Goal: Task Accomplishment & Management: Complete application form

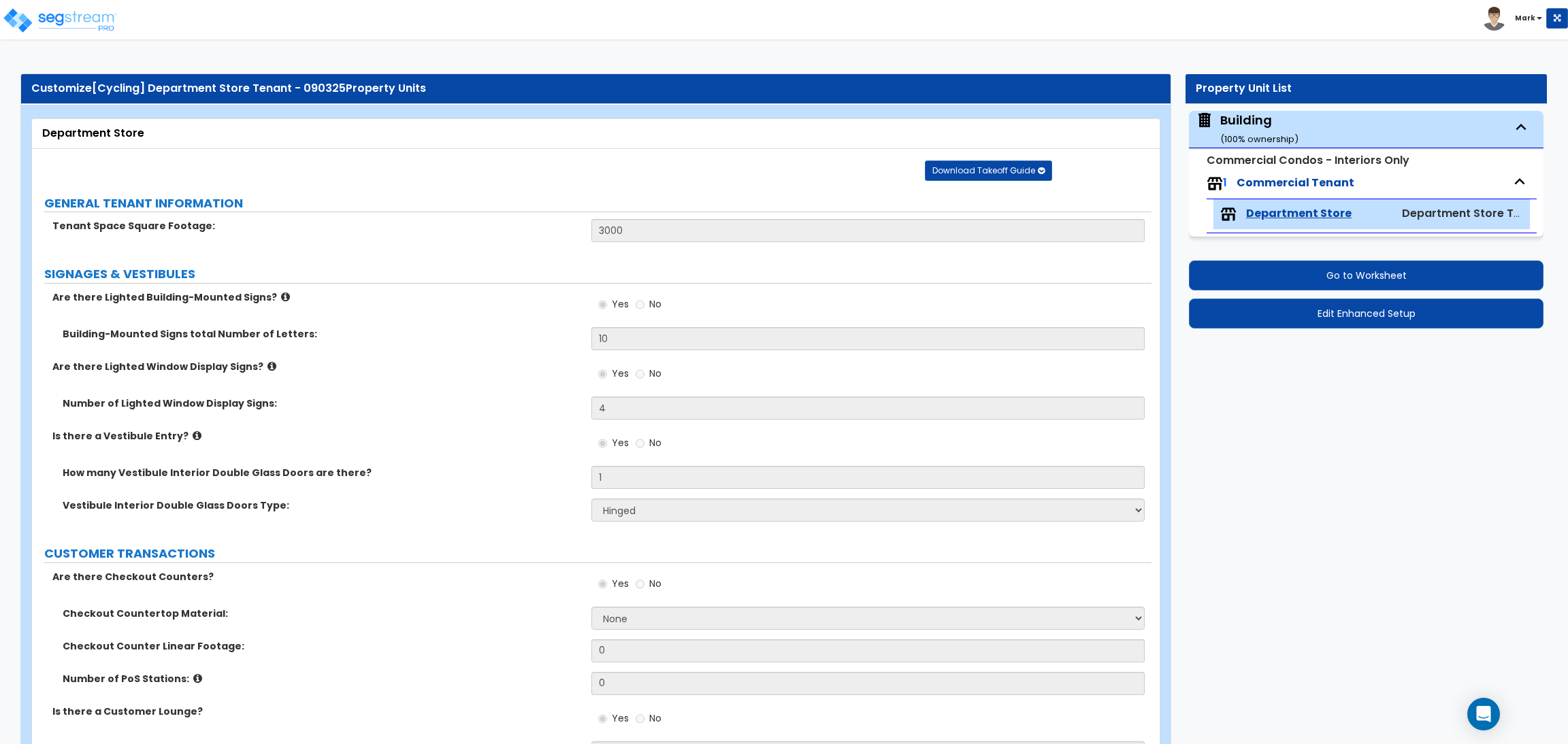
select select "4"
select select "2"
select select "1"
select select "3"
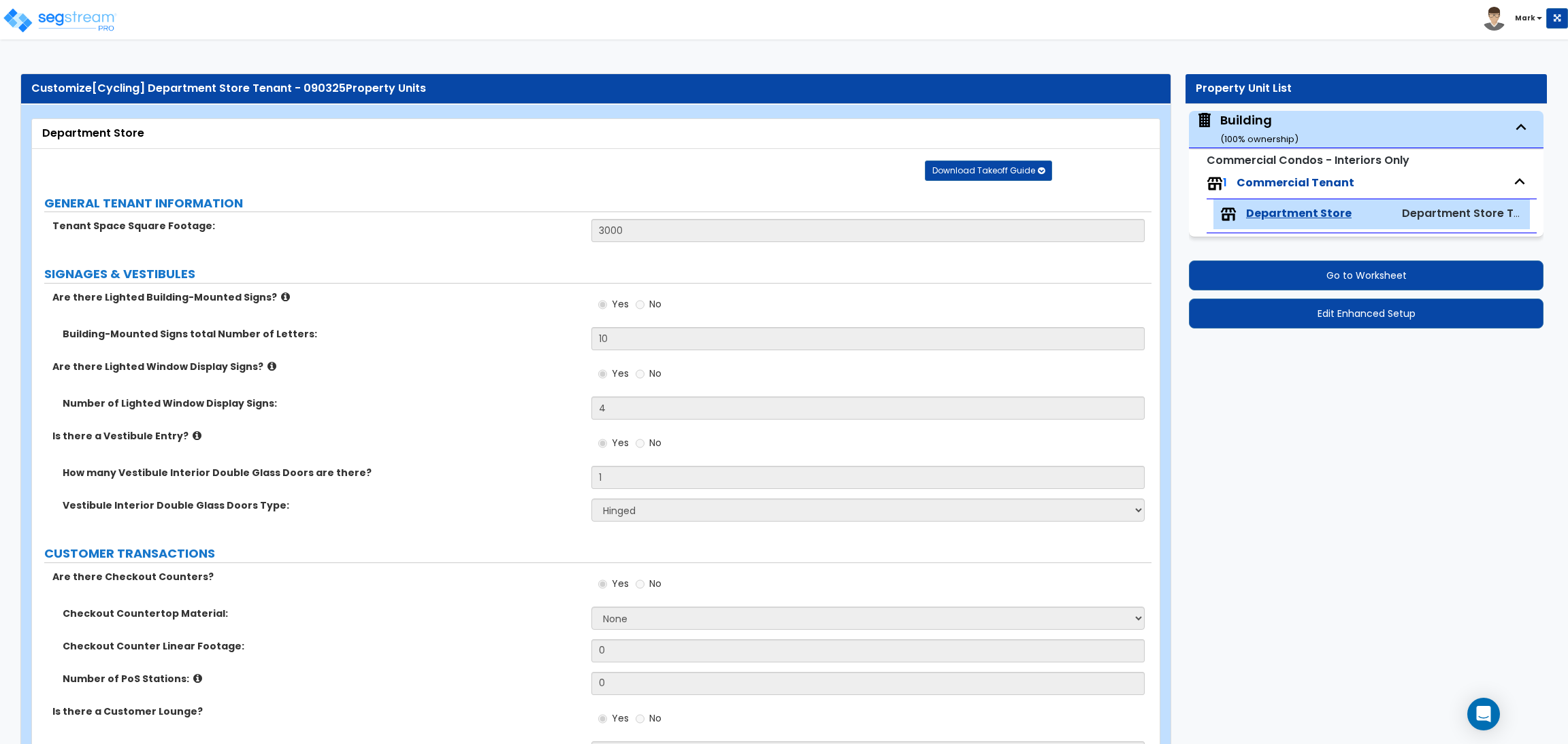
select select "1"
select select "2"
select select "1"
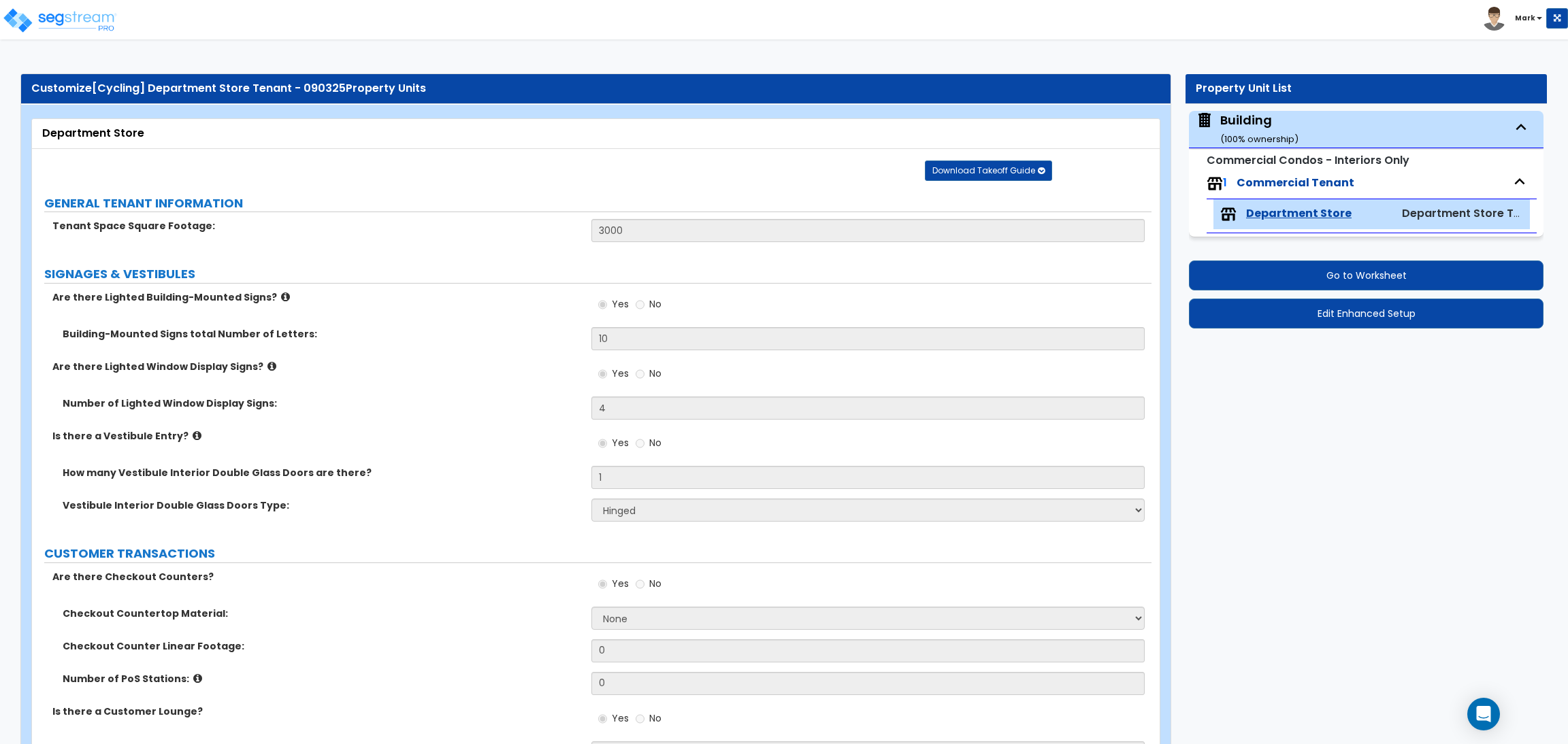
select select "2"
select select "4"
select select "2"
select select "1"
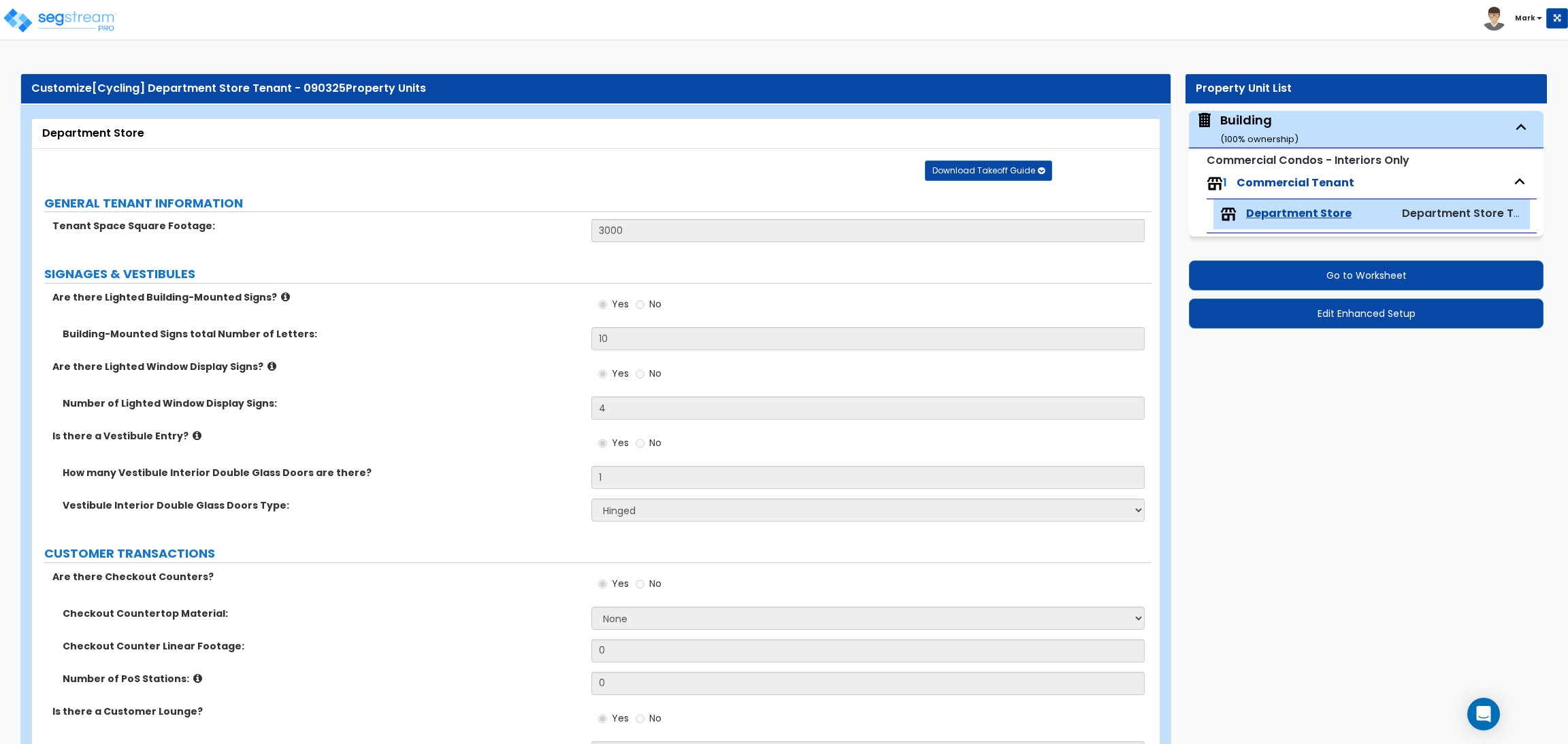
select select "2"
select select "1"
select select "3"
select select "2"
select select "1"
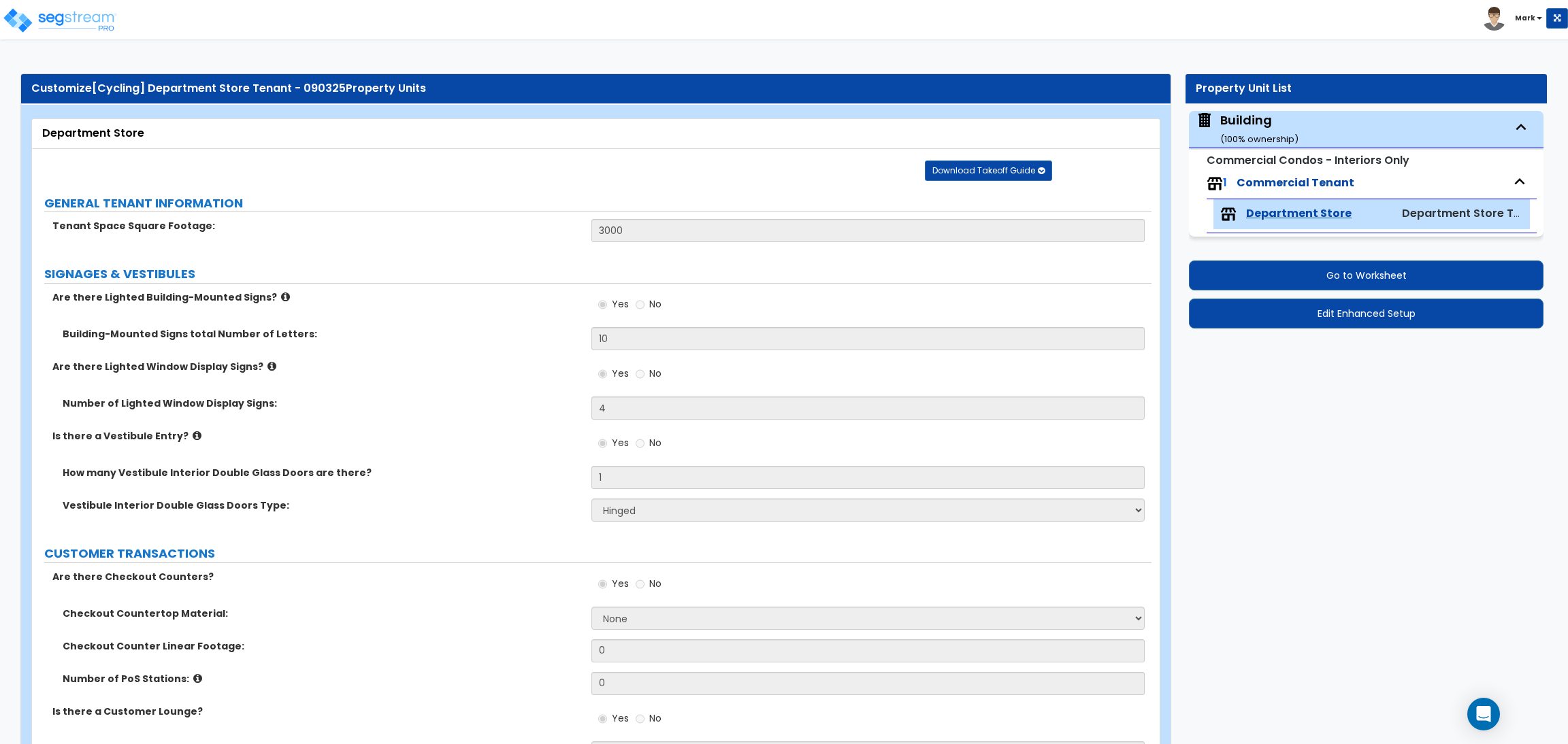
select select "7"
select select "2"
select select "5"
select select "2"
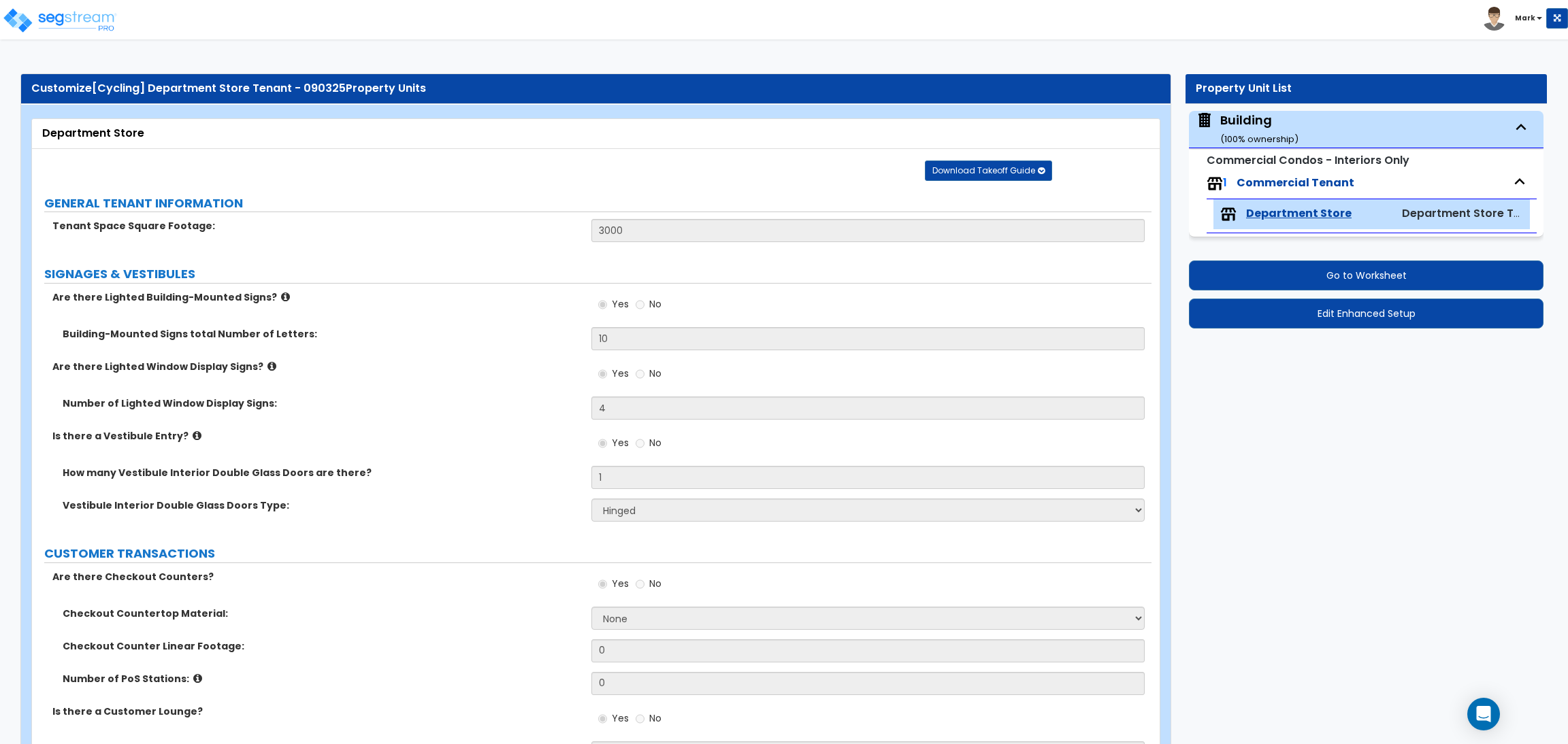
select select "1"
select select "2"
select select "1"
select select "4"
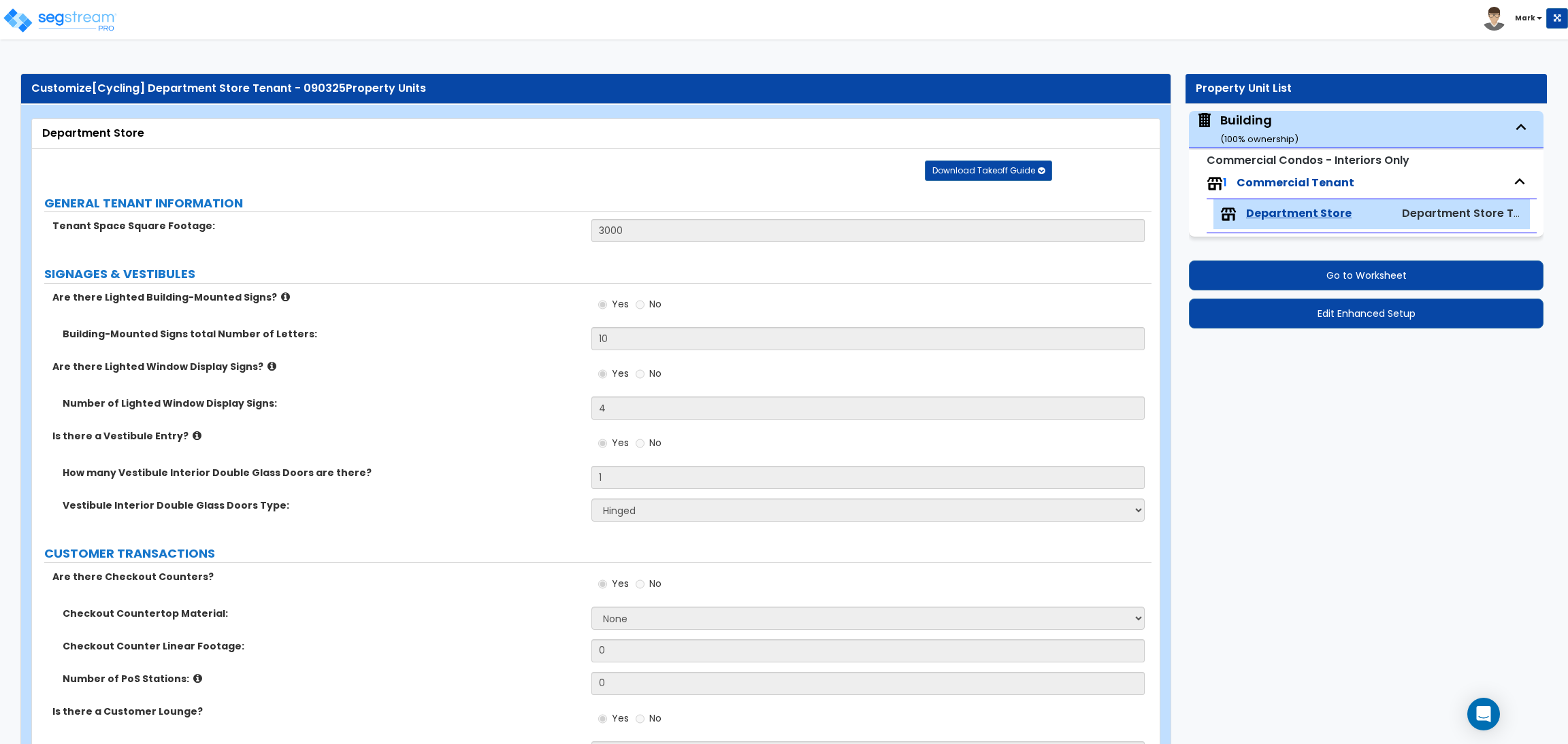
select select "2"
select select "1"
select select "3"
select select "1"
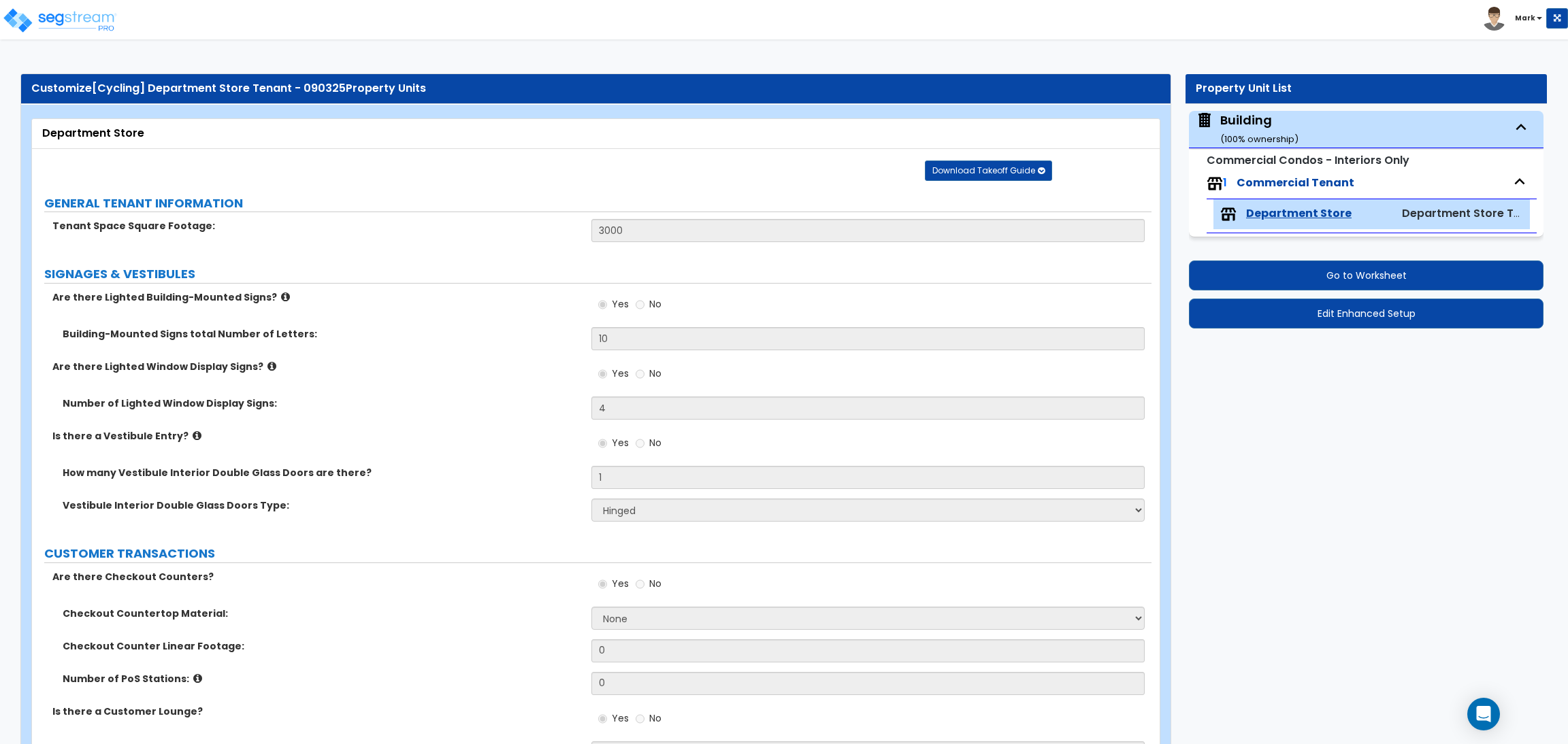
select select "1"
select select "4"
select select "2"
select select "1"
select select "3"
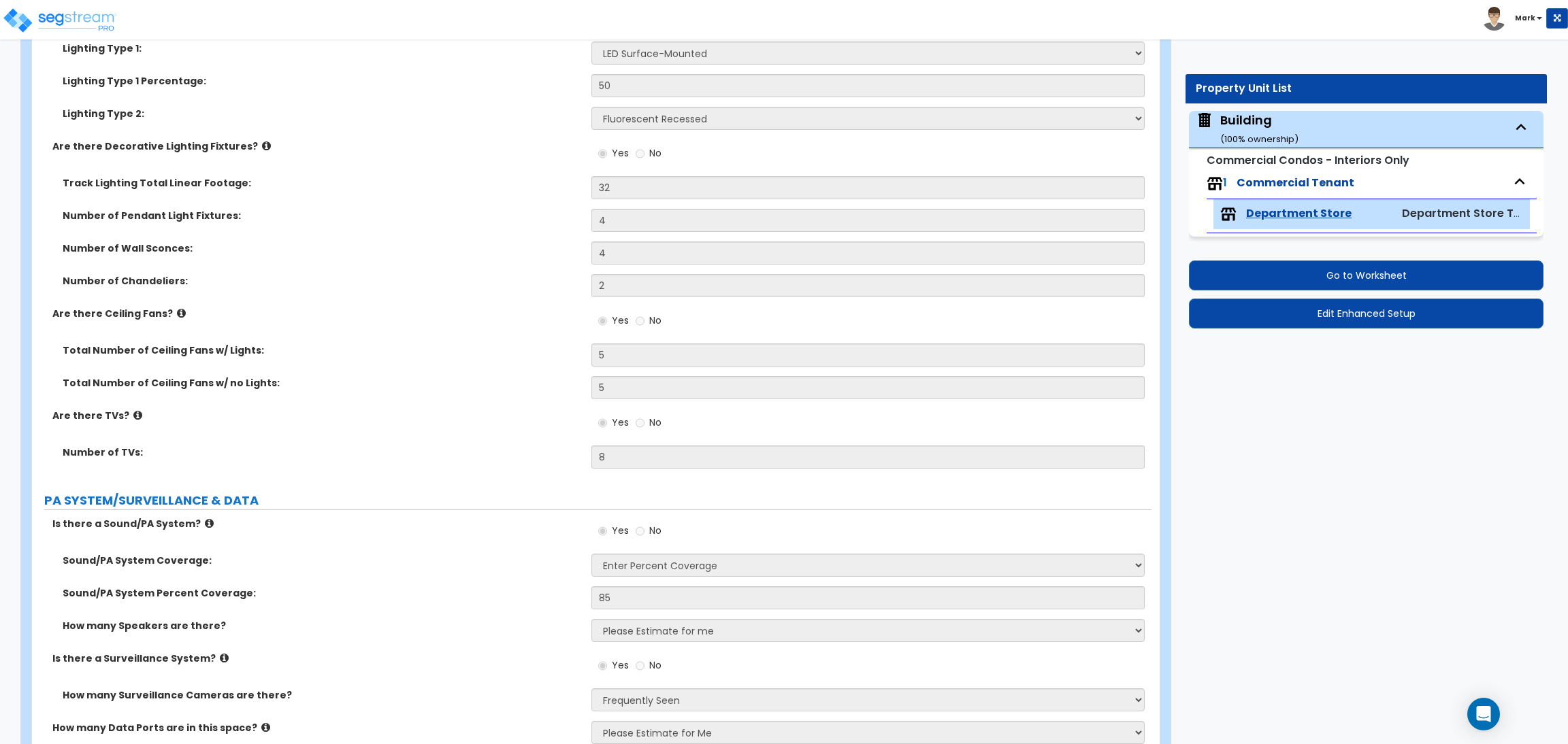
scroll to position [5352, 0]
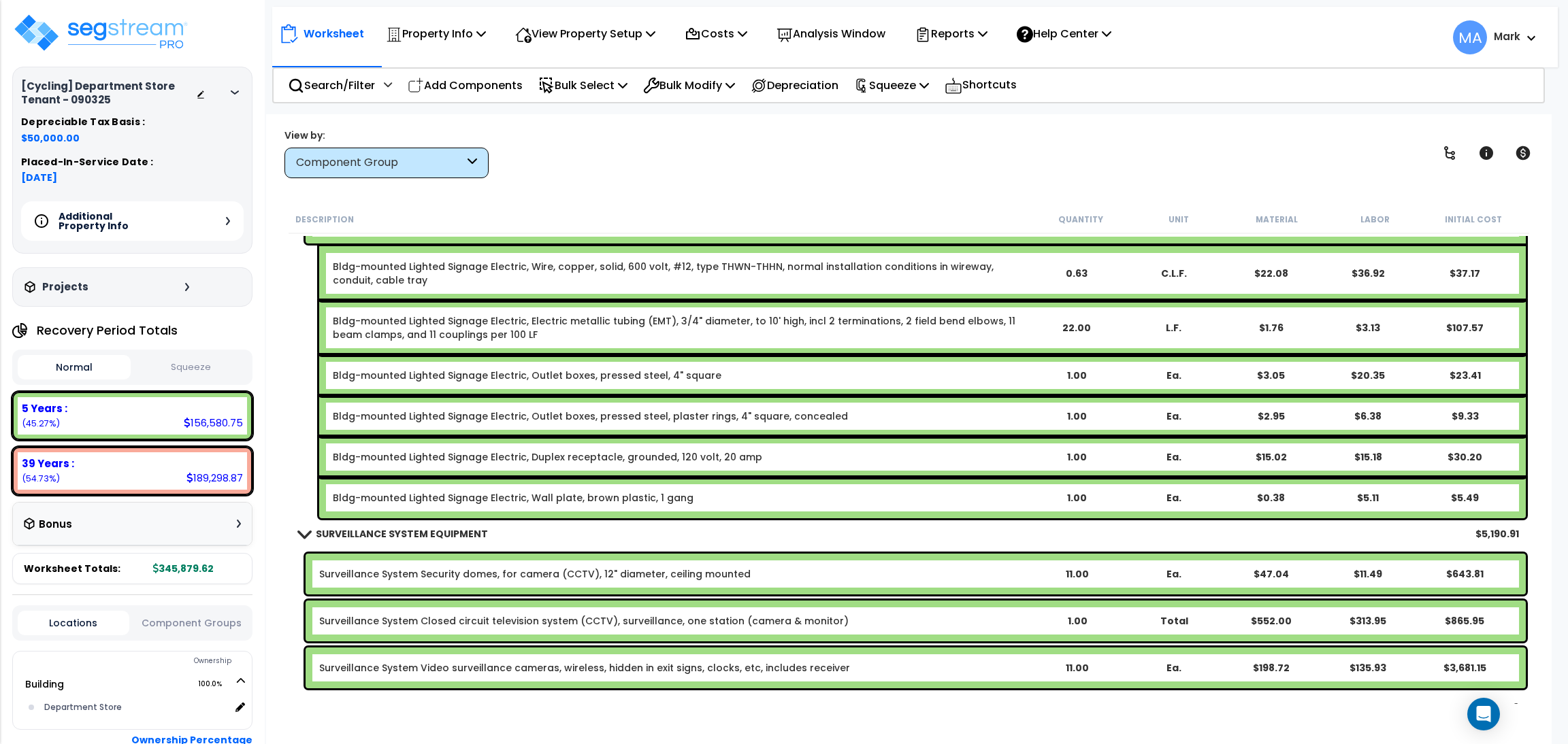
scroll to position [19118, 0]
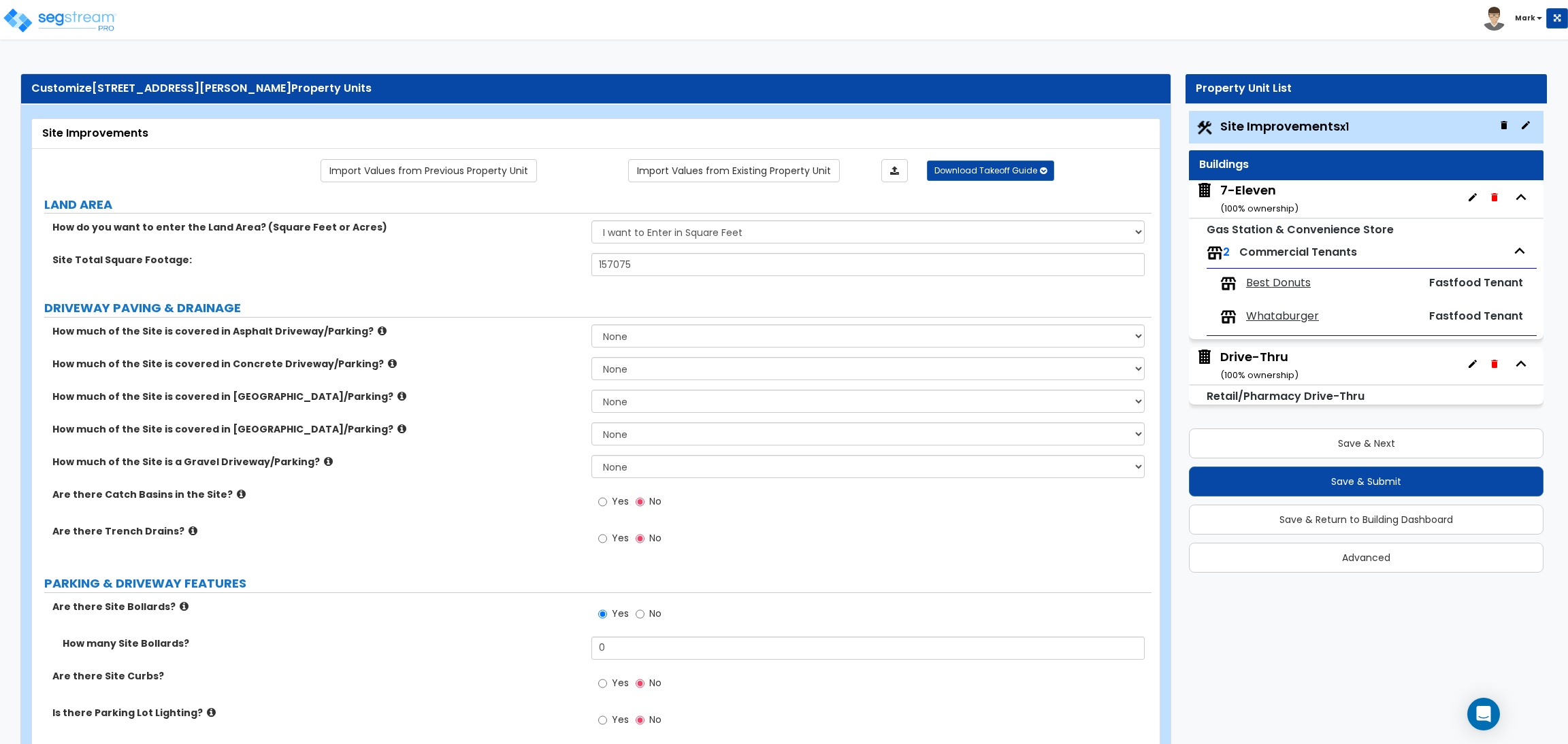
select select "2"
select select "1"
select select "3"
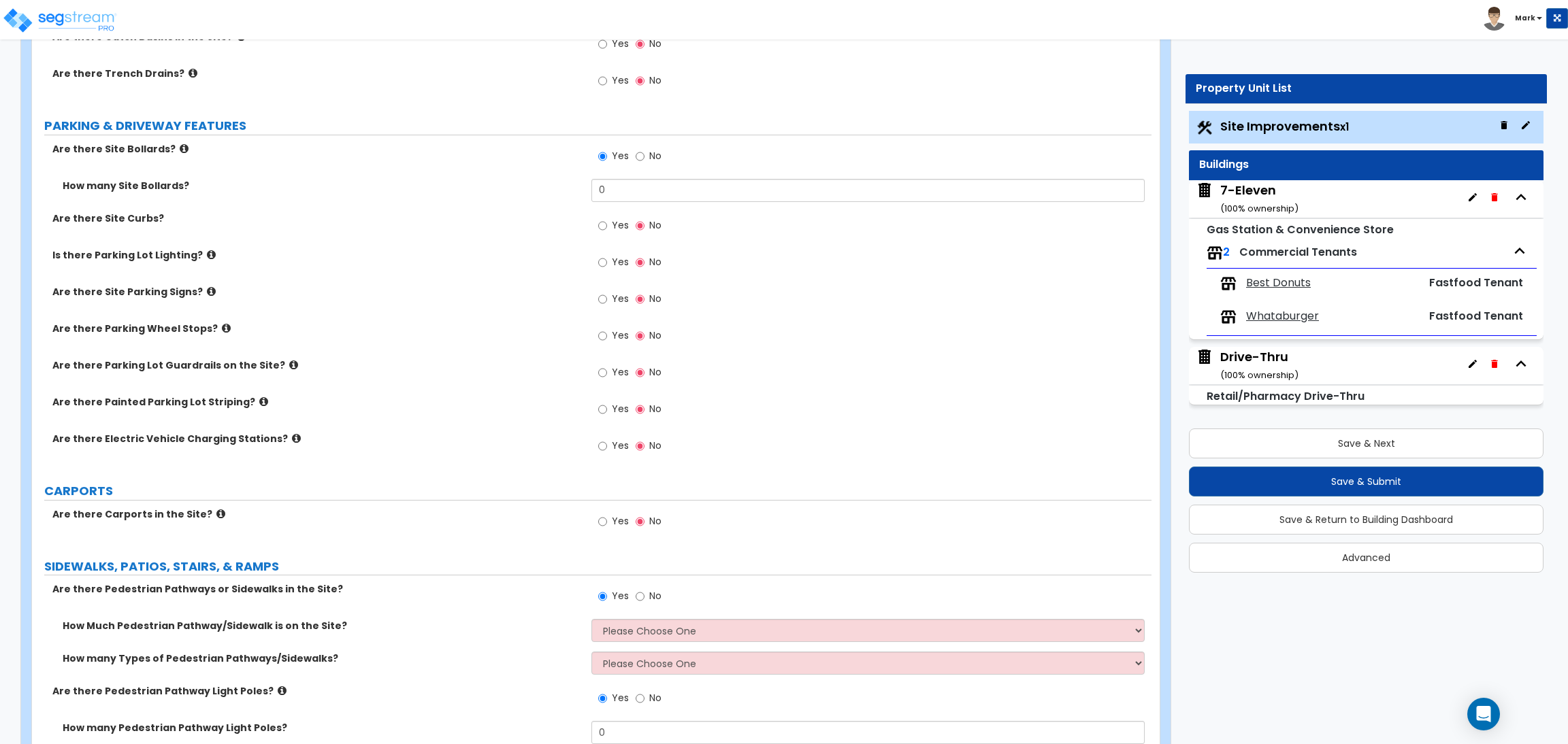
scroll to position [510, 0]
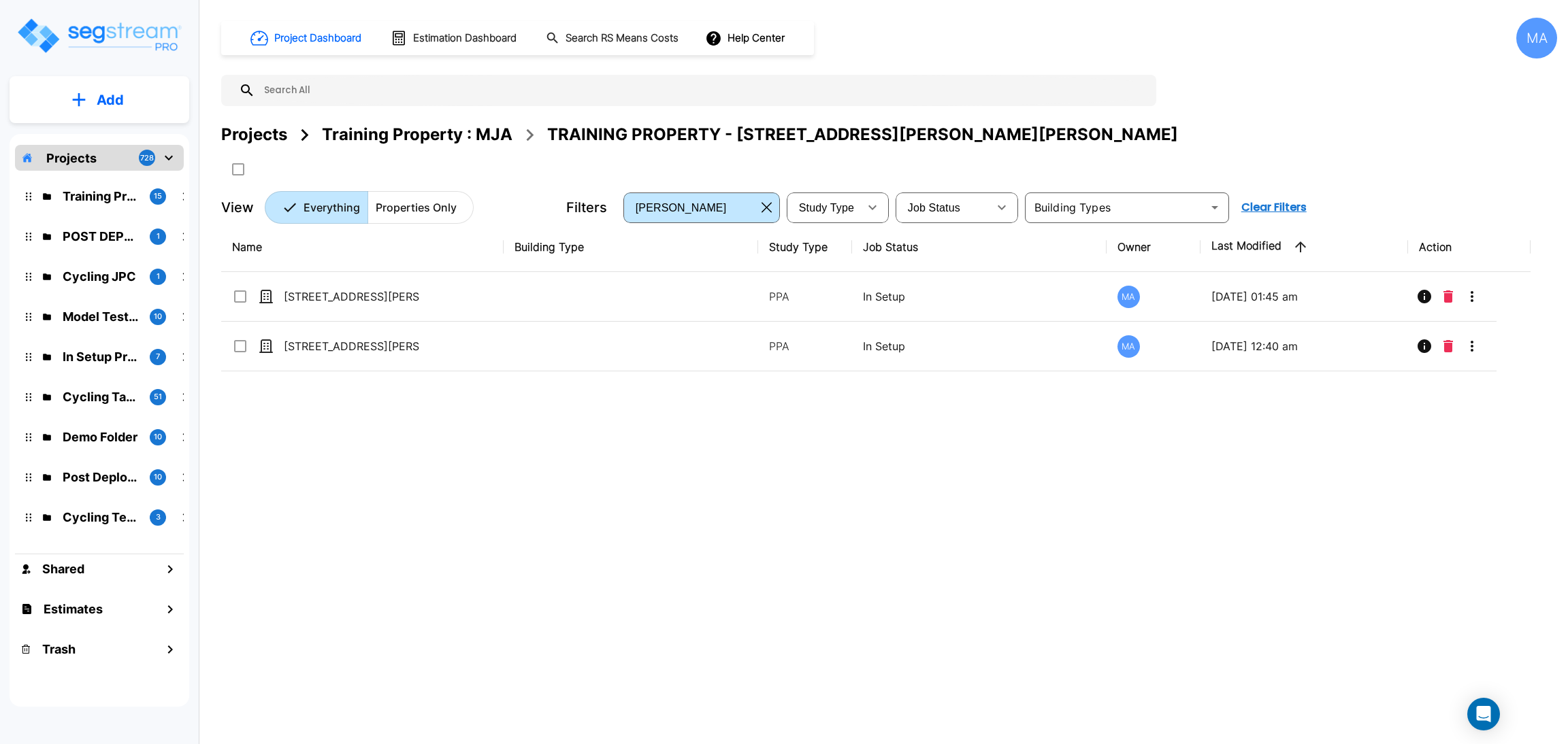
drag, startPoint x: 263, startPoint y: 134, endPoint x: 1440, endPoint y: 10, distance: 1183.5
click at [263, 134] on div "Projects" at bounding box center [255, 134] width 66 height 25
click at [250, 128] on div "Projects" at bounding box center [255, 134] width 66 height 25
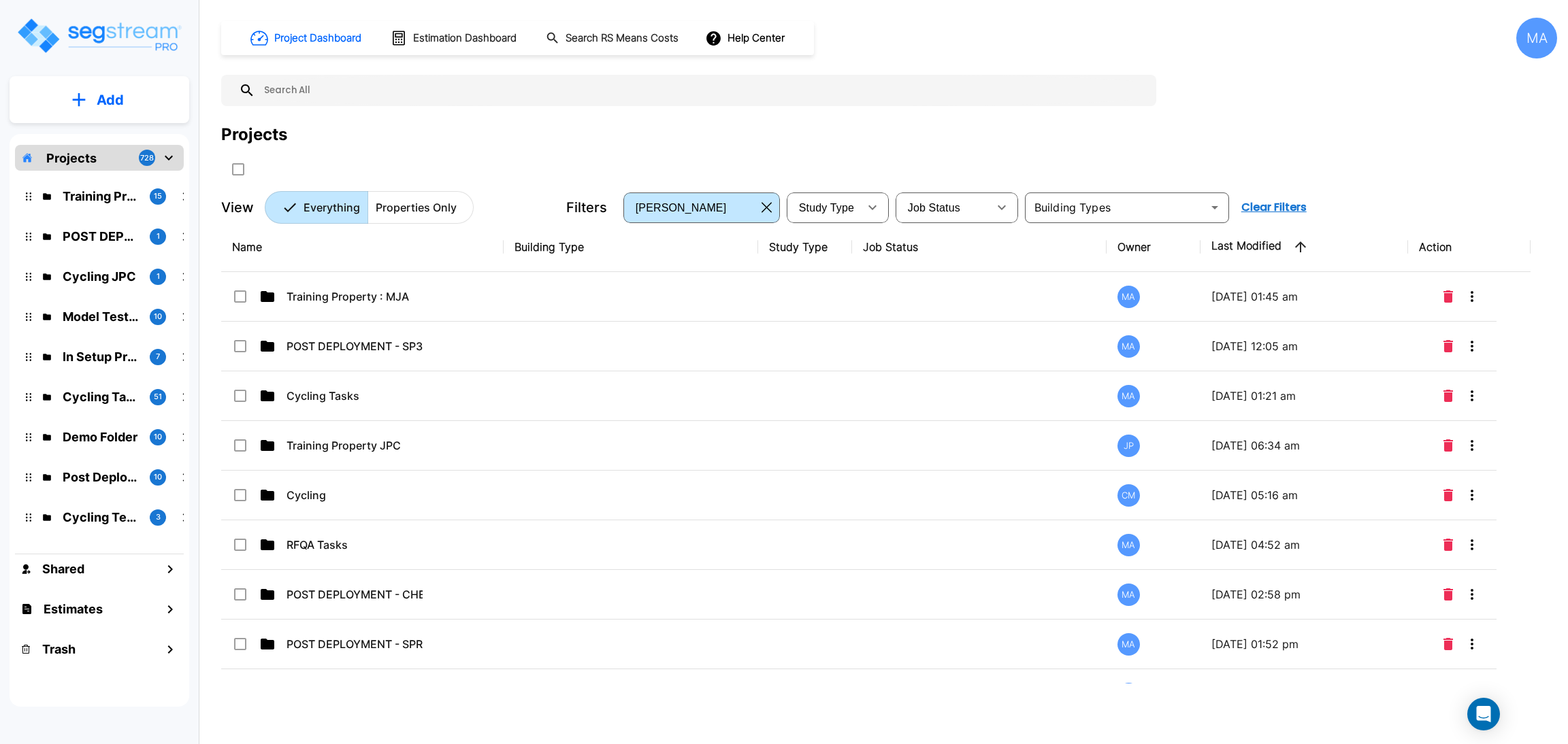
click at [985, 2] on div "Project Dashboard Estimation Dashboard Search RS Means Costs Help Center MA Pro…" at bounding box center [889, 372] width 1358 height 744
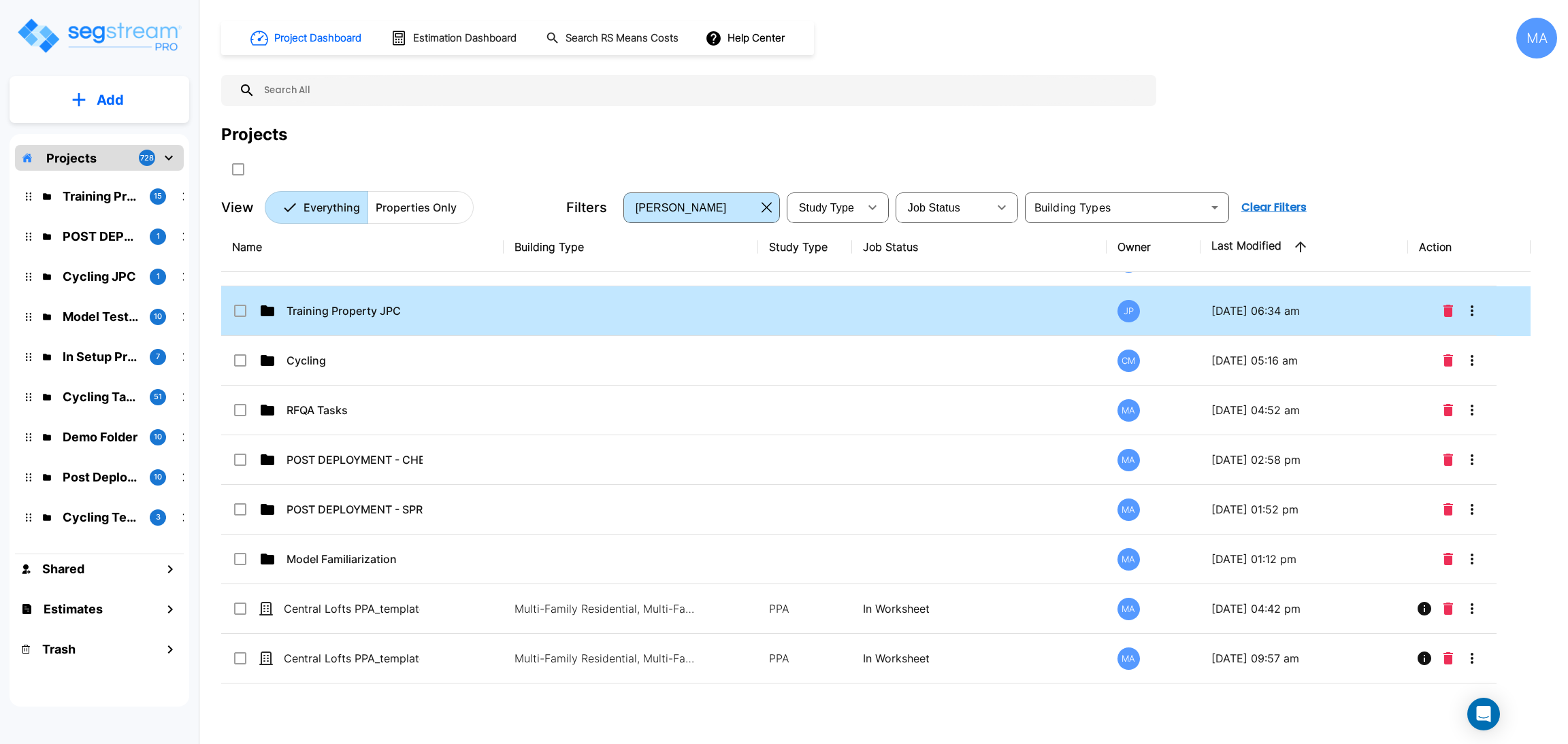
scroll to position [136, 0]
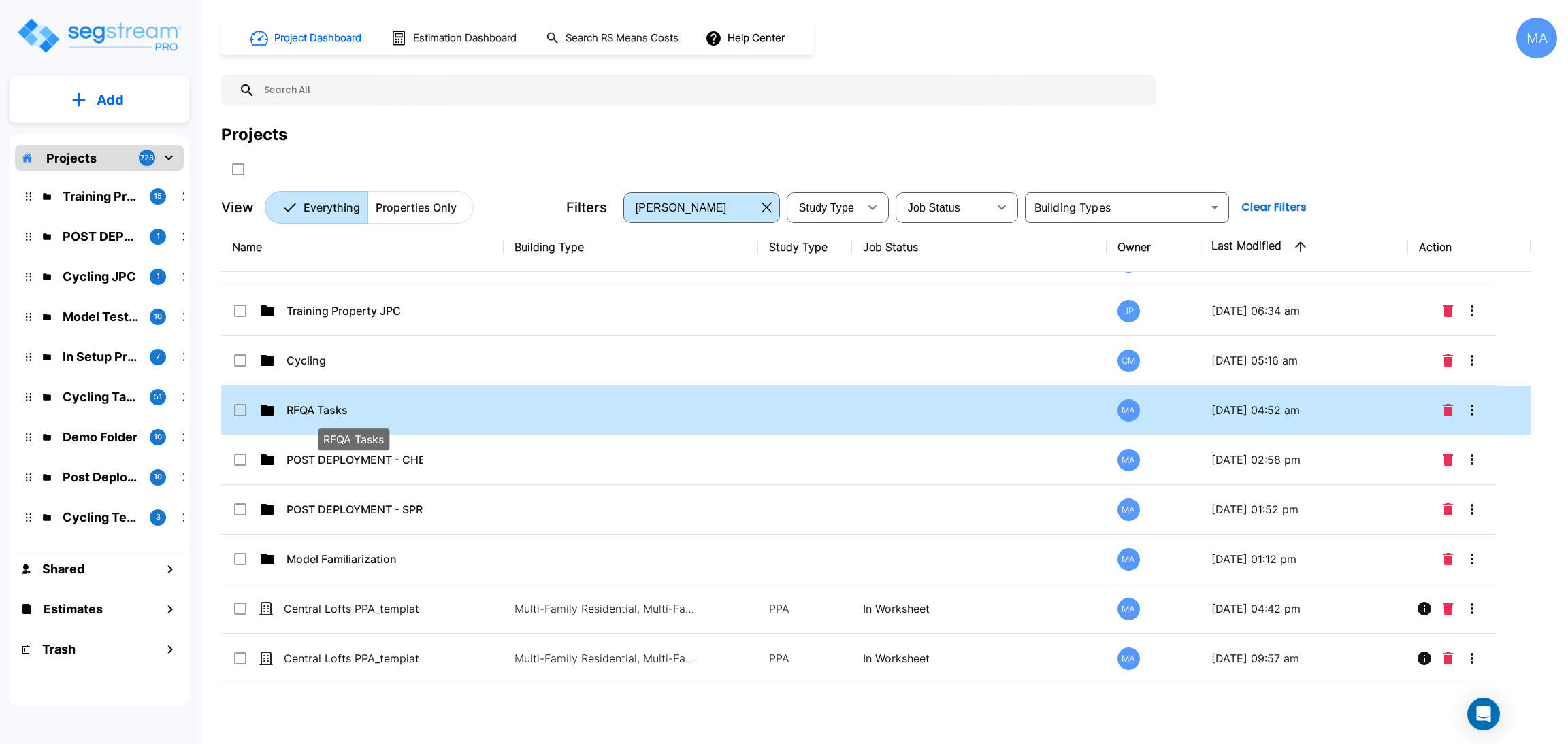
click at [367, 404] on p "RFQA Tasks" at bounding box center [355, 411] width 136 height 17
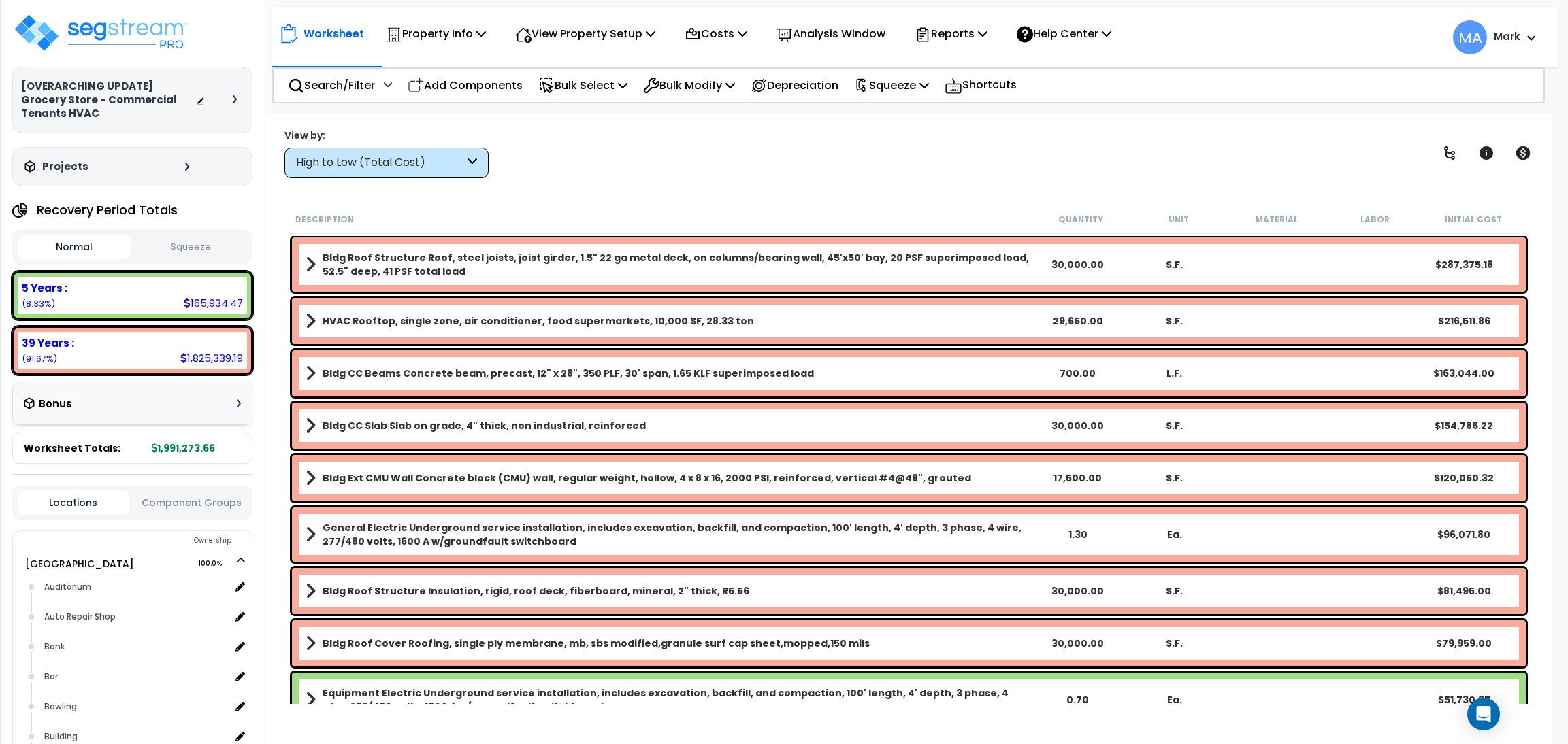
click at [407, 165] on div "High to Low (Total Cost)" at bounding box center [380, 163] width 168 height 16
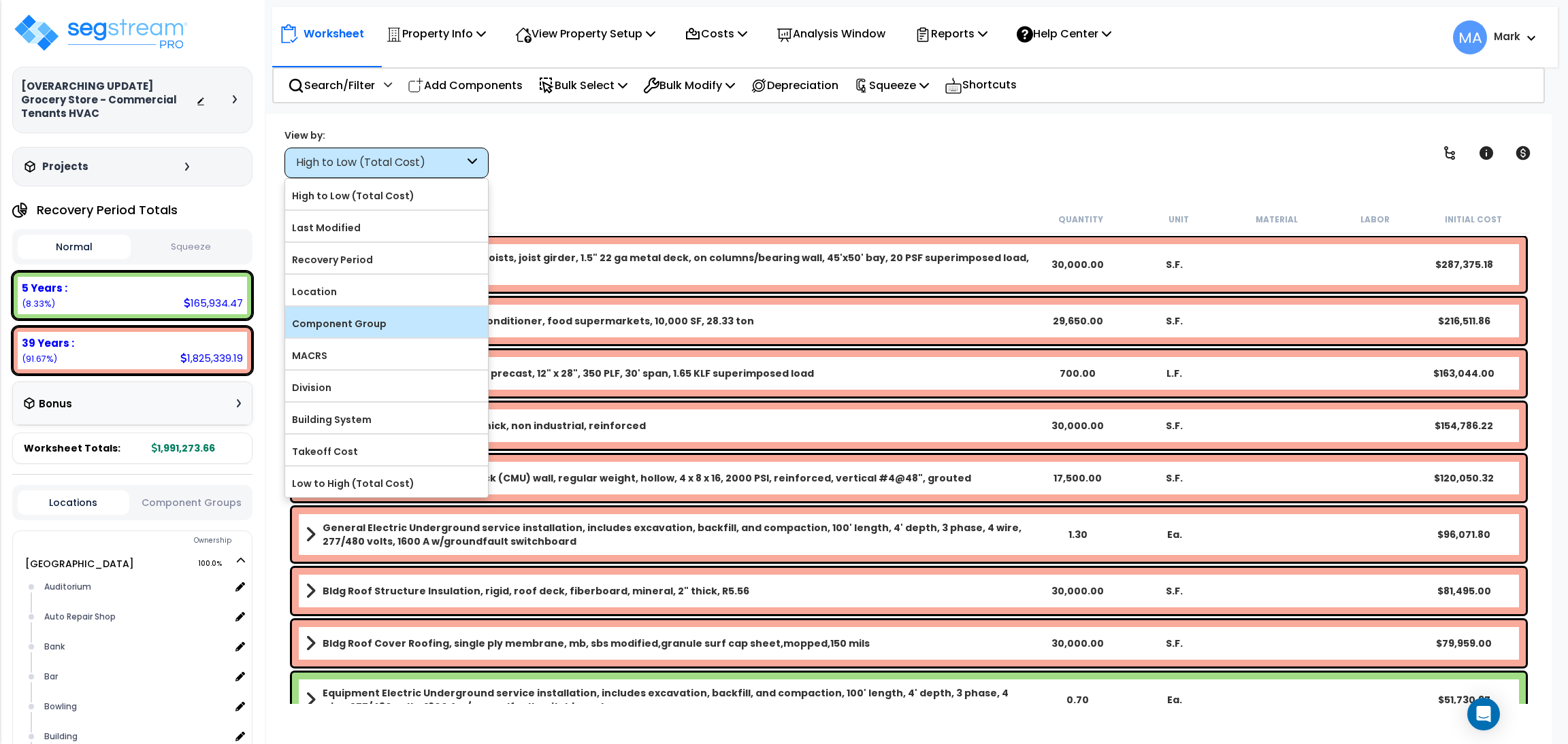
click at [375, 312] on div "Component Group" at bounding box center [386, 321] width 203 height 30
click at [361, 319] on label "Component Group" at bounding box center [386, 323] width 203 height 20
click at [0, 0] on input "Component Group" at bounding box center [0, 0] width 0 height 0
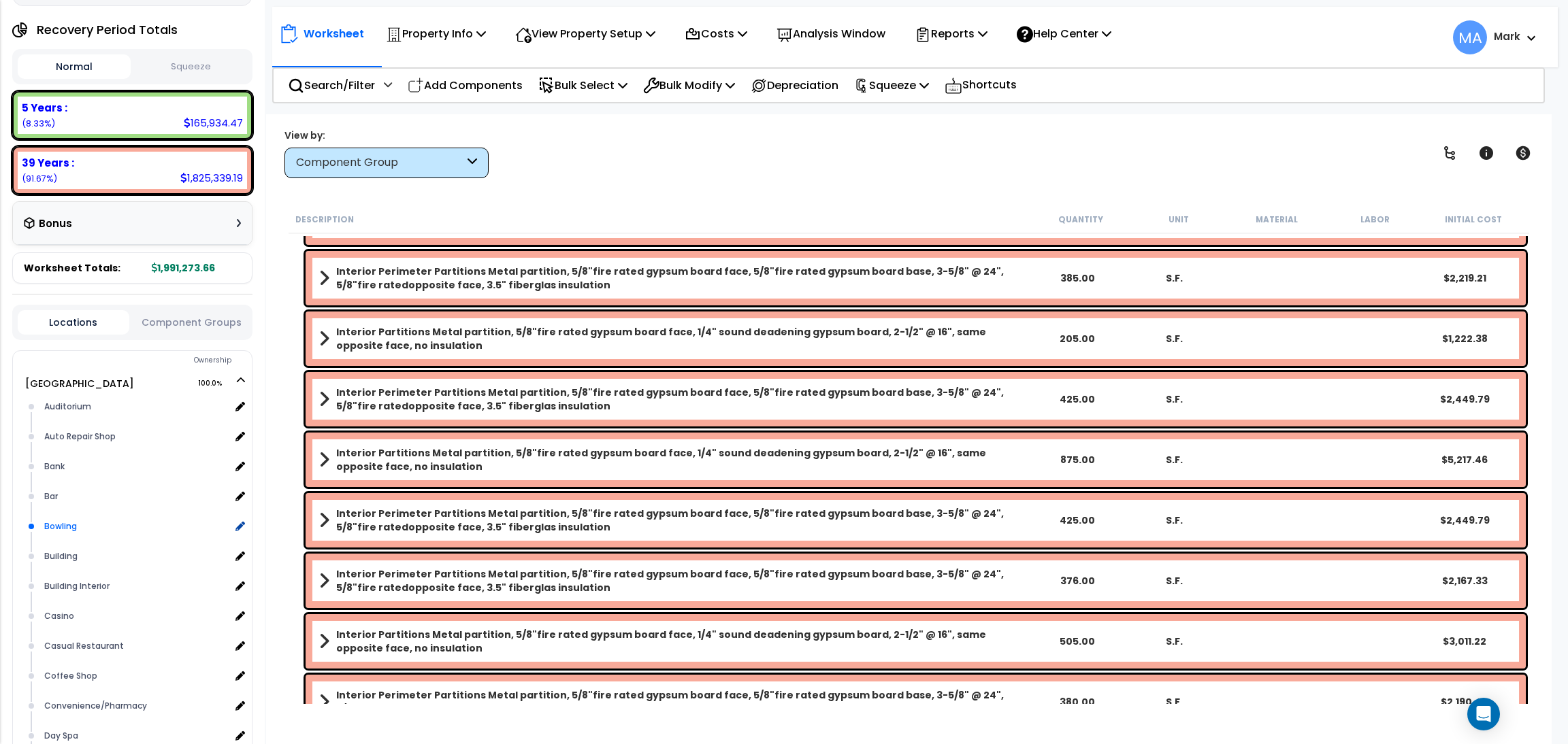
scroll to position [204, 0]
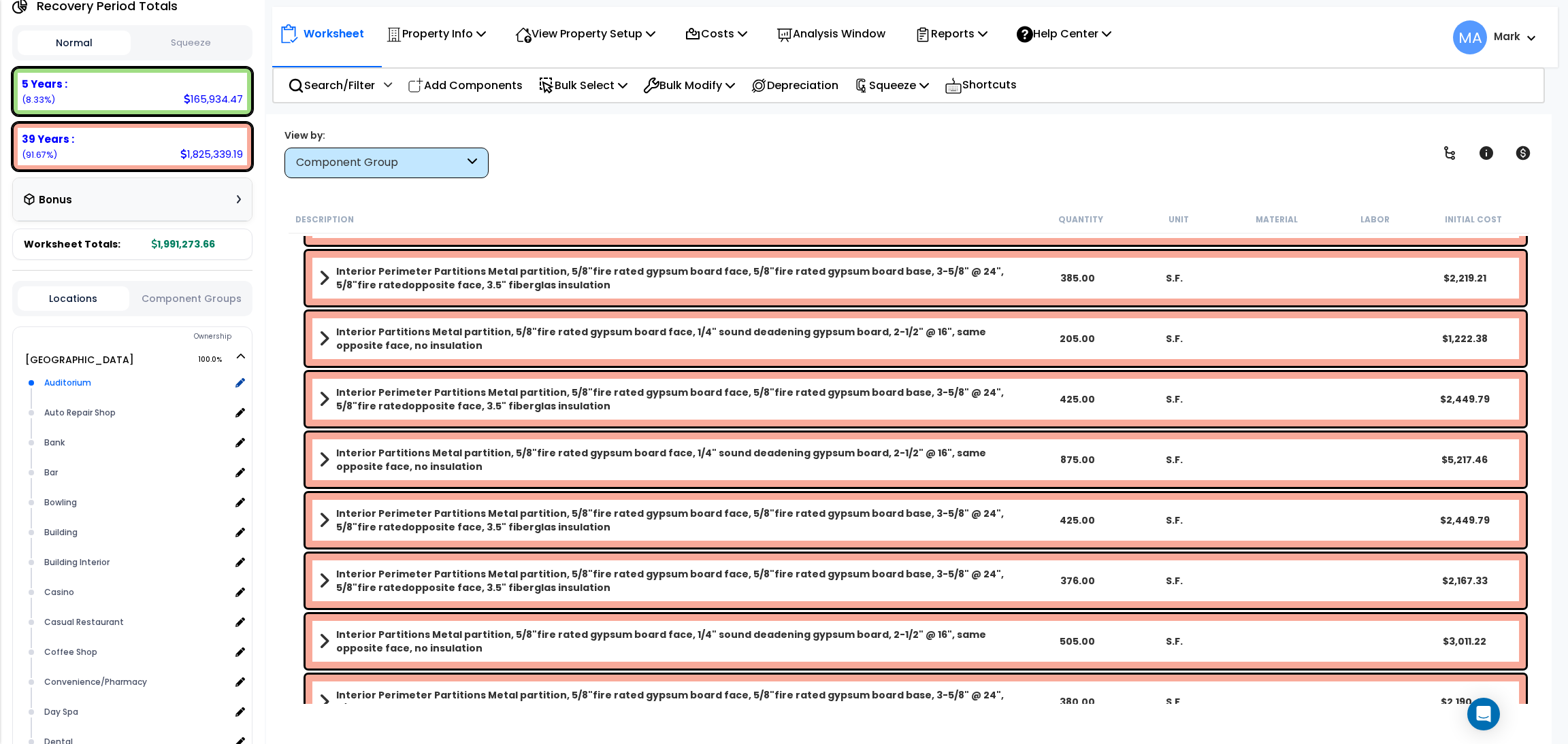
click at [83, 389] on div "Auditorium" at bounding box center [135, 383] width 190 height 17
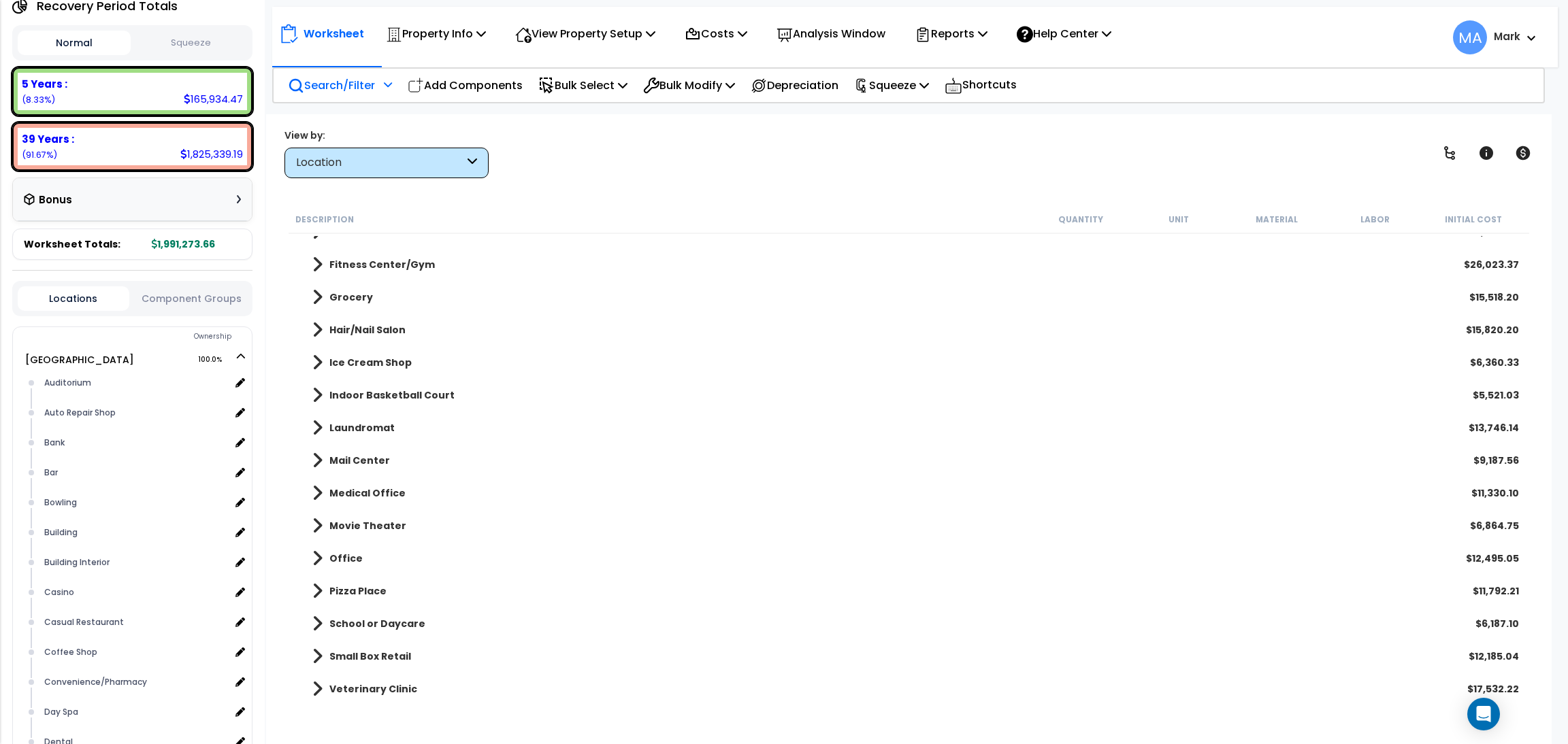
click at [365, 87] on p "Search/Filter" at bounding box center [331, 85] width 87 height 18
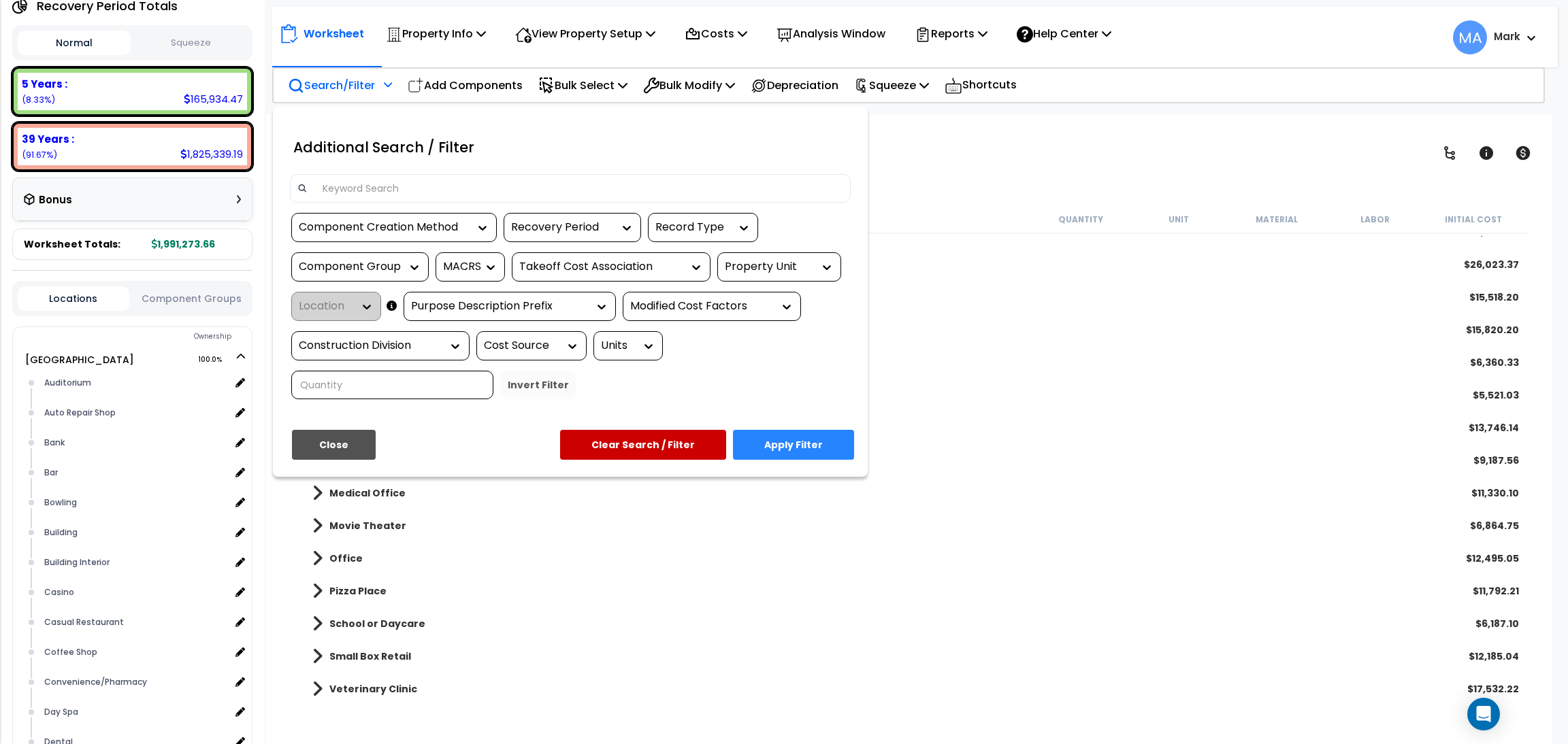
click at [372, 188] on input at bounding box center [578, 188] width 528 height 20
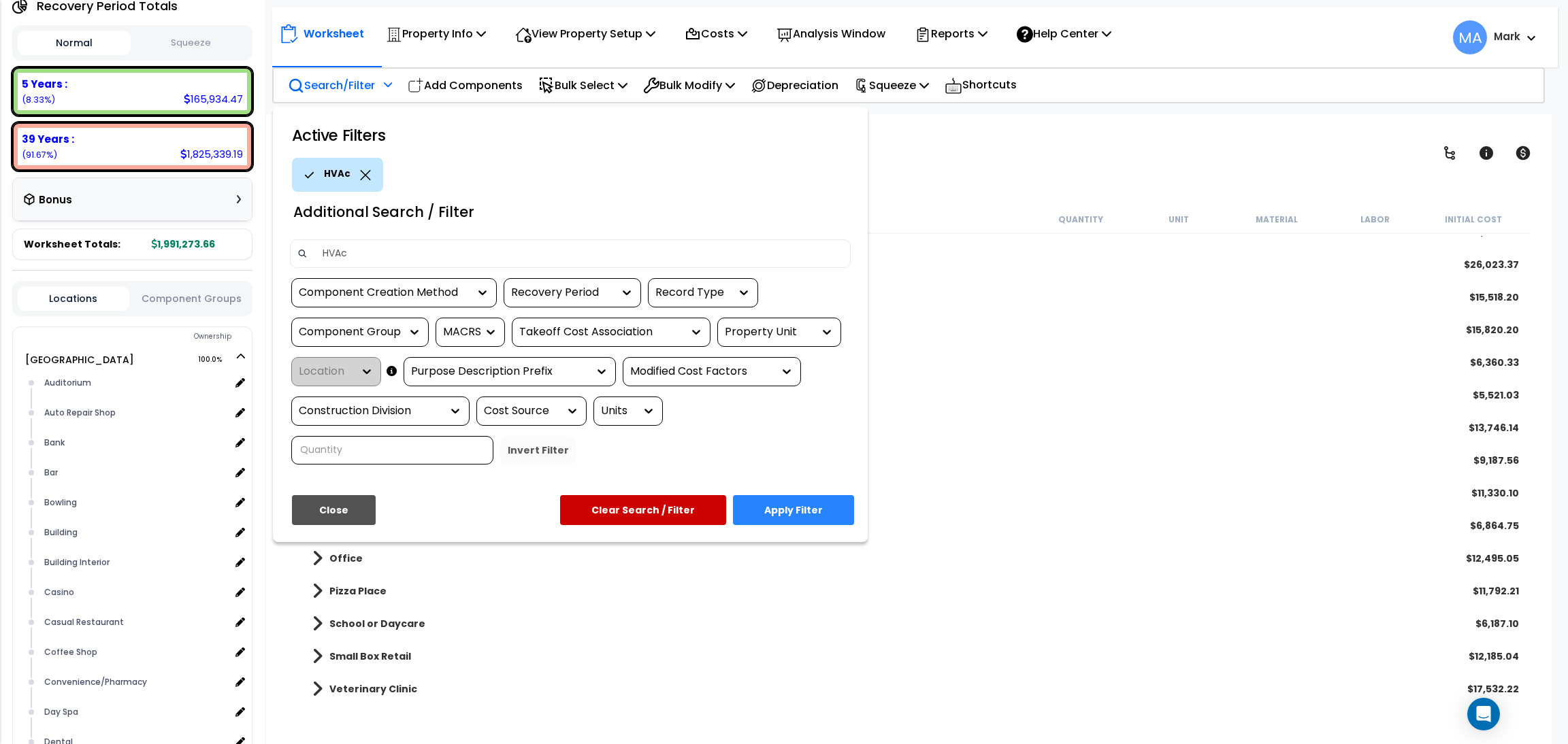
type input "HVAc"
click at [830, 504] on button "Apply Filter" at bounding box center [793, 510] width 121 height 30
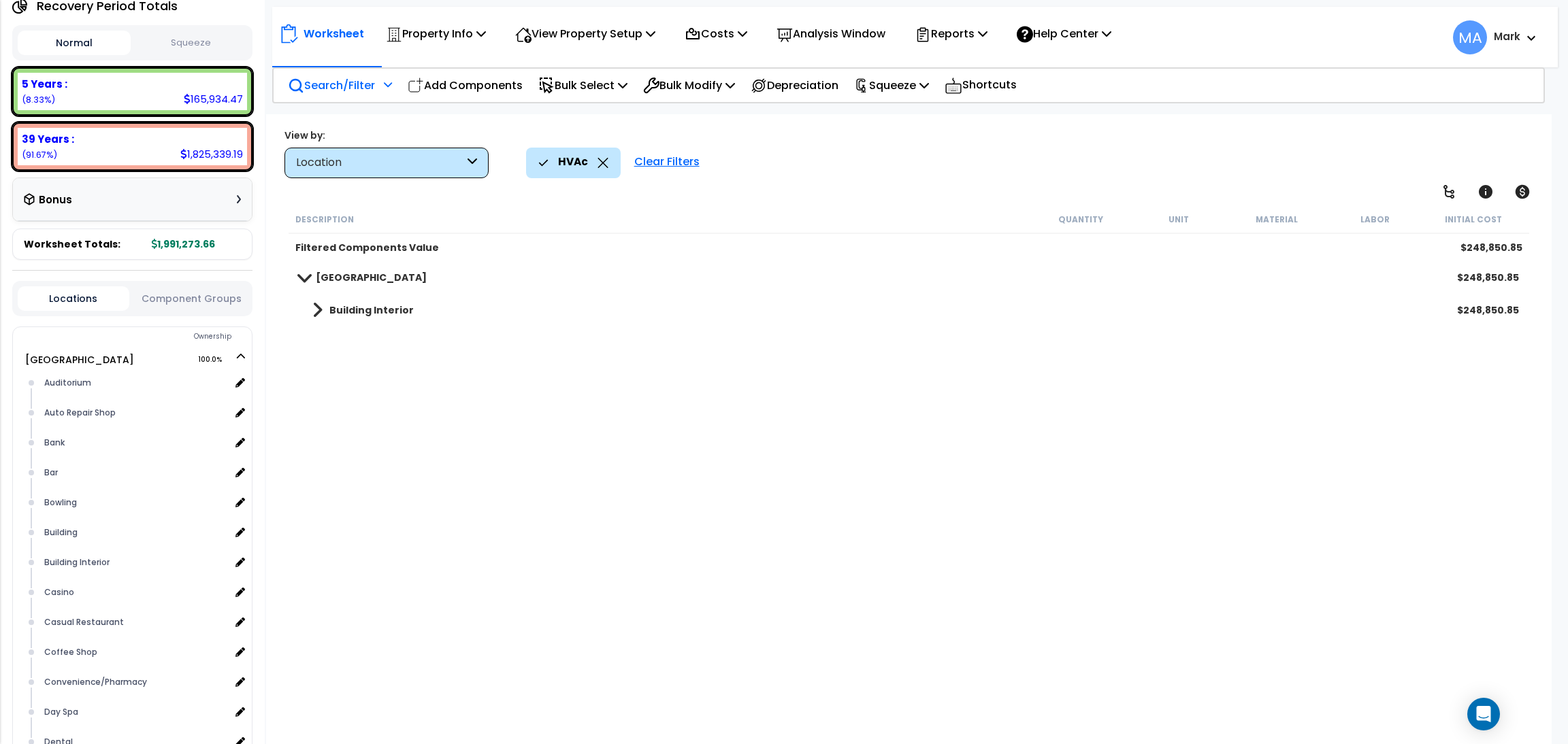
click at [377, 318] on link "Building Interior" at bounding box center [356, 310] width 115 height 19
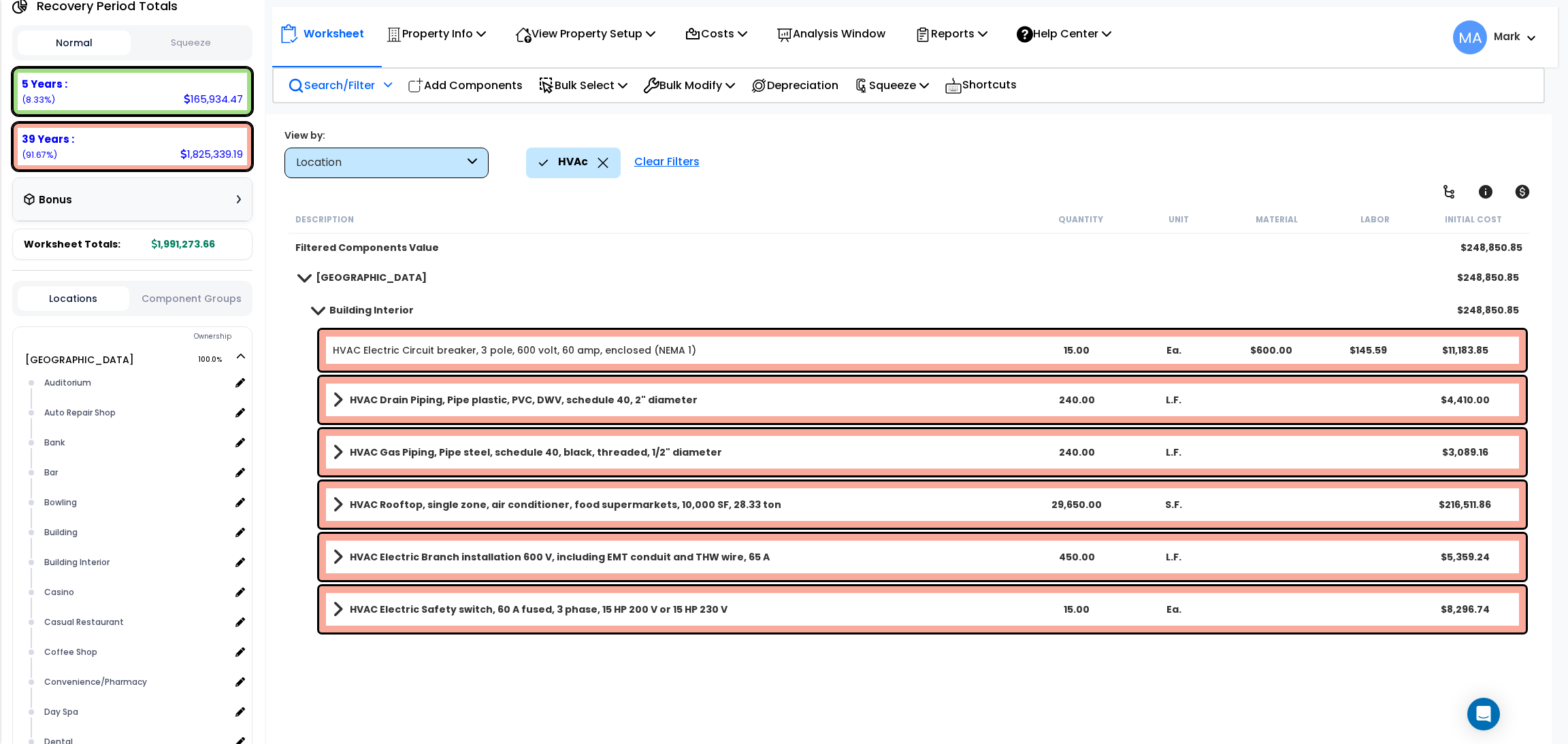
click at [340, 89] on p "Search/Filter" at bounding box center [331, 85] width 87 height 18
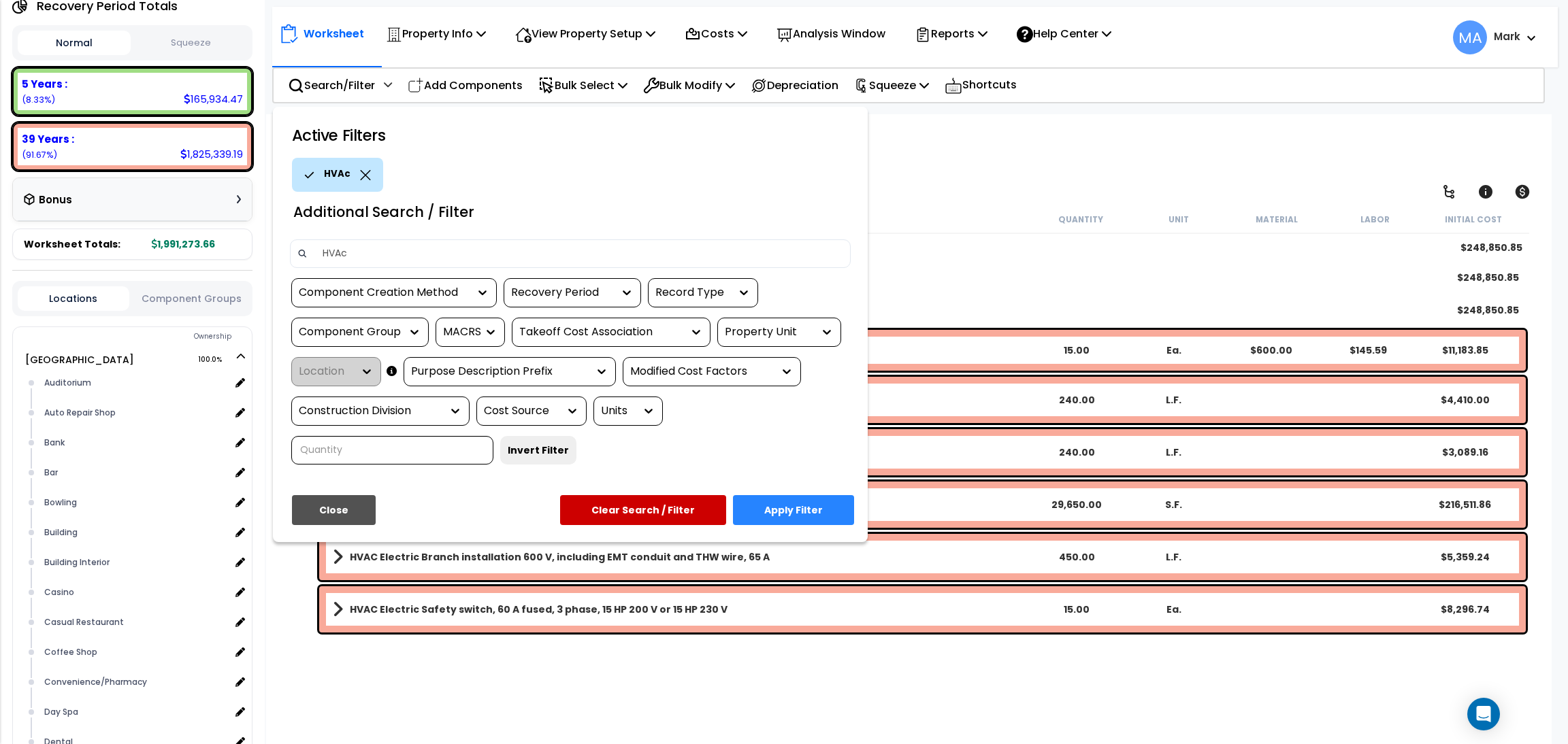
click at [360, 166] on div "HVAc" at bounding box center [337, 175] width 91 height 34
click at [366, 175] on icon at bounding box center [366, 175] width 11 height 10
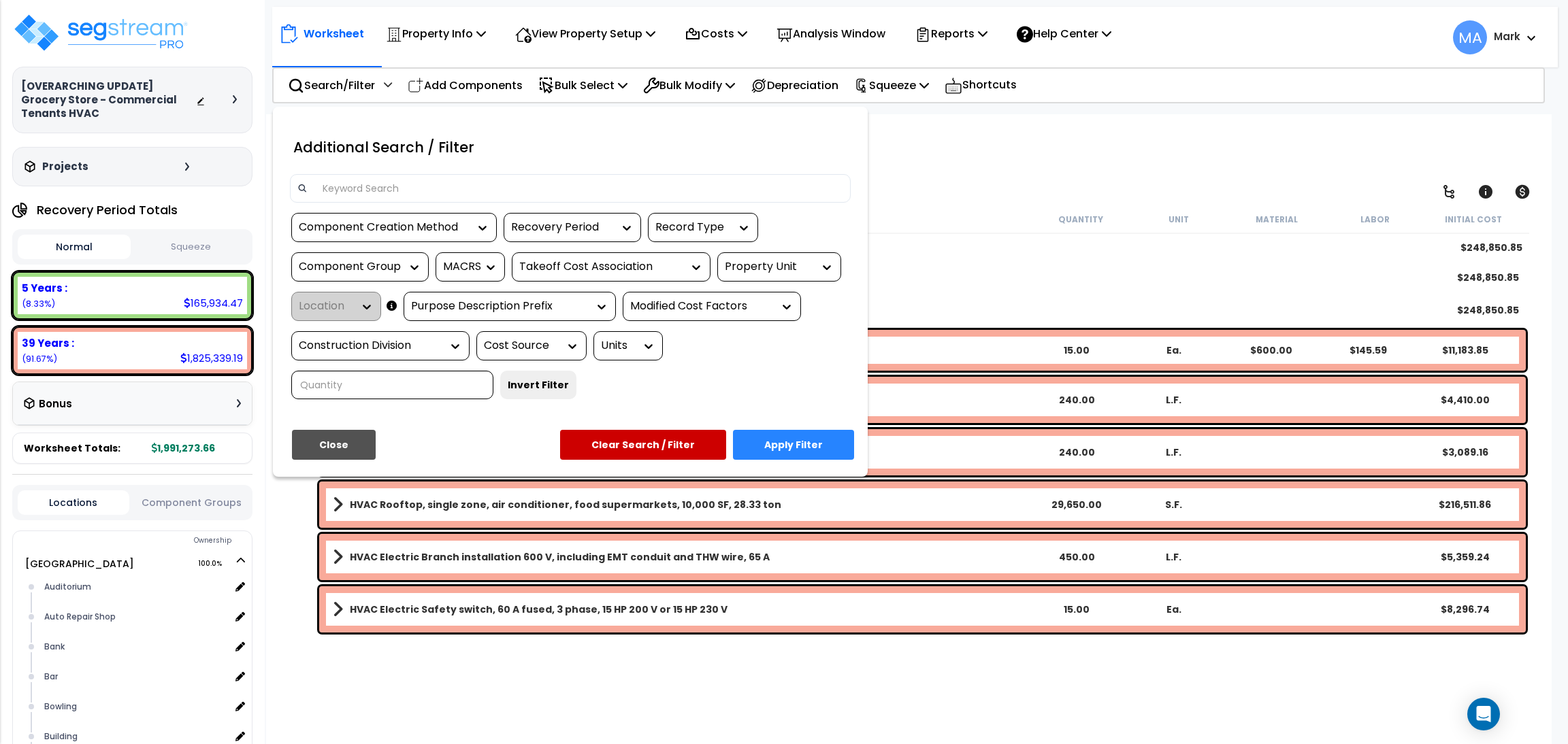
click at [349, 441] on button "Close" at bounding box center [334, 445] width 84 height 30
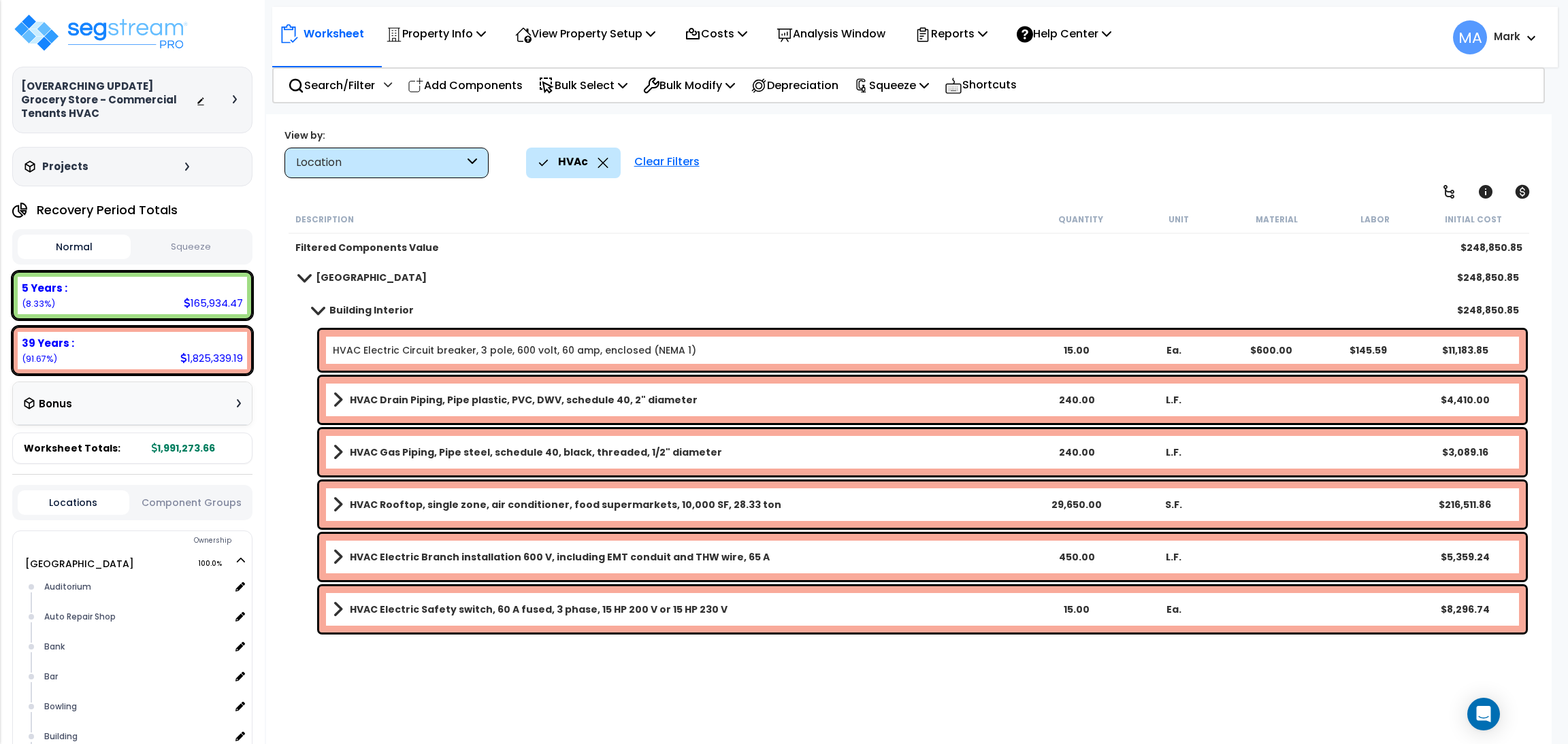
click at [443, 167] on div "Location" at bounding box center [380, 163] width 168 height 16
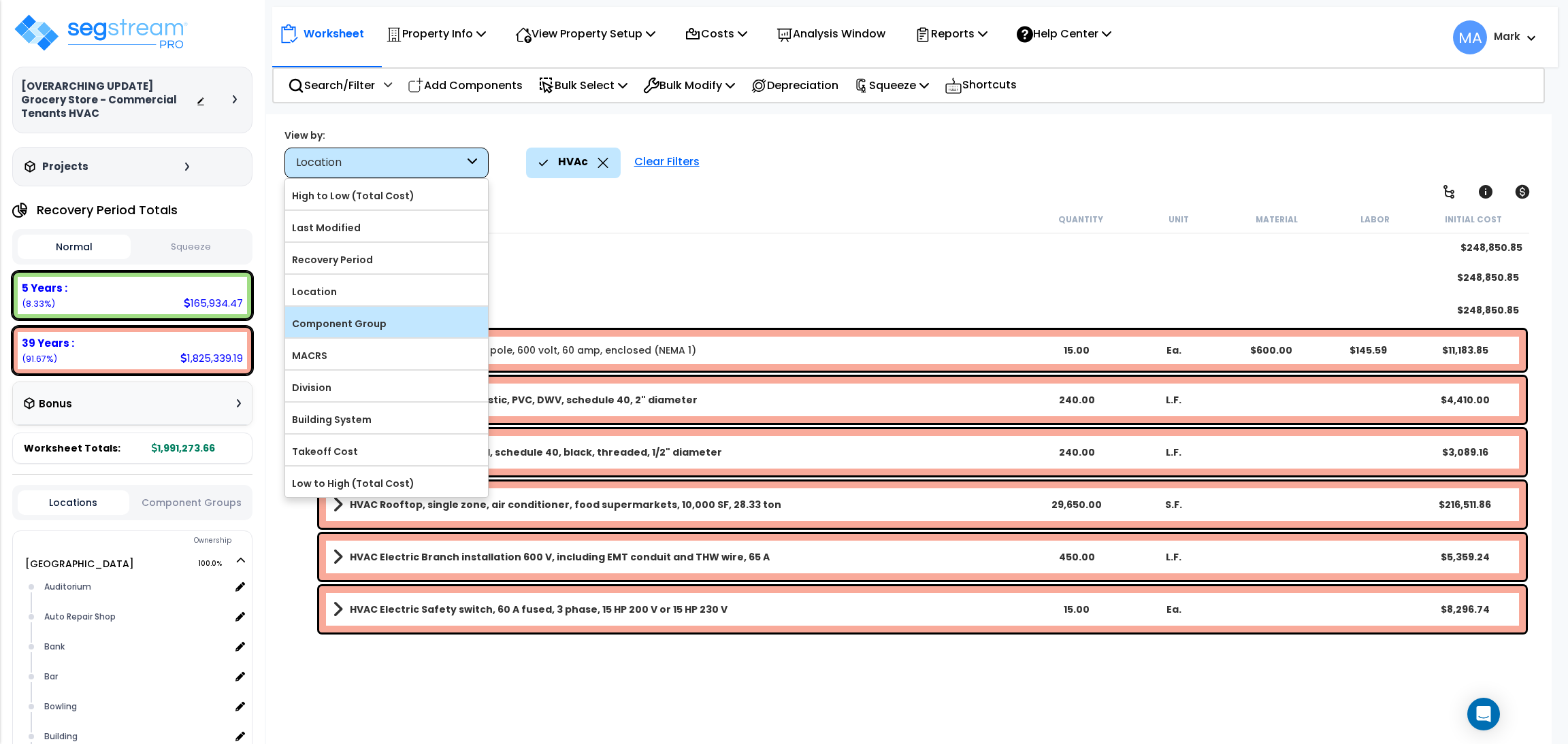
click at [390, 322] on label "Component Group" at bounding box center [386, 323] width 203 height 20
click at [0, 0] on input "Component Group" at bounding box center [0, 0] width 0 height 0
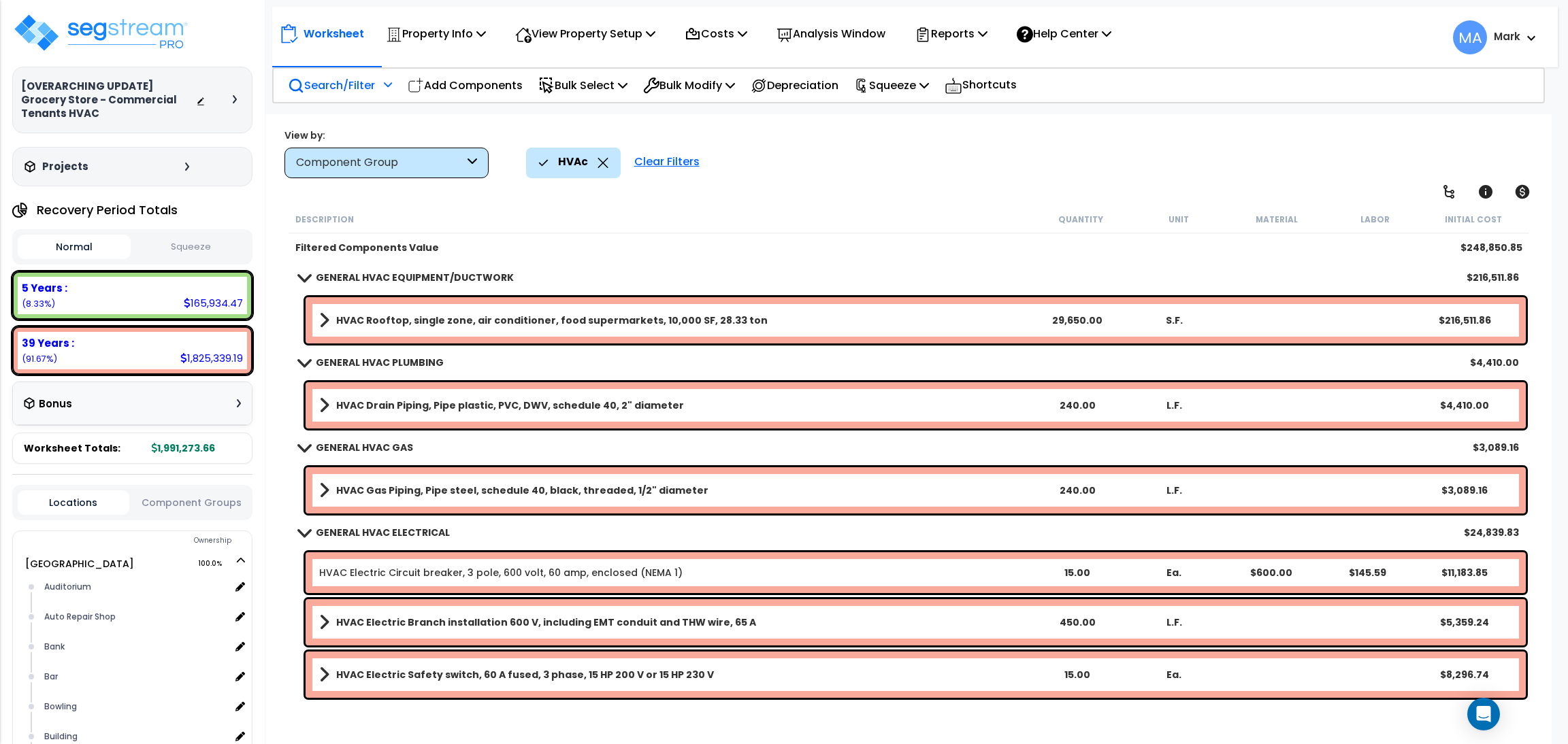
click at [353, 96] on div "Search/Filter Additional Search / Filter" at bounding box center [339, 85] width 104 height 32
click at [360, 88] on p "Search/Filter" at bounding box center [331, 85] width 87 height 18
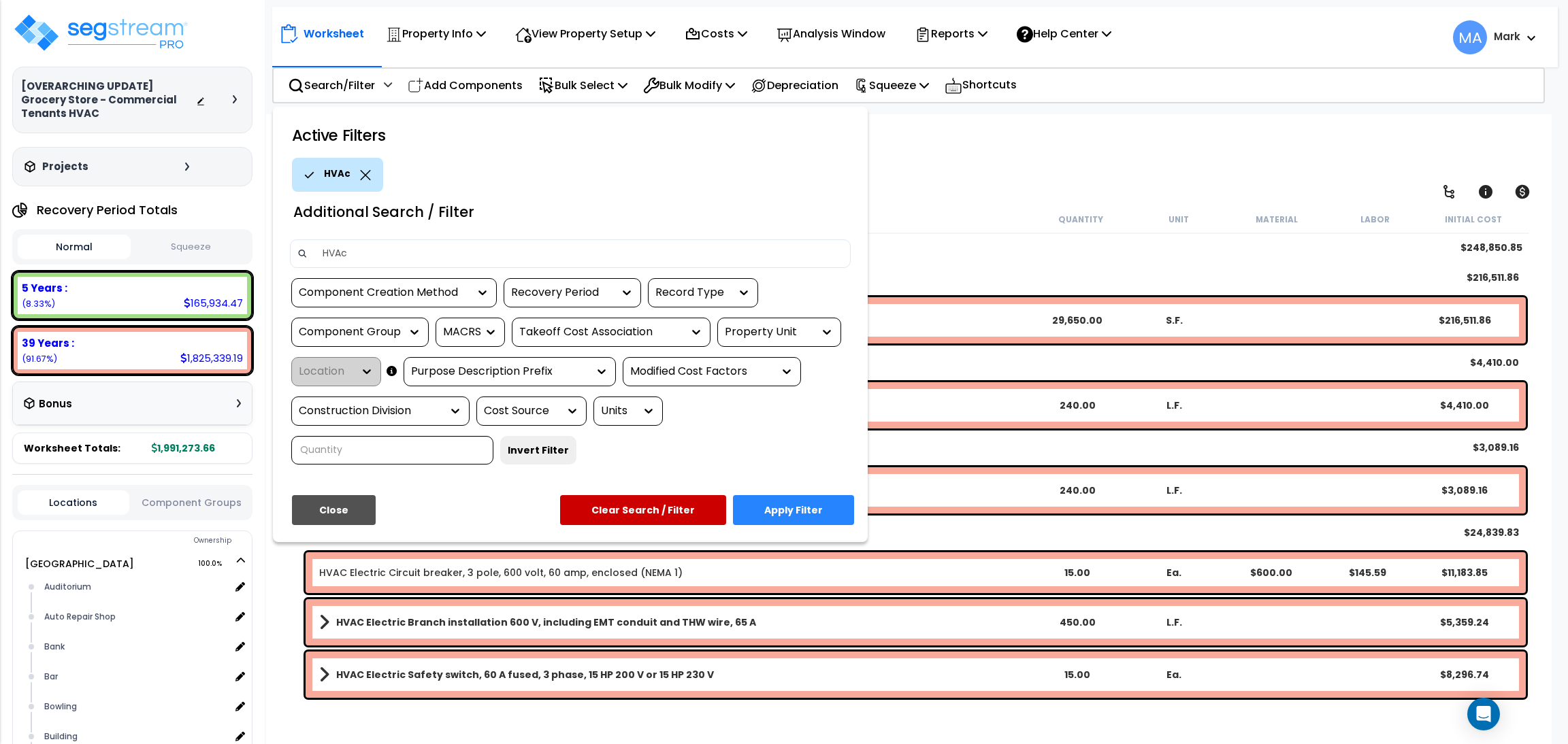
click at [360, 172] on icon at bounding box center [366, 175] width 11 height 10
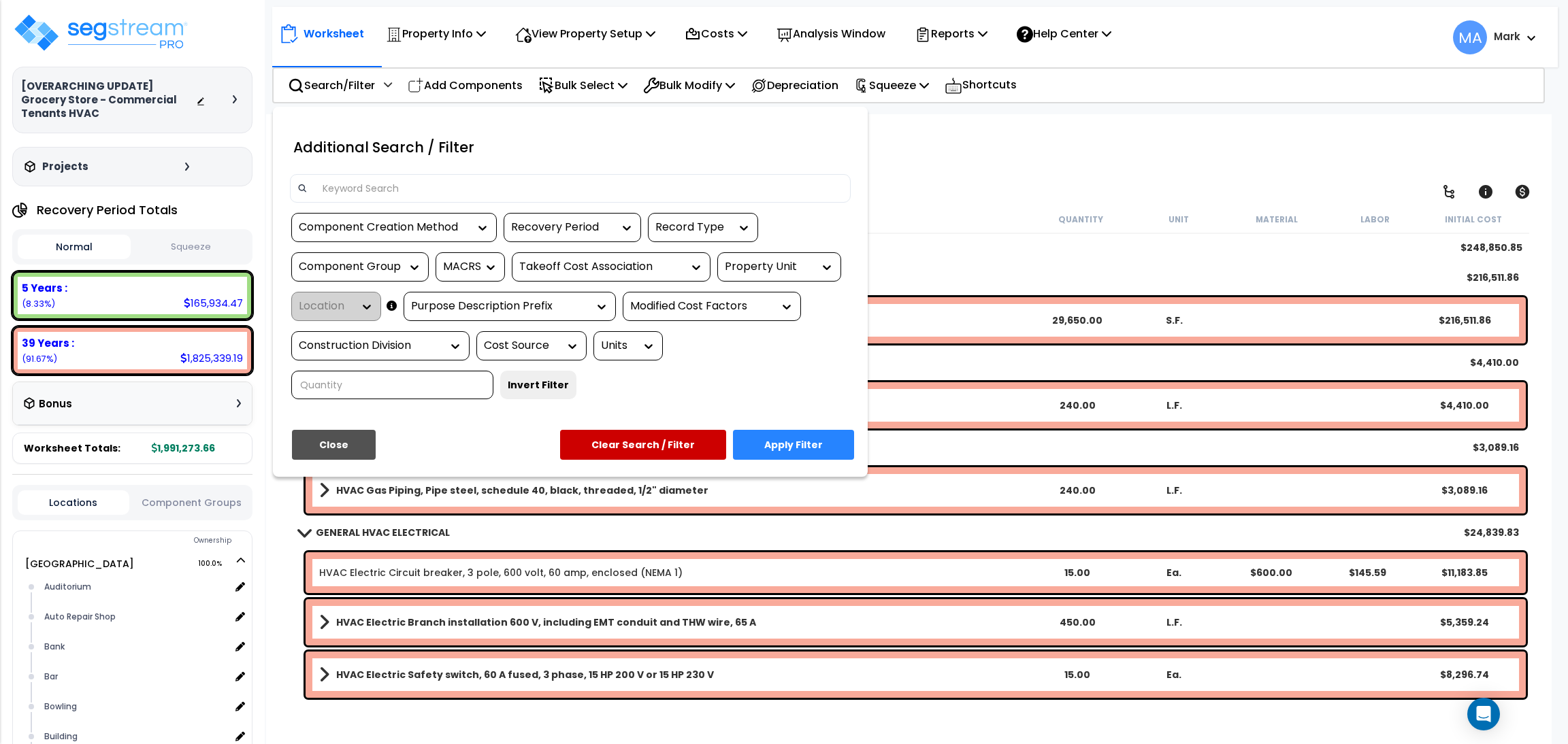
click at [378, 181] on input at bounding box center [578, 188] width 528 height 20
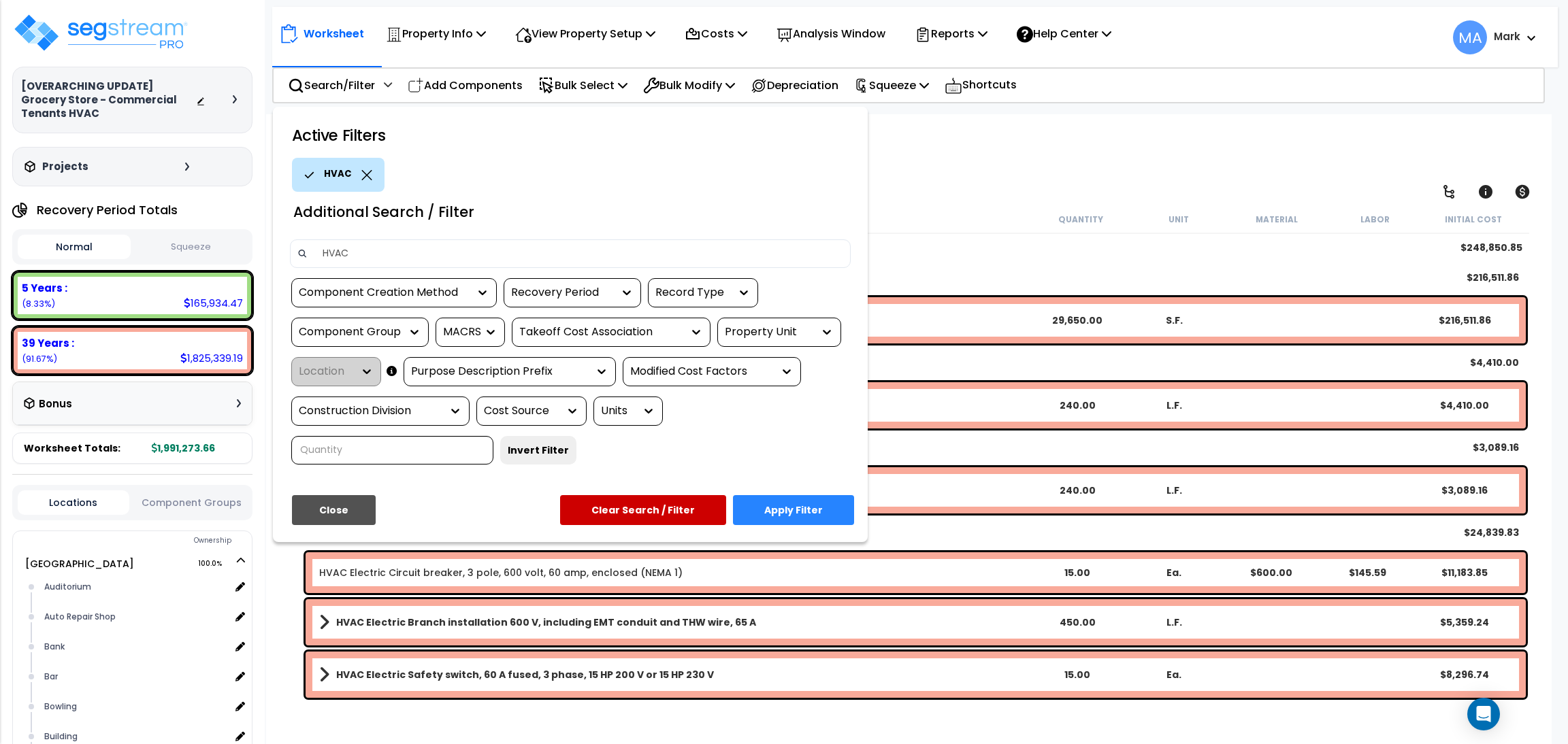
type input "HVAC"
click at [793, 502] on button "Apply Filter" at bounding box center [793, 510] width 121 height 30
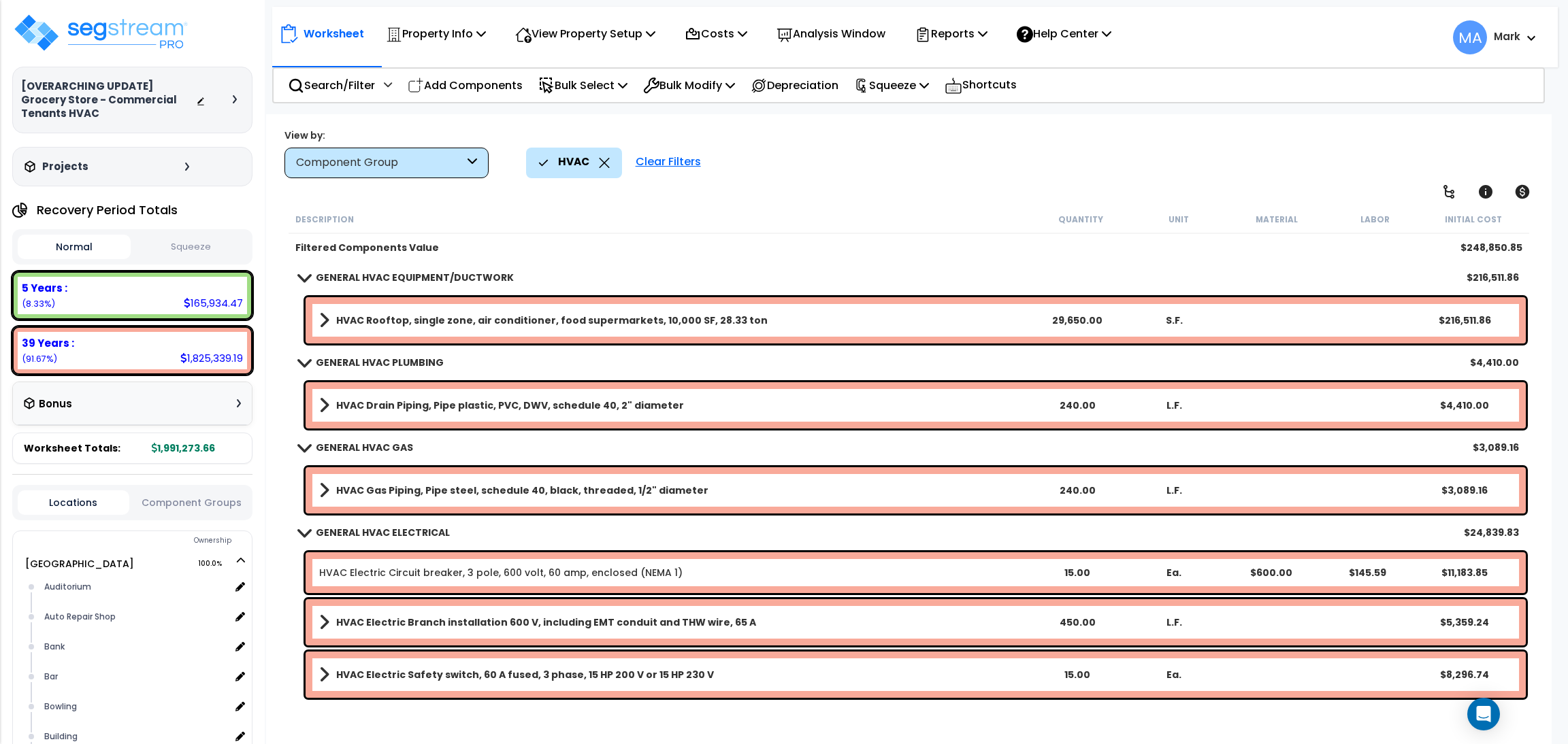
click at [533, 431] on div "GENERAL HVAC GAS $3,089.16" at bounding box center [909, 447] width 1233 height 33
click at [104, 579] on div "Auditorium" at bounding box center [135, 587] width 190 height 17
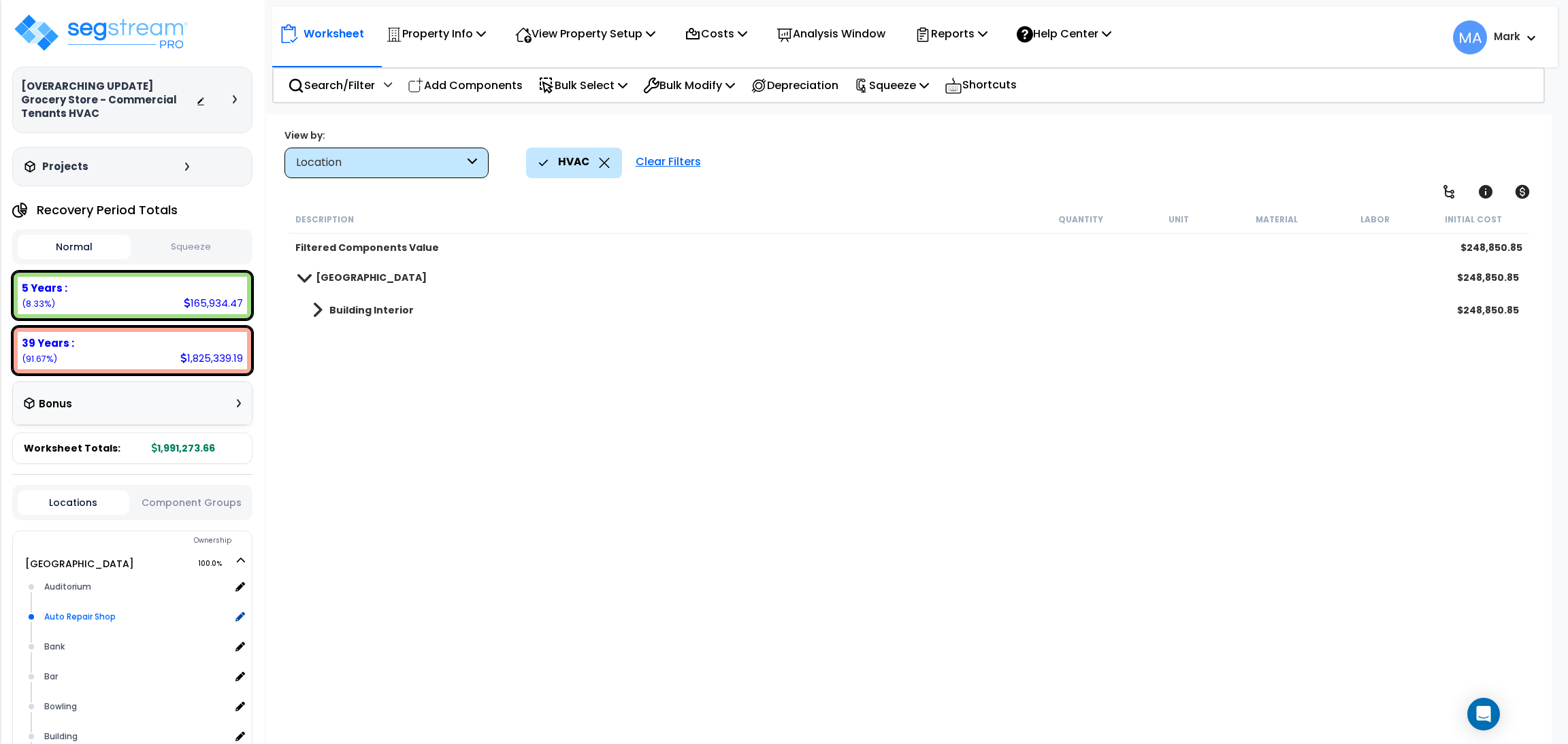
click at [101, 609] on div "Auto Repair Shop" at bounding box center [135, 617] width 190 height 17
click at [372, 310] on b "Building Interior" at bounding box center [371, 310] width 85 height 14
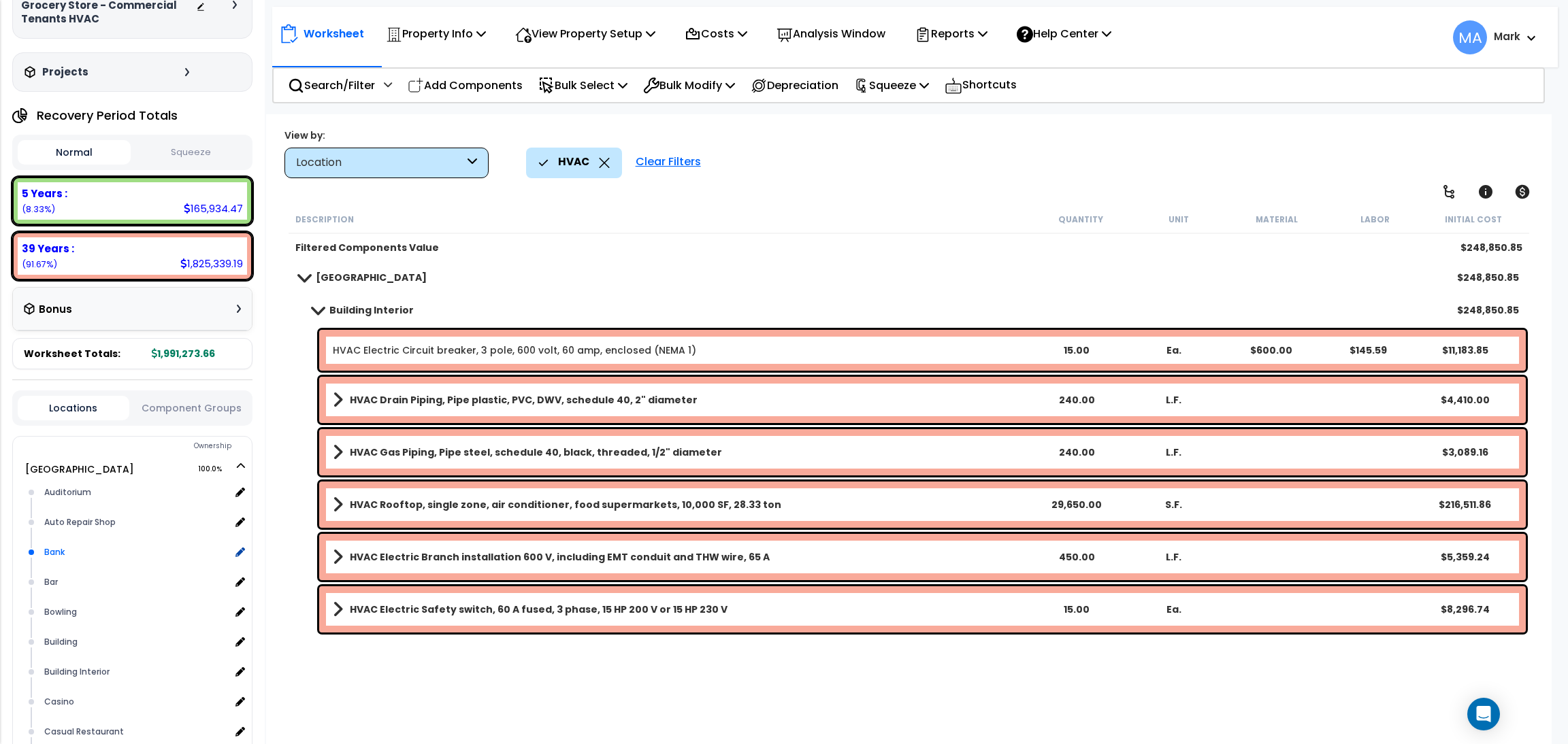
scroll to position [102, 0]
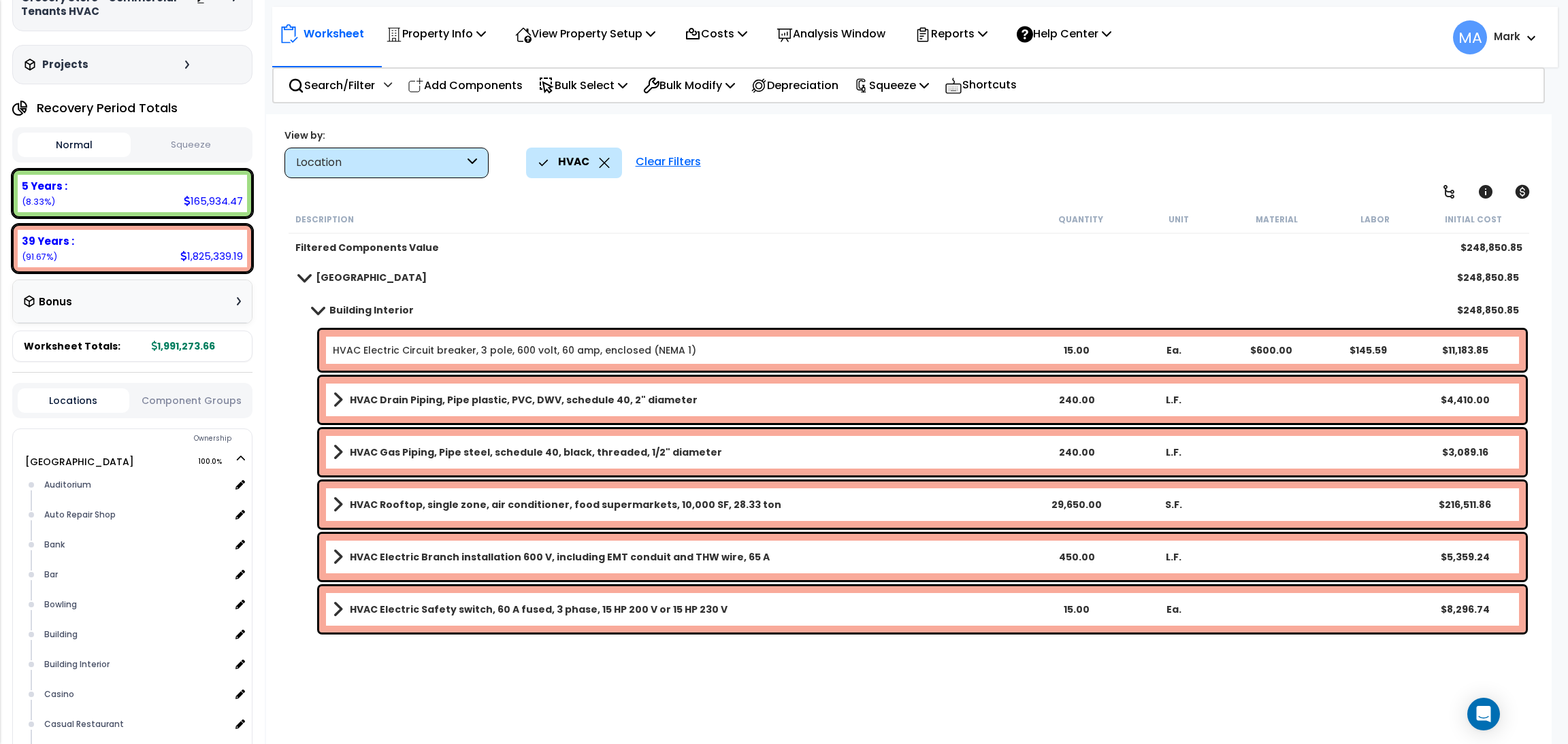
click at [409, 161] on div "Location" at bounding box center [380, 163] width 168 height 16
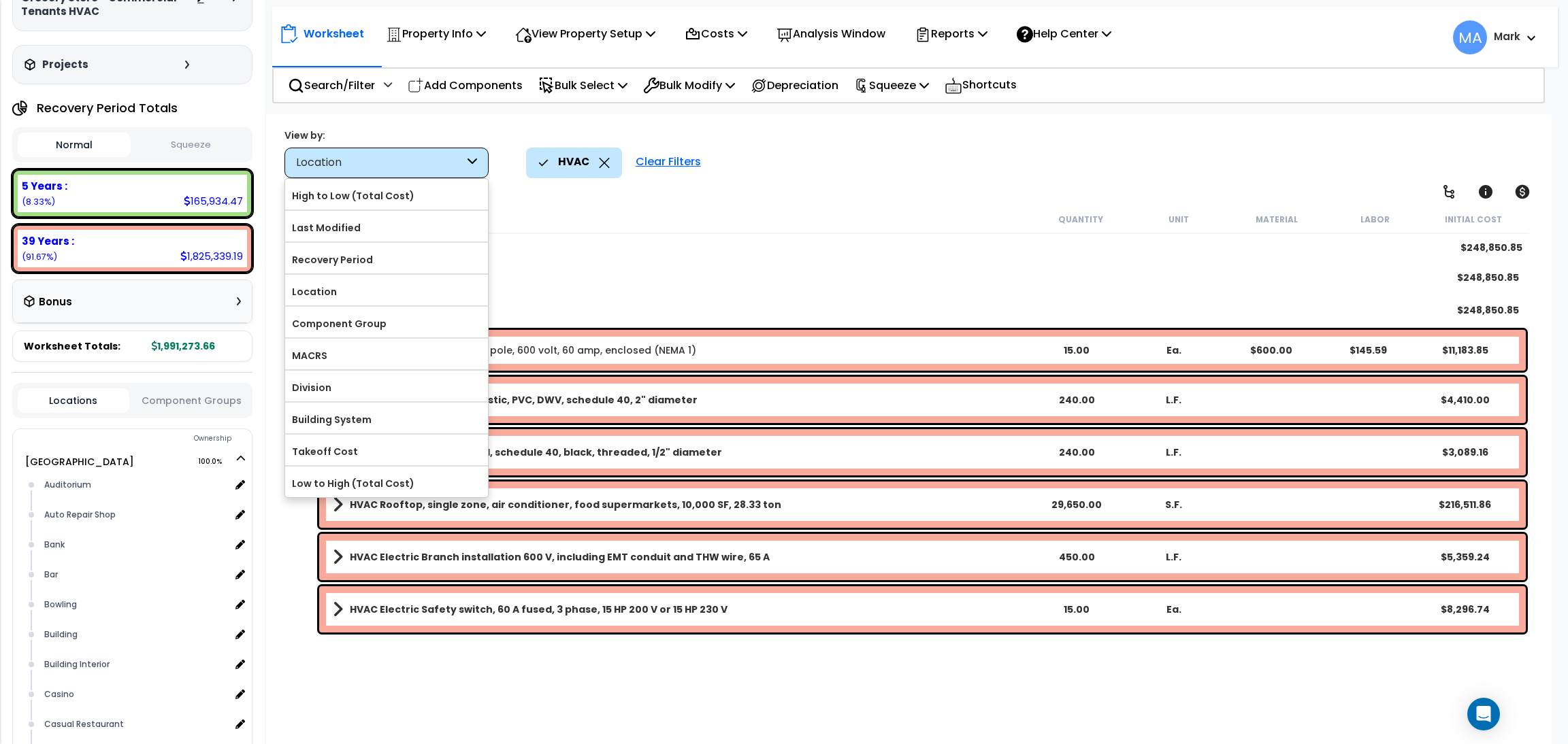
drag, startPoint x: 605, startPoint y: 169, endPoint x: 599, endPoint y: 158, distance: 12.5
click at [601, 163] on div "HVAC" at bounding box center [574, 163] width 72 height 30
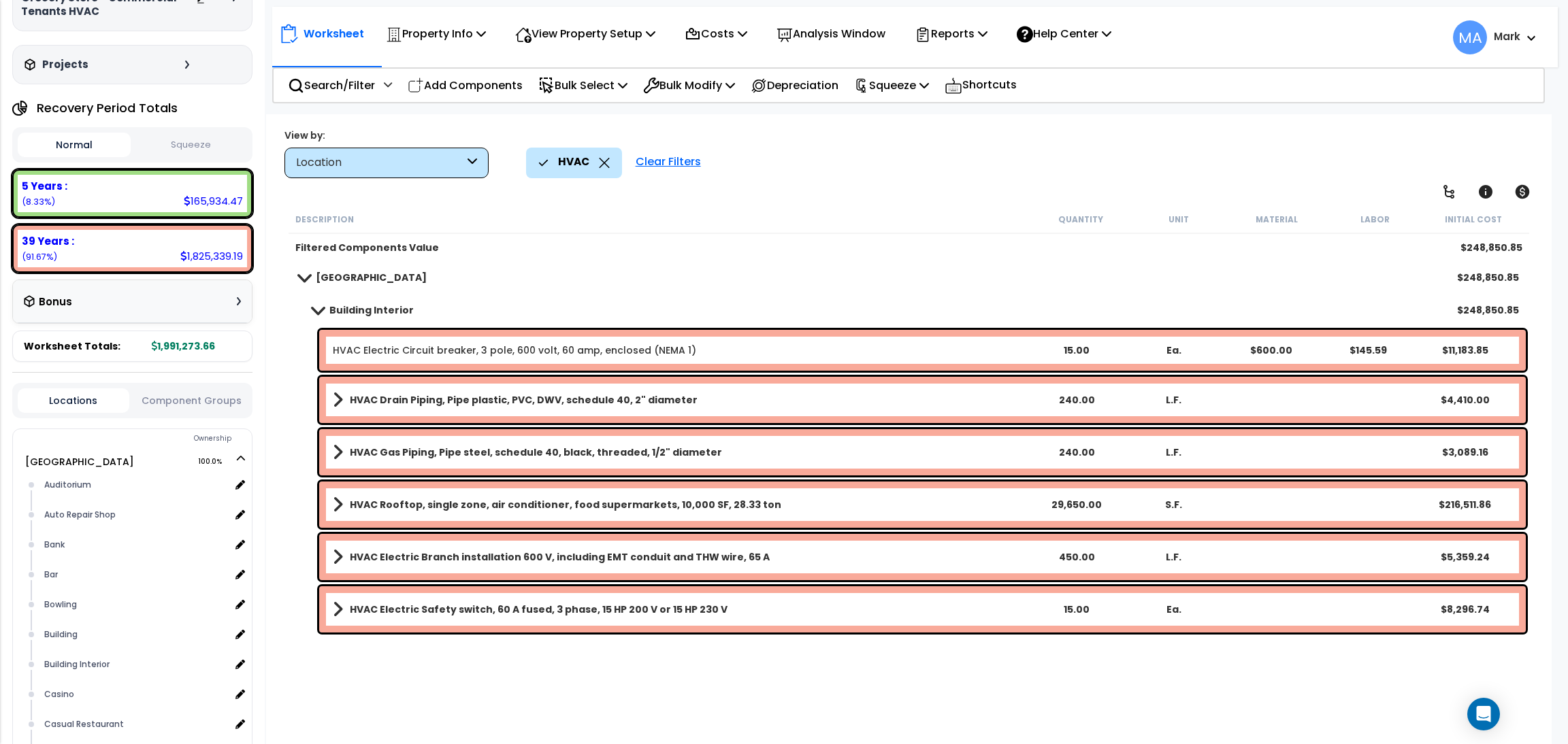
click at [599, 158] on icon at bounding box center [604, 163] width 11 height 10
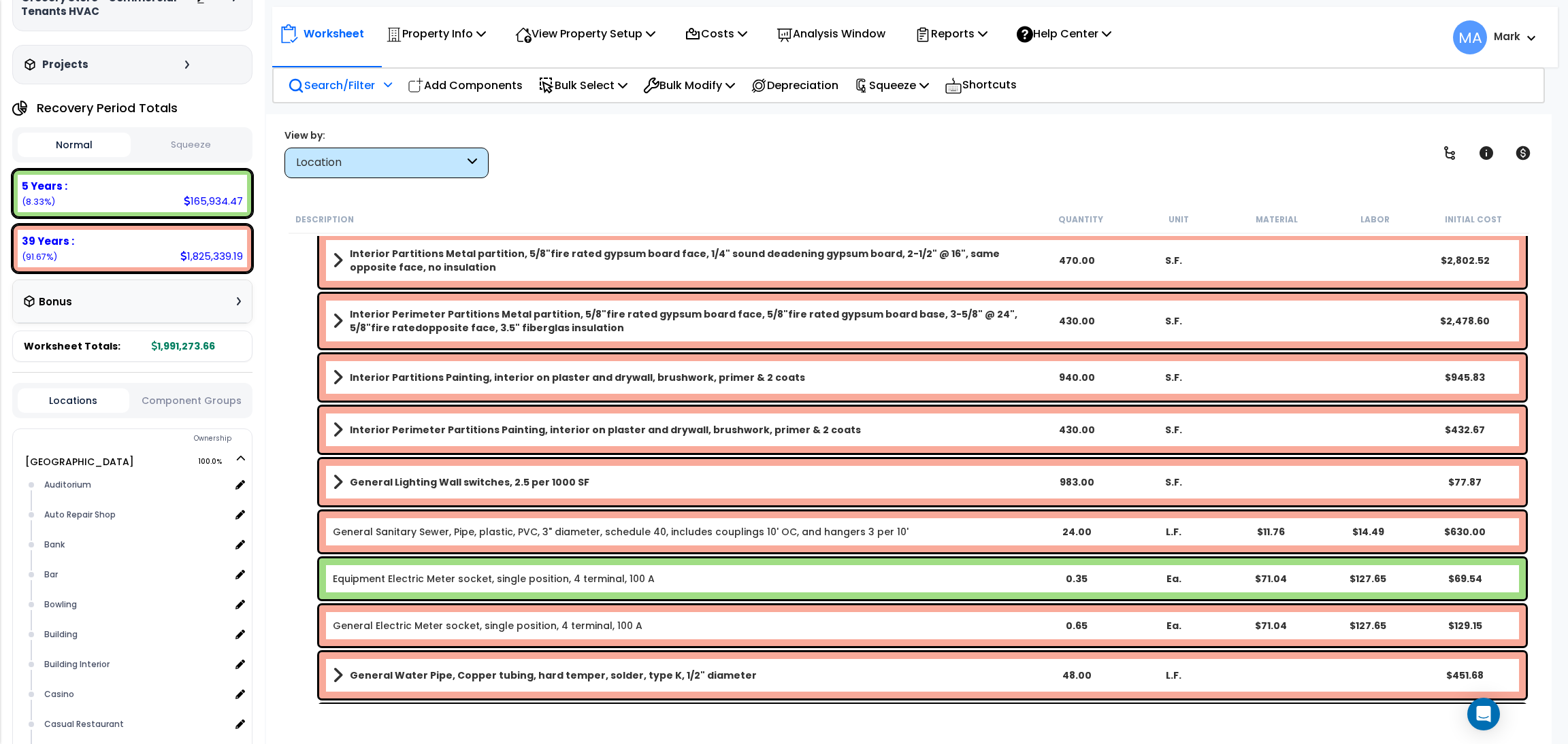
click at [354, 93] on p "Search/Filter" at bounding box center [331, 85] width 87 height 18
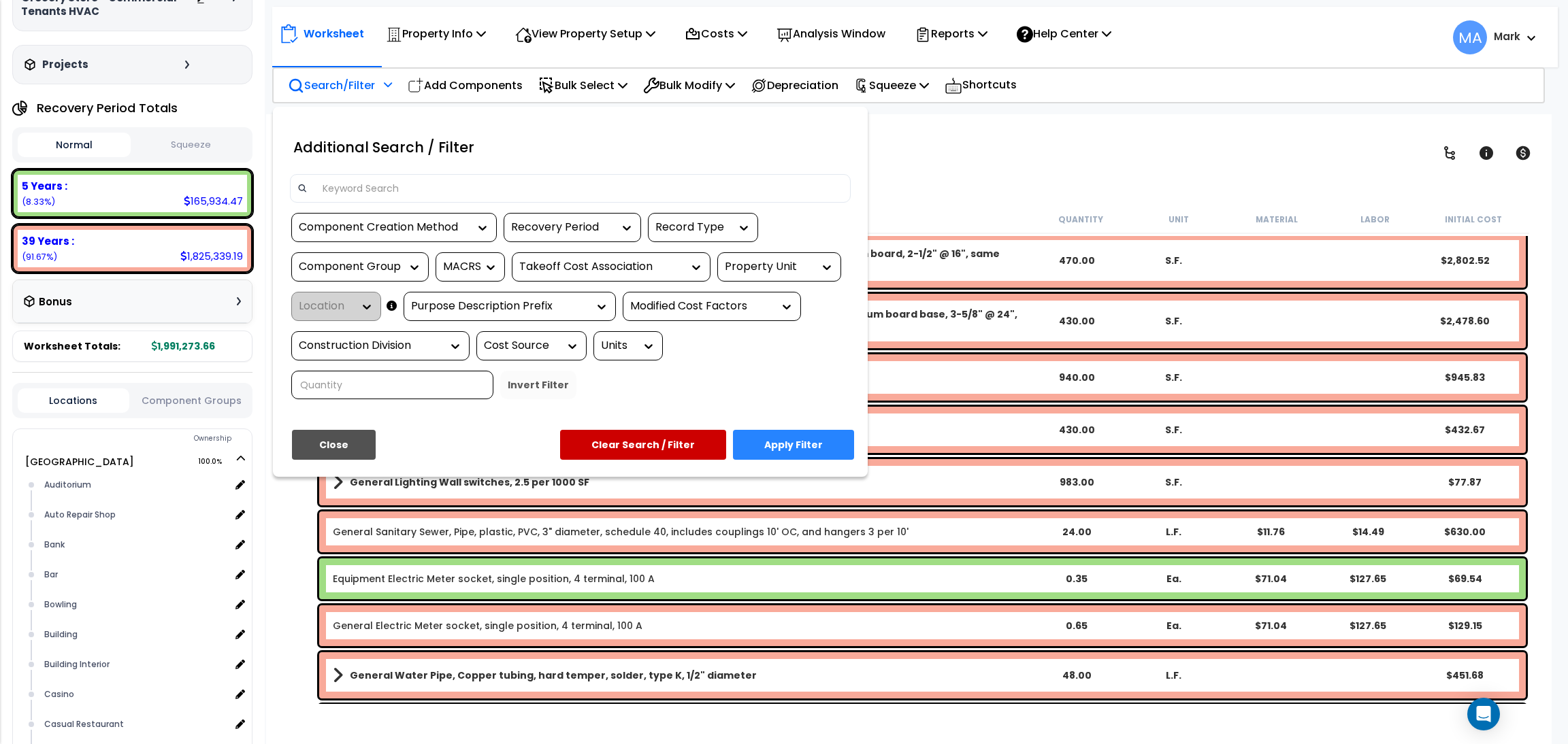
click at [372, 189] on input at bounding box center [578, 188] width 528 height 20
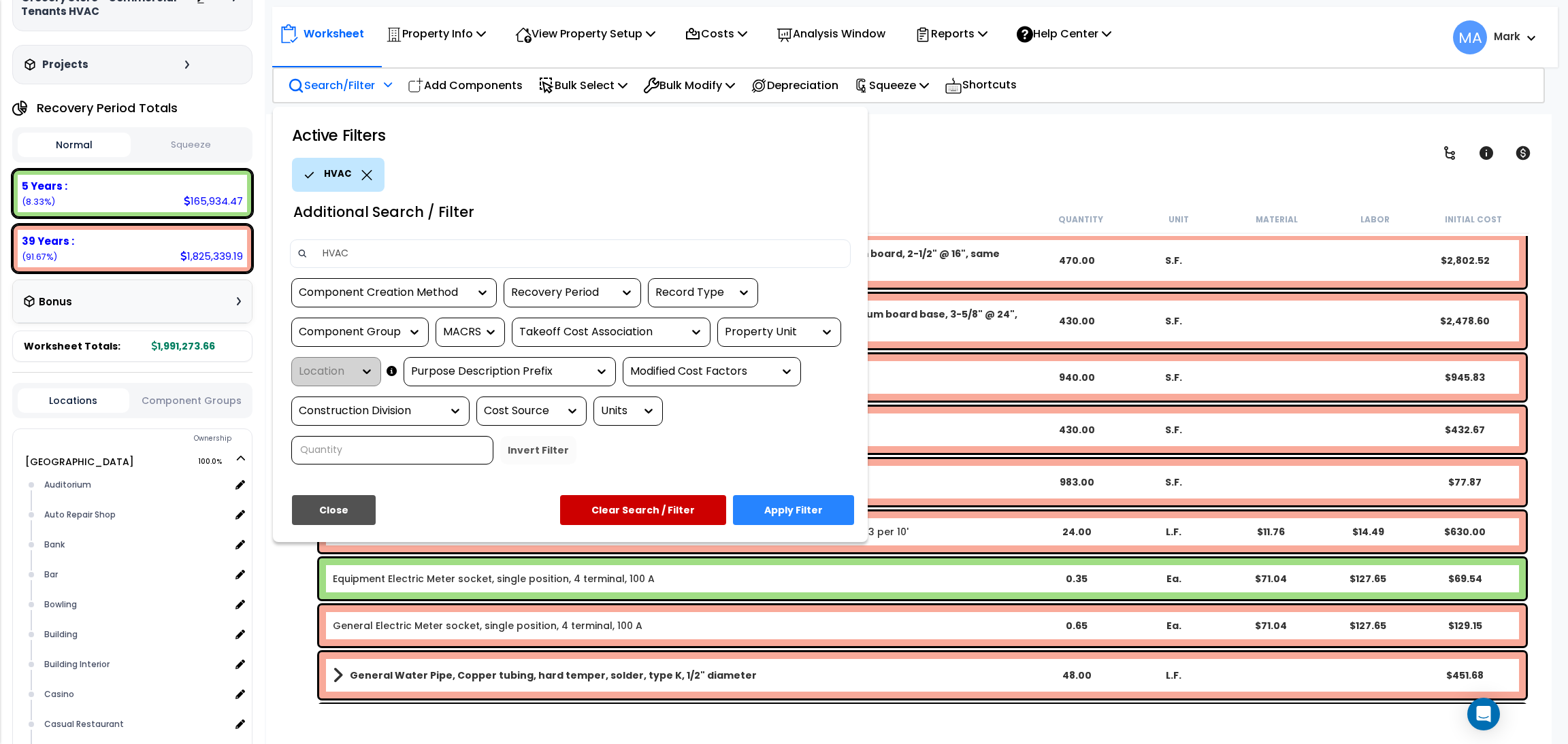
type input "HVAC"
click at [827, 504] on button "Apply Filter" at bounding box center [793, 510] width 121 height 30
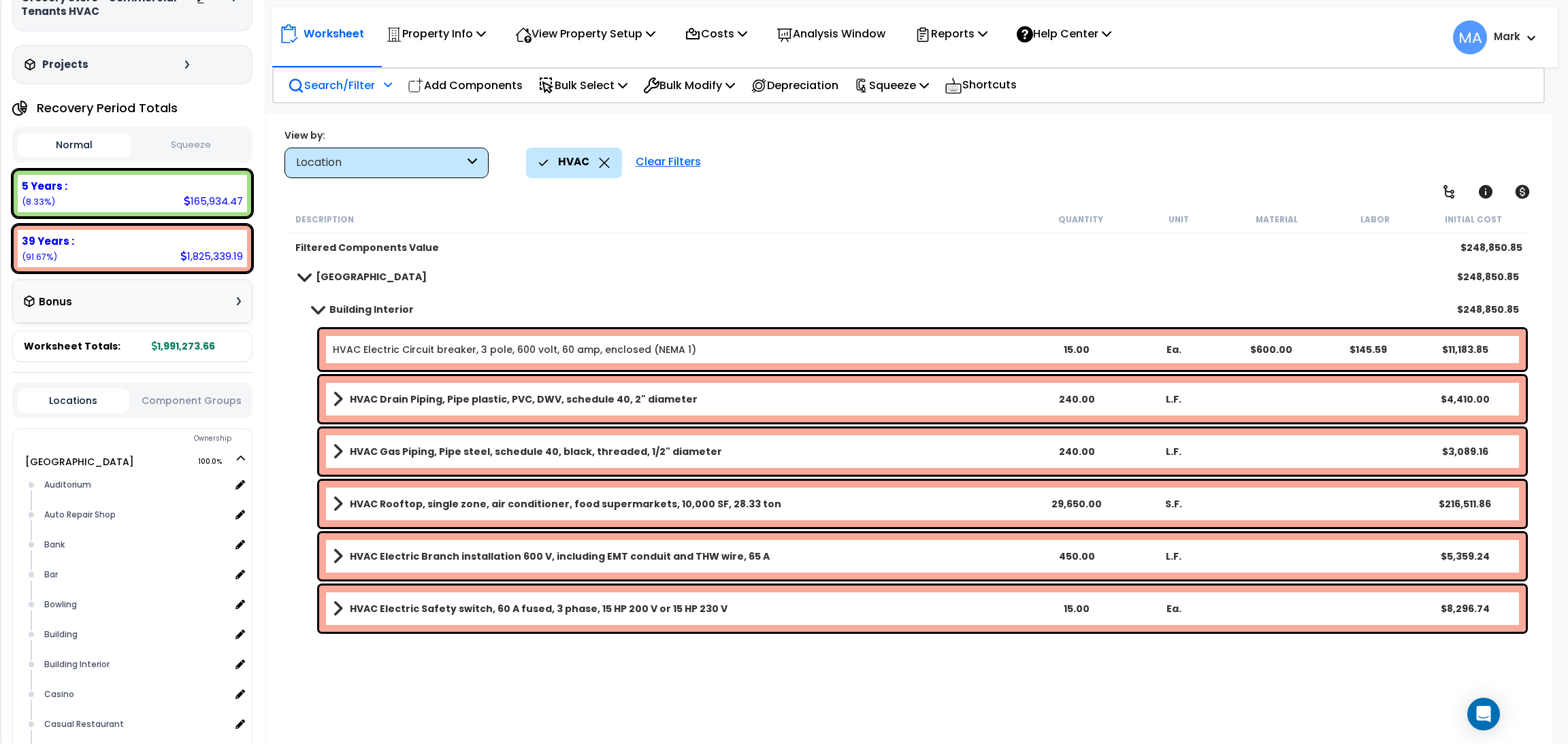
scroll to position [0, 0]
click at [567, 42] on p "View Property Setup" at bounding box center [585, 34] width 141 height 18
click at [574, 84] on link "View Questionnaire" at bounding box center [575, 94] width 135 height 28
click at [605, 159] on icon at bounding box center [604, 163] width 11 height 10
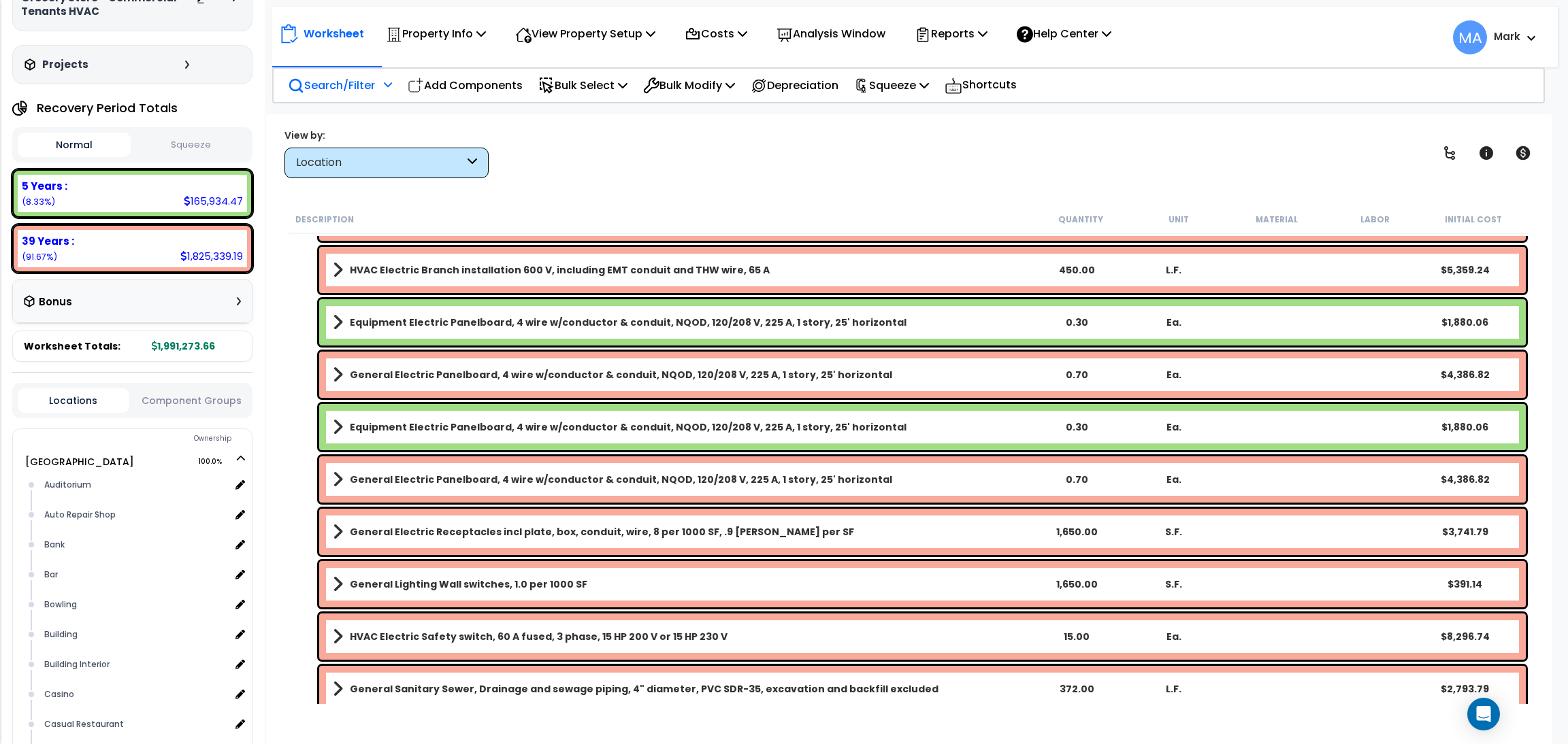
scroll to position [1937, 0]
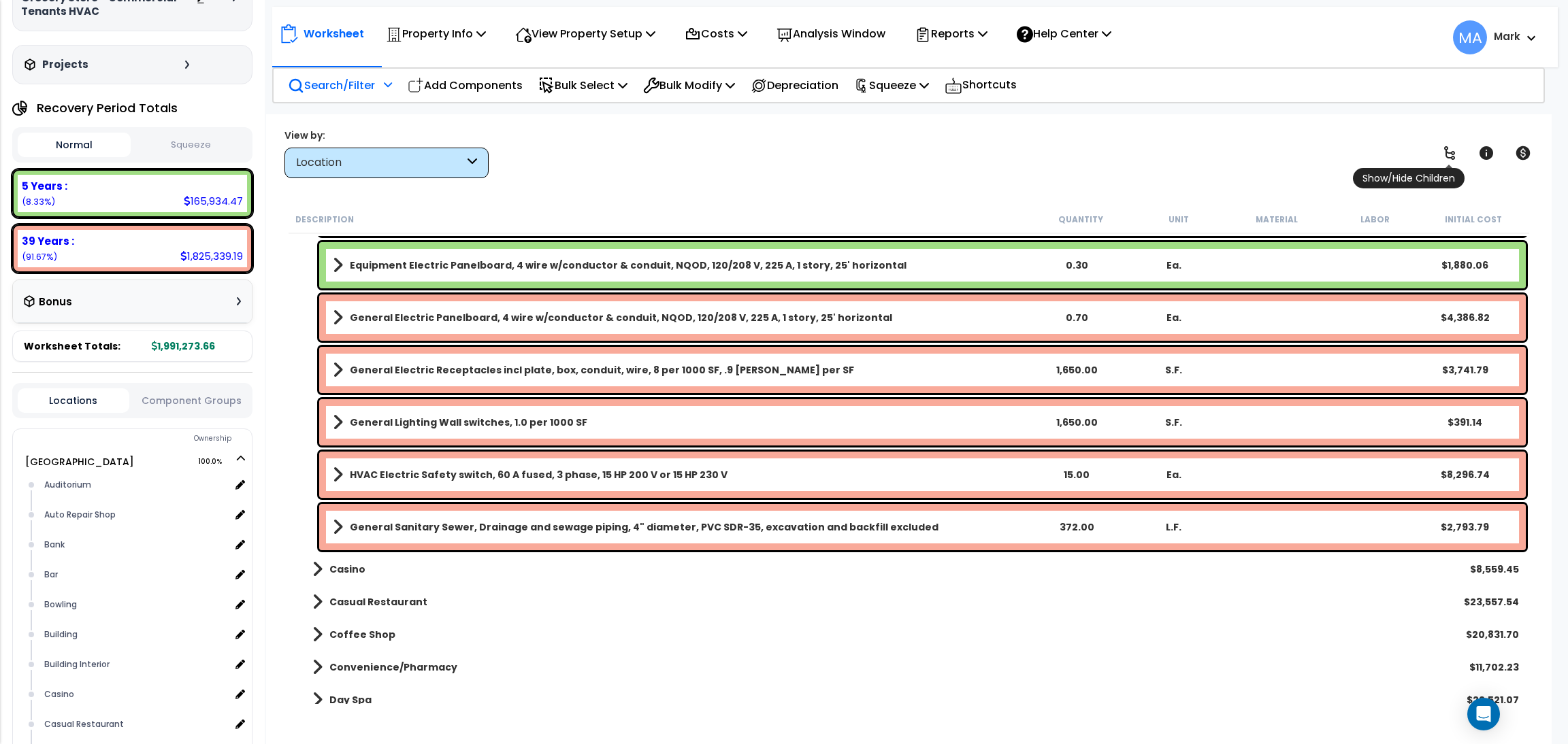
click at [1445, 153] on icon at bounding box center [1449, 152] width 11 height 14
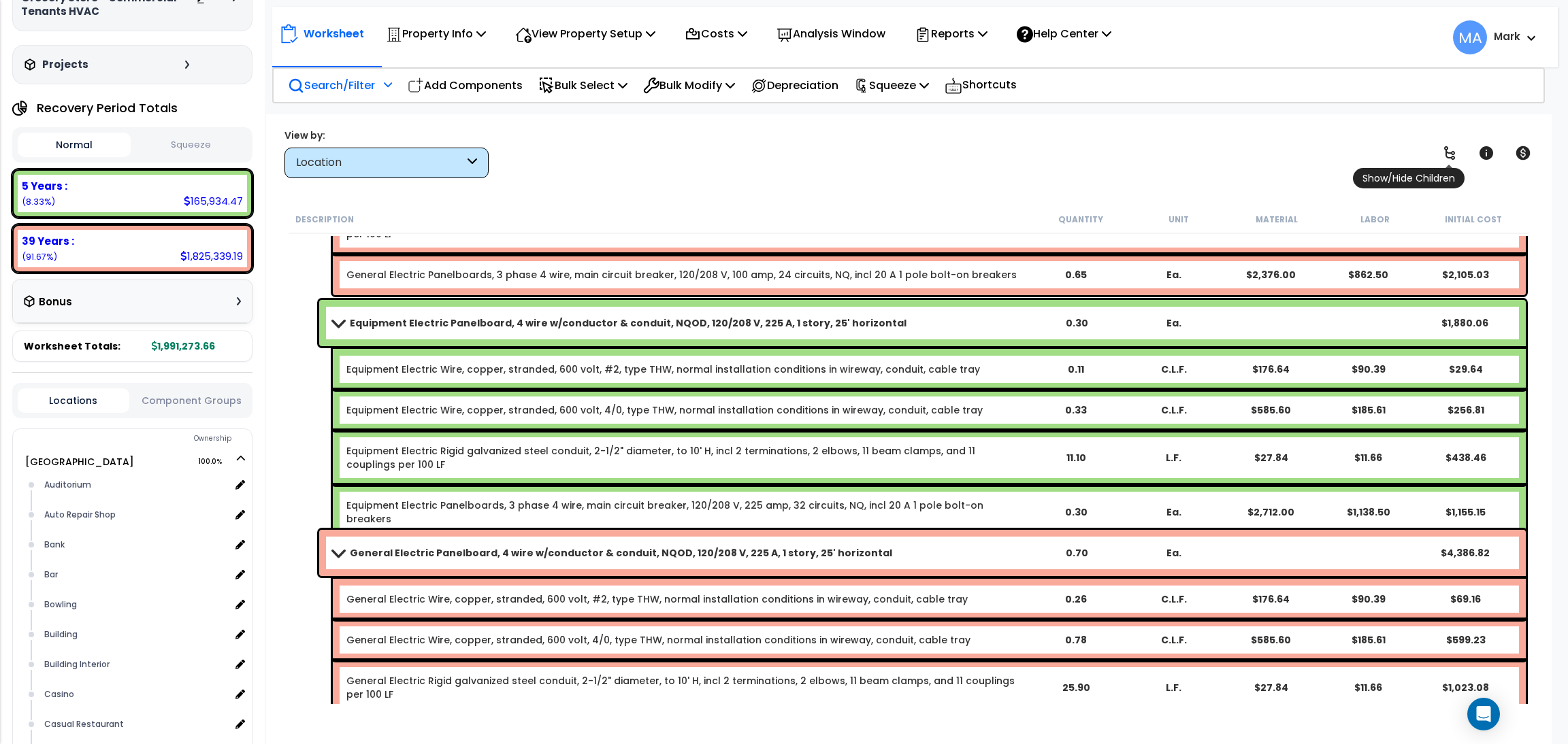
click at [1445, 153] on icon at bounding box center [1449, 152] width 11 height 14
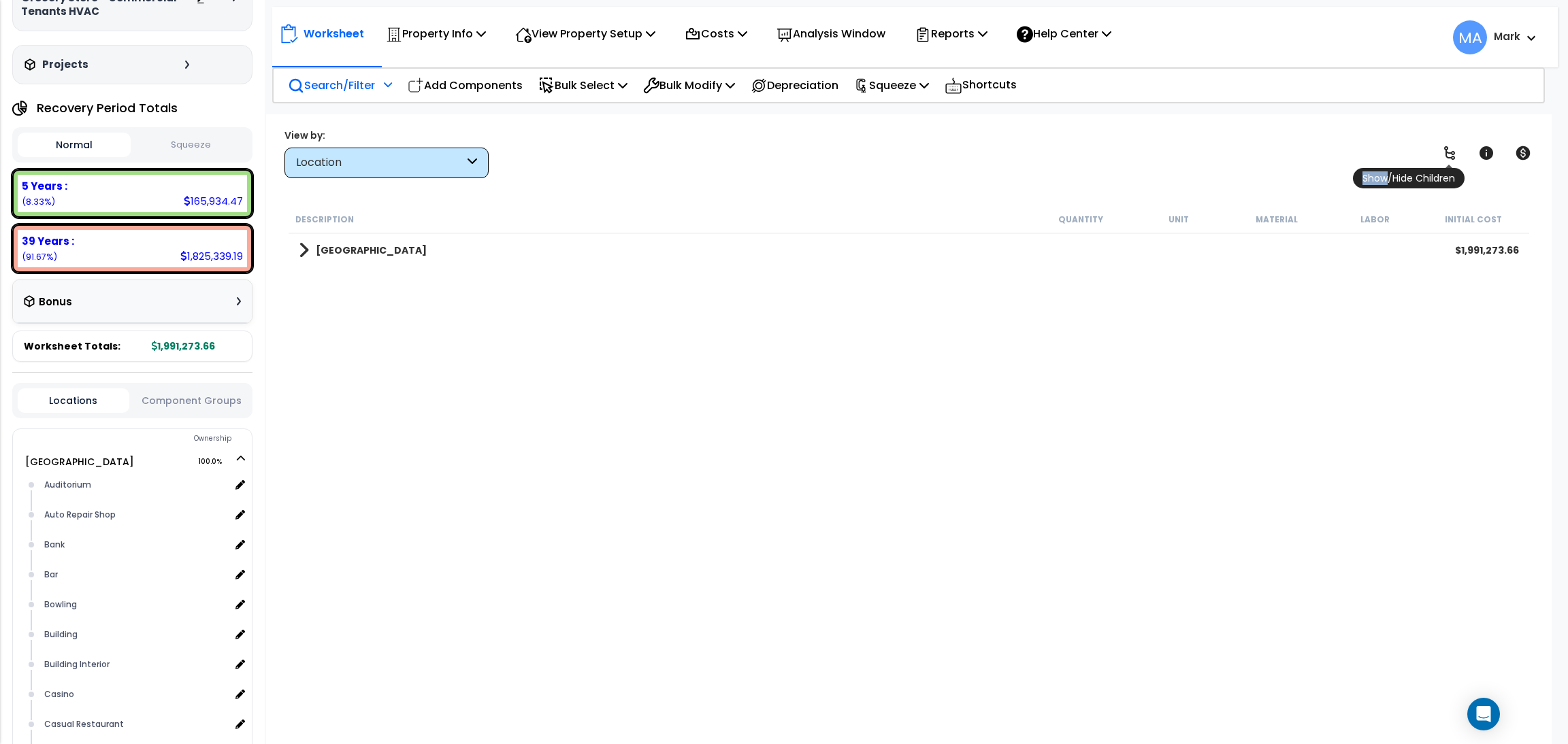
scroll to position [0, 0]
click at [1445, 153] on icon at bounding box center [1449, 152] width 11 height 14
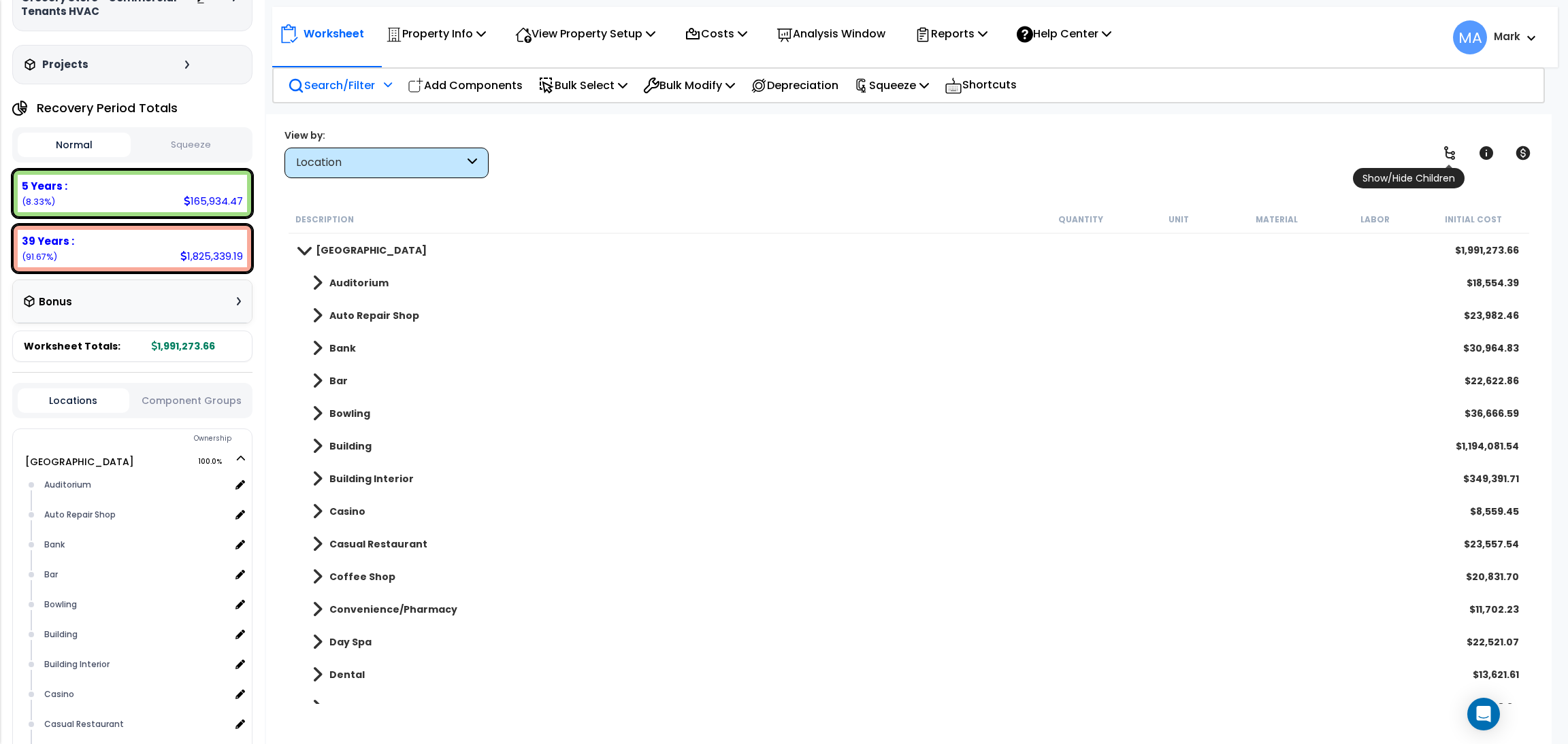
click at [1445, 153] on icon at bounding box center [1449, 152] width 11 height 14
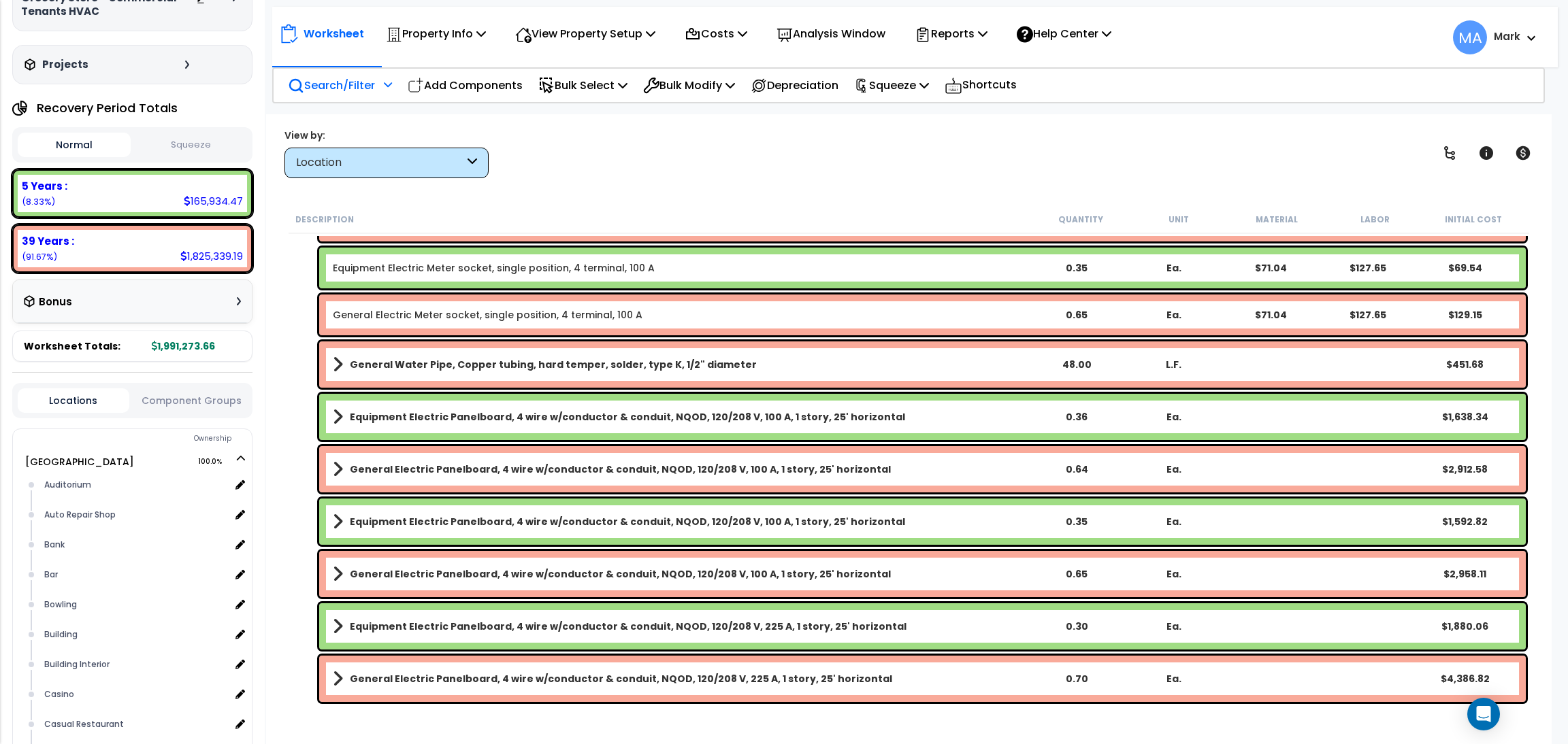
scroll to position [1530, 0]
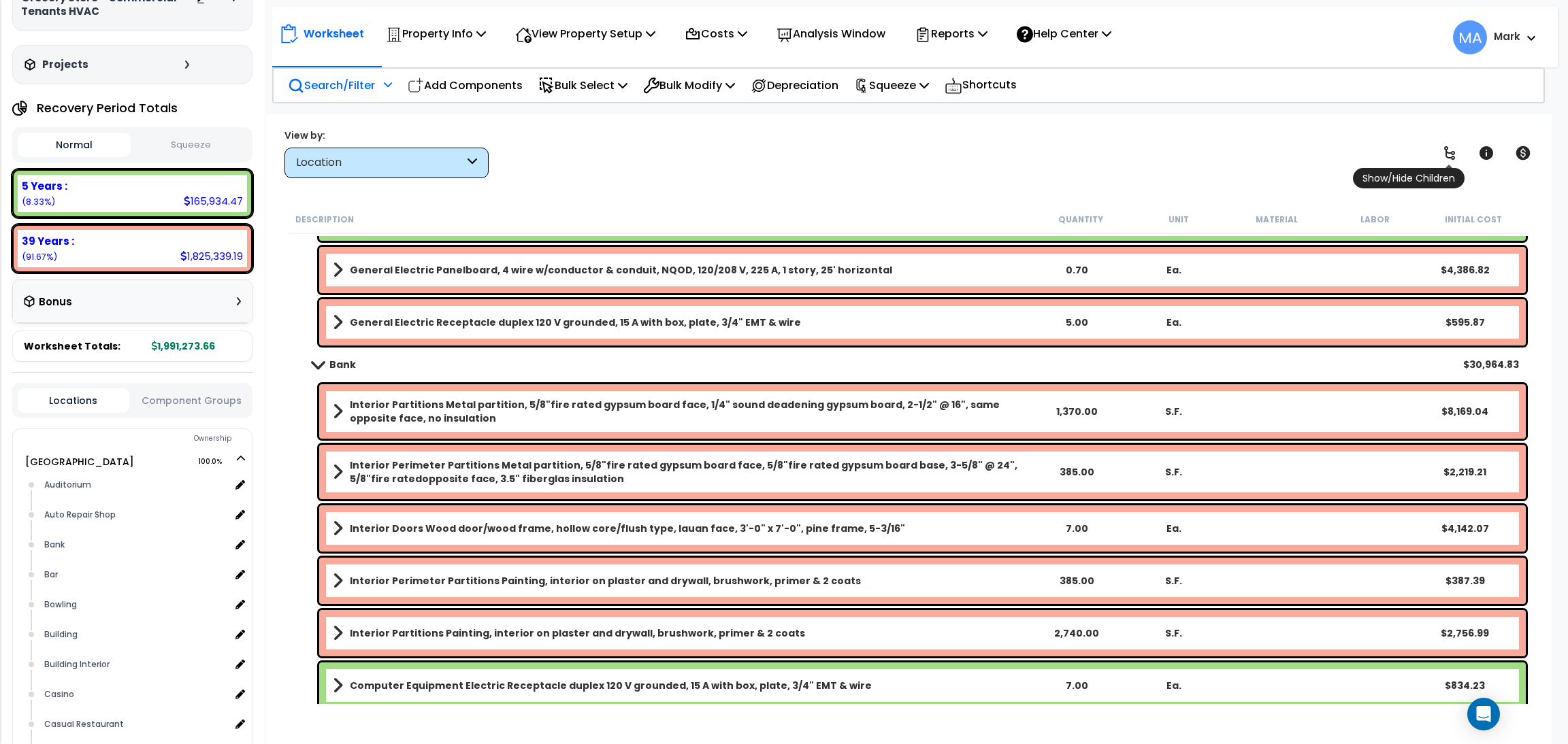
click at [1455, 154] on icon at bounding box center [1449, 153] width 17 height 17
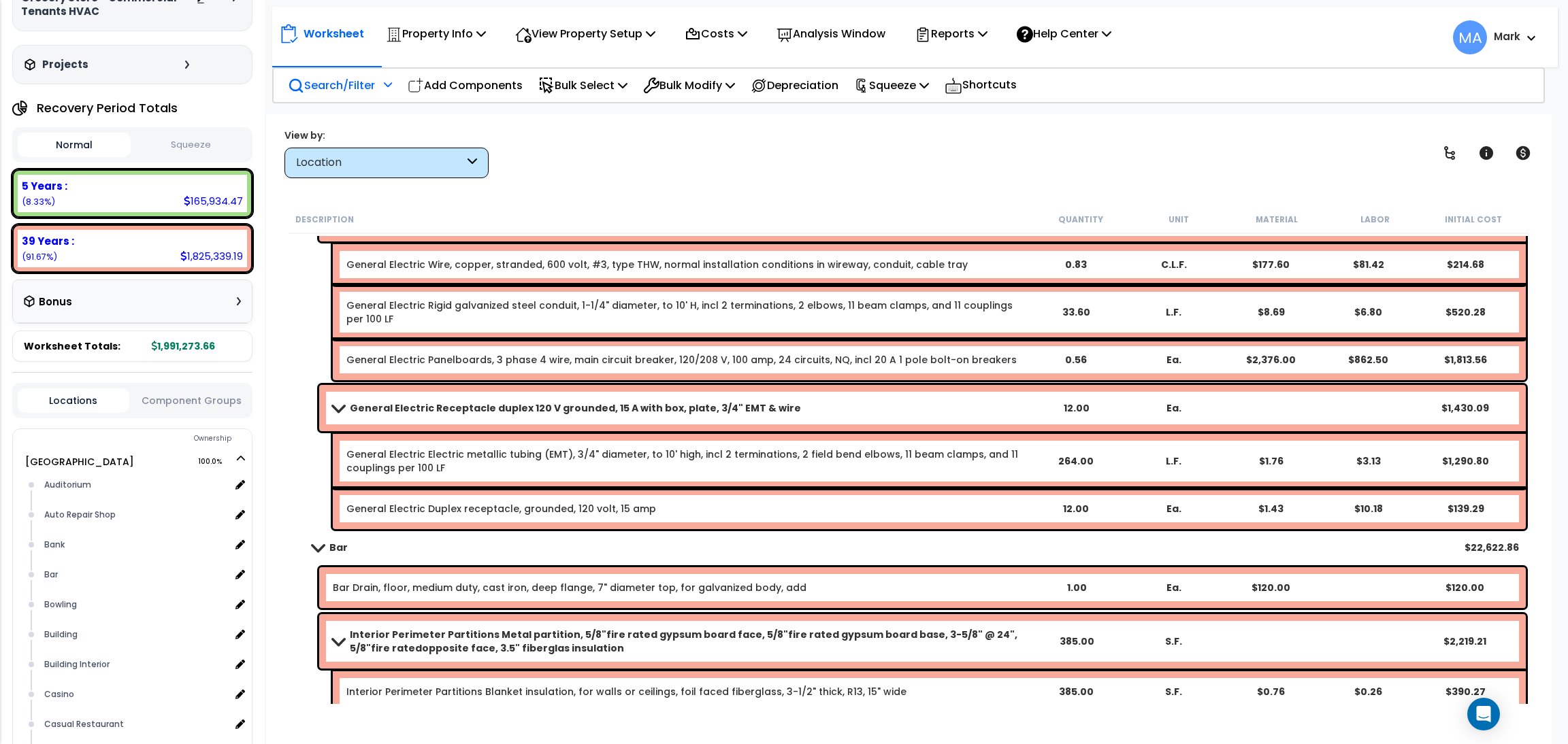
scroll to position [4896, 0]
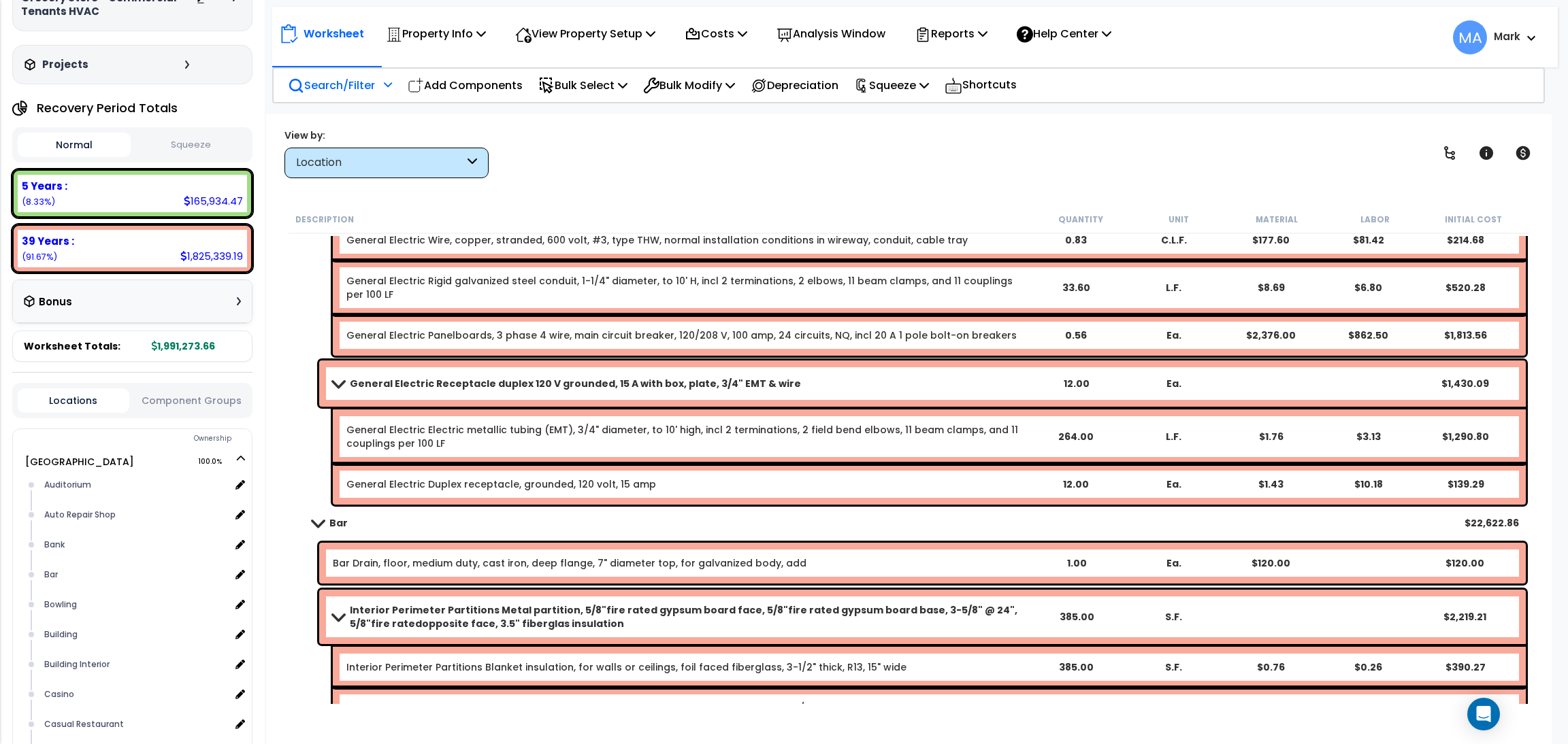
drag, startPoint x: 772, startPoint y: 516, endPoint x: 767, endPoint y: 473, distance: 43.3
click at [770, 507] on div "Bar $22,622.86" at bounding box center [909, 524] width 1233 height 33
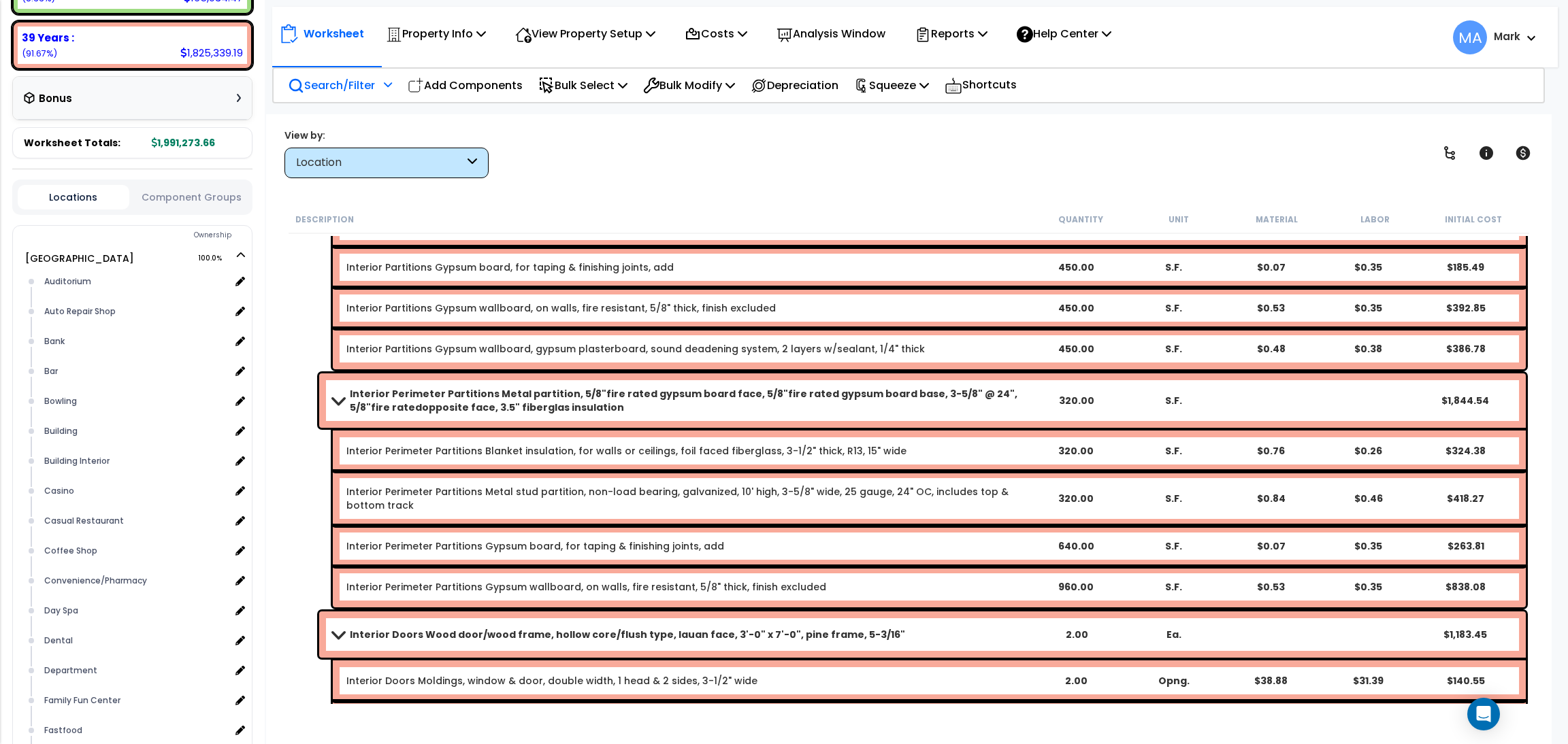
scroll to position [46493, 0]
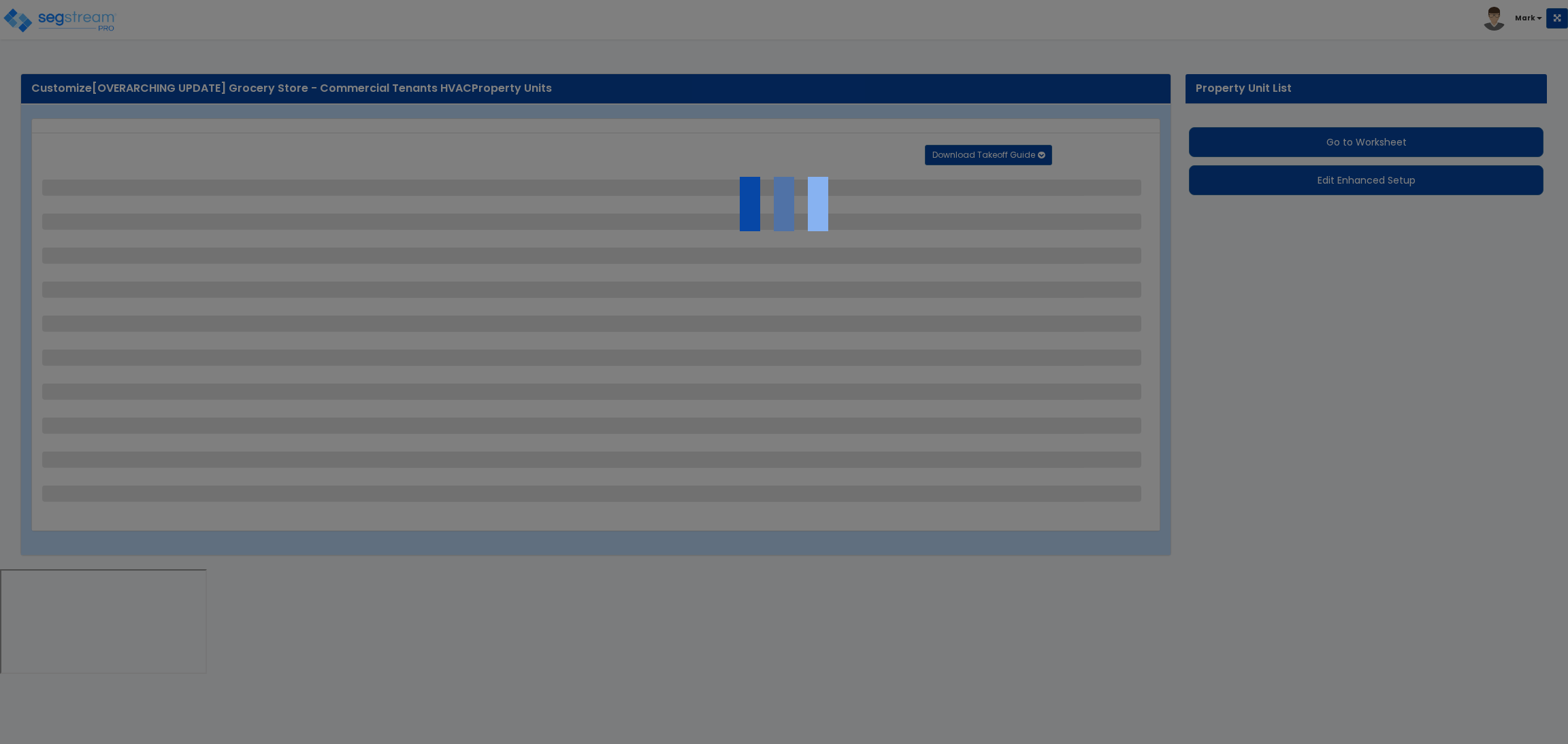
select select "3"
select select "1"
select select "10"
select select "2"
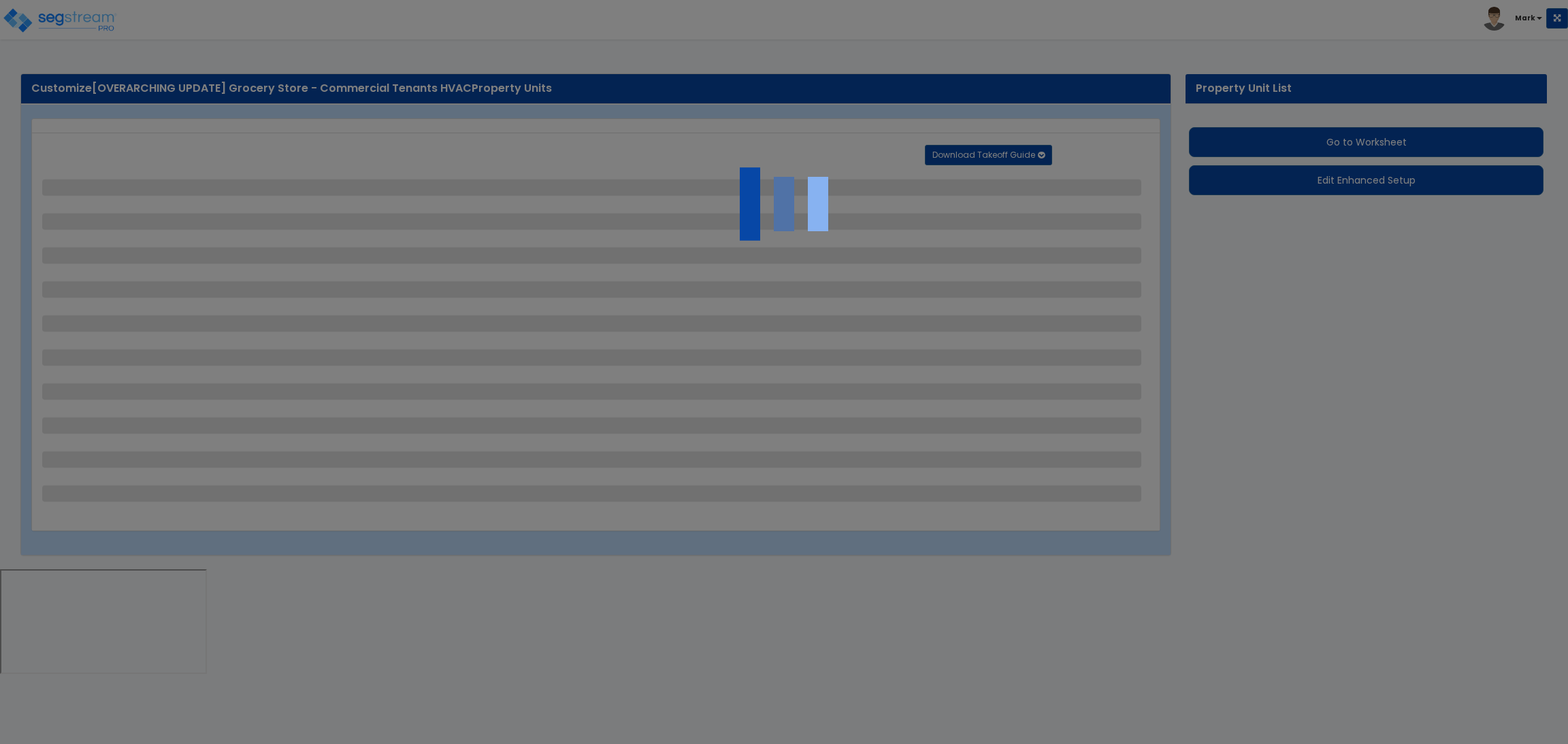
select select "1"
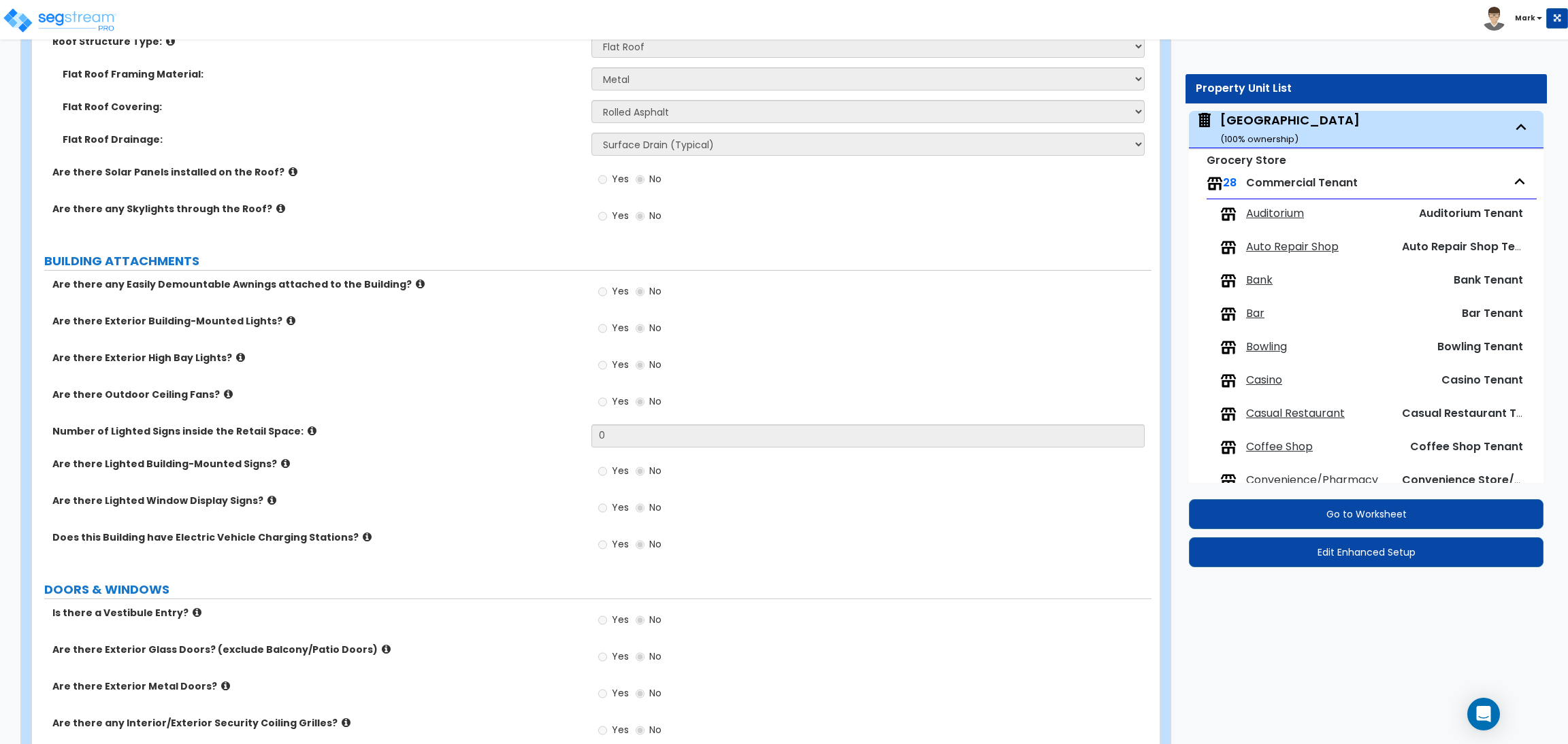
scroll to position [1122, 0]
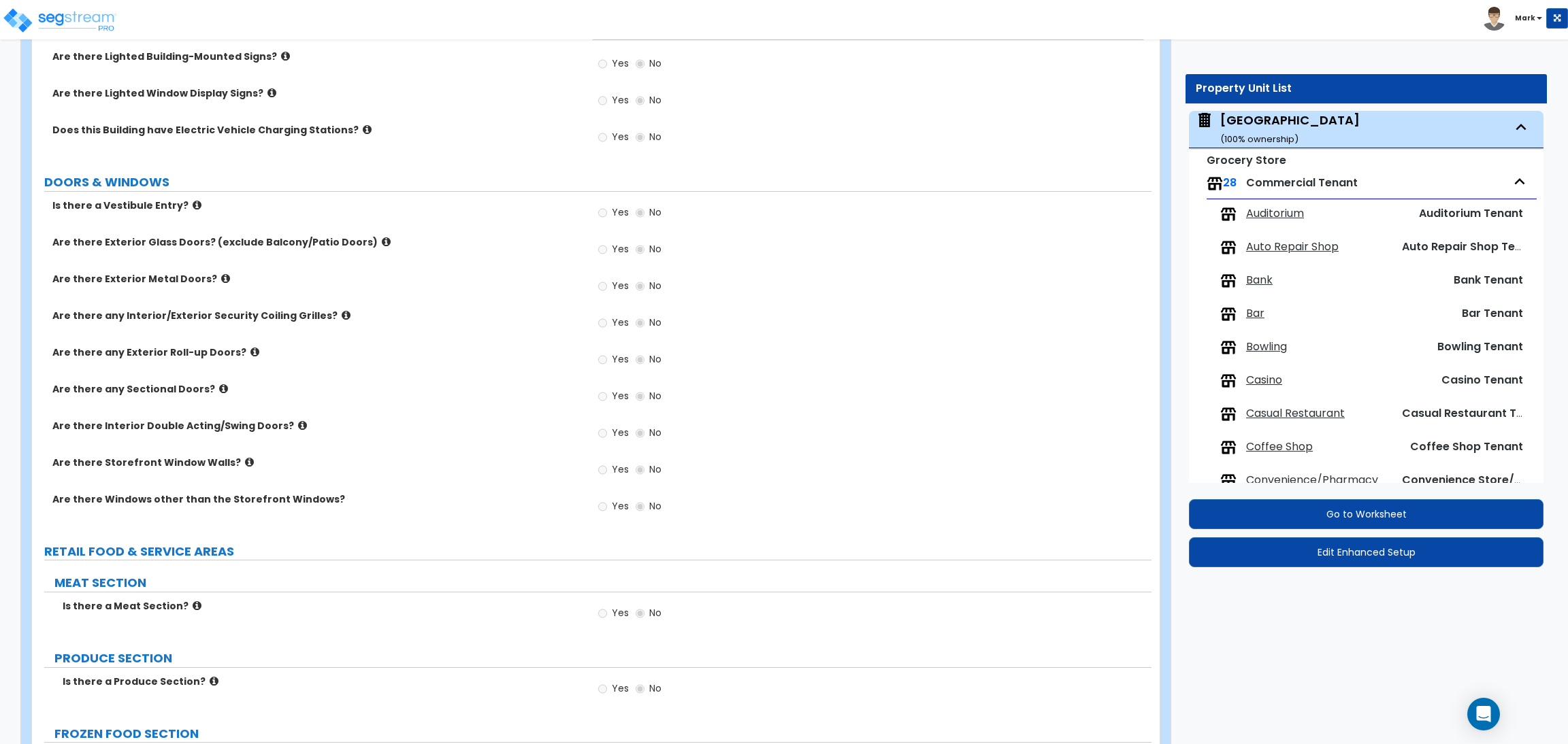
click at [1236, 246] on span at bounding box center [1231, 248] width 22 height 17
click at [1278, 277] on div "Bank" at bounding box center [1302, 281] width 166 height 17
click at [1265, 281] on span "Bank" at bounding box center [1259, 280] width 27 height 16
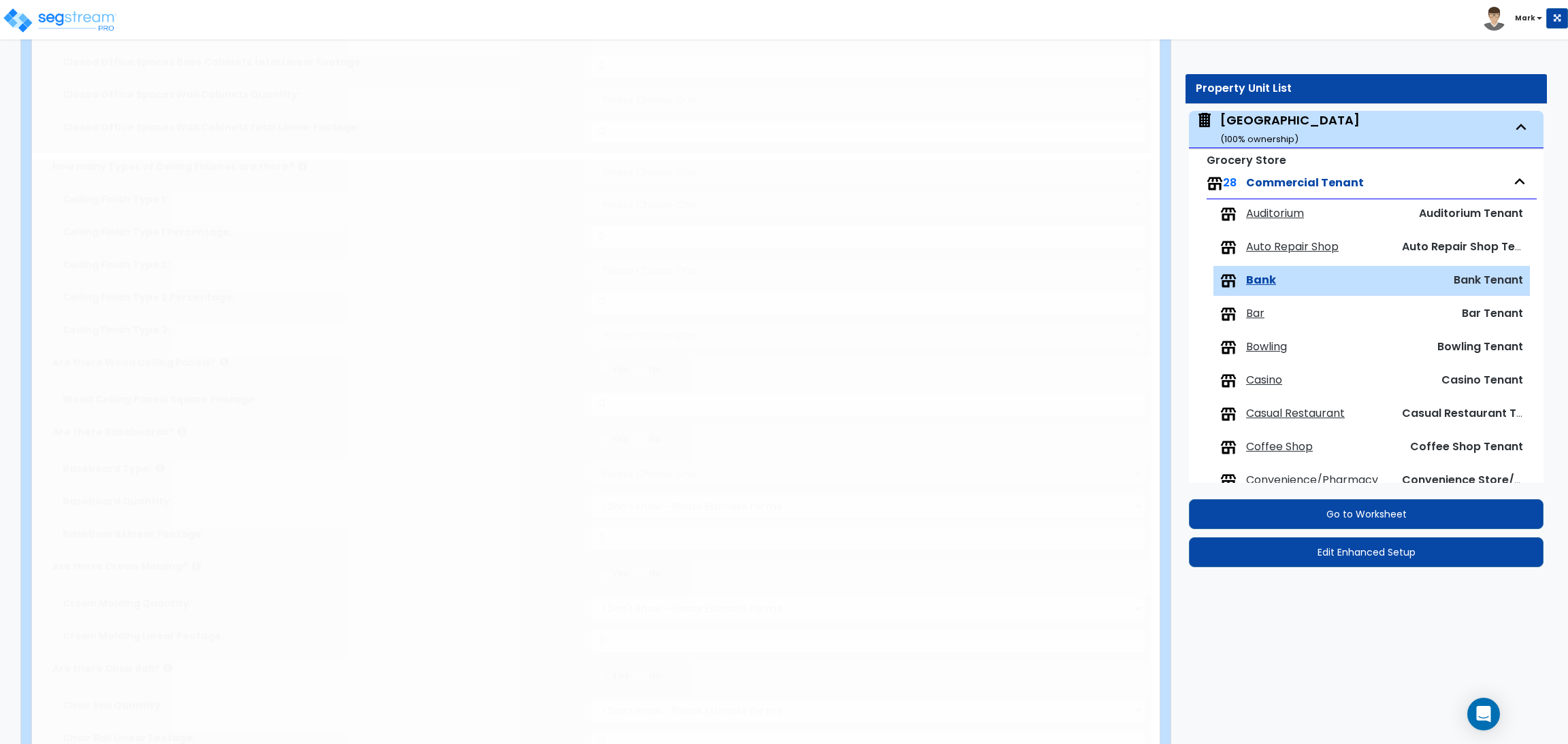
type input "1000"
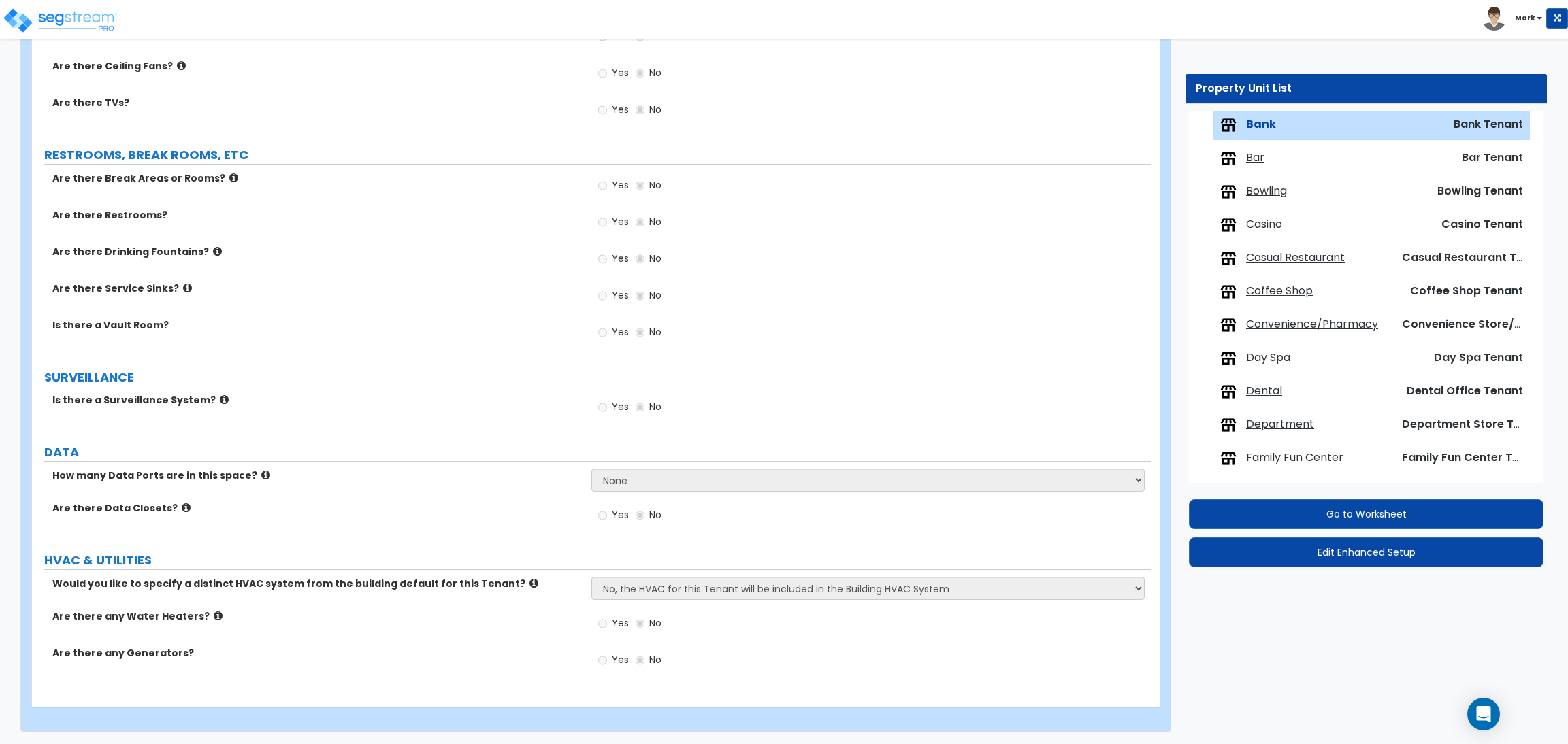
scroll to position [1167, 0]
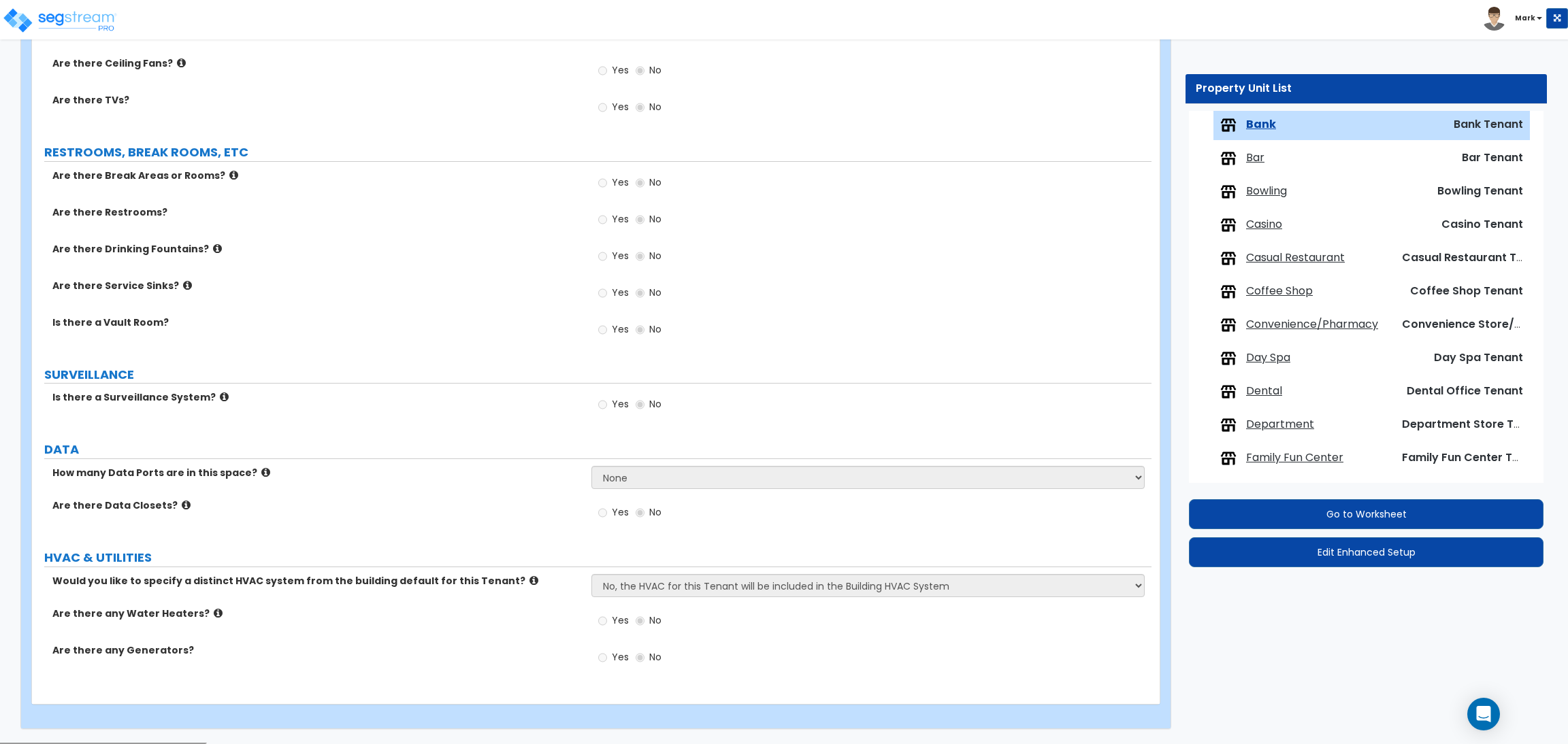
click at [1254, 289] on span "Coffee Shop" at bounding box center [1279, 291] width 67 height 16
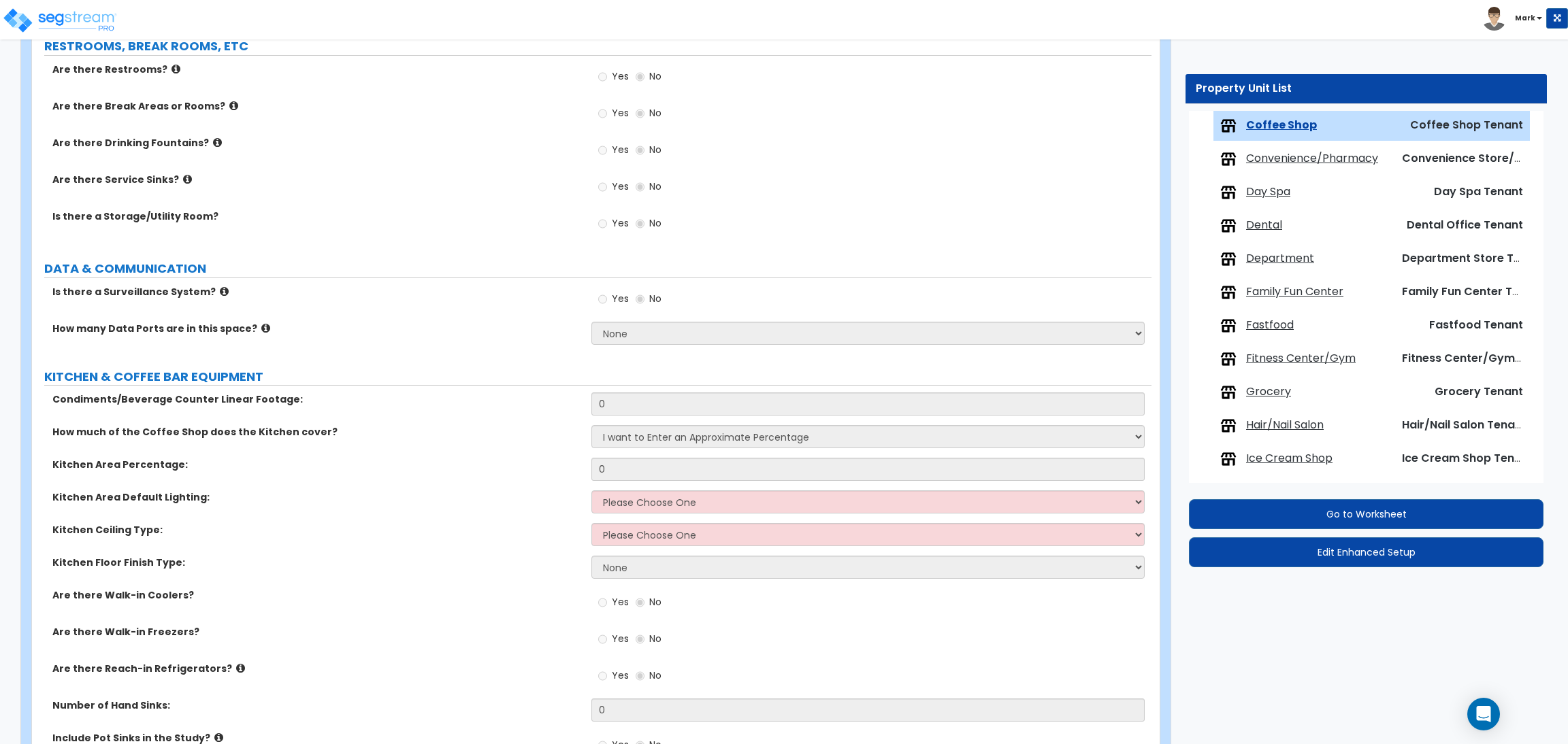
scroll to position [1015, 0]
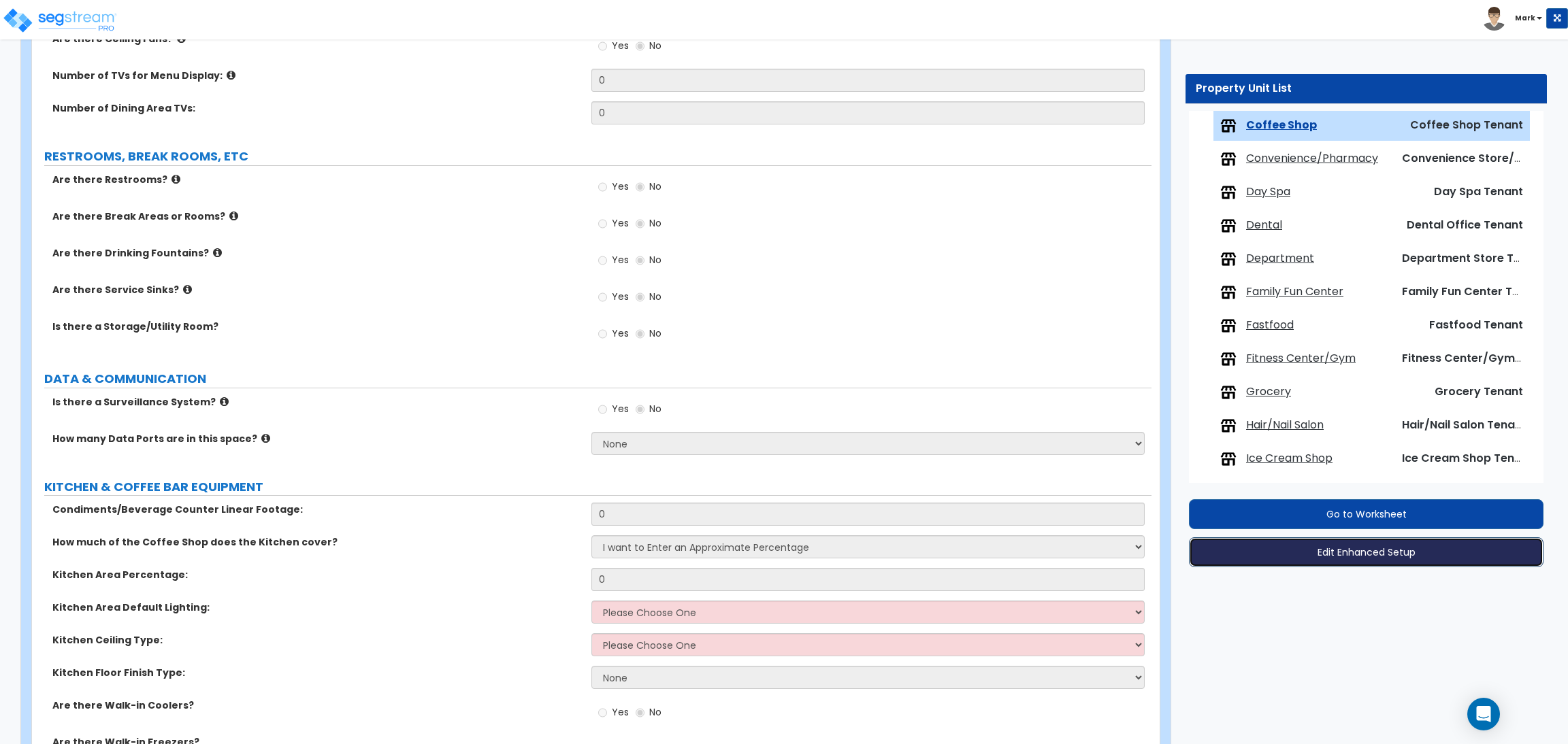
click at [1357, 551] on button "Edit Enhanced Setup" at bounding box center [1366, 552] width 355 height 30
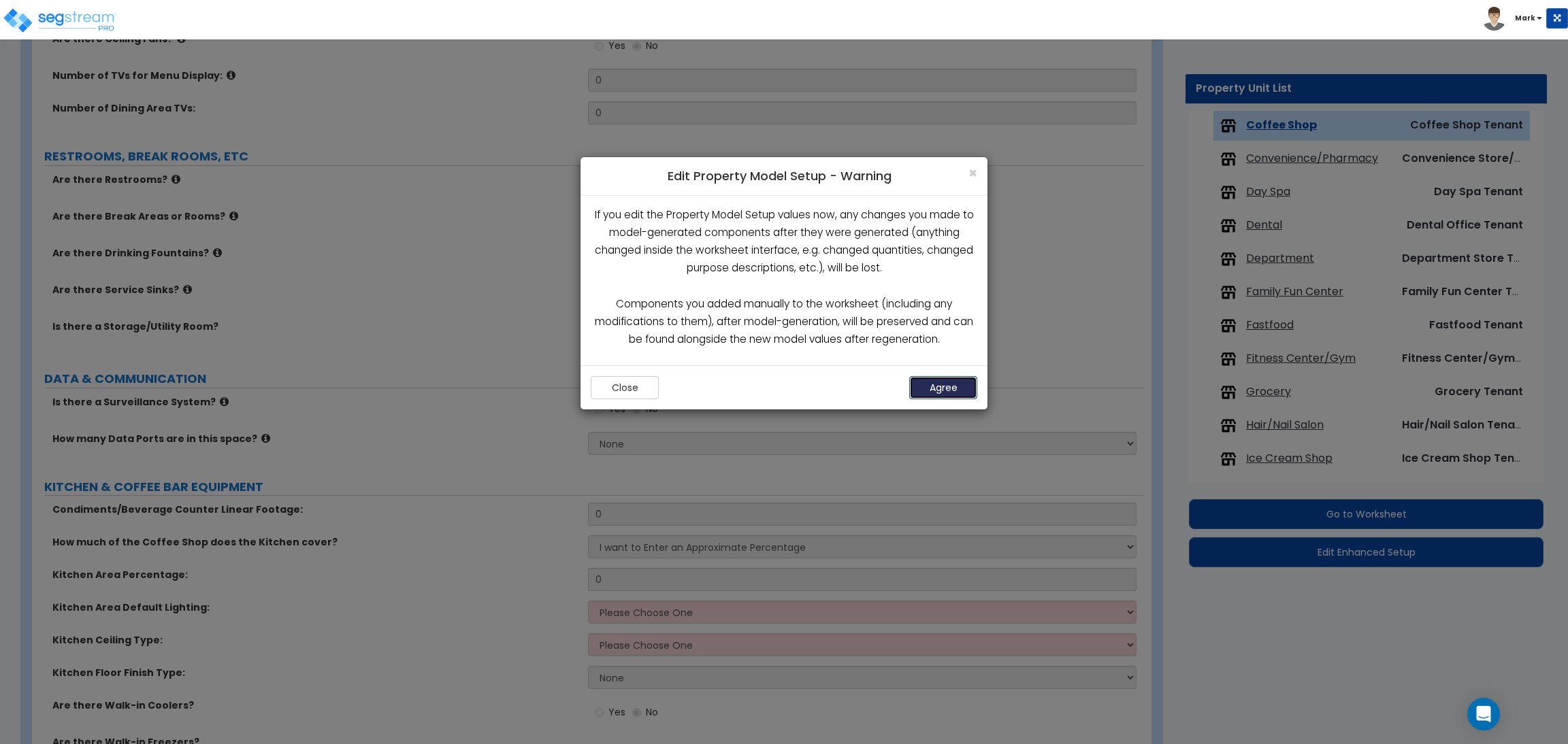
click at [952, 389] on button "Agree" at bounding box center [943, 387] width 68 height 23
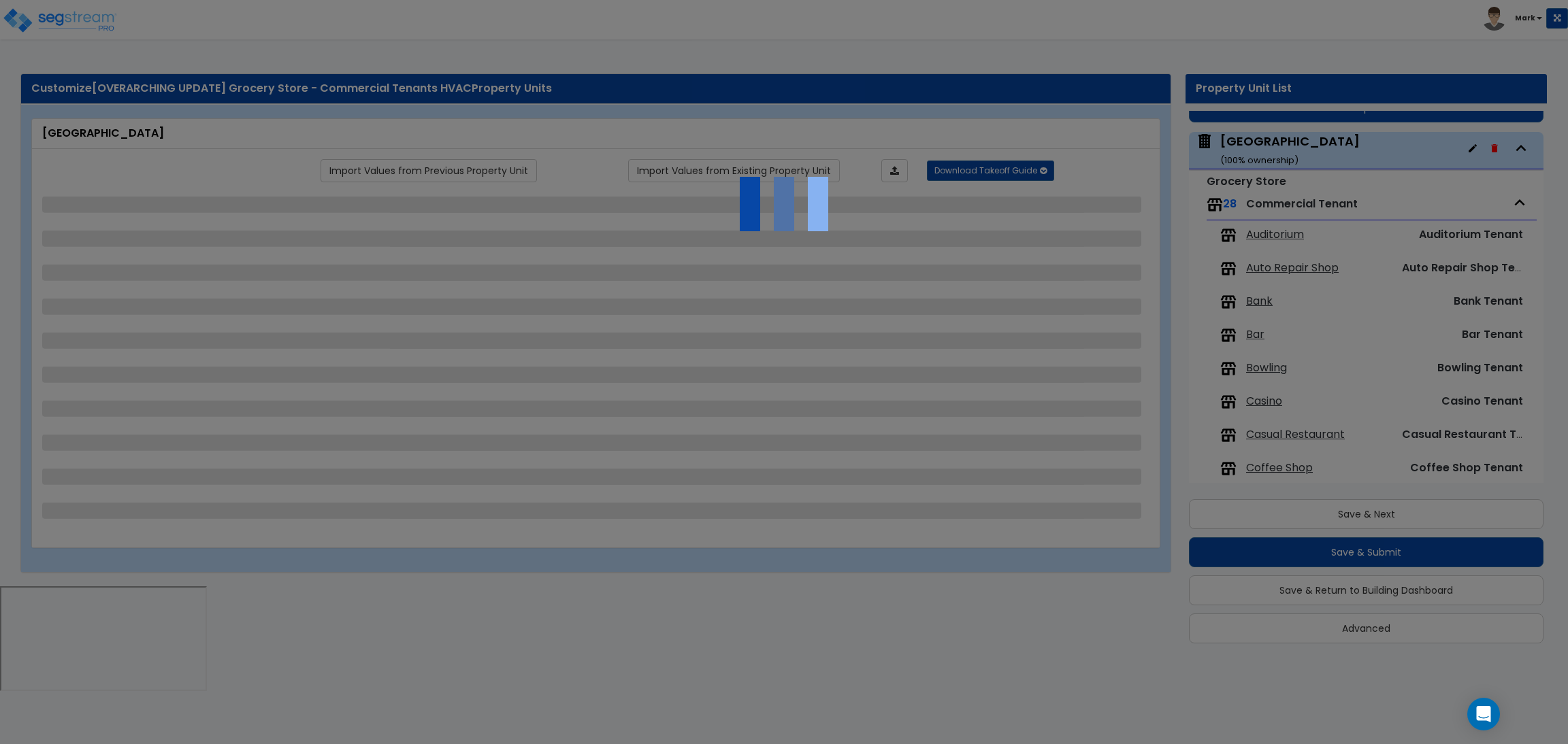
scroll to position [55, 0]
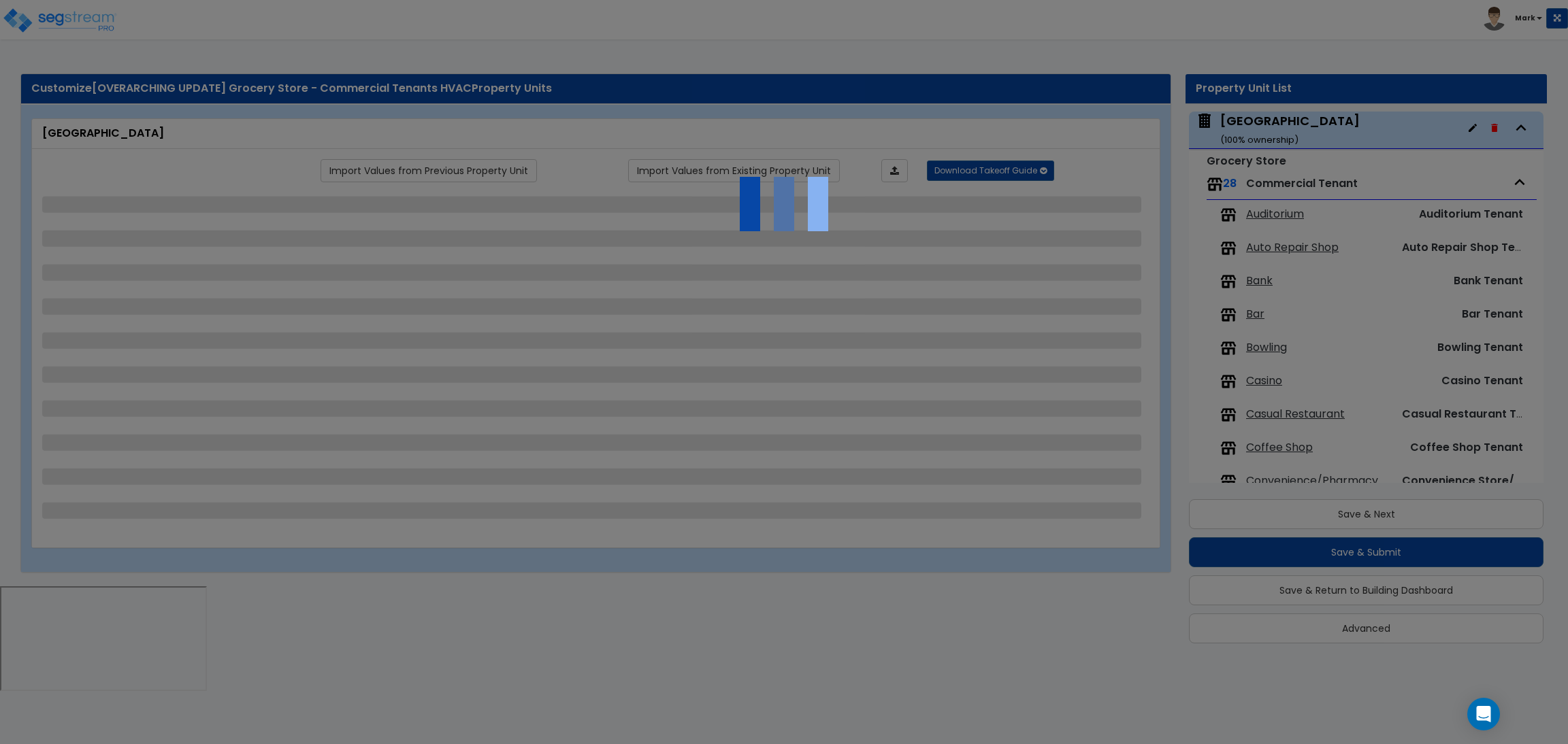
select select "3"
select select "1"
select select "10"
select select "2"
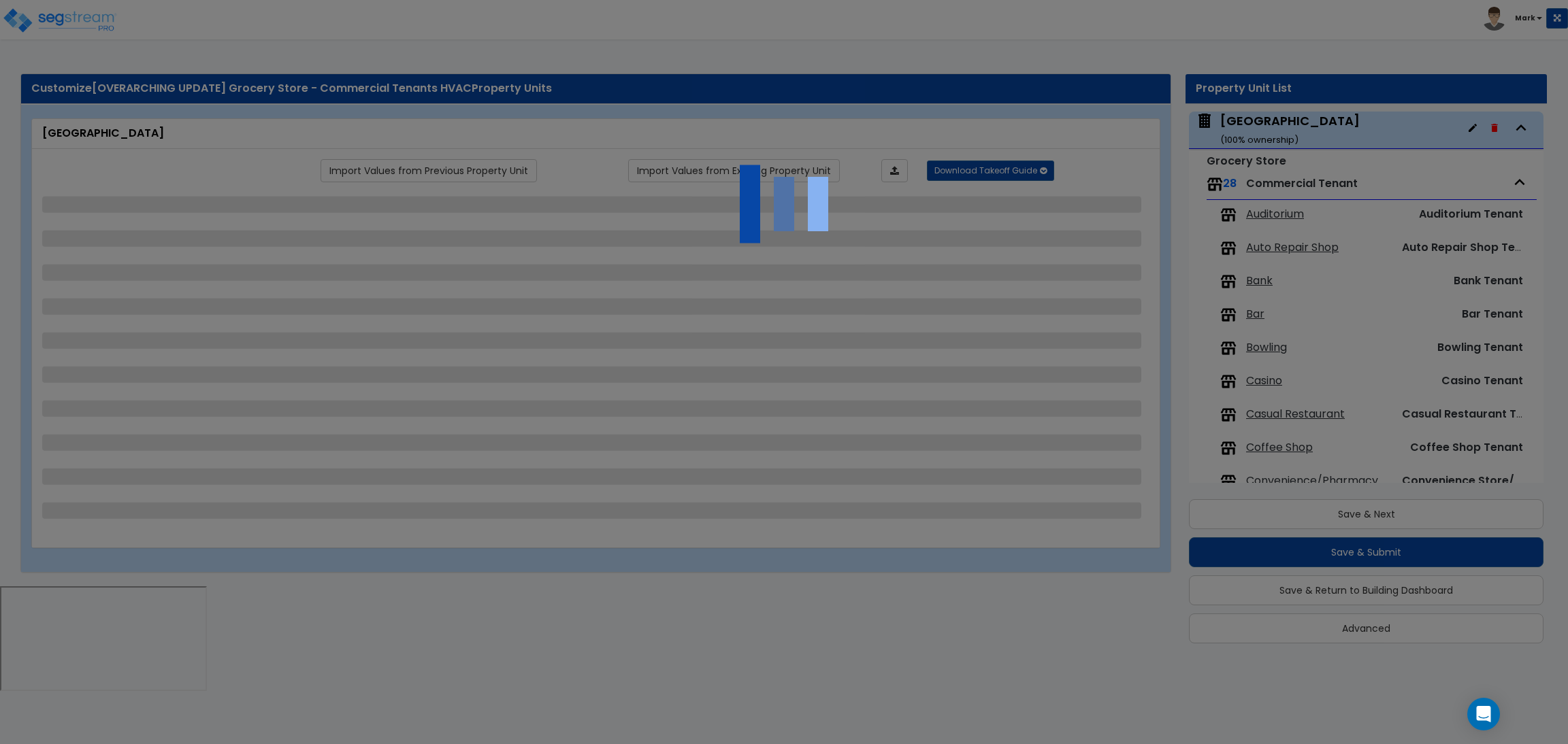
select select "1"
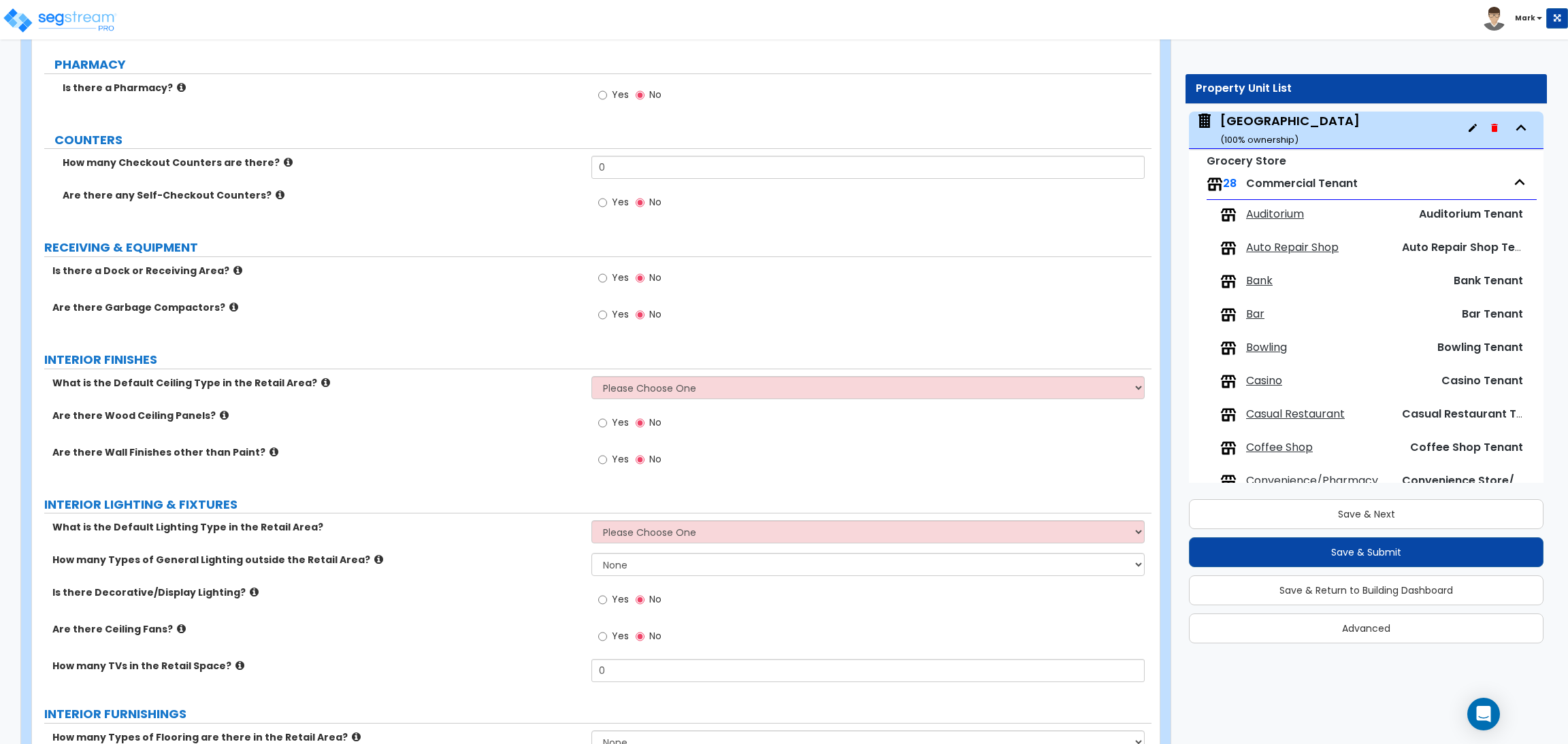
scroll to position [2856, 0]
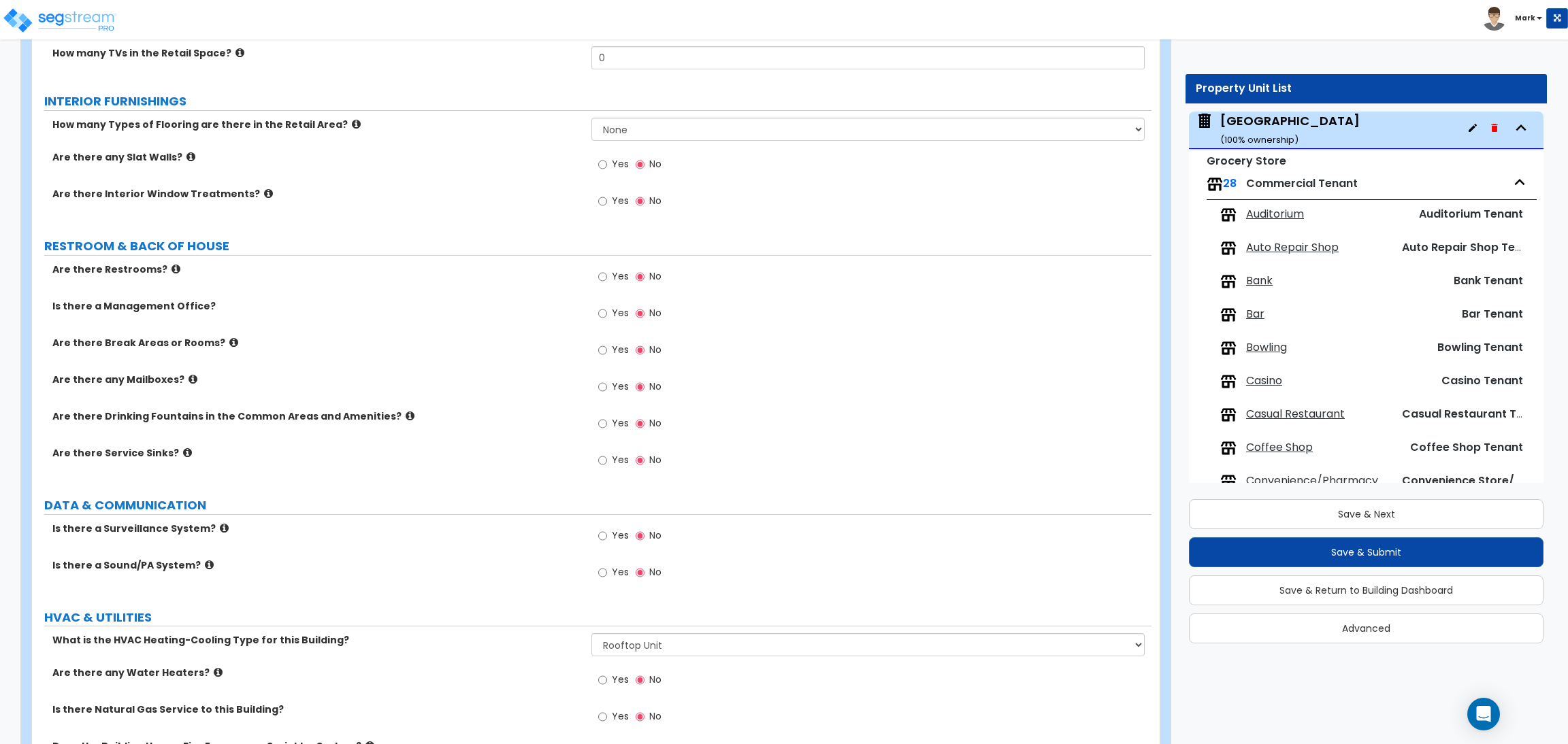
click at [1280, 207] on span "Auditorium" at bounding box center [1275, 214] width 58 height 16
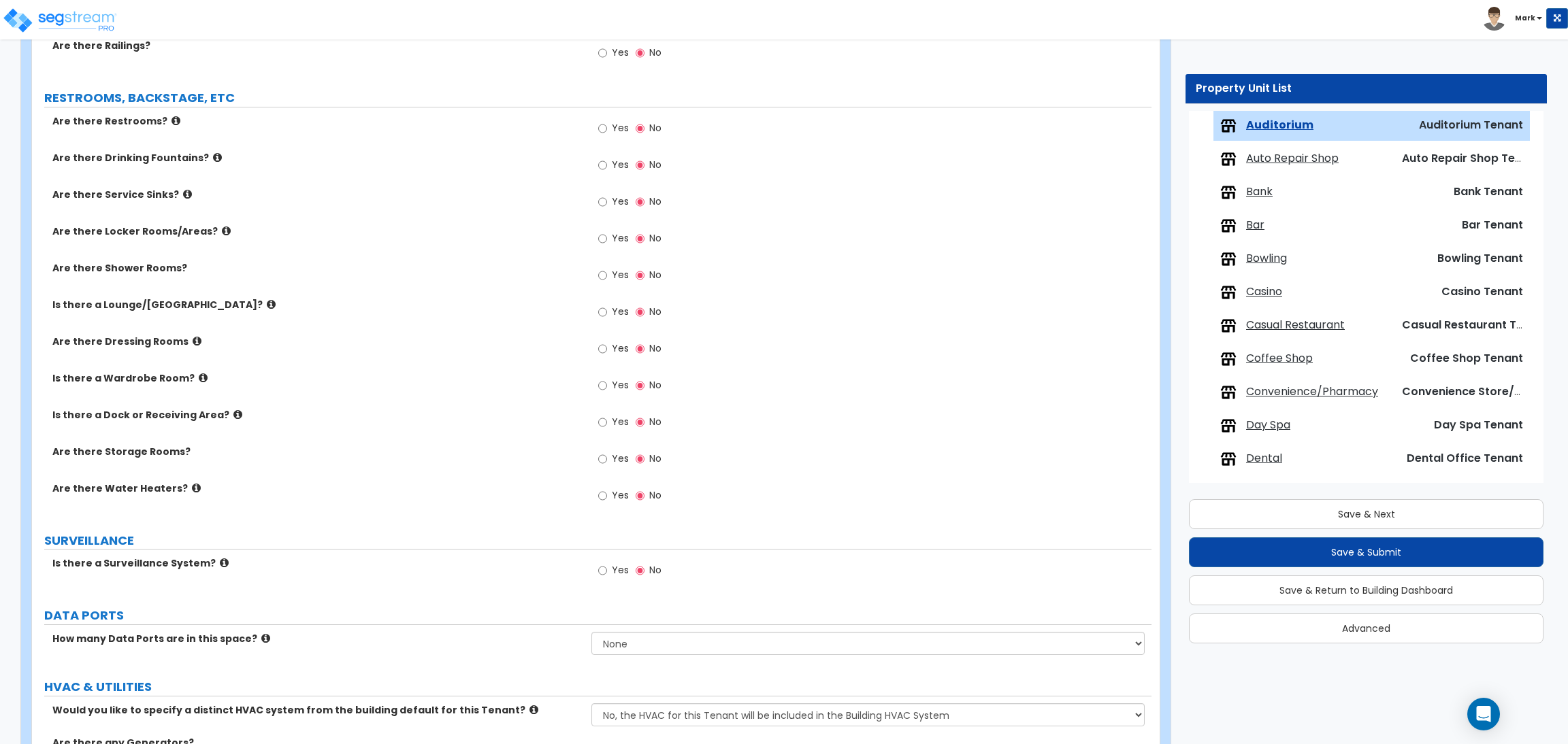
scroll to position [1656, 0]
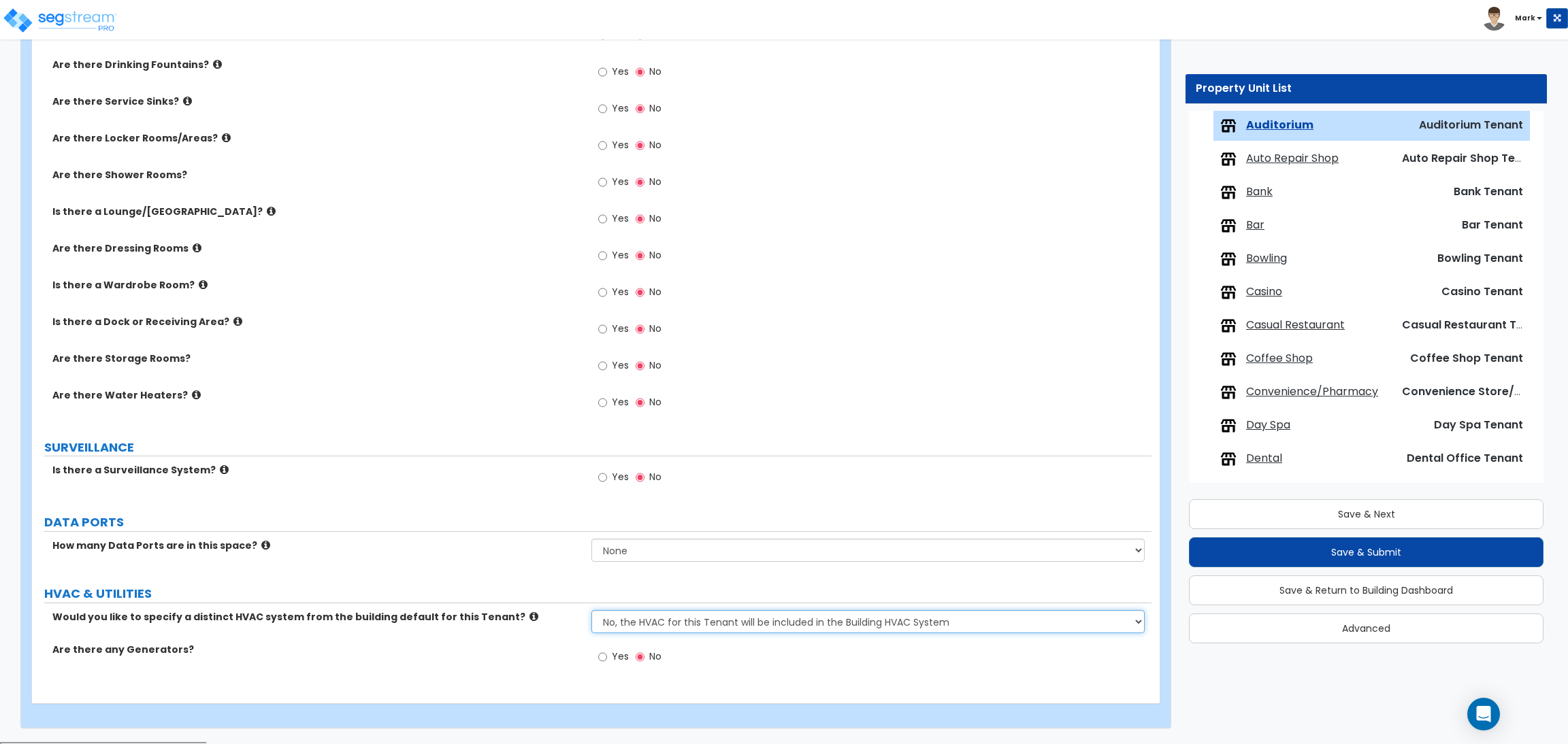
click at [714, 625] on select "No, the HVAC for this Tenant will be included in the Building HVAC System Yes, …" at bounding box center [867, 621] width 552 height 23
select select "1"
click at [591, 612] on select "No, the HVAC for this Tenant will be included in the Building HVAC System Yes, …" at bounding box center [867, 621] width 552 height 23
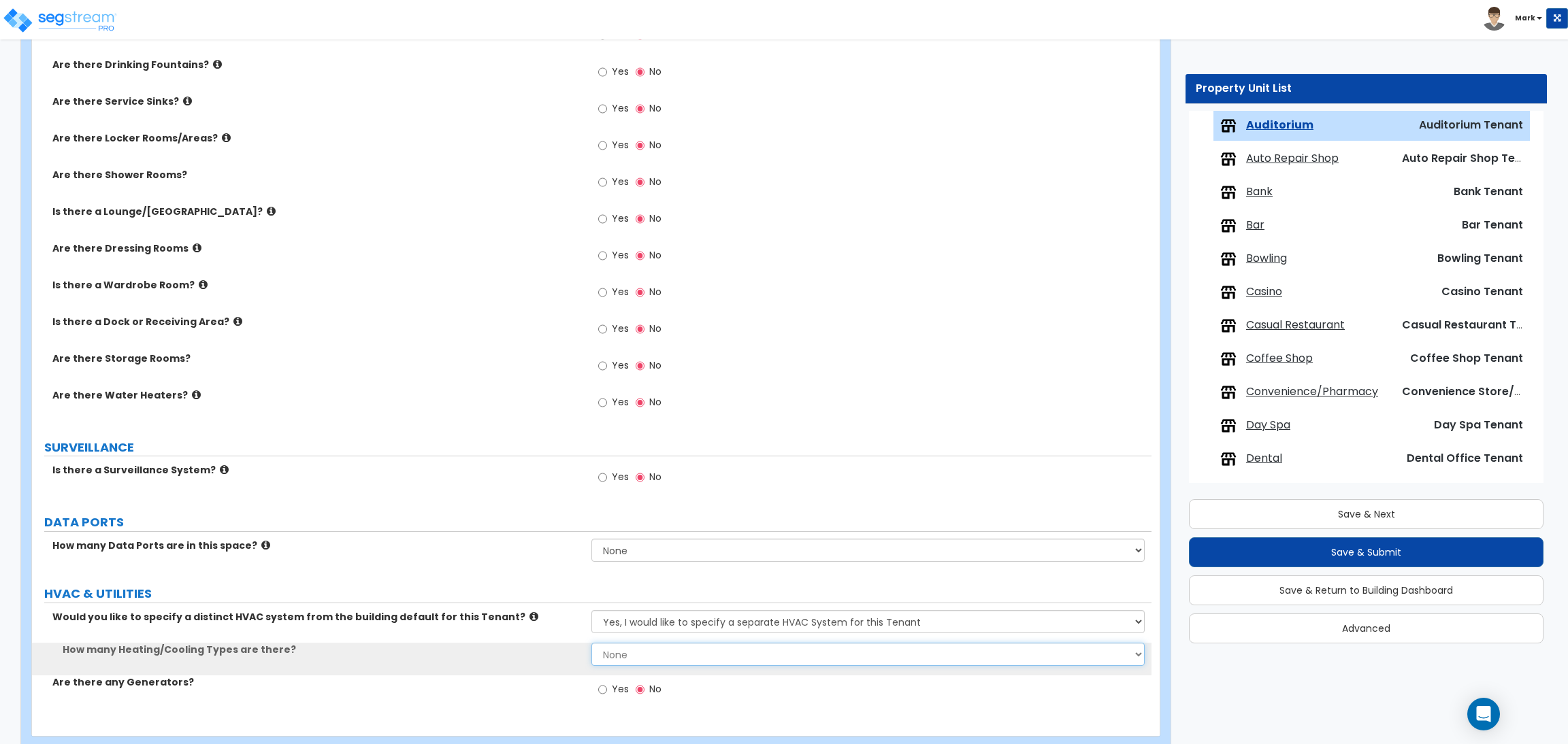
click at [683, 649] on select "None 1 2 3" at bounding box center [867, 654] width 552 height 23
select select "1"
click at [591, 644] on select "None 1 2 3" at bounding box center [867, 654] width 552 height 23
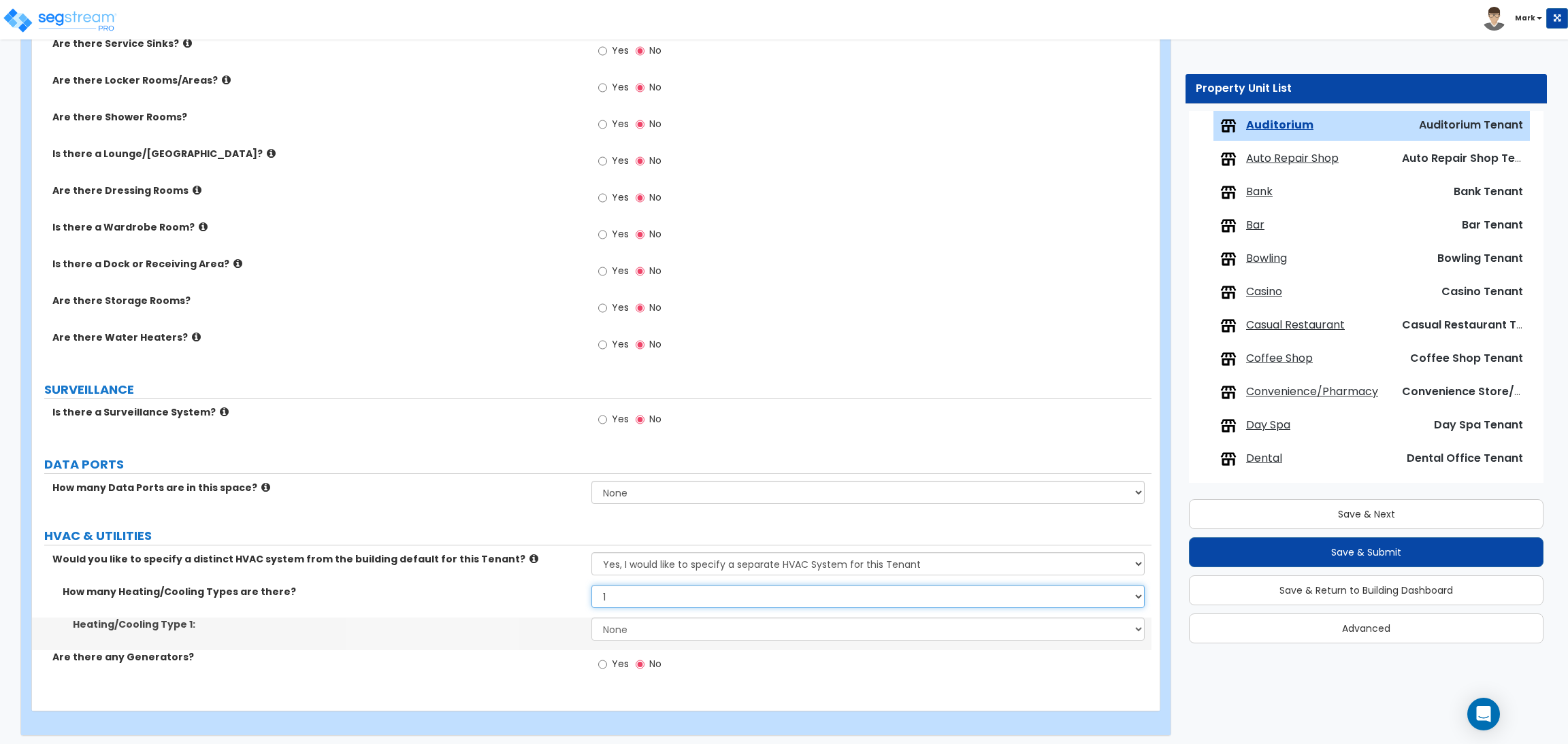
scroll to position [1722, 0]
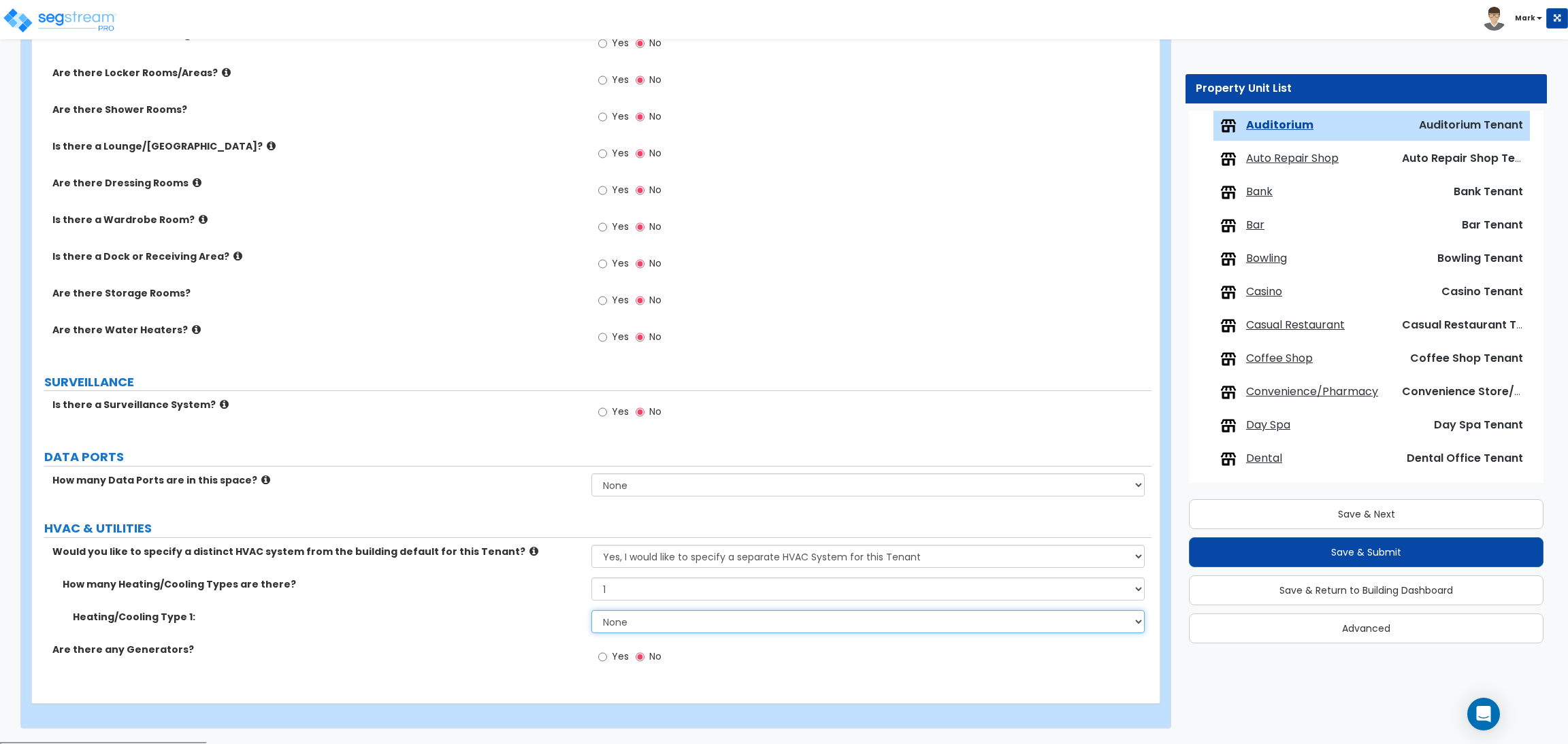
click at [663, 617] on select "None Heat Only Centralized Heating & Cooling Thru Wall Air Conditioners Mini Sp…" at bounding box center [867, 621] width 552 height 23
select select "1"
click at [591, 612] on select "None Heat Only Centralized Heating & Cooling Thru Wall Air Conditioners Mini Sp…" at bounding box center [867, 621] width 552 height 23
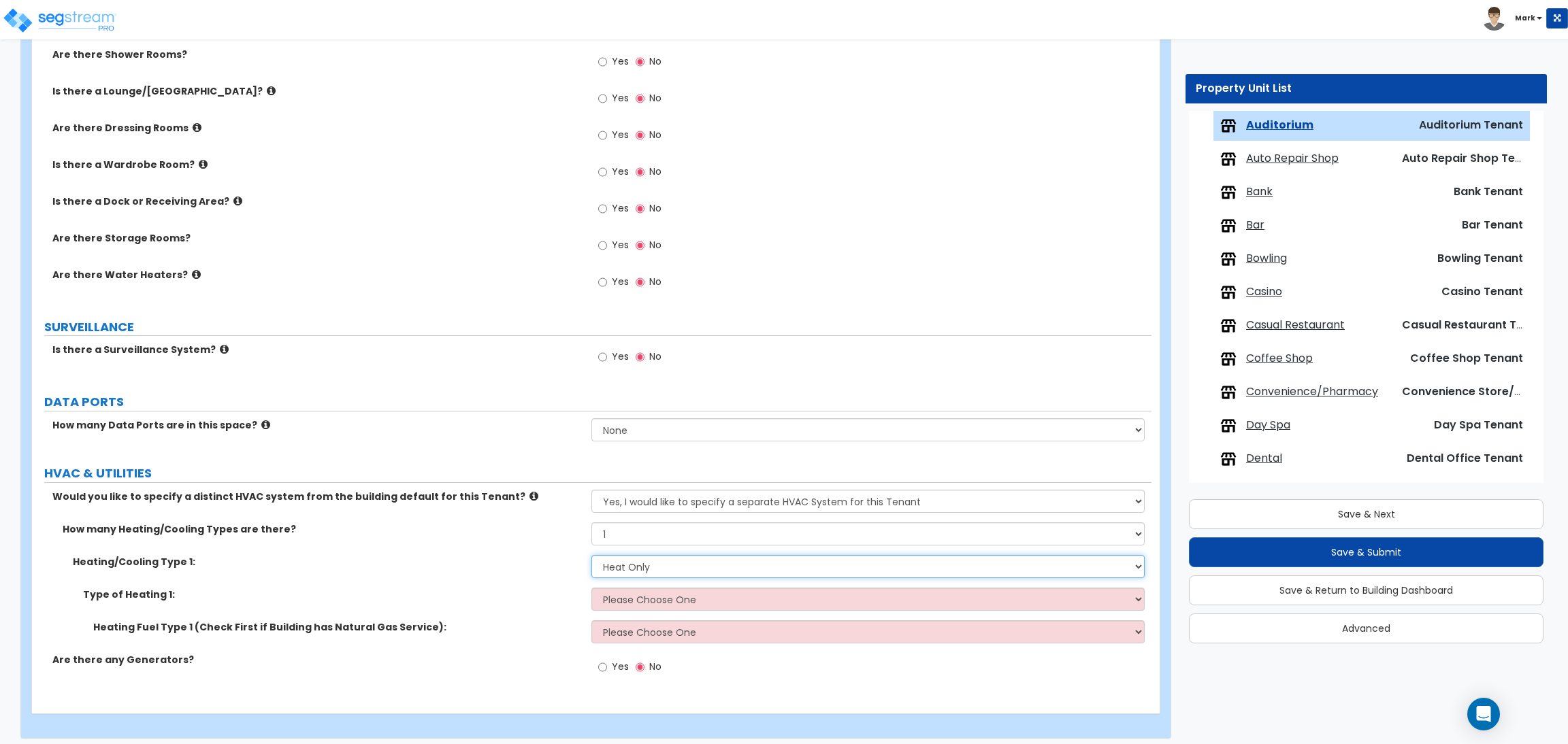
scroll to position [1787, 0]
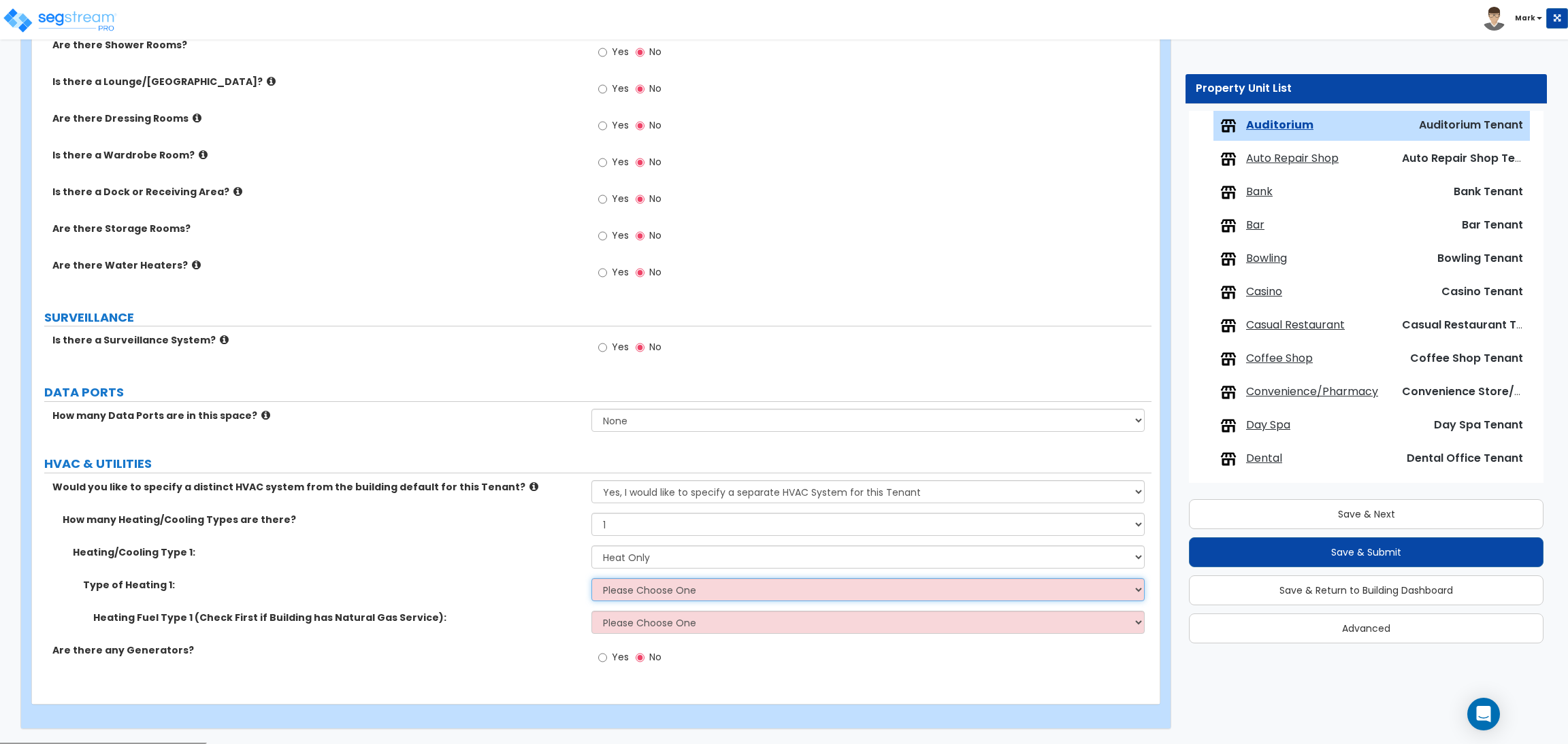
click at [642, 588] on select "Please Choose One Wall Heater Electric Baseboard Heater Hydronic Heating Radian…" at bounding box center [867, 589] width 552 height 23
select select "1"
click at [591, 579] on select "Please Choose One Wall Heater Electric Baseboard Heater Hydronic Heating Radian…" at bounding box center [867, 589] width 552 height 23
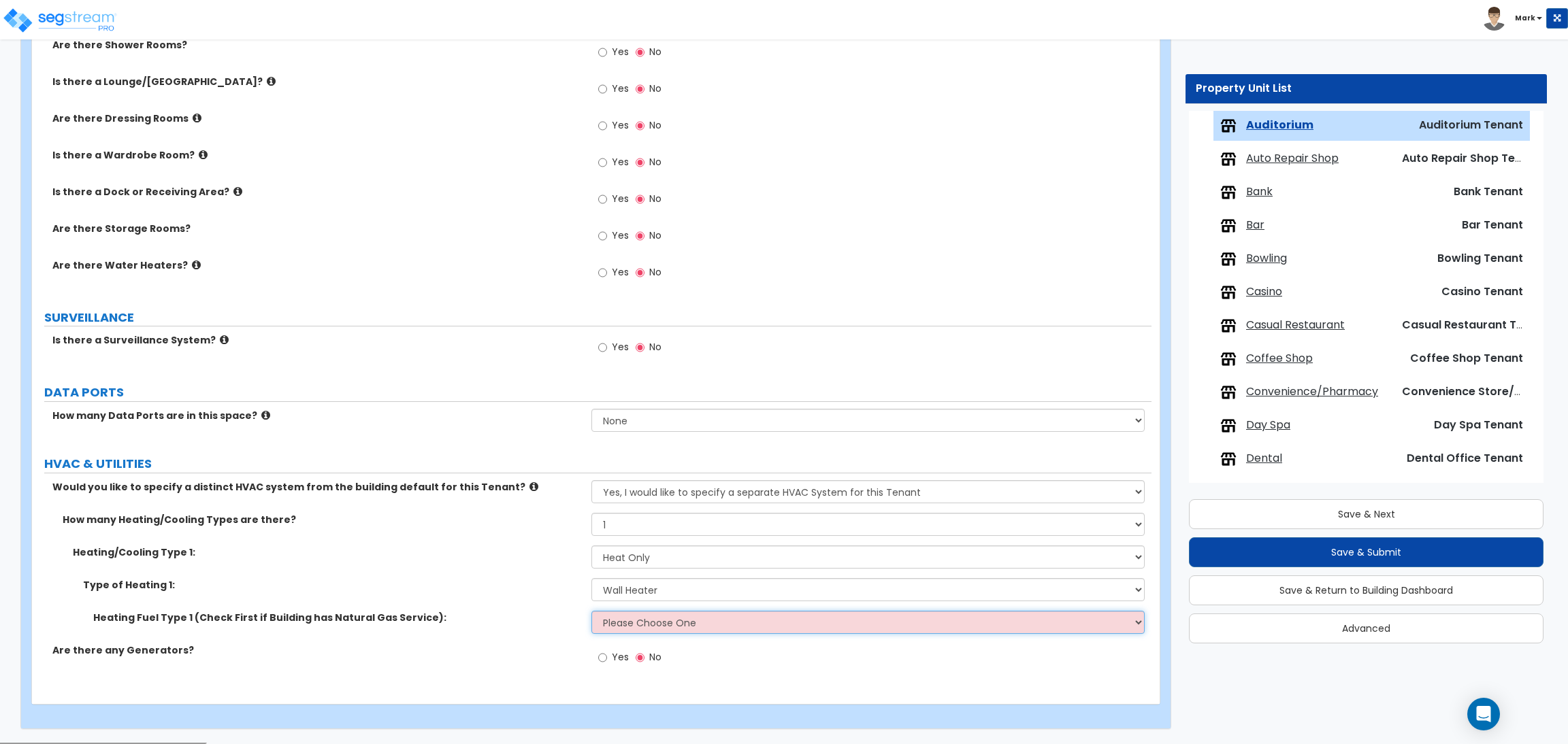
click at [636, 619] on select "Please Choose One Gas Electric" at bounding box center [867, 622] width 552 height 23
select select "1"
click at [591, 612] on select "Please Choose One Gas Electric" at bounding box center [867, 622] width 552 height 23
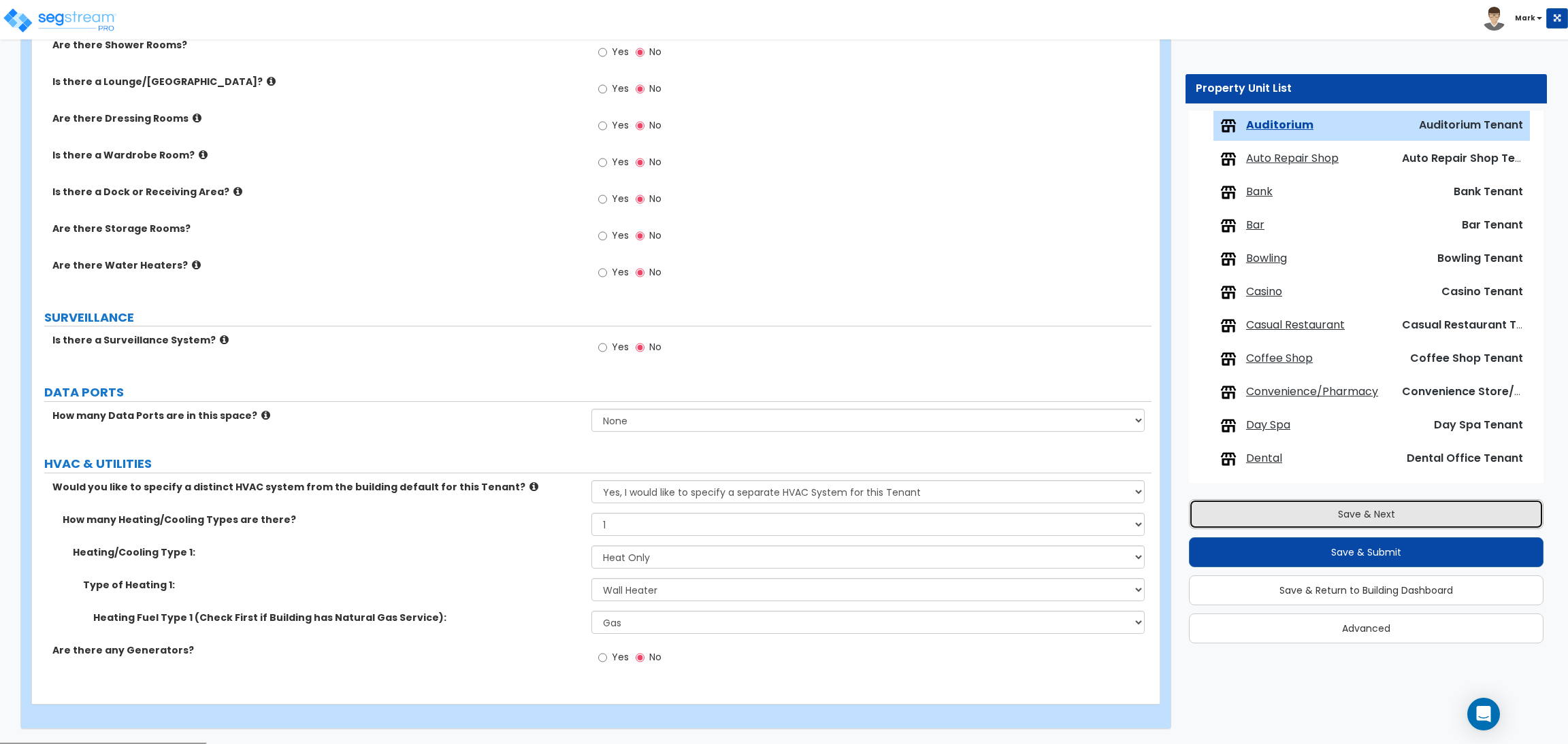
click at [1262, 505] on button "Save & Next" at bounding box center [1366, 513] width 355 height 30
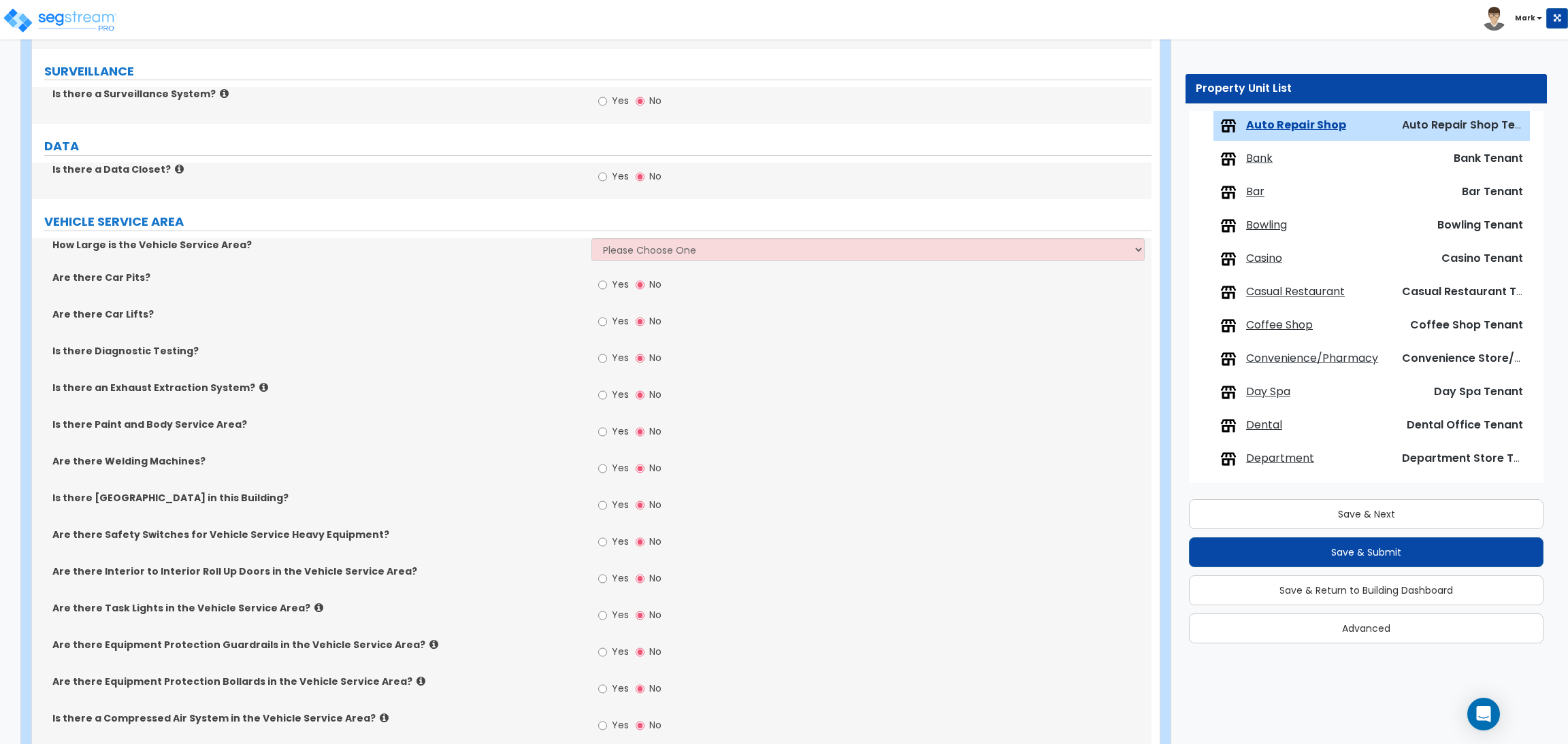
scroll to position [1775, 0]
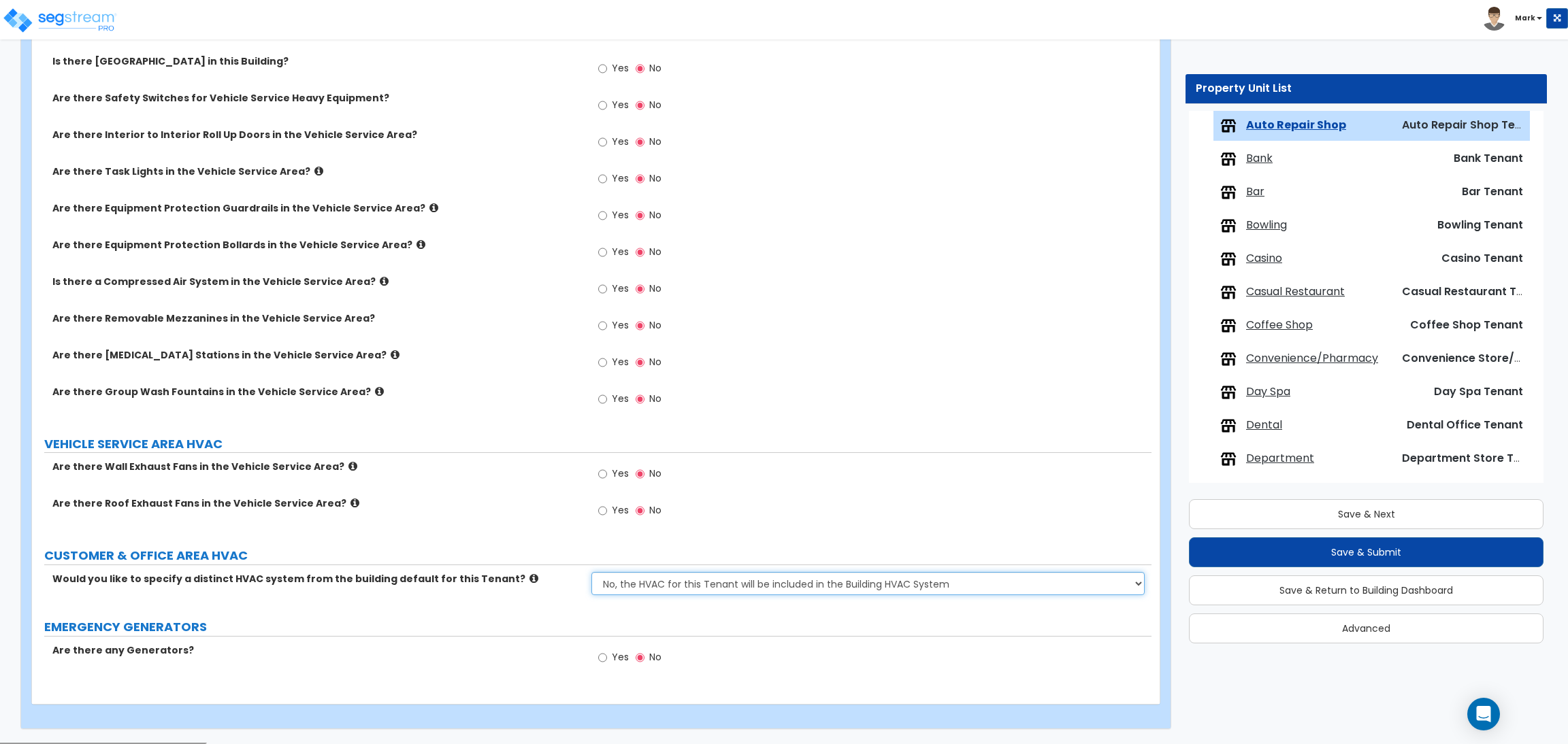
click at [693, 585] on select "No, the HVAC for this Tenant will be included in the Building HVAC System Yes, …" at bounding box center [867, 583] width 552 height 23
select select "1"
click at [591, 572] on select "No, the HVAC for this Tenant will be included in the Building HVAC System Yes, …" at bounding box center [867, 583] width 552 height 23
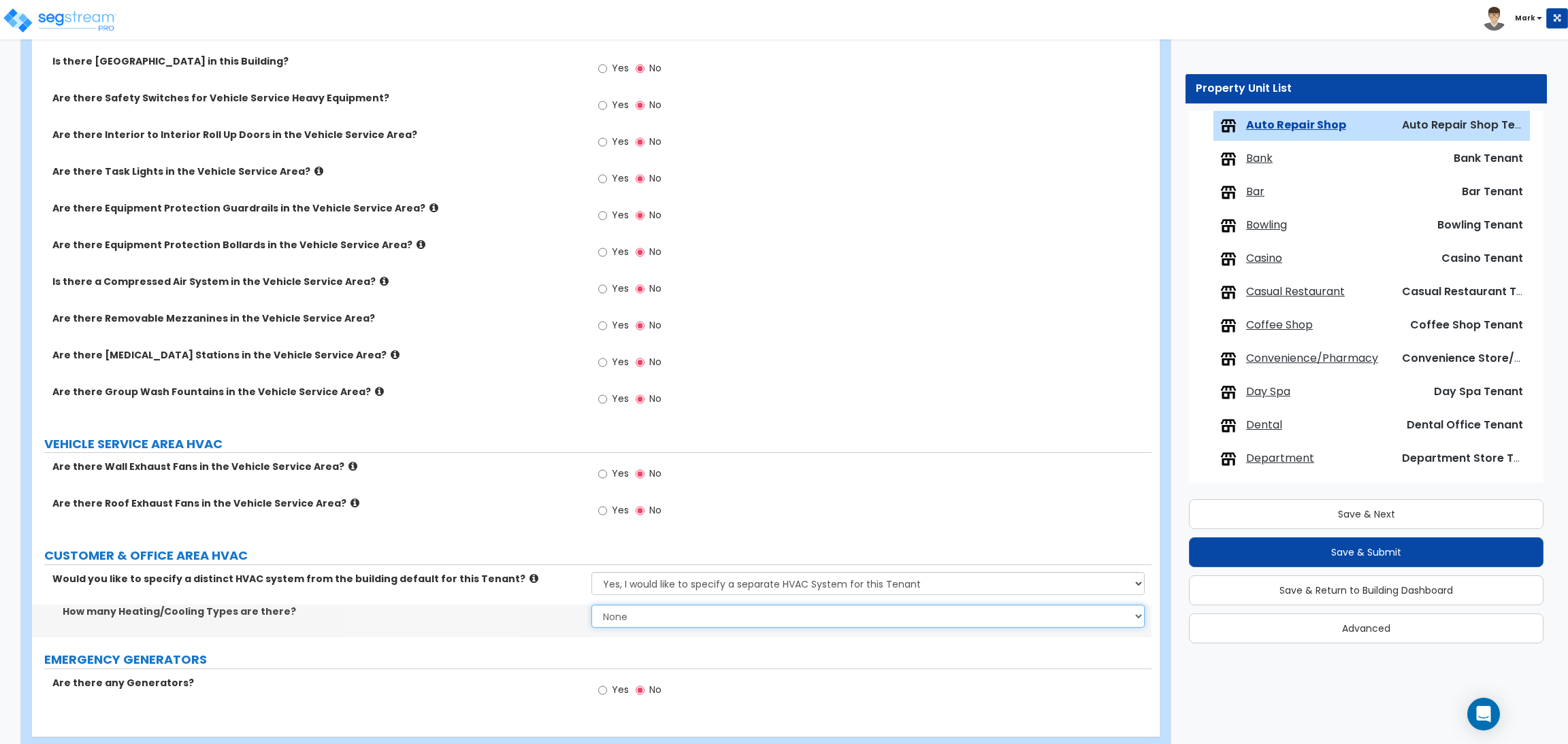
click at [625, 614] on select "None 1 2 3" at bounding box center [867, 615] width 552 height 23
select select "1"
click at [591, 605] on select "None 1 2 3" at bounding box center [867, 615] width 552 height 23
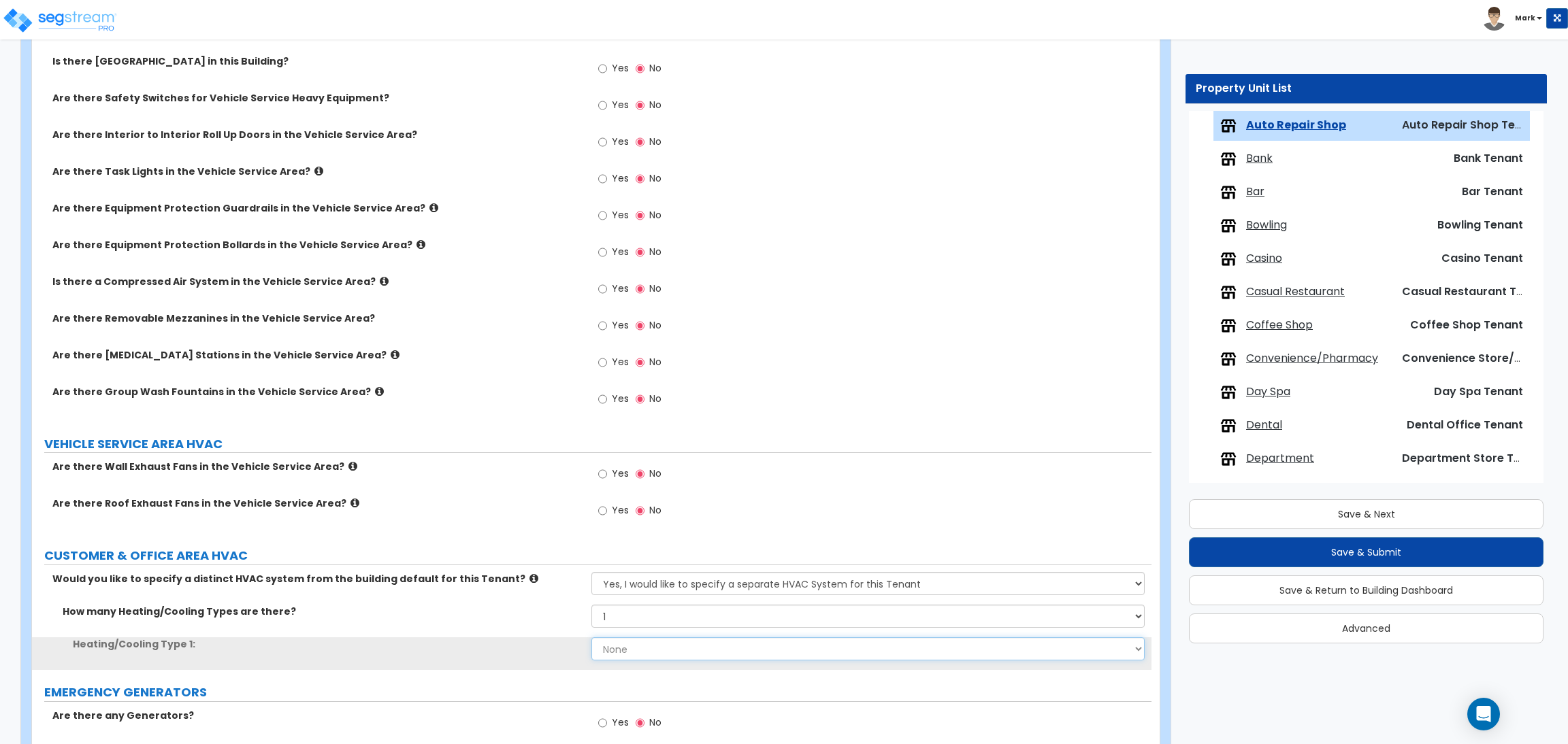
click at [634, 649] on select "None Heat Only Centralized Heating & Cooling Thru Wall Air Conditioners Mini Sp…" at bounding box center [867, 648] width 552 height 23
select select "1"
click at [591, 637] on select "None Heat Only Centralized Heating & Cooling Thru Wall Air Conditioners Mini Sp…" at bounding box center [867, 648] width 552 height 23
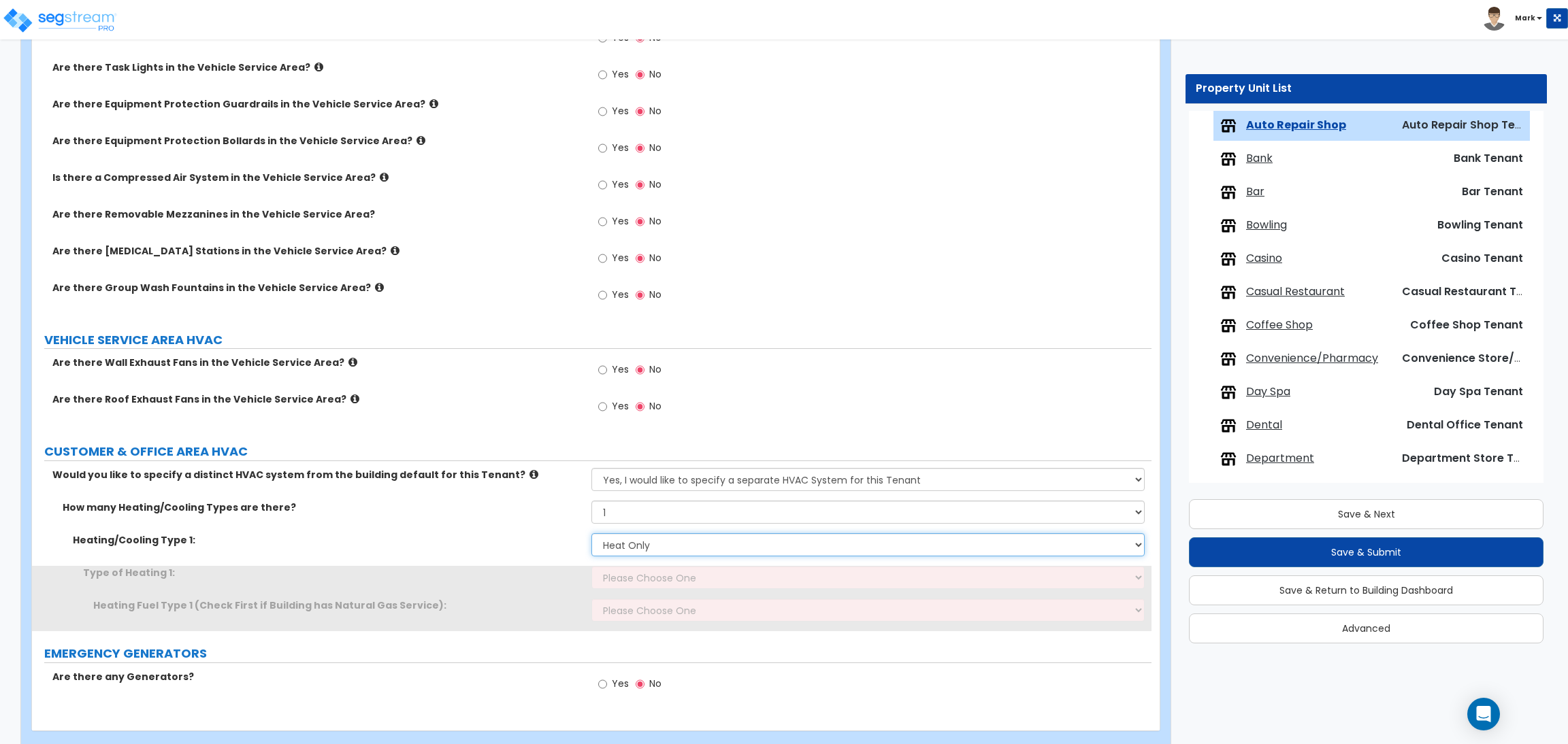
scroll to position [1905, 0]
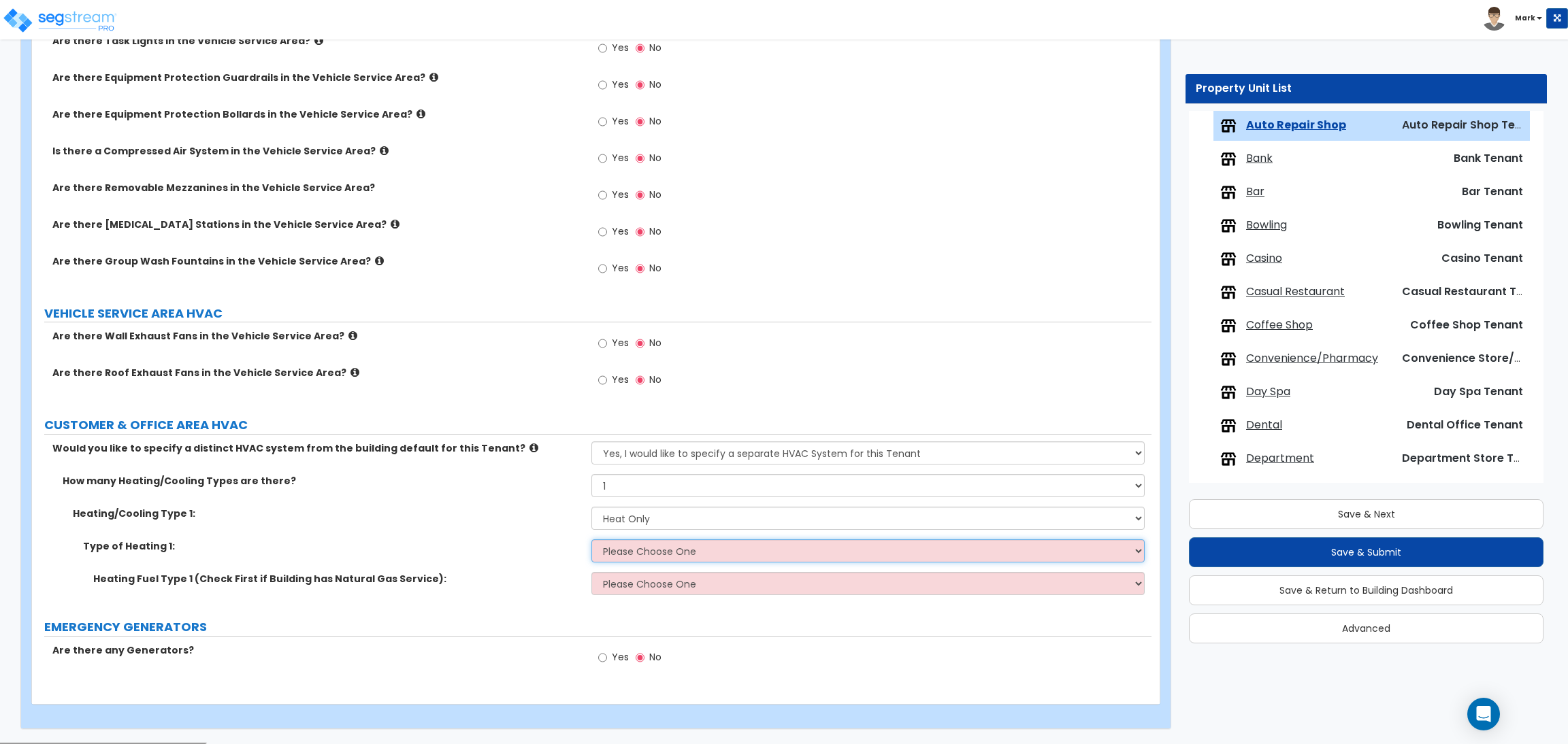
click at [618, 555] on select "Please Choose One Wall Heater Electric Baseboard Heater Hydronic Heating Radian…" at bounding box center [867, 550] width 552 height 23
select select "1"
click at [591, 540] on select "Please Choose One Wall Heater Electric Baseboard Heater Hydronic Heating Radian…" at bounding box center [867, 550] width 552 height 23
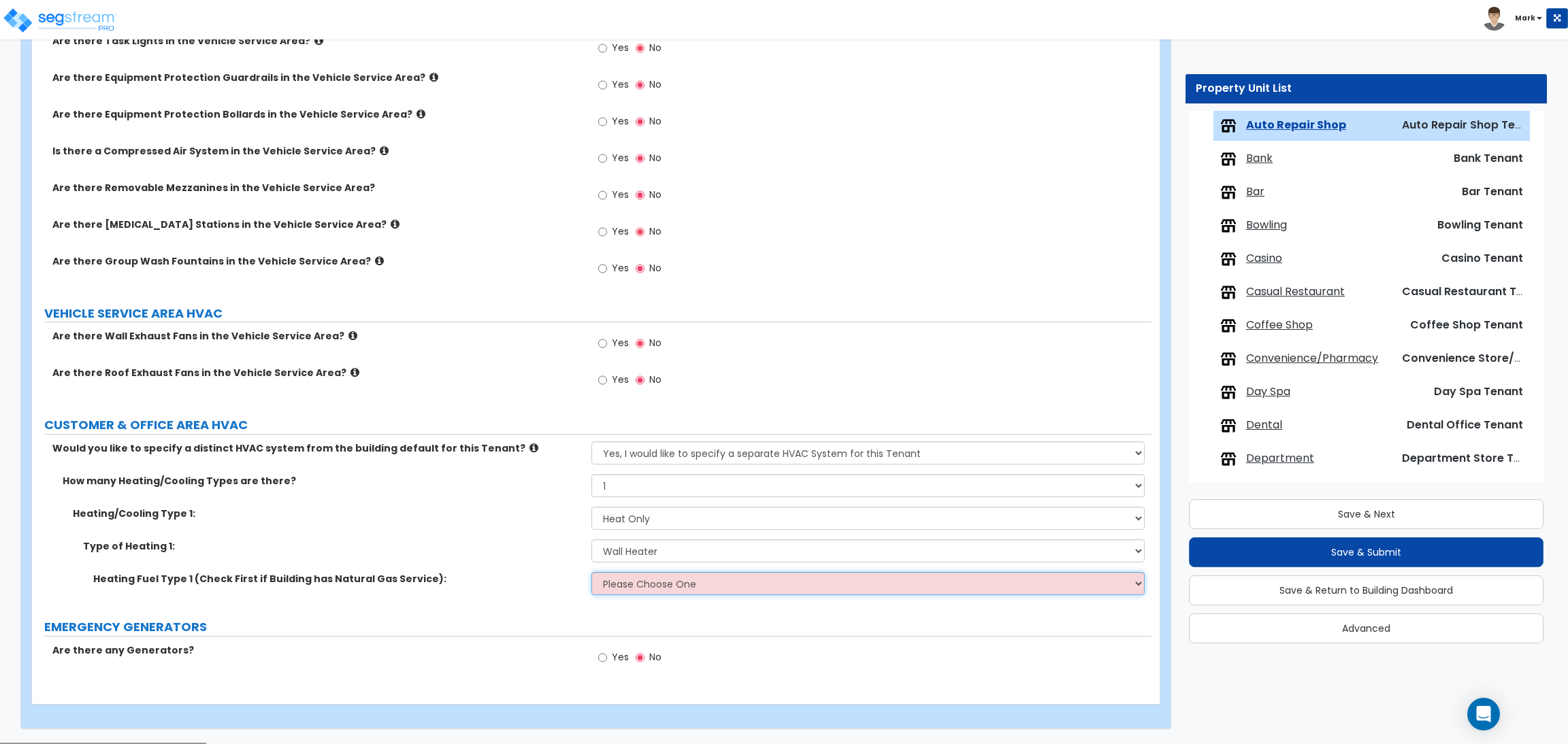
click at [628, 588] on select "Please Choose One Gas Electric" at bounding box center [867, 583] width 552 height 23
select select "1"
click at [591, 572] on select "Please Choose One Gas Electric" at bounding box center [867, 583] width 552 height 23
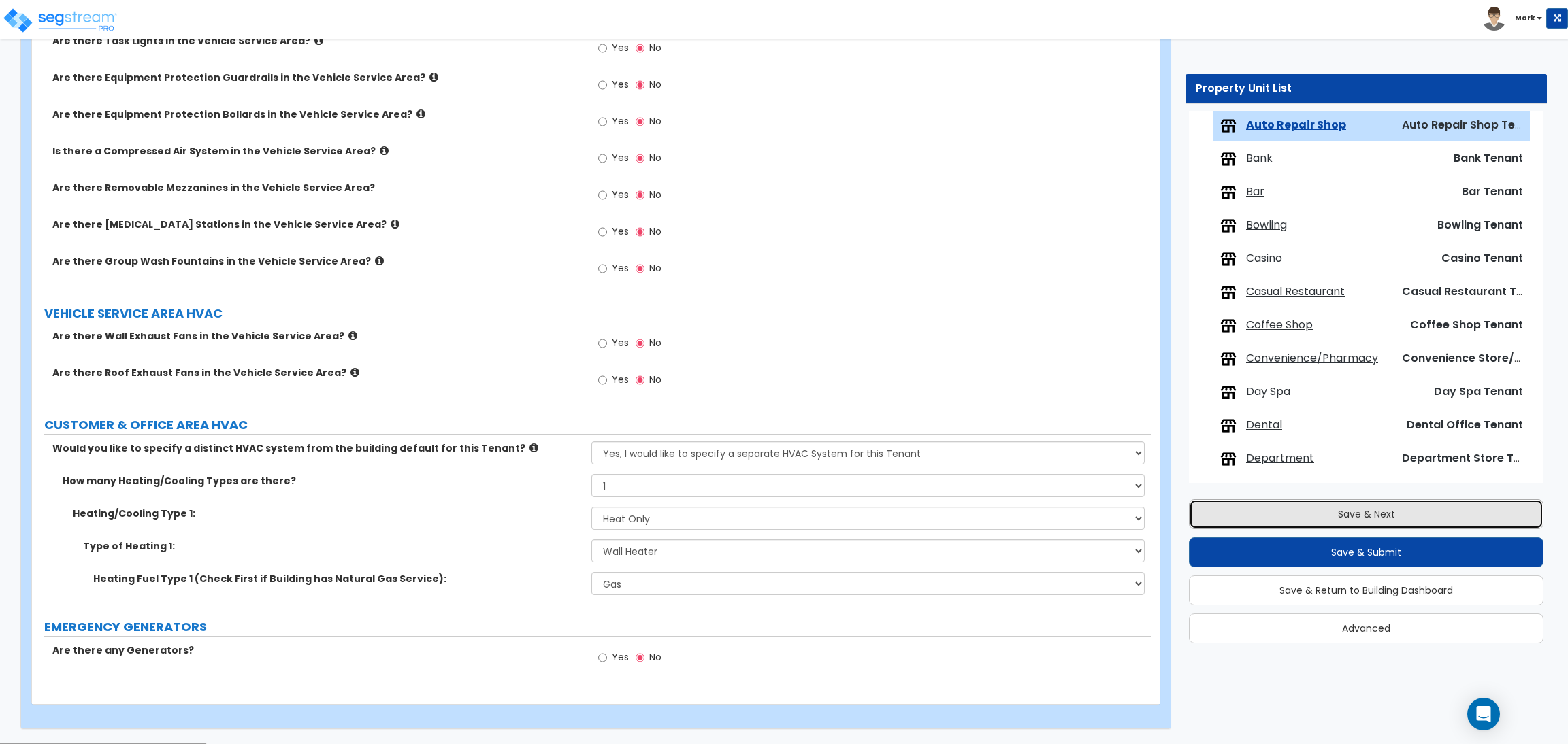
click at [1334, 510] on button "Save & Next" at bounding box center [1366, 513] width 355 height 30
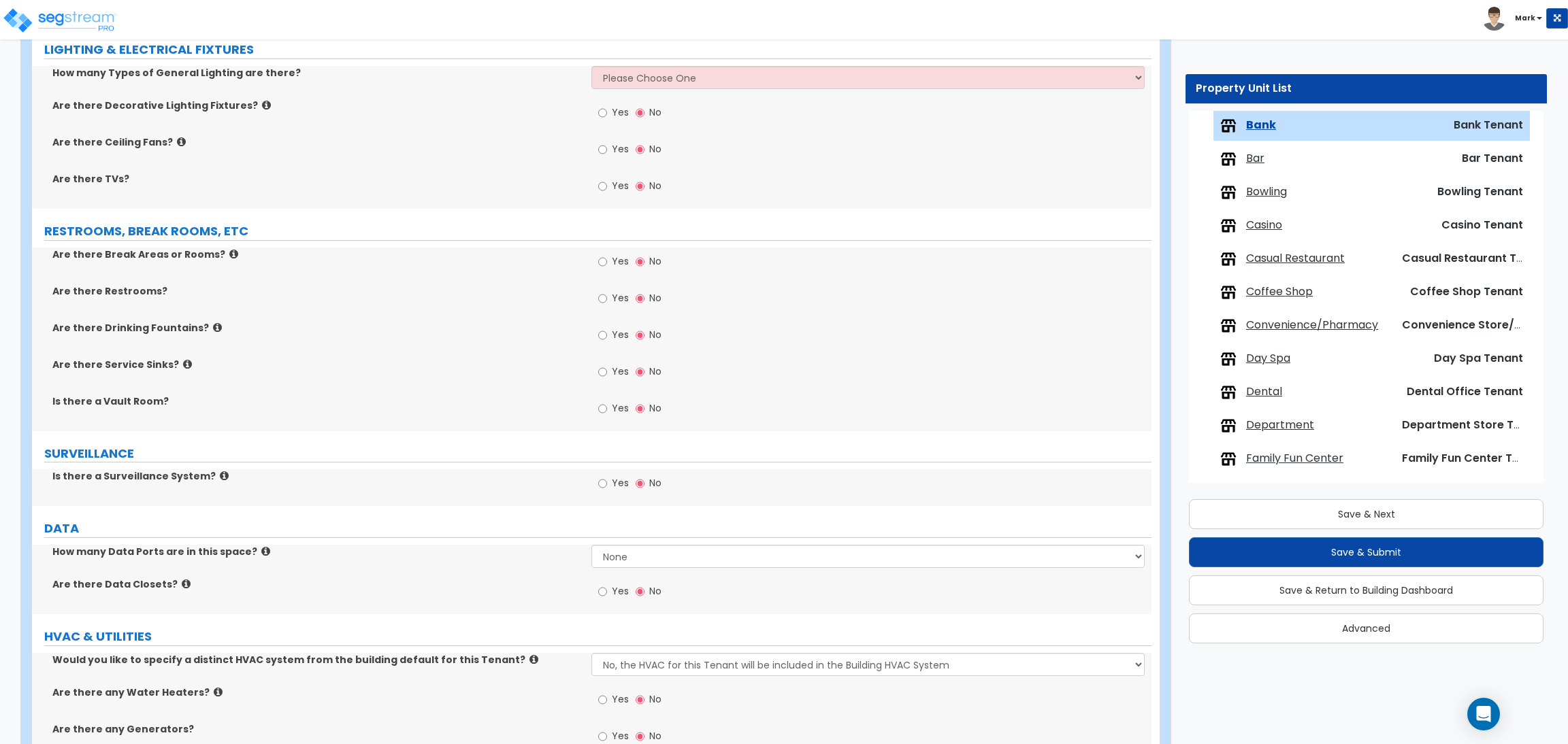
scroll to position [1169, 0]
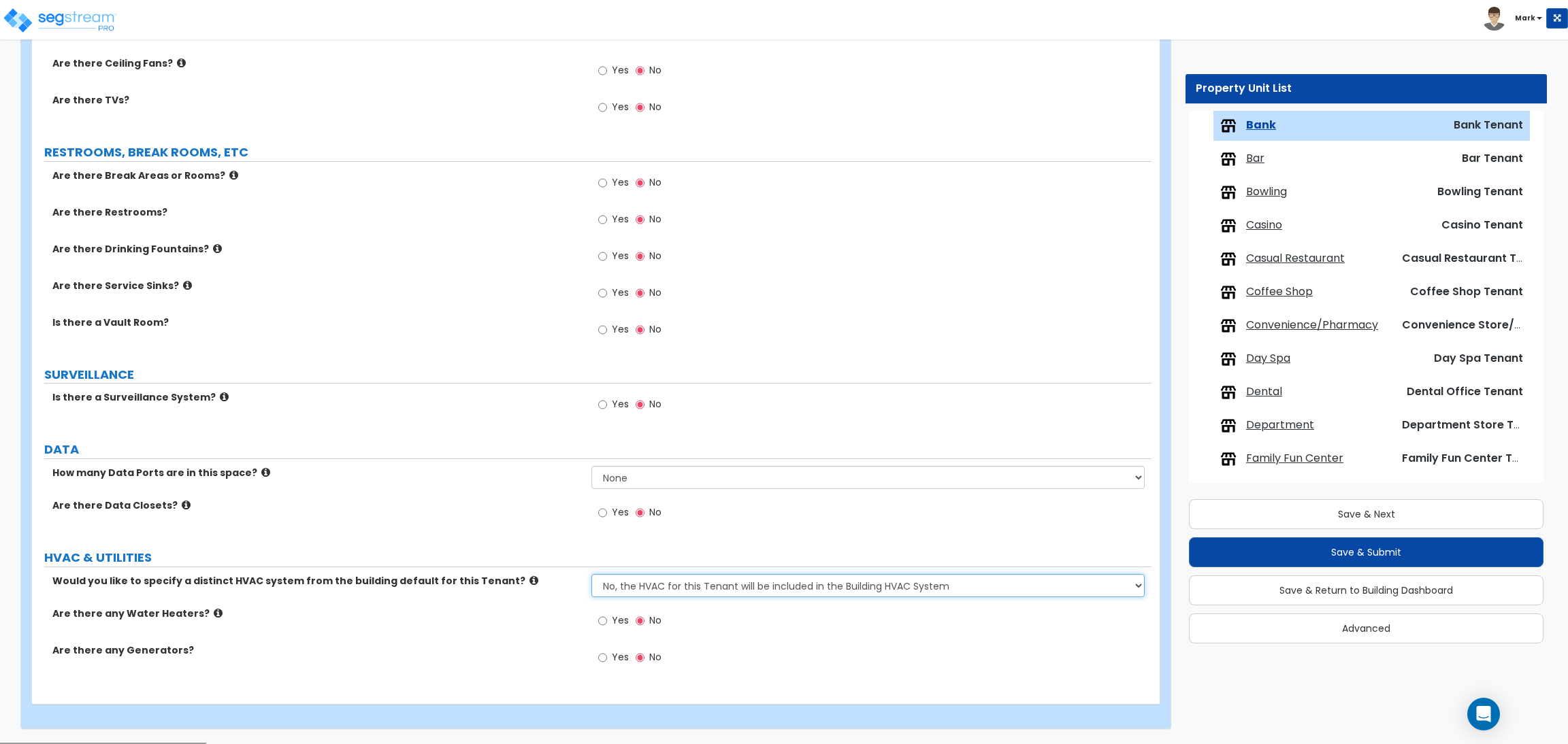
click at [656, 582] on select "No, the HVAC for this Tenant will be included in the Building HVAC System Yes, …" at bounding box center [867, 585] width 552 height 23
click at [635, 481] on select "None Please Estimate for Me I will specify the Quantity Exactly" at bounding box center [867, 477] width 552 height 23
click at [496, 514] on div "Are there Data Closets? Yes No" at bounding box center [592, 517] width 1119 height 37
click at [623, 588] on select "No, the HVAC for this Tenant will be included in the Building HVAC System Yes, …" at bounding box center [867, 585] width 552 height 23
select select "1"
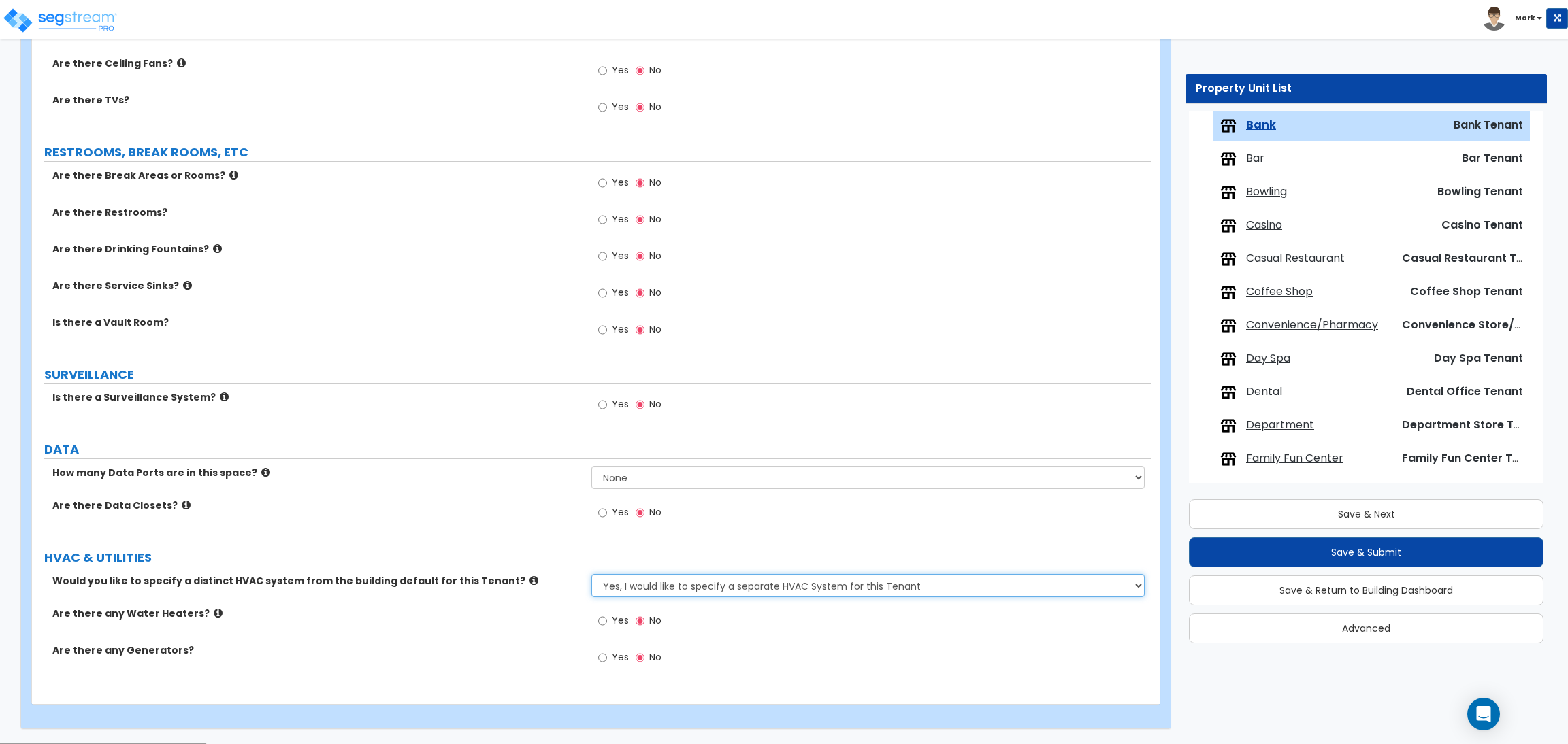
click at [591, 575] on select "No, the HVAC for this Tenant will be included in the Building HVAC System Yes, …" at bounding box center [867, 585] width 552 height 23
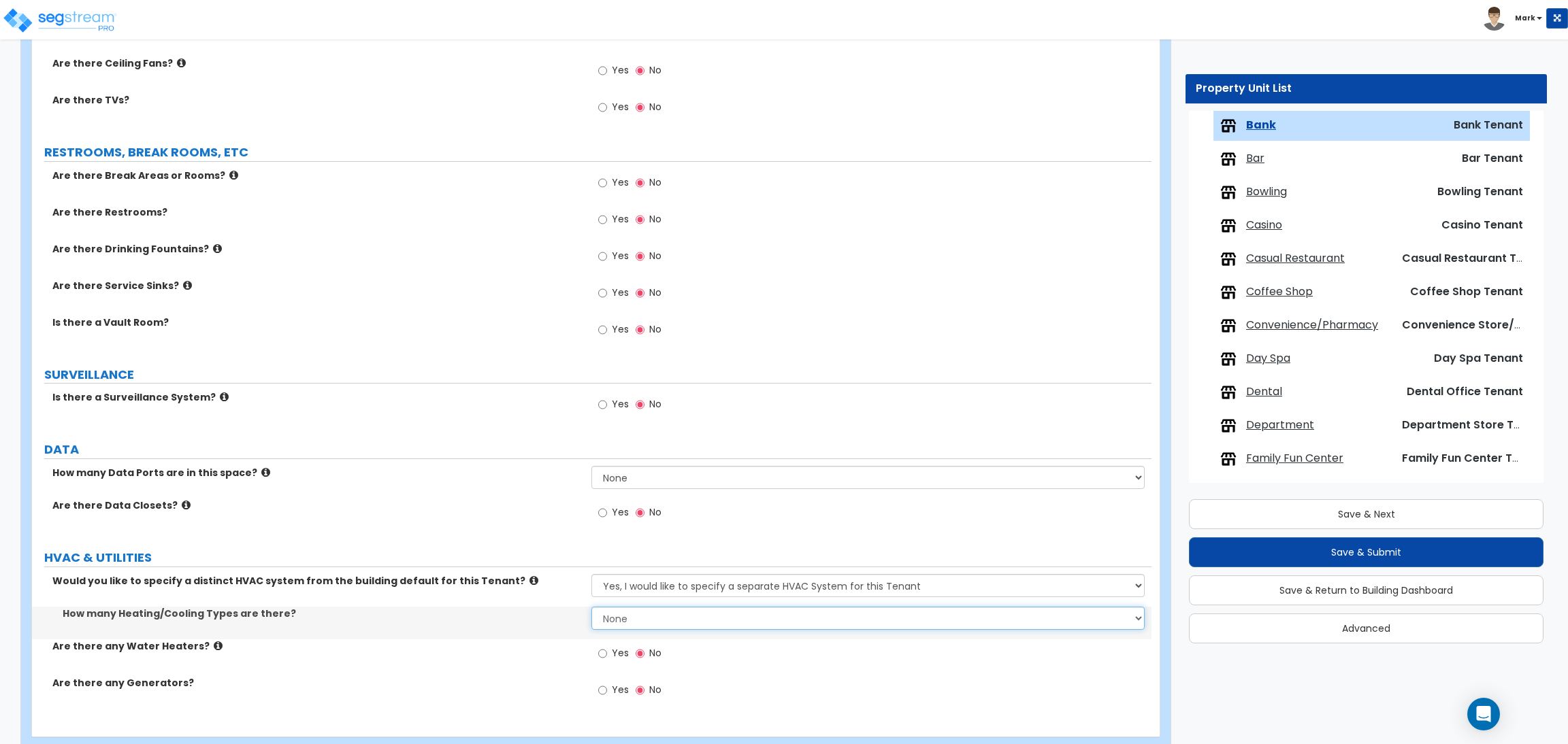
click at [639, 616] on select "None 1 2 3" at bounding box center [867, 617] width 552 height 23
select select "1"
click at [591, 607] on select "None 1 2 3" at bounding box center [867, 617] width 552 height 23
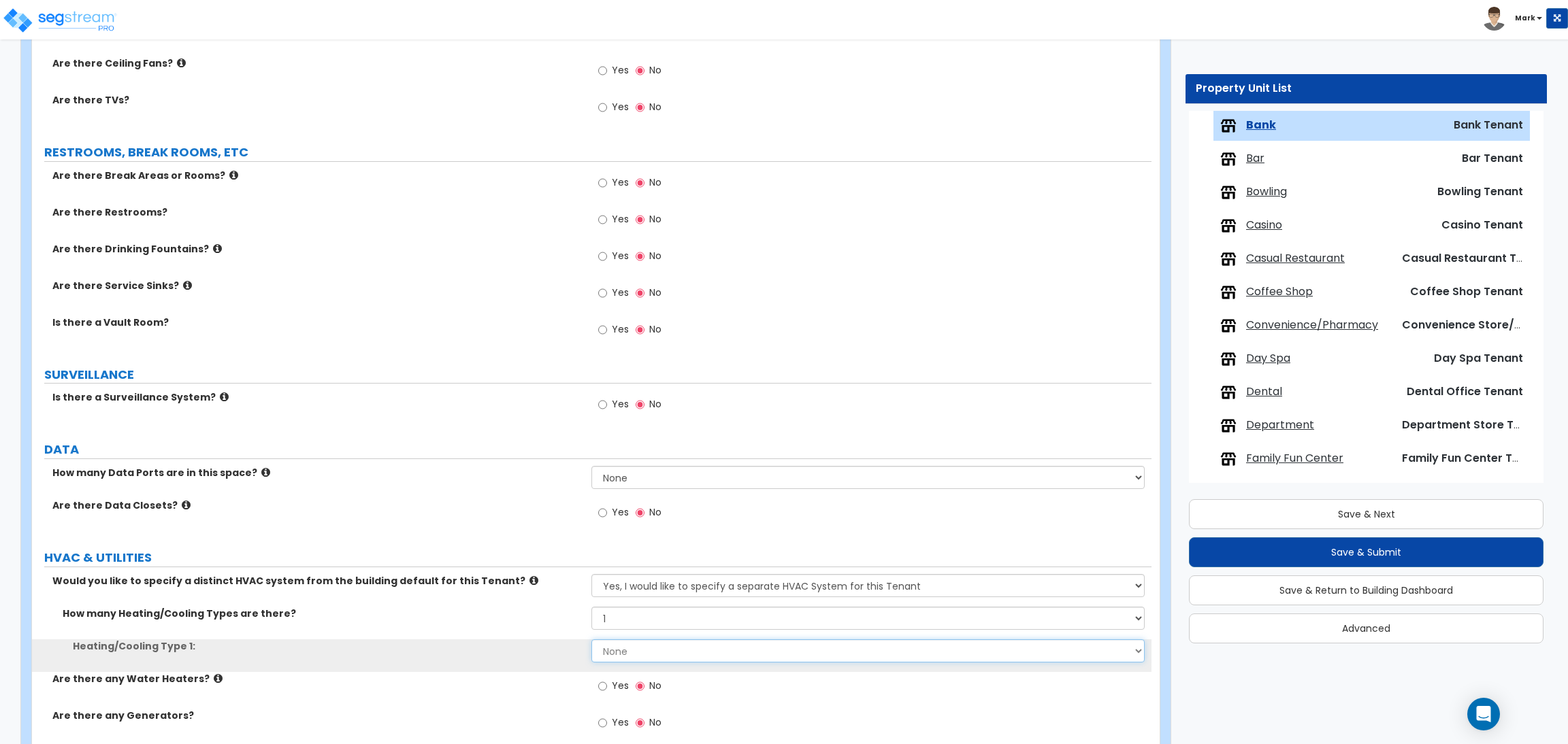
click at [619, 656] on select "None Heat Only Centralized Heating & Cooling Thru Wall Air Conditioners Mini Sp…" at bounding box center [867, 650] width 552 height 23
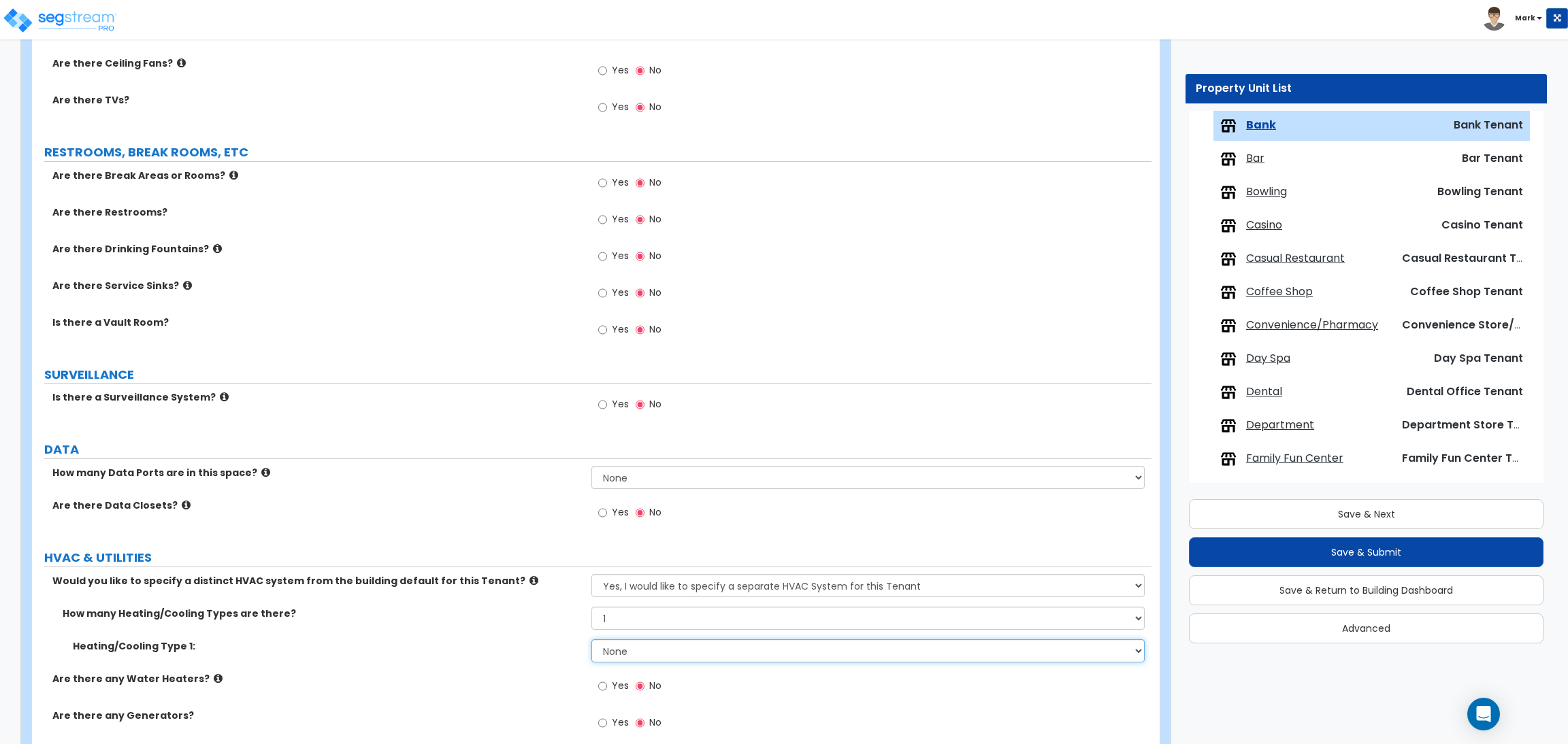
select select "1"
click at [591, 640] on select "None Heat Only Centralized Heating & Cooling Thru Wall Air Conditioners Mini Sp…" at bounding box center [867, 650] width 552 height 23
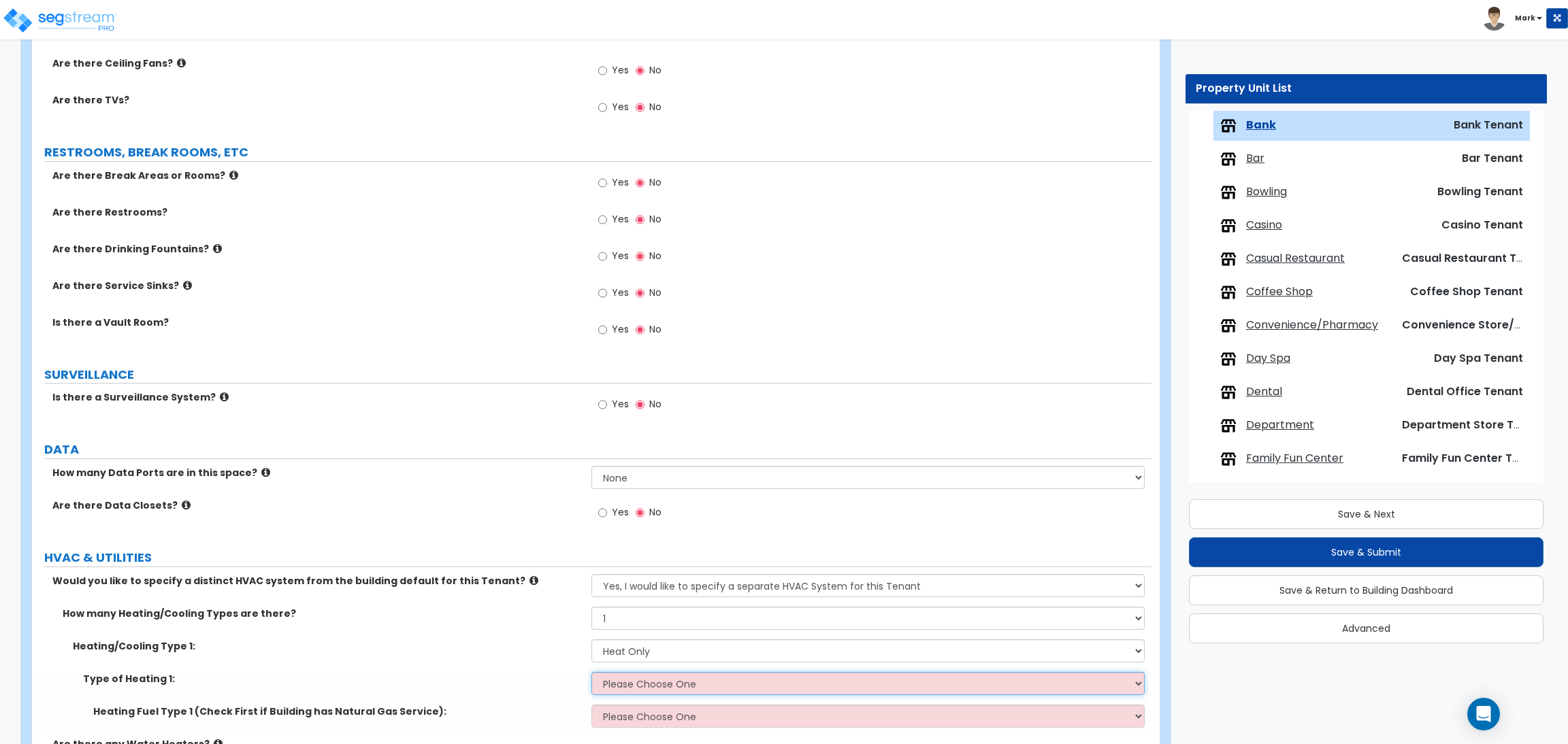
click at [644, 682] on select "Please Choose One Wall Heater Electric Baseboard Heater Hydronic Heating Radian…" at bounding box center [867, 682] width 552 height 23
select select "1"
click at [591, 672] on select "Please Choose One Wall Heater Electric Baseboard Heater Hydronic Heating Radian…" at bounding box center [867, 682] width 552 height 23
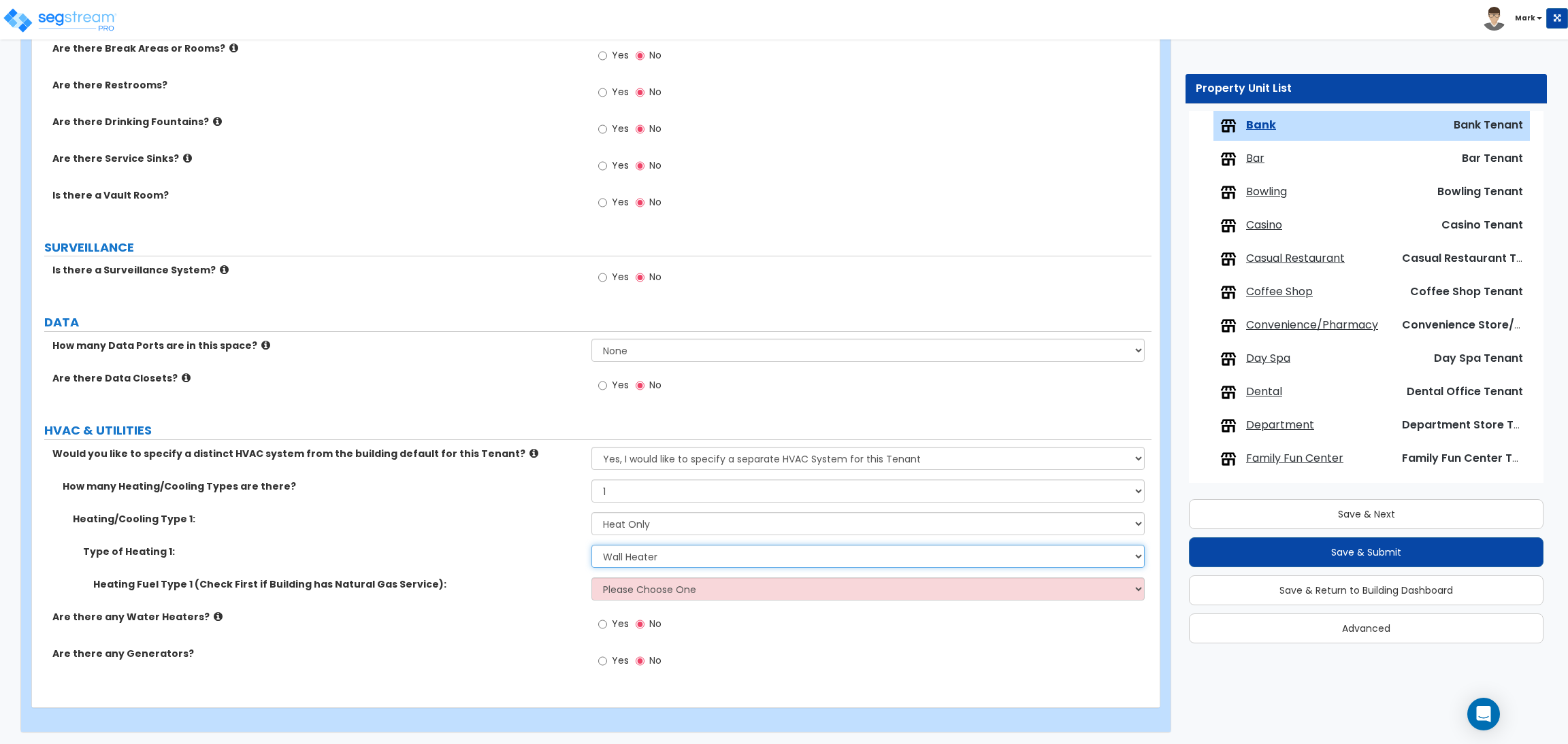
scroll to position [1300, 0]
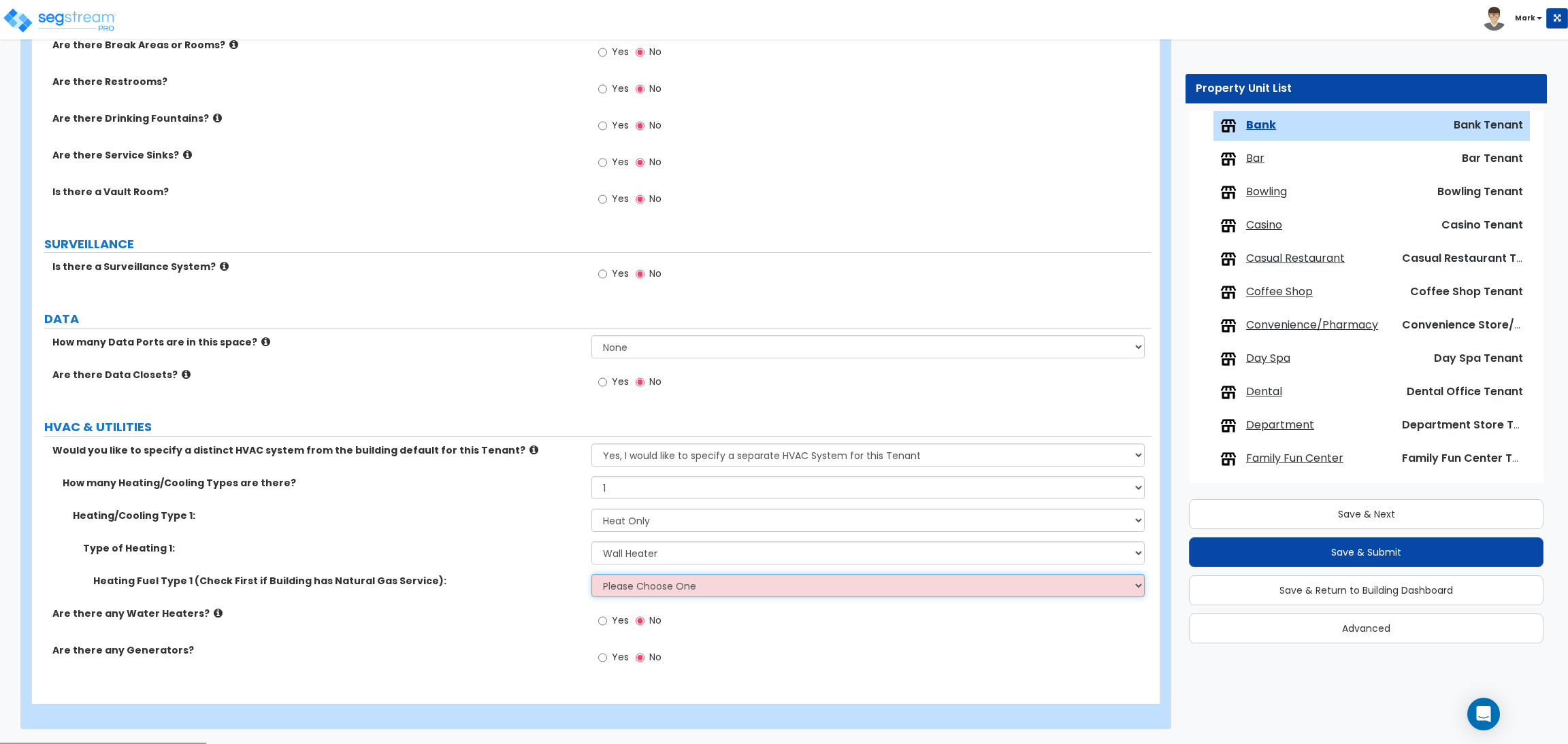
click at [661, 596] on select "Please Choose One Gas Electric" at bounding box center [867, 585] width 552 height 23
select select "1"
click at [591, 575] on select "Please Choose One Gas Electric" at bounding box center [867, 585] width 552 height 23
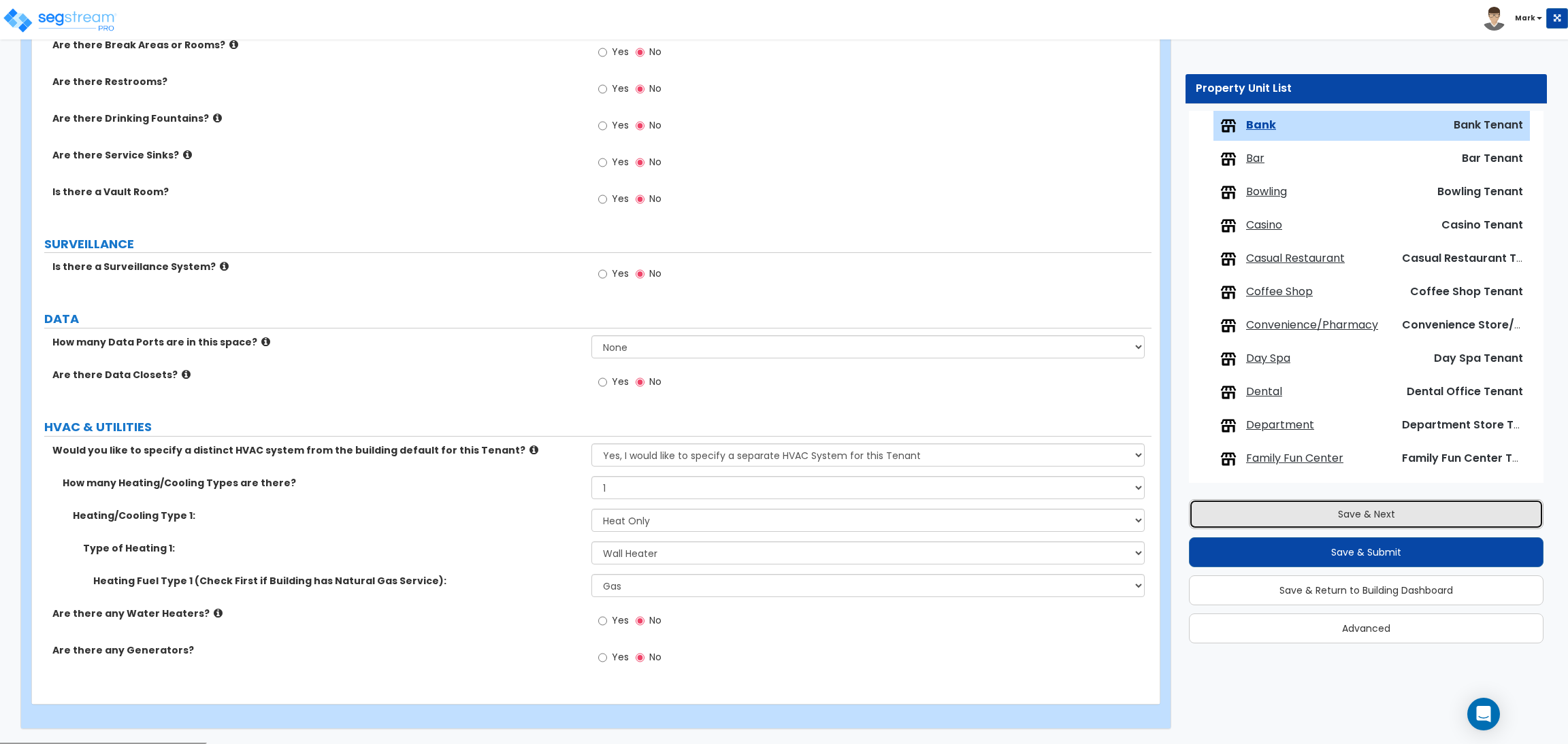
click at [1277, 503] on button "Save & Next" at bounding box center [1366, 513] width 355 height 30
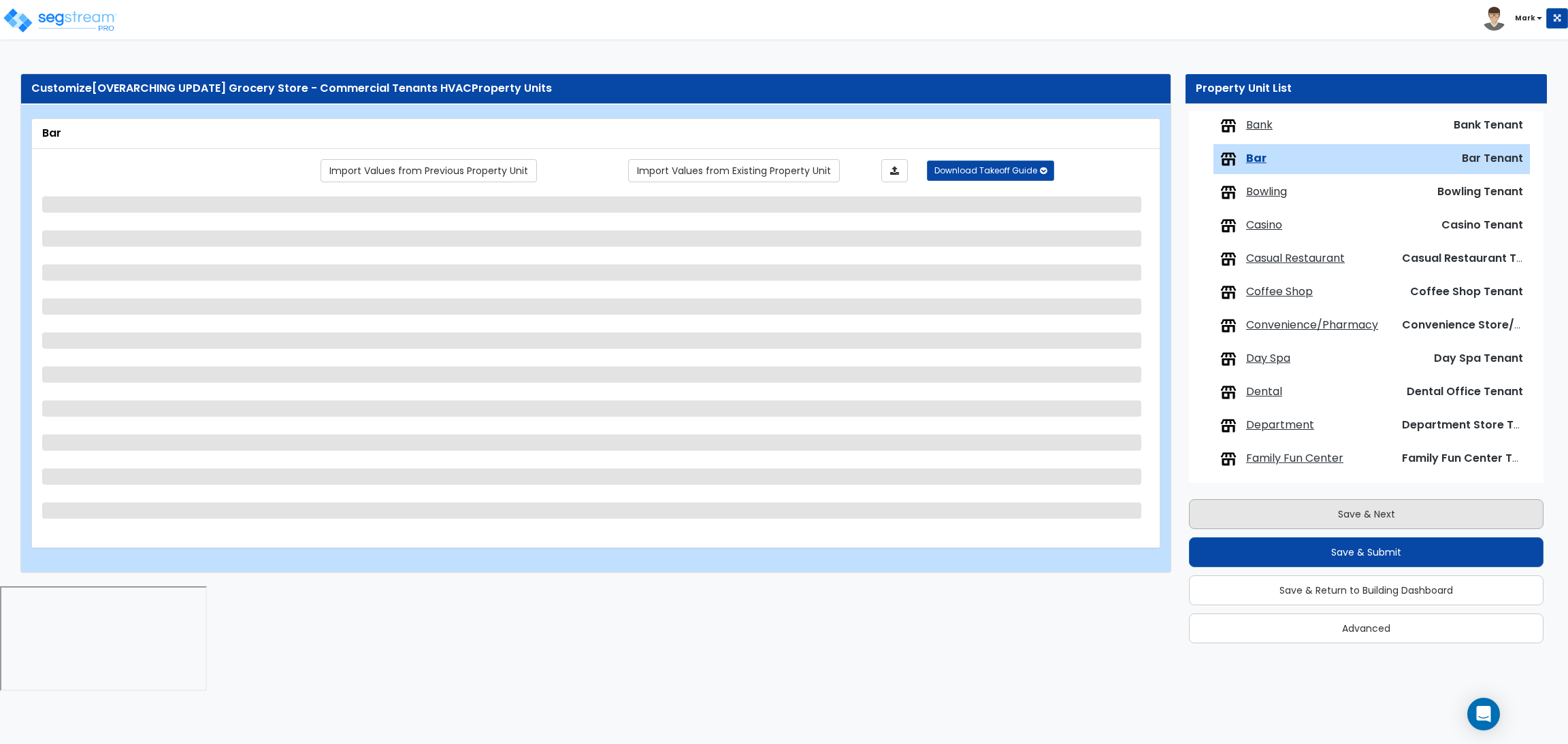
scroll to position [244, 0]
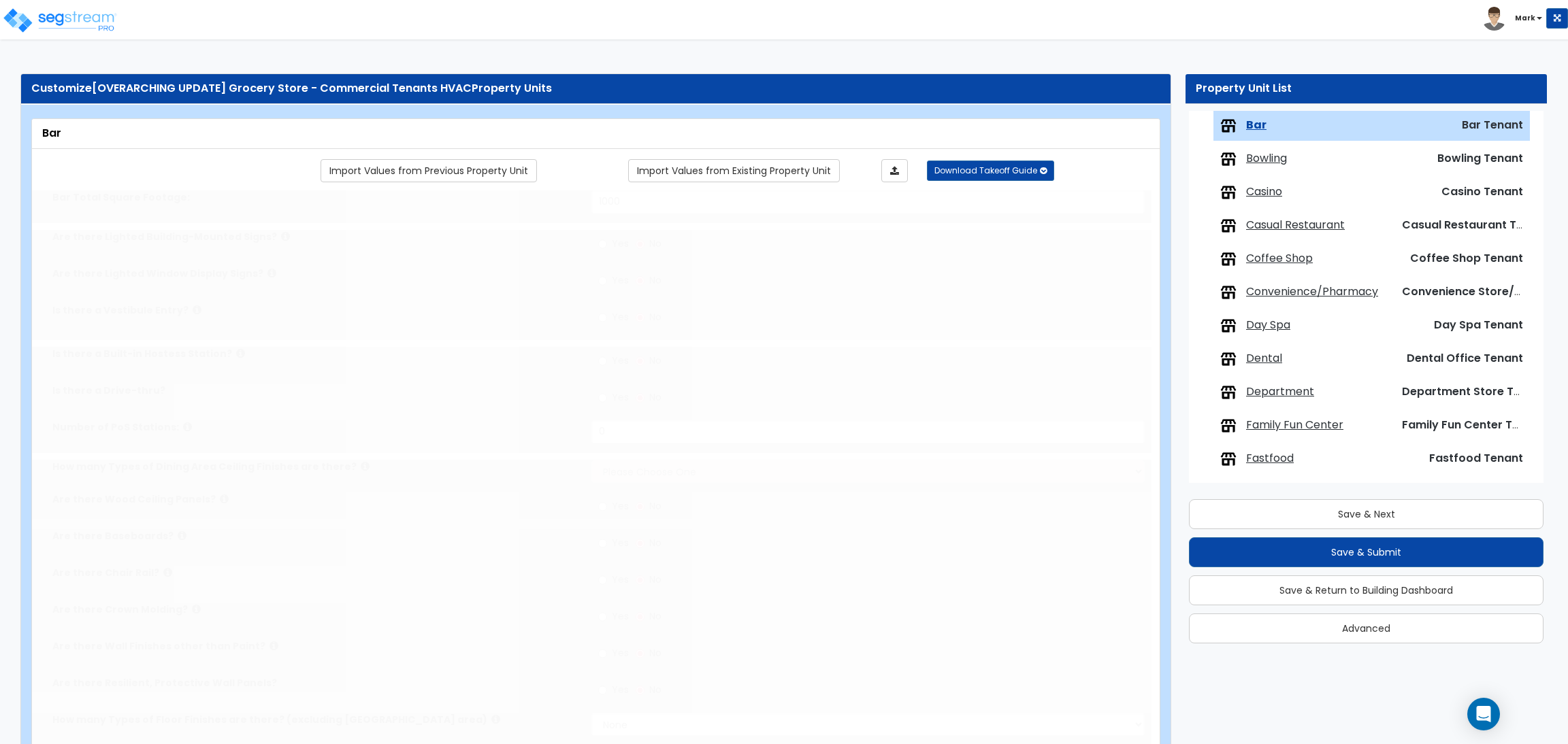
type input "1000"
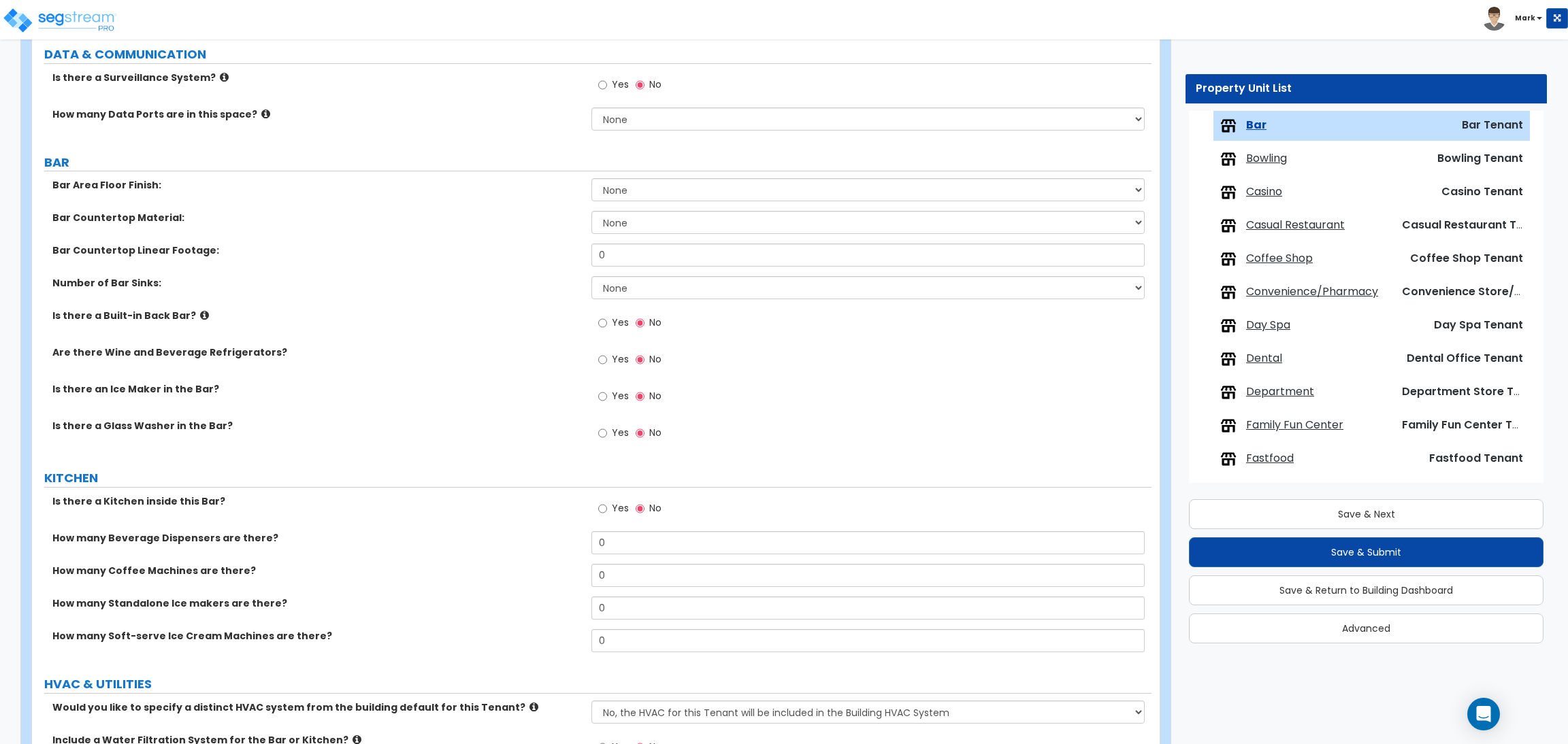
scroll to position [1442, 0]
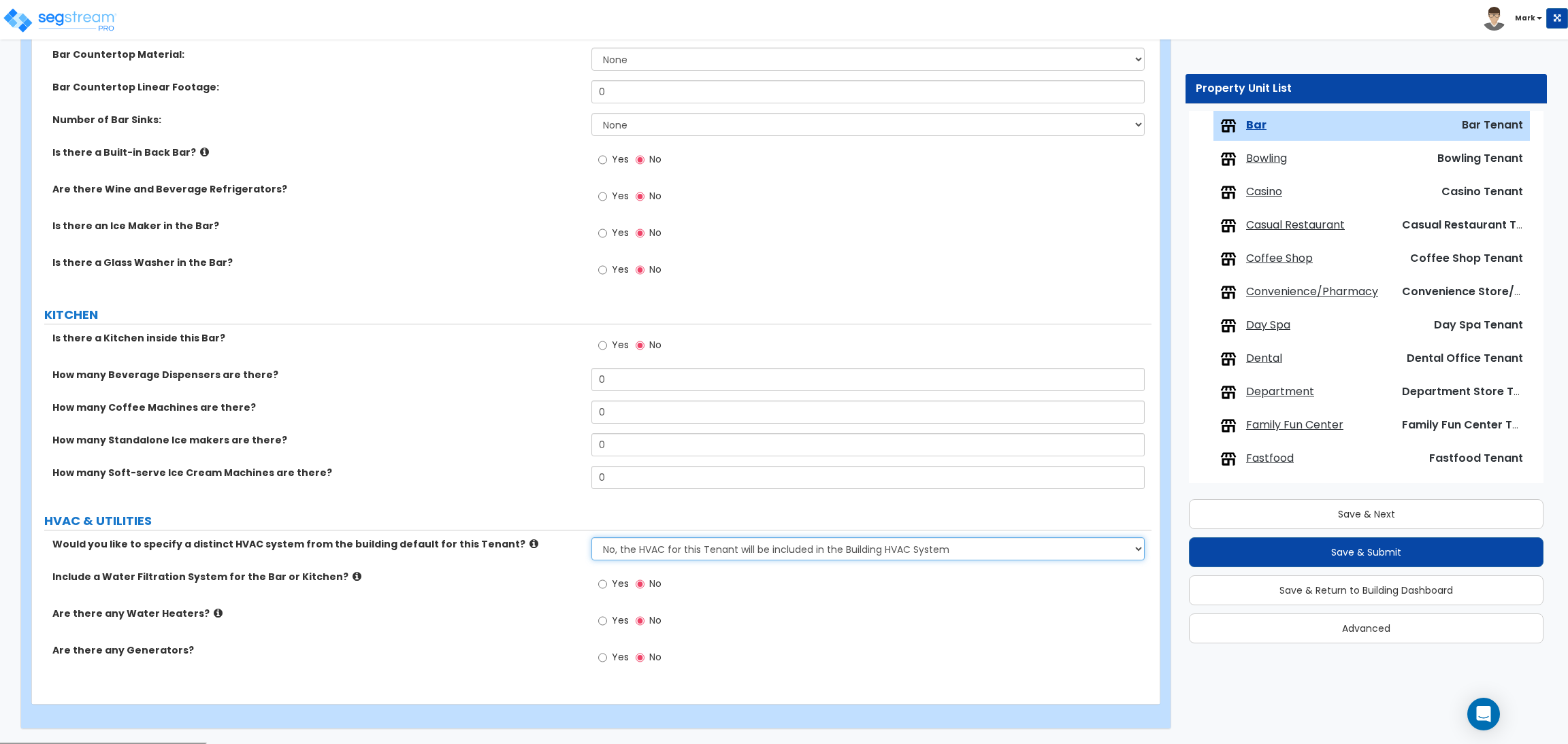
click at [639, 548] on select "No, the HVAC for this Tenant will be included in the Building HVAC System Yes, …" at bounding box center [867, 548] width 552 height 23
select select "1"
click at [591, 538] on select "No, the HVAC for this Tenant will be included in the Building HVAC System Yes, …" at bounding box center [867, 548] width 552 height 23
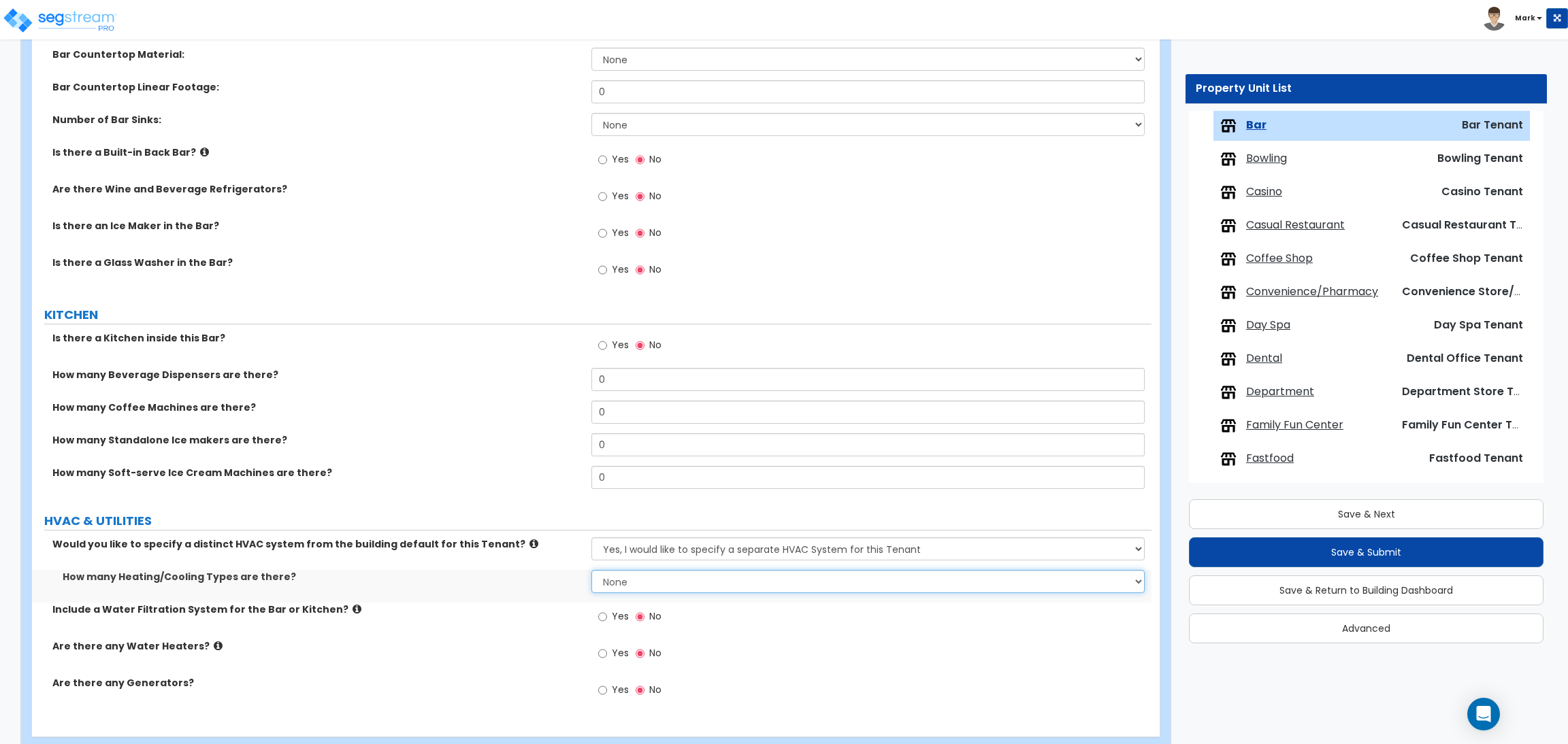
click at [633, 588] on select "None 1 2 3" at bounding box center [867, 581] width 552 height 23
select select "1"
click at [591, 570] on select "None 1 2 3" at bounding box center [867, 581] width 552 height 23
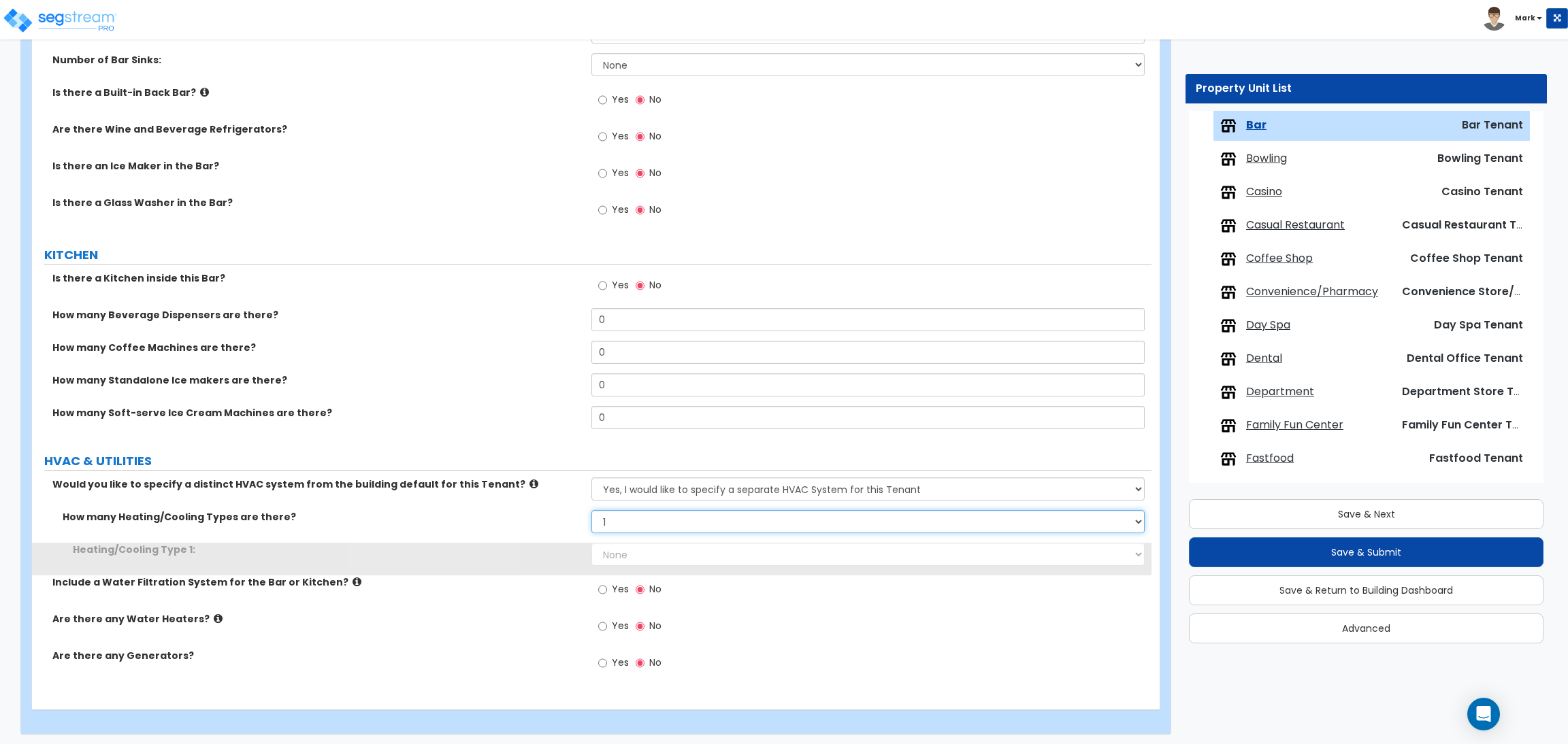
scroll to position [1507, 0]
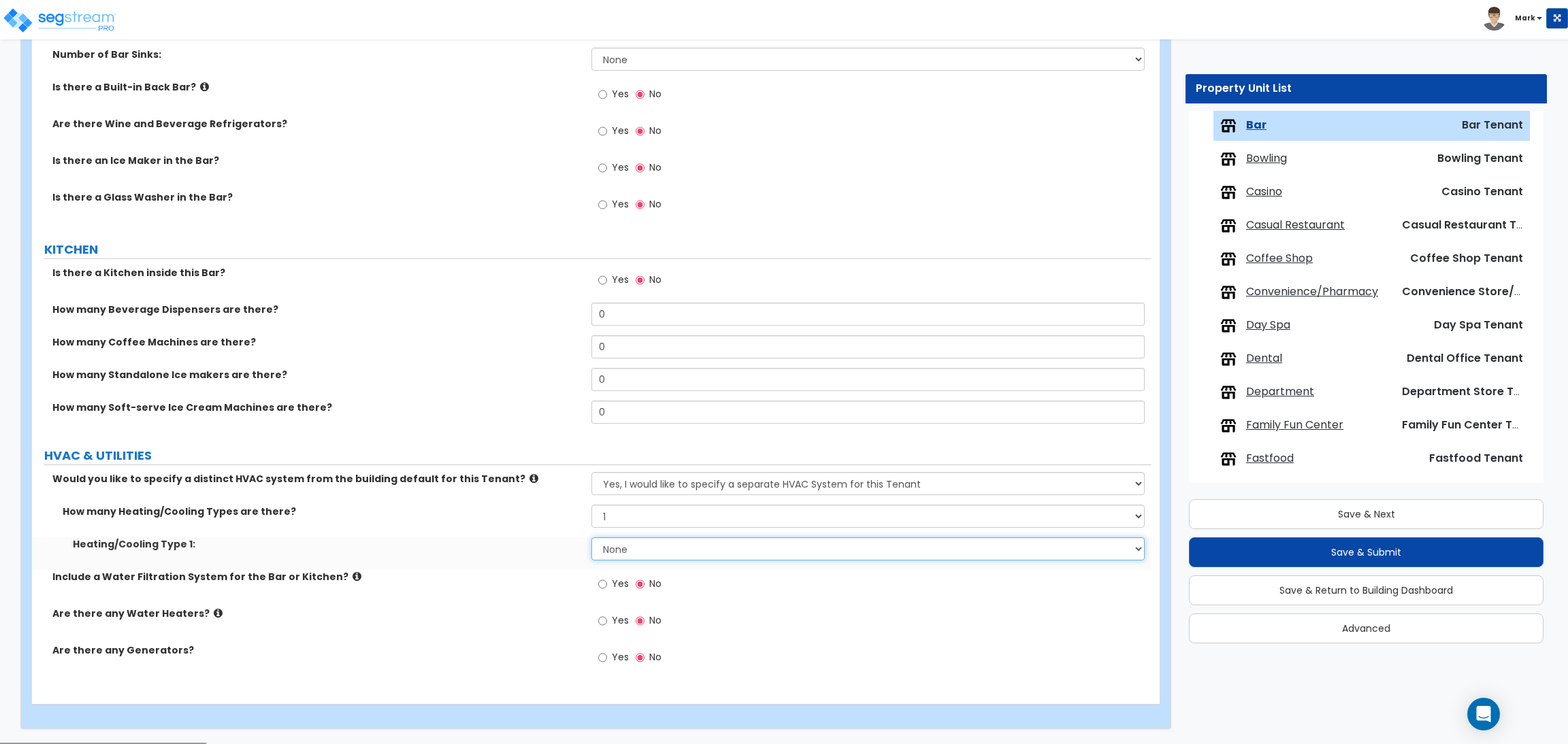
click at [628, 546] on select "None Heat Only Centralized Heating & Cooling Thru Wall Air Conditioners Mini Sp…" at bounding box center [867, 548] width 552 height 23
select select "1"
click at [591, 538] on select "None Heat Only Centralized Heating & Cooling Thru Wall Air Conditioners Mini Sp…" at bounding box center [867, 548] width 552 height 23
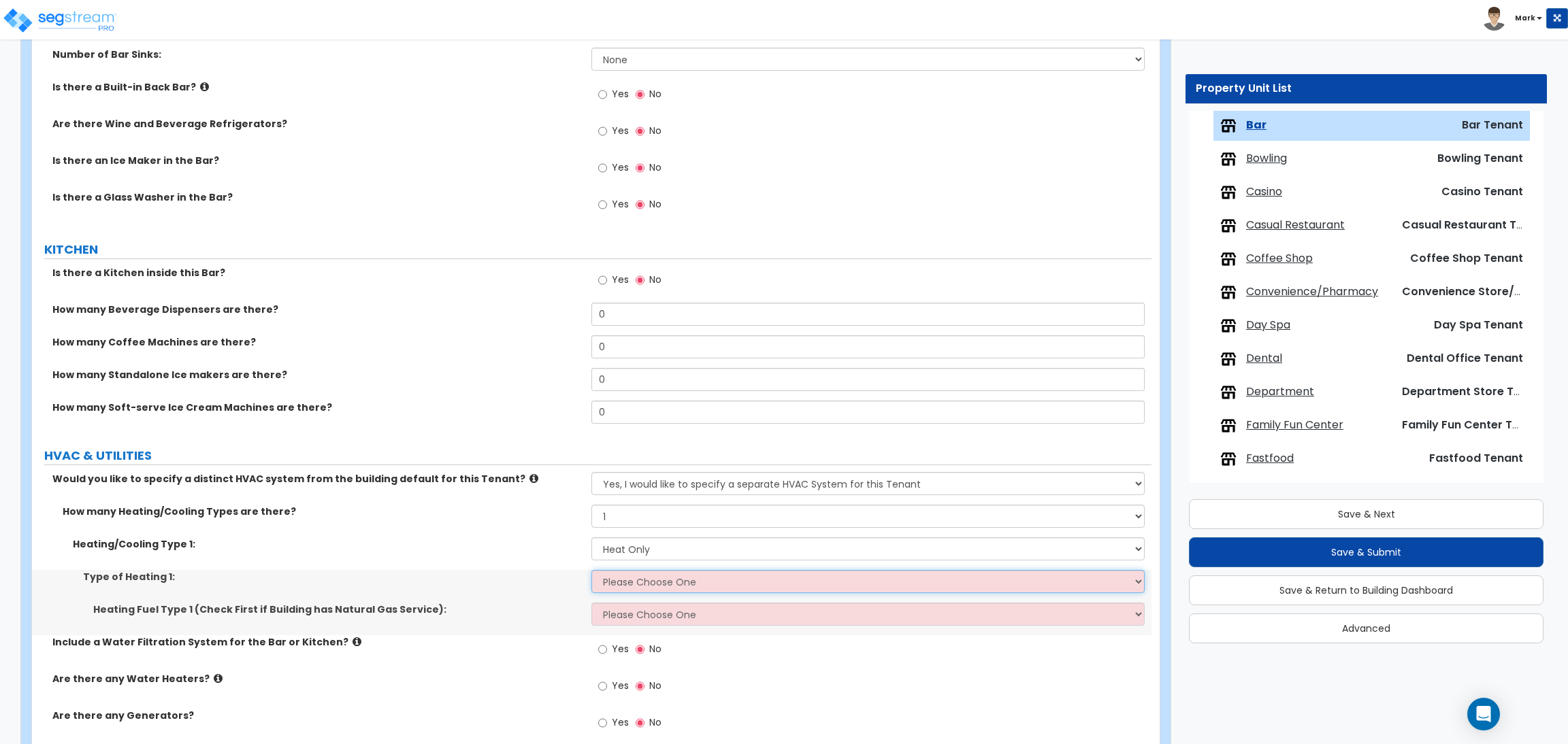
click at [640, 575] on select "Please Choose One Wall Heater Electric Baseboard Heater Hydronic Heating Radian…" at bounding box center [867, 581] width 552 height 23
select select "1"
click at [591, 570] on select "Please Choose One Wall Heater Electric Baseboard Heater Hydronic Heating Radian…" at bounding box center [867, 581] width 552 height 23
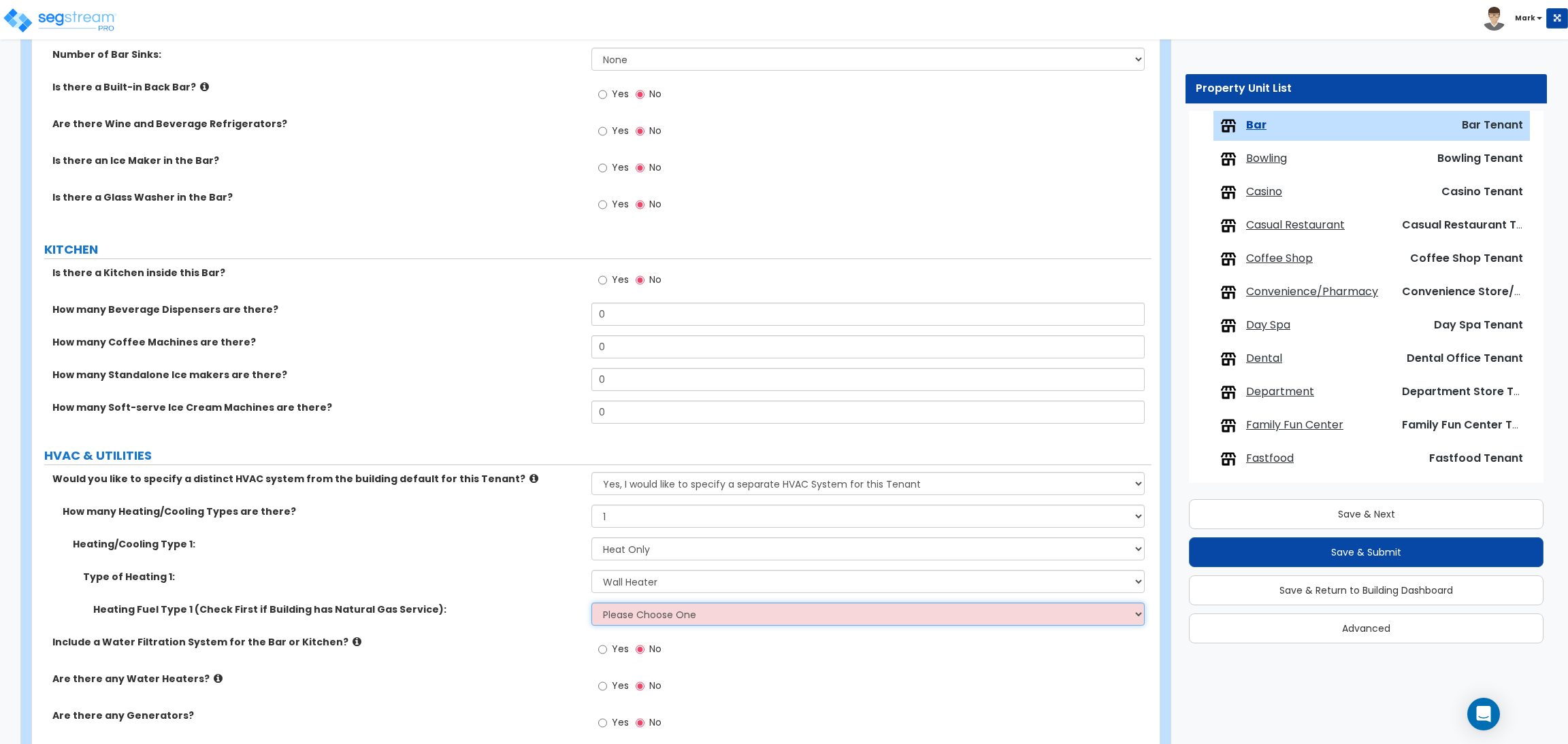
click at [656, 615] on select "Please Choose One Gas Electric" at bounding box center [867, 614] width 552 height 23
select select "1"
click at [591, 603] on select "Please Choose One Gas Electric" at bounding box center [867, 614] width 552 height 23
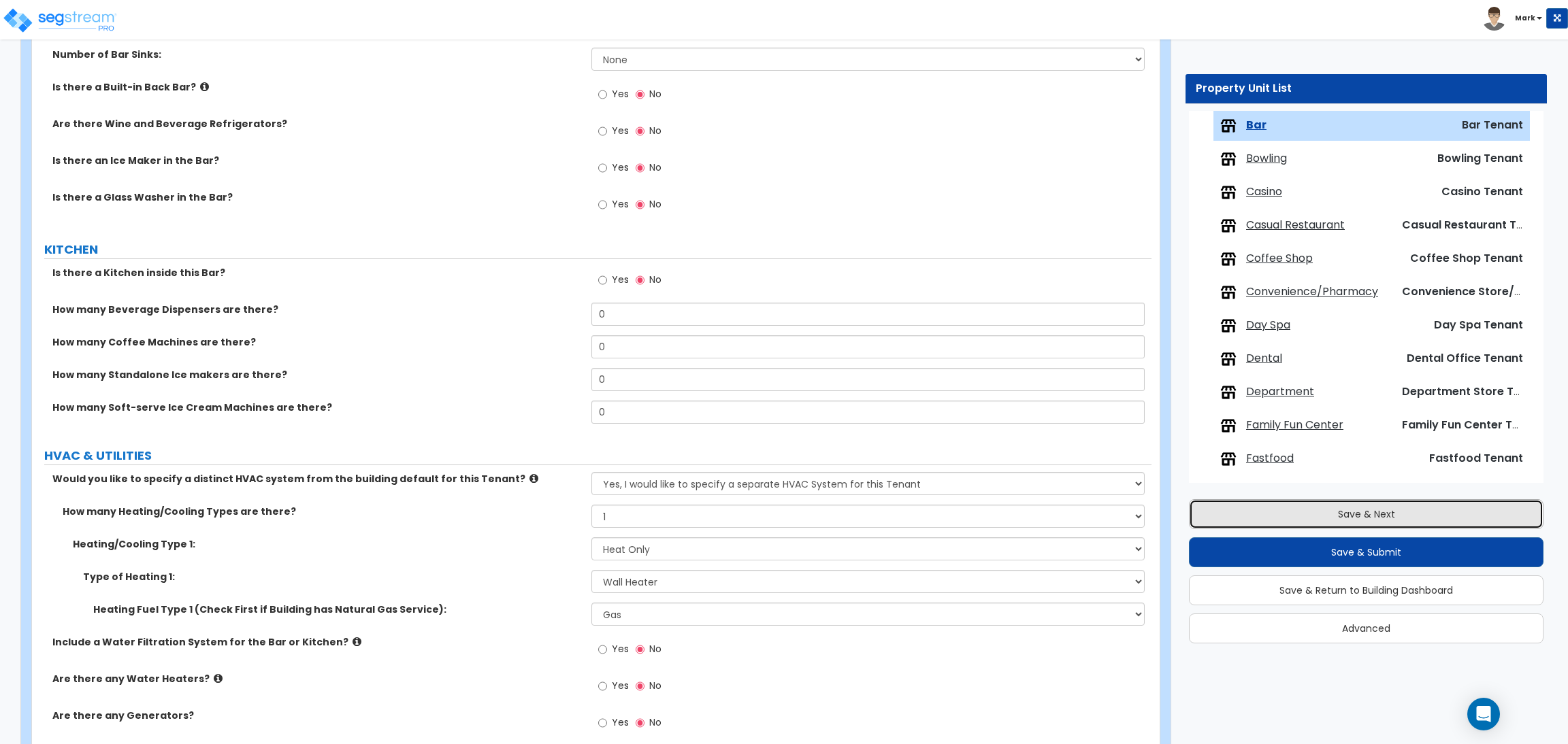
click at [1346, 503] on button "Save & Next" at bounding box center [1366, 513] width 355 height 30
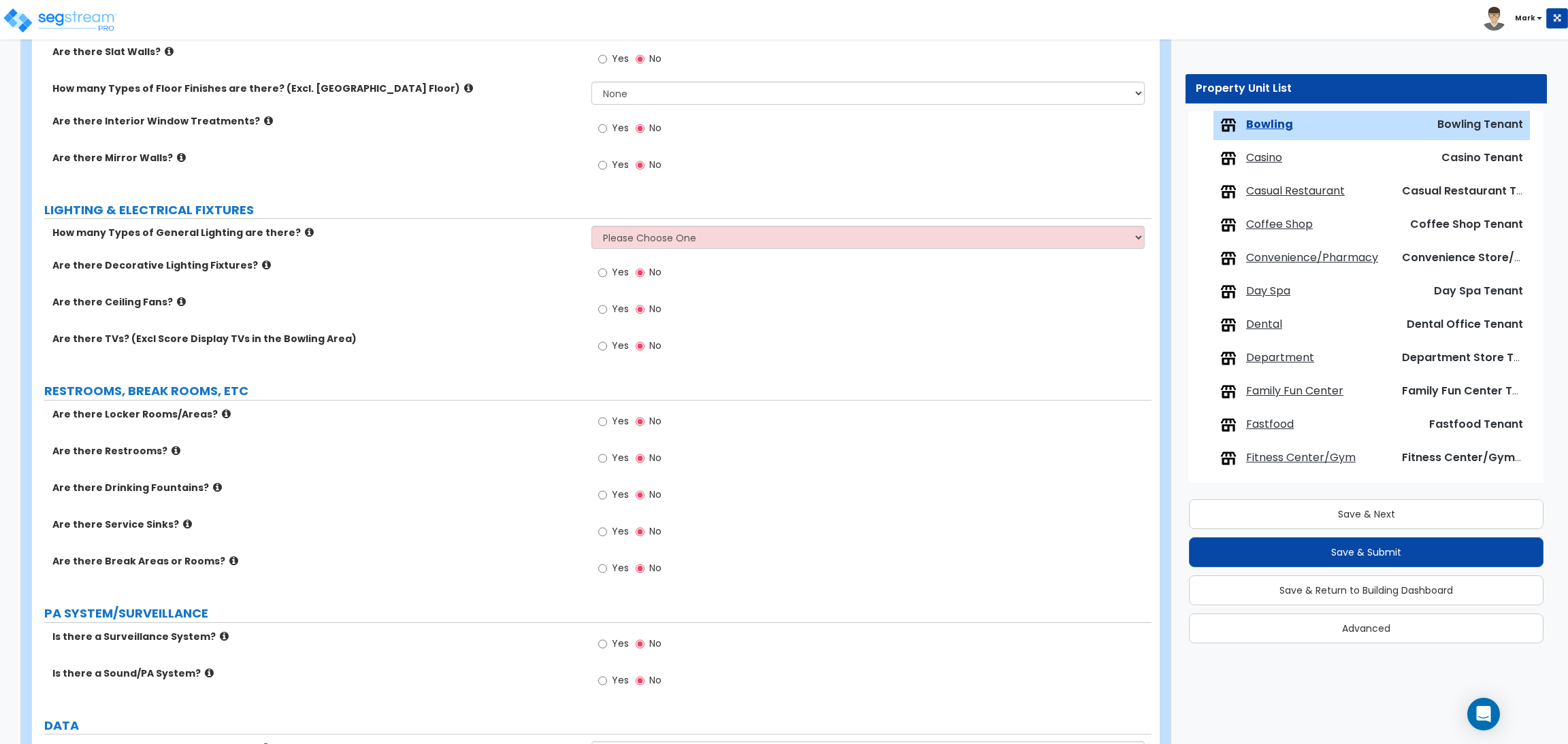
scroll to position [1381, 0]
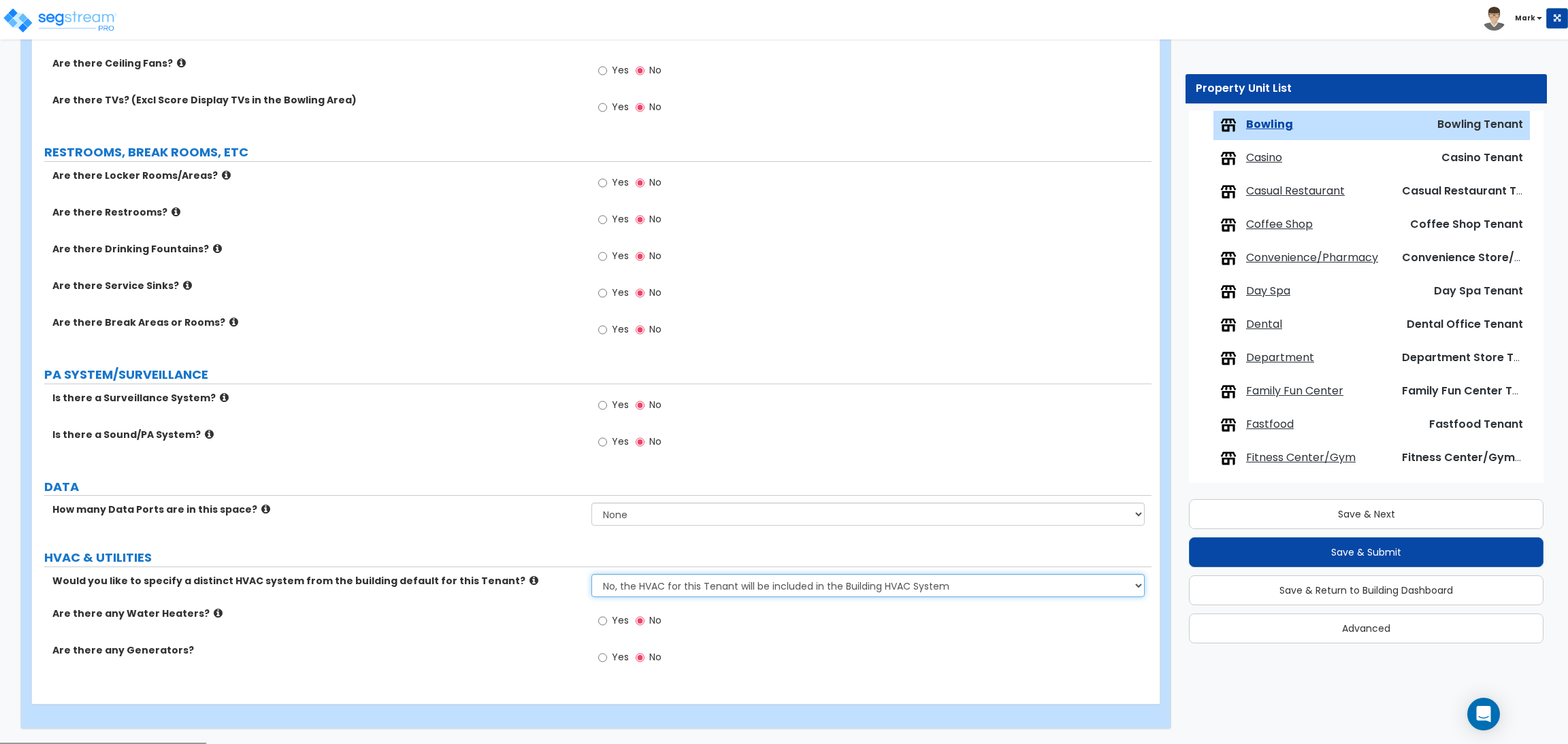
click at [704, 593] on select "No, the HVAC for this Tenant will be included in the Building HVAC System Yes, …" at bounding box center [867, 585] width 552 height 23
select select "1"
click at [591, 575] on select "No, the HVAC for this Tenant will be included in the Building HVAC System Yes, …" at bounding box center [867, 585] width 552 height 23
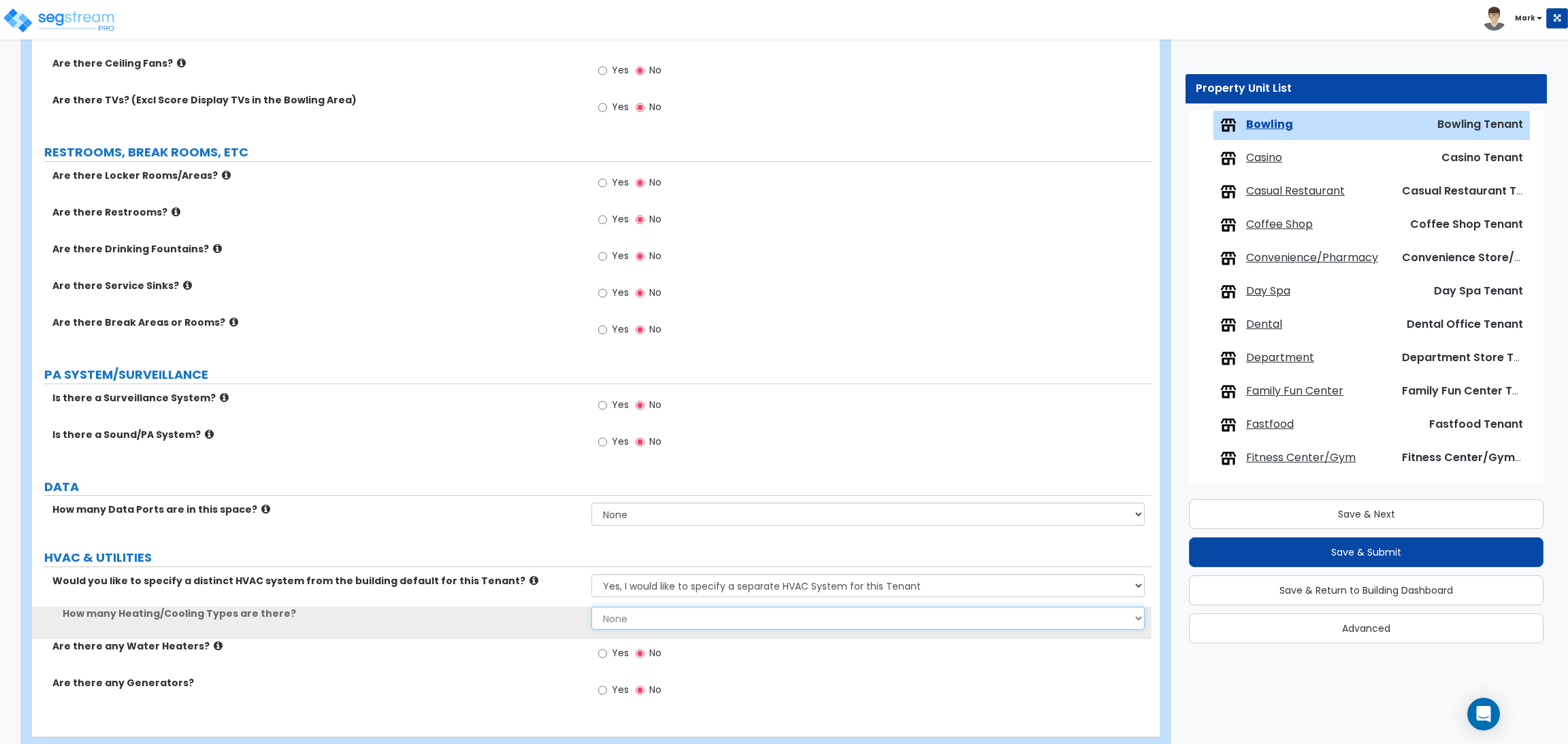
click at [654, 617] on select "None 1 2 3" at bounding box center [867, 617] width 552 height 23
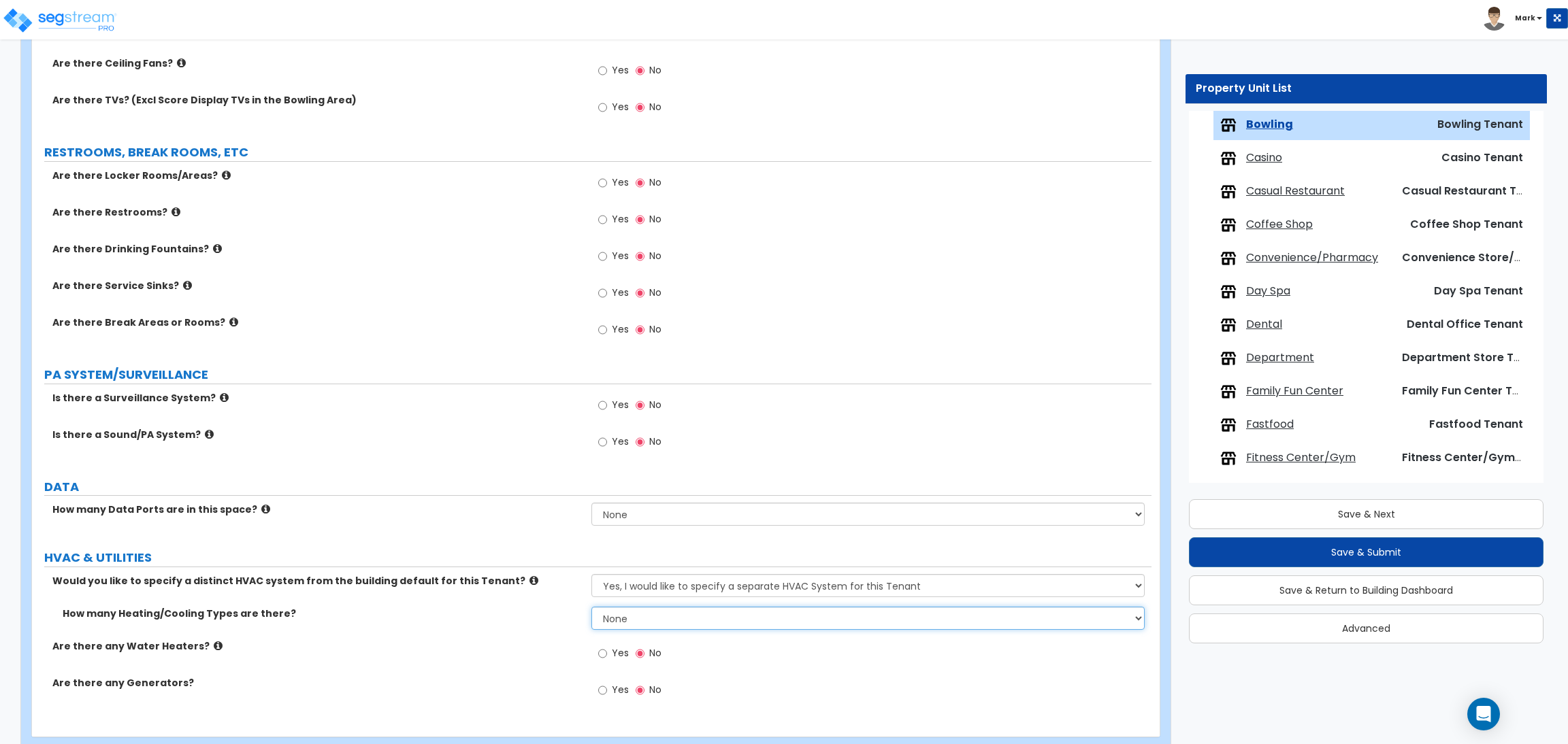
select select "1"
click at [591, 608] on select "None 1 2 3" at bounding box center [867, 617] width 552 height 23
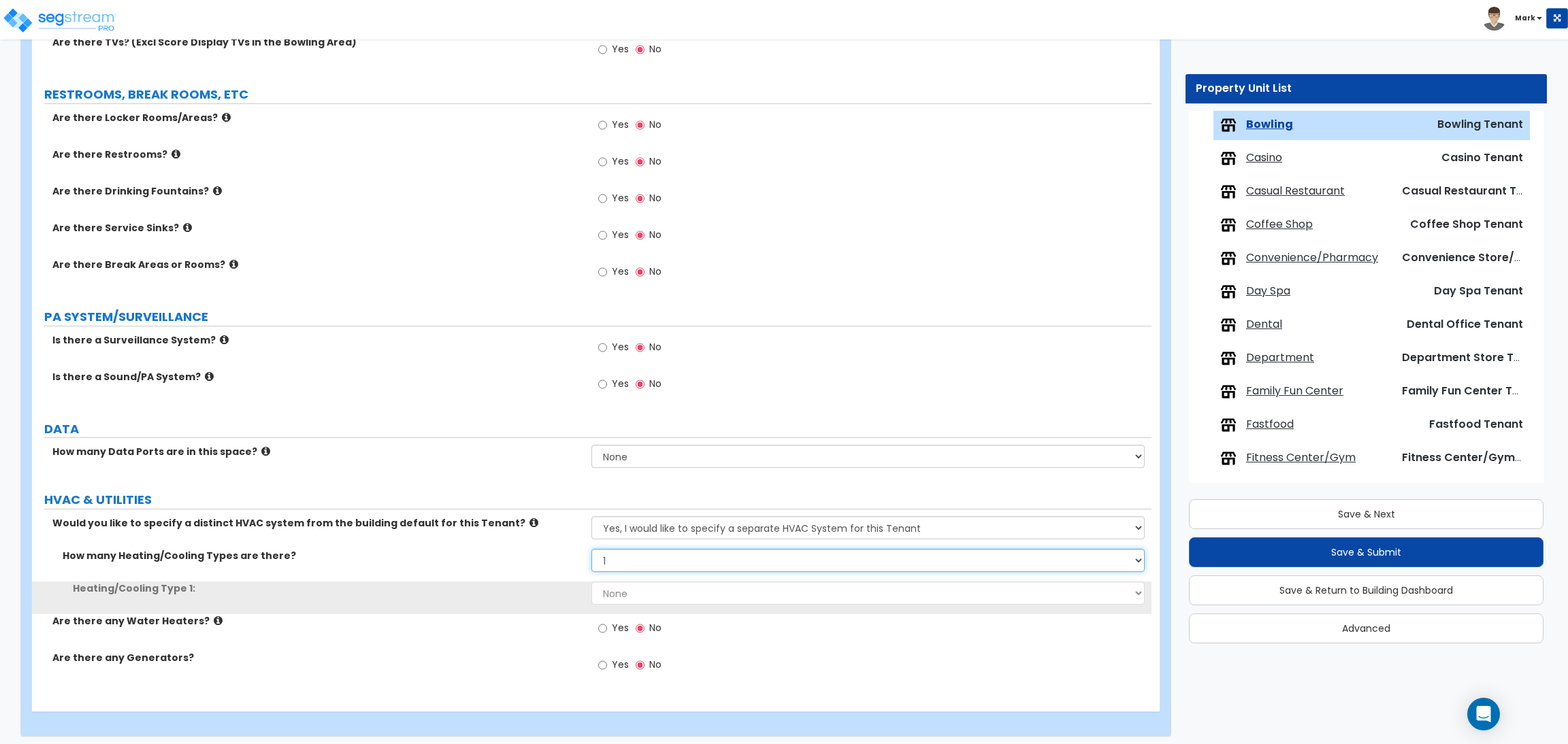
scroll to position [1446, 0]
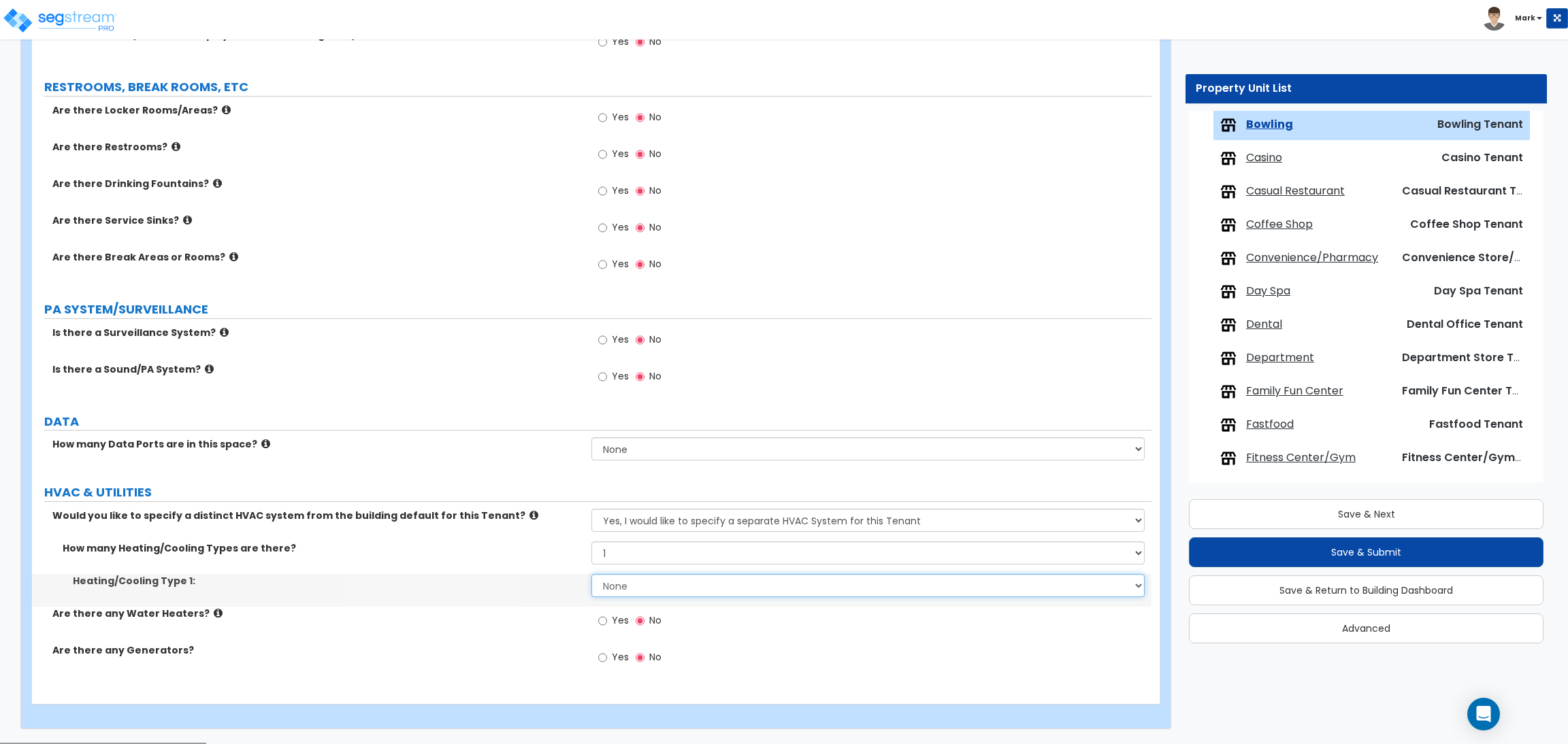
click at [625, 585] on select "None Heat Only Centralized Heating & Cooling Thru Wall Air Conditioners Mini Sp…" at bounding box center [867, 585] width 552 height 23
click at [618, 581] on select "None Heat Only Centralized Heating & Cooling Thru Wall Air Conditioners Mini Sp…" at bounding box center [867, 585] width 552 height 23
select select "1"
click at [591, 575] on select "None Heat Only Centralized Heating & Cooling Thru Wall Air Conditioners Mini Sp…" at bounding box center [867, 585] width 552 height 23
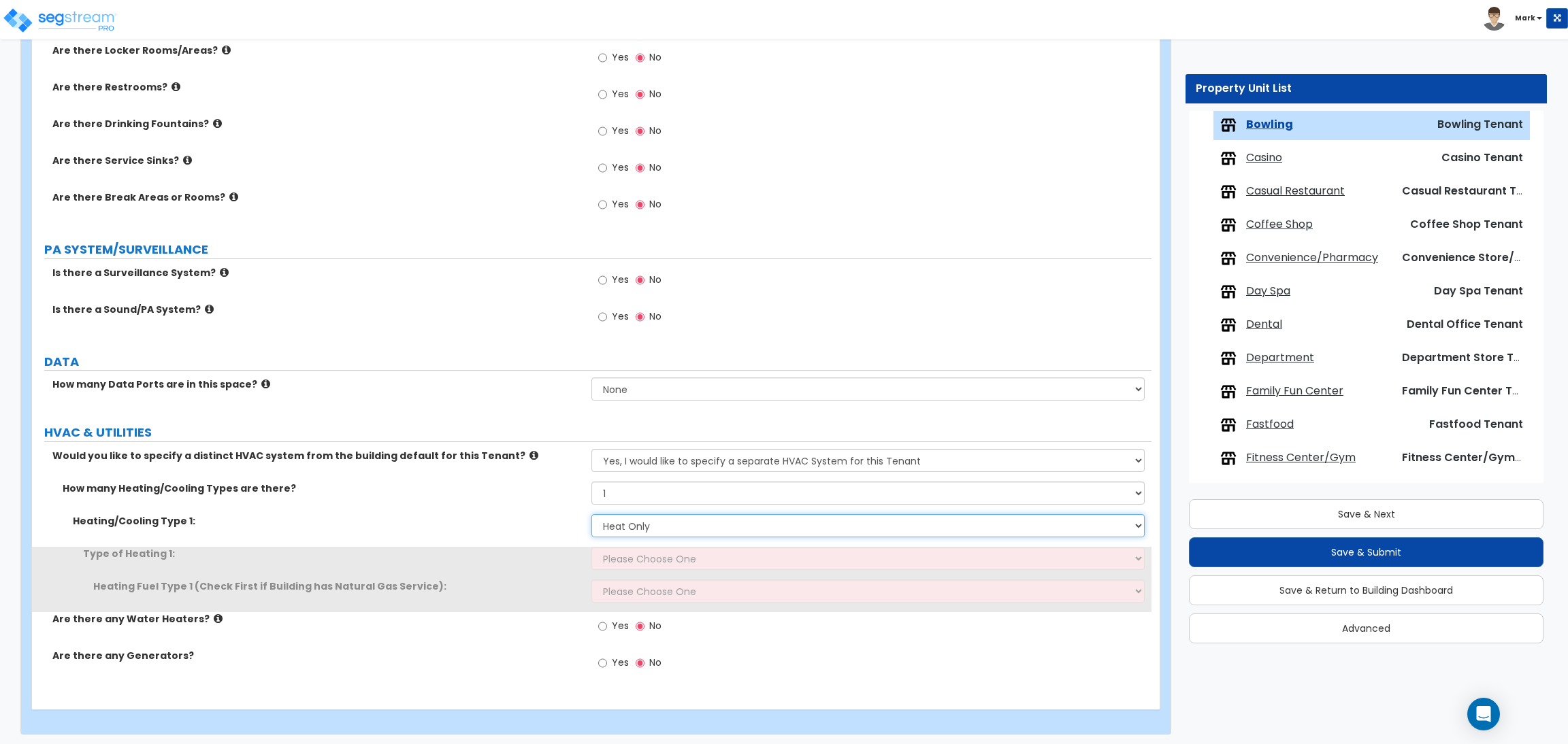
scroll to position [1511, 0]
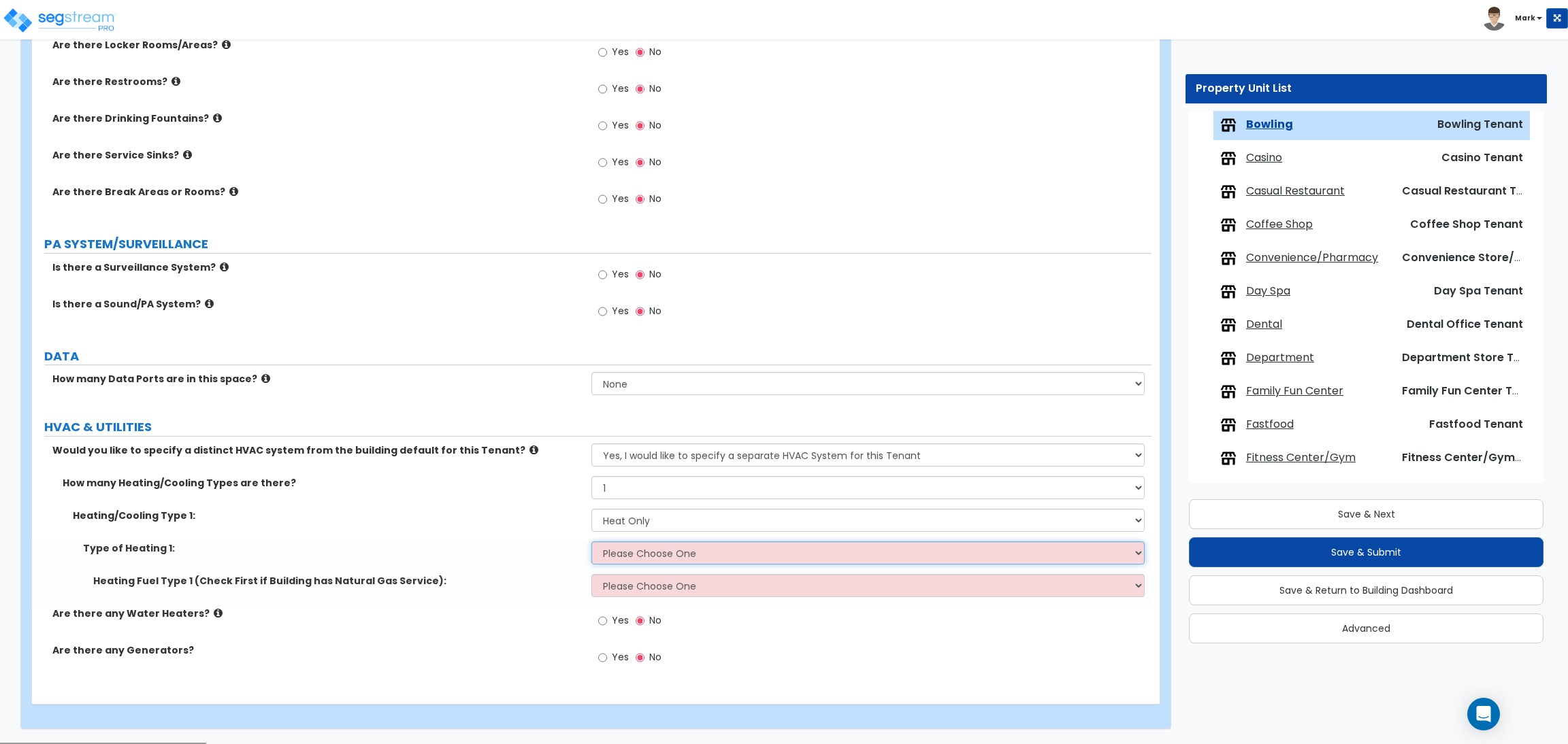
click at [625, 546] on select "Please Choose One Wall Heater Electric Baseboard Heater Hydronic Heating Radian…" at bounding box center [867, 552] width 552 height 23
select select "1"
click at [591, 543] on select "Please Choose One Wall Heater Electric Baseboard Heater Hydronic Heating Radian…" at bounding box center [867, 552] width 552 height 23
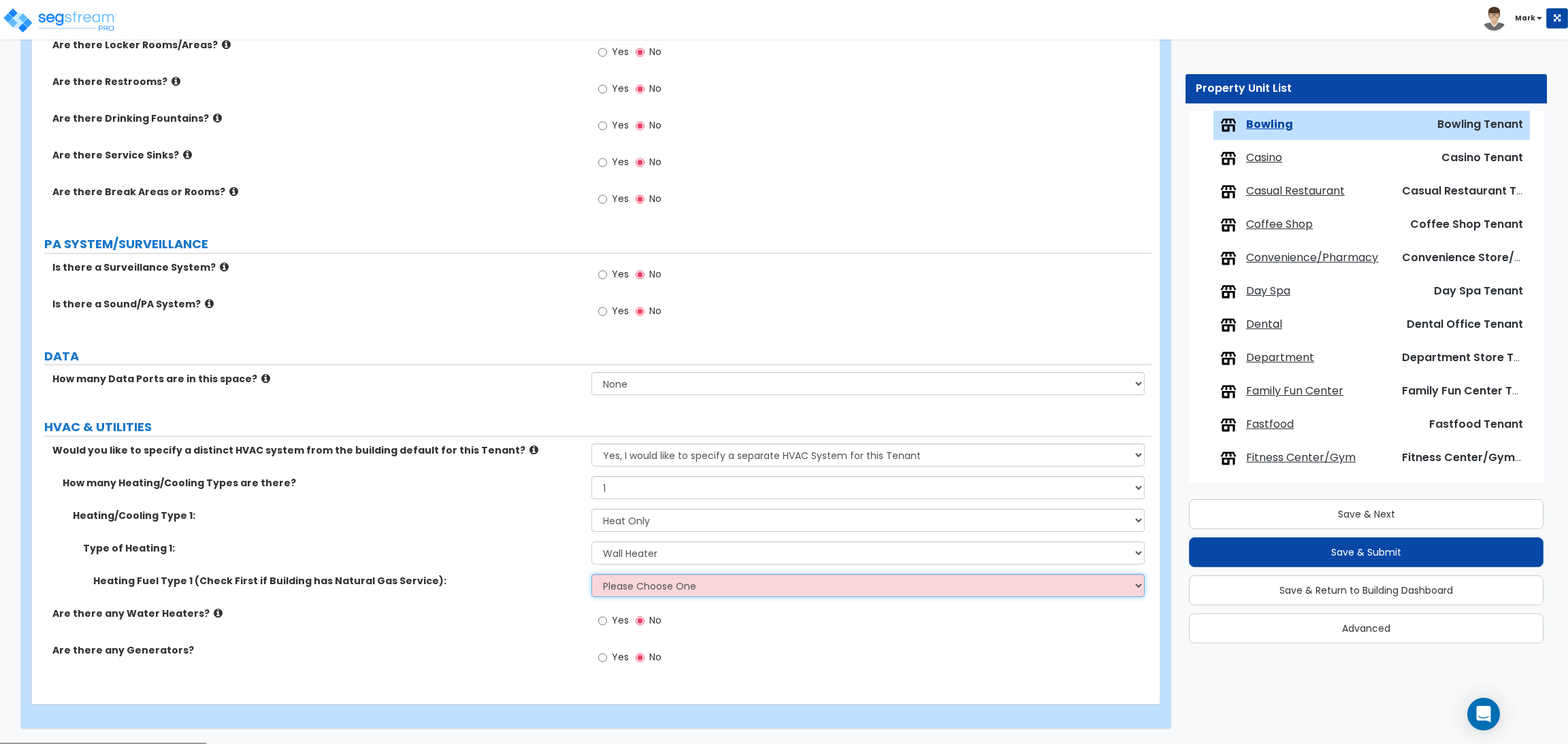
click at [628, 593] on select "Please Choose One Gas Electric" at bounding box center [867, 585] width 552 height 23
select select "1"
click at [591, 575] on select "Please Choose One Gas Electric" at bounding box center [867, 585] width 552 height 23
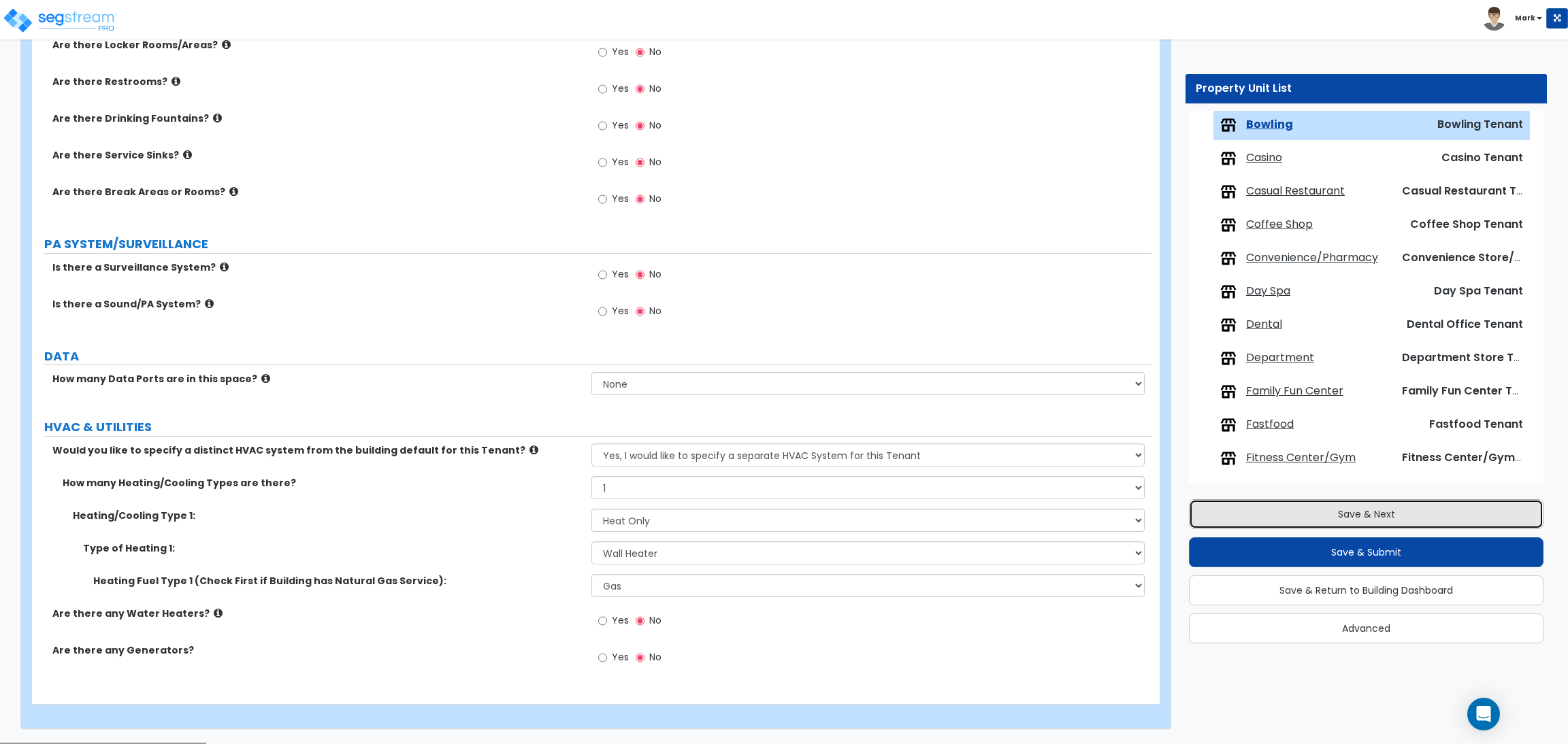
click at [1258, 512] on button "Save & Next" at bounding box center [1366, 513] width 355 height 30
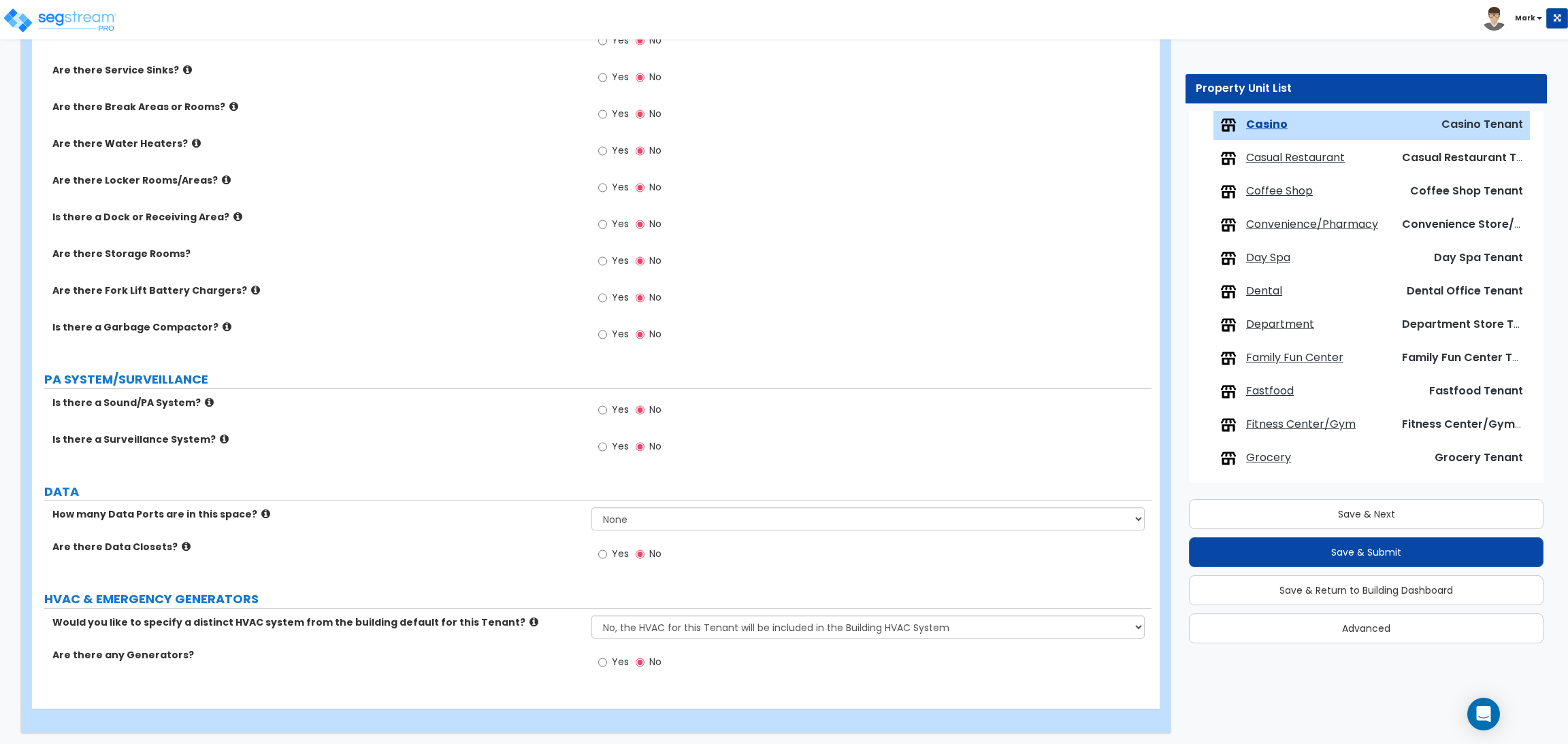
scroll to position [1845, 0]
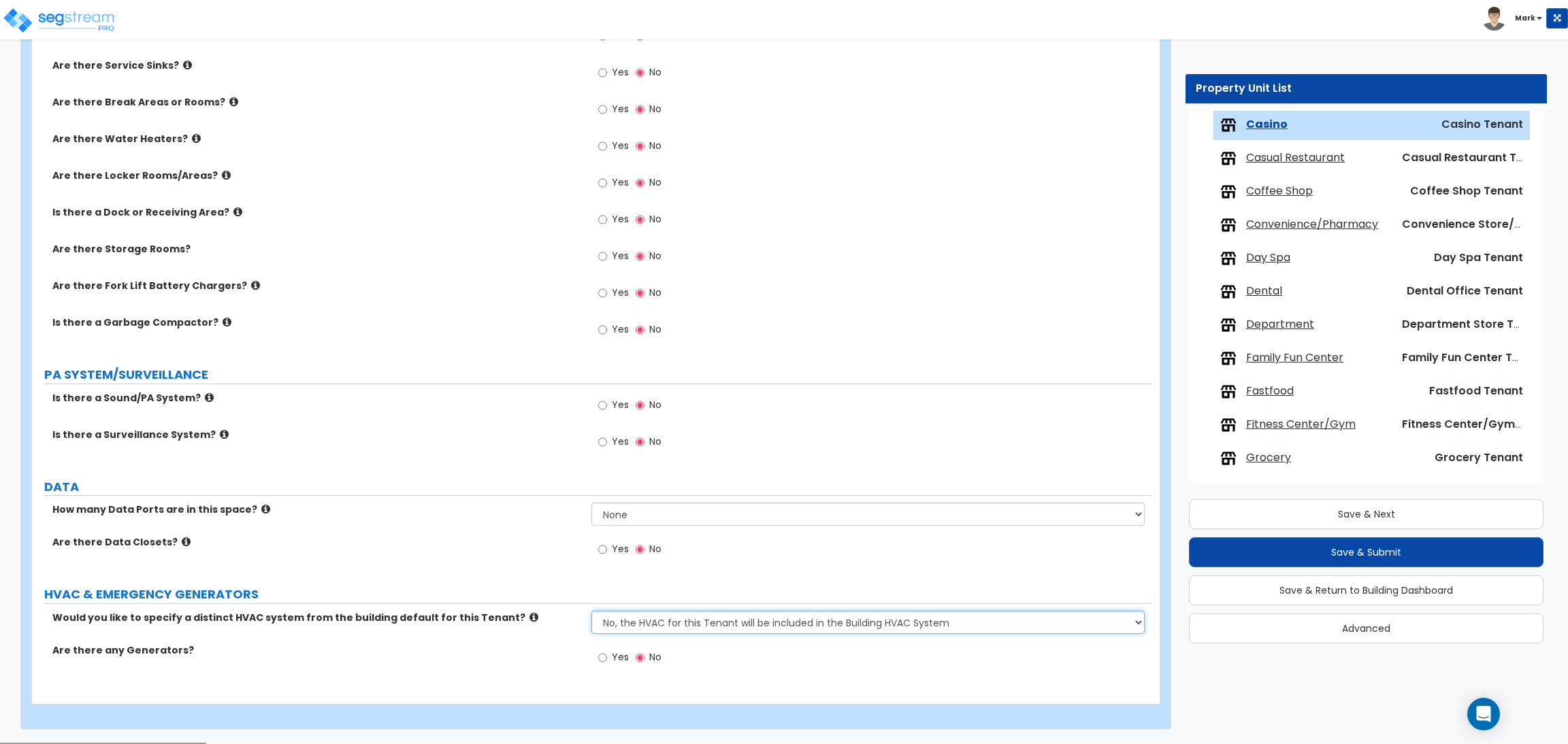
click at [628, 617] on select "No, the HVAC for this Tenant will be included in the Building HVAC System Yes, …" at bounding box center [867, 622] width 552 height 23
select select "1"
click at [591, 612] on select "No, the HVAC for this Tenant will be included in the Building HVAC System Yes, …" at bounding box center [867, 622] width 552 height 23
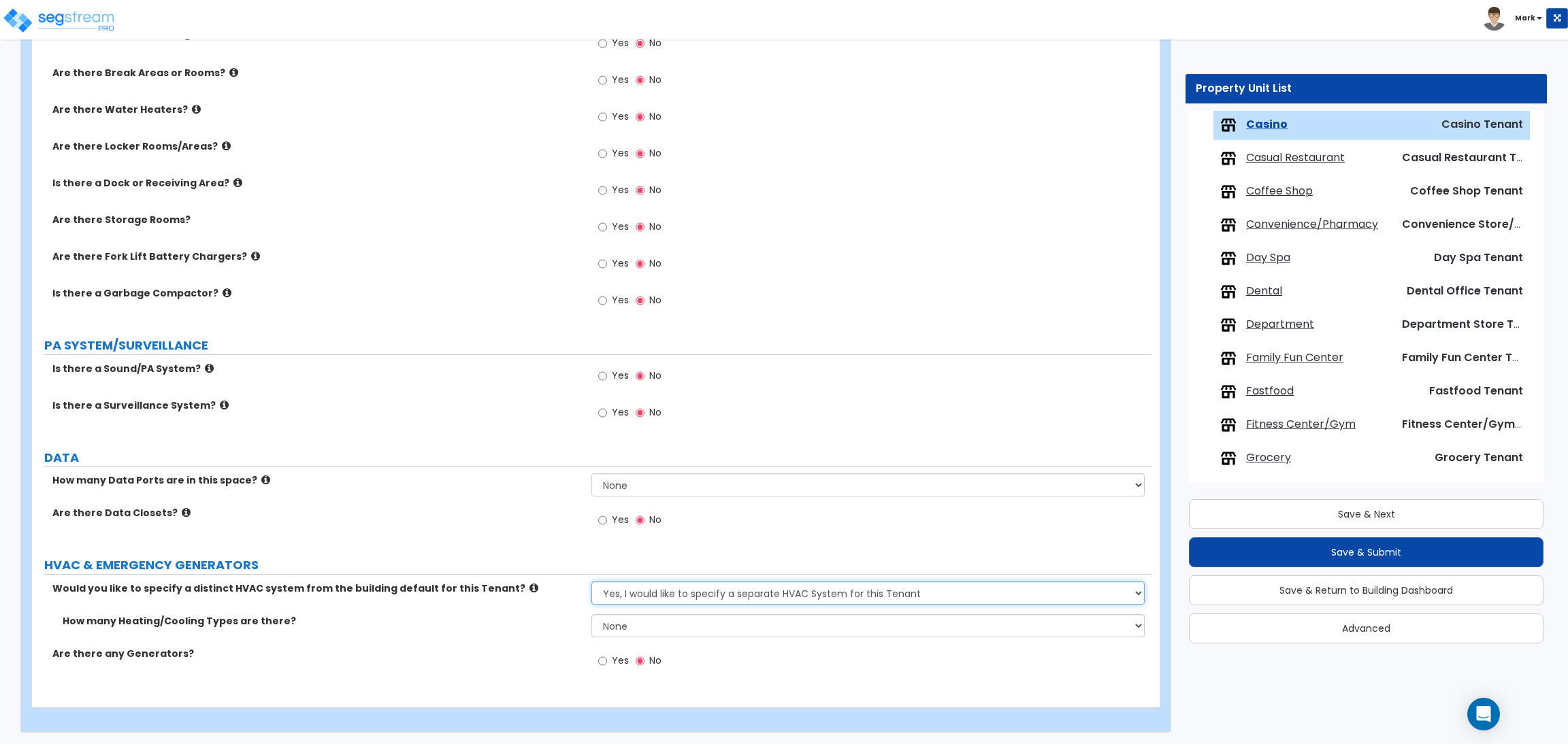
scroll to position [1878, 0]
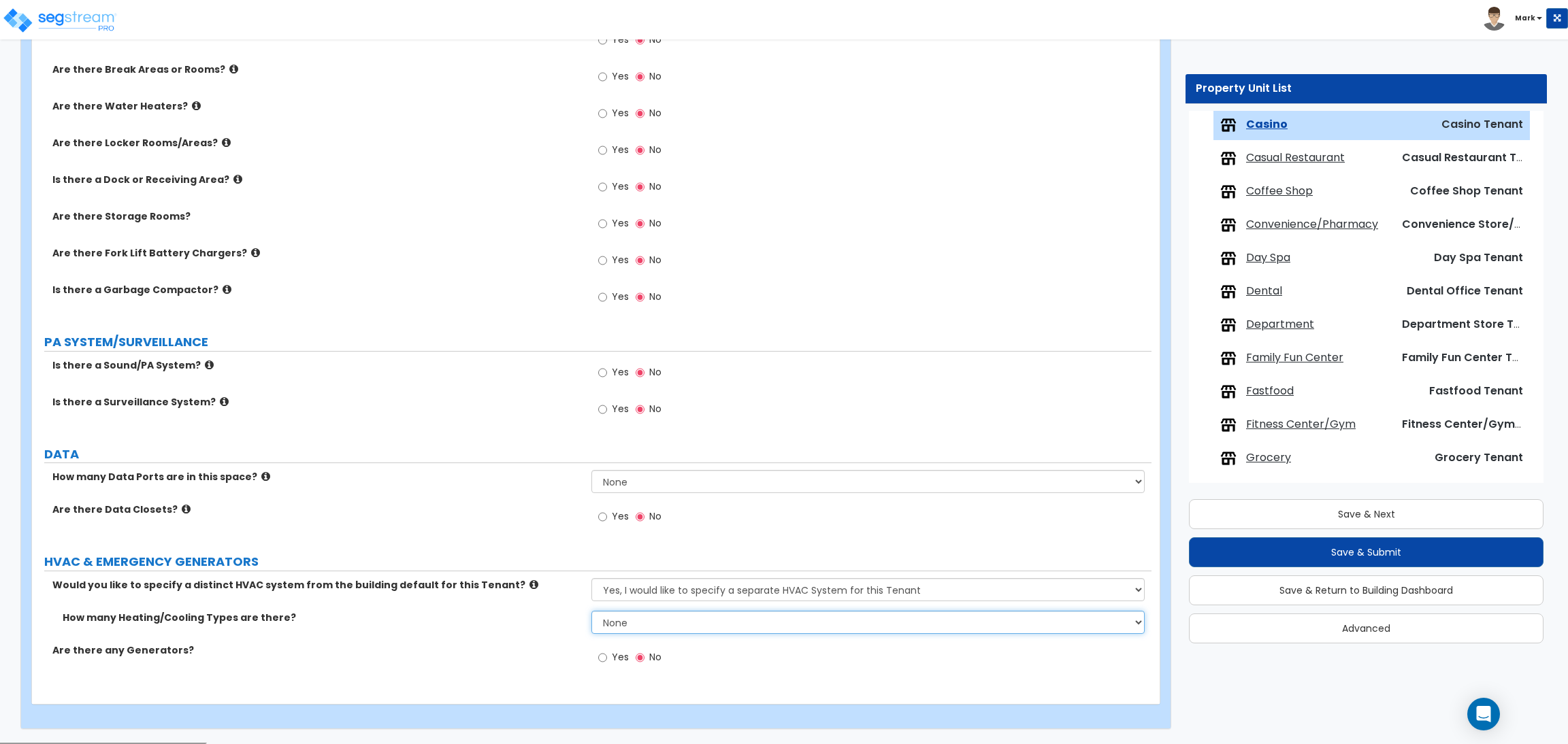
click at [619, 632] on select "None 1 2 3" at bounding box center [867, 622] width 552 height 23
select select "1"
click at [591, 612] on select "None 1 2 3" at bounding box center [867, 622] width 552 height 23
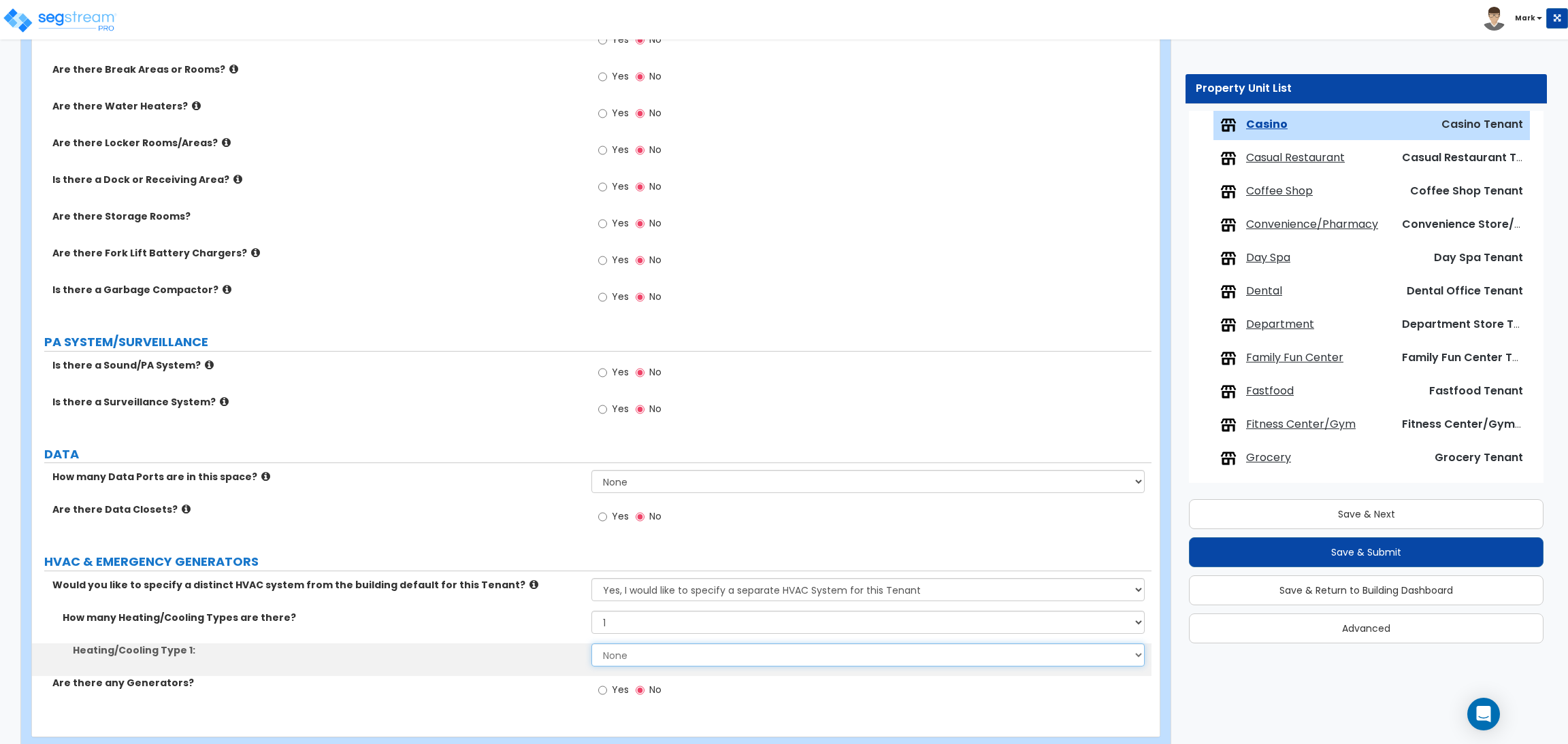
click at [630, 661] on select "None Heat Only Centralized Heating & Cooling Thru Wall Air Conditioners Mini Sp…" at bounding box center [867, 654] width 552 height 23
select select "1"
click at [591, 645] on select "None Heat Only Centralized Heating & Cooling Thru Wall Air Conditioners Mini Sp…" at bounding box center [867, 654] width 552 height 23
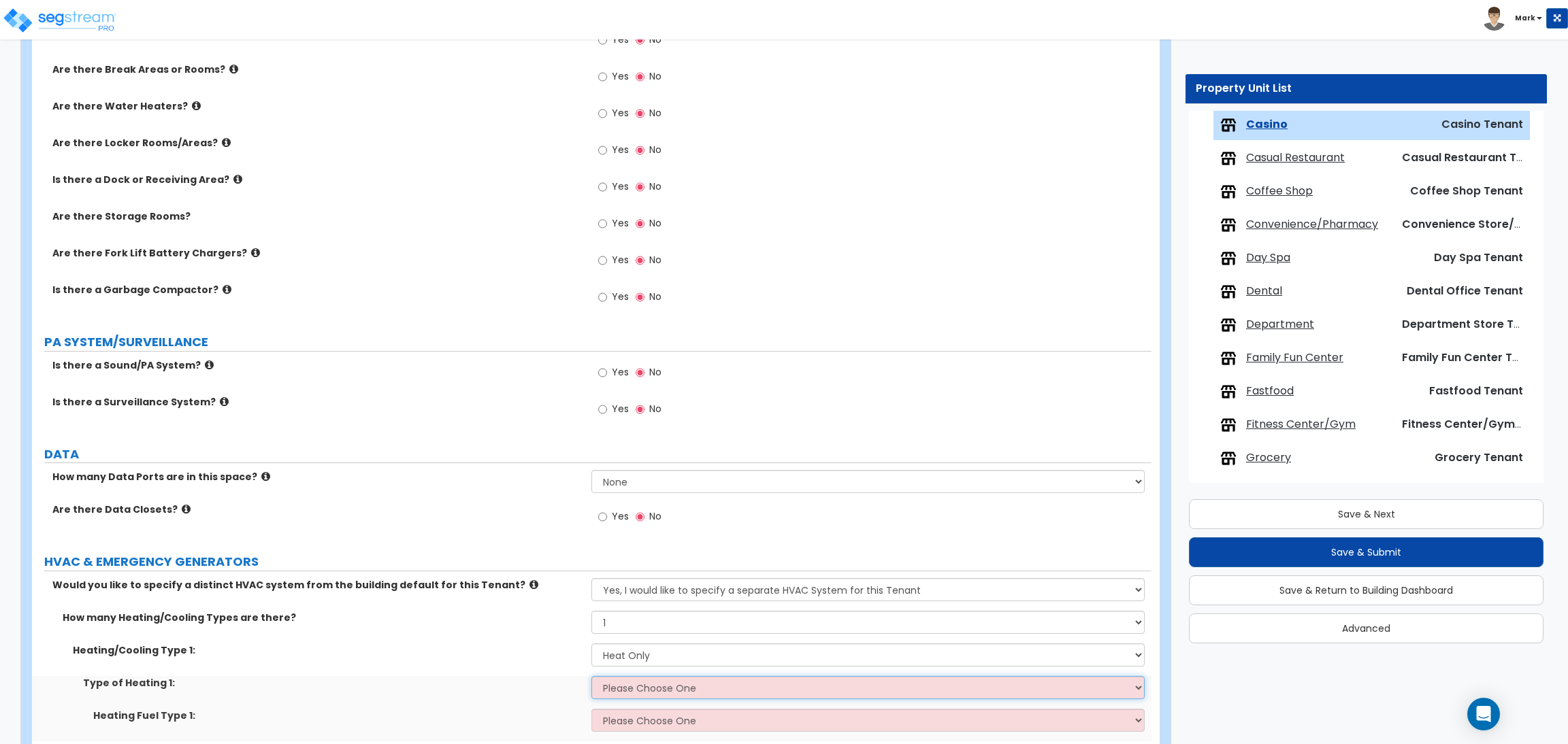
click at [642, 689] on select "Please Choose One Wall Heater Electric Baseboard Heater Hydronic Heating Radian…" at bounding box center [867, 687] width 552 height 23
select select "1"
click at [591, 677] on select "Please Choose One Wall Heater Electric Baseboard Heater Hydronic Heating Radian…" at bounding box center [867, 687] width 552 height 23
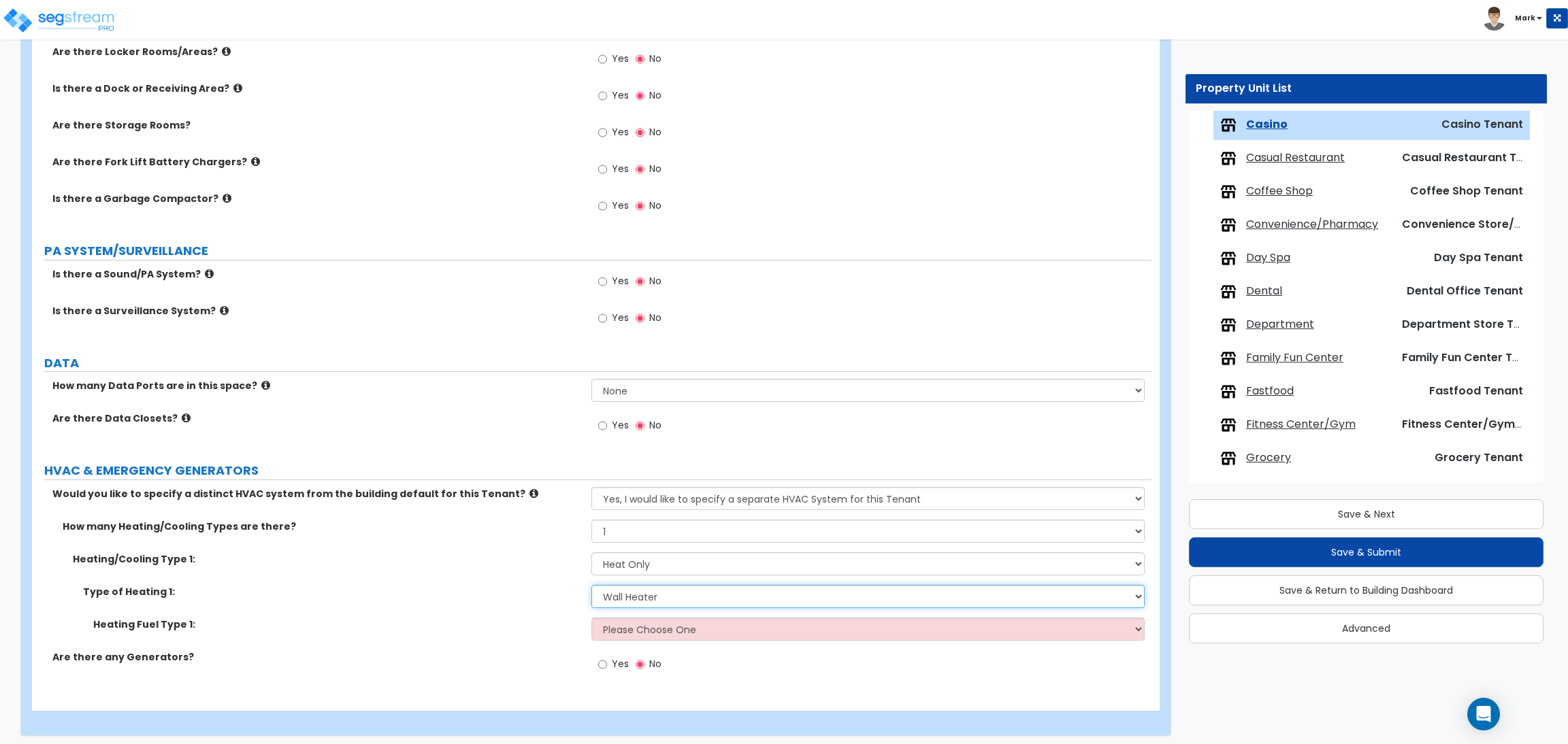
scroll to position [1976, 0]
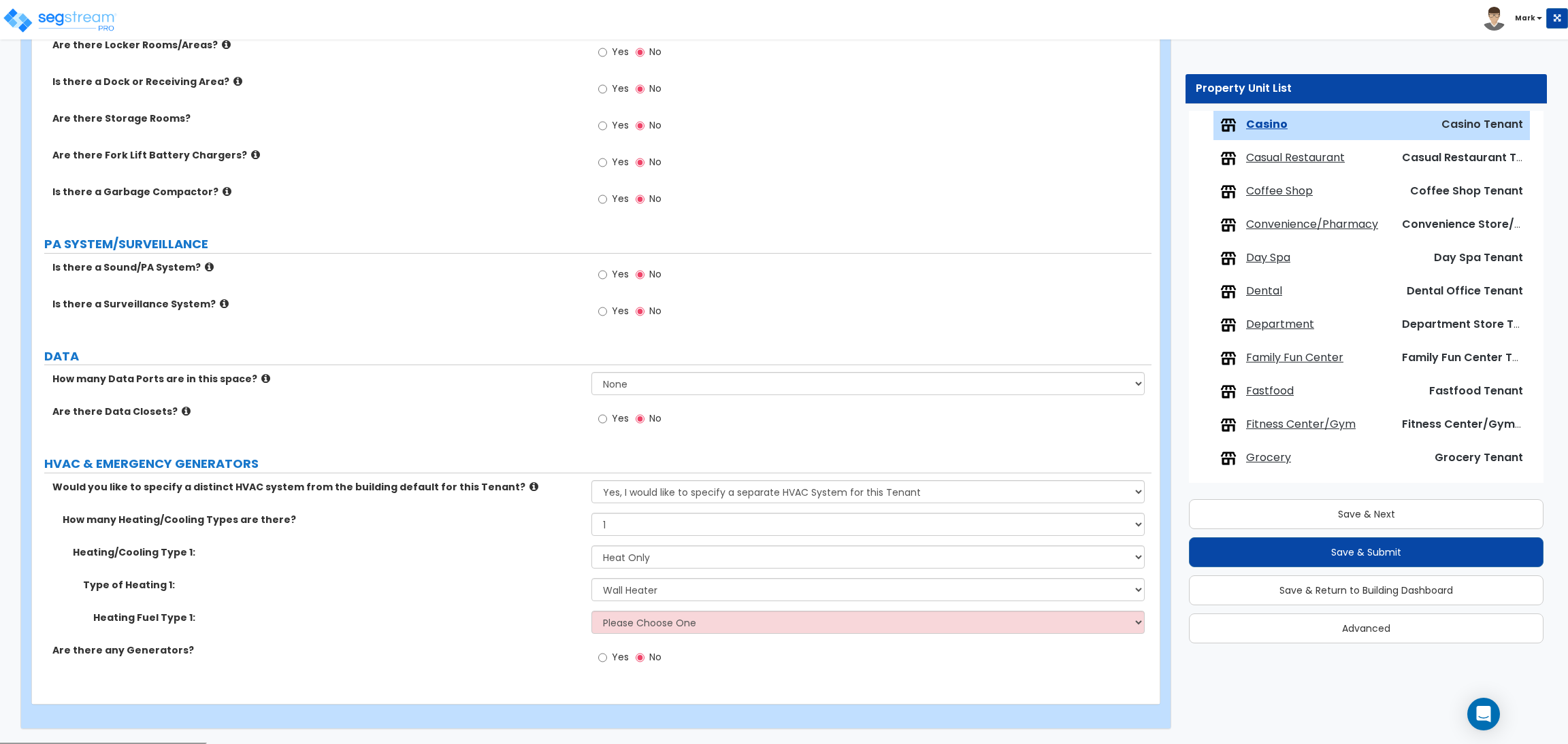
click at [665, 643] on div "Heating Fuel Type 1: Please Choose One Gas Electric" at bounding box center [592, 627] width 1119 height 33
click at [658, 625] on select "Please Choose One Gas Electric" at bounding box center [867, 622] width 552 height 23
select select "1"
click at [591, 612] on select "Please Choose One Gas Electric" at bounding box center [867, 622] width 552 height 23
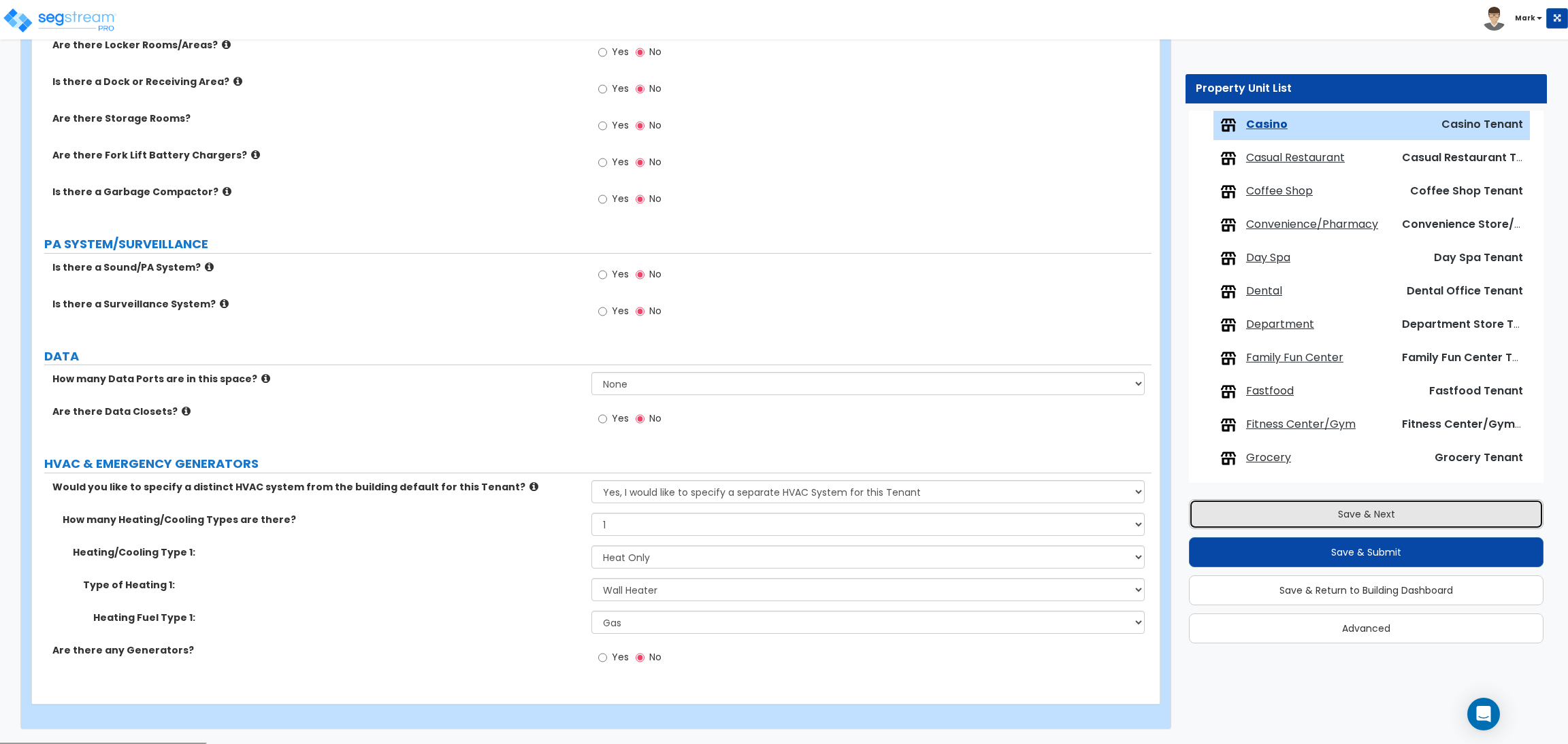
click at [1252, 504] on button "Save & Next" at bounding box center [1366, 513] width 355 height 30
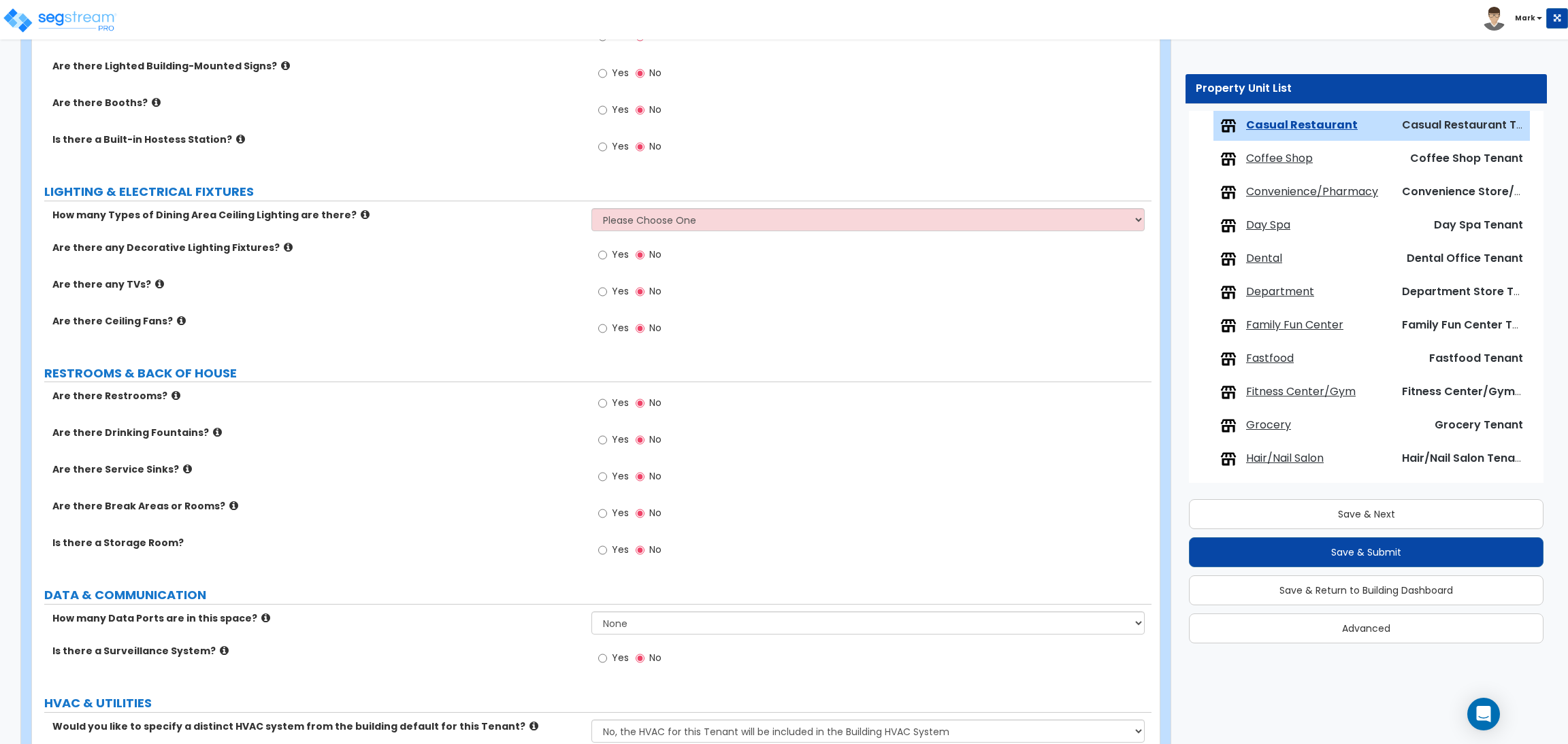
scroll to position [1348, 0]
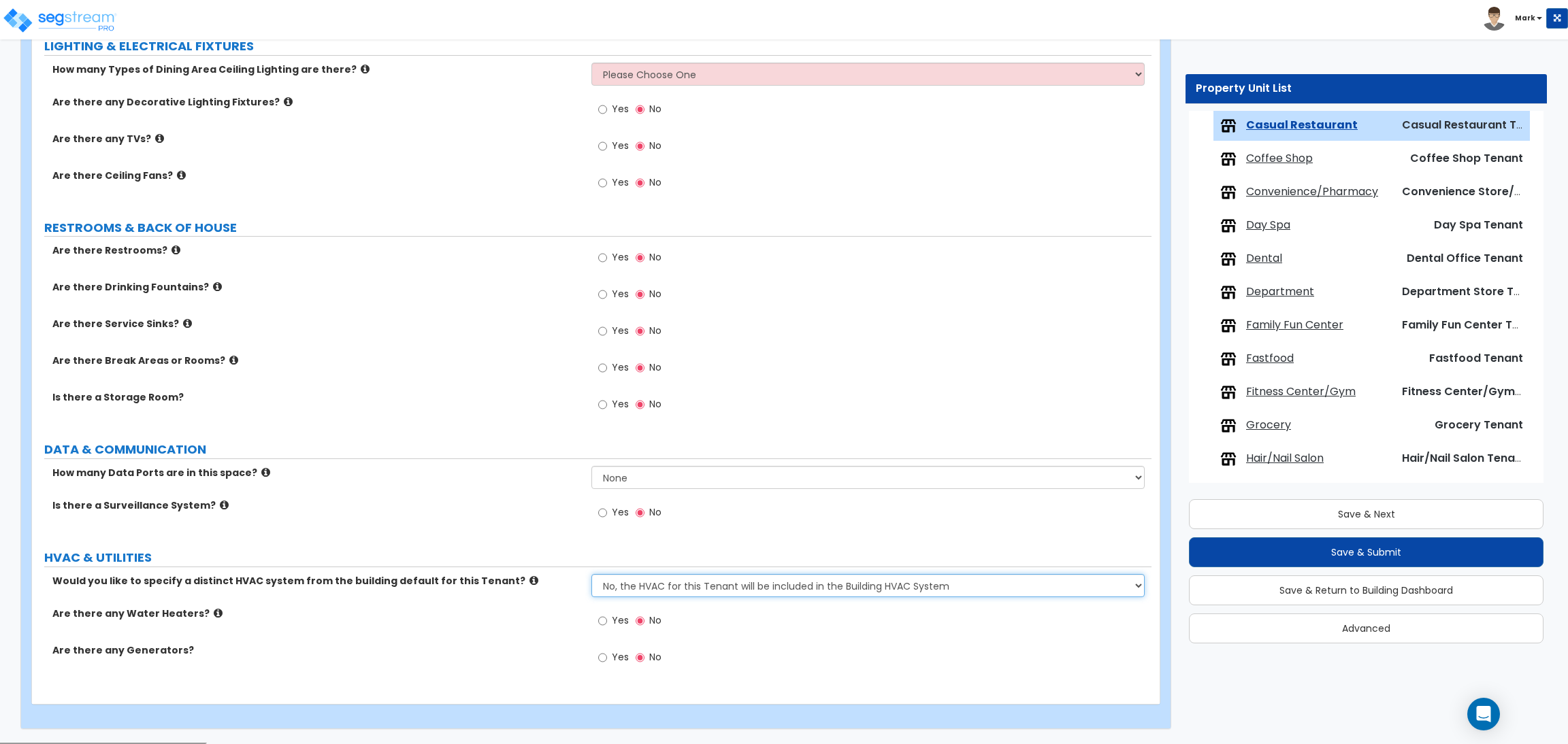
click at [730, 582] on select "No, the HVAC for this Tenant will be included in the Building HVAC System Yes, …" at bounding box center [867, 585] width 552 height 23
select select "1"
click at [591, 575] on select "No, the HVAC for this Tenant will be included in the Building HVAC System Yes, …" at bounding box center [867, 585] width 552 height 23
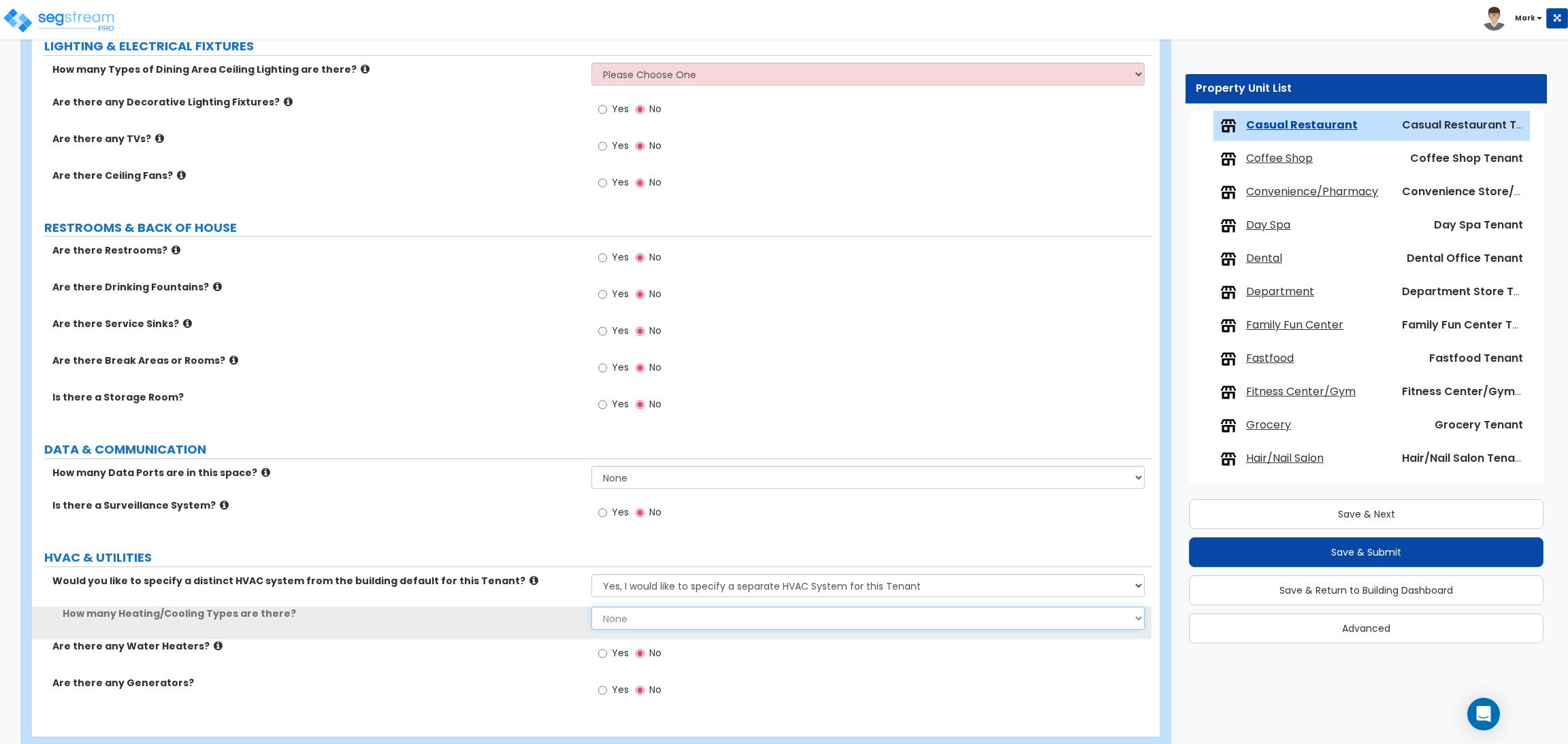
click at [687, 621] on select "None 1 2 3" at bounding box center [867, 617] width 552 height 23
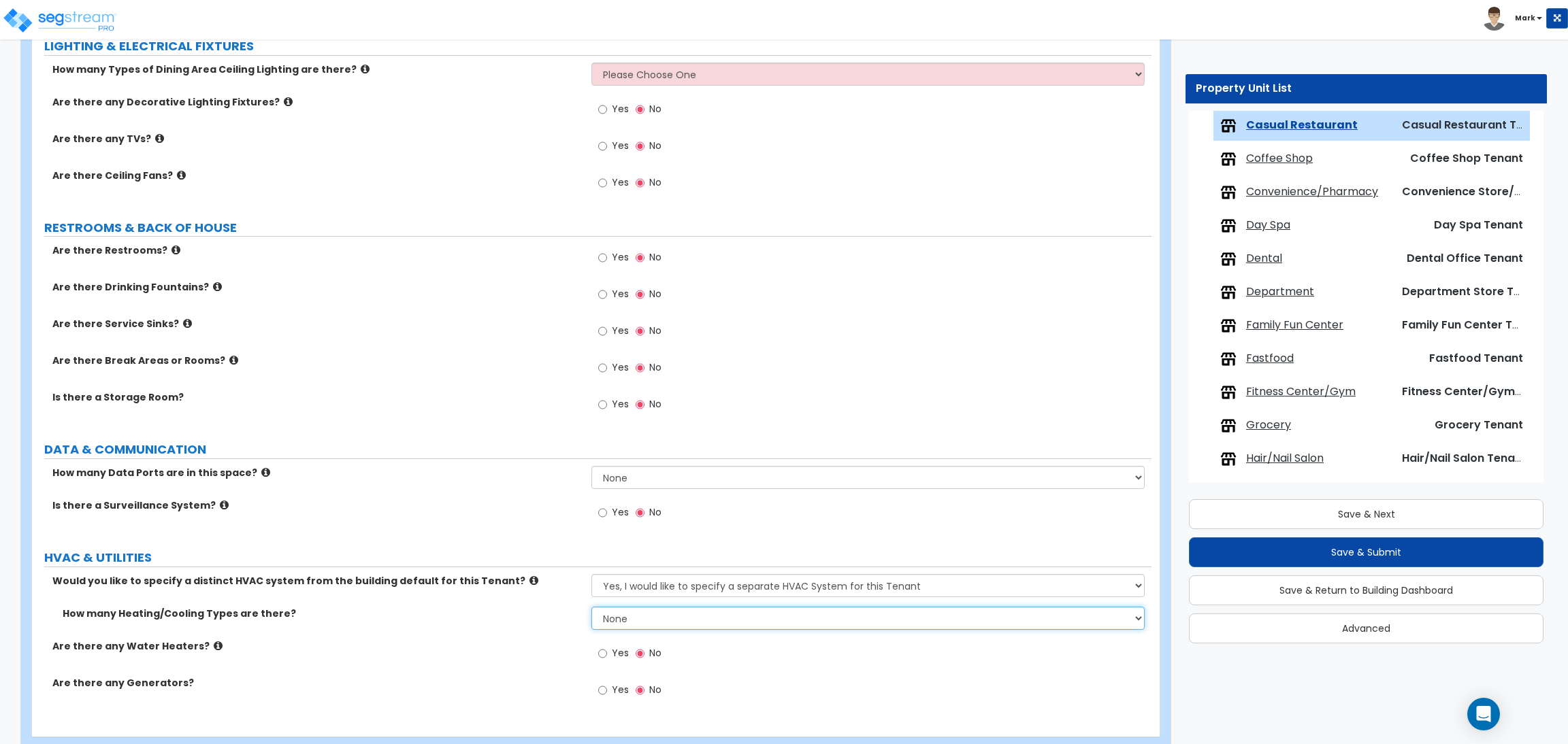
select select "1"
click at [591, 607] on select "None 1 2 3" at bounding box center [867, 617] width 552 height 23
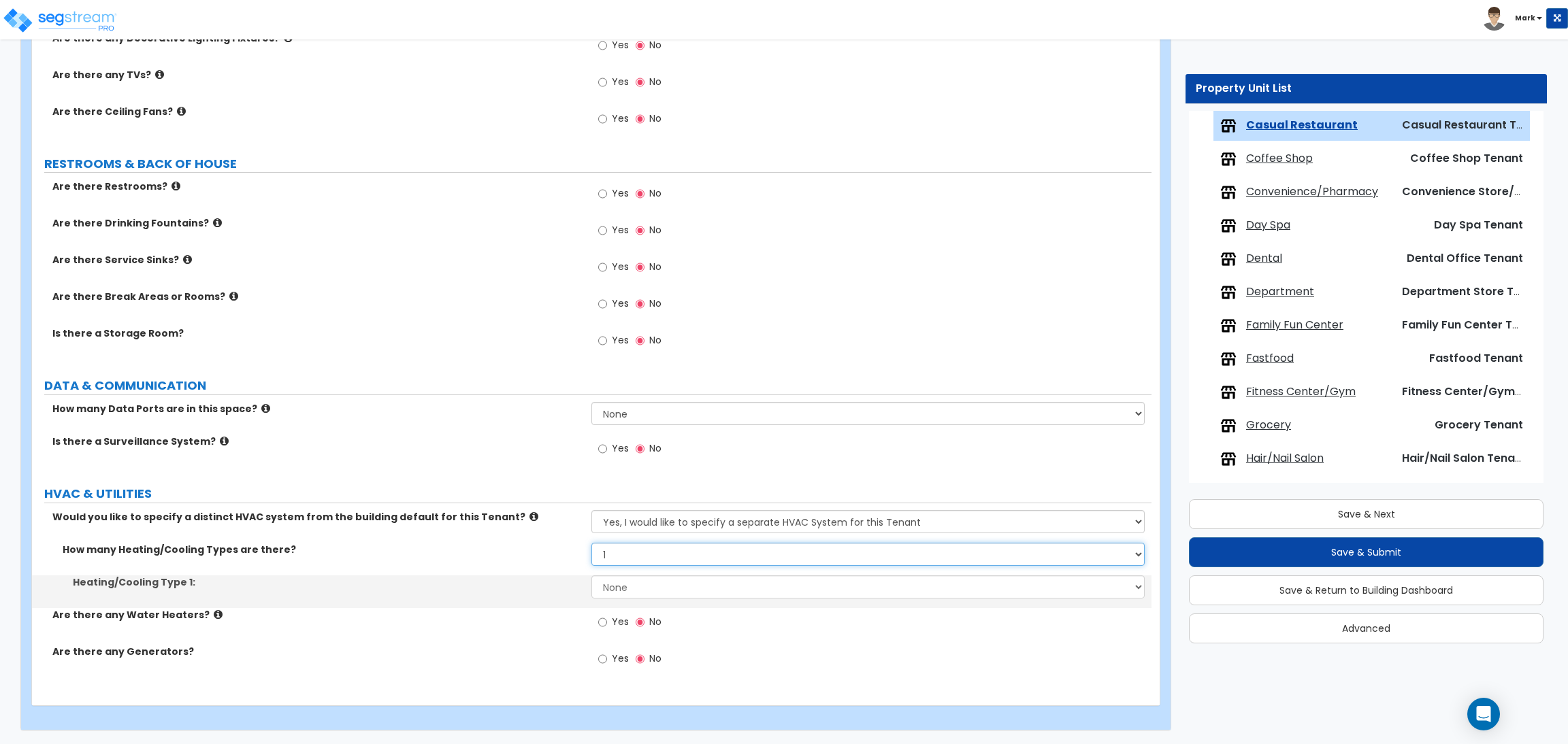
scroll to position [1414, 0]
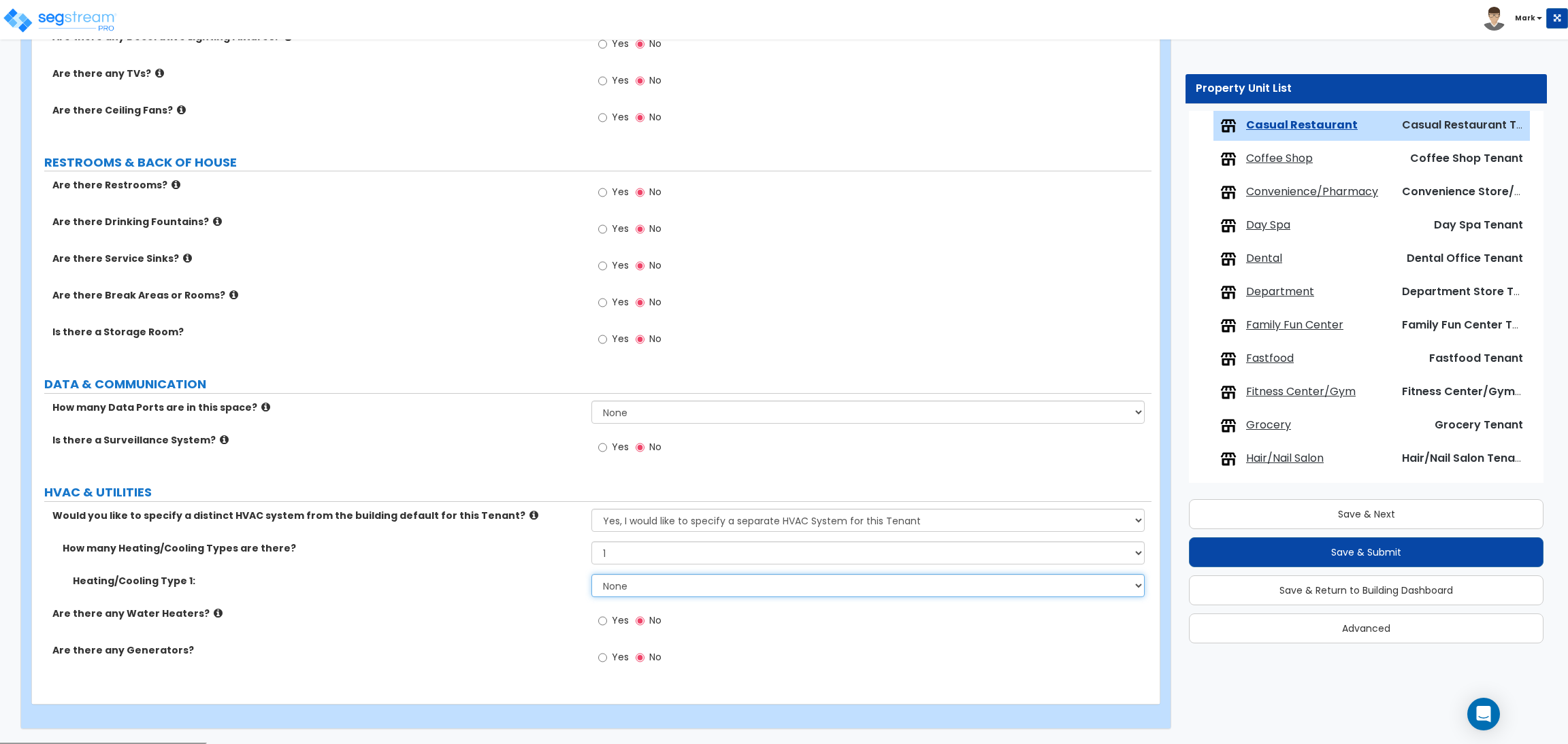
click at [639, 585] on select "None Heat Only Centralized Heating & Cooling Thru Wall Air Conditioners Mini Sp…" at bounding box center [867, 585] width 552 height 23
select select "1"
click at [591, 575] on select "None Heat Only Centralized Heating & Cooling Thru Wall Air Conditioners Mini Sp…" at bounding box center [867, 585] width 552 height 23
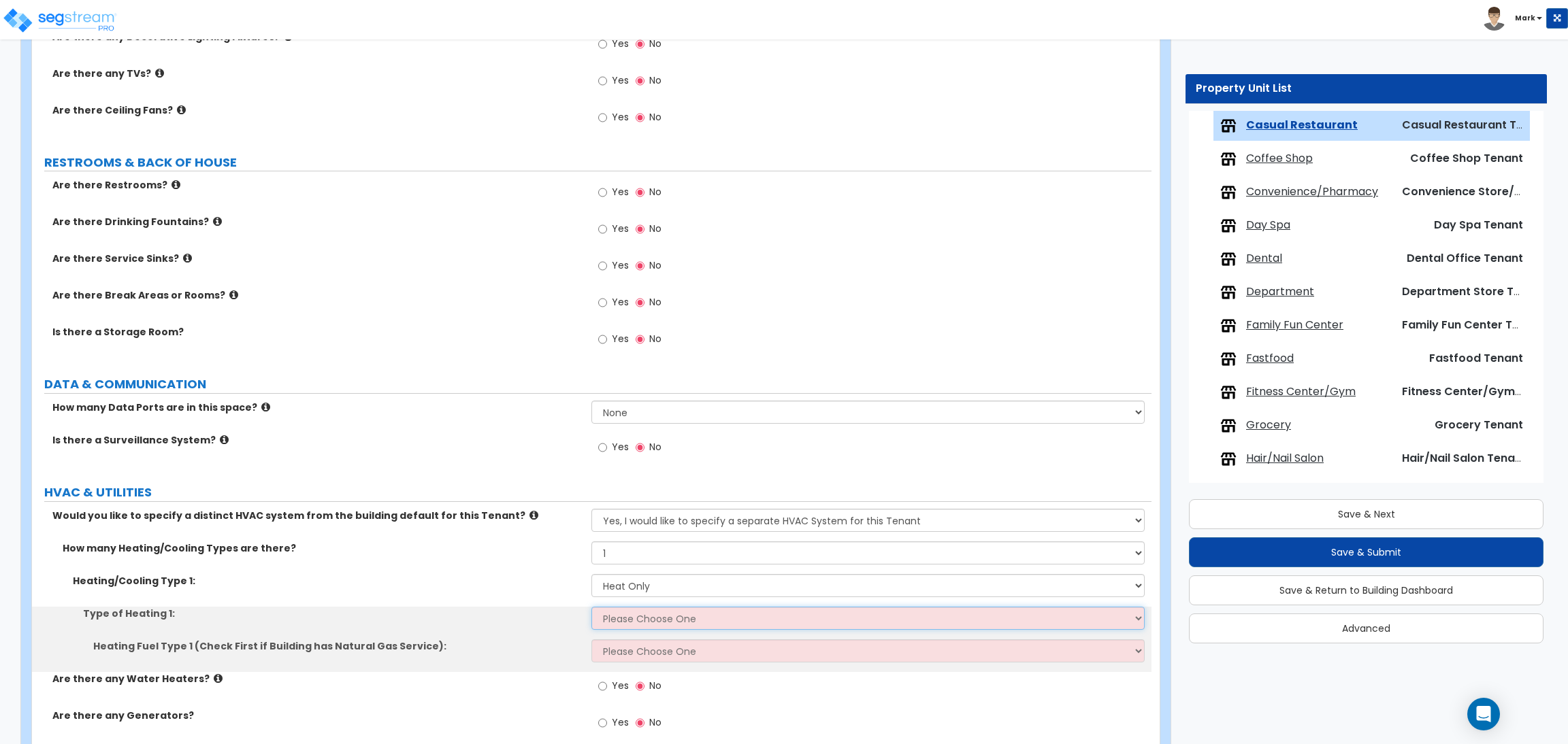
click at [626, 617] on select "Please Choose One Wall Heater Electric Baseboard Heater Hydronic Heating Radian…" at bounding box center [867, 617] width 552 height 23
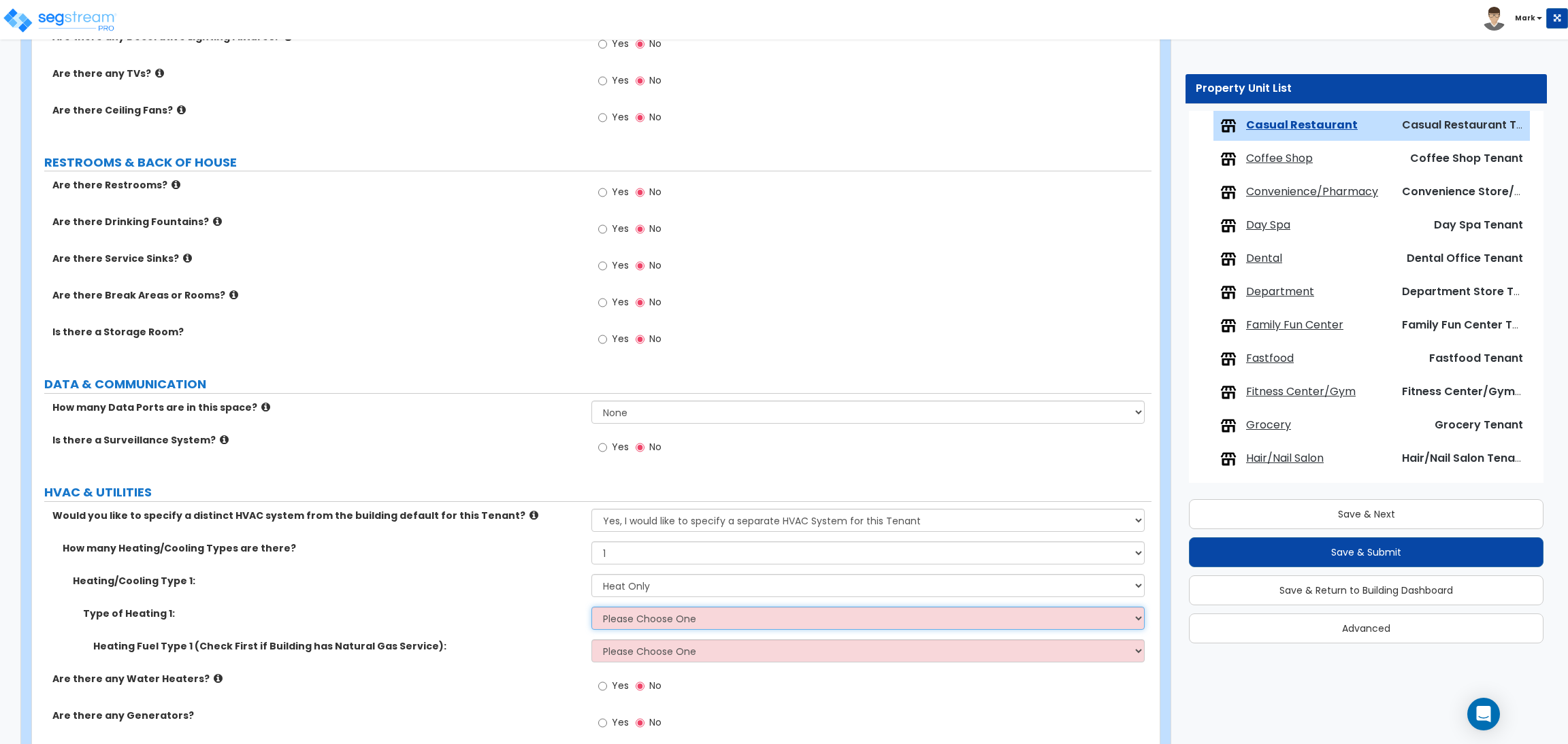
select select "1"
click at [591, 607] on select "Please Choose One Wall Heater Electric Baseboard Heater Hydronic Heating Radian…" at bounding box center [867, 617] width 552 height 23
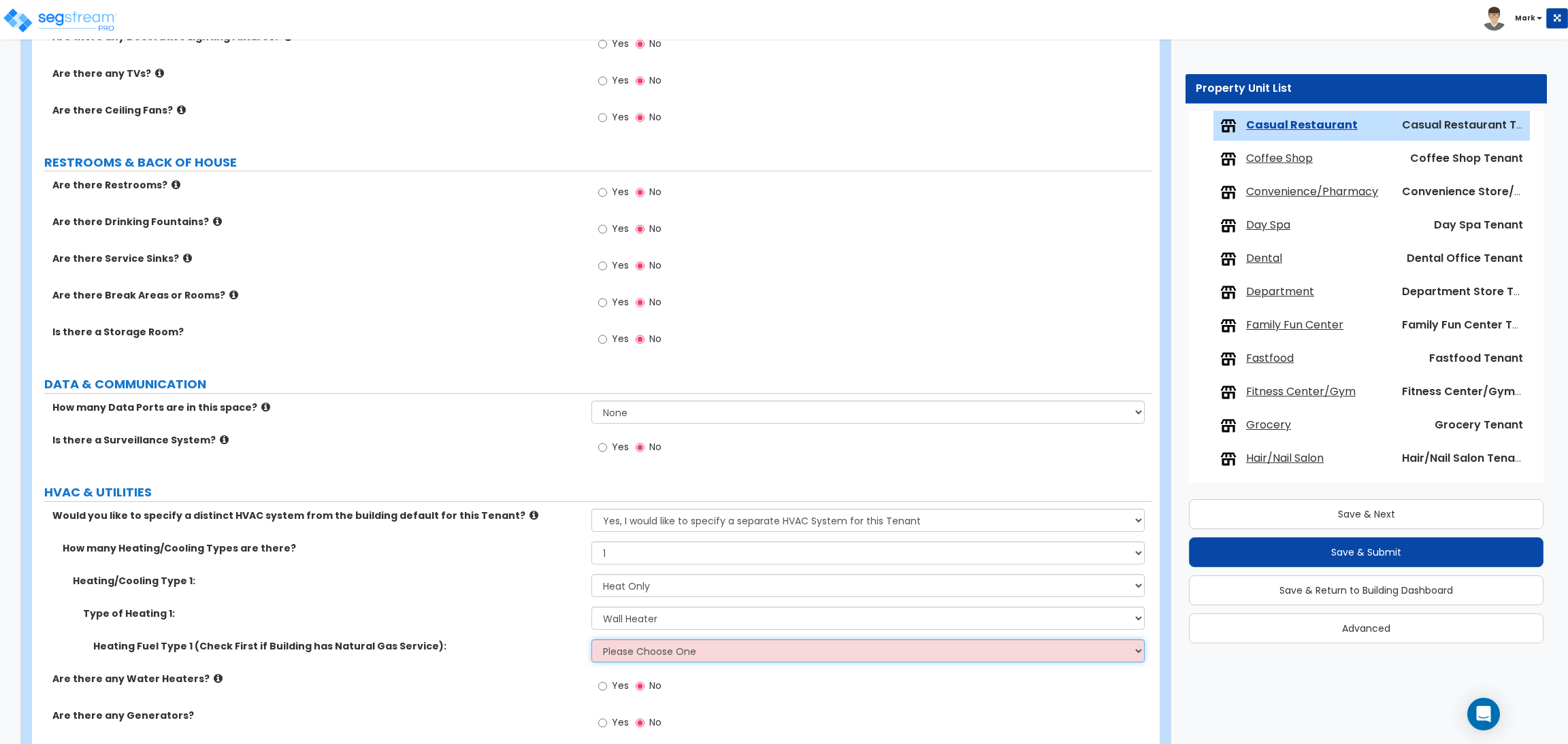
click at [676, 659] on select "Please Choose One Gas Electric" at bounding box center [867, 650] width 552 height 23
select select "1"
click at [591, 640] on select "Please Choose One Gas Electric" at bounding box center [867, 650] width 552 height 23
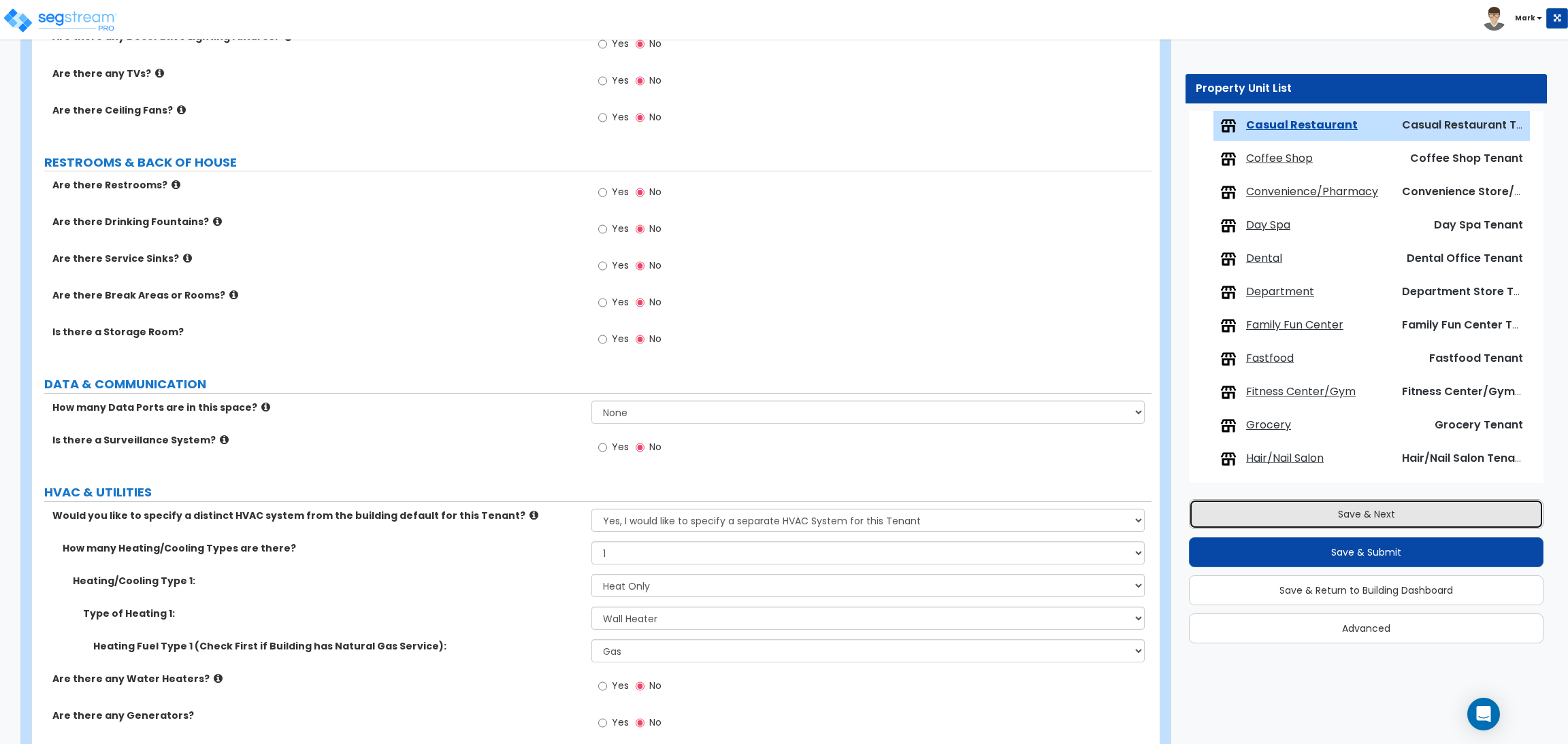
click at [1326, 518] on button "Save & Next" at bounding box center [1366, 513] width 355 height 30
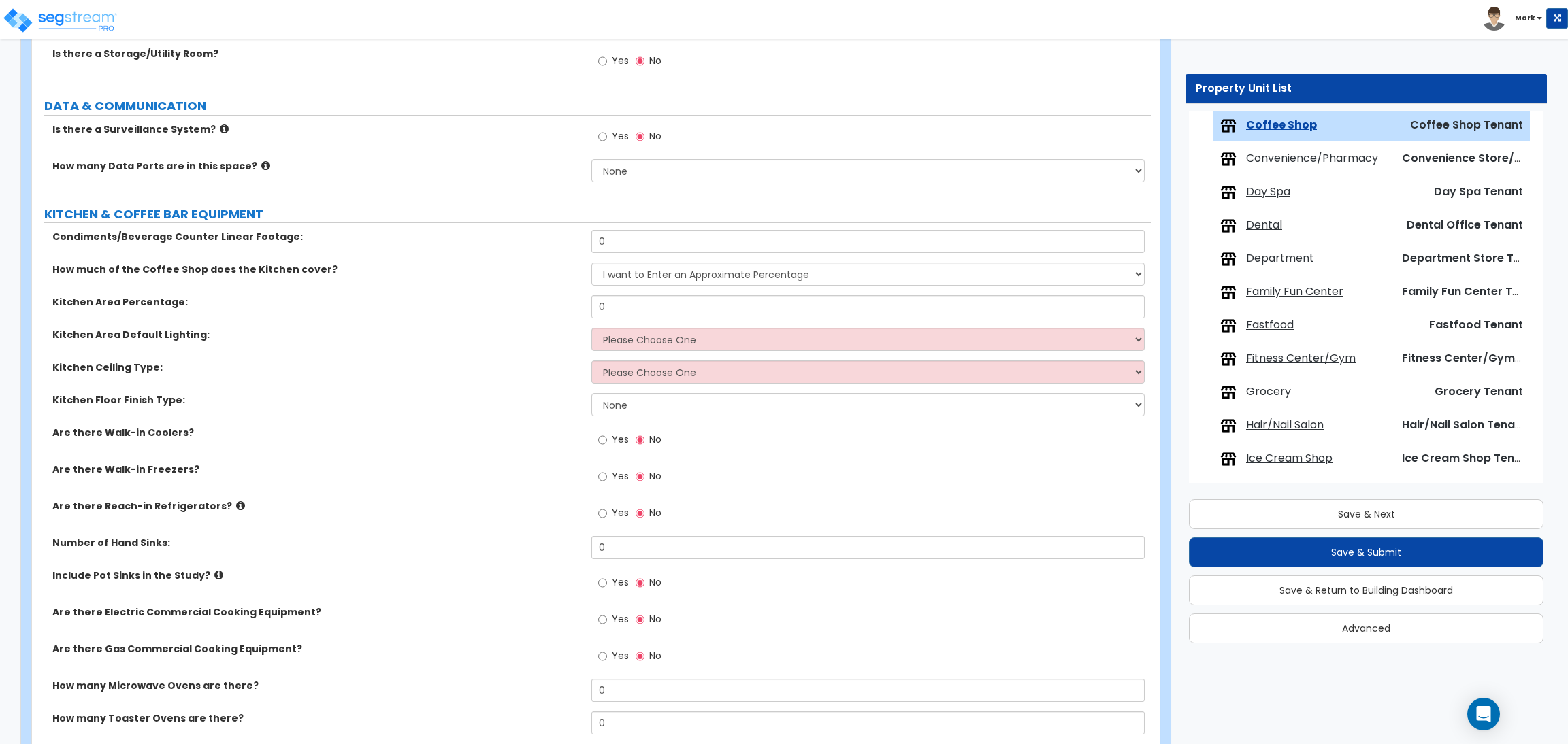
scroll to position [1730, 0]
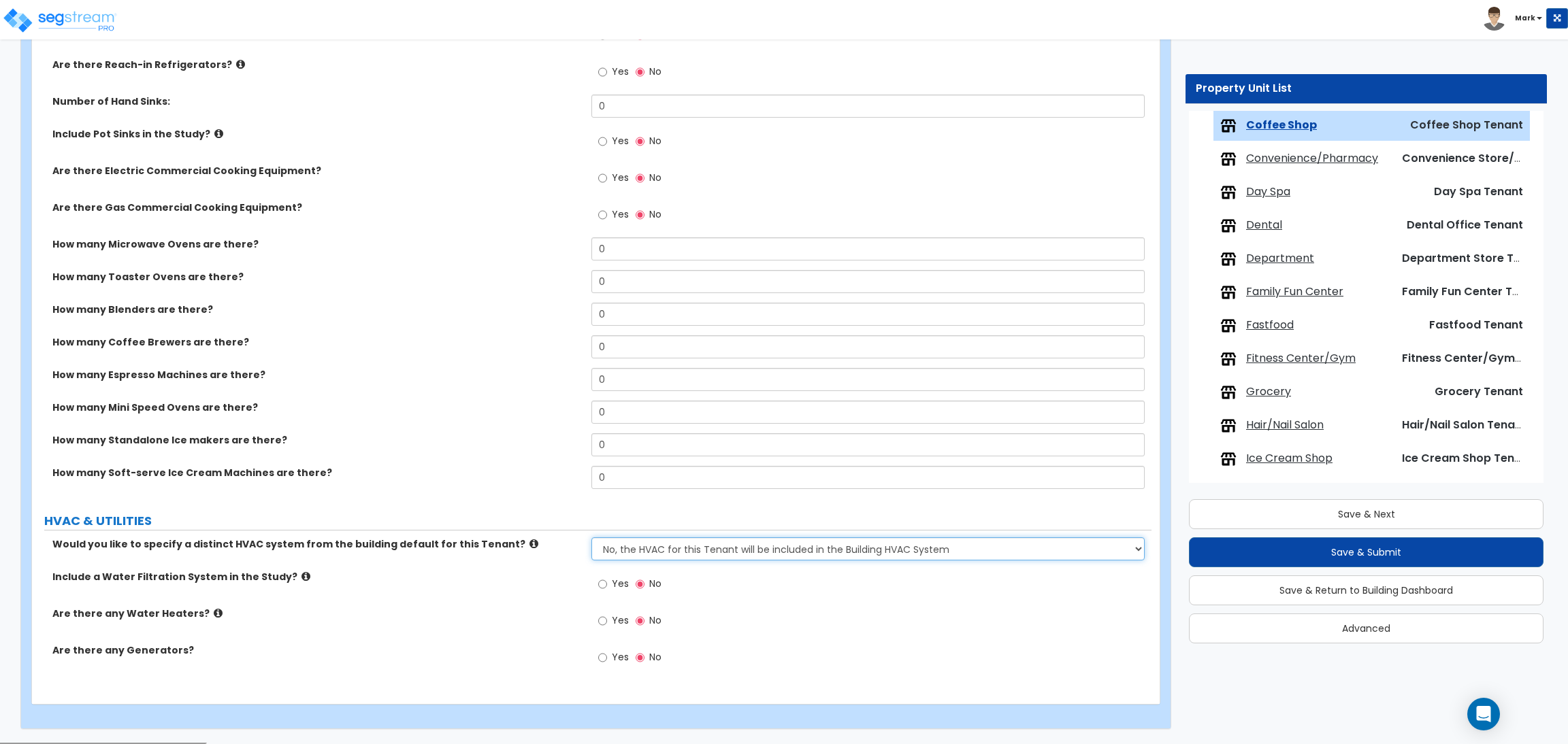
click at [717, 547] on select "No, the HVAC for this Tenant will be included in the Building HVAC System Yes, …" at bounding box center [867, 548] width 552 height 23
select select "1"
click at [591, 538] on select "No, the HVAC for this Tenant will be included in the Building HVAC System Yes, …" at bounding box center [867, 548] width 552 height 23
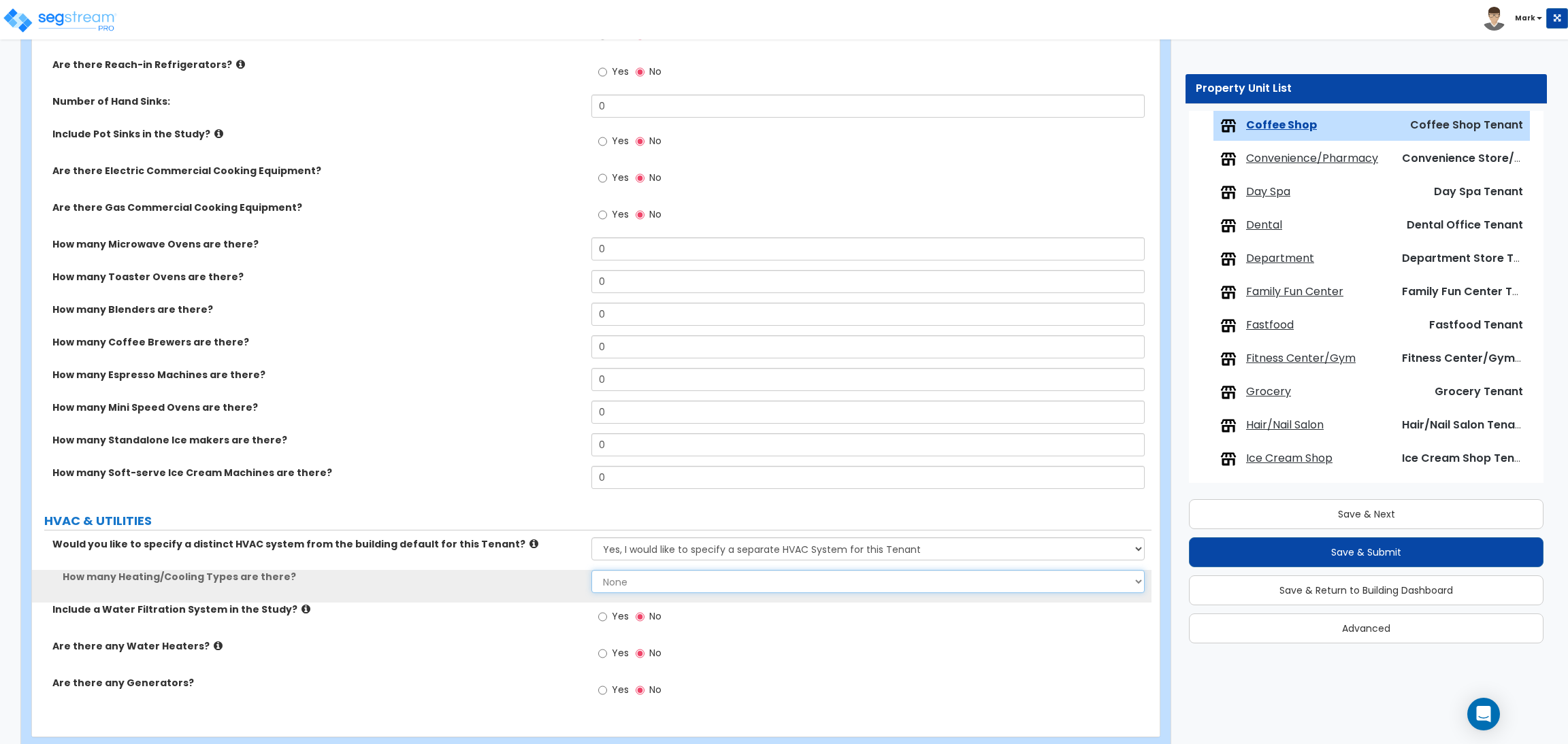
click at [643, 588] on select "None 1 2 3" at bounding box center [867, 581] width 552 height 23
select select "1"
click at [591, 571] on select "None 1 2 3" at bounding box center [867, 581] width 552 height 23
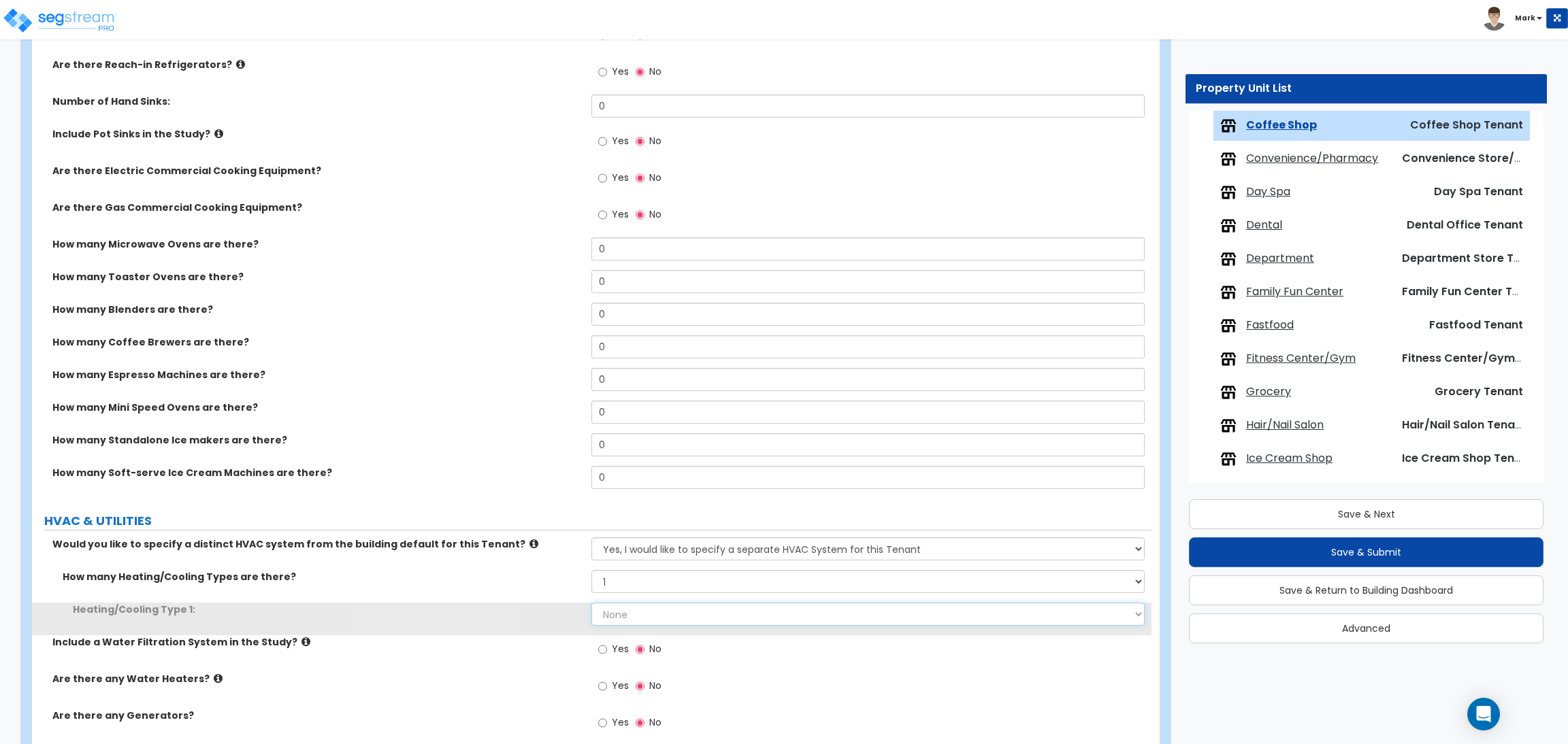
click at [644, 621] on select "None Heat Only Centralized Heating & Cooling Thru Wall Air Conditioners Mini Sp…" at bounding box center [867, 614] width 552 height 23
select select "1"
click at [591, 603] on select "None Heat Only Centralized Heating & Cooling Thru Wall Air Conditioners Mini Sp…" at bounding box center [867, 614] width 552 height 23
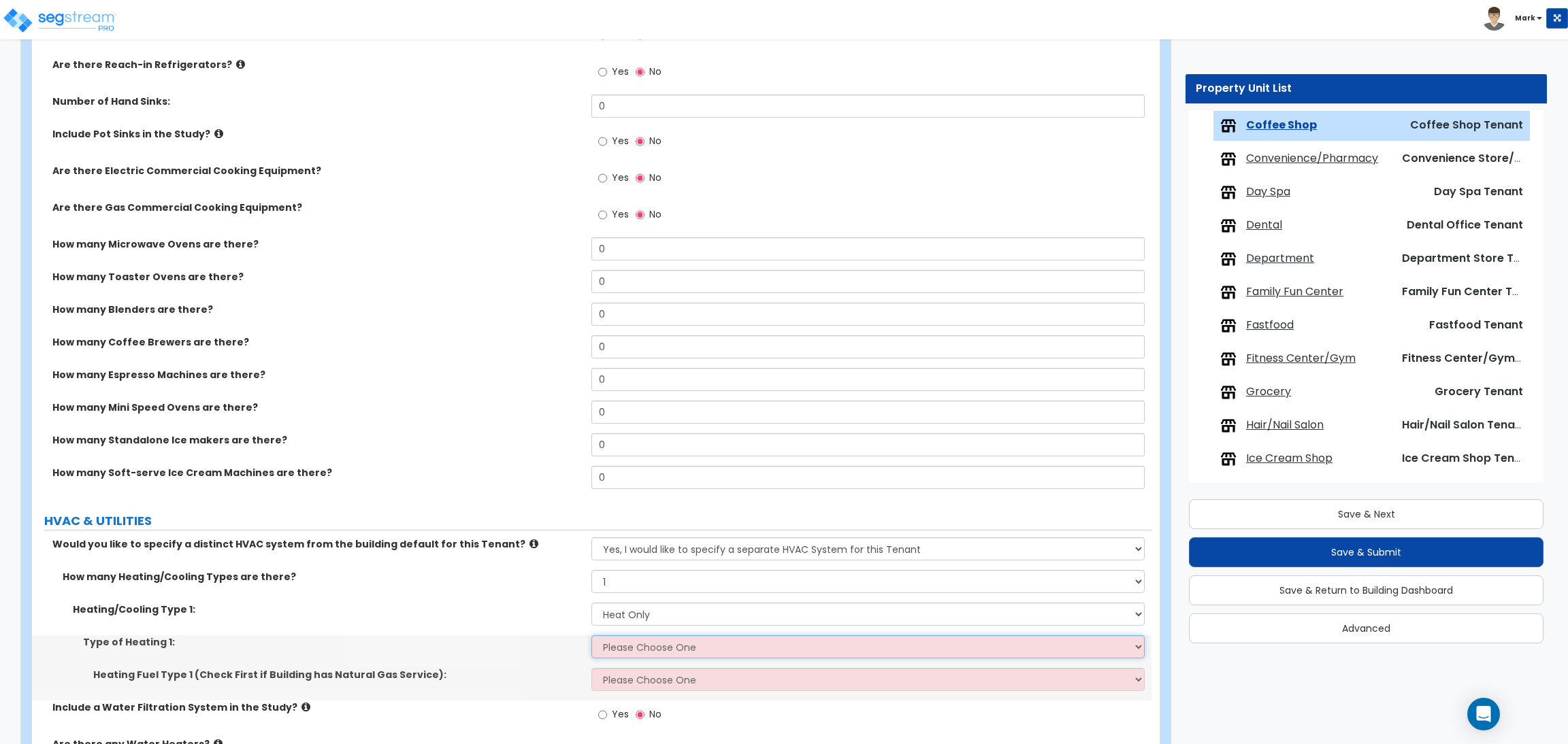
click at [665, 648] on select "Please Choose One Wall Heater Electric Baseboard Heater Hydronic Heating Radian…" at bounding box center [867, 646] width 552 height 23
select select "1"
click at [591, 637] on select "Please Choose One Wall Heater Electric Baseboard Heater Hydronic Heating Radian…" at bounding box center [867, 646] width 552 height 23
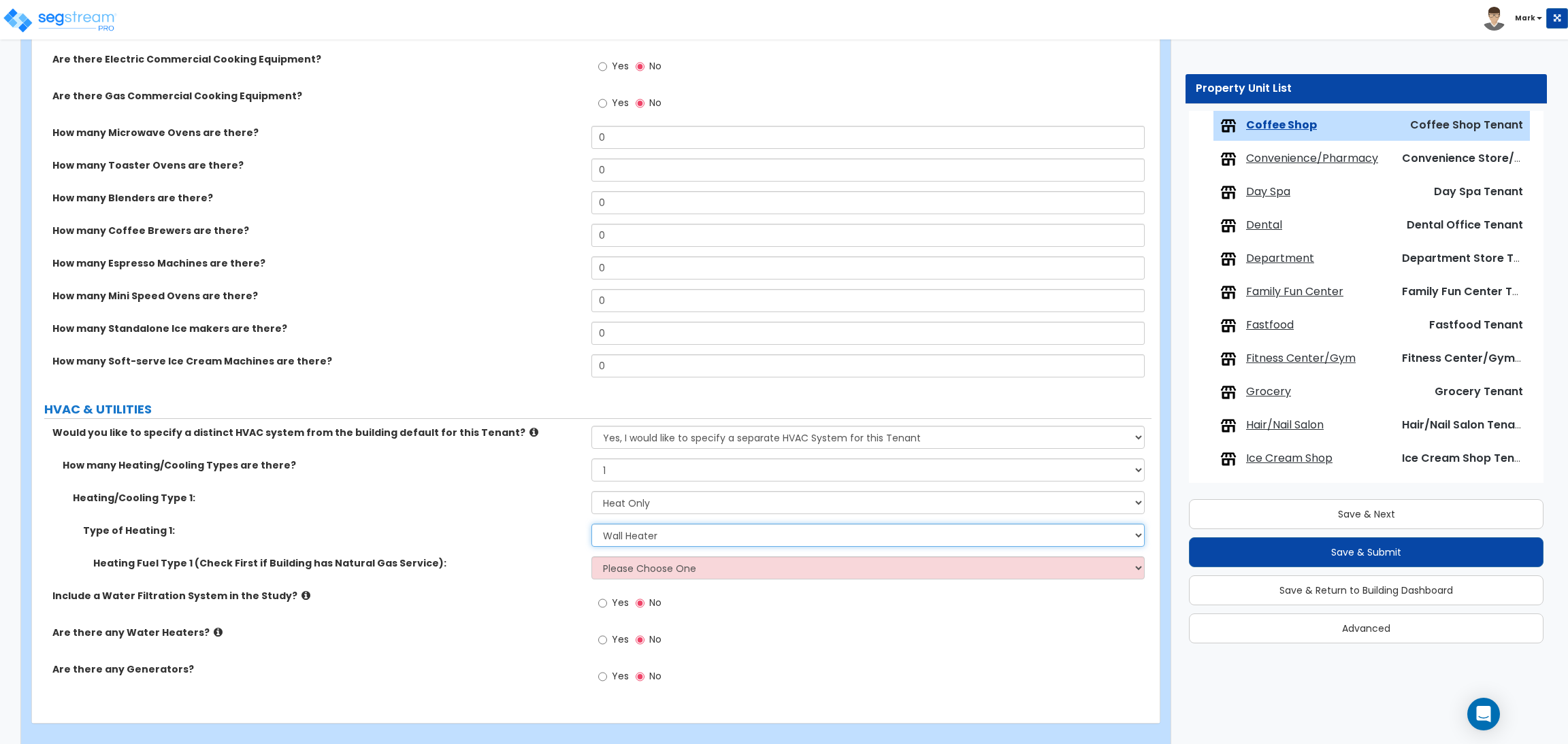
scroll to position [1860, 0]
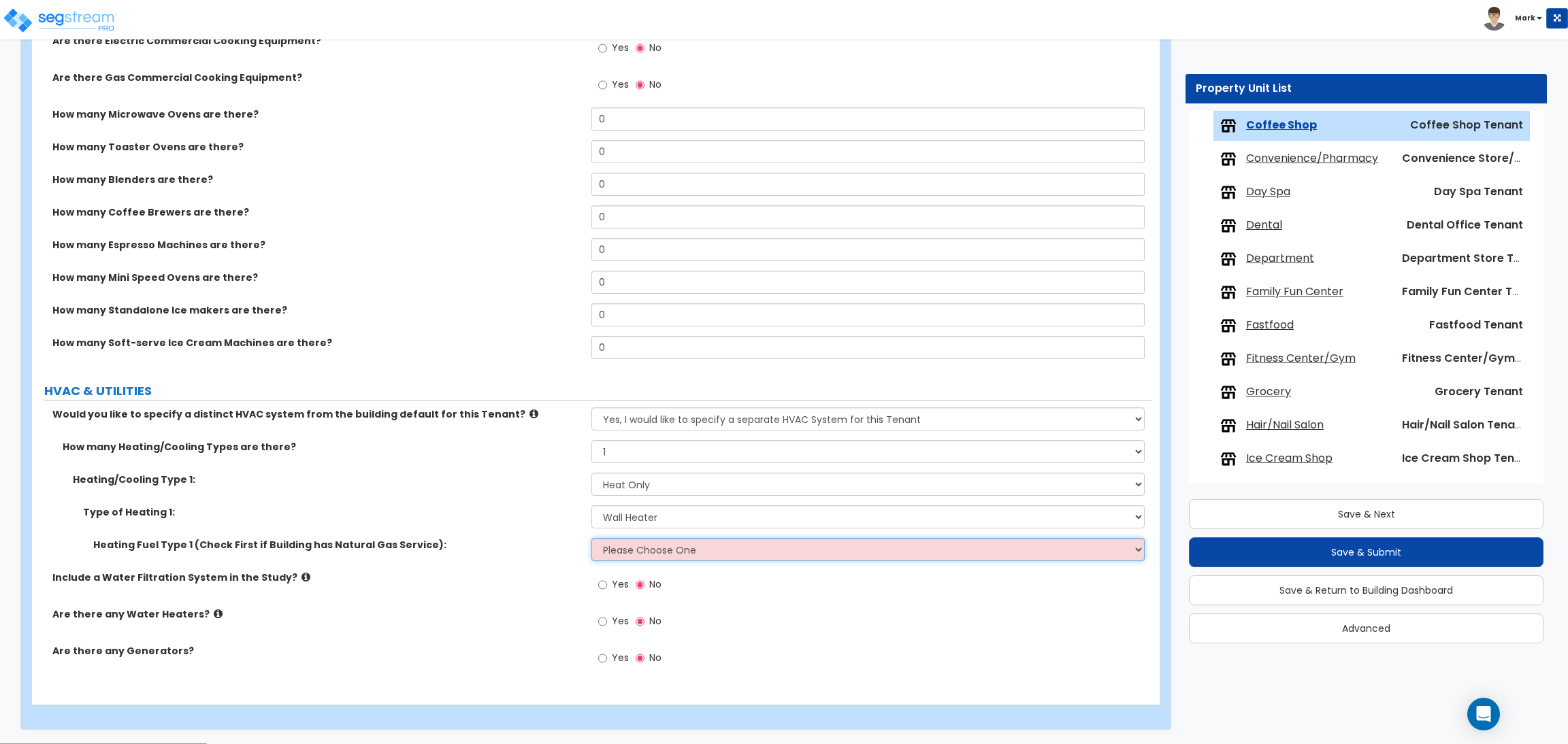
click at [672, 553] on select "Please Choose One Gas Electric" at bounding box center [867, 549] width 552 height 23
select select "1"
click at [591, 538] on select "Please Choose One Gas Electric" at bounding box center [867, 549] width 552 height 23
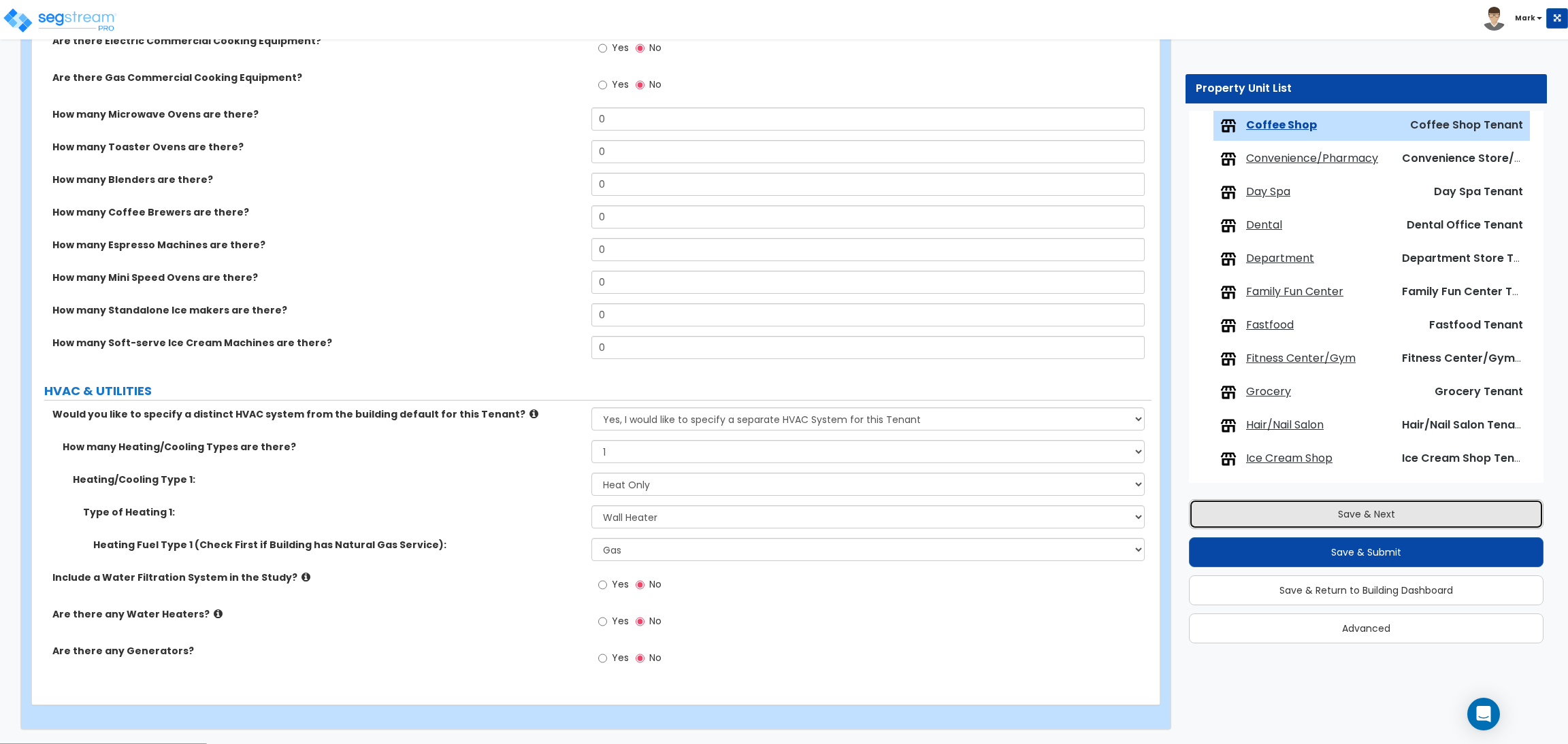
click at [1256, 526] on button "Save & Next" at bounding box center [1366, 513] width 355 height 30
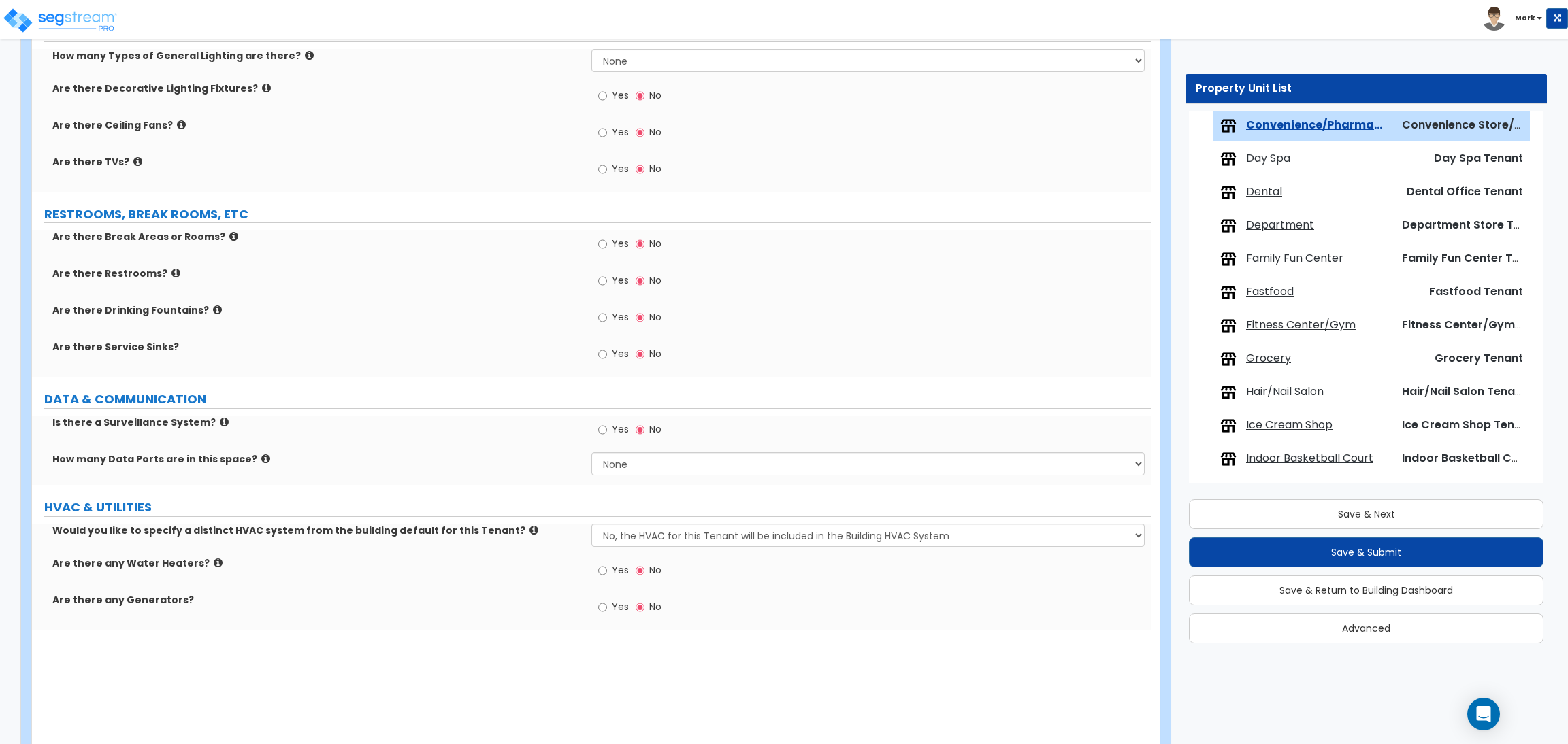
scroll to position [1275, 0]
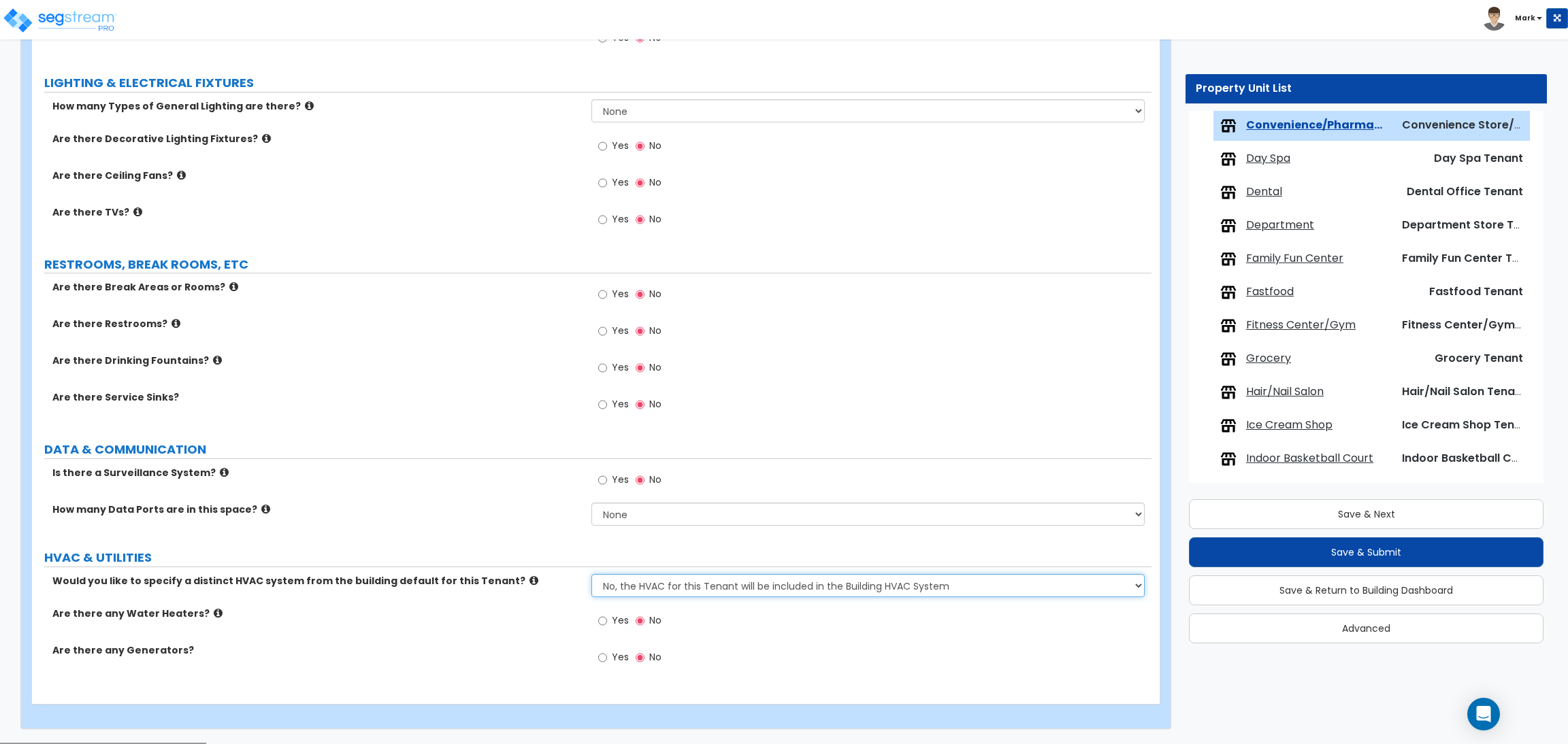
click at [612, 585] on select "No, the HVAC for this Tenant will be included in the Building HVAC System Yes, …" at bounding box center [867, 585] width 552 height 23
select select "1"
click at [591, 575] on select "No, the HVAC for this Tenant will be included in the Building HVAC System Yes, …" at bounding box center [867, 585] width 552 height 23
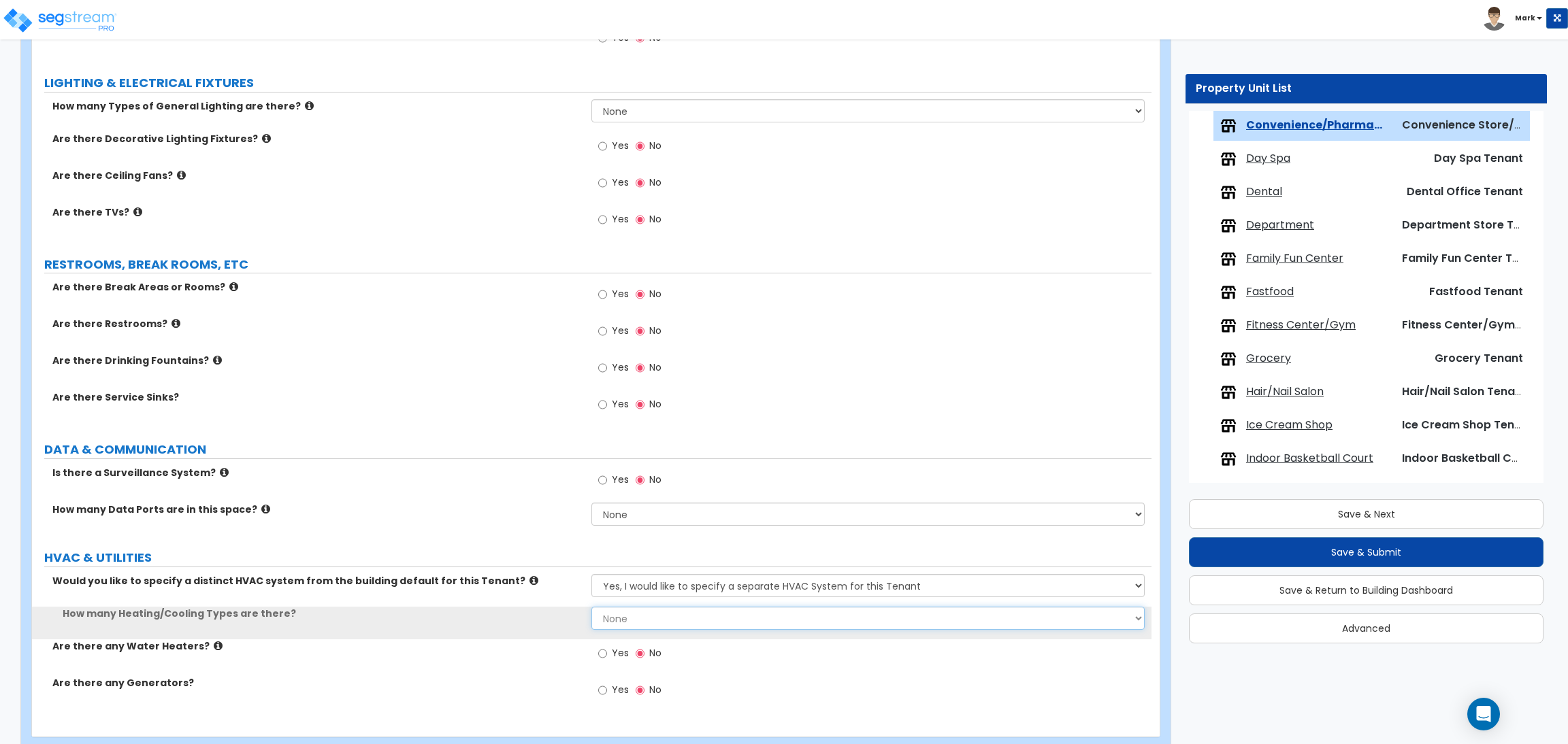
click at [635, 616] on select "None 1 2 3" at bounding box center [867, 617] width 552 height 23
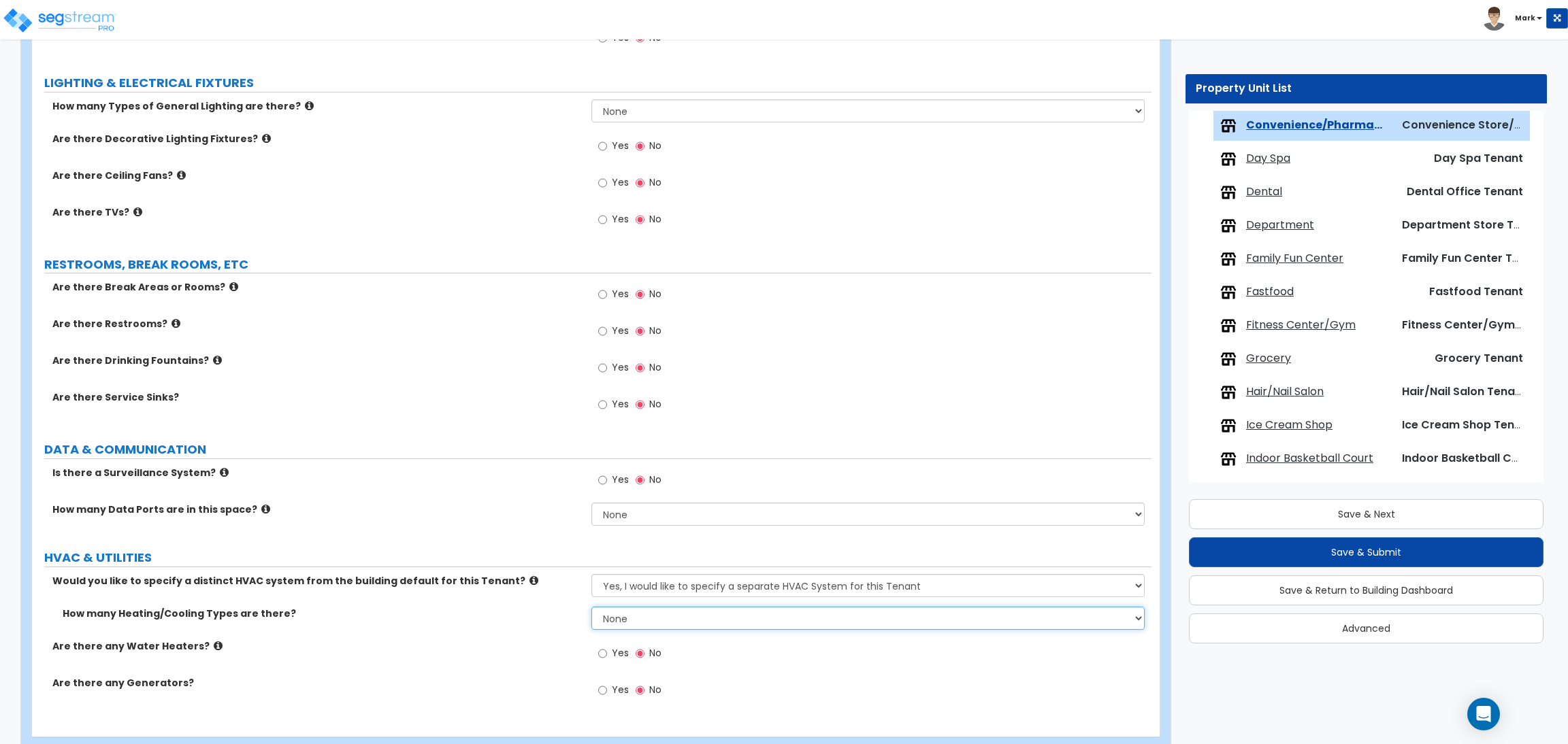
select select "1"
click at [591, 607] on select "None 1 2 3" at bounding box center [867, 617] width 552 height 23
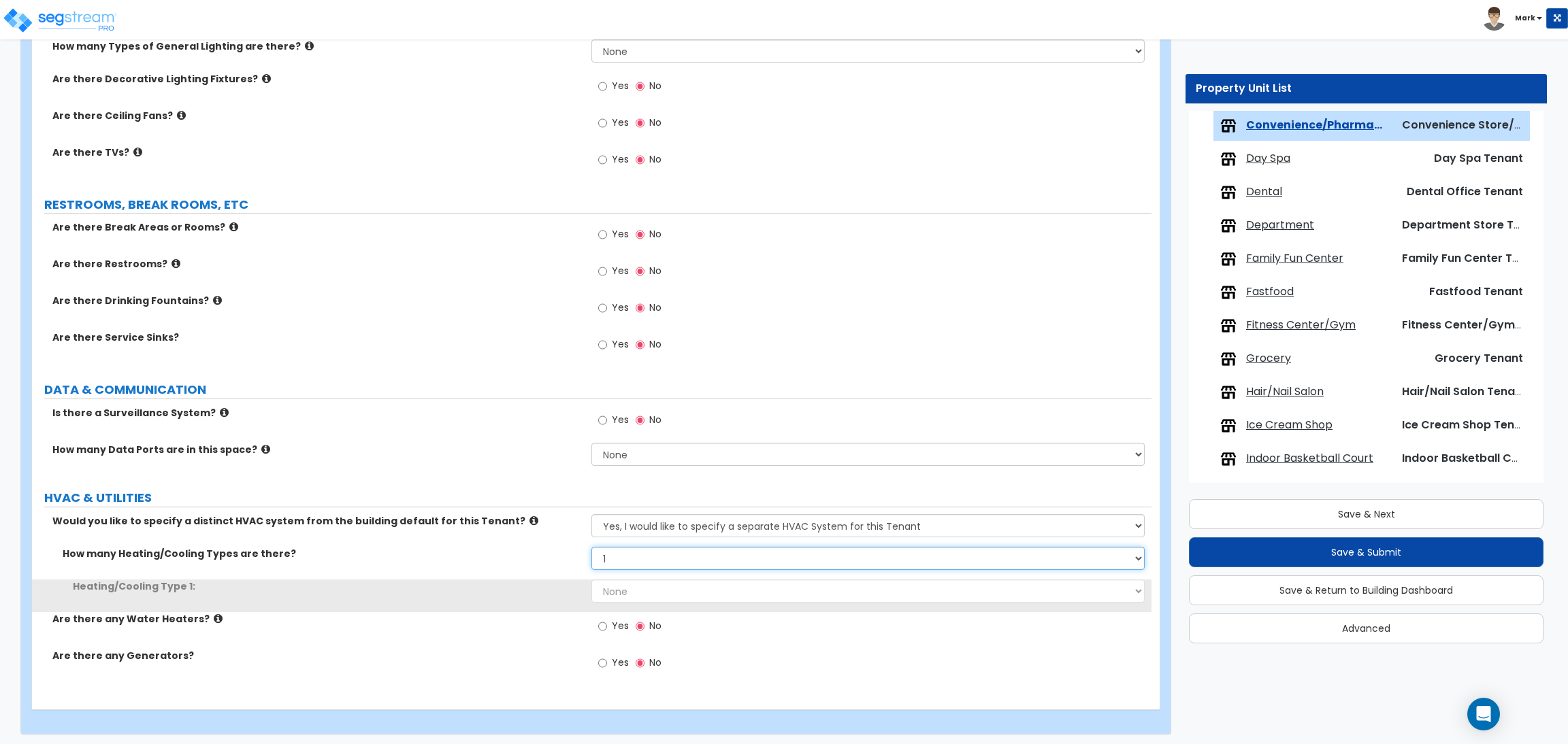
scroll to position [1340, 0]
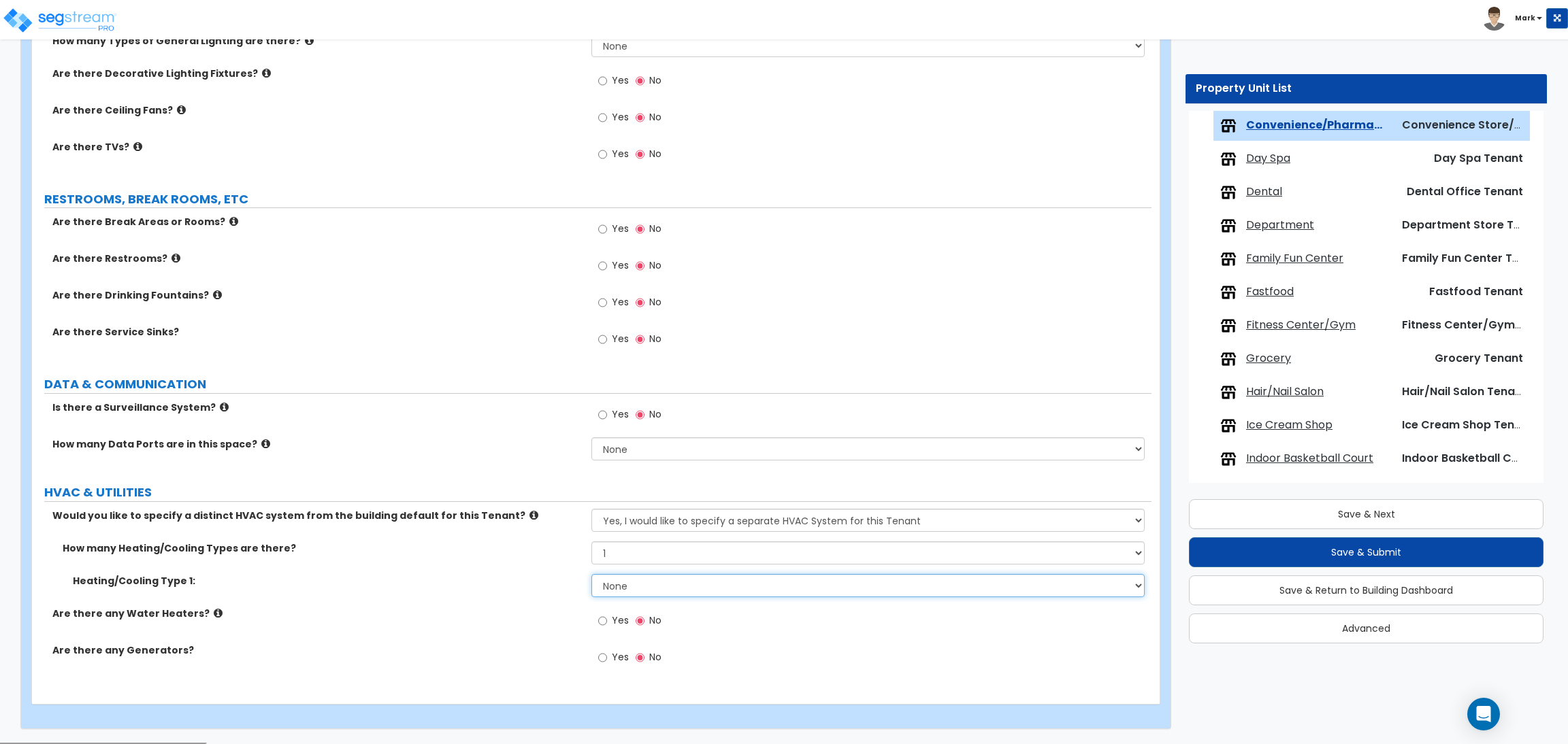
click at [638, 585] on select "None Heat Only Centralized Heating & Cooling Thru Wall Air Conditioners Mini Sp…" at bounding box center [867, 585] width 552 height 23
select select "1"
click at [591, 575] on select "None Heat Only Centralized Heating & Cooling Thru Wall Air Conditioners Mini Sp…" at bounding box center [867, 585] width 552 height 23
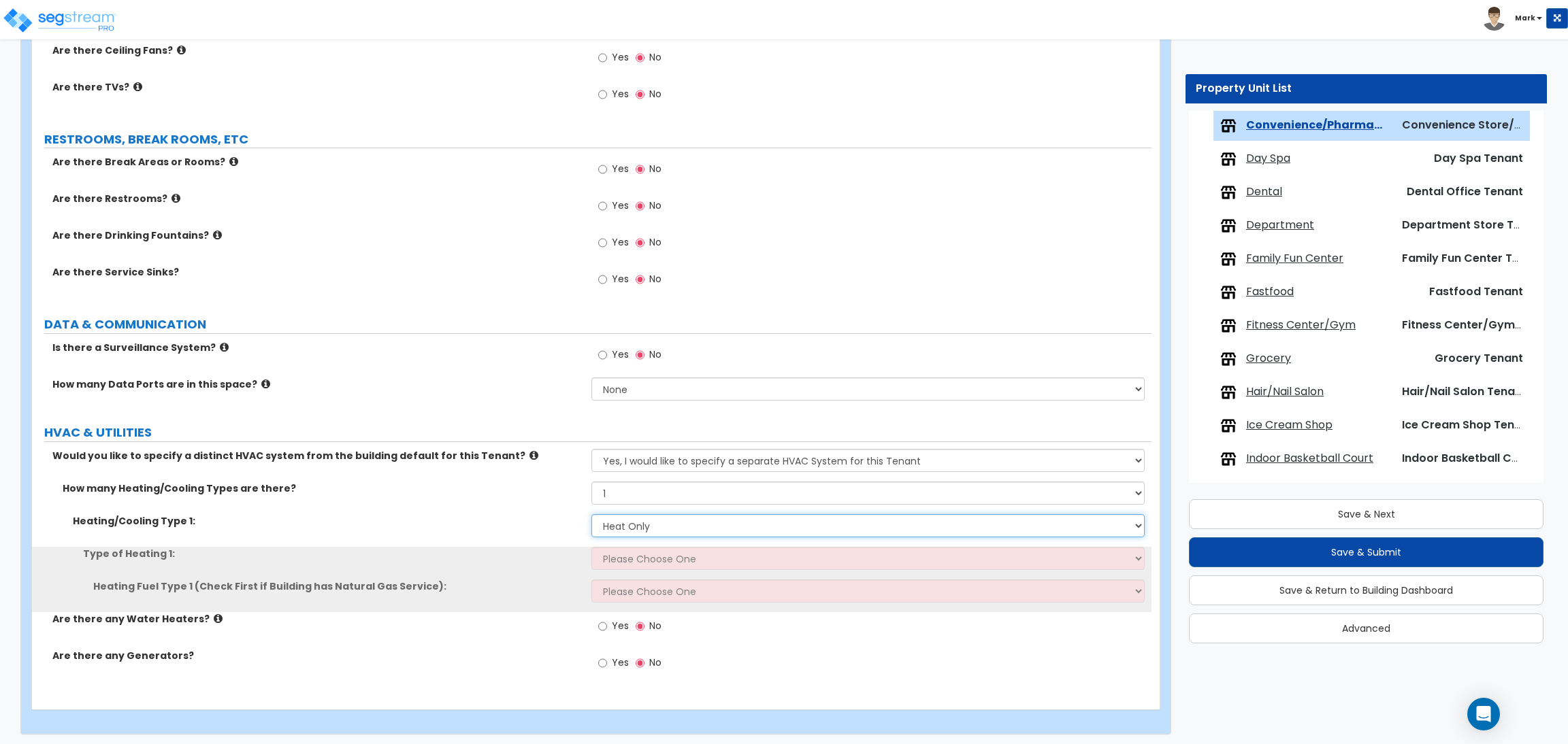
scroll to position [1405, 0]
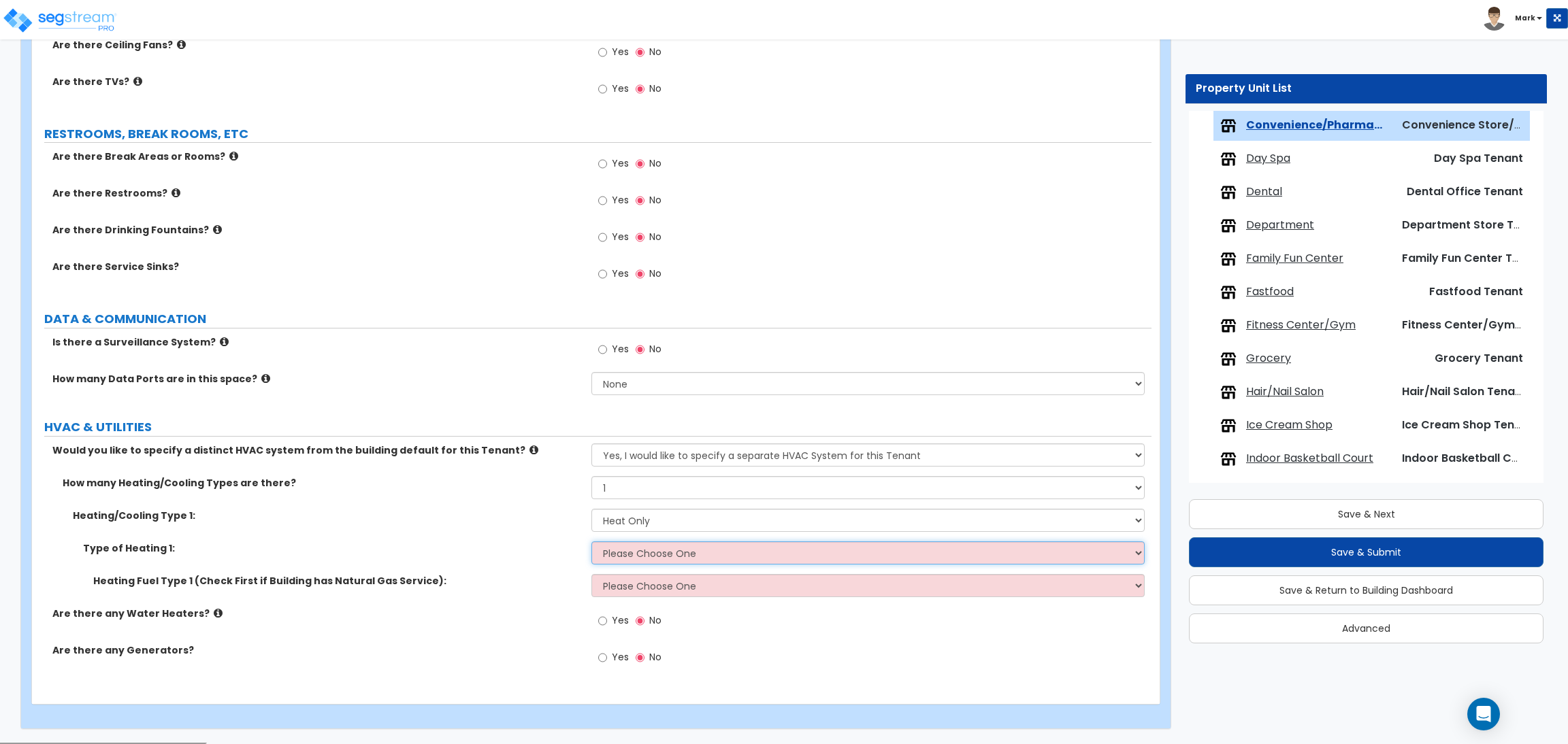
click at [634, 553] on select "Please Choose One Wall Heater Electric Baseboard Heater Hydronic Heating Radian…" at bounding box center [867, 552] width 552 height 23
select select "1"
click at [591, 542] on select "Please Choose One Wall Heater Electric Baseboard Heater Hydronic Heating Radian…" at bounding box center [867, 552] width 552 height 23
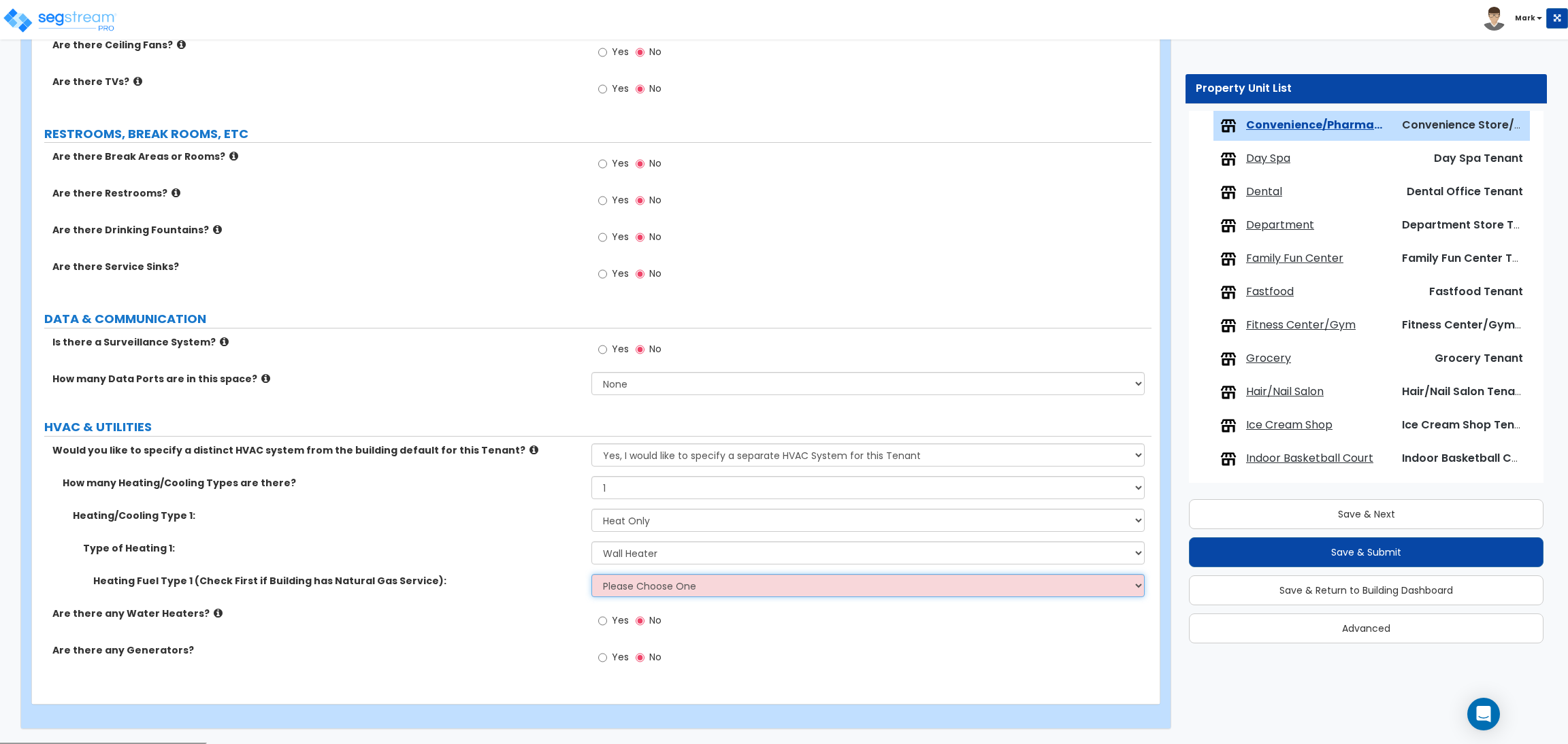
click at [628, 587] on select "Please Choose One Gas Electric" at bounding box center [867, 585] width 552 height 23
select select "1"
click at [591, 575] on select "Please Choose One Gas Electric" at bounding box center [867, 585] width 552 height 23
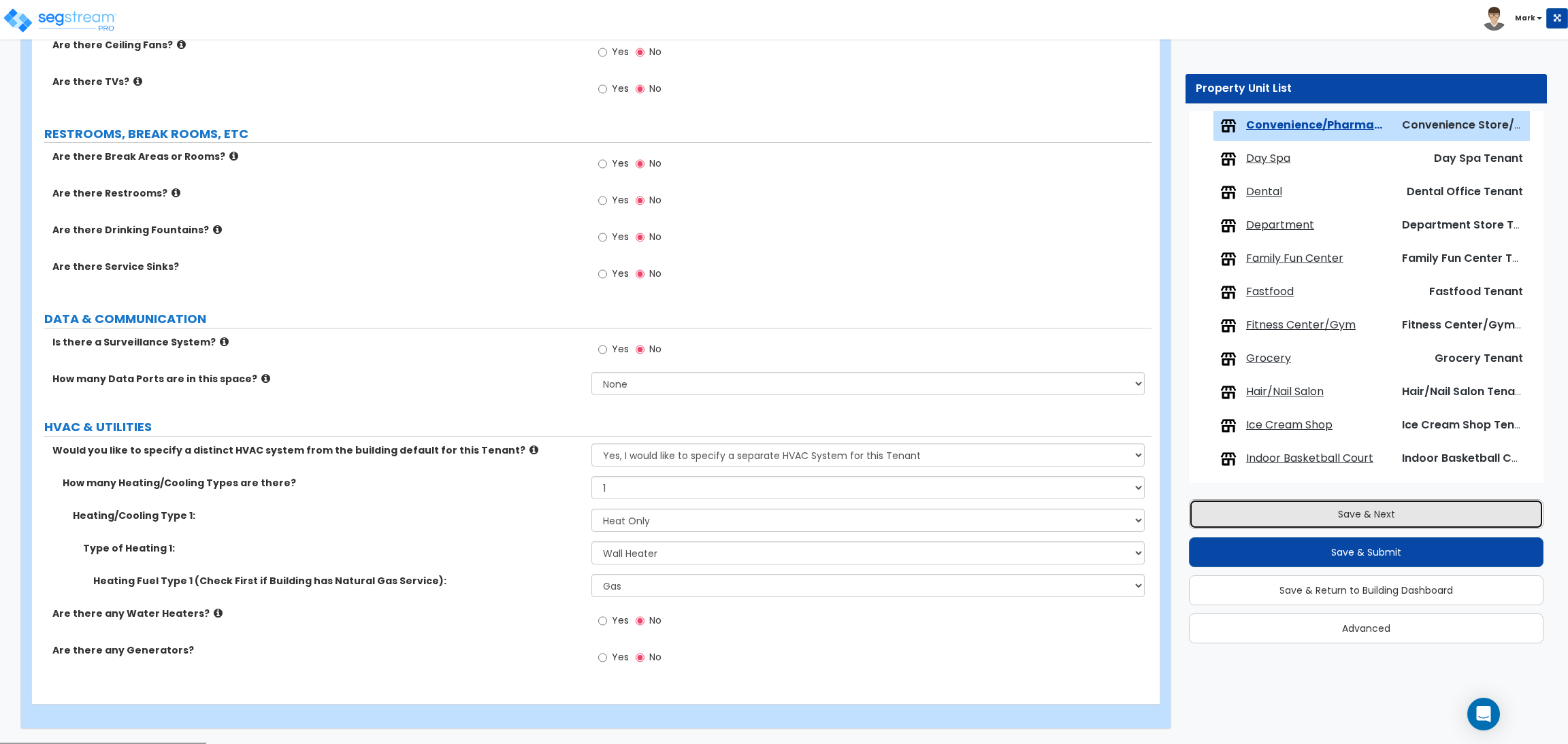
click at [1369, 514] on button "Save & Next" at bounding box center [1366, 513] width 355 height 30
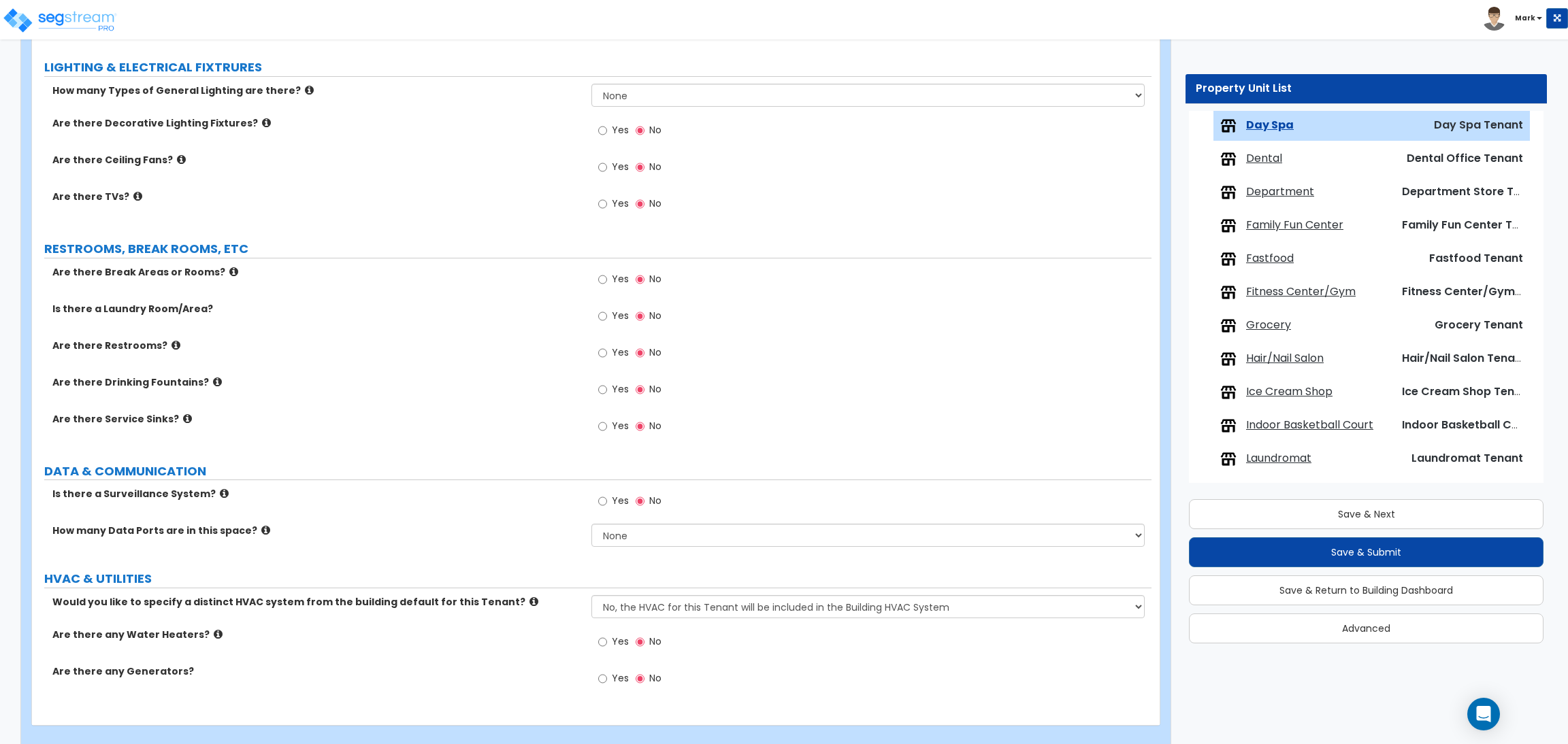
scroll to position [1244, 0]
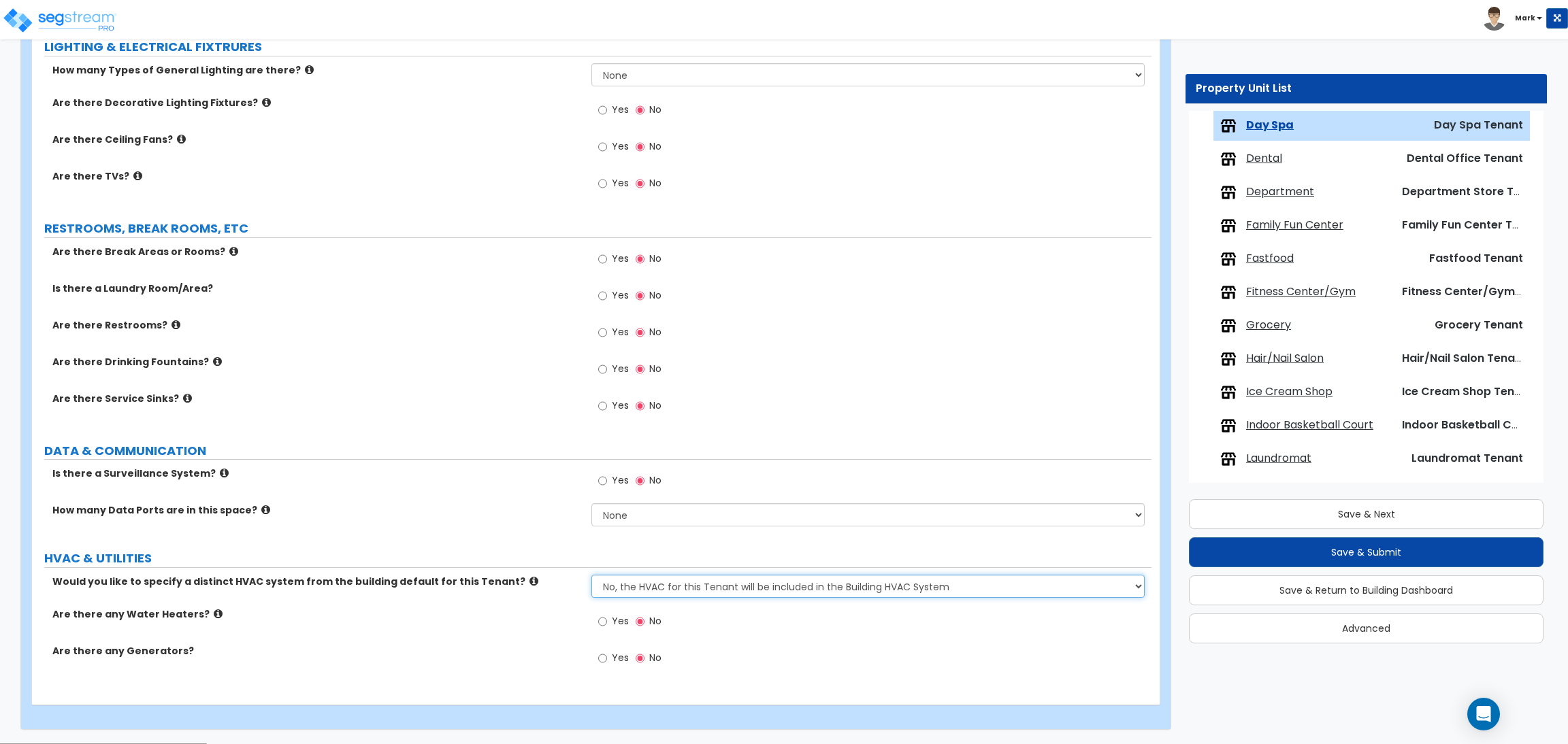
click at [652, 581] on select "No, the HVAC for this Tenant will be included in the Building HVAC System Yes, …" at bounding box center [867, 586] width 552 height 23
select select "1"
click at [591, 575] on select "No, the HVAC for this Tenant will be included in the Building HVAC System Yes, …" at bounding box center [867, 586] width 552 height 23
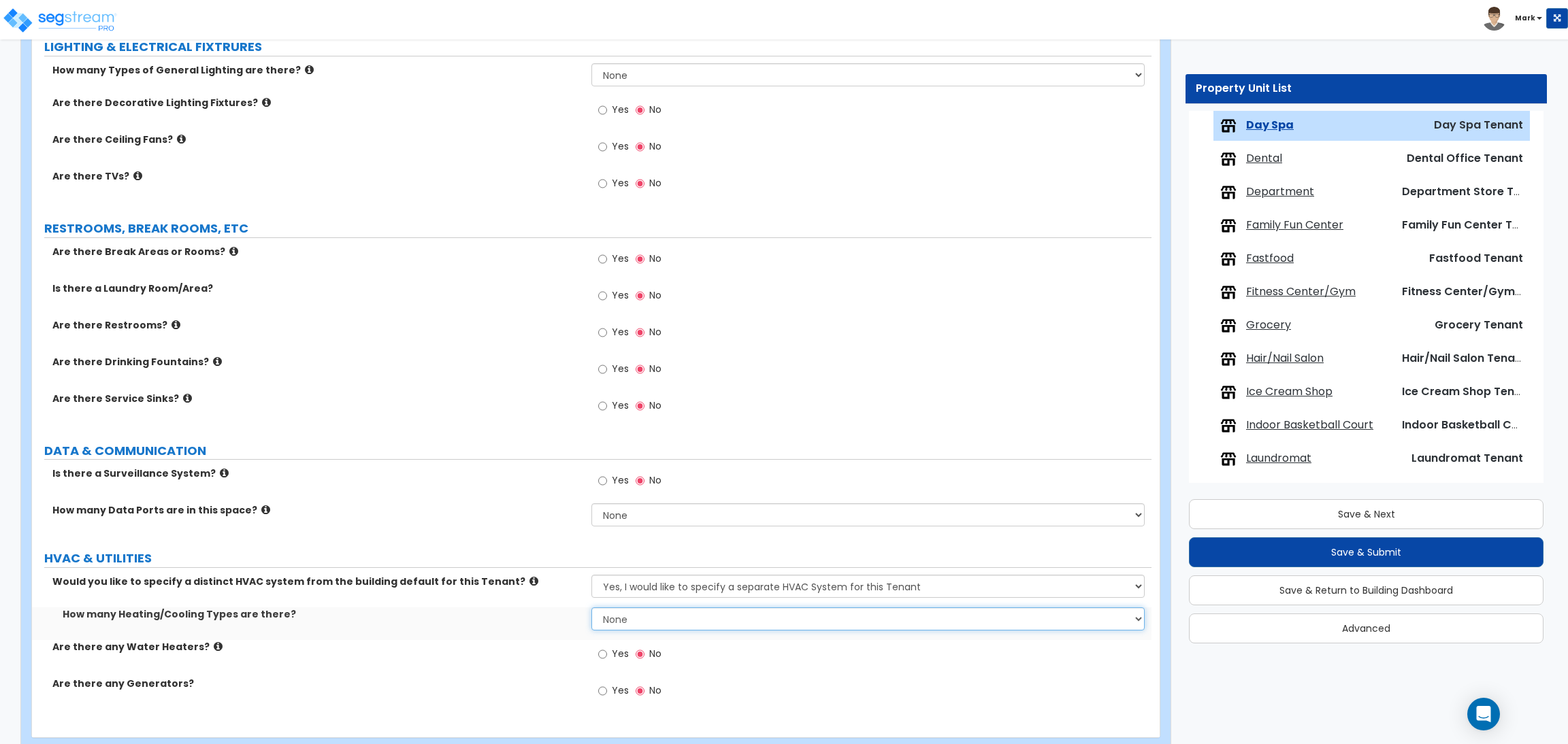
click at [646, 615] on select "None 1 2 3" at bounding box center [867, 618] width 552 height 23
select select "1"
click at [591, 608] on select "None 1 2 3" at bounding box center [867, 618] width 552 height 23
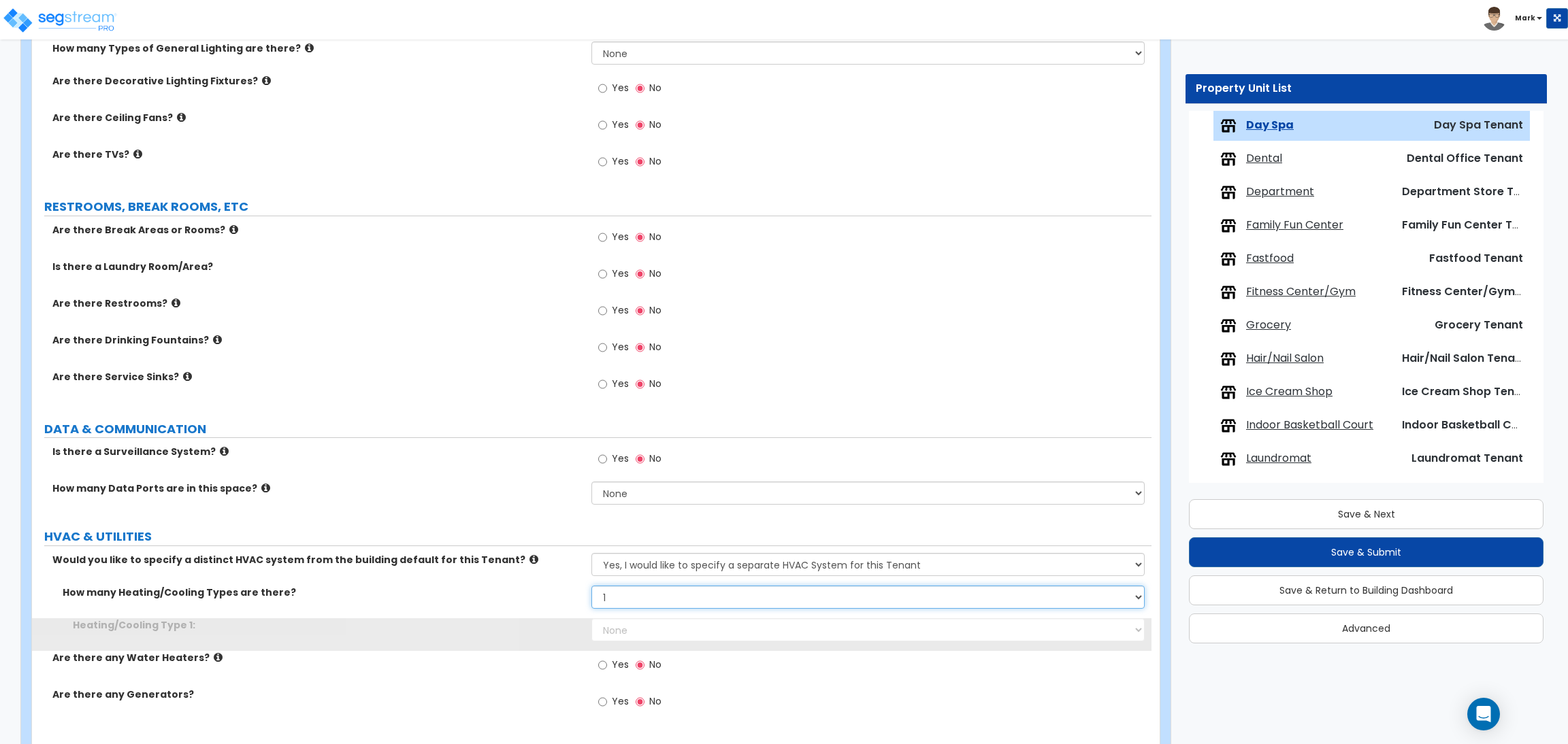
scroll to position [1309, 0]
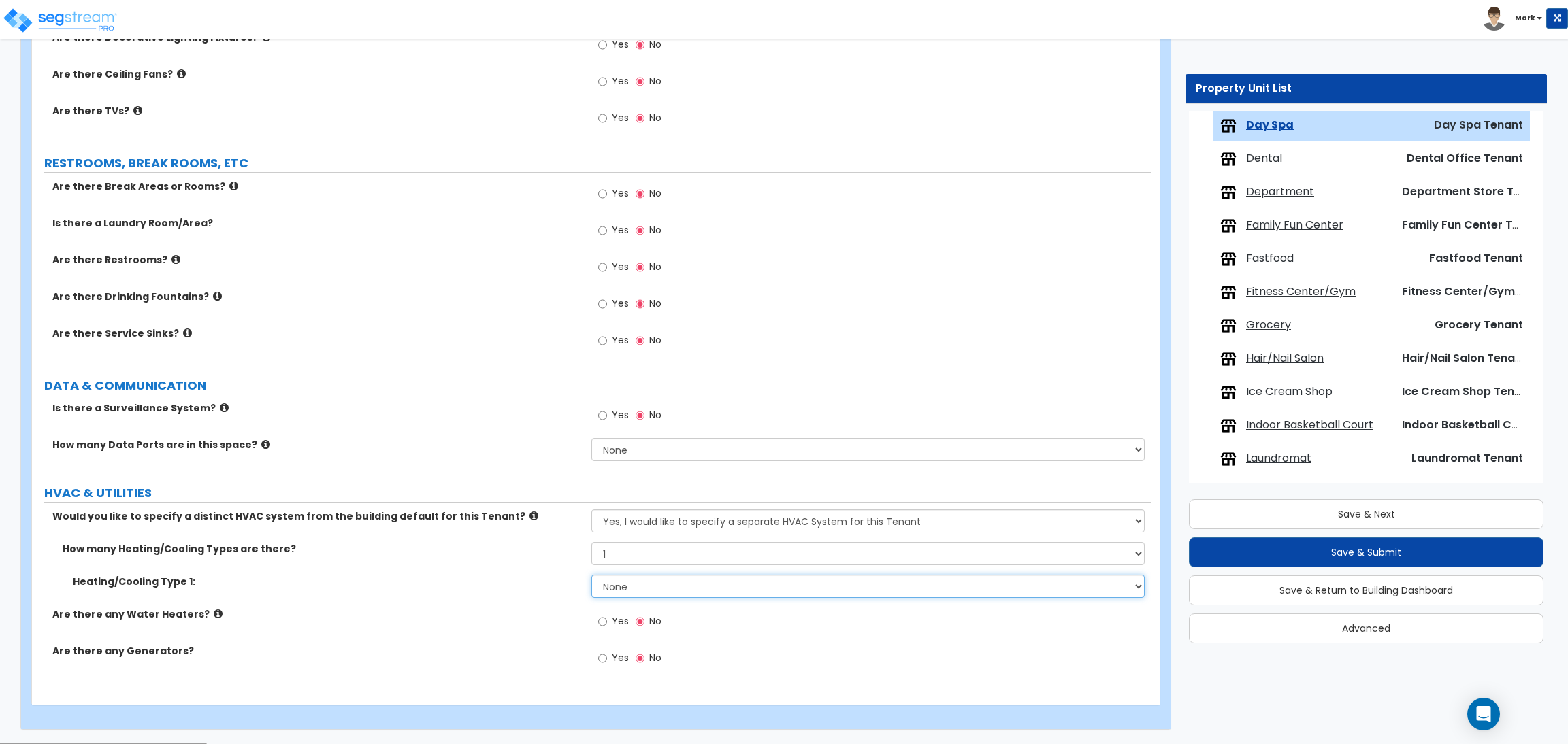
click at [610, 585] on select "None Heat Only Centralized Heating & Cooling Thru Wall Air Conditioners Mini Sp…" at bounding box center [867, 586] width 552 height 23
select select "1"
click at [591, 575] on select "None Heat Only Centralized Heating & Cooling Thru Wall Air Conditioners Mini Sp…" at bounding box center [867, 586] width 552 height 23
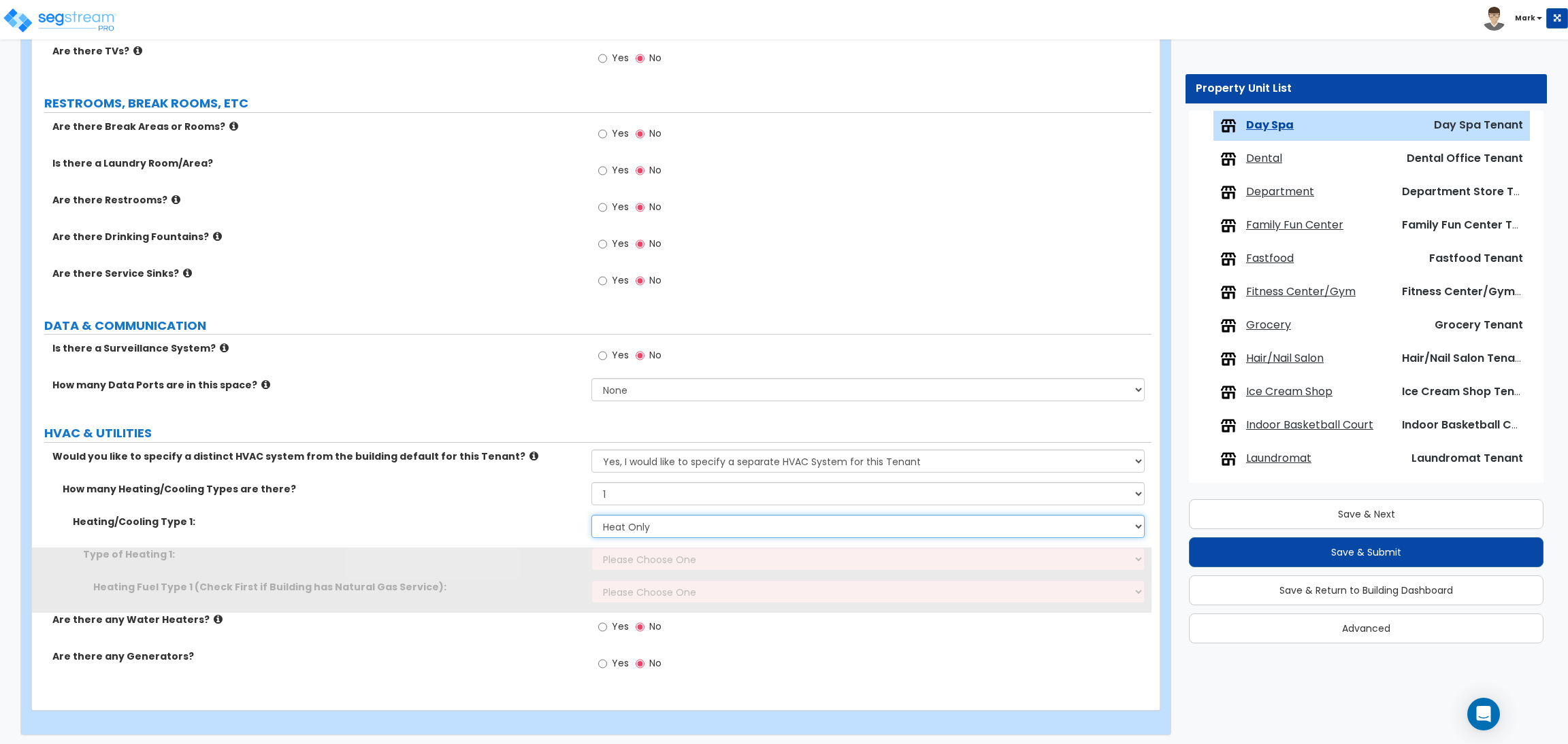
scroll to position [1374, 0]
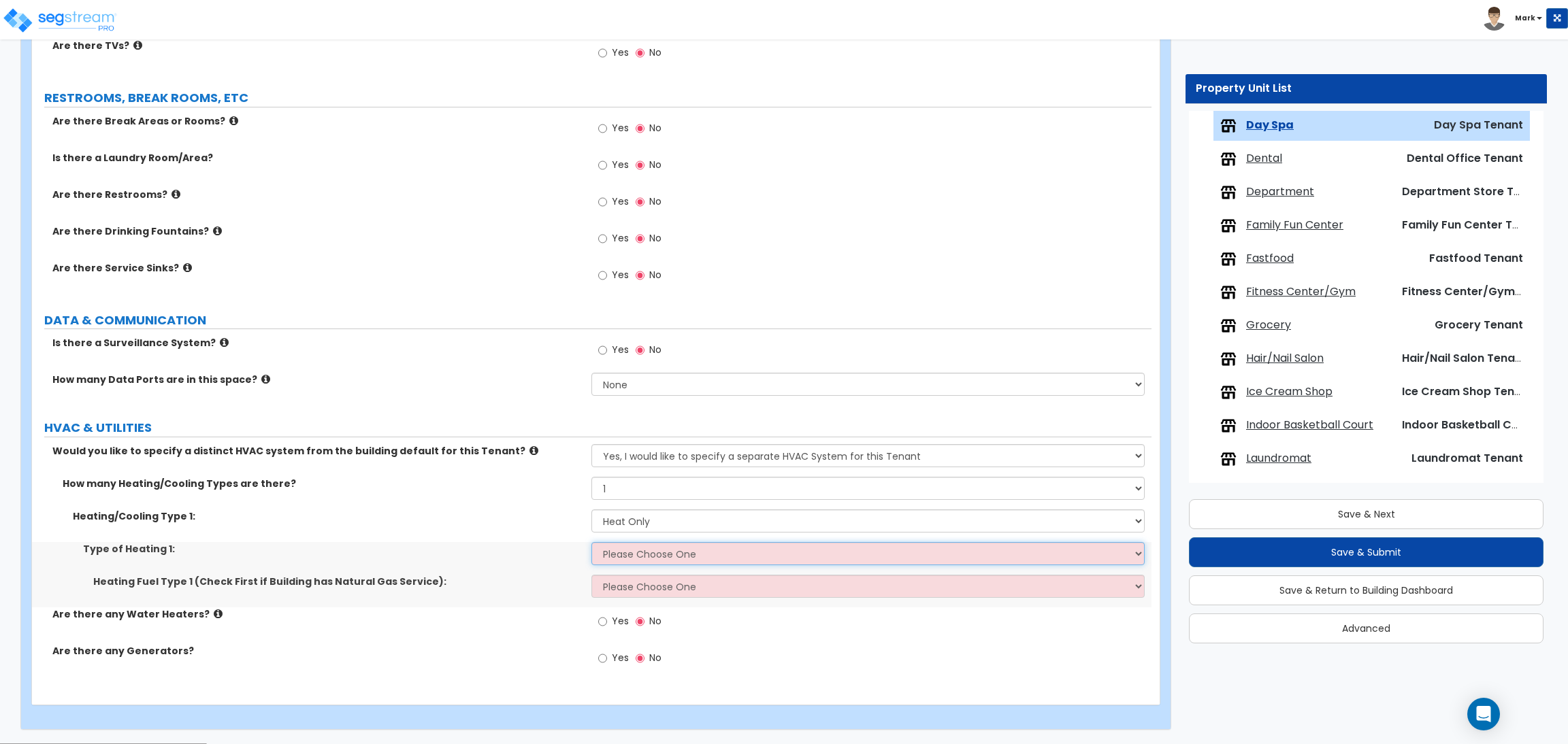
click at [631, 557] on select "Please Choose One Wall Heater Electric Baseboard Heater Hydronic Heating Radian…" at bounding box center [867, 553] width 552 height 23
select select "1"
click at [591, 543] on select "Please Choose One Wall Heater Electric Baseboard Heater Hydronic Heating Radian…" at bounding box center [867, 553] width 552 height 23
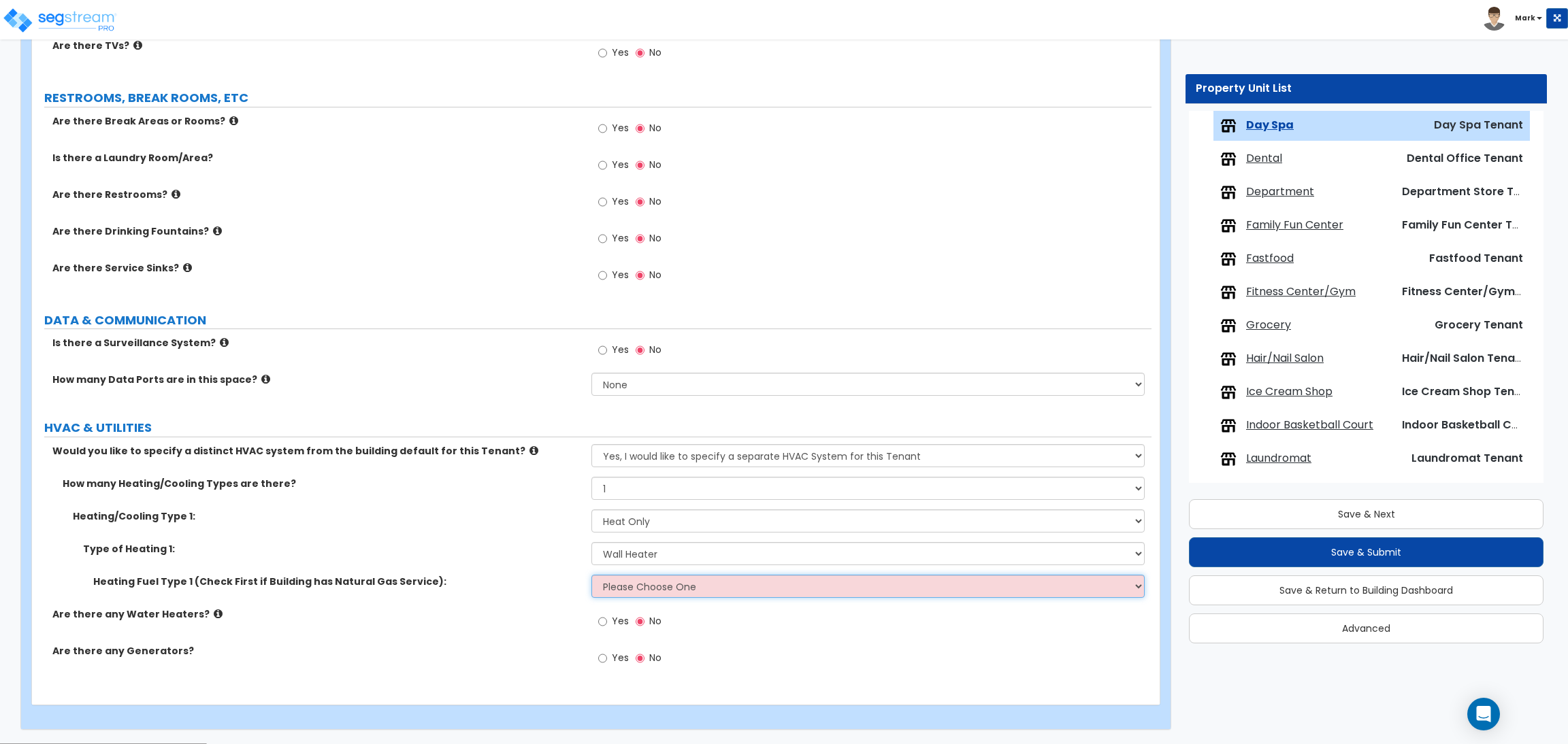
click at [655, 590] on select "Please Choose One Gas Electric" at bounding box center [867, 586] width 552 height 23
select select "1"
click at [591, 575] on select "Please Choose One Gas Electric" at bounding box center [867, 586] width 552 height 23
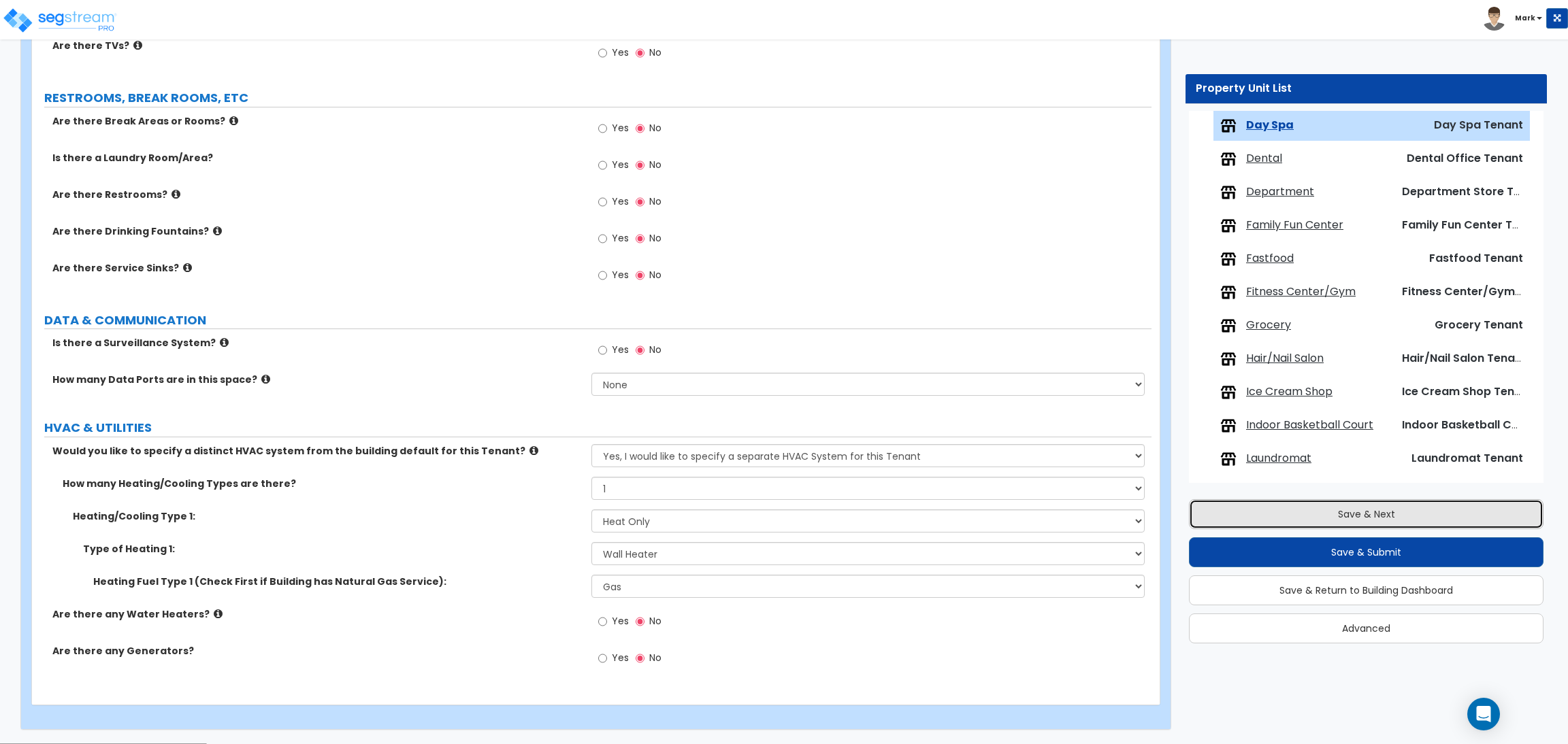
click at [1291, 514] on button "Save & Next" at bounding box center [1366, 513] width 355 height 30
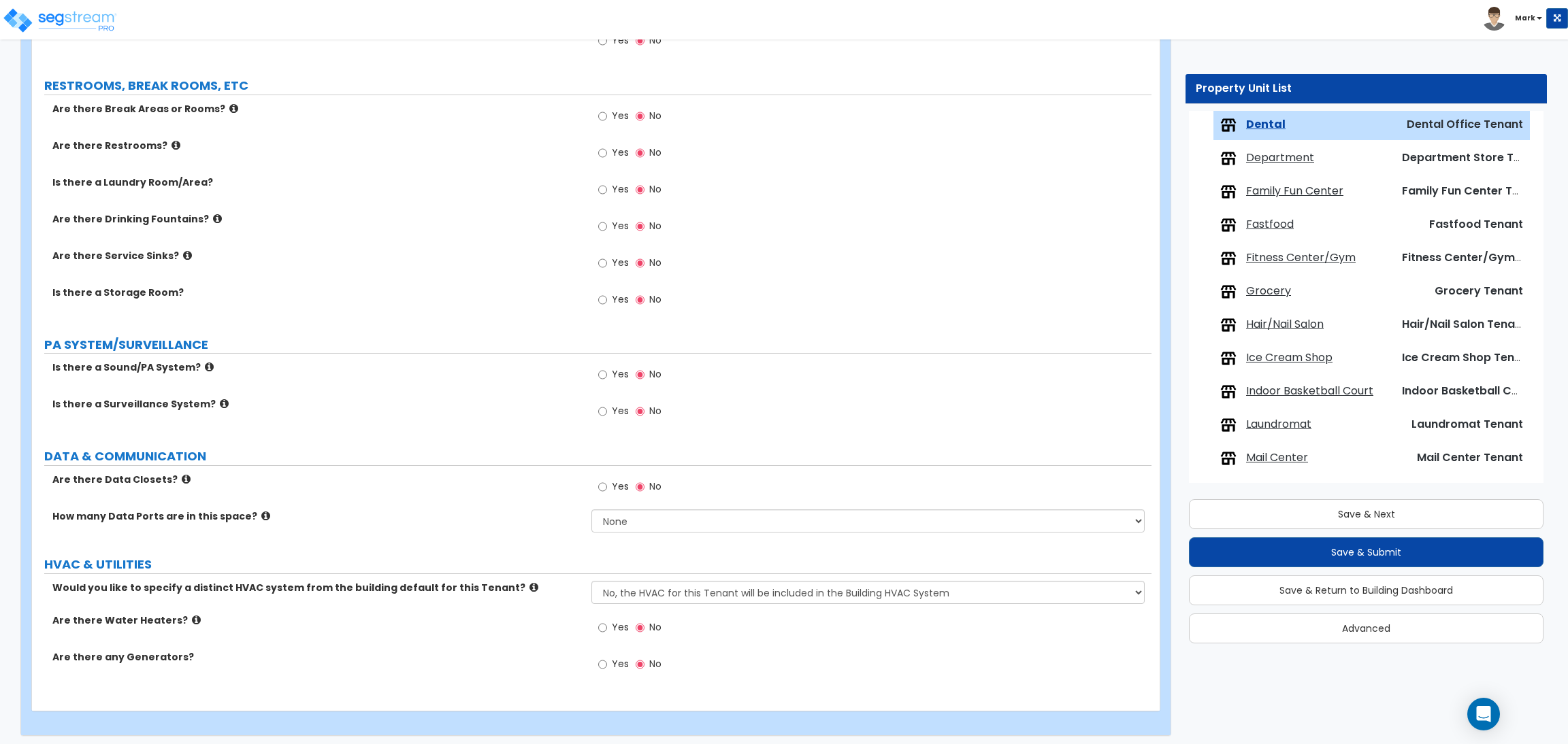
scroll to position [1218, 0]
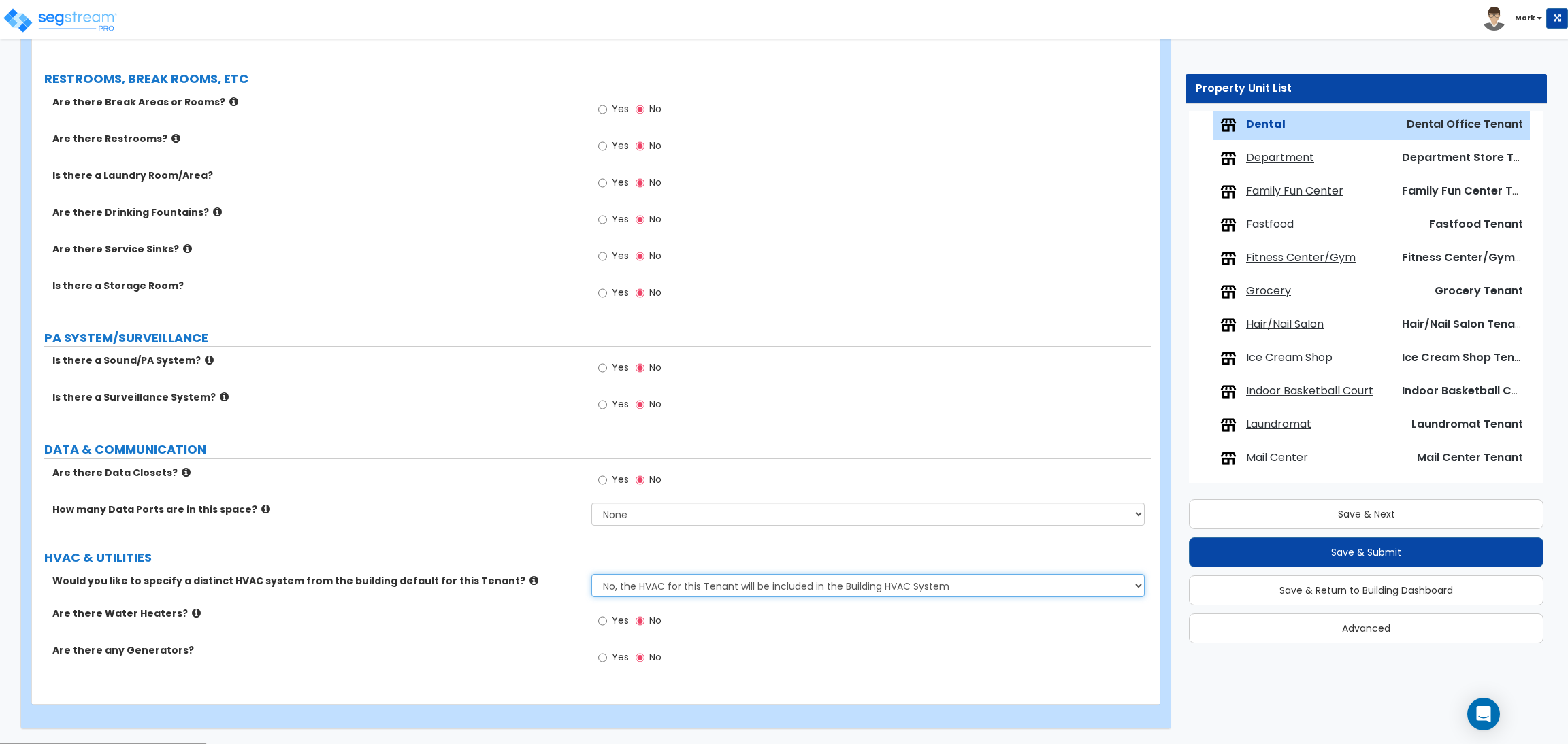
click at [641, 584] on select "No, the HVAC for this Tenant will be included in the Building HVAC System Yes, …" at bounding box center [867, 585] width 552 height 23
select select "1"
click at [591, 575] on select "No, the HVAC for this Tenant will be included in the Building HVAC System Yes, …" at bounding box center [867, 585] width 552 height 23
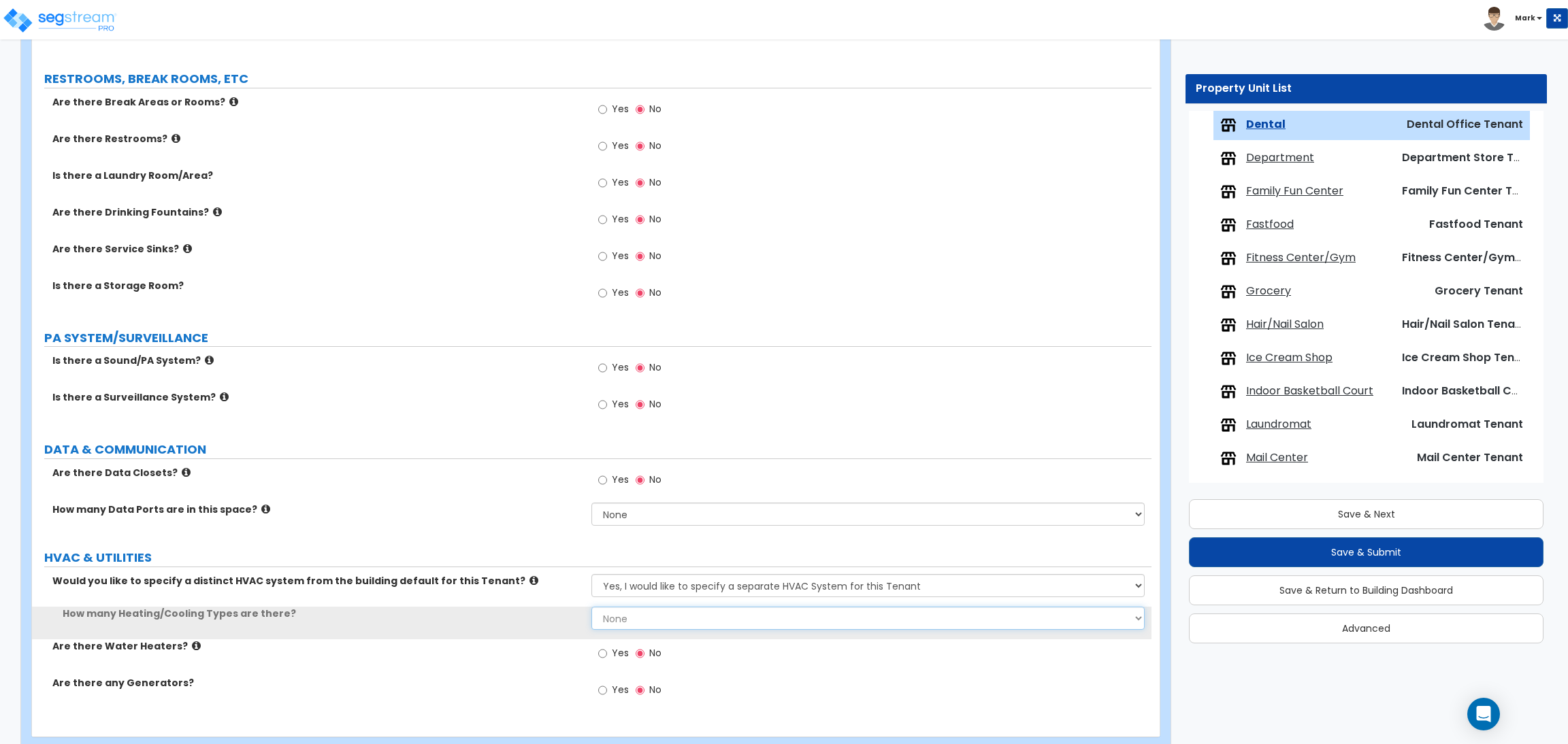
click at [643, 614] on select "None 1 2 3" at bounding box center [867, 617] width 552 height 23
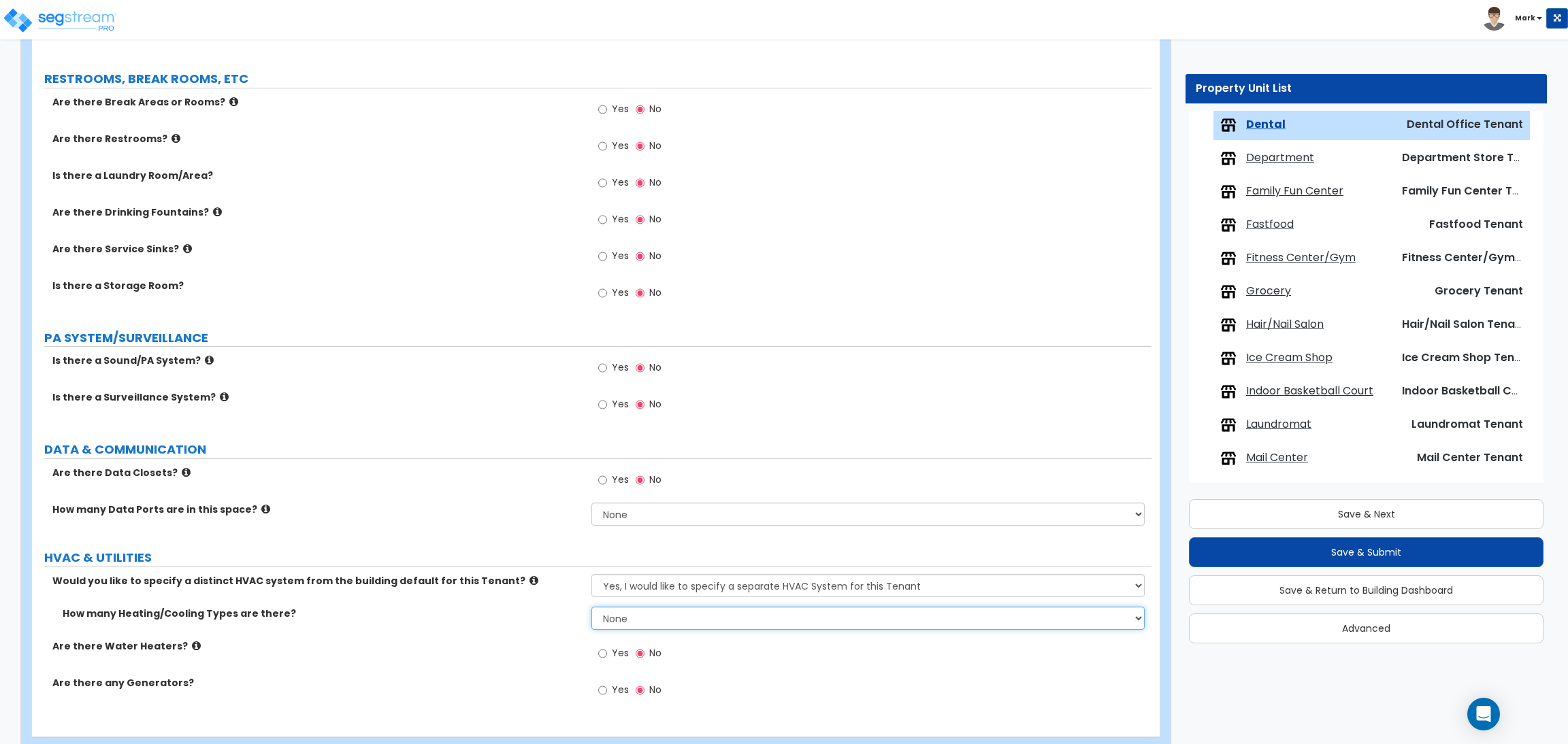
select select "1"
click at [591, 607] on select "None 1 2 3" at bounding box center [867, 617] width 552 height 23
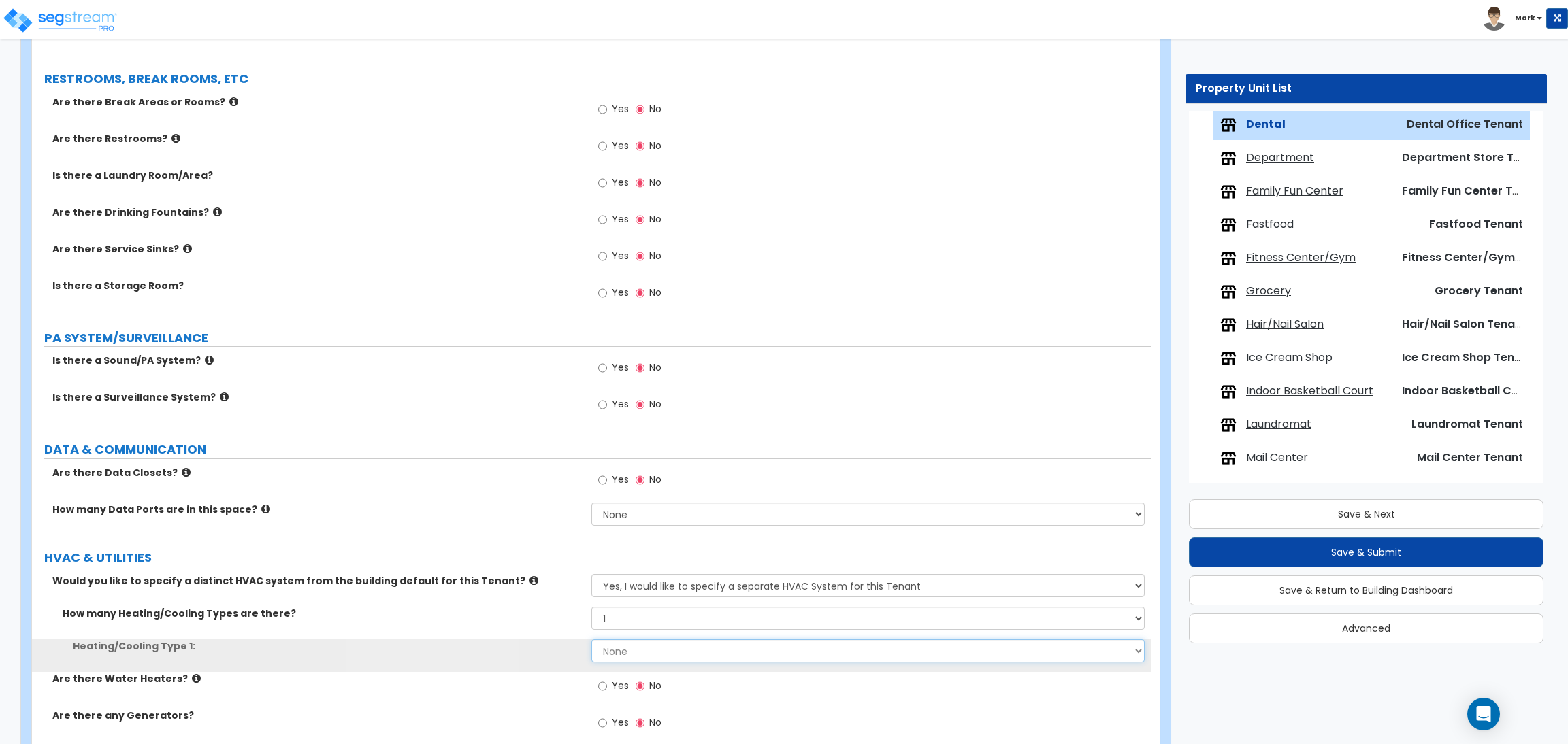
drag, startPoint x: 632, startPoint y: 655, endPoint x: 643, endPoint y: 644, distance: 15.6
click at [632, 655] on select "None Heat Only Centralized Heating & Cooling Thru Wall Air Conditioners Mini Sp…" at bounding box center [867, 650] width 552 height 23
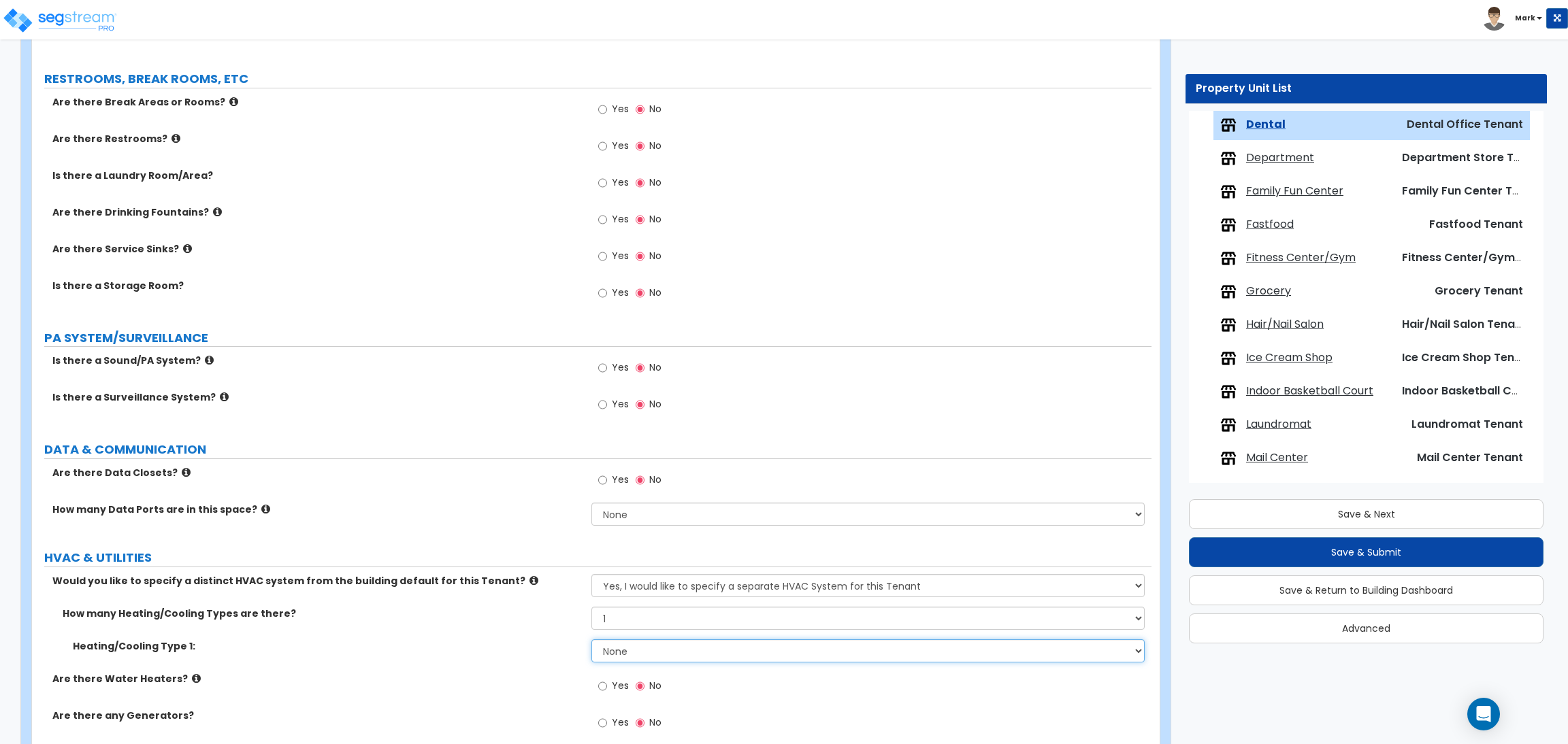
select select "1"
click at [591, 640] on select "None Heat Only Centralized Heating & Cooling Thru Wall Air Conditioners Mini Sp…" at bounding box center [867, 650] width 552 height 23
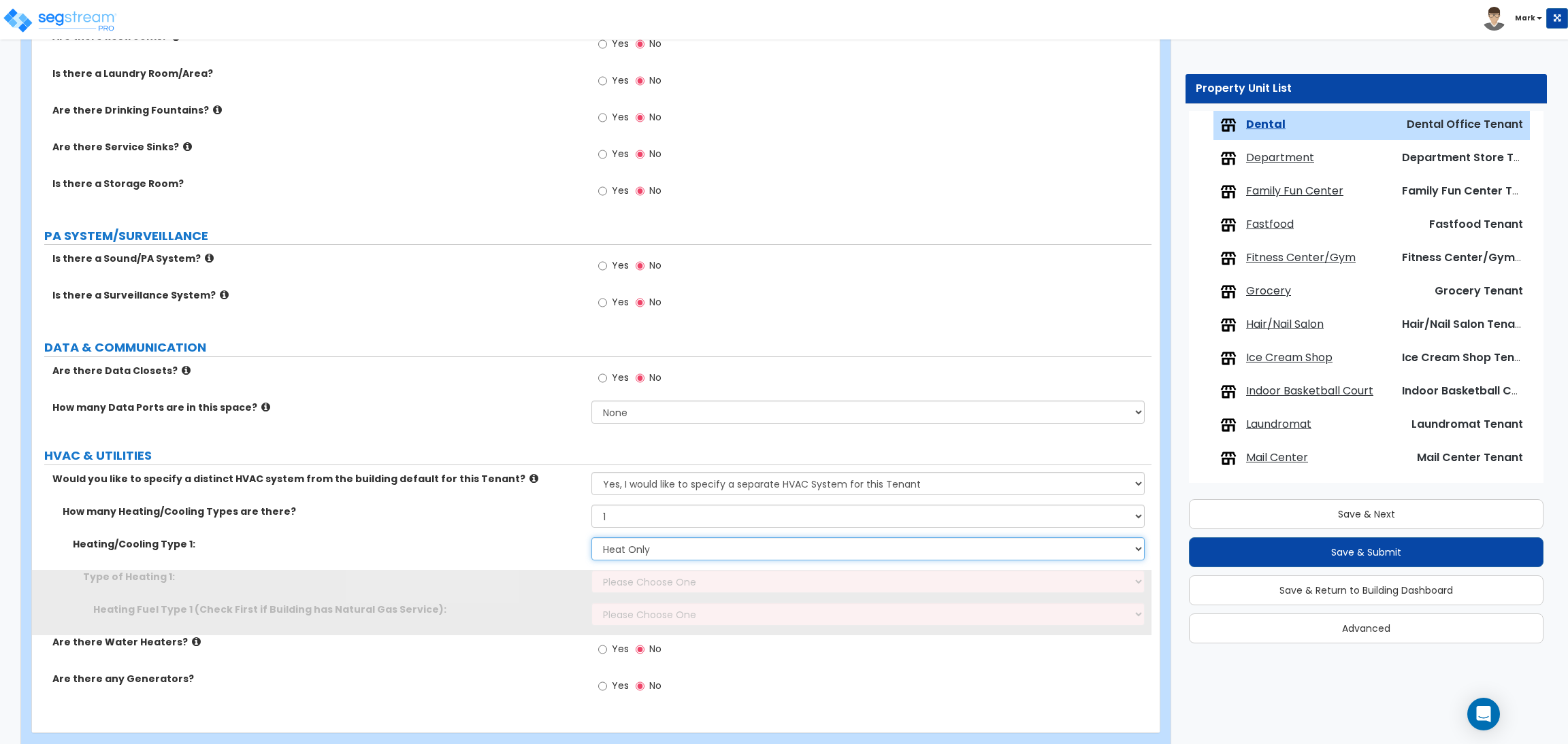
scroll to position [1348, 0]
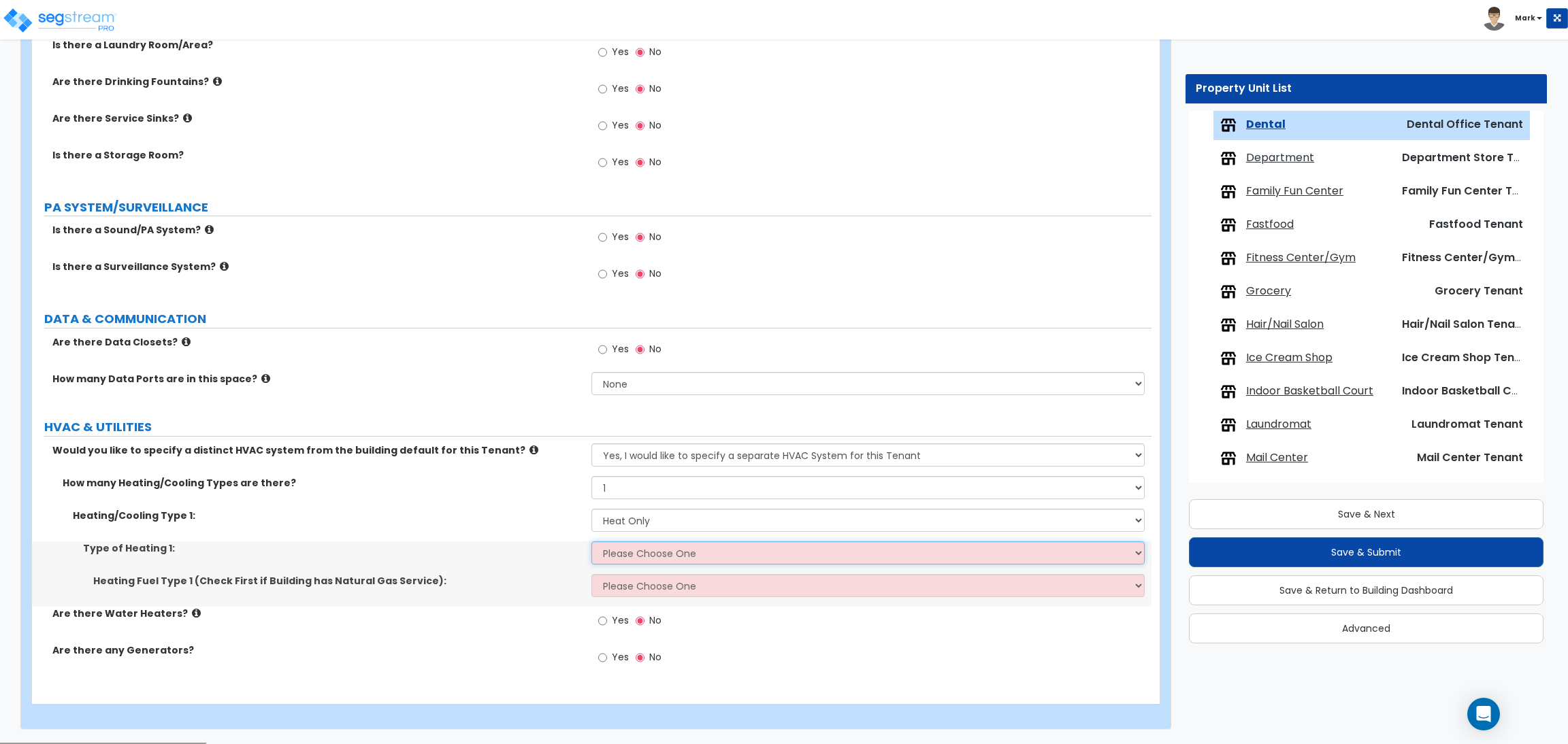
click at [631, 553] on select "Please Choose One Wall Heater Electric Baseboard Heater Hydronic Heating Radian…" at bounding box center [867, 552] width 552 height 23
select select "1"
click at [591, 542] on select "Please Choose One Wall Heater Electric Baseboard Heater Hydronic Heating Radian…" at bounding box center [867, 552] width 552 height 23
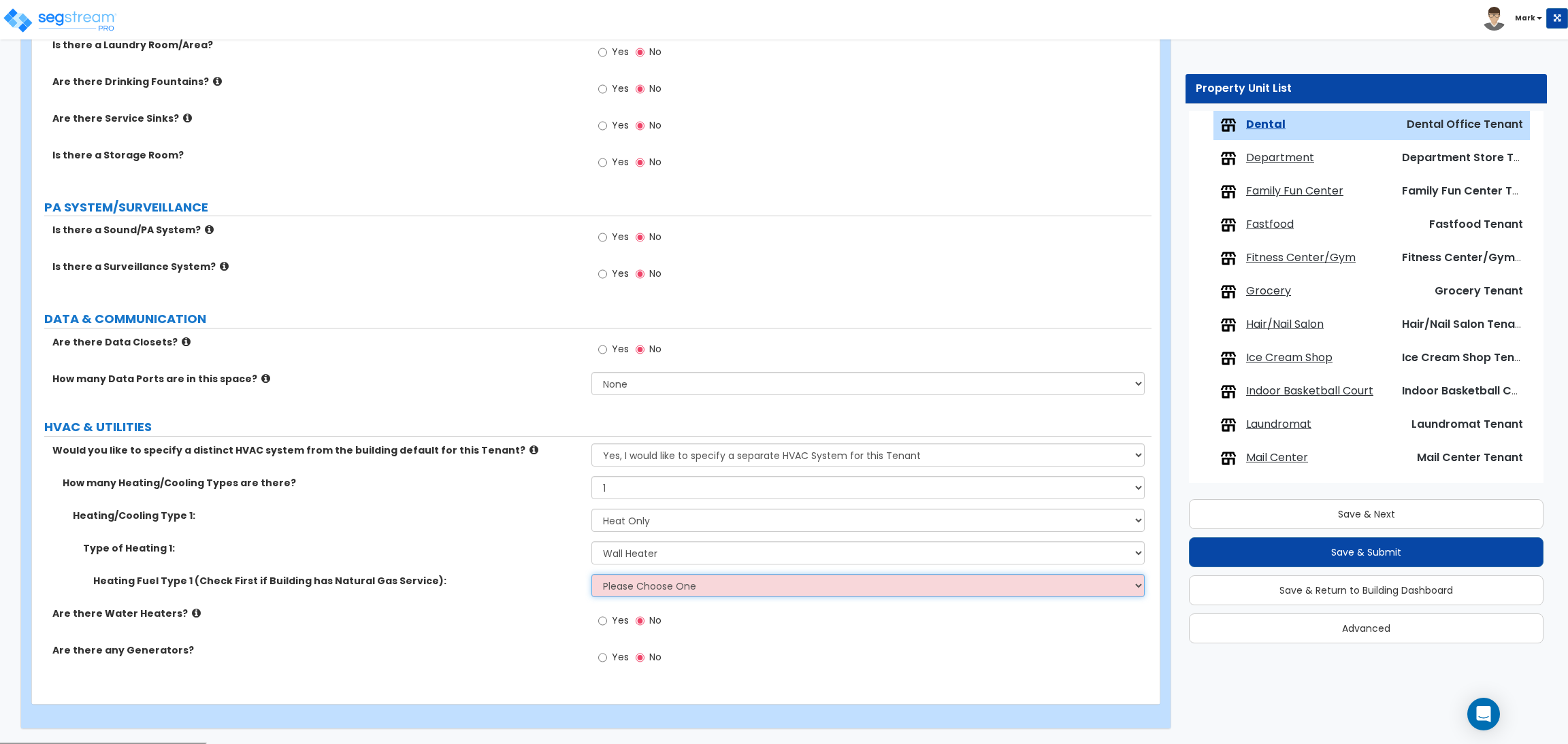
click at [641, 588] on select "Please Choose One Gas Electric" at bounding box center [867, 585] width 552 height 23
select select "1"
click at [591, 575] on select "Please Choose One Gas Electric" at bounding box center [867, 585] width 552 height 23
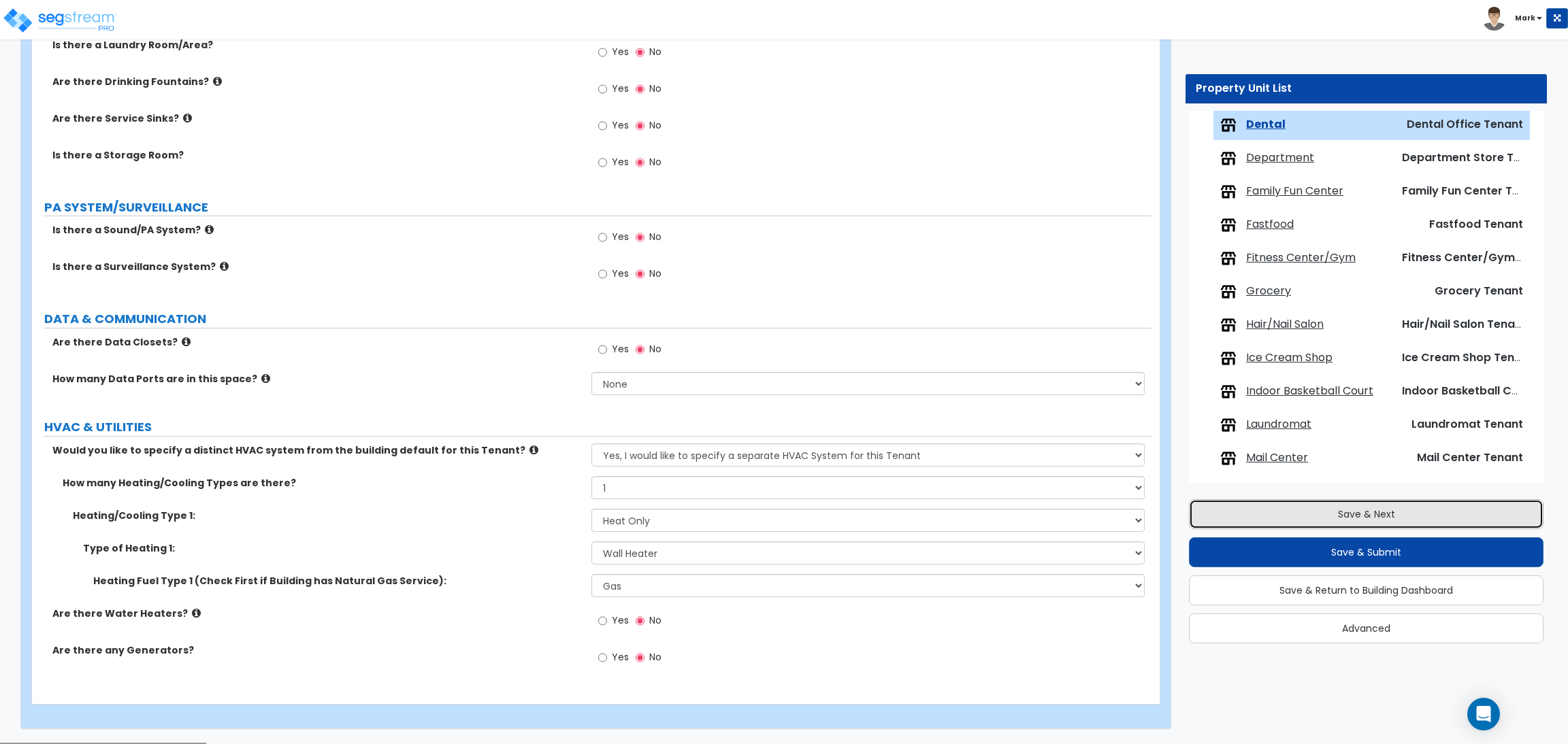
click at [1251, 507] on button "Save & Next" at bounding box center [1366, 513] width 355 height 30
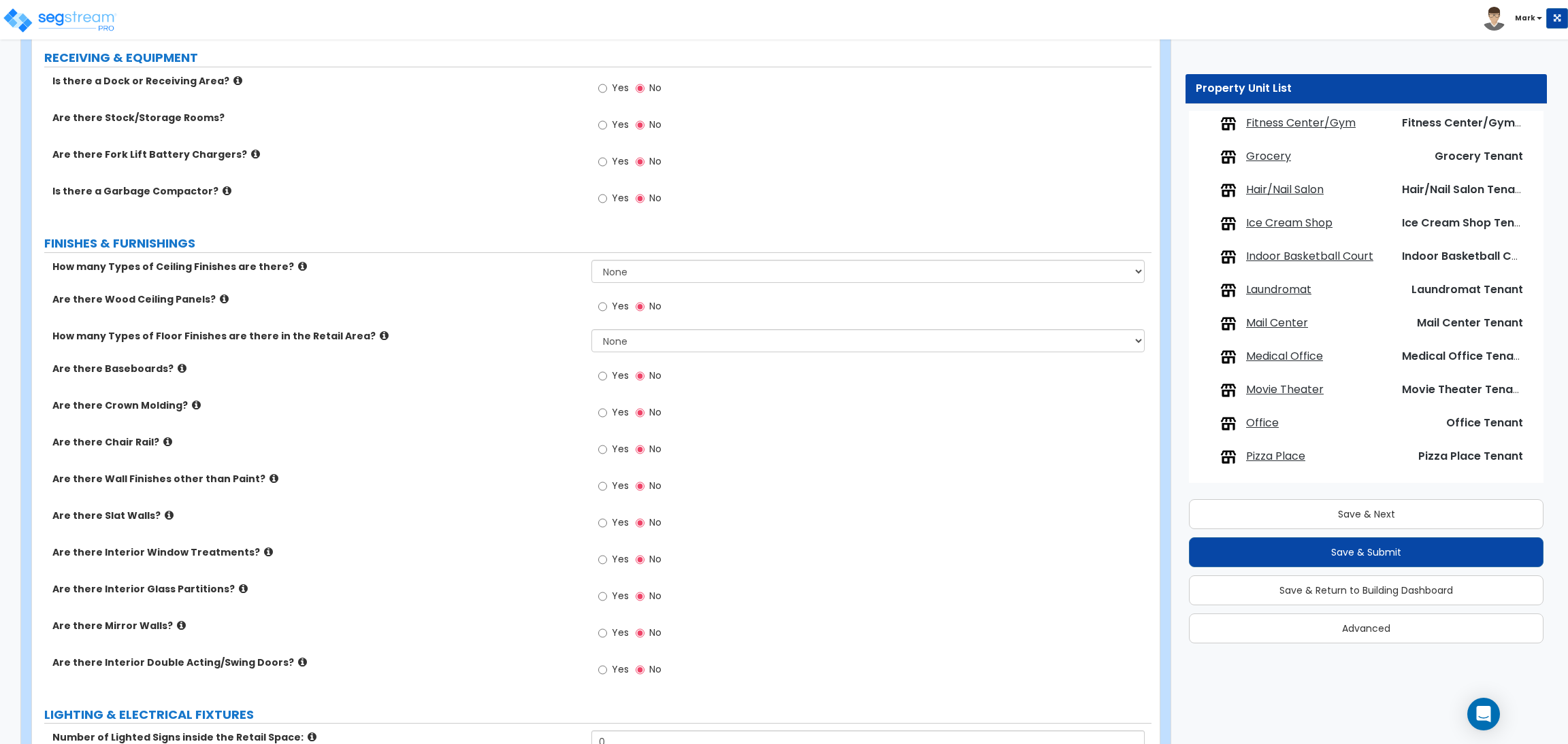
scroll to position [1437, 0]
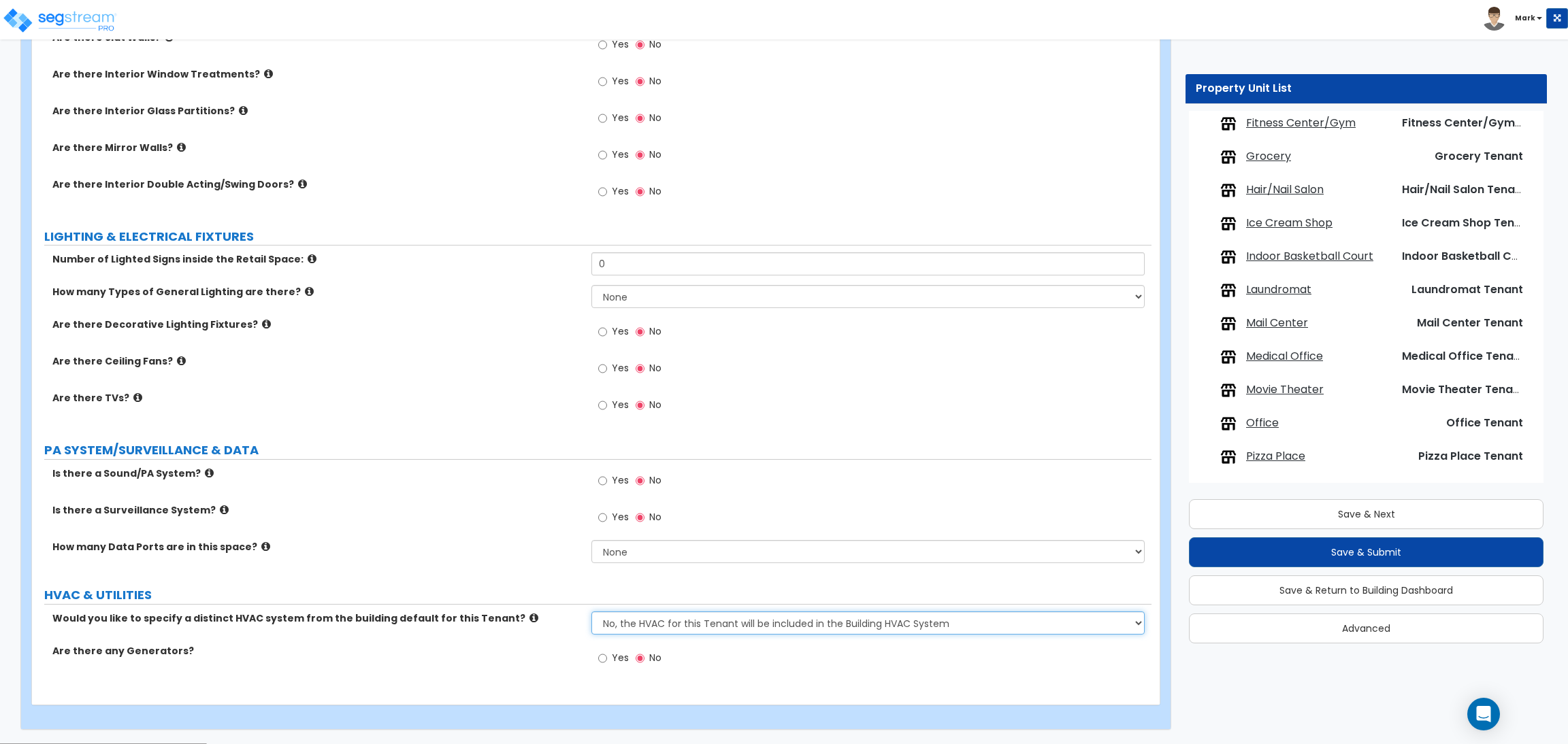
click at [633, 630] on select "No, the HVAC for this Tenant will be included in the Building HVAC System Yes, …" at bounding box center [867, 623] width 552 height 23
select select "1"
click at [591, 612] on select "No, the HVAC for this Tenant will be included in the Building HVAC System Yes, …" at bounding box center [867, 623] width 552 height 23
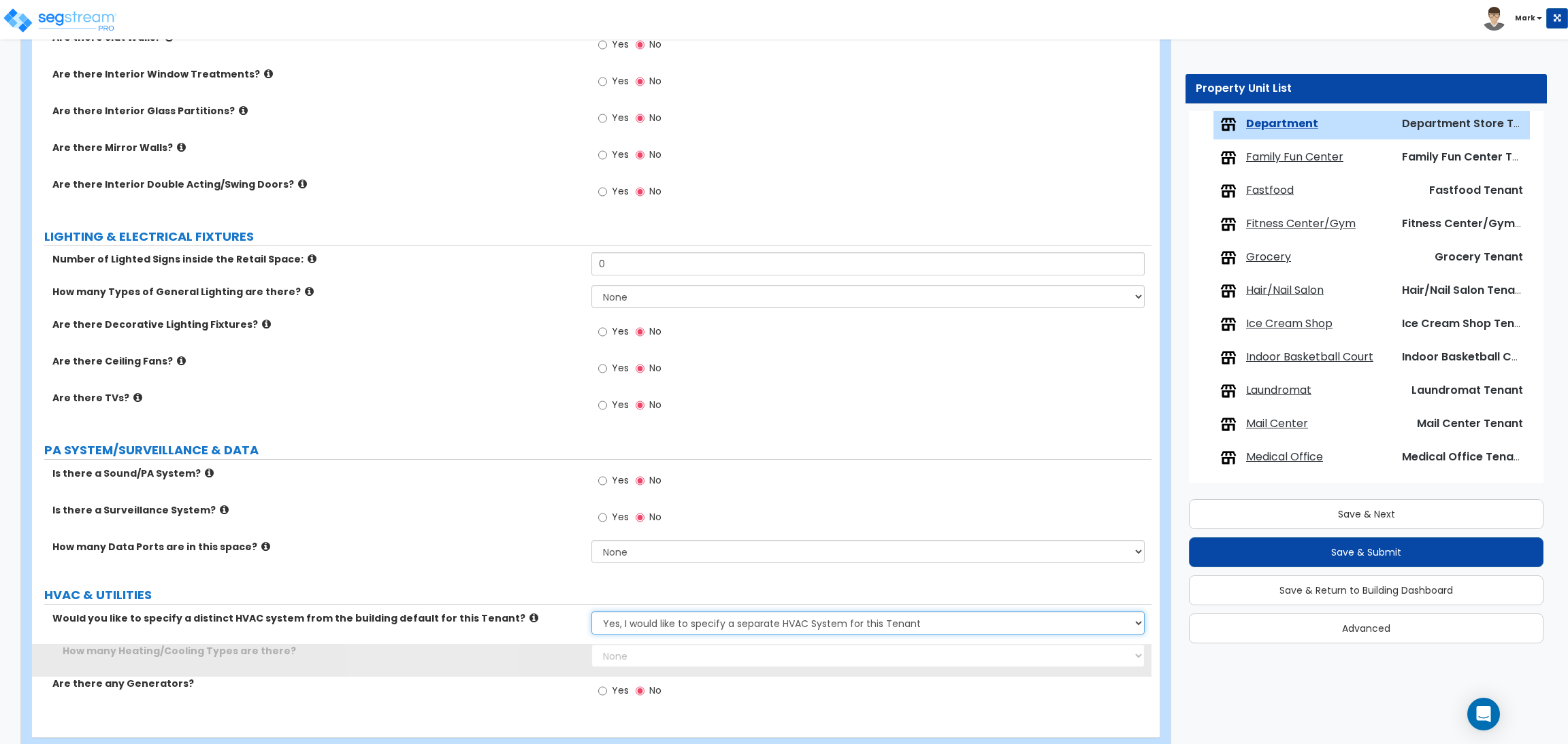
scroll to position [511, 0]
click at [622, 655] on select "None 1 2 3" at bounding box center [867, 655] width 552 height 23
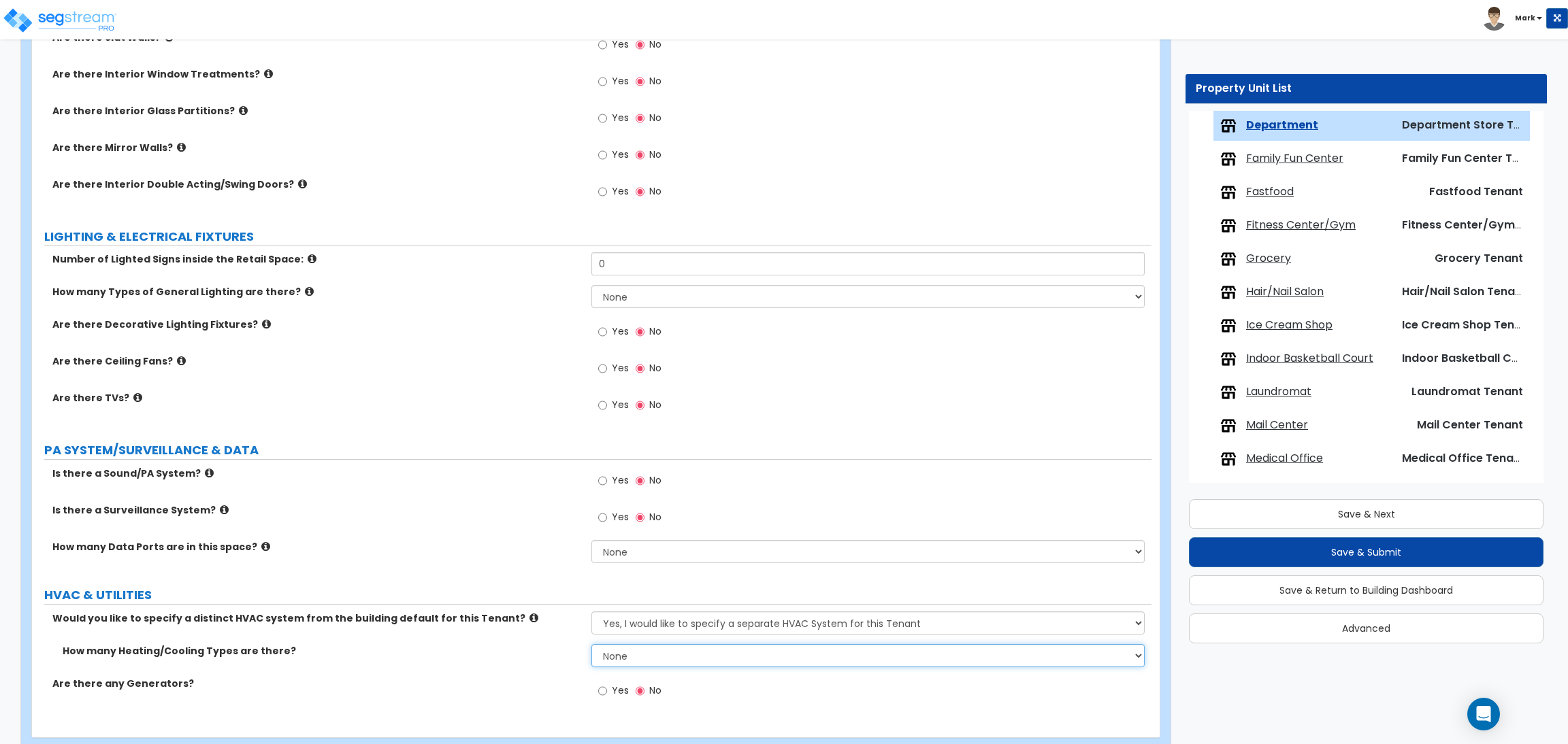
select select "1"
click at [591, 645] on select "None 1 2 3" at bounding box center [867, 655] width 552 height 23
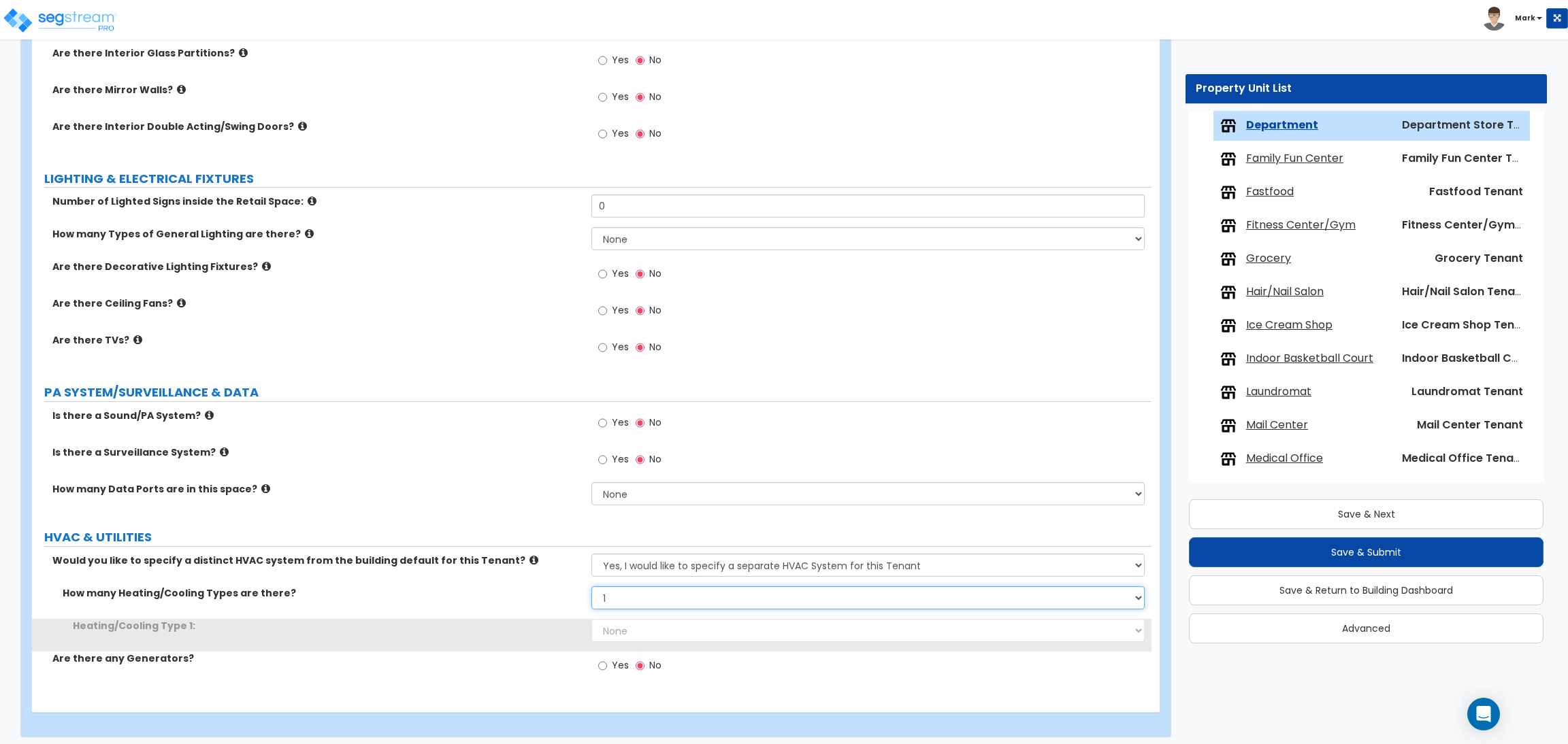
scroll to position [1503, 0]
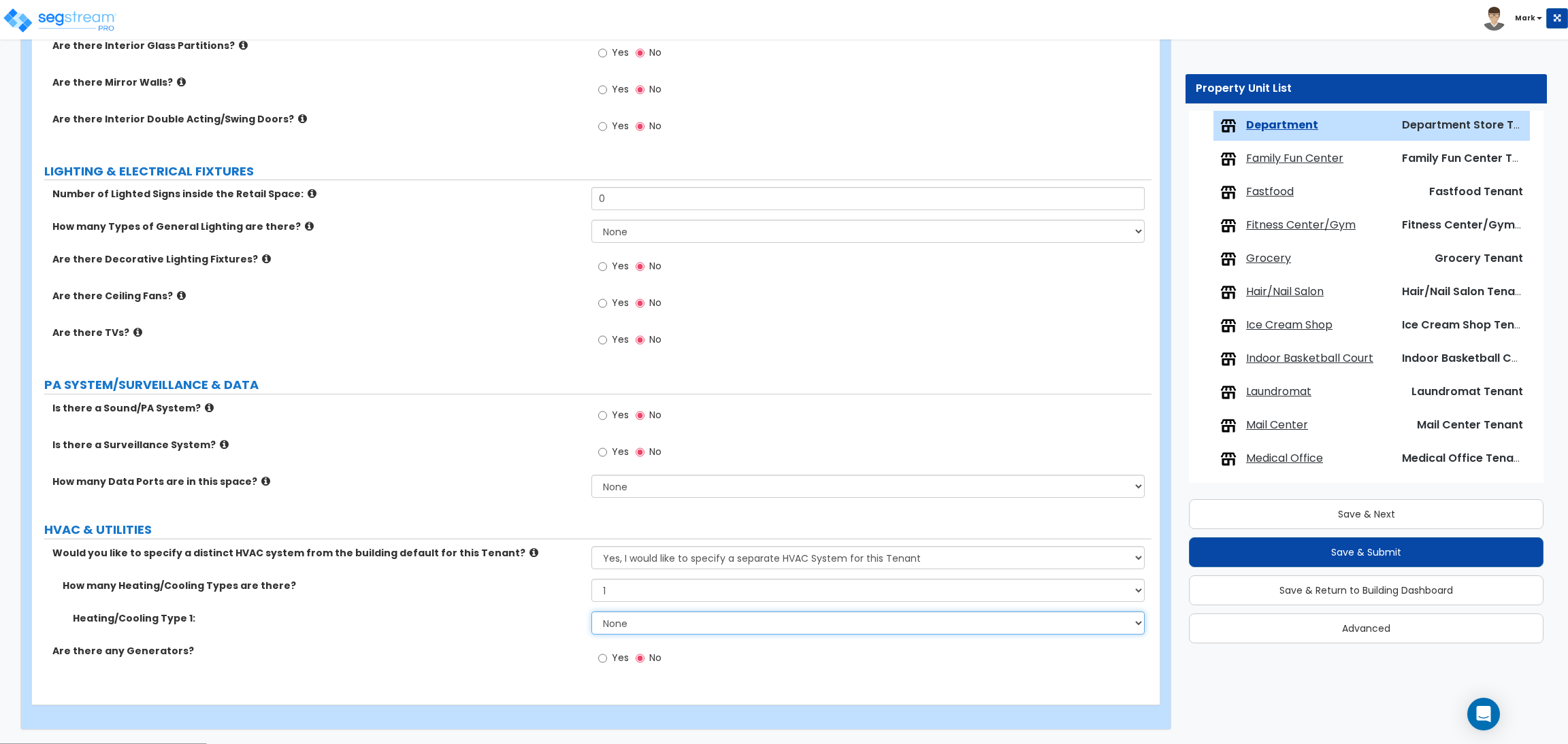
click at [619, 622] on select "None Heat Only Centralized Heating & Cooling Thru Wall Air Conditioners Mini Sp…" at bounding box center [867, 623] width 552 height 23
select select "1"
click at [591, 612] on select "None Heat Only Centralized Heating & Cooling Thru Wall Air Conditioners Mini Sp…" at bounding box center [867, 623] width 552 height 23
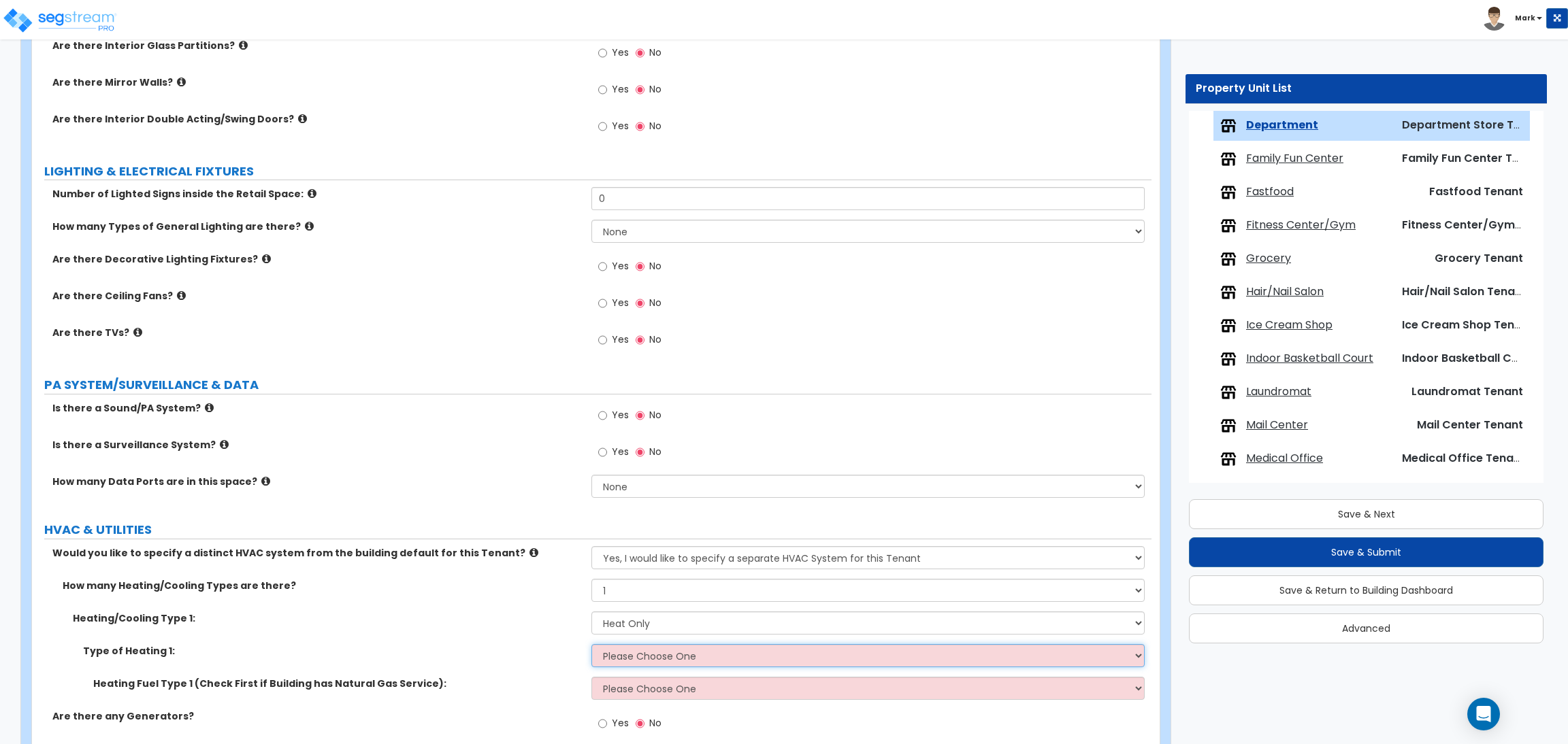
click at [655, 659] on select "Please Choose One Wall Heater Electric Baseboard Heater Hydronic Heating Radian…" at bounding box center [867, 655] width 552 height 23
click at [591, 645] on select "Please Choose One Wall Heater Electric Baseboard Heater Hydronic Heating Radian…" at bounding box center [867, 655] width 552 height 23
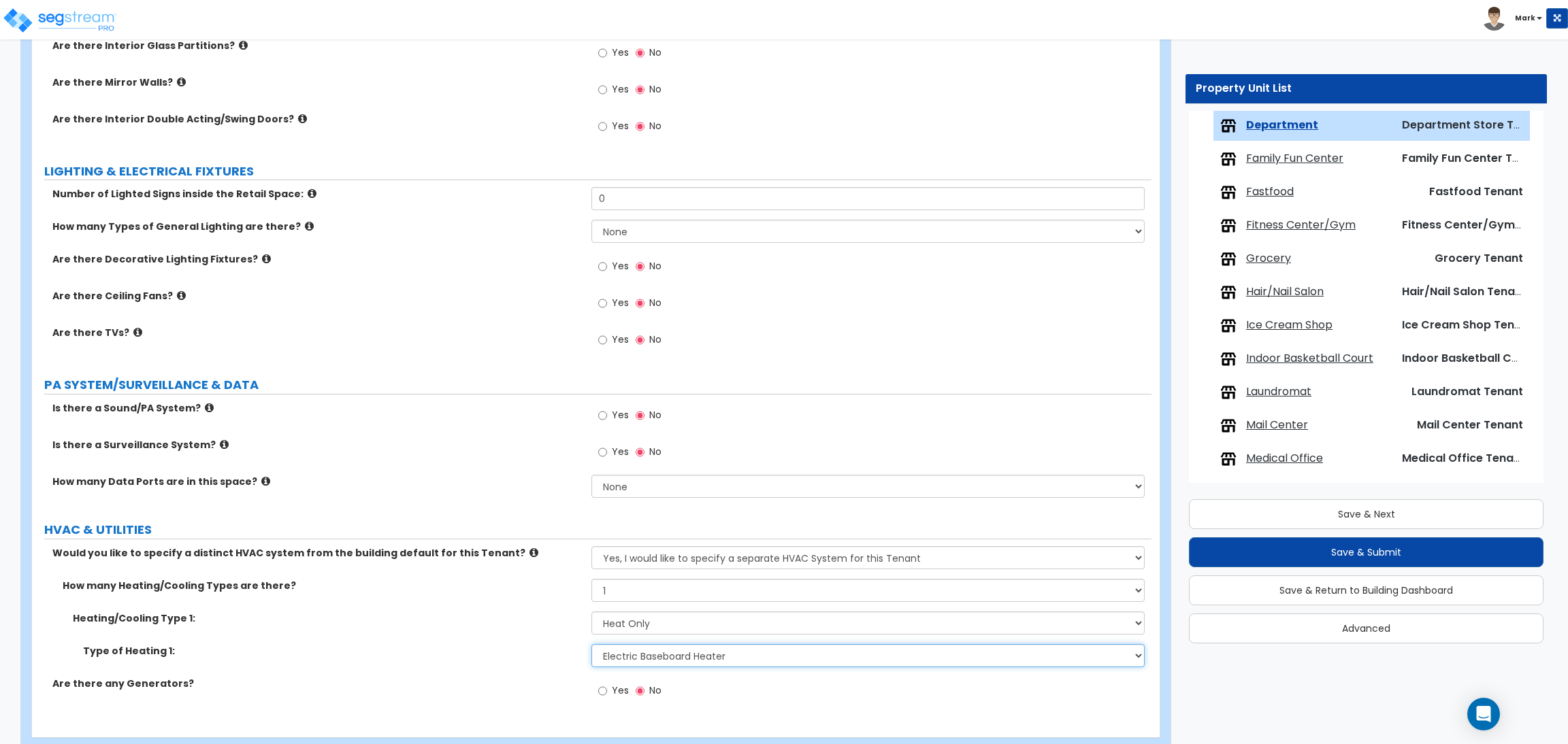
drag, startPoint x: 652, startPoint y: 648, endPoint x: 646, endPoint y: 646, distance: 6.3
click at [648, 648] on select "Please Choose One Wall Heater Electric Baseboard Heater Hydronic Heating Radian…" at bounding box center [867, 655] width 552 height 23
select select "1"
click at [591, 645] on select "Please Choose One Wall Heater Electric Baseboard Heater Hydronic Heating Radian…" at bounding box center [867, 655] width 552 height 23
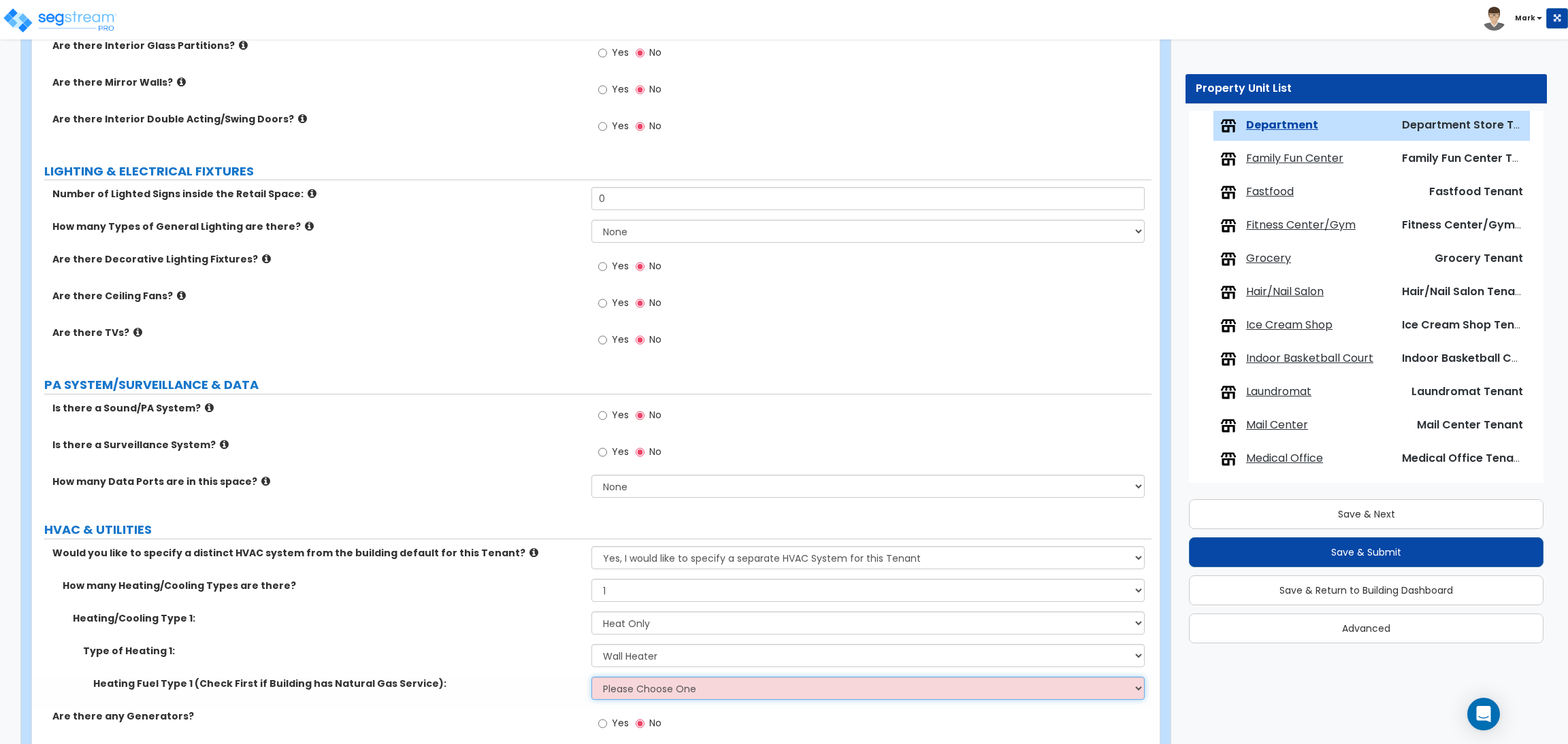
click at [647, 685] on select "Please Choose One Gas Electric" at bounding box center [867, 688] width 552 height 23
select select "1"
click at [591, 677] on select "Please Choose One Gas Electric" at bounding box center [867, 688] width 552 height 23
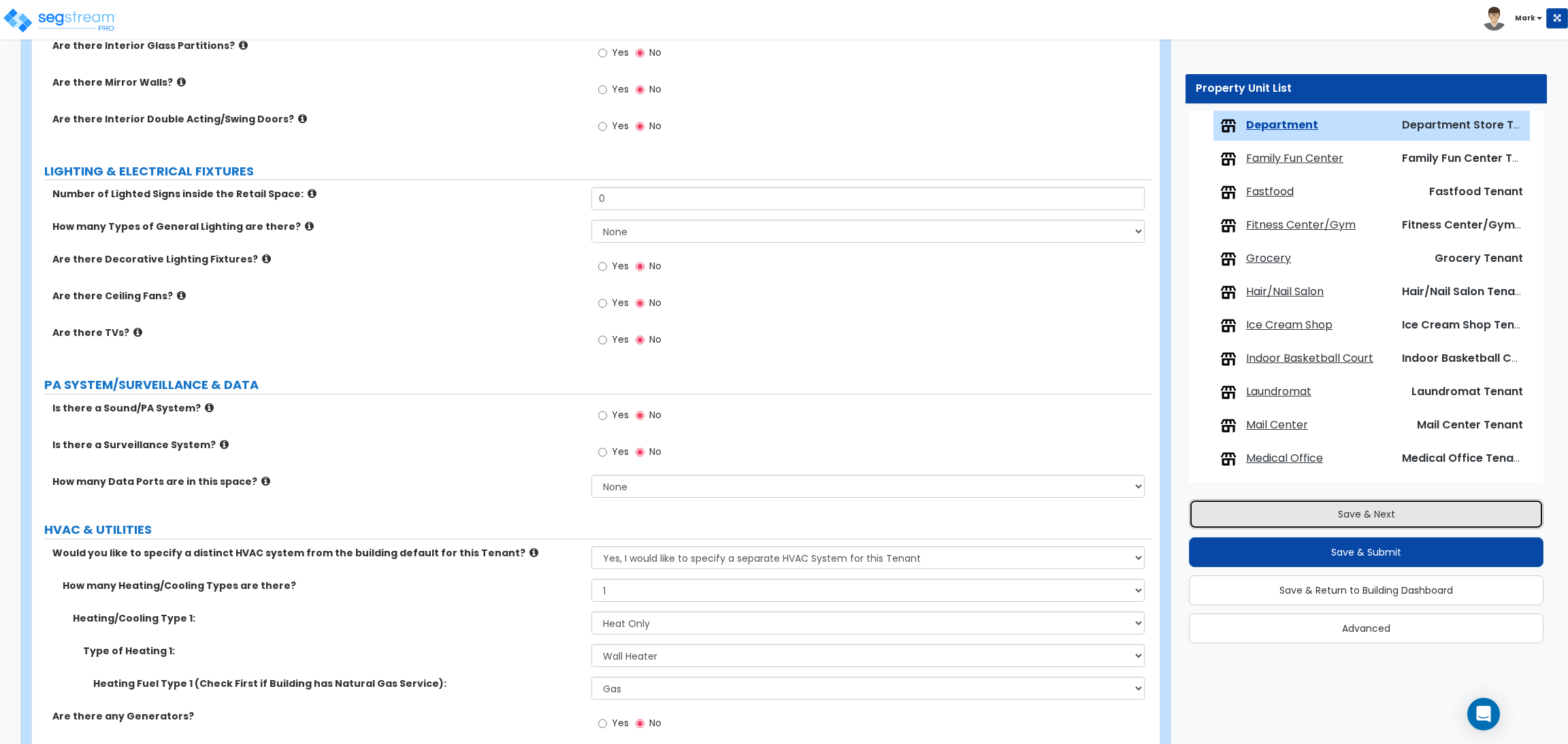
click at [1296, 505] on button "Save & Next" at bounding box center [1366, 513] width 355 height 30
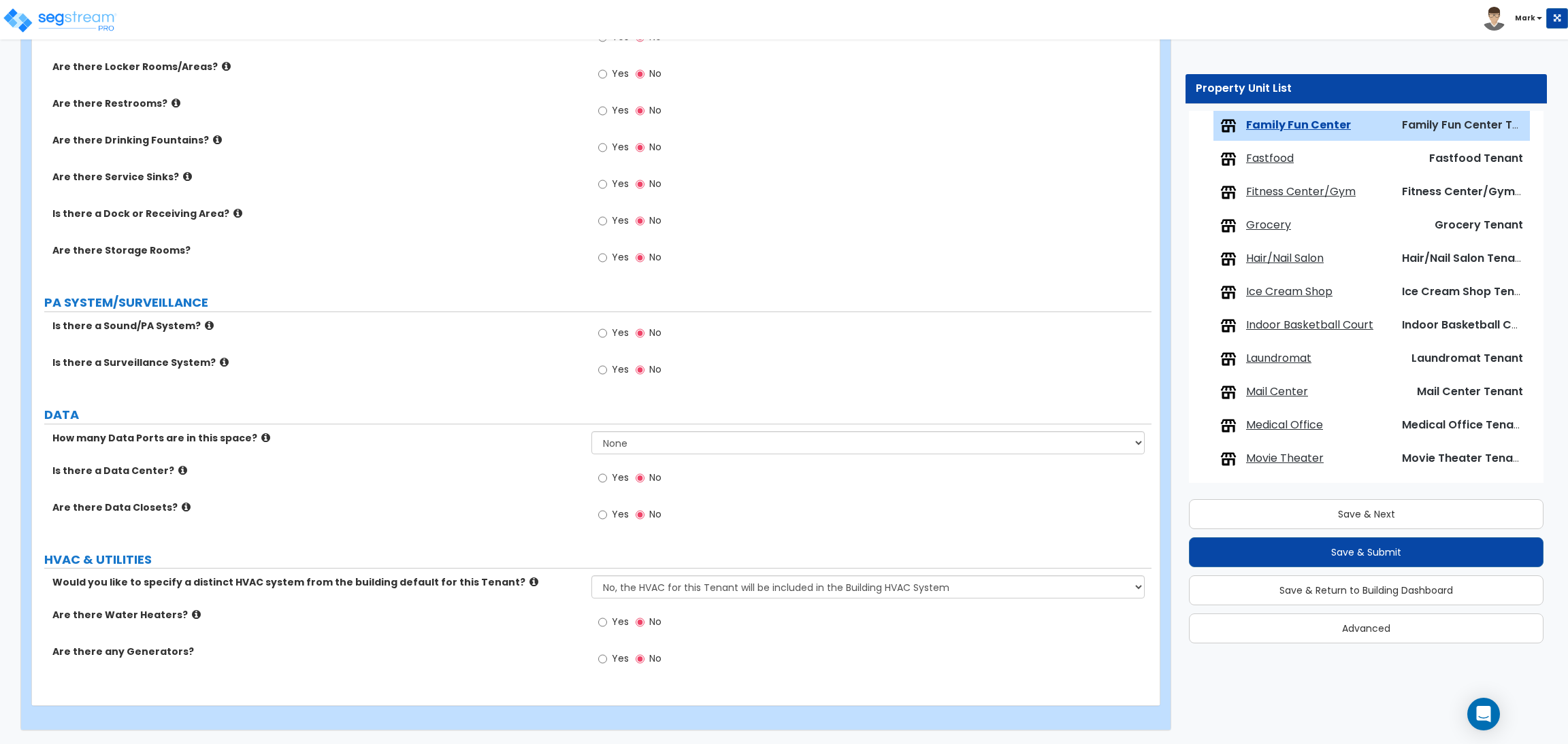
scroll to position [1517, 0]
click at [675, 589] on select "No, the HVAC for this Tenant will be included in the Building HVAC System Yes, …" at bounding box center [867, 584] width 552 height 23
select select "1"
click at [591, 575] on select "No, the HVAC for this Tenant will be included in the Building HVAC System Yes, …" at bounding box center [867, 584] width 552 height 23
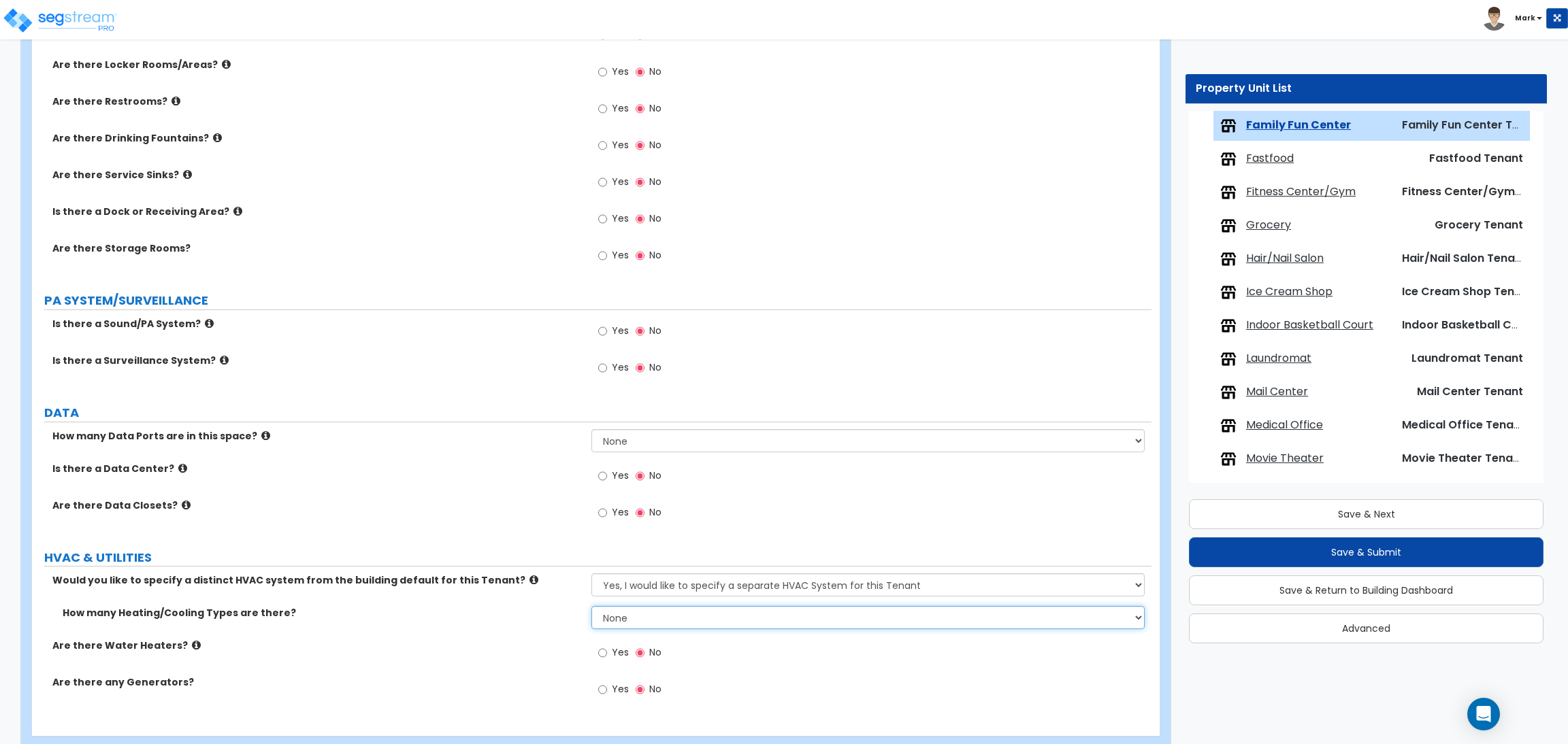
drag, startPoint x: 665, startPoint y: 614, endPoint x: 698, endPoint y: 615, distance: 33.0
click at [675, 614] on select "None 1 2 3" at bounding box center [867, 617] width 552 height 23
select select "1"
click at [591, 607] on select "None 1 2 3" at bounding box center [867, 617] width 552 height 23
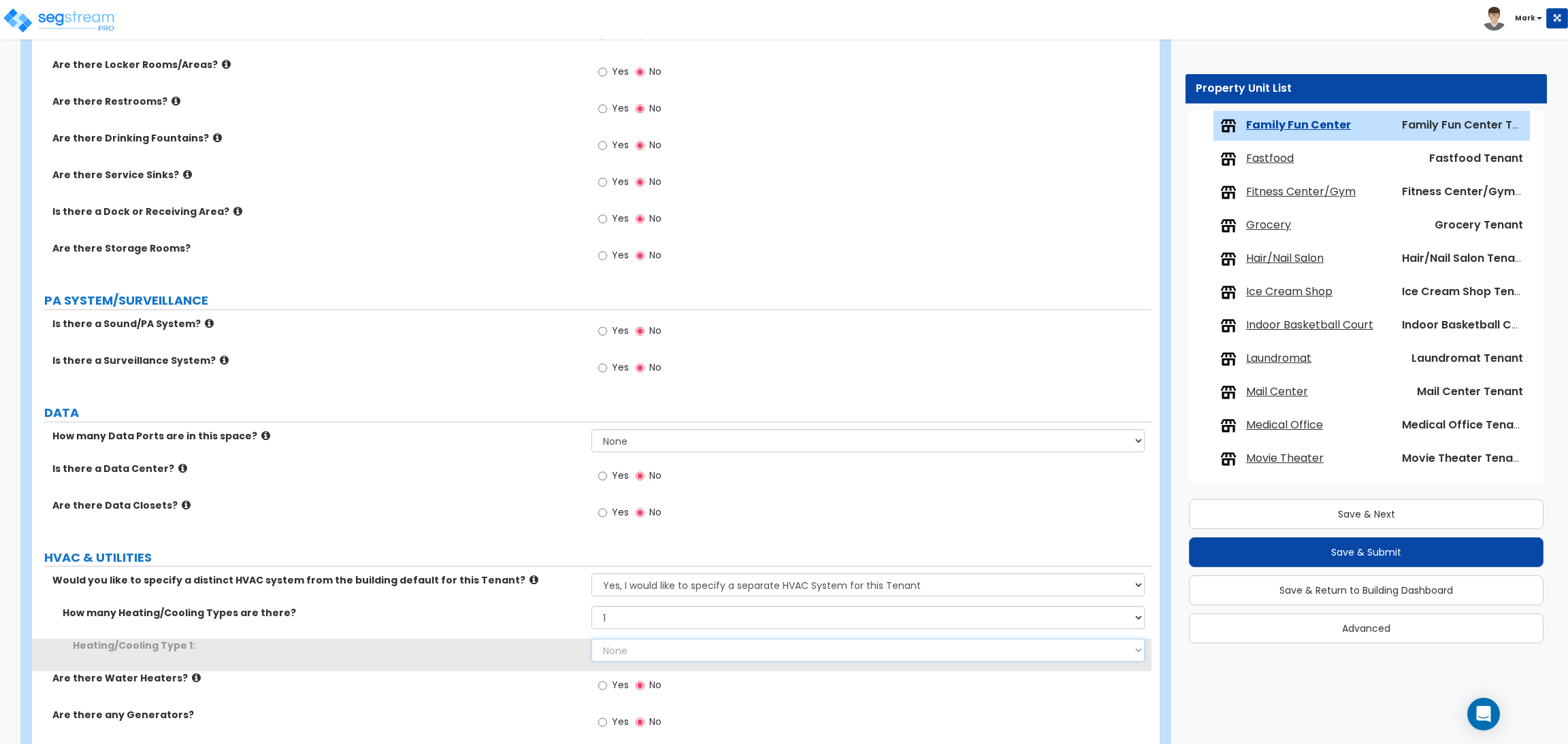
click at [646, 650] on select "None Heat Only Centralized Heating & Cooling Thru Wall Air Conditioners Mini Sp…" at bounding box center [867, 649] width 552 height 23
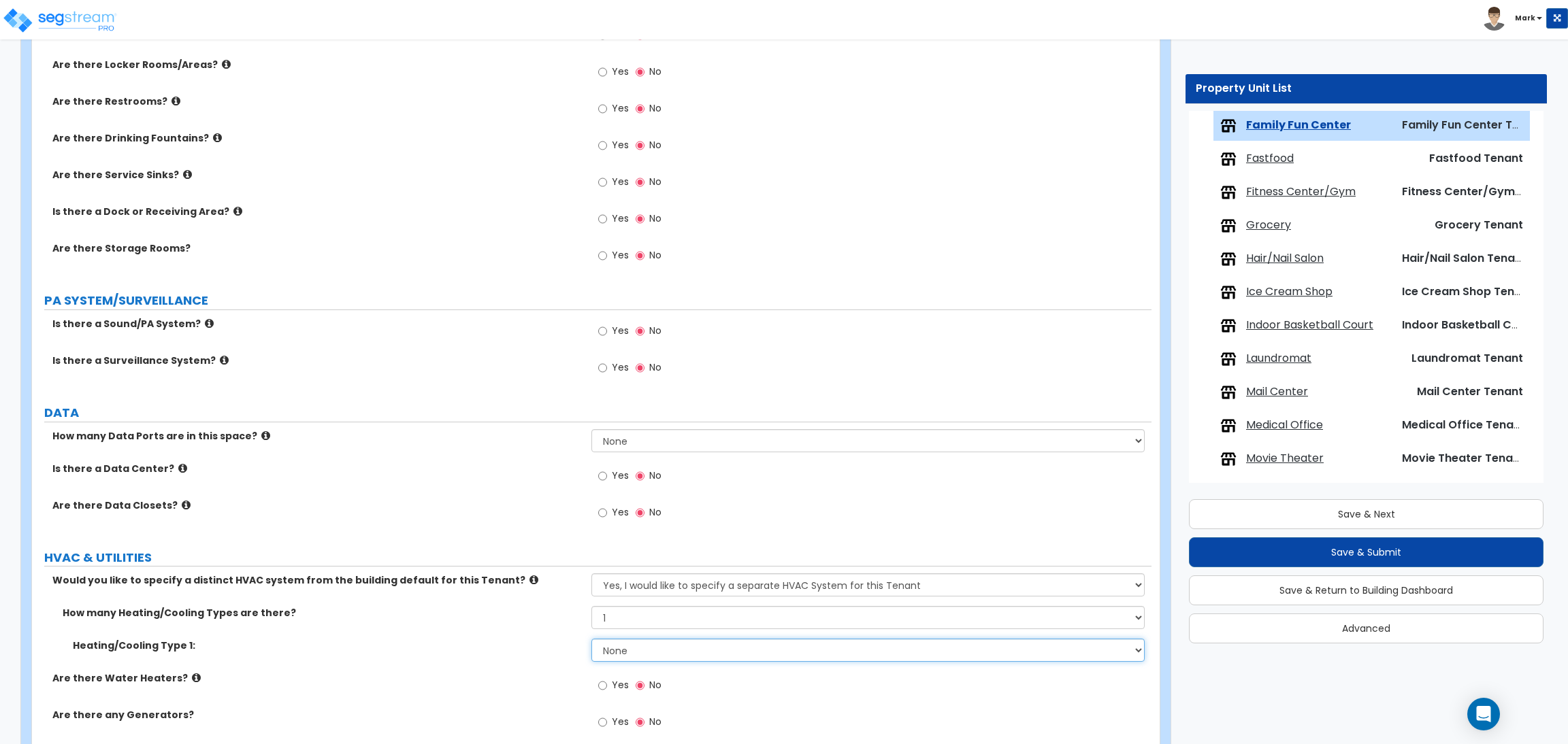
select select "1"
click at [591, 640] on select "None Heat Only Centralized Heating & Cooling Thru Wall Air Conditioners Mini Sp…" at bounding box center [867, 649] width 552 height 23
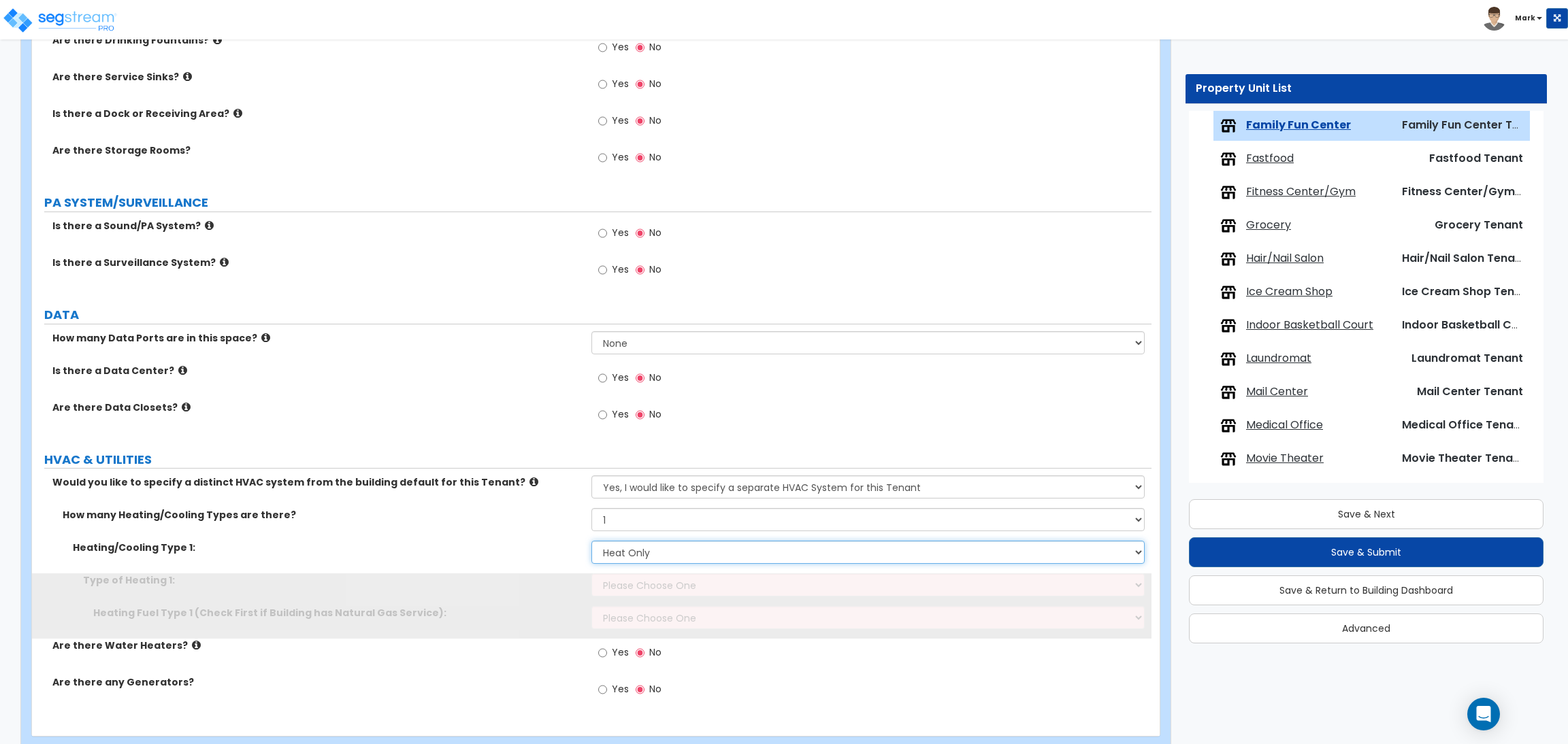
scroll to position [1649, 0]
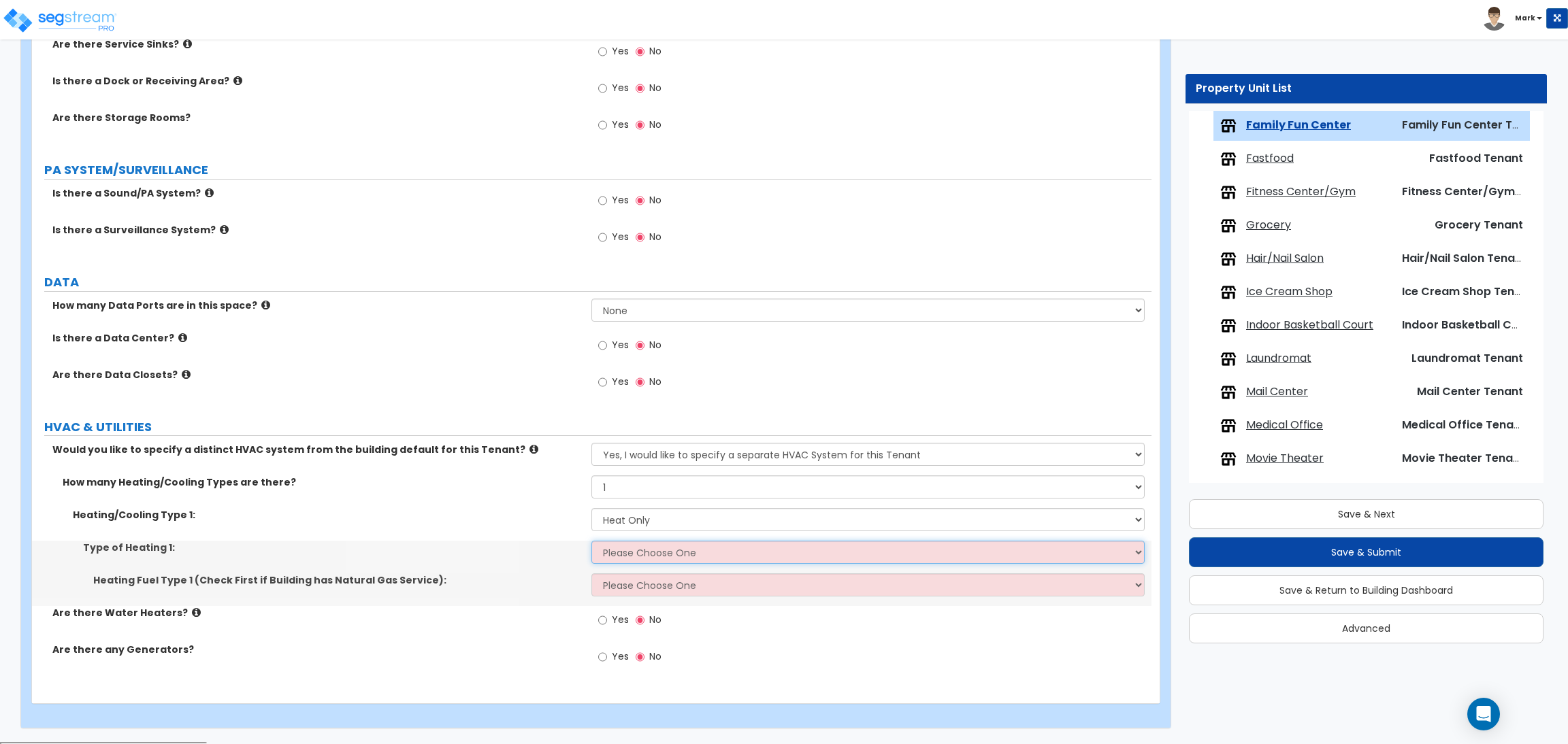
click at [652, 553] on select "Please Choose One Wall Heater Electric Baseboard Heater Hydronic Heating Radian…" at bounding box center [867, 552] width 552 height 23
select select "1"
click at [591, 542] on select "Please Choose One Wall Heater Electric Baseboard Heater Hydronic Heating Radian…" at bounding box center [867, 552] width 552 height 23
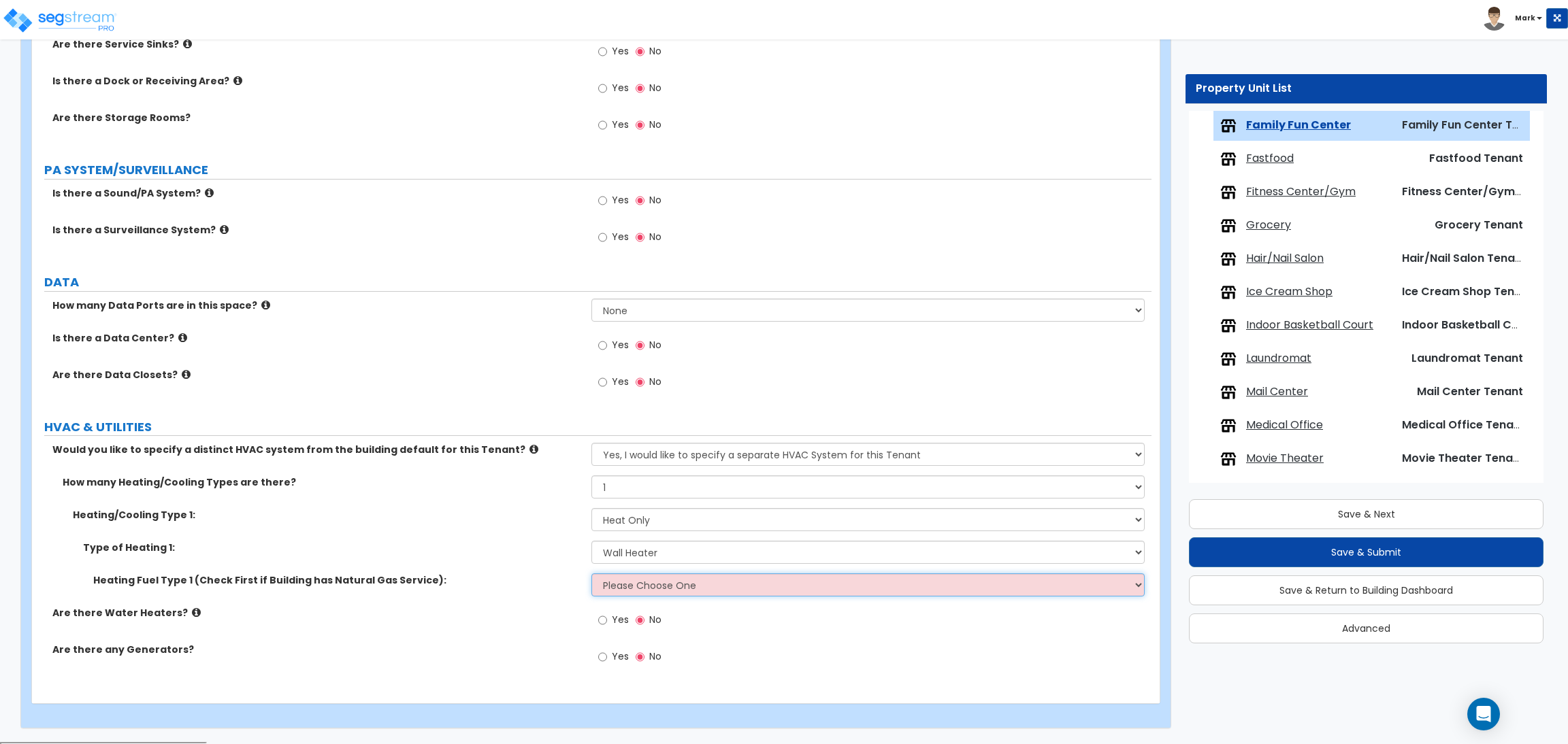
click at [632, 582] on select "Please Choose One Gas Electric" at bounding box center [867, 584] width 552 height 23
select select "1"
click at [591, 575] on select "Please Choose One Gas Electric" at bounding box center [867, 584] width 552 height 23
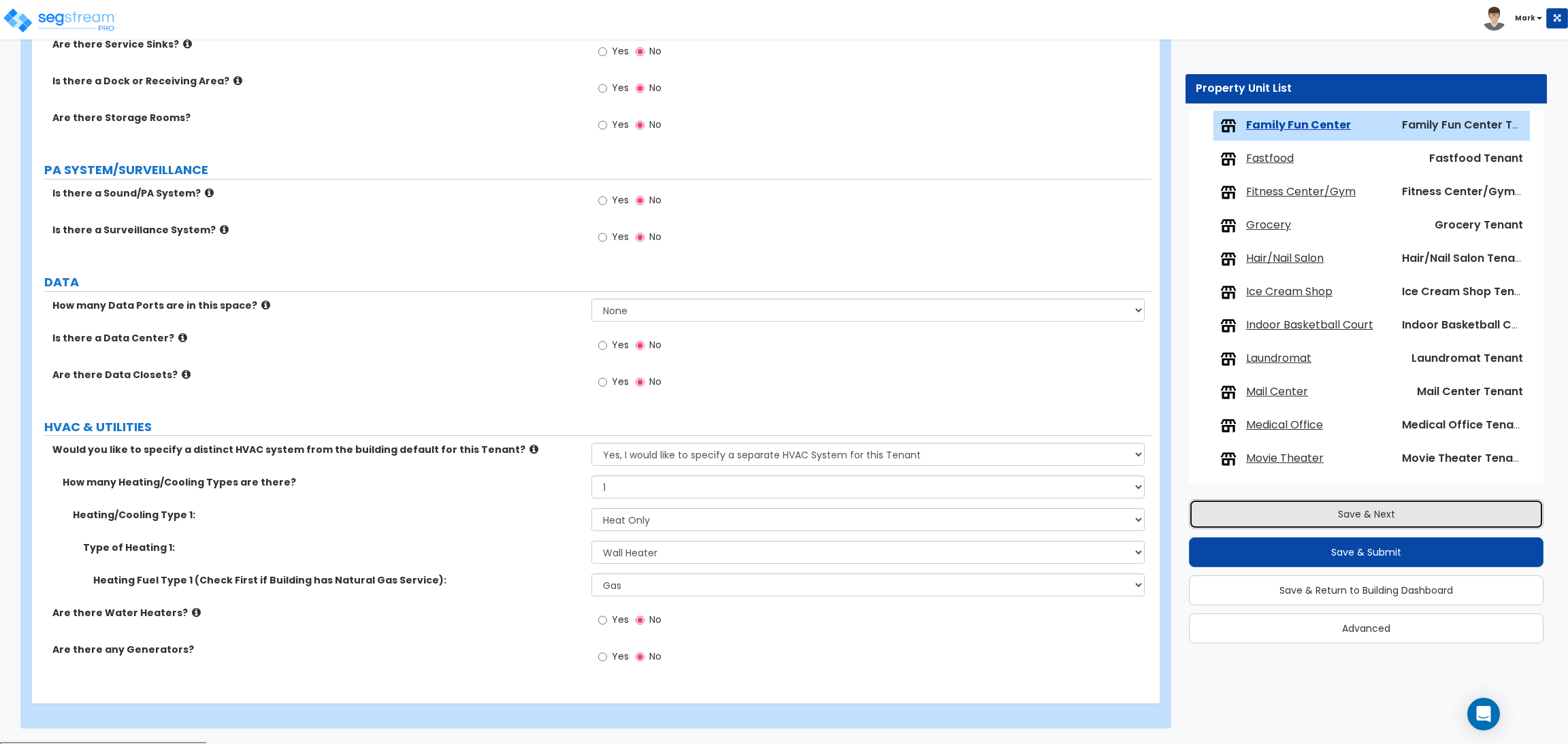
click at [1268, 502] on button "Save & Next" at bounding box center [1366, 513] width 355 height 30
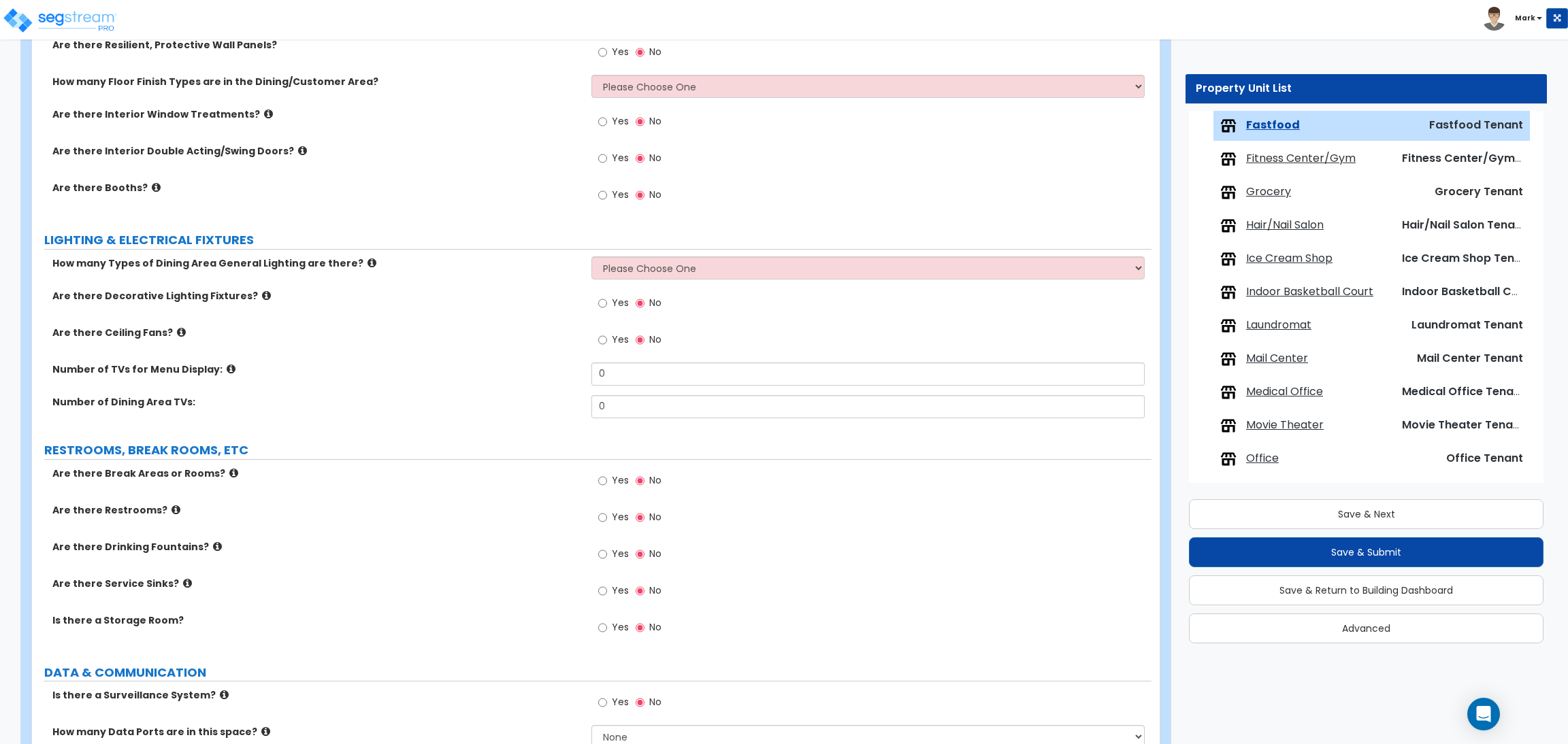
scroll to position [1742, 0]
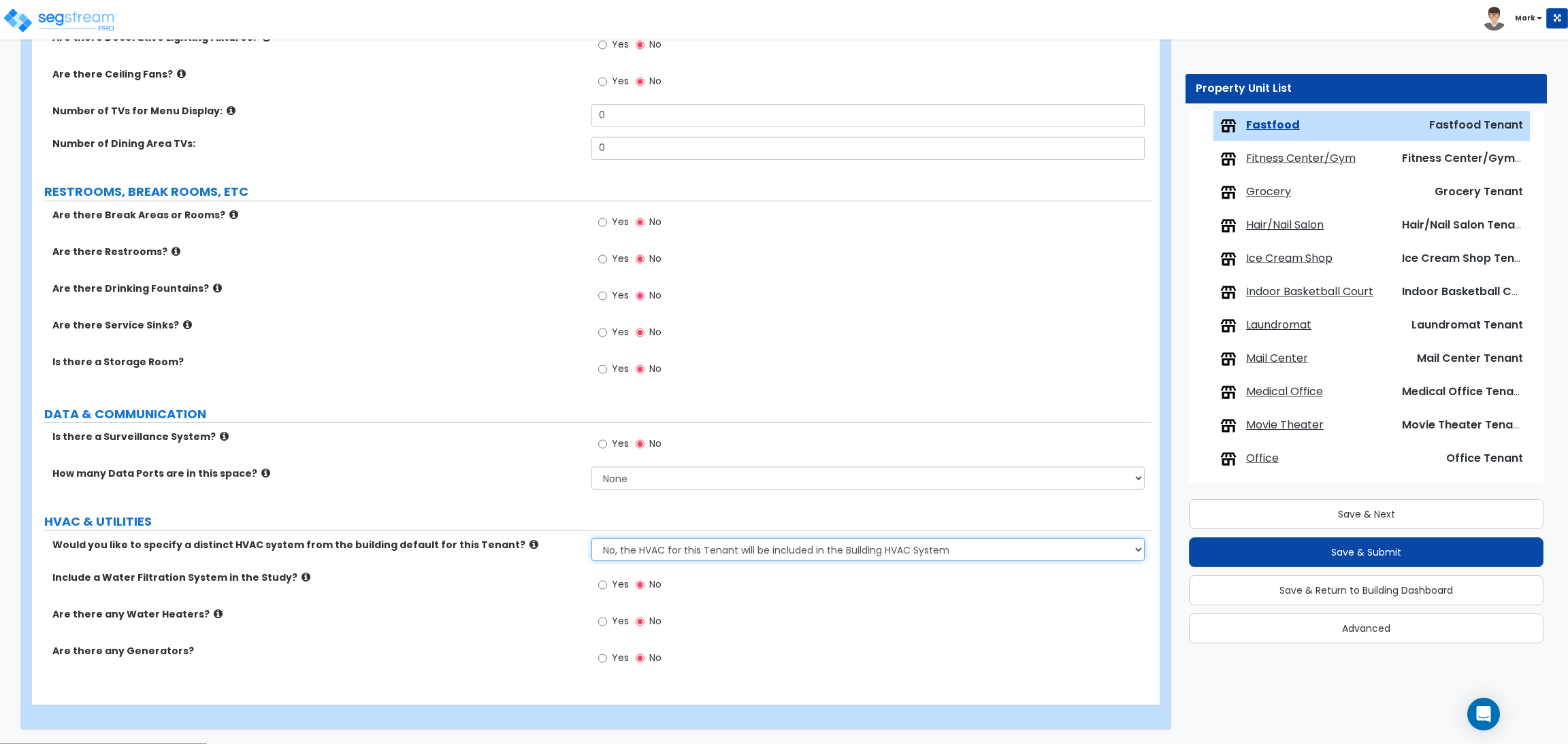
drag, startPoint x: 646, startPoint y: 555, endPoint x: 646, endPoint y: 532, distance: 23.0
click at [646, 546] on select "No, the HVAC for this Tenant will be included in the Building HVAC System Yes, …" at bounding box center [867, 549] width 552 height 23
select select "1"
click at [591, 538] on select "No, the HVAC for this Tenant will be included in the Building HVAC System Yes, …" at bounding box center [867, 549] width 552 height 23
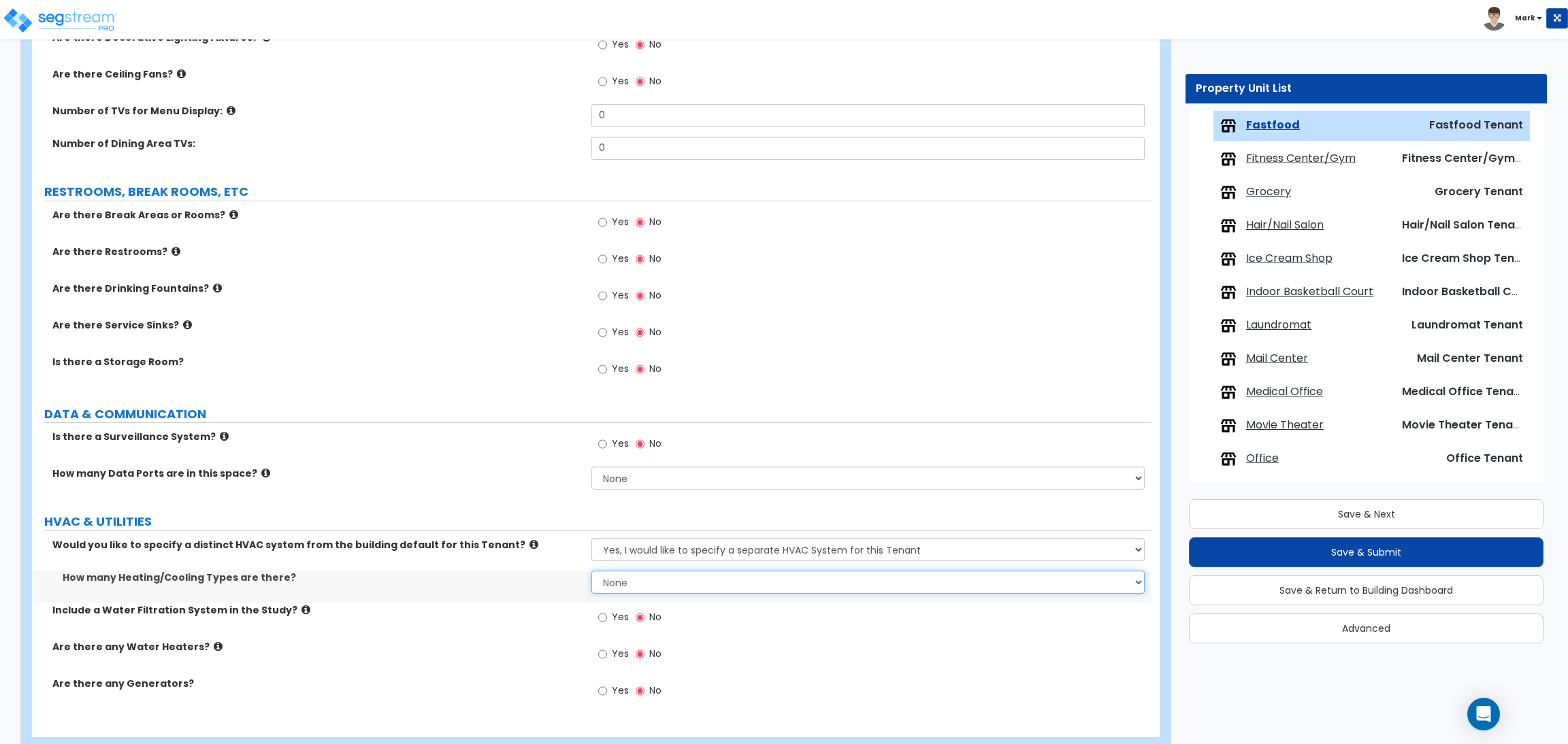
click at [615, 589] on select "None 1 2 3" at bounding box center [867, 581] width 552 height 23
select select "1"
click at [591, 571] on select "None 1 2 3" at bounding box center [867, 581] width 552 height 23
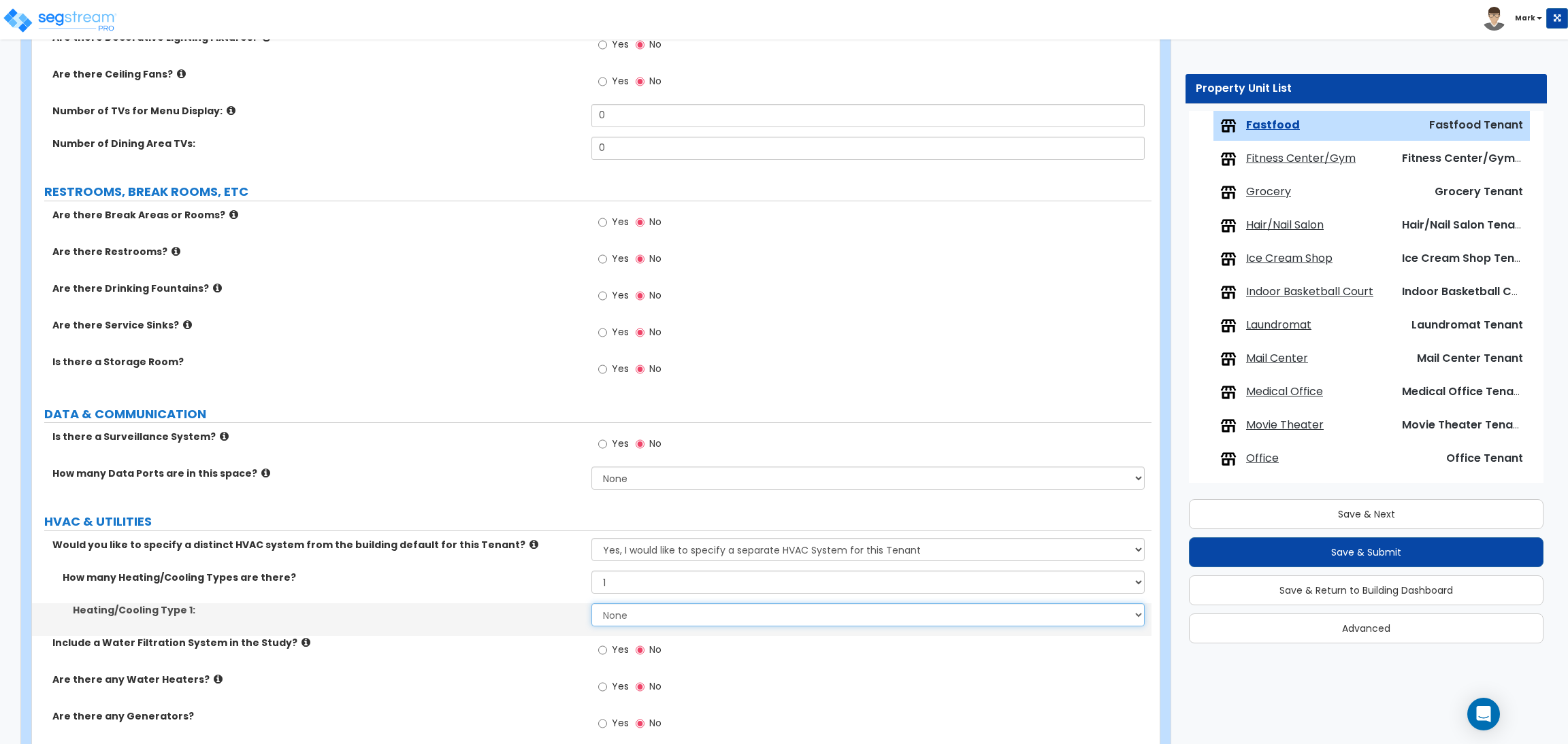
click at [622, 619] on select "None Heat Only Centralized Heating & Cooling Thru Wall Air Conditioners Mini Sp…" at bounding box center [867, 614] width 552 height 23
select select "1"
click at [591, 603] on select "None Heat Only Centralized Heating & Cooling Thru Wall Air Conditioners Mini Sp…" at bounding box center [867, 614] width 552 height 23
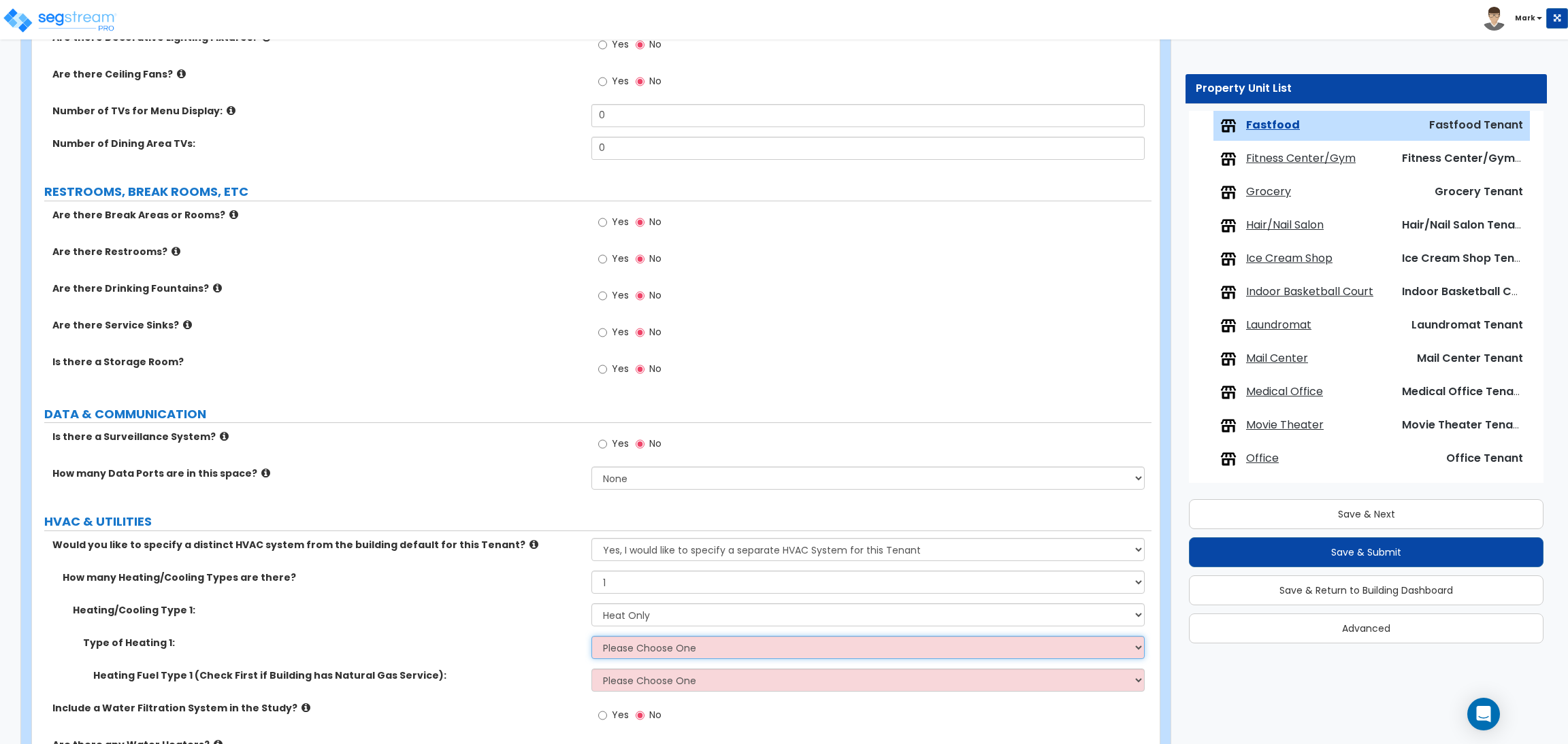
click at [639, 655] on select "Please Choose One Wall Heater Electric Baseboard Heater Hydronic Heating Radian…" at bounding box center [867, 647] width 552 height 23
select select "1"
click at [591, 637] on select "Please Choose One Wall Heater Electric Baseboard Heater Hydronic Heating Radian…" at bounding box center [867, 647] width 552 height 23
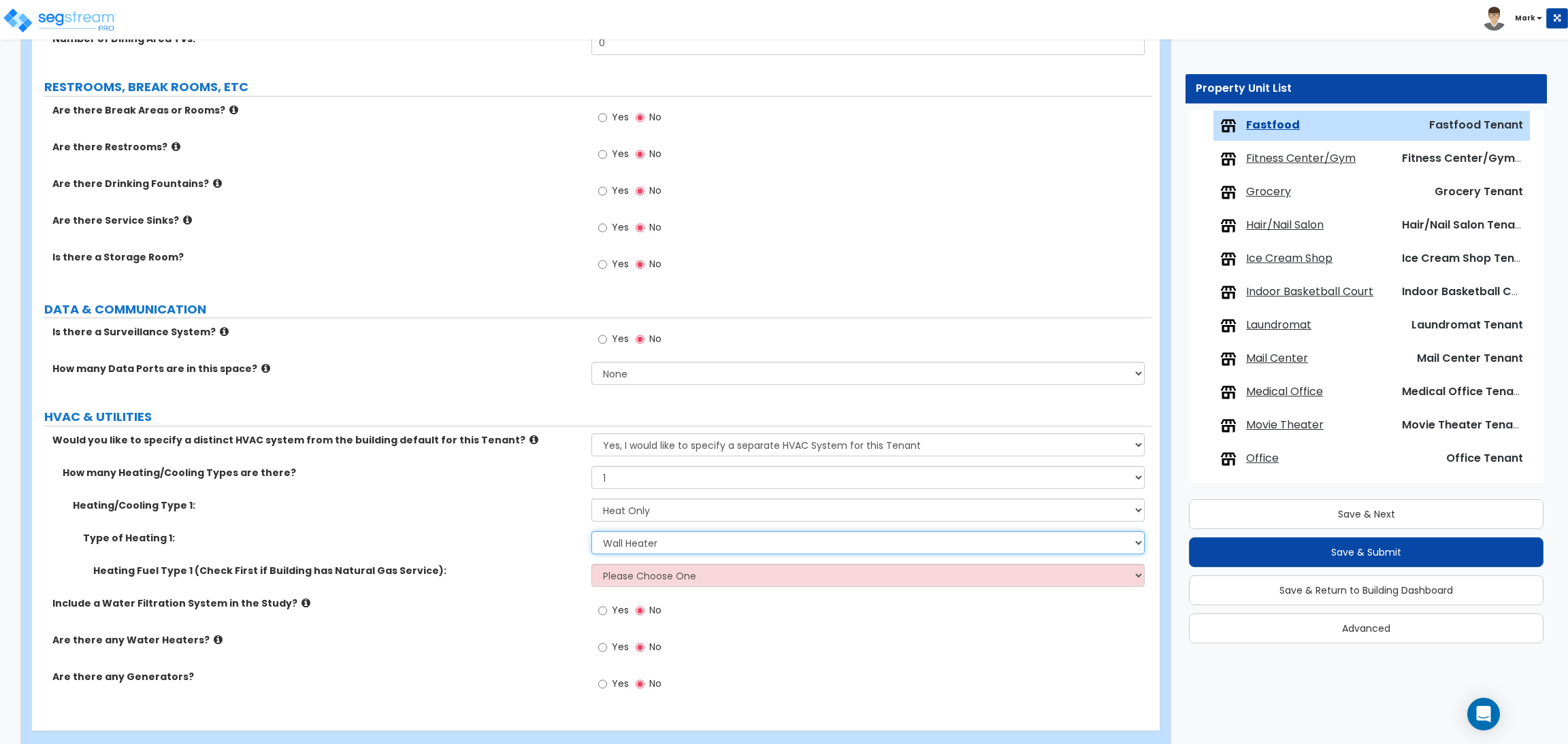
scroll to position [1872, 0]
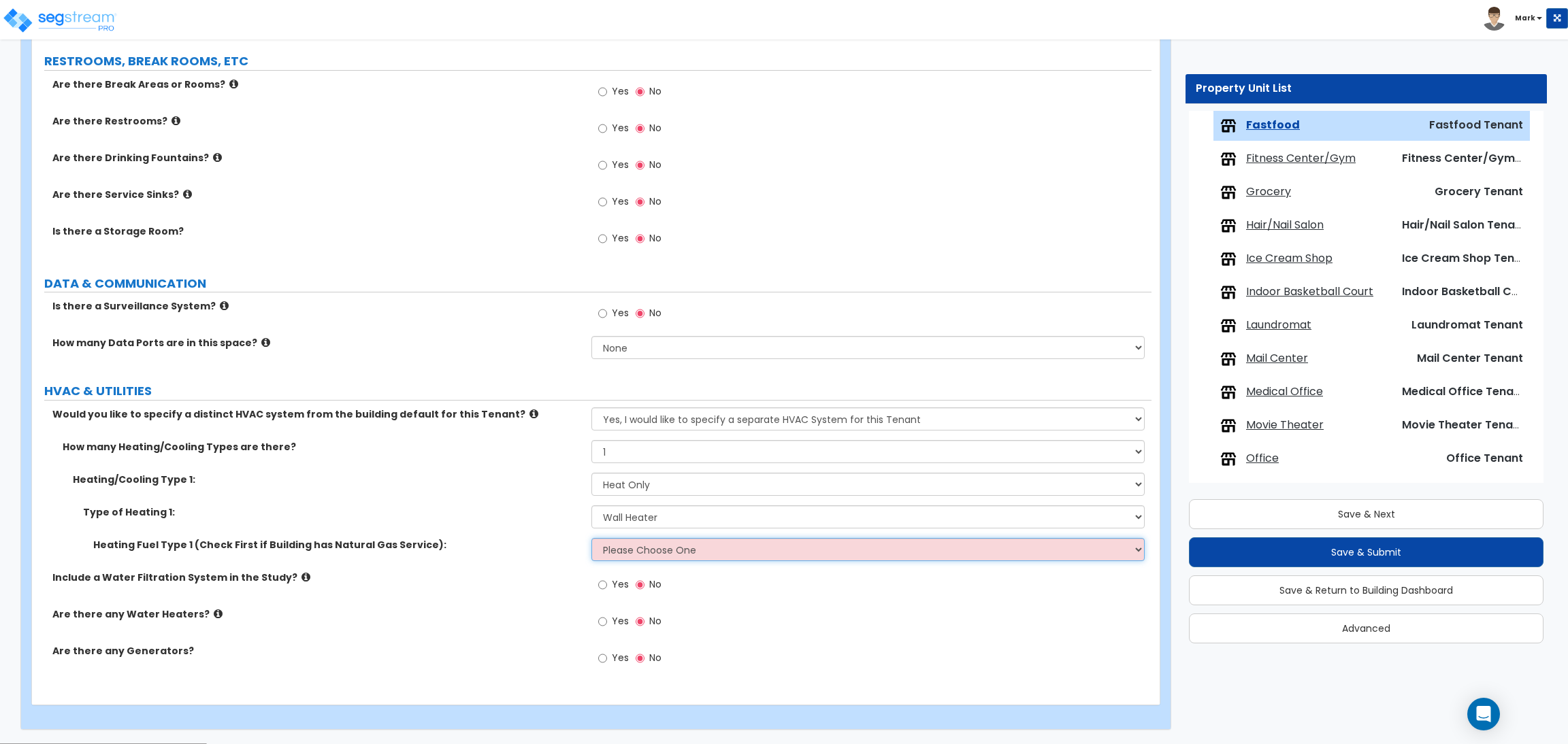
click at [665, 557] on select "Please Choose One Gas Electric" at bounding box center [867, 549] width 552 height 23
select select "1"
click at [591, 538] on select "Please Choose One Gas Electric" at bounding box center [867, 549] width 552 height 23
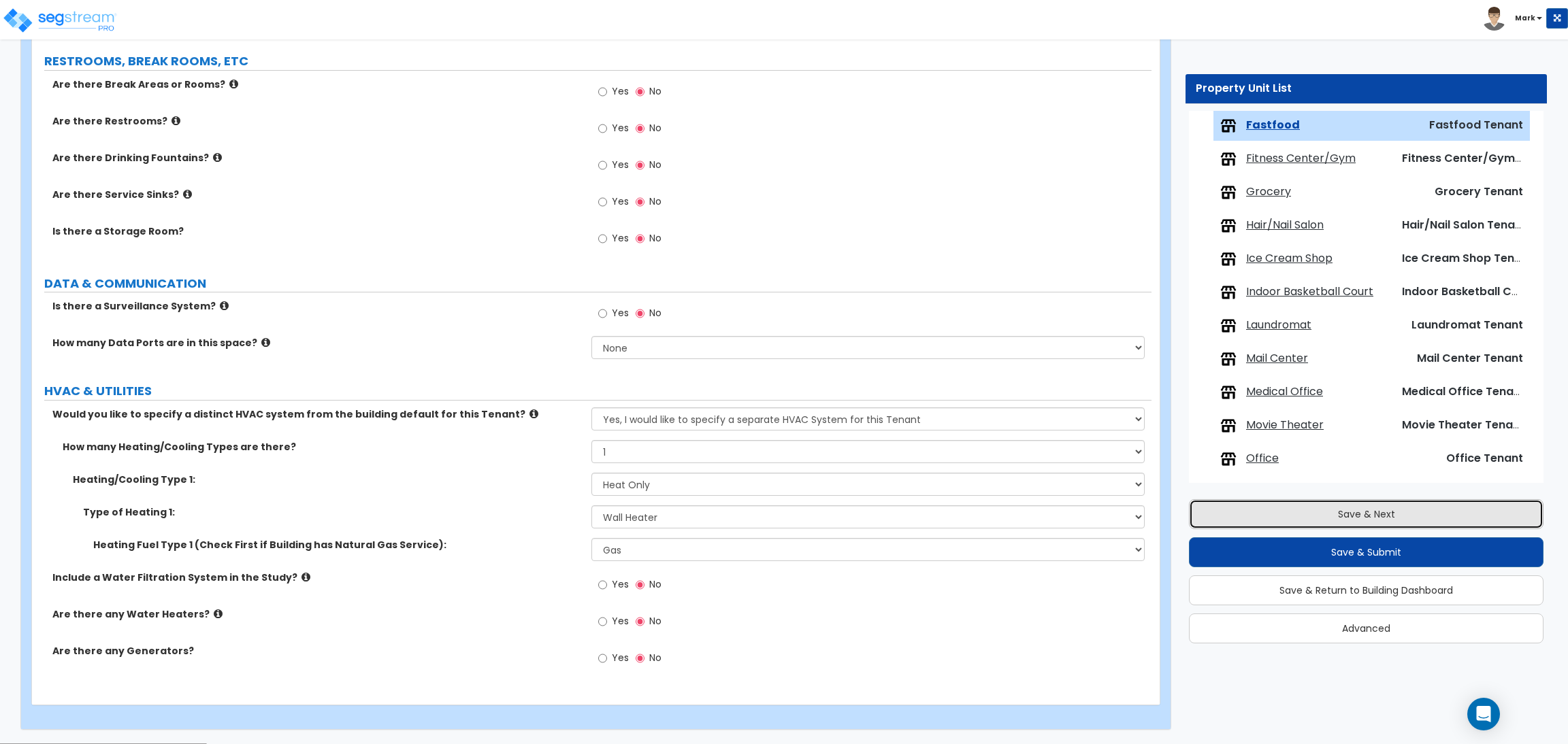
click at [1296, 519] on button "Save & Next" at bounding box center [1366, 513] width 355 height 30
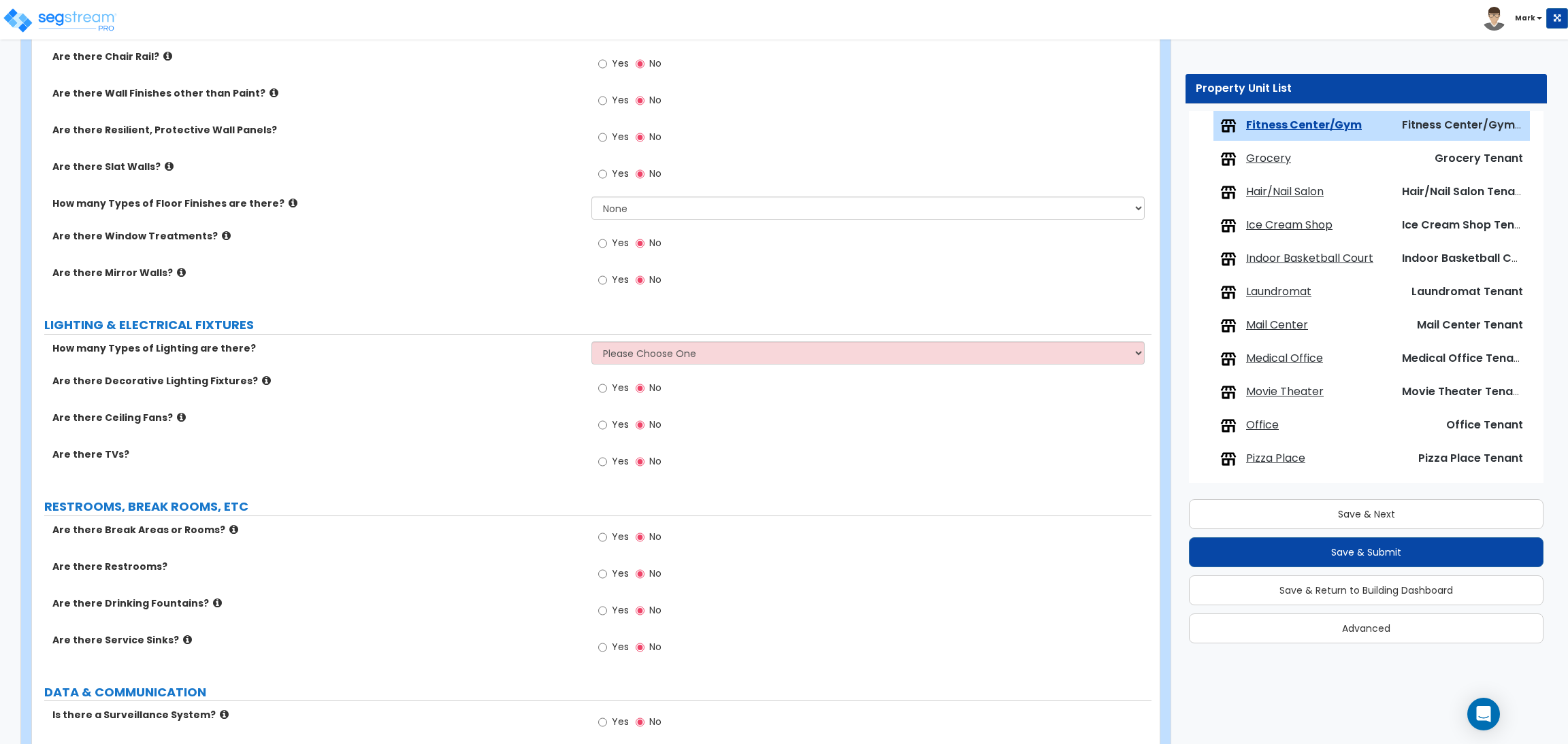
scroll to position [1031, 0]
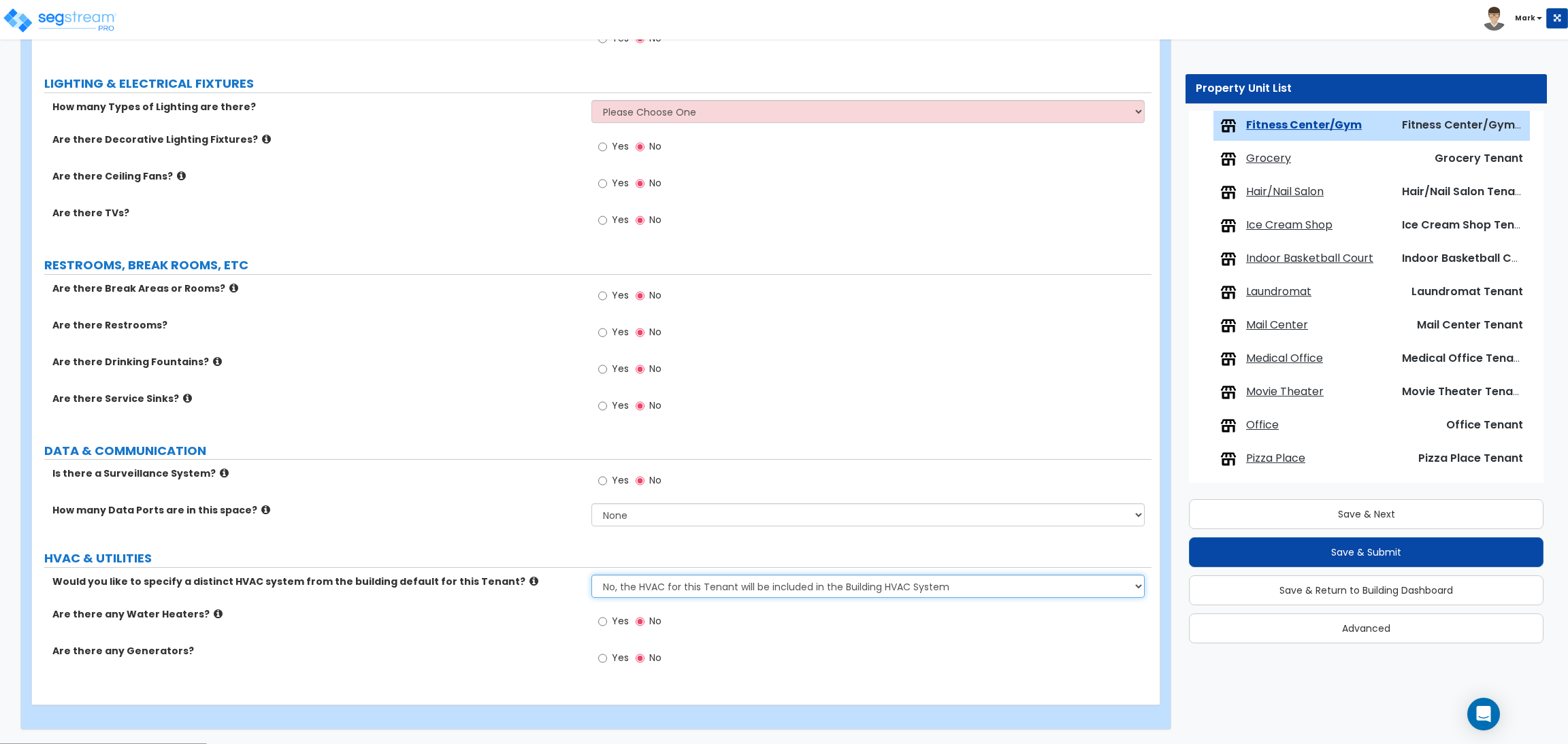
click at [636, 588] on select "No, the HVAC for this Tenant will be included in the Building HVAC System Yes, …" at bounding box center [867, 586] width 552 height 23
select select "1"
click at [591, 575] on select "No, the HVAC for this Tenant will be included in the Building HVAC System Yes, …" at bounding box center [867, 586] width 552 height 23
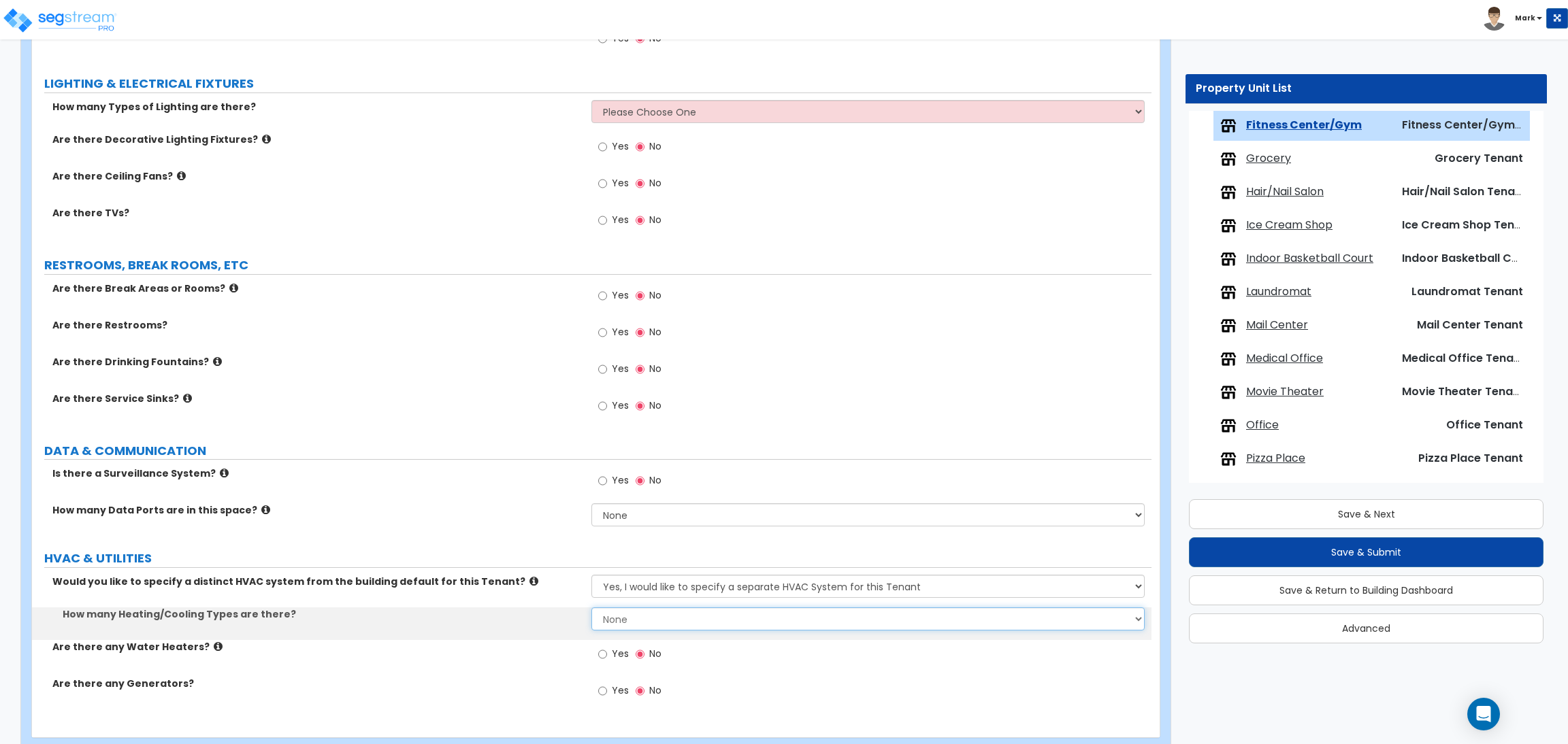
click at [619, 614] on select "None 1 2 3" at bounding box center [867, 618] width 552 height 23
select select "1"
click at [591, 608] on select "None 1 2 3" at bounding box center [867, 618] width 552 height 23
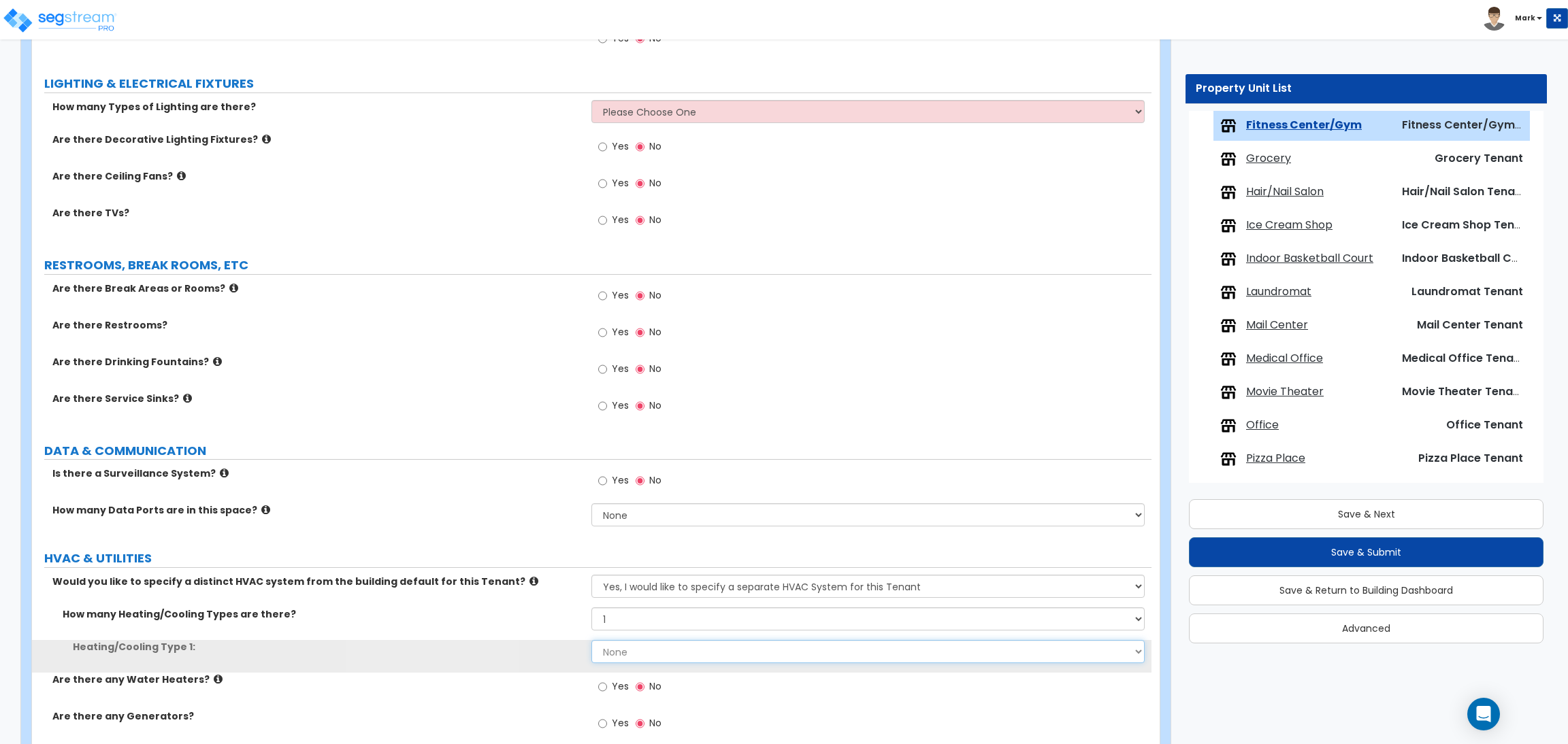
click at [607, 653] on select "None Heat Only Centralized Heating & Cooling Thru Wall Air Conditioners Mini Sp…" at bounding box center [867, 651] width 552 height 23
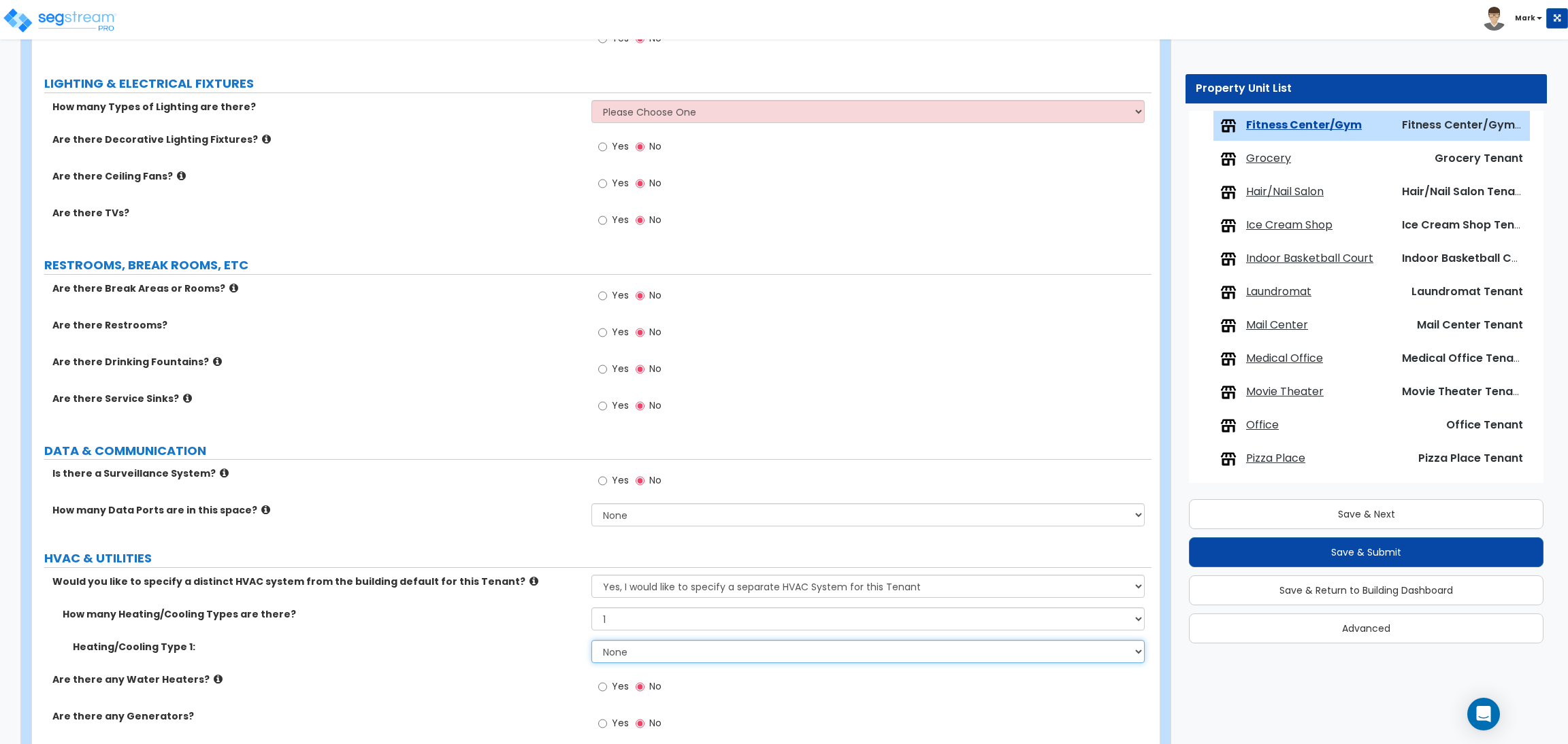
select select "1"
click at [591, 640] on select "None Heat Only Centralized Heating & Cooling Thru Wall Air Conditioners Mini Sp…" at bounding box center [867, 651] width 552 height 23
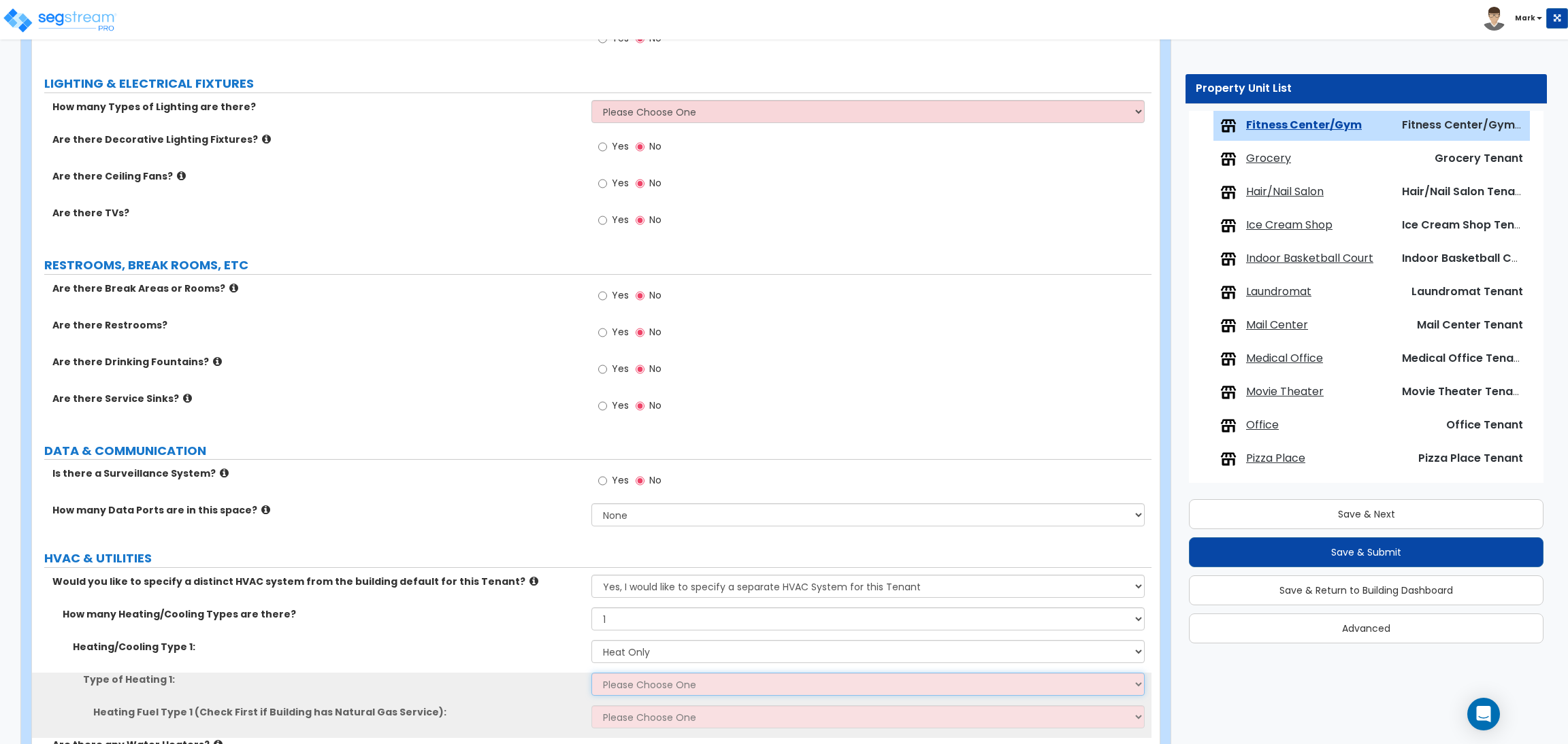
click at [622, 687] on select "Please Choose One Wall Heater Electric Baseboard Heater Hydronic Heating Radian…" at bounding box center [867, 683] width 552 height 23
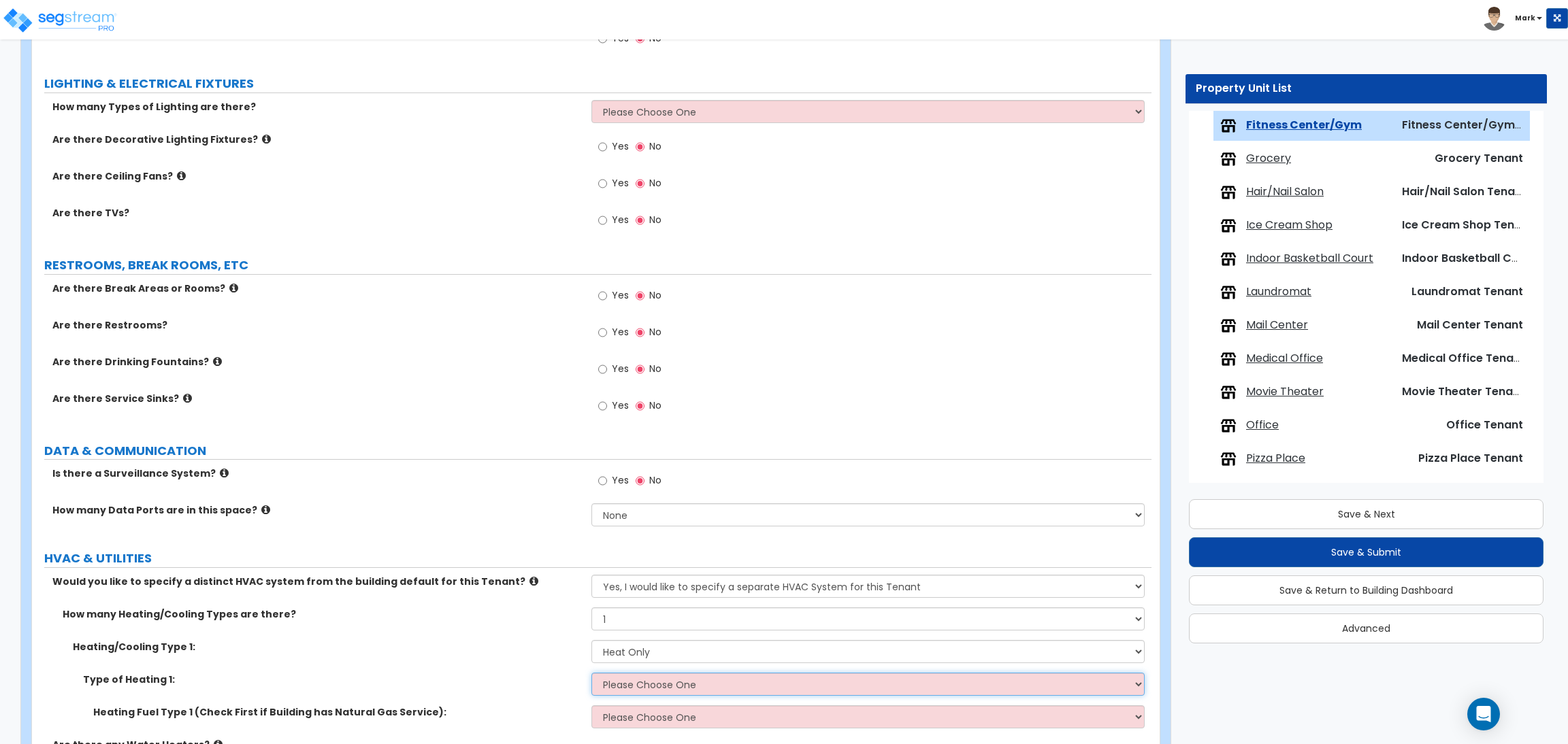
select select "1"
click at [591, 673] on select "Please Choose One Wall Heater Electric Baseboard Heater Hydronic Heating Radian…" at bounding box center [867, 683] width 552 height 23
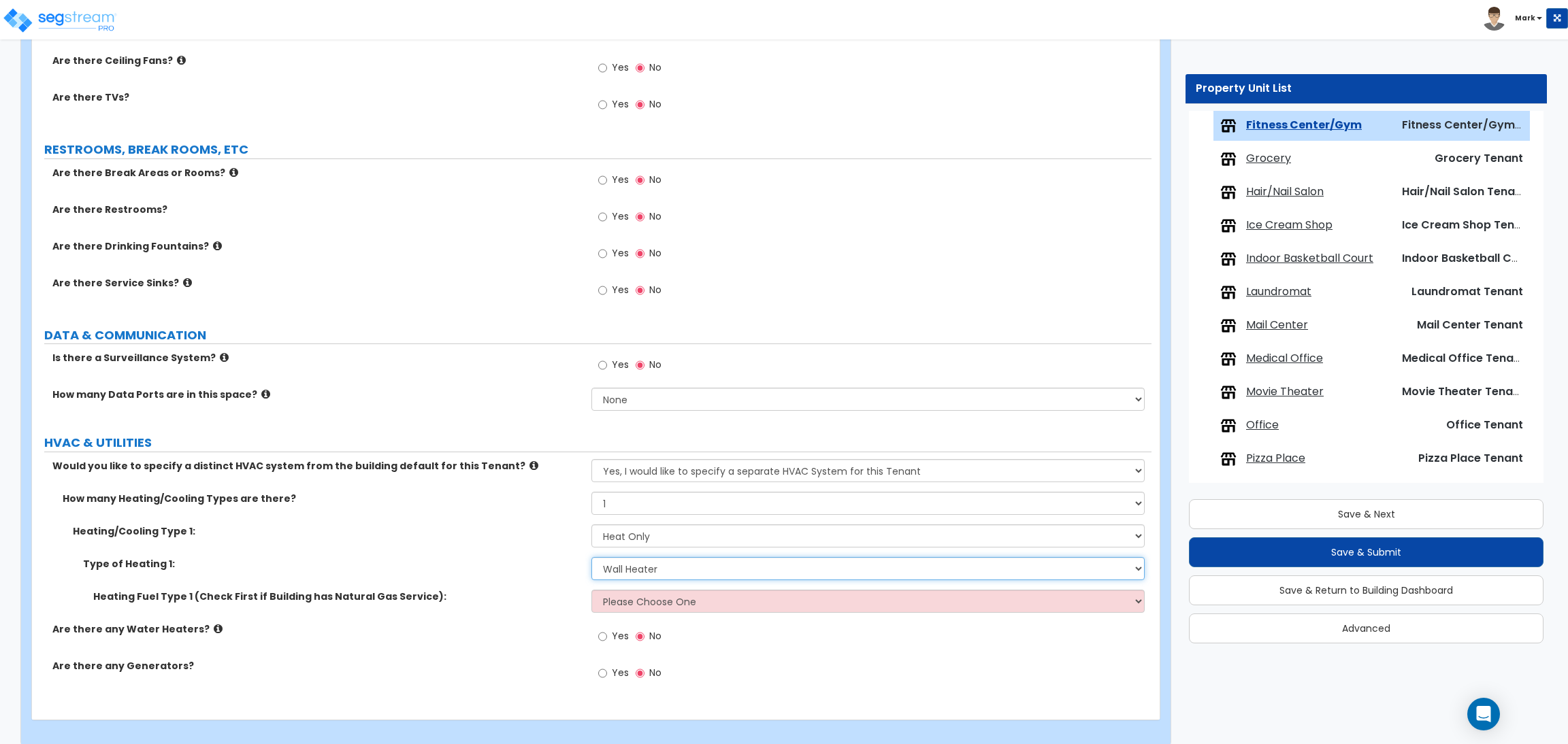
scroll to position [1162, 0]
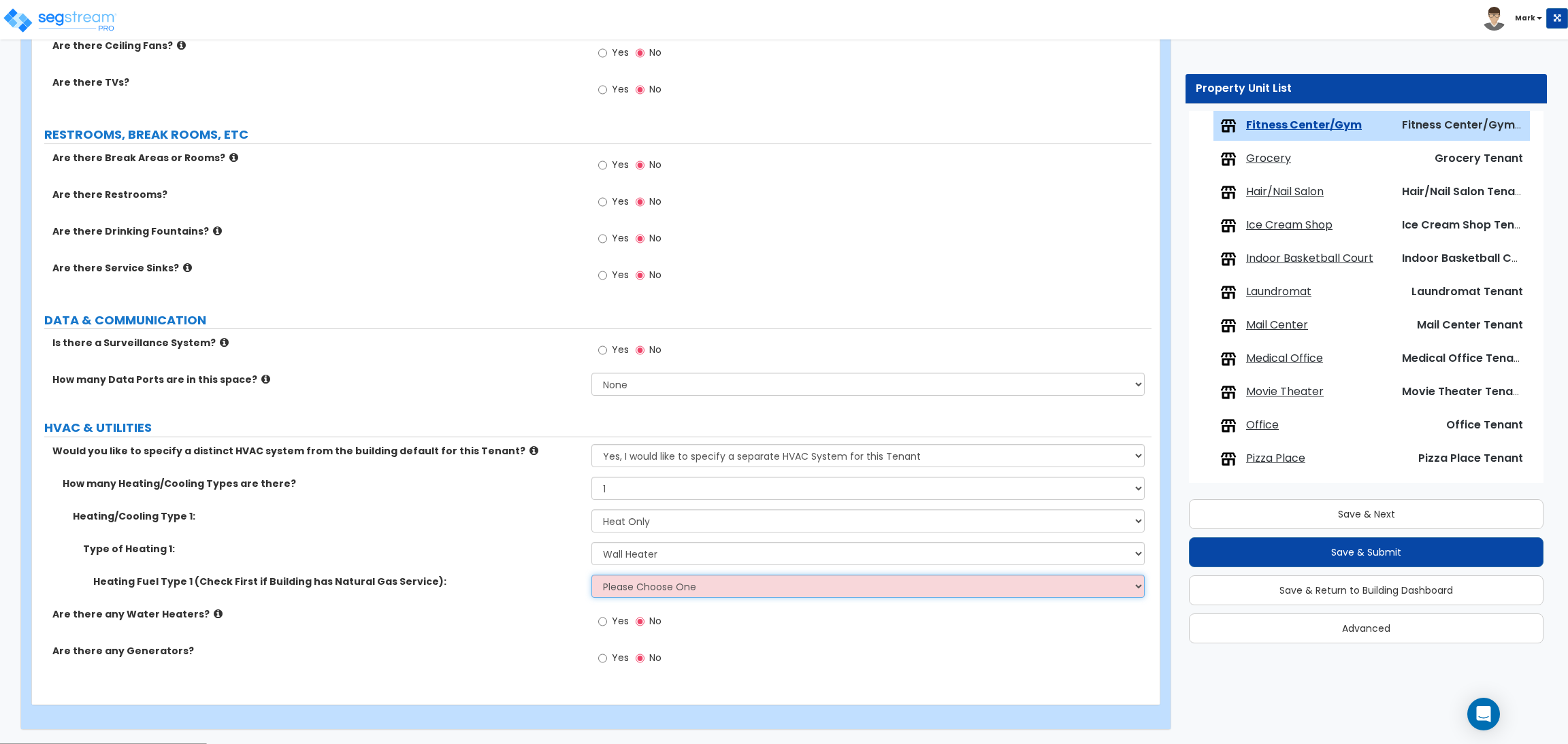
click at [634, 595] on select "Please Choose One Gas Electric" at bounding box center [867, 586] width 552 height 23
select select "1"
click at [591, 575] on select "Please Choose One Gas Electric" at bounding box center [867, 586] width 552 height 23
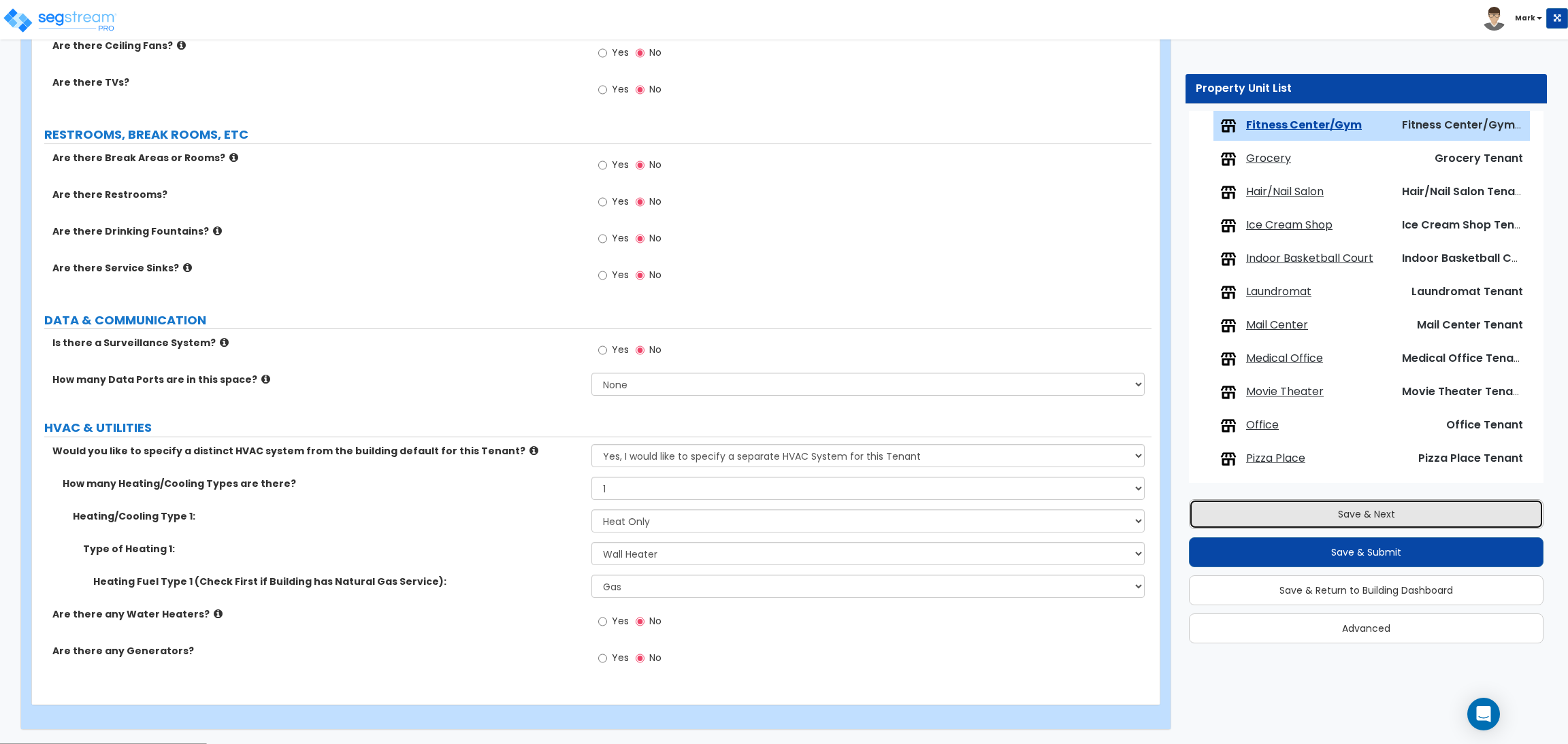
click at [1328, 508] on button "Save & Next" at bounding box center [1366, 513] width 355 height 30
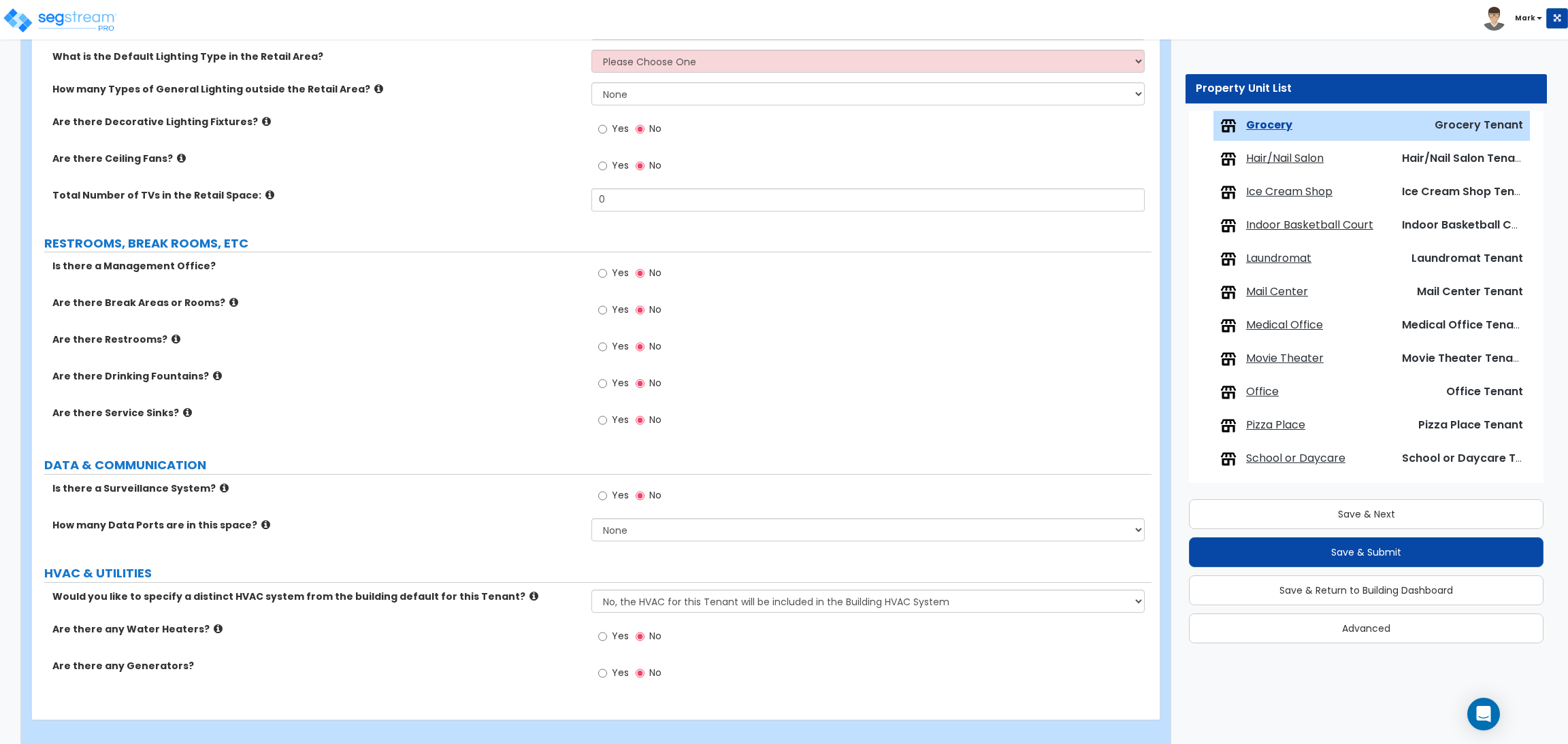
scroll to position [1499, 0]
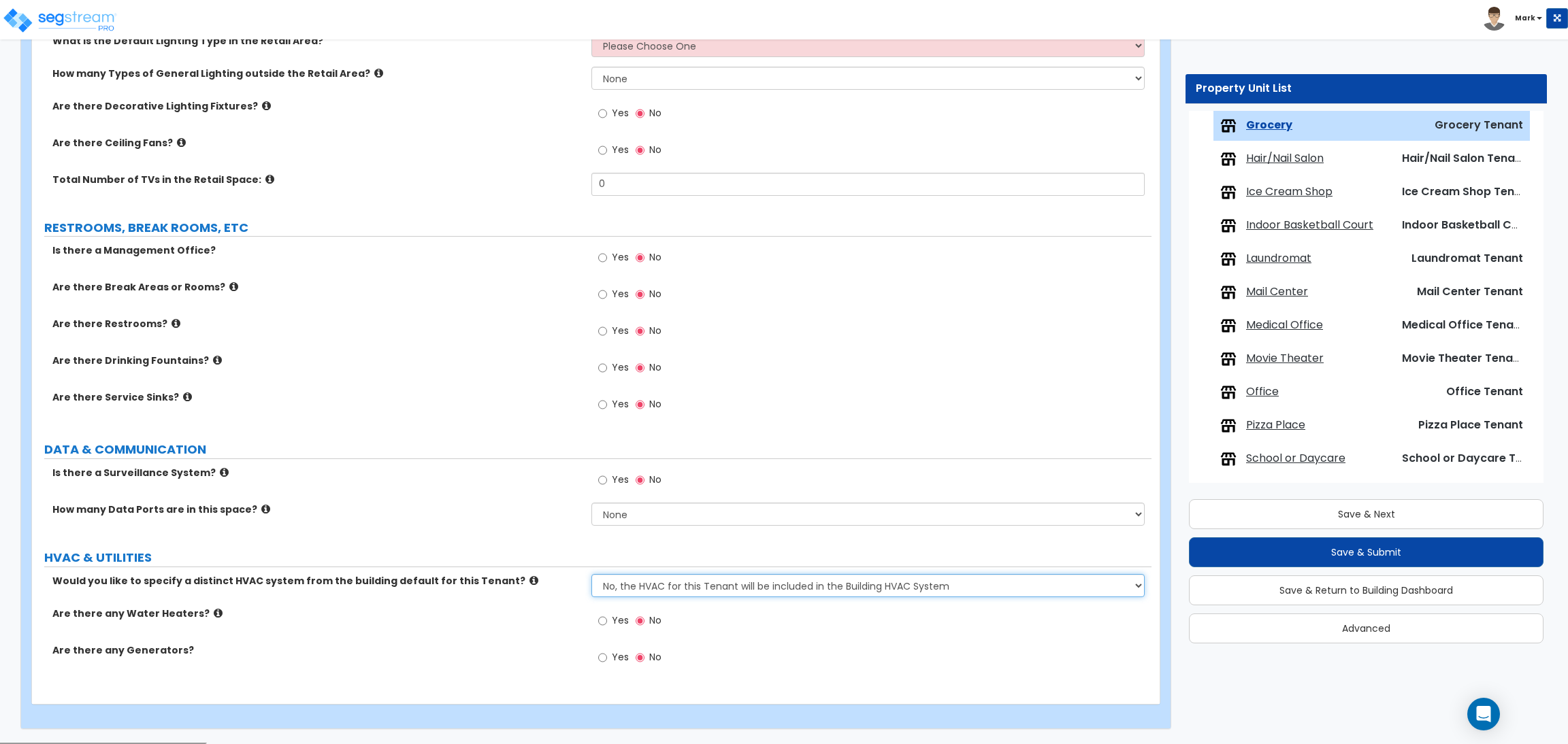
click at [711, 592] on select "No, the HVAC for this Tenant will be included in the Building HVAC System Yes, …" at bounding box center [867, 585] width 552 height 23
select select "1"
click at [591, 575] on select "No, the HVAC for this Tenant will be included in the Building HVAC System Yes, …" at bounding box center [867, 585] width 552 height 23
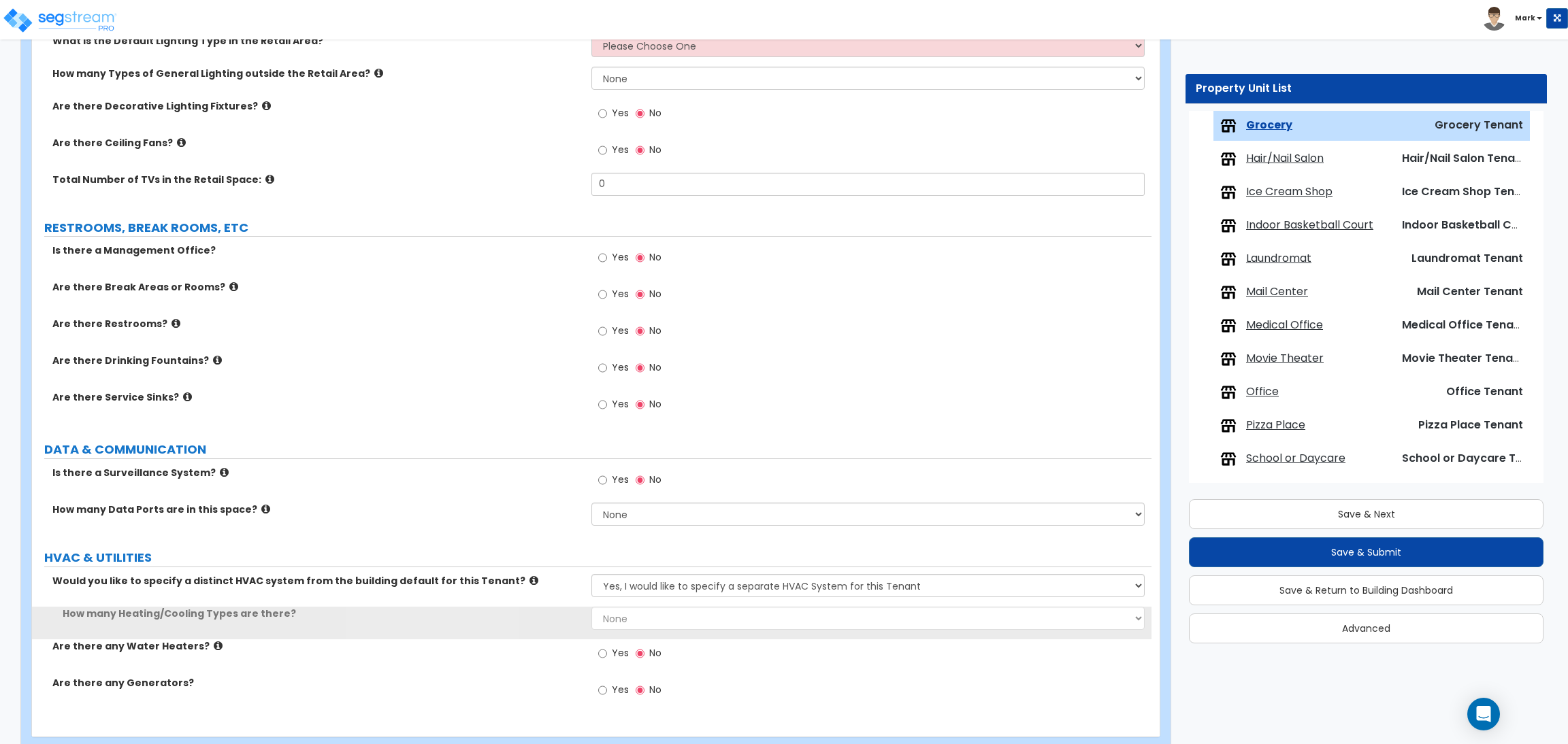
click at [642, 630] on div "How many Heating/Cooling Types are there? None 1 2 3" at bounding box center [592, 623] width 1119 height 33
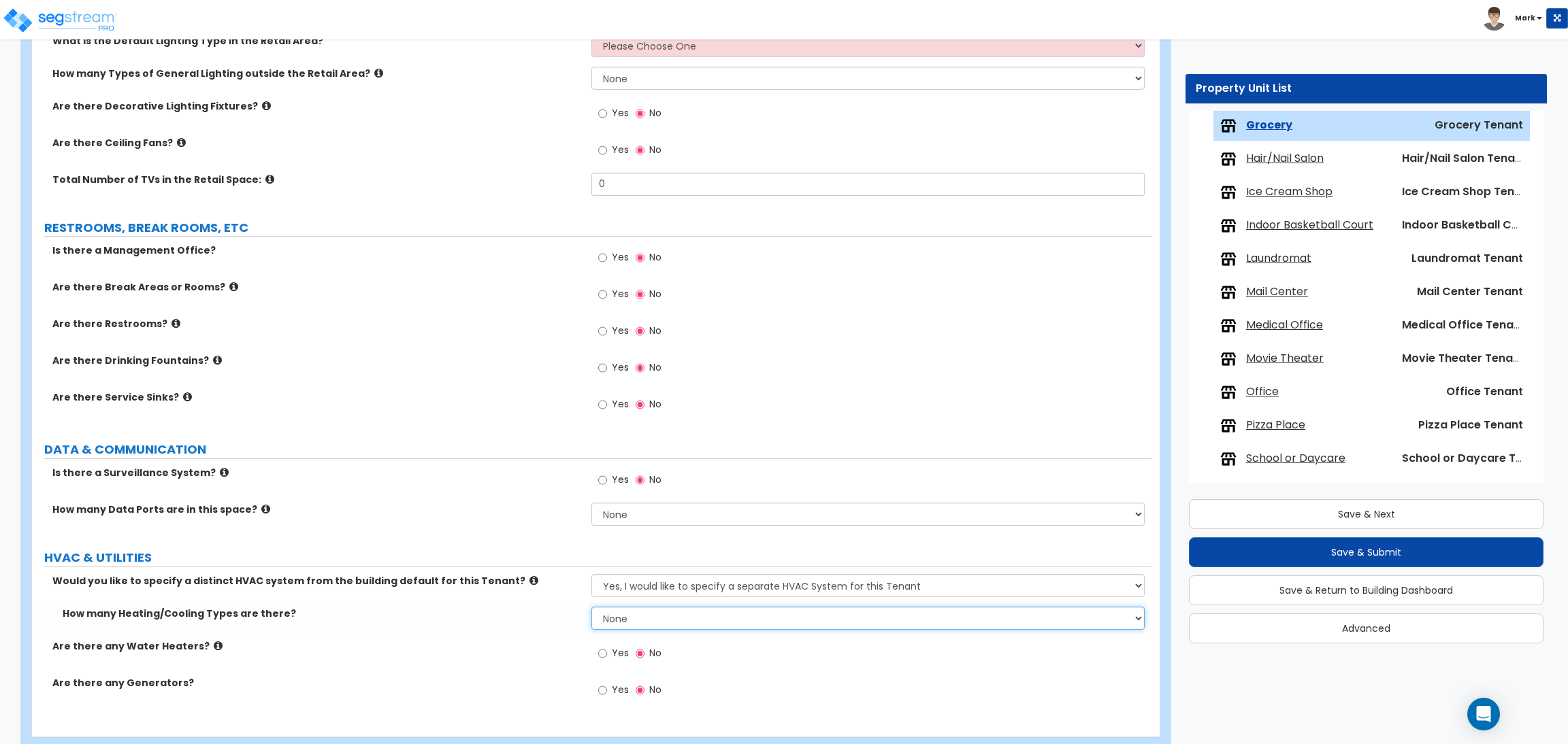
click at [642, 630] on select "None 1 2 3" at bounding box center [867, 617] width 552 height 23
select select "1"
click at [591, 607] on select "None 1 2 3" at bounding box center [867, 617] width 552 height 23
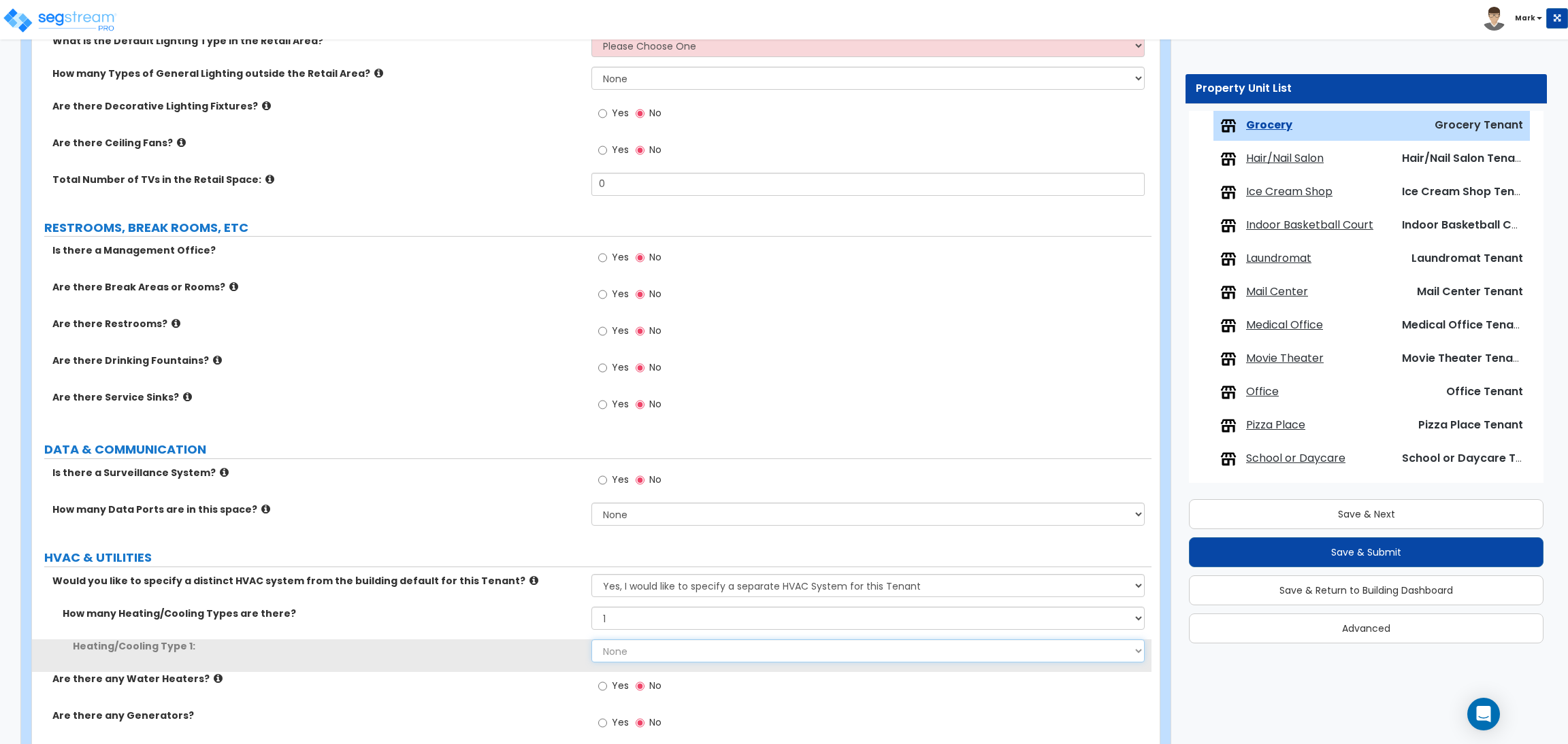
click at [649, 658] on select "None Heat Only Centralized Heating & Cooling Thru Wall Air Conditioners Mini Sp…" at bounding box center [867, 650] width 552 height 23
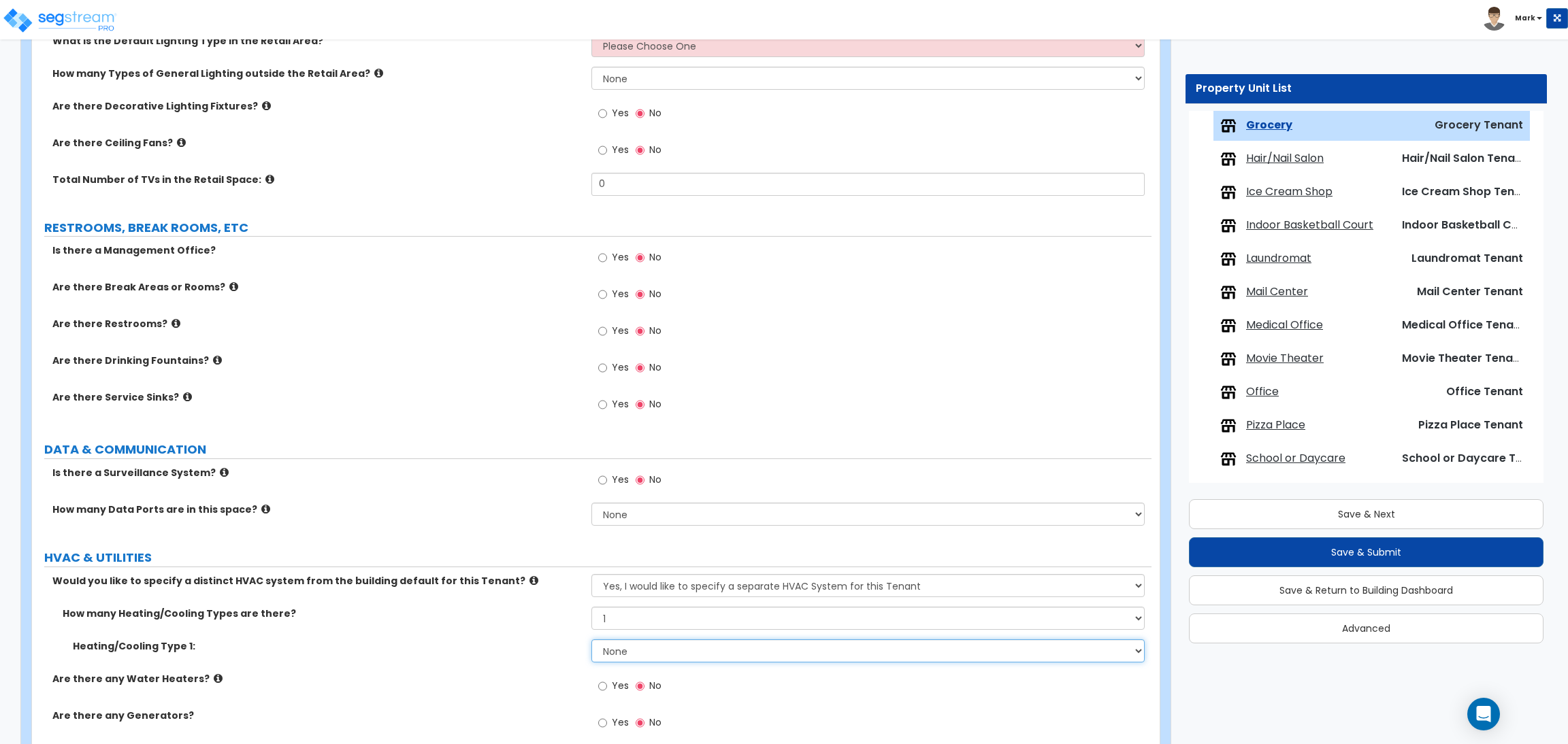
select select "1"
click at [591, 640] on select "None Heat Only Centralized Heating & Cooling Thru Wall Air Conditioners Mini Sp…" at bounding box center [867, 650] width 552 height 23
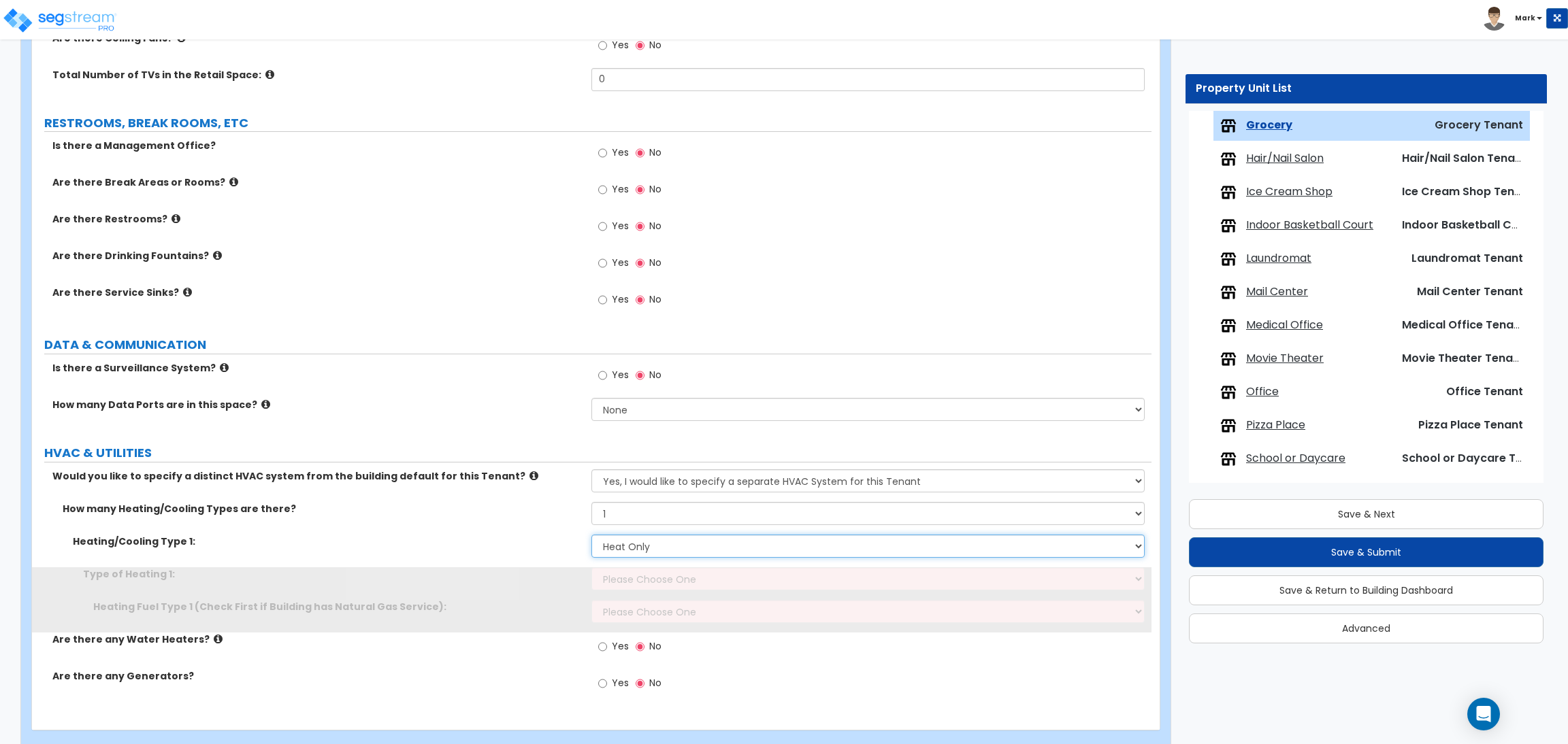
scroll to position [1630, 0]
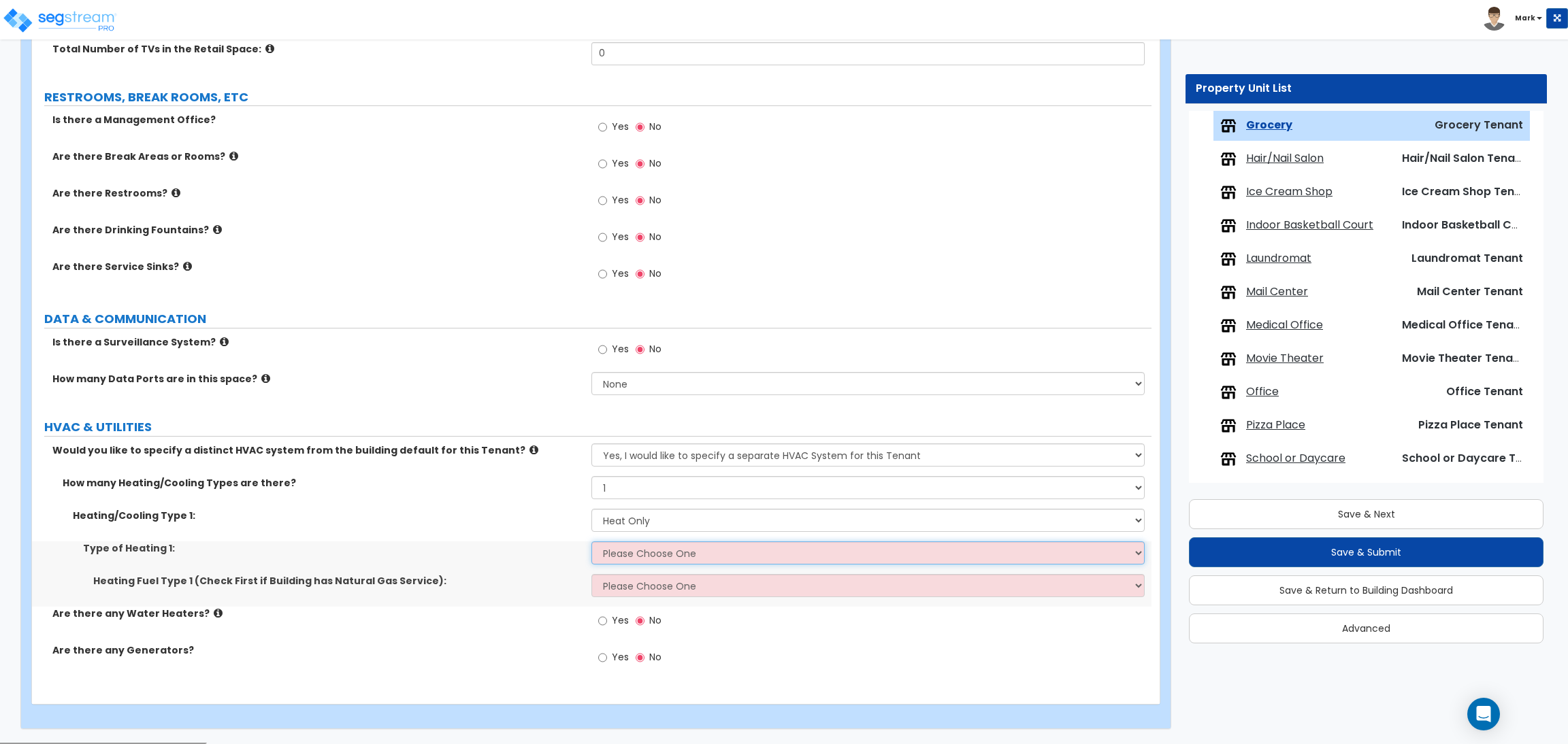
click at [668, 563] on select "Please Choose One Wall Heater Electric Baseboard Heater Hydronic Heating Radian…" at bounding box center [867, 552] width 552 height 23
select select "1"
click at [591, 542] on select "Please Choose One Wall Heater Electric Baseboard Heater Hydronic Heating Radian…" at bounding box center [867, 552] width 552 height 23
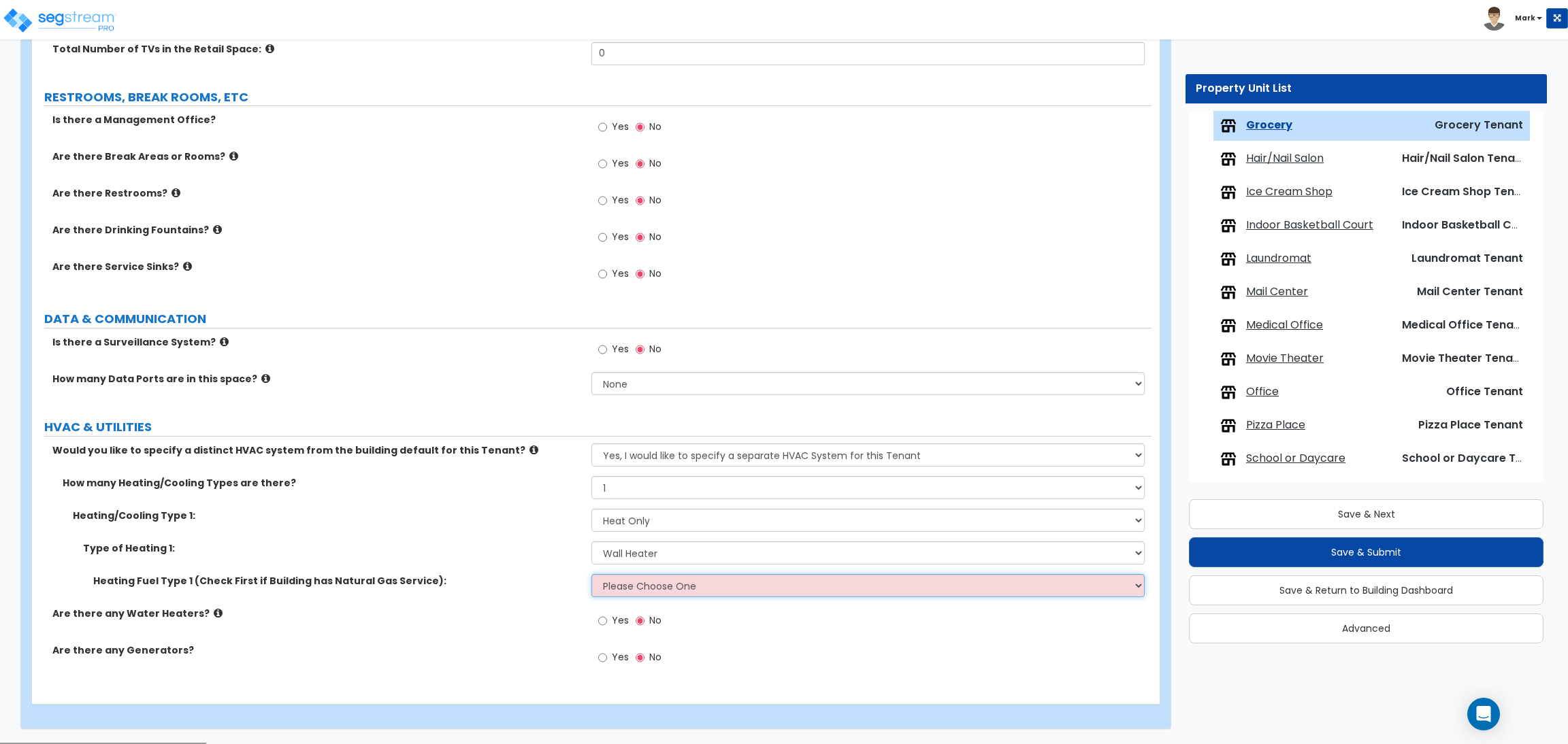
click at [671, 584] on select "Please Choose One Gas Electric" at bounding box center [867, 585] width 552 height 23
select select "1"
click at [591, 575] on select "Please Choose One Gas Electric" at bounding box center [867, 585] width 552 height 23
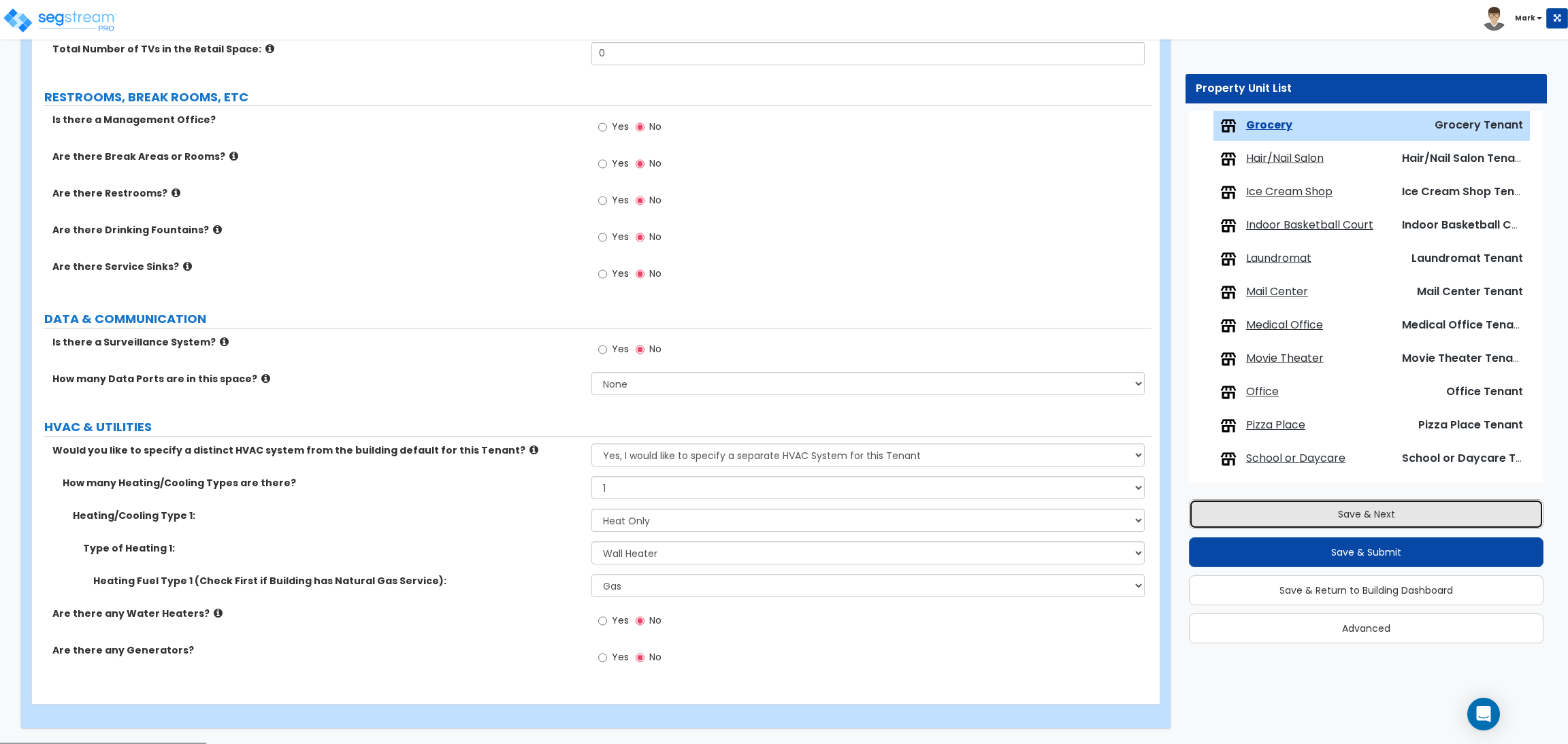
click at [1278, 515] on button "Save & Next" at bounding box center [1366, 513] width 355 height 30
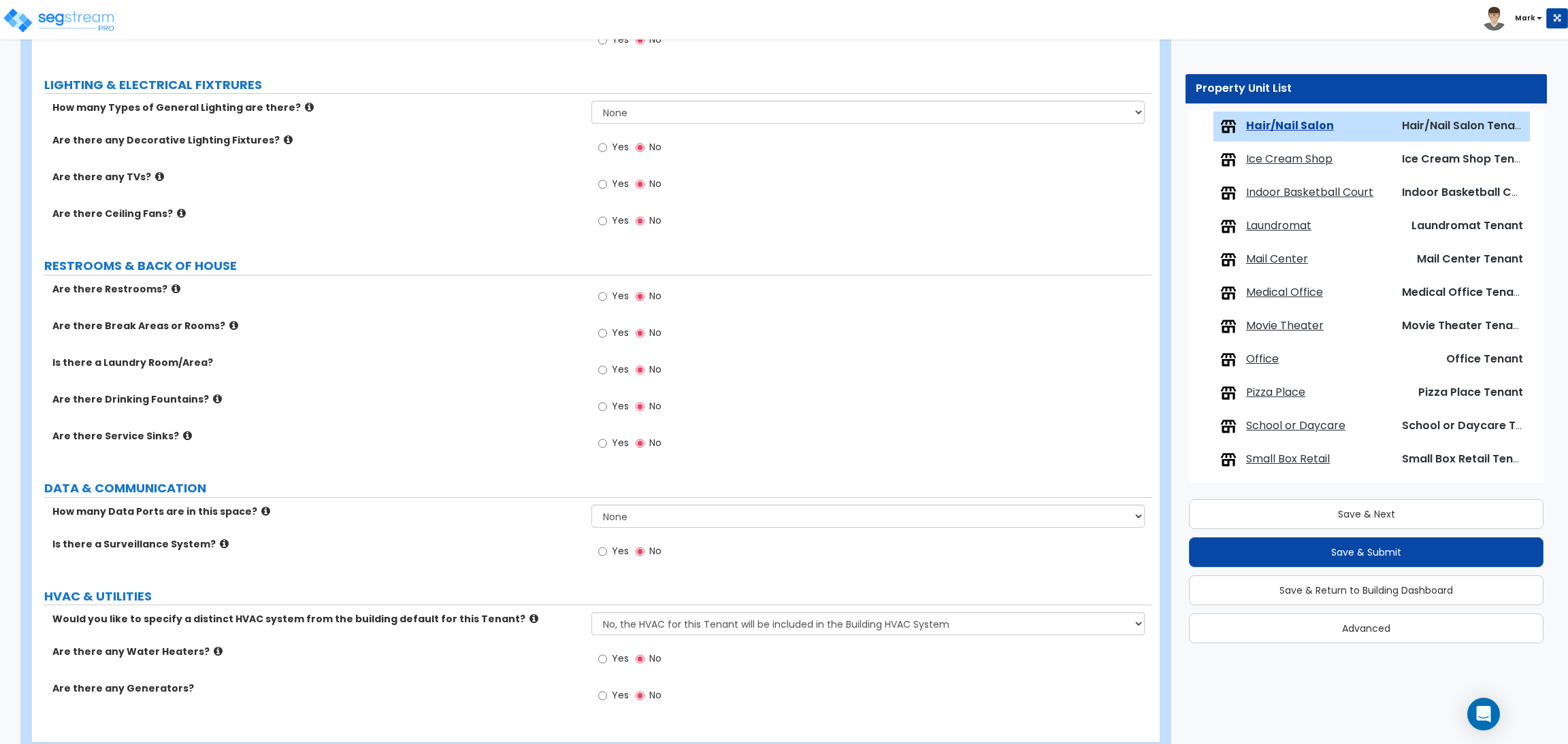
scroll to position [1096, 0]
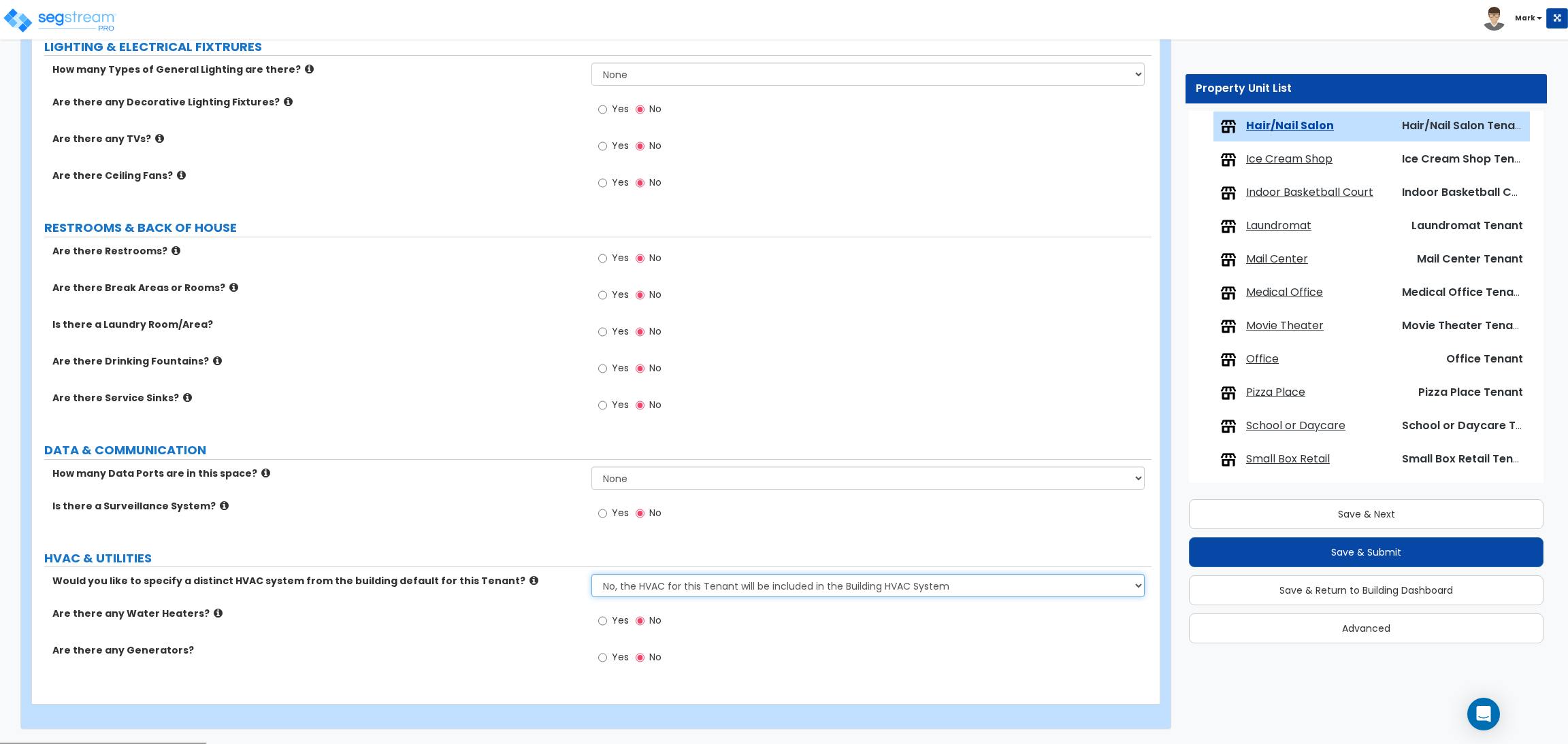
click at [711, 585] on select "No, the HVAC for this Tenant will be included in the Building HVAC System Yes, …" at bounding box center [867, 585] width 552 height 23
select select "1"
click at [591, 575] on select "No, the HVAC for this Tenant will be included in the Building HVAC System Yes, …" at bounding box center [867, 585] width 552 height 23
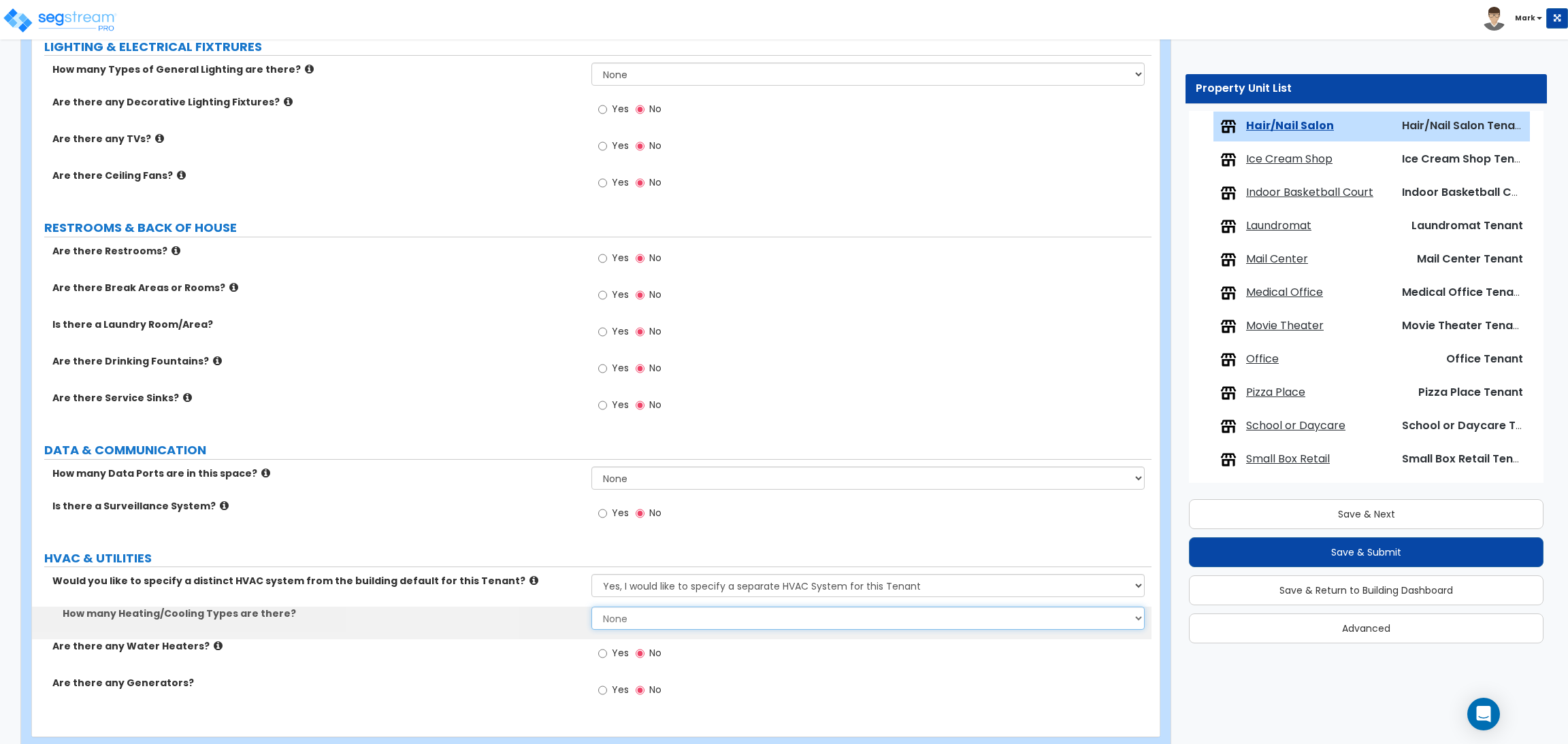
click at [663, 614] on select "None 1 2 3" at bounding box center [867, 617] width 552 height 23
select select "1"
click at [591, 607] on select "None 1 2 3" at bounding box center [867, 617] width 552 height 23
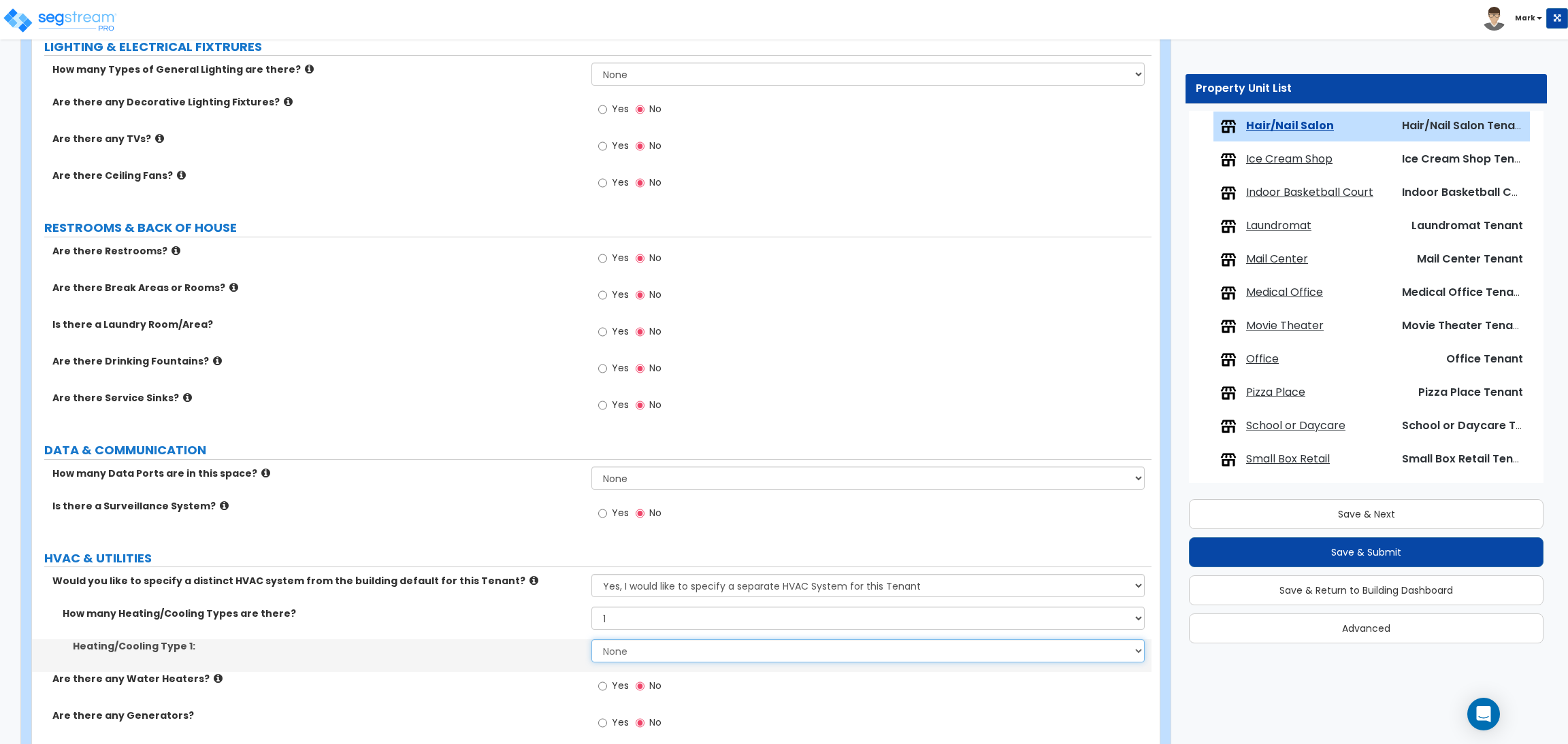
click at [642, 658] on select "None Heat Only Centralized Heating & Cooling Thru Wall Air Conditioners Mini Sp…" at bounding box center [867, 650] width 552 height 23
select select "1"
click at [591, 640] on select "None Heat Only Centralized Heating & Cooling Thru Wall Air Conditioners Mini Sp…" at bounding box center [867, 650] width 552 height 23
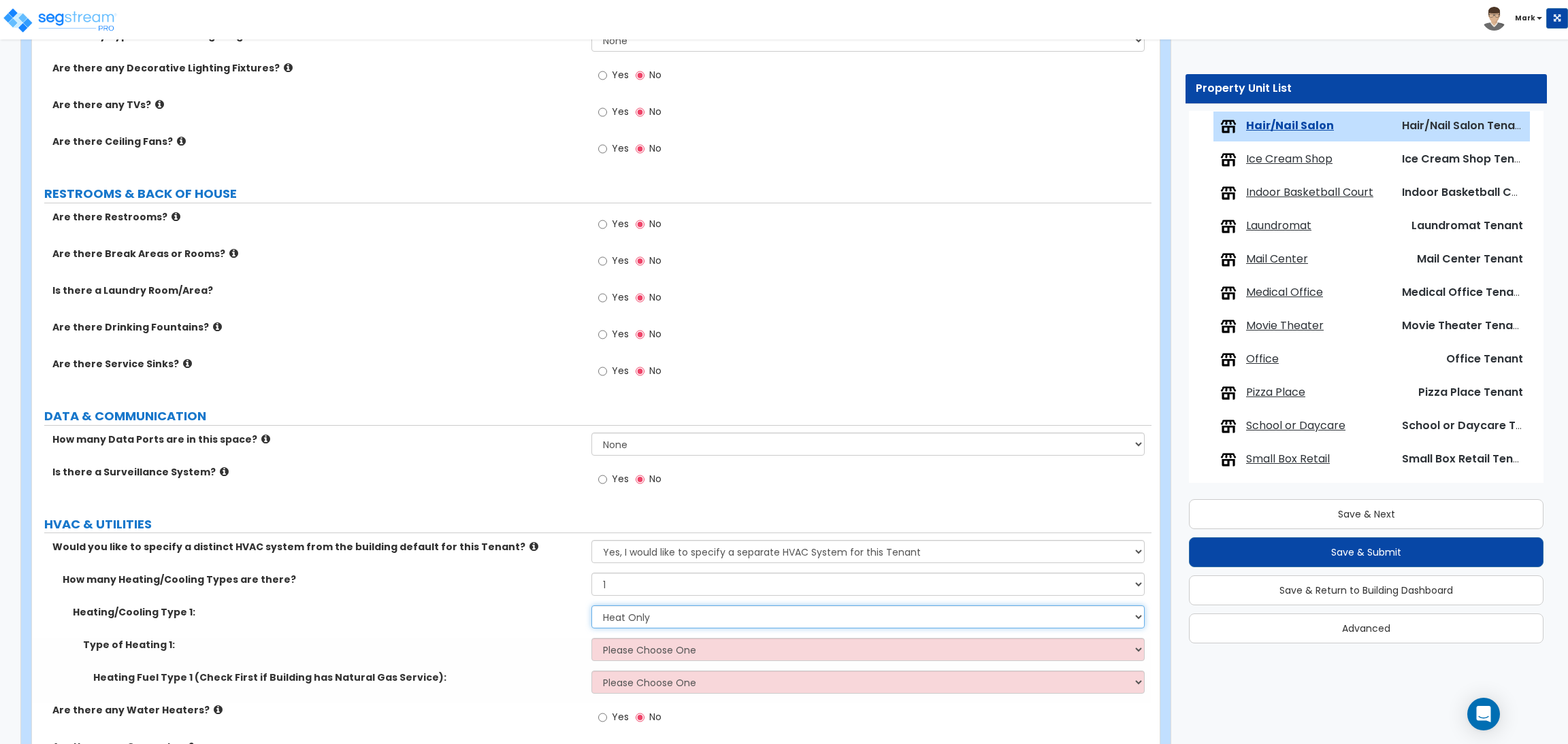
scroll to position [1198, 0]
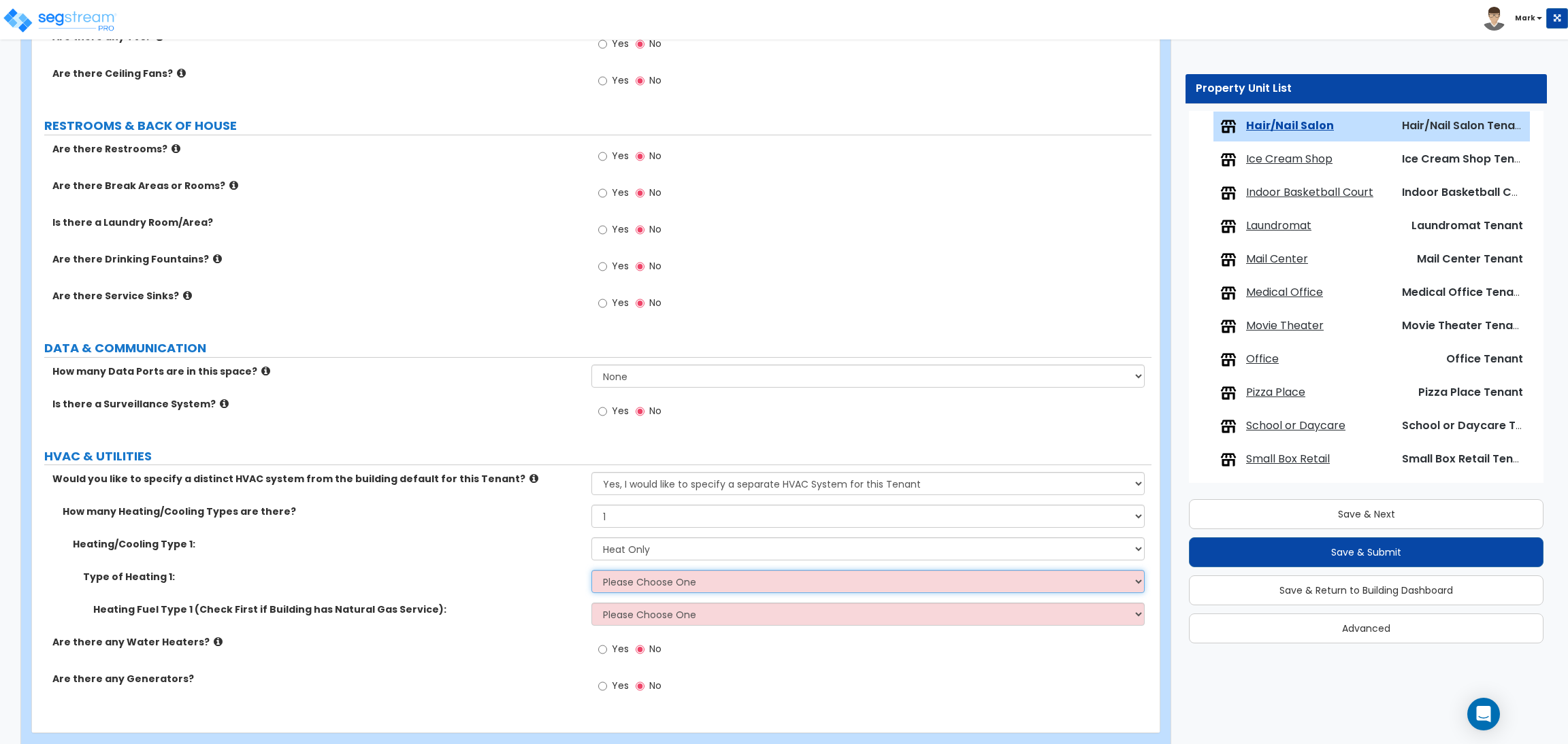
click at [642, 585] on select "Please Choose One Wall Heater Electric Baseboard Heater Hydronic Heating Radian…" at bounding box center [867, 581] width 552 height 23
select select "1"
click at [591, 570] on select "Please Choose One Wall Heater Electric Baseboard Heater Hydronic Heating Radian…" at bounding box center [867, 581] width 552 height 23
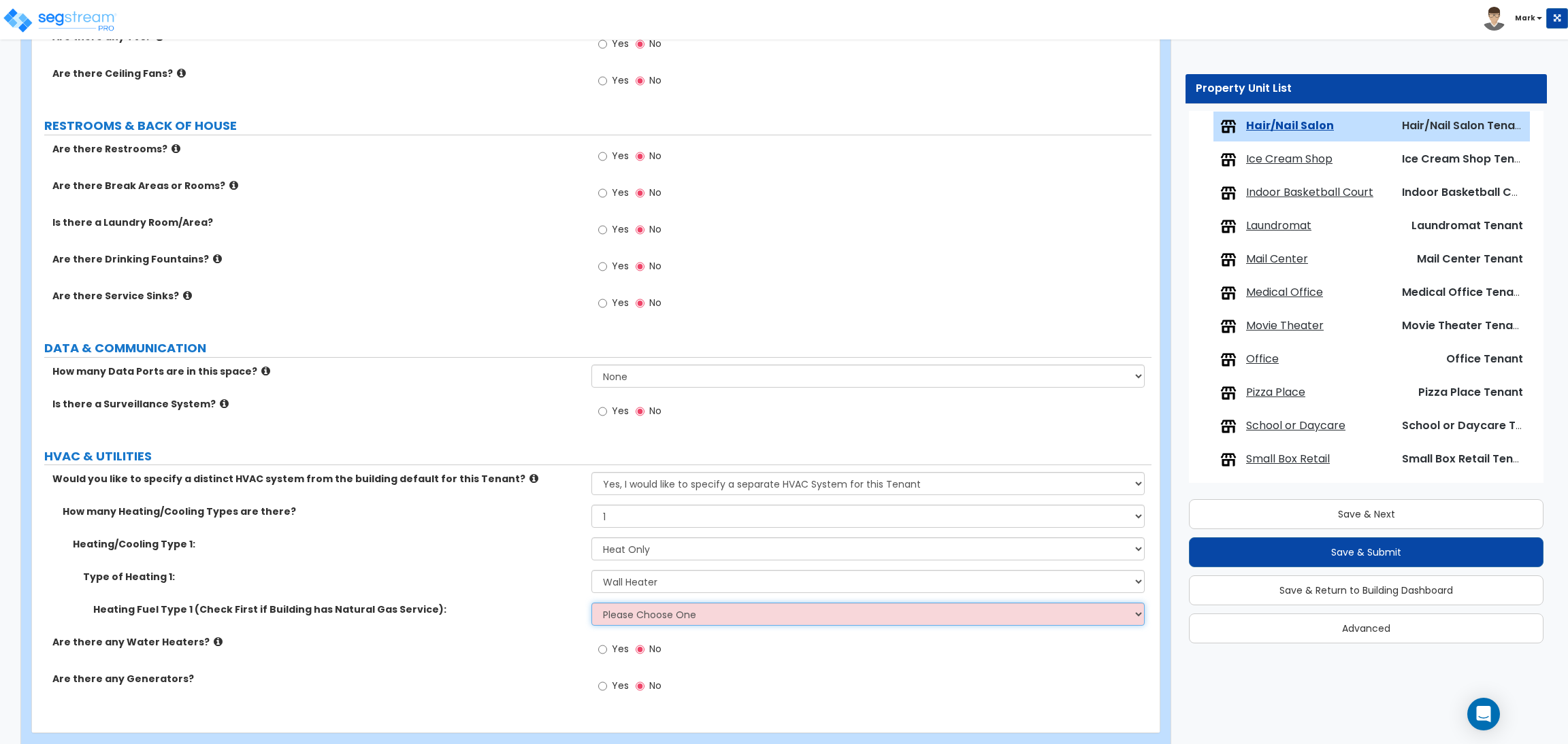
click at [667, 613] on select "Please Choose One Gas Electric" at bounding box center [867, 614] width 552 height 23
select select "1"
click at [591, 603] on select "Please Choose One Gas Electric" at bounding box center [867, 614] width 552 height 23
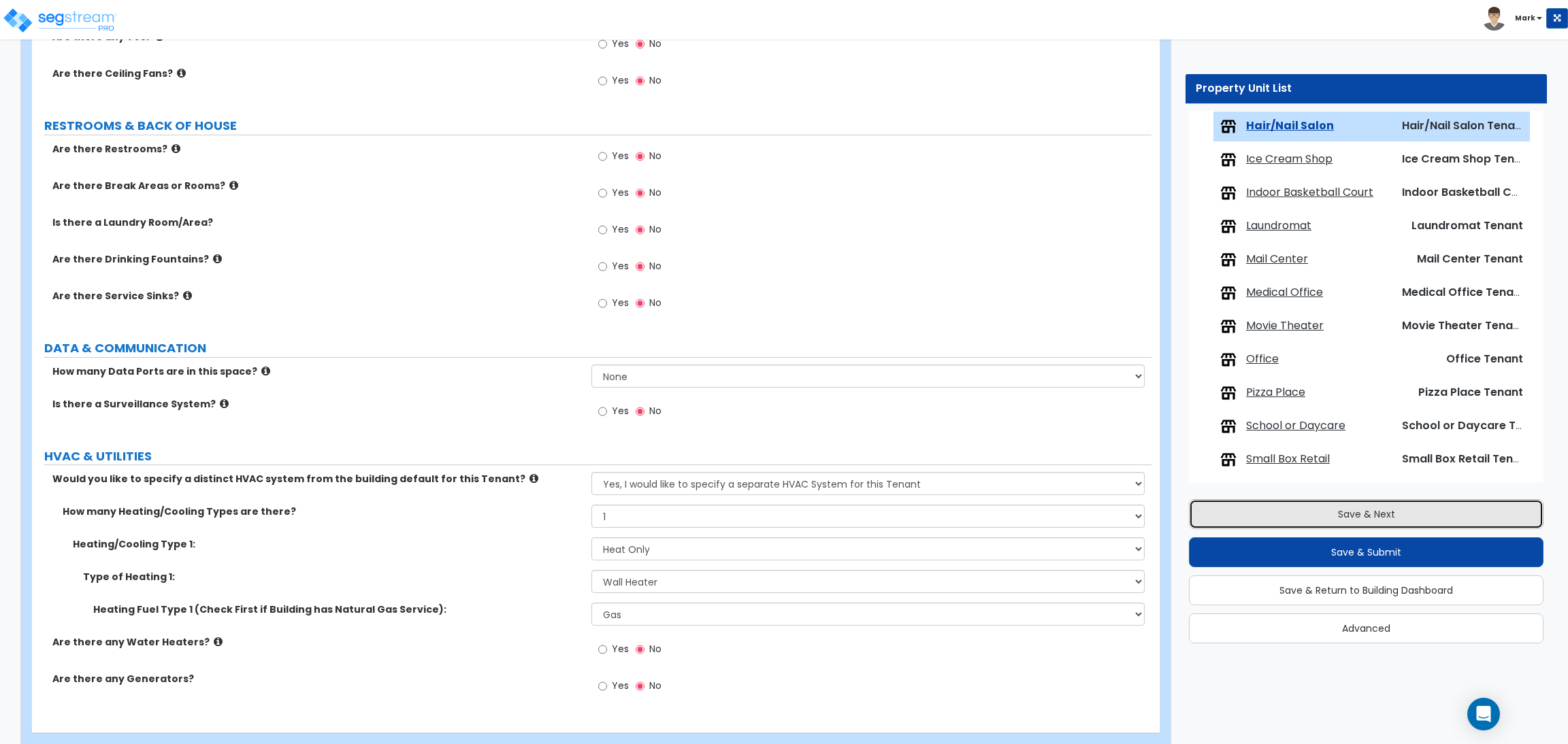
click at [1395, 514] on button "Save & Next" at bounding box center [1366, 513] width 355 height 30
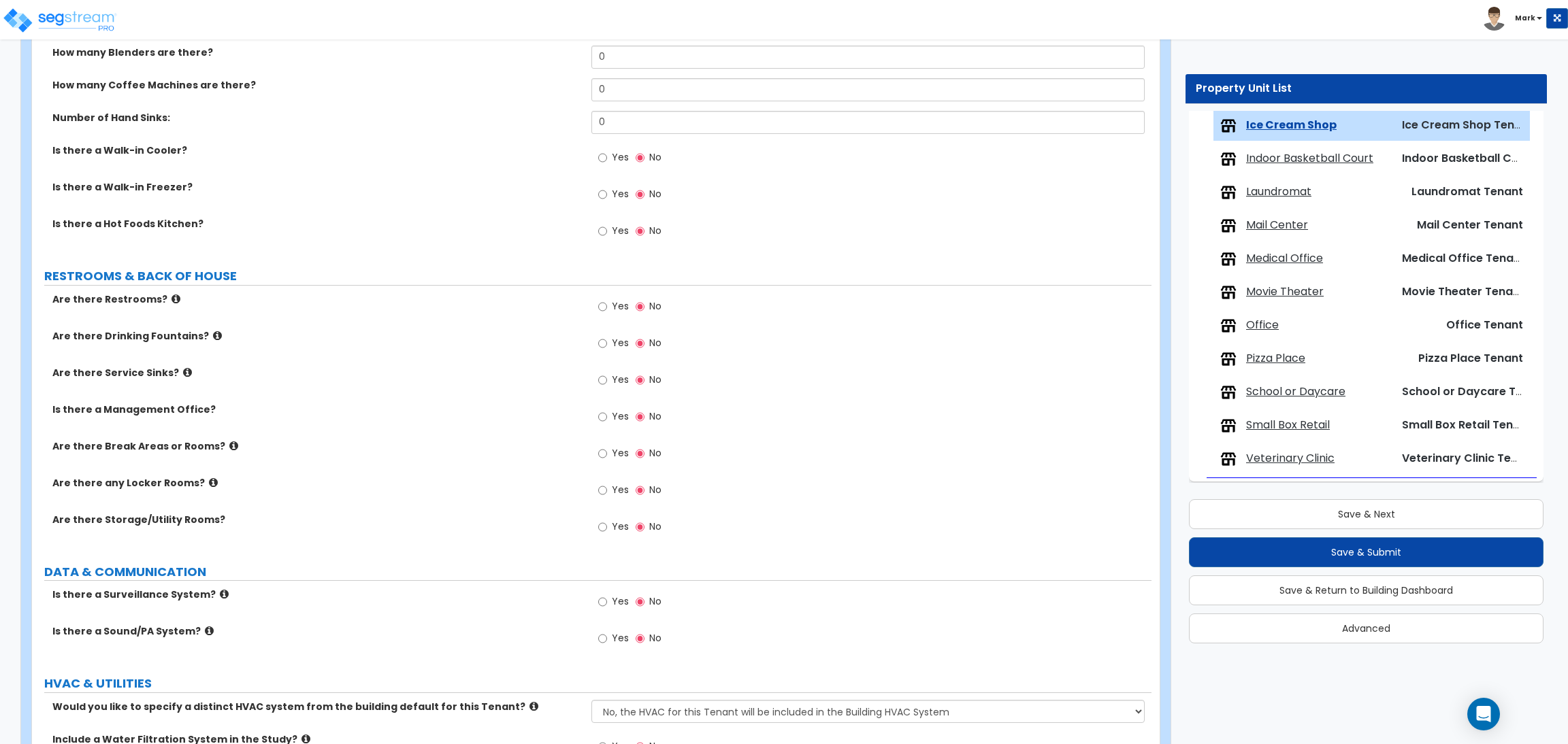
scroll to position [1656, 0]
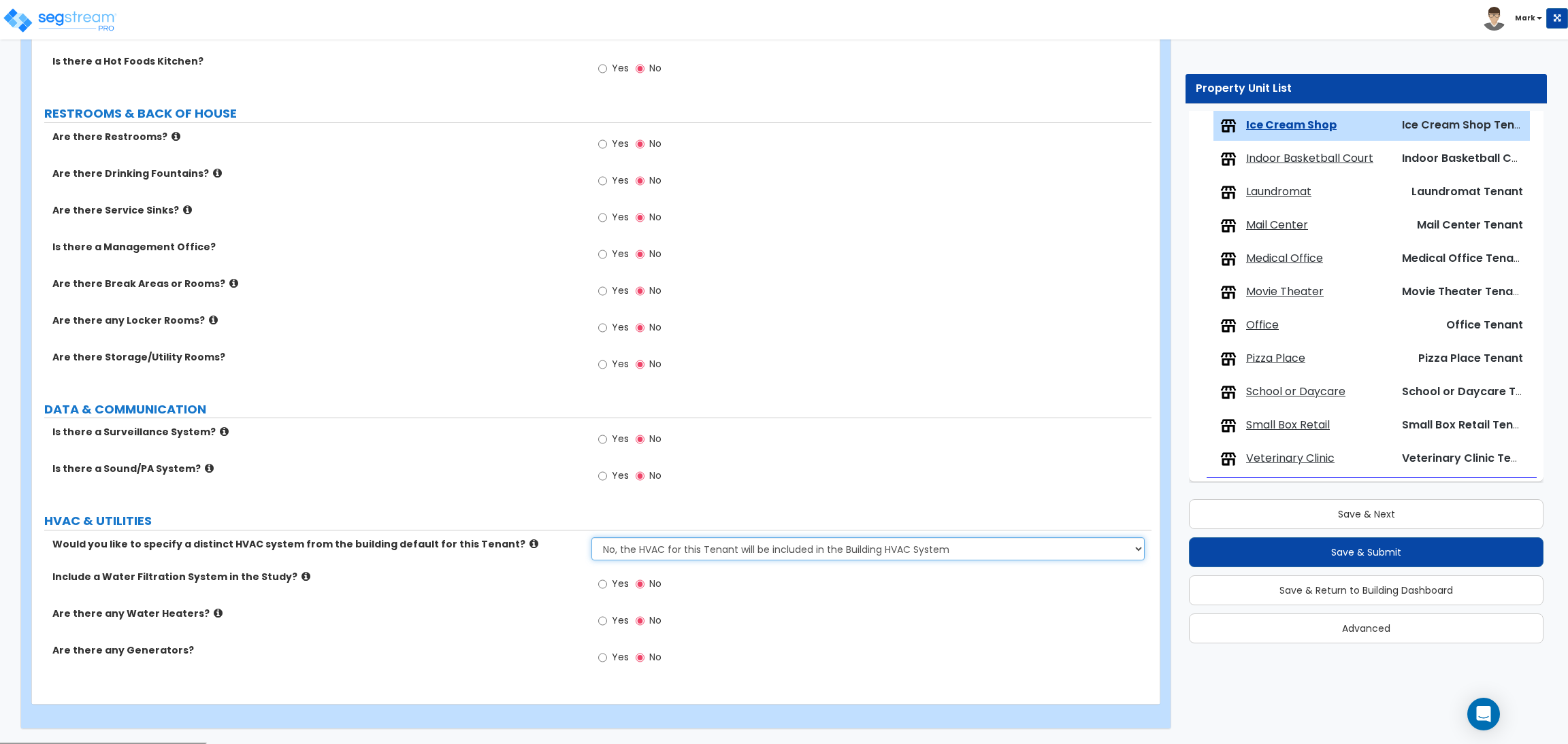
click at [678, 559] on select "No, the HVAC for this Tenant will be included in the Building HVAC System Yes, …" at bounding box center [867, 548] width 552 height 23
select select "1"
click at [591, 538] on select "No, the HVAC for this Tenant will be included in the Building HVAC System Yes, …" at bounding box center [867, 548] width 552 height 23
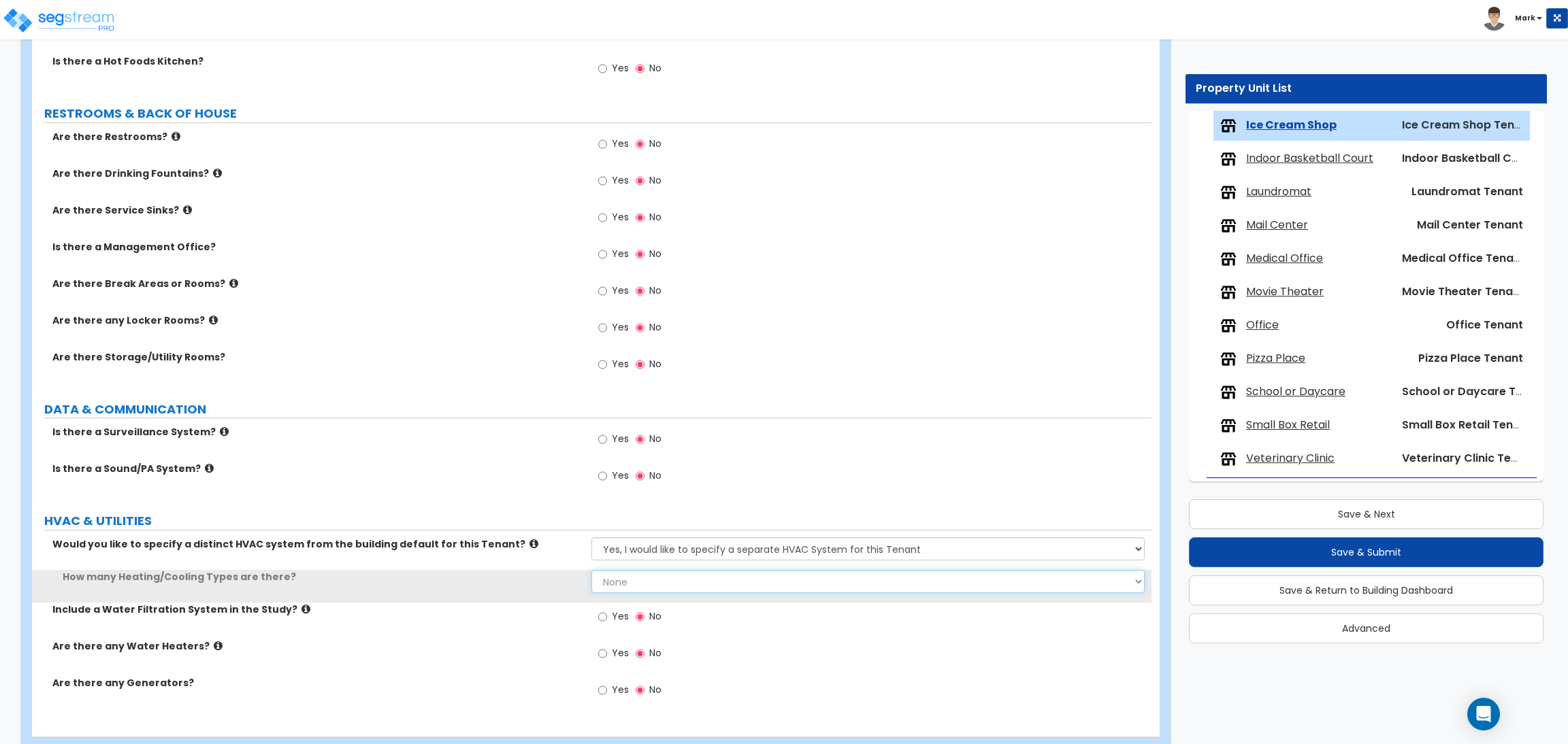
click at [621, 582] on select "None 1 2 3" at bounding box center [867, 581] width 552 height 23
select select "1"
click at [591, 571] on select "None 1 2 3" at bounding box center [867, 581] width 552 height 23
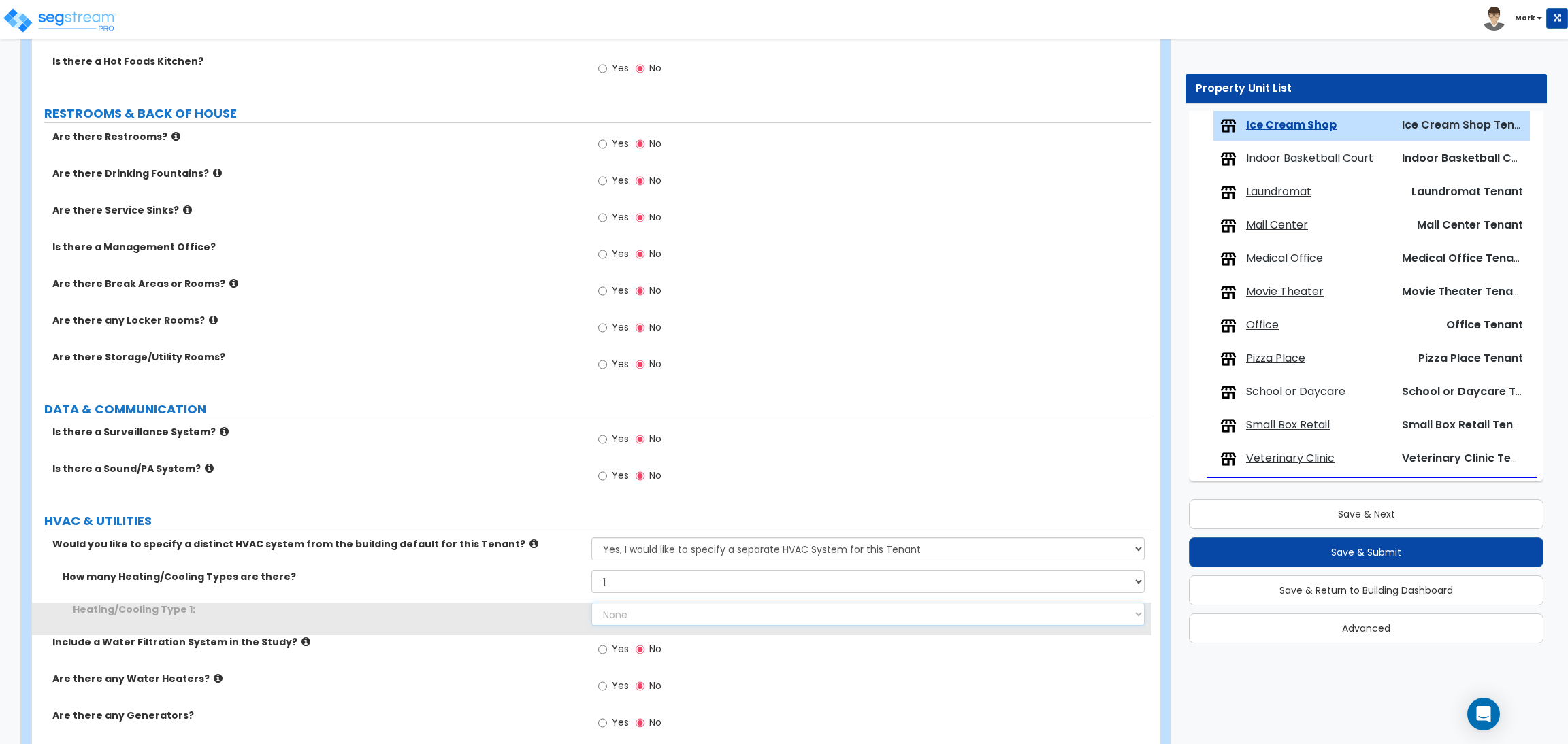
click at [623, 618] on select "None Heat Only Centralized Heating & Cooling Thru Wall Air Conditioners Mini Sp…" at bounding box center [867, 614] width 552 height 23
select select "1"
click at [591, 603] on select "None Heat Only Centralized Heating & Cooling Thru Wall Air Conditioners Mini Sp…" at bounding box center [867, 614] width 552 height 23
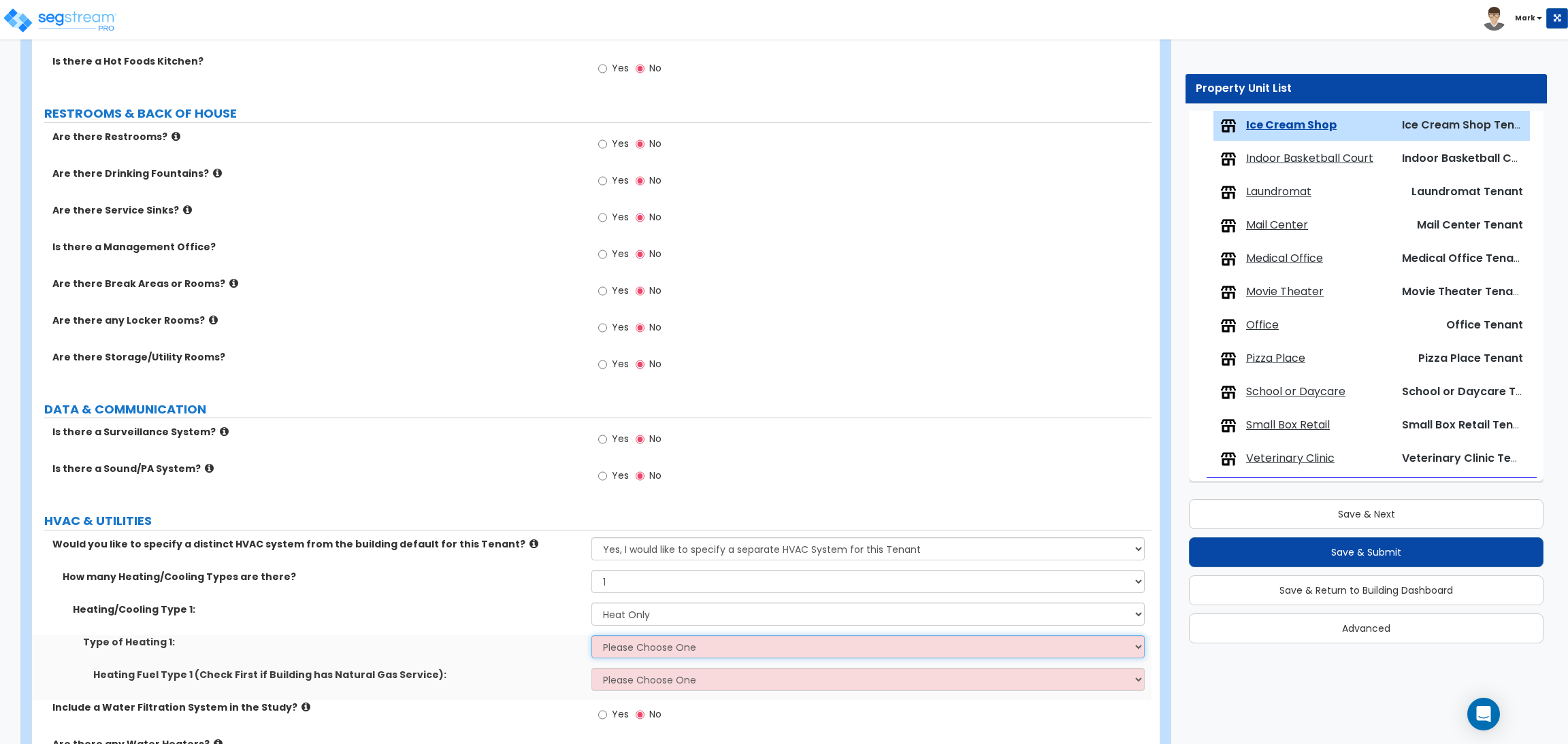
click at [650, 644] on select "Please Choose One Wall Heater Electric Baseboard Heater Hydronic Heating Radian…" at bounding box center [867, 646] width 552 height 23
select select "1"
click at [591, 637] on select "Please Choose One Wall Heater Electric Baseboard Heater Hydronic Heating Radian…" at bounding box center [867, 646] width 552 height 23
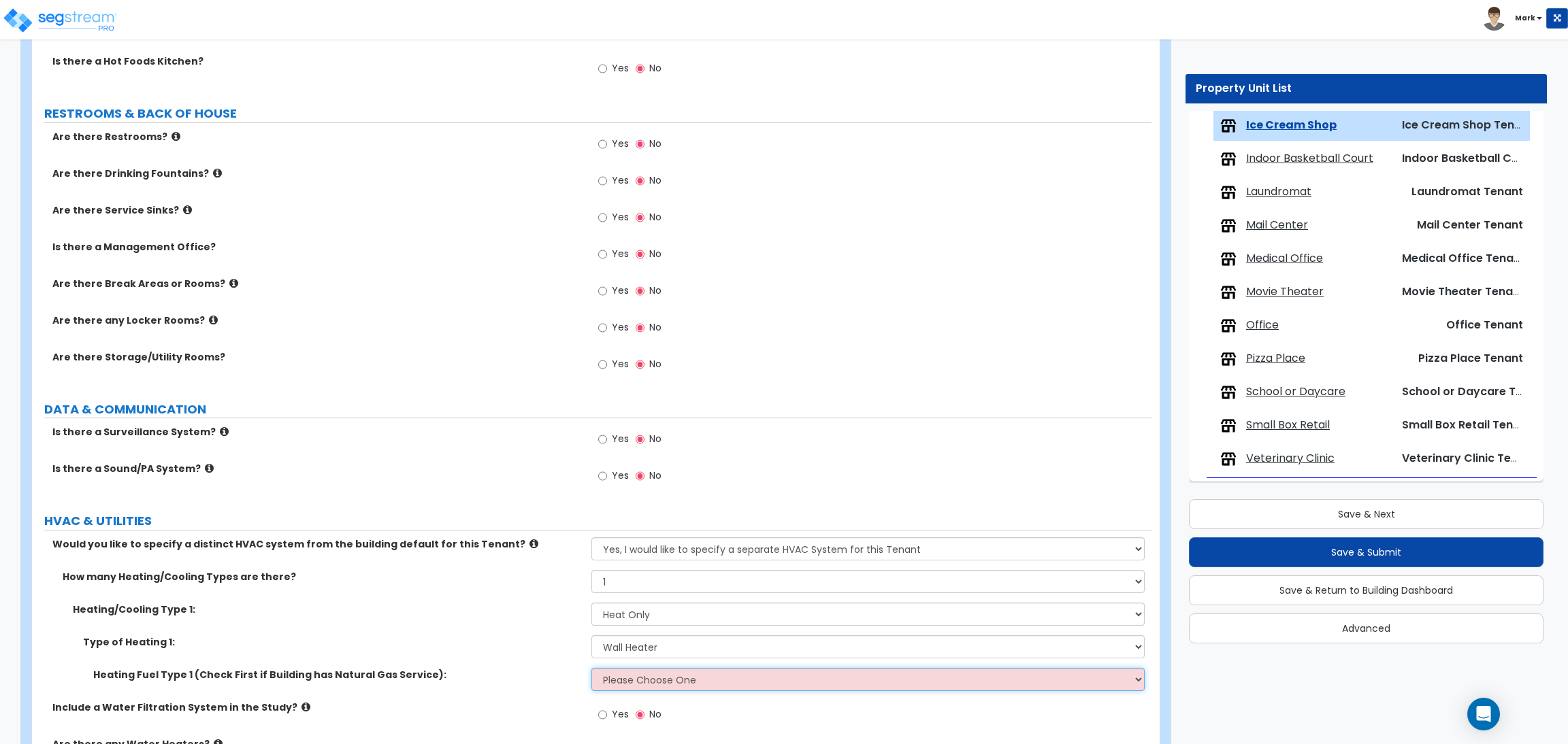
click at [651, 686] on select "Please Choose One Gas Electric" at bounding box center [867, 679] width 552 height 23
select select "1"
click at [591, 669] on select "Please Choose One Gas Electric" at bounding box center [867, 679] width 552 height 23
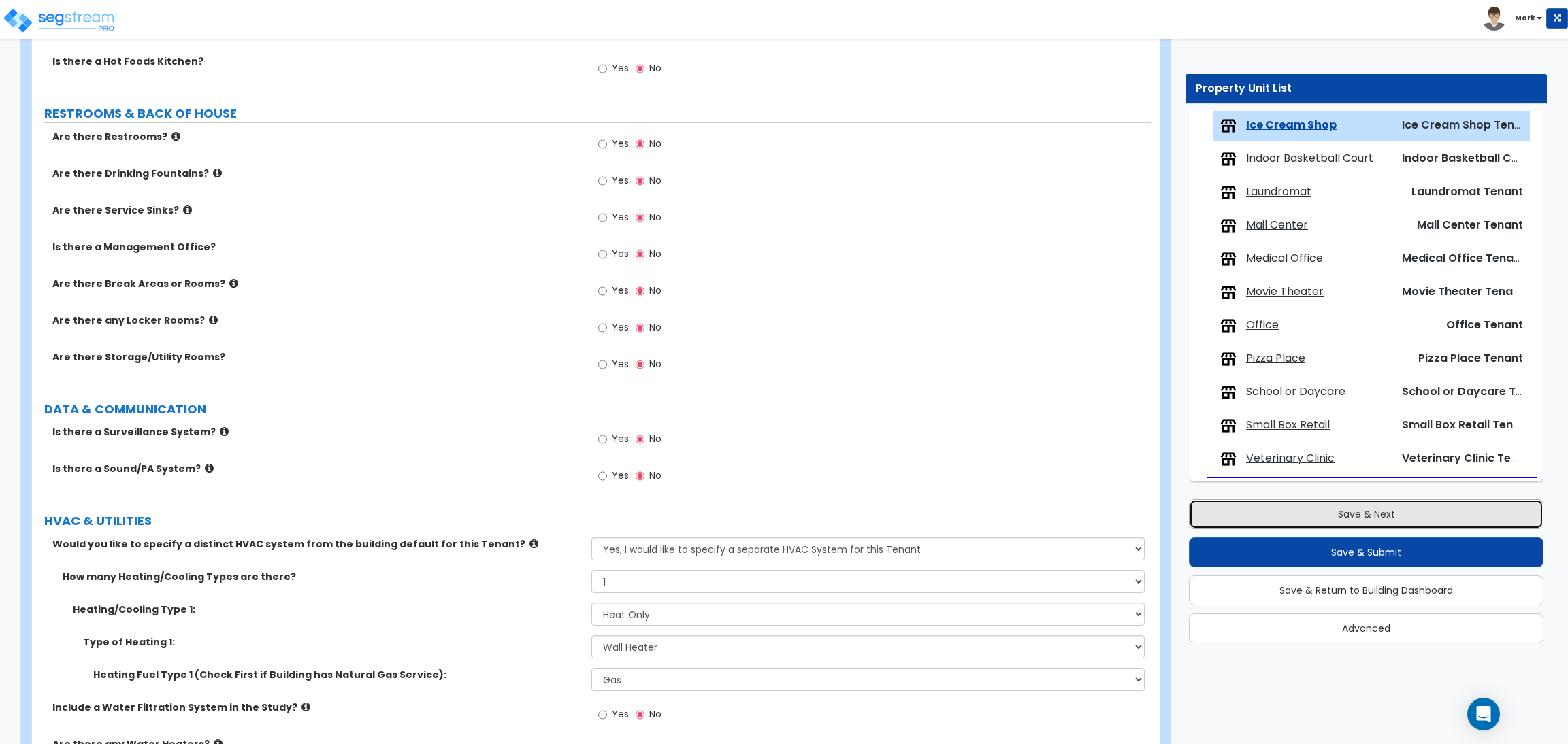
click at [1278, 516] on button "Save & Next" at bounding box center [1366, 513] width 355 height 30
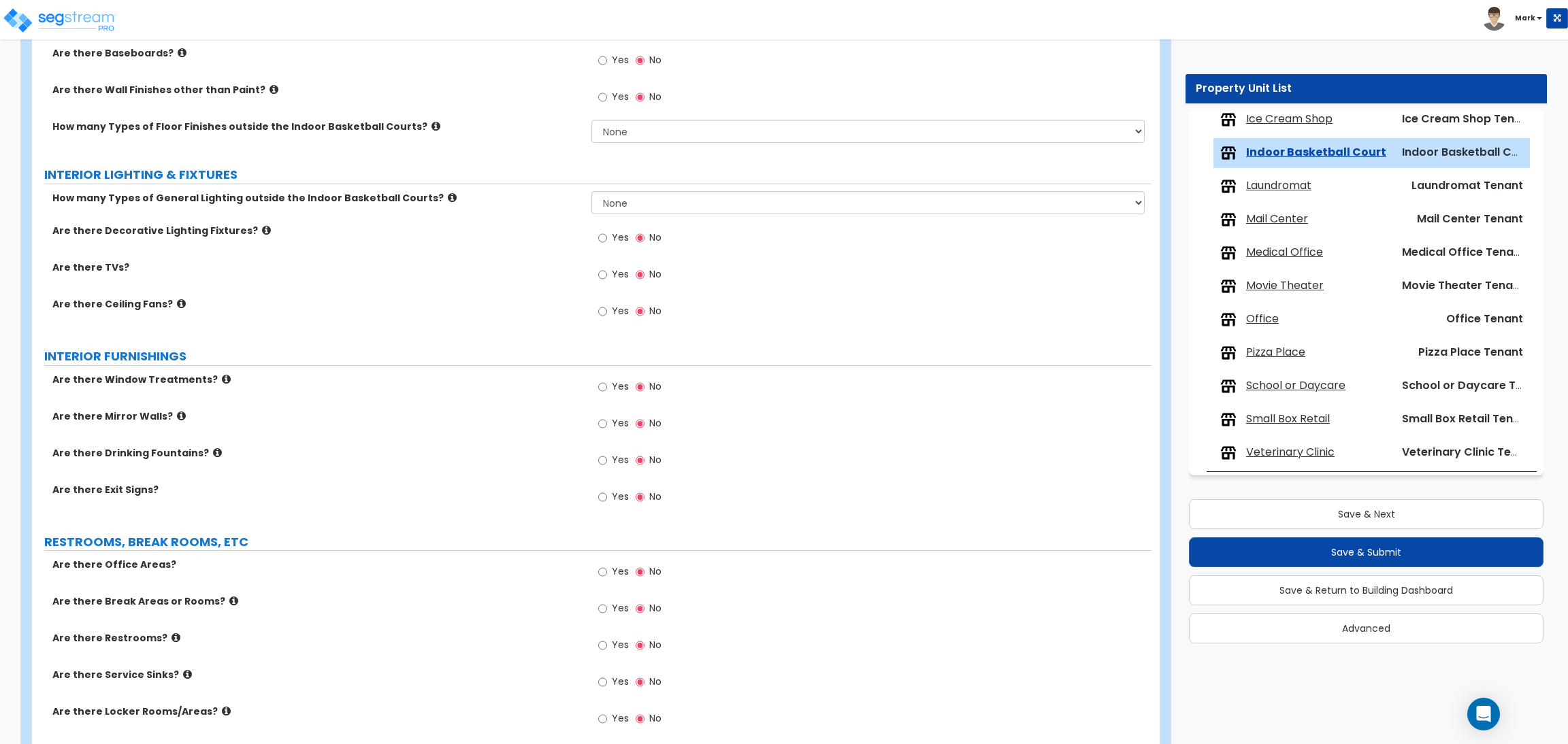
scroll to position [1571, 0]
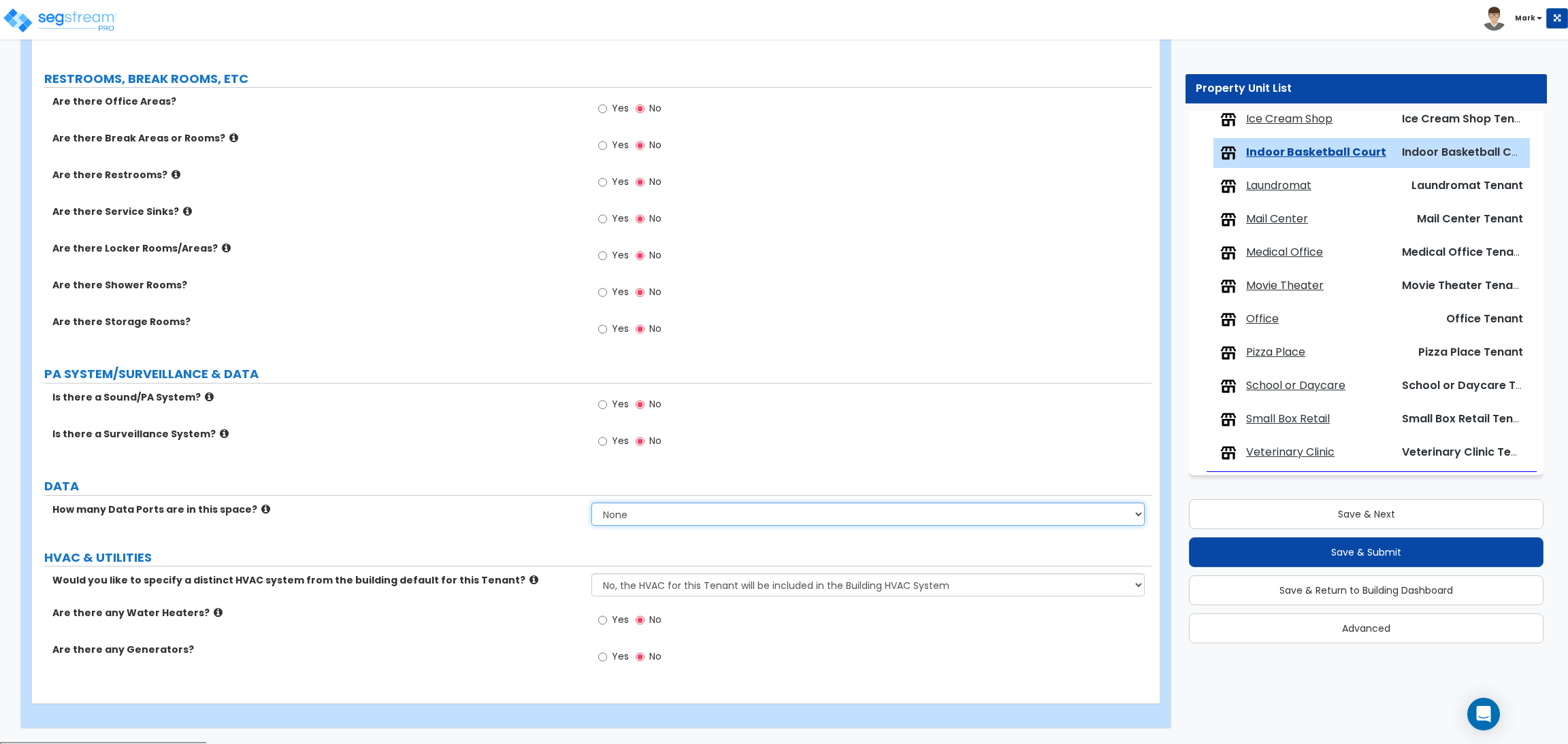
click at [643, 510] on select "None Please Estimate for Me I will specify the Quantity Exactly" at bounding box center [867, 513] width 552 height 23
drag, startPoint x: 533, startPoint y: 530, endPoint x: 574, endPoint y: 556, distance: 48.5
click at [540, 530] on div "How many Data Ports are in this space? None Please Estimate for Me I will speci…" at bounding box center [592, 519] width 1119 height 33
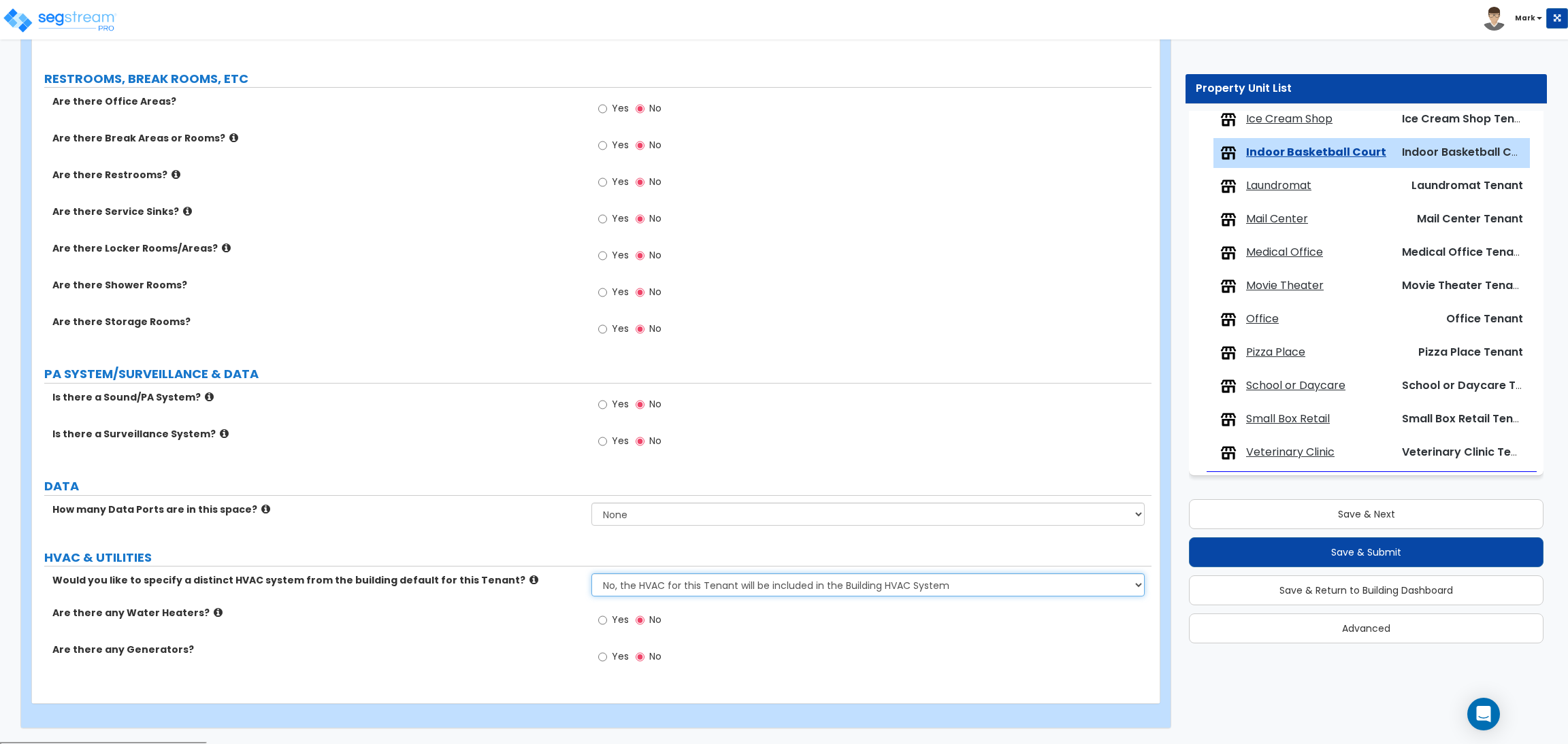
click at [628, 593] on select "No, the HVAC for this Tenant will be included in the Building HVAC System Yes, …" at bounding box center [867, 584] width 552 height 23
select select "1"
click at [591, 575] on select "No, the HVAC for this Tenant will be included in the Building HVAC System Yes, …" at bounding box center [867, 584] width 552 height 23
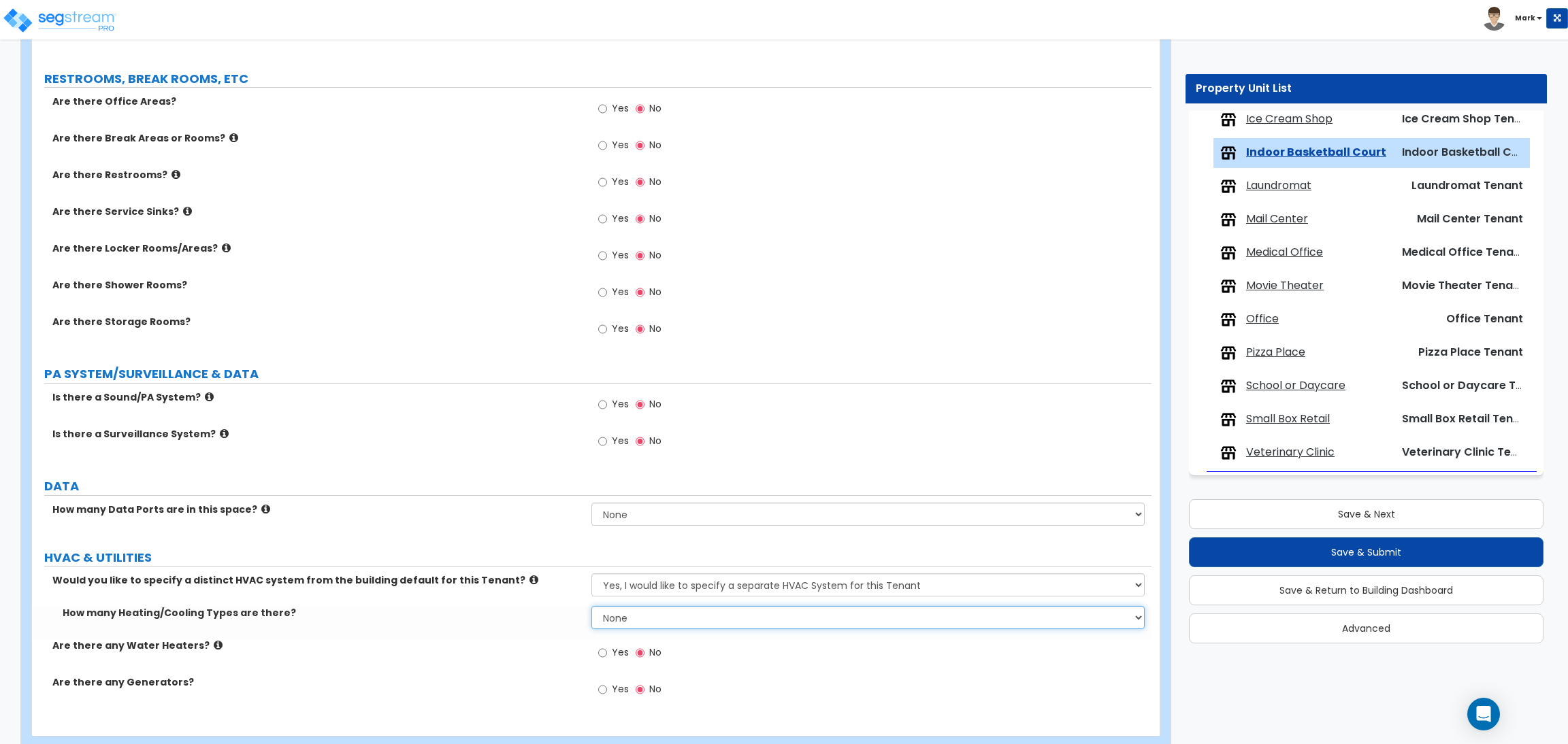
click at [607, 622] on select "None 1 2 3" at bounding box center [867, 617] width 552 height 23
select select "1"
click at [591, 607] on select "None 1 2 3" at bounding box center [867, 617] width 552 height 23
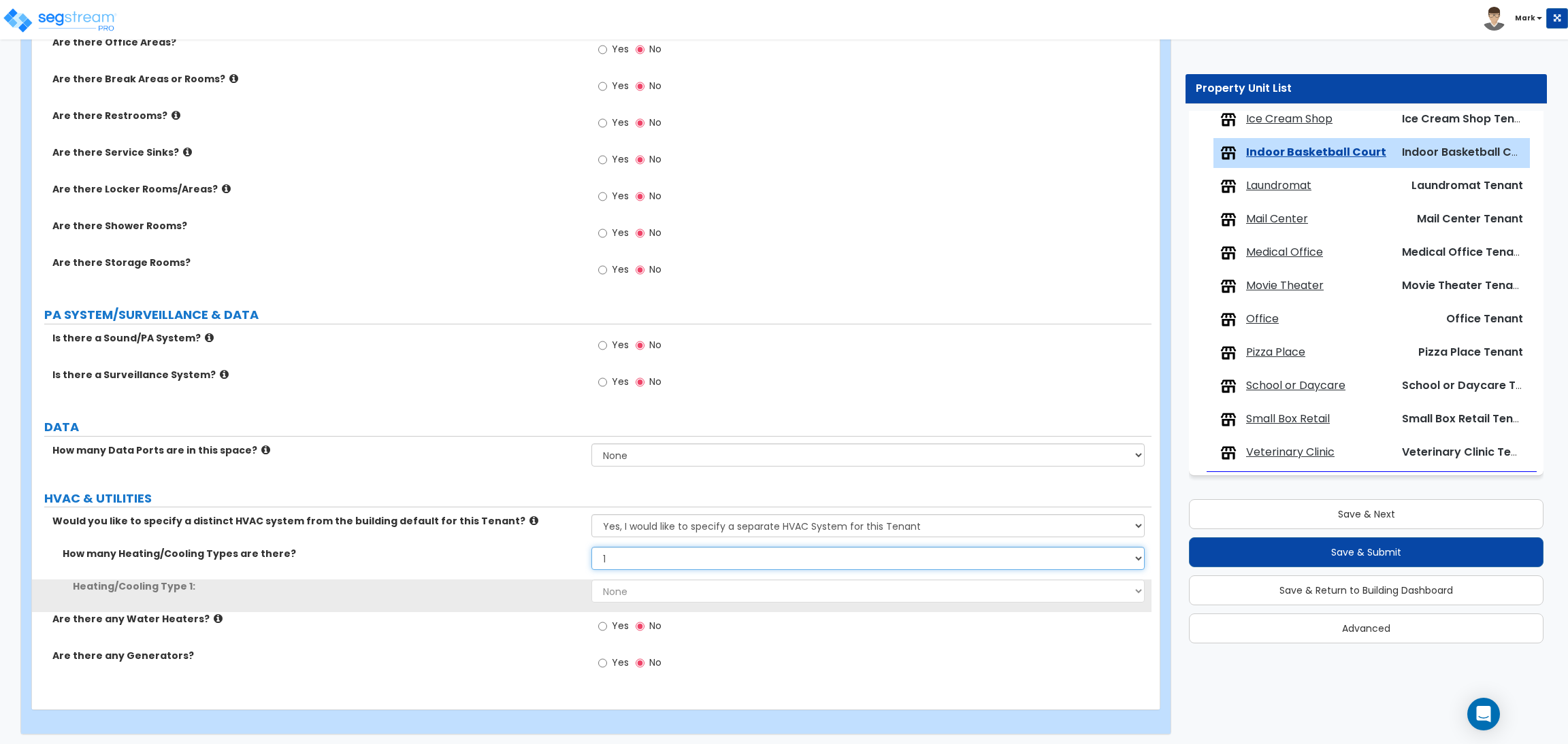
scroll to position [1636, 0]
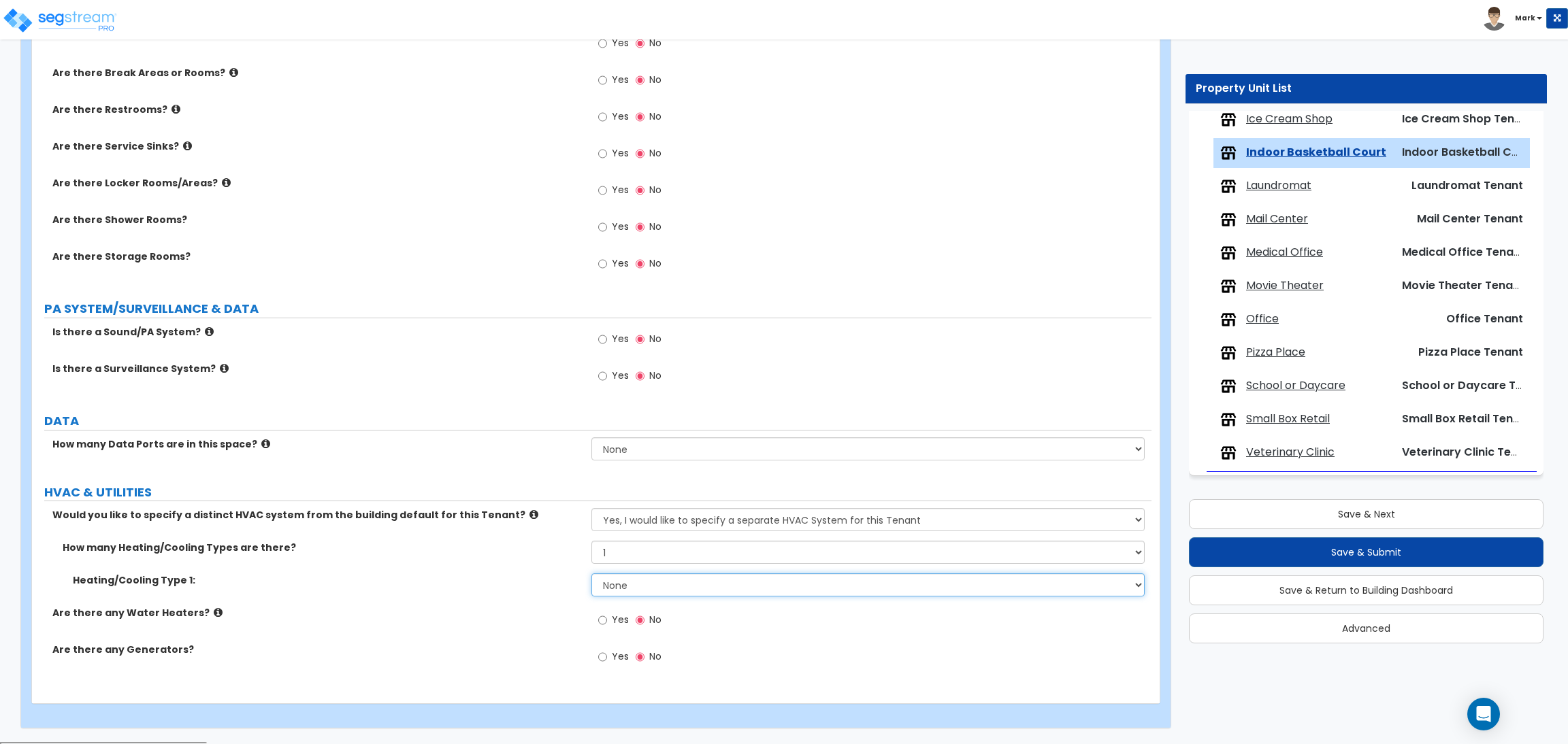
click at [610, 588] on select "None Heat Only Centralized Heating & Cooling Thru Wall Air Conditioners Mini Sp…" at bounding box center [867, 584] width 552 height 23
select select "1"
click at [591, 575] on select "None Heat Only Centralized Heating & Cooling Thru Wall Air Conditioners Mini Sp…" at bounding box center [867, 584] width 552 height 23
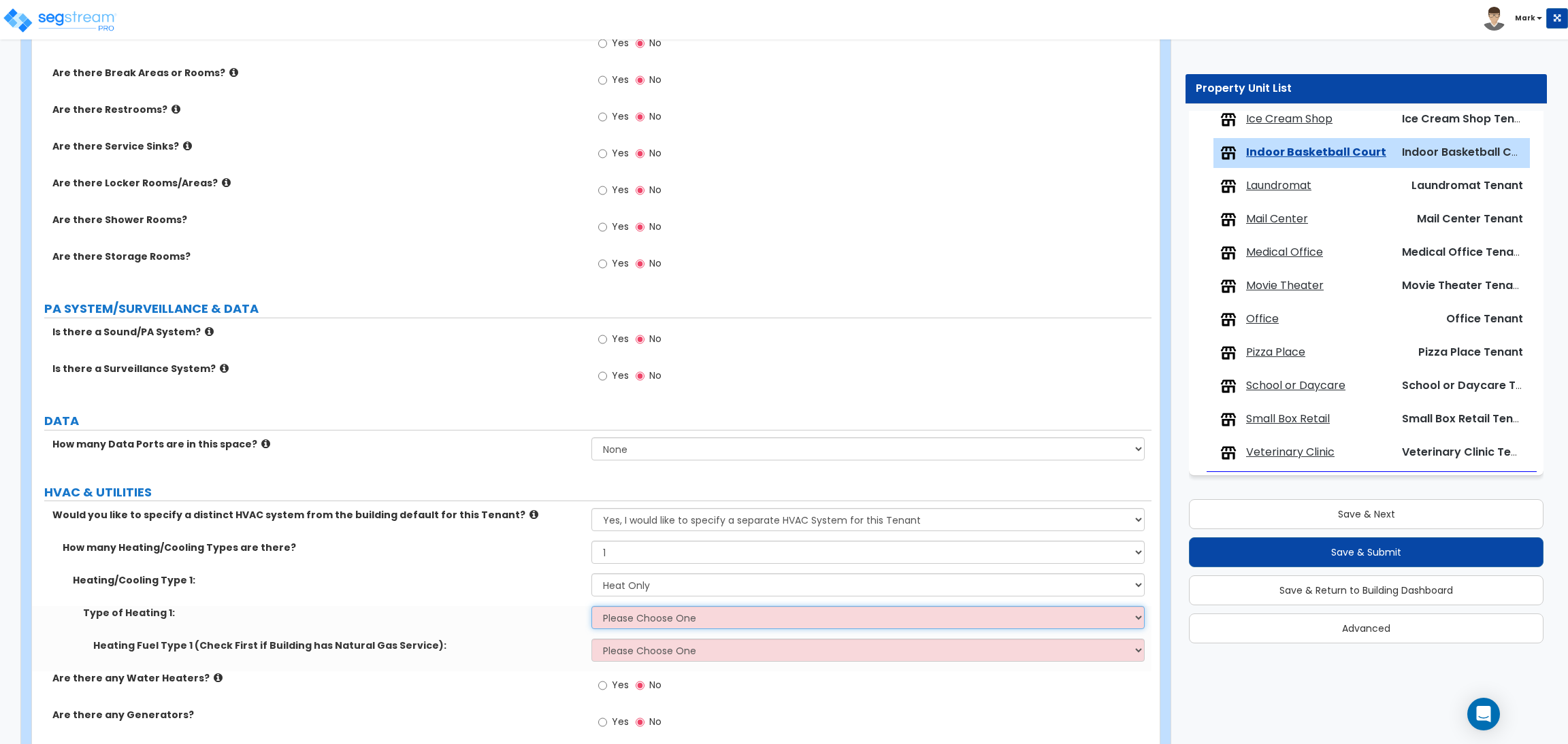
click at [667, 617] on select "Please Choose One Wall Heater Electric Baseboard Heater Hydronic Heating Radian…" at bounding box center [867, 617] width 552 height 23
select select "1"
click at [591, 607] on select "Please Choose One Wall Heater Electric Baseboard Heater Hydronic Heating Radian…" at bounding box center [867, 617] width 552 height 23
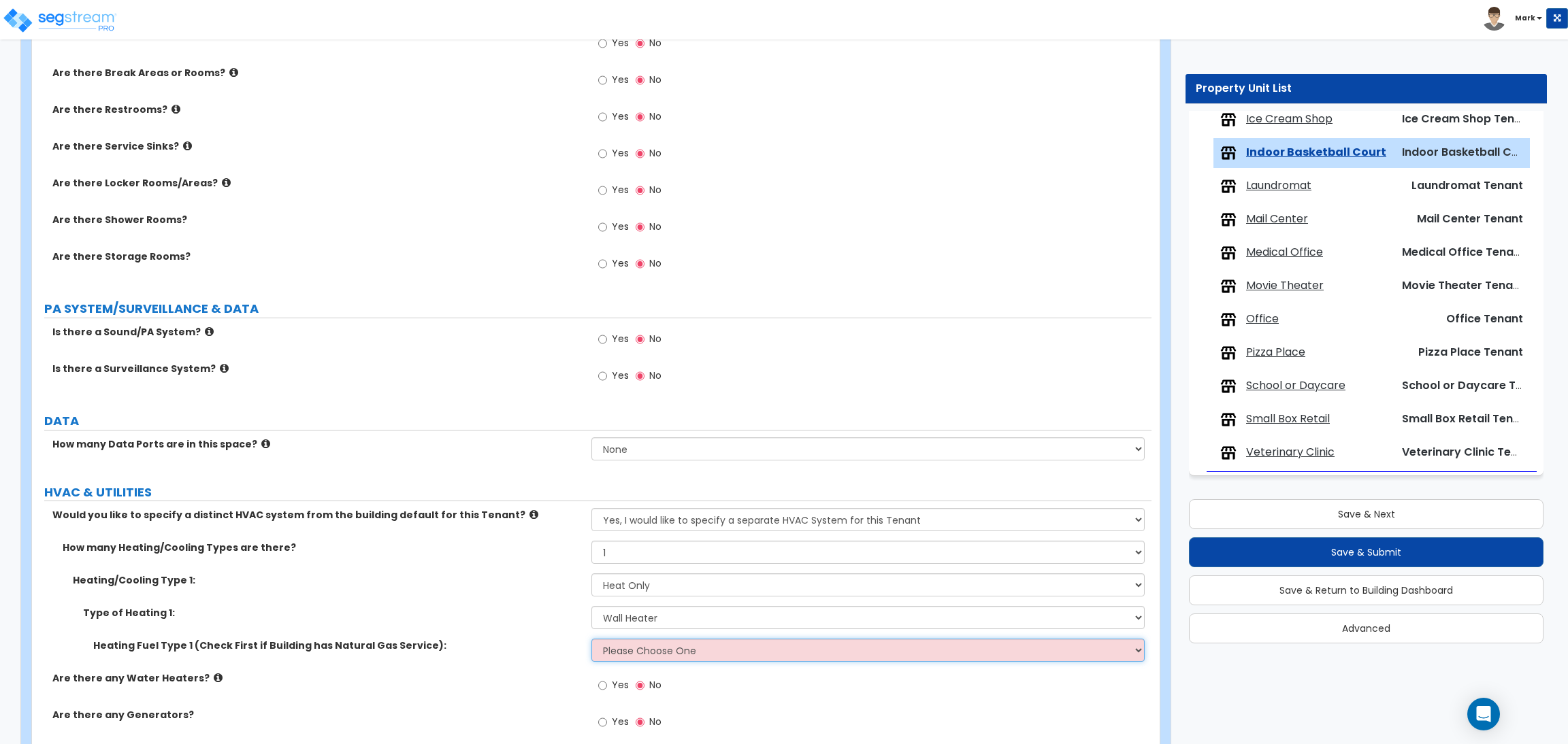
click at [653, 650] on select "Please Choose One Gas Electric" at bounding box center [867, 649] width 552 height 23
select select "1"
click at [591, 640] on select "Please Choose One Gas Electric" at bounding box center [867, 649] width 552 height 23
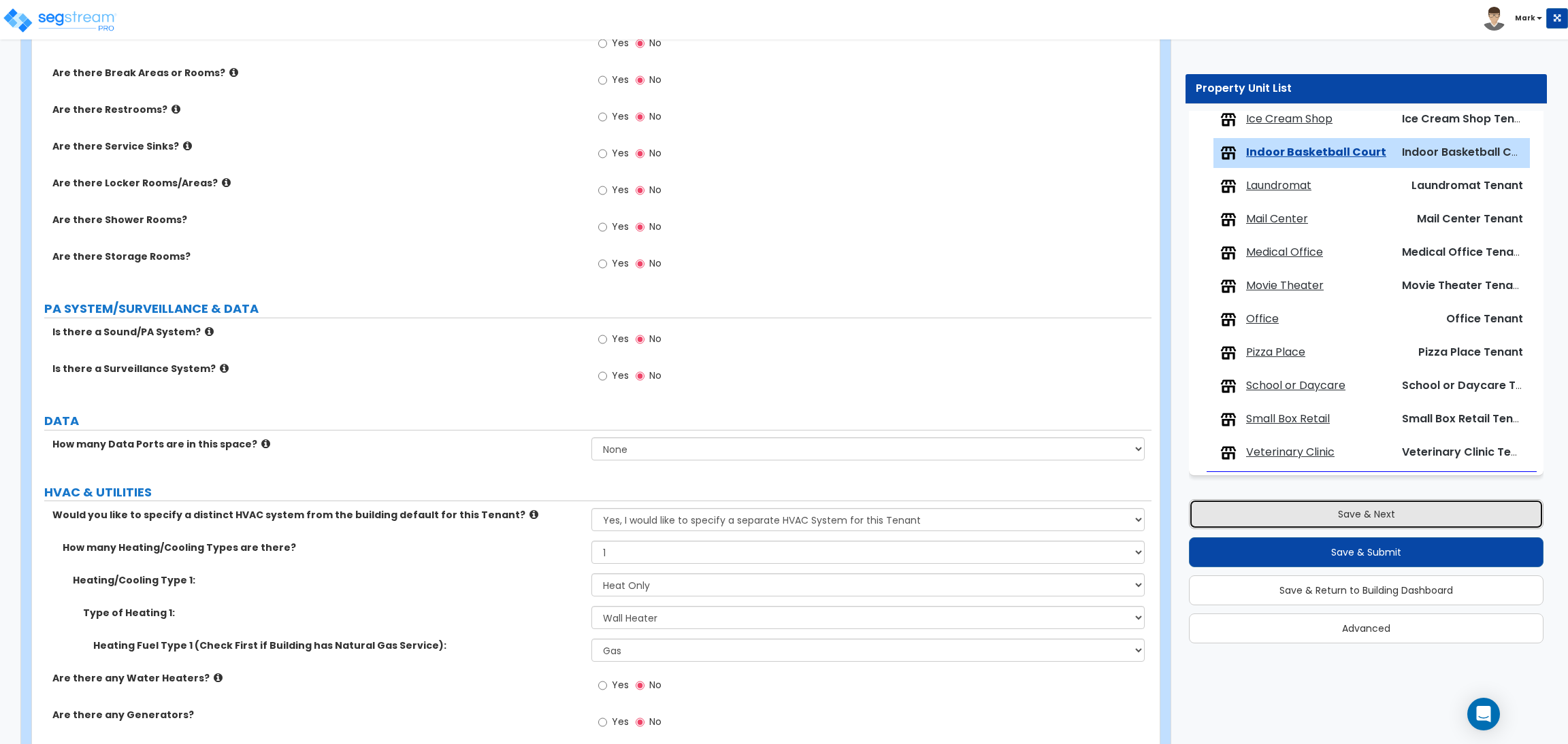
click at [1348, 507] on button "Save & Next" at bounding box center [1366, 513] width 355 height 30
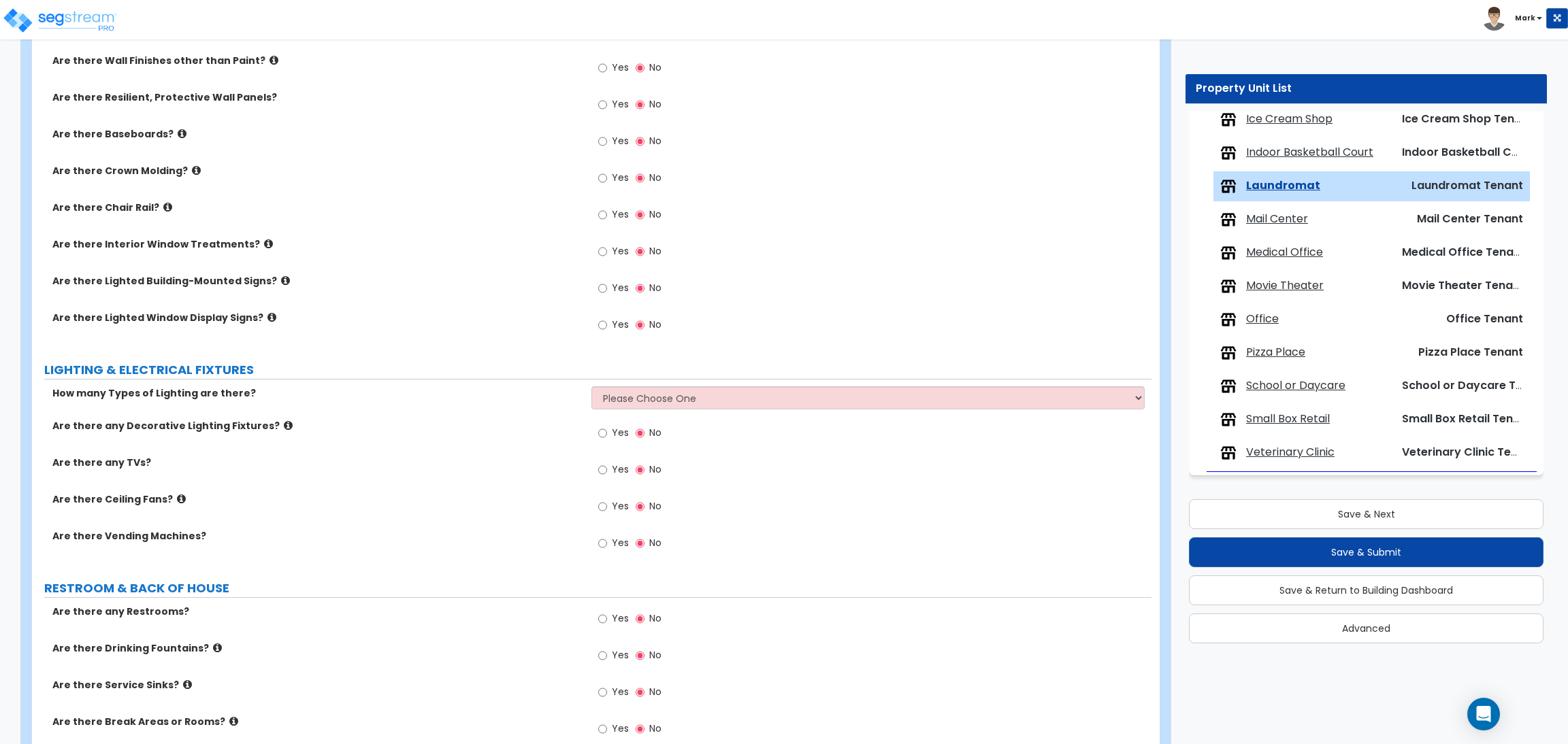
scroll to position [1138, 0]
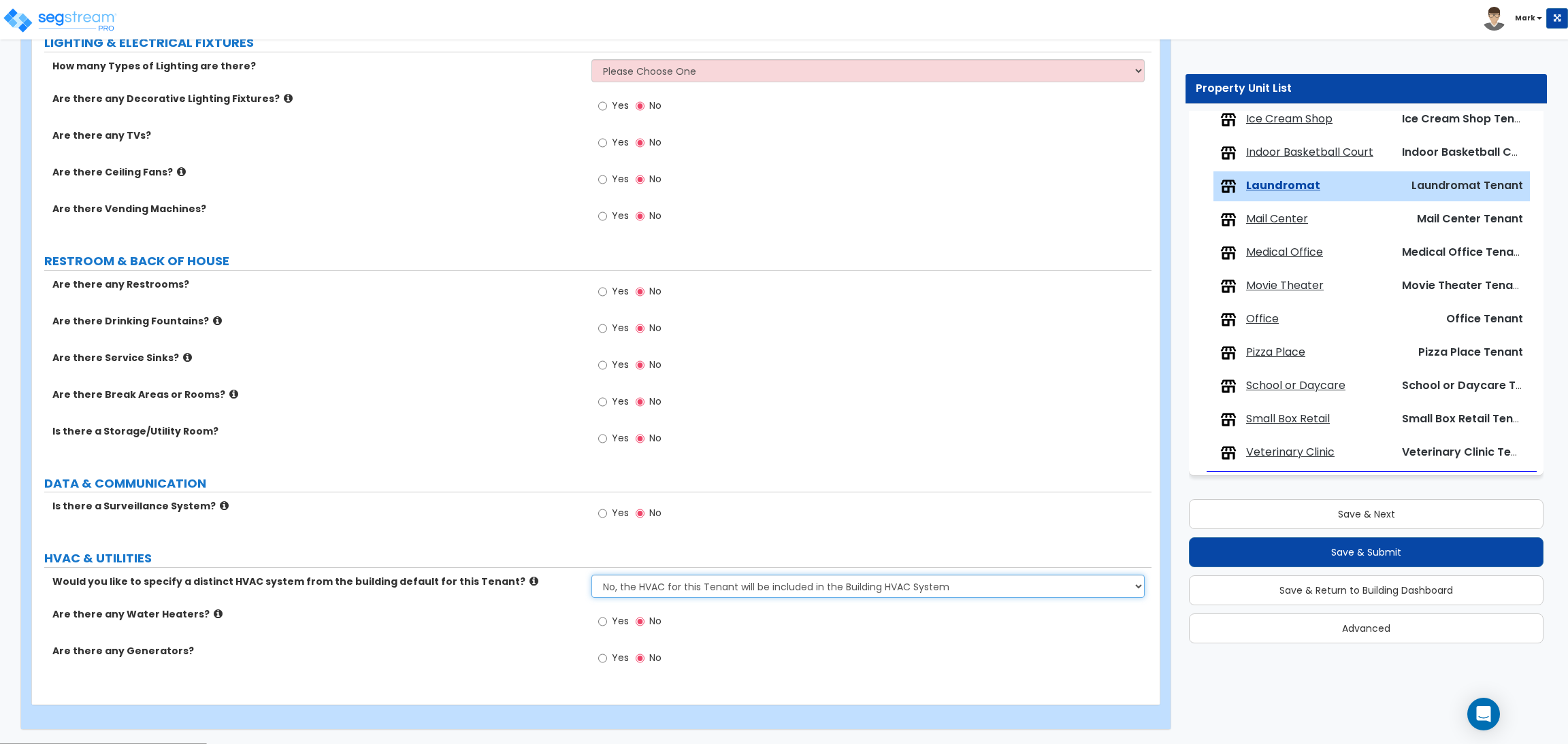
click at [675, 590] on select "No, the HVAC for this Tenant will be included in the Building HVAC System Yes, …" at bounding box center [867, 586] width 552 height 23
select select "1"
click at [591, 575] on select "No, the HVAC for this Tenant will be included in the Building HVAC System Yes, …" at bounding box center [867, 586] width 552 height 23
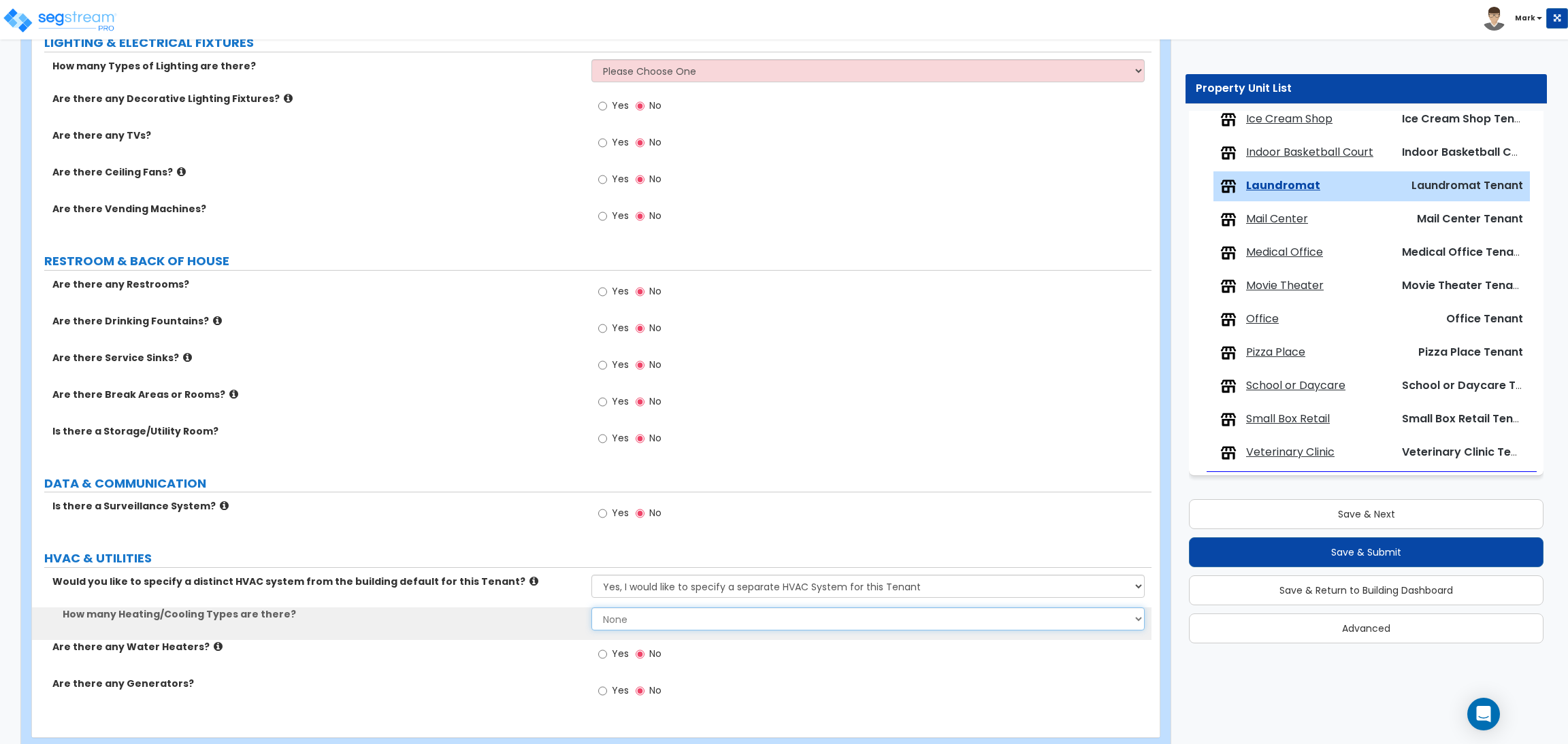
click at [630, 617] on select "None 1 2 3" at bounding box center [867, 618] width 552 height 23
select select "1"
click at [591, 608] on select "None 1 2 3" at bounding box center [867, 618] width 552 height 23
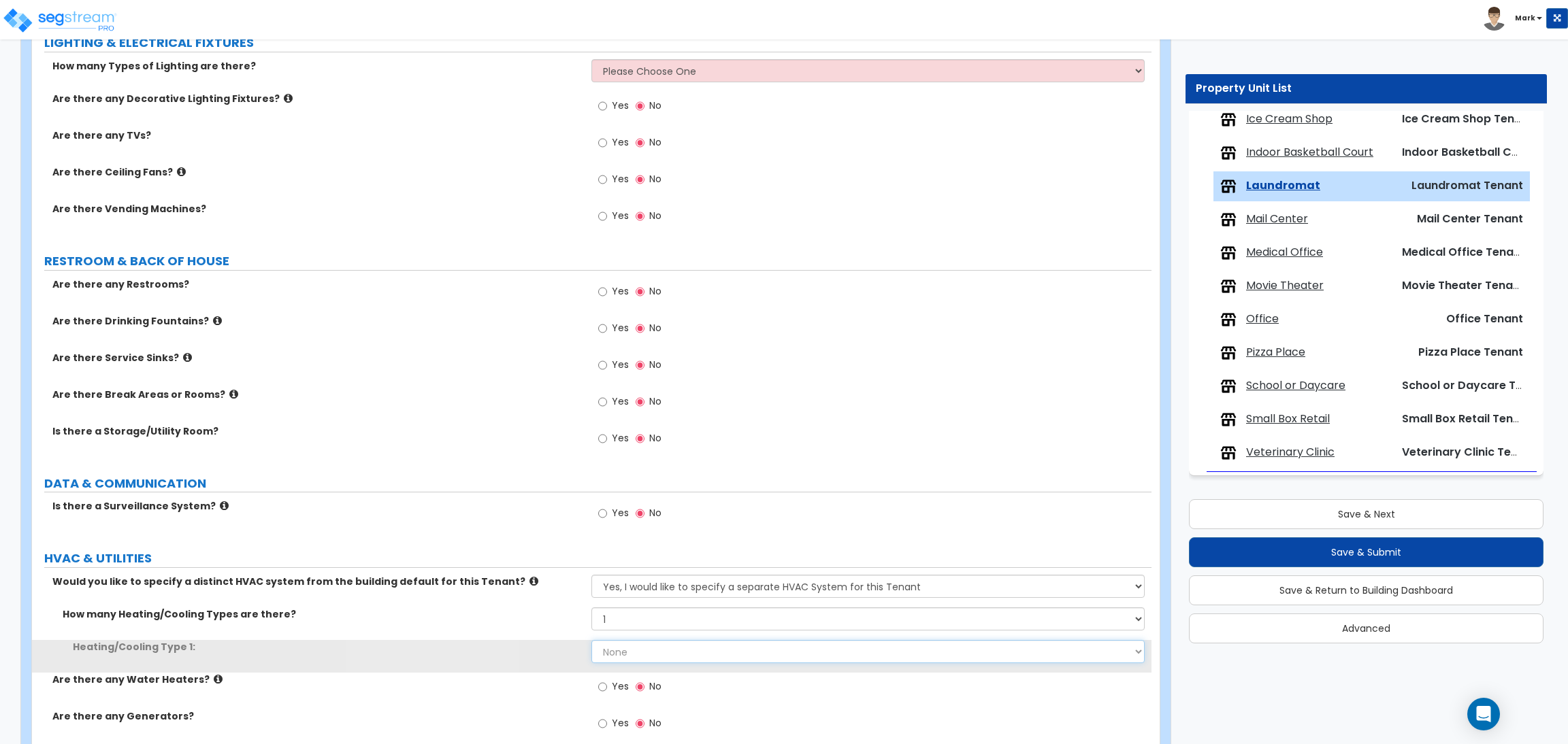
click at [624, 657] on select "None Heat Only Centralized Heating & Cooling Thru Wall Air Conditioners Mini Sp…" at bounding box center [867, 651] width 552 height 23
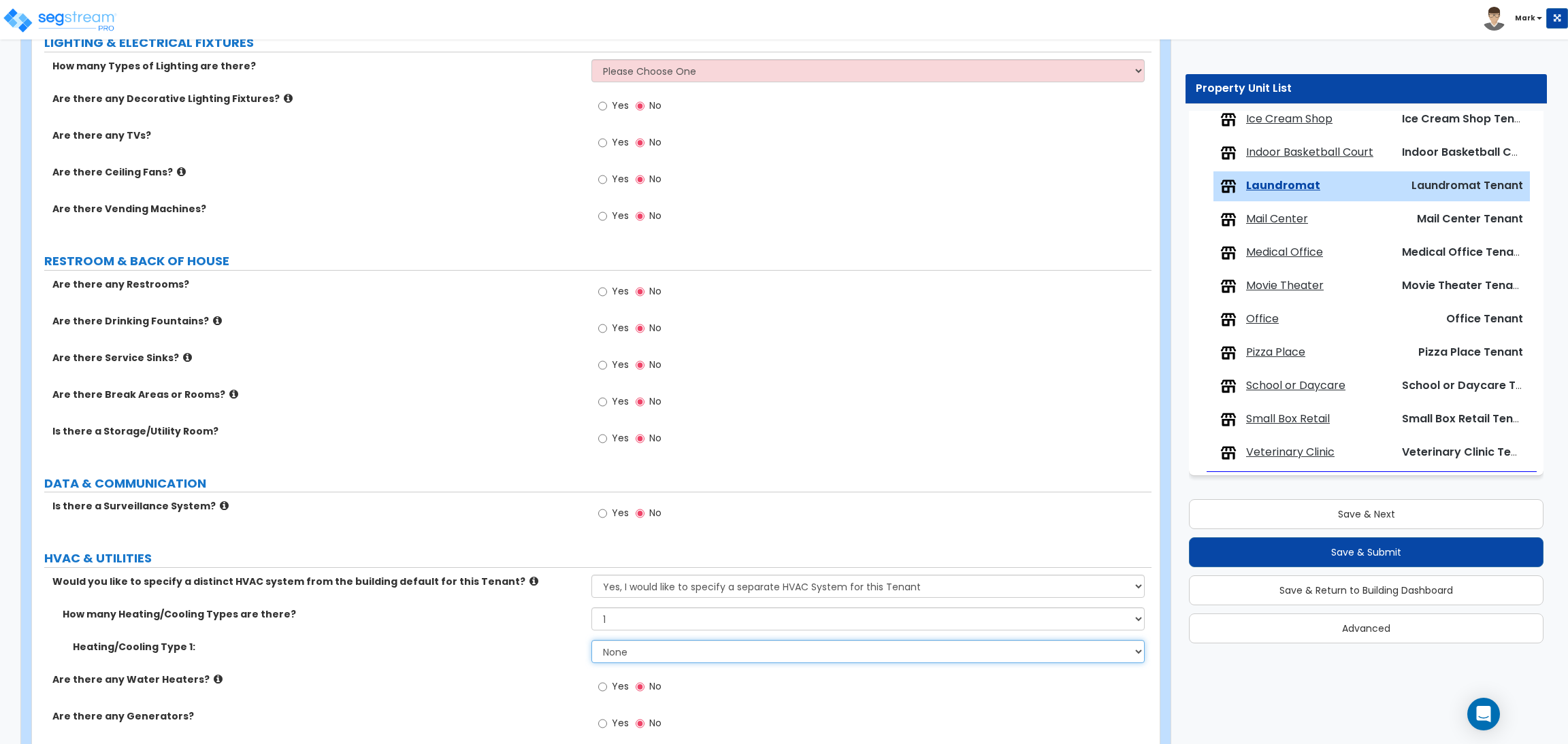
select select "1"
click at [591, 640] on select "None Heat Only Centralized Heating & Cooling Thru Wall Air Conditioners Mini Sp…" at bounding box center [867, 651] width 552 height 23
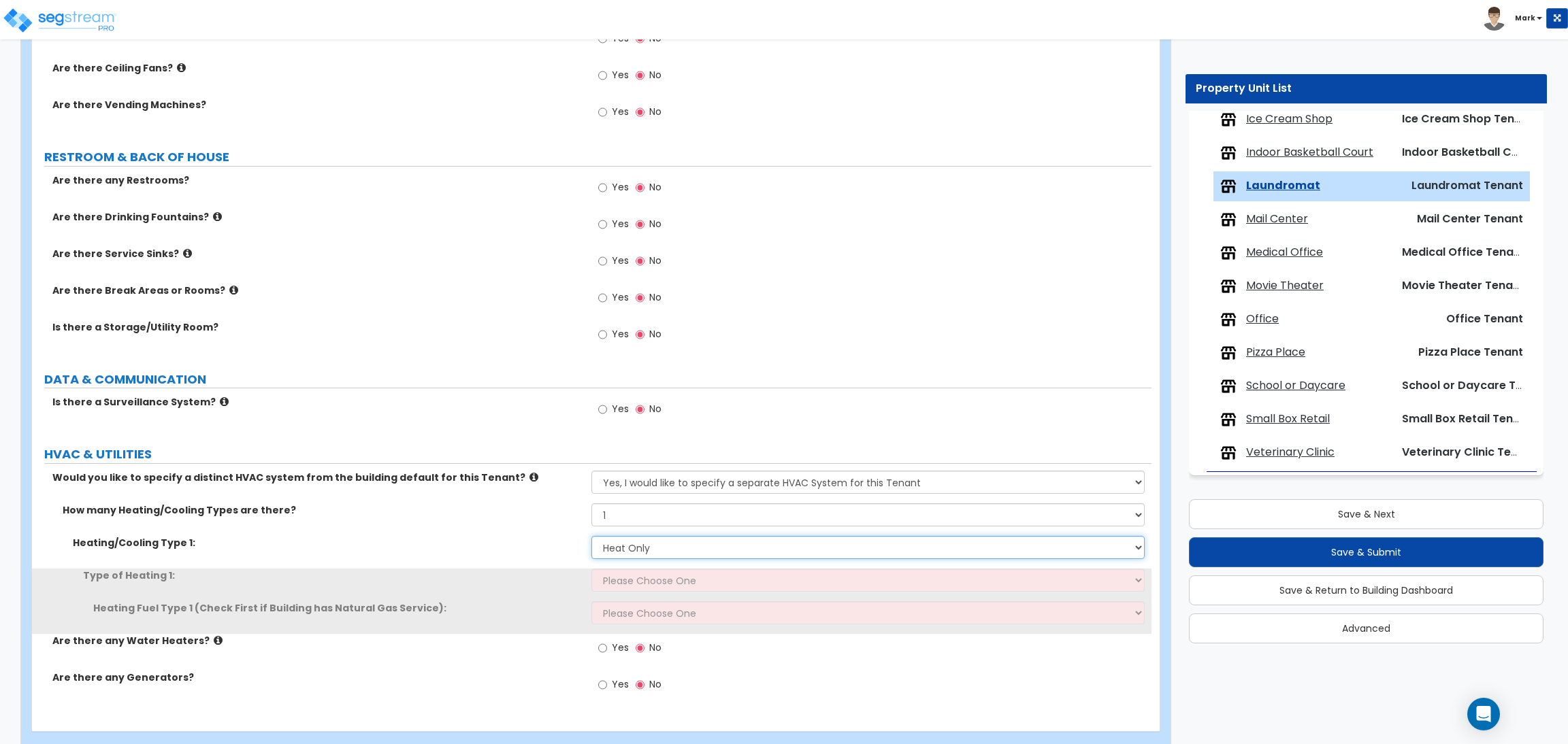
scroll to position [1268, 0]
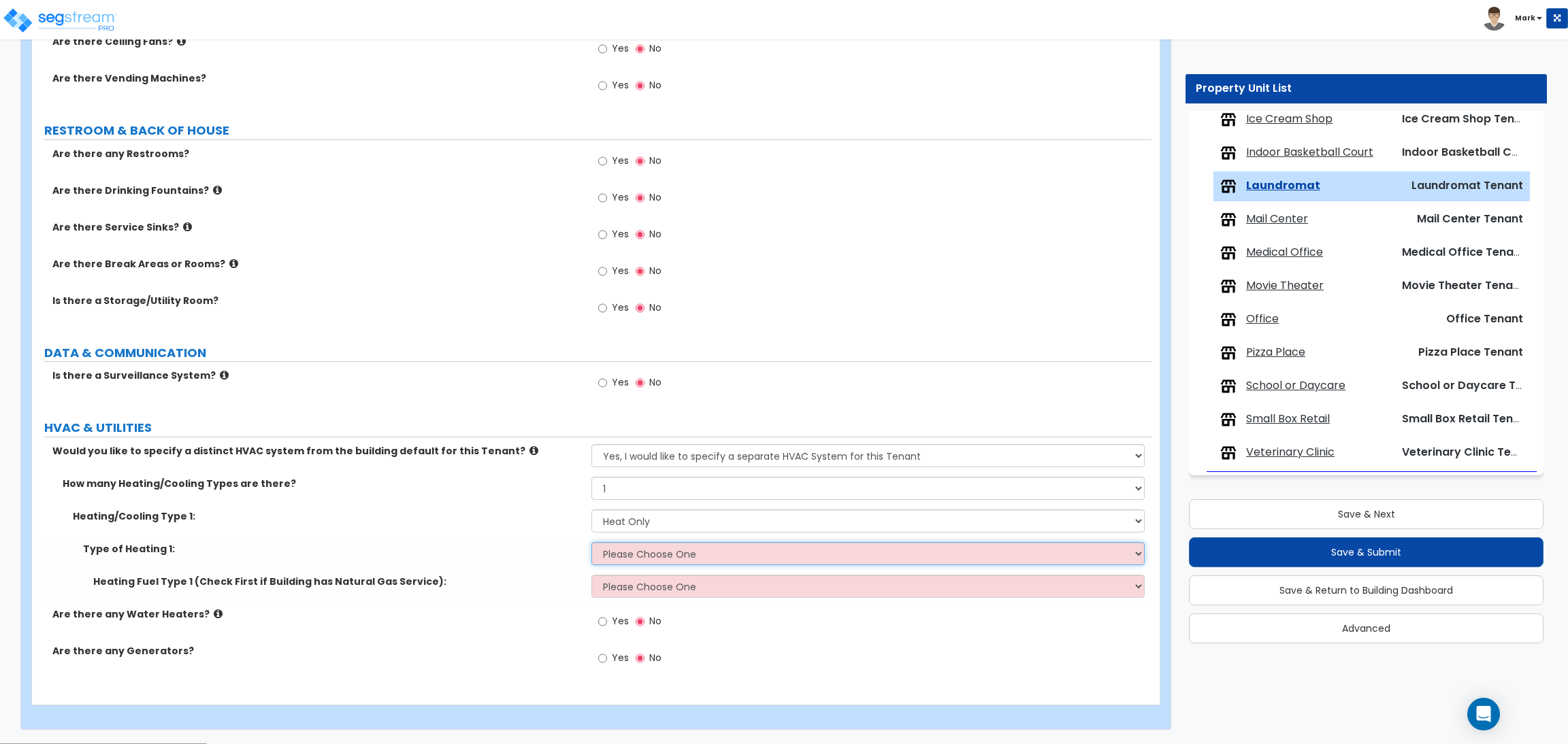
click at [634, 557] on select "Please Choose One Wall Heater Electric Baseboard Heater Hydronic Heating Radian…" at bounding box center [867, 553] width 552 height 23
select select "1"
click at [591, 543] on select "Please Choose One Wall Heater Electric Baseboard Heater Hydronic Heating Radian…" at bounding box center [867, 553] width 552 height 23
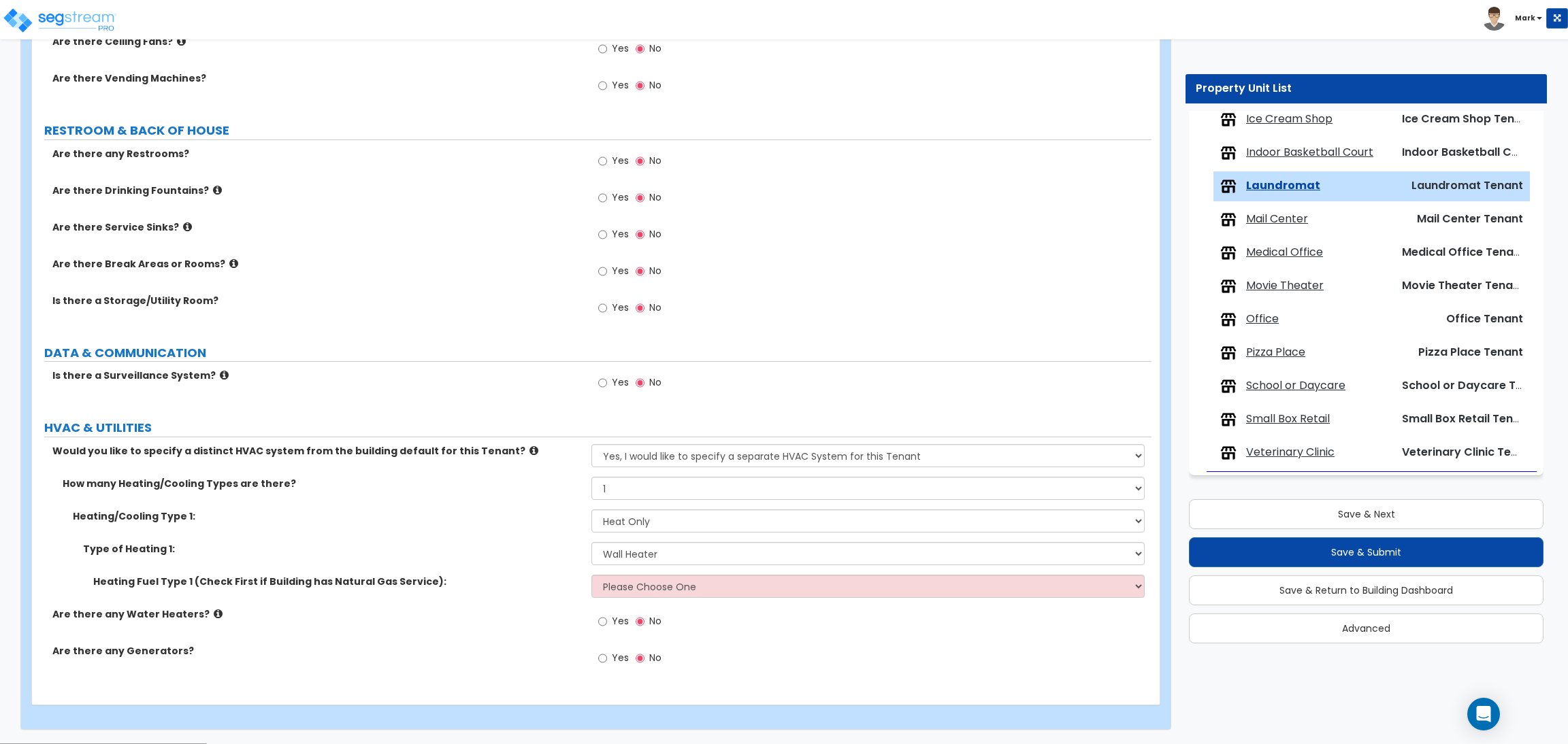
click at [655, 601] on div "Heating Fuel Type 1 (Check First if Building has Natural Gas Service): Please C…" at bounding box center [592, 592] width 1119 height 33
click at [647, 590] on select "Please Choose One Gas Electric" at bounding box center [867, 586] width 552 height 23
click at [591, 575] on select "Please Choose One Gas Electric" at bounding box center [867, 586] width 552 height 23
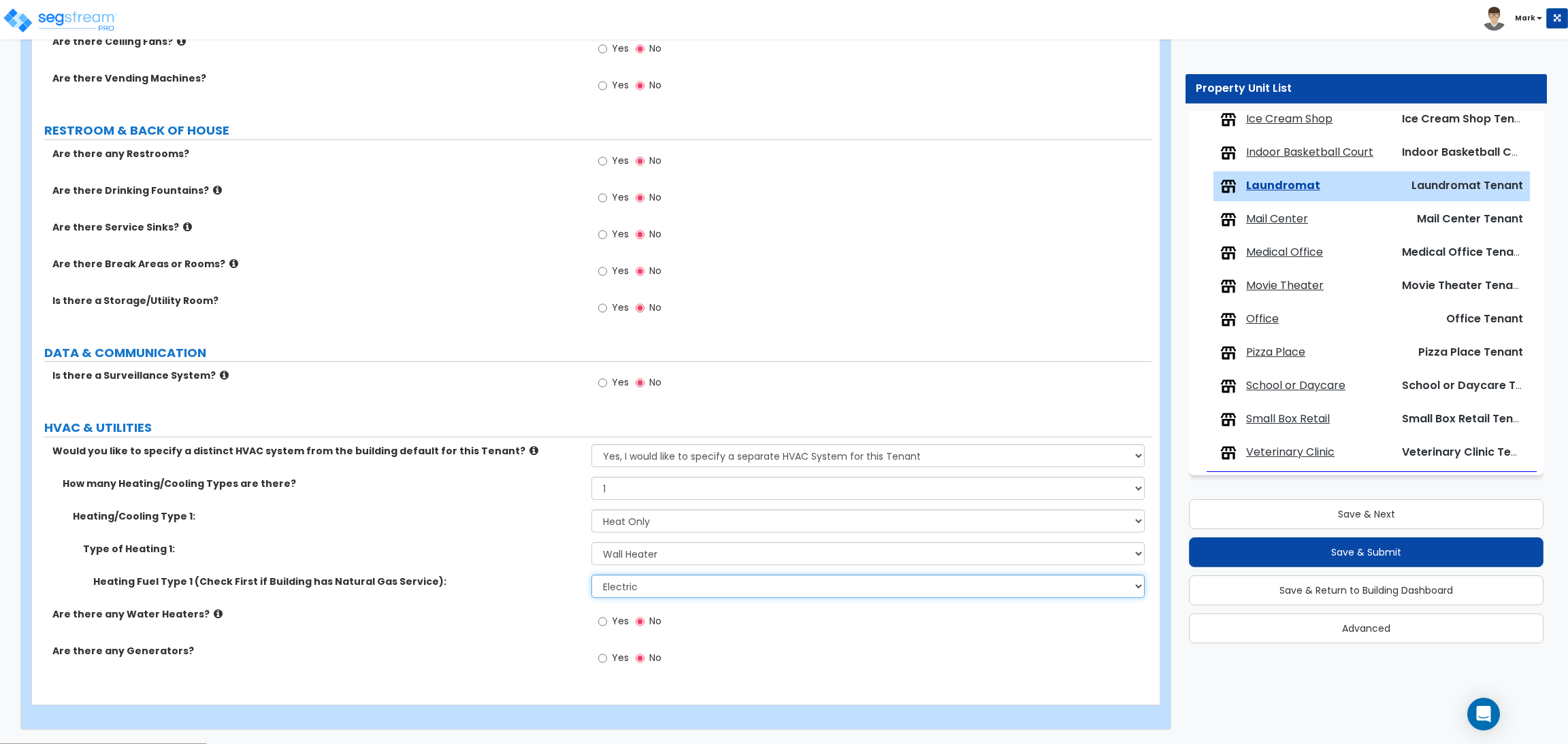
click at [652, 581] on select "Please Choose One Gas Electric" at bounding box center [867, 586] width 552 height 23
select select "1"
click at [591, 575] on select "Please Choose One Gas Electric" at bounding box center [867, 586] width 552 height 23
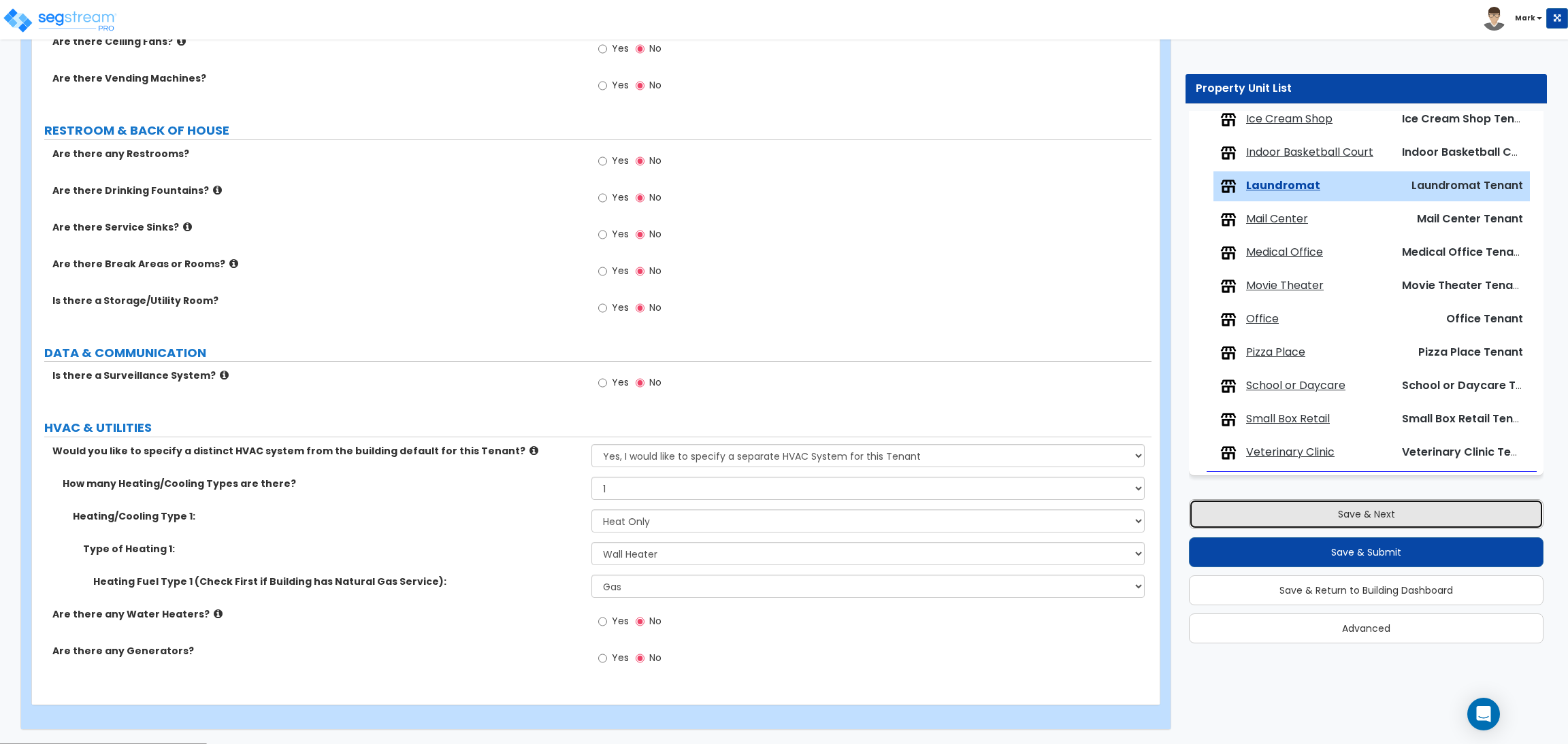
click at [1309, 524] on button "Save & Next" at bounding box center [1366, 513] width 355 height 30
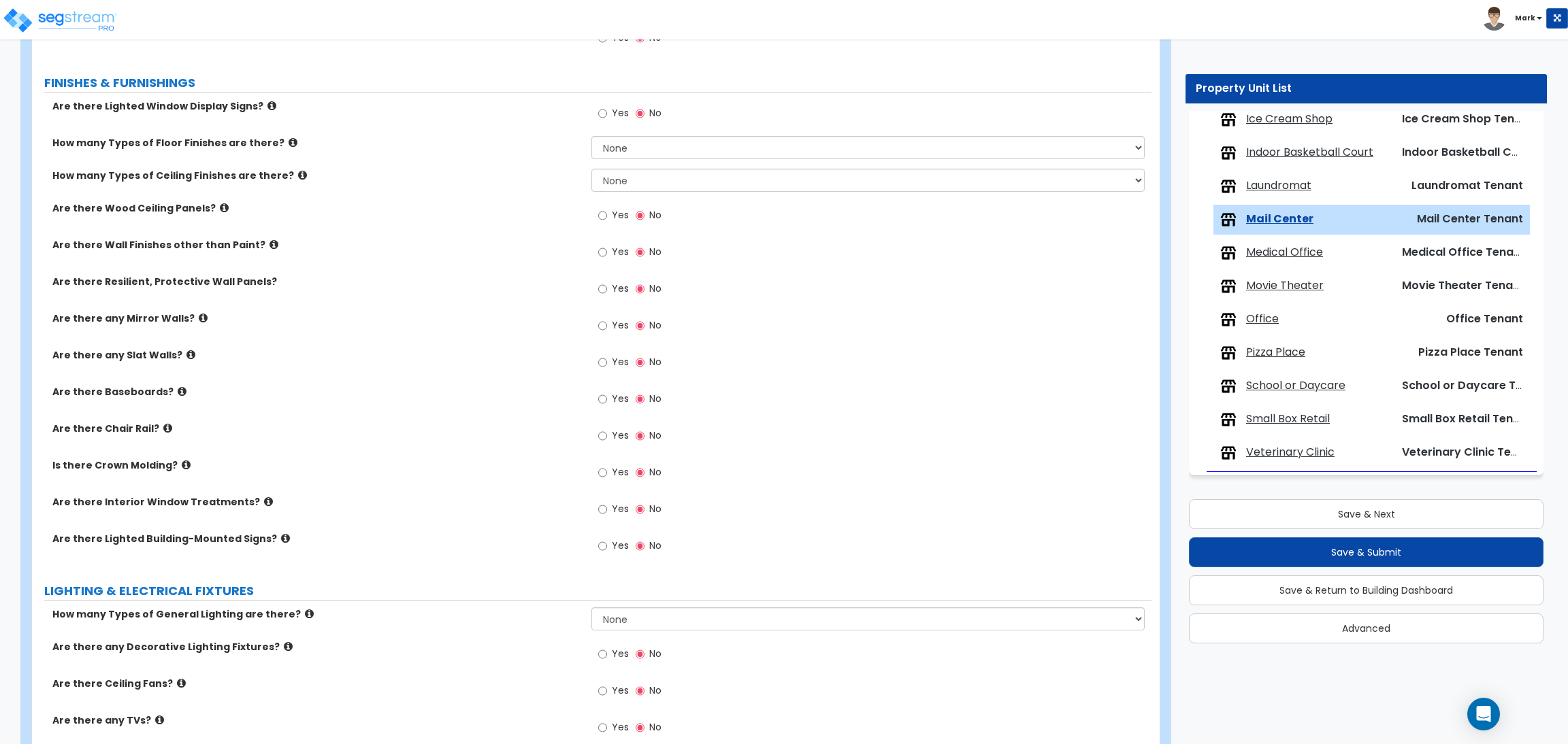
scroll to position [1263, 0]
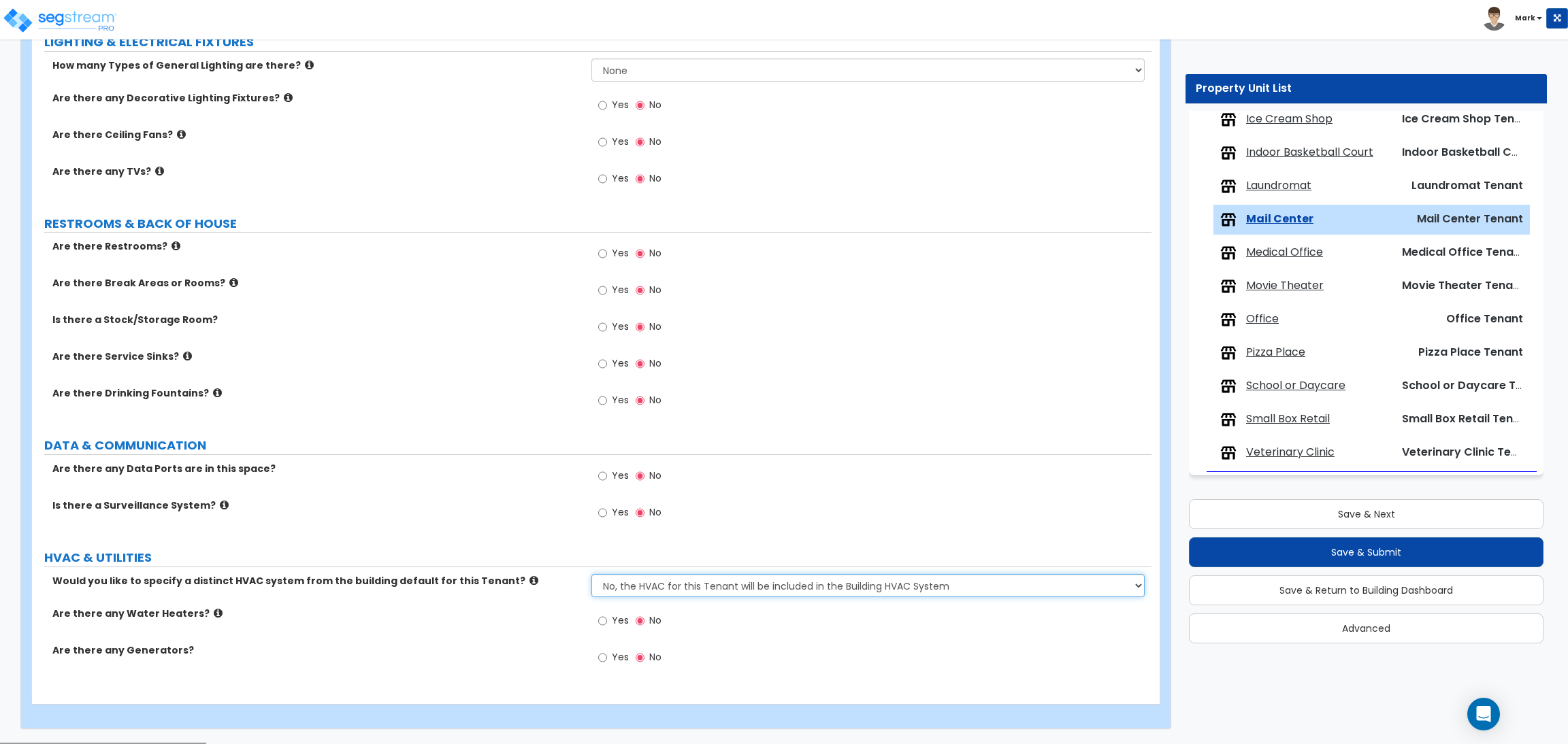
click at [707, 581] on select "No, the HVAC for this Tenant will be included in the Building HVAC System Yes, …" at bounding box center [867, 585] width 552 height 23
select select "1"
click at [591, 575] on select "No, the HVAC for this Tenant will be included in the Building HVAC System Yes, …" at bounding box center [867, 585] width 552 height 23
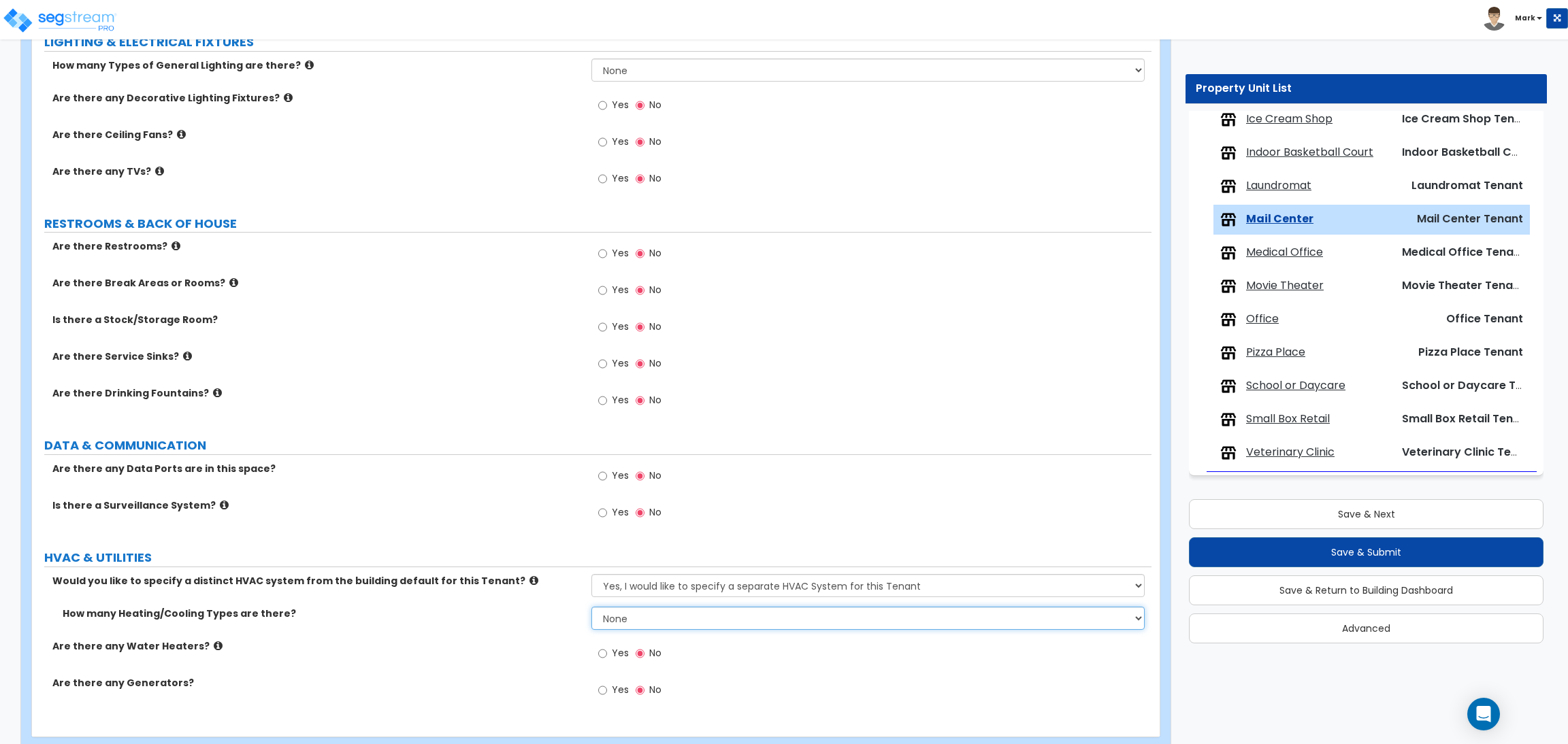
click at [650, 625] on select "None 1 2 3" at bounding box center [867, 617] width 552 height 23
select select "1"
click at [591, 607] on select "None 1 2 3" at bounding box center [867, 617] width 552 height 23
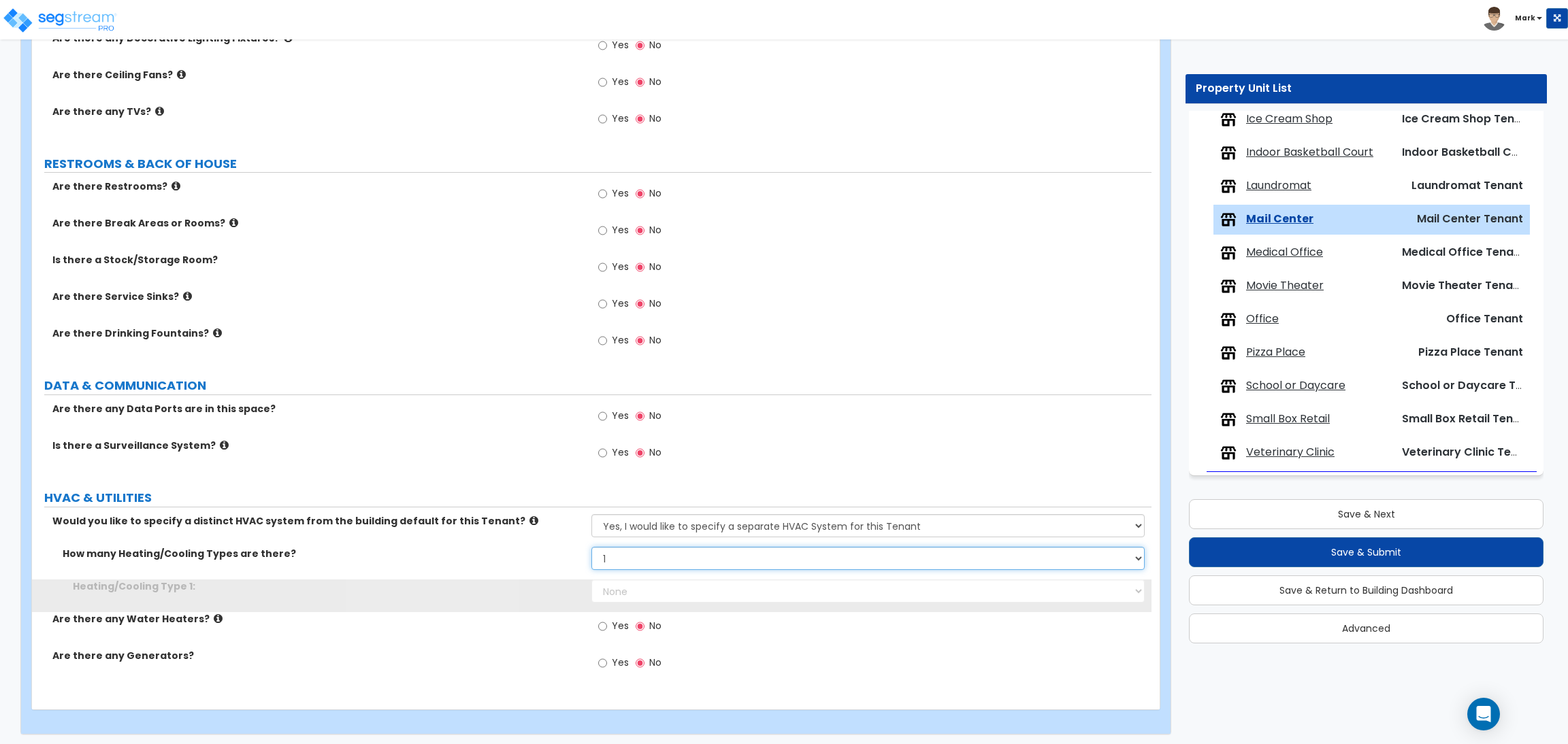
scroll to position [1328, 0]
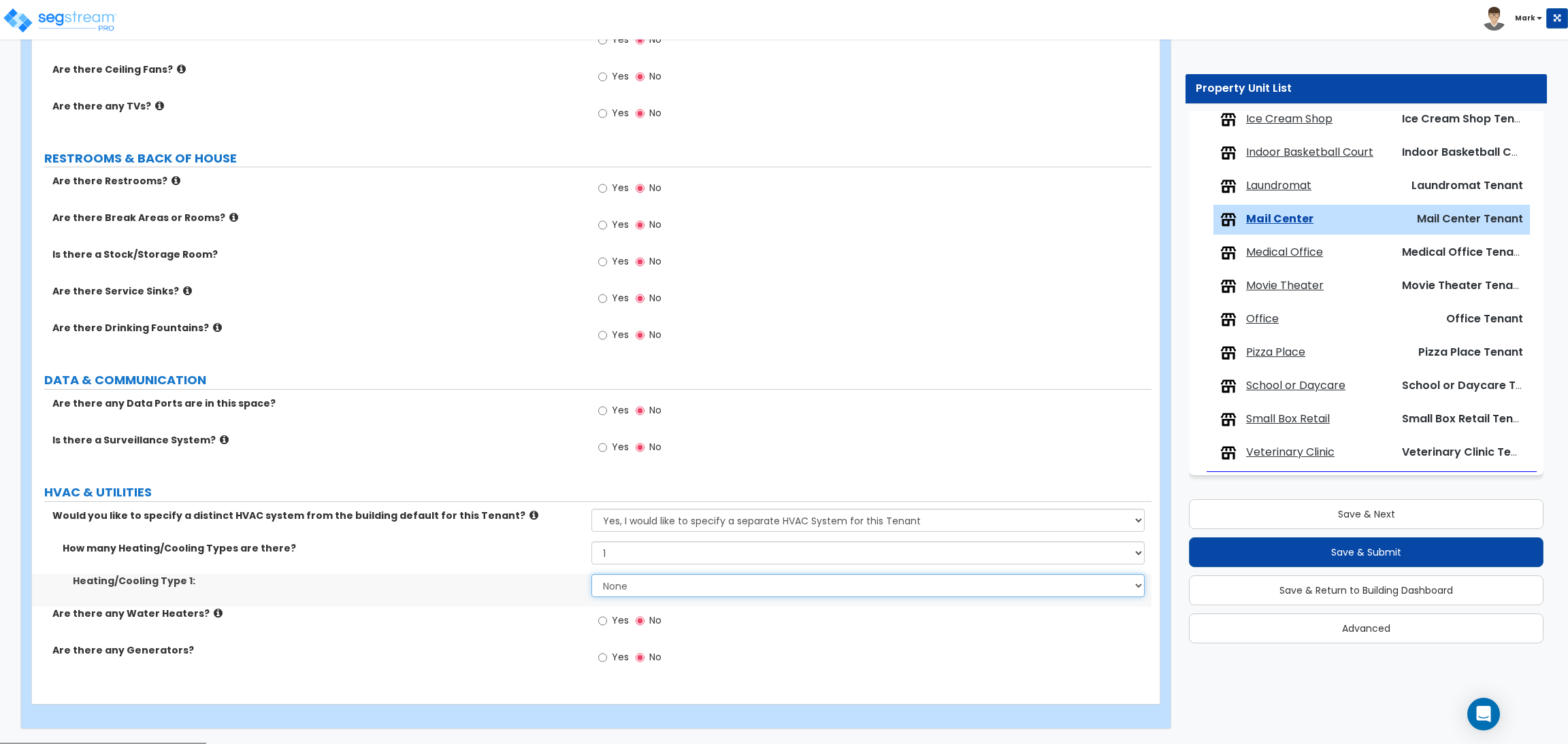
click at [625, 585] on select "None Heat Only Centralized Heating & Cooling Thru Wall Air Conditioners Mini Sp…" at bounding box center [867, 585] width 552 height 23
select select "1"
click at [591, 575] on select "None Heat Only Centralized Heating & Cooling Thru Wall Air Conditioners Mini Sp…" at bounding box center [867, 585] width 552 height 23
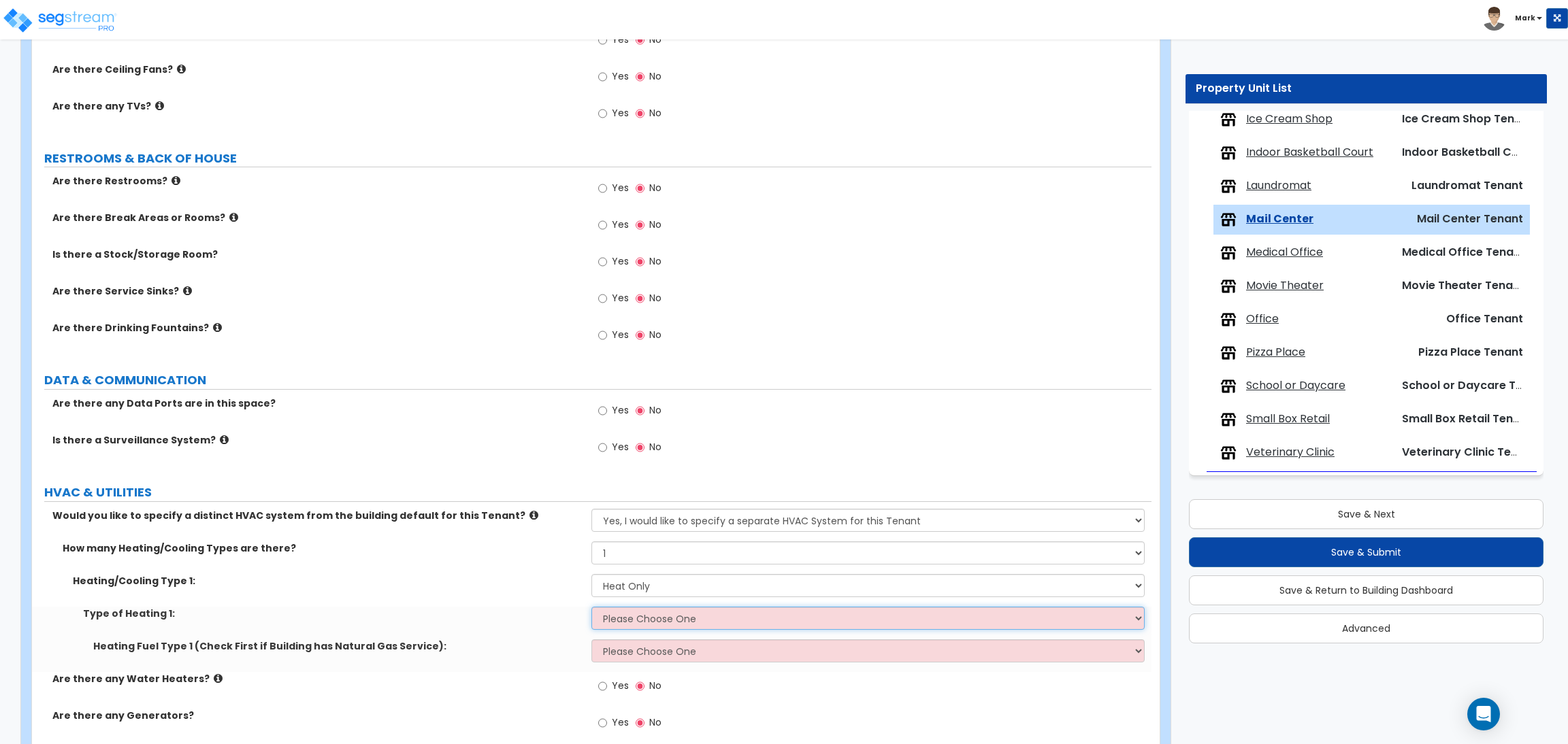
click at [631, 620] on select "Please Choose One Wall Heater Electric Baseboard Heater Hydronic Heating Radian…" at bounding box center [867, 617] width 552 height 23
select select "1"
click at [591, 607] on select "Please Choose One Wall Heater Electric Baseboard Heater Hydronic Heating Radian…" at bounding box center [867, 617] width 552 height 23
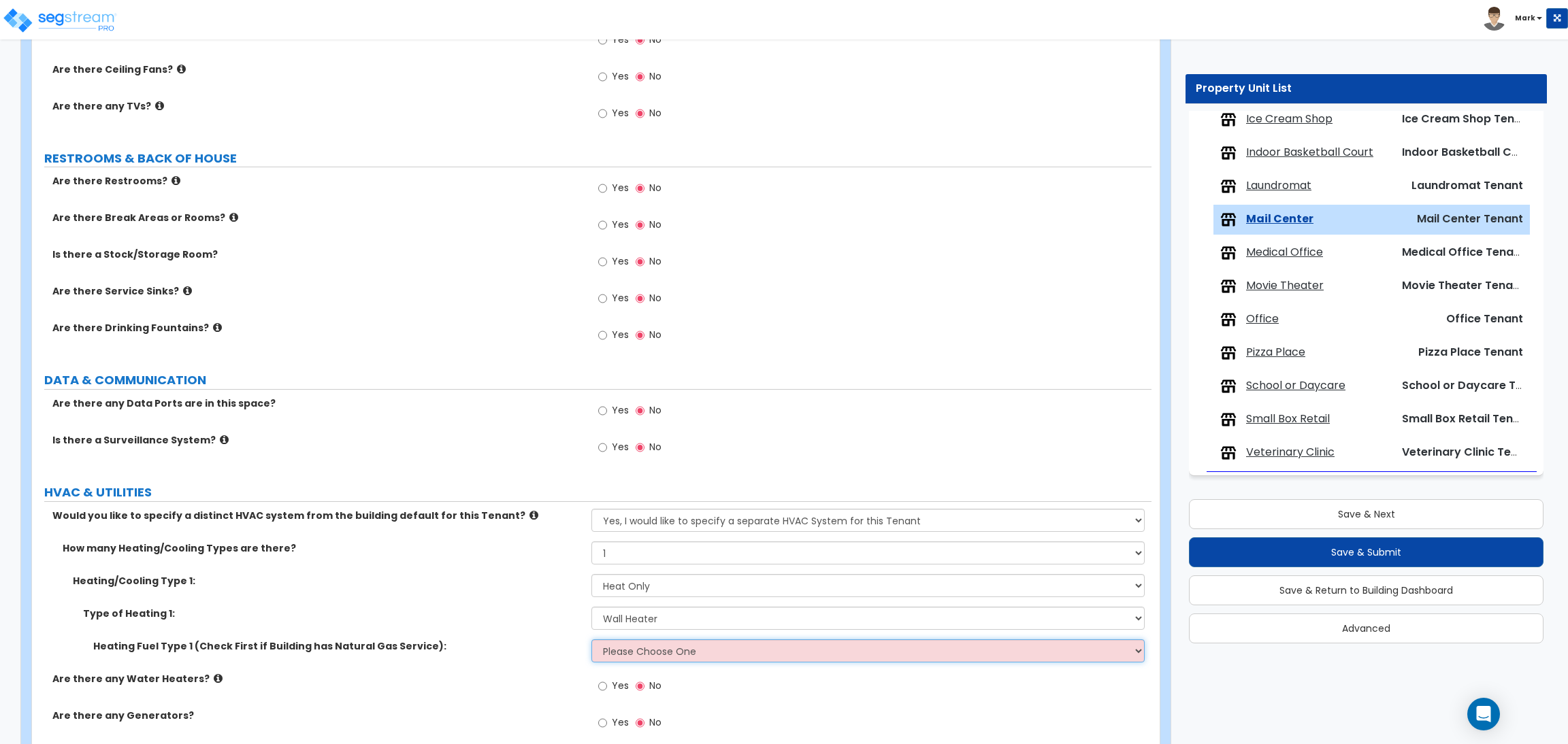
click at [642, 653] on select "Please Choose One Gas Electric" at bounding box center [867, 650] width 552 height 23
select select "1"
click at [591, 640] on select "Please Choose One Gas Electric" at bounding box center [867, 650] width 552 height 23
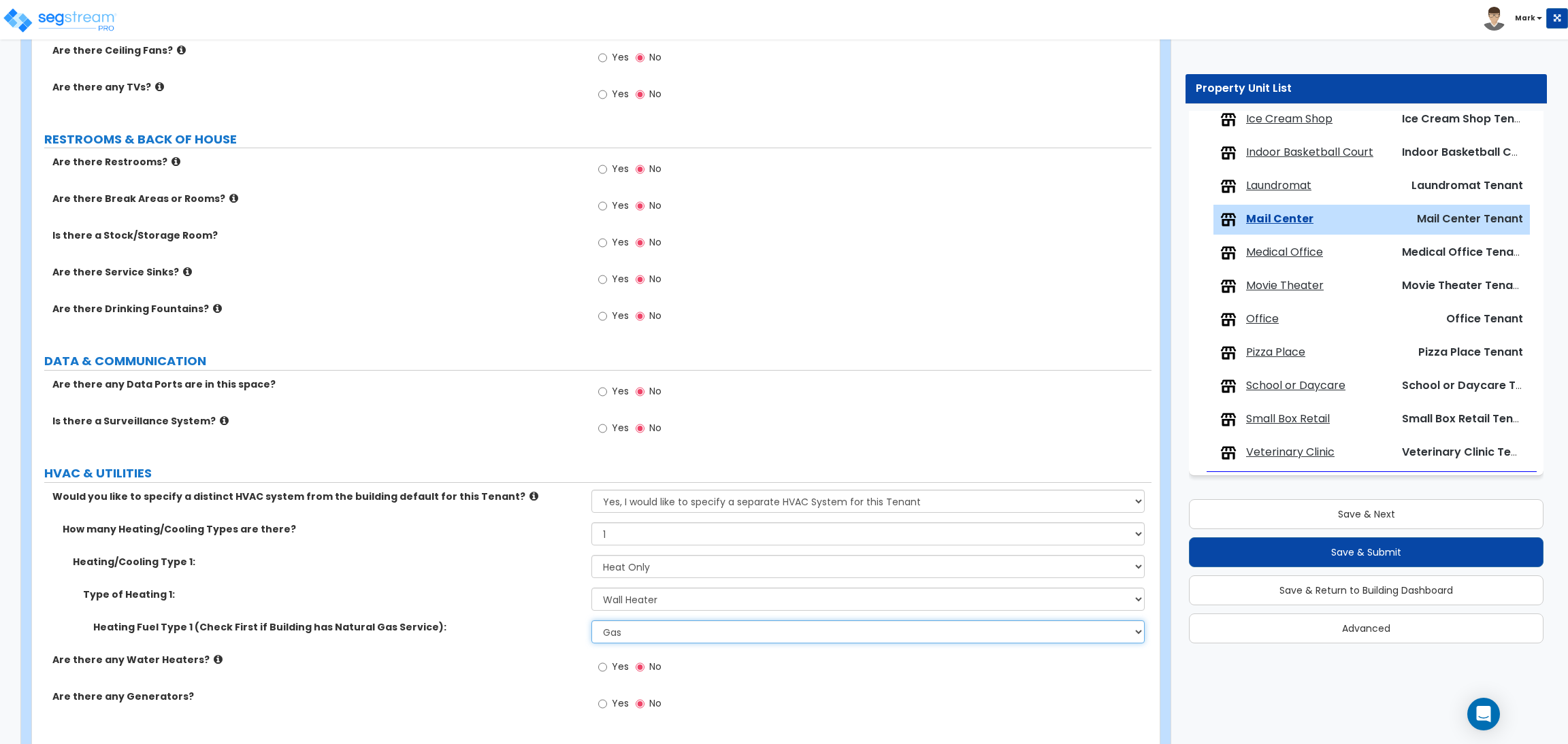
scroll to position [1393, 0]
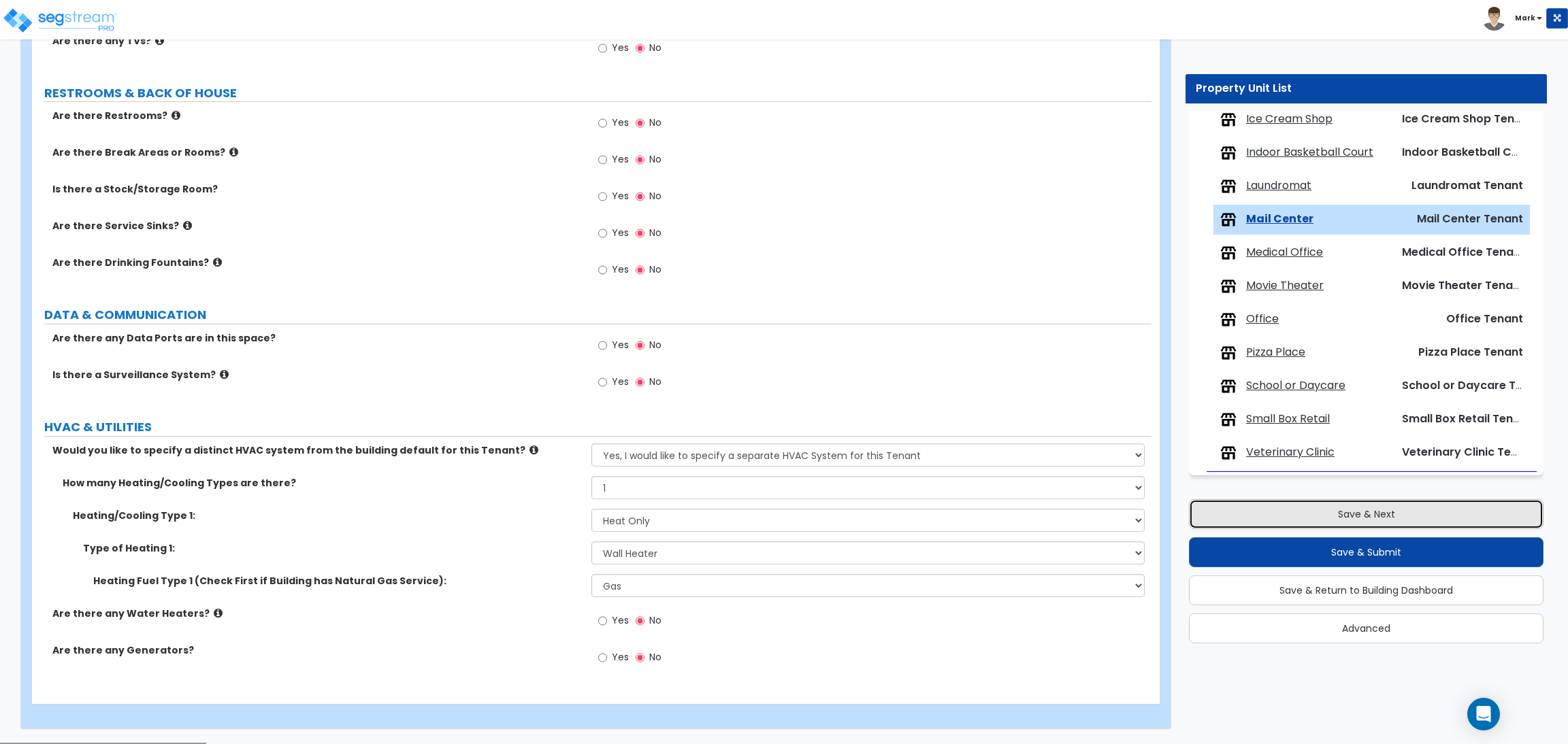
click at [1299, 507] on button "Save & Next" at bounding box center [1366, 513] width 355 height 30
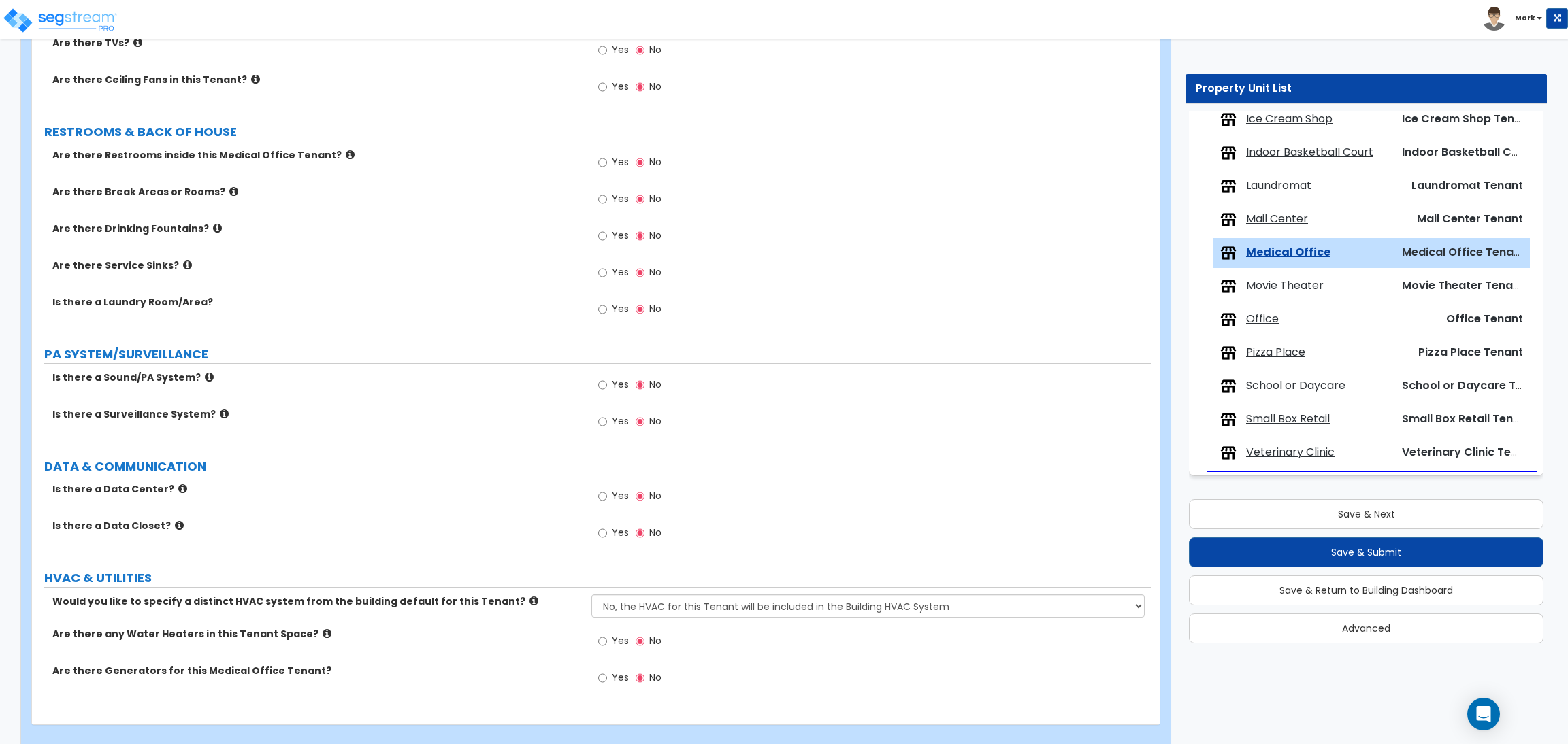
scroll to position [1567, 0]
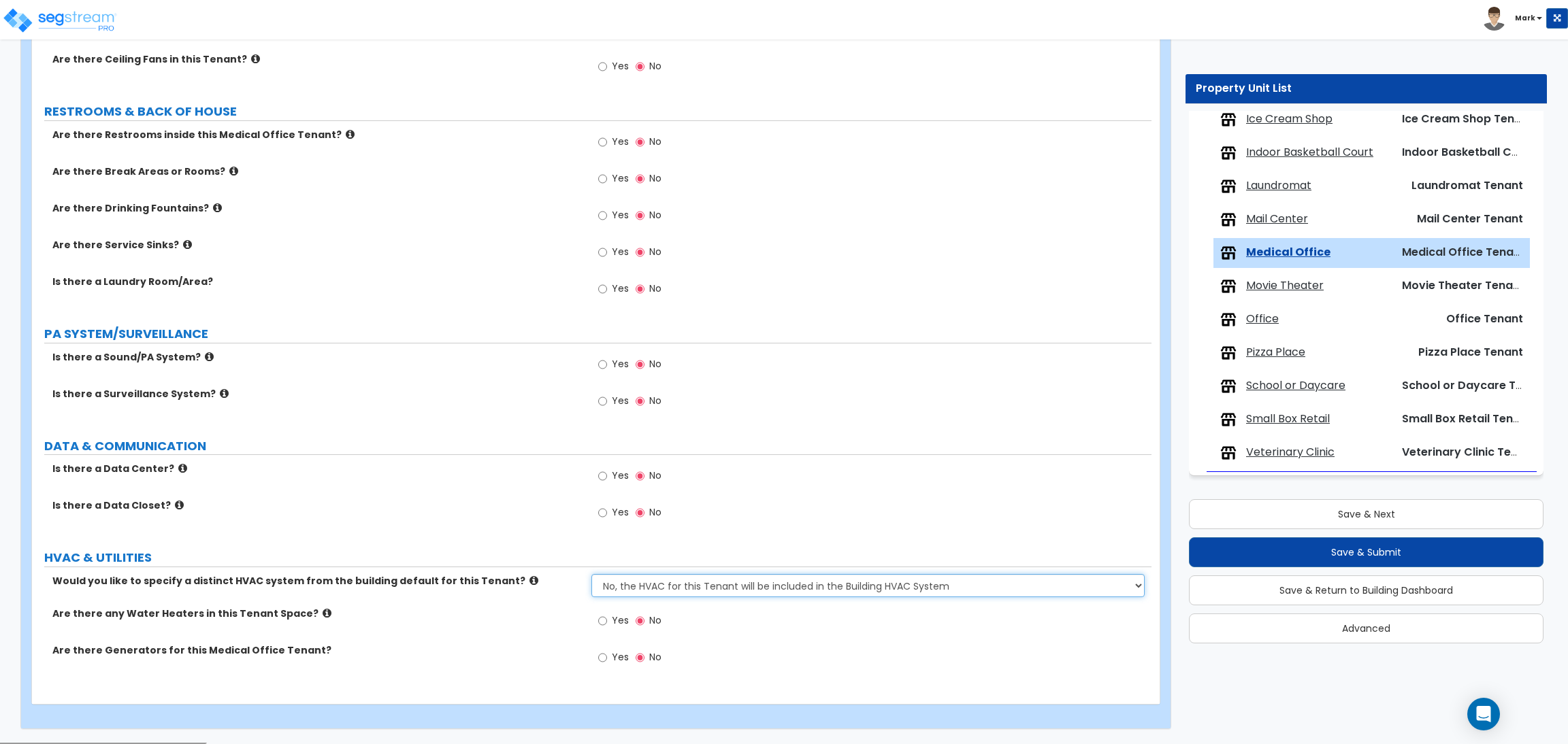
click at [671, 592] on select "No, the HVAC for this Tenant will be included in the Building HVAC System Yes, …" at bounding box center [867, 585] width 552 height 23
select select "1"
click at [591, 575] on select "No, the HVAC for this Tenant will be included in the Building HVAC System Yes, …" at bounding box center [867, 585] width 552 height 23
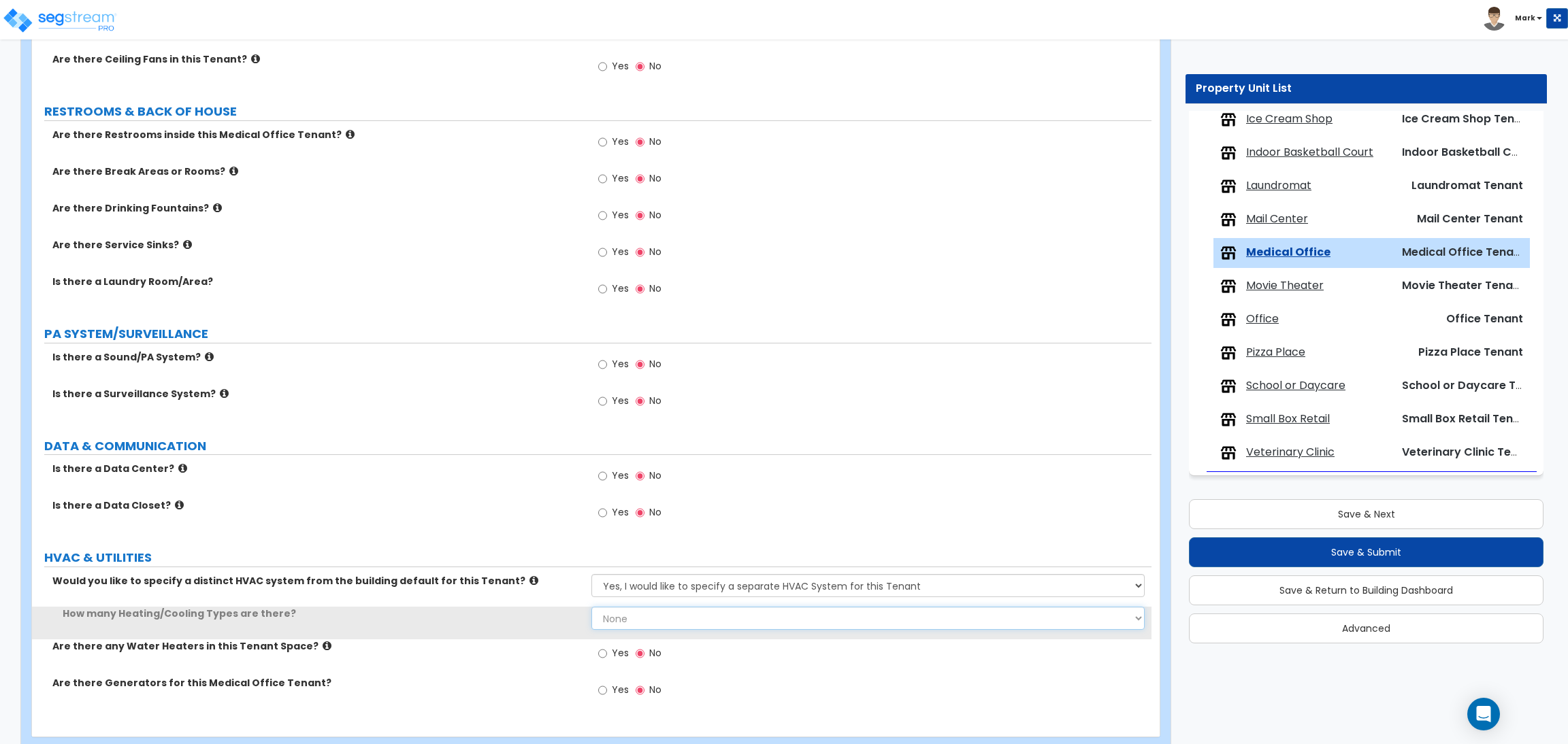
click at [639, 612] on select "None 1 2 3" at bounding box center [867, 617] width 552 height 23
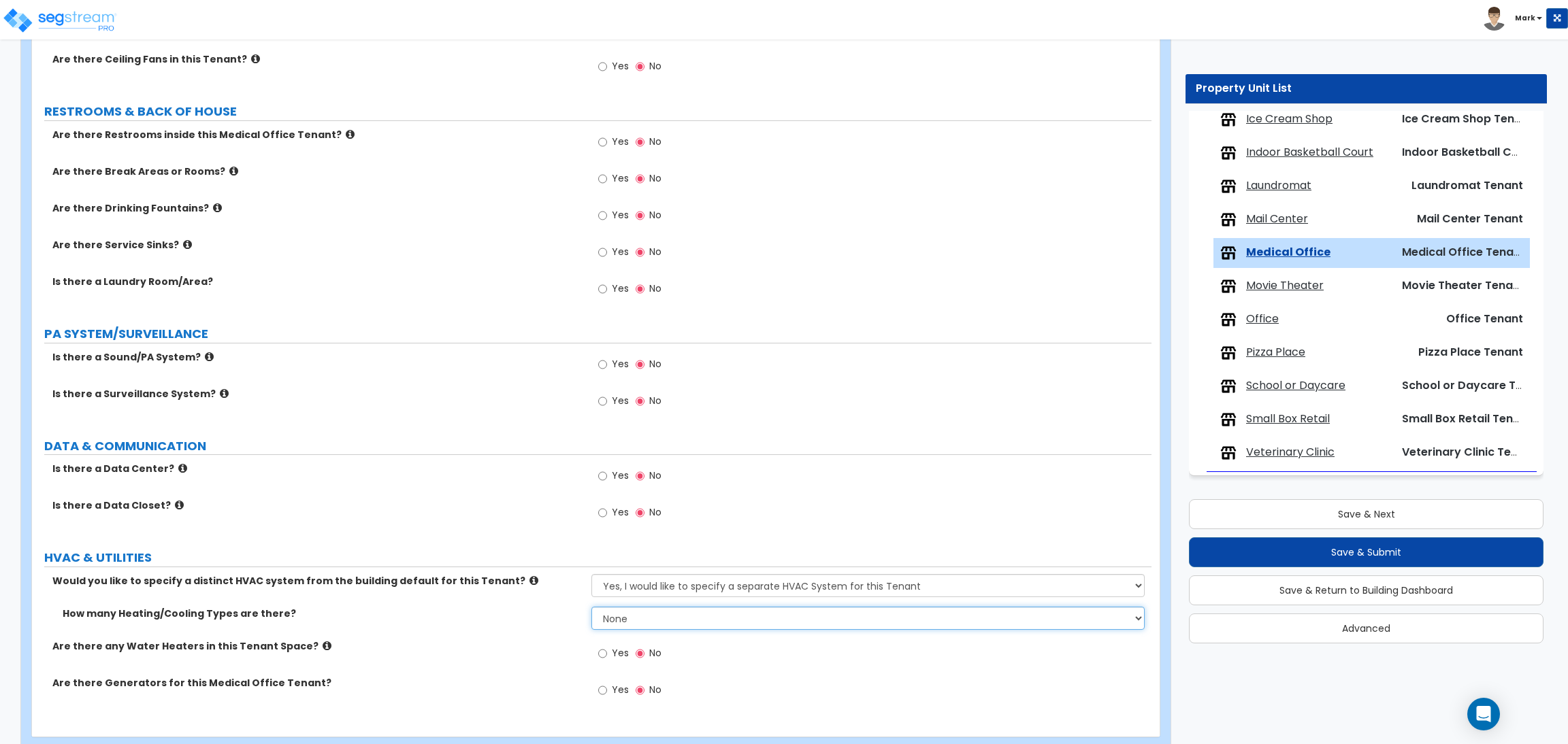
select select "1"
click at [591, 608] on select "None 1 2 3" at bounding box center [867, 617] width 552 height 23
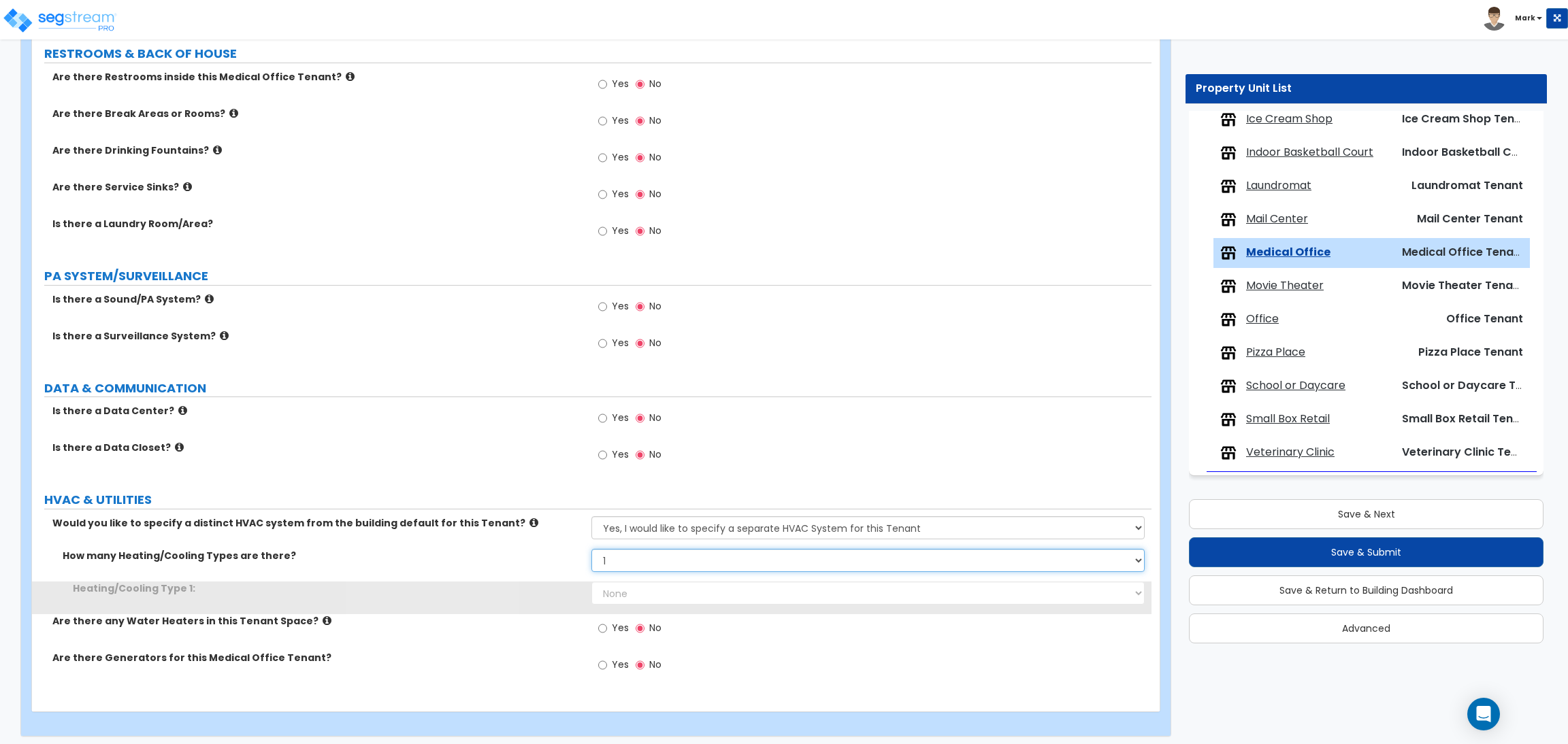
scroll to position [1632, 0]
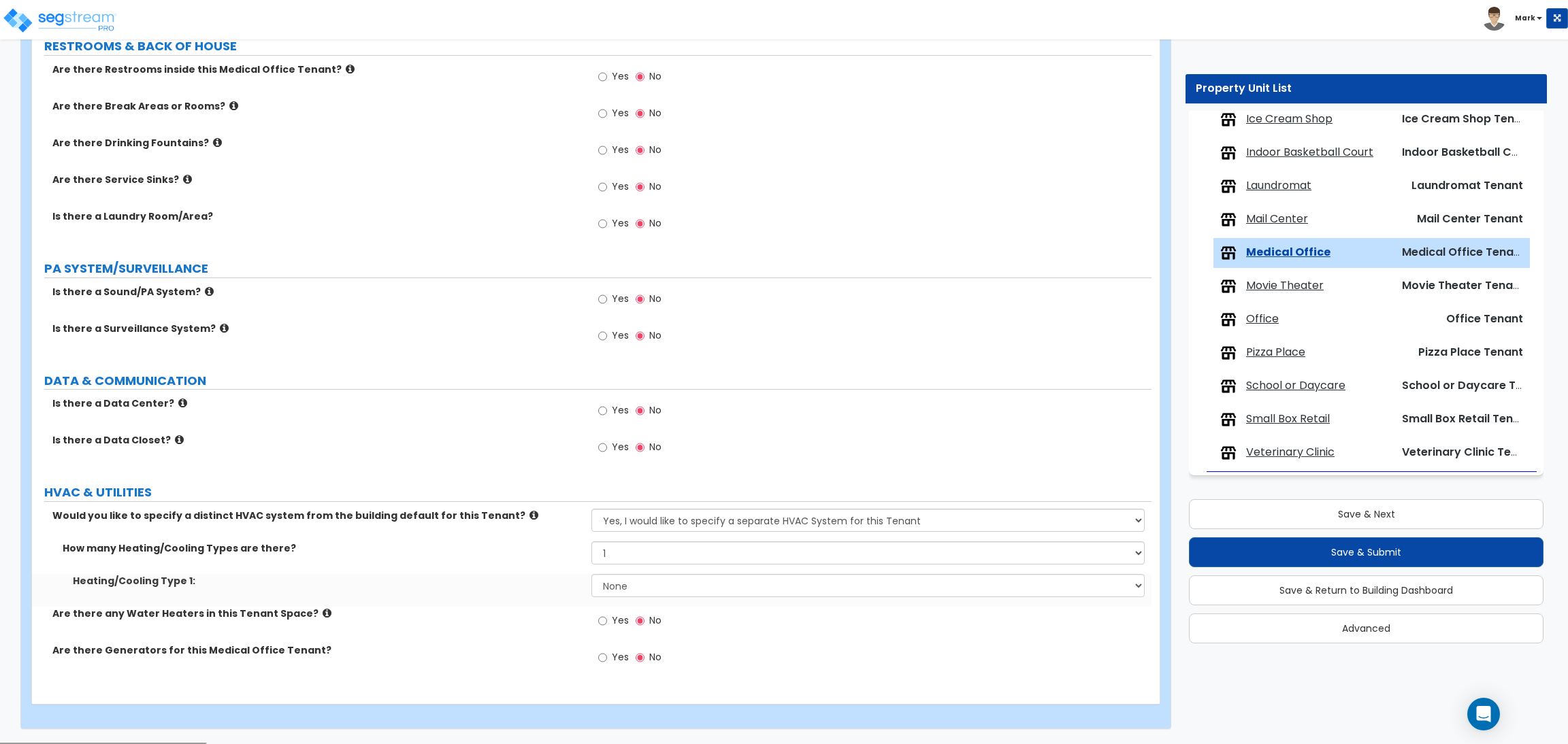
click at [626, 602] on div "Heating/Cooling Type 1: None Heat Only Centralized Heating & Cooling Thru Wall …" at bounding box center [592, 591] width 1119 height 33
click at [611, 593] on select "None Heat Only Centralized Heating & Cooling Thru Wall Air Conditioners Mini Sp…" at bounding box center [867, 585] width 552 height 23
select select "1"
click at [591, 575] on select "None Heat Only Centralized Heating & Cooling Thru Wall Air Conditioners Mini Sp…" at bounding box center [867, 585] width 552 height 23
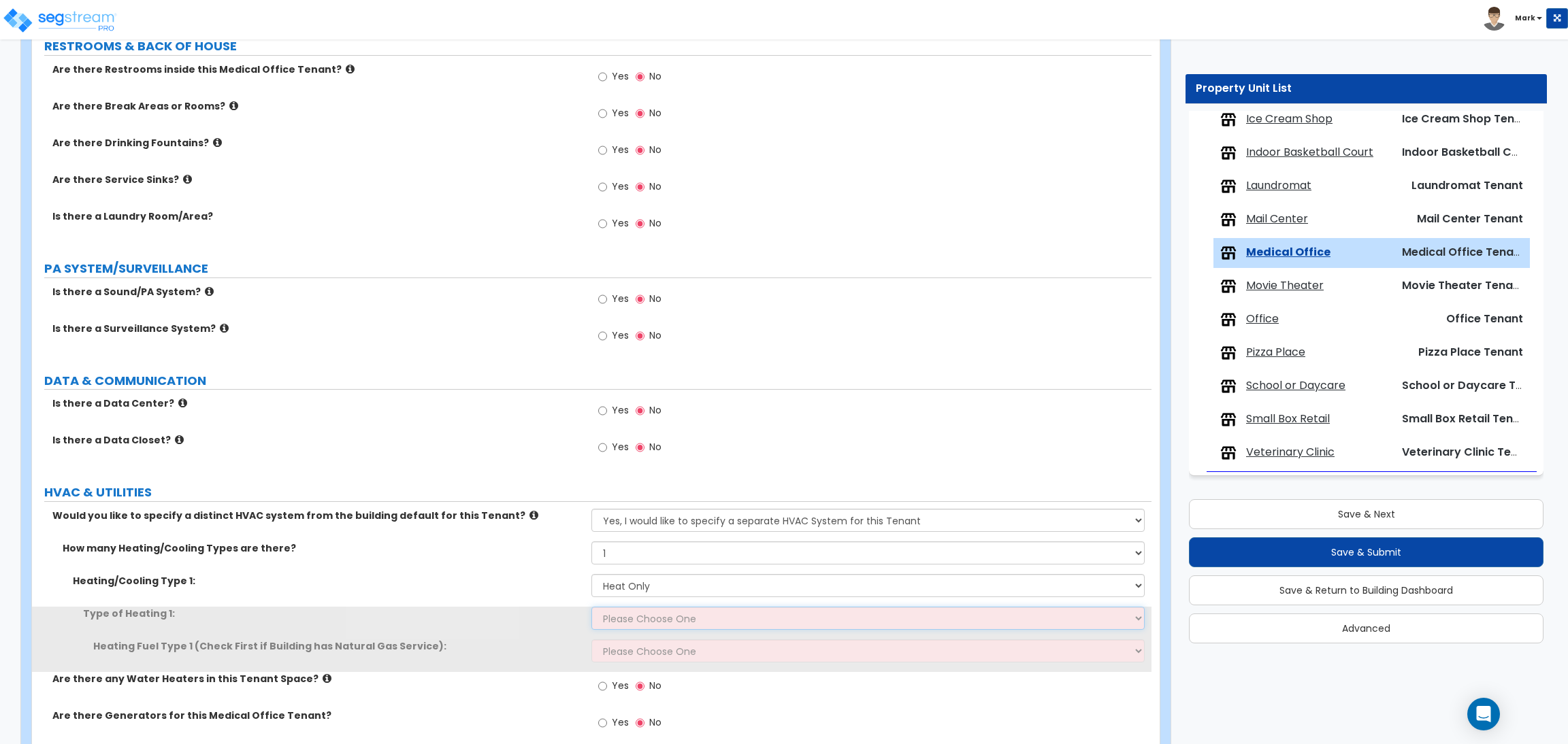
click at [616, 609] on select "Please Choose One Wall Heater Electric Baseboard Heater Hydronic Heating Radian…" at bounding box center [867, 617] width 552 height 23
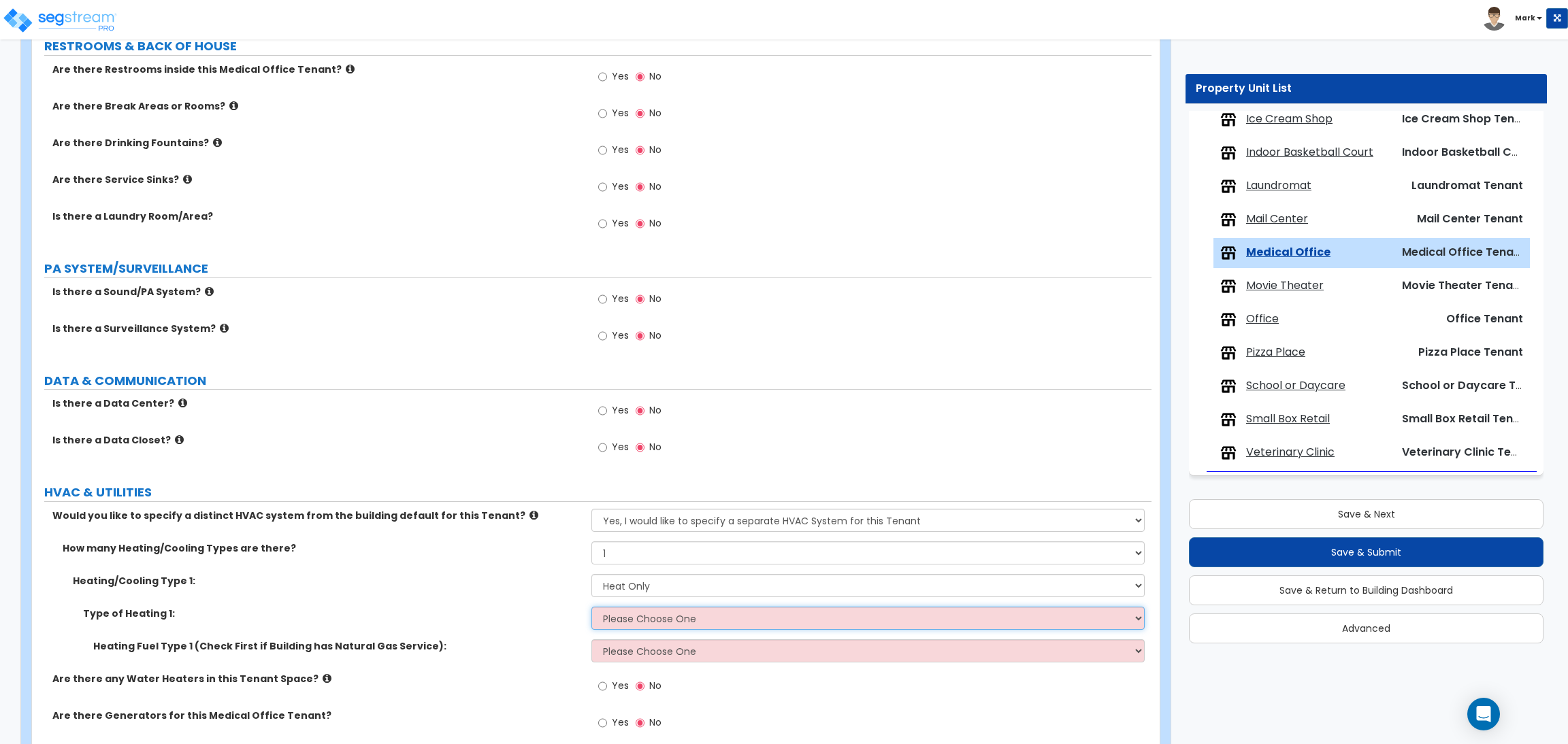
select select "1"
click at [591, 608] on select "Please Choose One Wall Heater Electric Baseboard Heater Hydronic Heating Radian…" at bounding box center [867, 617] width 552 height 23
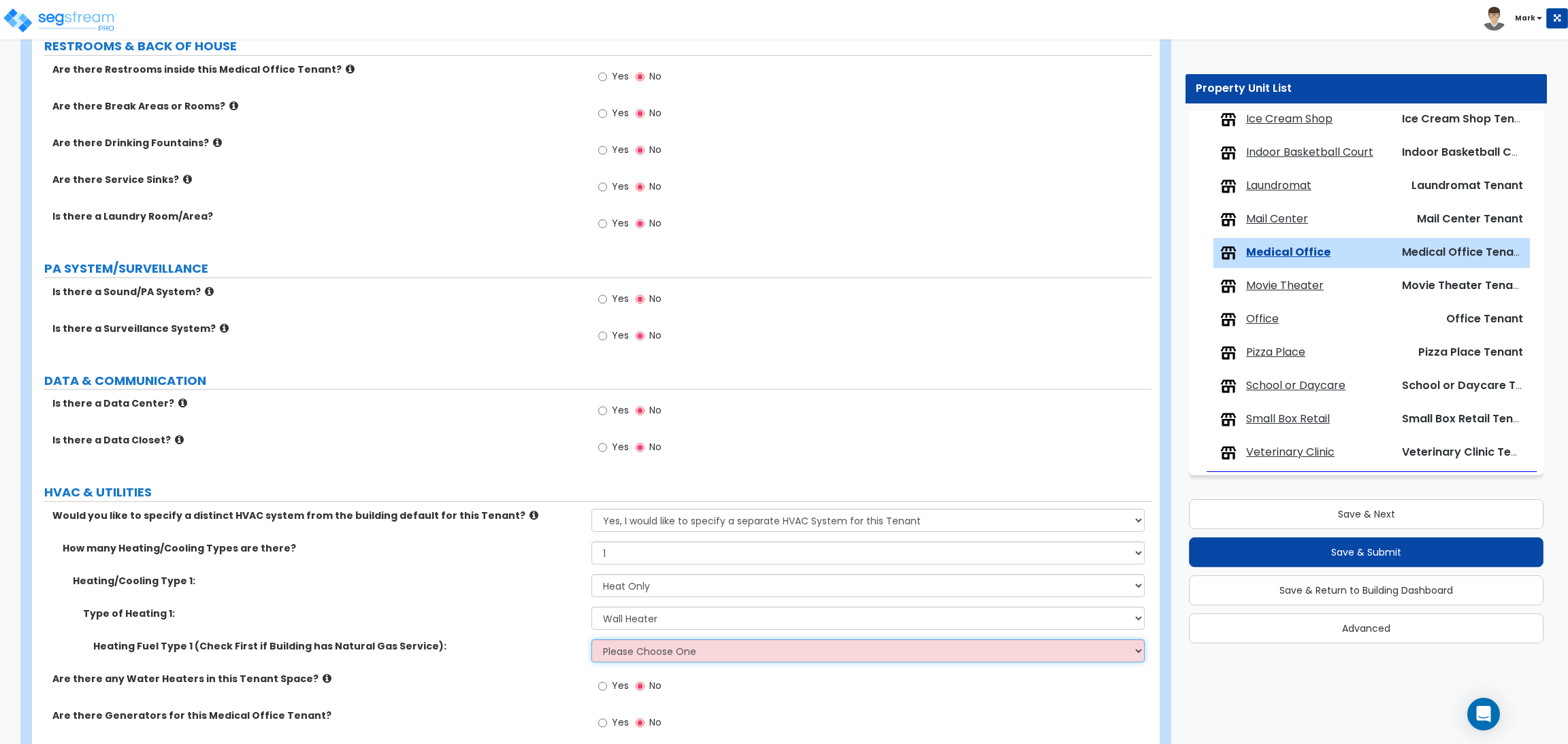
click at [659, 649] on select "Please Choose One Gas Electric" at bounding box center [867, 650] width 552 height 23
select select "1"
click at [591, 640] on select "Please Choose One Gas Electric" at bounding box center [867, 650] width 552 height 23
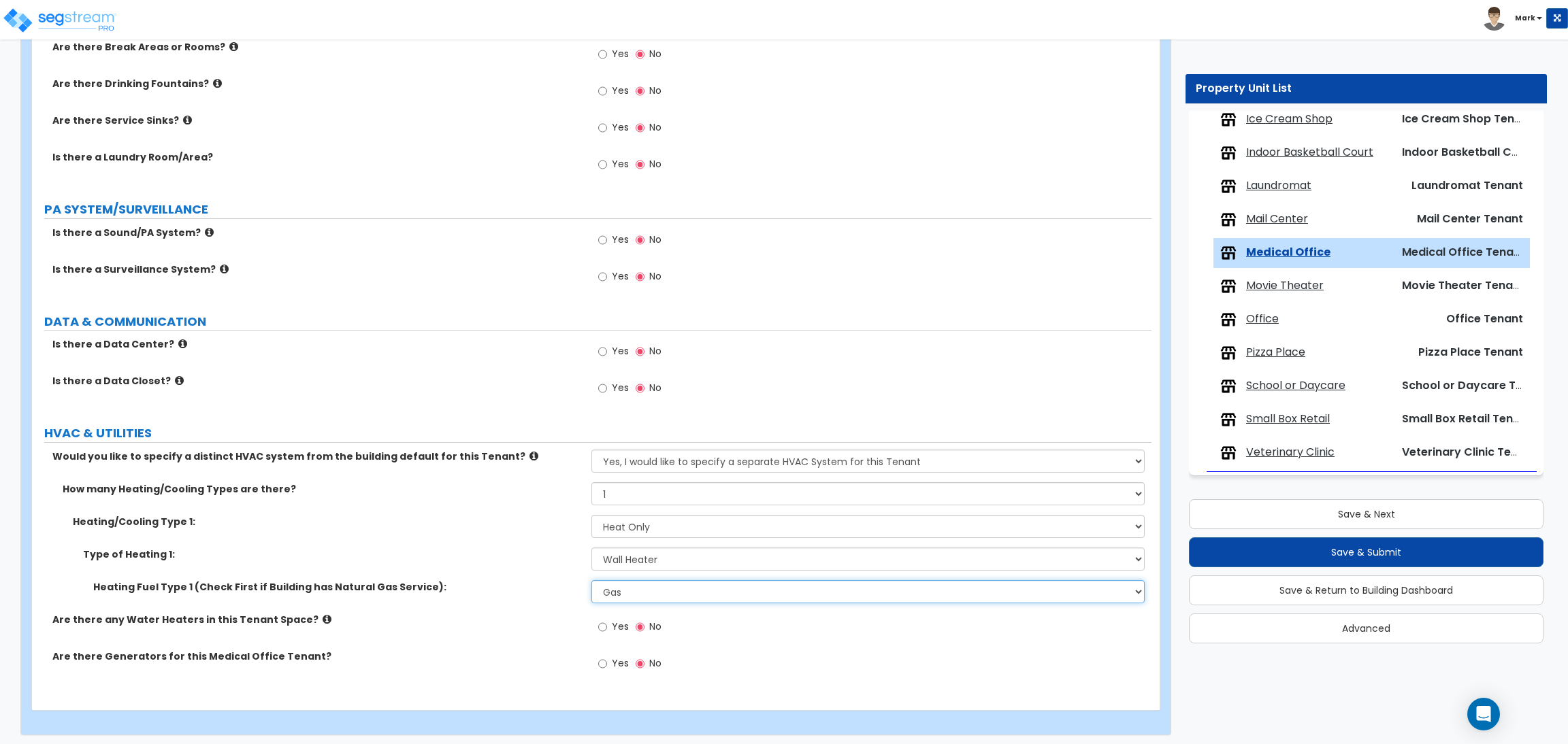
scroll to position [1697, 0]
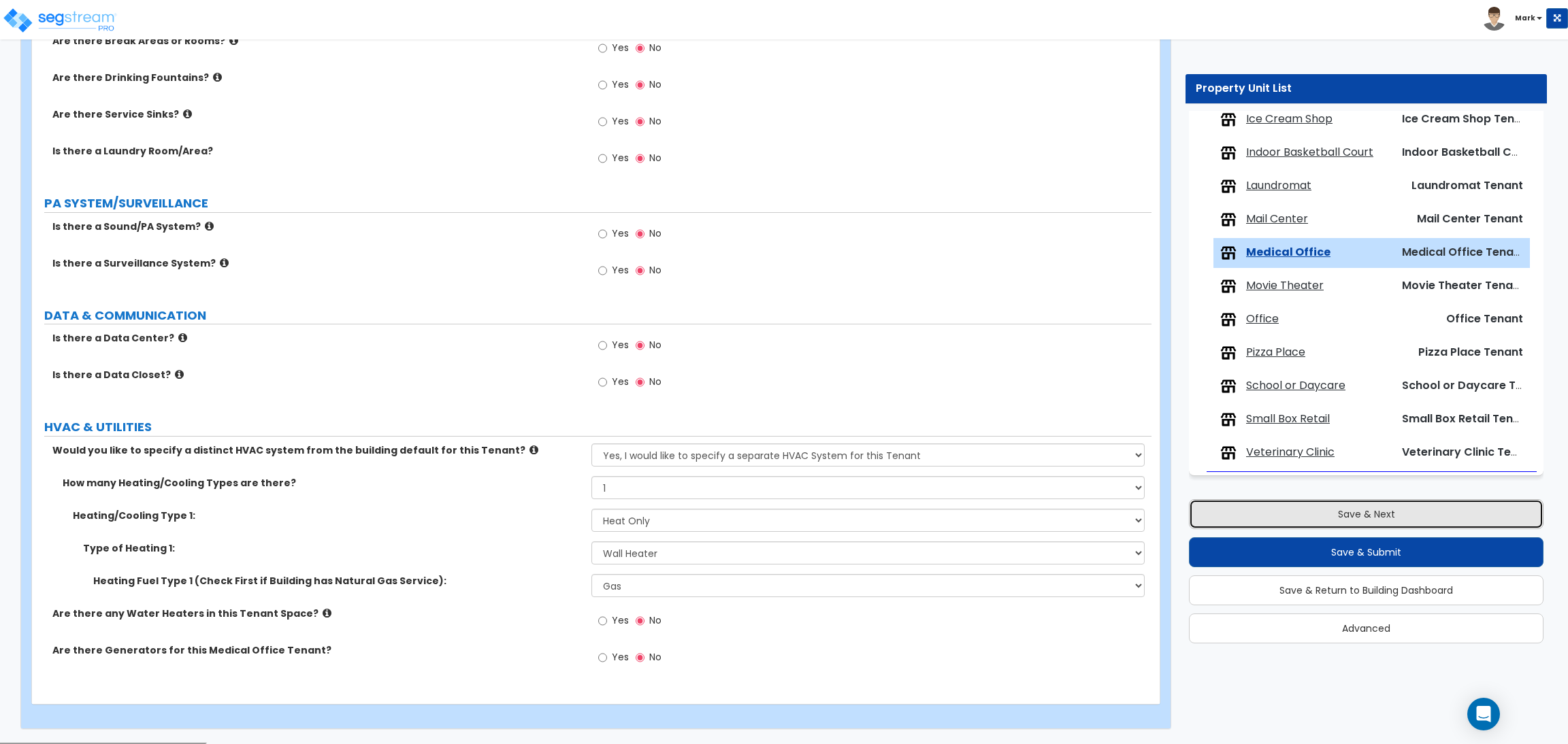
click at [1386, 511] on button "Save & Next" at bounding box center [1366, 513] width 355 height 30
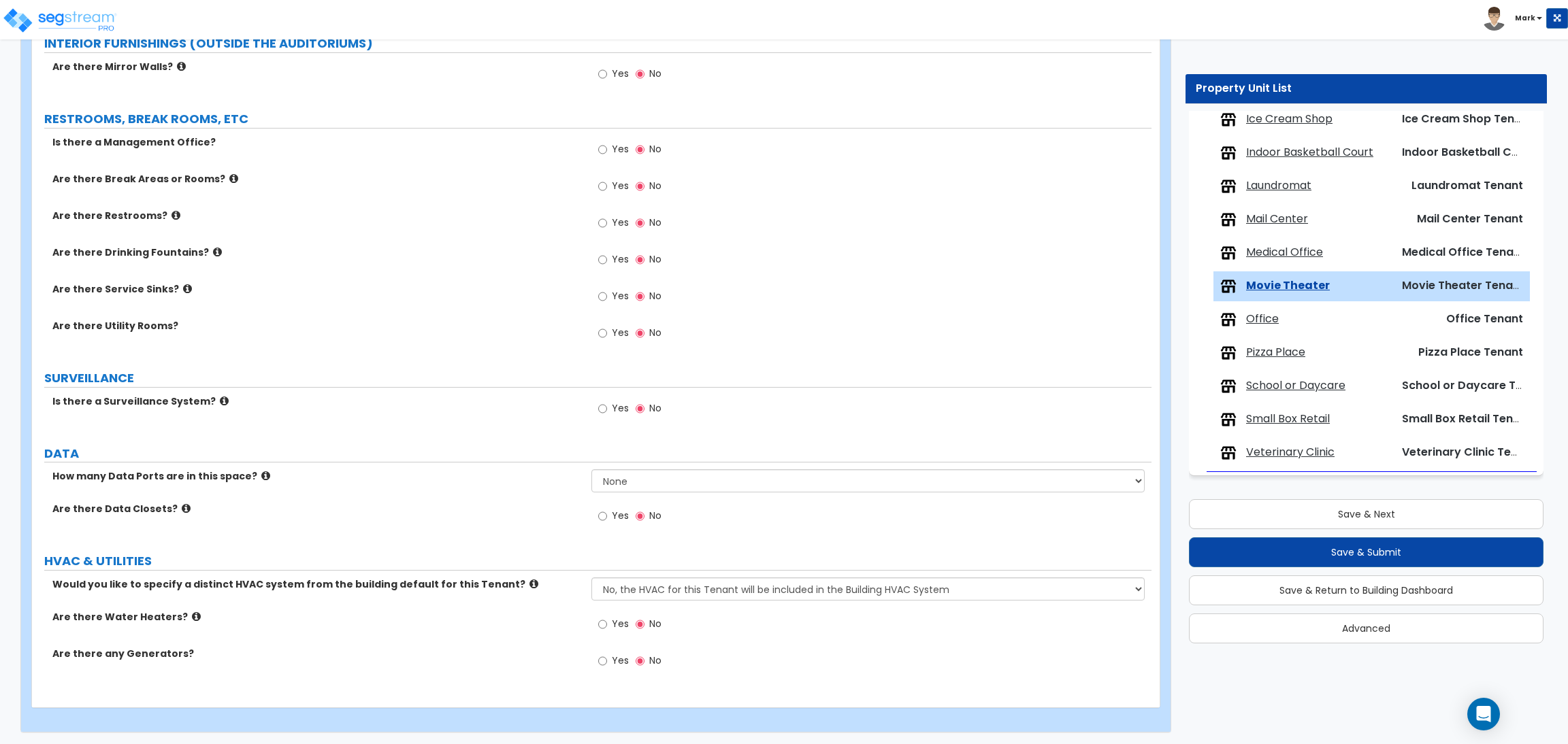
scroll to position [1780, 0]
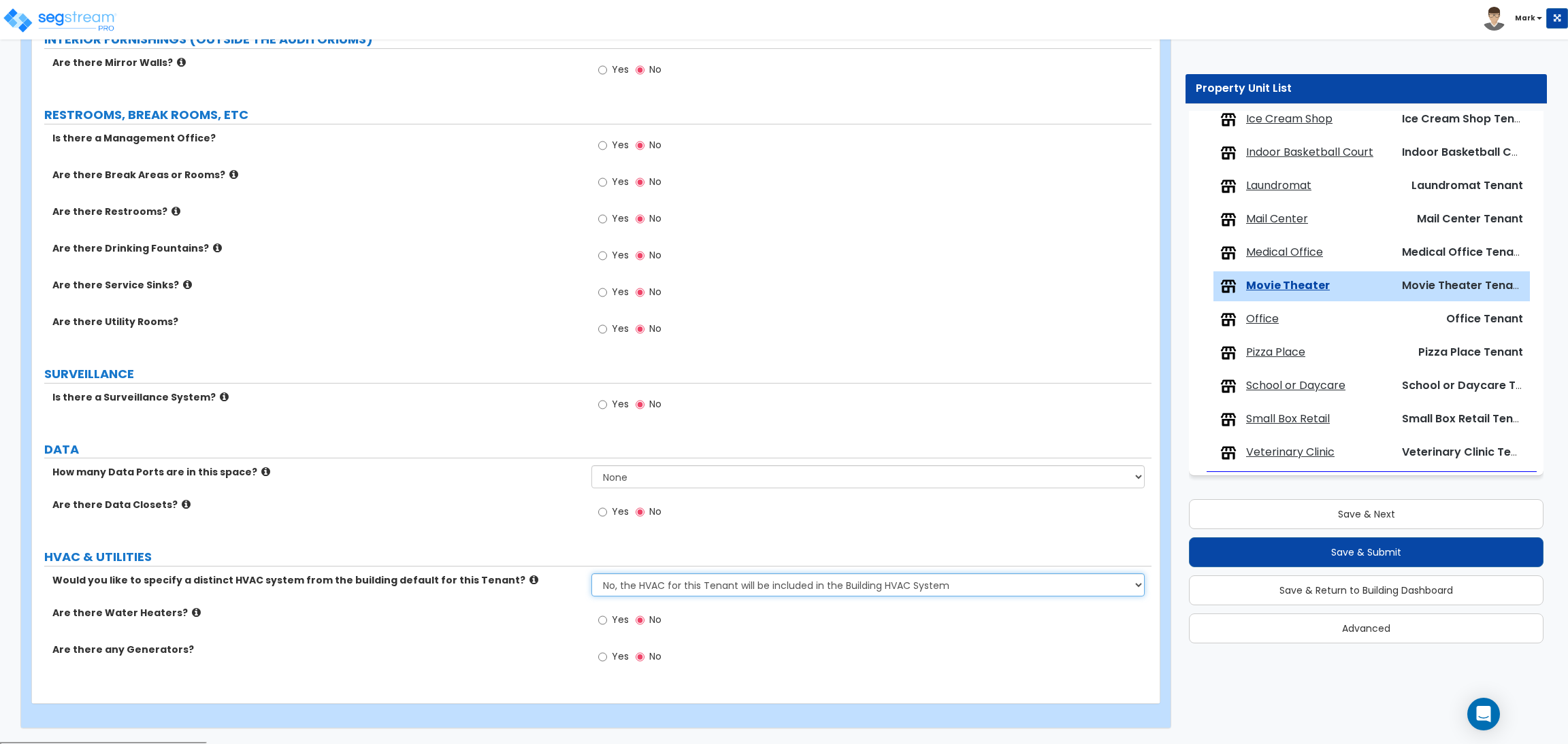
click at [643, 589] on select "No, the HVAC for this Tenant will be included in the Building HVAC System Yes, …" at bounding box center [867, 584] width 552 height 23
select select "1"
click at [591, 575] on select "No, the HVAC for this Tenant will be included in the Building HVAC System Yes, …" at bounding box center [867, 584] width 552 height 23
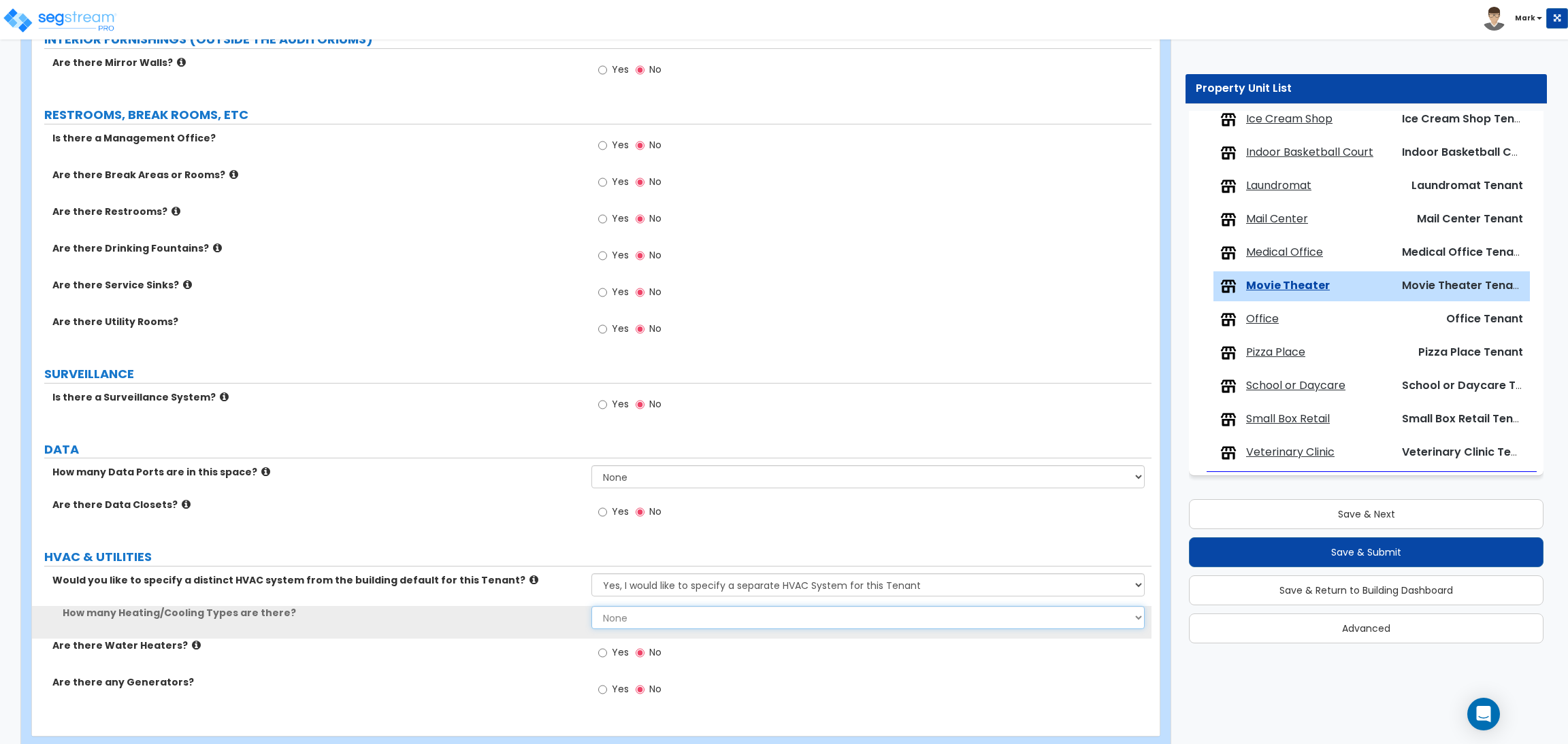
click at [628, 619] on select "None 1 2 3" at bounding box center [867, 617] width 552 height 23
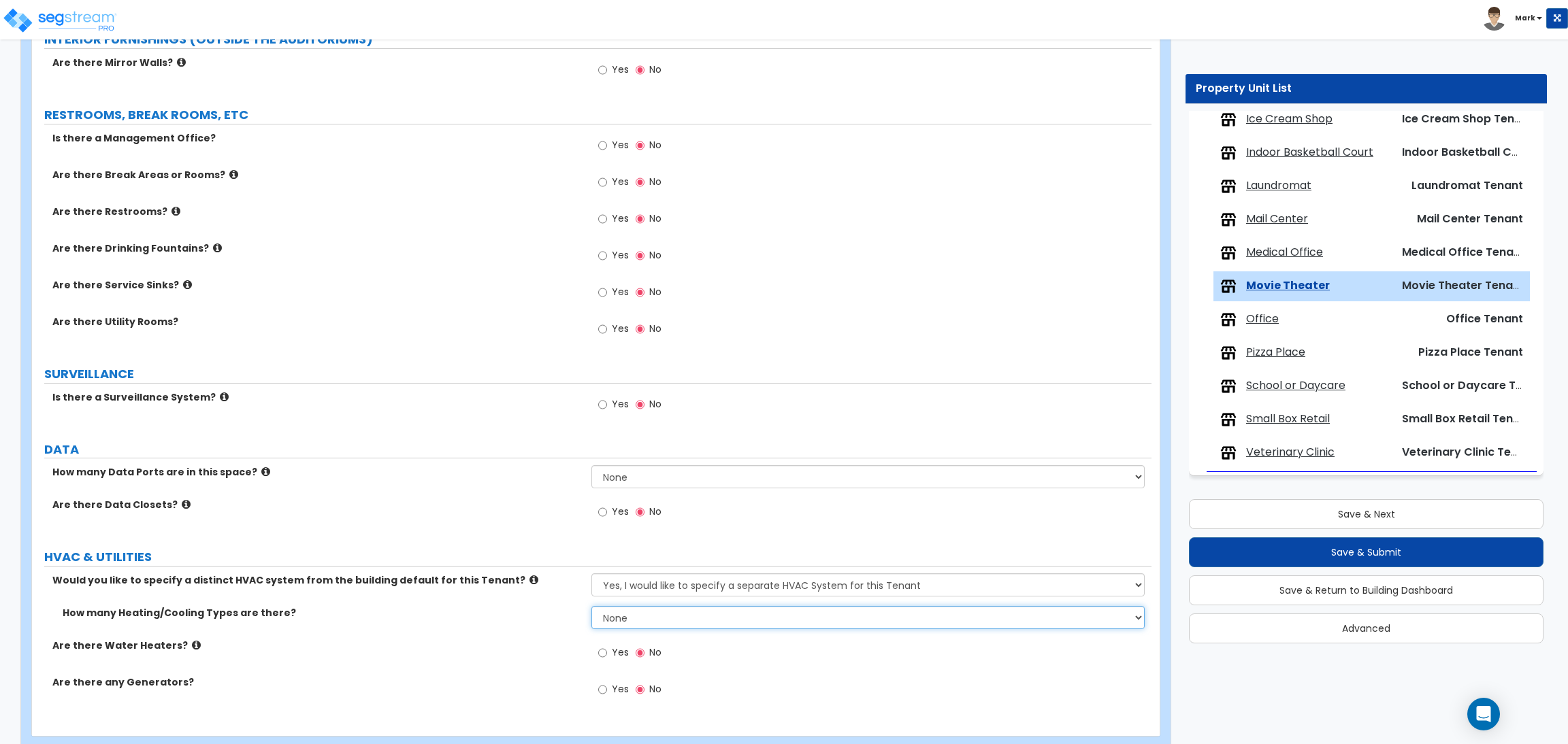
select select "1"
click at [591, 608] on select "None 1 2 3" at bounding box center [867, 617] width 552 height 23
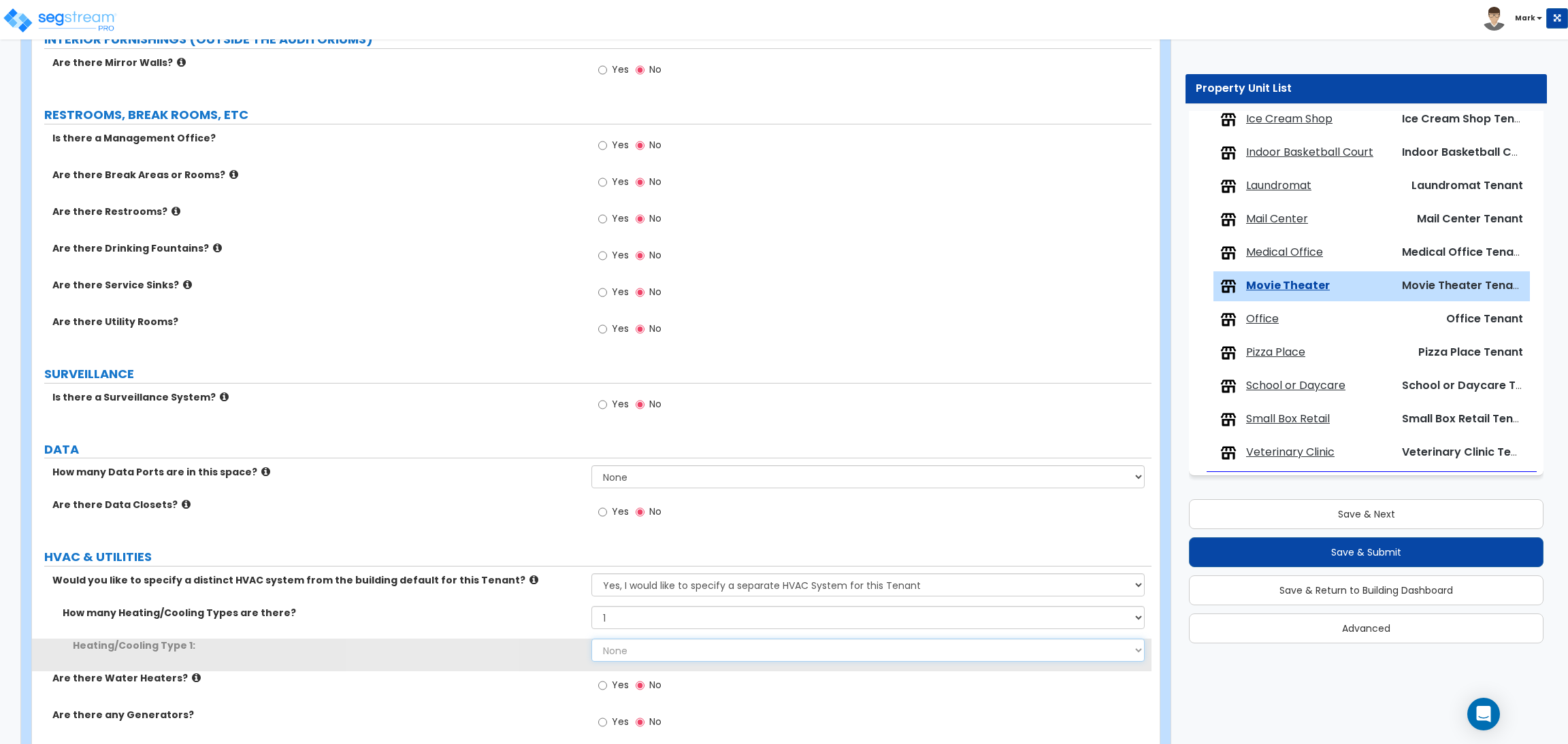
click at [632, 652] on select "None Heat Only Centralized Heating & Cooling Thru Wall Air Conditioners Mini Sp…" at bounding box center [867, 649] width 552 height 23
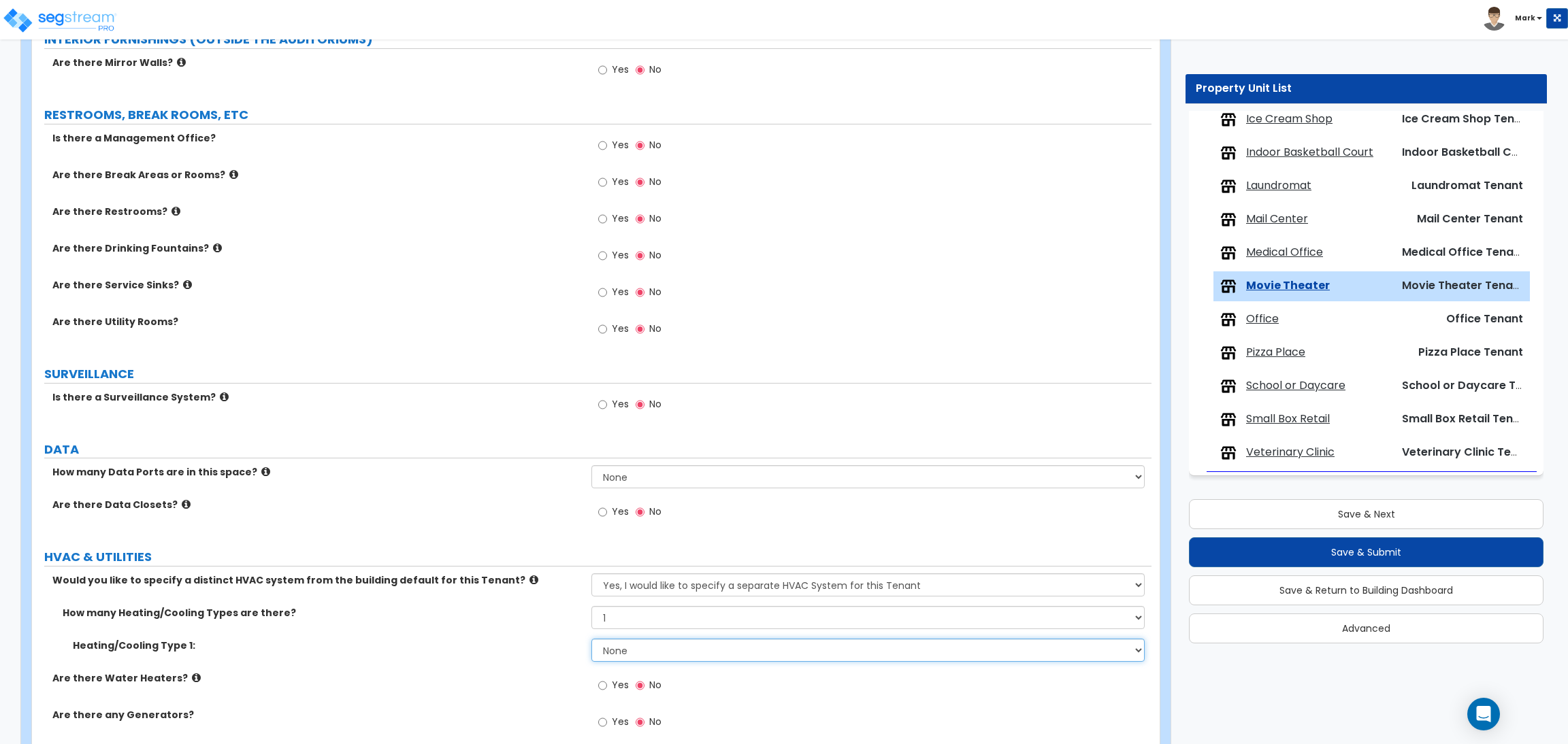
select select "1"
click at [591, 640] on select "None Heat Only Centralized Heating & Cooling Thru Wall Air Conditioners Mini Sp…" at bounding box center [867, 649] width 552 height 23
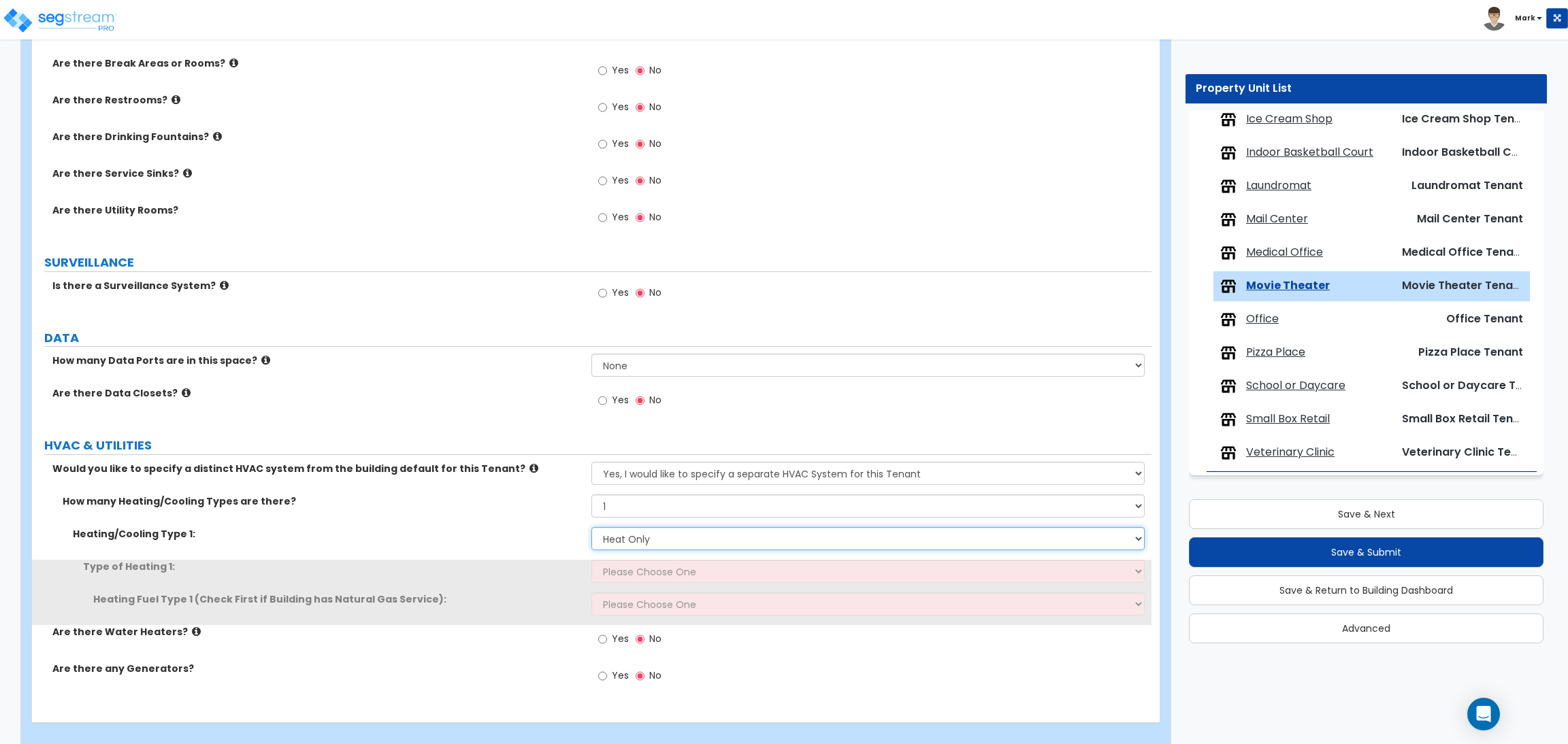
scroll to position [1911, 0]
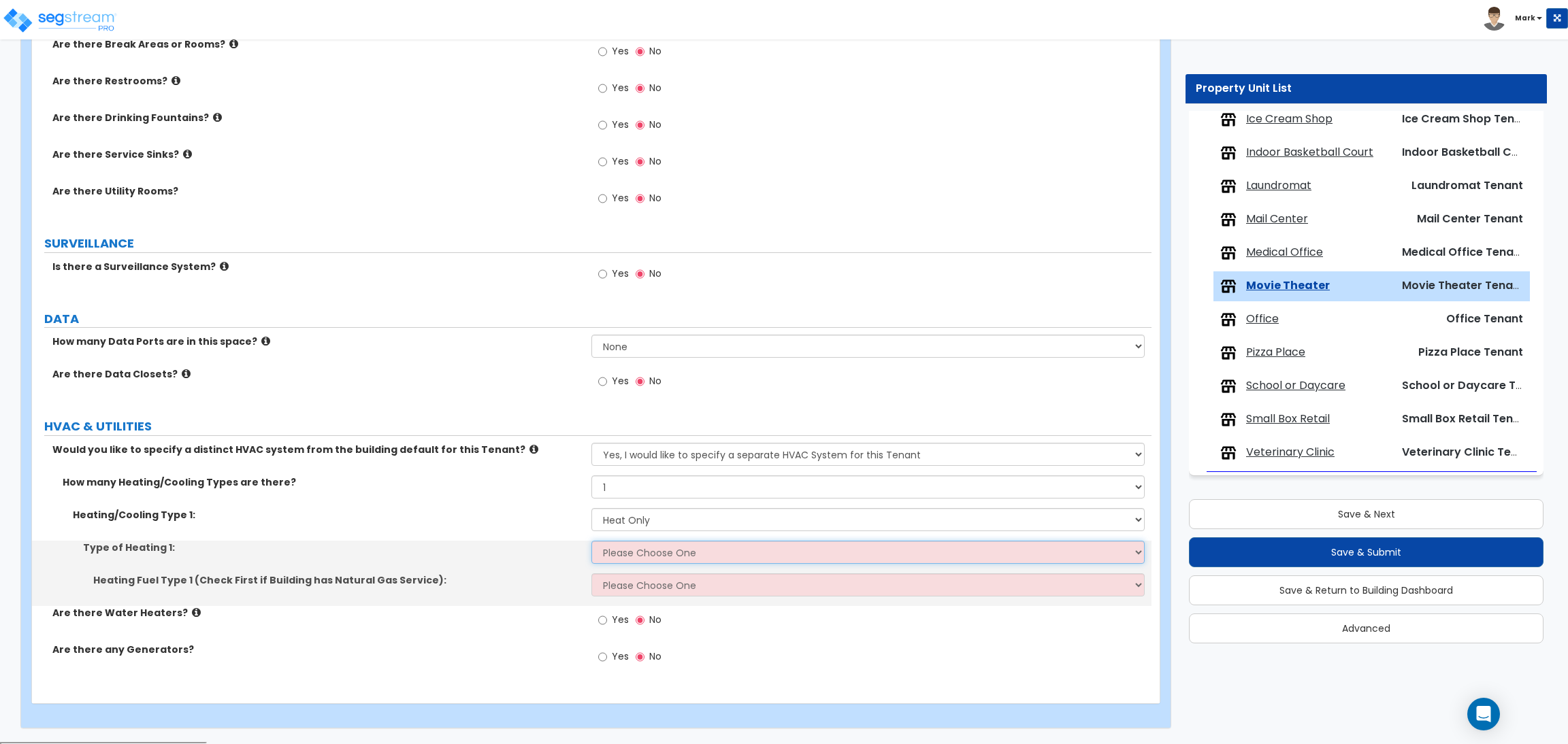
click at [650, 547] on select "Please Choose One Wall Heater Electric Baseboard Heater Hydronic Heating Radian…" at bounding box center [867, 552] width 552 height 23
select select "1"
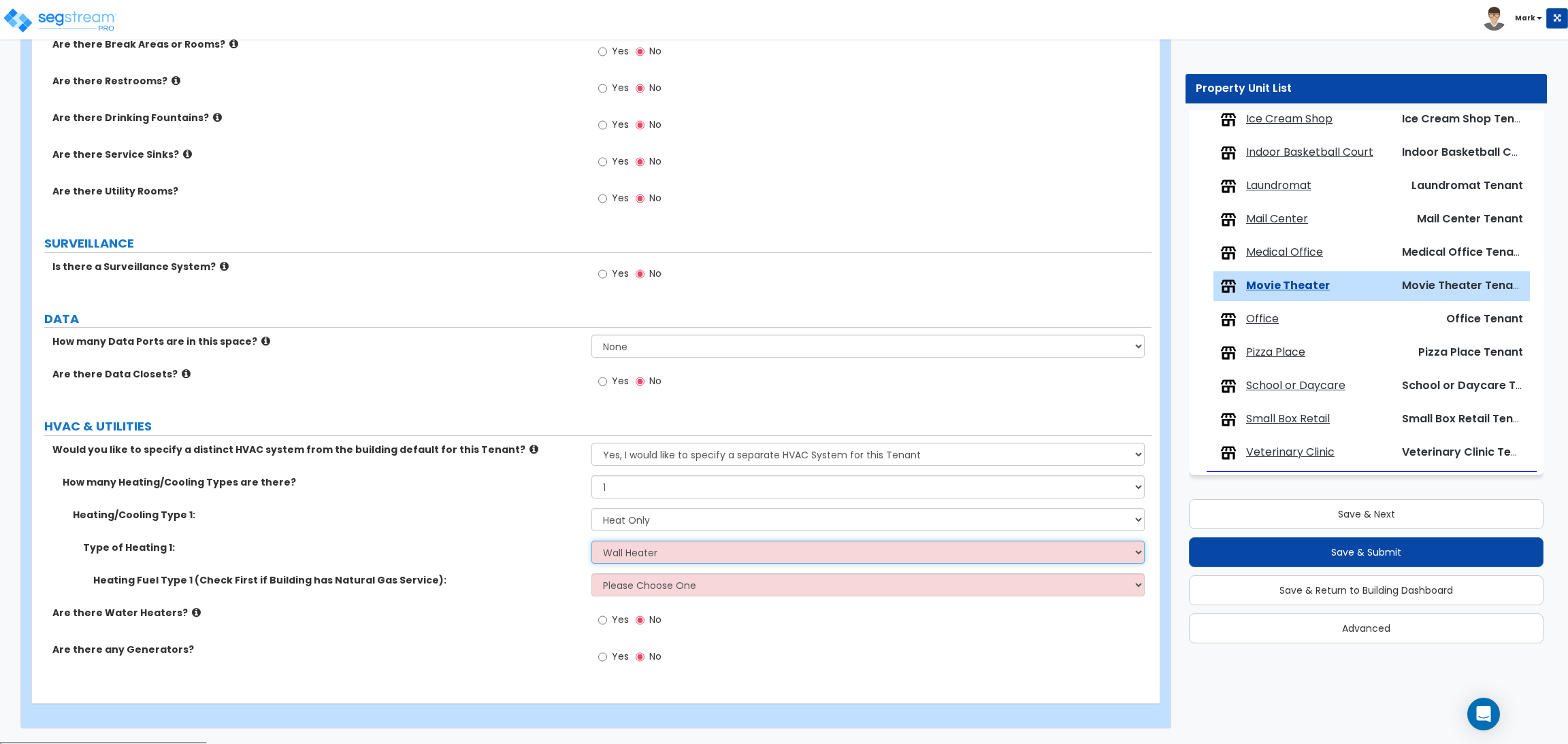
click at [591, 543] on select "Please Choose One Wall Heater Electric Baseboard Heater Hydronic Heating Radian…" at bounding box center [867, 552] width 552 height 23
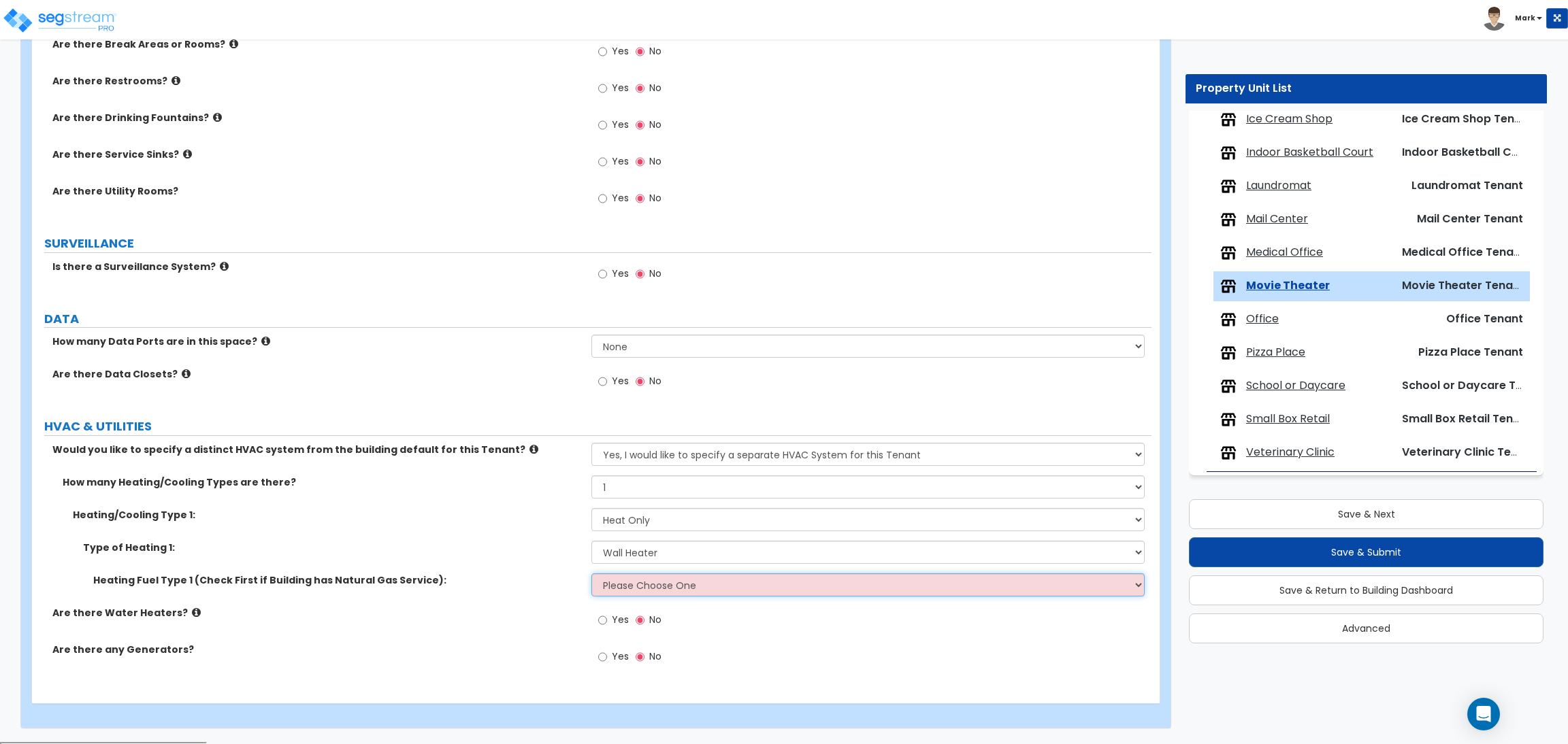
click at [631, 585] on select "Please Choose One Gas Electric" at bounding box center [867, 584] width 552 height 23
select select "1"
click at [591, 575] on select "Please Choose One Gas Electric" at bounding box center [867, 584] width 552 height 23
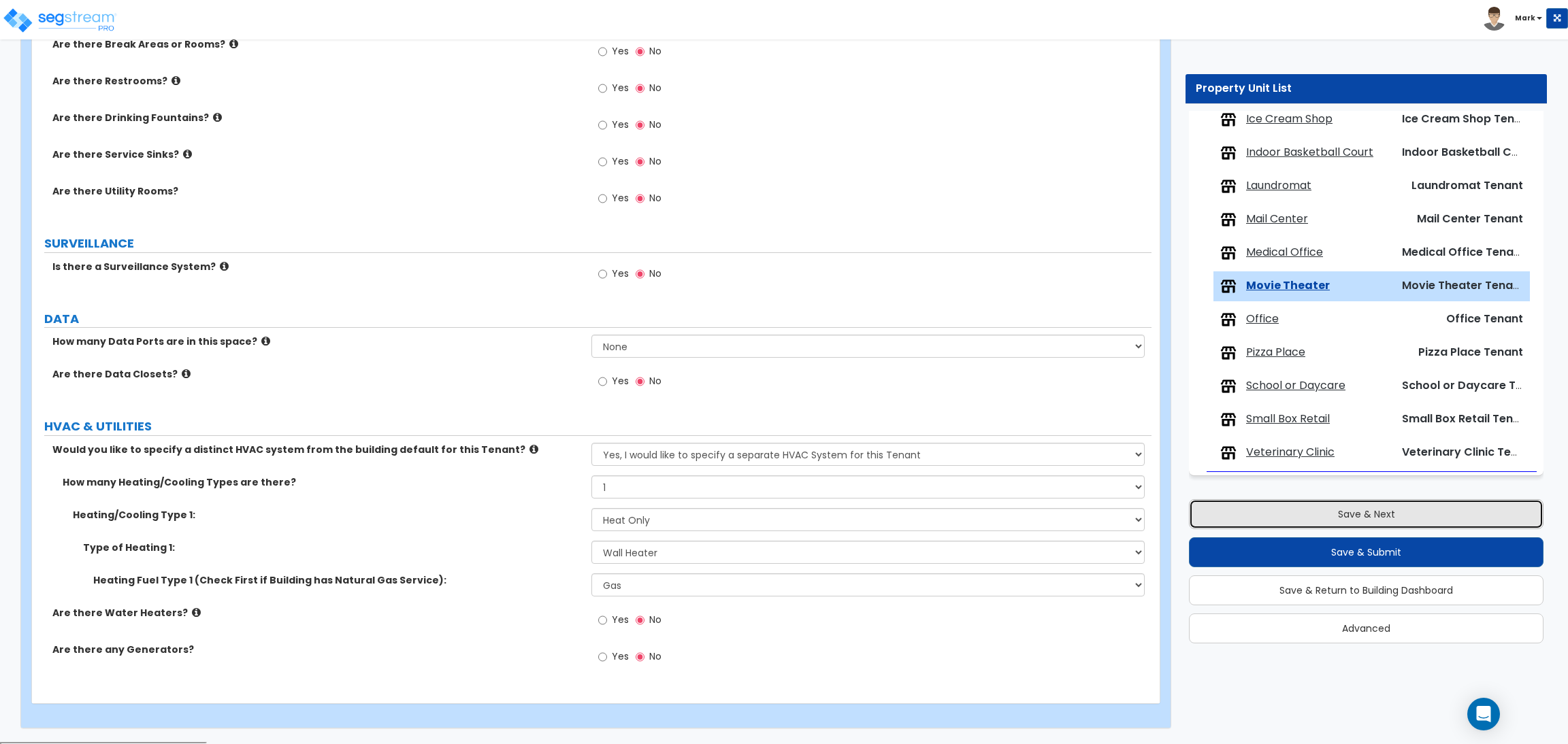
click at [1361, 519] on button "Save & Next" at bounding box center [1366, 513] width 355 height 30
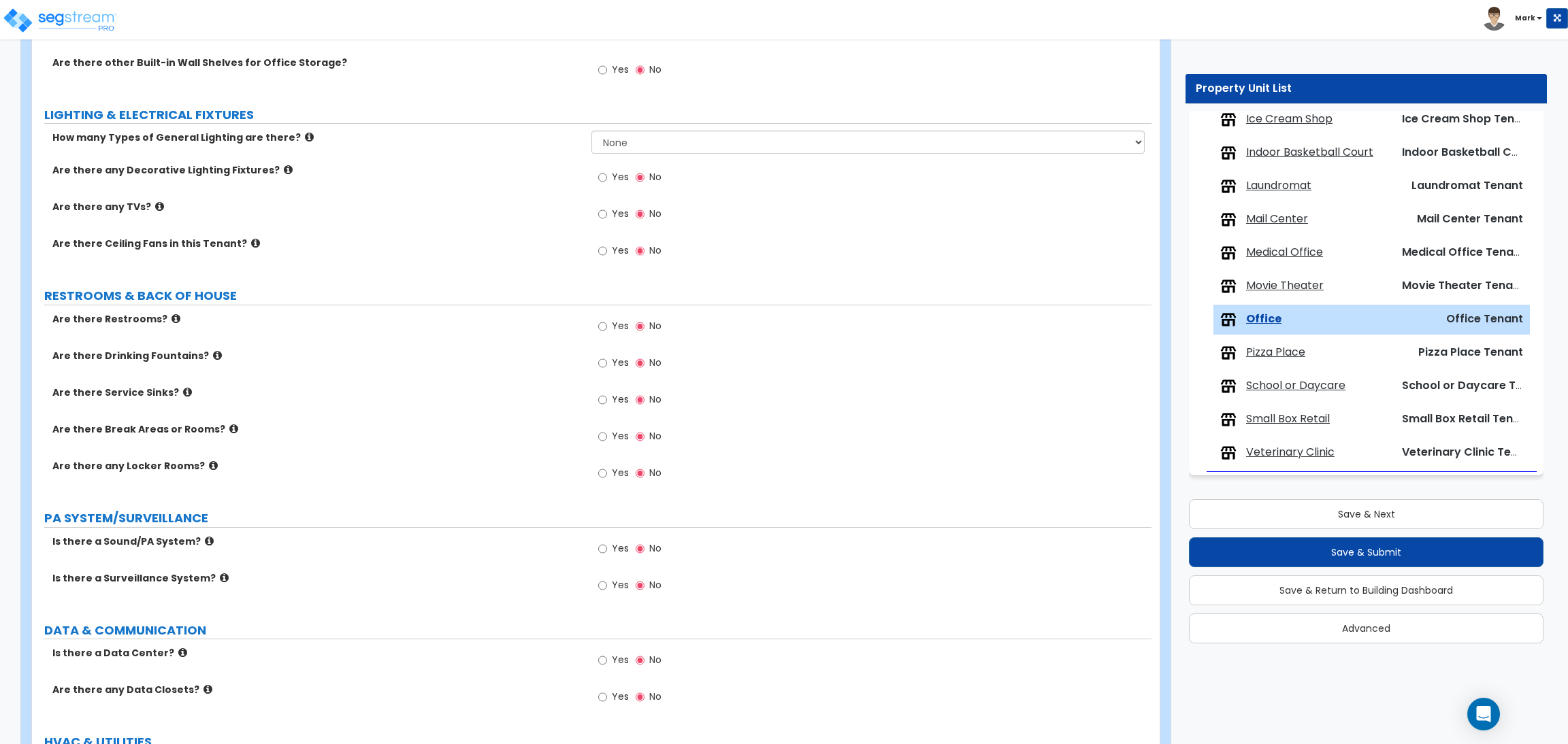
scroll to position [1223, 0]
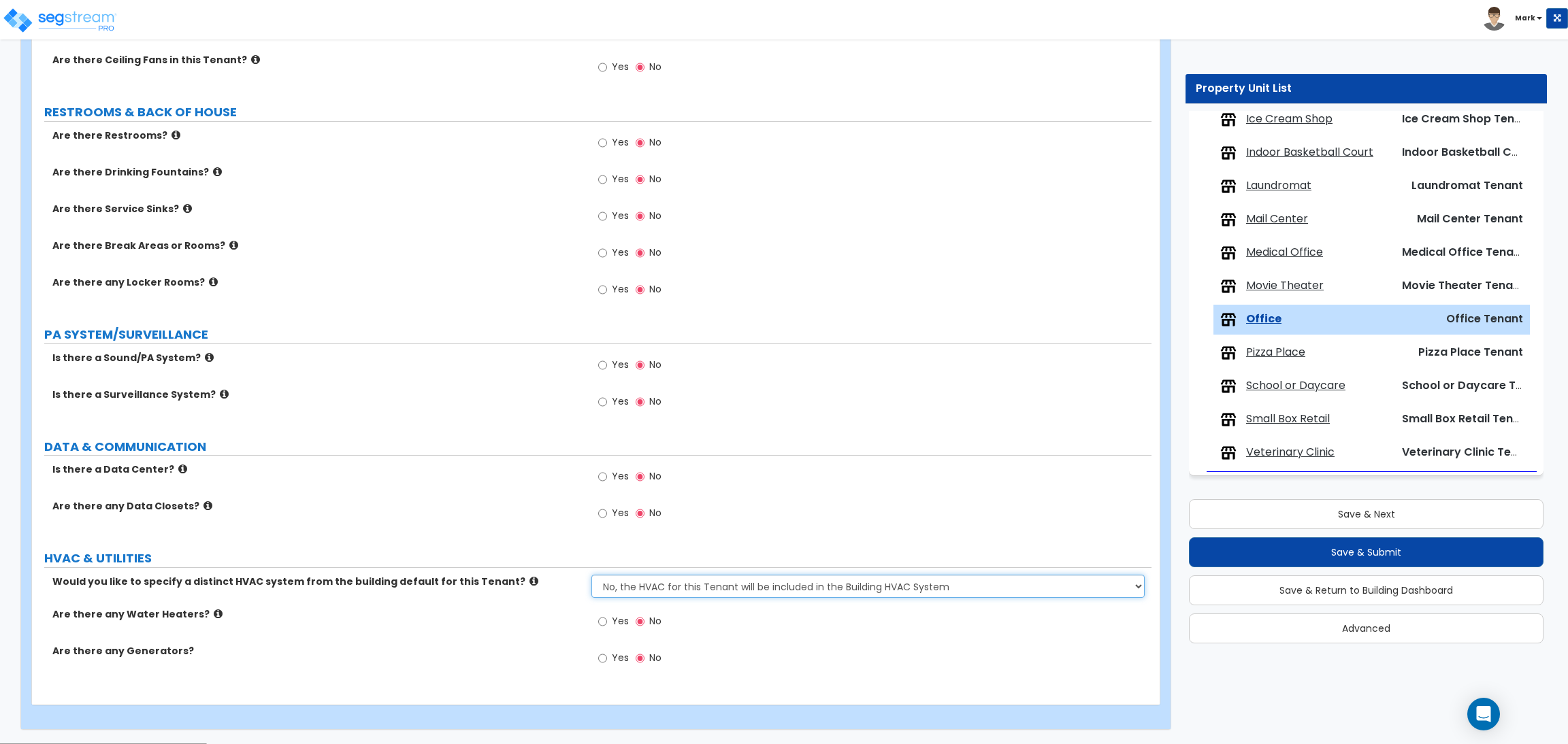
click at [636, 592] on select "No, the HVAC for this Tenant will be included in the Building HVAC System Yes, …" at bounding box center [867, 586] width 552 height 23
select select "1"
click at [591, 575] on select "No, the HVAC for this Tenant will be included in the Building HVAC System Yes, …" at bounding box center [867, 586] width 552 height 23
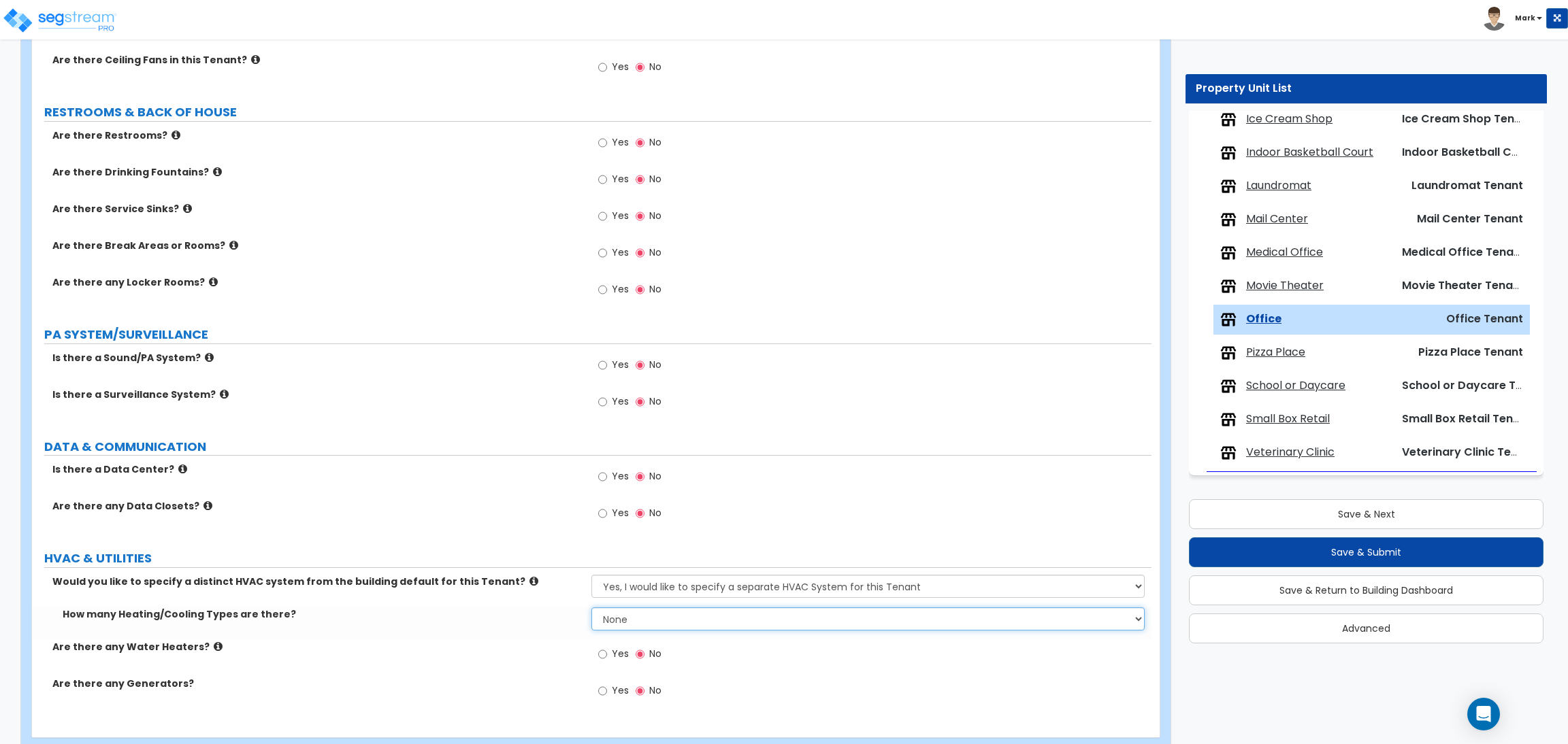
click at [665, 617] on select "None 1 2 3" at bounding box center [867, 618] width 552 height 23
select select "1"
click at [591, 608] on select "None 1 2 3" at bounding box center [867, 618] width 552 height 23
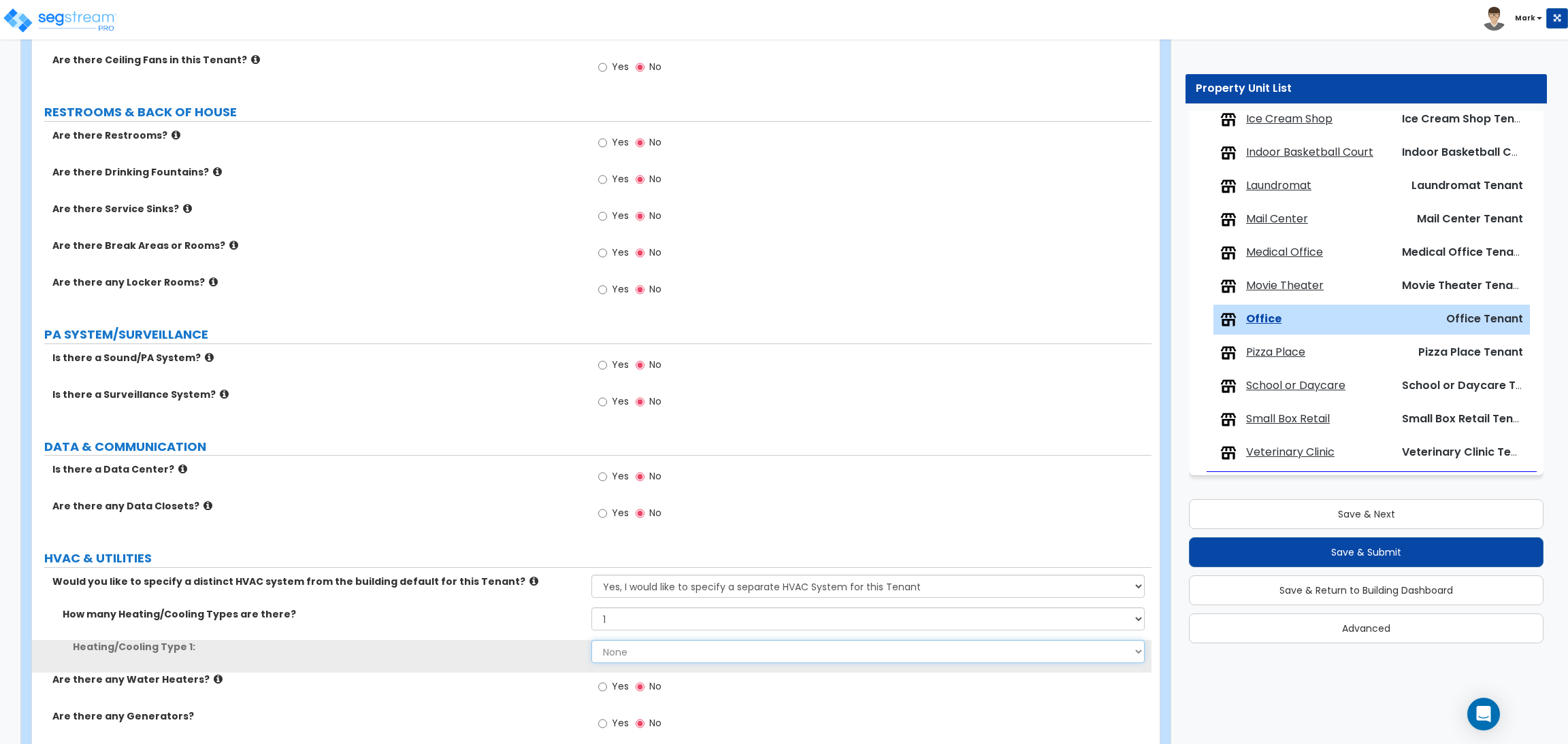
click at [653, 652] on select "None Heat Only Centralized Heating & Cooling Thru Wall Air Conditioners Mini Sp…" at bounding box center [867, 651] width 552 height 23
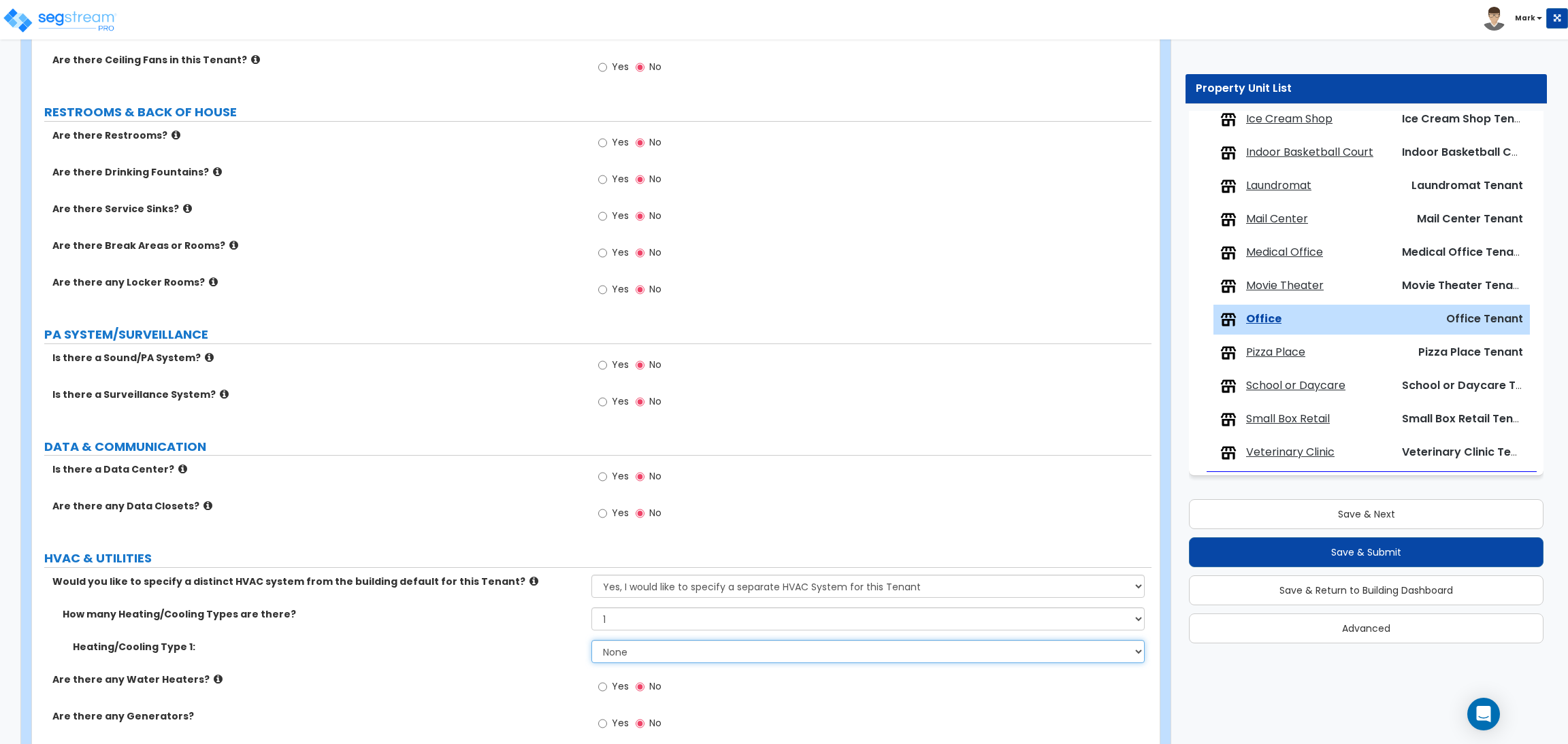
select select "1"
click at [591, 640] on select "None Heat Only Centralized Heating & Cooling Thru Wall Air Conditioners Mini Sp…" at bounding box center [867, 651] width 552 height 23
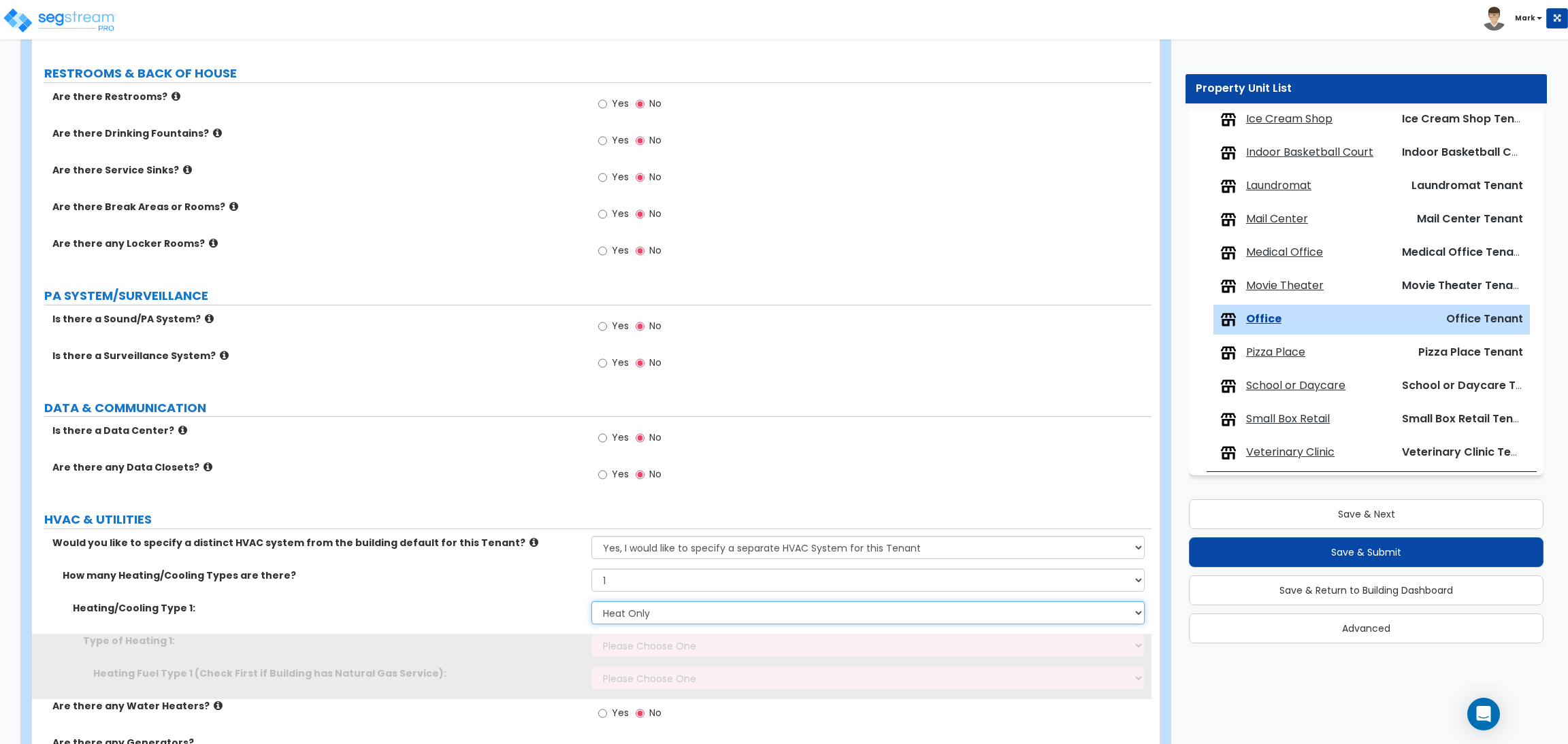
scroll to position [1354, 0]
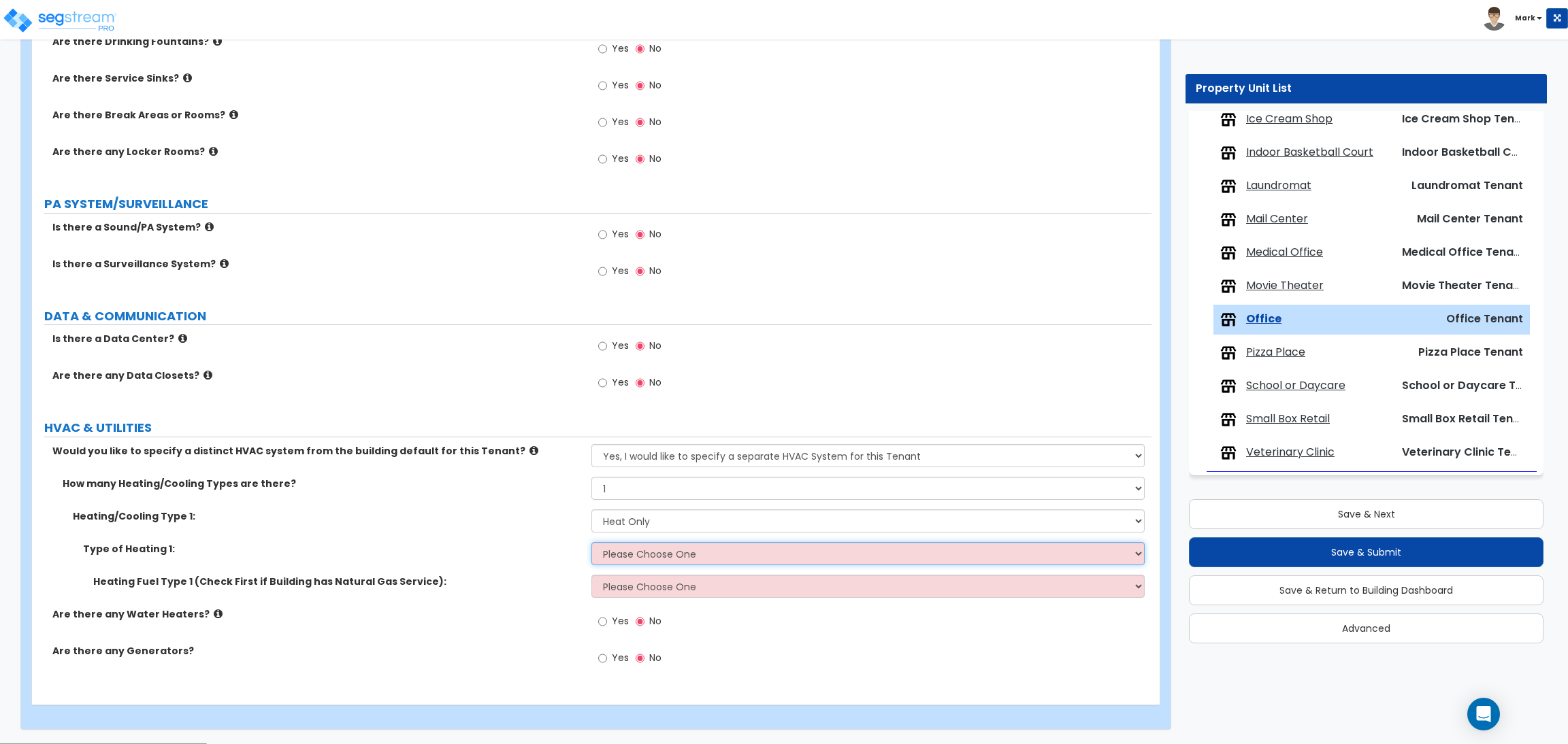
click at [639, 558] on select "Please Choose One Wall Heater Electric Baseboard Heater Hydronic Heating Radian…" at bounding box center [867, 553] width 552 height 23
select select "1"
click at [591, 543] on select "Please Choose One Wall Heater Electric Baseboard Heater Hydronic Heating Radian…" at bounding box center [867, 553] width 552 height 23
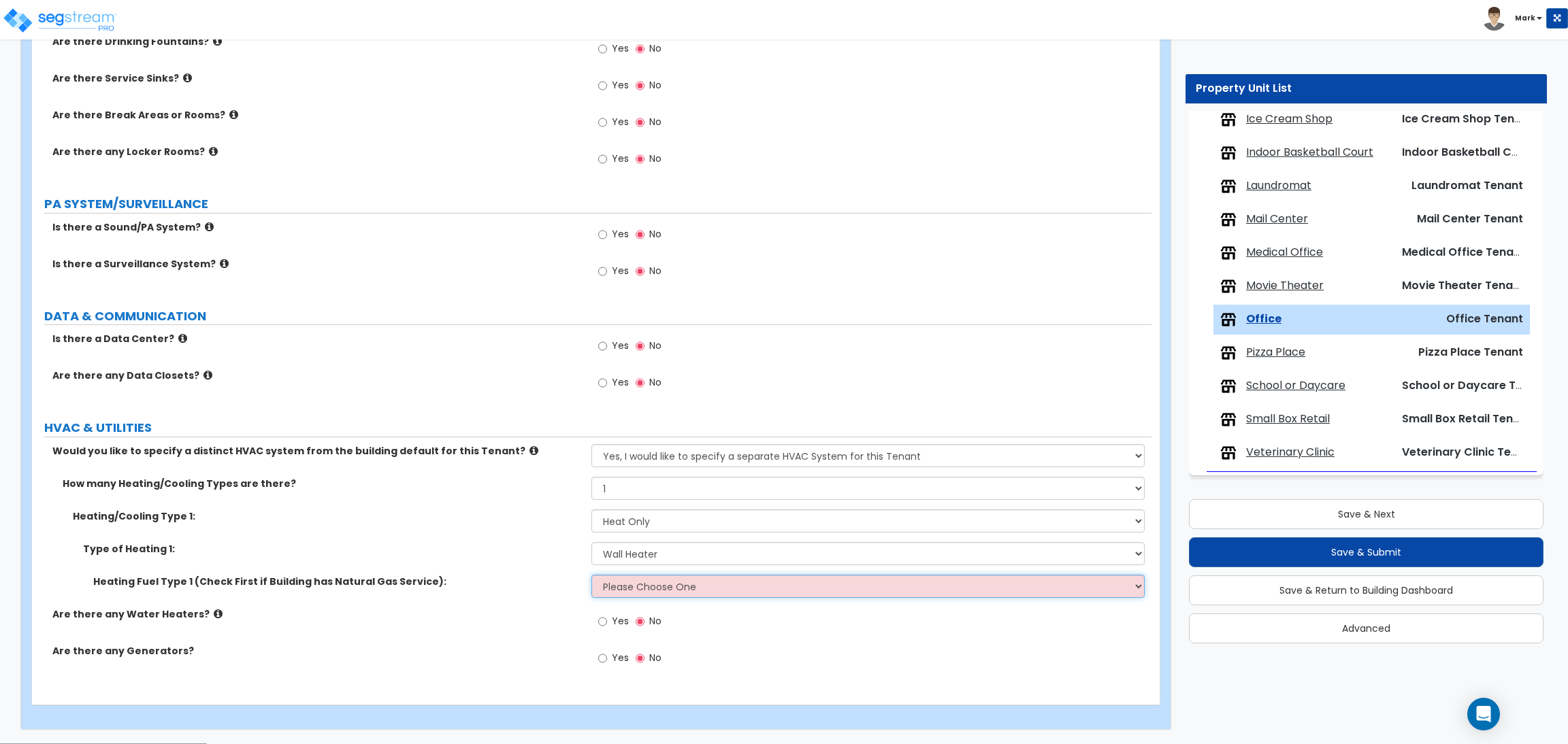
click at [621, 581] on select "Please Choose One Gas Electric" at bounding box center [867, 586] width 552 height 23
select select "1"
click at [591, 575] on select "Please Choose One Gas Electric" at bounding box center [867, 586] width 552 height 23
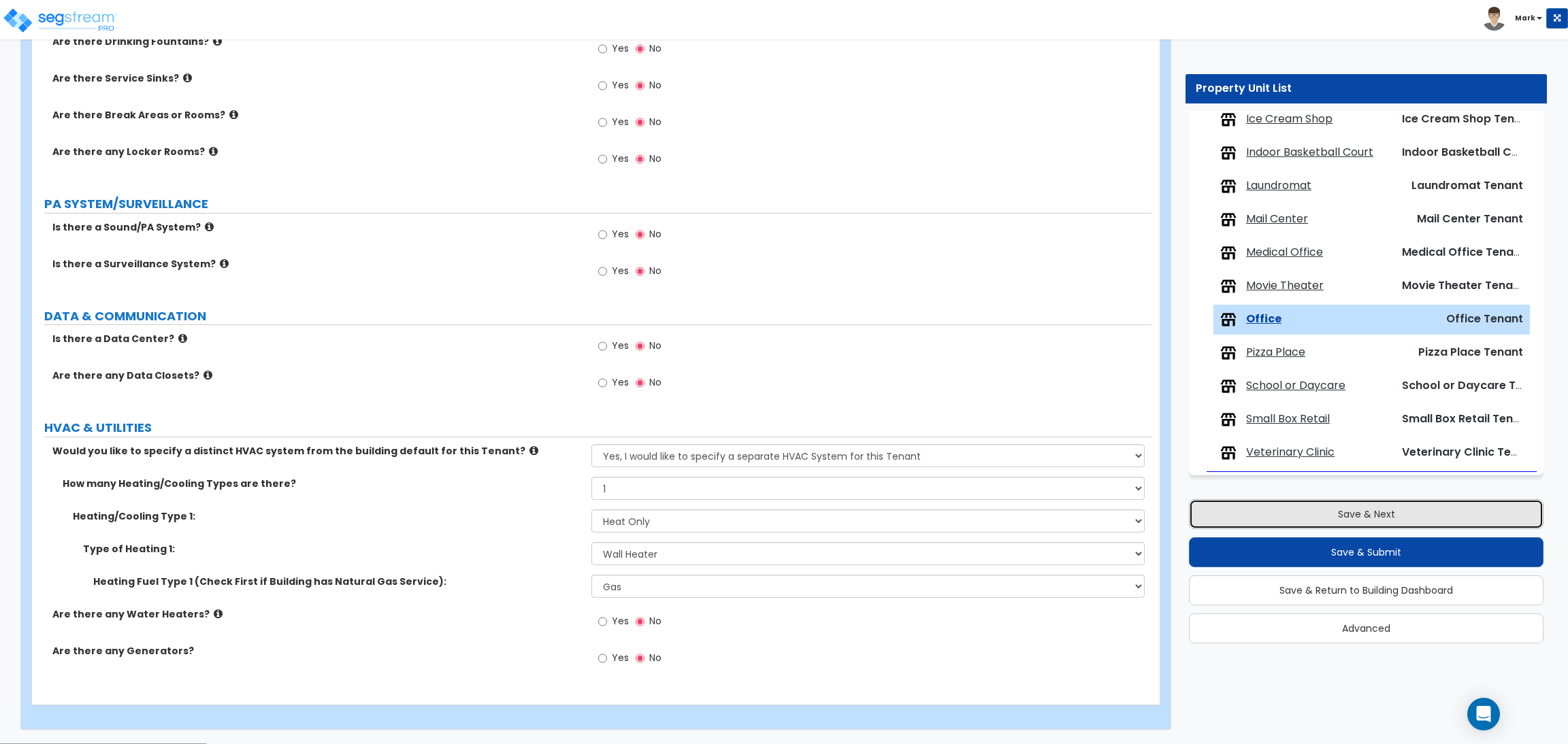
click at [1351, 505] on button "Save & Next" at bounding box center [1366, 513] width 355 height 30
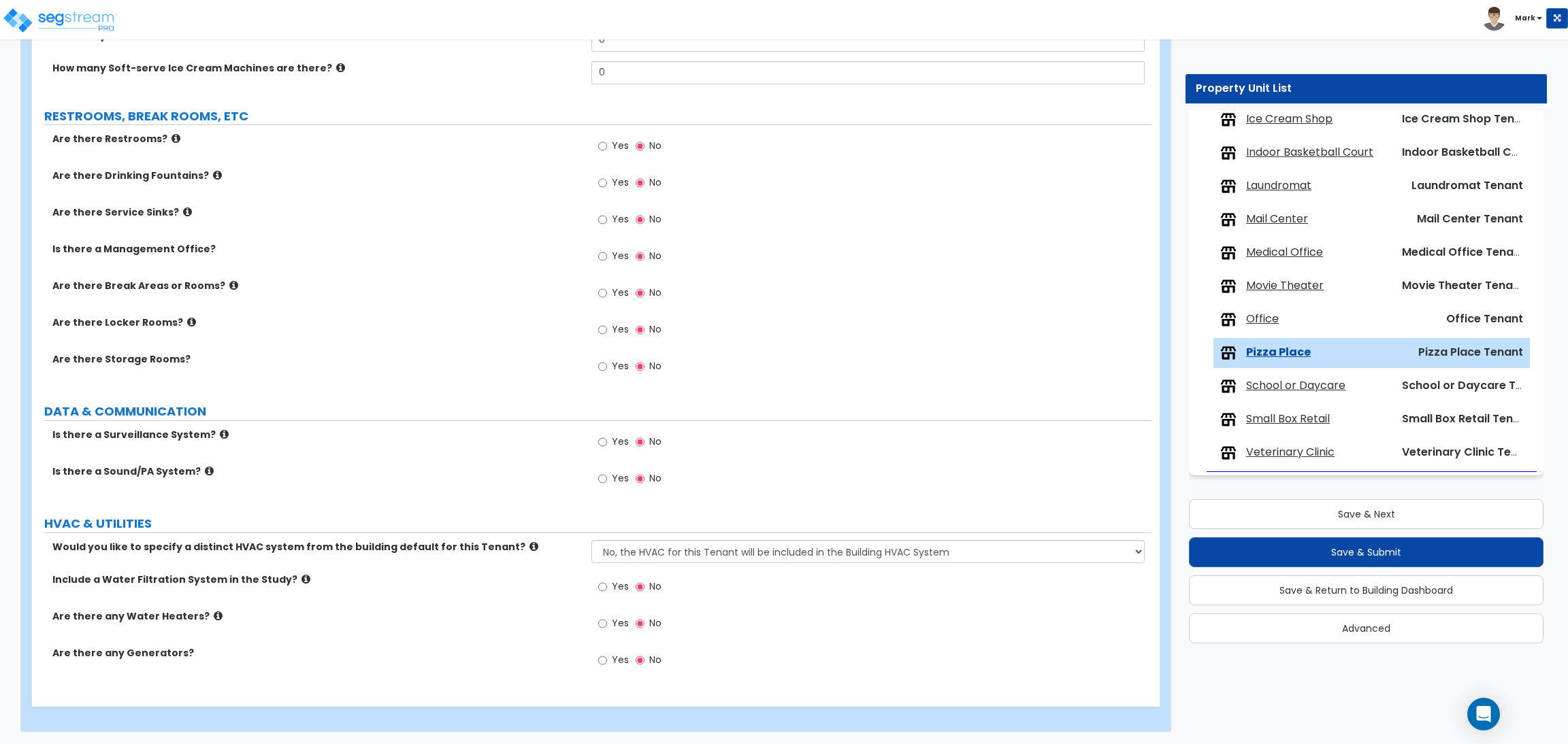
scroll to position [1768, 0]
drag, startPoint x: 638, startPoint y: 544, endPoint x: 635, endPoint y: 558, distance: 14.3
click at [638, 544] on select "No, the HVAC for this Tenant will be included in the Building HVAC System Yes, …" at bounding box center [867, 549] width 552 height 23
select select "1"
click at [591, 538] on select "No, the HVAC for this Tenant will be included in the Building HVAC System Yes, …" at bounding box center [867, 549] width 552 height 23
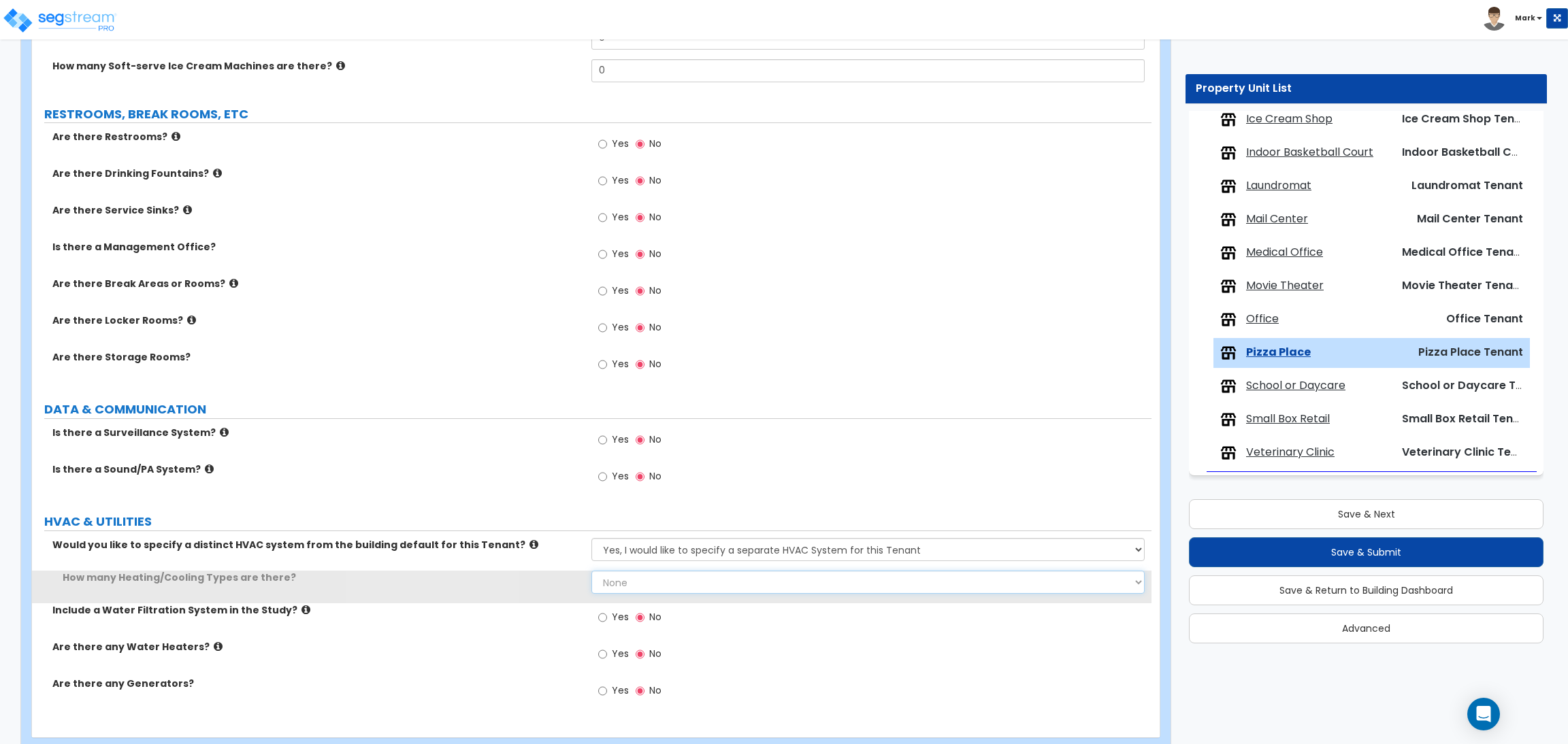
click at [616, 579] on select "None 1 2 3" at bounding box center [867, 581] width 552 height 23
select select "1"
click at [591, 571] on select "None 1 2 3" at bounding box center [867, 581] width 552 height 23
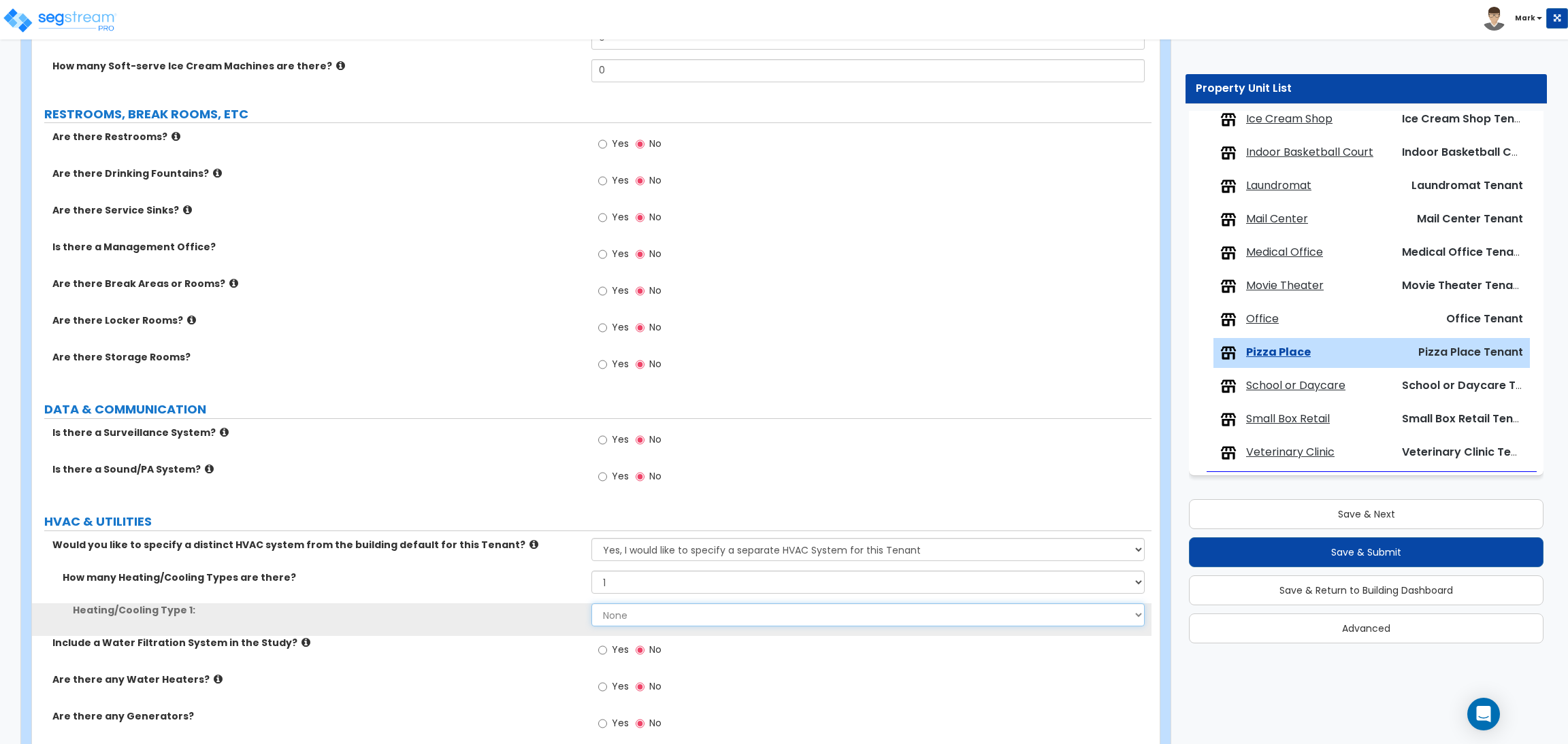
click at [621, 610] on select "None Heat Only Centralized Heating & Cooling Thru Wall Air Conditioners Mini Sp…" at bounding box center [867, 614] width 552 height 23
select select "1"
click at [591, 603] on select "None Heat Only Centralized Heating & Cooling Thru Wall Air Conditioners Mini Sp…" at bounding box center [867, 614] width 552 height 23
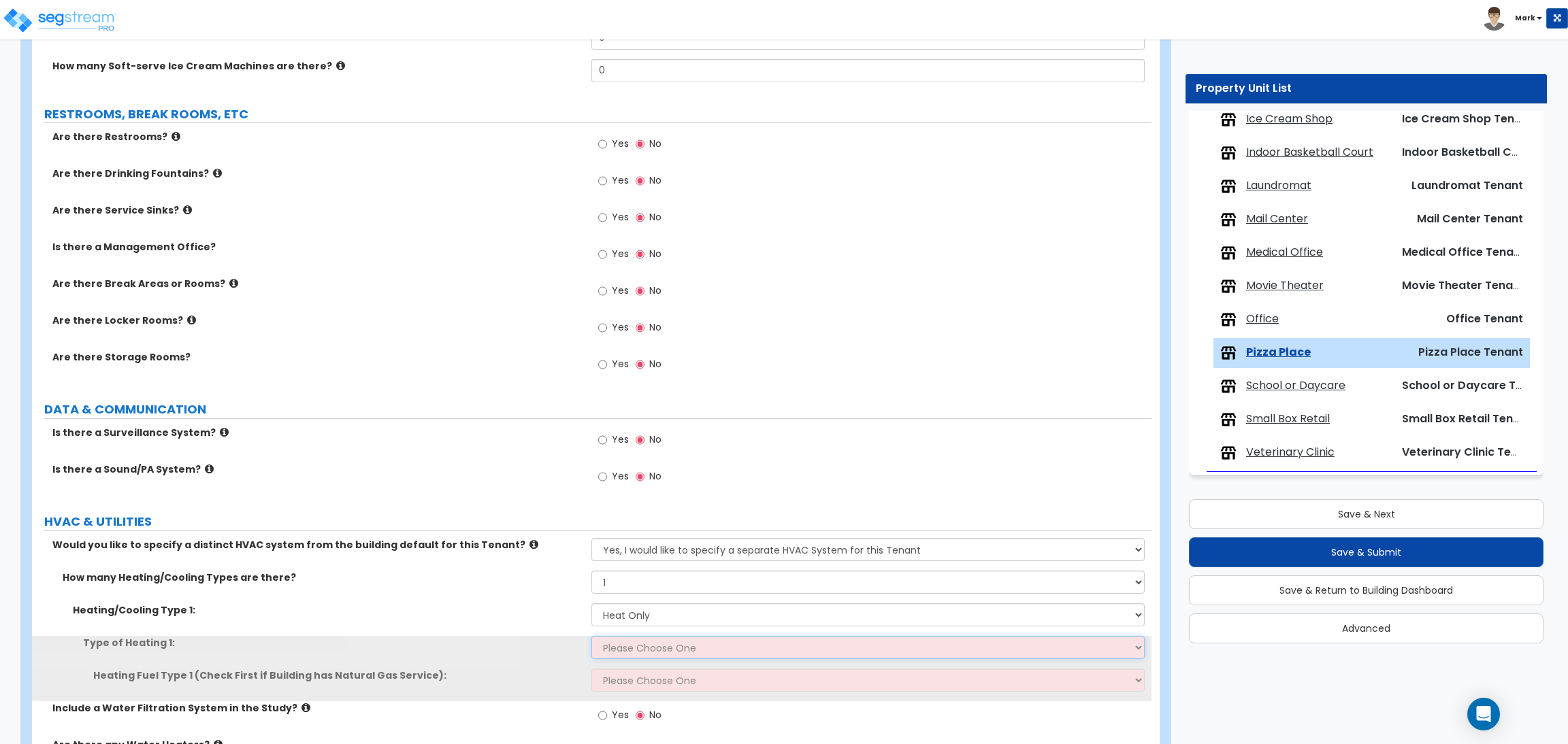
drag, startPoint x: 644, startPoint y: 655, endPoint x: 635, endPoint y: 638, distance: 19.2
click at [640, 646] on select "Please Choose One Wall Heater Electric Baseboard Heater Hydronic Heating Radian…" at bounding box center [867, 647] width 552 height 23
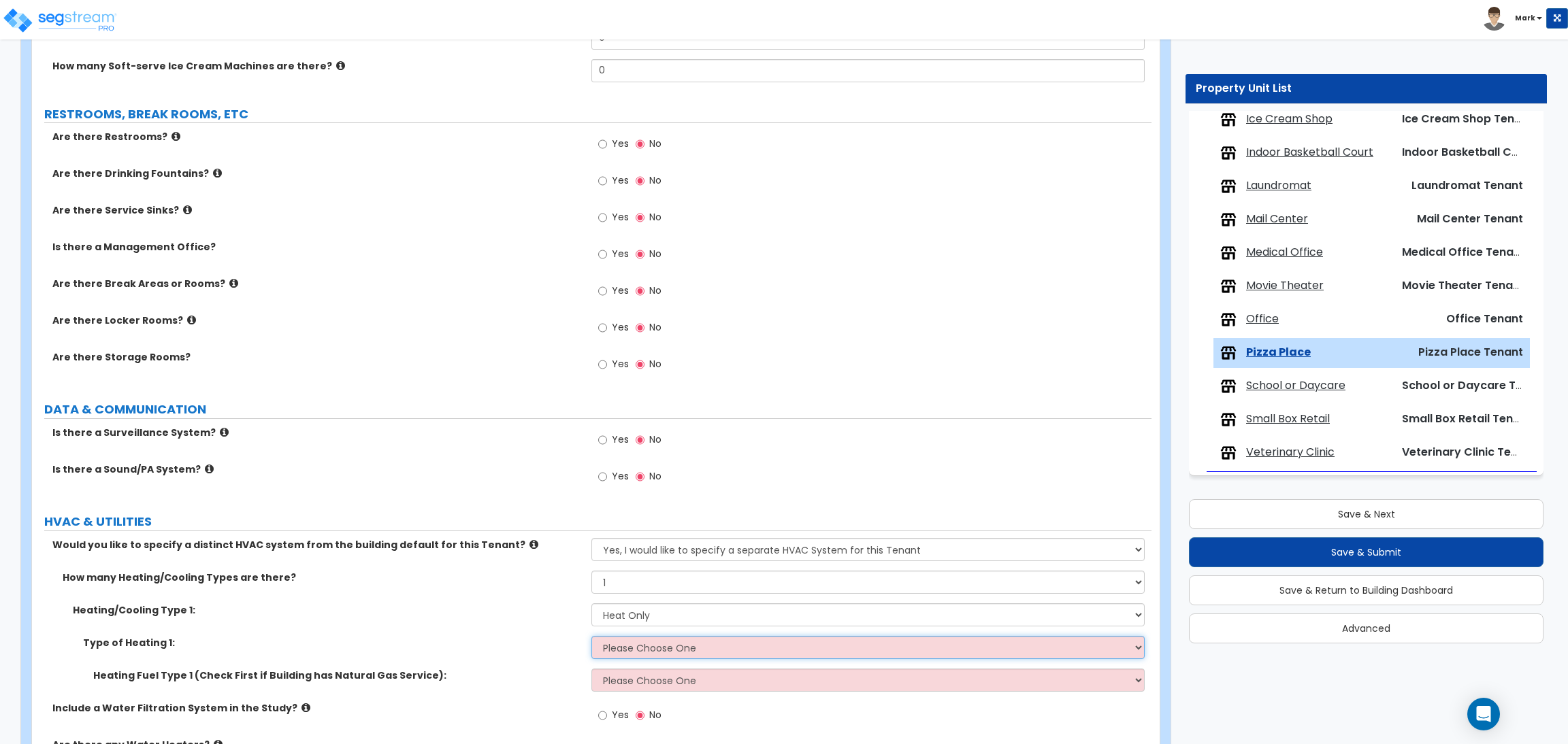
select select "1"
click at [591, 637] on select "Please Choose One Wall Heater Electric Baseboard Heater Hydronic Heating Radian…" at bounding box center [867, 647] width 552 height 23
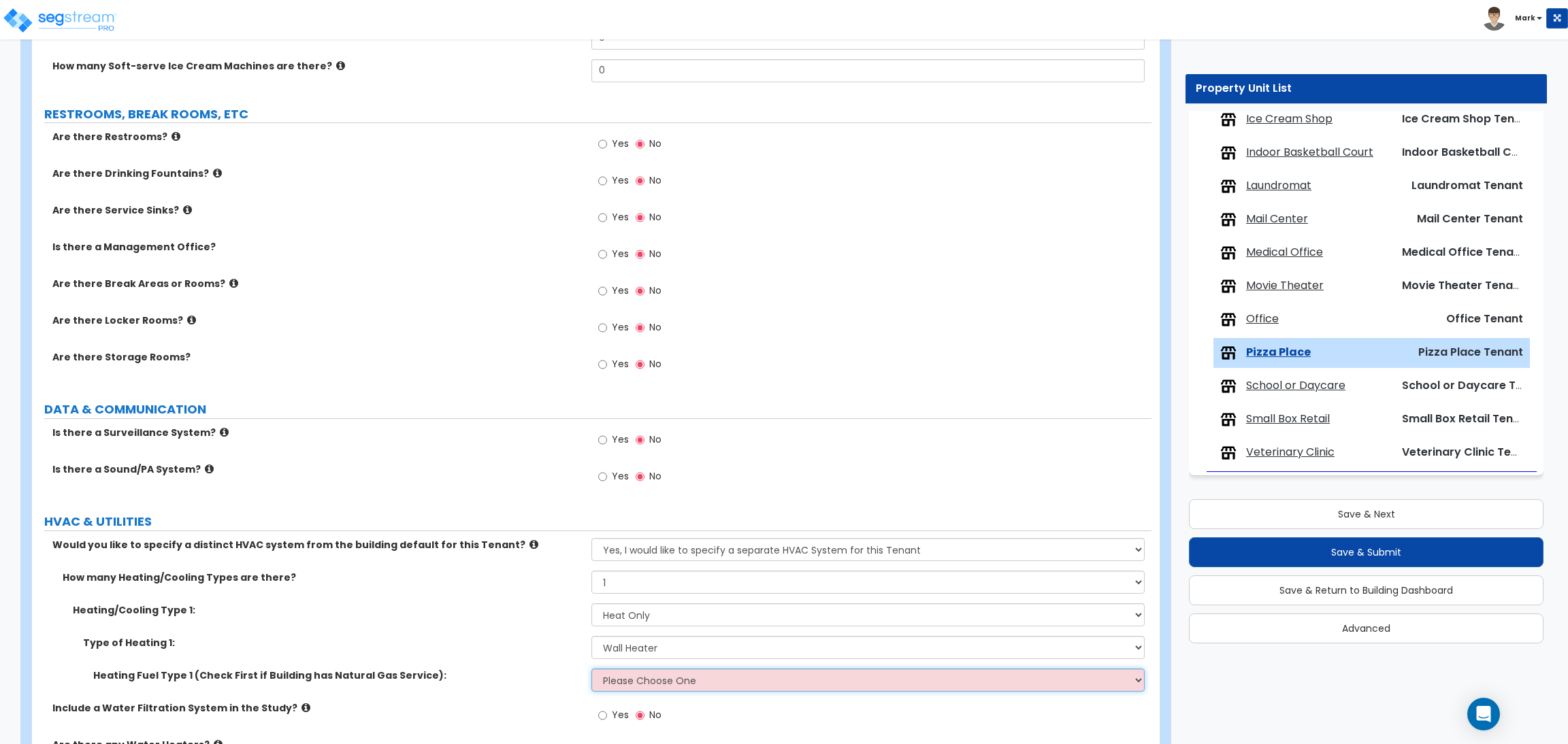
click at [628, 687] on select "Please Choose One Gas Electric" at bounding box center [867, 680] width 552 height 23
select select "1"
click at [591, 669] on select "Please Choose One Gas Electric" at bounding box center [867, 680] width 552 height 23
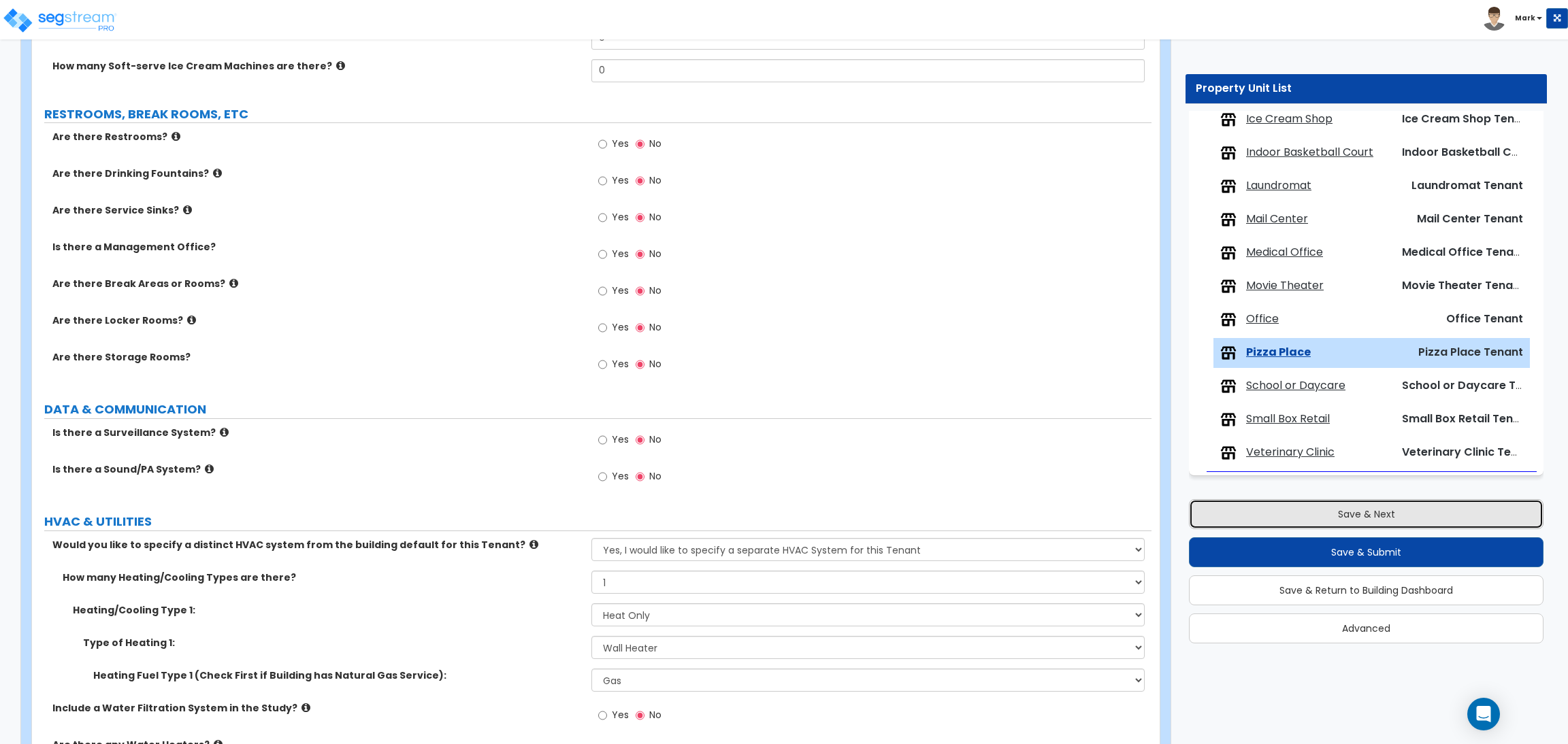
click at [1285, 510] on button "Save & Next" at bounding box center [1366, 513] width 355 height 30
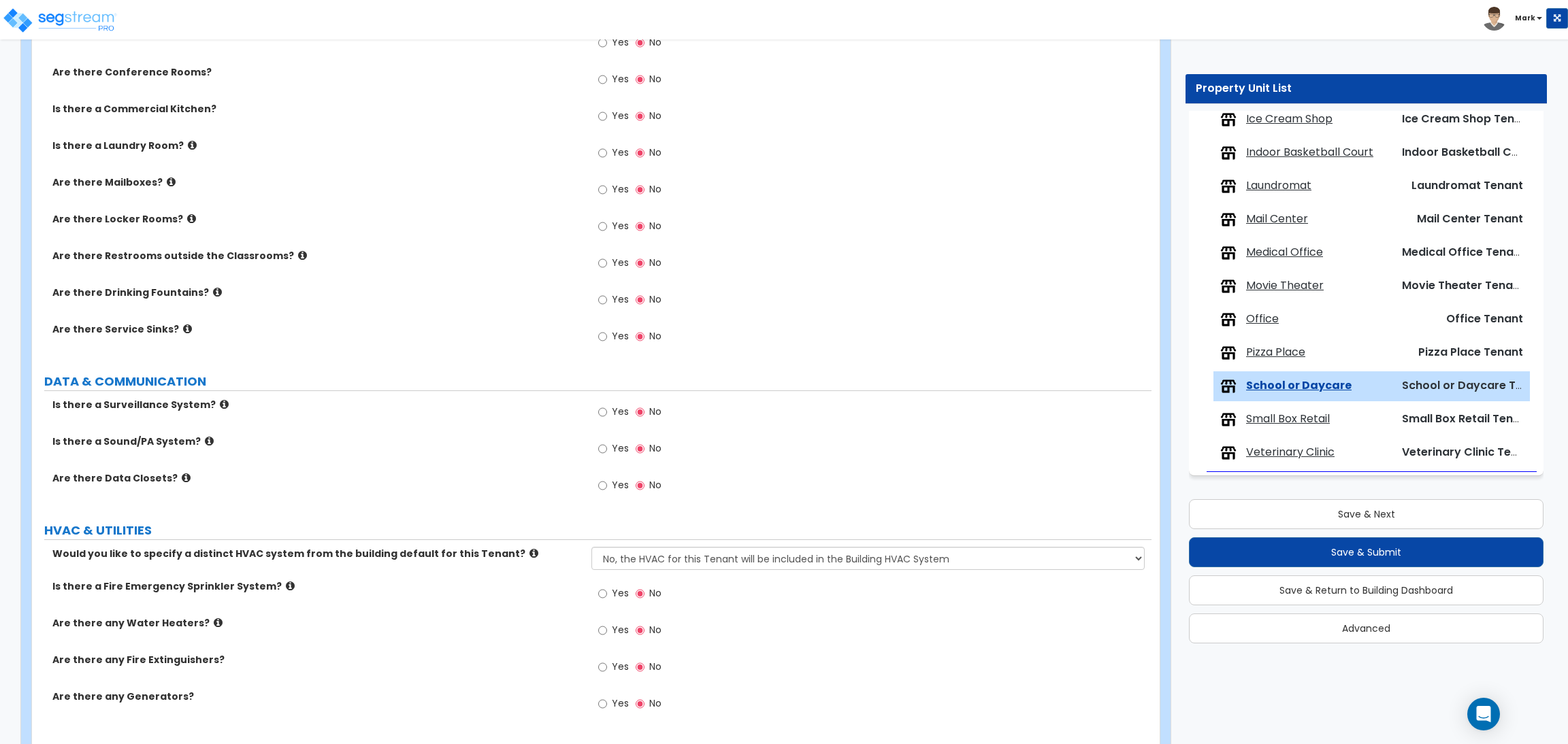
scroll to position [1300, 0]
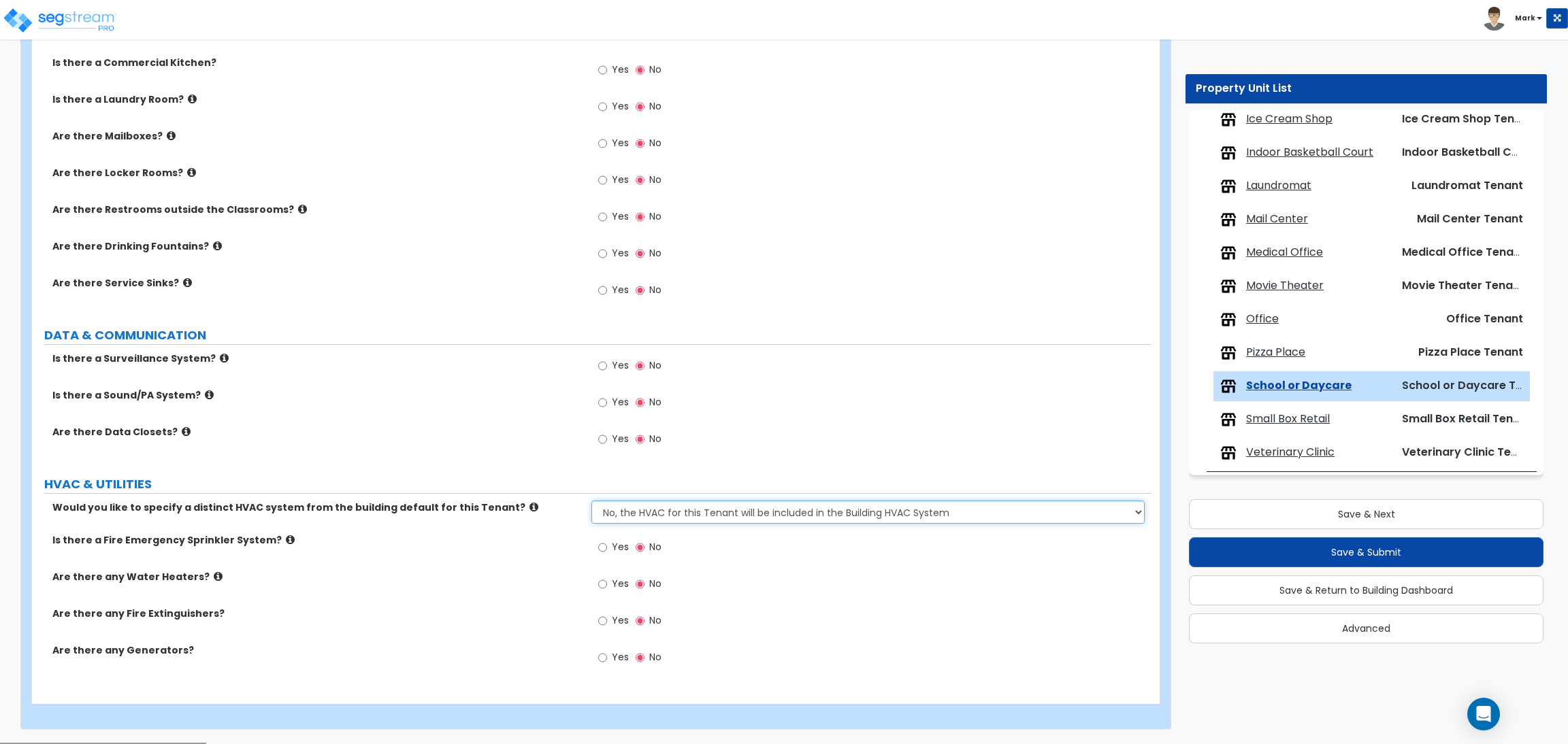
drag, startPoint x: 733, startPoint y: 507, endPoint x: 711, endPoint y: 519, distance: 25.1
click at [733, 507] on select "No, the HVAC for this Tenant will be included in the Building HVAC System Yes, …" at bounding box center [867, 512] width 552 height 23
select select "1"
click at [591, 502] on select "No, the HVAC for this Tenant will be included in the Building HVAC System Yes, …" at bounding box center [867, 512] width 552 height 23
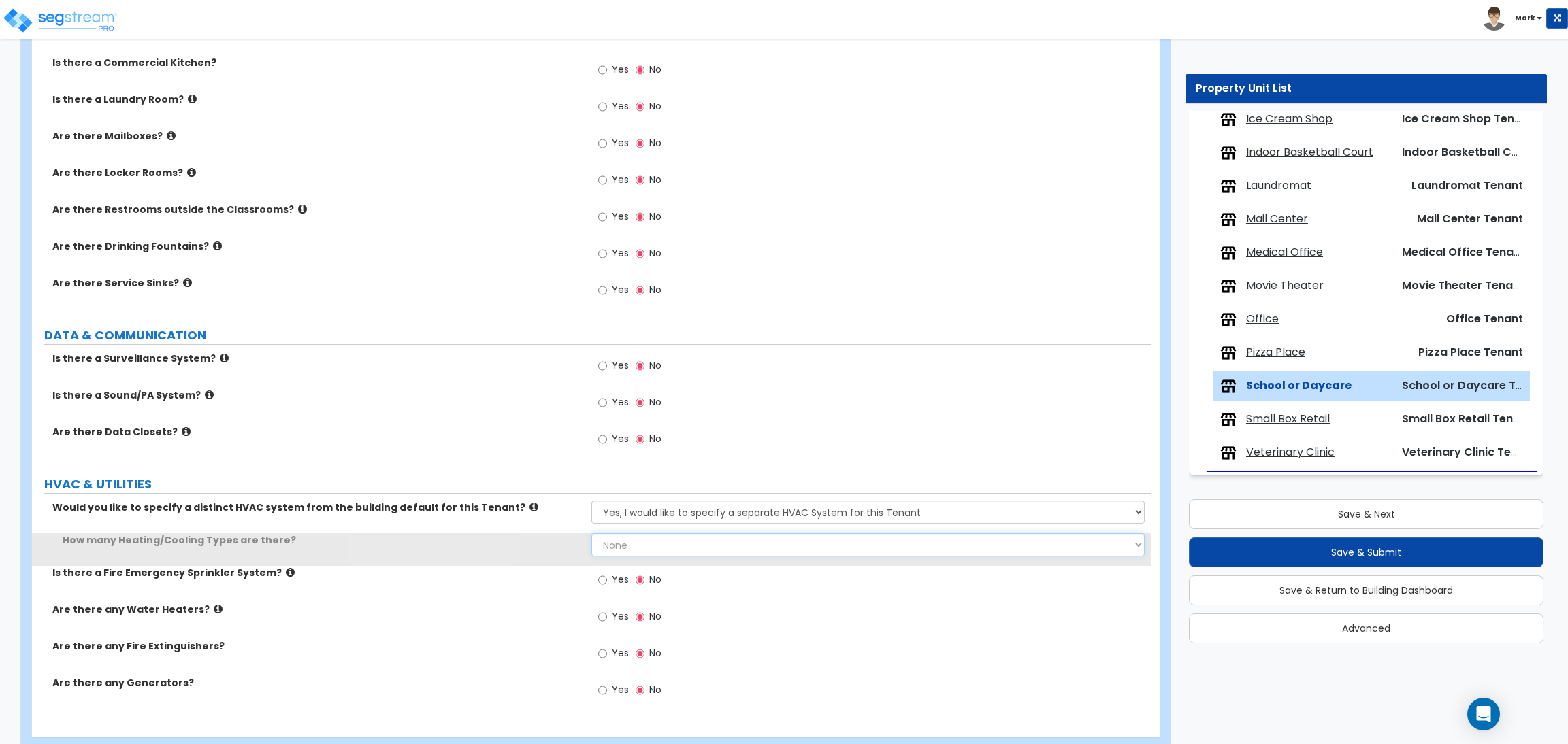
click at [626, 548] on select "None 1 2 3" at bounding box center [867, 544] width 552 height 23
select select "1"
click at [591, 534] on select "None 1 2 3" at bounding box center [867, 544] width 552 height 23
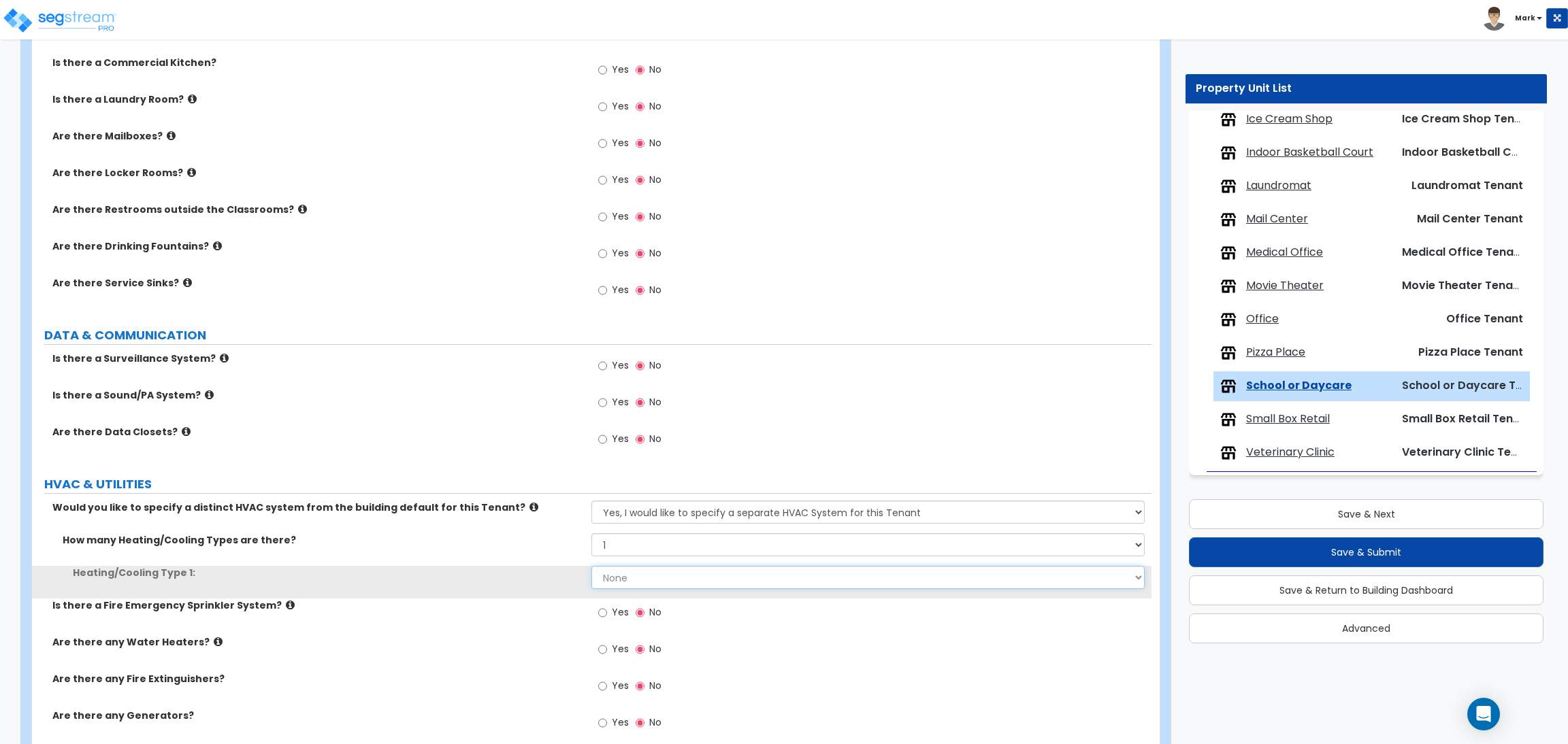
click at [627, 578] on select "None Heat Only Centralized Heating & Cooling Thru Wall Air Conditioners Mini Sp…" at bounding box center [867, 577] width 552 height 23
select select "1"
click at [591, 567] on select "None Heat Only Centralized Heating & Cooling Thru Wall Air Conditioners Mini Sp…" at bounding box center [867, 577] width 552 height 23
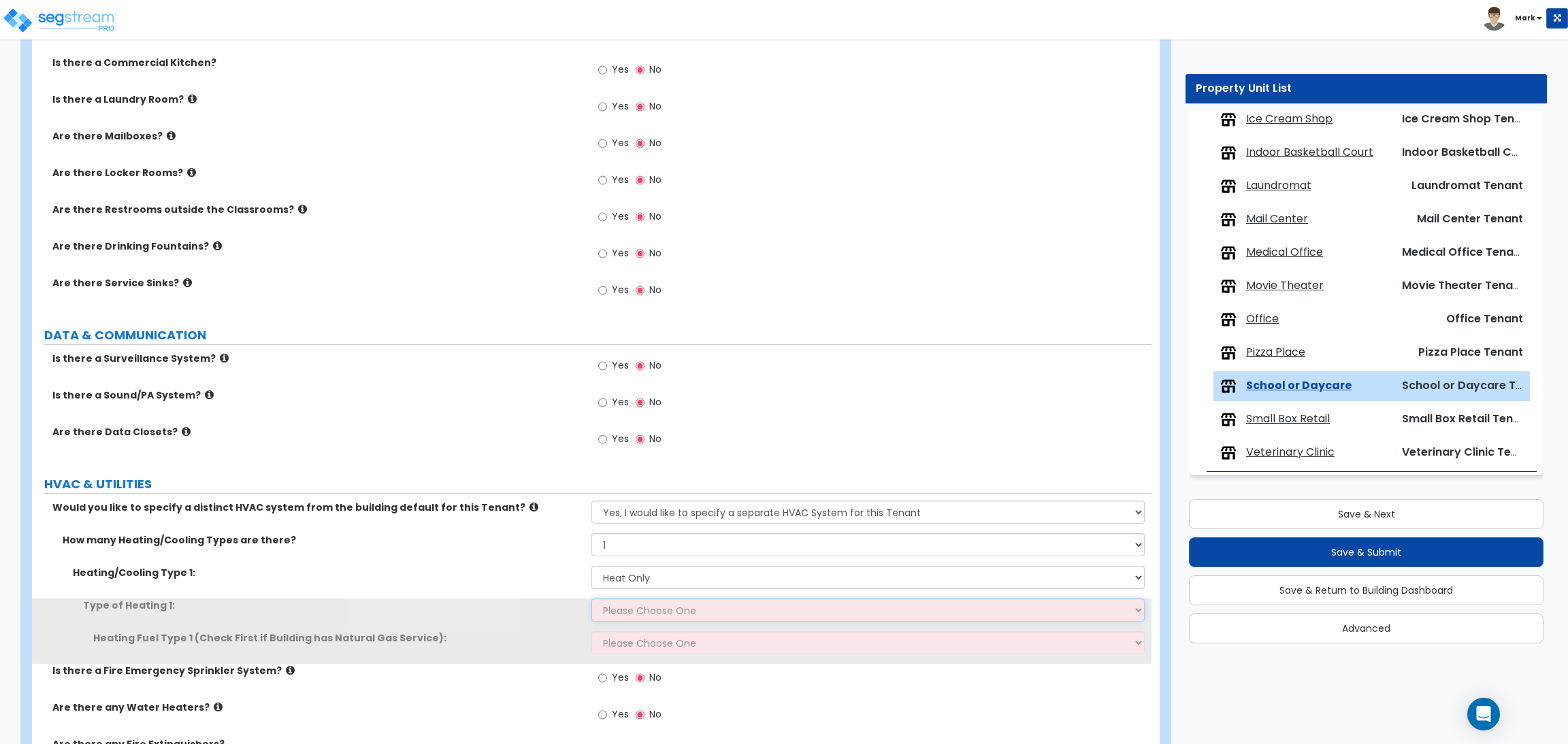
click at [625, 608] on select "Please Choose One Wall Heater Electric Baseboard Heater Hydronic Heating Radian…" at bounding box center [867, 609] width 552 height 23
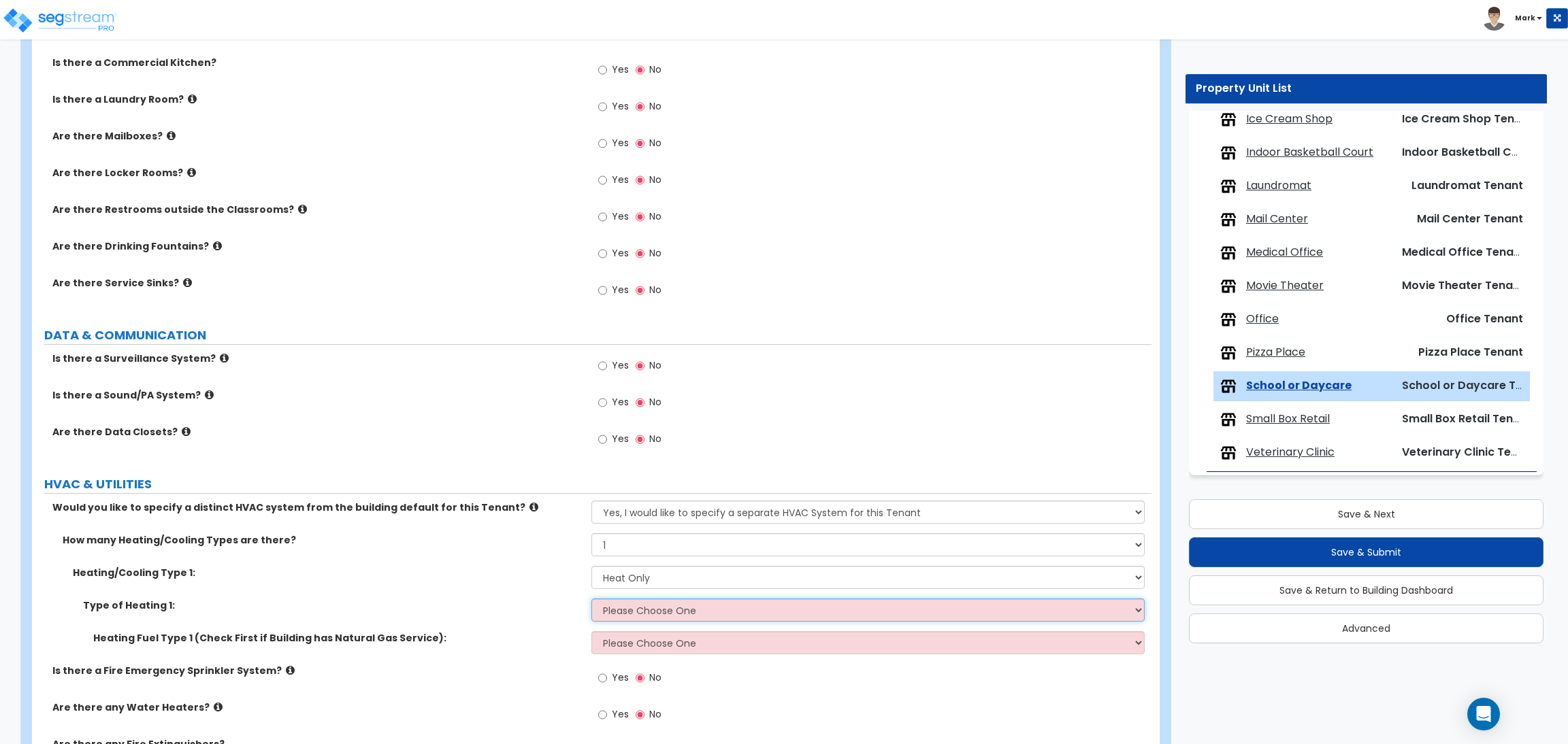
select select "1"
click at [591, 599] on select "Please Choose One Wall Heater Electric Baseboard Heater Hydronic Heating Radian…" at bounding box center [867, 609] width 552 height 23
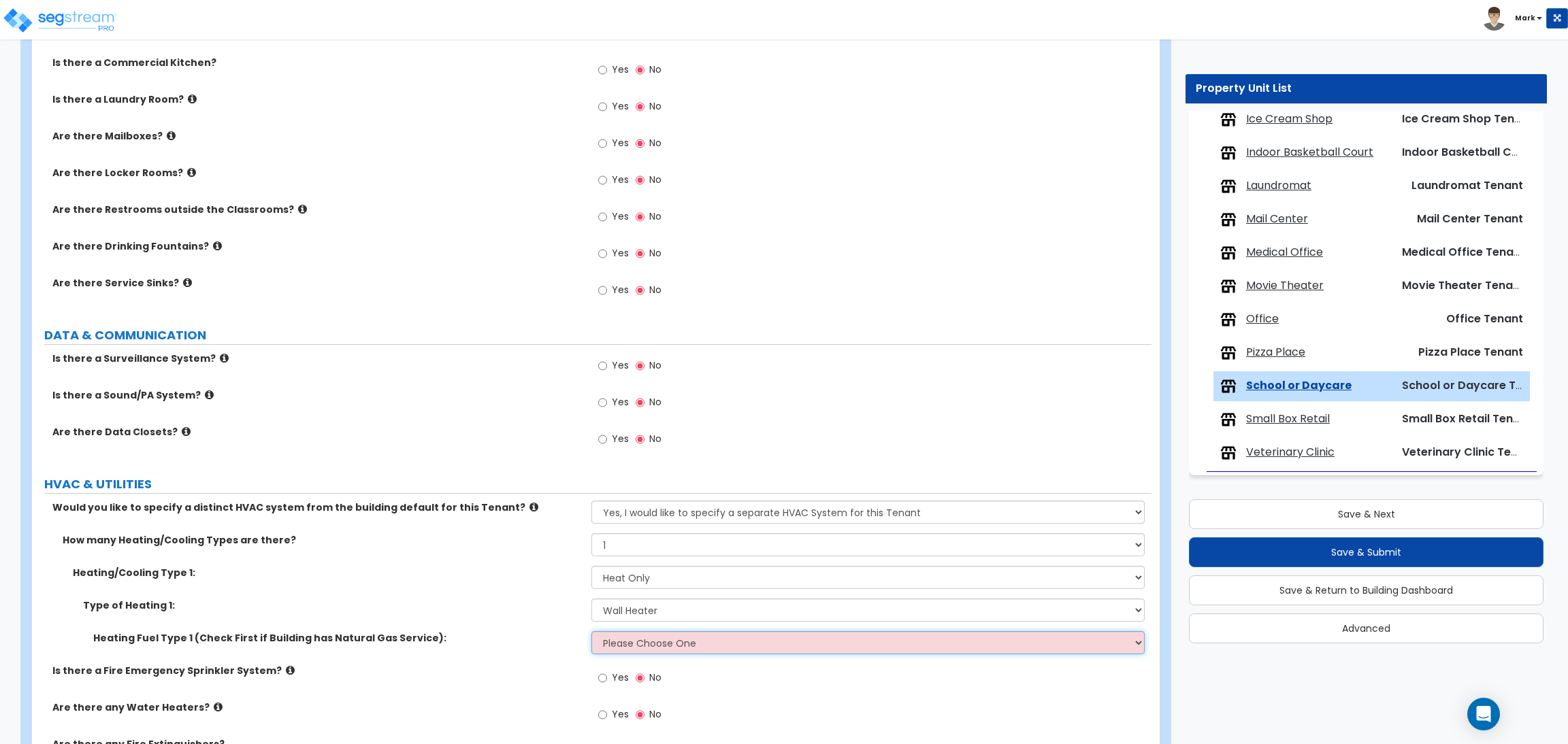
drag, startPoint x: 659, startPoint y: 640, endPoint x: 659, endPoint y: 630, distance: 10.0
click at [659, 640] on select "Please Choose One Gas Electric" at bounding box center [867, 642] width 552 height 23
select select "1"
click at [591, 632] on select "Please Choose One Gas Electric" at bounding box center [867, 642] width 552 height 23
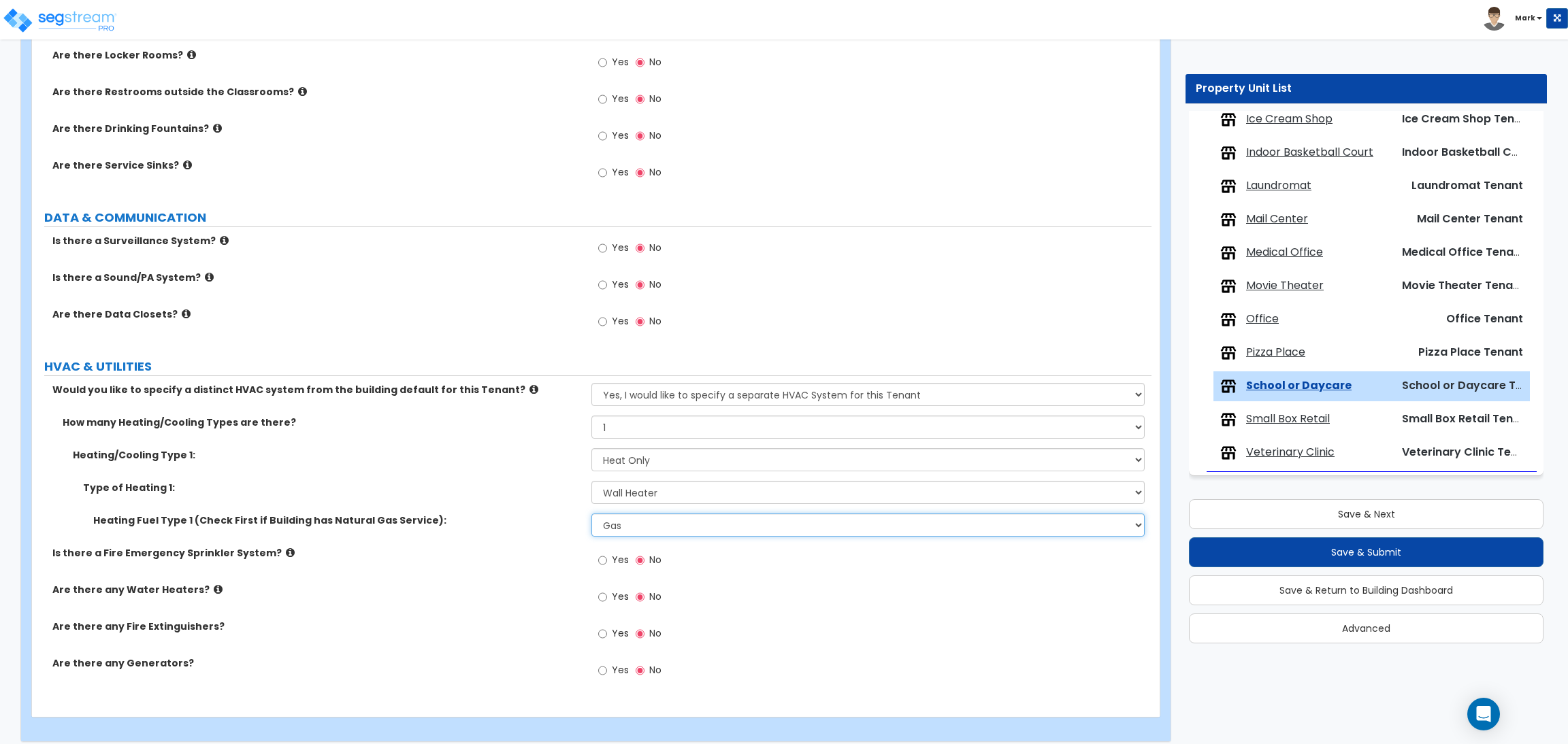
scroll to position [1430, 0]
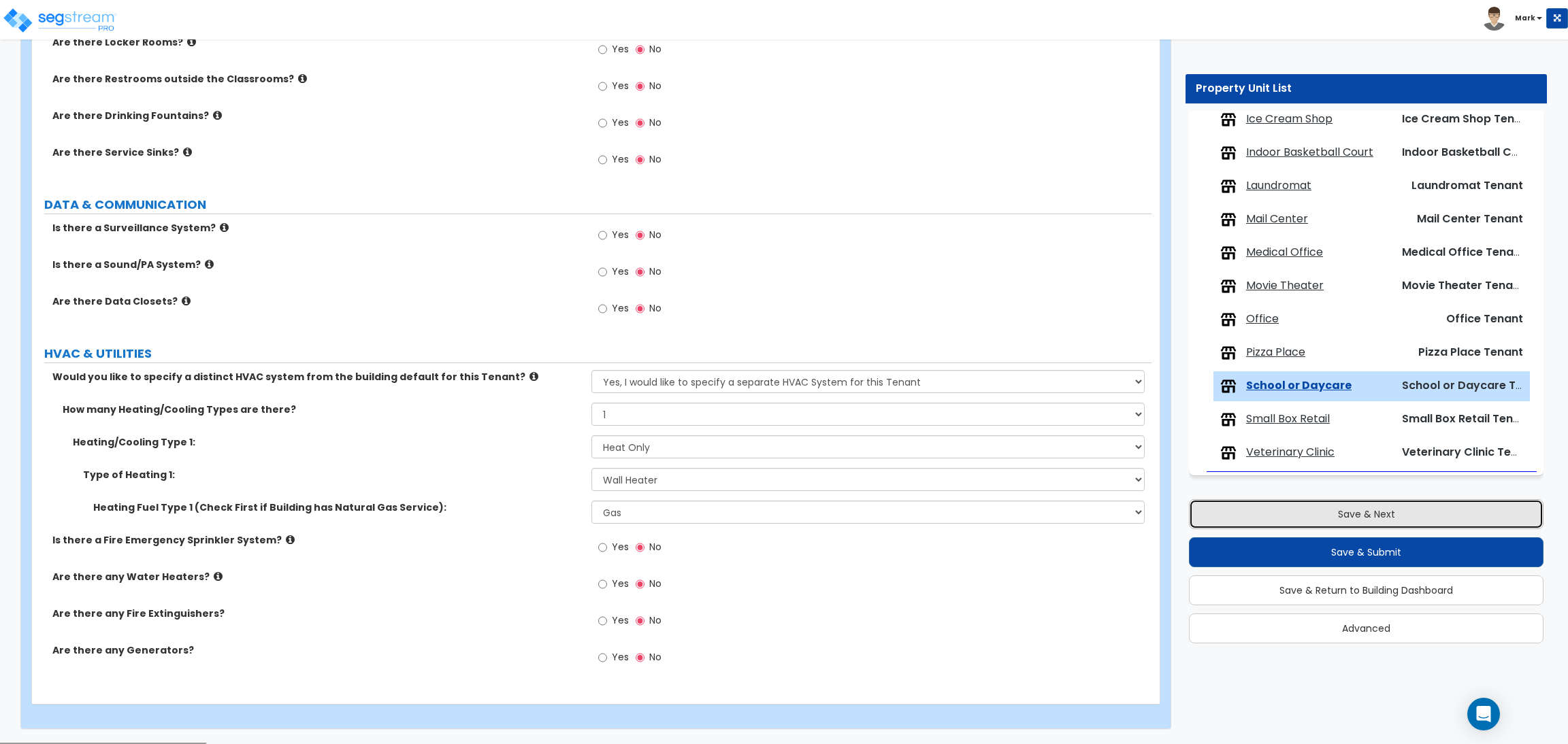
click at [1401, 515] on button "Save & Next" at bounding box center [1366, 513] width 355 height 30
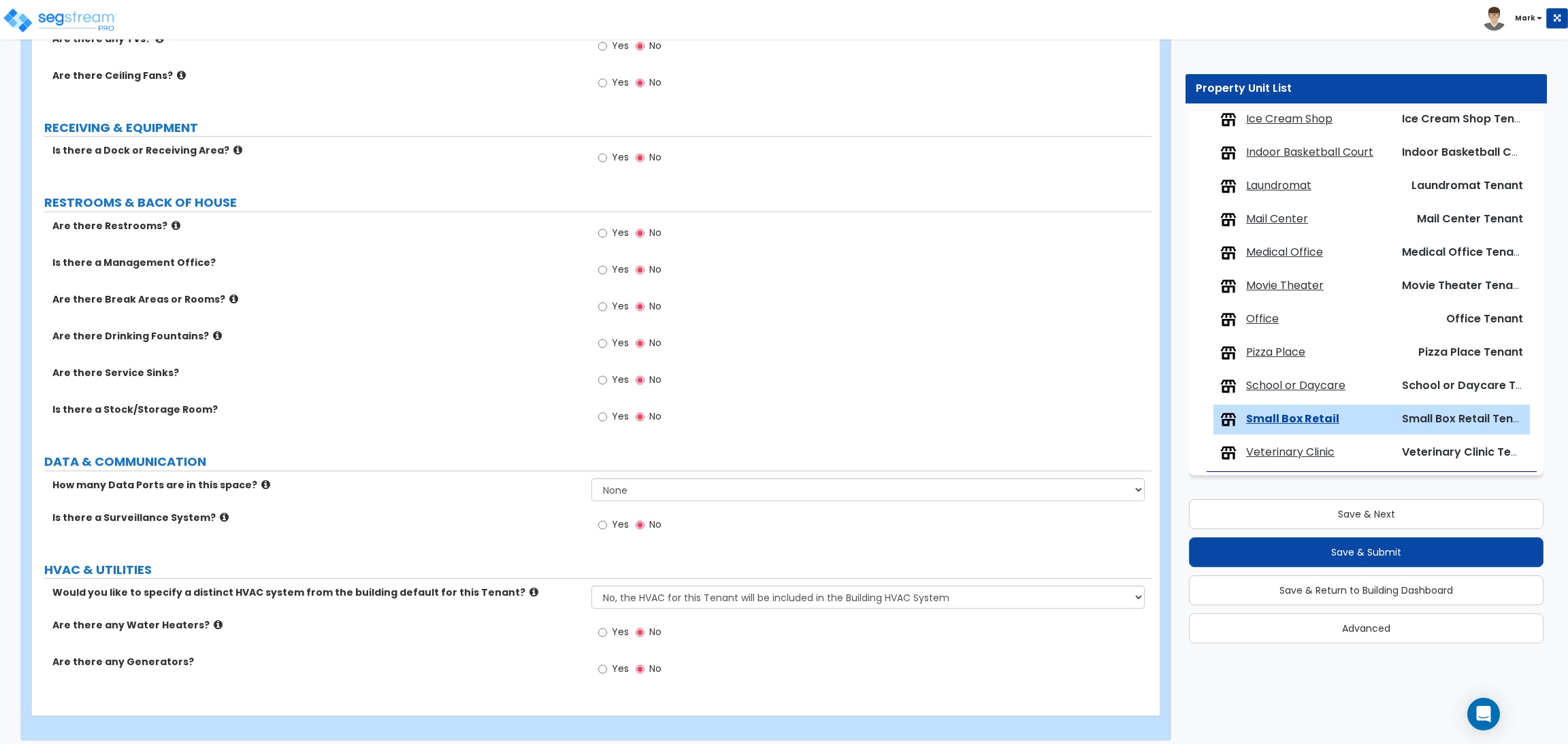
scroll to position [998, 0]
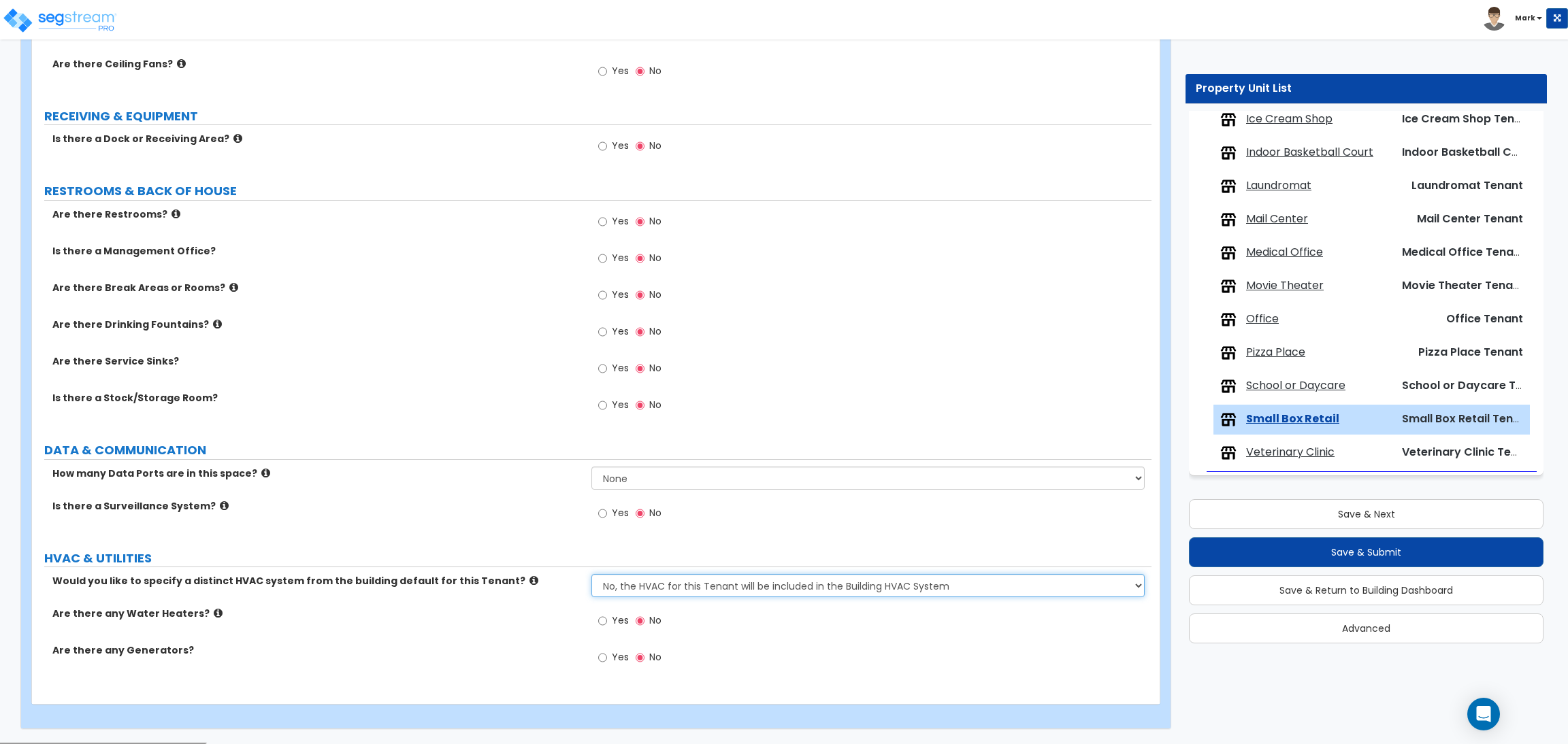
click at [690, 580] on select "No, the HVAC for this Tenant will be included in the Building HVAC System Yes, …" at bounding box center [867, 585] width 552 height 23
select select "1"
click at [591, 575] on select "No, the HVAC for this Tenant will be included in the Building HVAC System Yes, …" at bounding box center [867, 585] width 552 height 23
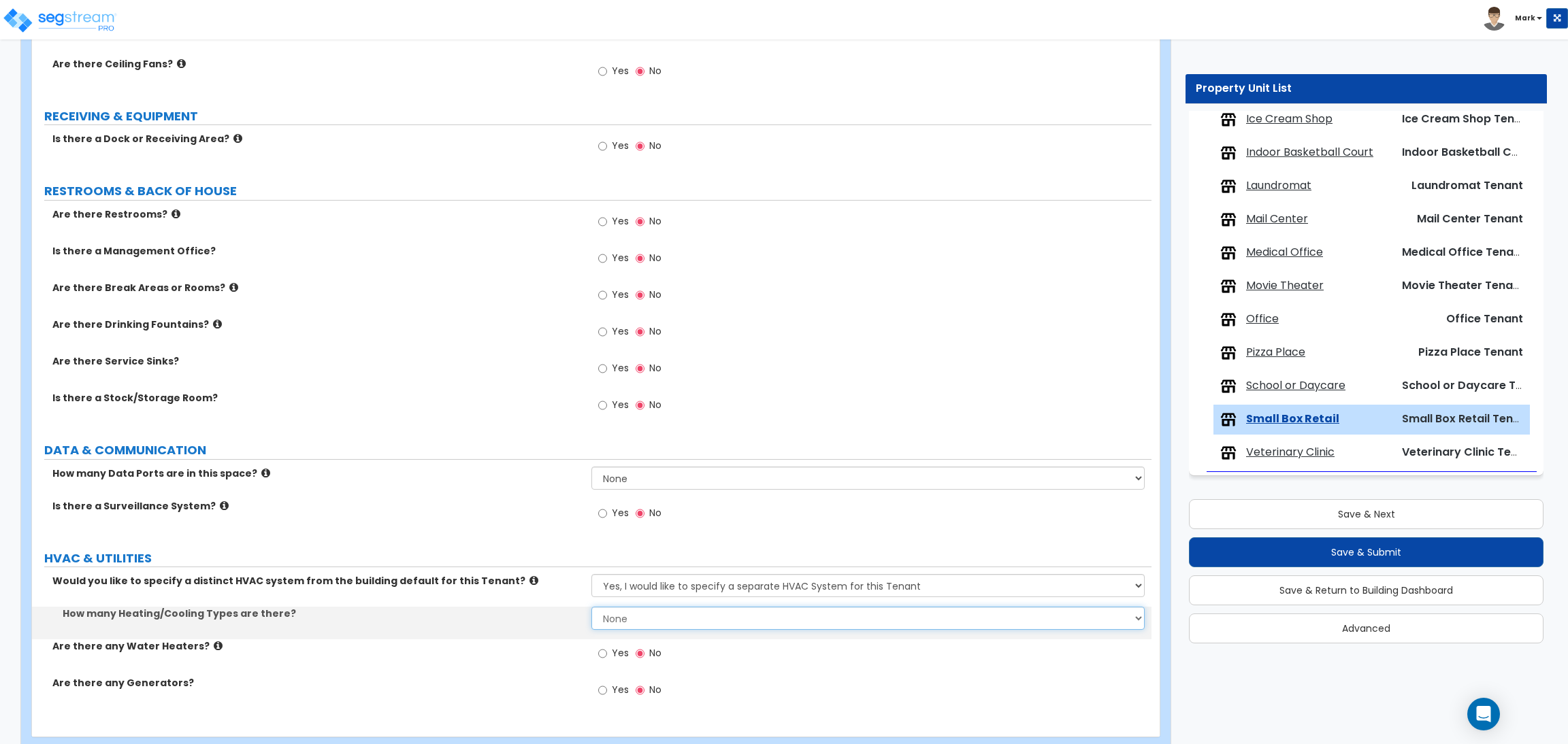
click at [646, 615] on select "None 1 2 3" at bounding box center [867, 617] width 552 height 23
select select "1"
click at [591, 607] on select "None 1 2 3" at bounding box center [867, 617] width 552 height 23
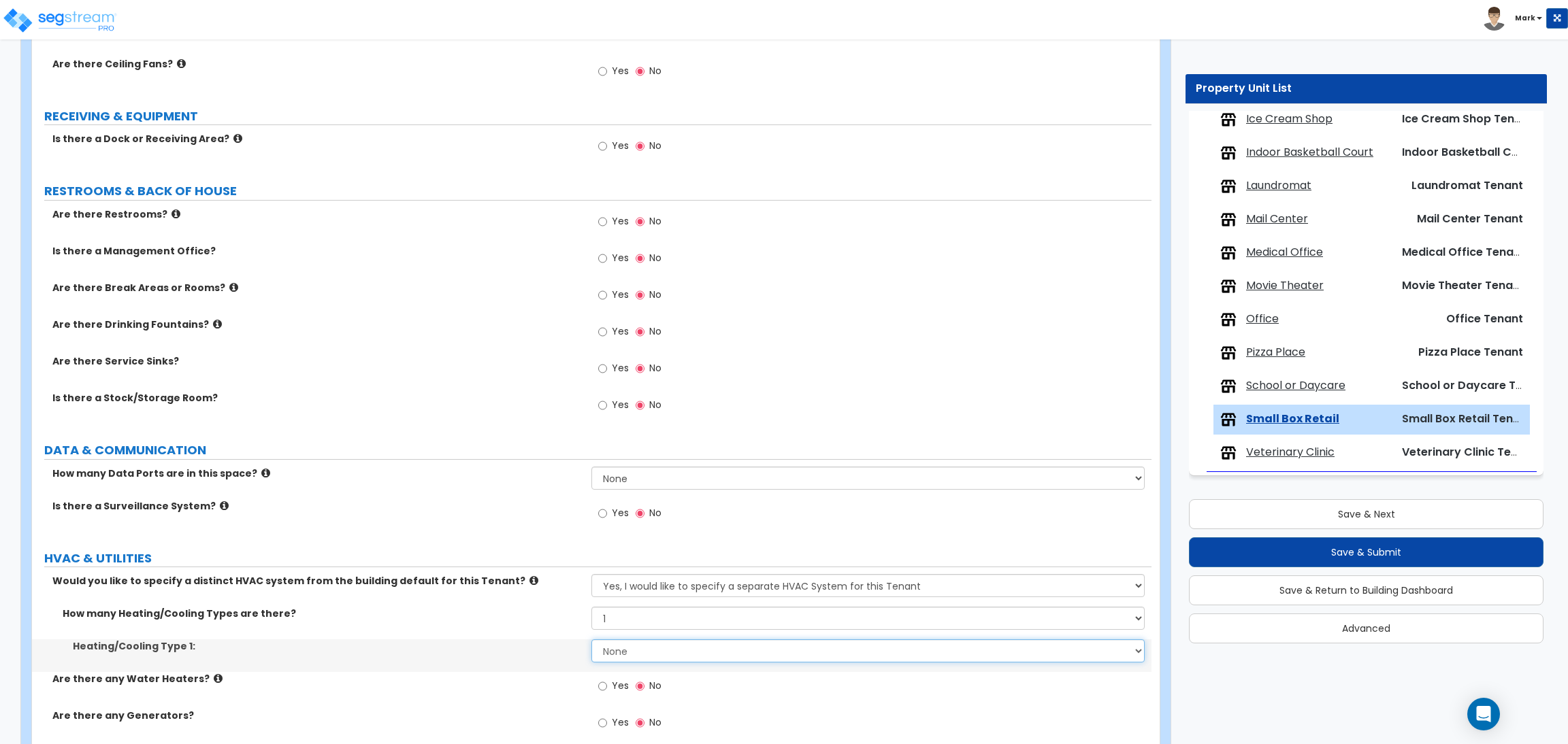
click at [655, 650] on select "None Heat Only Centralized Heating & Cooling Thru Wall Air Conditioners Mini Sp…" at bounding box center [867, 650] width 552 height 23
select select "1"
click at [591, 640] on select "None Heat Only Centralized Heating & Cooling Thru Wall Air Conditioners Mini Sp…" at bounding box center [867, 650] width 552 height 23
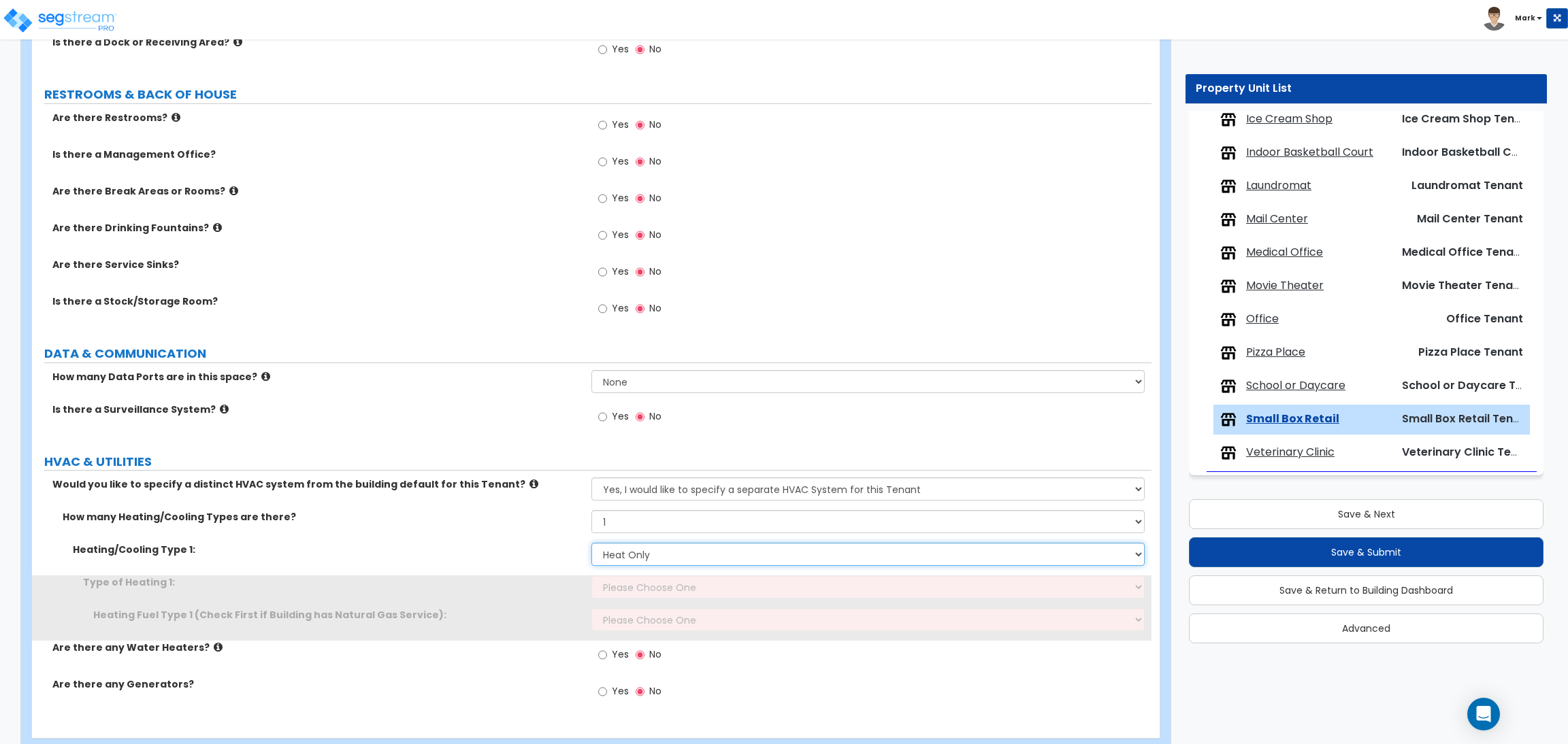
scroll to position [1128, 0]
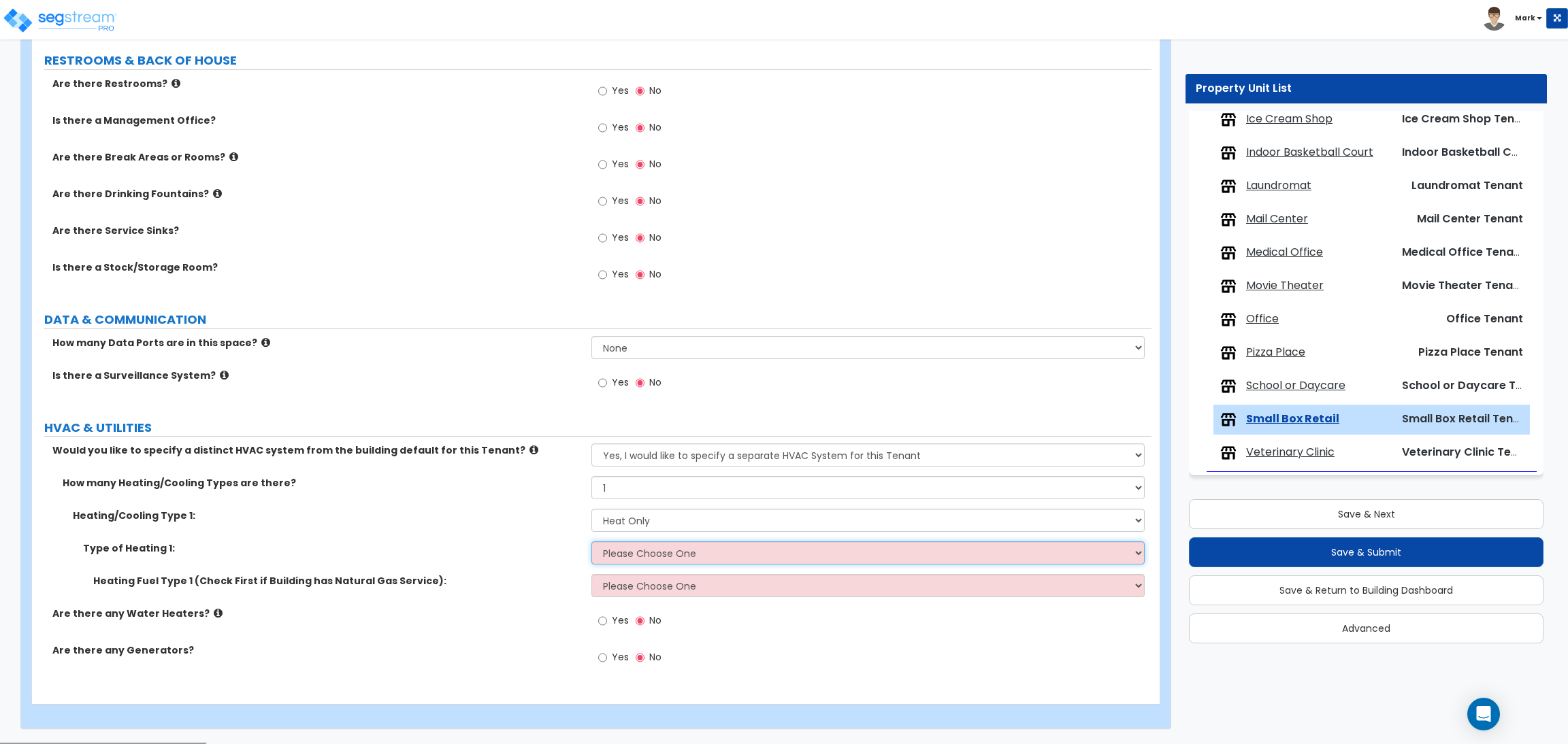
click at [618, 564] on select "Please Choose One Wall Heater Electric Baseboard Heater Hydronic Heating Radian…" at bounding box center [867, 552] width 552 height 23
select select "1"
click at [591, 542] on select "Please Choose One Wall Heater Electric Baseboard Heater Hydronic Heating Radian…" at bounding box center [867, 552] width 552 height 23
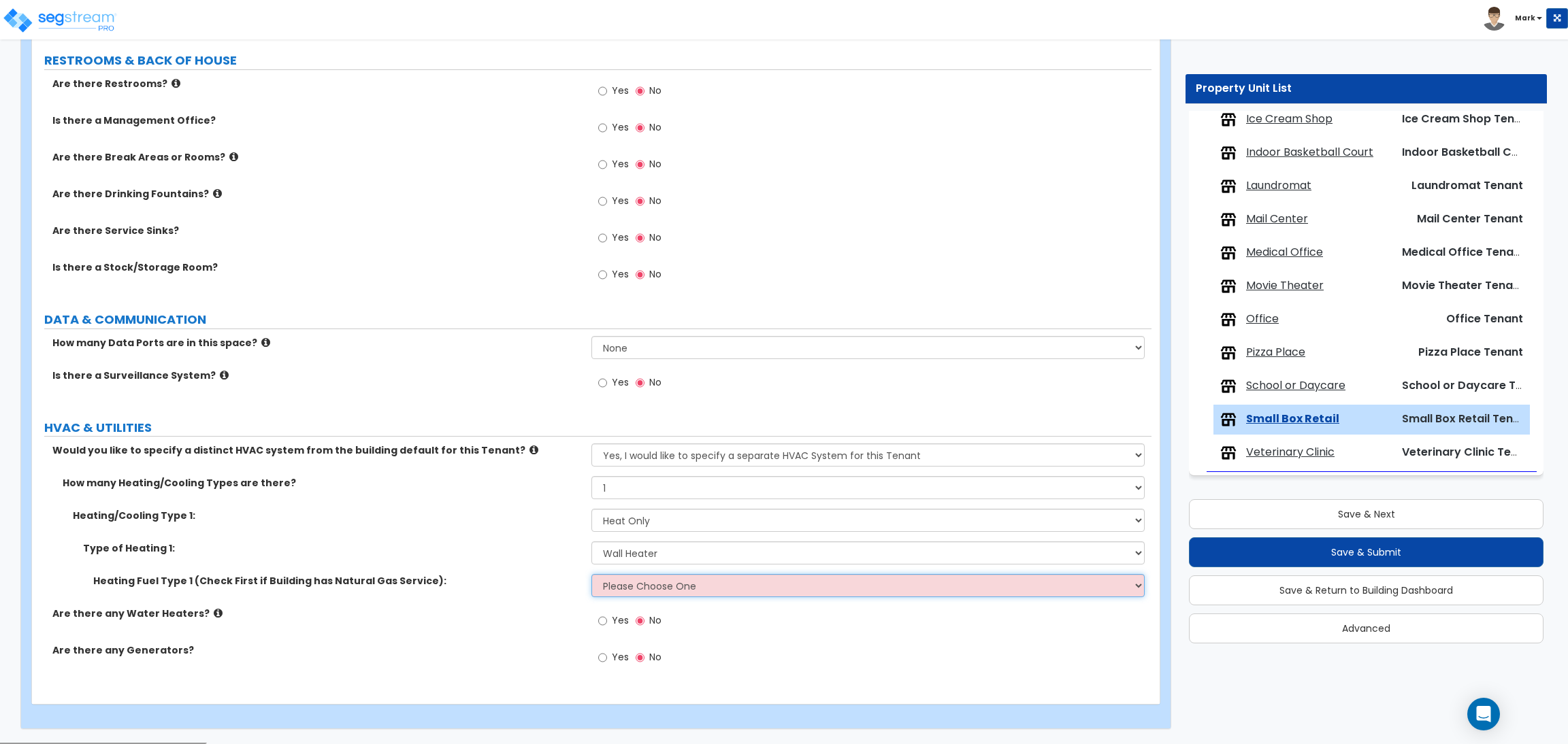
click at [626, 591] on select "Please Choose One Gas Electric" at bounding box center [867, 585] width 552 height 23
select select "1"
click at [591, 575] on select "Please Choose One Gas Electric" at bounding box center [867, 585] width 552 height 23
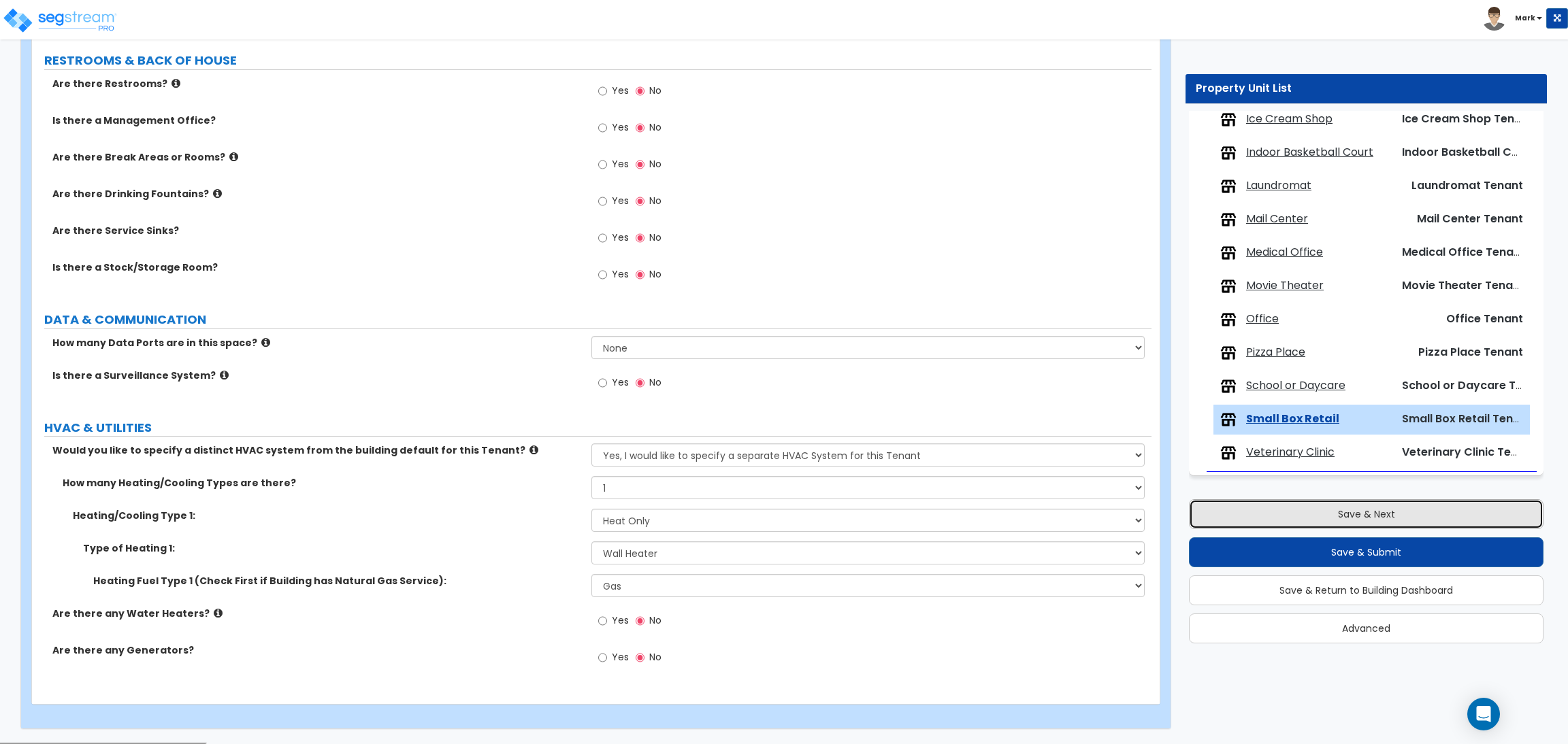
click at [1379, 516] on button "Save & Next" at bounding box center [1366, 513] width 355 height 30
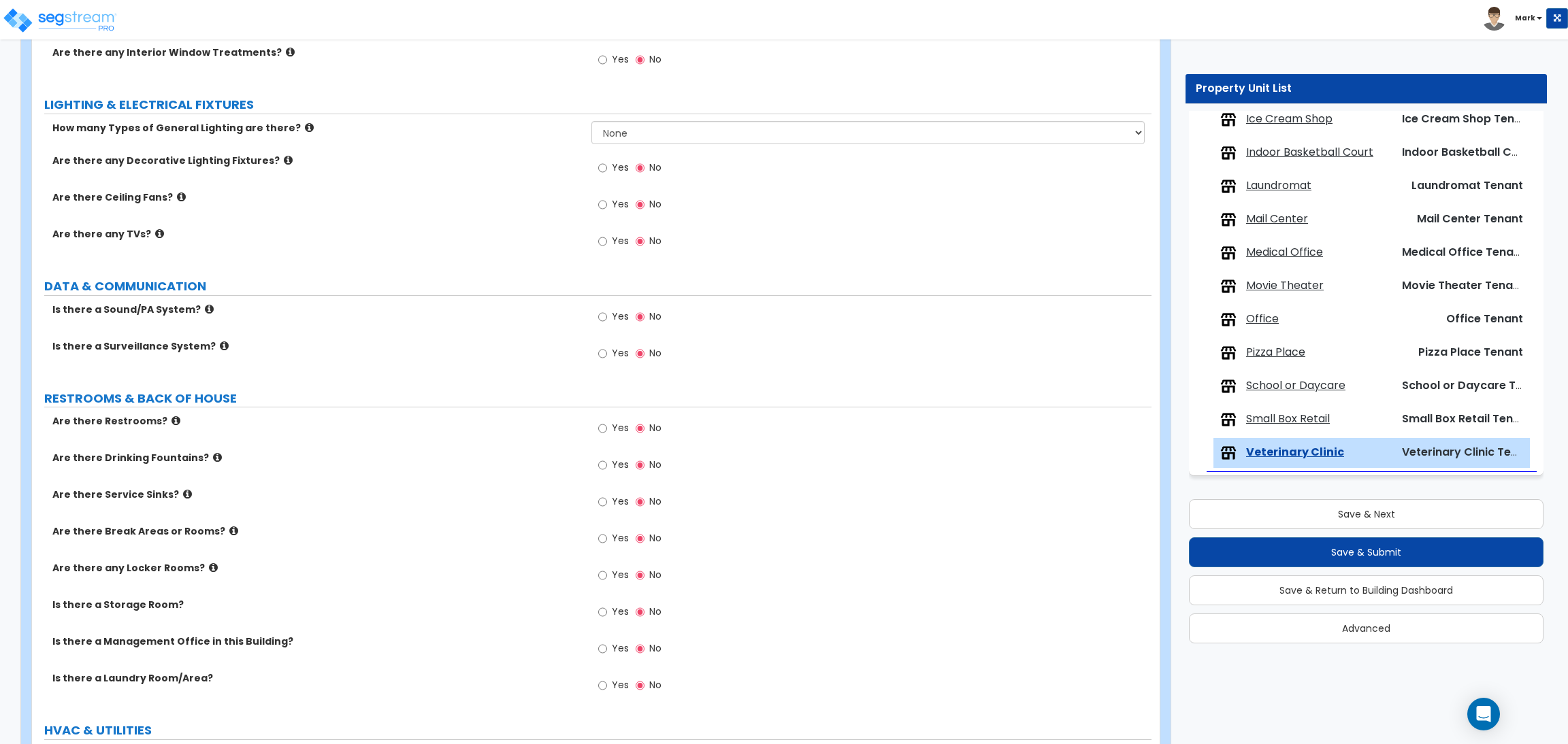
scroll to position [1827, 0]
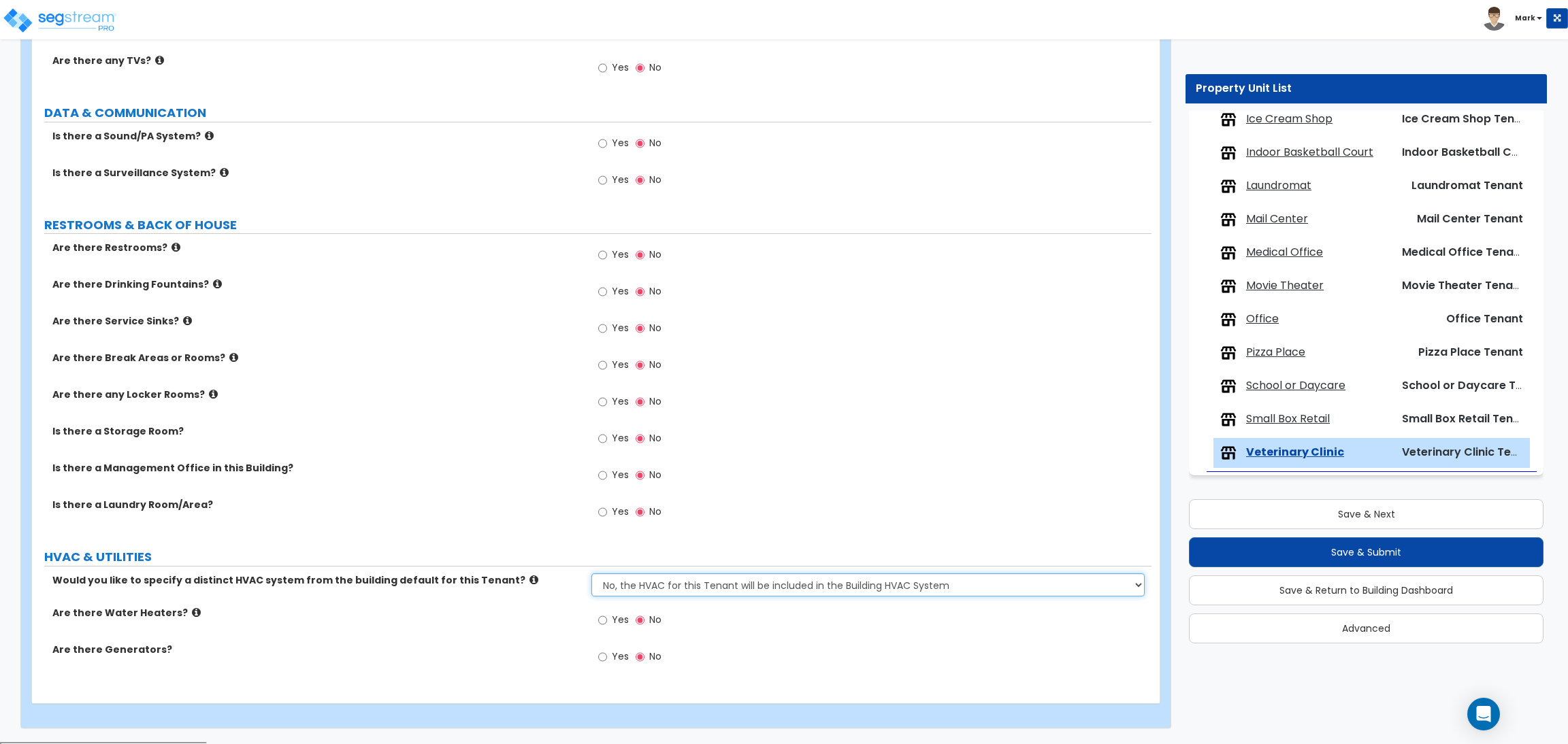
click at [685, 589] on select "No, the HVAC for this Tenant will be included in the Building HVAC System Yes, …" at bounding box center [867, 584] width 552 height 23
select select "1"
click at [591, 575] on select "No, the HVAC for this Tenant will be included in the Building HVAC System Yes, …" at bounding box center [867, 584] width 552 height 23
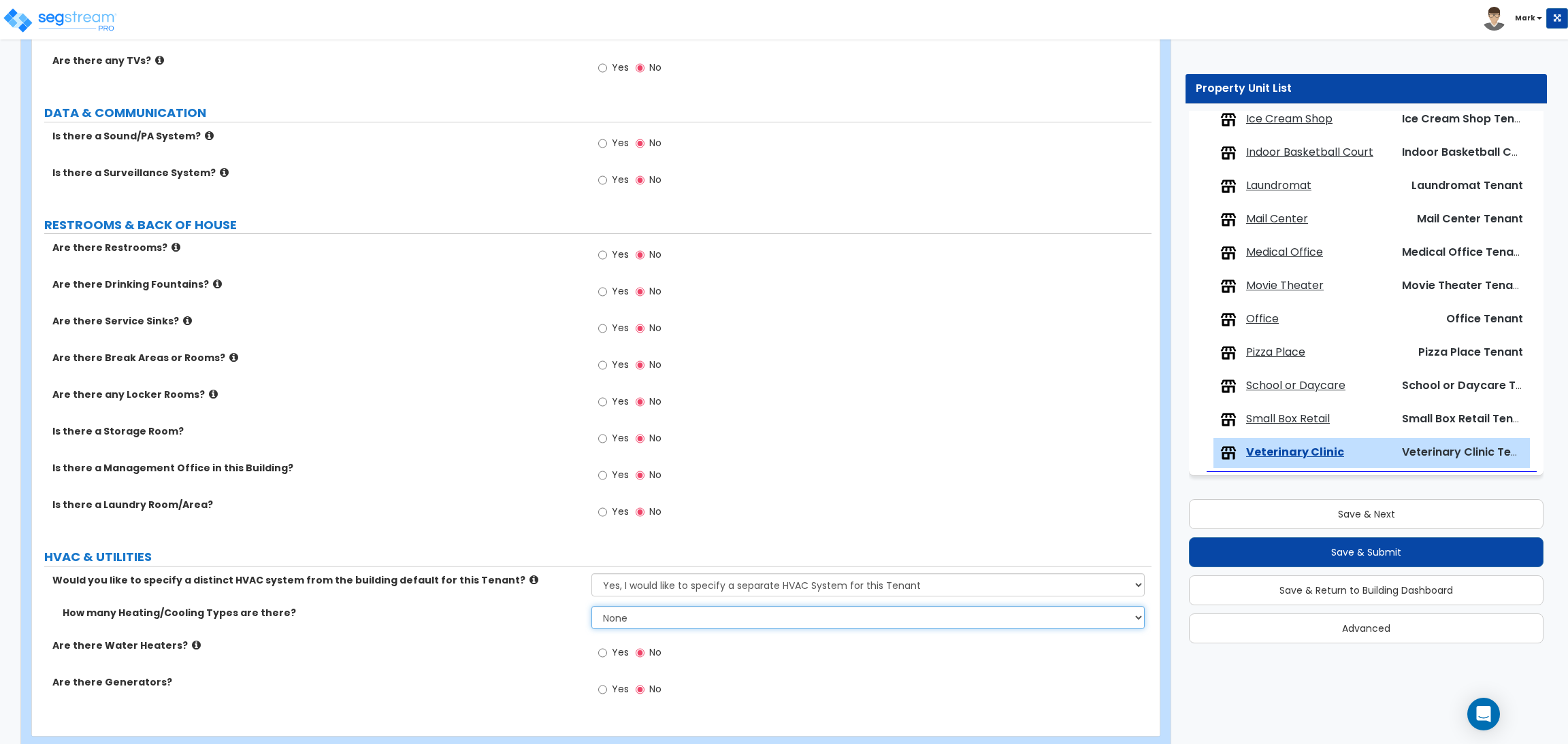
click at [647, 627] on select "None 1 2 3" at bounding box center [867, 617] width 552 height 23
select select "1"
click at [591, 608] on select "None 1 2 3" at bounding box center [867, 617] width 552 height 23
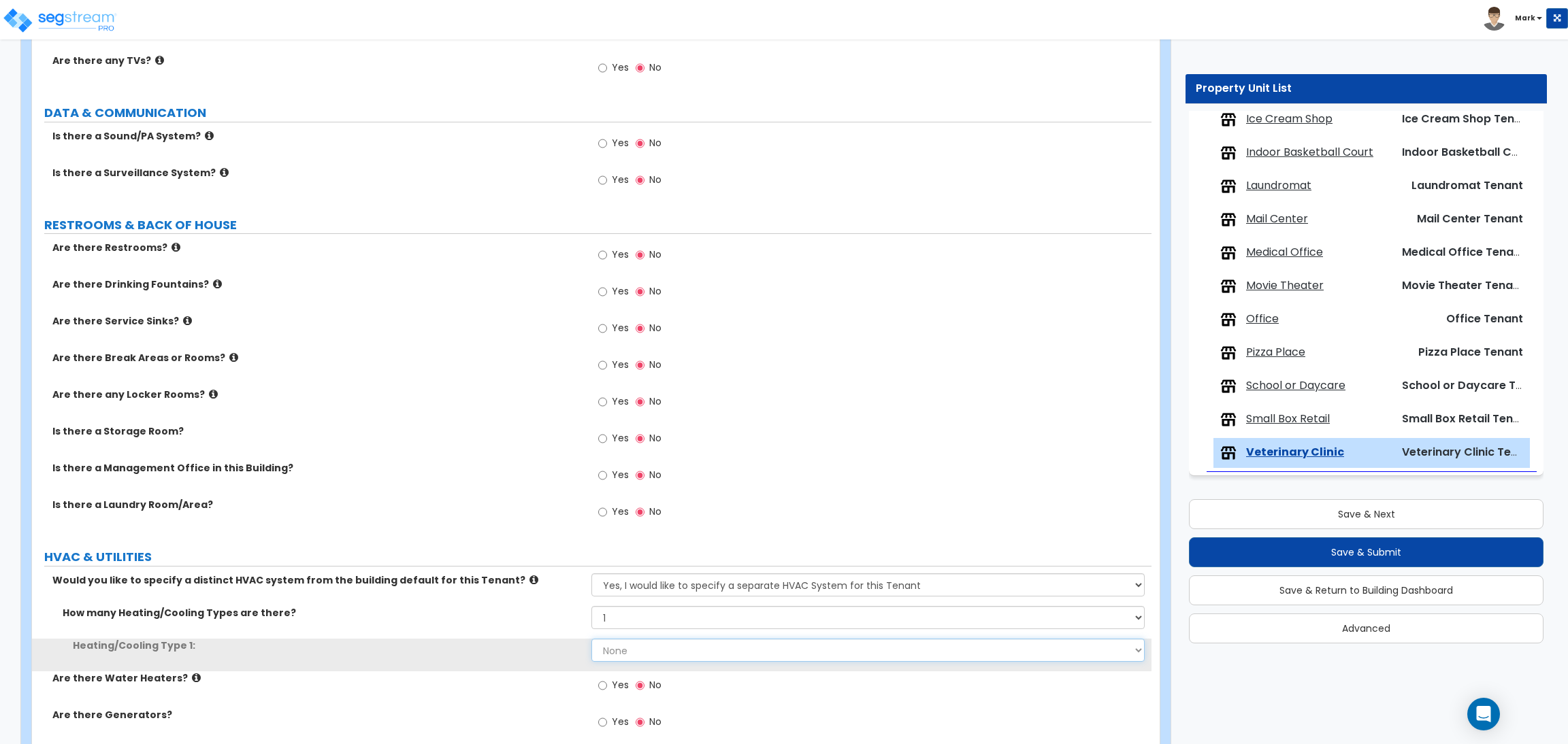
click at [635, 644] on select "None Heat Only Centralized Heating & Cooling Thru Wall Air Conditioners Mini Sp…" at bounding box center [867, 649] width 552 height 23
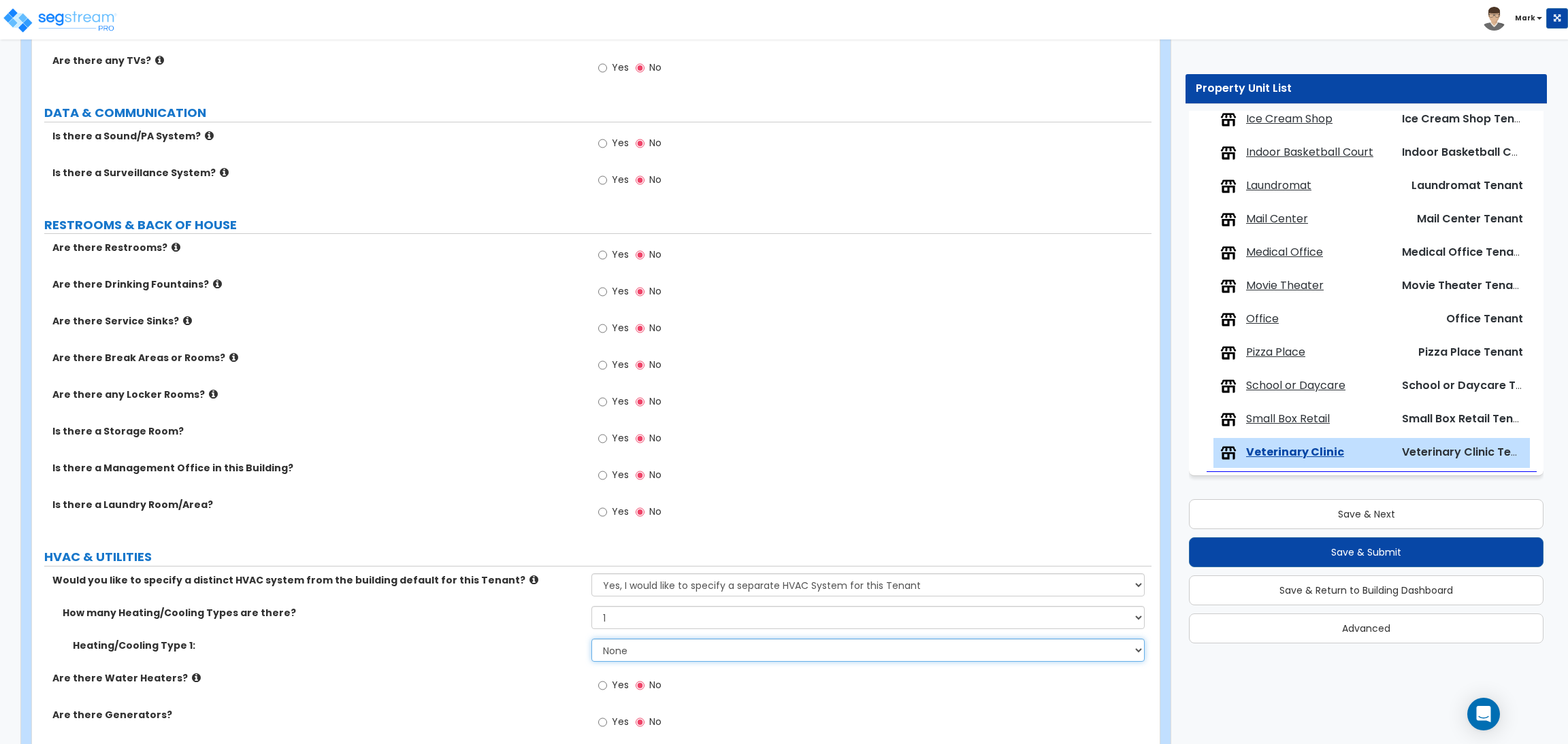
select select "1"
click at [591, 640] on select "None Heat Only Centralized Heating & Cooling Thru Wall Air Conditioners Mini Sp…" at bounding box center [867, 649] width 552 height 23
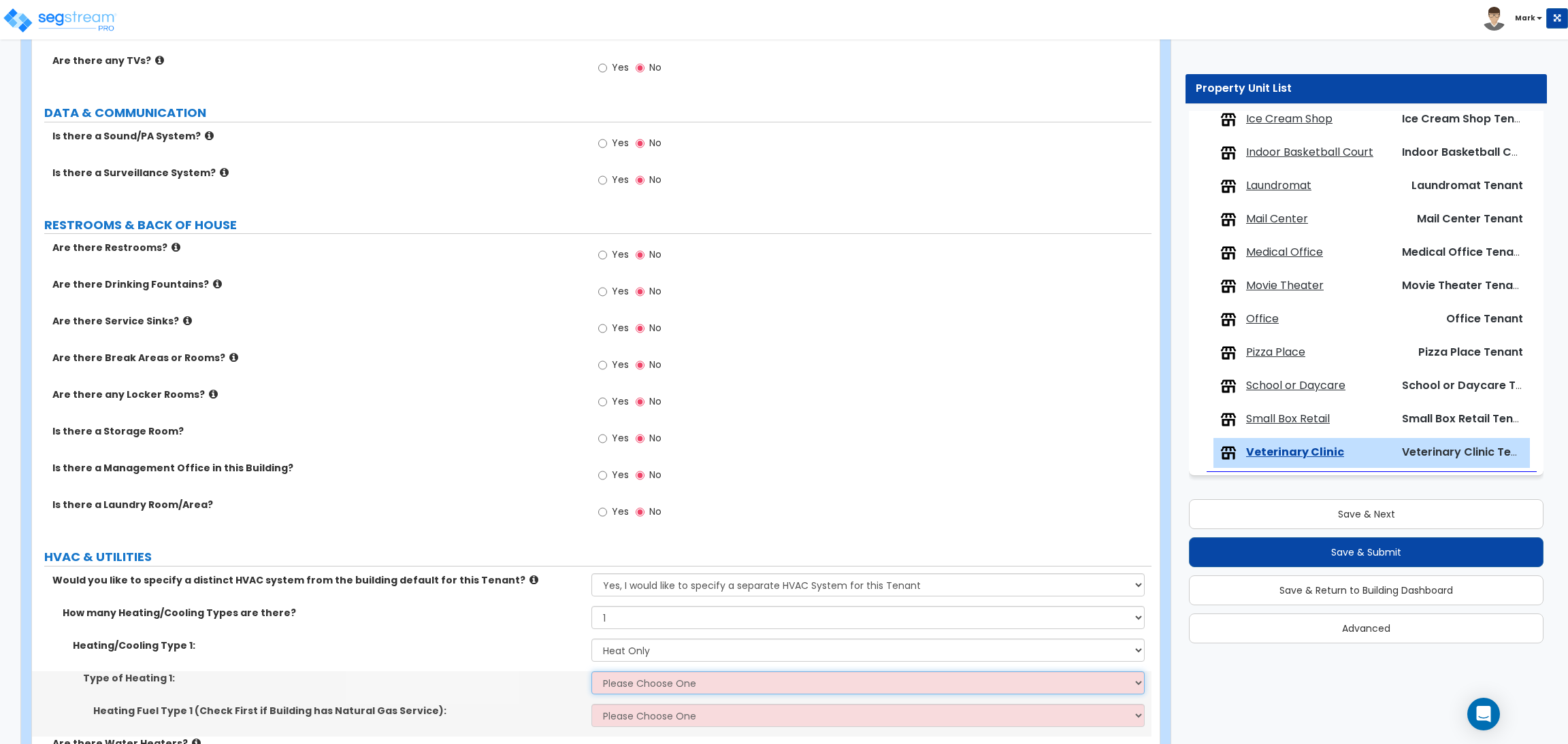
click at [631, 682] on select "Please Choose One Wall Heater Electric Baseboard Heater Hydronic Heating Radian…" at bounding box center [867, 682] width 552 height 23
select select "1"
click at [591, 673] on select "Please Choose One Wall Heater Electric Baseboard Heater Hydronic Heating Radian…" at bounding box center [867, 682] width 552 height 23
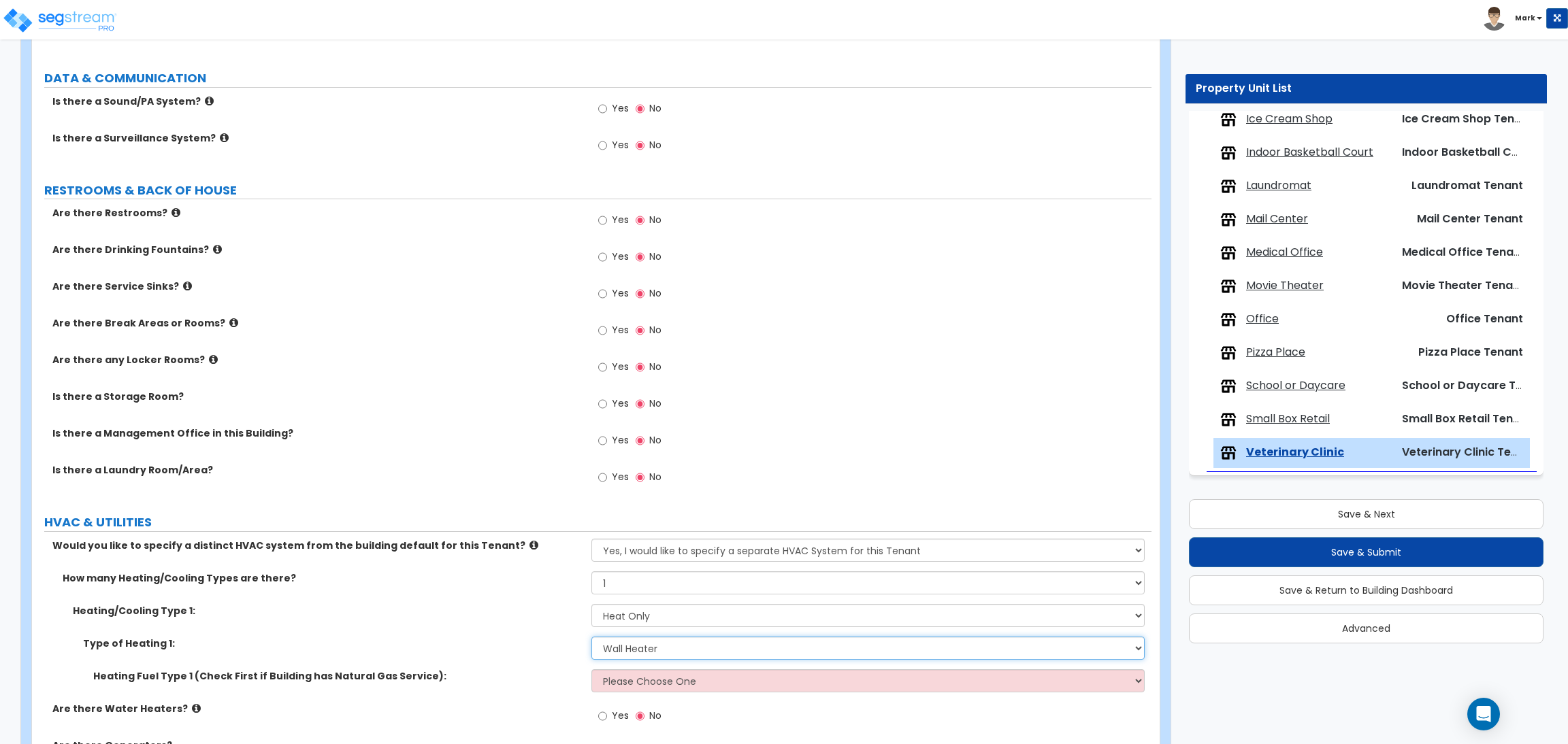
scroll to position [1957, 0]
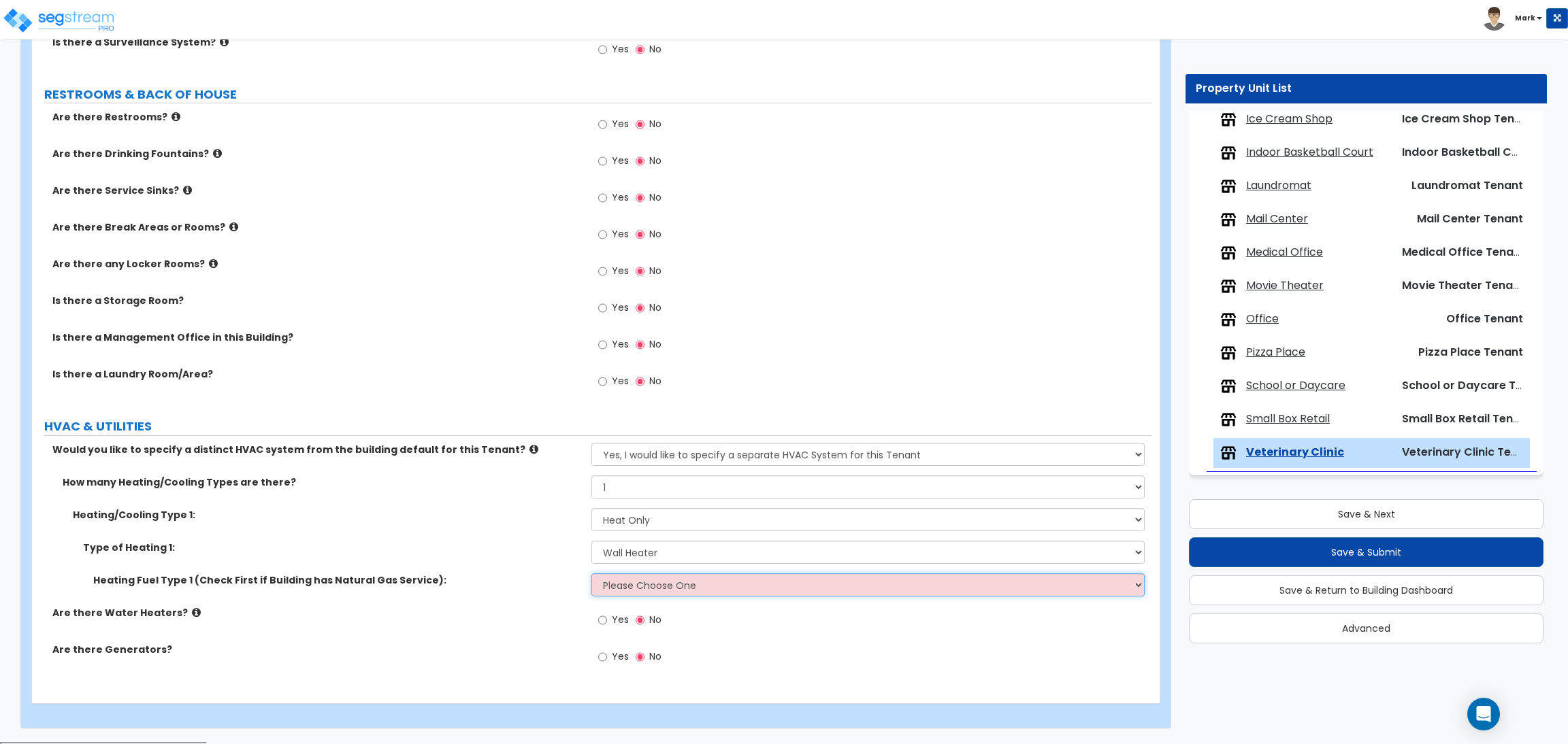
click at [646, 591] on select "Please Choose One Gas Electric" at bounding box center [867, 584] width 552 height 23
select select "1"
click at [591, 575] on select "Please Choose One Gas Electric" at bounding box center [867, 584] width 552 height 23
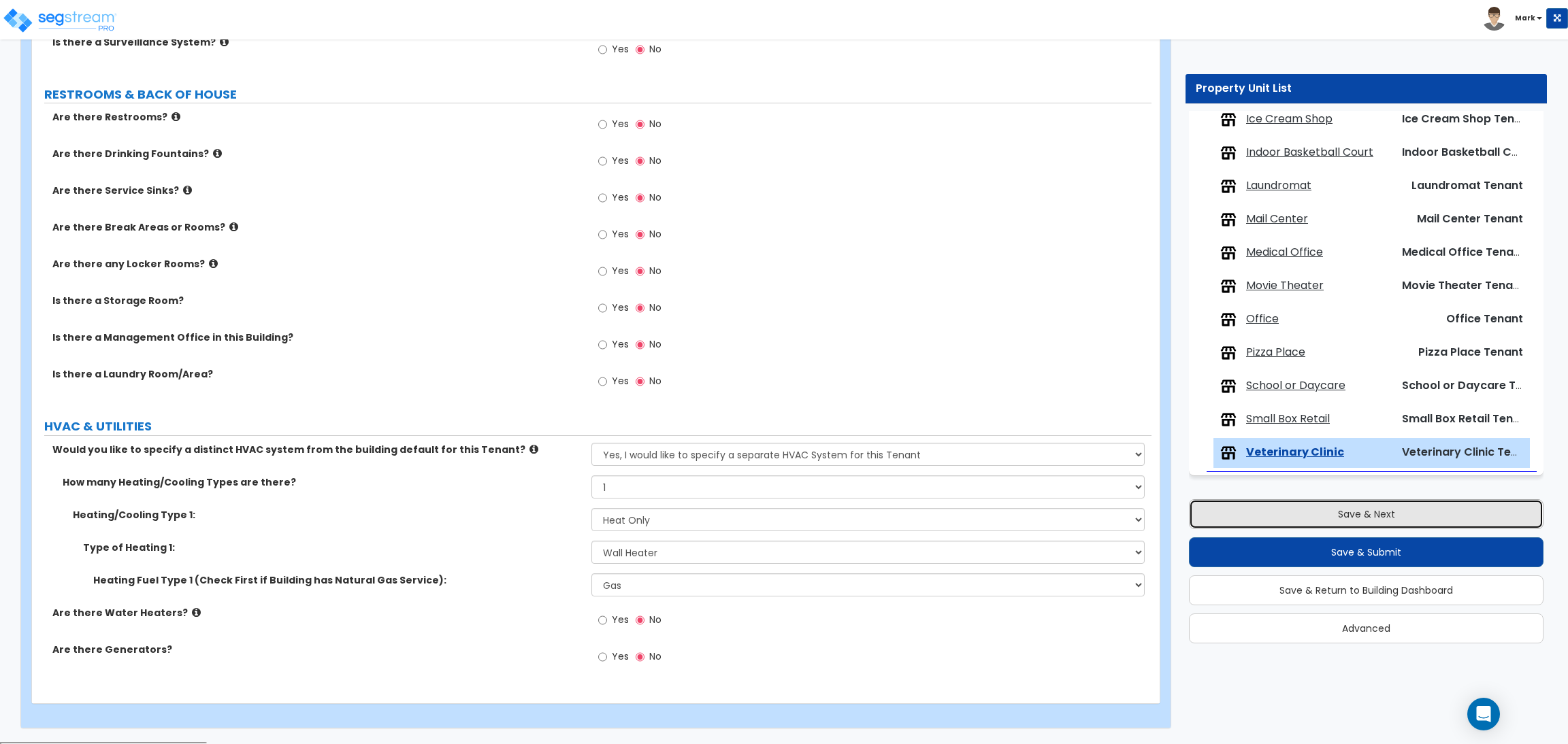
click at [1244, 524] on button "Save & Next" at bounding box center [1366, 513] width 355 height 30
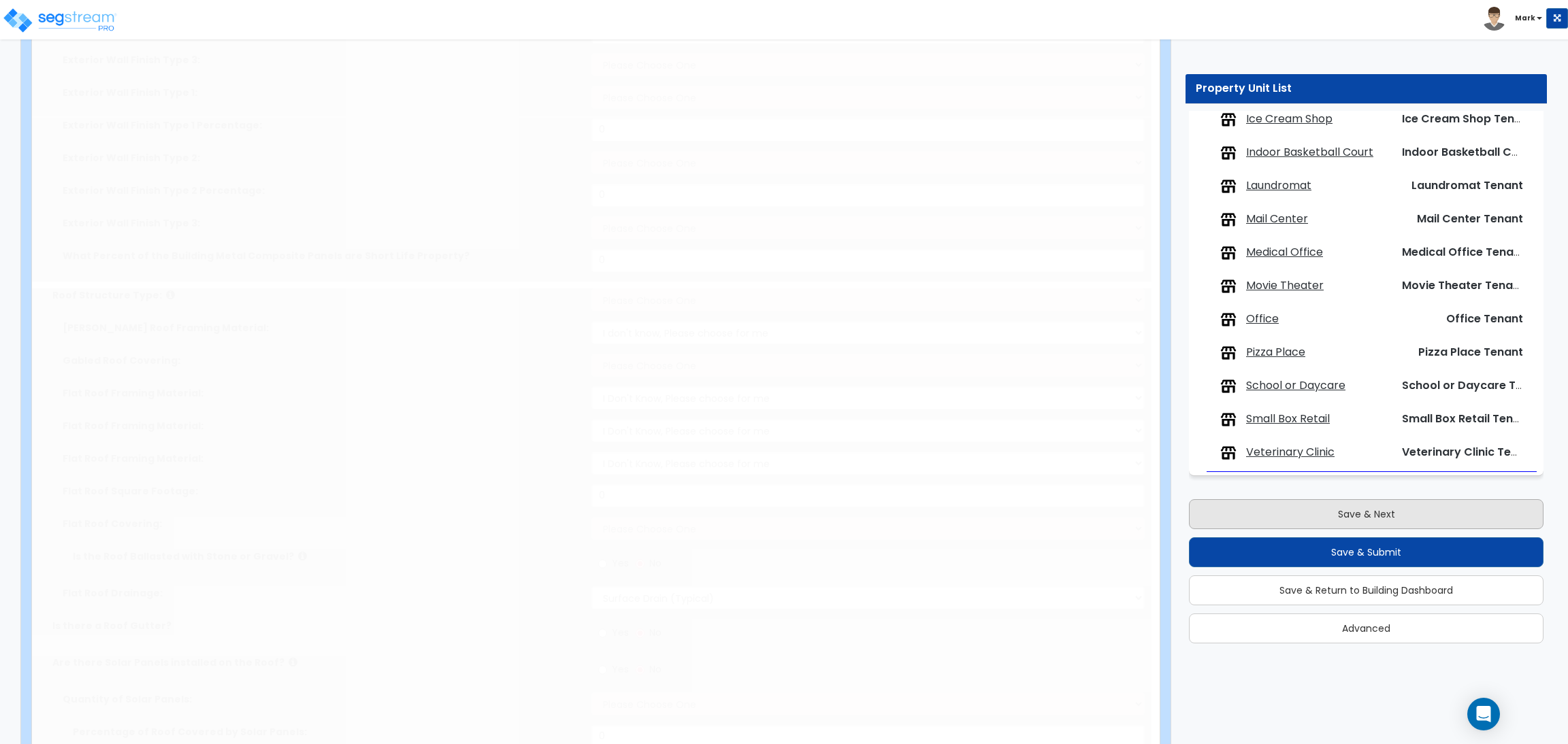
type input "25"
type input "200"
type input "30000"
select select "3"
select select "1"
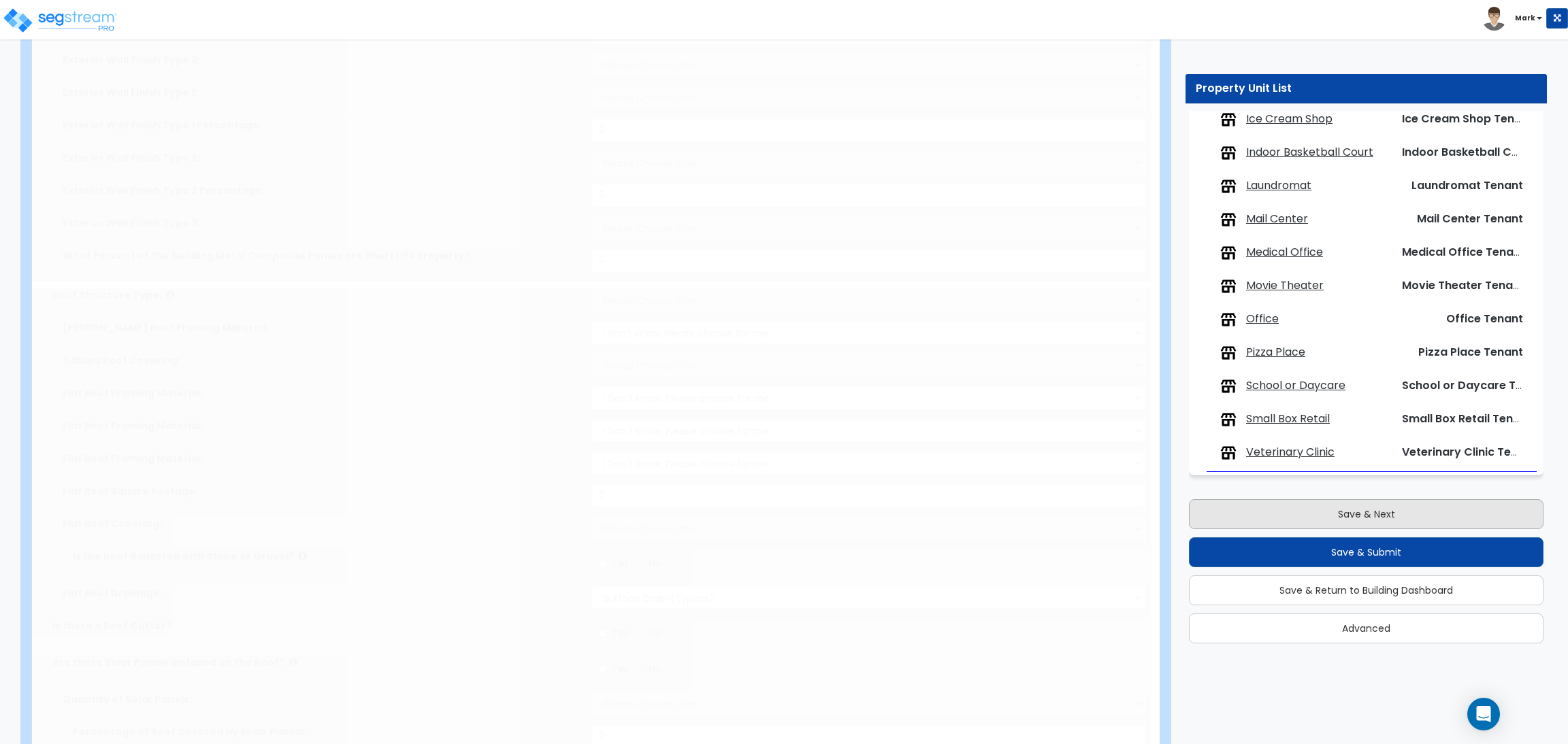
select select "1"
select select "10"
select select "2"
select select "1"
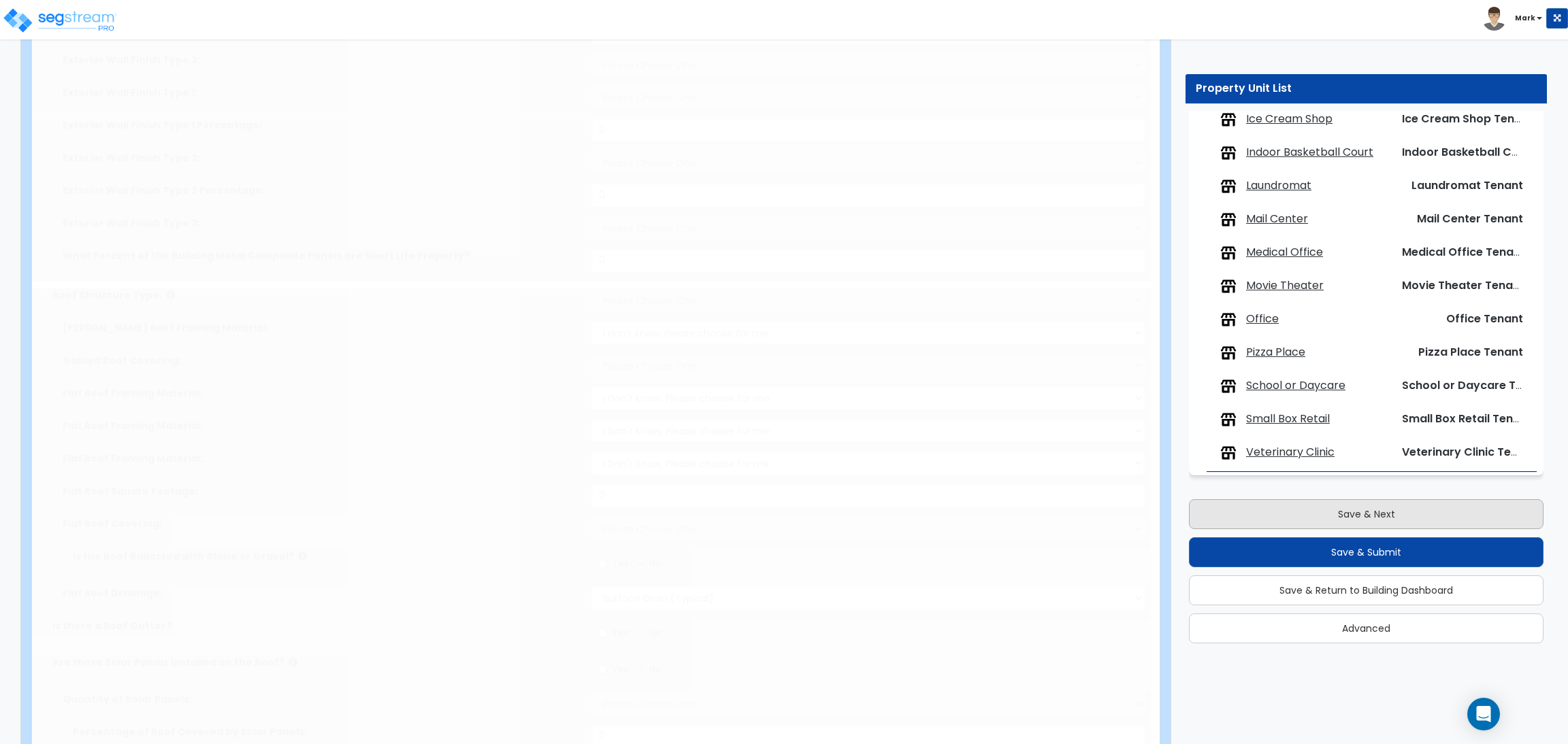
select select "1"
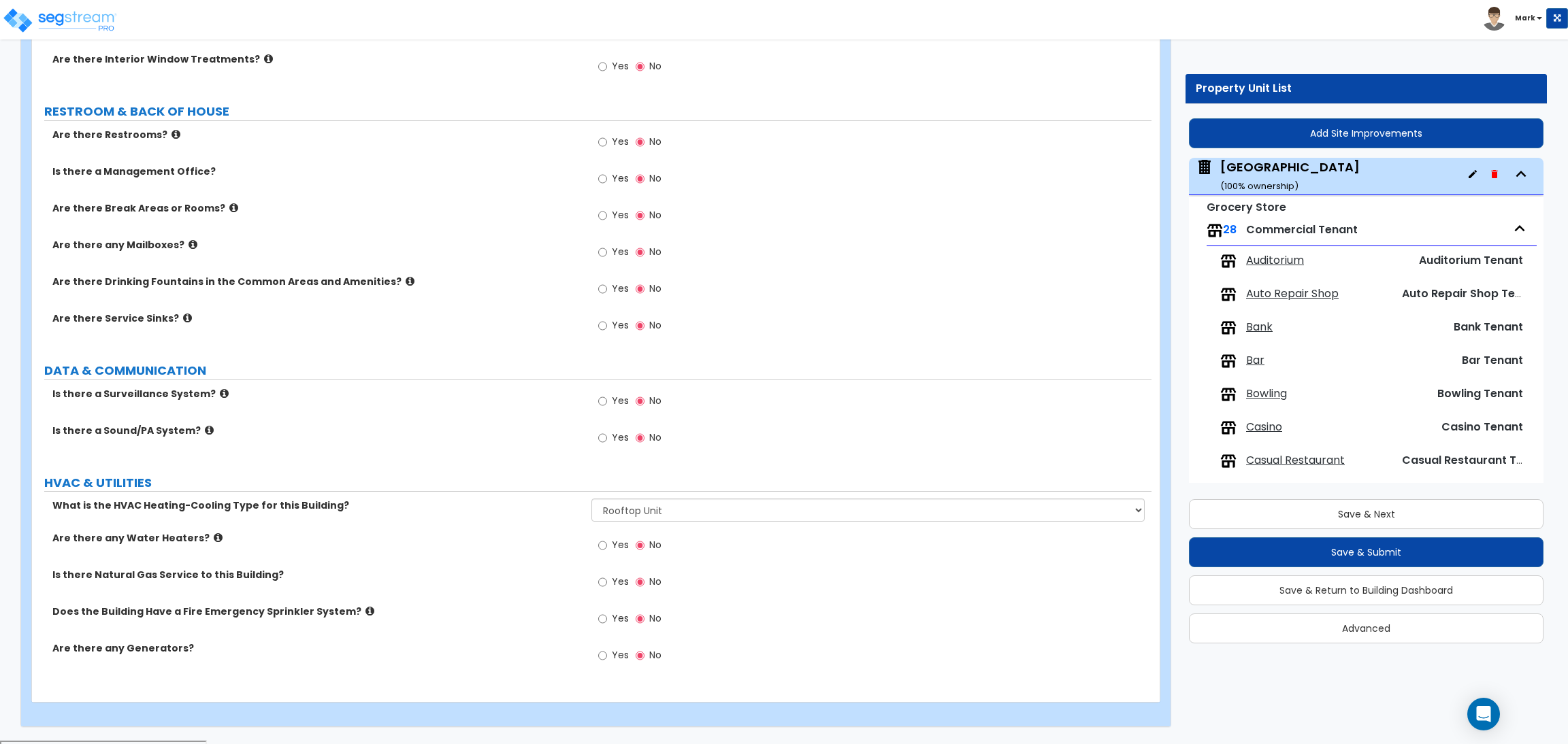
scroll to position [0, 0]
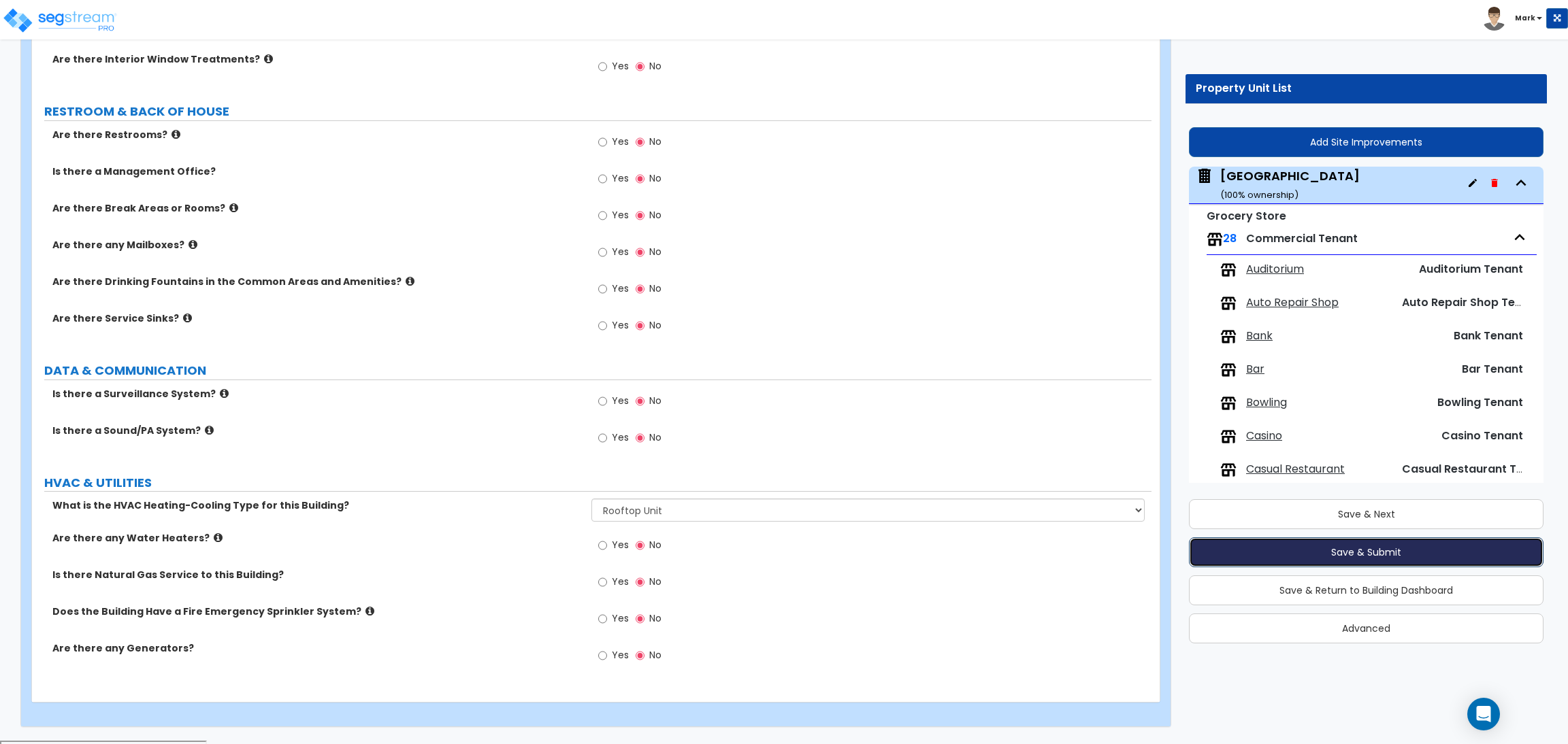
click at [1367, 545] on button "Save & Submit" at bounding box center [1366, 552] width 355 height 30
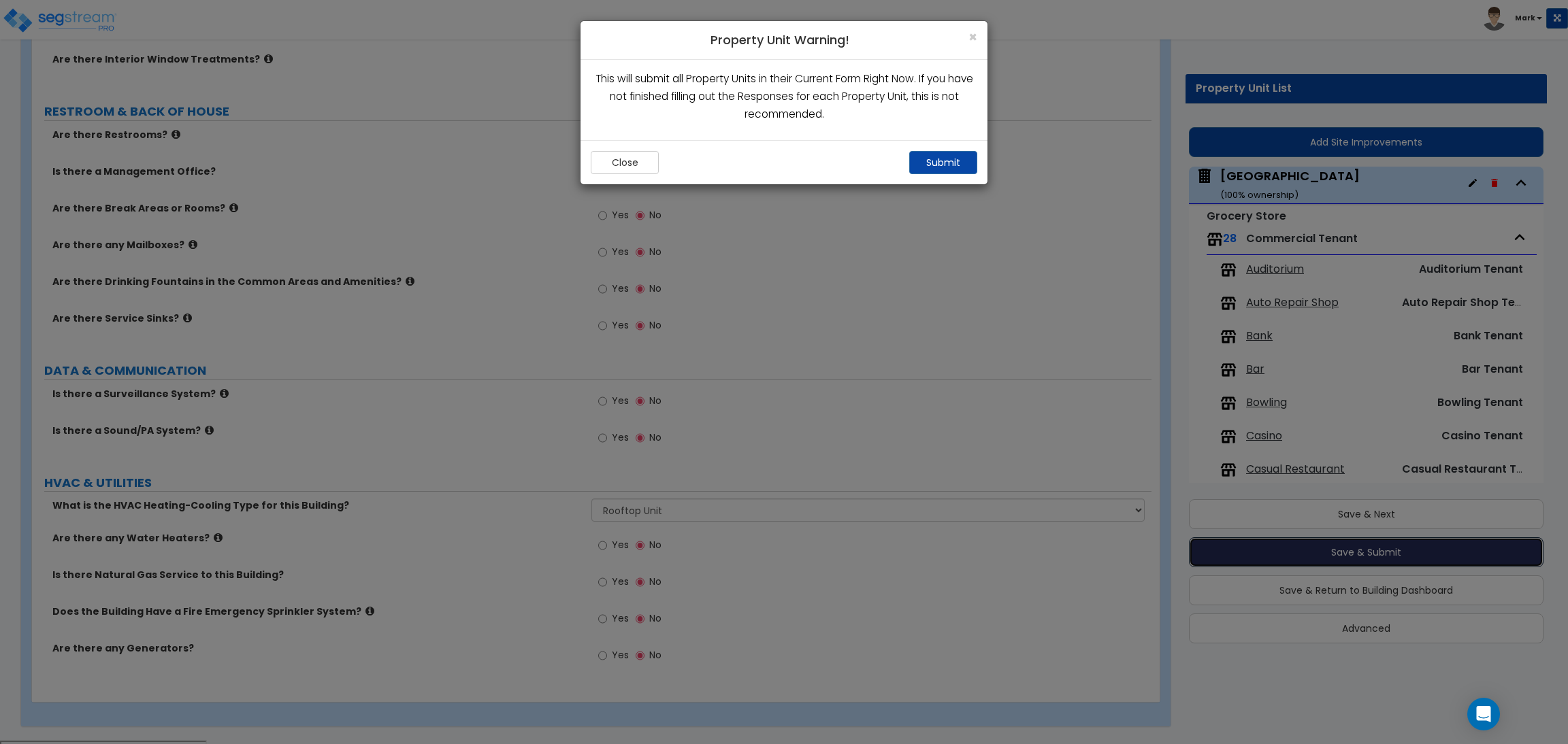
scroll to position [55, 0]
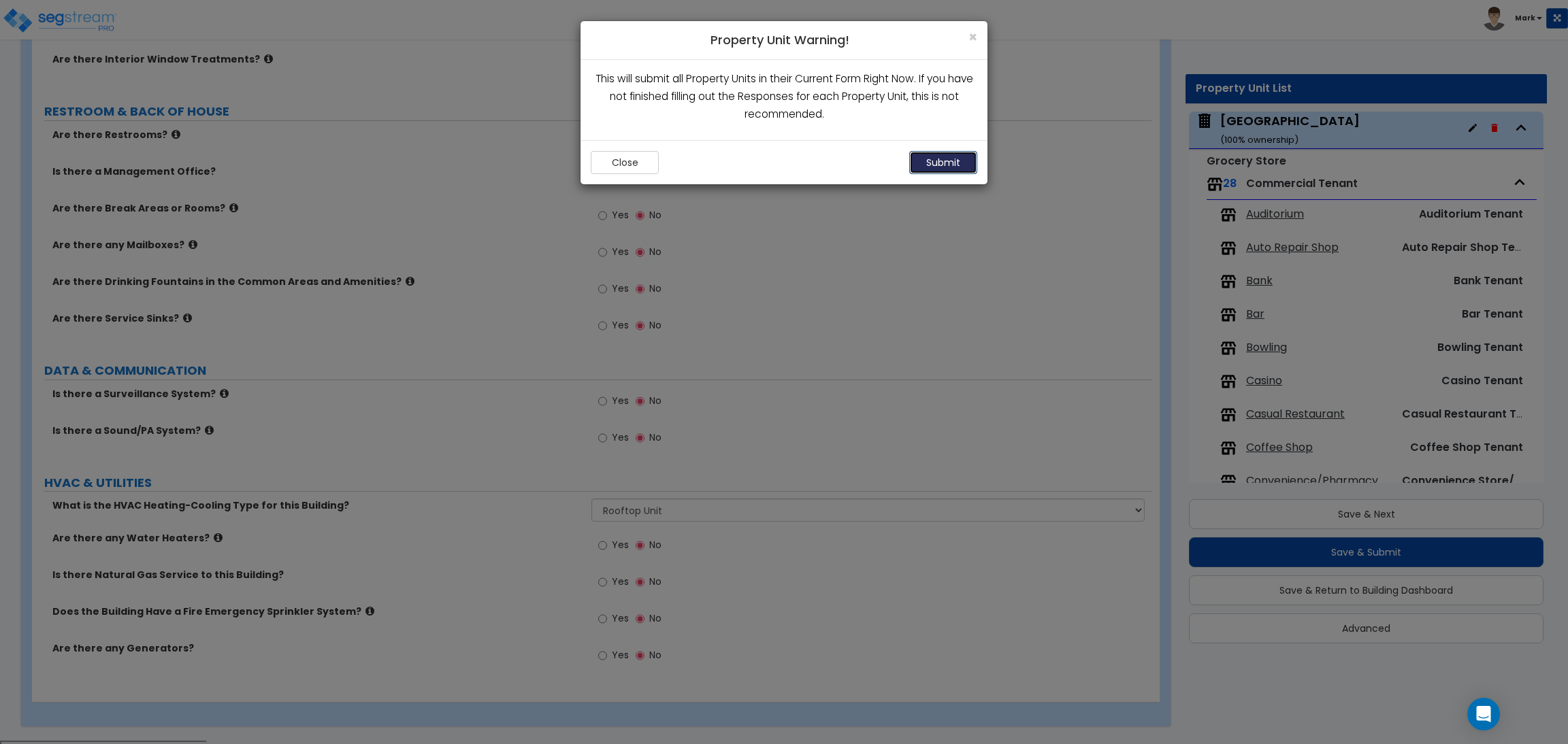
click at [942, 166] on button "Submit" at bounding box center [943, 162] width 68 height 23
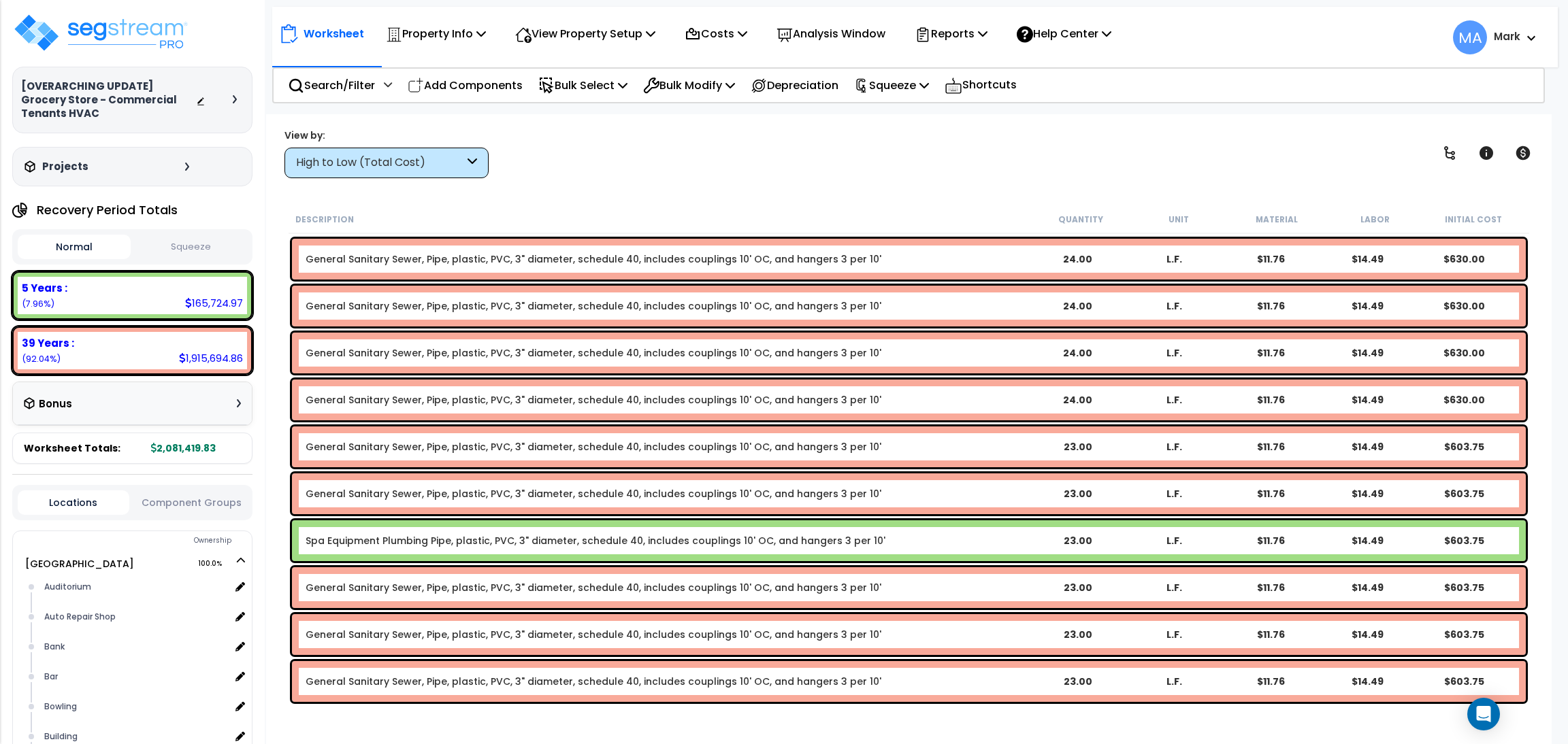
scroll to position [13567, 0]
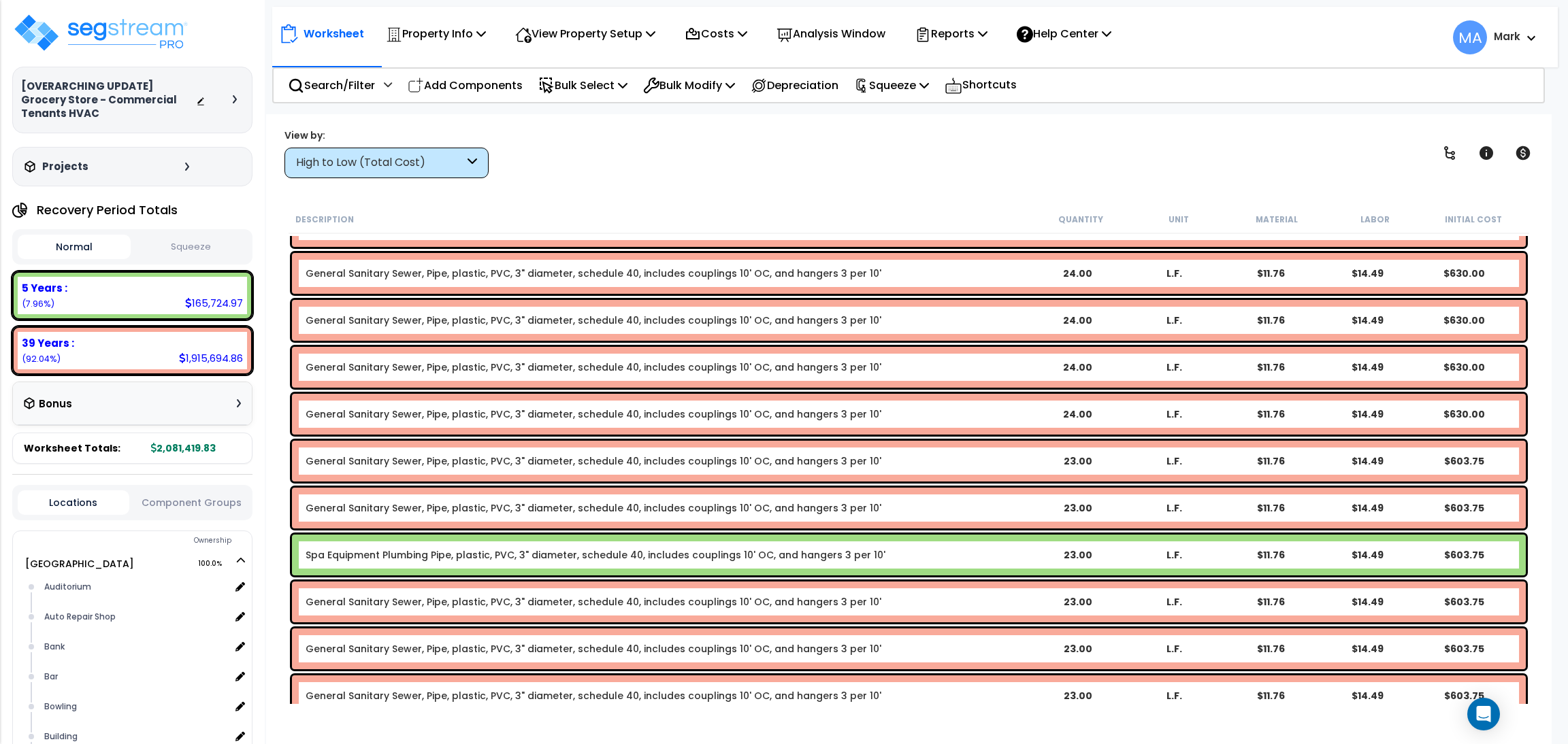
click at [336, 169] on div "High to Low (Total Cost)" at bounding box center [380, 163] width 168 height 16
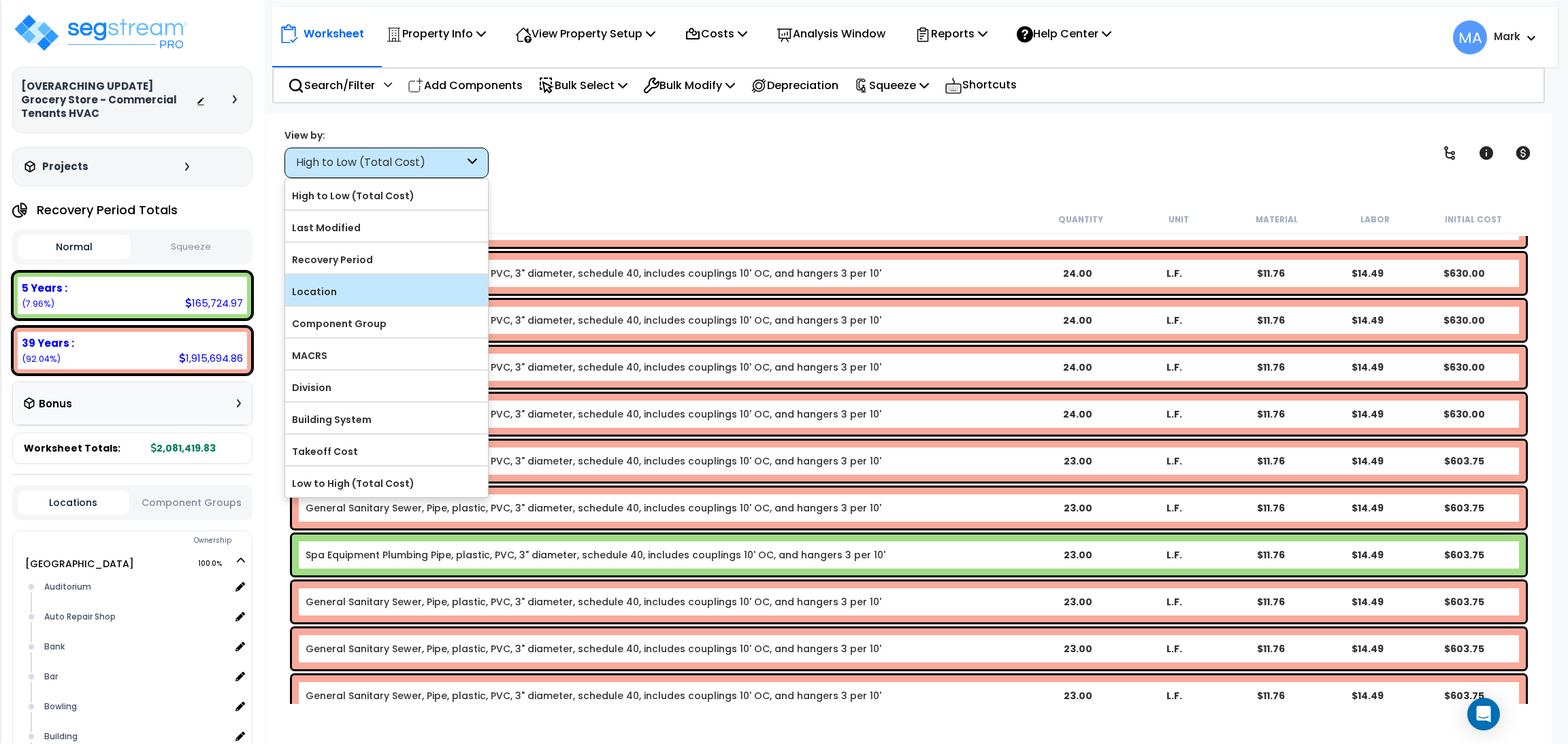
click at [363, 287] on label "Location" at bounding box center [386, 291] width 203 height 20
click at [0, 0] on input "Location" at bounding box center [0, 0] width 0 height 0
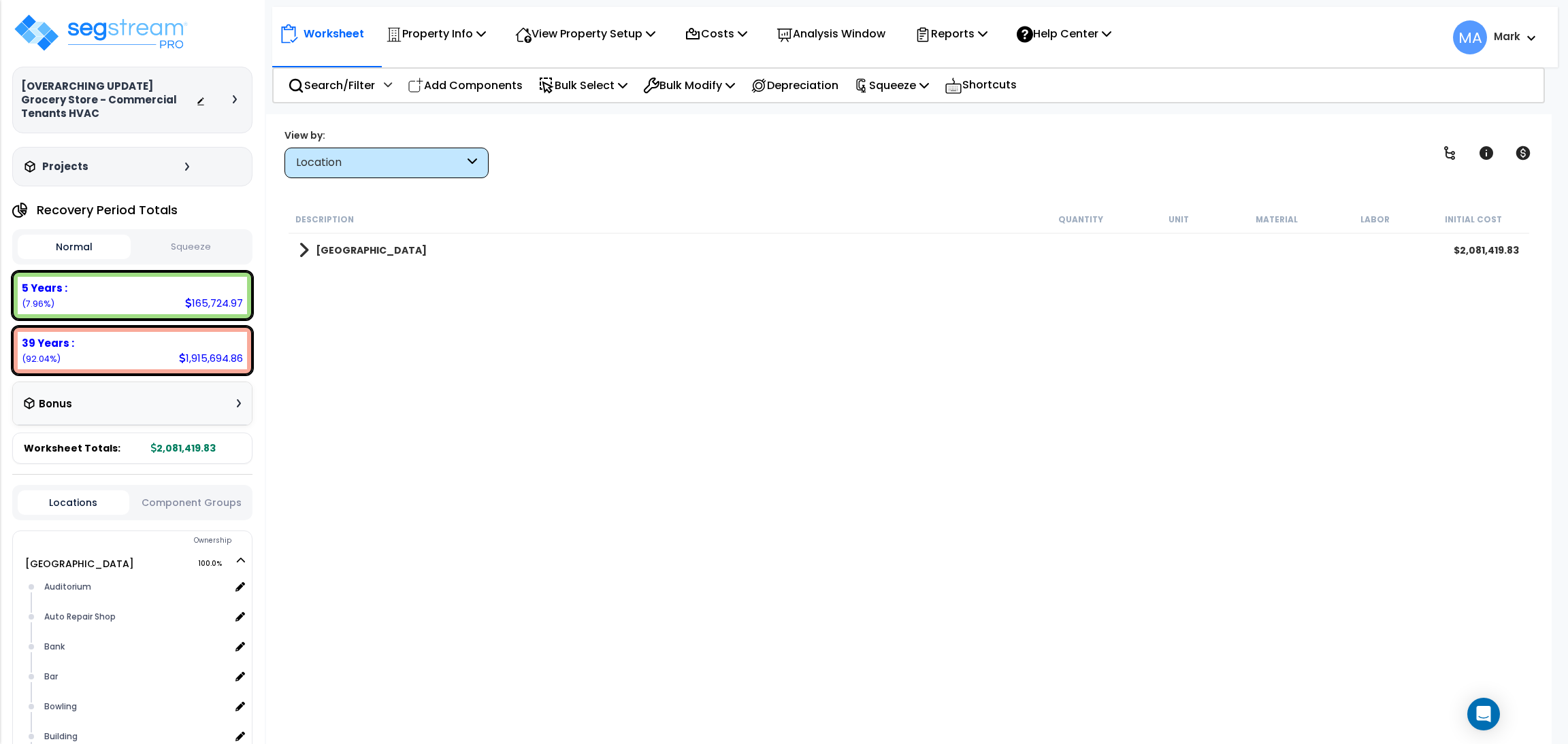
scroll to position [0, 0]
click at [336, 88] on p "Search/Filter" at bounding box center [331, 85] width 87 height 18
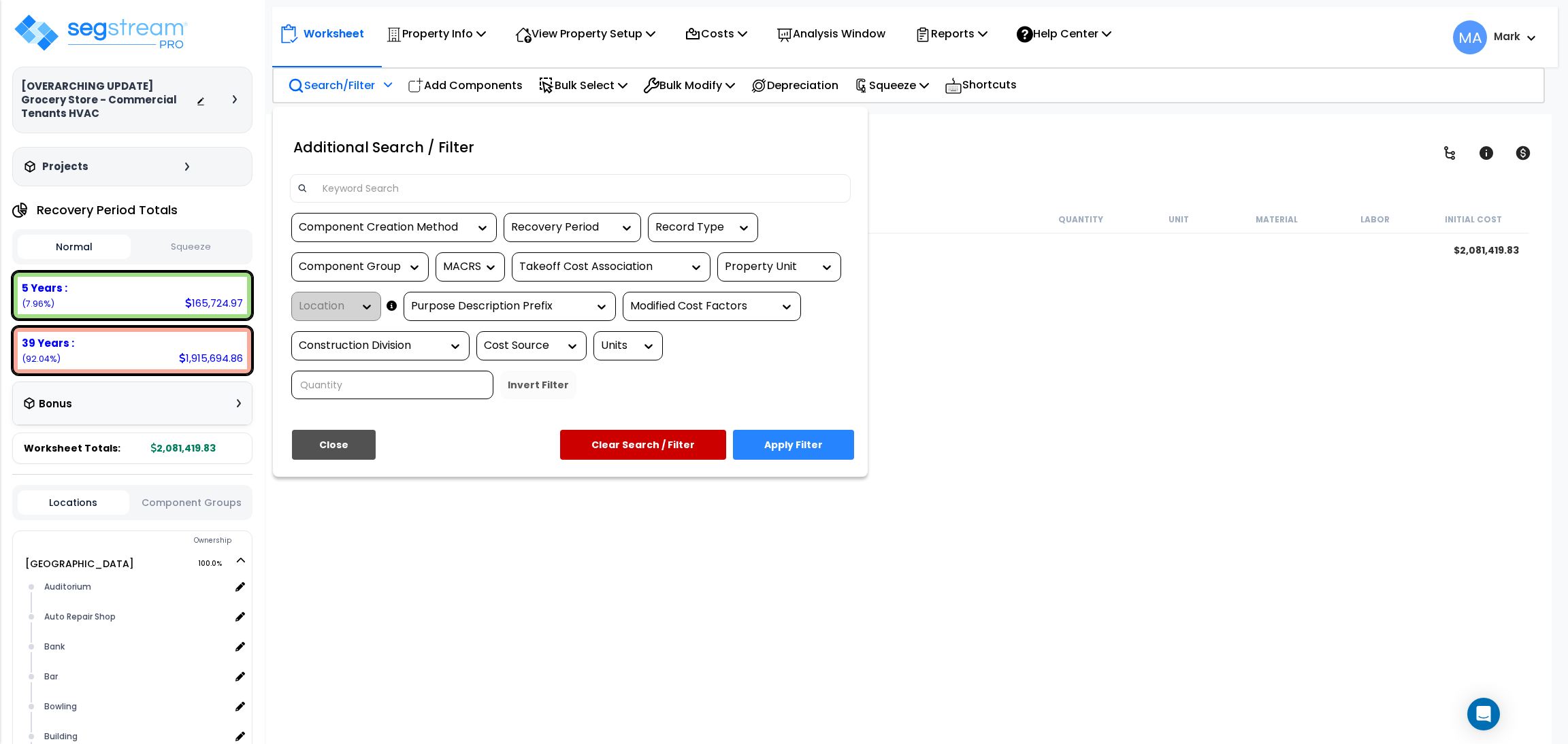
click at [394, 193] on input at bounding box center [578, 188] width 528 height 20
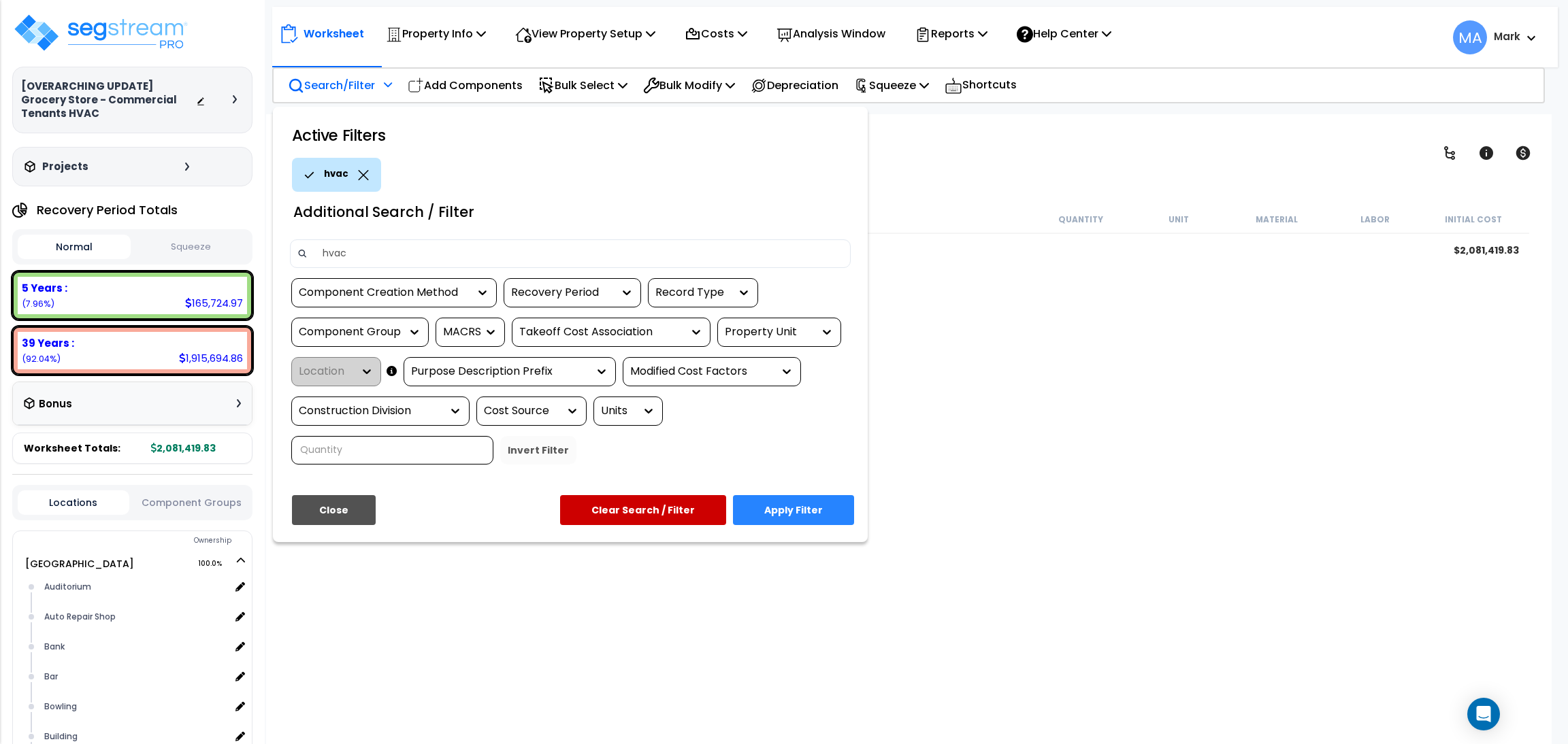
type input "hvac"
click at [769, 503] on button "Apply Filter" at bounding box center [793, 510] width 121 height 30
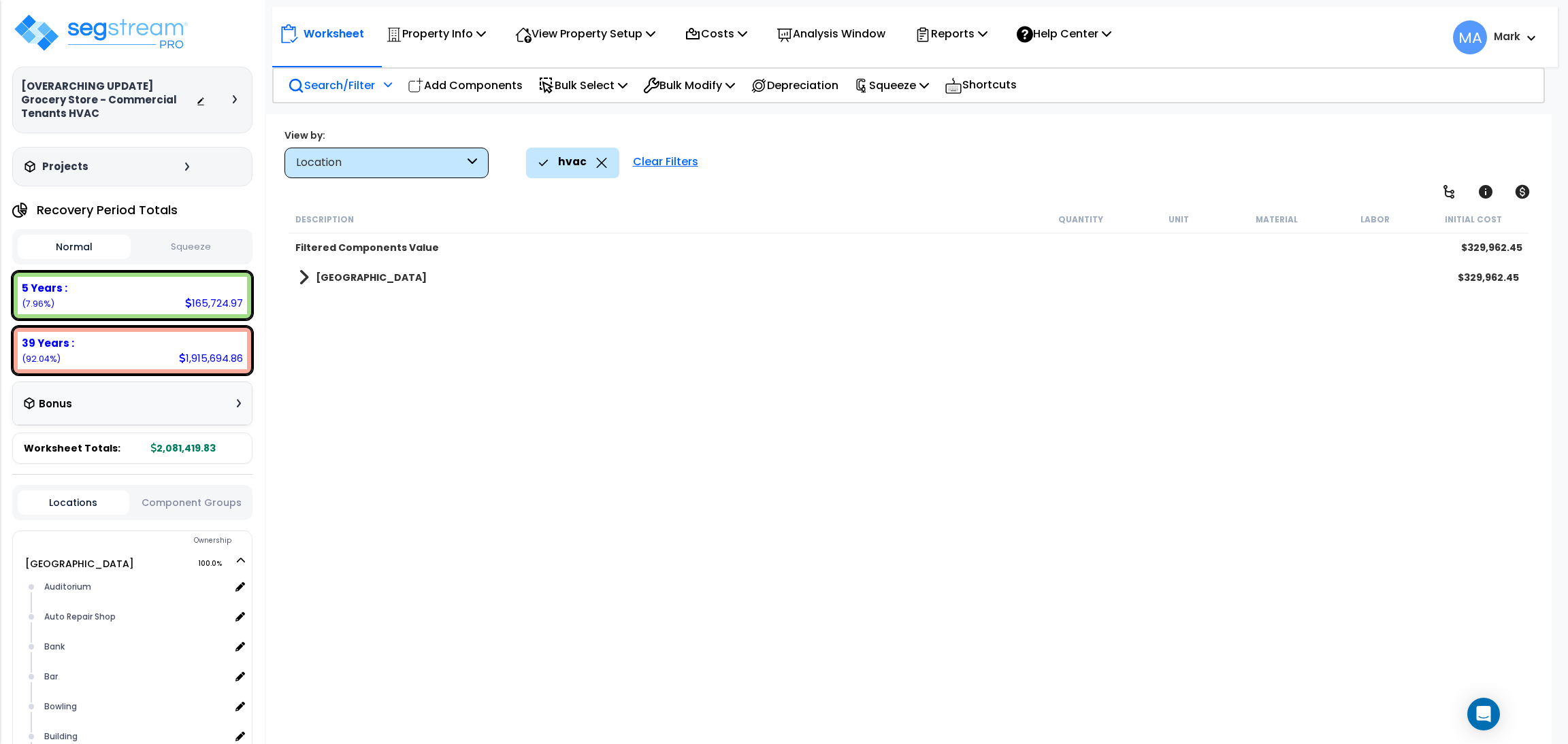
click at [360, 278] on b "[GEOGRAPHIC_DATA]" at bounding box center [371, 277] width 111 height 14
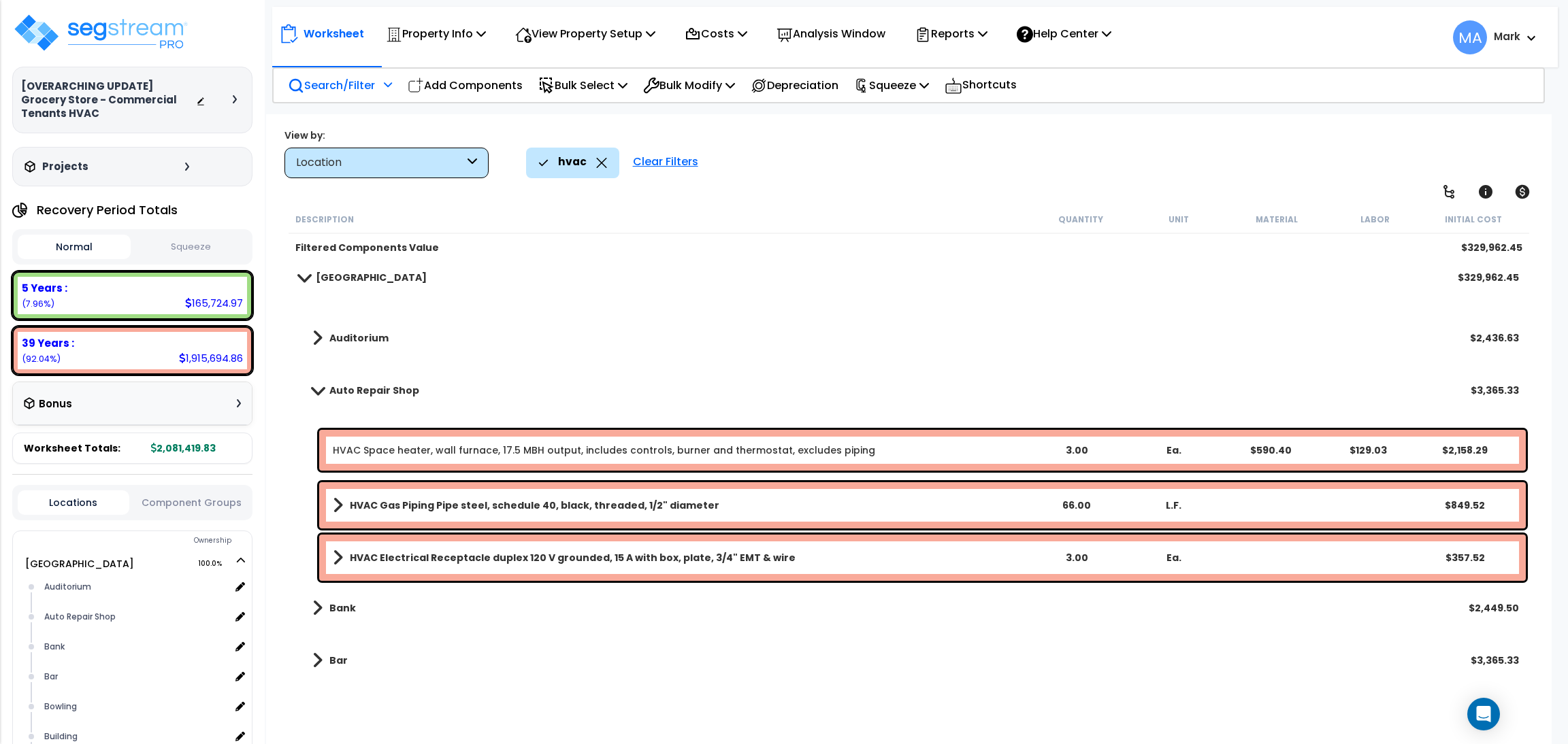
click at [360, 335] on b "Auditorium" at bounding box center [358, 338] width 59 height 14
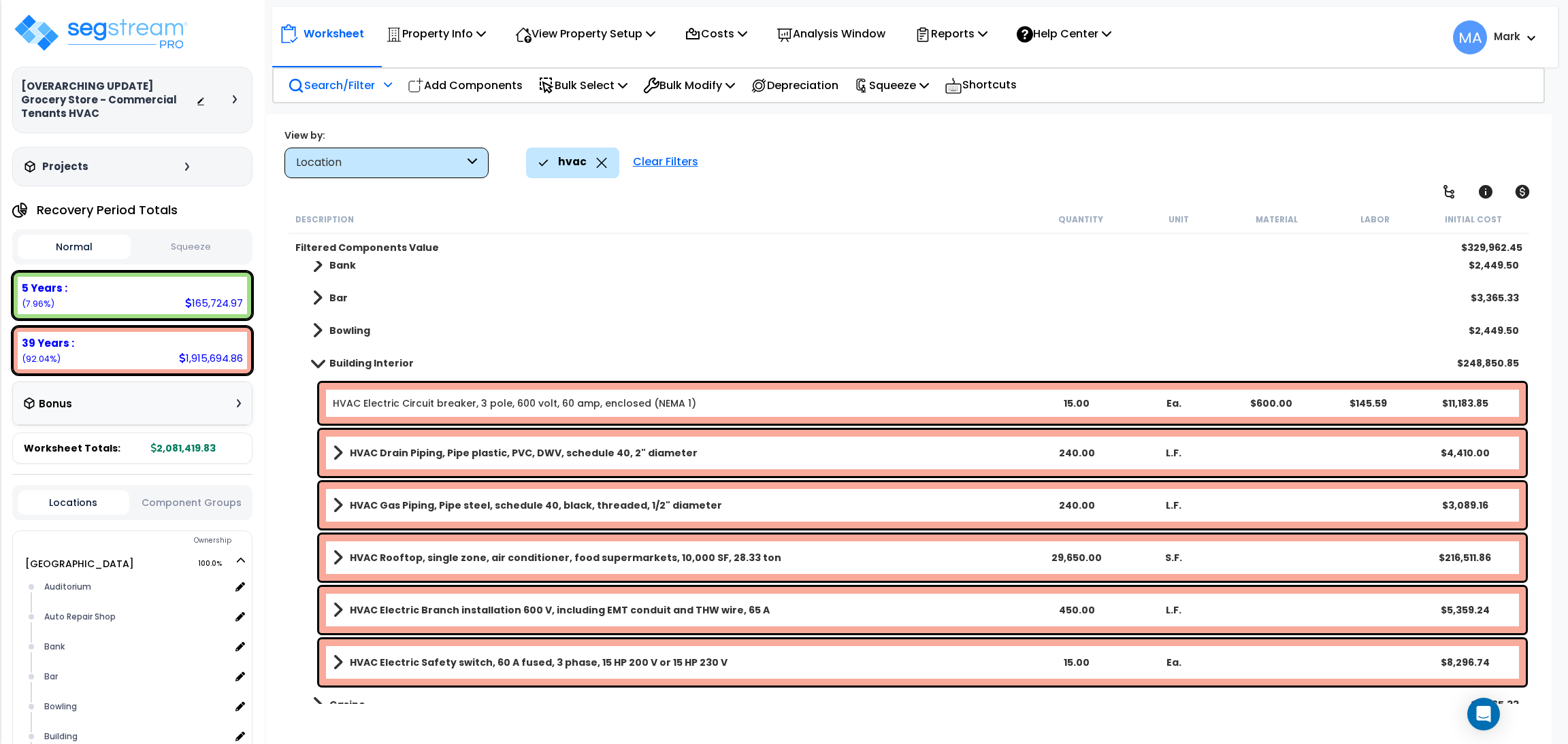
scroll to position [408, 0]
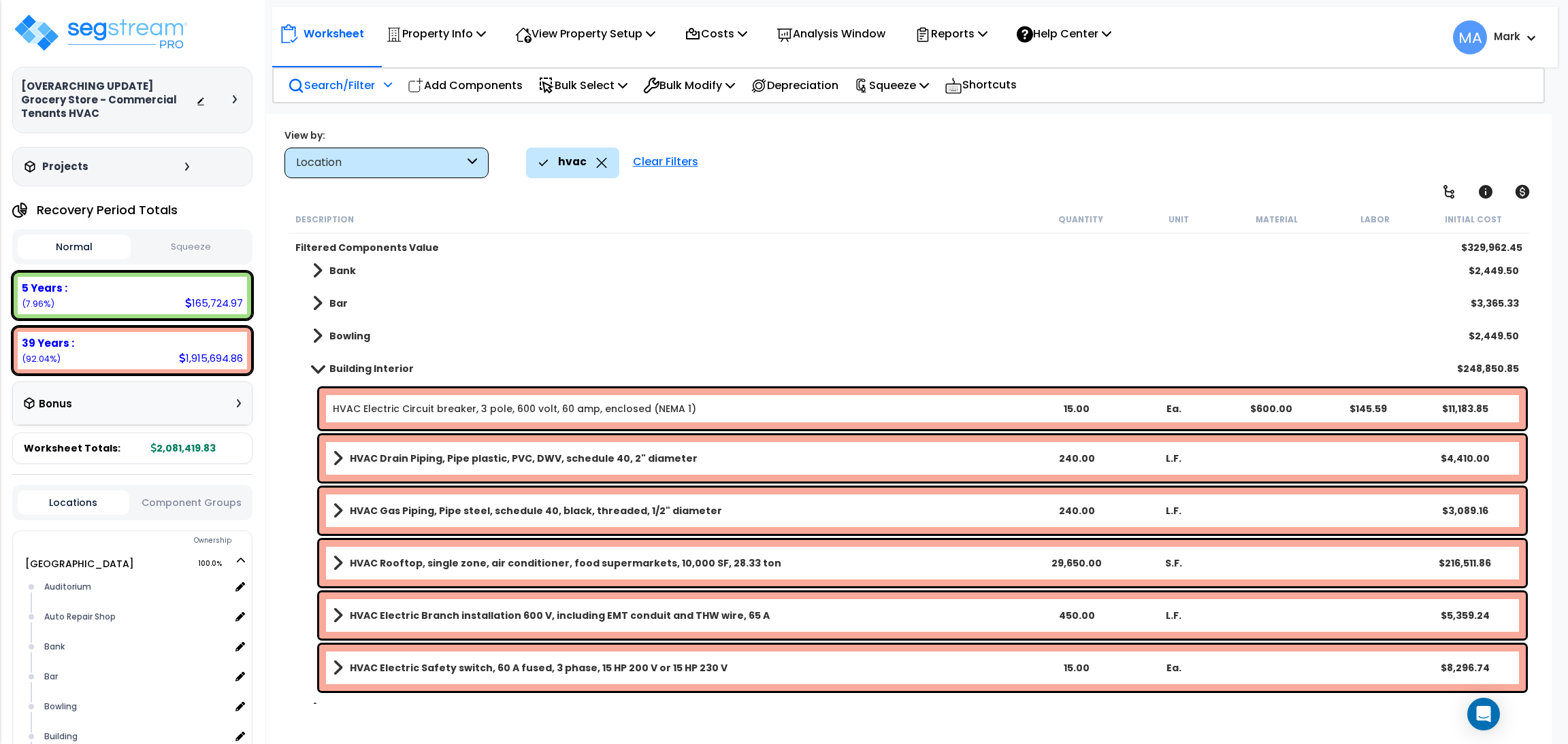
click at [366, 372] on b "Building Interior" at bounding box center [371, 368] width 85 height 14
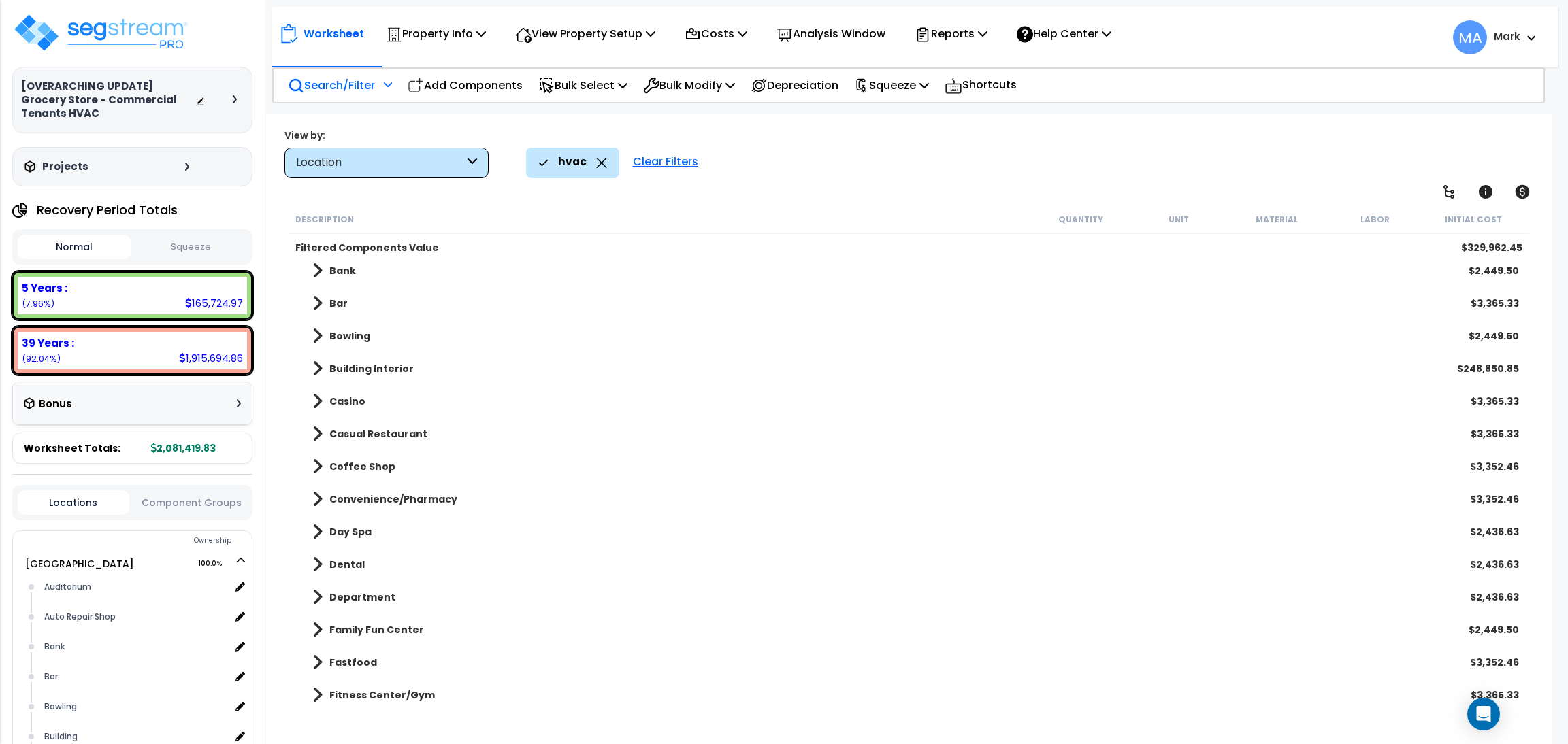
click at [352, 409] on link "Casino" at bounding box center [332, 400] width 67 height 19
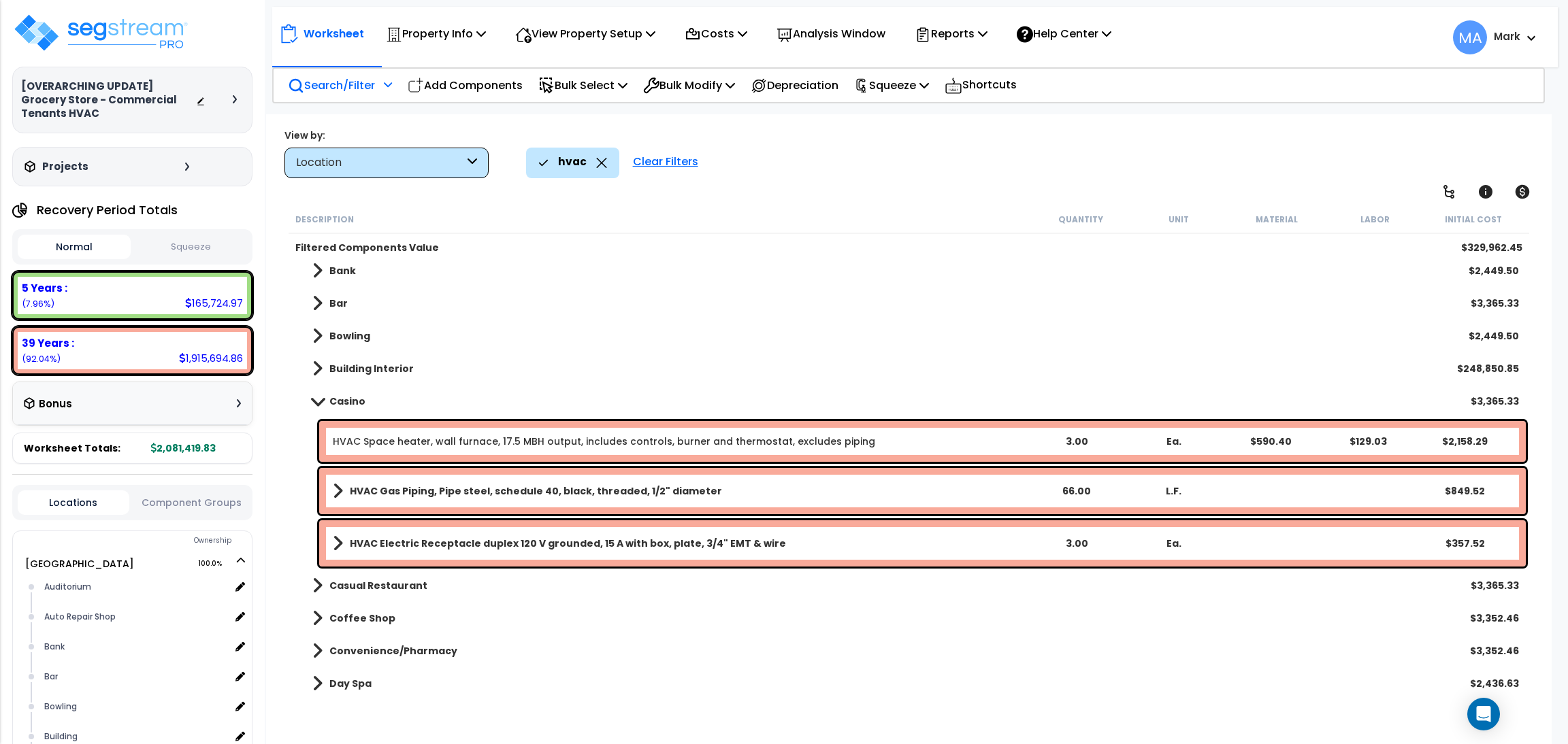
click at [354, 334] on b "Bowling" at bounding box center [349, 335] width 40 height 14
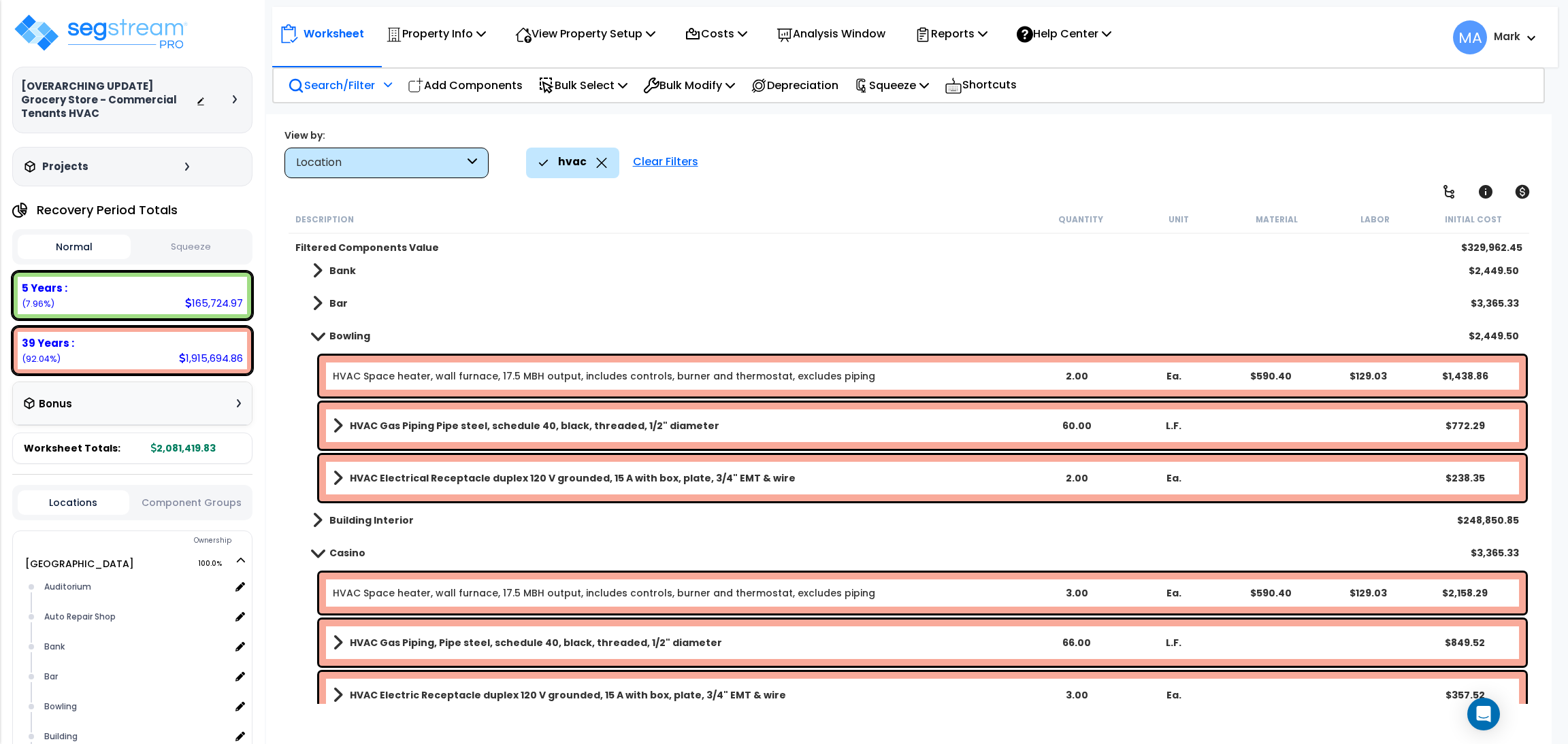
click at [349, 295] on div "Bar $3,365.33" at bounding box center [909, 303] width 1233 height 33
click at [334, 311] on link "Bar" at bounding box center [323, 303] width 49 height 19
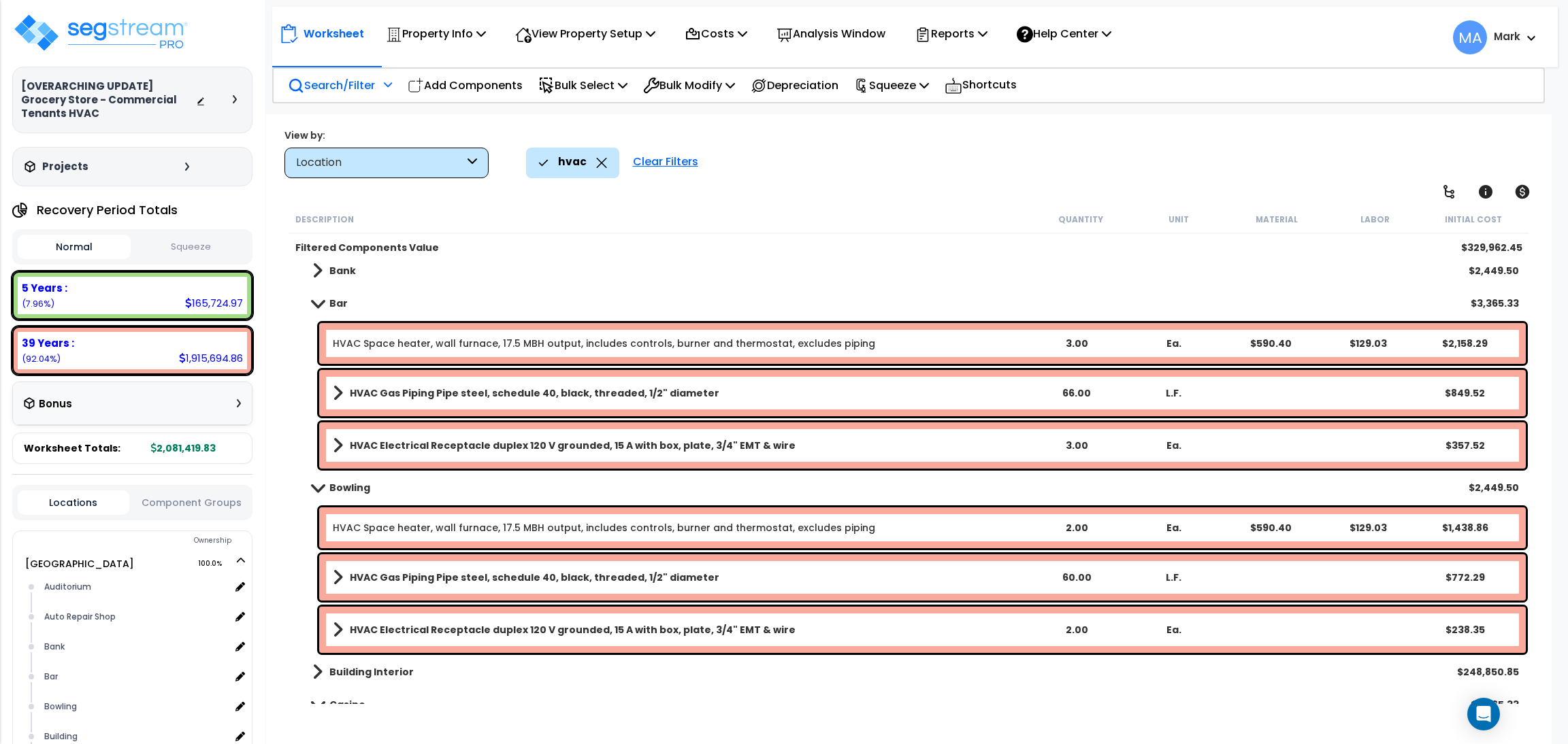
click at [342, 274] on b "Bank" at bounding box center [342, 270] width 27 height 14
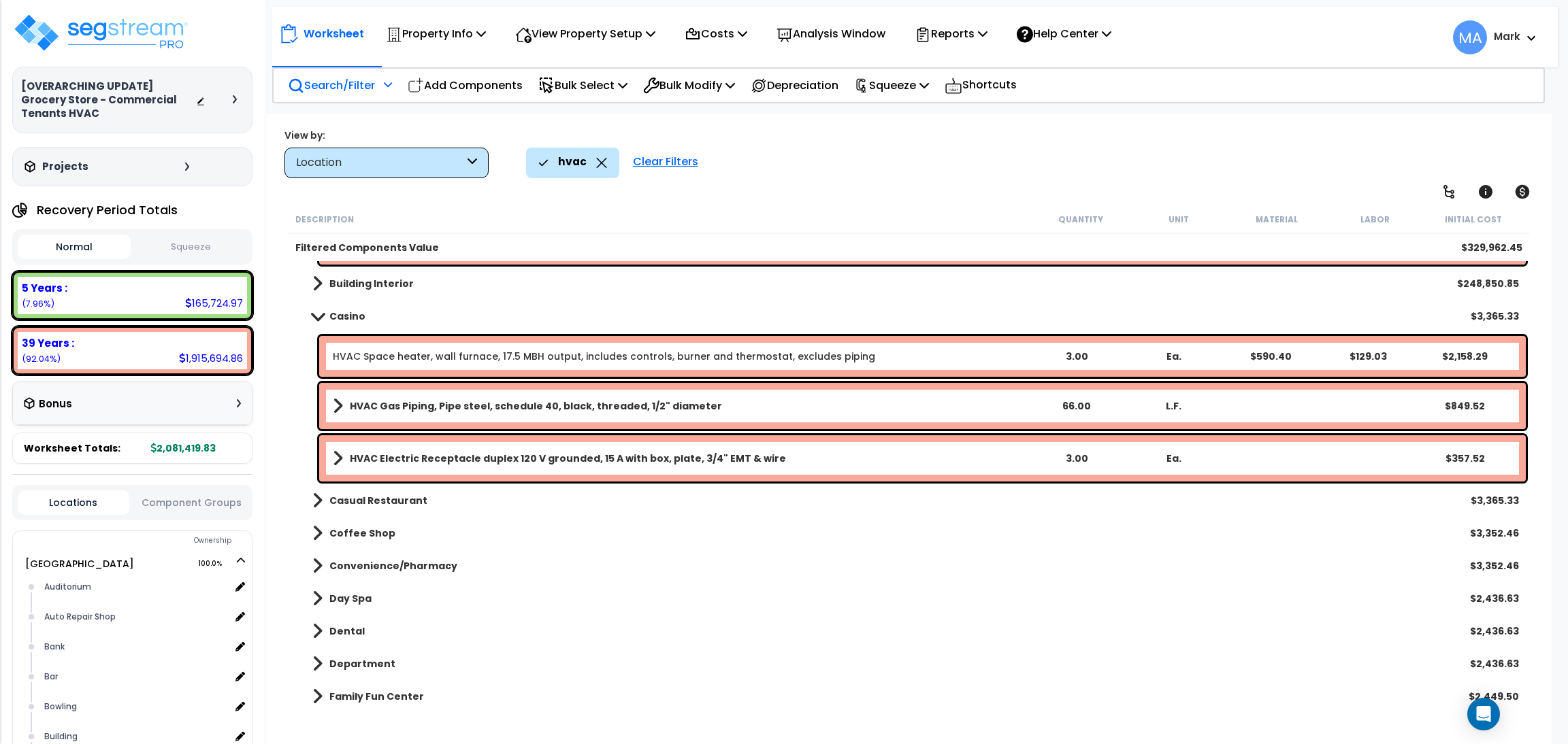
scroll to position [1020, 0]
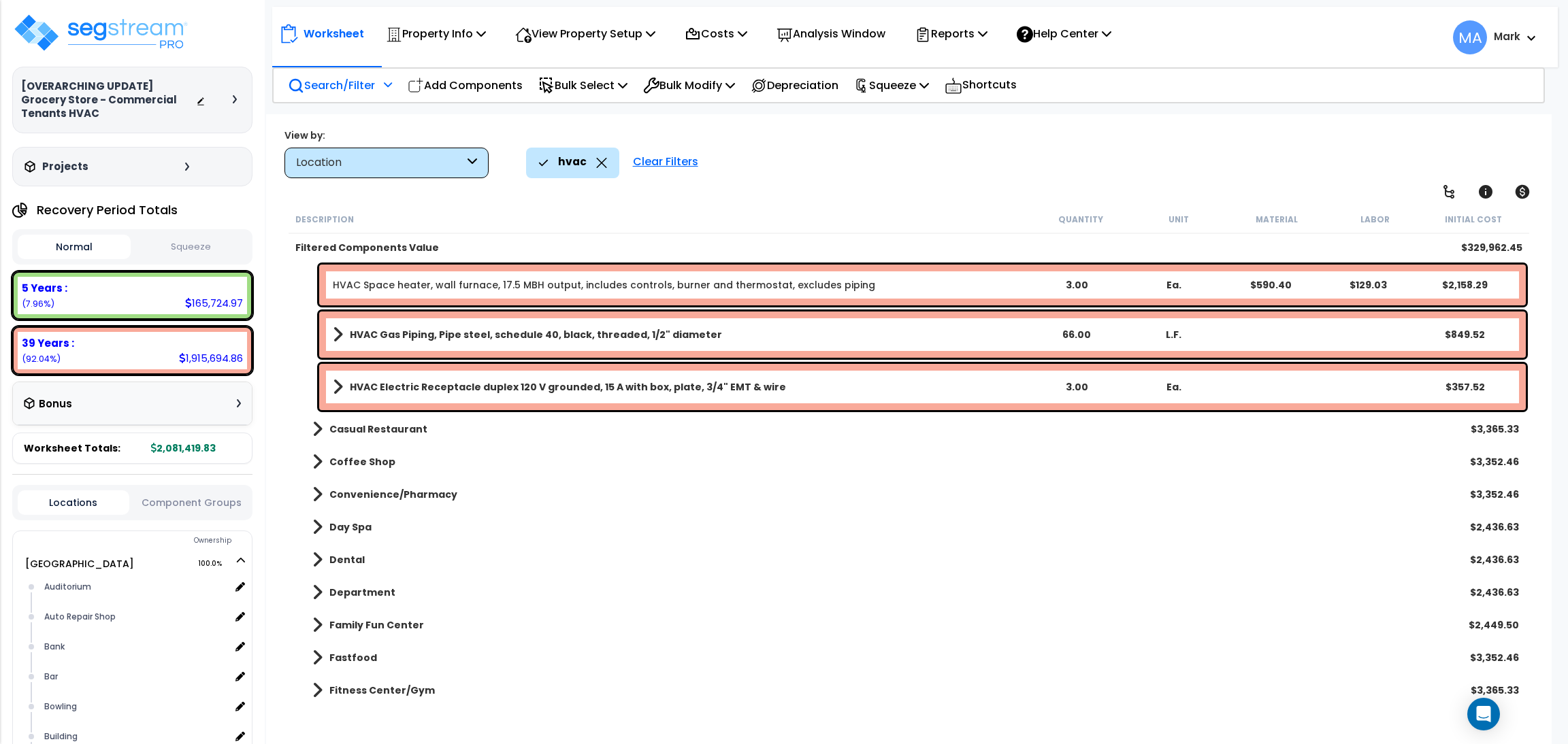
click at [358, 430] on b "Casual Restaurant" at bounding box center [378, 429] width 98 height 14
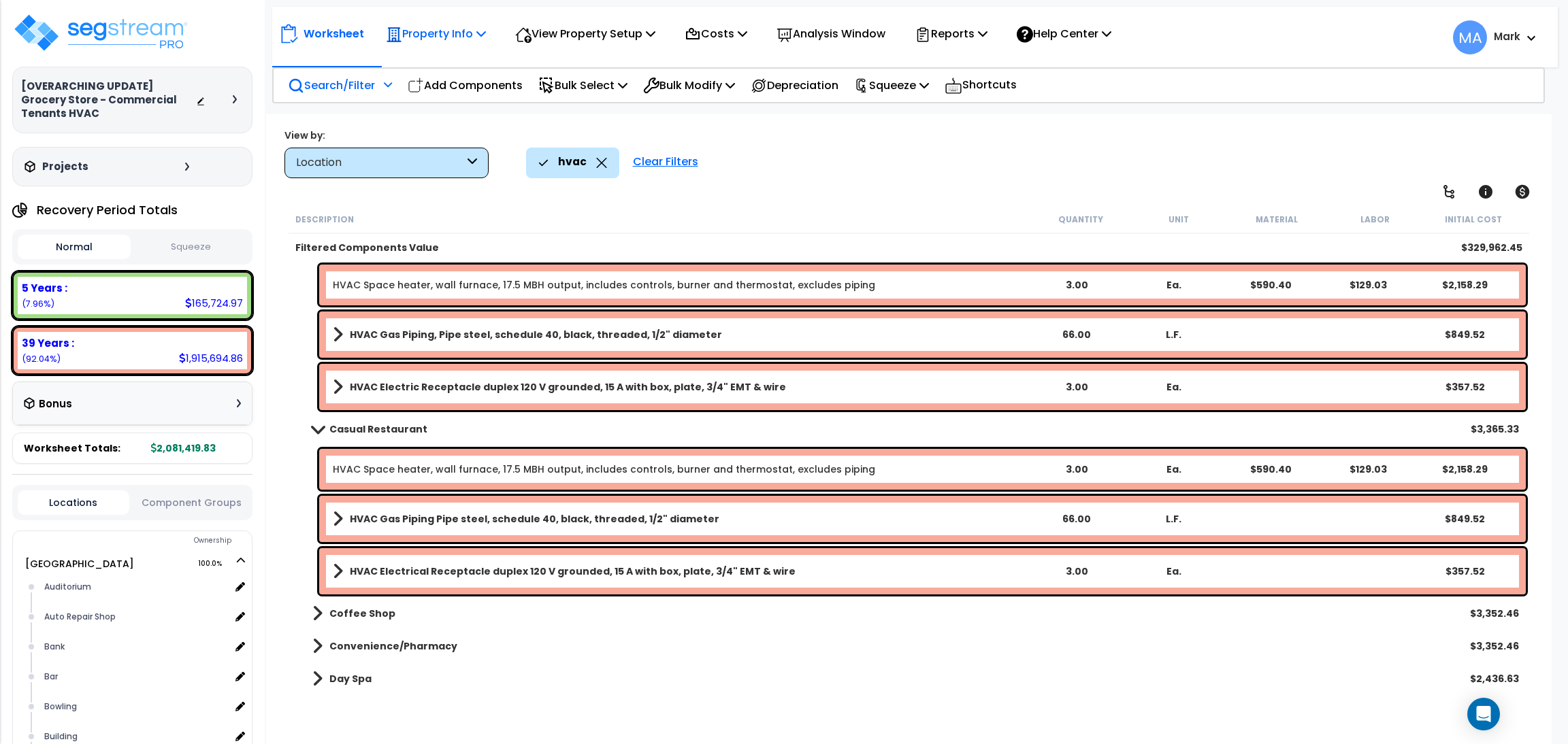
click at [486, 20] on div "Property Info" at bounding box center [436, 33] width 100 height 32
click at [197, 98] on icon at bounding box center [200, 101] width 9 height 9
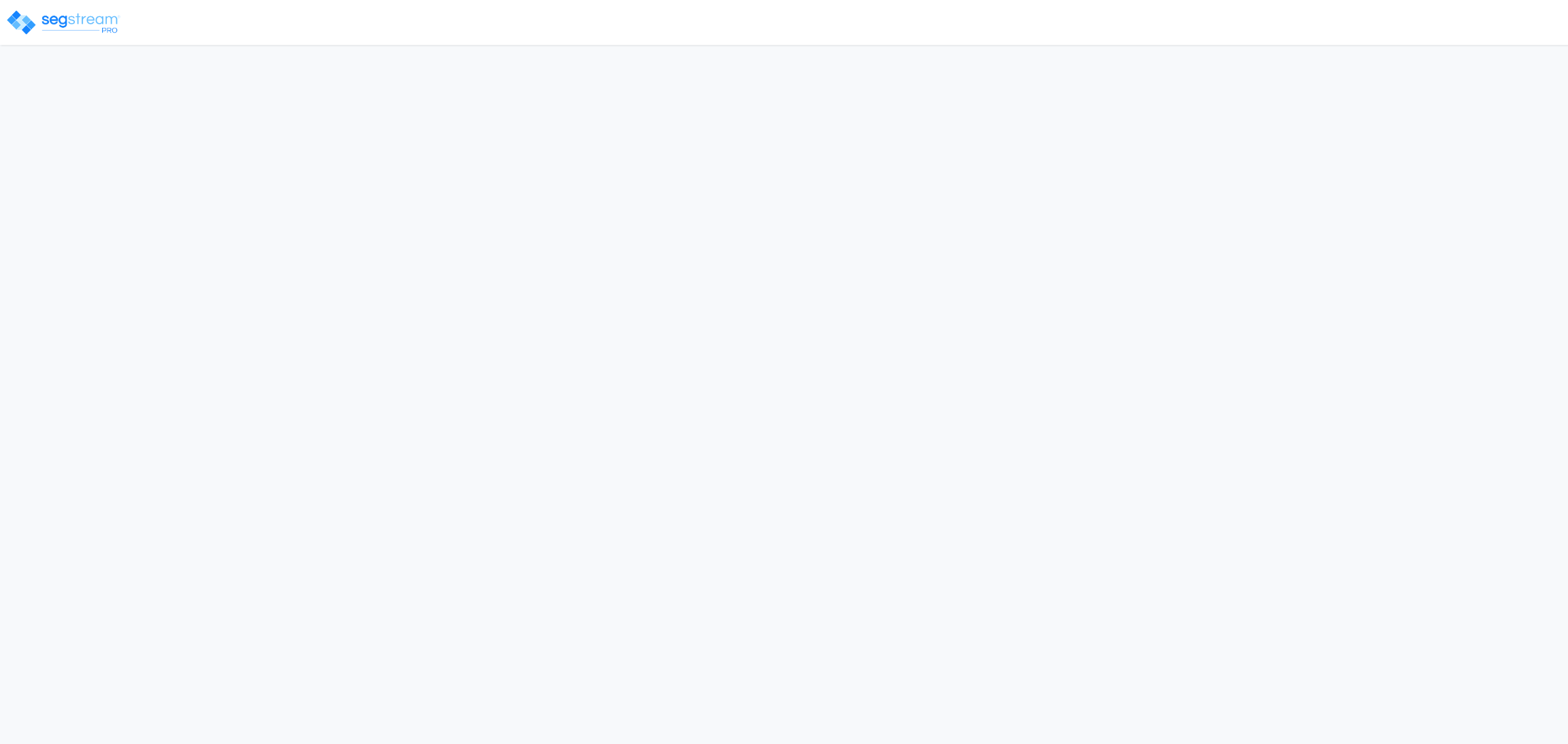
select select "2025"
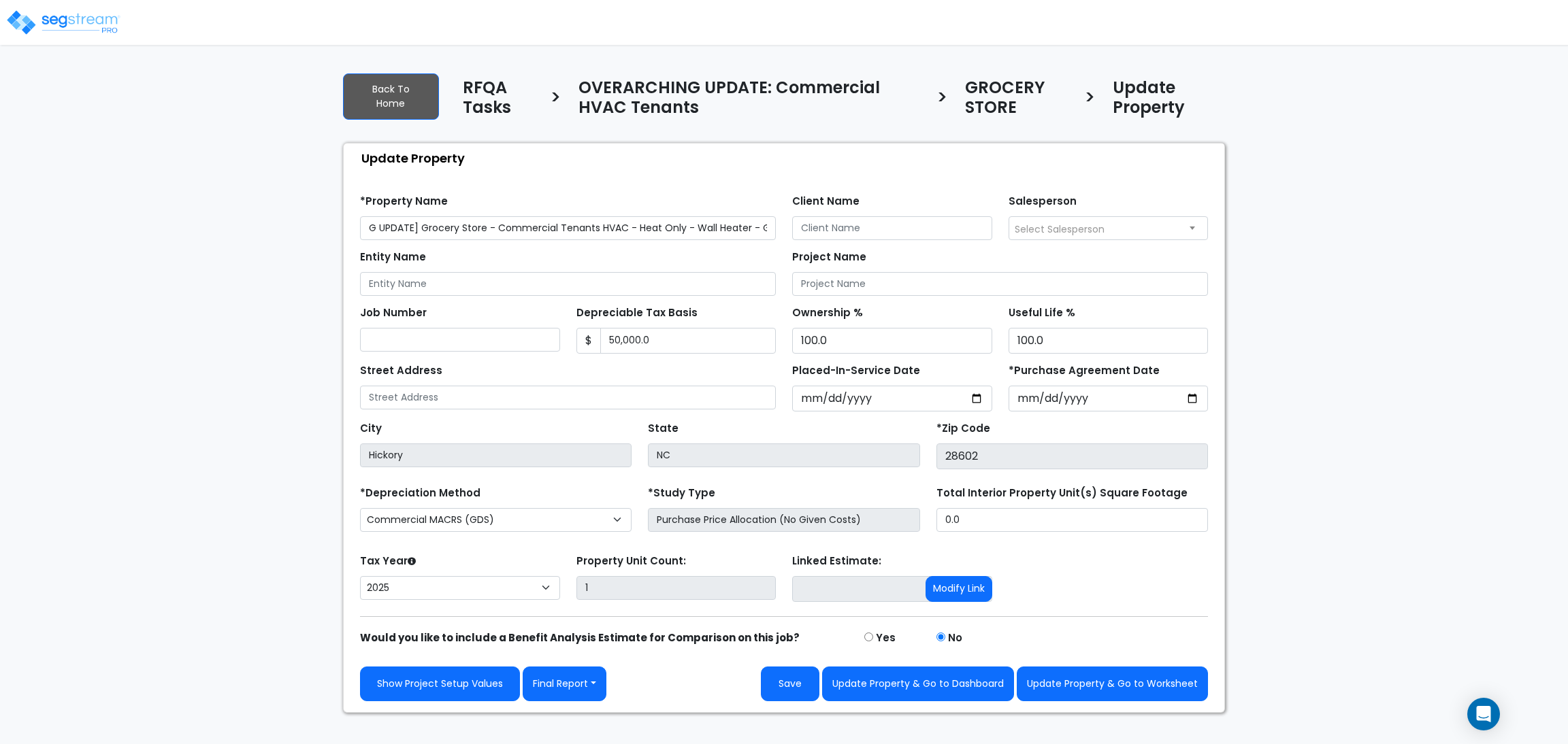
scroll to position [0, 73]
type input "[OVERARCHING UPDATE] Grocery Store - Commercial Tenants HVAC - Heat Only - Wall…"
click at [1072, 693] on button "Update Property & Go to Worksheet" at bounding box center [1112, 684] width 191 height 35
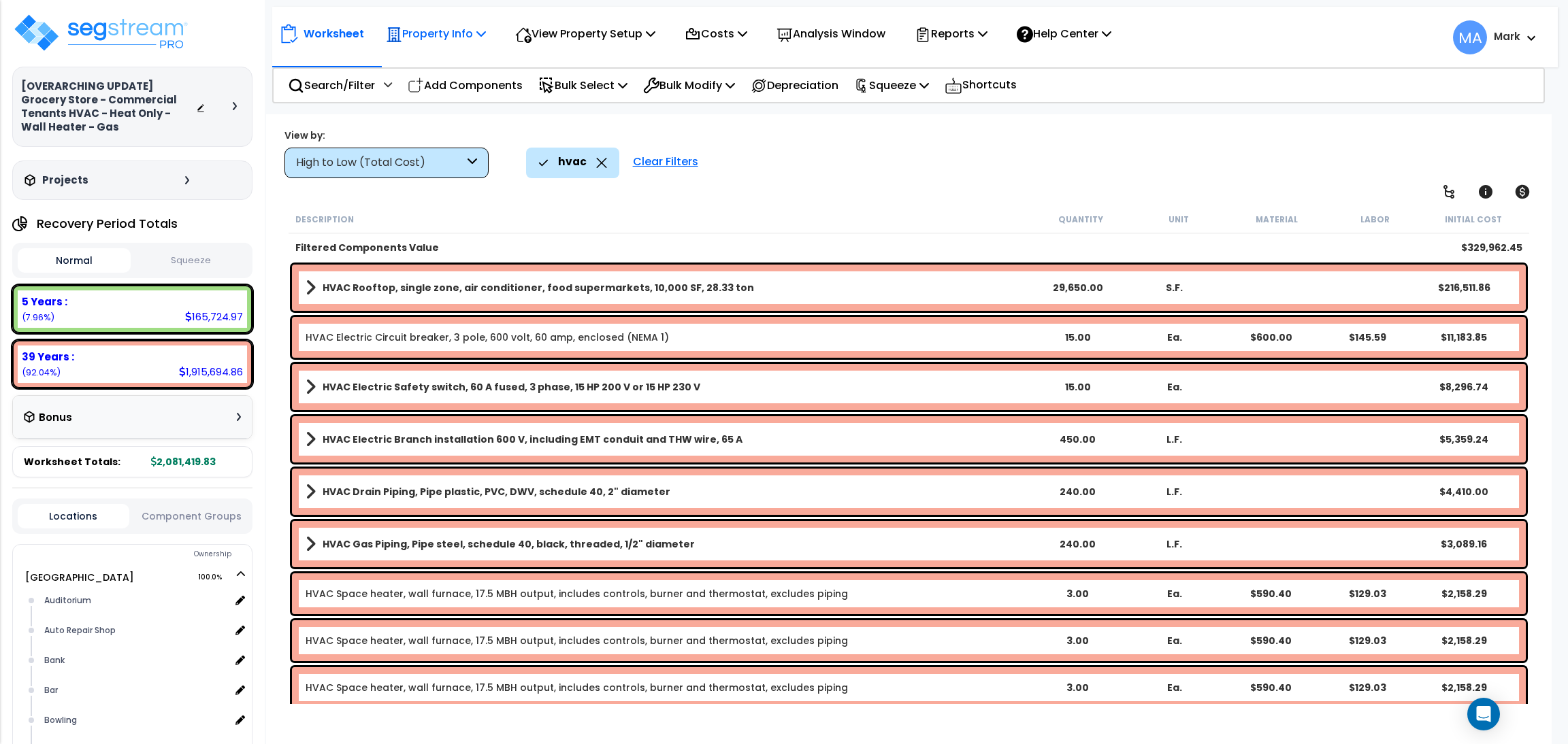
click at [483, 33] on icon at bounding box center [481, 33] width 9 height 11
click at [462, 114] on link "Template property" at bounding box center [446, 122] width 135 height 28
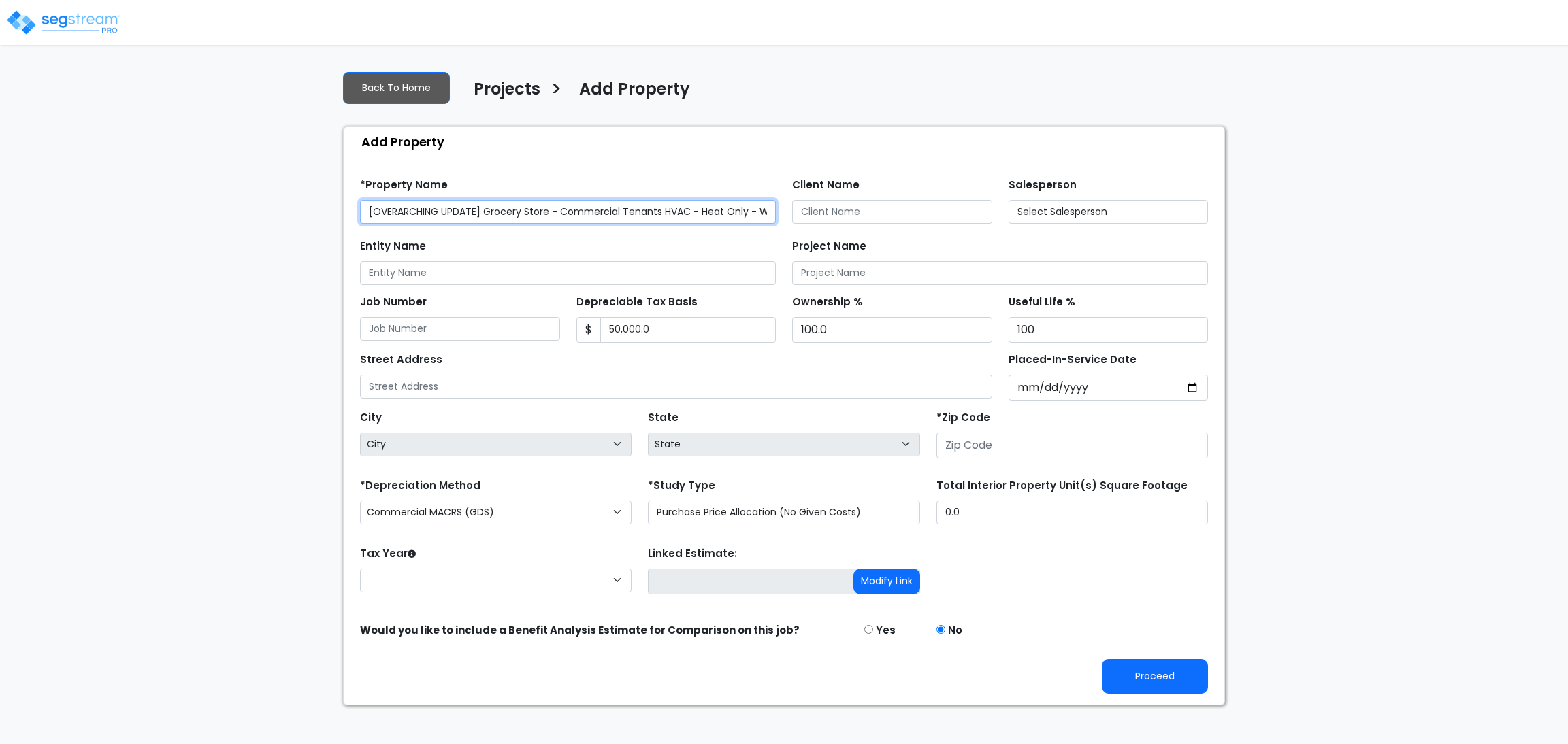
type input "None"
type input "28602"
select select "2025"
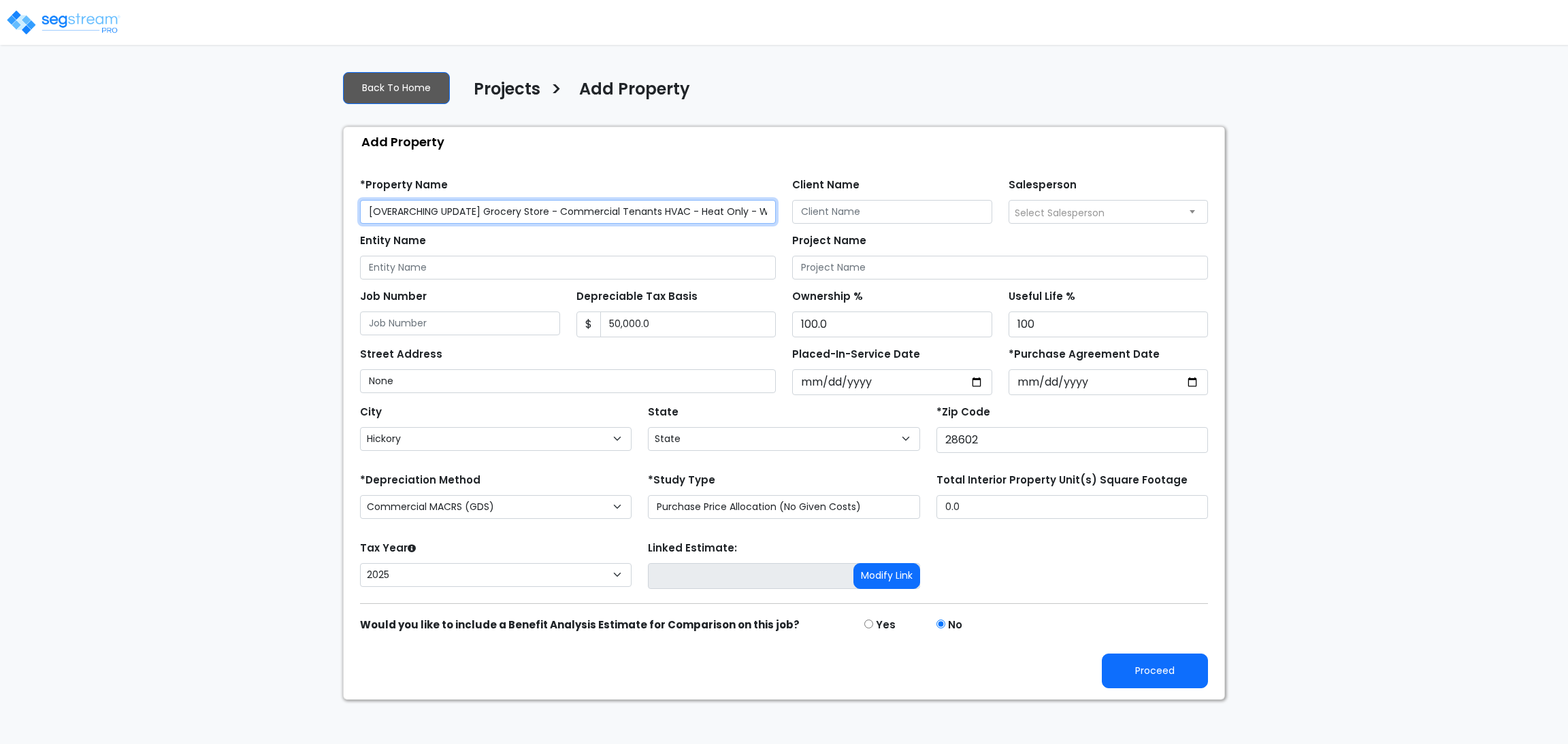
select select "NC"
click at [762, 210] on input "[OVERARCHING UPDATE] Grocery Store - Commercial Tenants HVAC - Heat Only - Wall…" at bounding box center [568, 212] width 415 height 24
type input "[OVERARCHING UPDATE] Grocery Store - Commercial Tenants HVAC - Heat Only - Wall…"
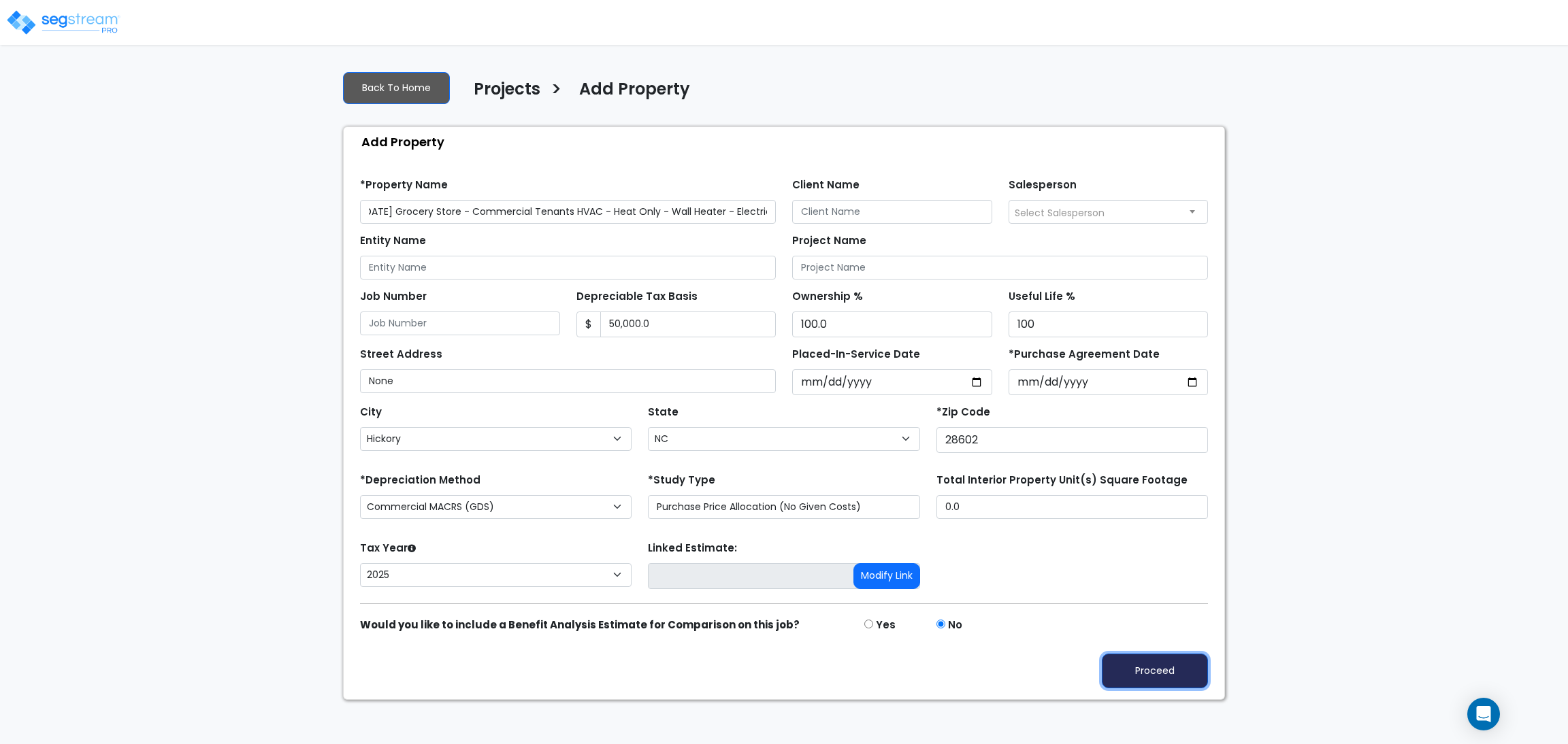
scroll to position [0, 0]
click at [1154, 667] on button "Proceed" at bounding box center [1154, 671] width 106 height 35
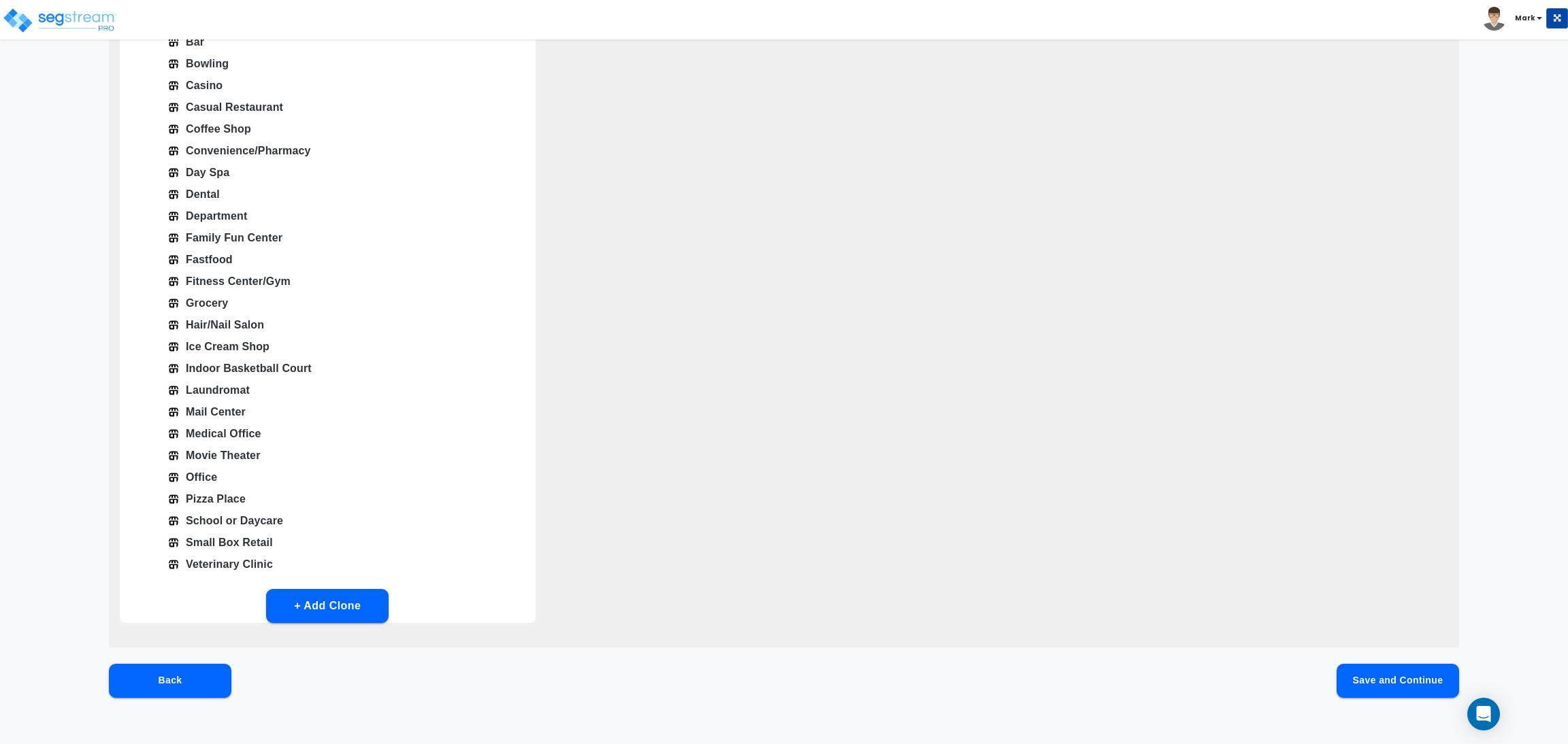
scroll to position [284, 0]
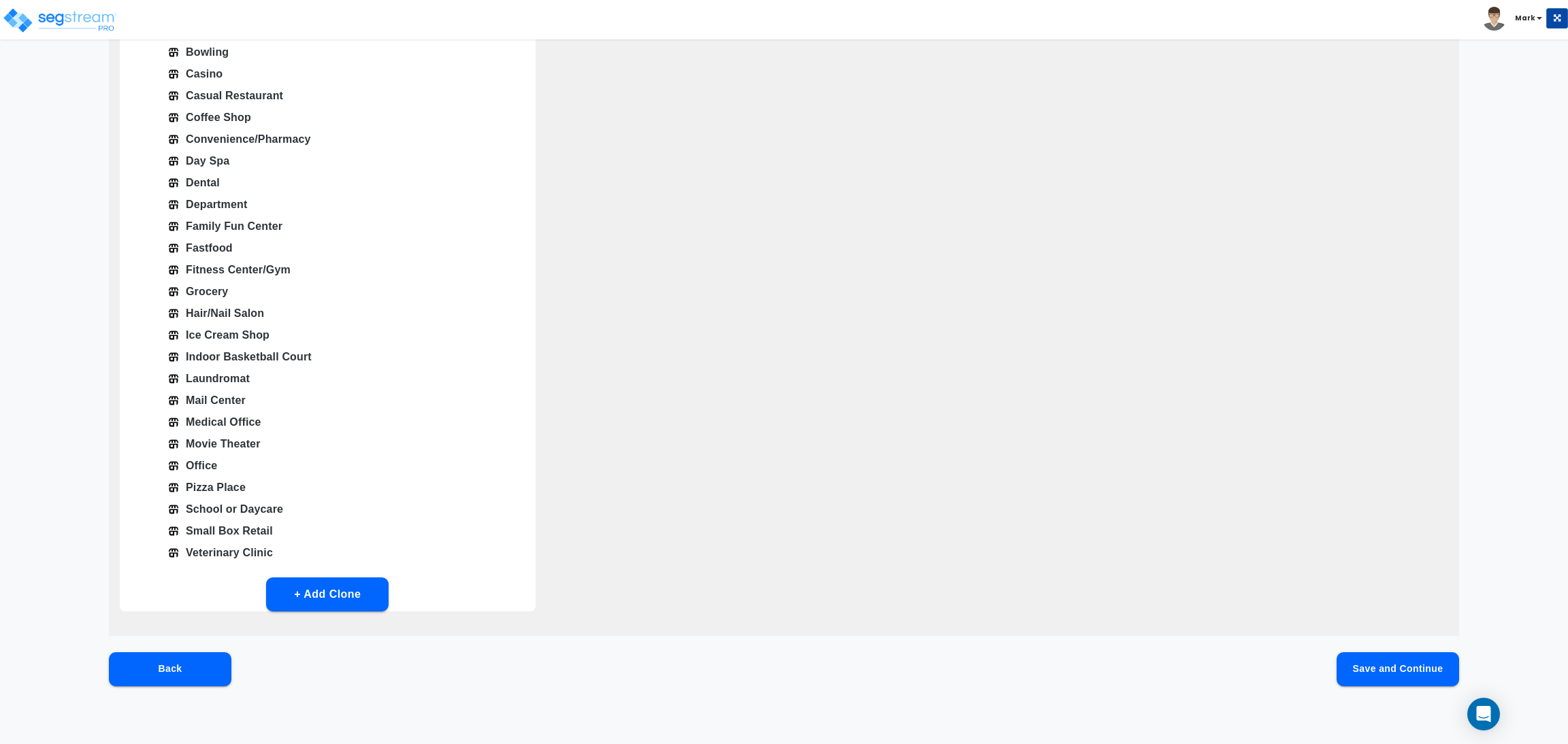
click at [1371, 669] on button "Save and Continue" at bounding box center [1397, 669] width 122 height 34
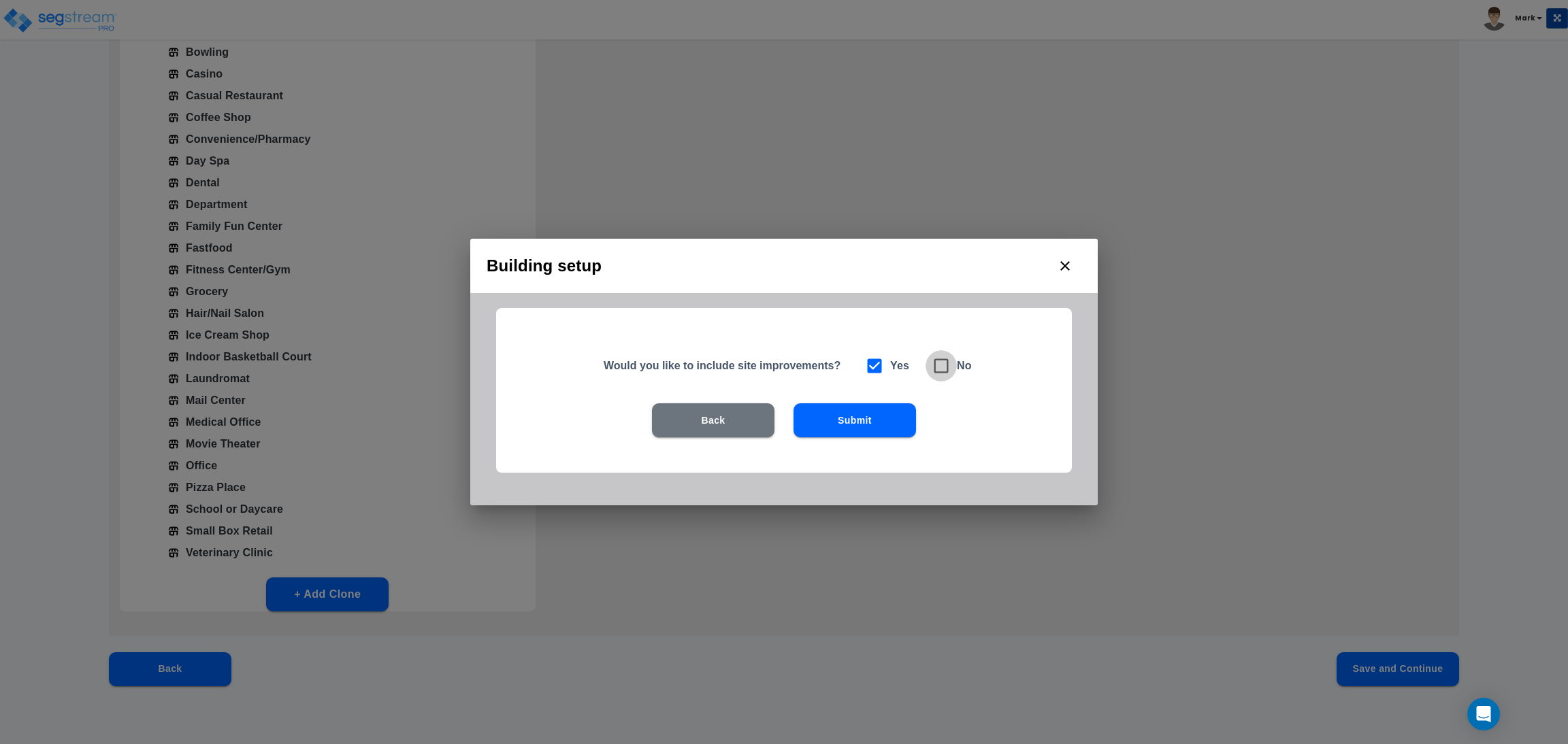
click at [949, 360] on icon at bounding box center [941, 366] width 19 height 19
checkbox input "false"
checkbox input "true"
click at [920, 404] on div "Would you like to include site improvements? Yes No Back Submit" at bounding box center [784, 389] width 575 height 164
click at [902, 418] on button "Submit" at bounding box center [854, 420] width 122 height 34
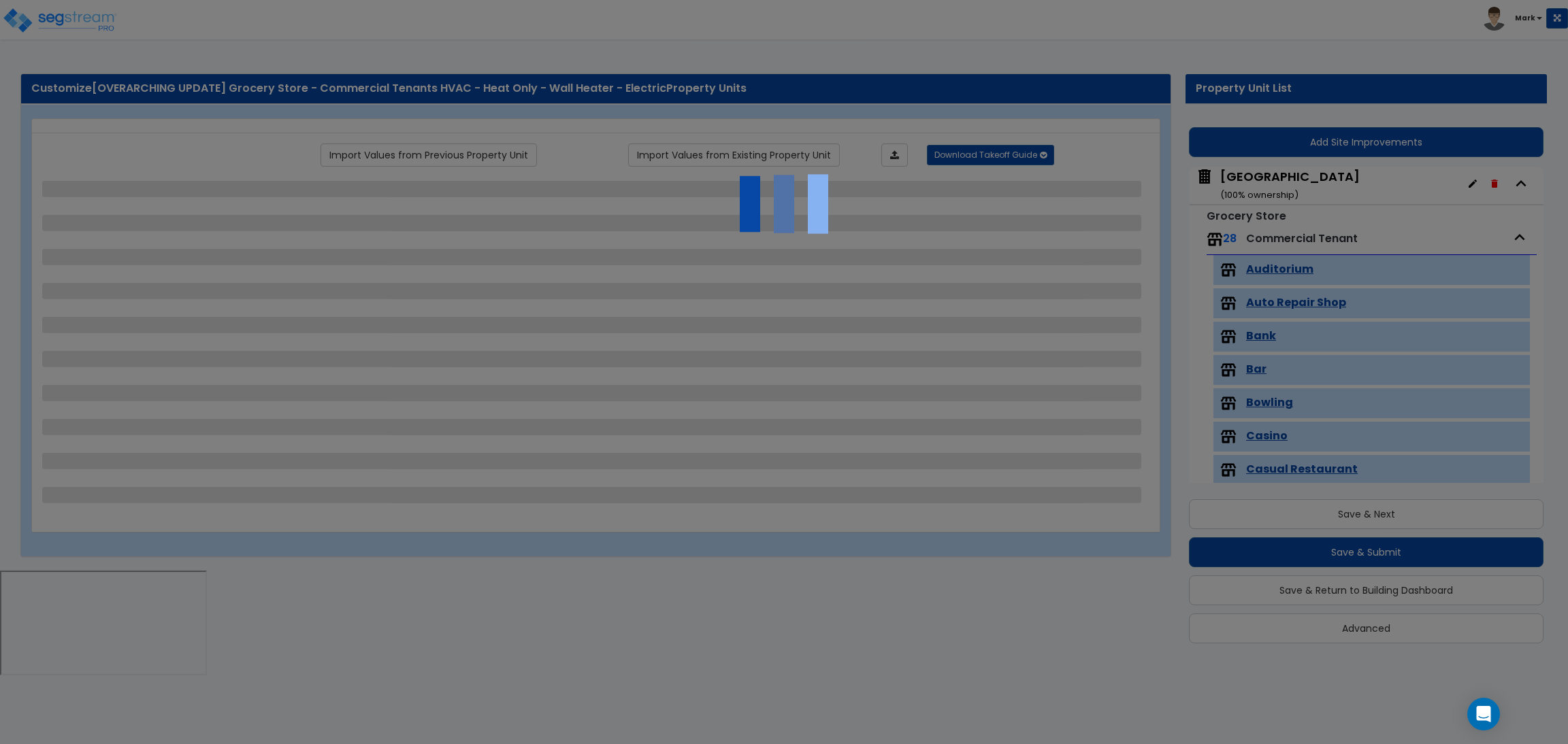
scroll to position [55, 0]
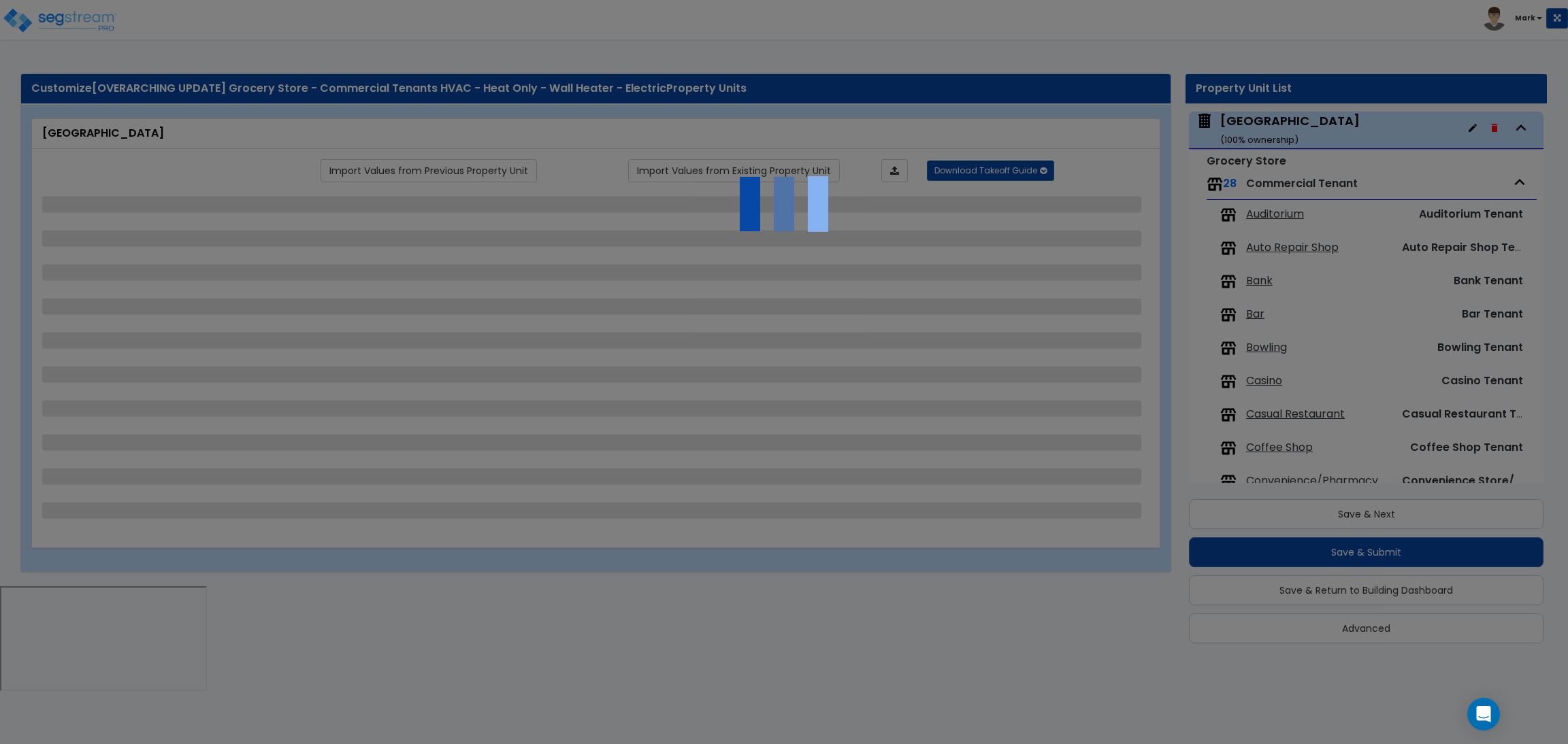
select select "3"
select select "1"
select select "10"
select select "2"
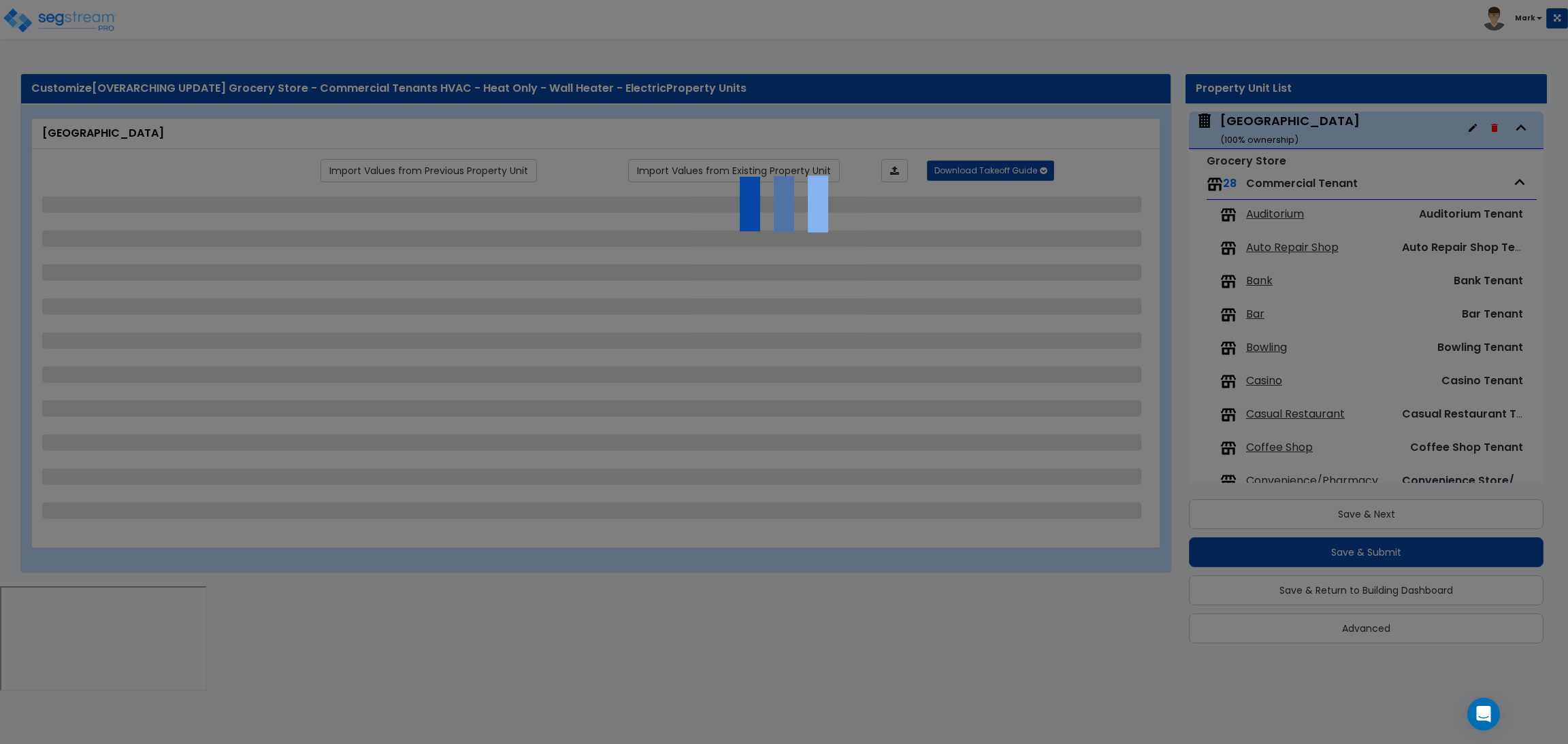
select select "1"
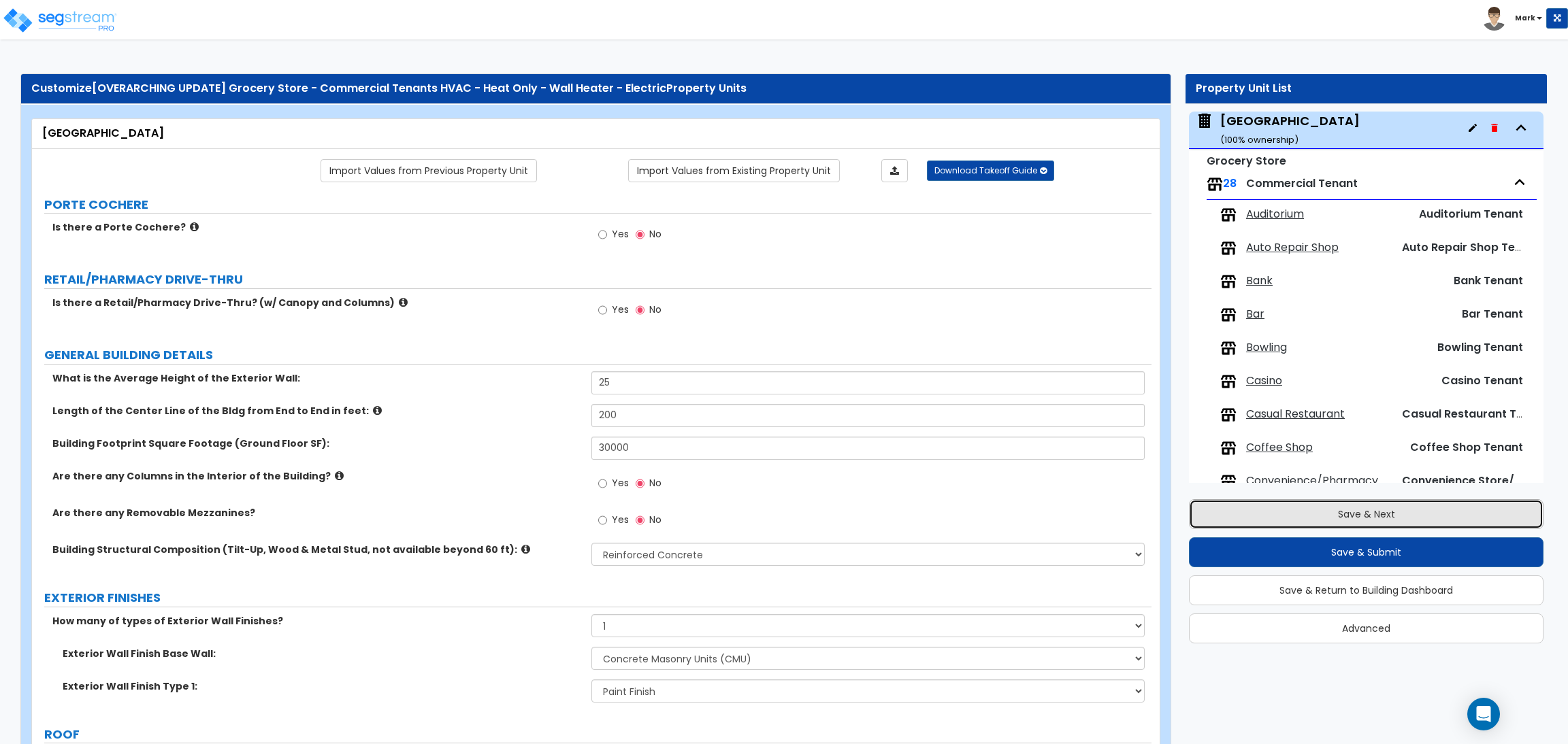
click at [1307, 504] on button "Save & Next" at bounding box center [1366, 513] width 355 height 30
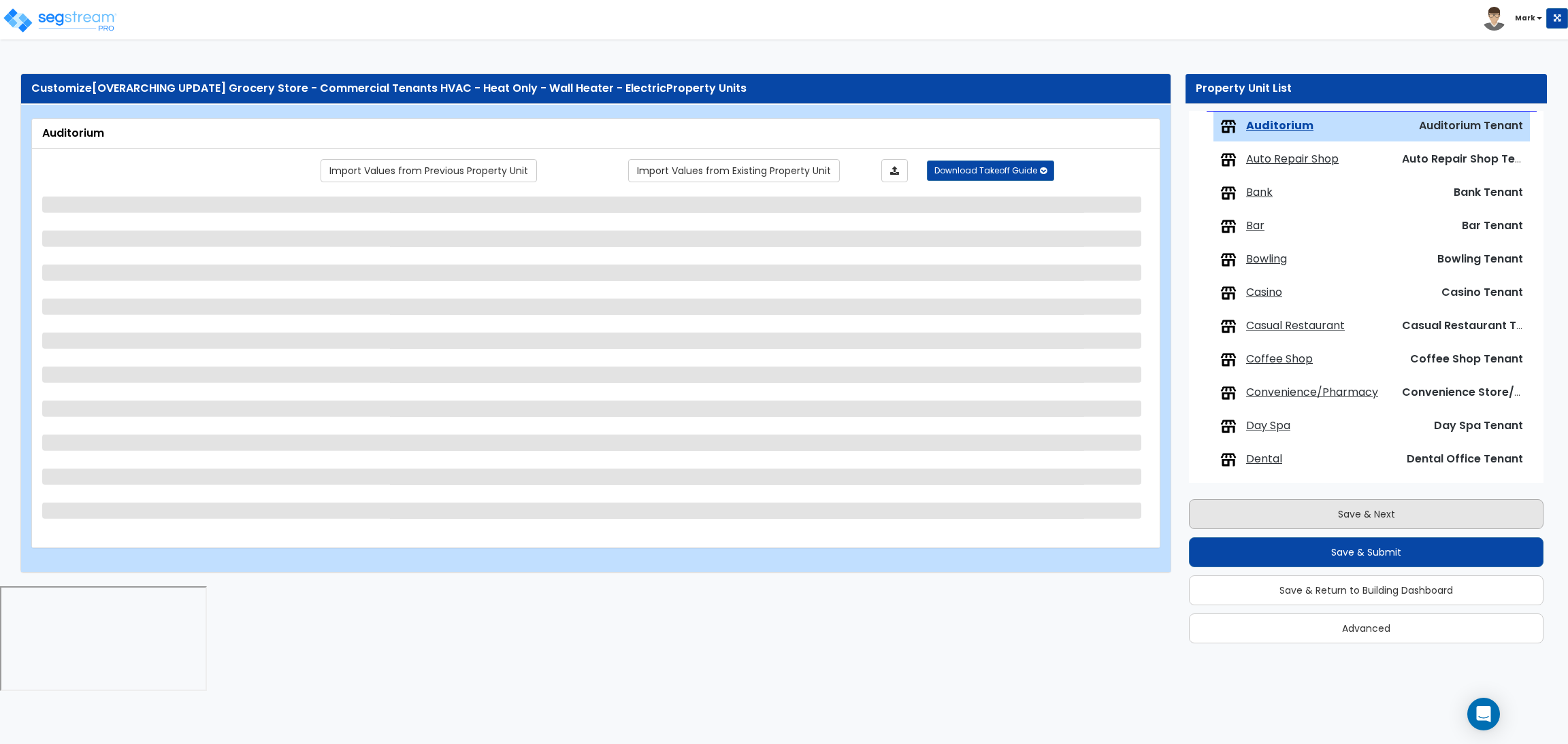
scroll to position [144, 0]
select select "1"
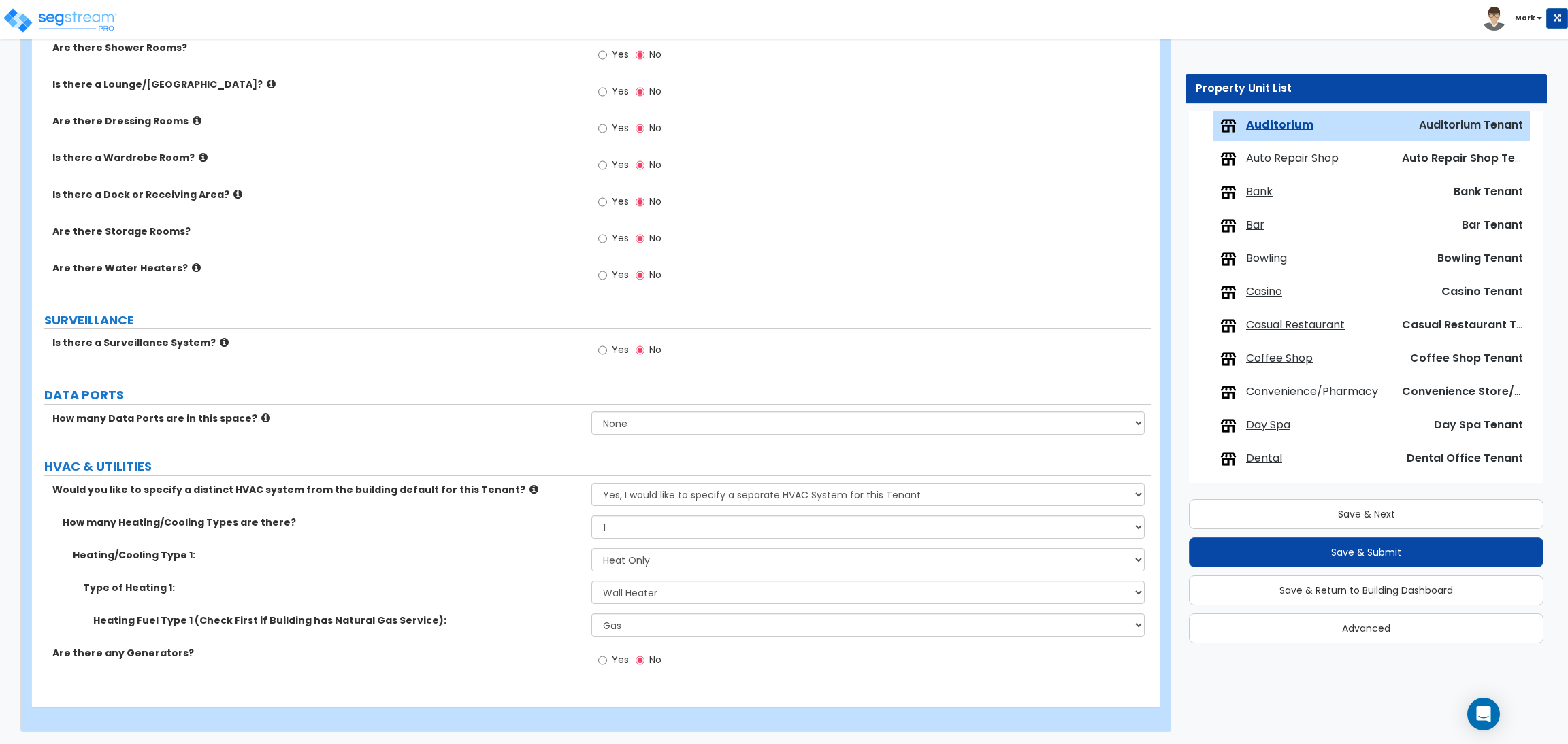
scroll to position [1787, 0]
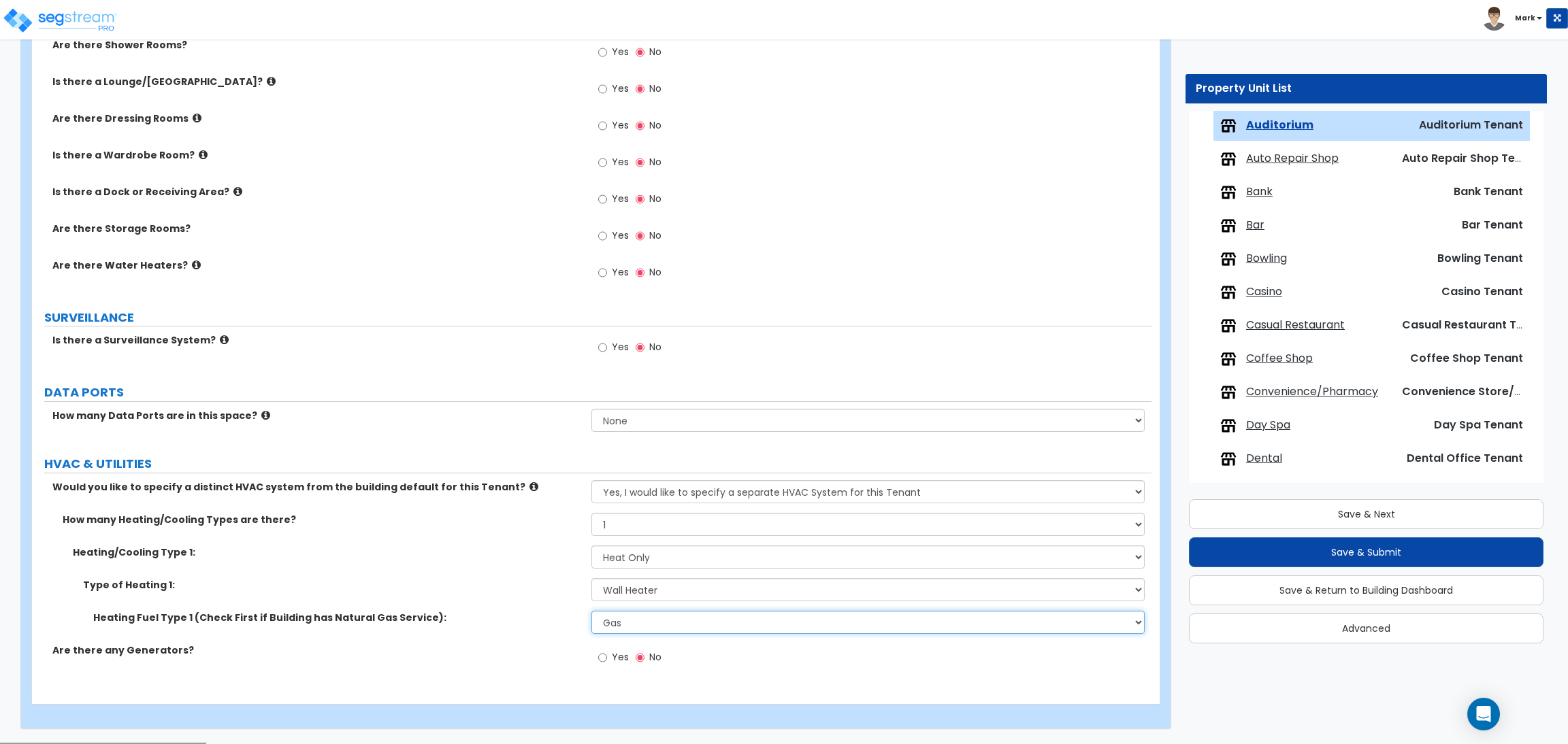
click at [642, 625] on select "Please Choose One Gas Electric" at bounding box center [867, 622] width 552 height 23
select select "2"
click at [591, 612] on select "Please Choose One Gas Electric" at bounding box center [867, 622] width 552 height 23
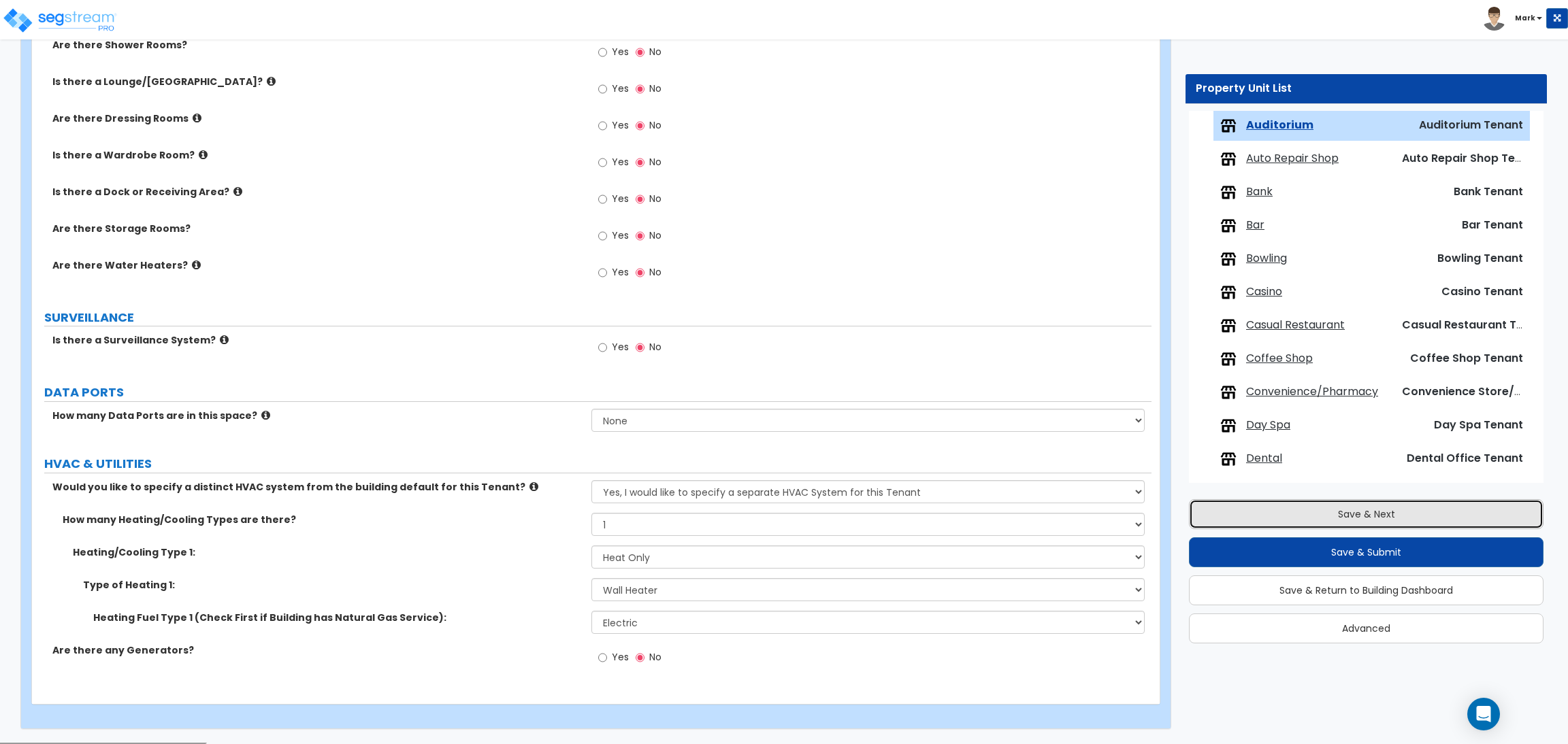
click at [1351, 517] on button "Save & Next" at bounding box center [1366, 513] width 355 height 30
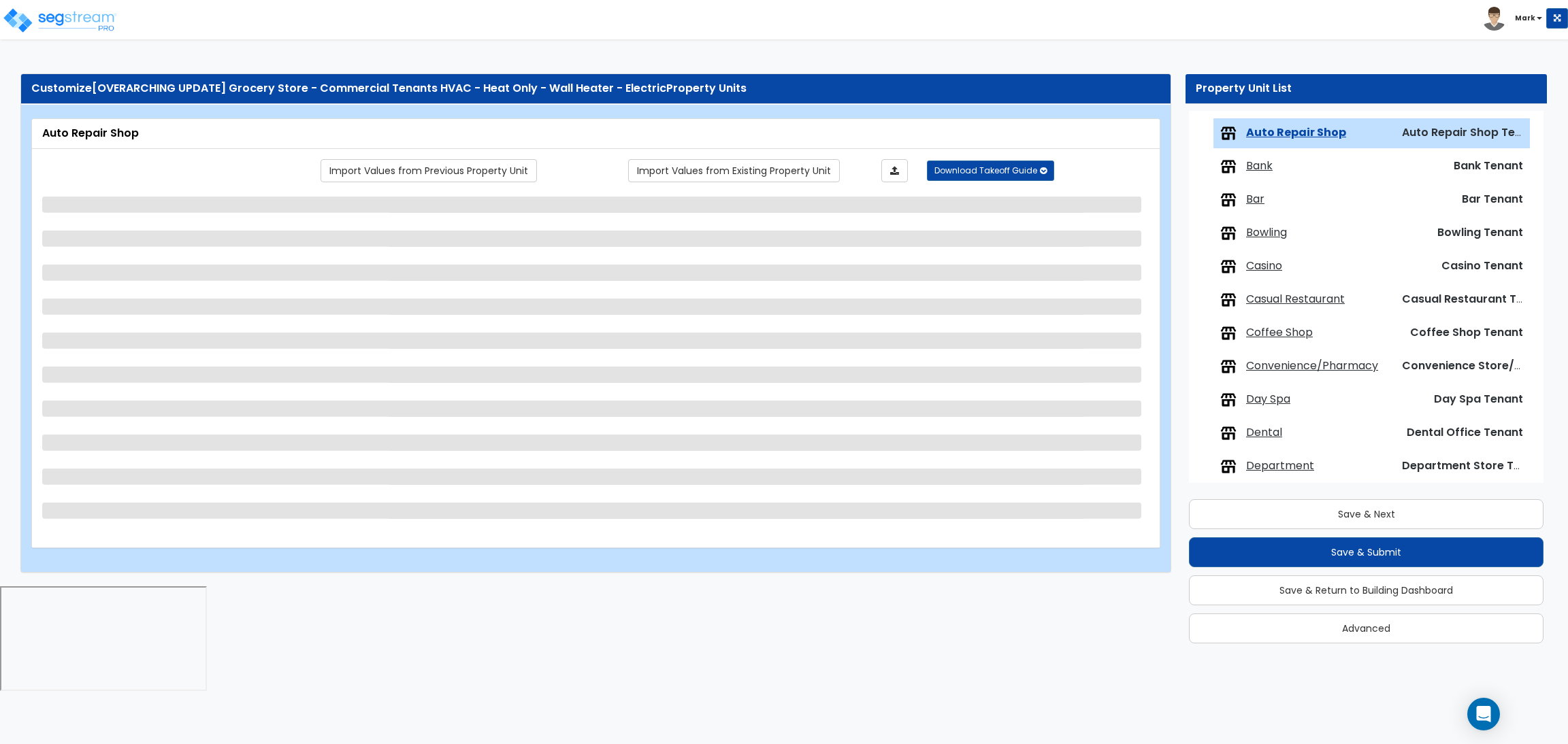
scroll to position [177, 0]
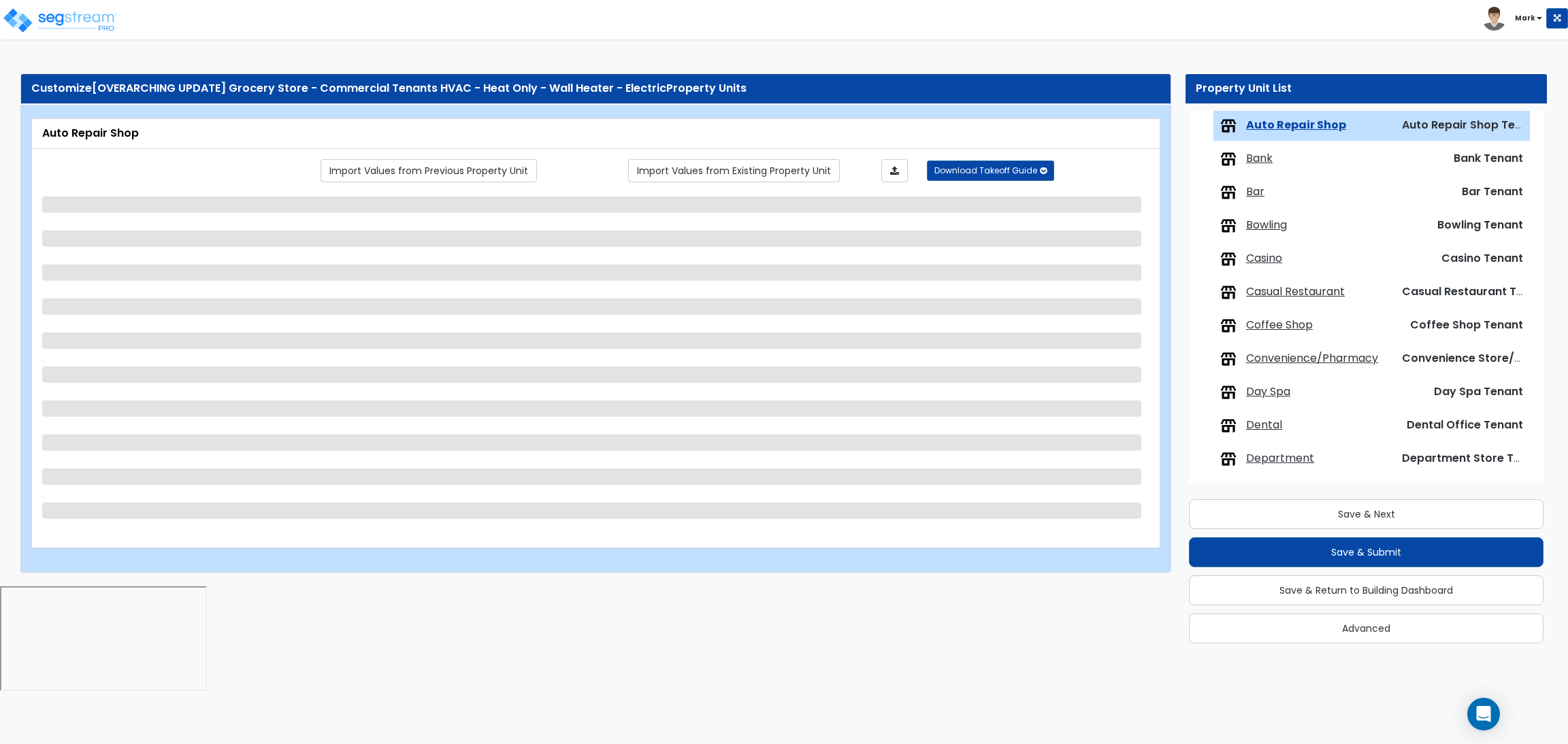
select select "1"
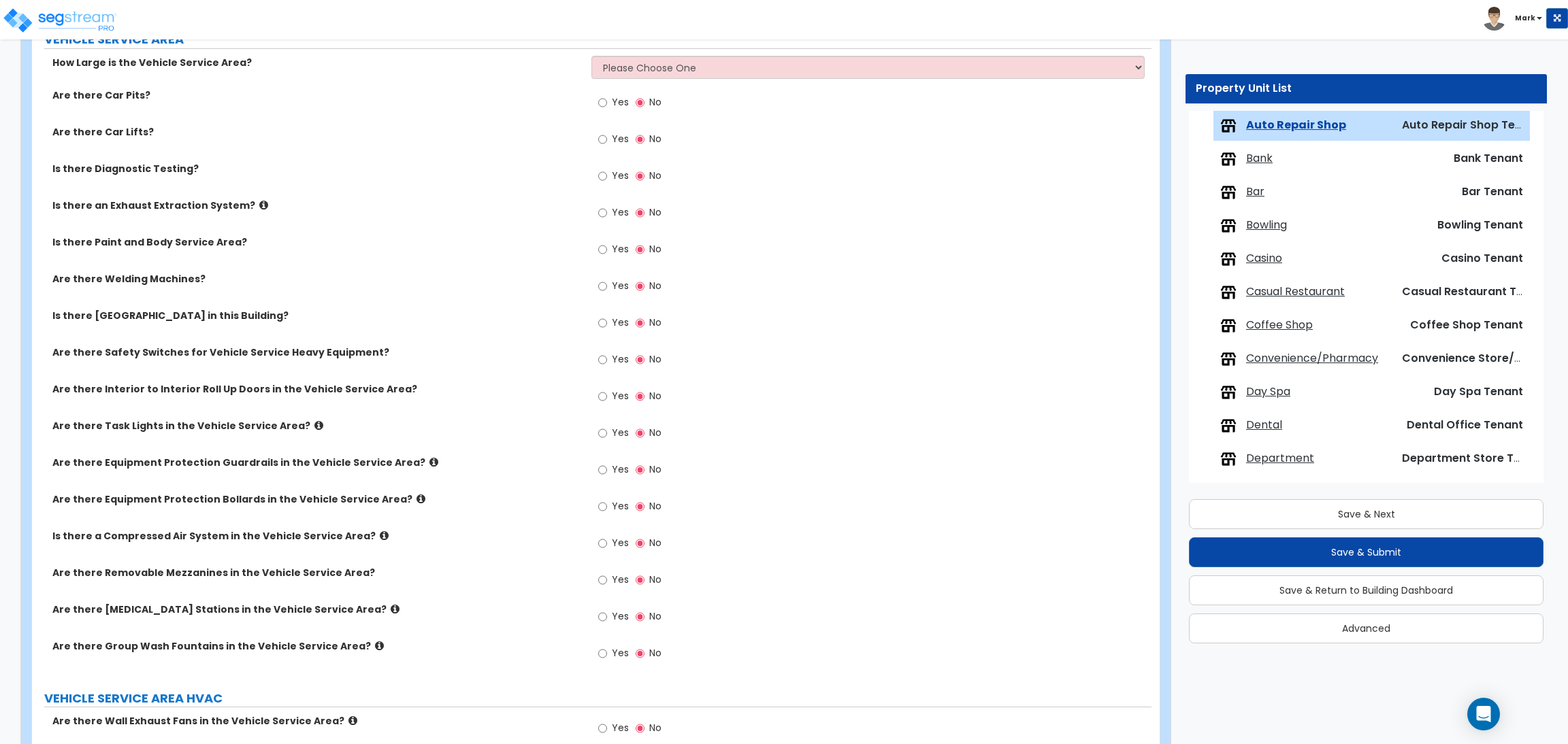
scroll to position [1905, 0]
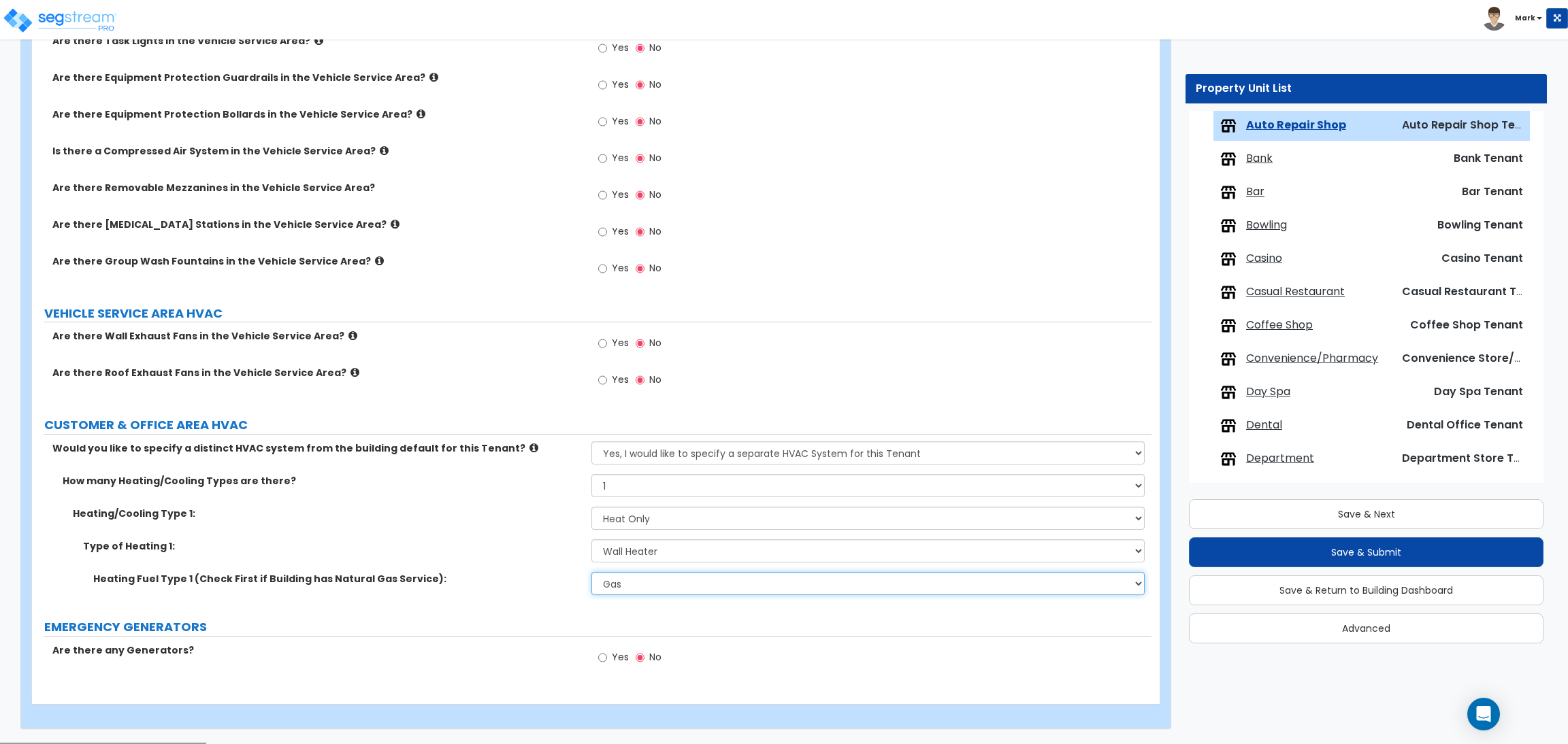
click at [641, 578] on select "Please Choose One Gas Electric" at bounding box center [867, 583] width 552 height 23
select select "2"
click at [591, 572] on select "Please Choose One Gas Electric" at bounding box center [867, 583] width 552 height 23
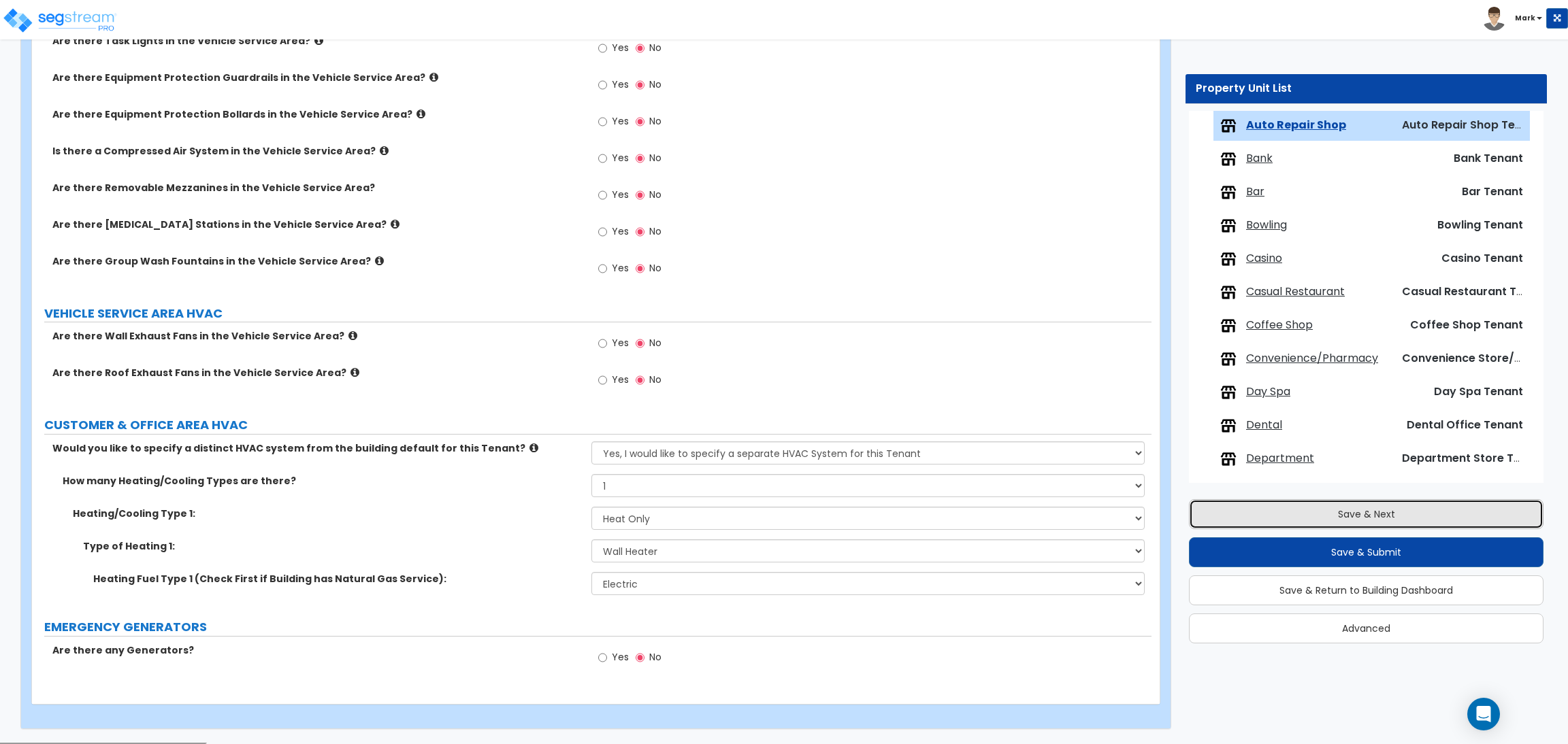
click at [1267, 527] on button "Save & Next" at bounding box center [1366, 513] width 355 height 30
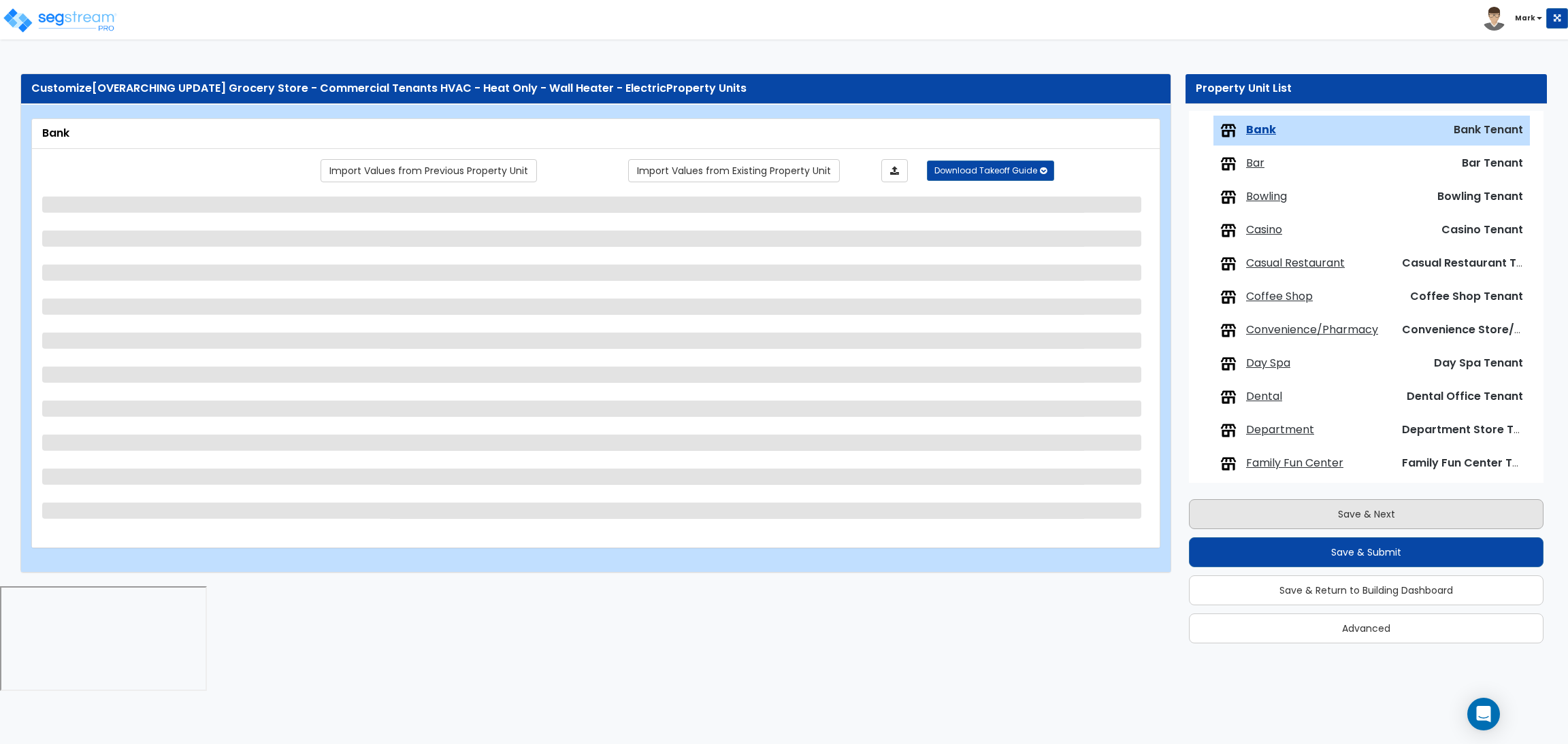
scroll to position [211, 0]
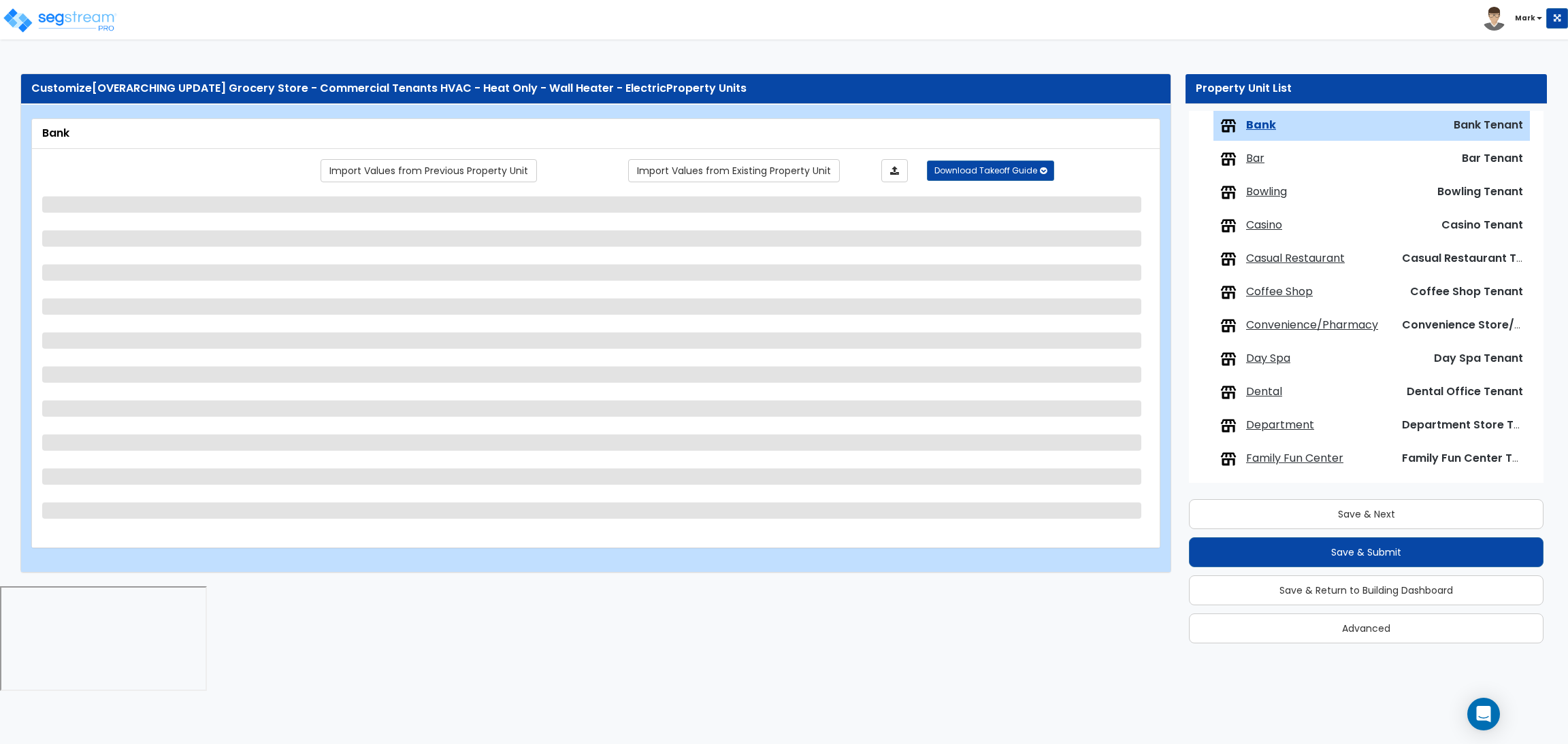
select select "1"
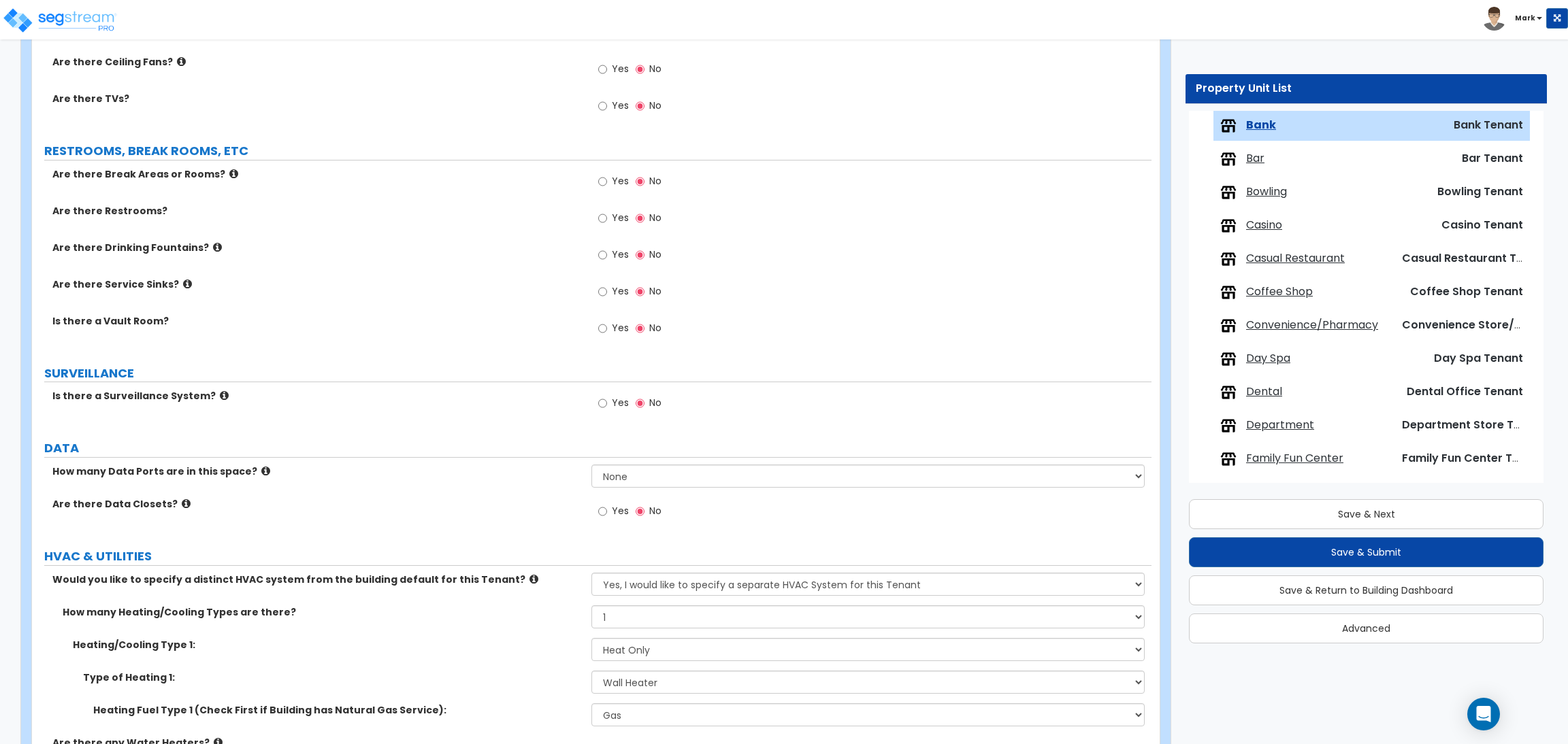
scroll to position [1300, 0]
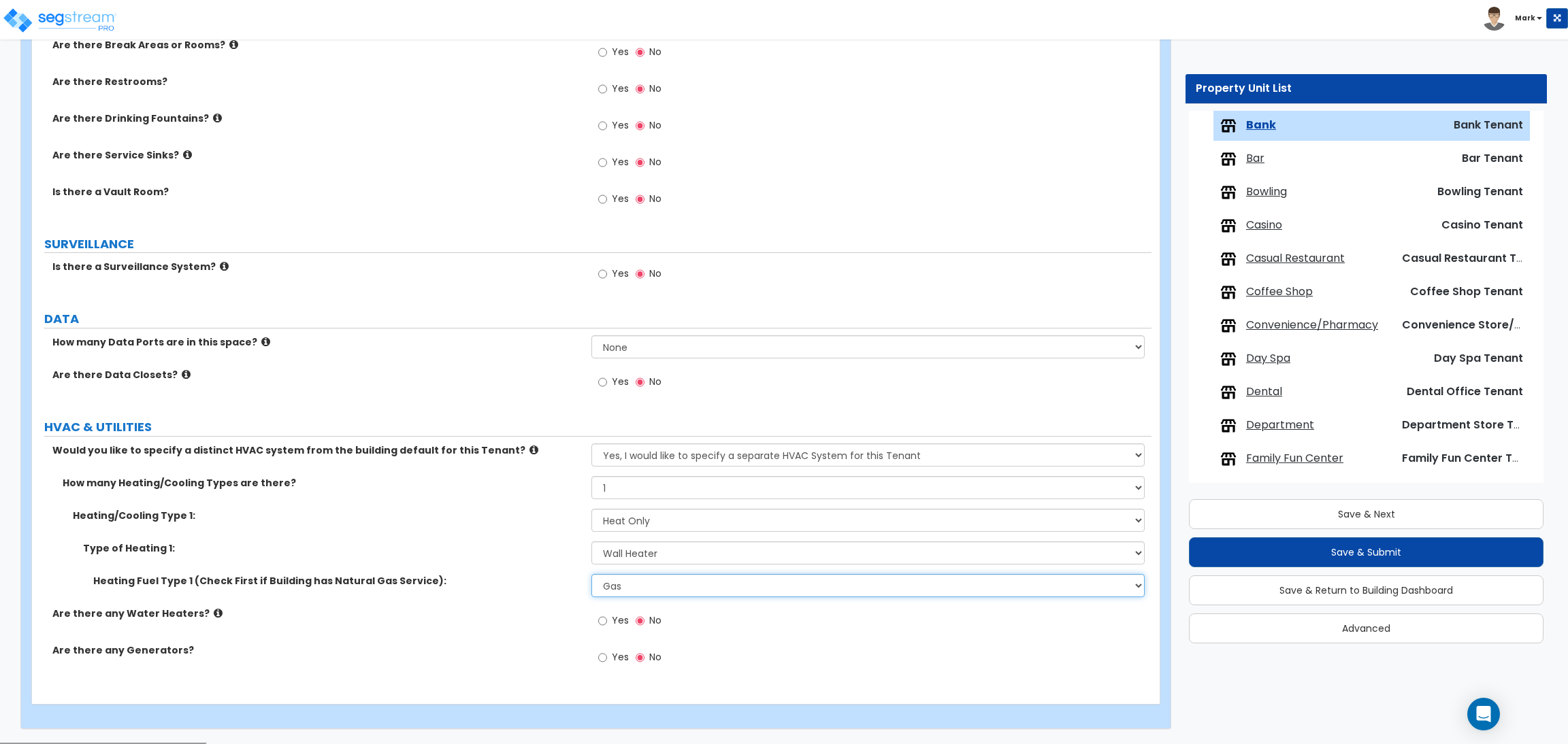
click at [659, 591] on select "Please Choose One Gas Electric" at bounding box center [867, 585] width 552 height 23
select select "2"
click at [591, 575] on select "Please Choose One Gas Electric" at bounding box center [867, 585] width 552 height 23
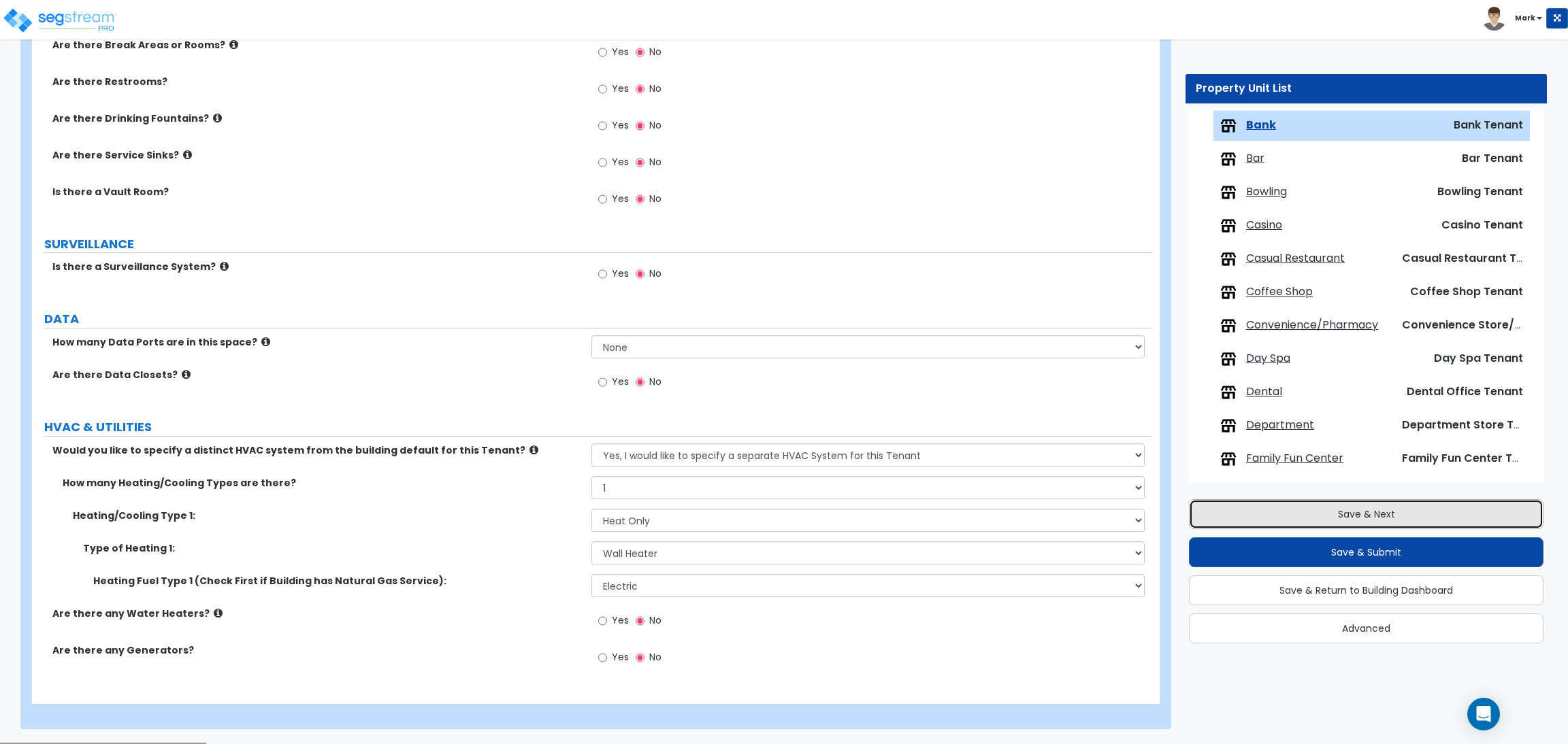
click at [1411, 511] on button "Save & Next" at bounding box center [1366, 513] width 355 height 30
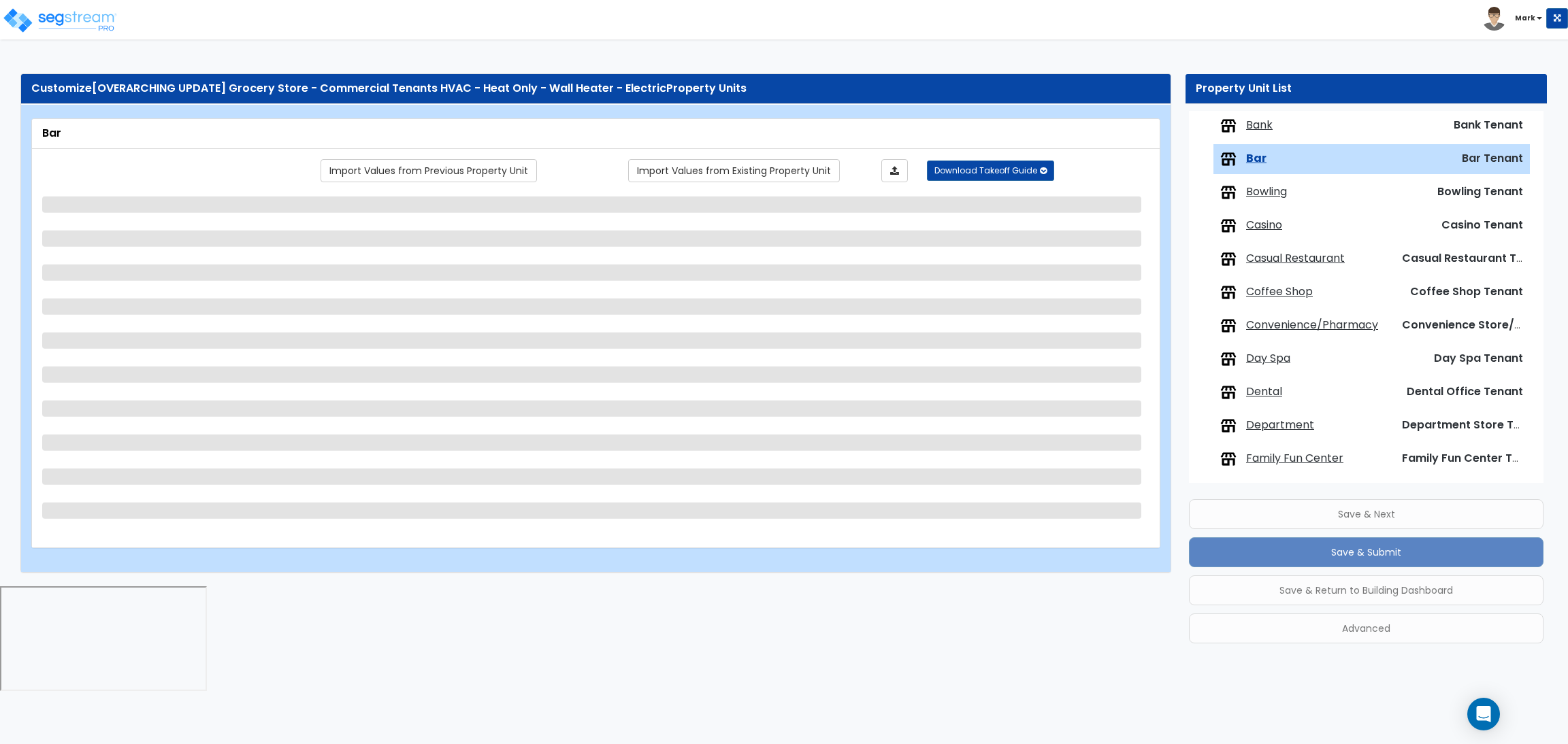
scroll to position [244, 0]
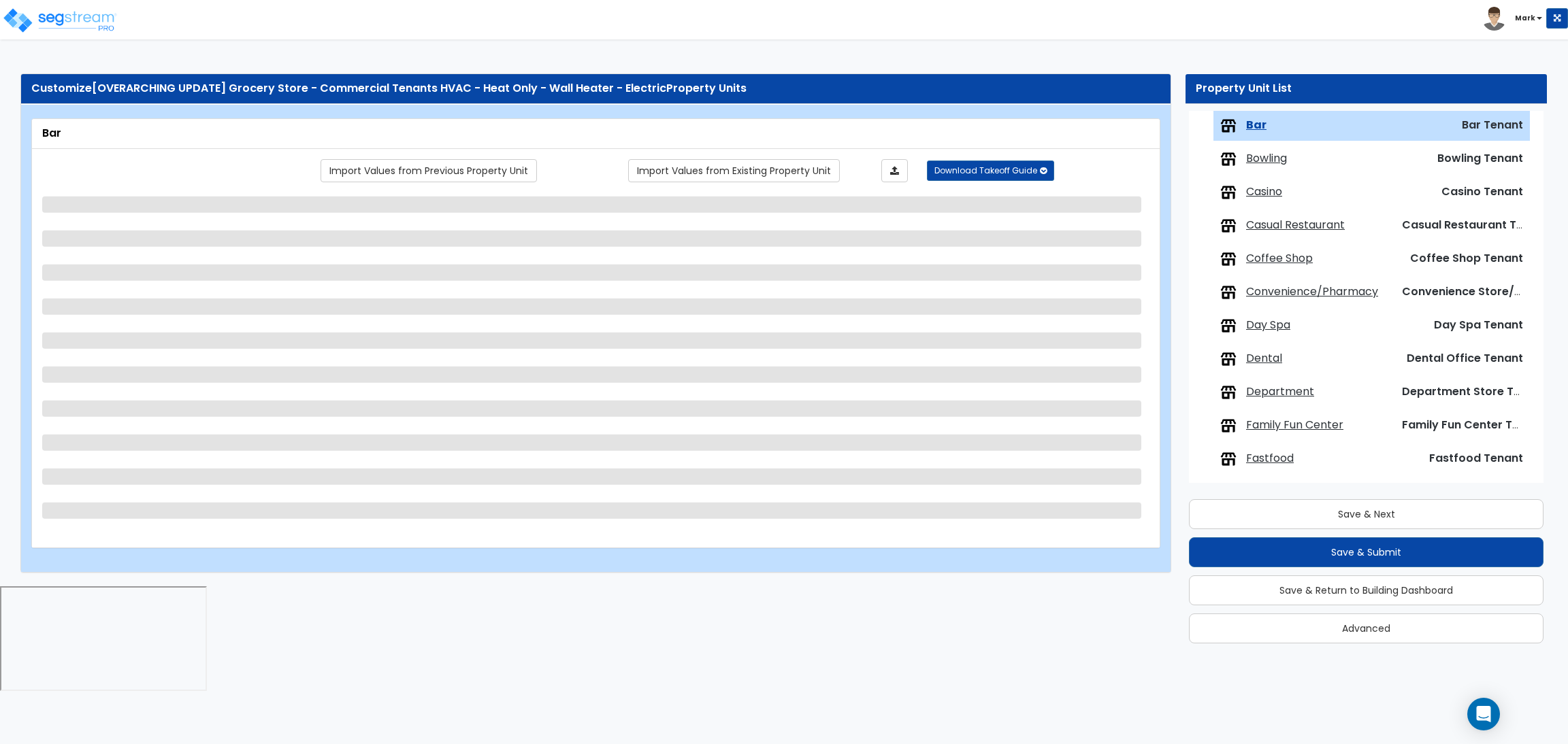
select select "1"
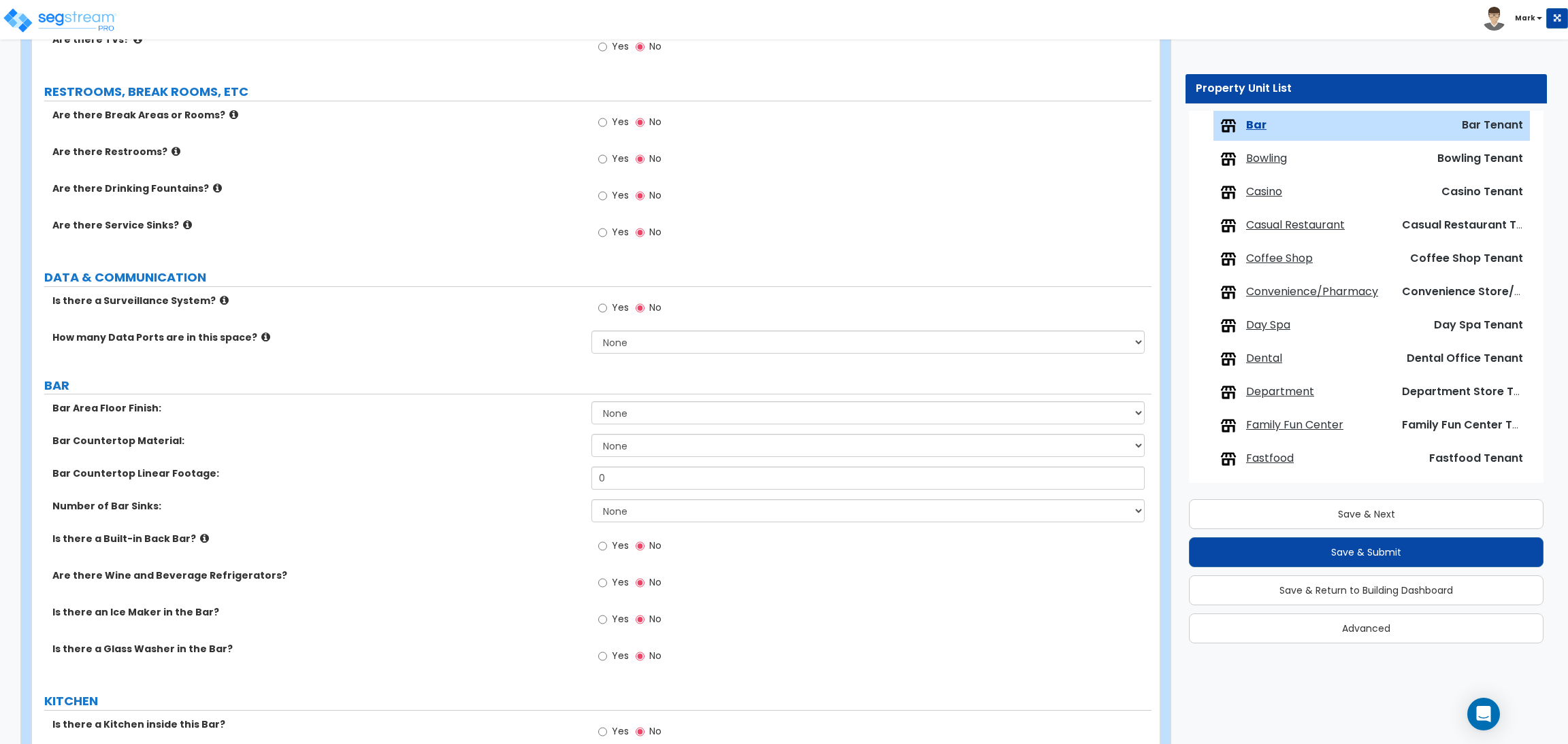
scroll to position [1573, 0]
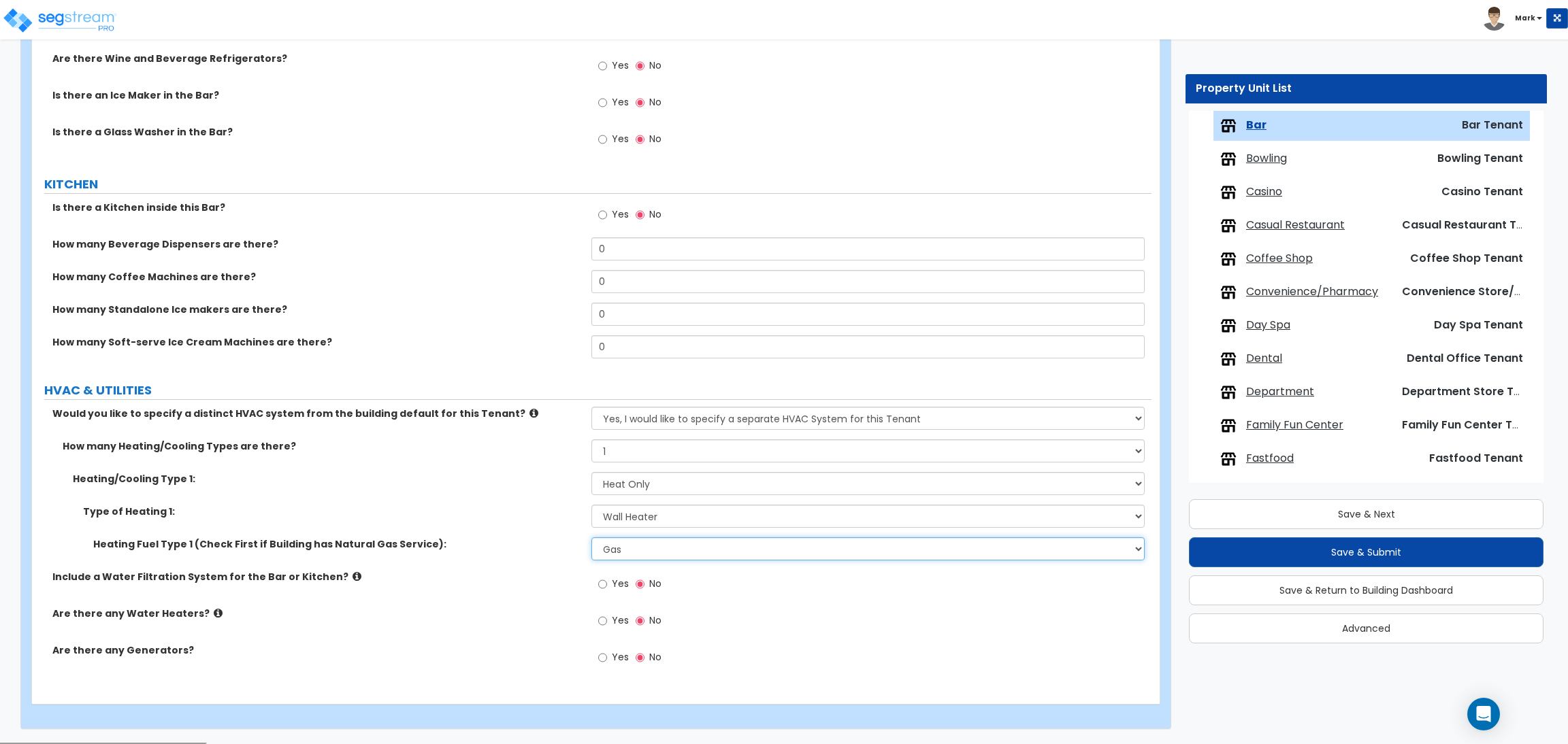
click at [644, 553] on select "Please Choose One Gas Electric" at bounding box center [867, 548] width 552 height 23
select select "2"
click at [591, 538] on select "Please Choose One Gas Electric" at bounding box center [867, 548] width 552 height 23
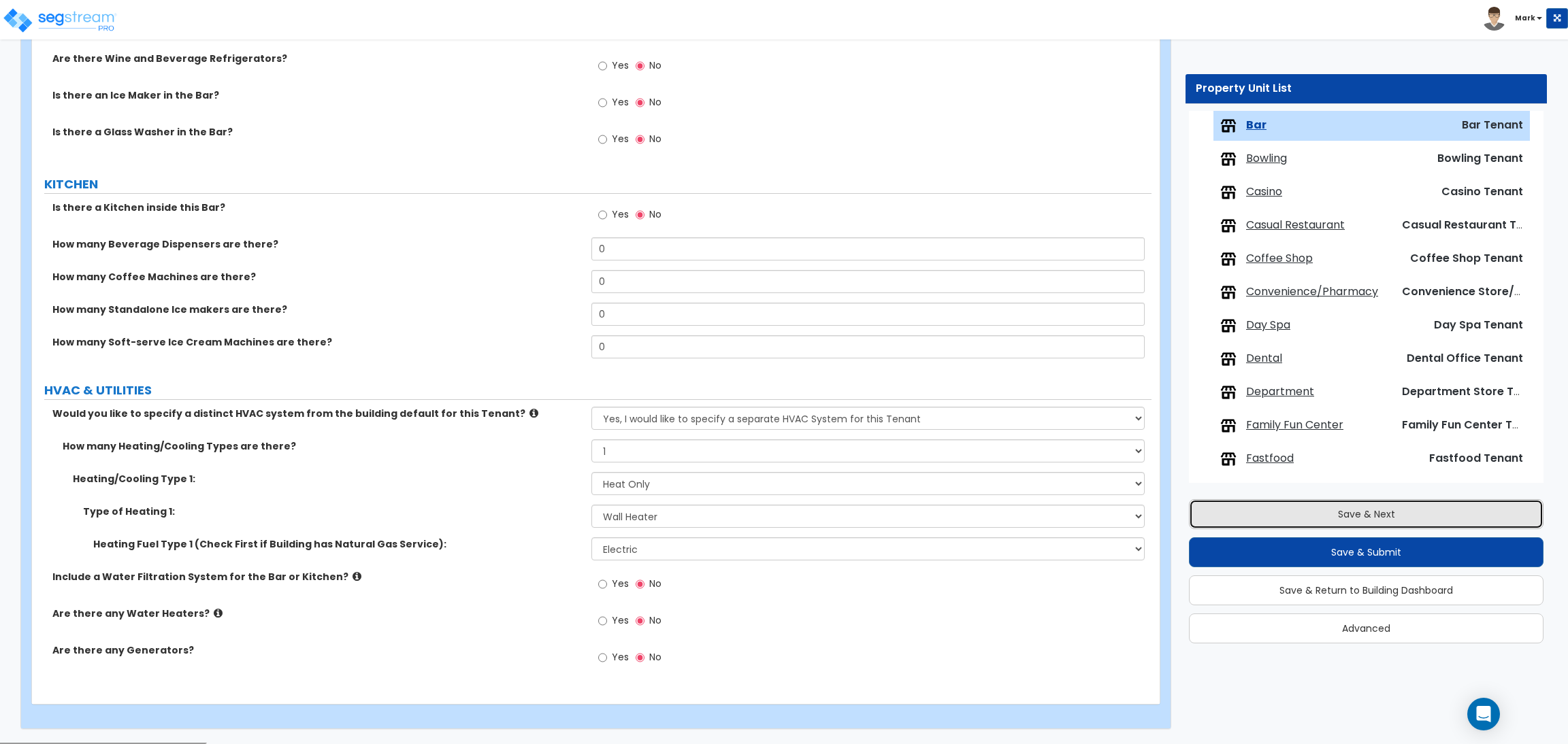
click at [1328, 504] on button "Save & Next" at bounding box center [1366, 513] width 355 height 30
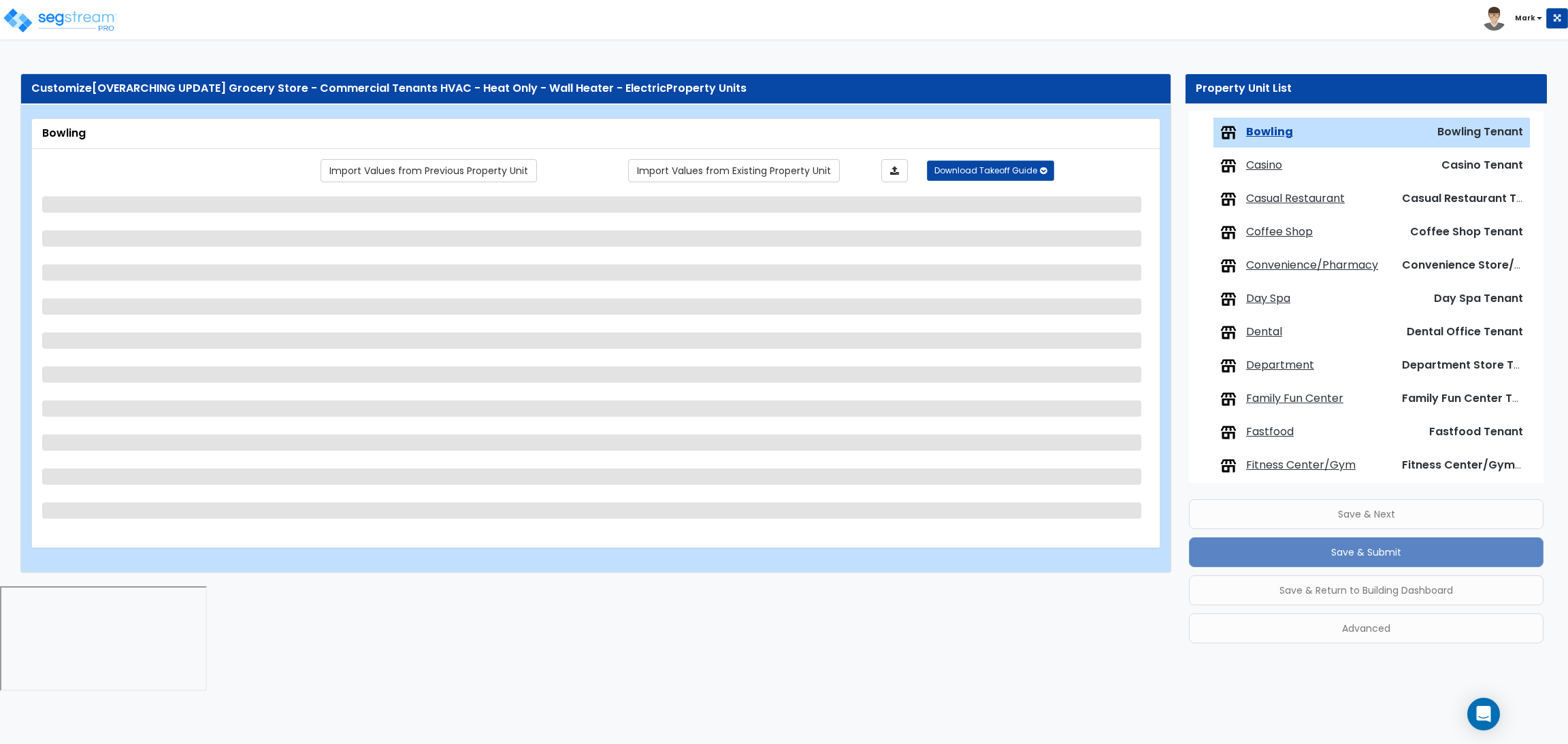
scroll to position [278, 0]
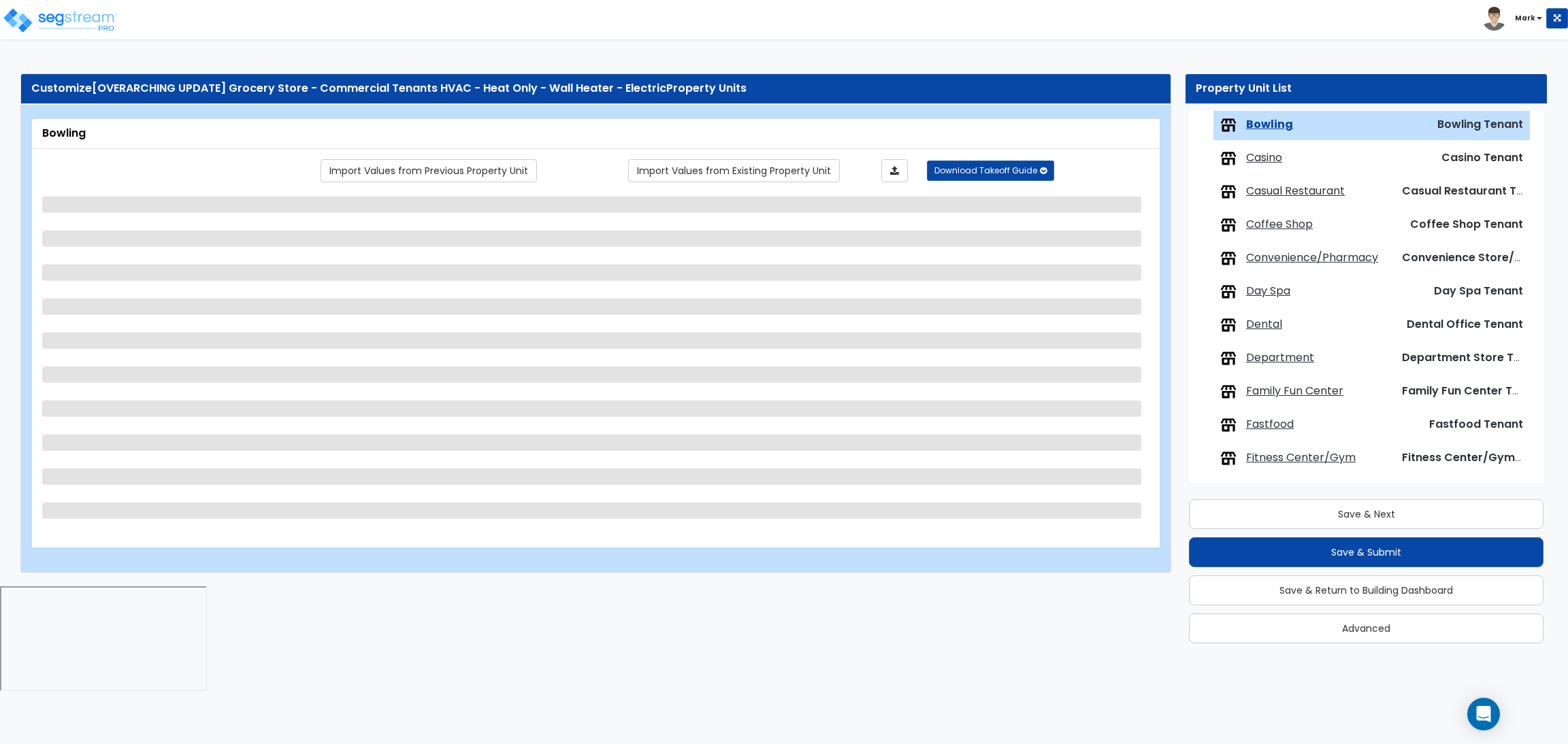
select select "1"
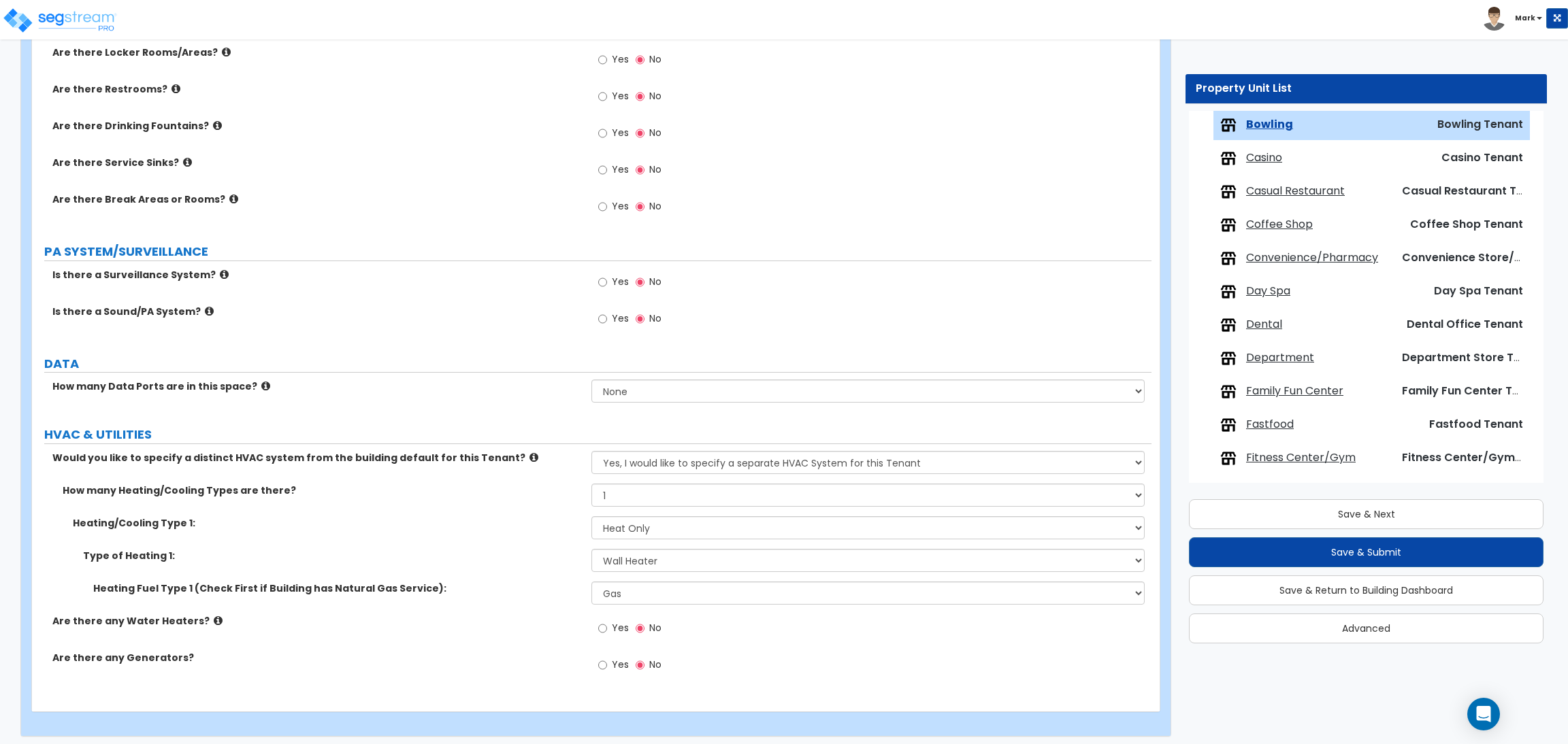
scroll to position [1511, 0]
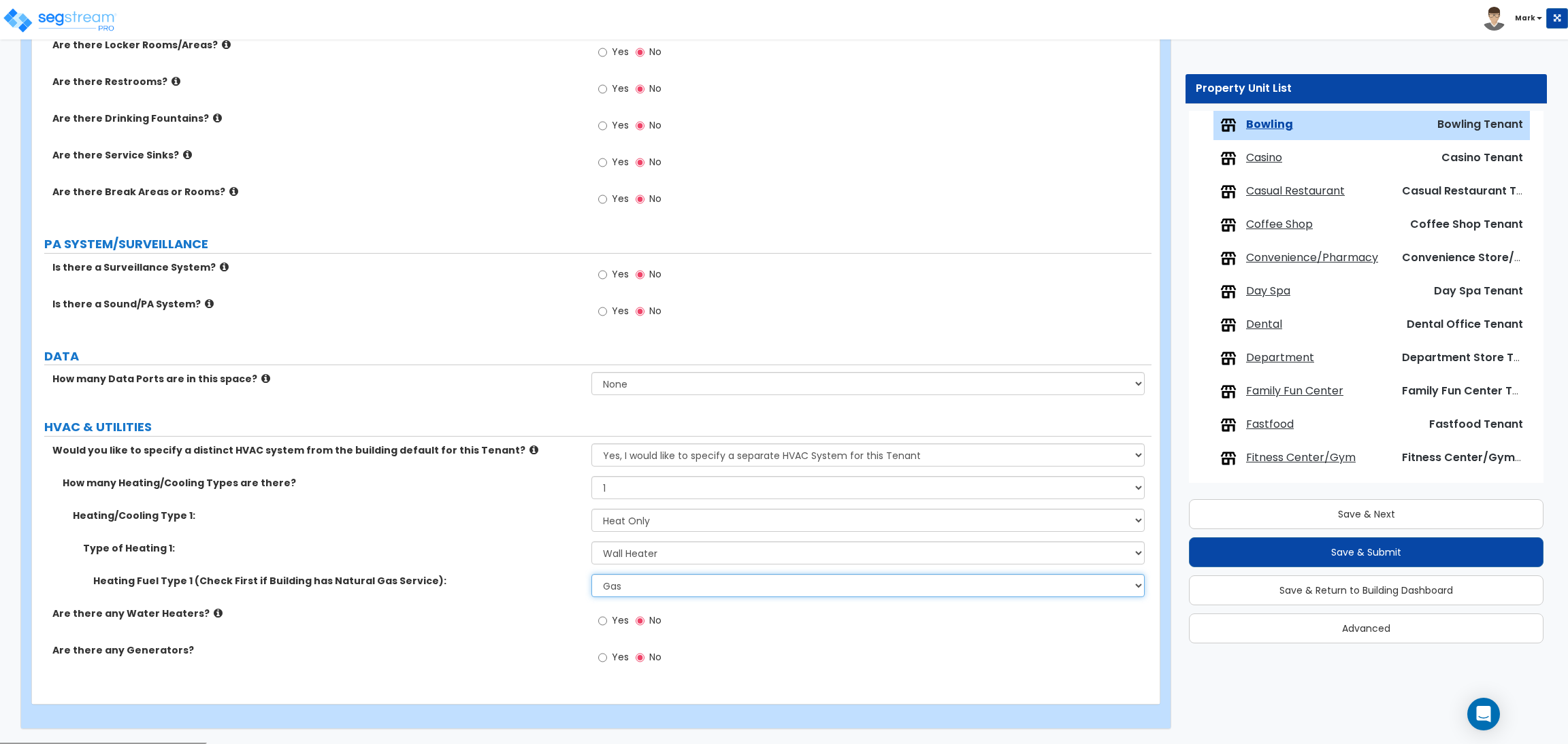
click at [608, 588] on select "Please Choose One Gas Electric" at bounding box center [867, 585] width 552 height 23
select select "2"
click at [591, 575] on select "Please Choose One Gas Electric" at bounding box center [867, 585] width 552 height 23
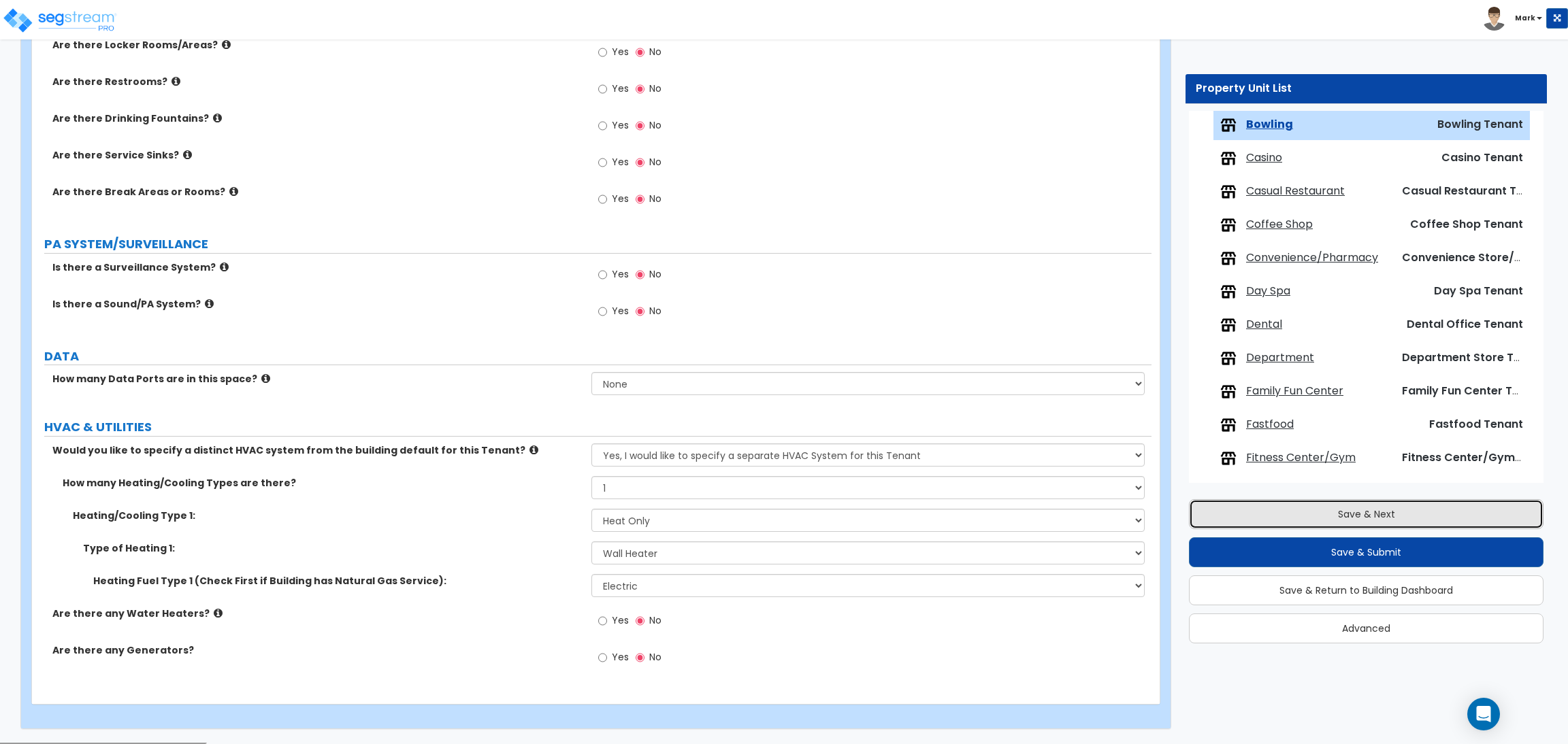
click at [1476, 502] on button "Save & Next" at bounding box center [1366, 513] width 355 height 30
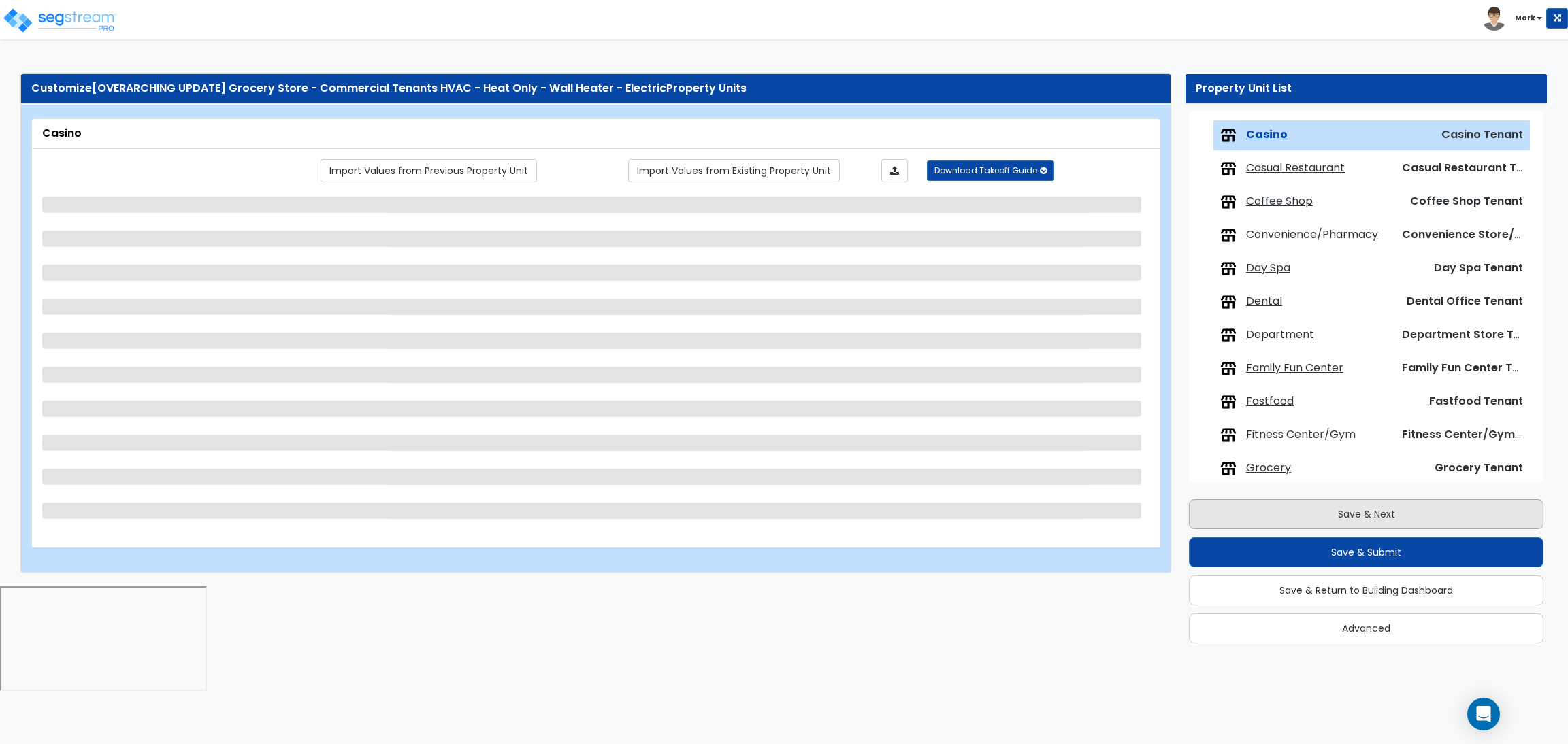
scroll to position [311, 0]
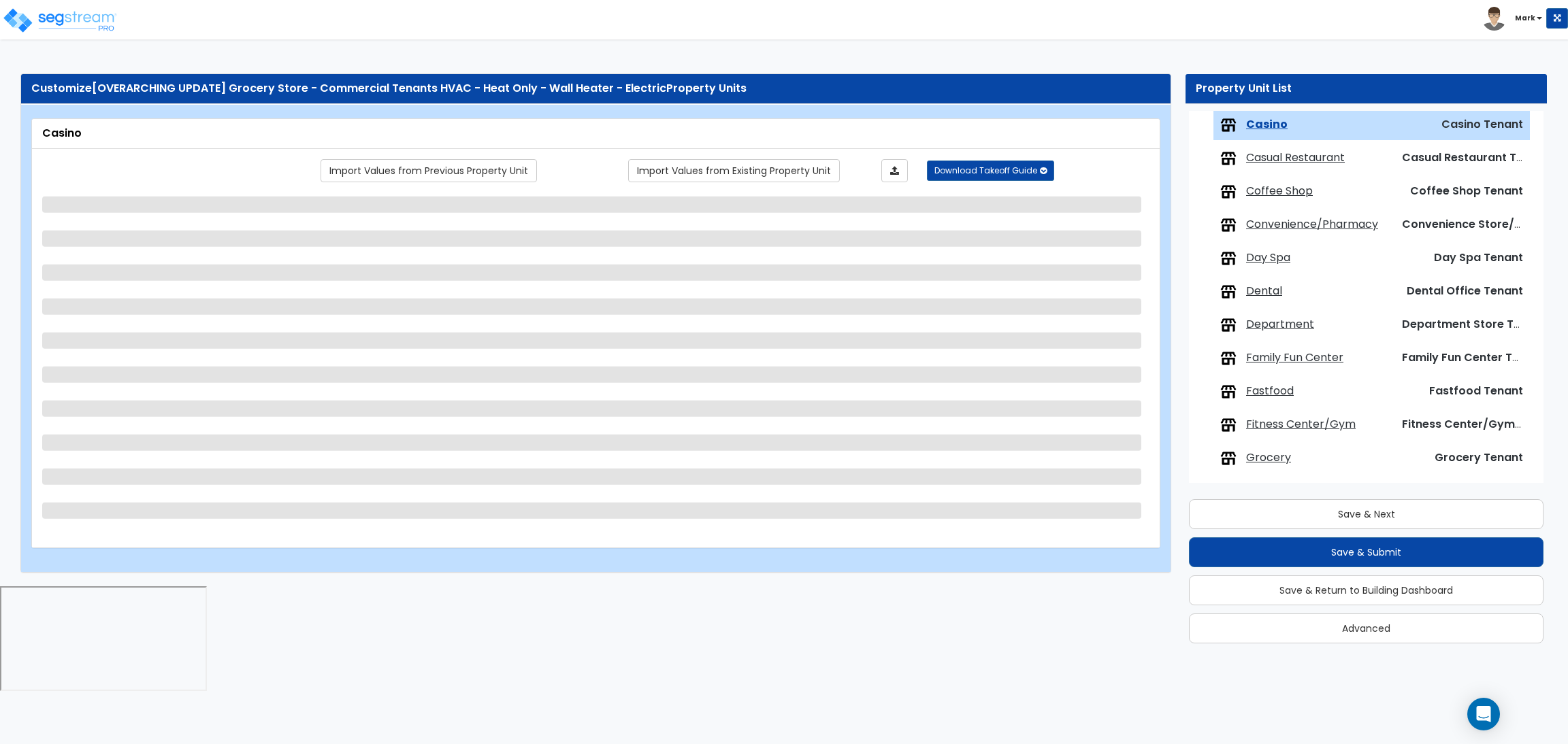
select select "1"
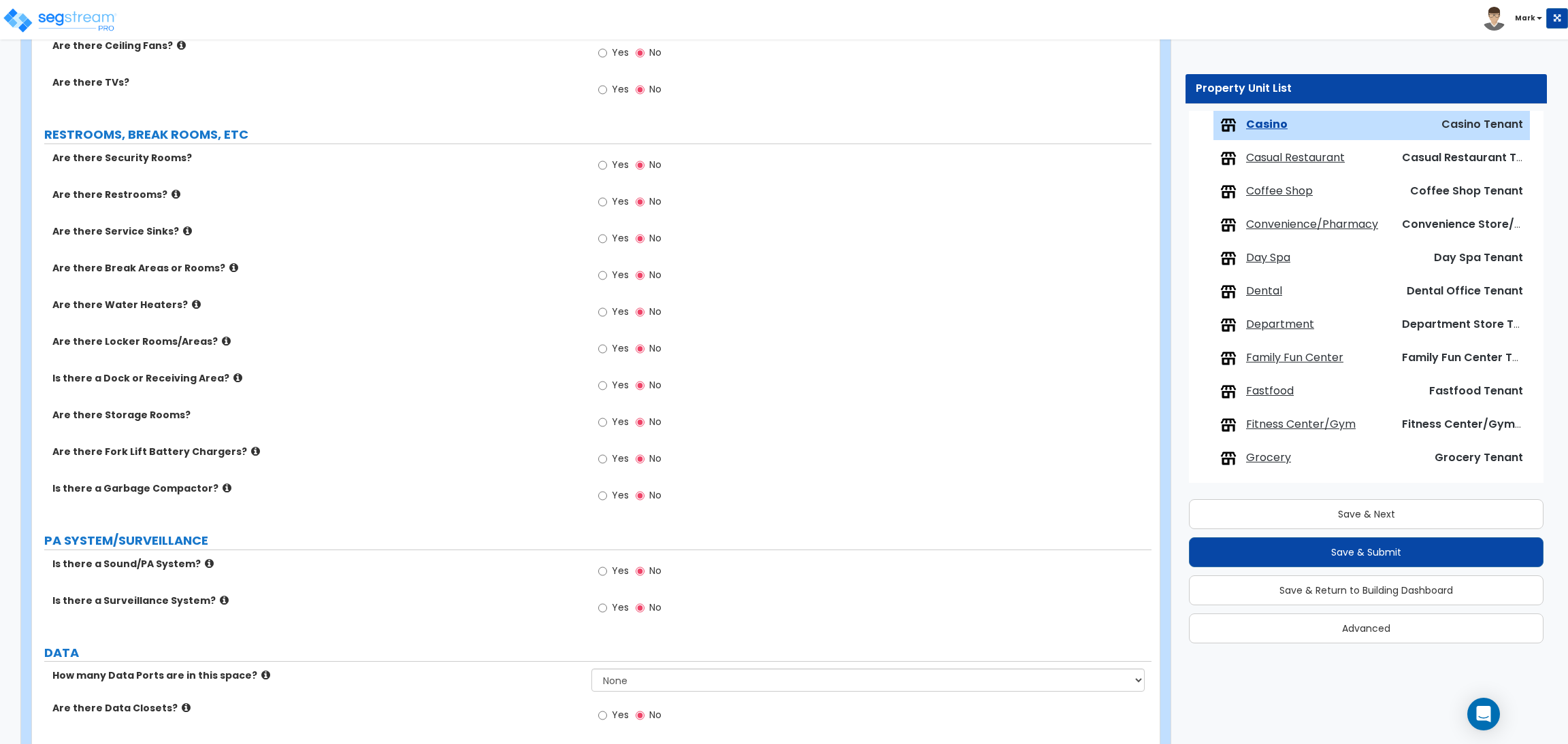
scroll to position [1976, 0]
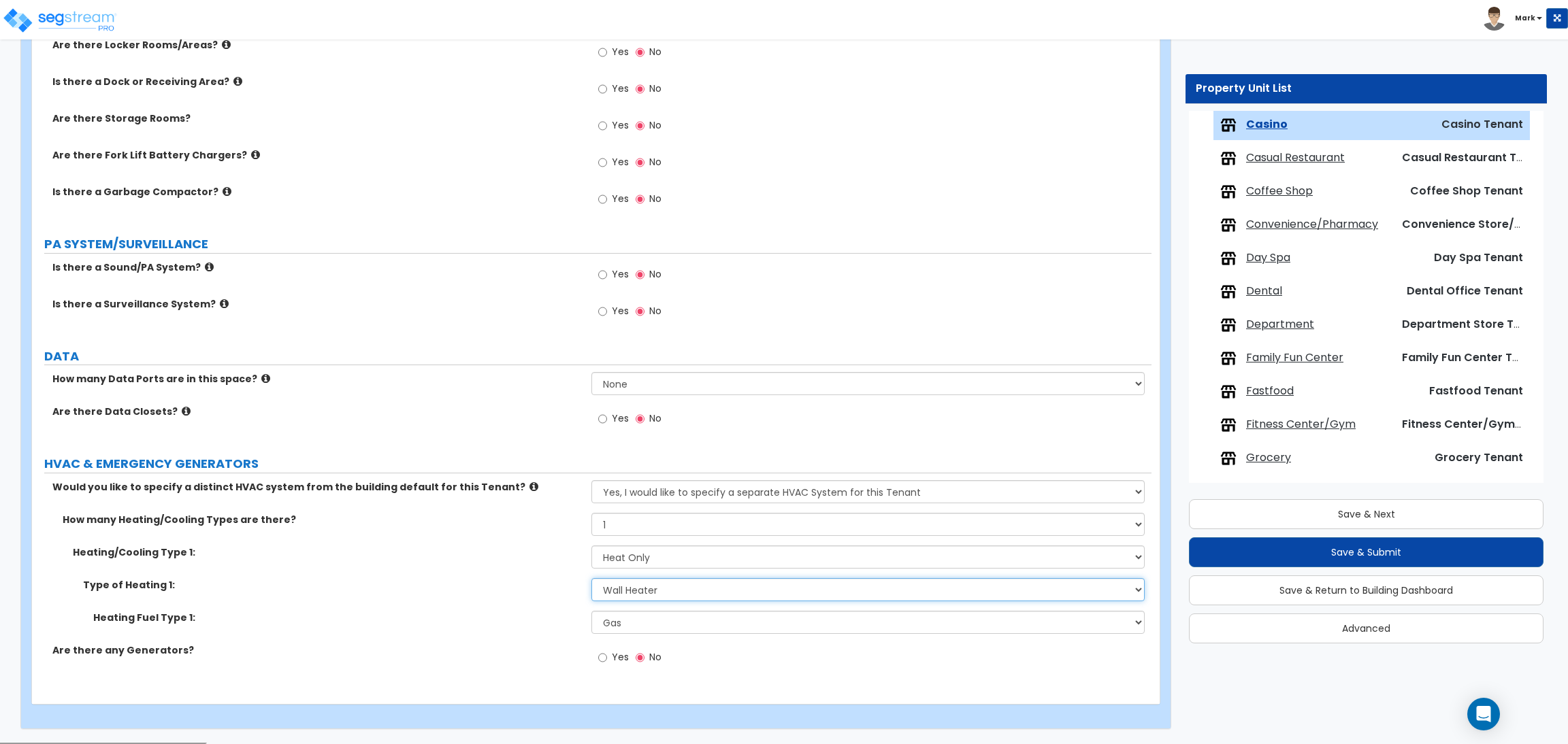
click at [639, 591] on select "Please Choose One Wall Heater Electric Baseboard Heater Hydronic Heating Radian…" at bounding box center [867, 589] width 552 height 23
click at [492, 608] on div "Type of Heating 1: Please Choose One Wall Heater Electric Baseboard Heater Hydr…" at bounding box center [592, 594] width 1119 height 33
click at [607, 627] on select "Please Choose One Gas Electric" at bounding box center [867, 622] width 552 height 23
select select "2"
click at [591, 612] on select "Please Choose One Gas Electric" at bounding box center [867, 622] width 552 height 23
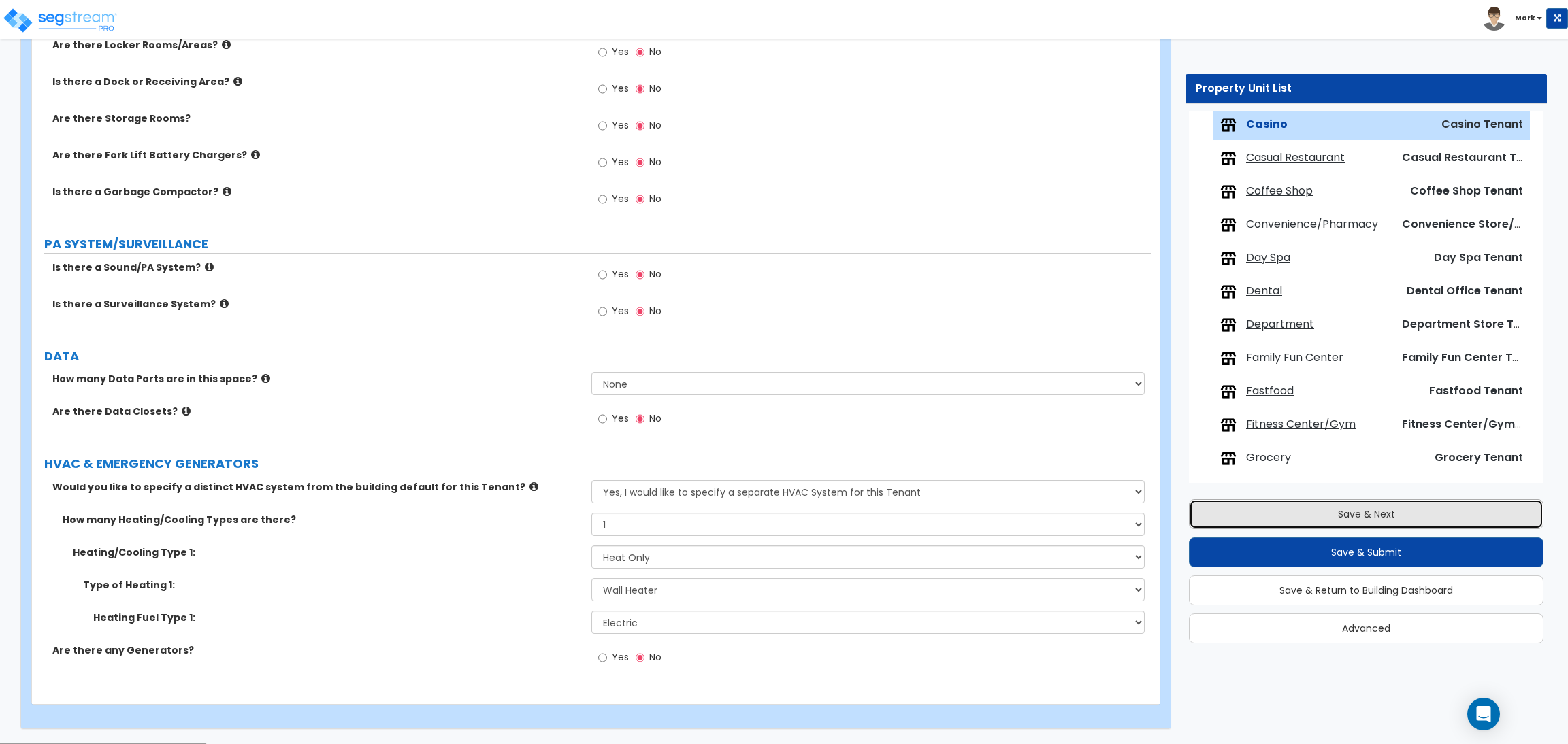
click at [1366, 517] on button "Save & Next" at bounding box center [1366, 513] width 355 height 30
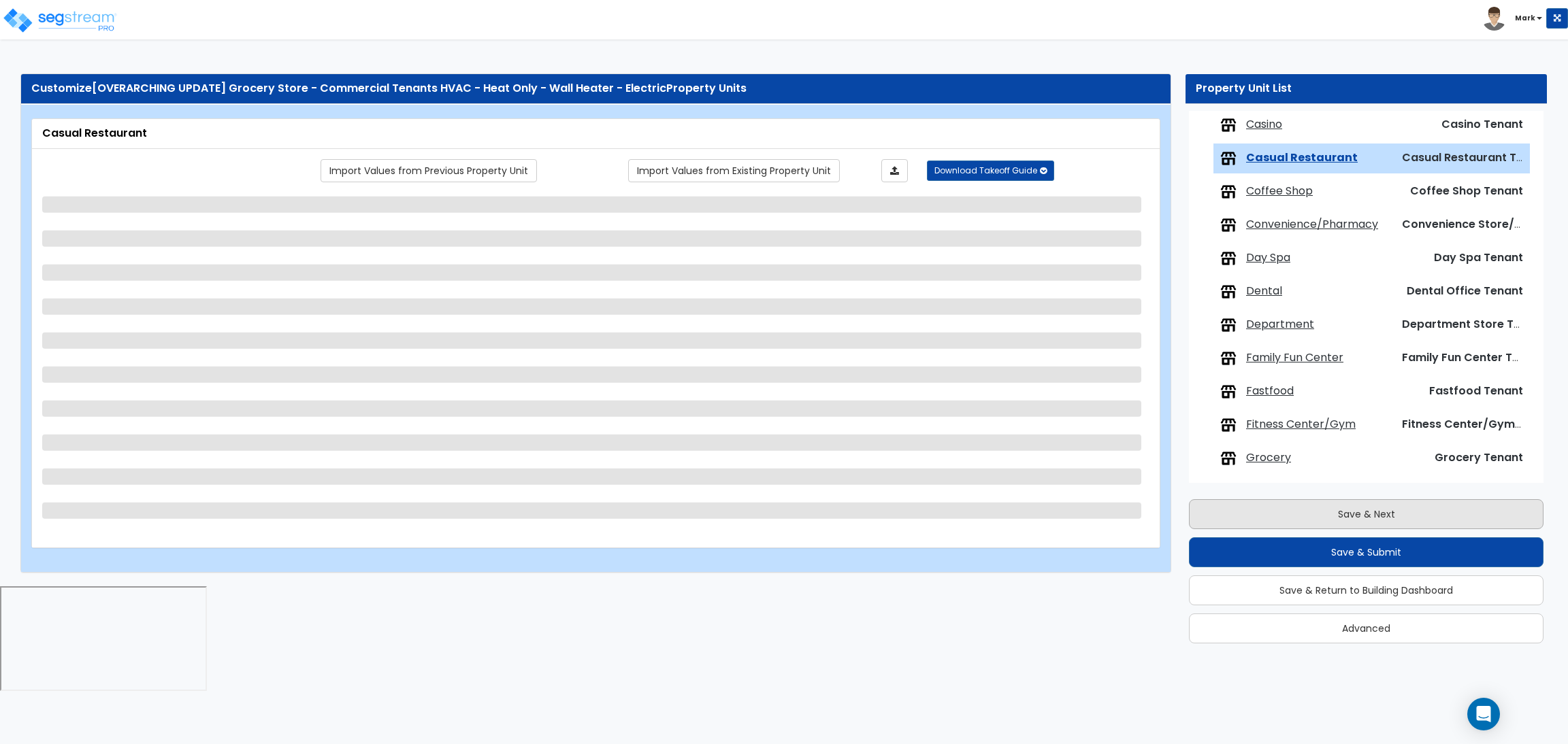
scroll to position [344, 0]
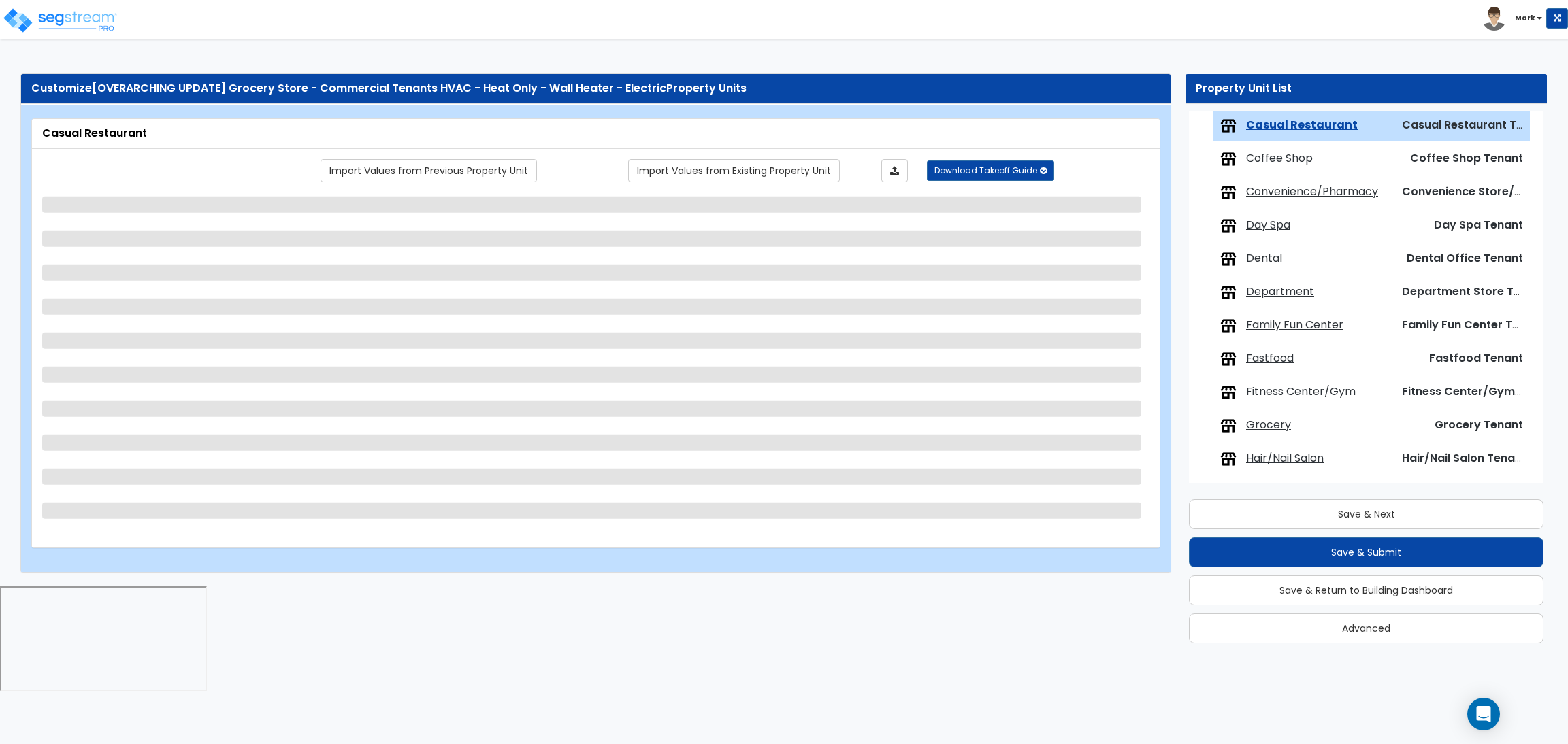
select select "1"
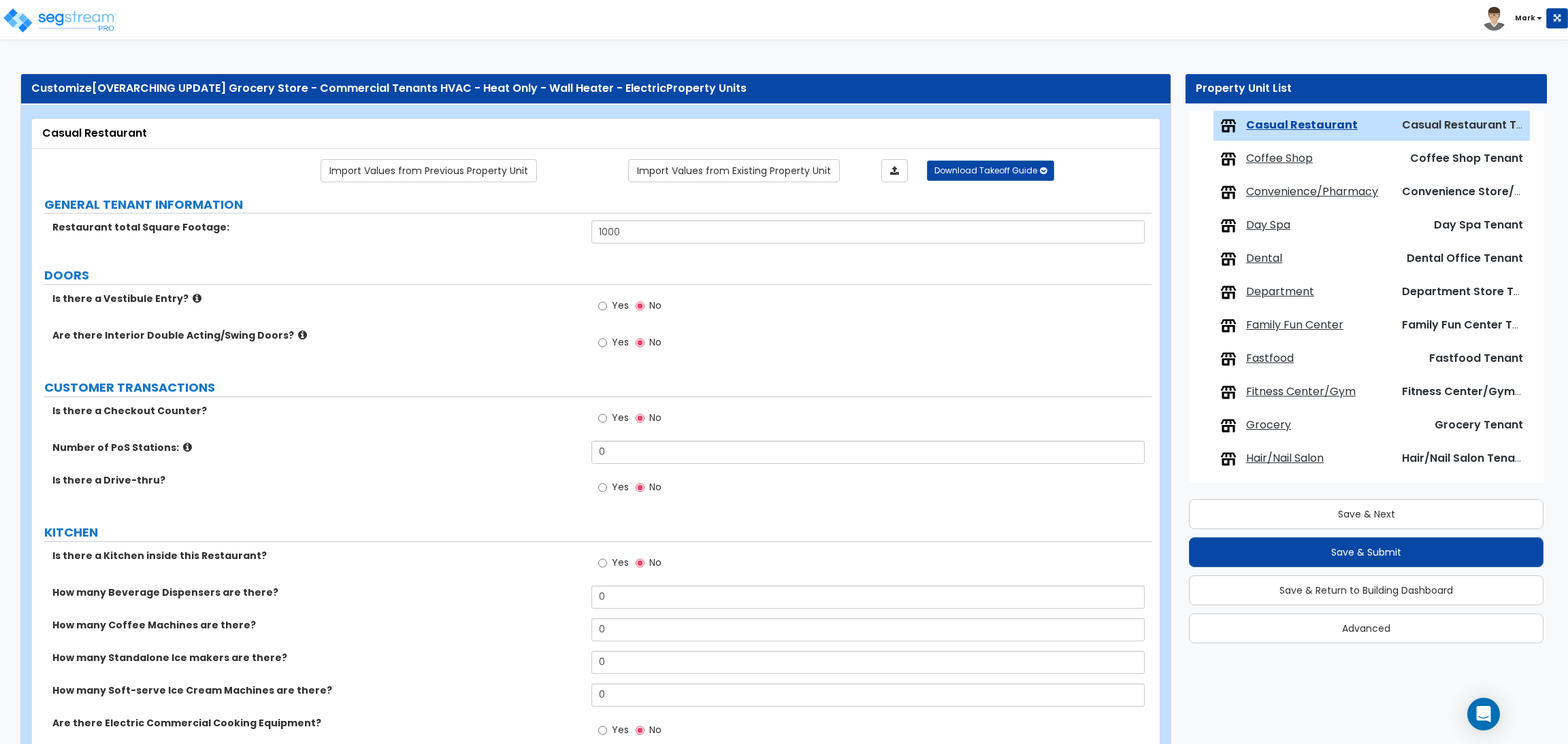
drag, startPoint x: 698, startPoint y: 324, endPoint x: 736, endPoint y: 329, distance: 38.3
click at [720, 318] on div "Yes No" at bounding box center [870, 310] width 560 height 37
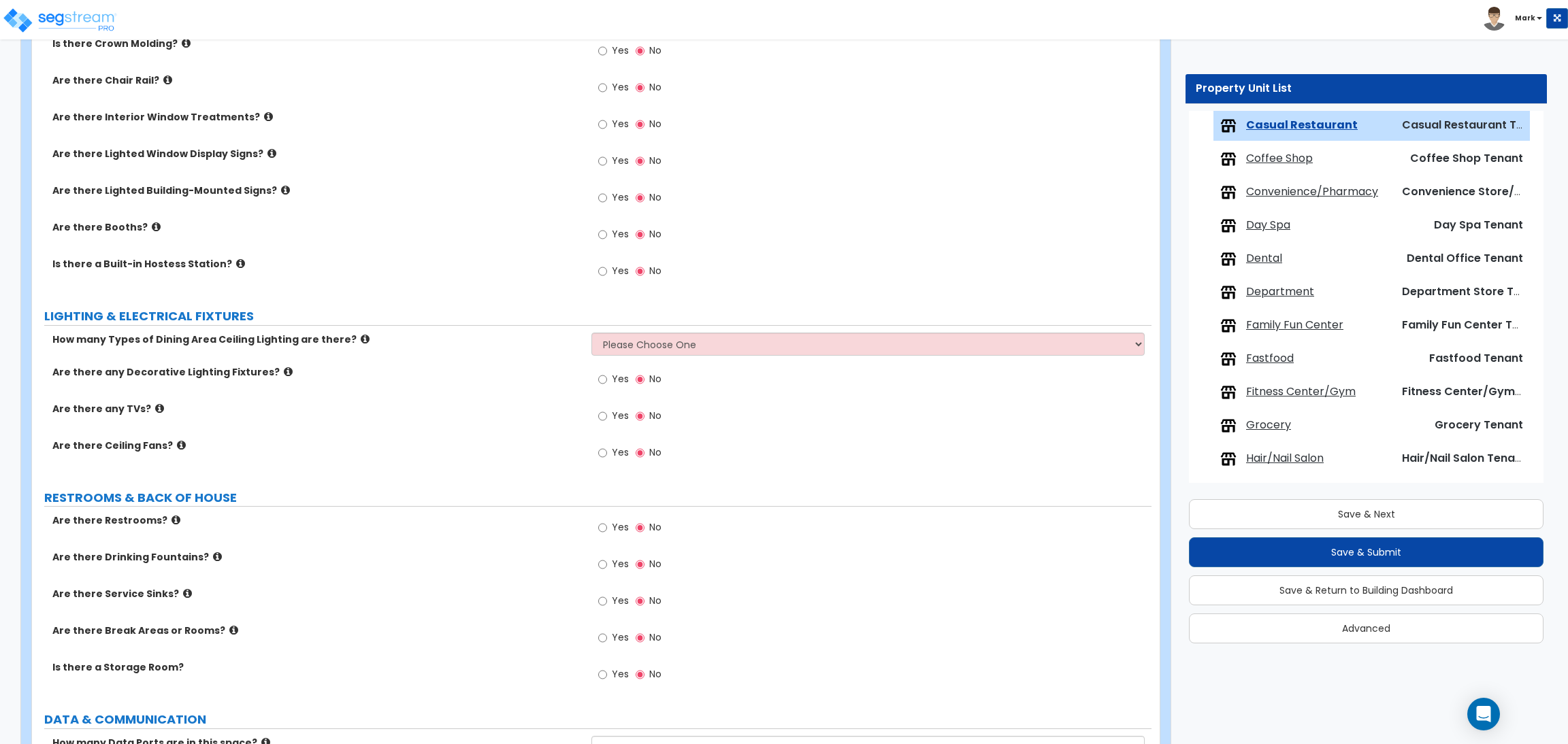
scroll to position [1479, 0]
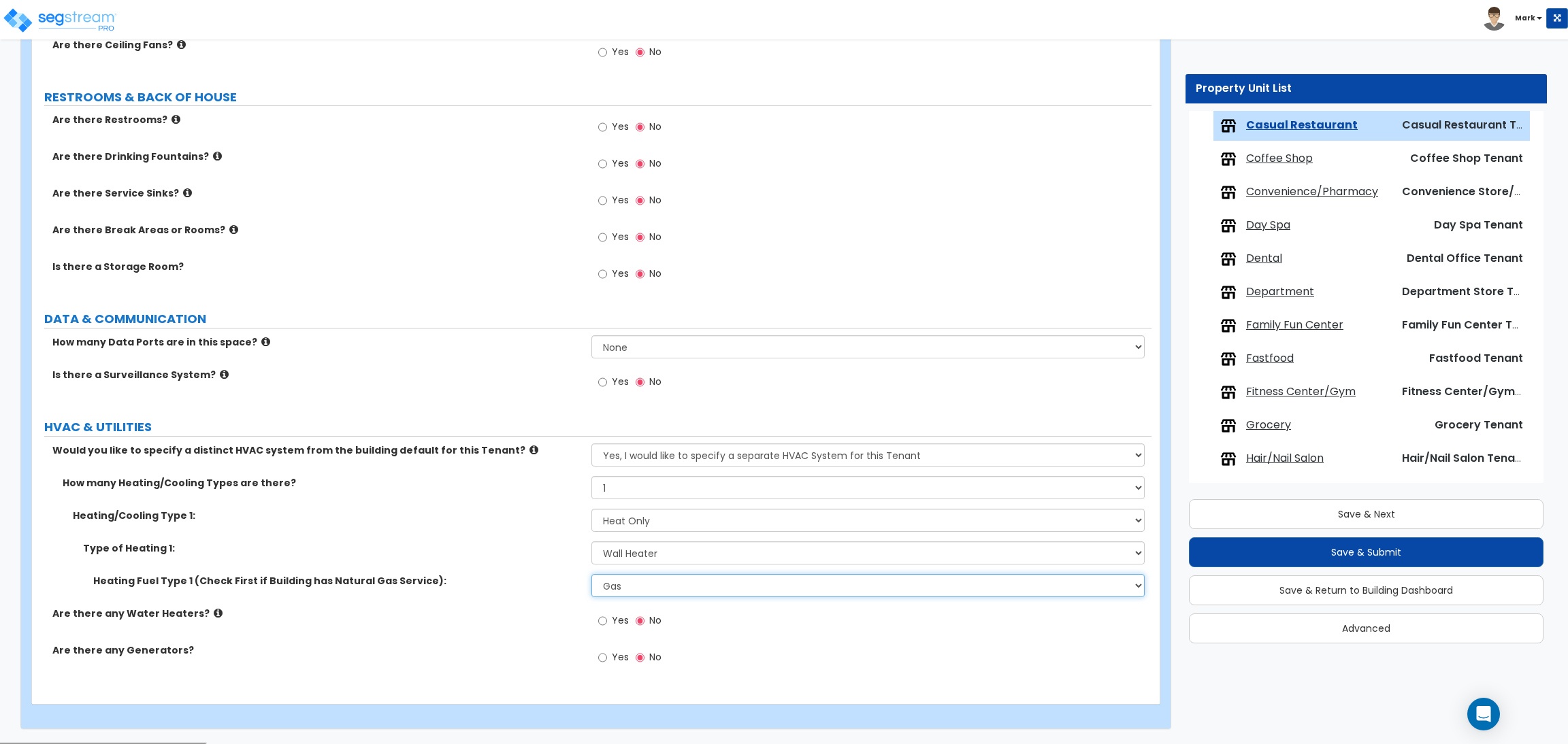
click at [631, 581] on select "Please Choose One Gas Electric" at bounding box center [867, 585] width 552 height 23
select select "2"
click at [591, 575] on select "Please Choose One Gas Electric" at bounding box center [867, 585] width 552 height 23
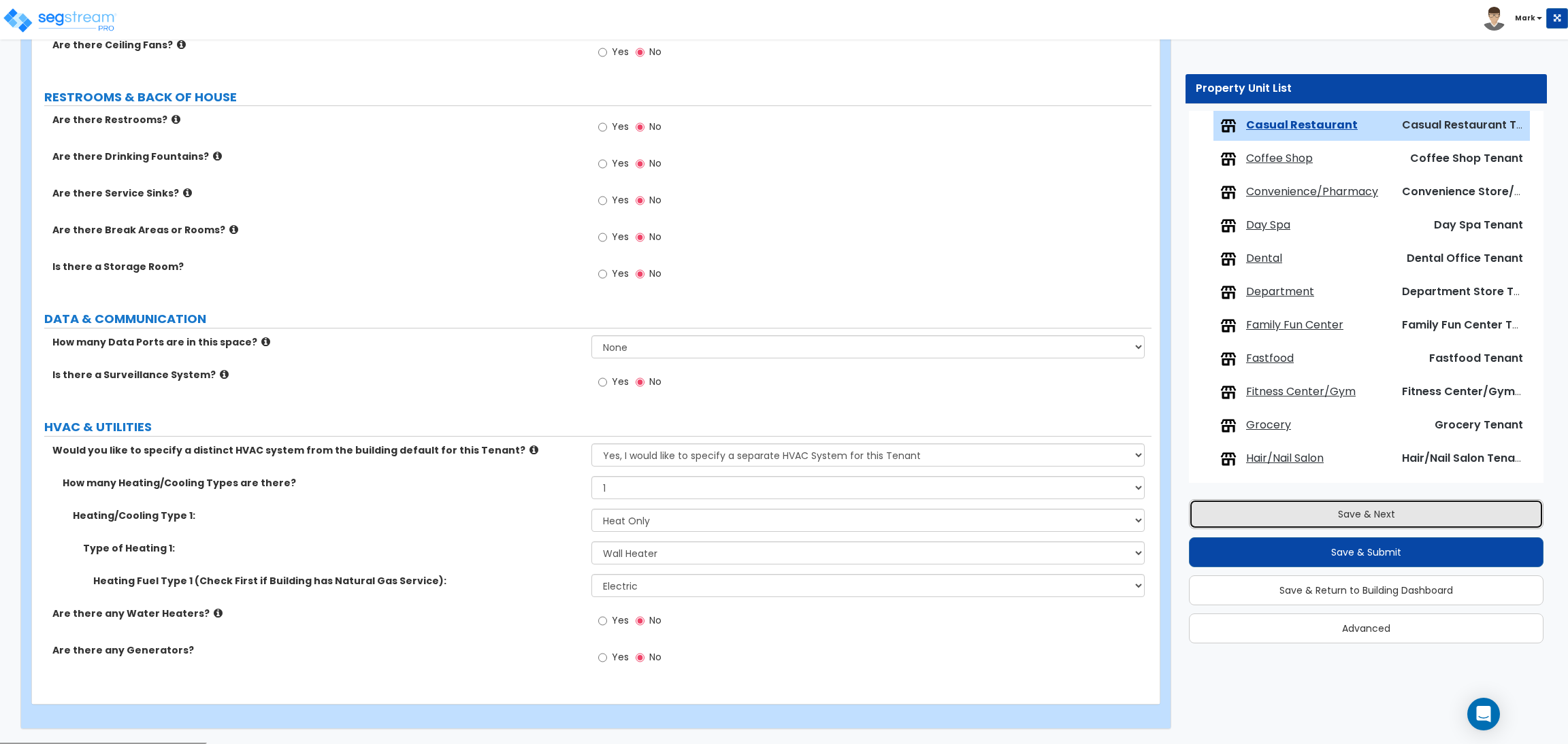
click at [1239, 520] on button "Save & Next" at bounding box center [1366, 513] width 355 height 30
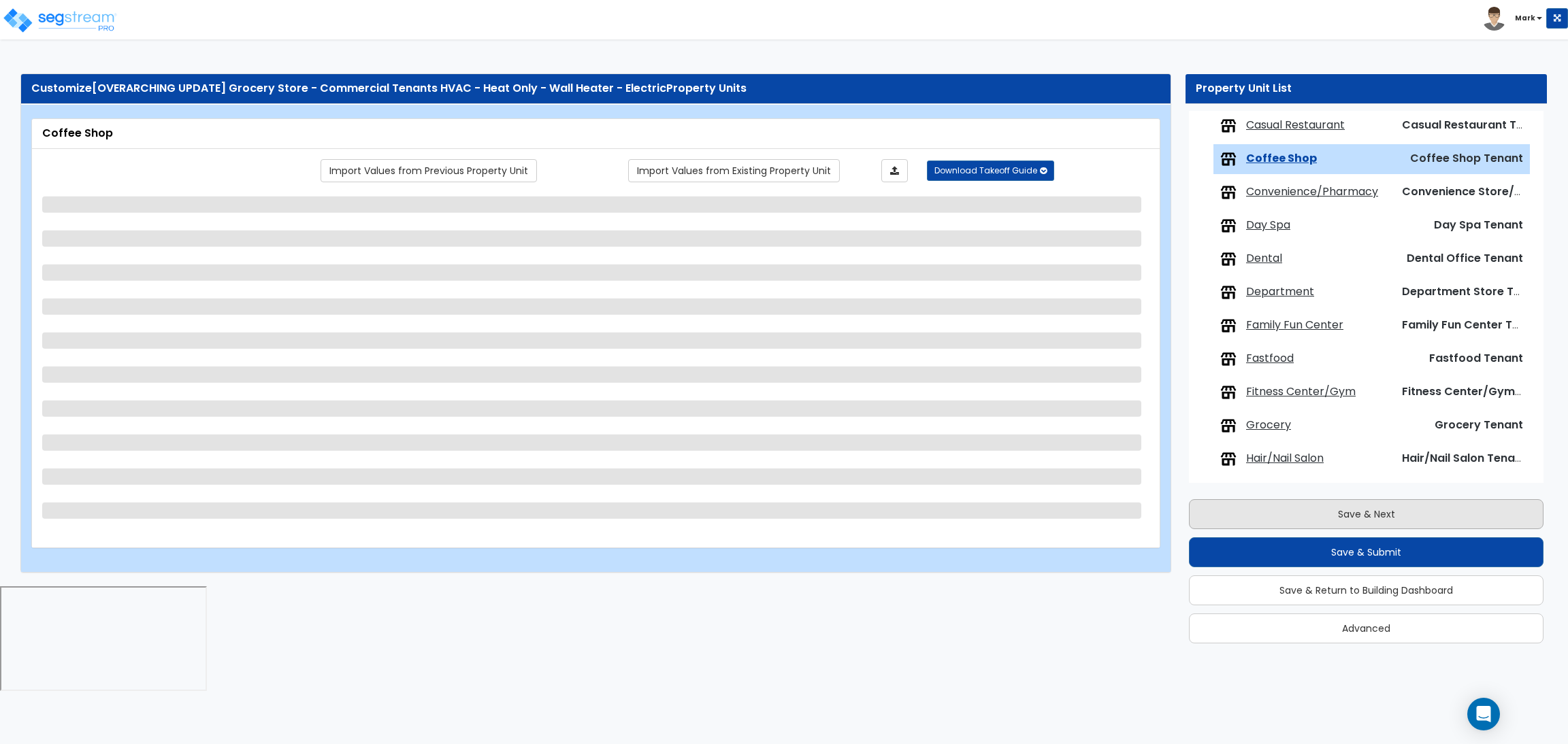
scroll to position [378, 0]
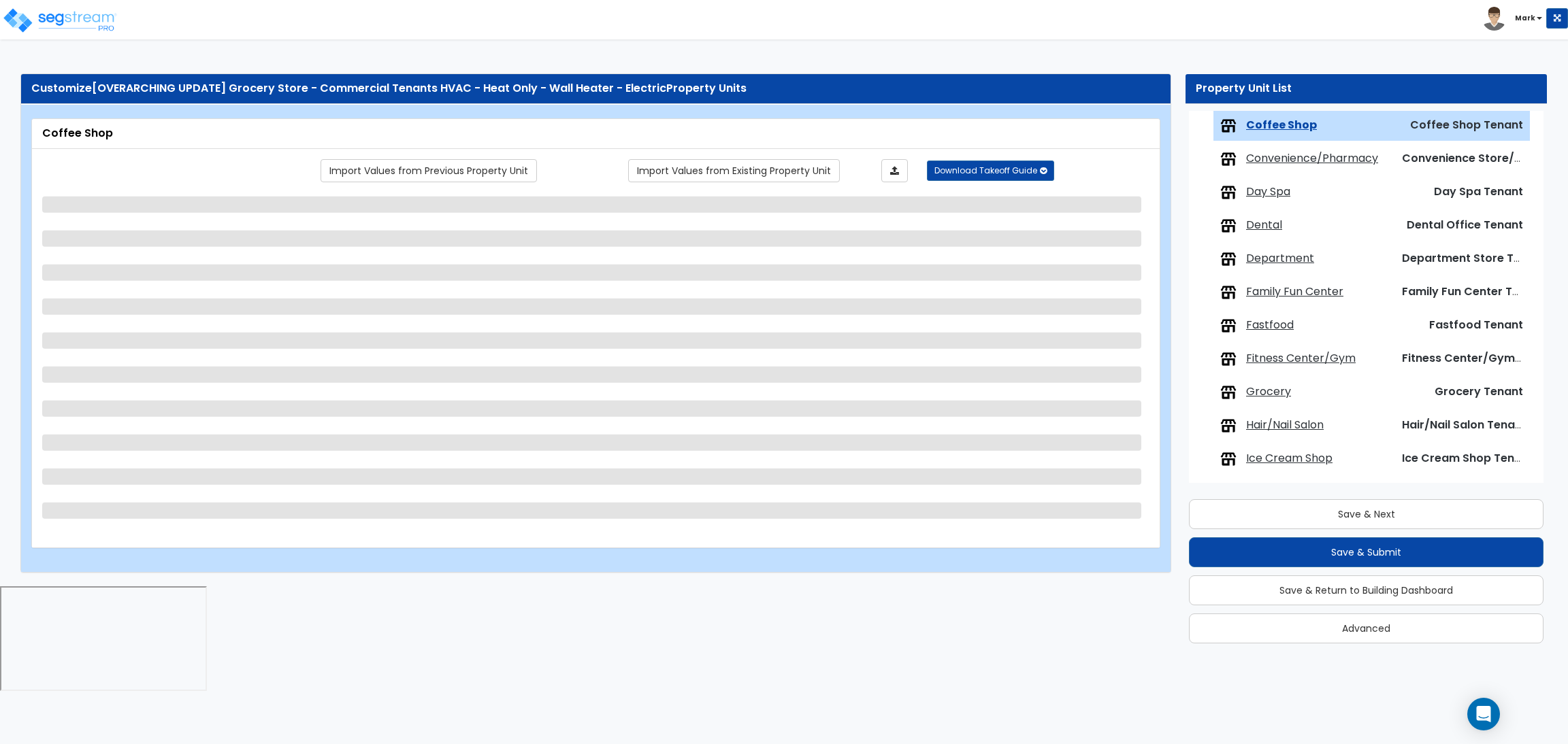
select select "1"
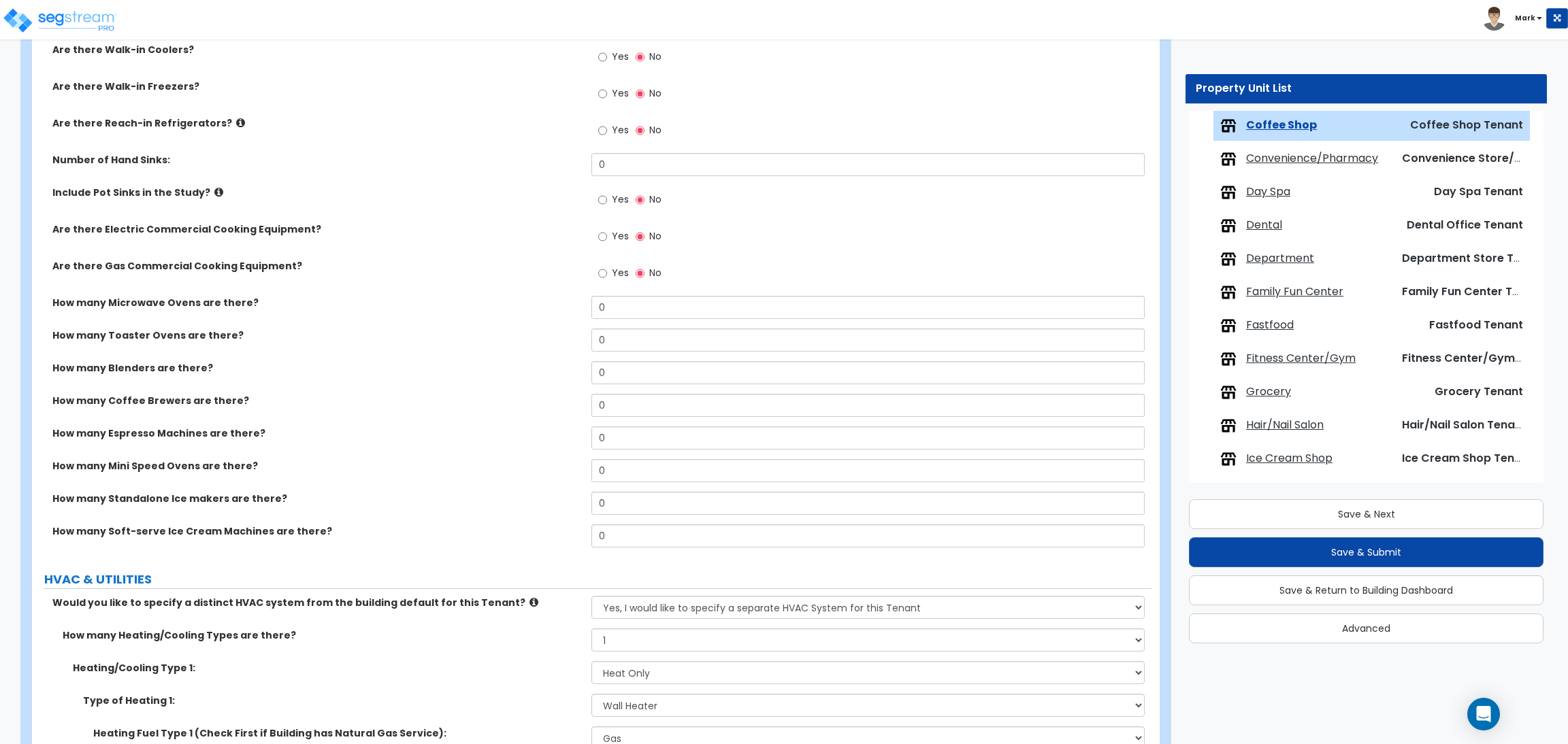
scroll to position [1860, 0]
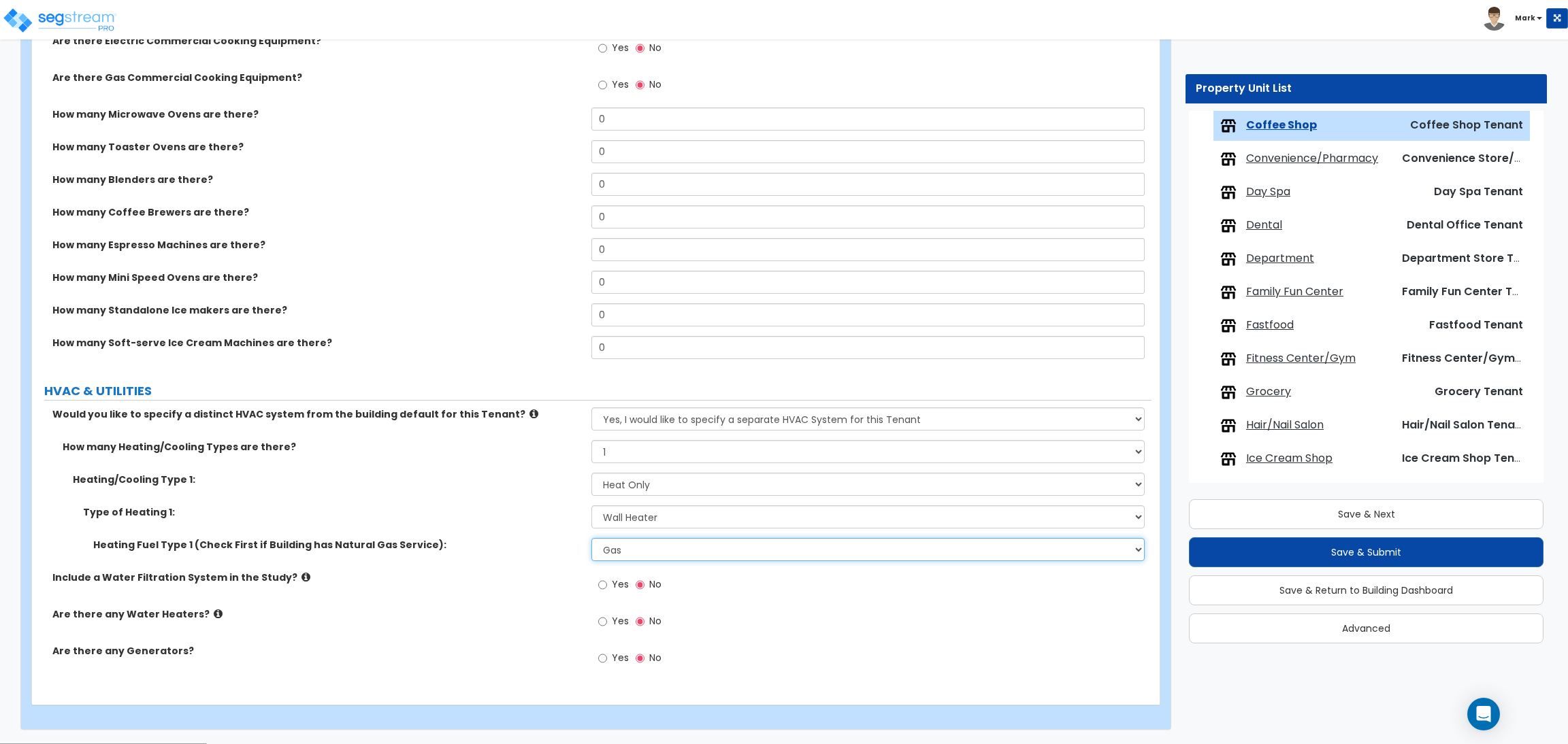
click at [644, 546] on select "Please Choose One Gas Electric" at bounding box center [867, 549] width 552 height 23
select select "2"
click at [591, 538] on select "Please Choose One Gas Electric" at bounding box center [867, 549] width 552 height 23
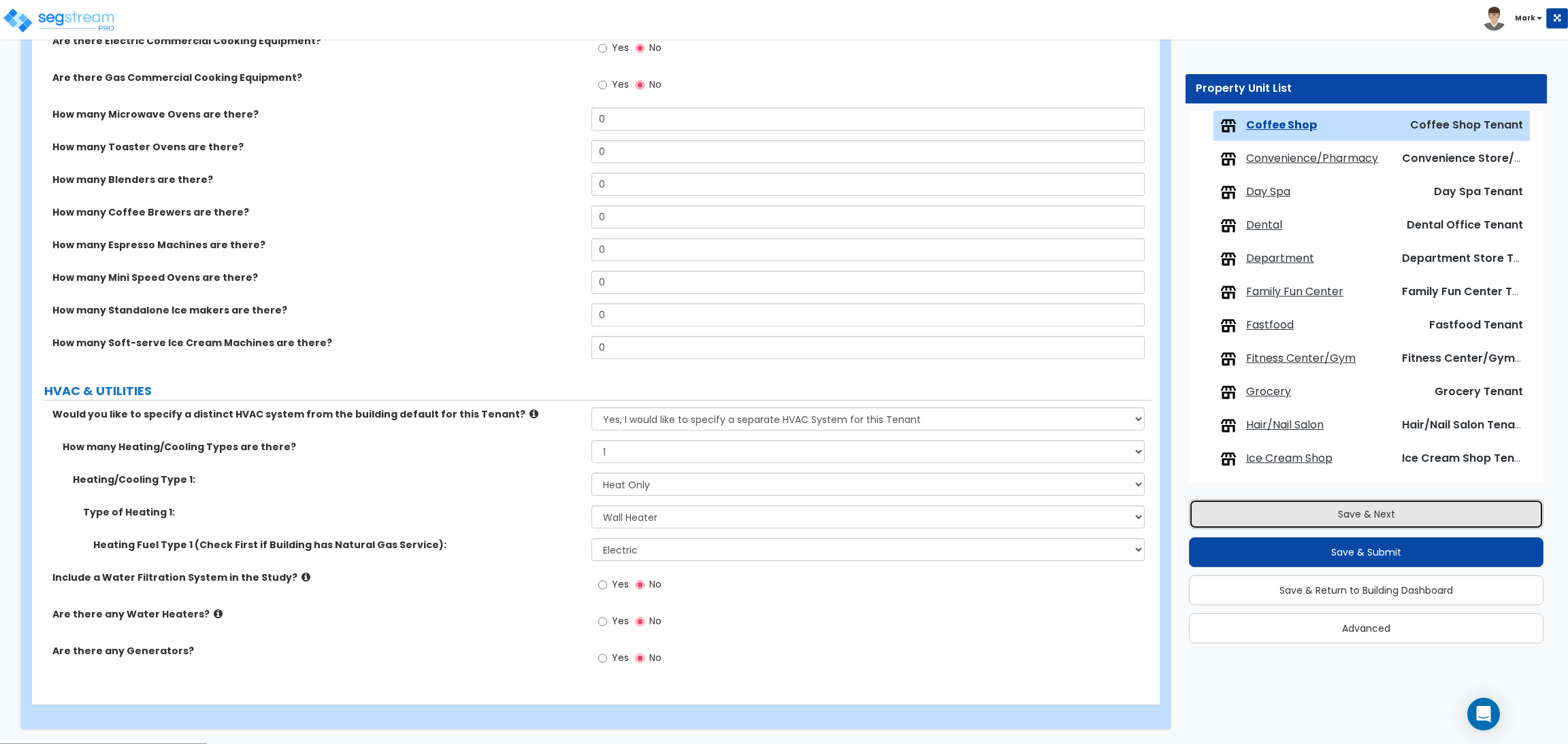
click at [1348, 514] on button "Save & Next" at bounding box center [1366, 513] width 355 height 30
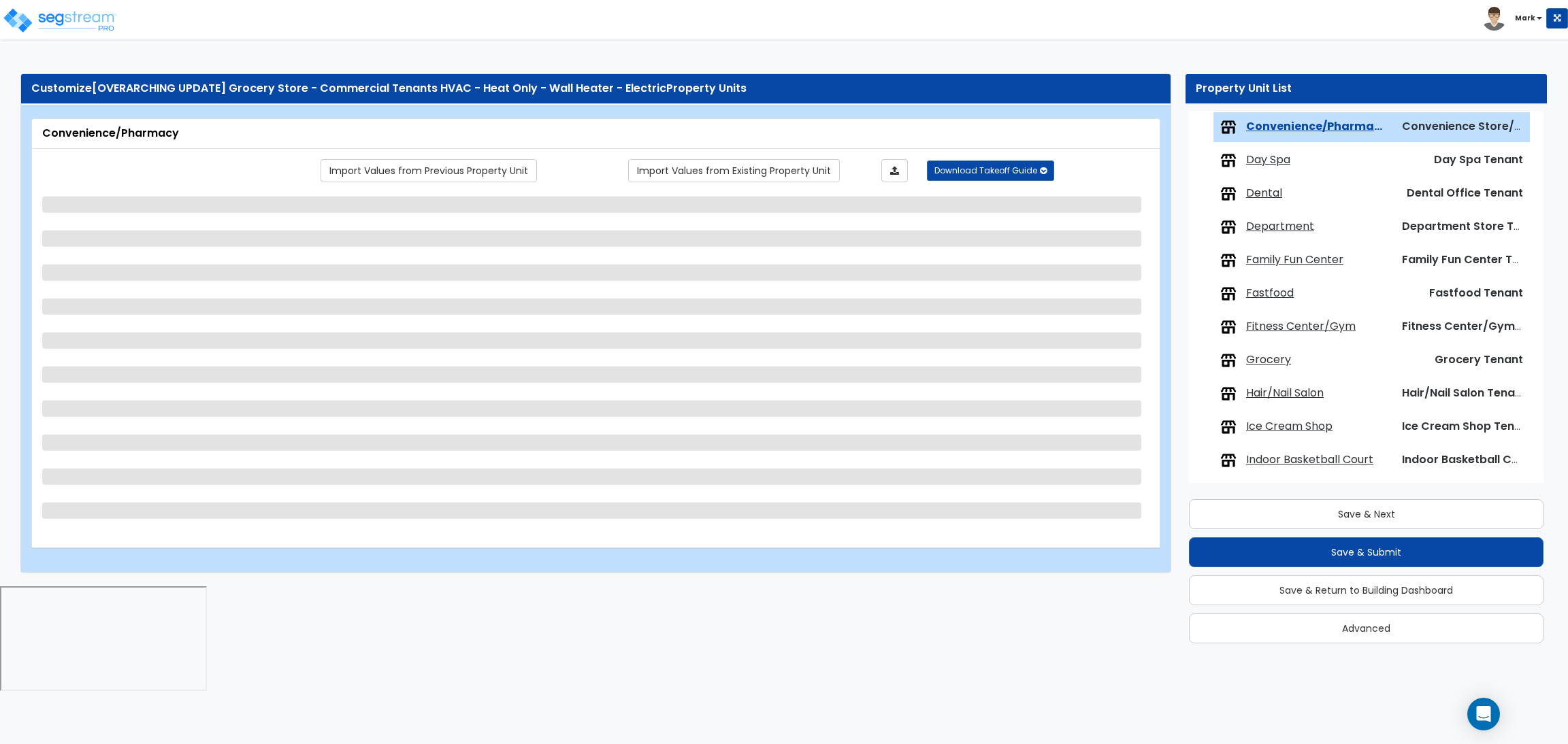
scroll to position [411, 0]
select select "1"
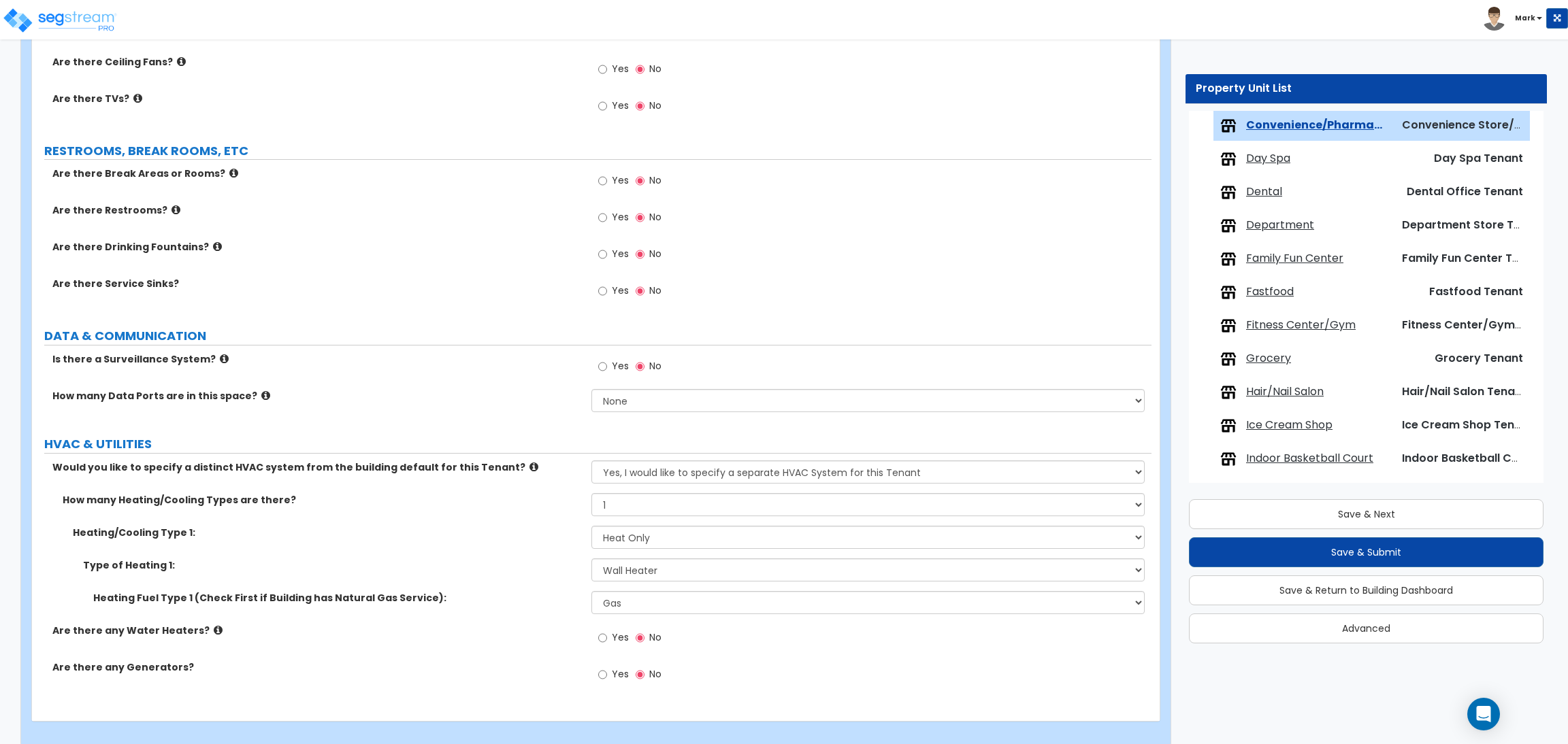
scroll to position [1405, 0]
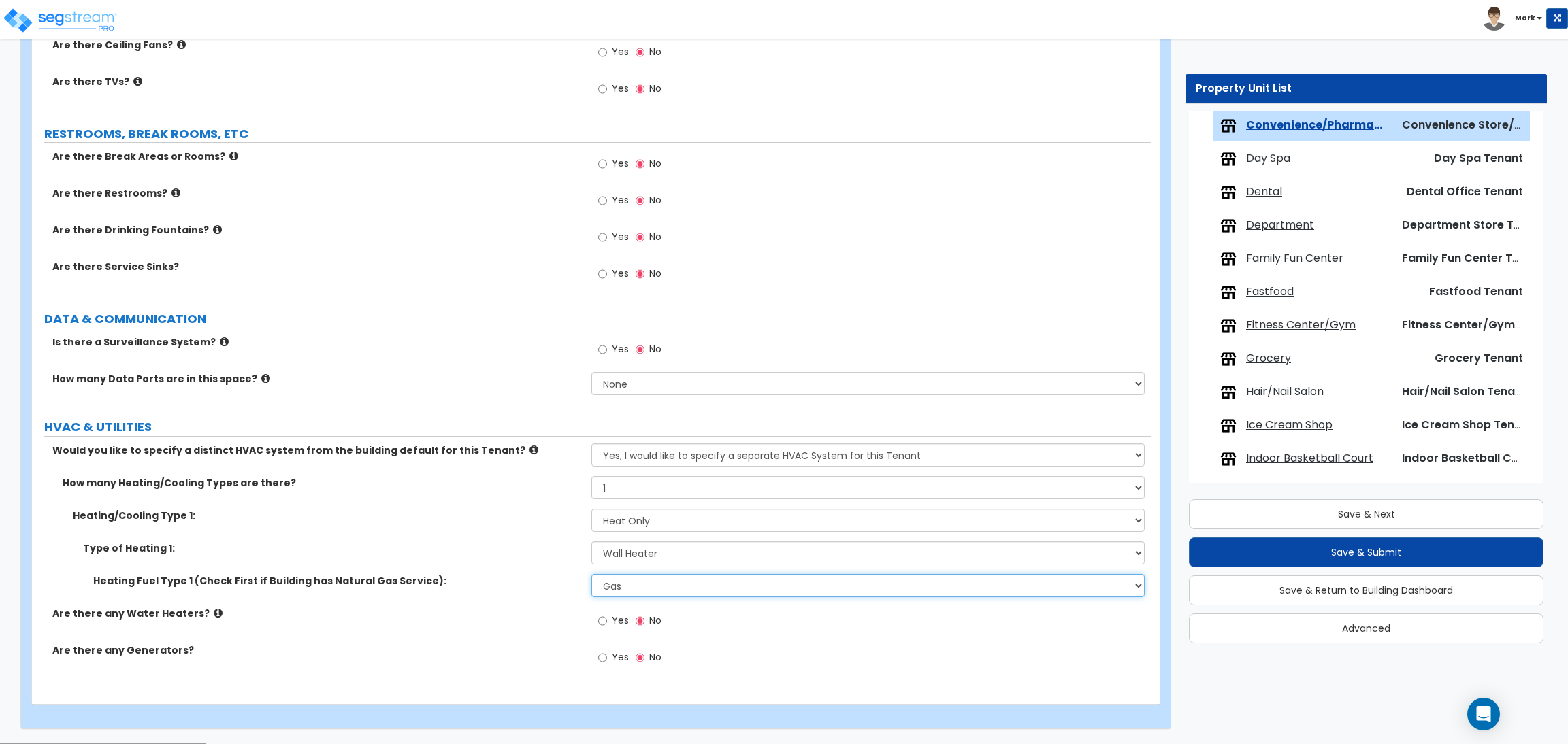
click at [635, 596] on select "Please Choose One Gas Electric" at bounding box center [867, 585] width 552 height 23
select select "2"
click at [591, 575] on select "Please Choose One Gas Electric" at bounding box center [867, 585] width 552 height 23
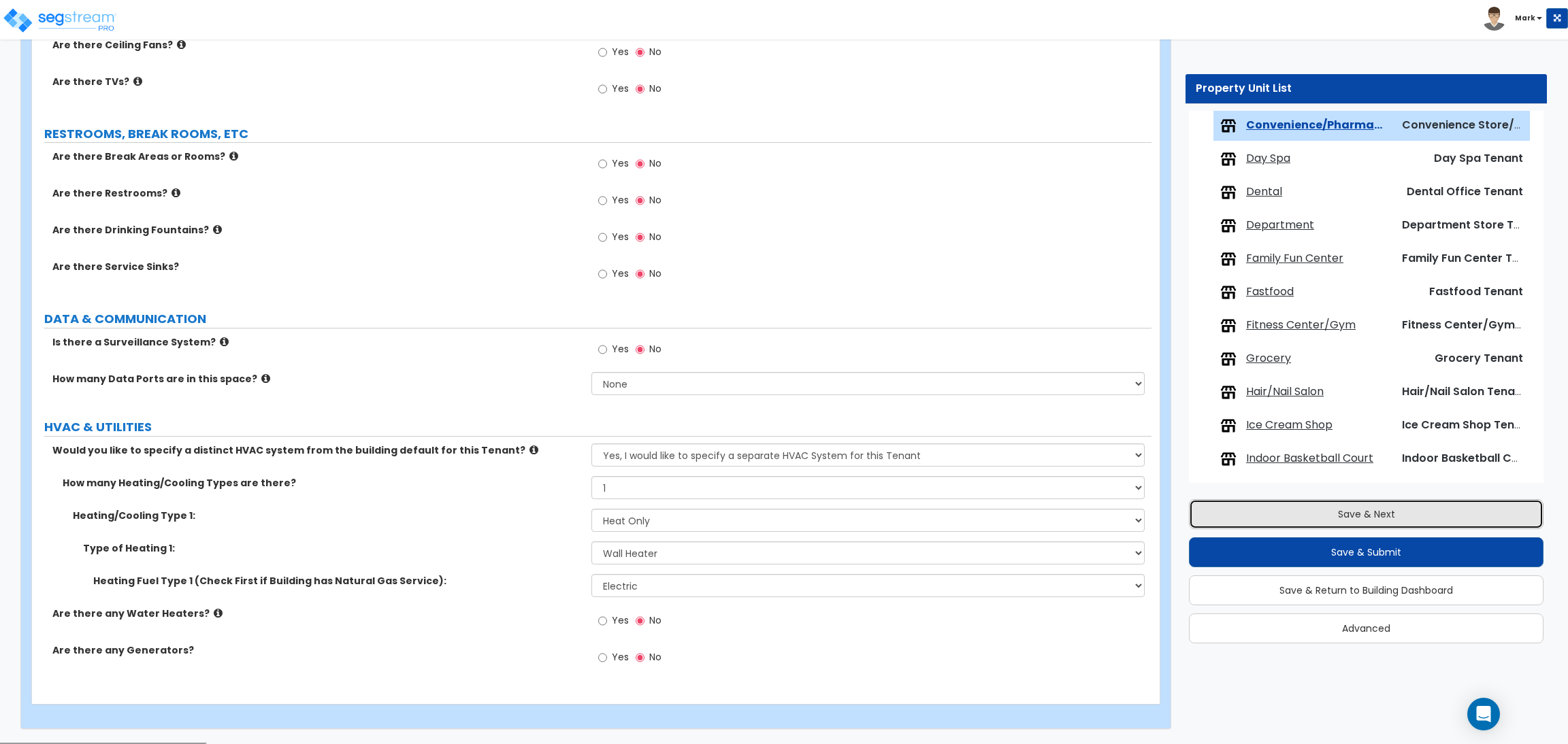
click at [1225, 527] on button "Save & Next" at bounding box center [1366, 513] width 355 height 30
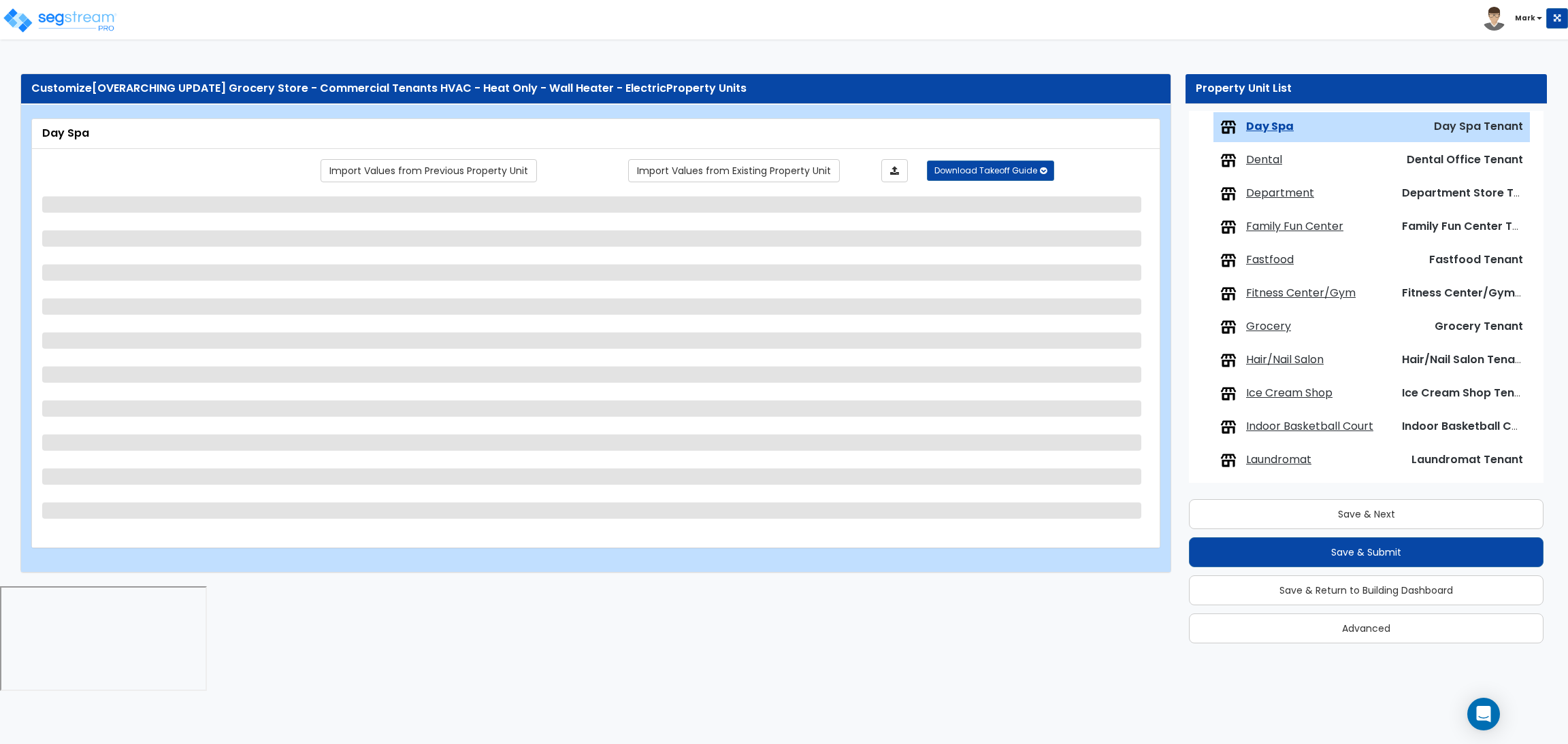
scroll to position [444, 0]
select select "1"
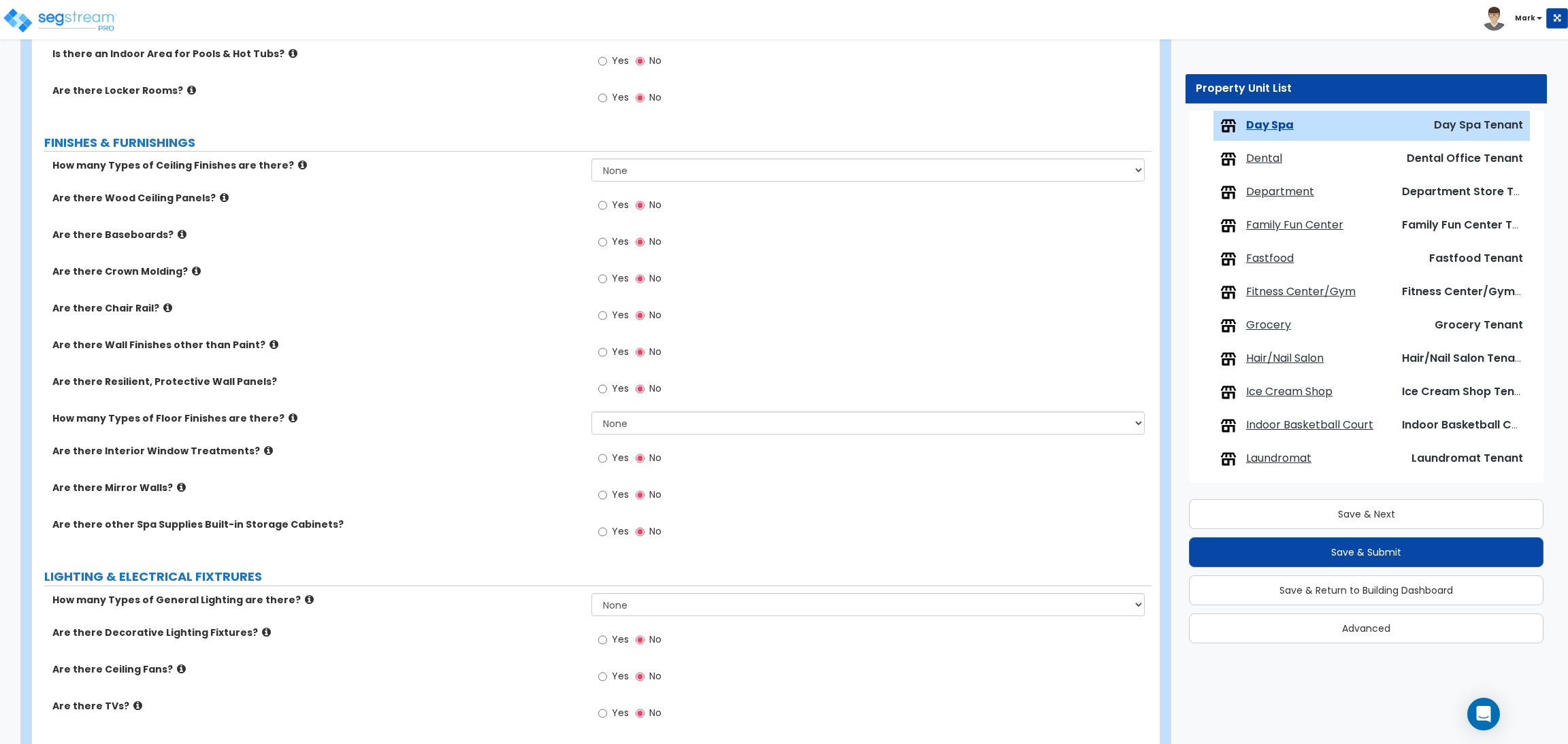
scroll to position [1374, 0]
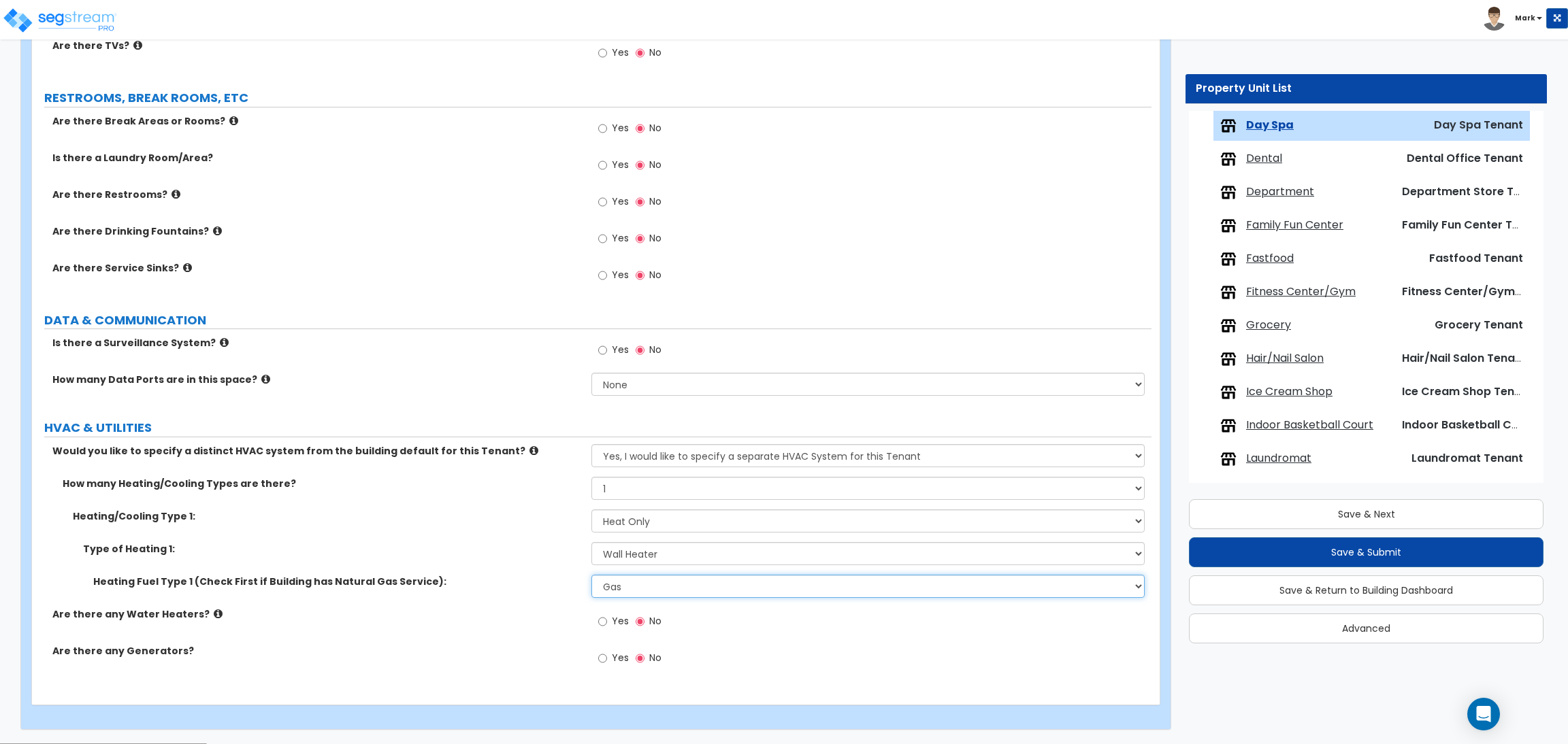
drag, startPoint x: 630, startPoint y: 588, endPoint x: 631, endPoint y: 596, distance: 8.1
click at [631, 588] on select "Please Choose One Gas Electric" at bounding box center [867, 586] width 552 height 23
select select "2"
click at [591, 575] on select "Please Choose One Gas Electric" at bounding box center [867, 586] width 552 height 23
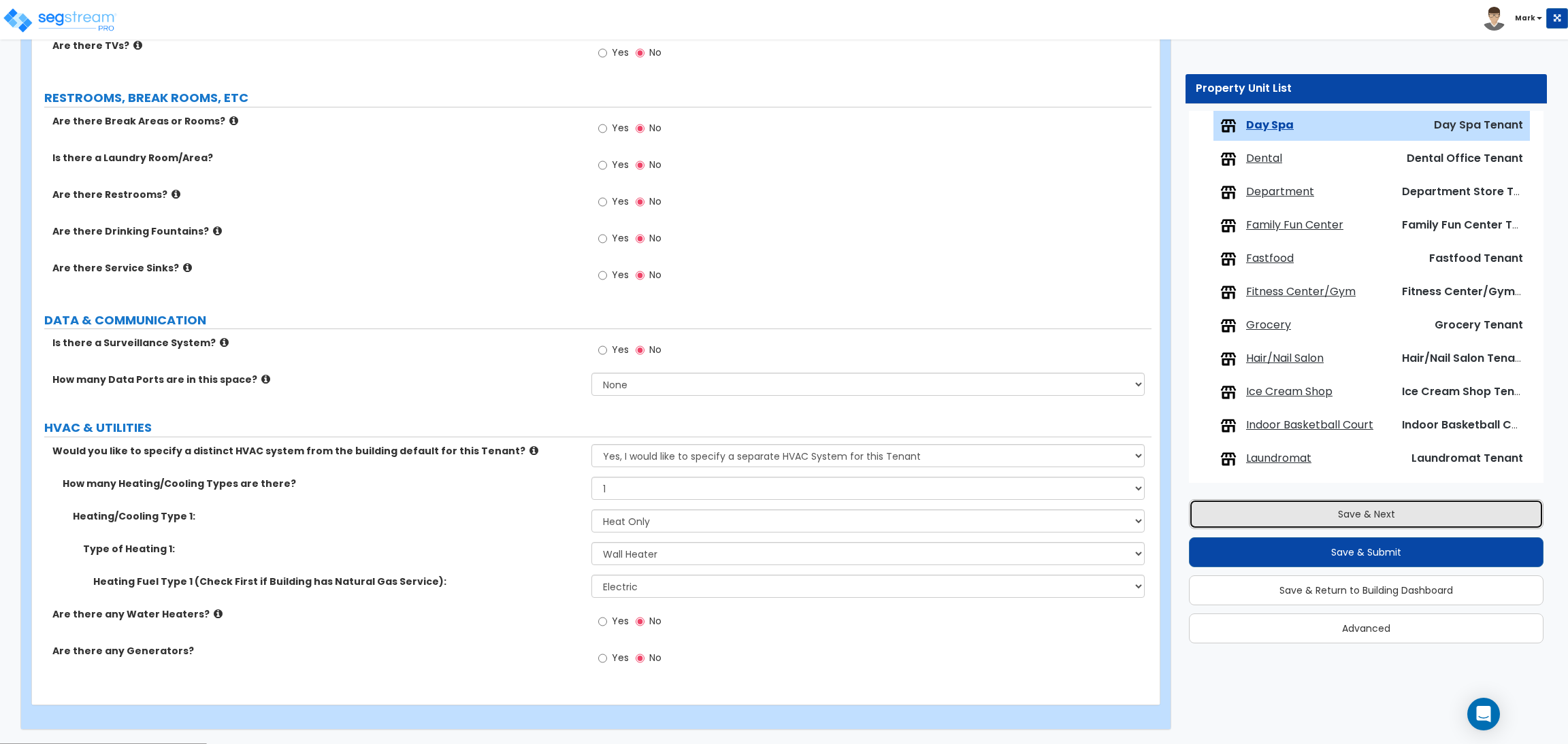
click at [1354, 504] on button "Save & Next" at bounding box center [1366, 513] width 355 height 30
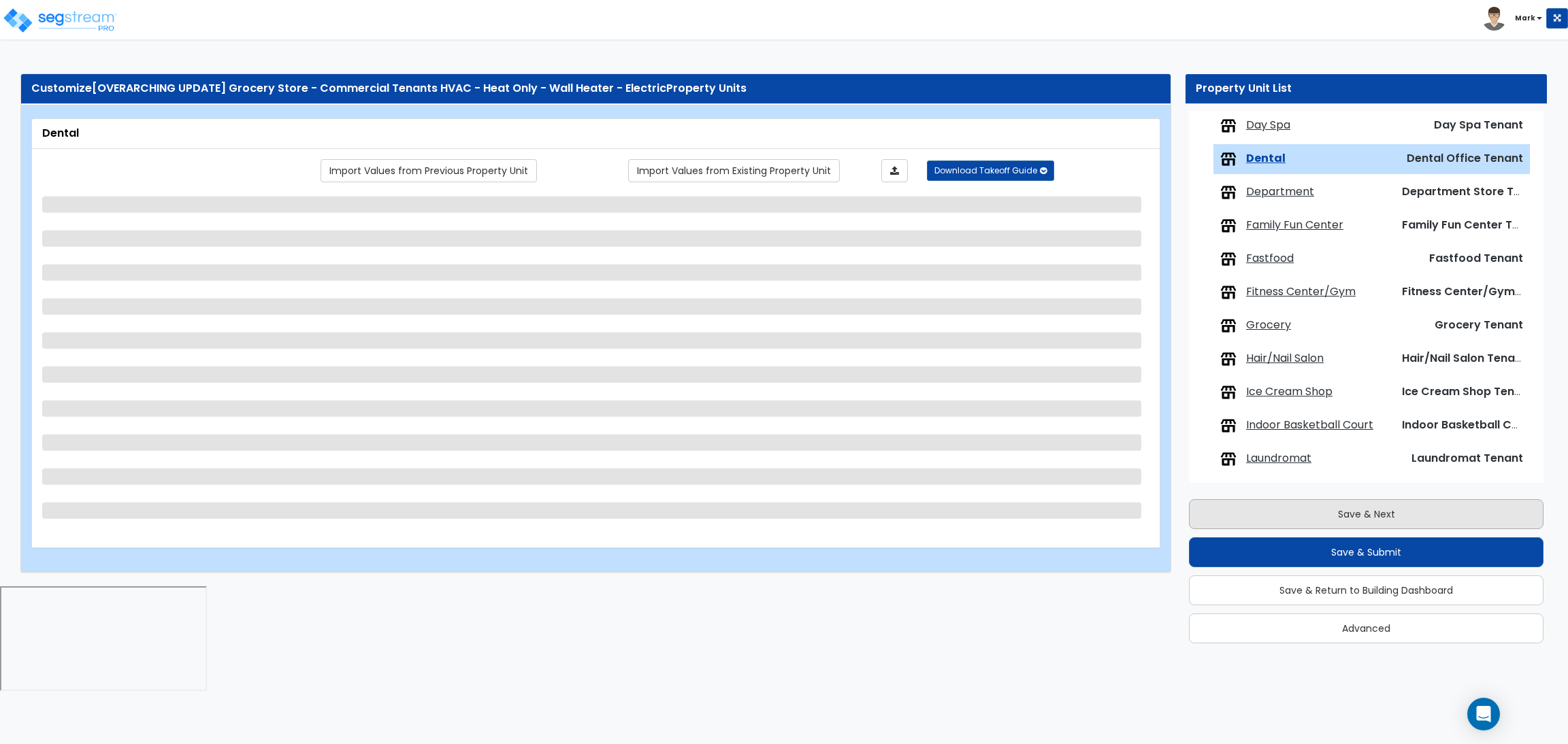
scroll to position [478, 0]
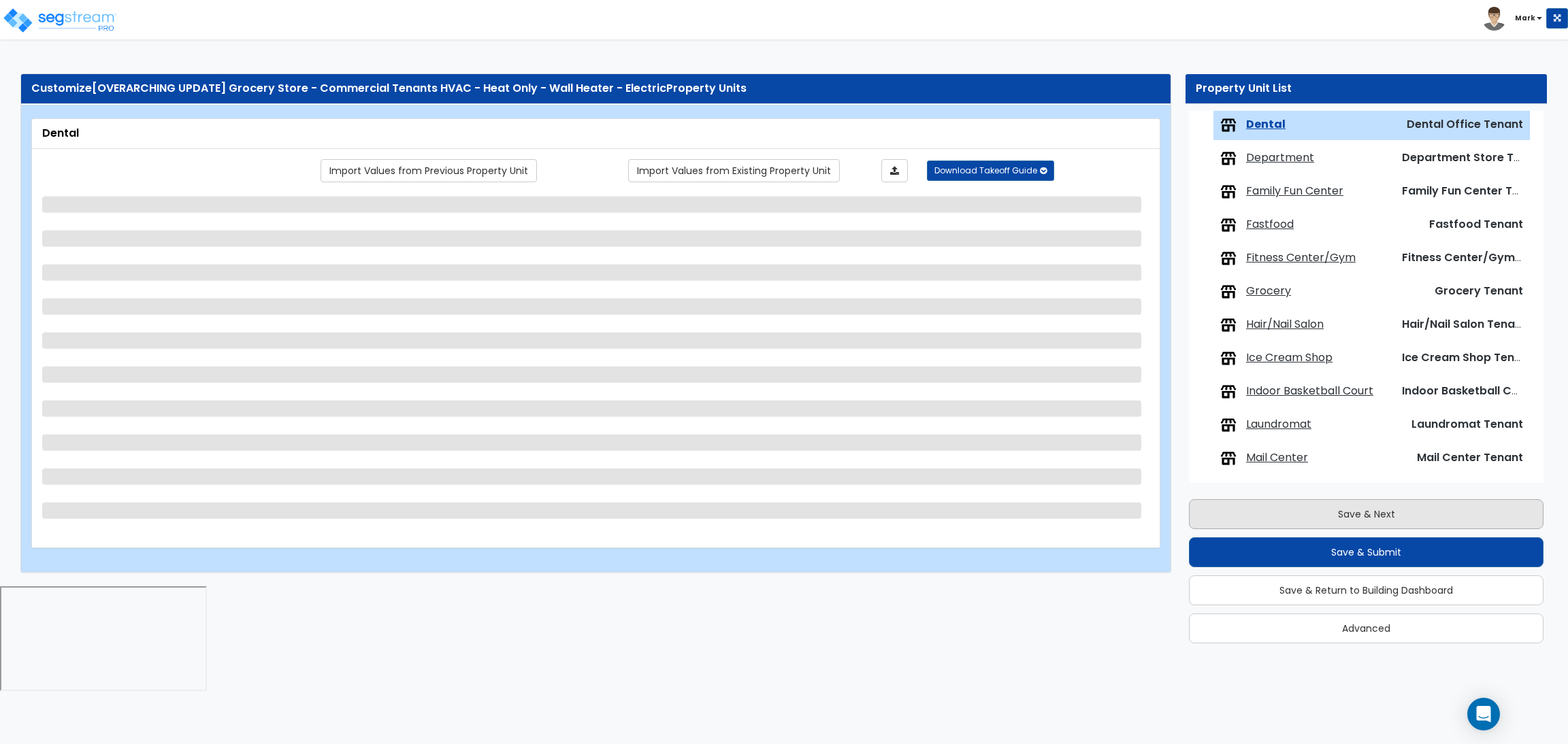
select select "1"
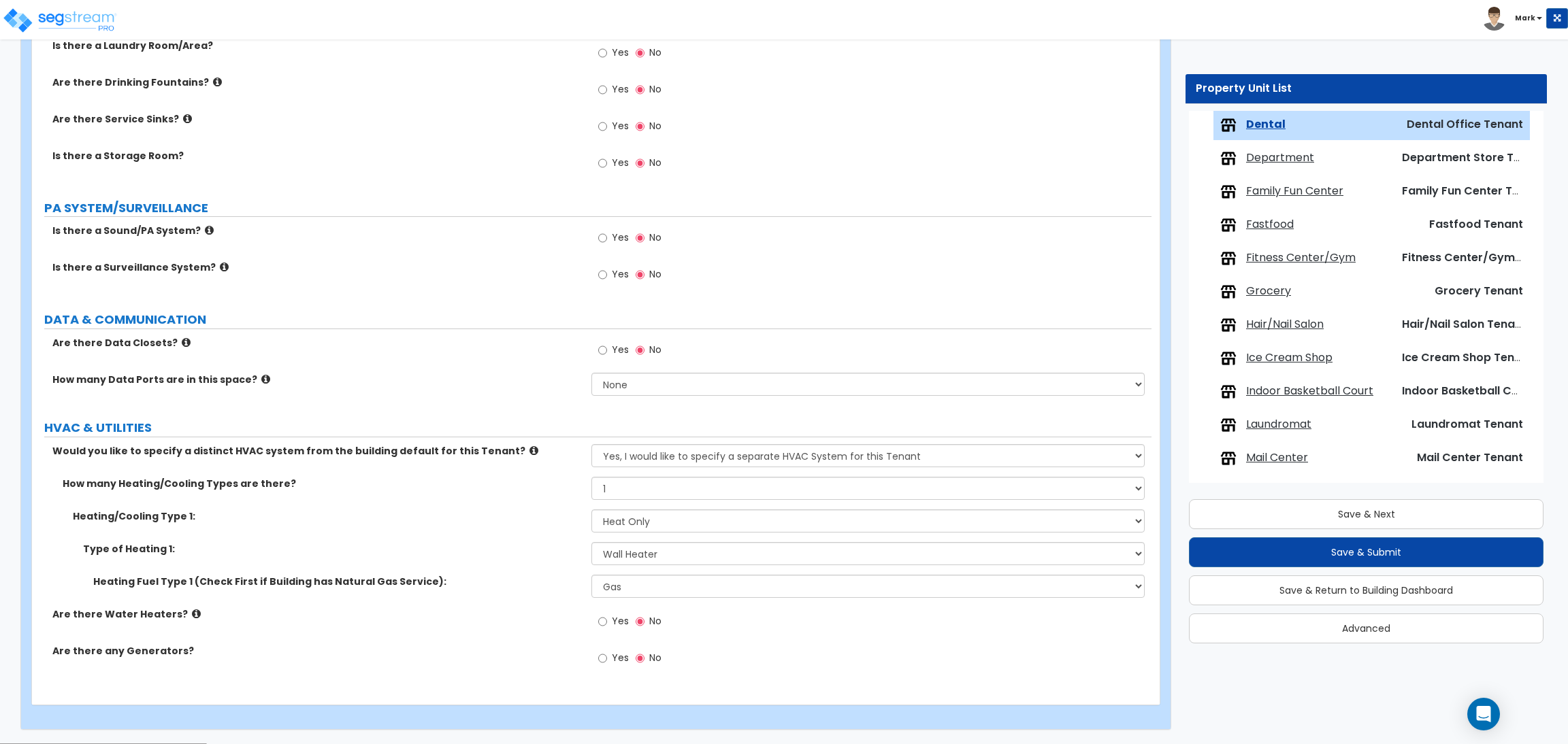
scroll to position [1348, 0]
drag, startPoint x: 745, startPoint y: 582, endPoint x: 735, endPoint y: 591, distance: 13.5
click at [745, 582] on select "Please Choose One Gas Electric" at bounding box center [867, 585] width 552 height 23
select select "2"
click at [591, 575] on select "Please Choose One Gas Electric" at bounding box center [867, 585] width 552 height 23
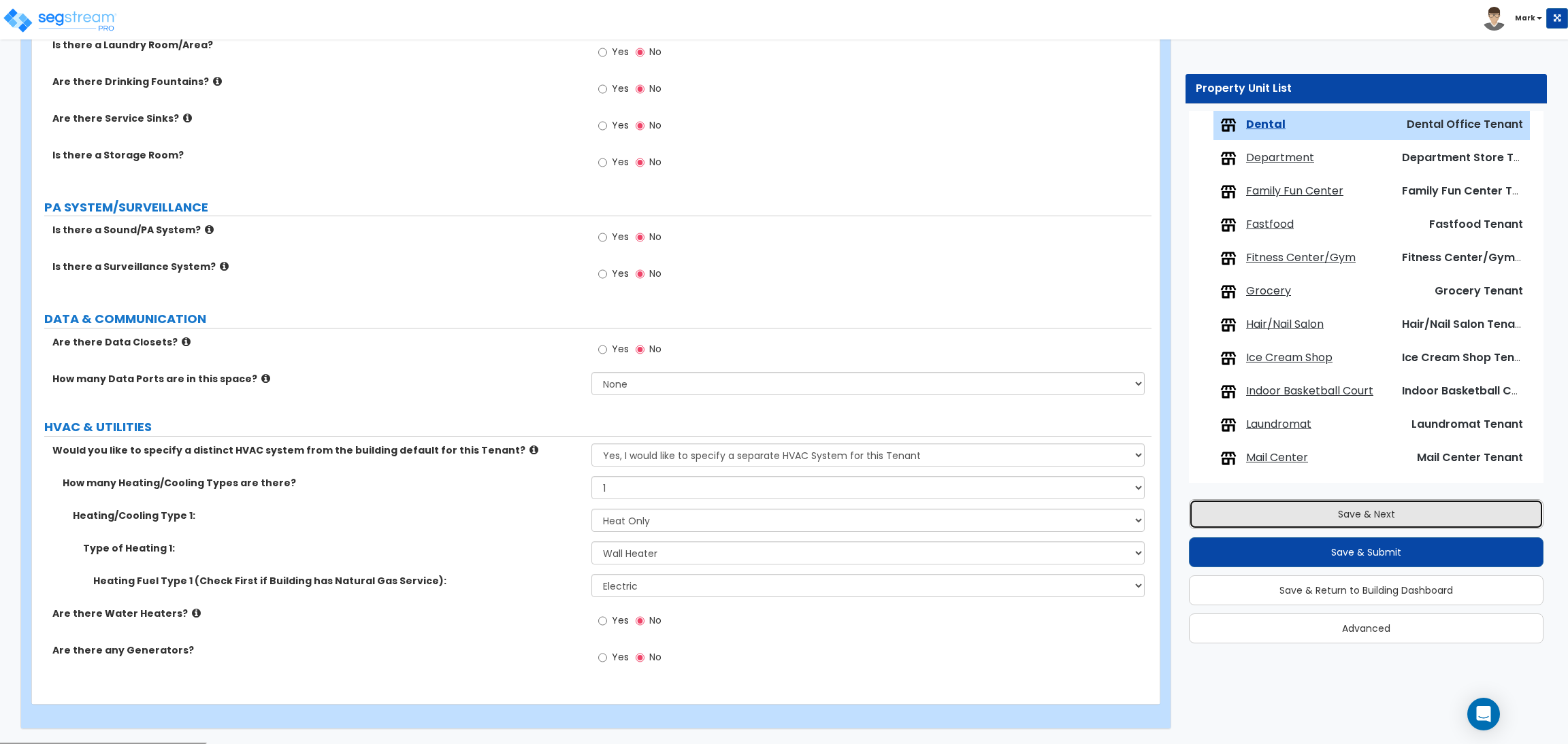
click at [1278, 518] on button "Save & Next" at bounding box center [1366, 513] width 355 height 30
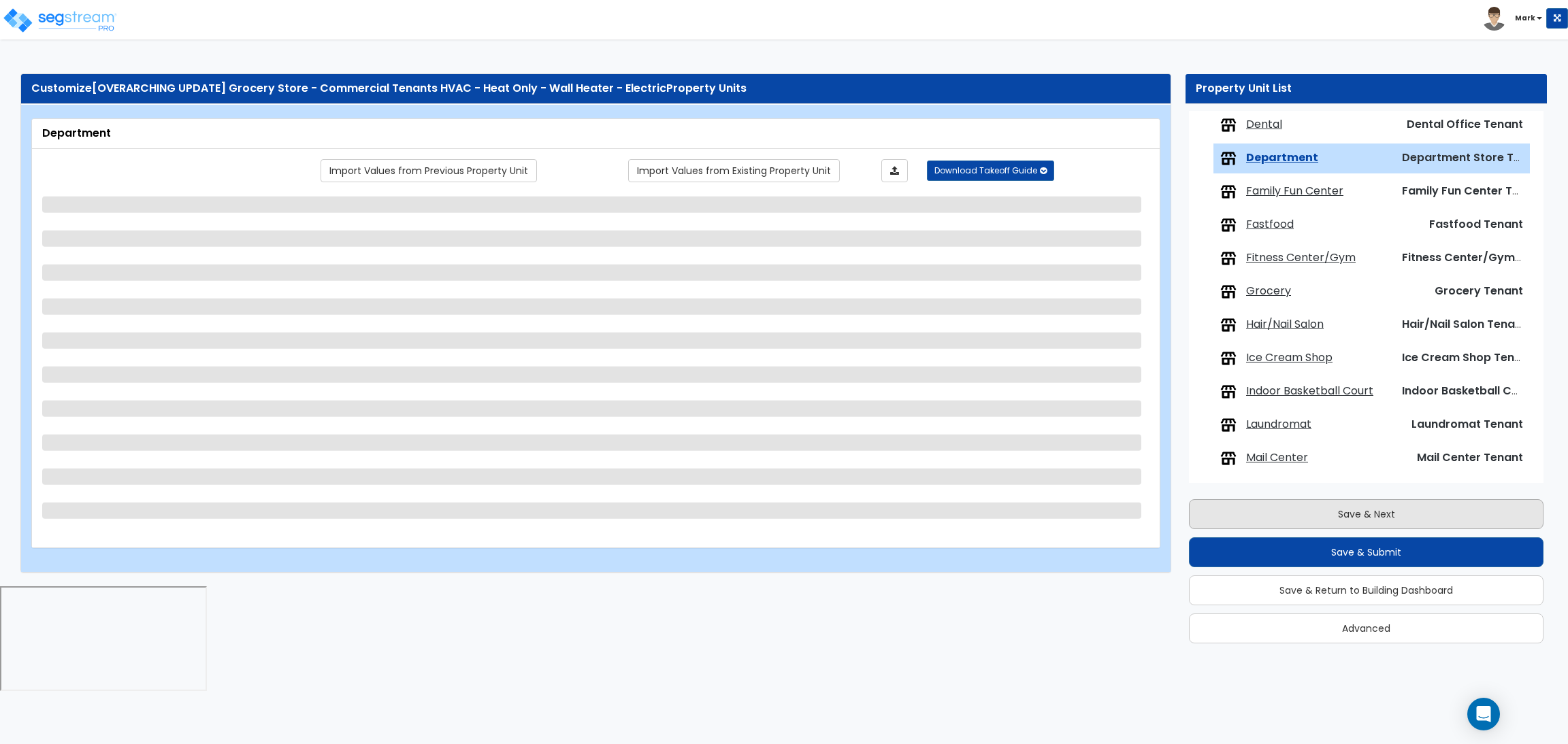
scroll to position [511, 0]
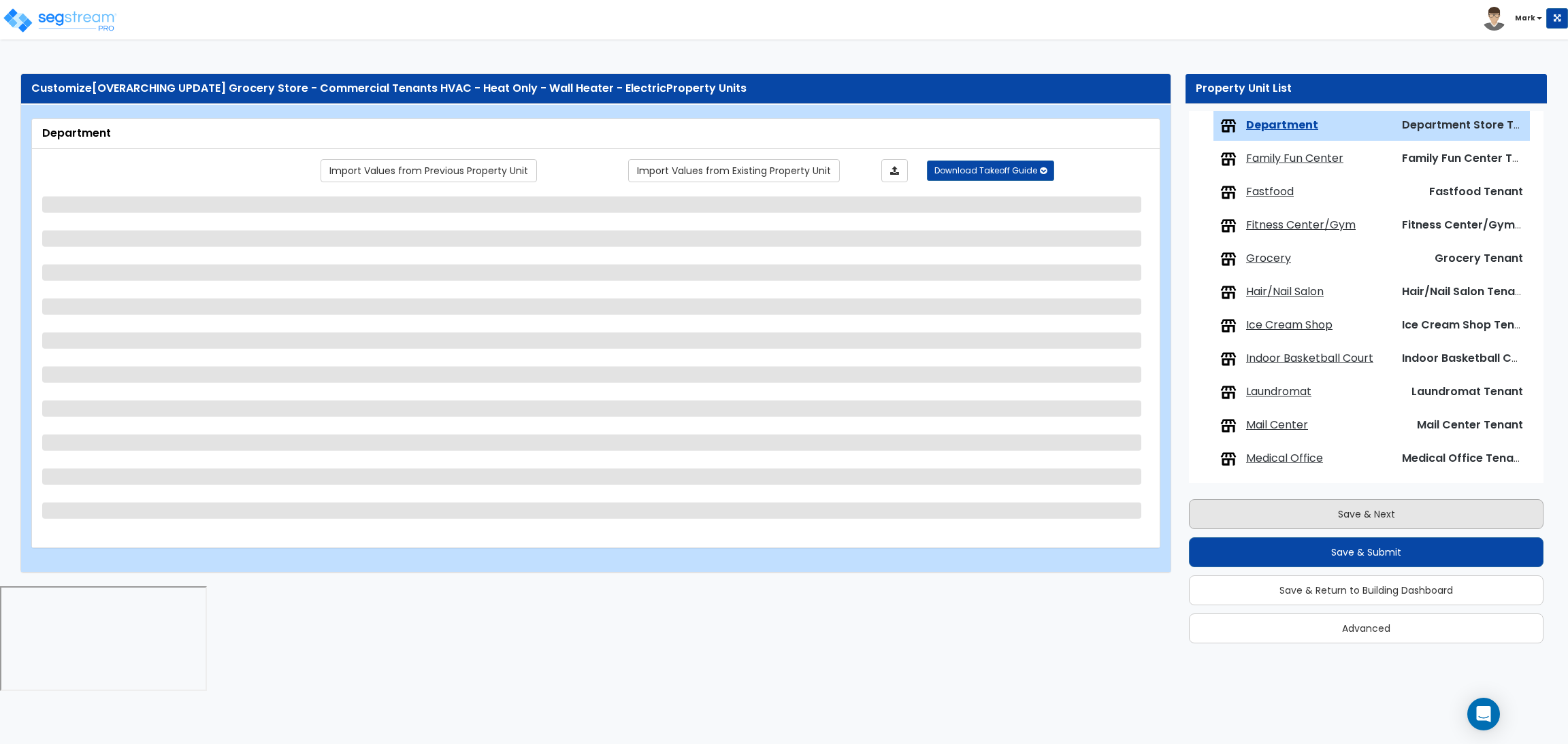
select select "1"
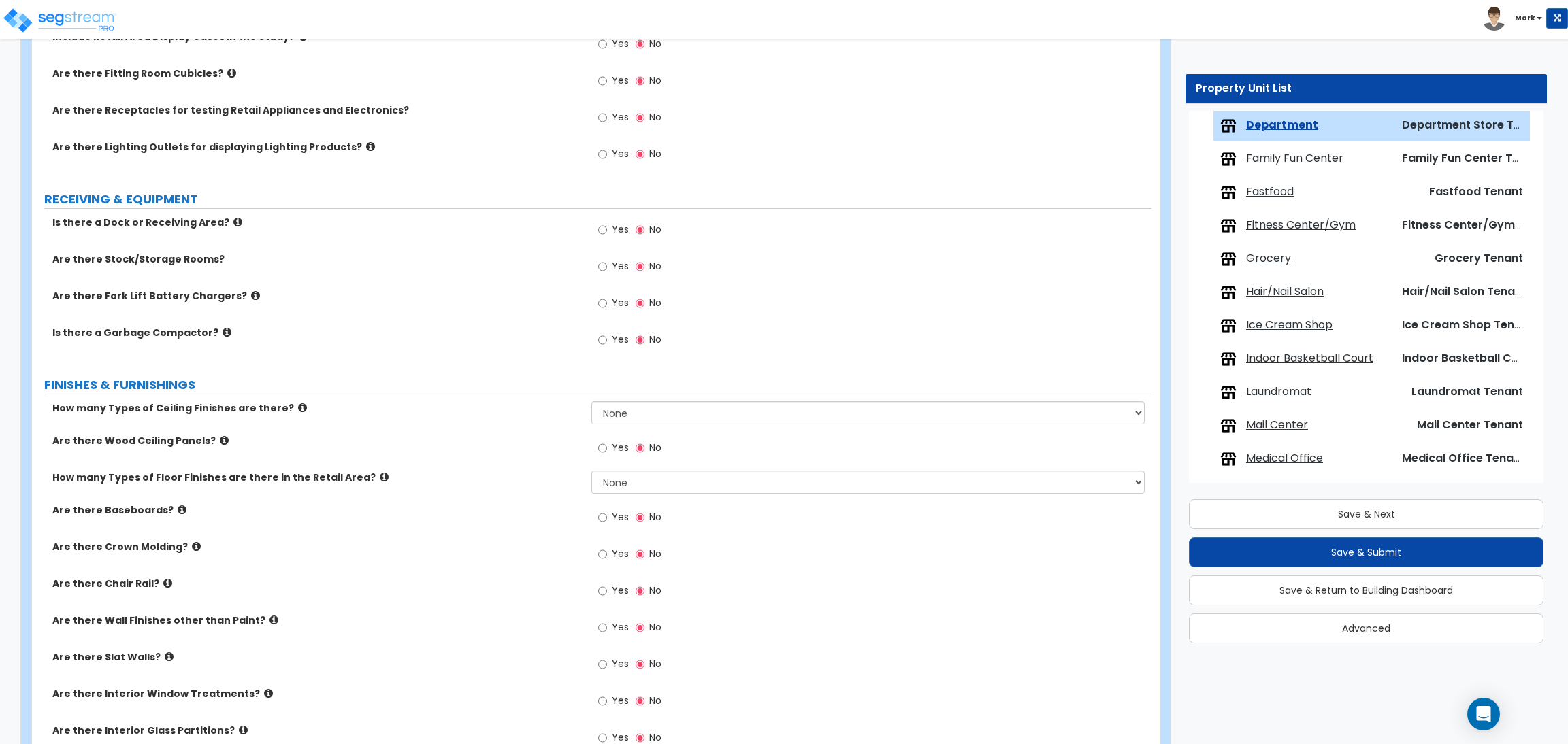
scroll to position [1568, 0]
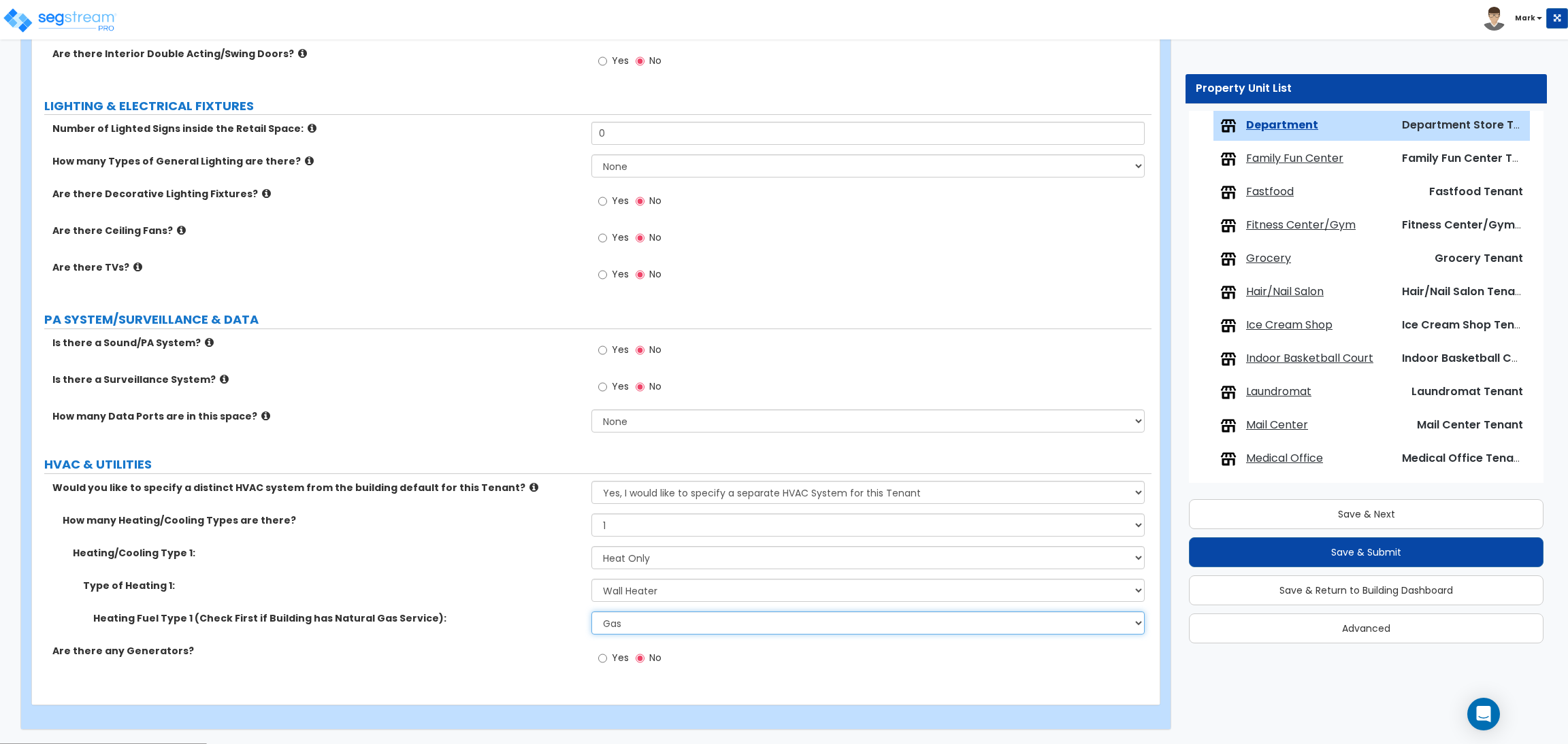
click at [665, 625] on select "Please Choose One Gas Electric" at bounding box center [867, 623] width 552 height 23
select select "2"
click at [591, 612] on select "Please Choose One Gas Electric" at bounding box center [867, 623] width 552 height 23
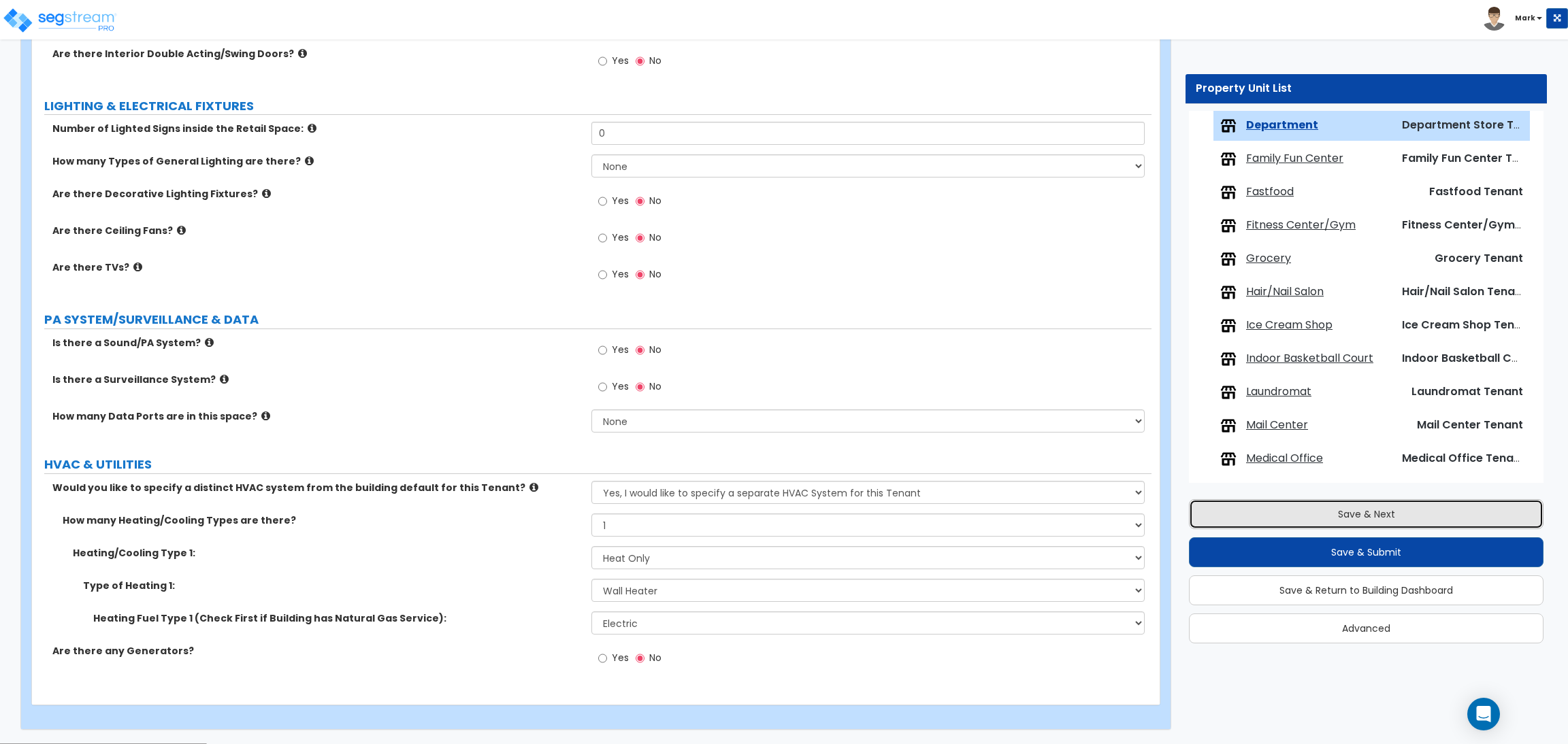
click at [1361, 523] on button "Save & Next" at bounding box center [1366, 513] width 355 height 30
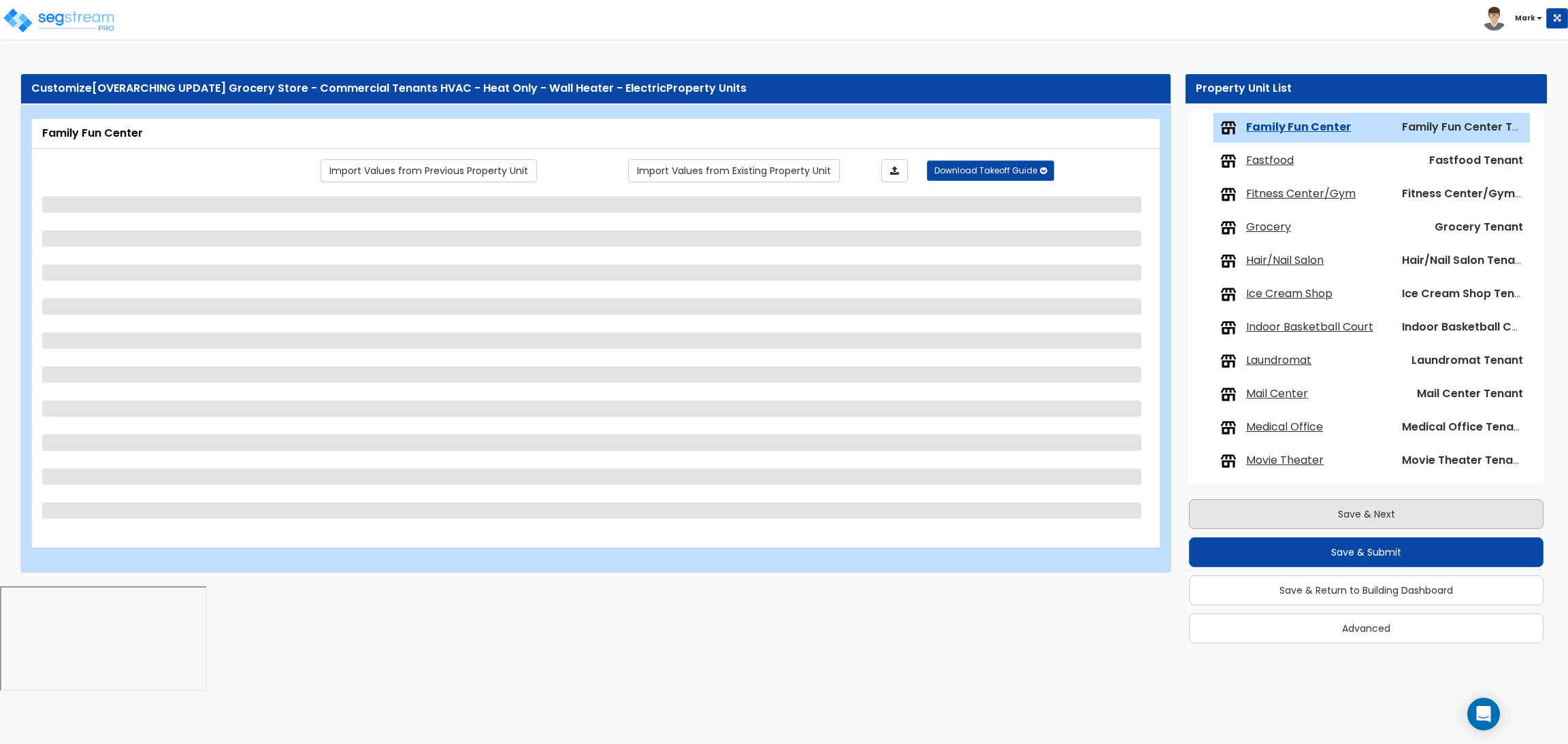
scroll to position [544, 0]
select select "1"
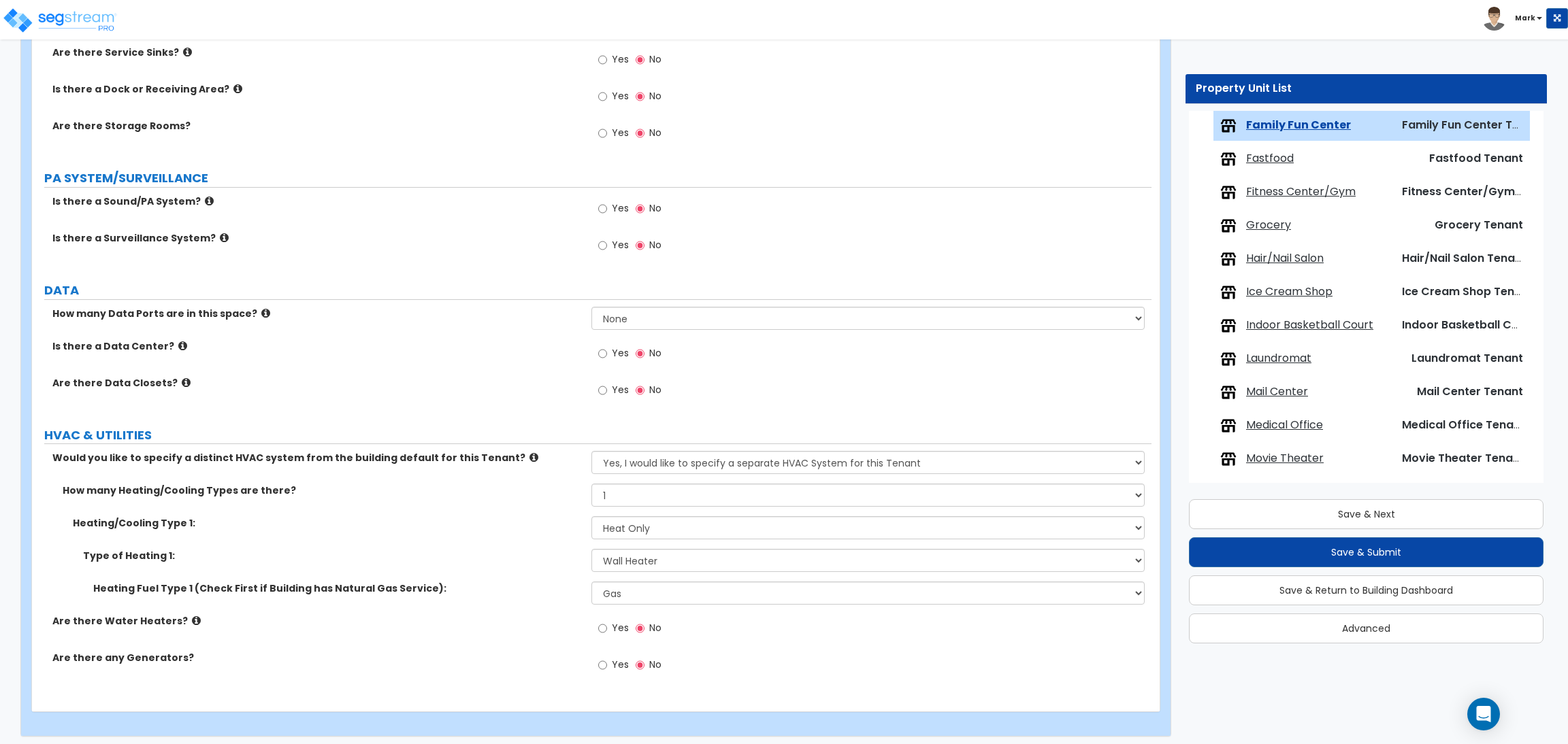
scroll to position [1649, 0]
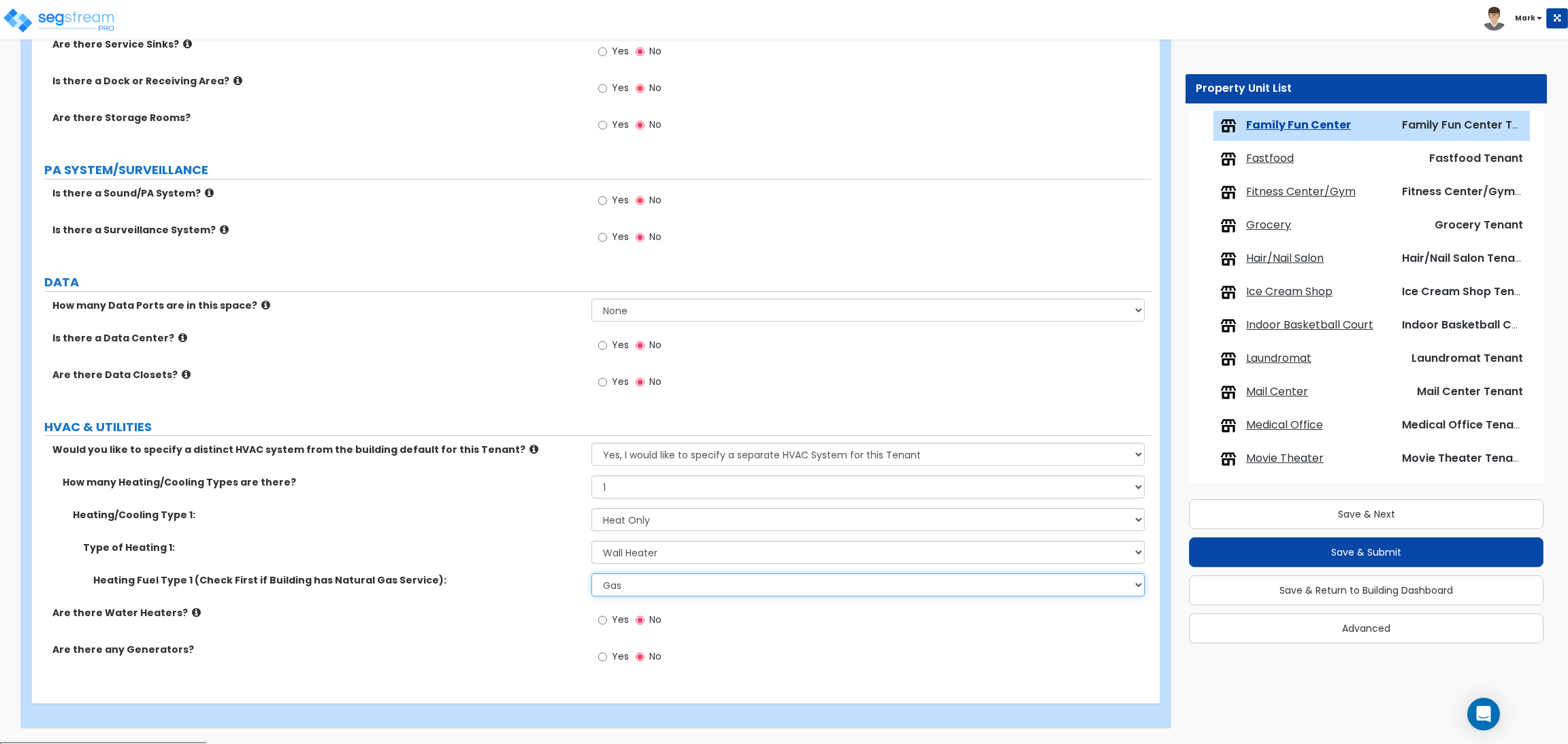
click at [642, 592] on select "Please Choose One Gas Electric" at bounding box center [867, 584] width 552 height 23
select select "2"
click at [591, 575] on select "Please Choose One Gas Electric" at bounding box center [867, 584] width 552 height 23
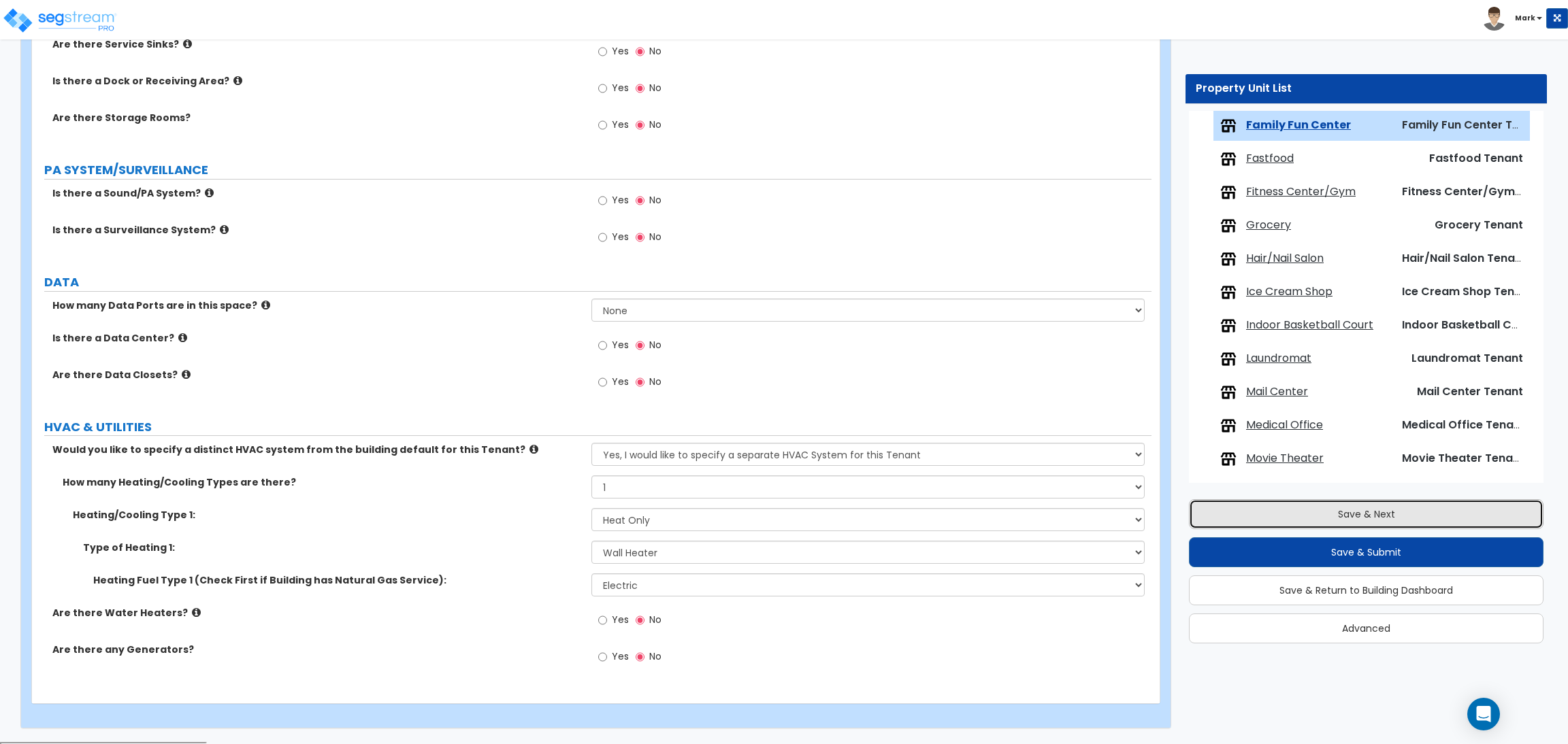
click at [1278, 517] on button "Save & Next" at bounding box center [1366, 513] width 355 height 30
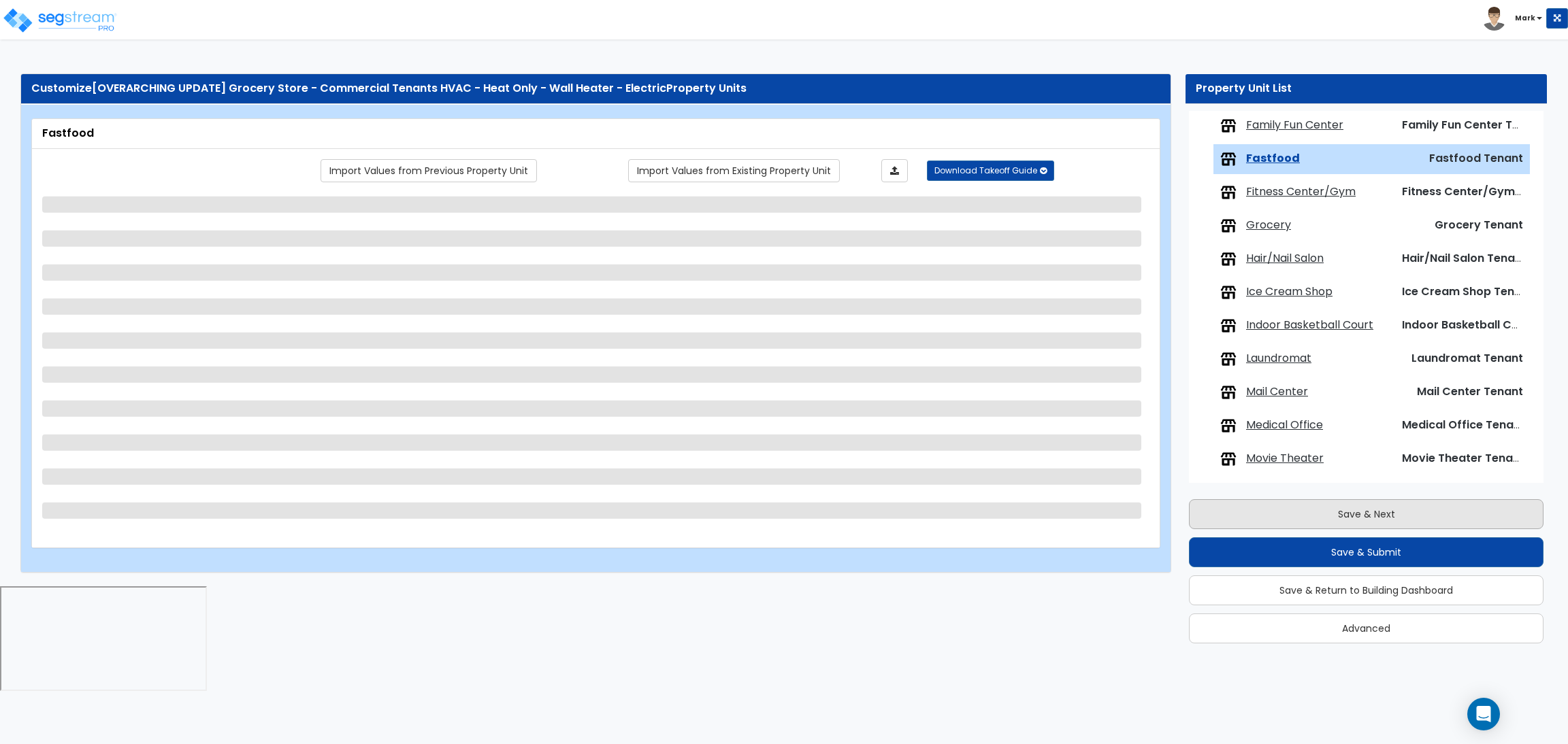
scroll to position [578, 0]
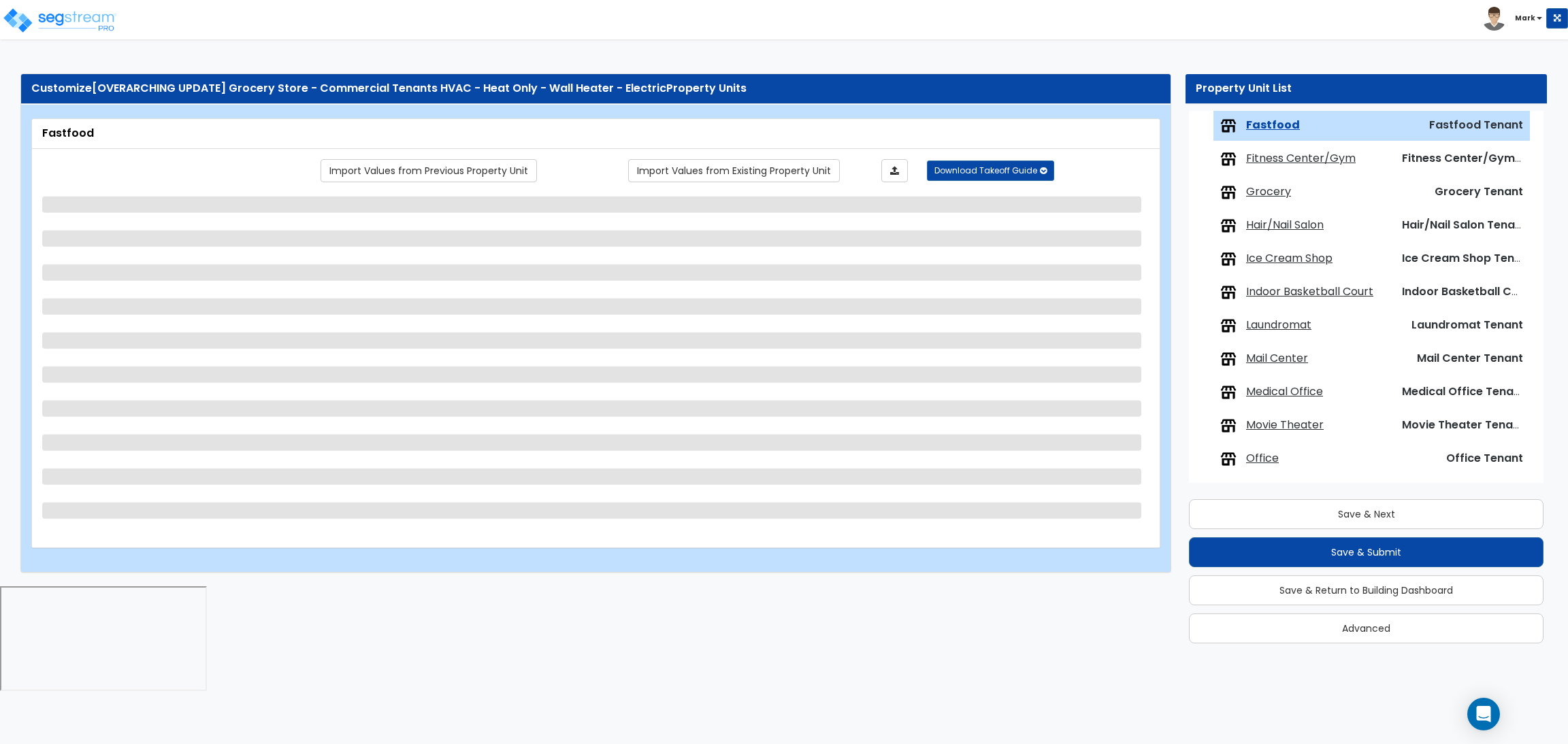
select select "1"
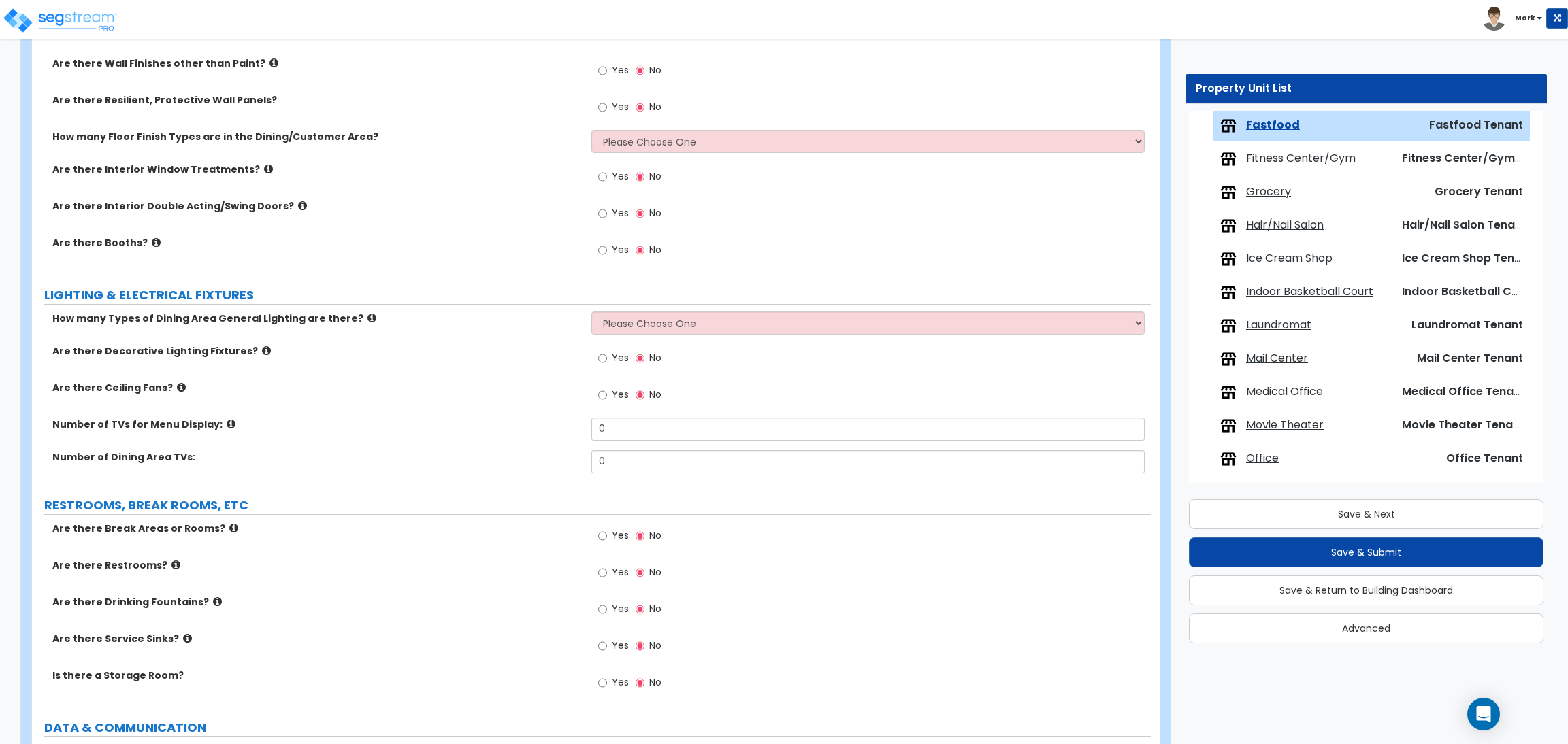
scroll to position [1872, 0]
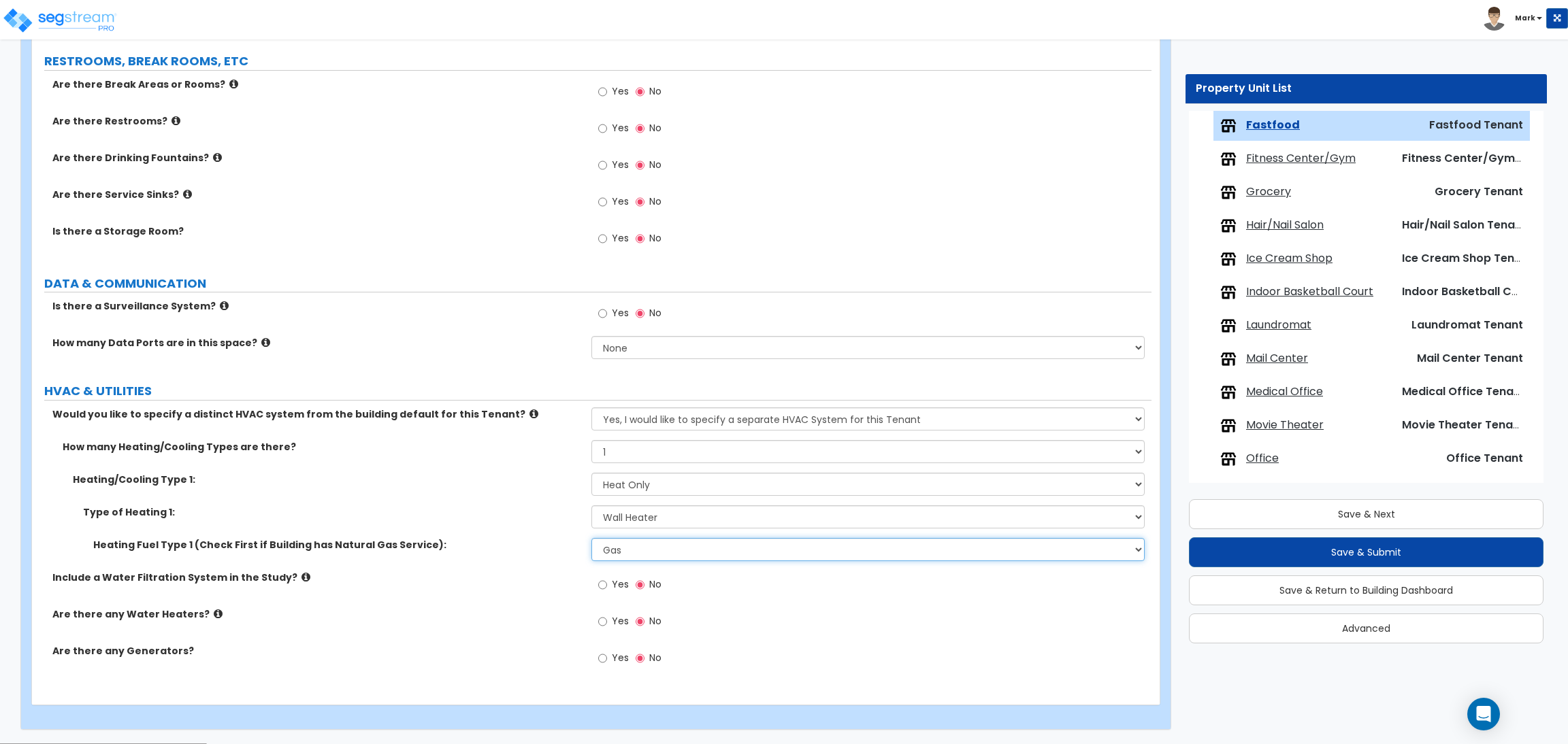
click at [641, 556] on select "Please Choose One Gas Electric" at bounding box center [867, 549] width 552 height 23
select select "2"
click at [591, 538] on select "Please Choose One Gas Electric" at bounding box center [867, 549] width 552 height 23
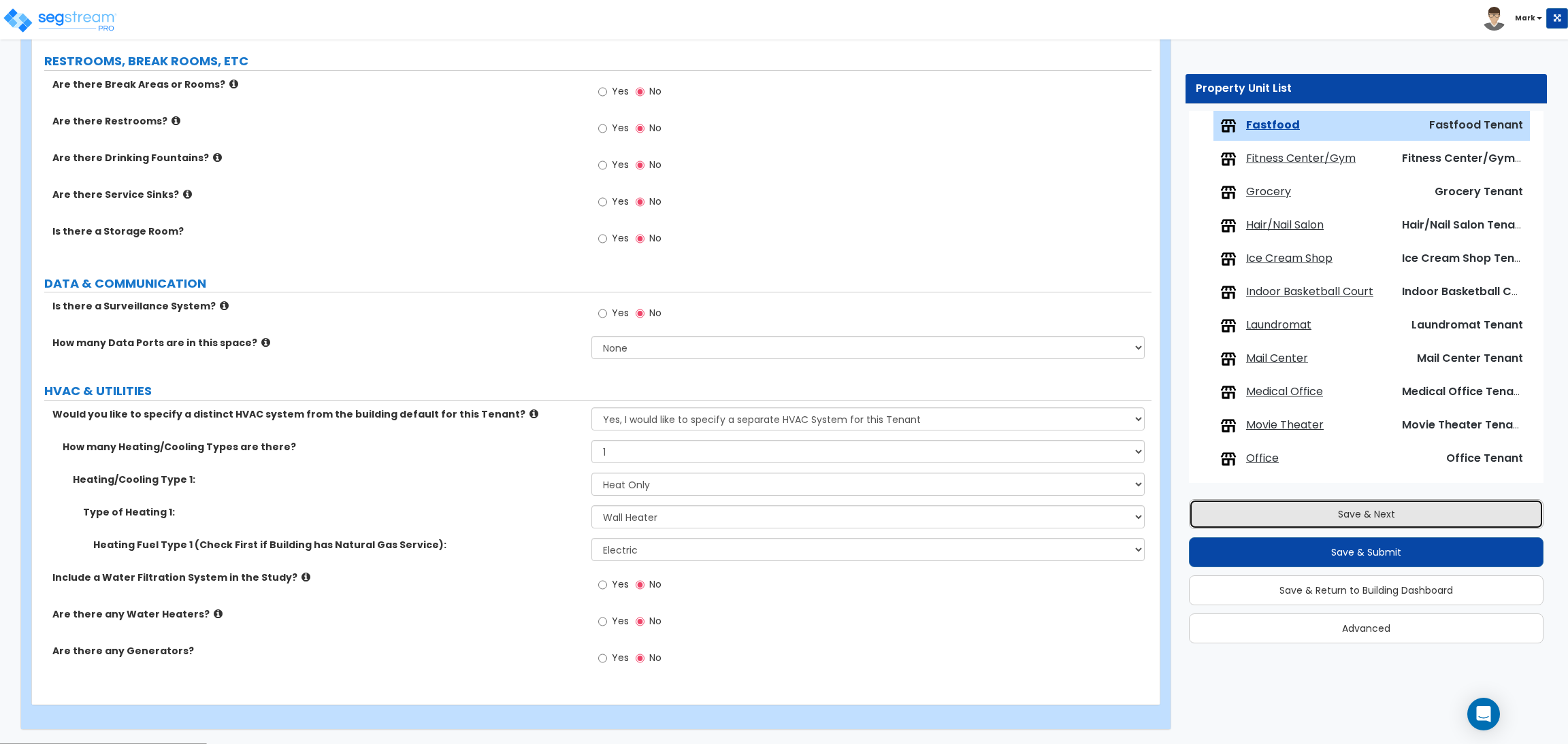
click at [1303, 518] on button "Save & Next" at bounding box center [1366, 513] width 355 height 30
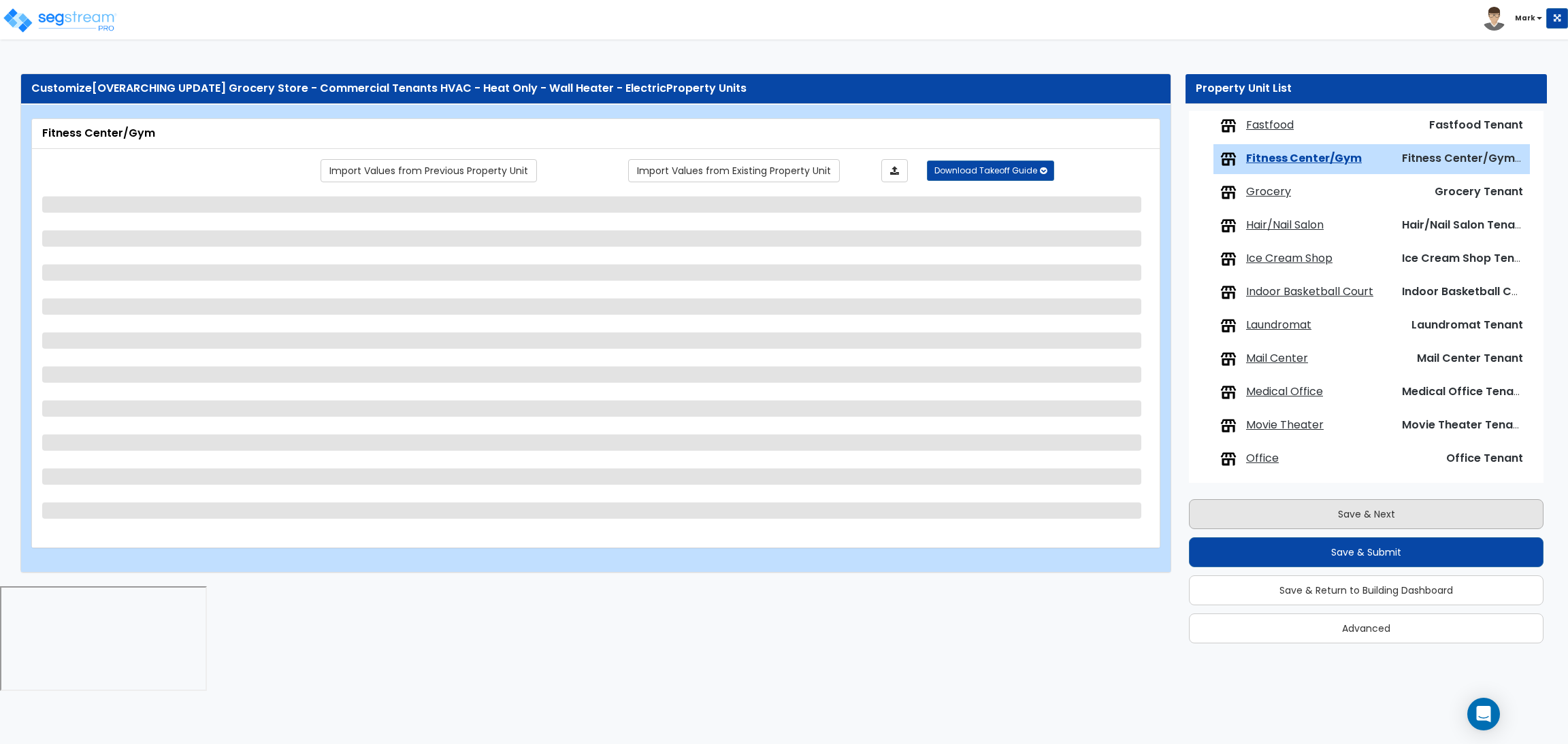
scroll to position [611, 0]
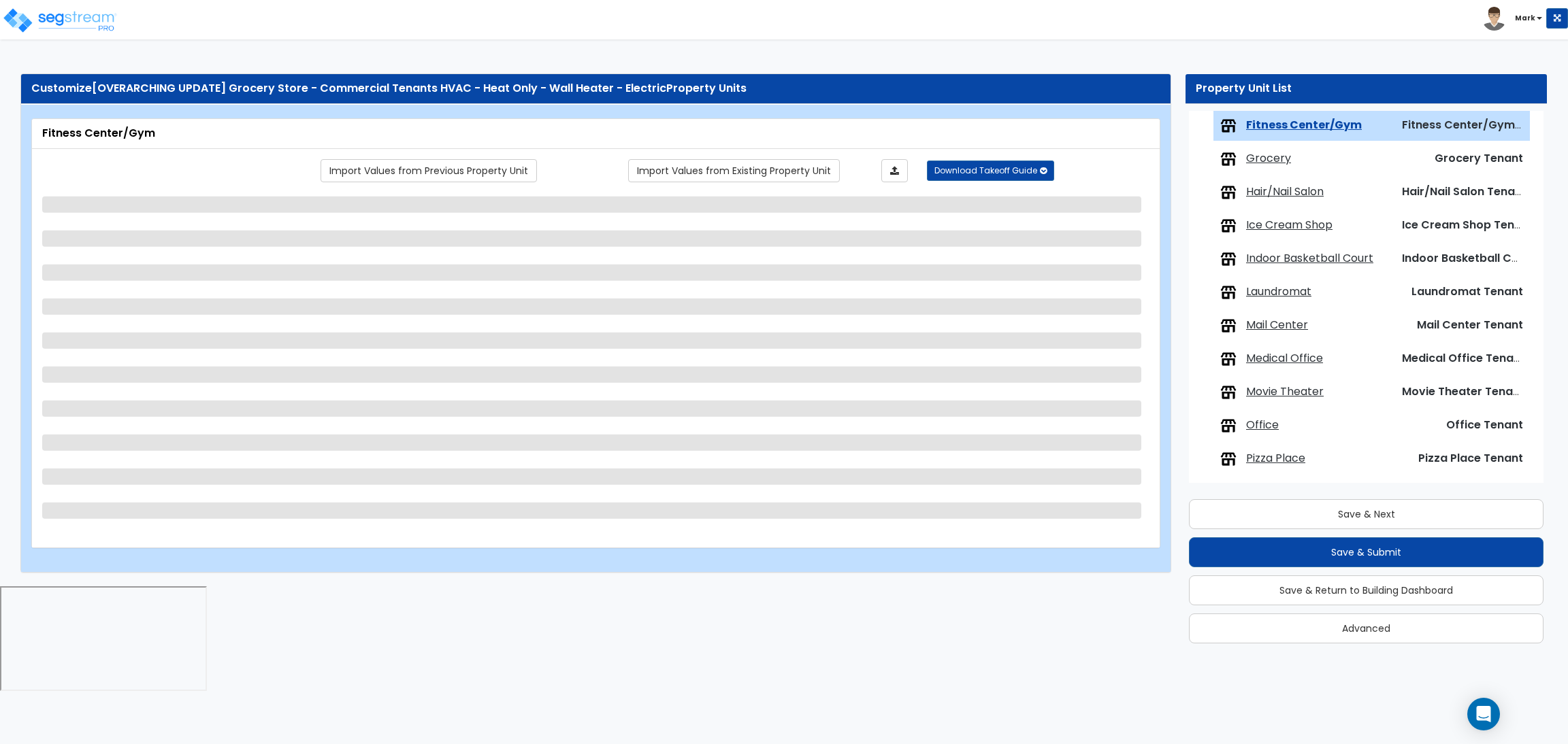
select select "1"
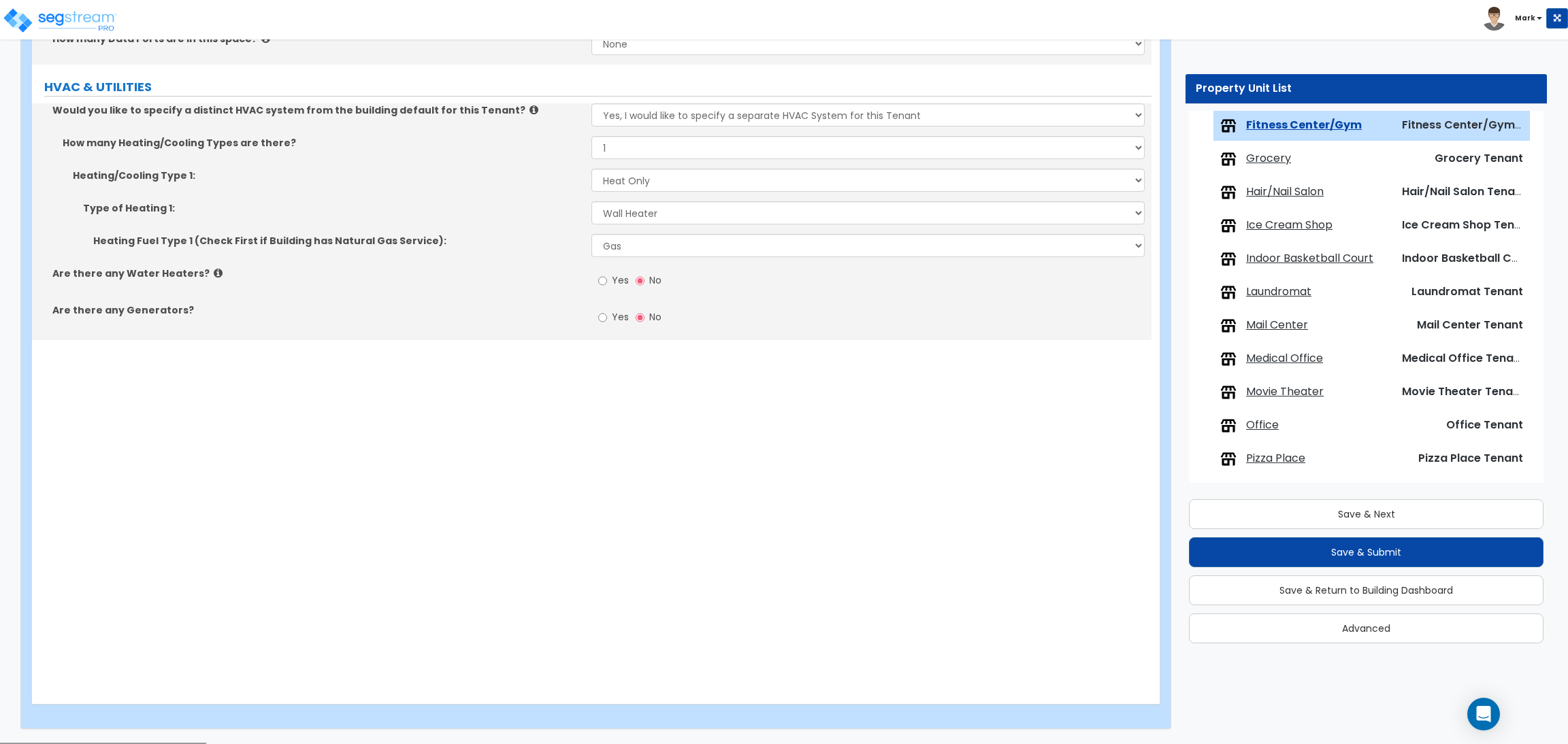
scroll to position [1162, 0]
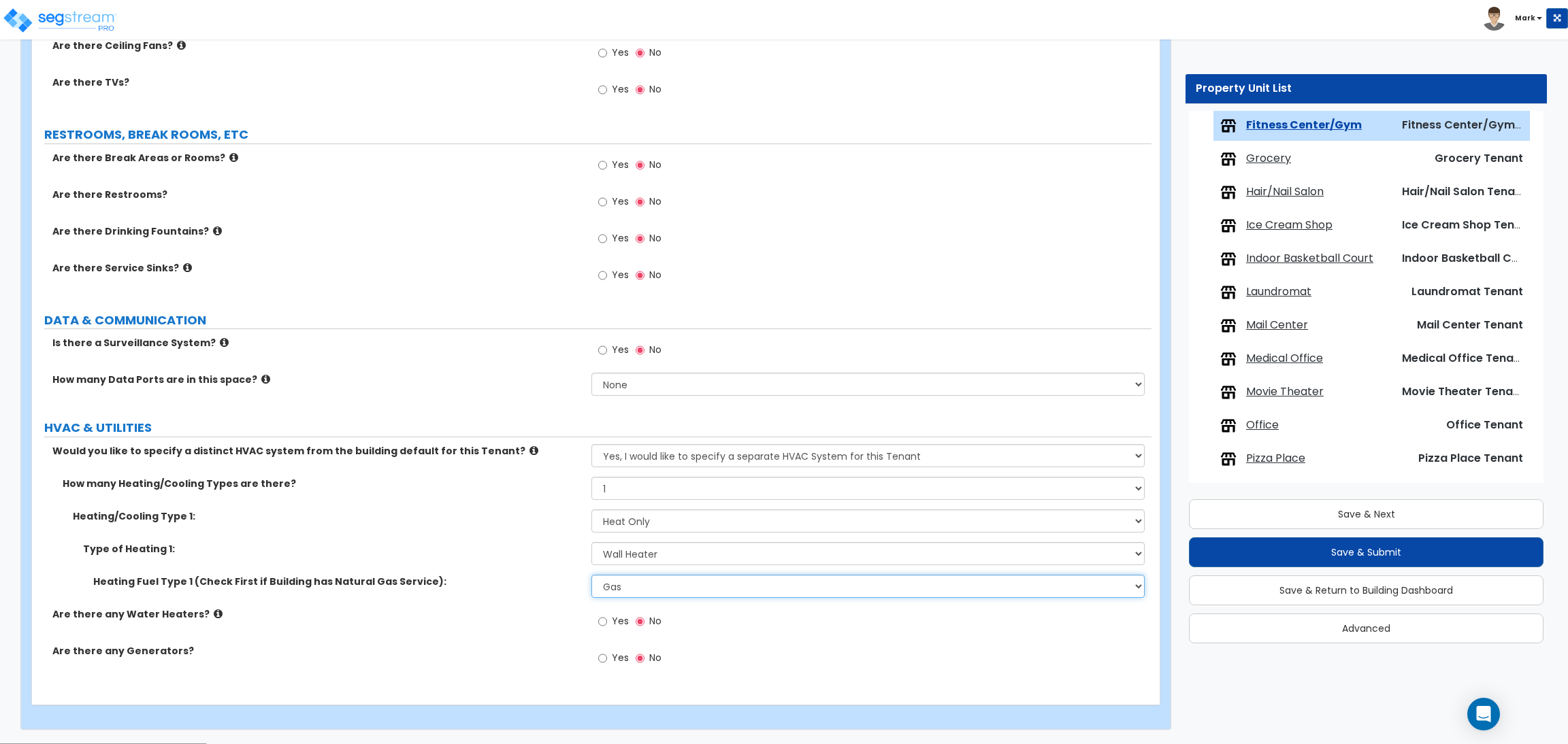
click at [640, 589] on select "Please Choose One Gas Electric" at bounding box center [867, 586] width 552 height 23
select select "2"
click at [591, 575] on select "Please Choose One Gas Electric" at bounding box center [867, 586] width 552 height 23
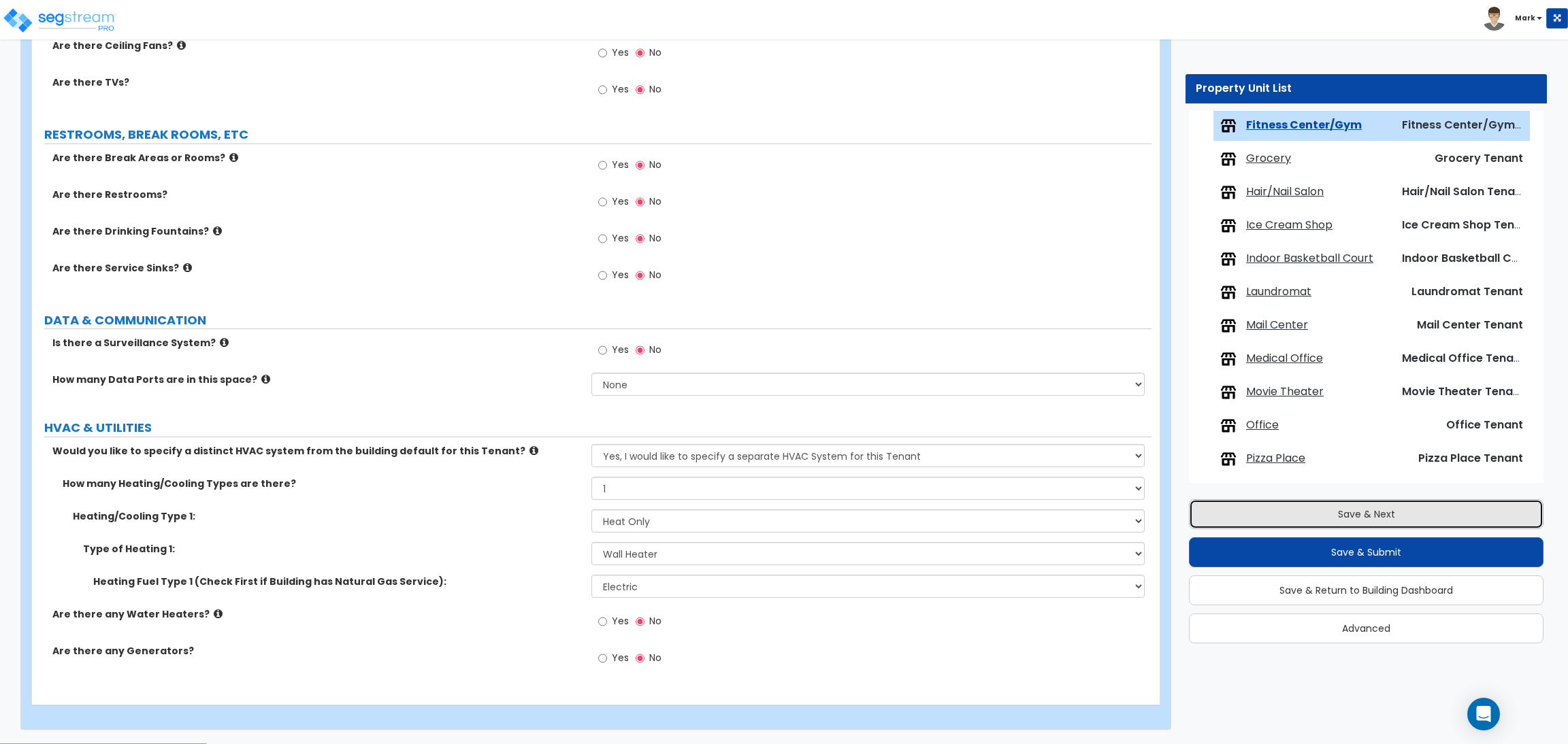
click at [1414, 511] on button "Save & Next" at bounding box center [1366, 513] width 355 height 30
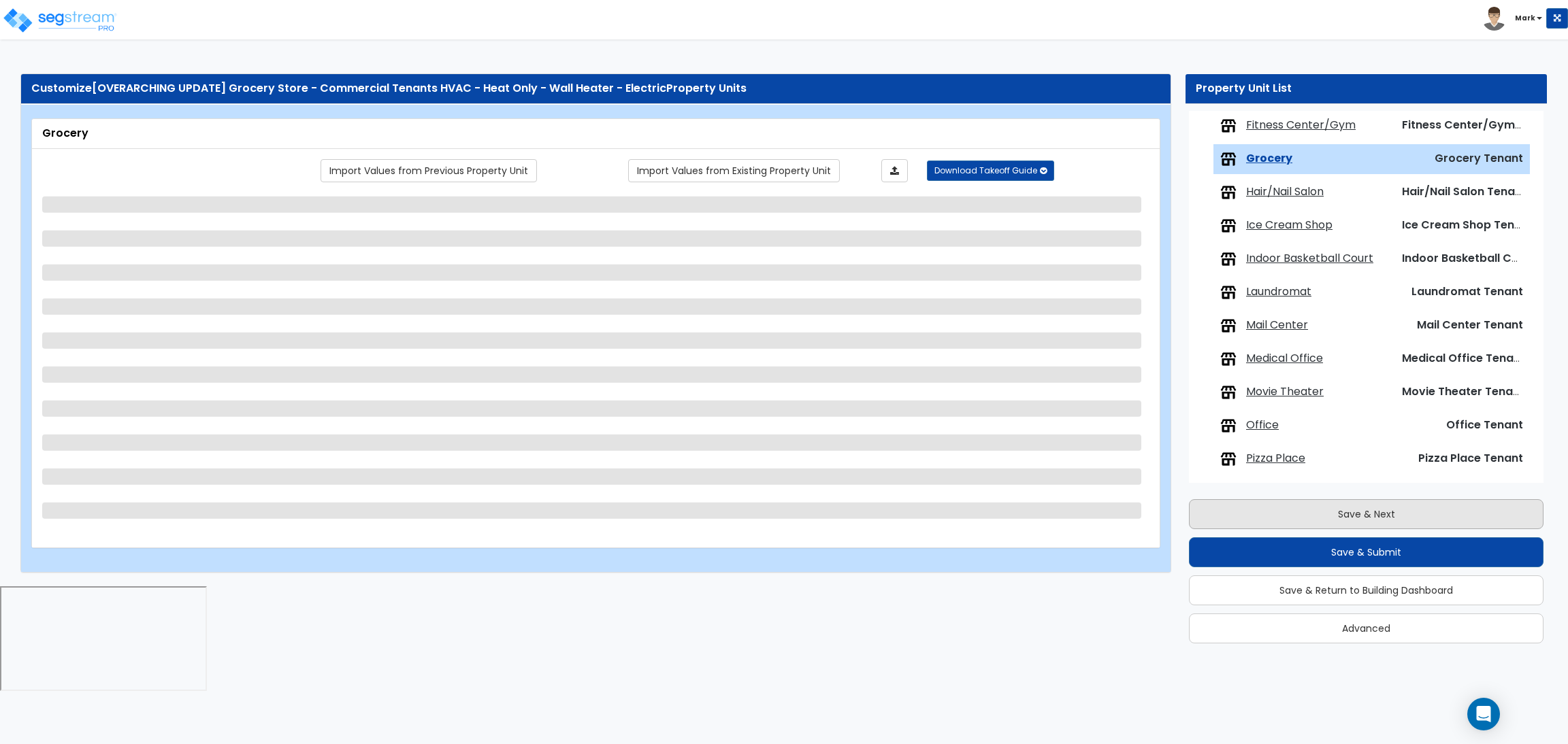
scroll to position [644, 0]
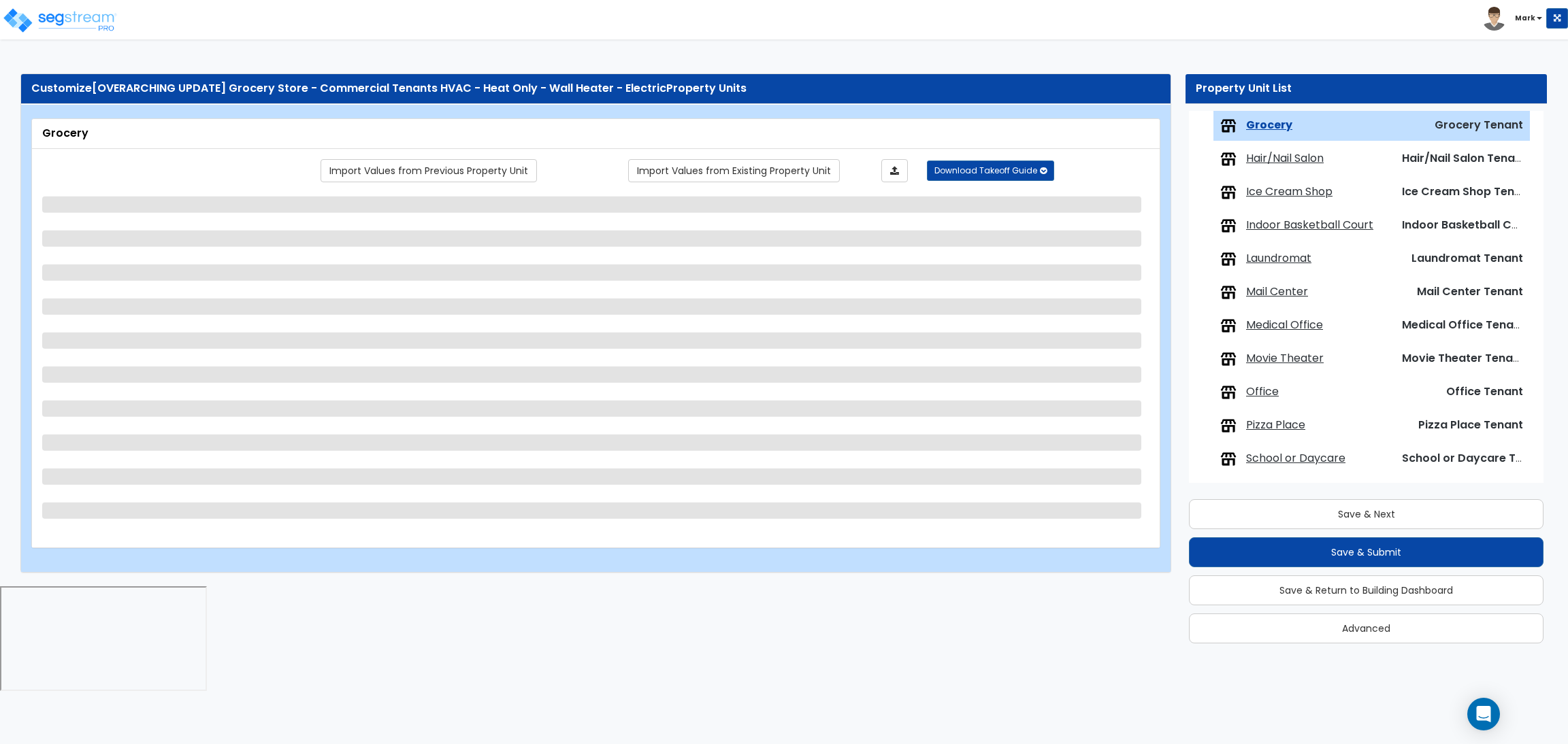
select select "1"
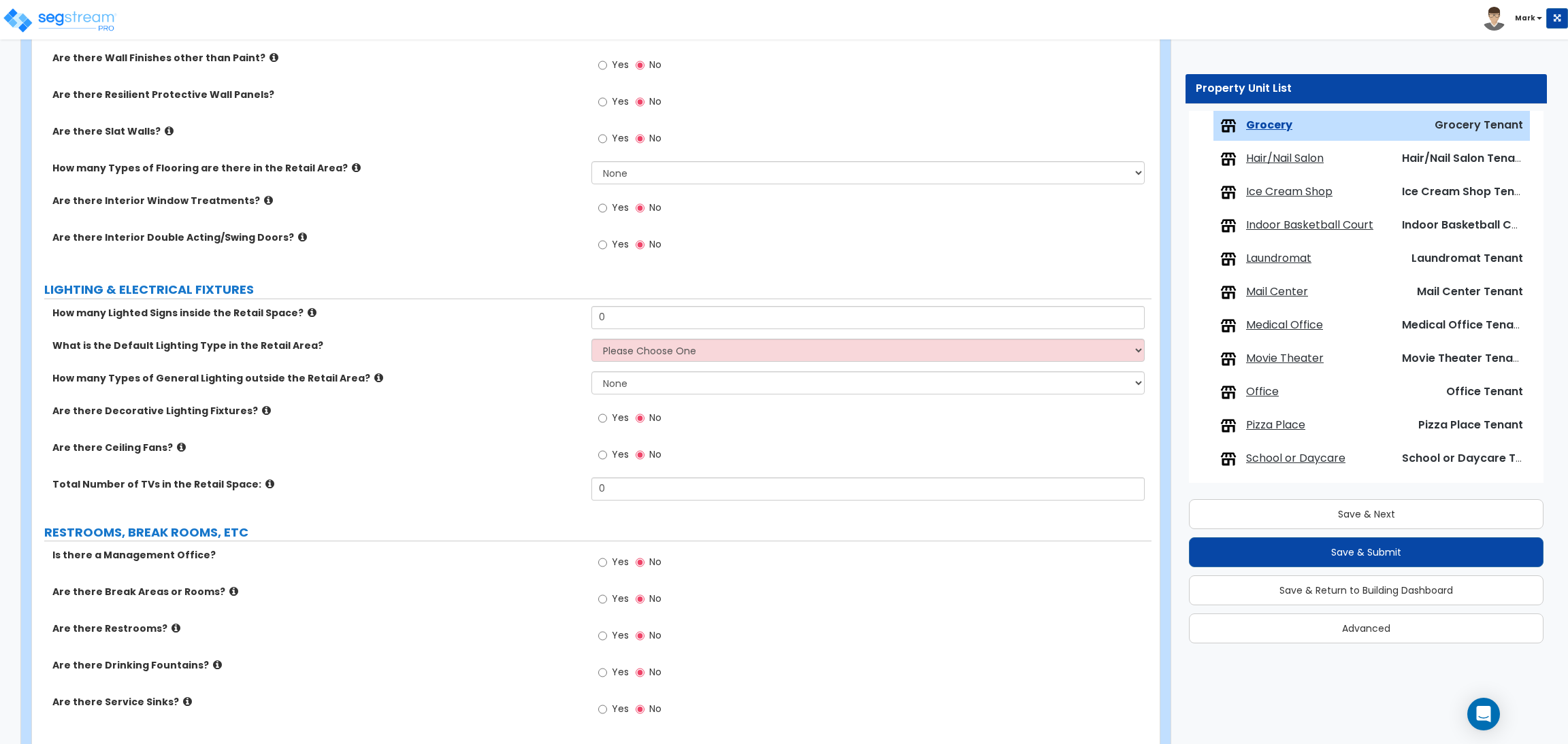
scroll to position [1630, 0]
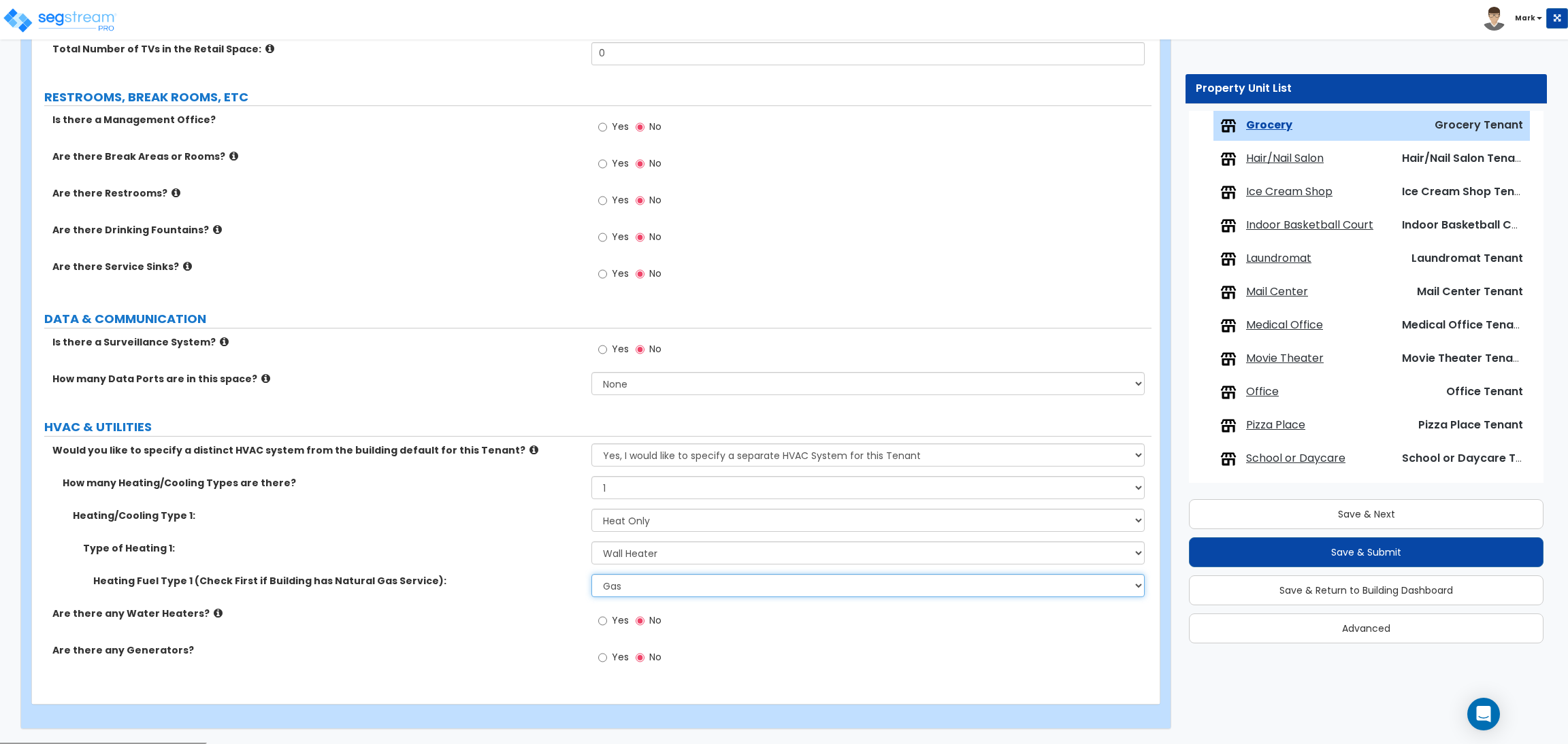
click at [669, 590] on select "Please Choose One Gas Electric" at bounding box center [867, 585] width 552 height 23
select select "2"
click at [591, 575] on select "Please Choose One Gas Electric" at bounding box center [867, 585] width 552 height 23
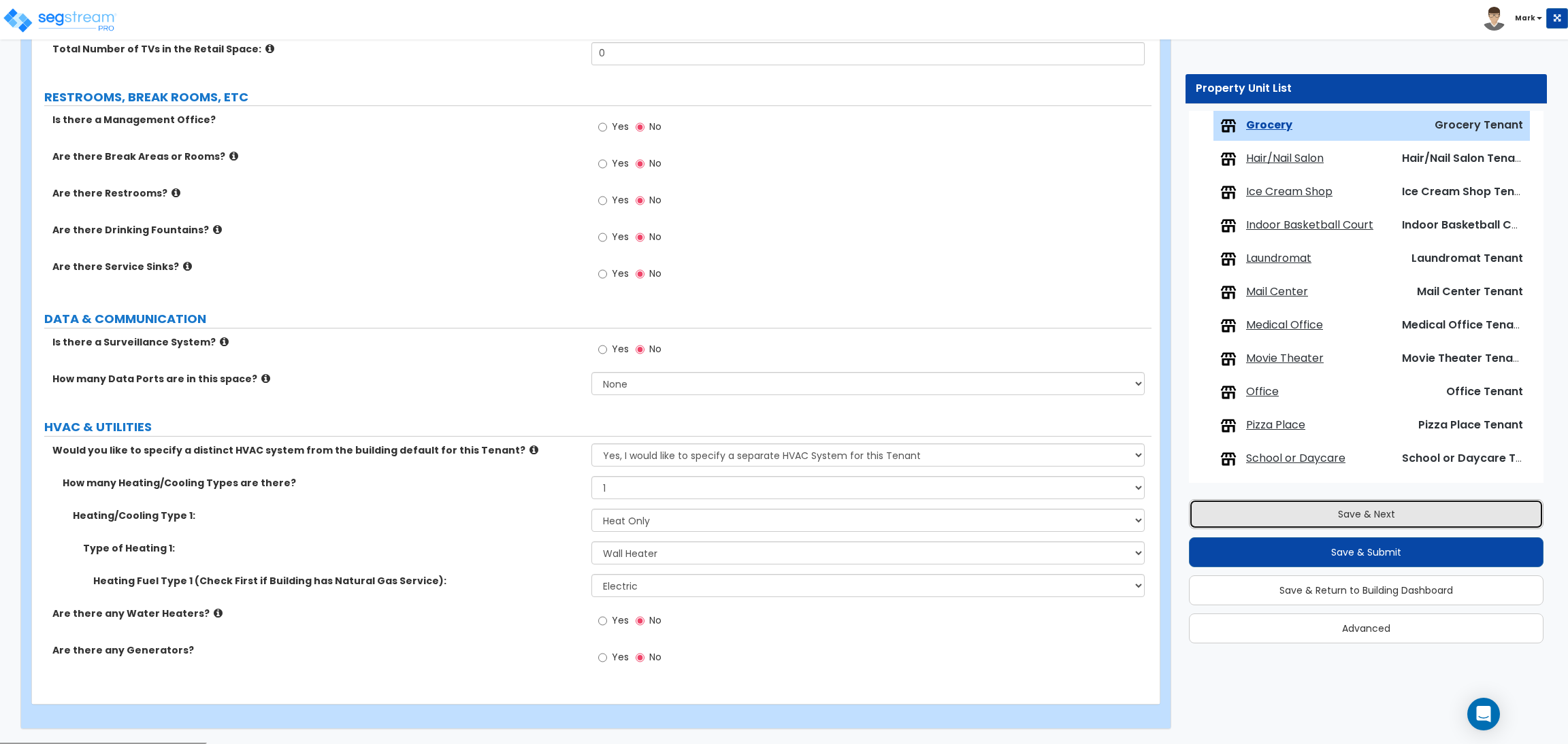
click at [1303, 503] on button "Save & Next" at bounding box center [1366, 513] width 355 height 30
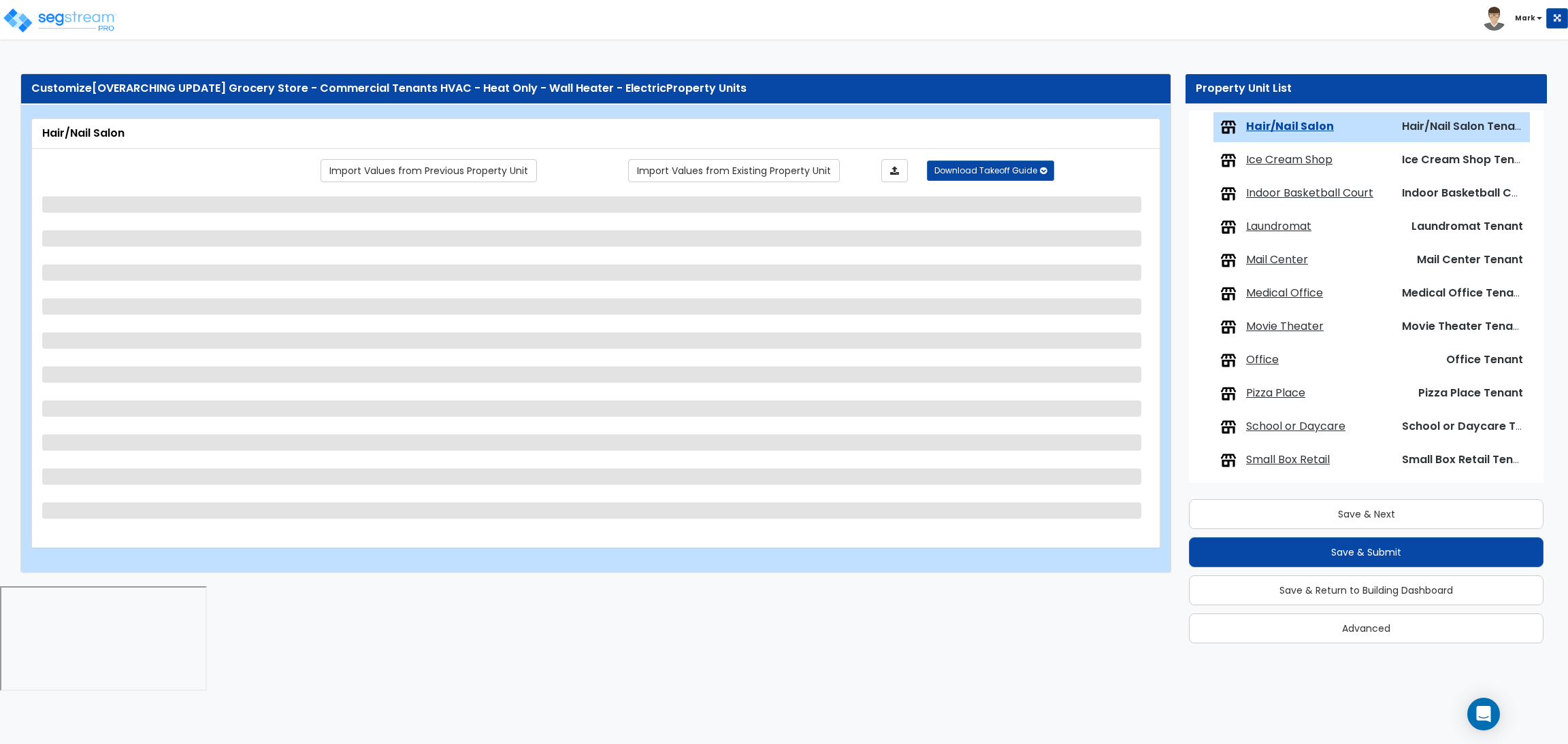
scroll to position [677, 0]
select select "1"
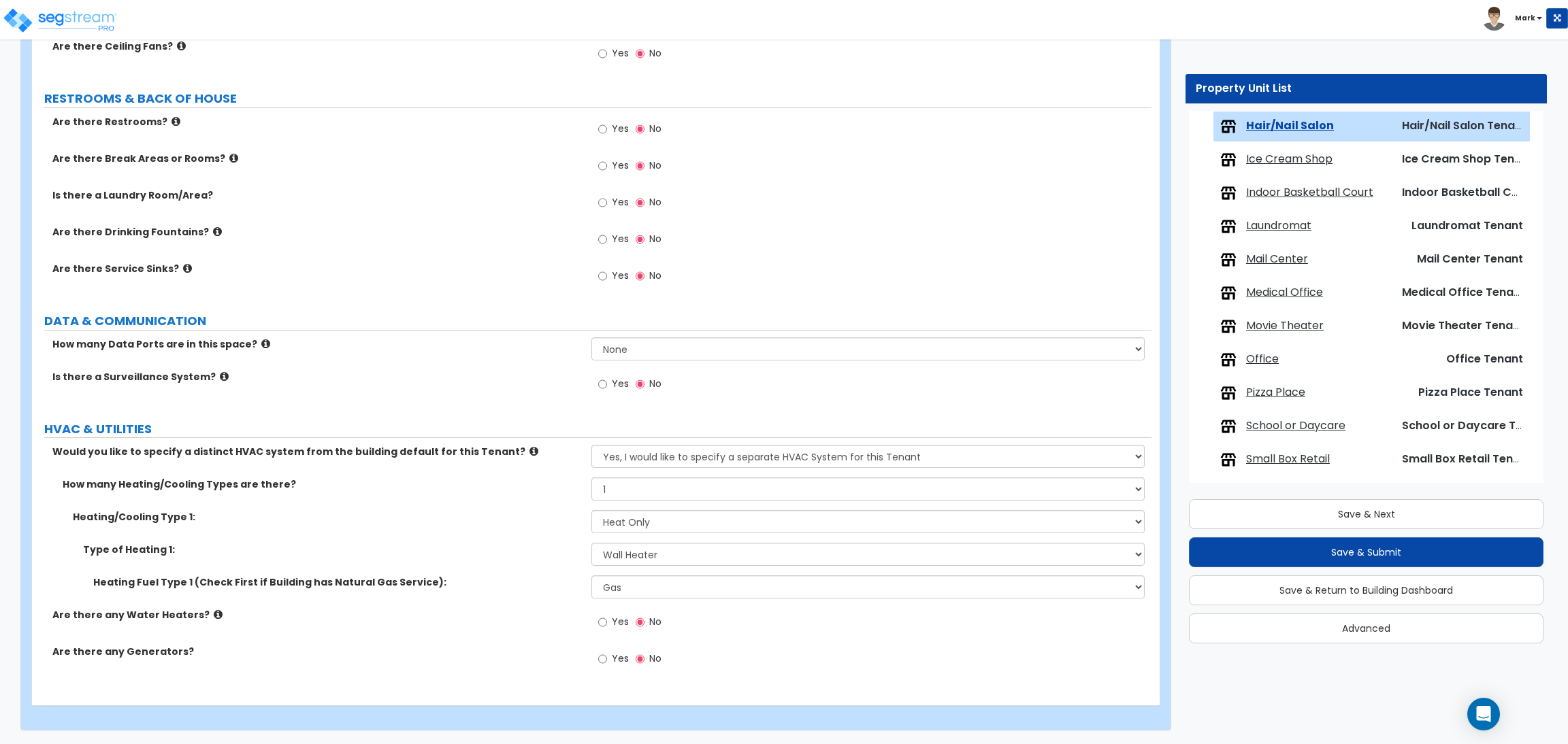
scroll to position [1226, 0]
click at [661, 593] on select "Please Choose One Gas Electric" at bounding box center [867, 585] width 552 height 23
select select "2"
click at [591, 575] on select "Please Choose One Gas Electric" at bounding box center [867, 585] width 552 height 23
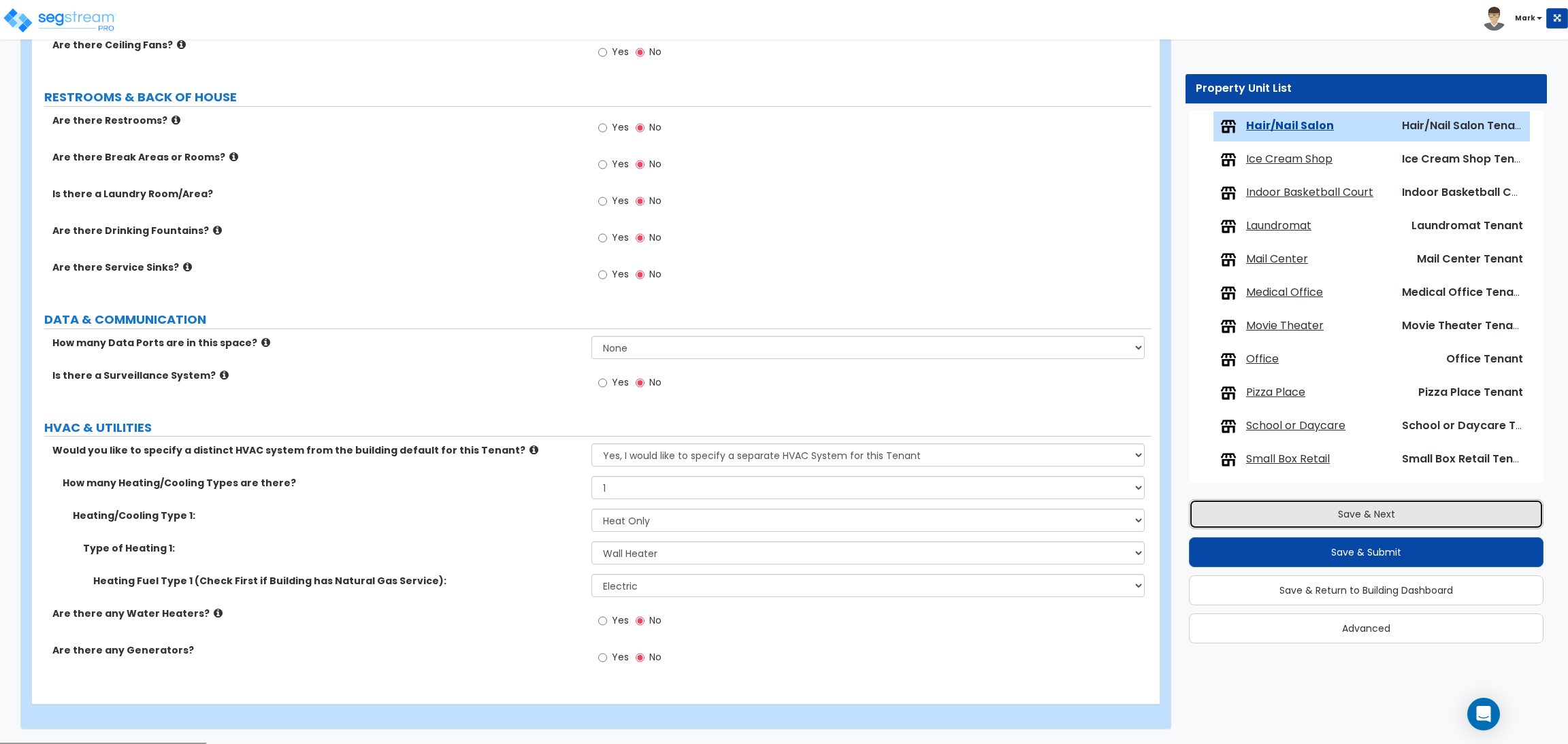
click at [1217, 522] on button "Save & Next" at bounding box center [1366, 513] width 355 height 30
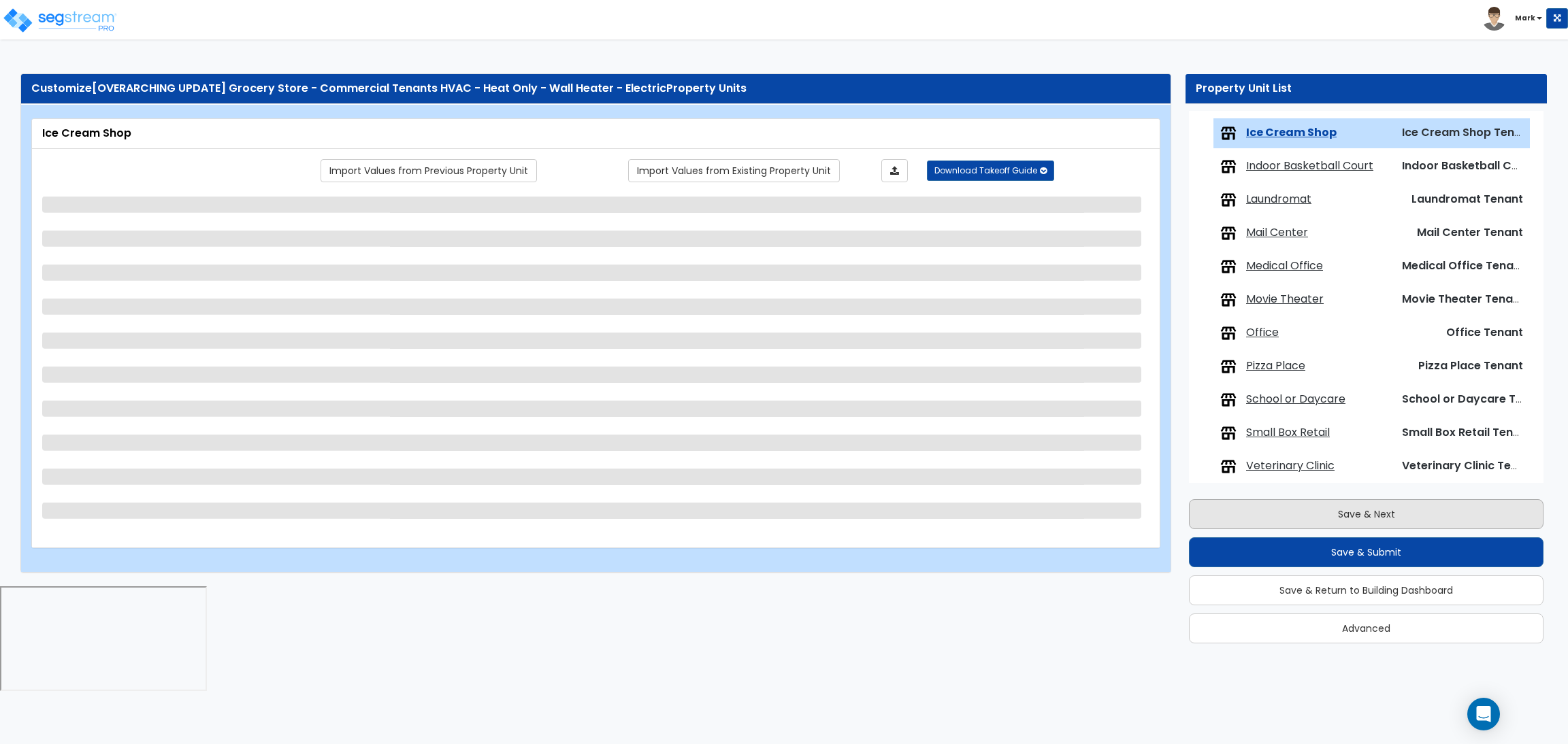
scroll to position [711, 0]
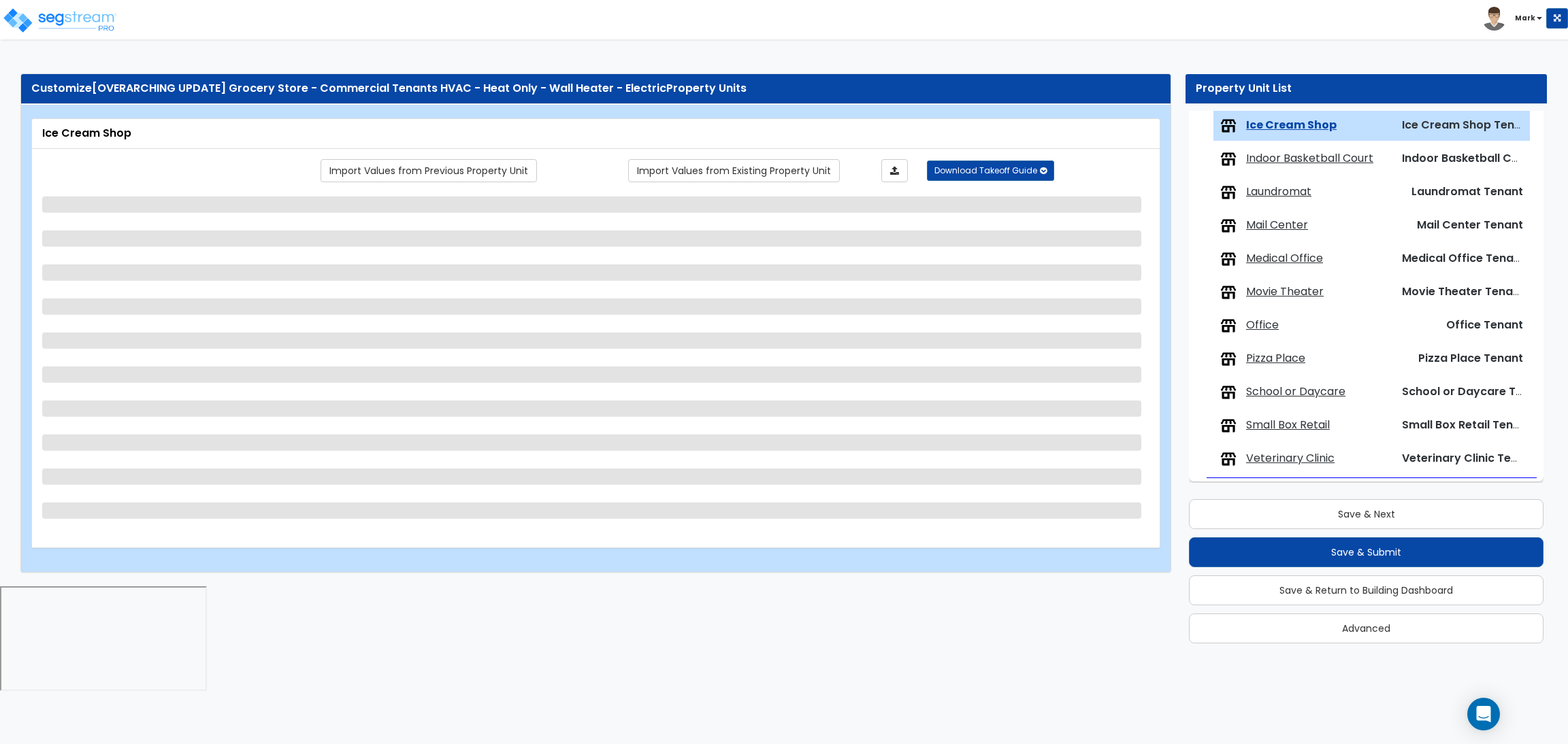
select select "1"
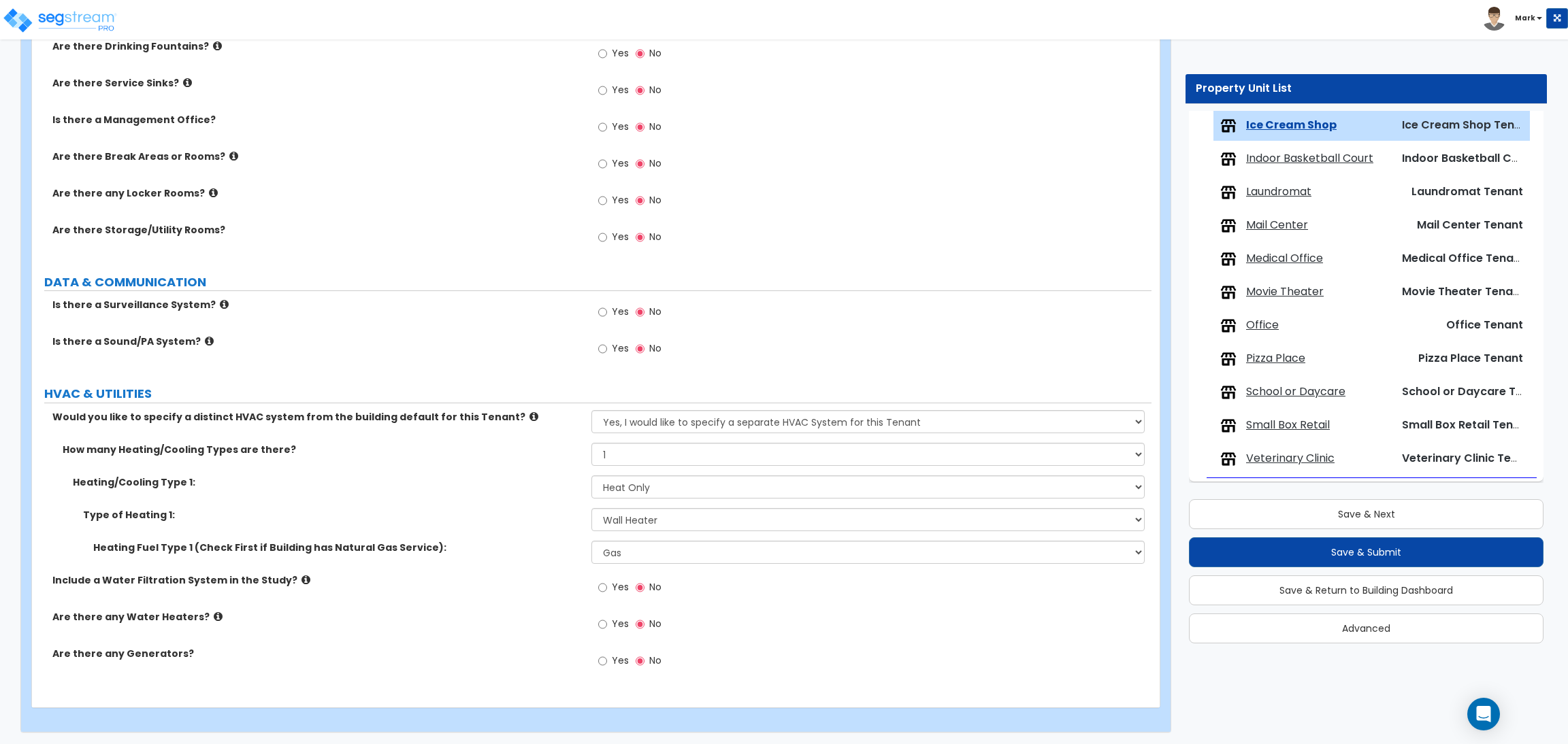
scroll to position [1787, 0]
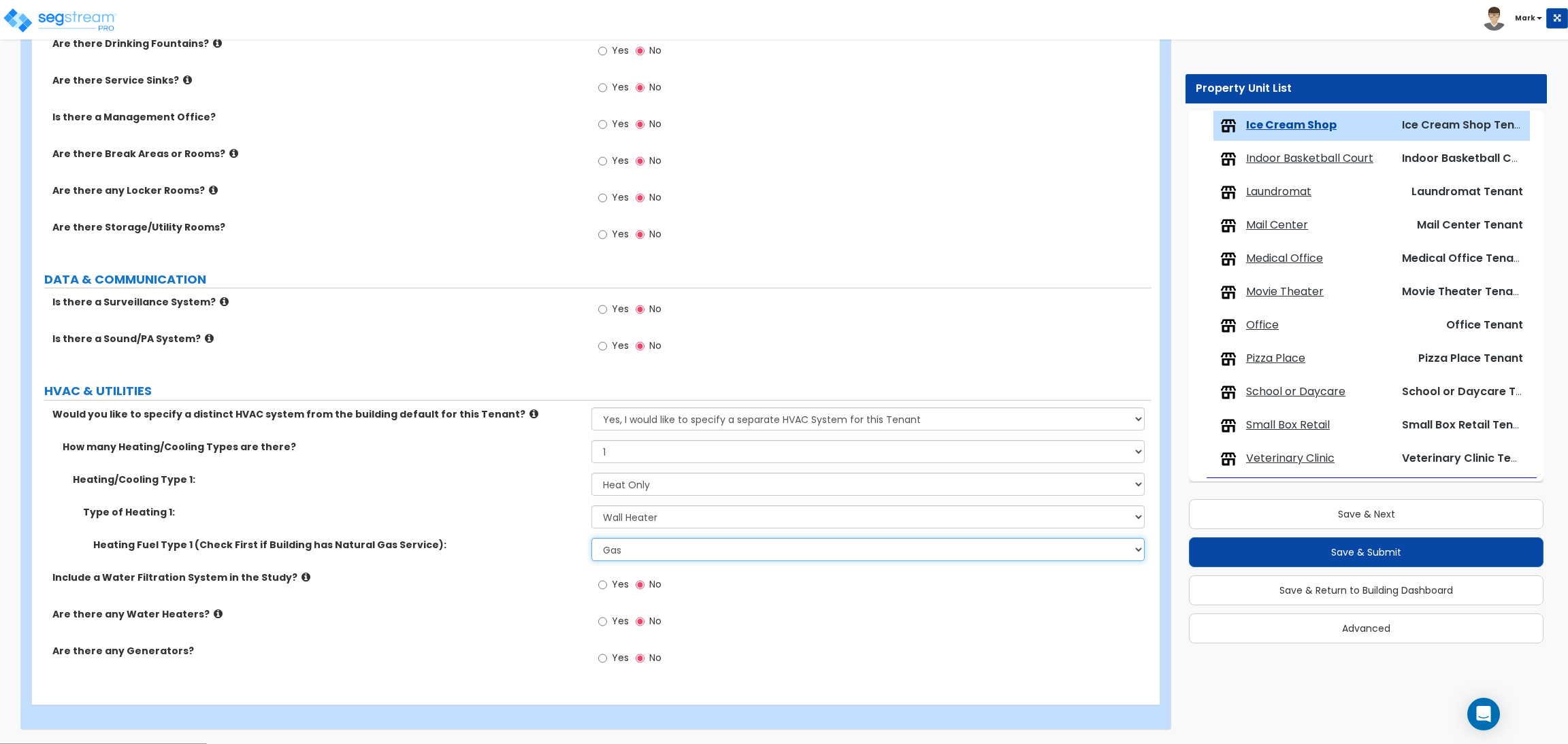
click at [635, 538] on select "Please Choose One Gas Electric" at bounding box center [867, 549] width 552 height 23
select select "2"
click at [591, 538] on select "Please Choose One Gas Electric" at bounding box center [867, 549] width 552 height 23
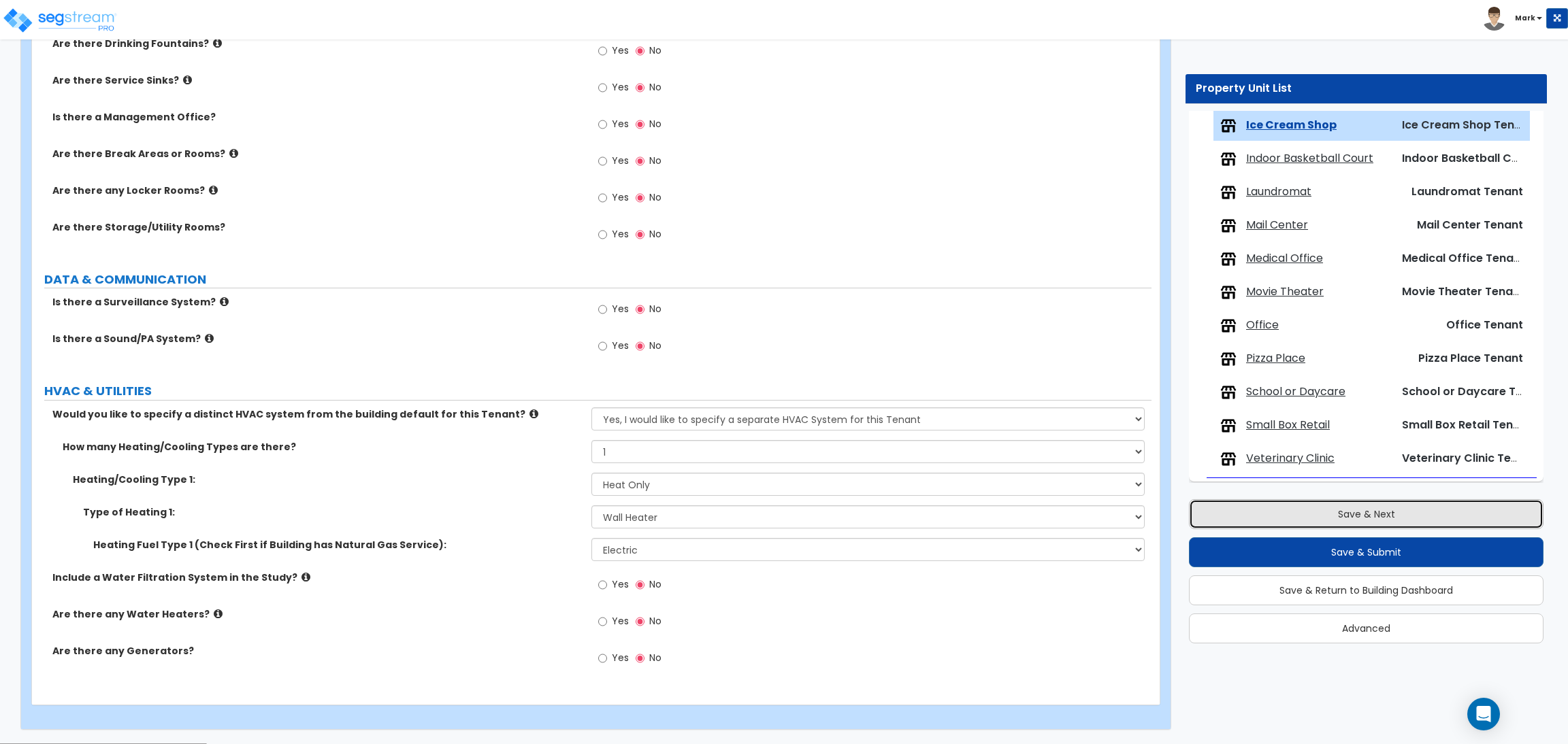
click at [1221, 518] on button "Save & Next" at bounding box center [1366, 513] width 355 height 30
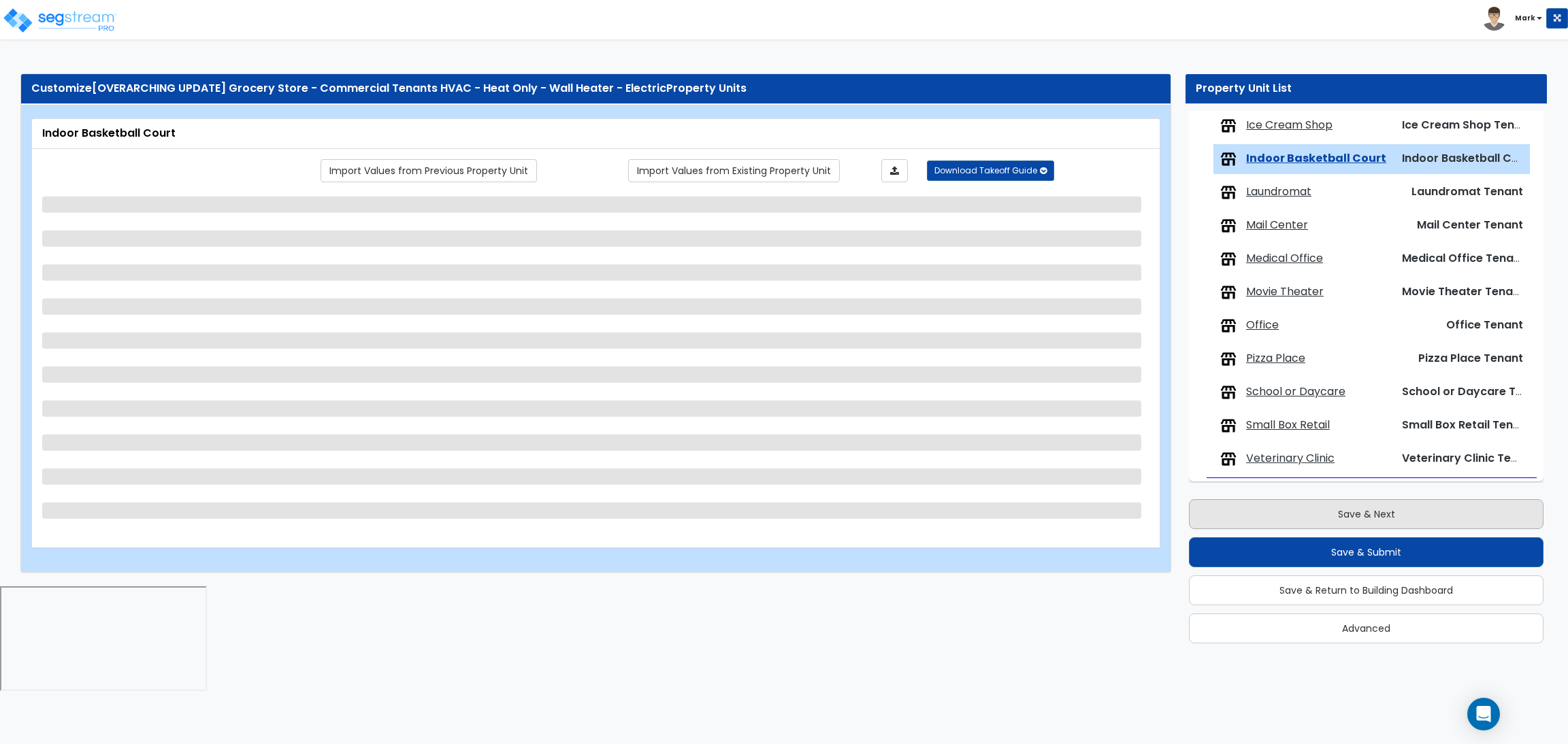
scroll to position [716, 0]
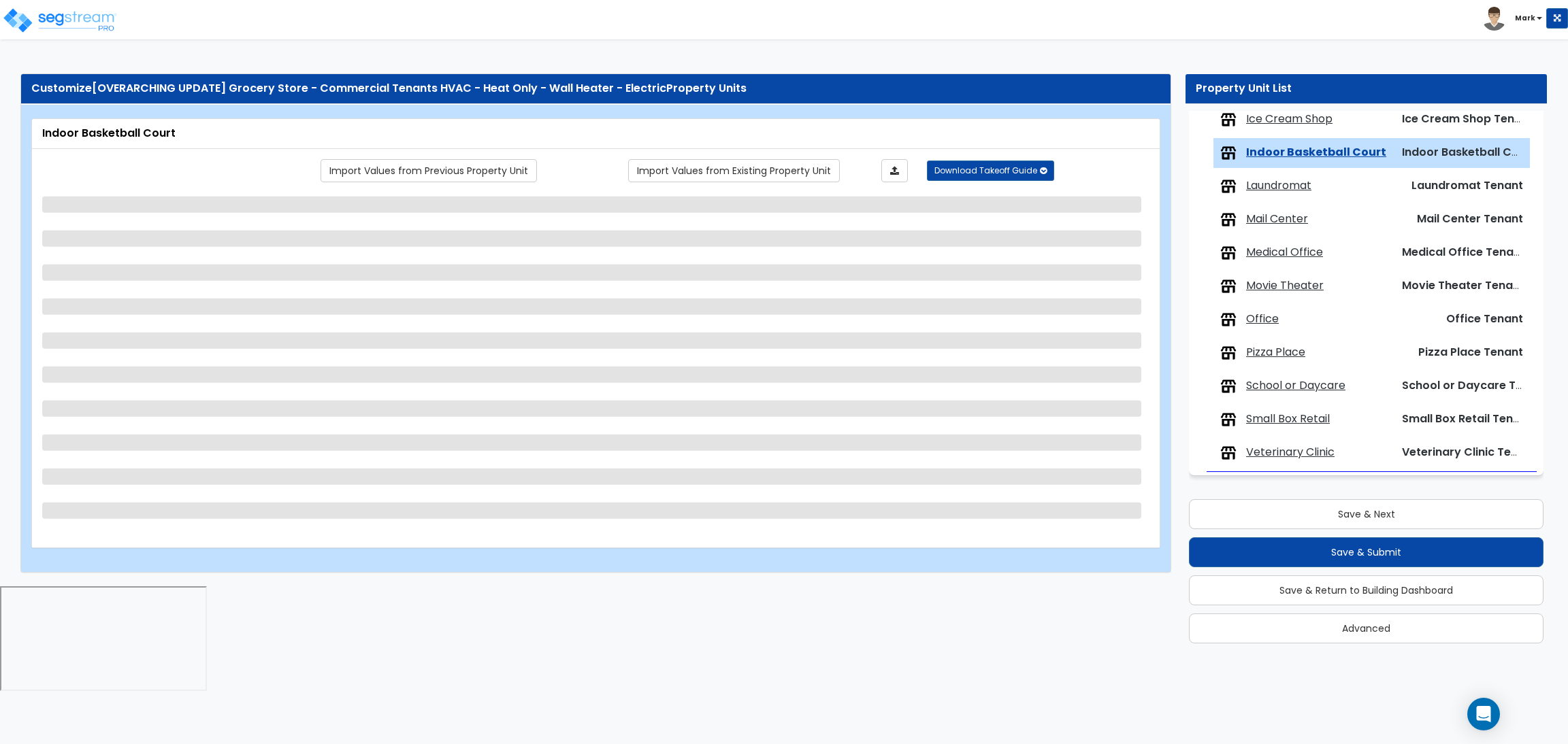
select select "1"
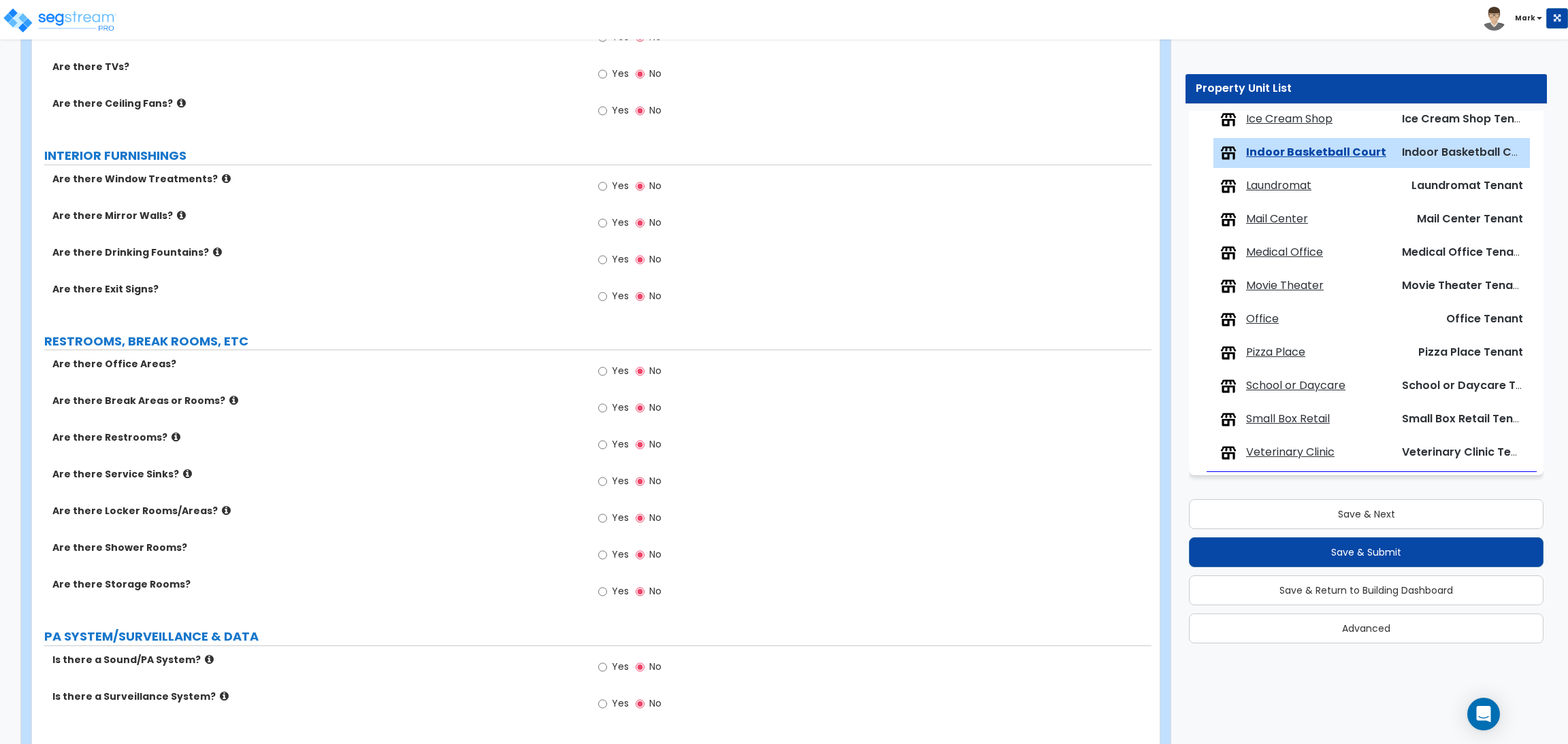
scroll to position [1701, 0]
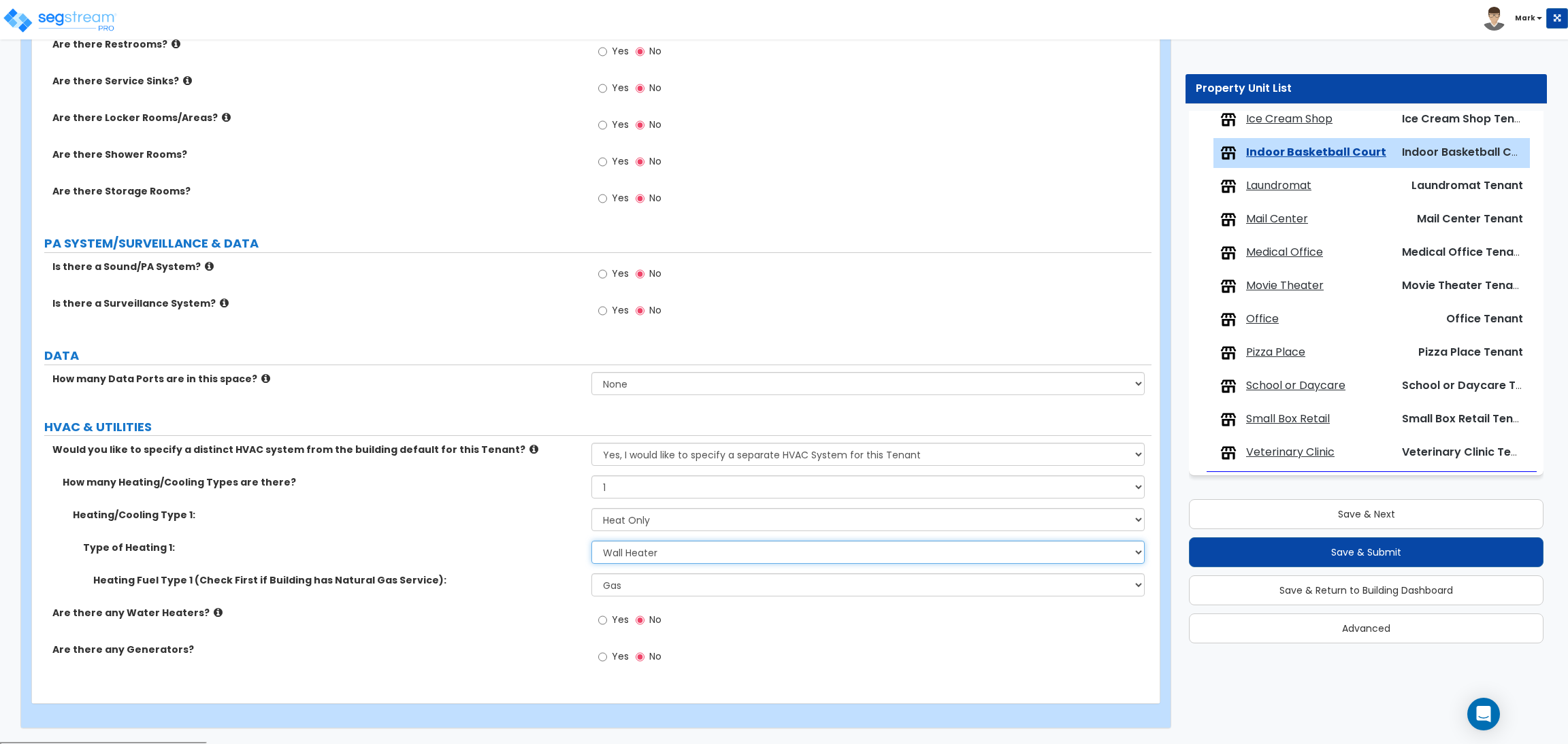
click at [643, 552] on select "Please Choose One Wall Heater Electric Baseboard Heater Hydronic Heating Radian…" at bounding box center [867, 552] width 552 height 23
drag, startPoint x: 545, startPoint y: 578, endPoint x: 562, endPoint y: 575, distance: 17.3
click at [545, 578] on label "Heating Fuel Type 1 (Check First if Building has Natural Gas Service):" at bounding box center [336, 580] width 488 height 14
click at [628, 559] on select "Please Choose One Wall Heater Electric Baseboard Heater Hydronic Heating Radian…" at bounding box center [867, 552] width 552 height 23
click at [534, 576] on label "Heating Fuel Type 1 (Check First if Building has Natural Gas Service):" at bounding box center [336, 580] width 488 height 14
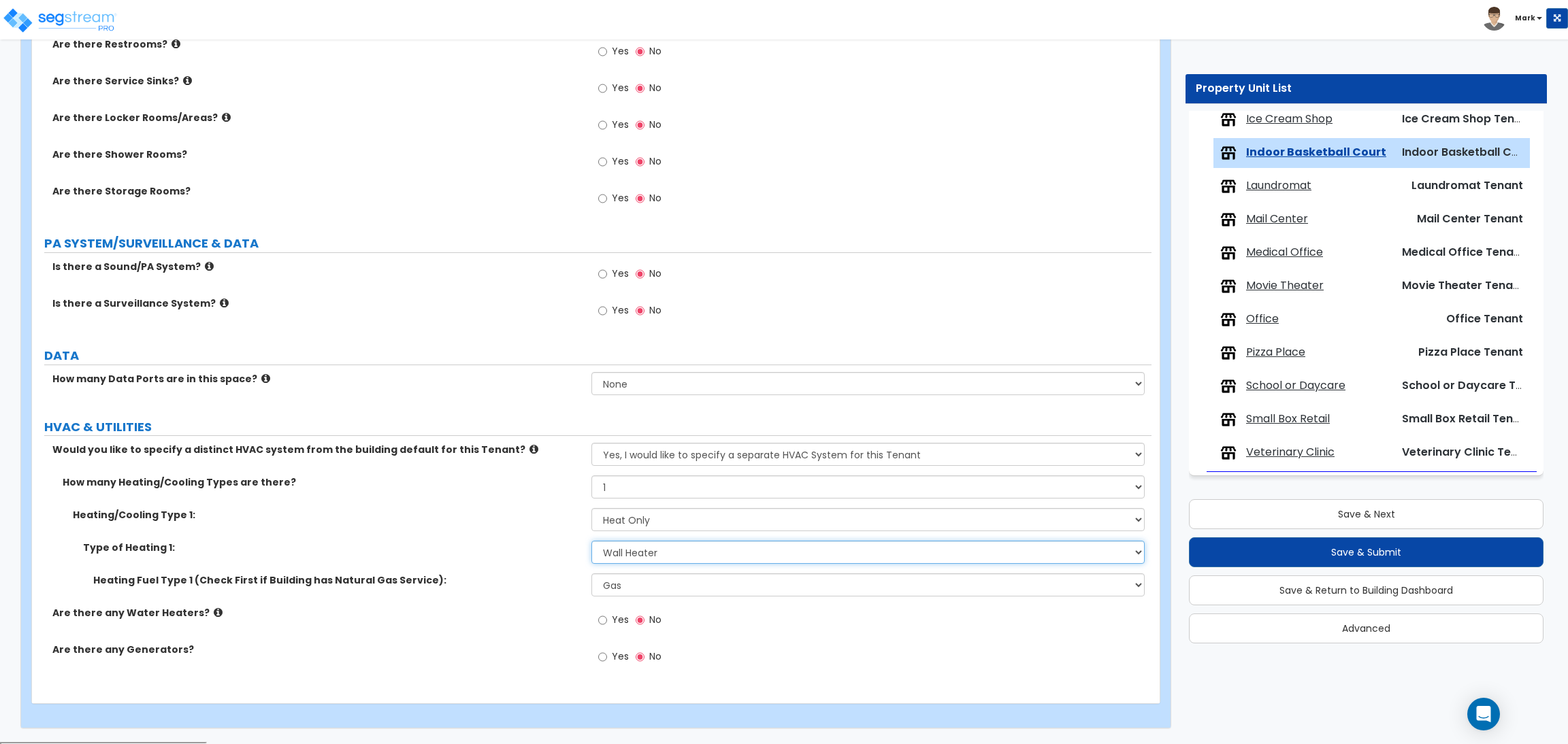
click at [619, 555] on select "Please Choose One Wall Heater Electric Baseboard Heater Hydronic Heating Radian…" at bounding box center [867, 552] width 552 height 23
drag, startPoint x: 530, startPoint y: 597, endPoint x: 611, endPoint y: 587, distance: 81.6
click at [540, 597] on div "Heating Fuel Type 1 (Check First if Building has Natural Gas Service): Please C…" at bounding box center [592, 590] width 1119 height 33
click at [618, 584] on select "Please Choose One Gas Electric" at bounding box center [867, 584] width 552 height 23
select select "2"
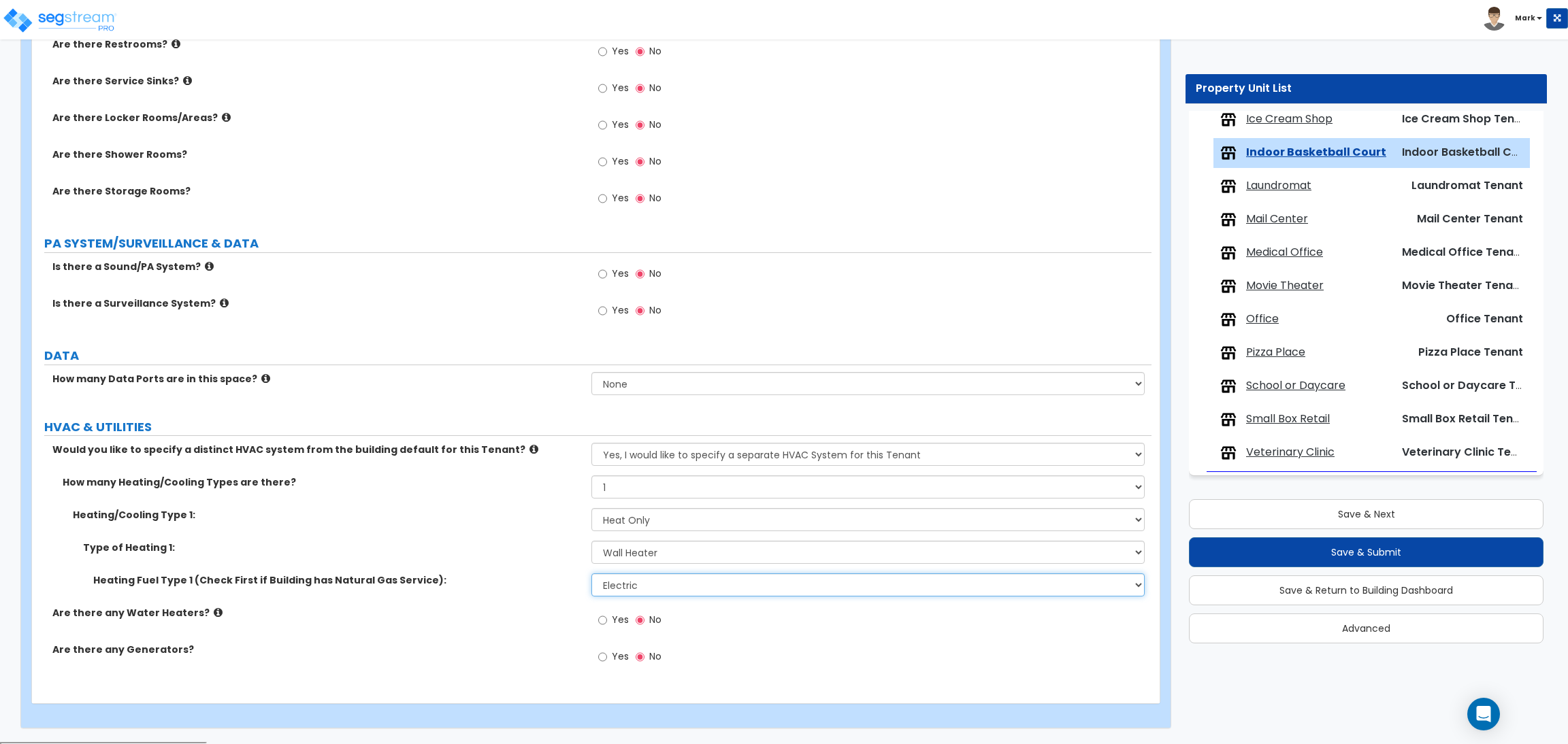
click at [591, 575] on select "Please Choose One Gas Electric" at bounding box center [867, 584] width 552 height 23
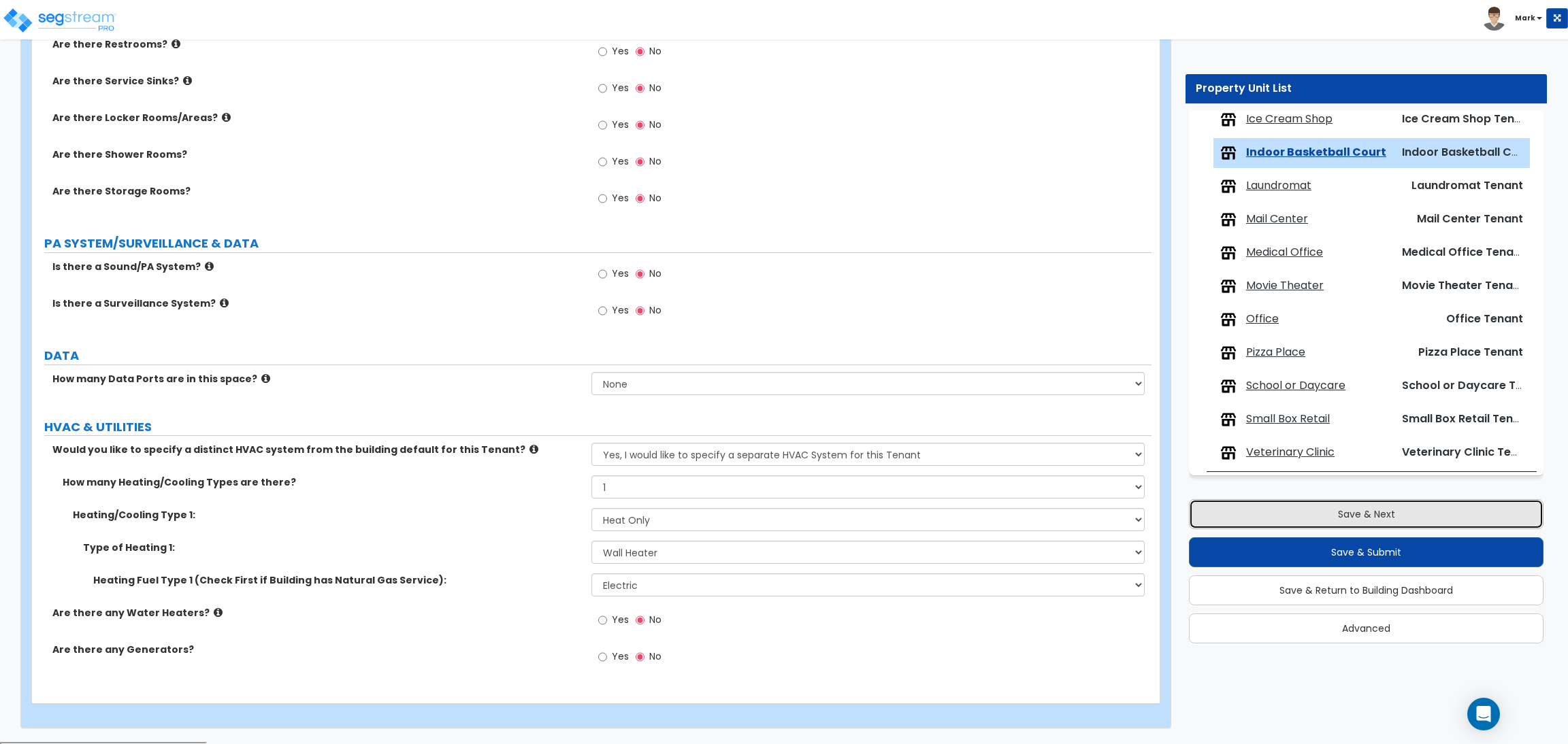
click at [1276, 507] on button "Save & Next" at bounding box center [1366, 513] width 355 height 30
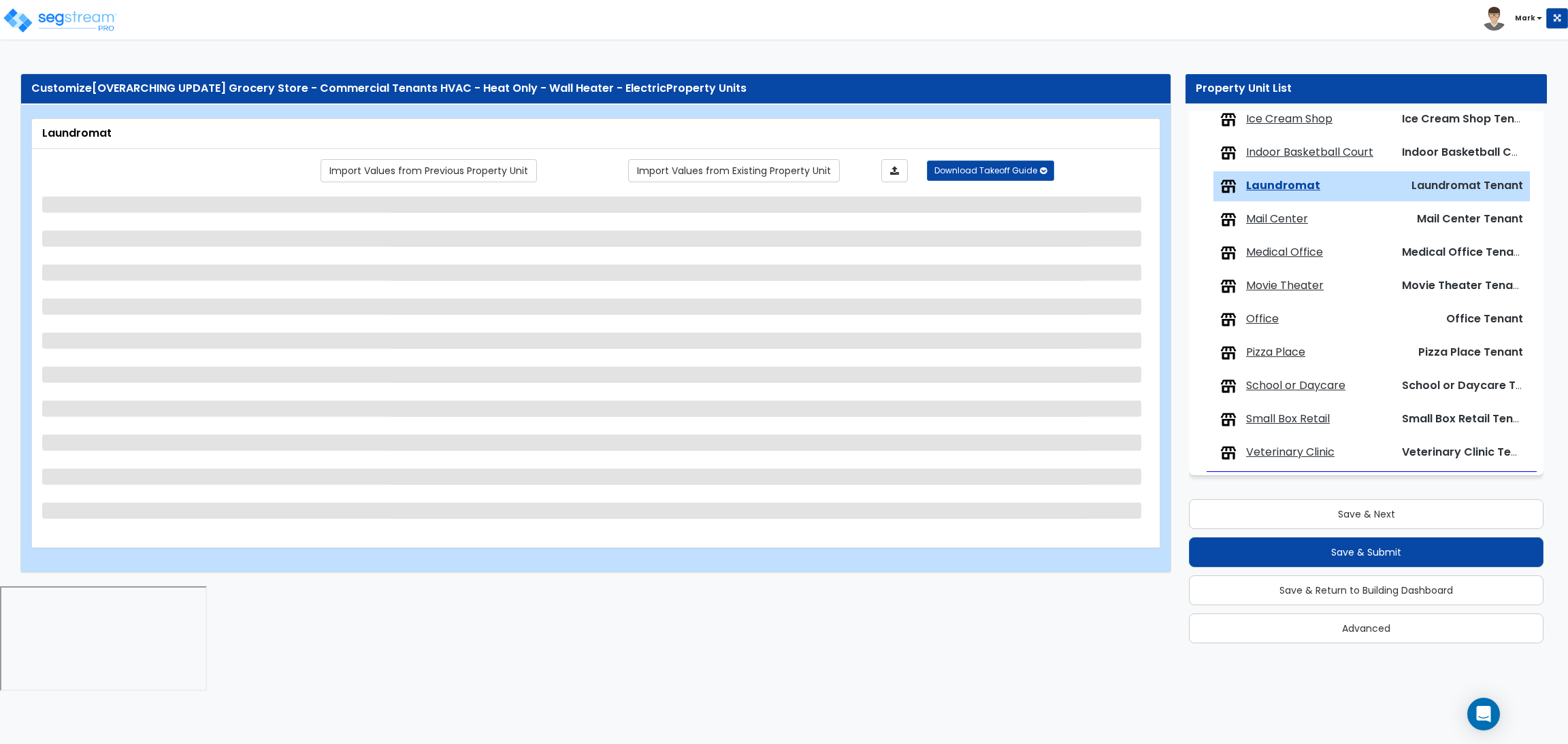
select select "1"
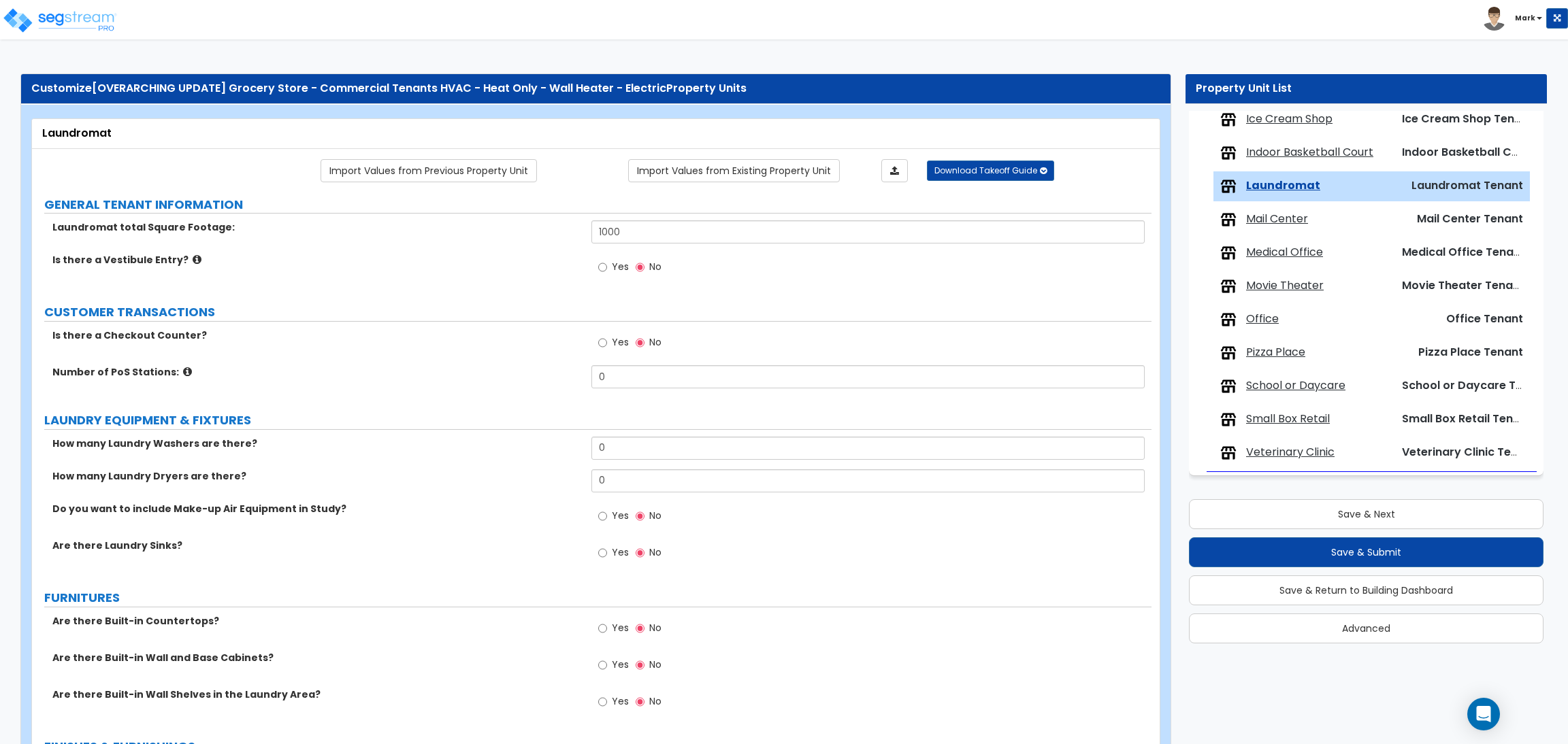
click at [1283, 120] on span "Ice Cream Shop" at bounding box center [1290, 118] width 86 height 16
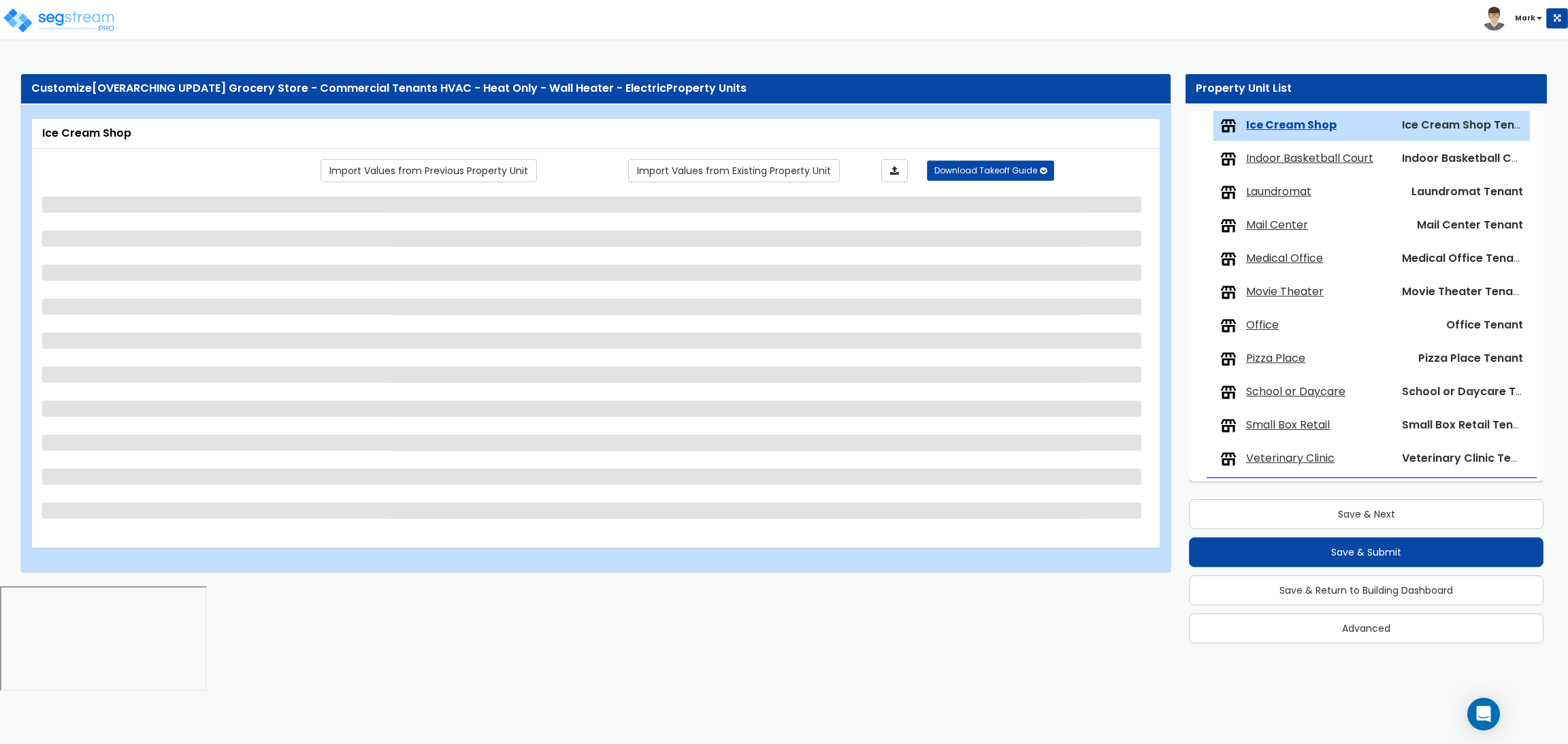
select select "1"
select select "2"
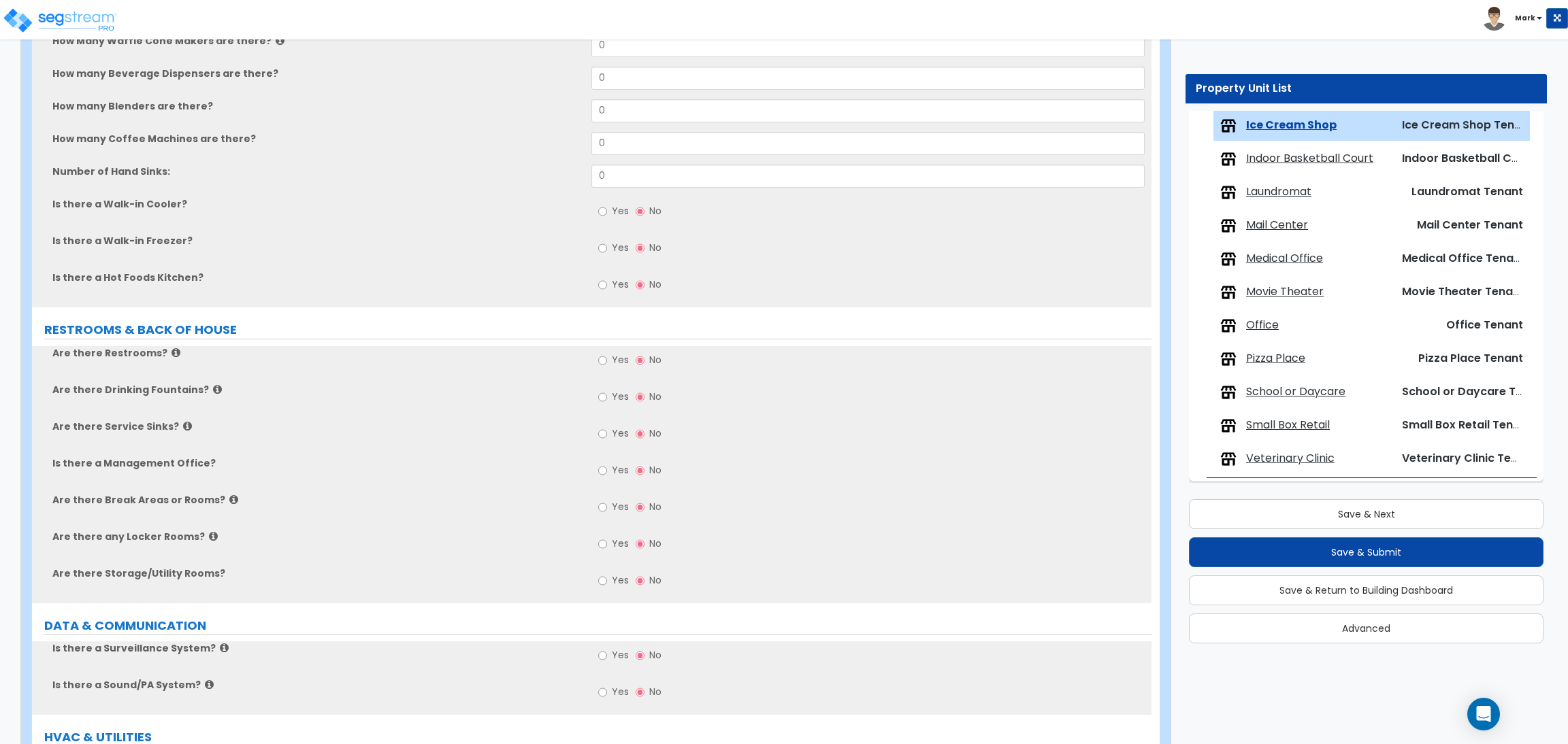
scroll to position [1787, 0]
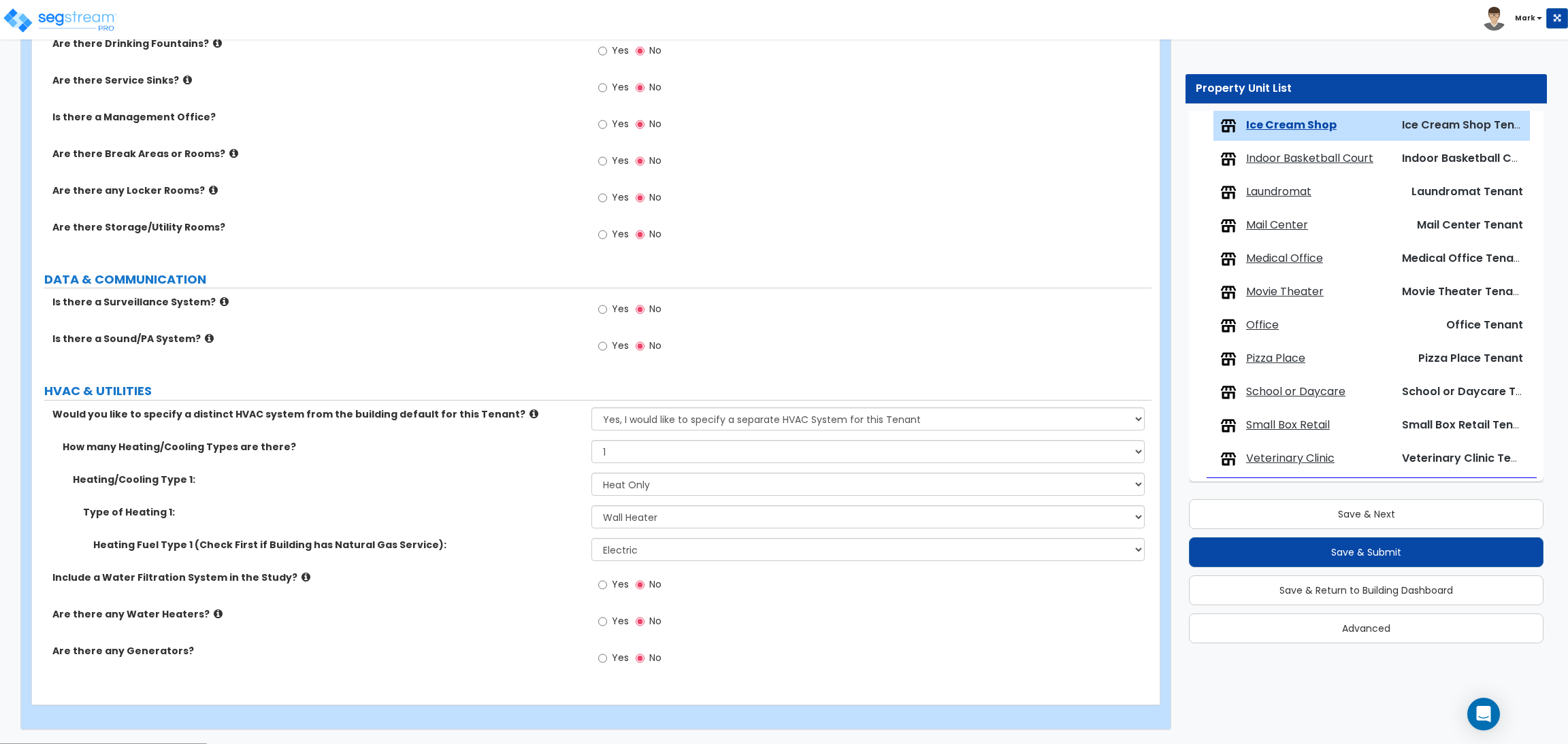
click at [1265, 193] on span "Laundromat" at bounding box center [1278, 192] width 65 height 16
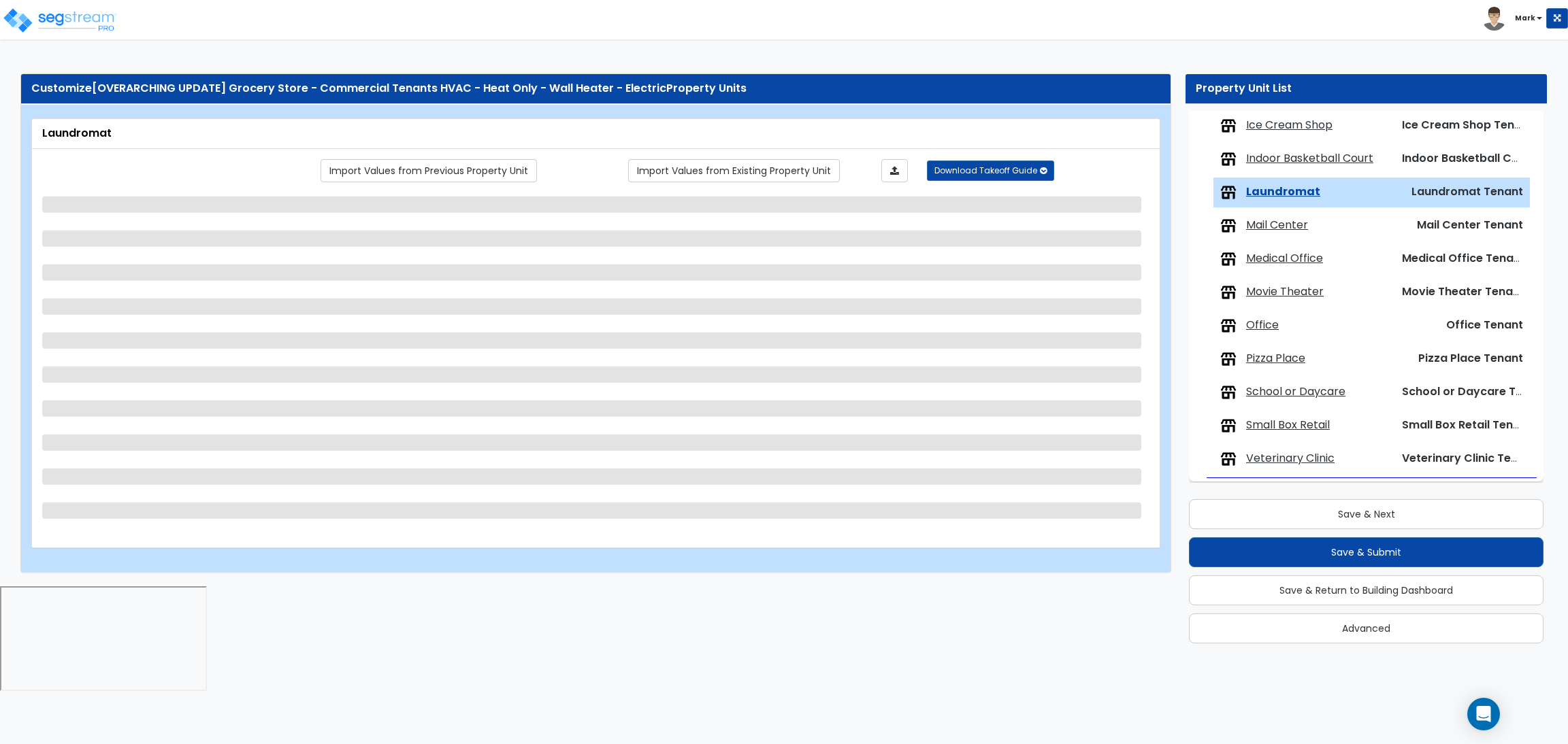
scroll to position [716, 0]
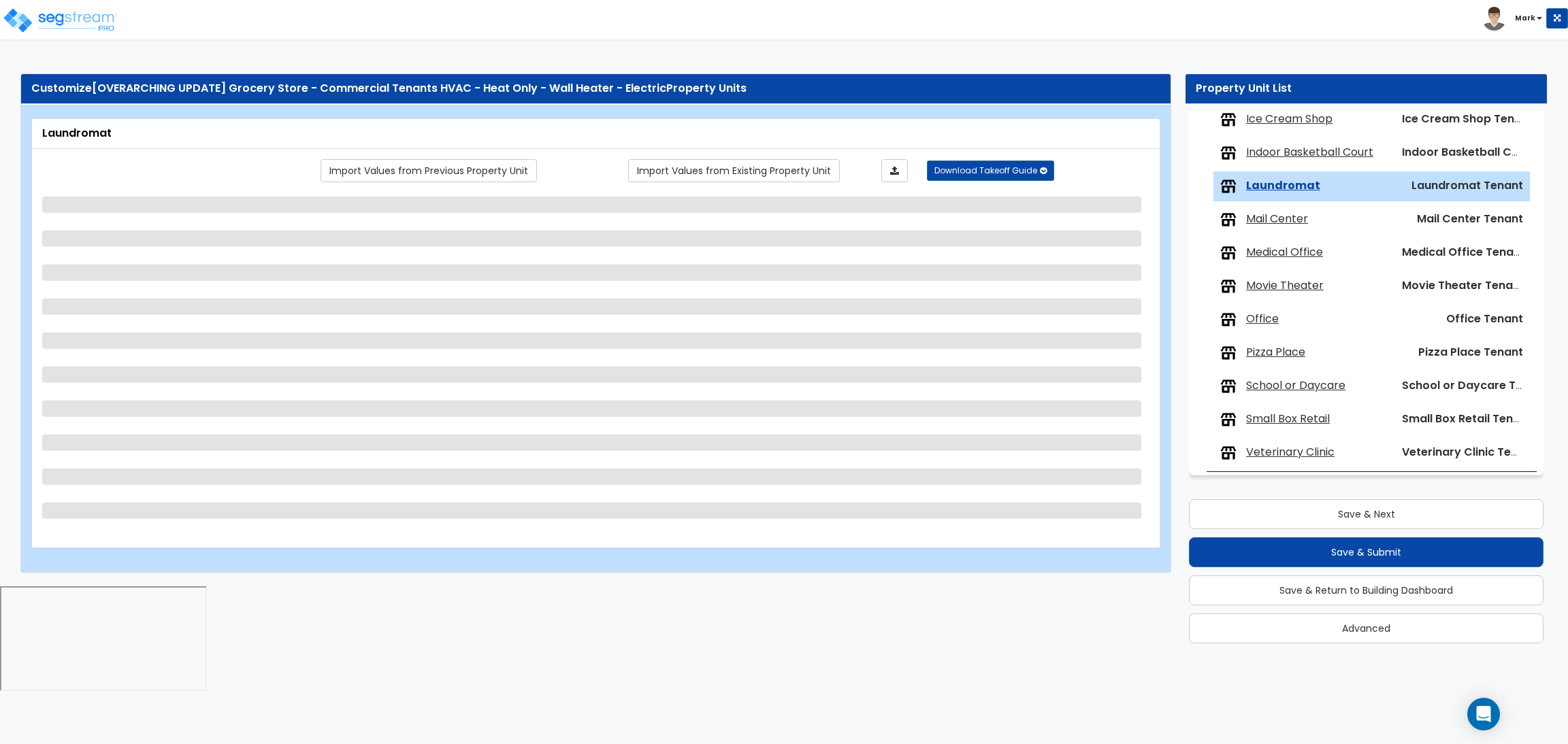
select select "1"
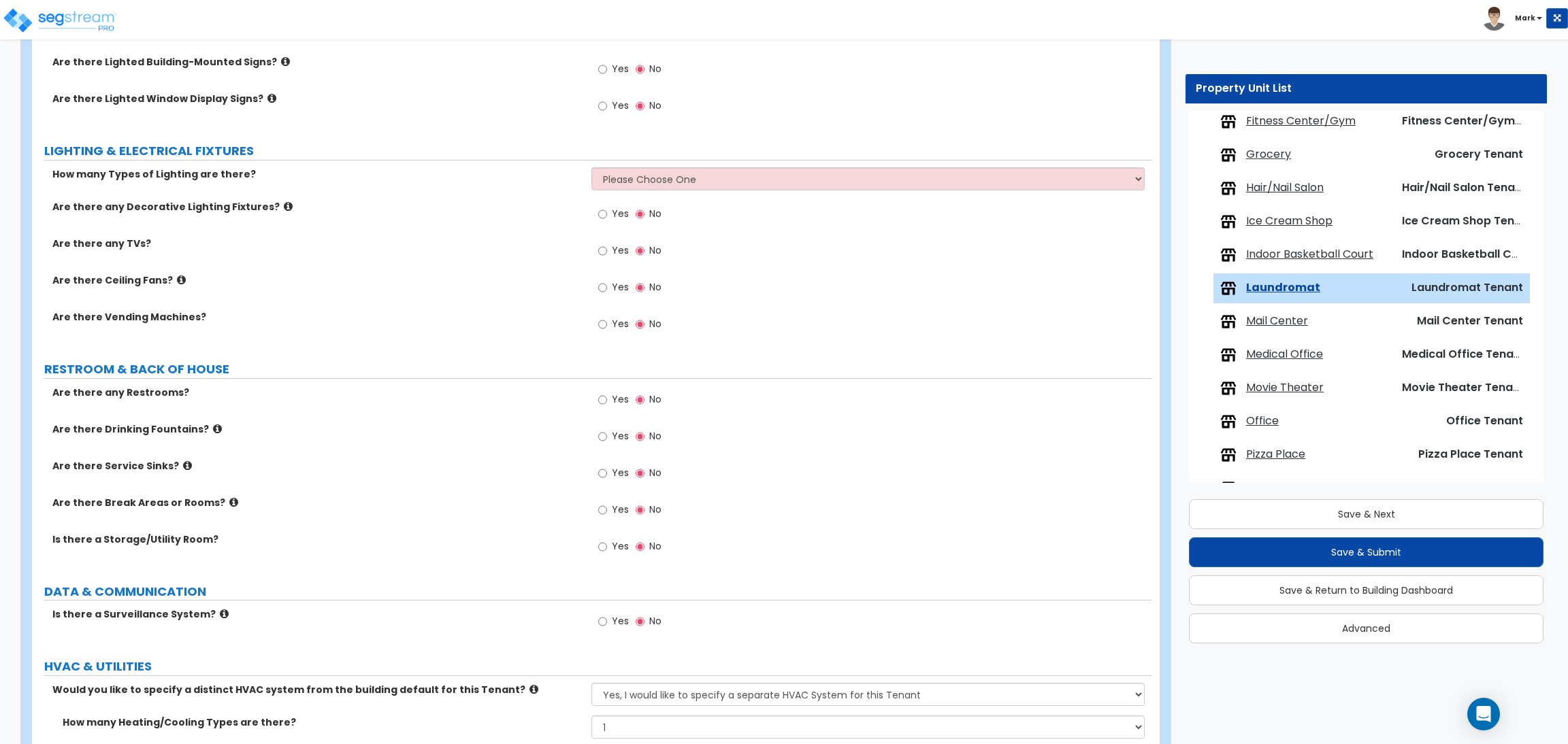
scroll to position [1268, 0]
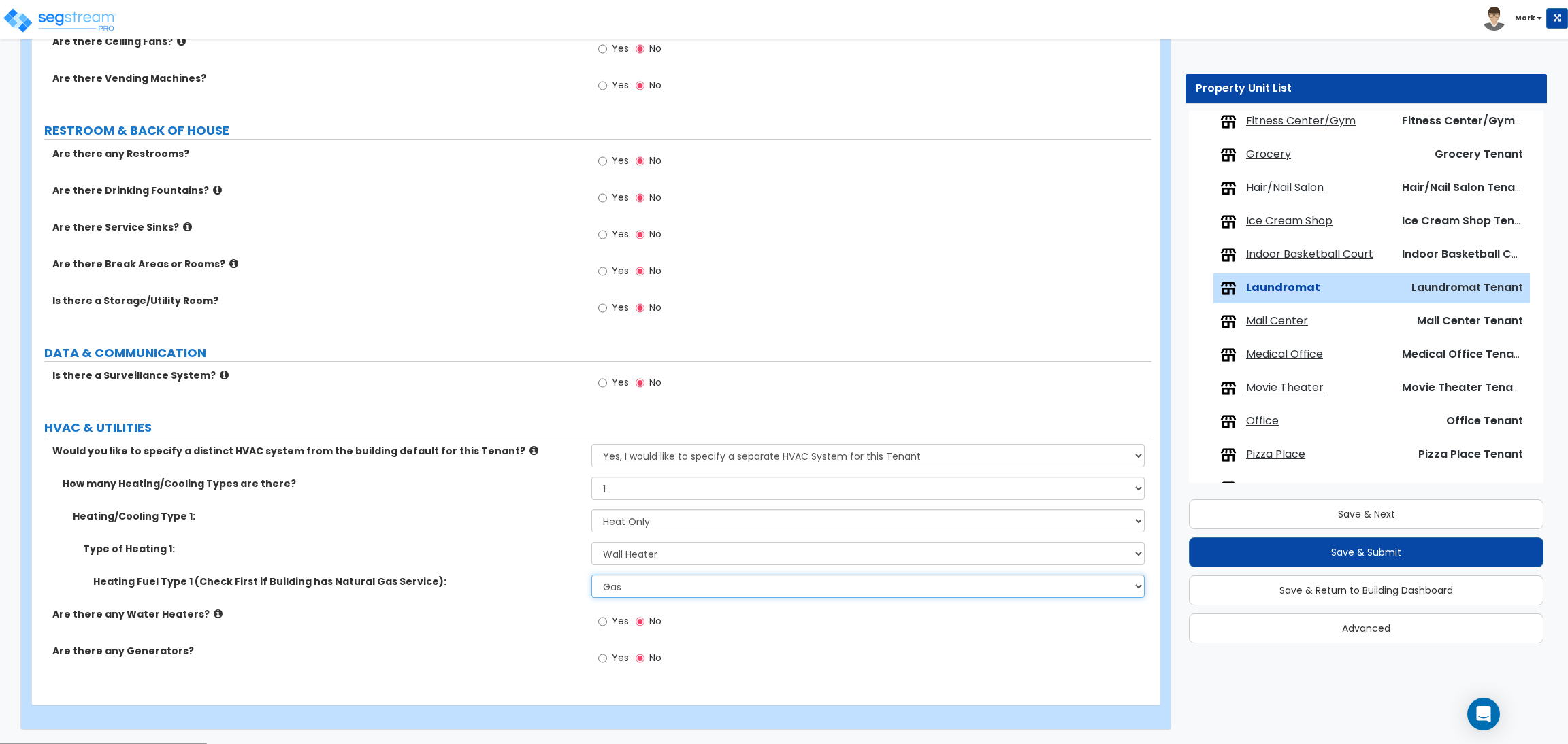
click at [651, 579] on select "Please Choose One Gas Electric" at bounding box center [867, 586] width 552 height 23
select select "2"
click at [591, 575] on select "Please Choose One Gas Electric" at bounding box center [867, 586] width 552 height 23
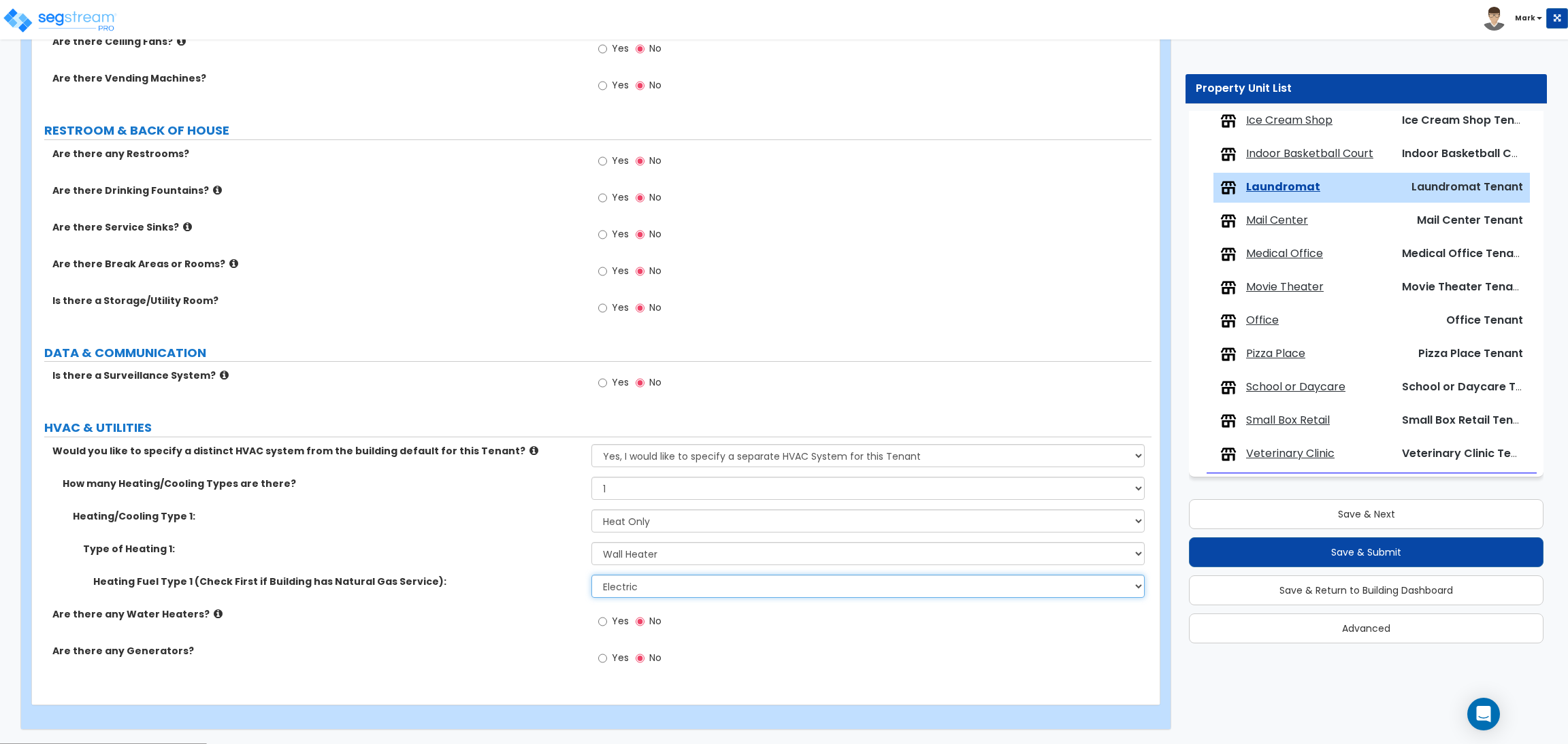
scroll to position [716, 0]
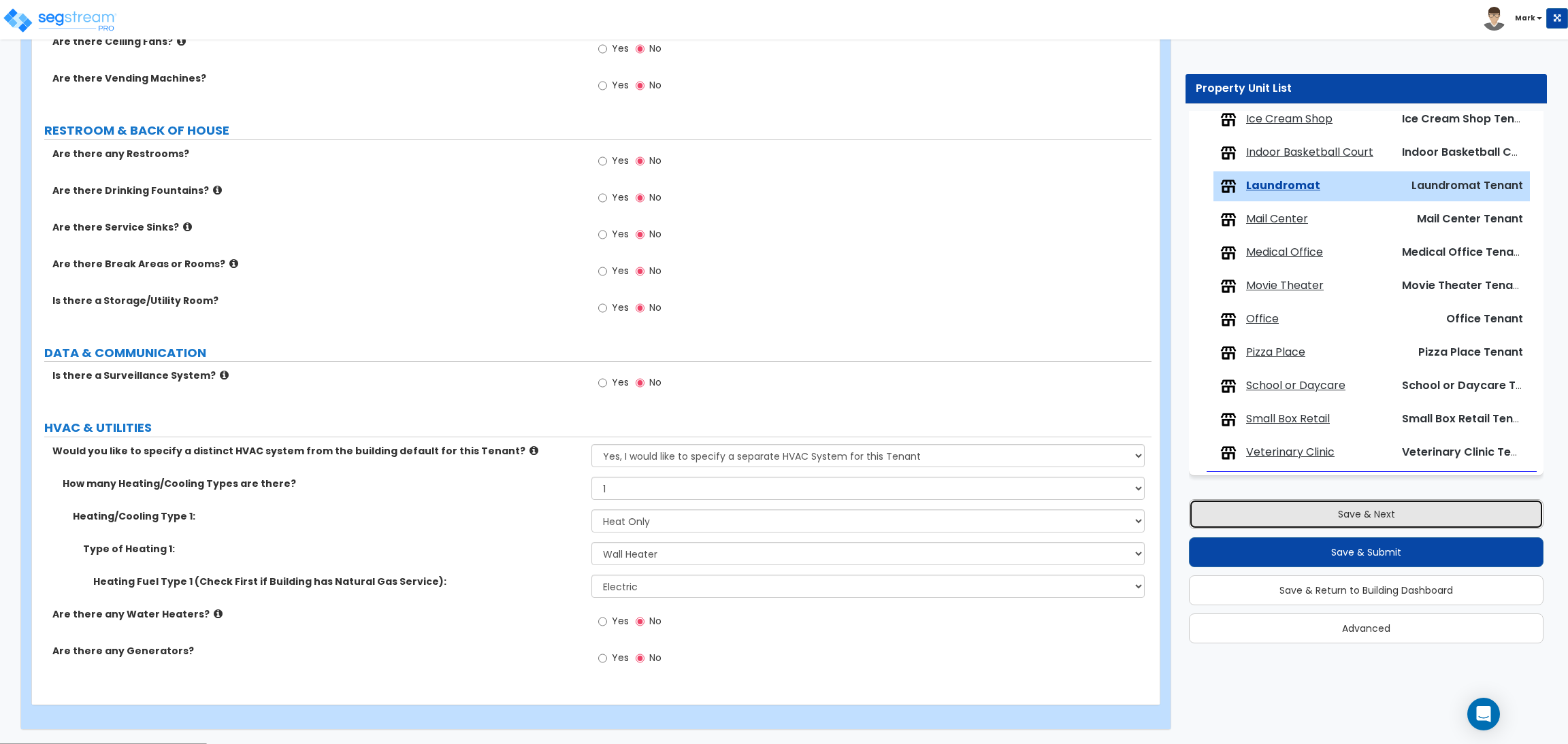
click at [1279, 504] on button "Save & Next" at bounding box center [1366, 513] width 355 height 30
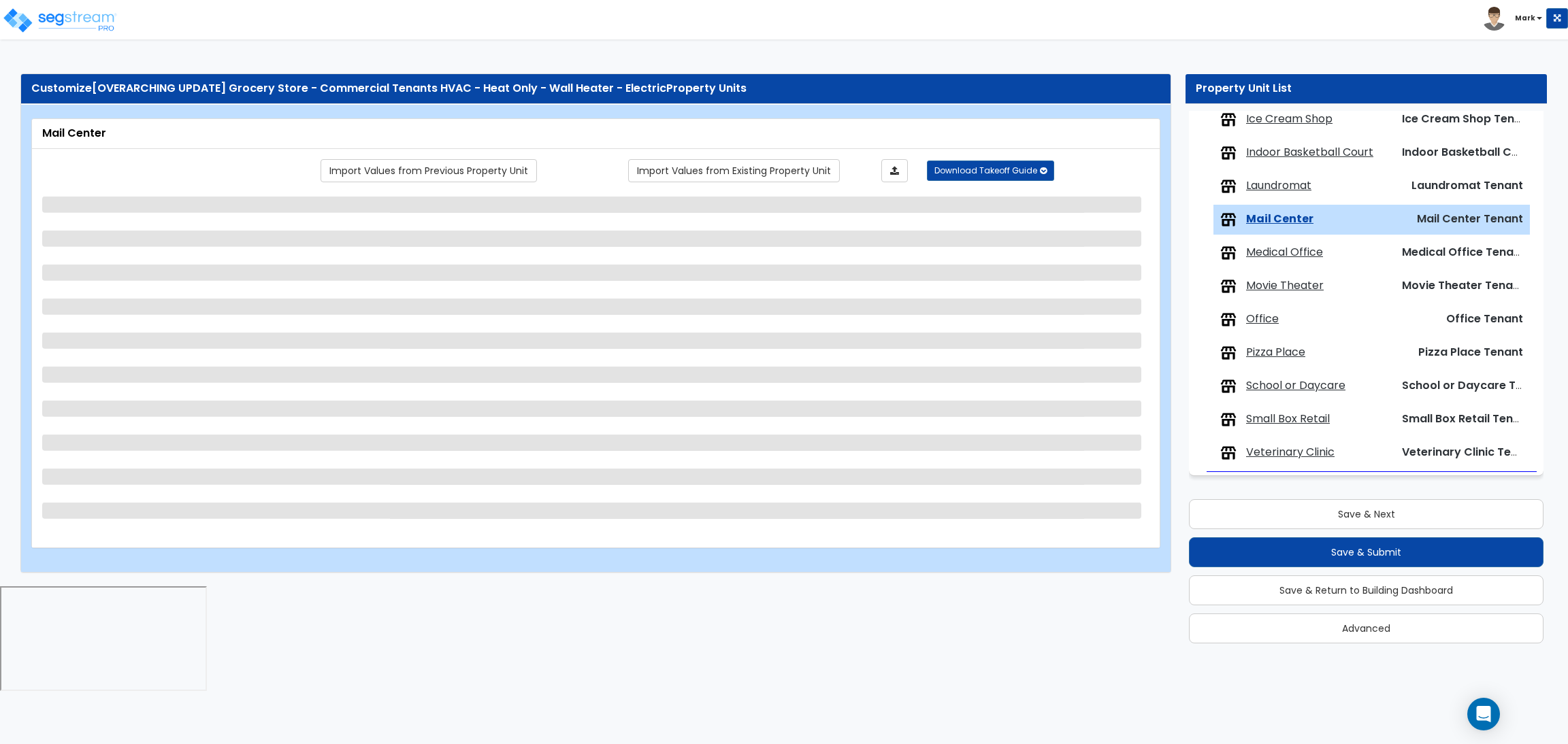
select select "1"
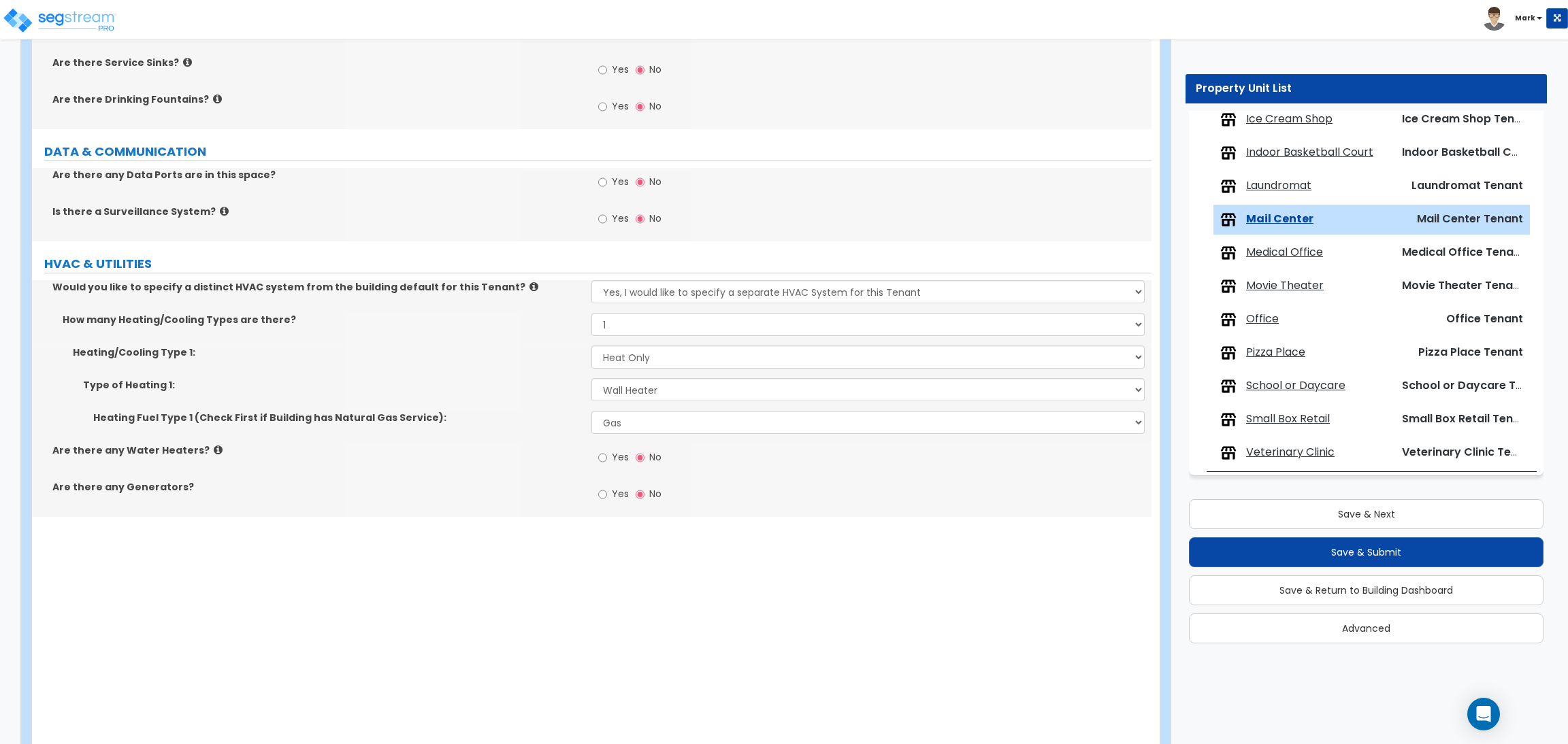
scroll to position [1393, 0]
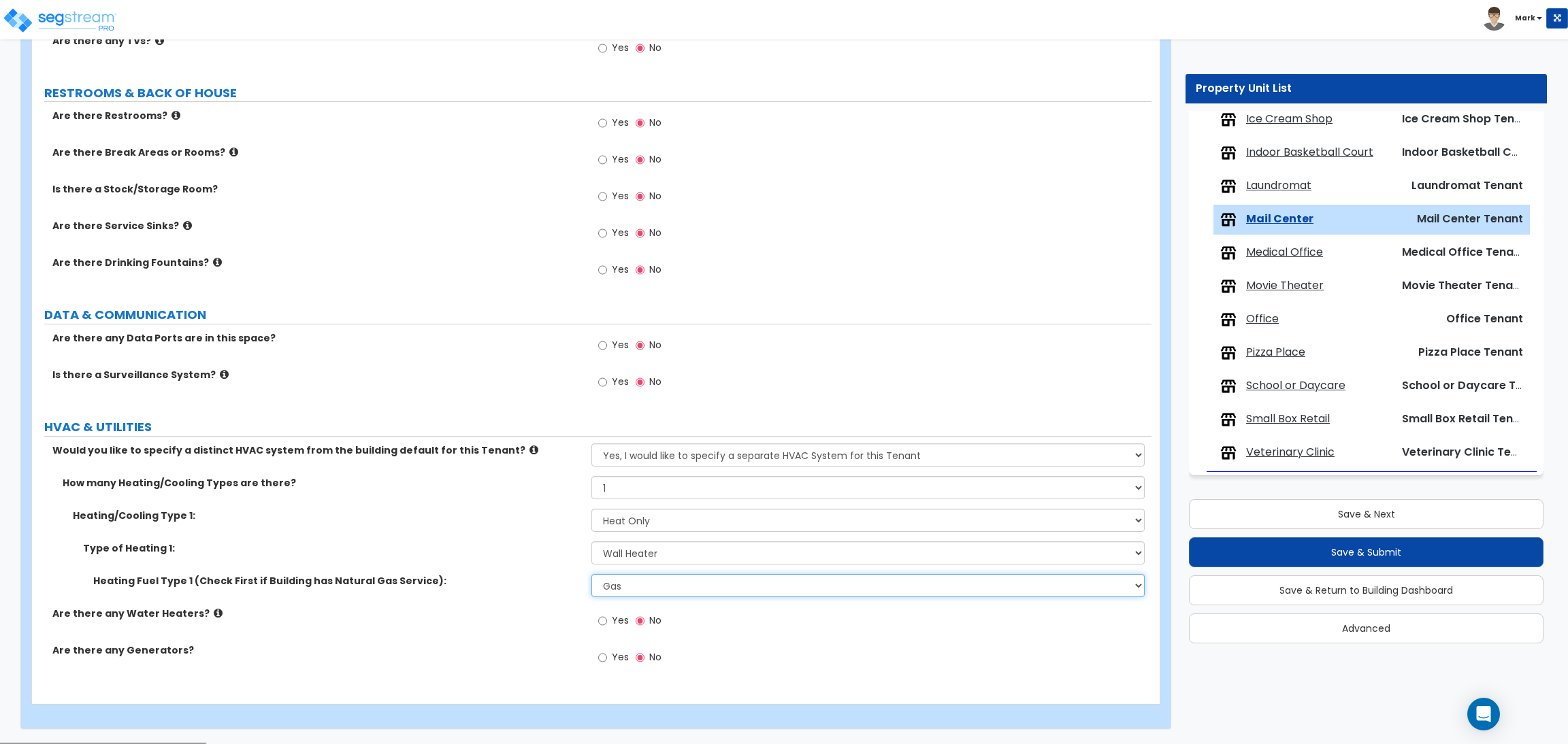
click at [680, 591] on select "Please Choose One Gas Electric" at bounding box center [867, 585] width 552 height 23
select select "2"
click at [591, 575] on select "Please Choose One Gas Electric" at bounding box center [867, 585] width 552 height 23
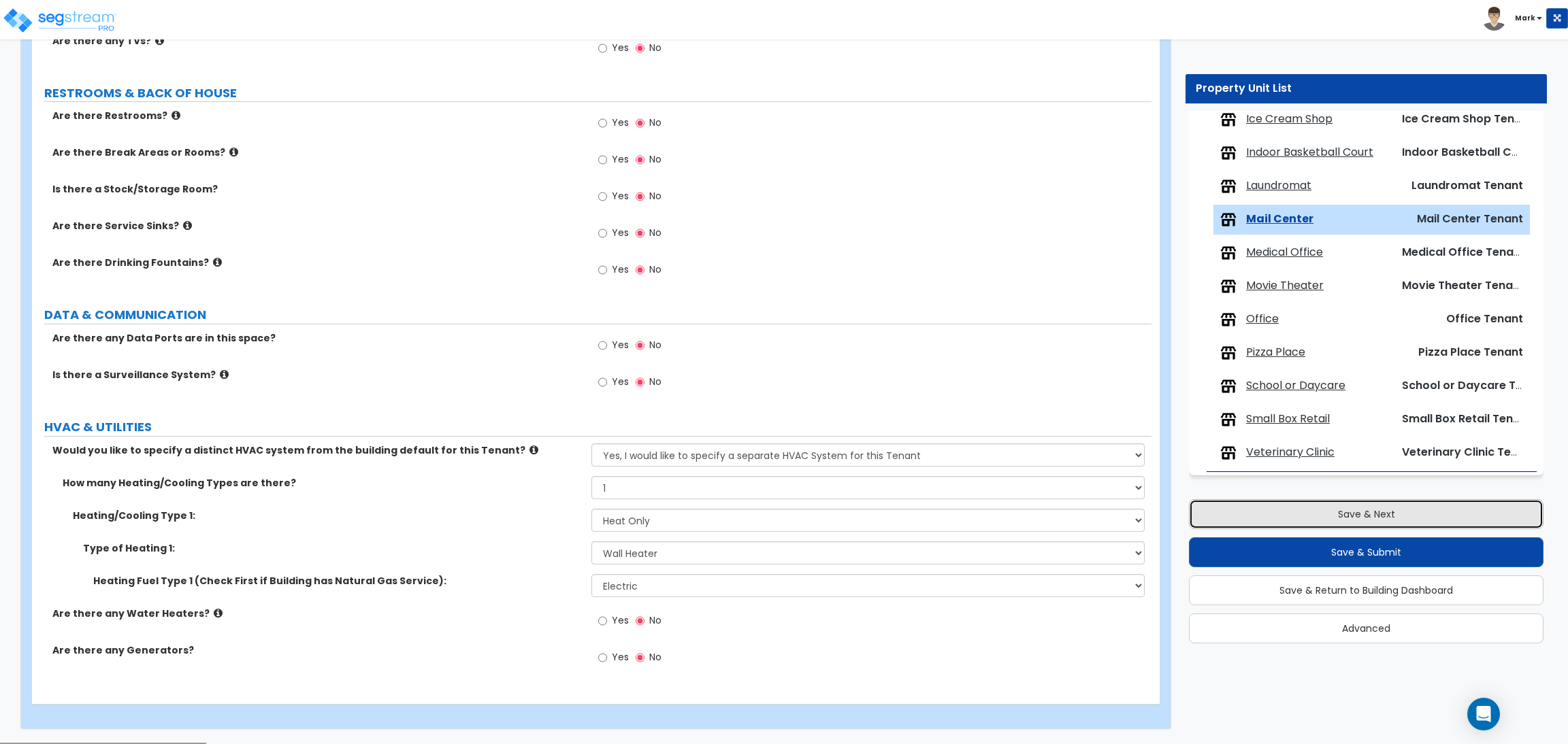
click at [1402, 512] on button "Save & Next" at bounding box center [1366, 513] width 355 height 30
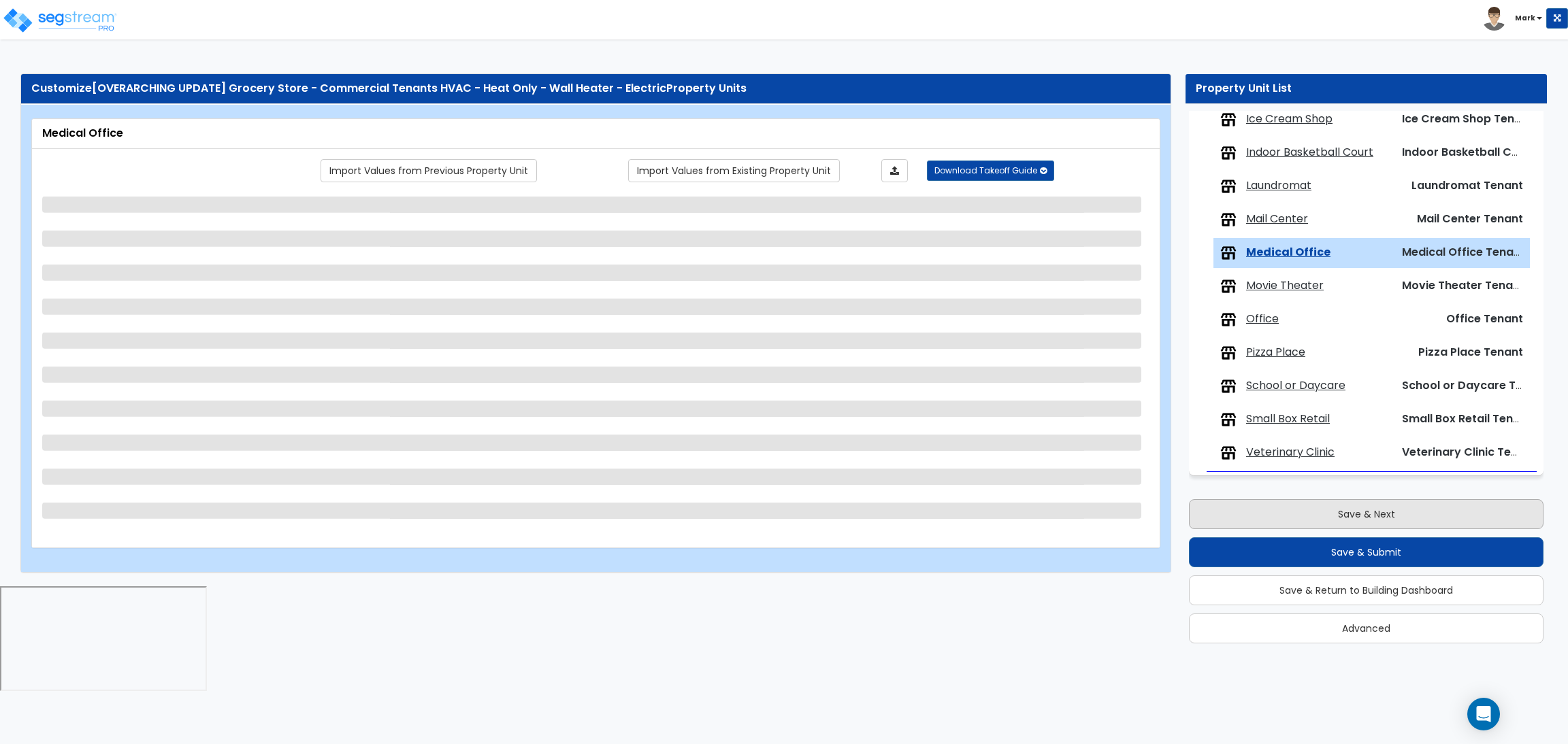
scroll to position [0, 0]
select select "1"
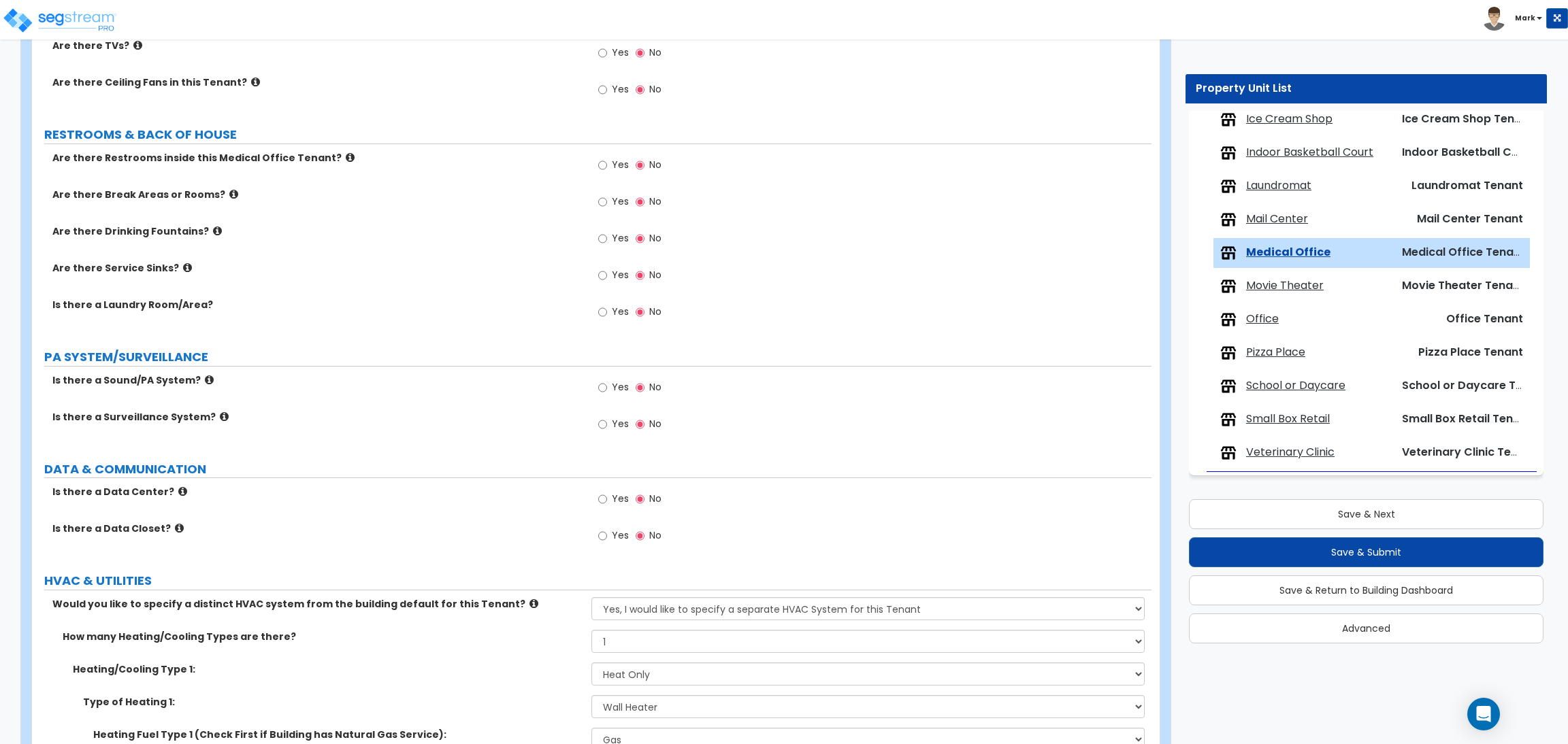
scroll to position [1697, 0]
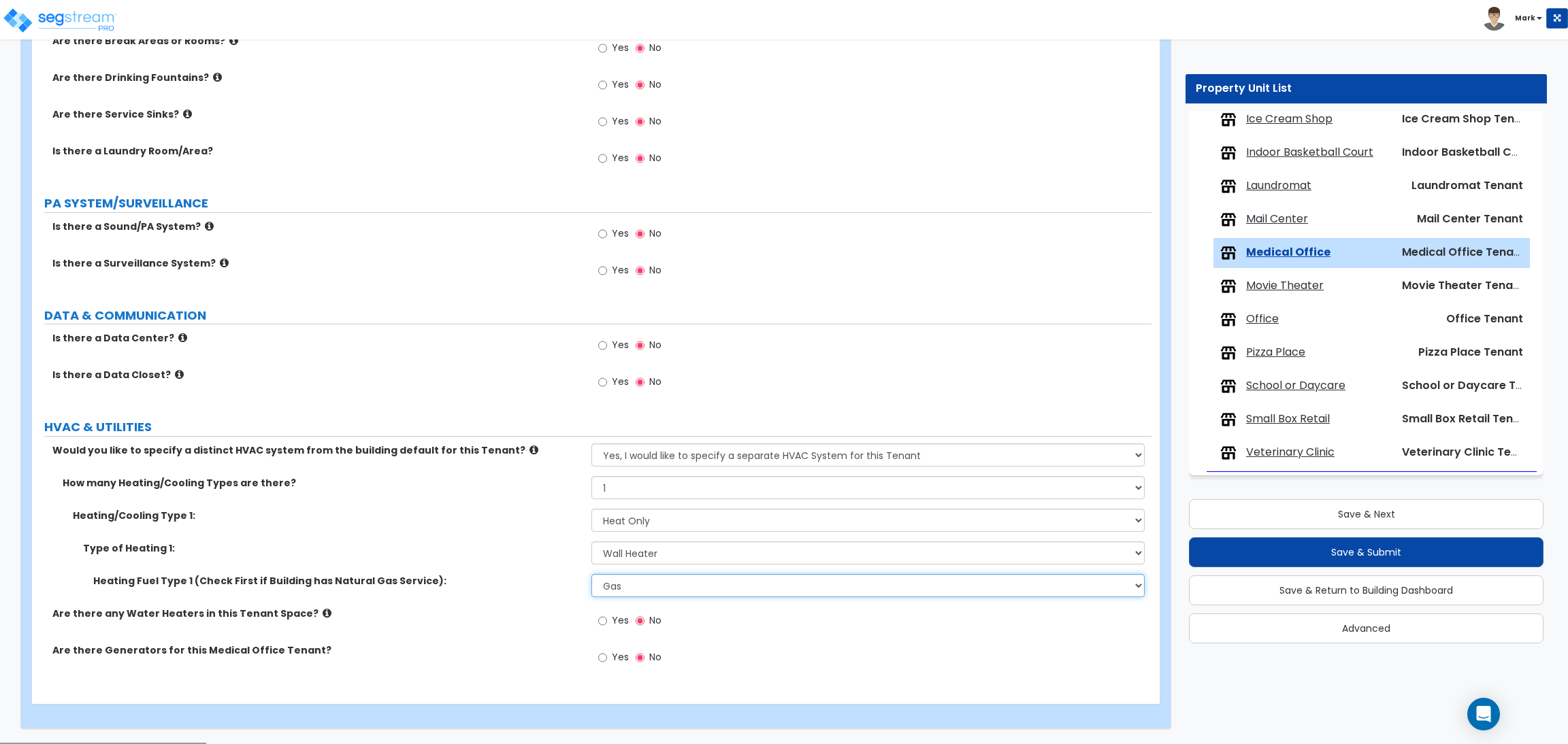
click at [641, 589] on select "Please Choose One Gas Electric" at bounding box center [867, 585] width 552 height 23
select select "2"
click at [591, 575] on select "Please Choose One Gas Electric" at bounding box center [867, 585] width 552 height 23
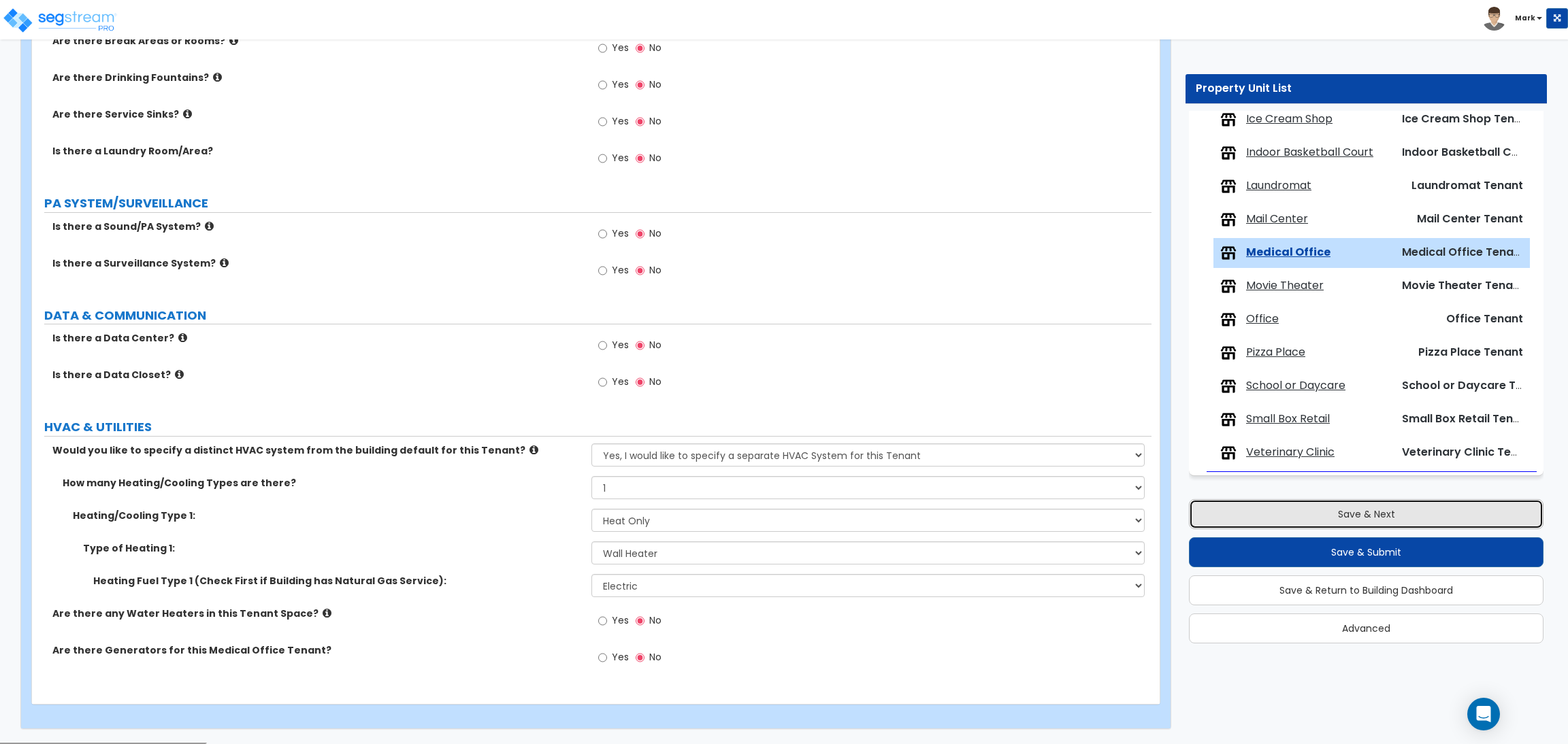
click at [1251, 519] on button "Save & Next" at bounding box center [1366, 513] width 355 height 30
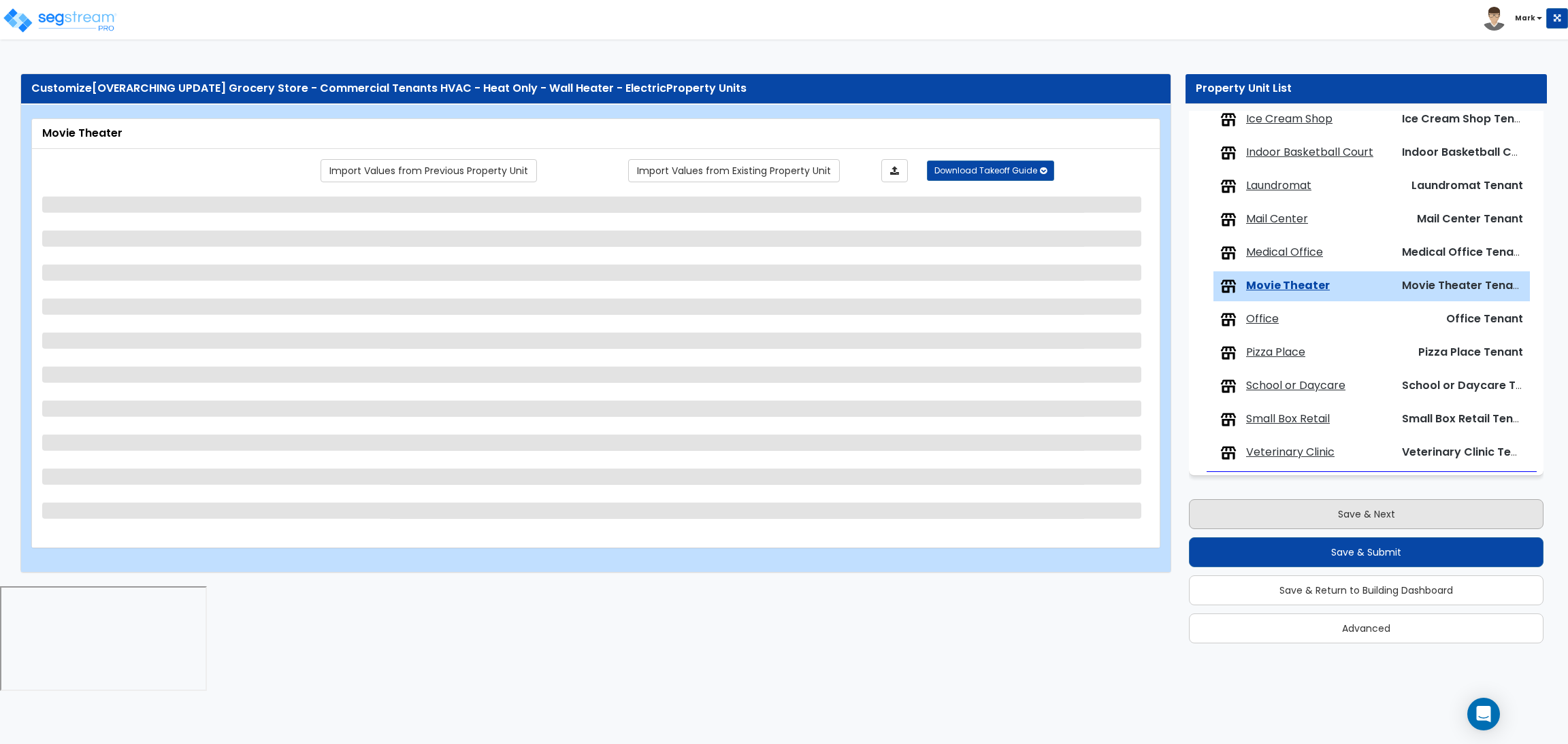
scroll to position [0, 0]
select select "1"
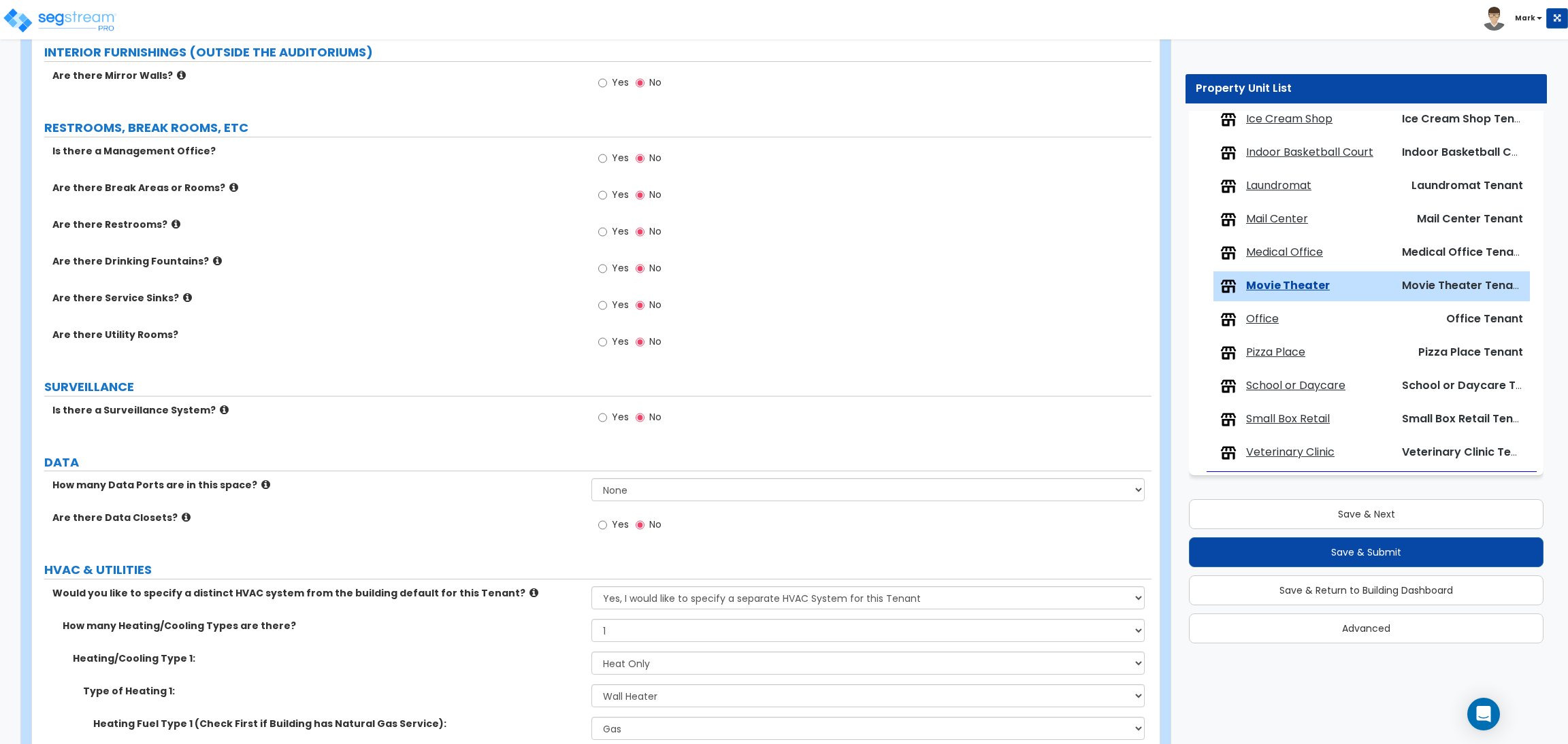
scroll to position [1911, 0]
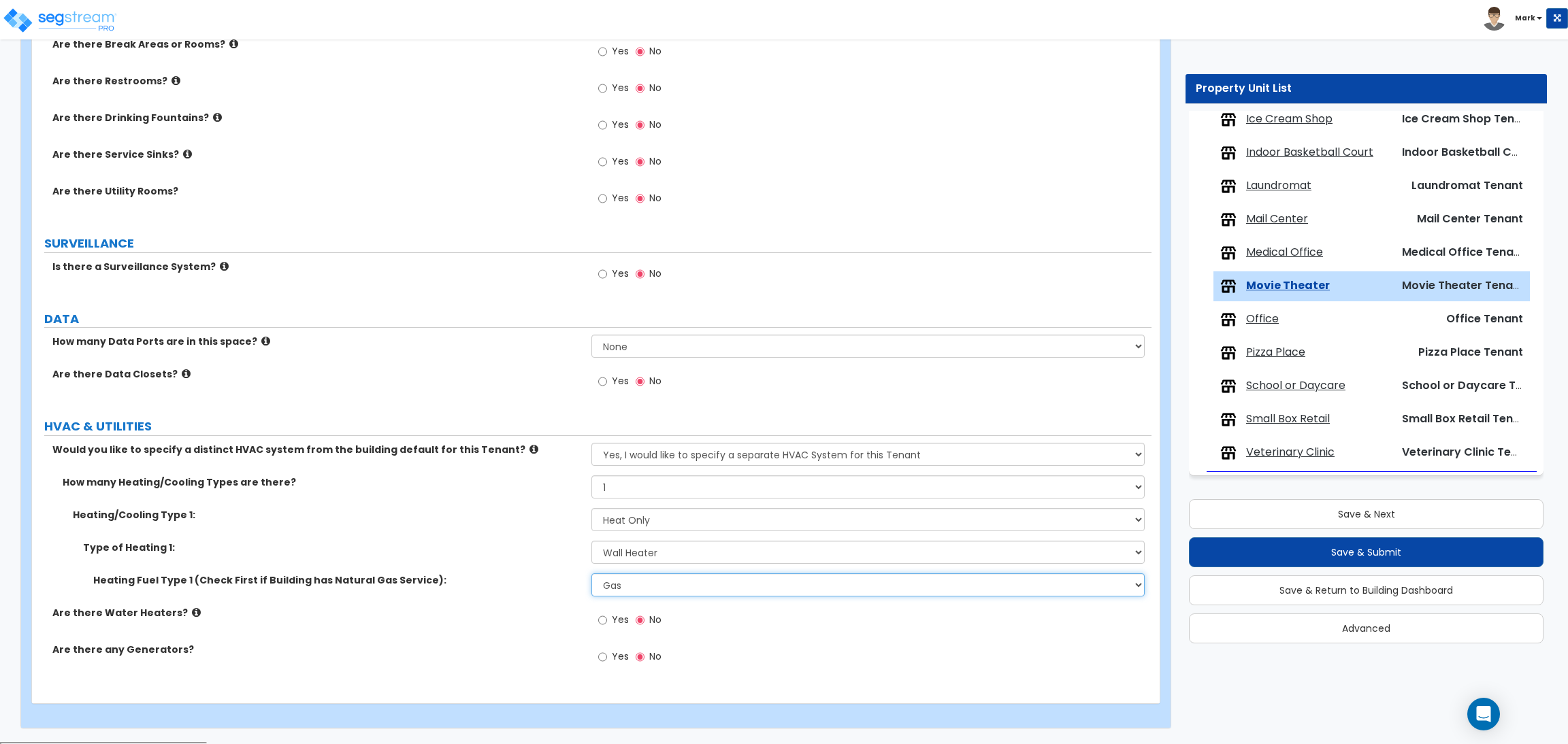
click at [634, 585] on select "Please Choose One Gas Electric" at bounding box center [867, 584] width 552 height 23
select select "2"
click at [591, 575] on select "Please Choose One Gas Electric" at bounding box center [867, 584] width 552 height 23
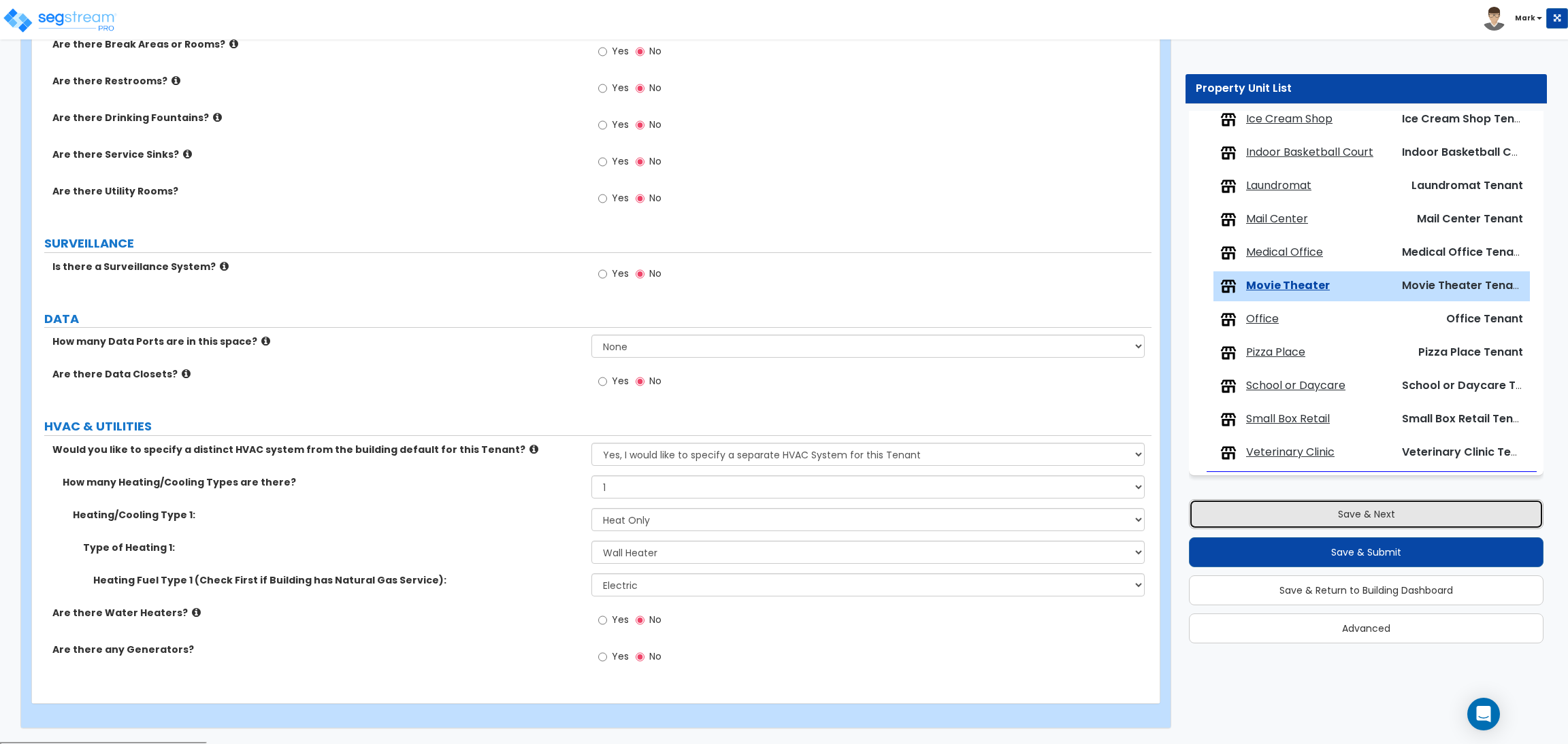
click at [1240, 525] on button "Save & Next" at bounding box center [1366, 513] width 355 height 30
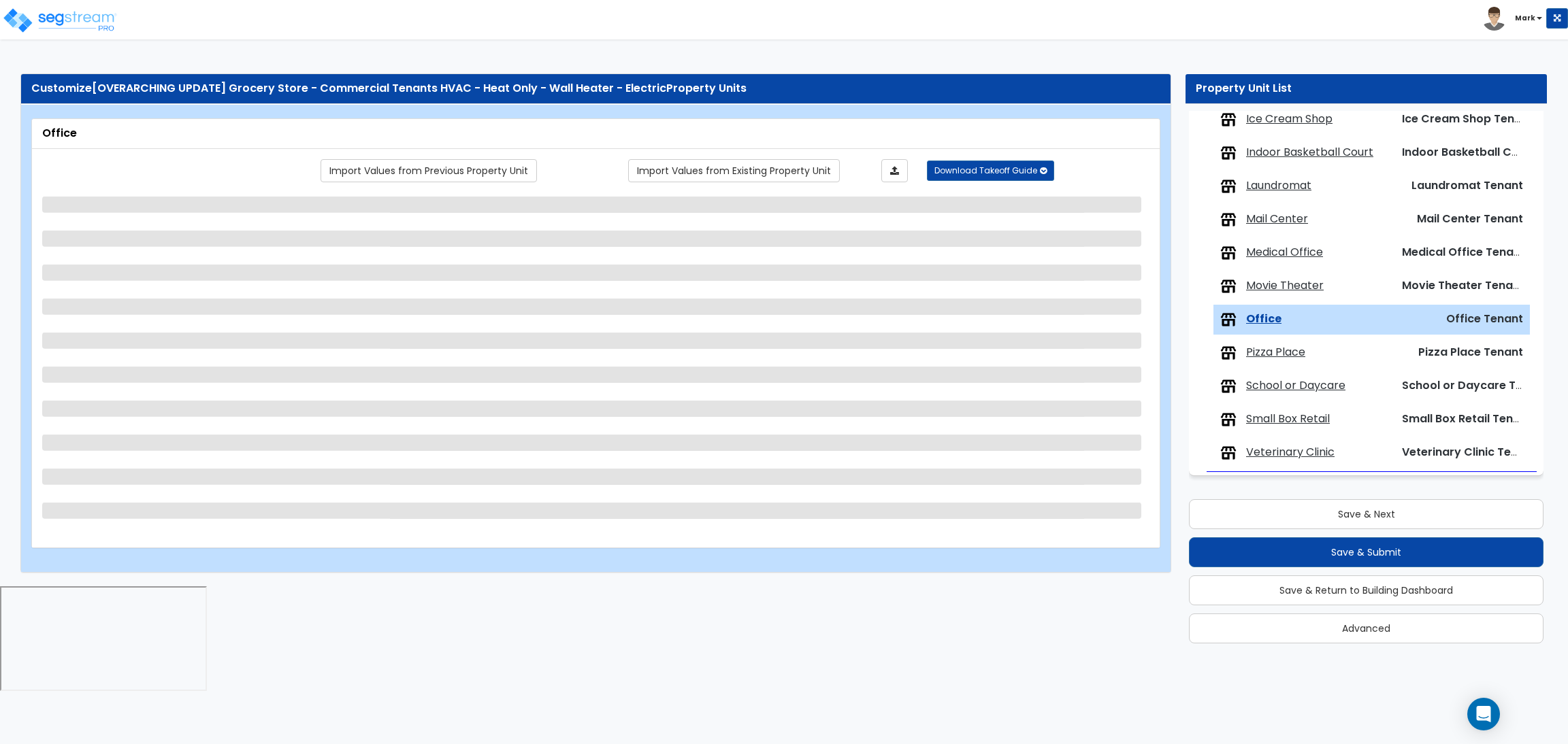
select select "1"
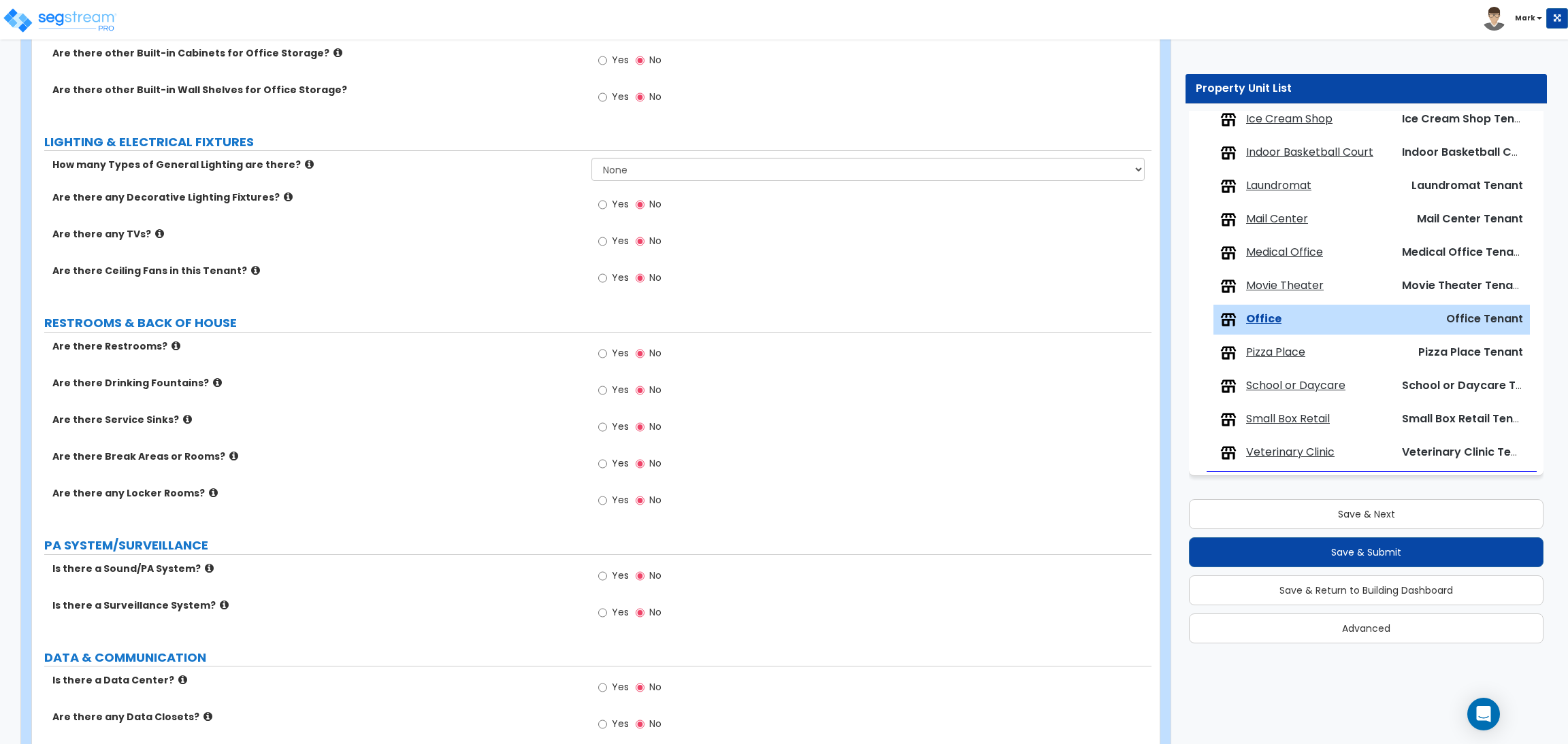
scroll to position [1354, 0]
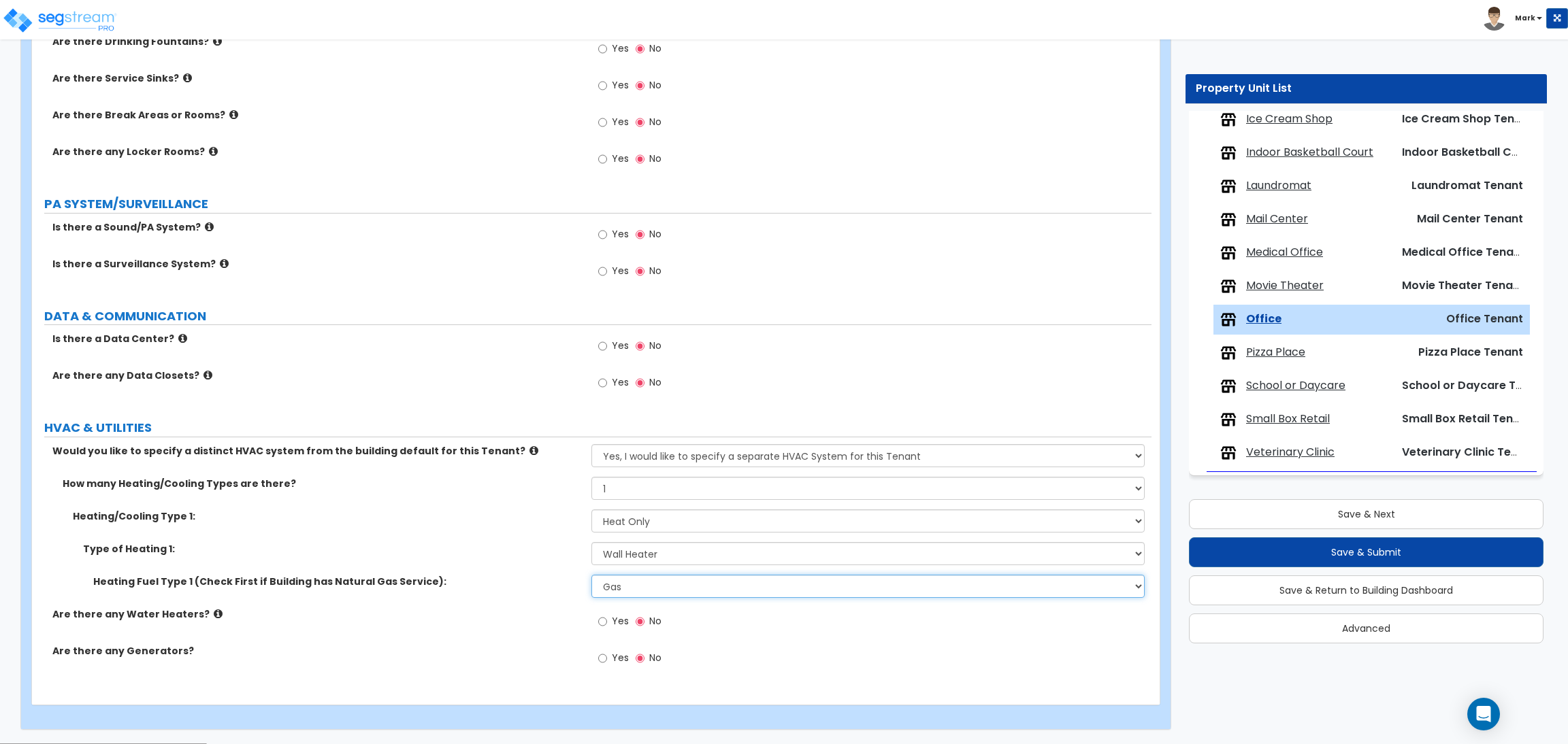
click at [615, 581] on select "Please Choose One Gas Electric" at bounding box center [867, 586] width 552 height 23
select select "2"
click at [591, 575] on select "Please Choose One Gas Electric" at bounding box center [867, 586] width 552 height 23
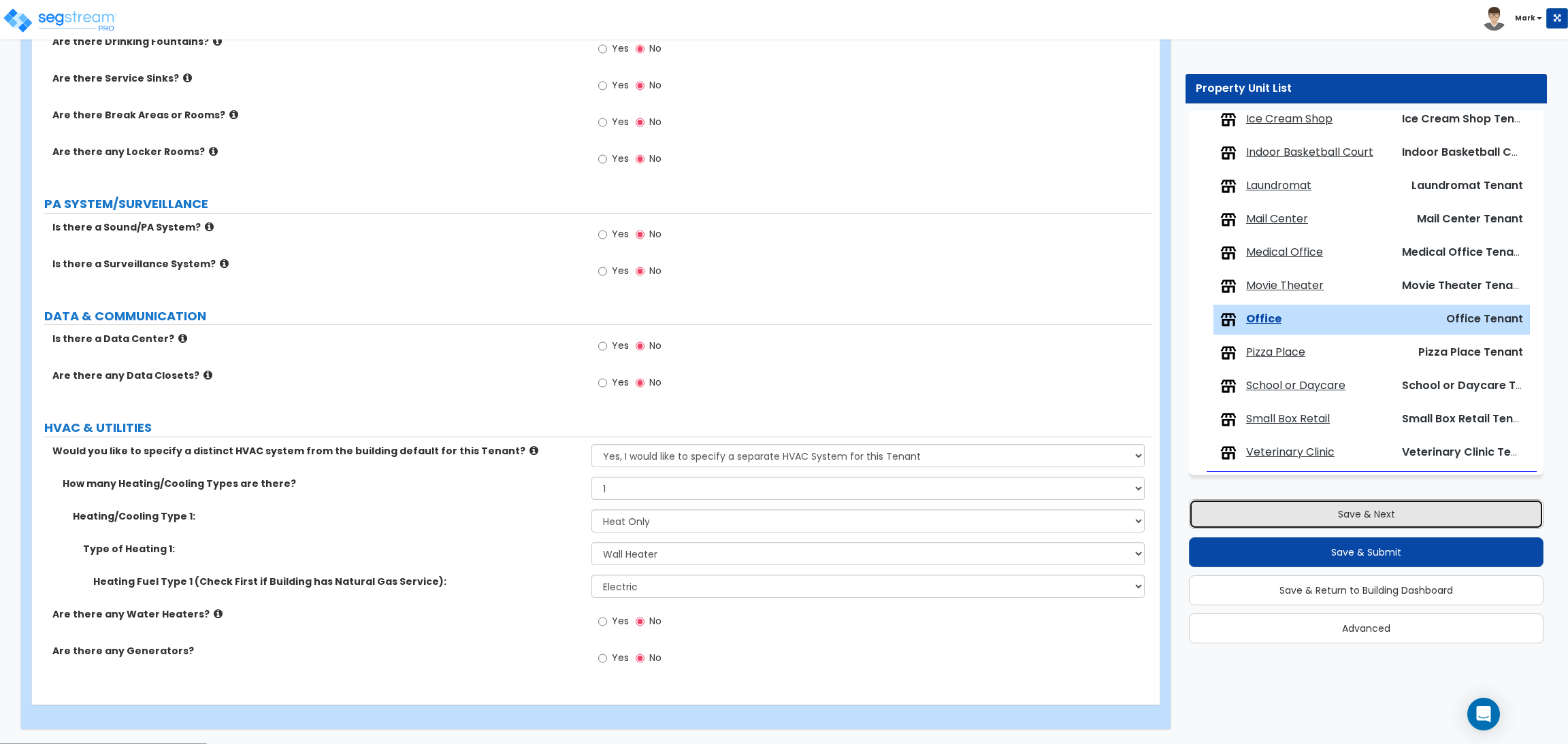
click at [1309, 508] on button "Save & Next" at bounding box center [1366, 513] width 355 height 30
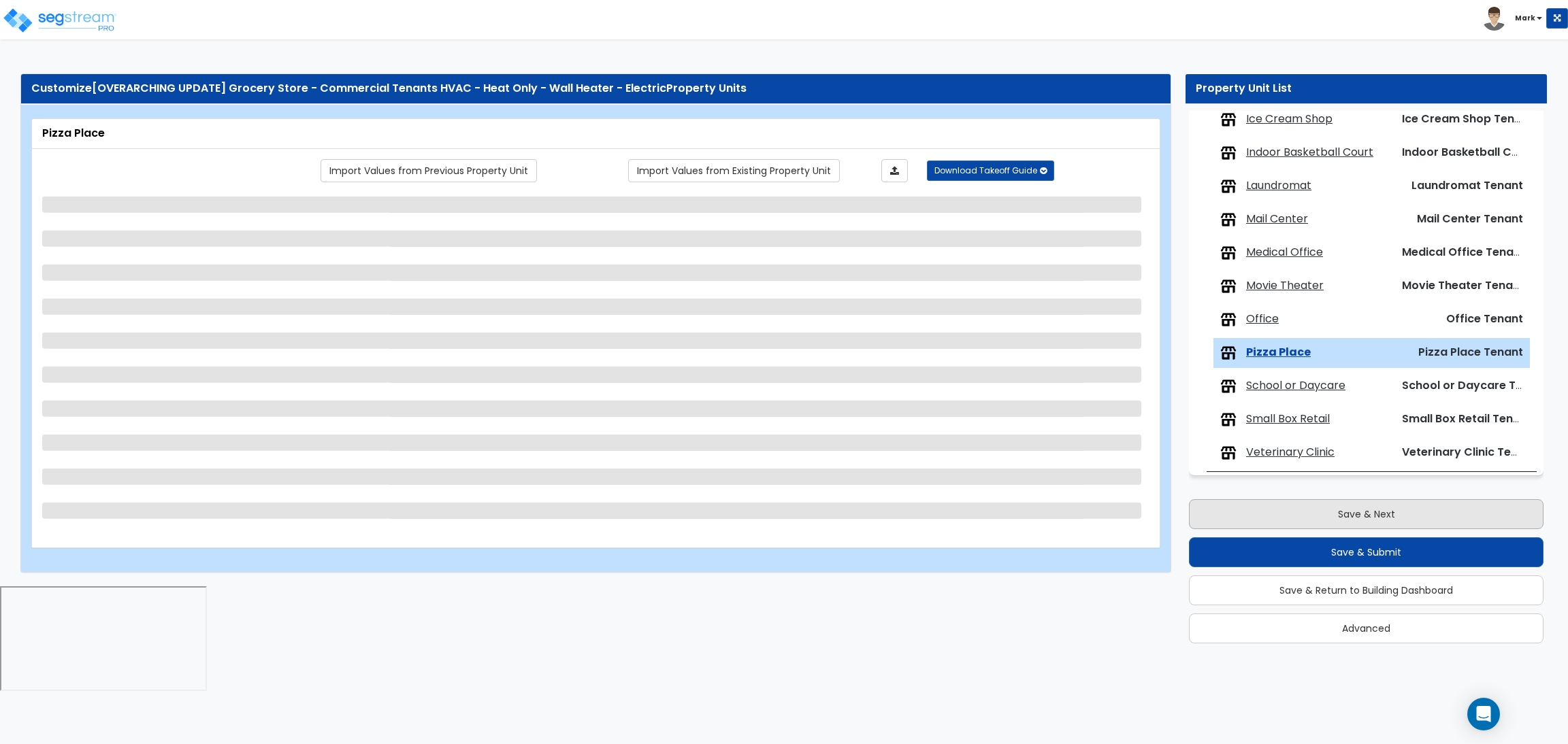
scroll to position [0, 0]
select select "1"
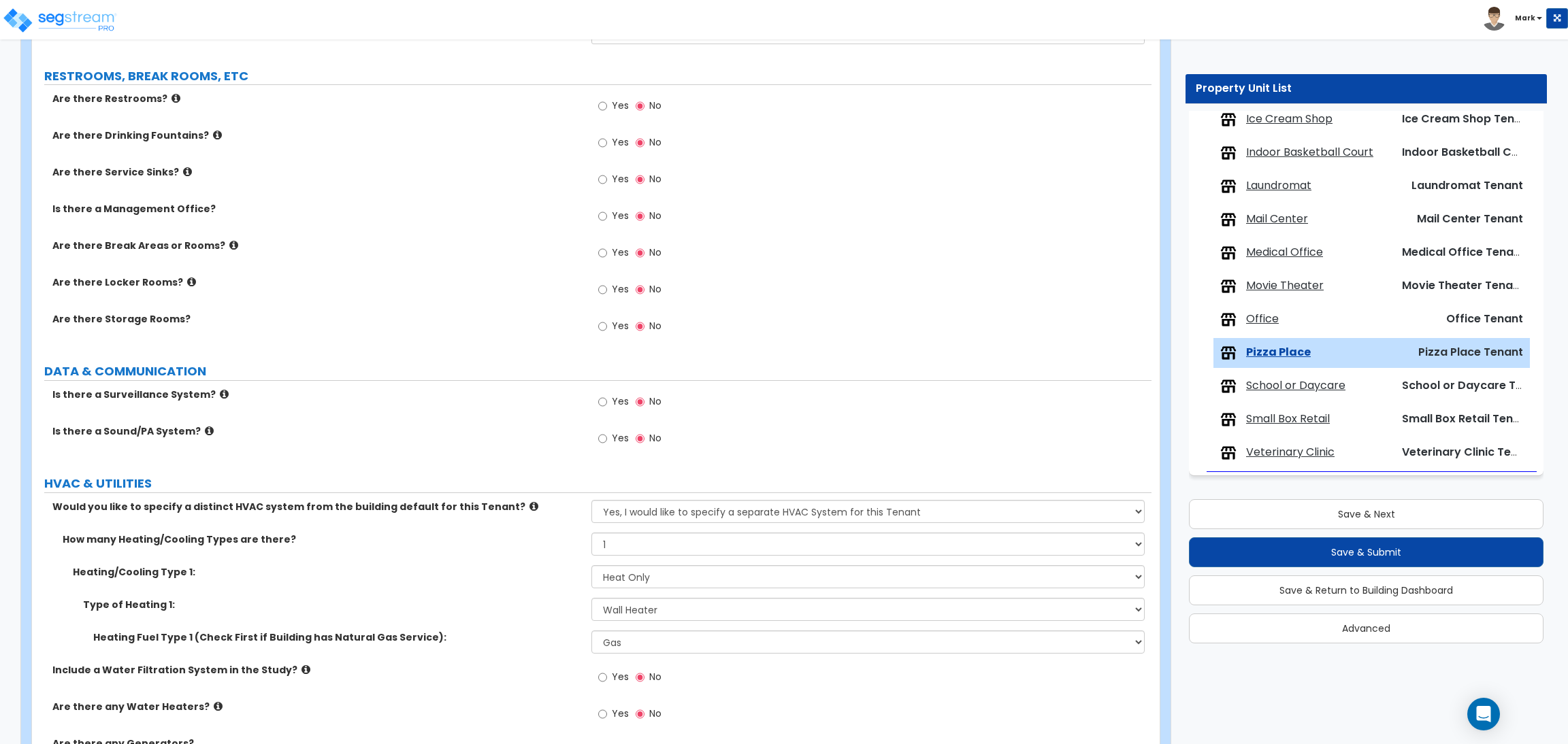
scroll to position [1899, 0]
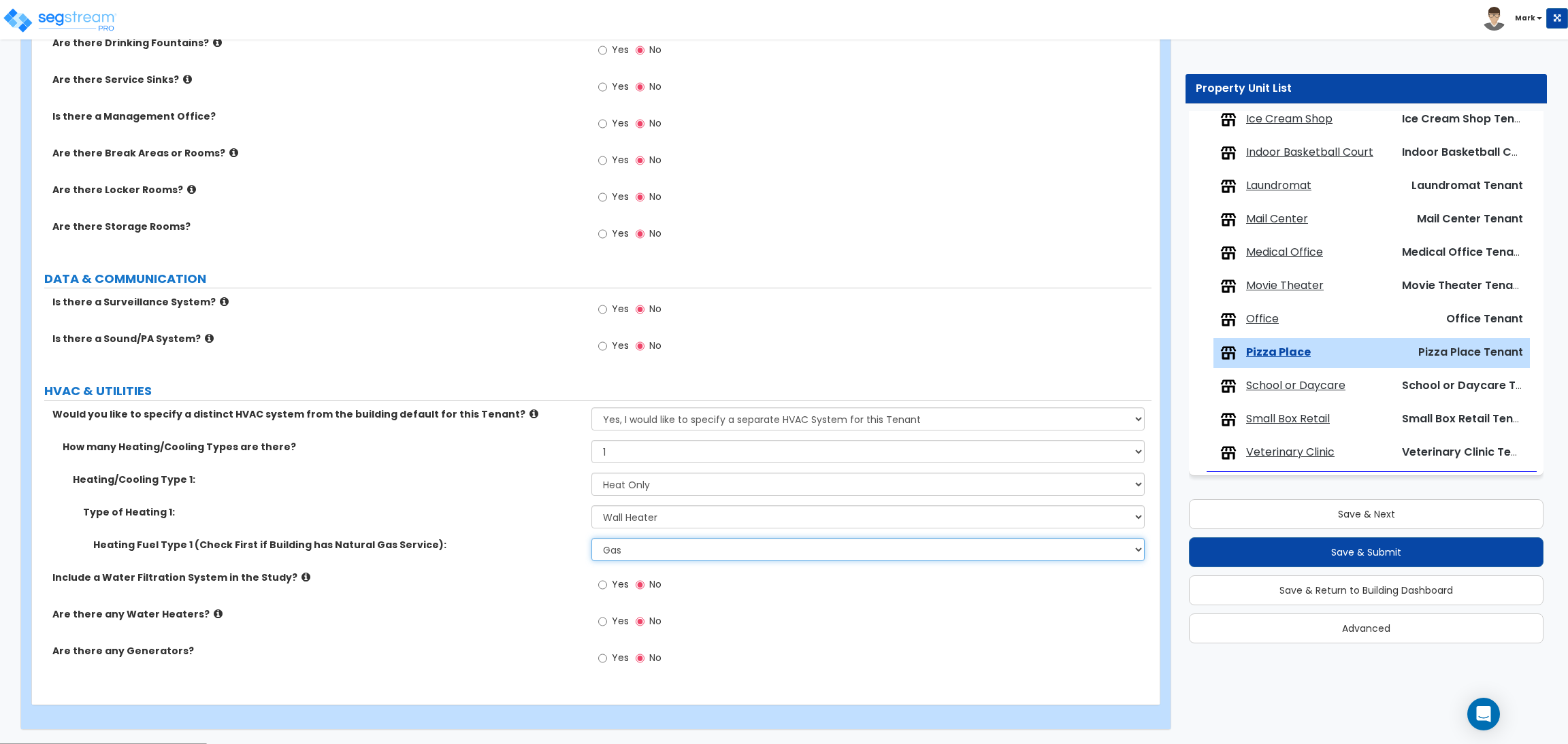
click at [742, 547] on select "Please Choose One Gas Electric" at bounding box center [867, 549] width 552 height 23
select select "2"
click at [591, 538] on select "Please Choose One Gas Electric" at bounding box center [867, 549] width 552 height 23
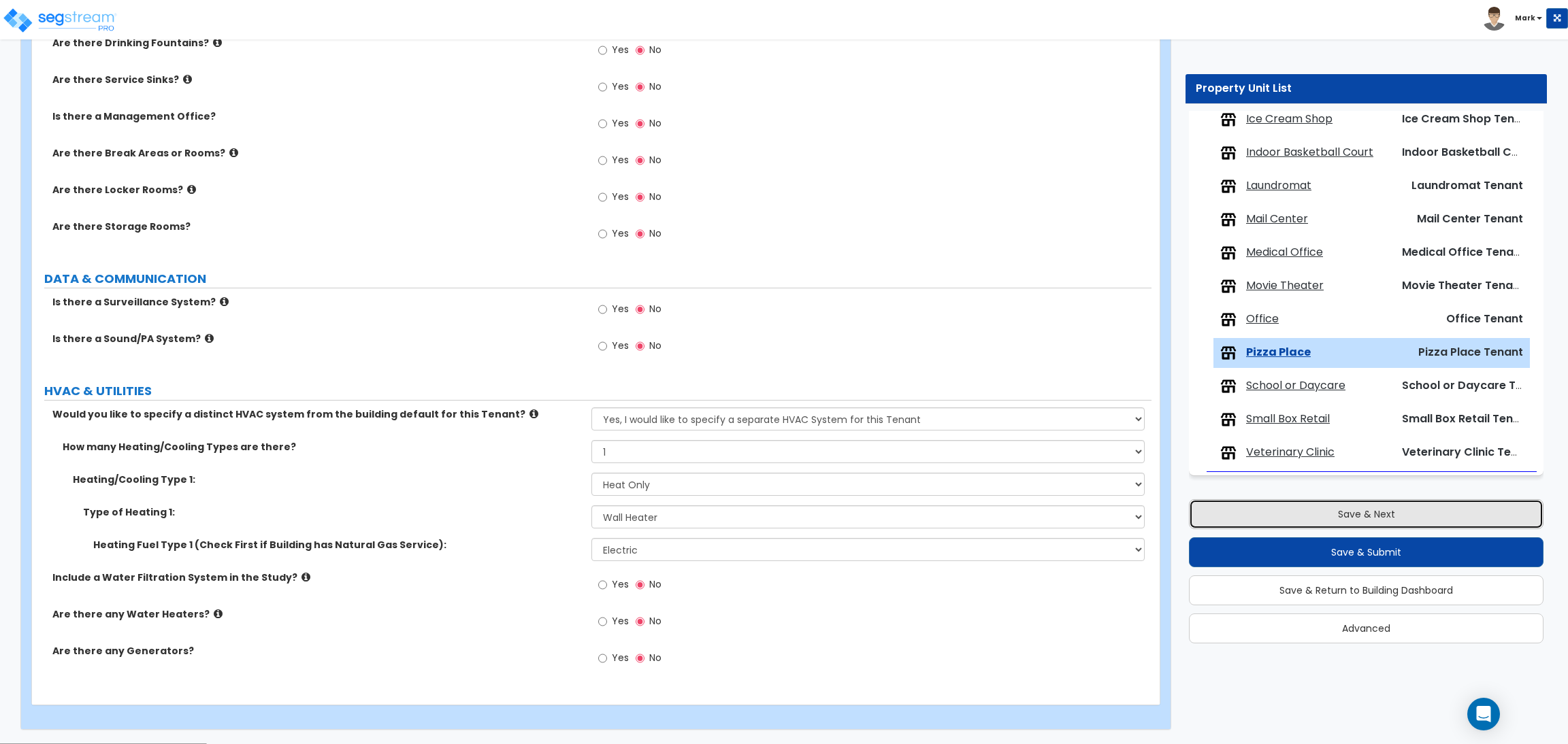
click at [1374, 518] on button "Save & Next" at bounding box center [1366, 513] width 355 height 30
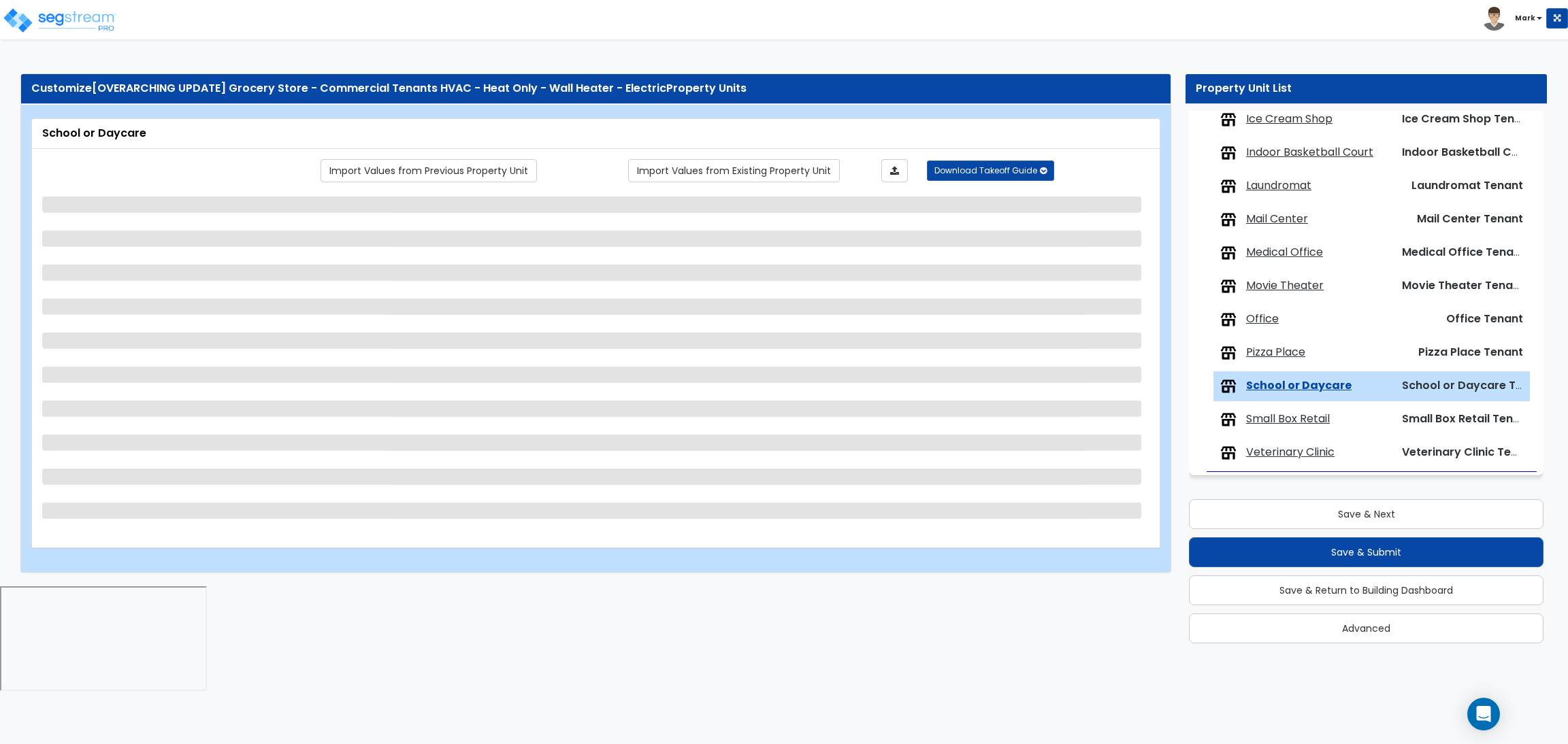
select select "1"
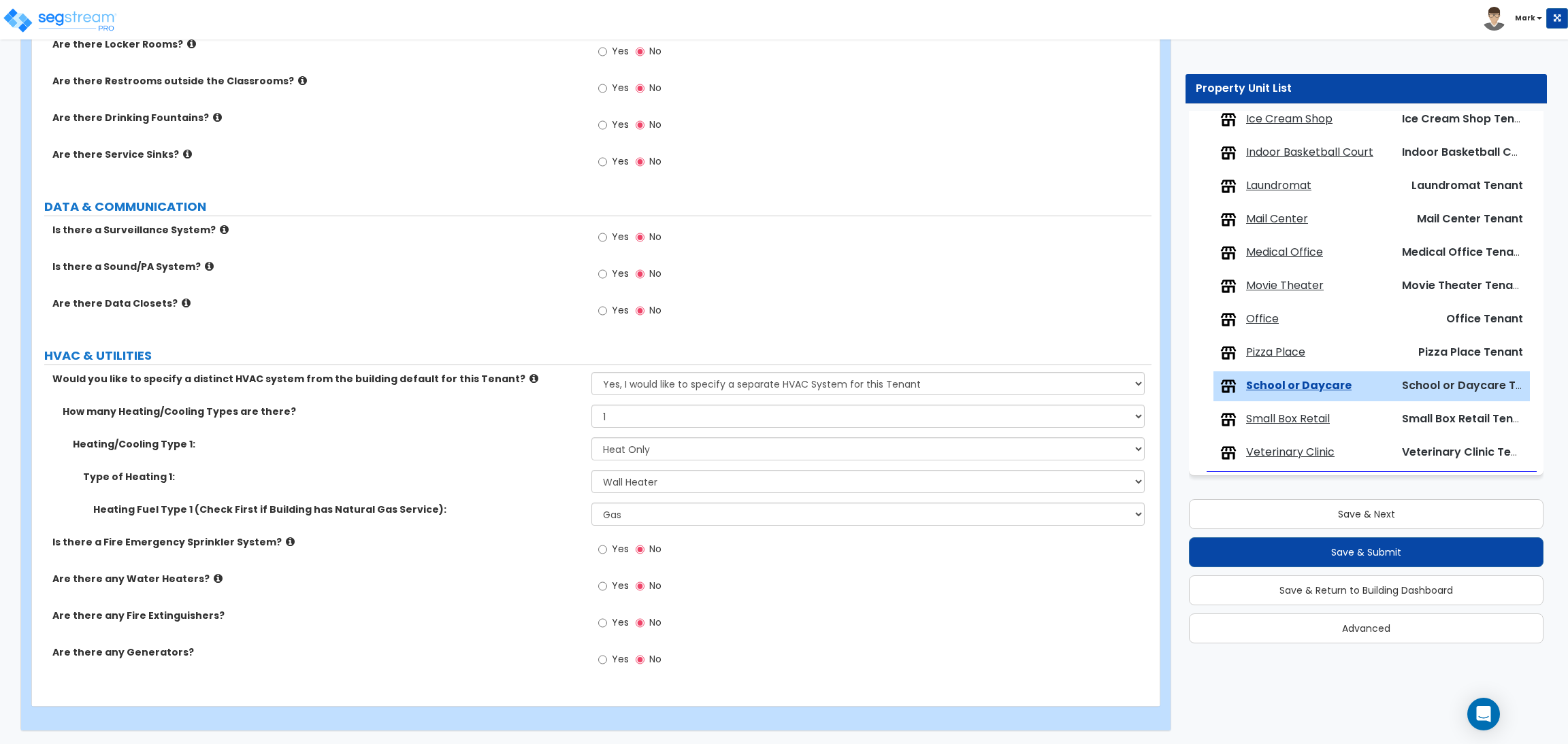
scroll to position [1430, 0]
click at [715, 510] on select "Please Choose One Gas Electric" at bounding box center [867, 512] width 552 height 23
select select "2"
click at [591, 502] on select "Please Choose One Gas Electric" at bounding box center [867, 512] width 552 height 23
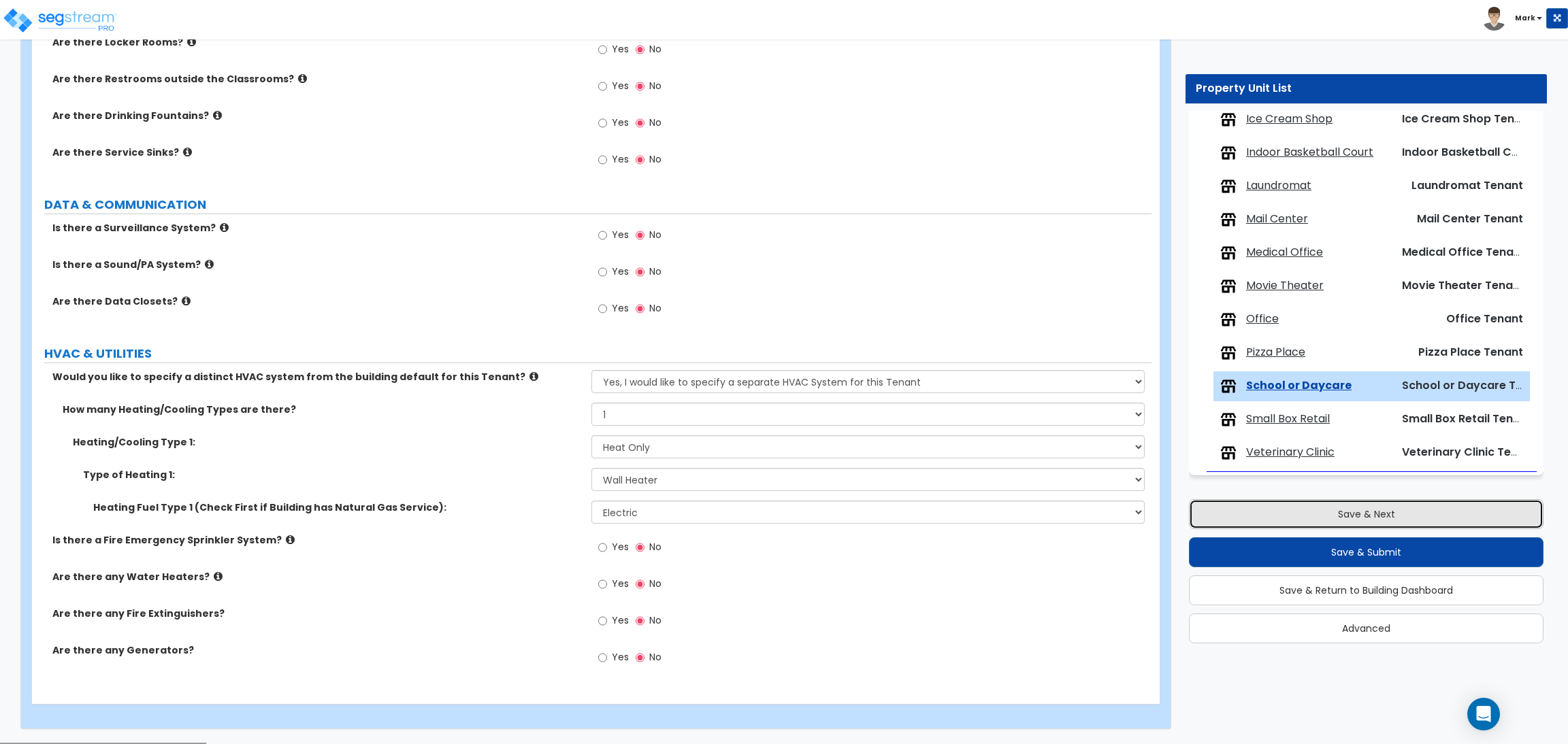
click at [1330, 525] on button "Save & Next" at bounding box center [1366, 513] width 355 height 30
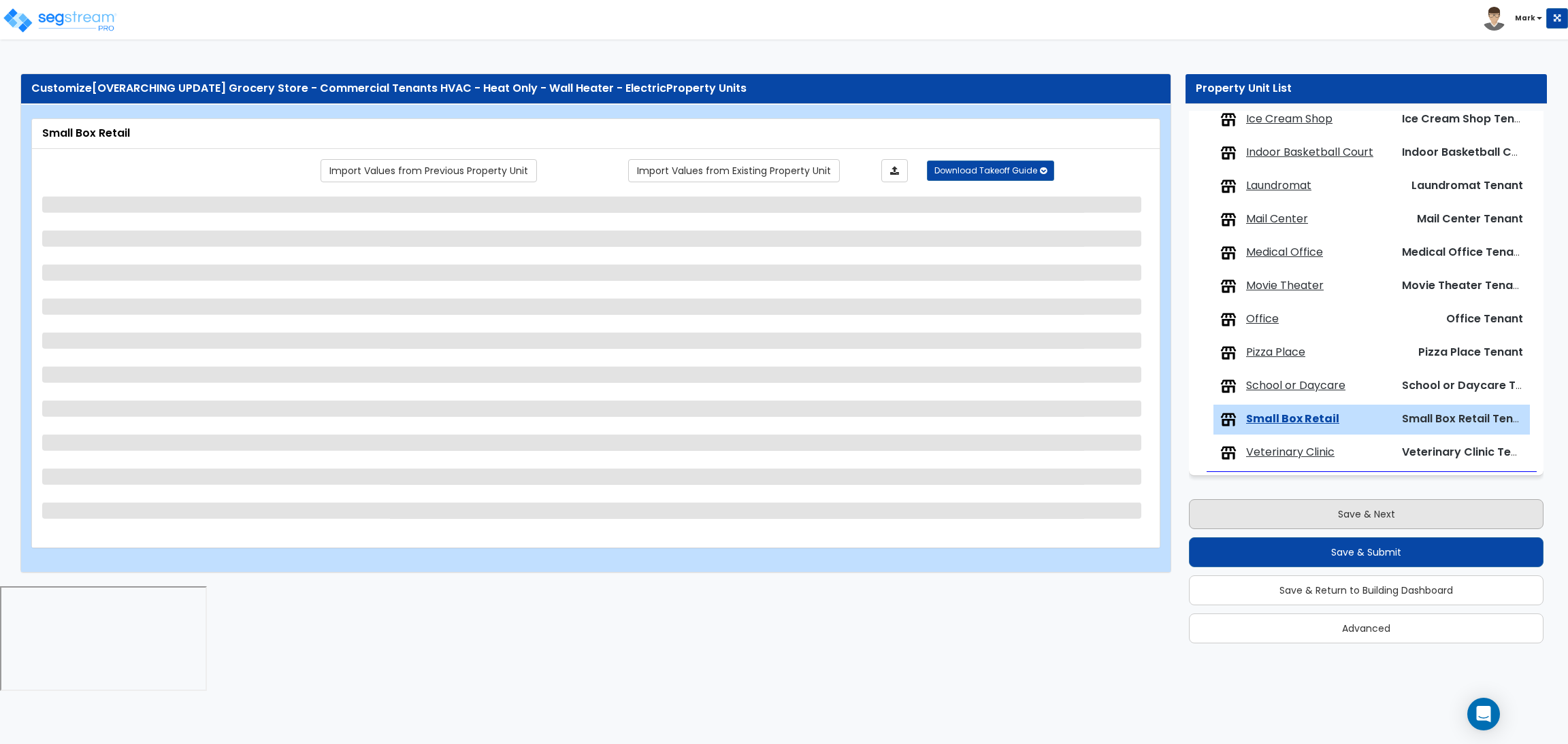
scroll to position [0, 0]
select select "1"
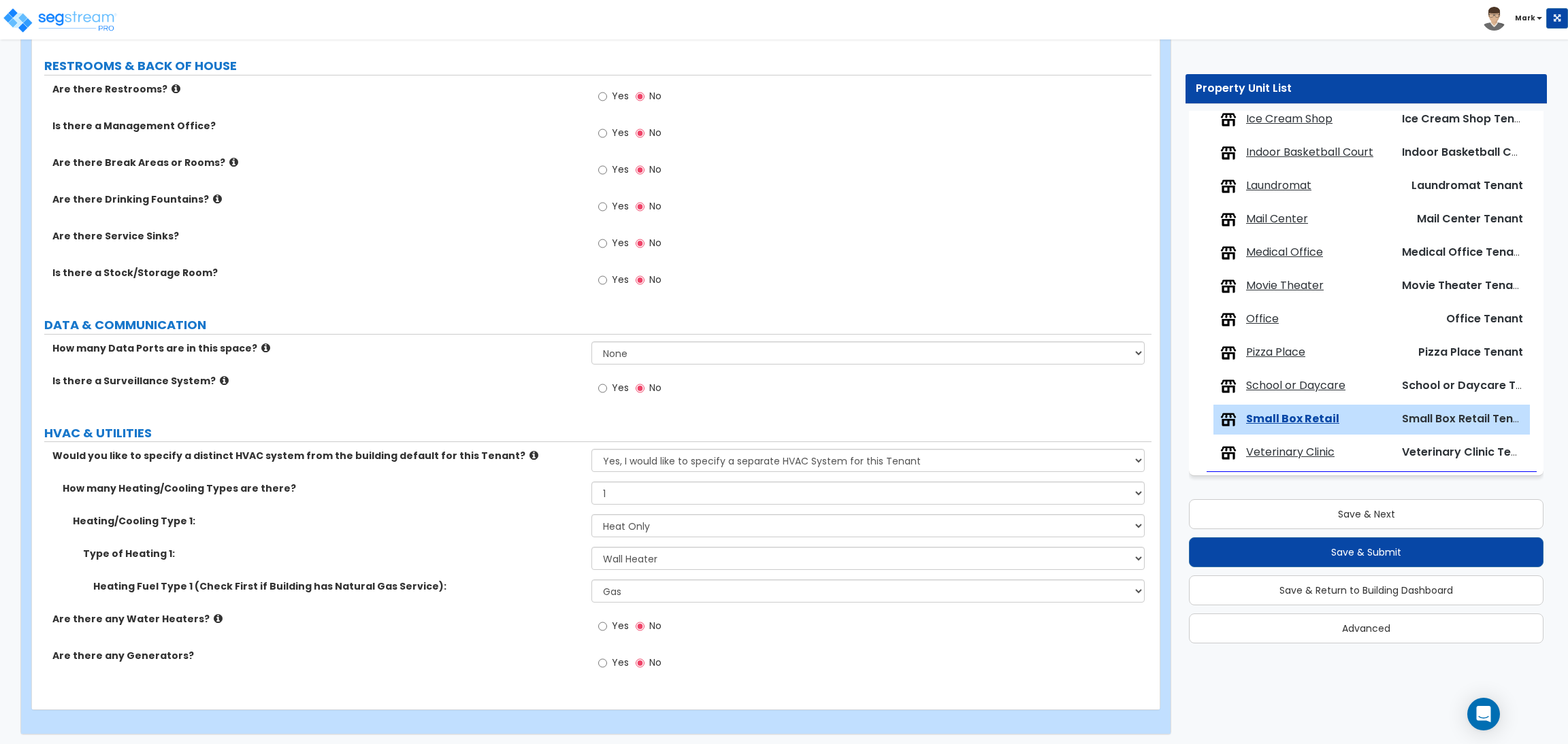
scroll to position [1128, 0]
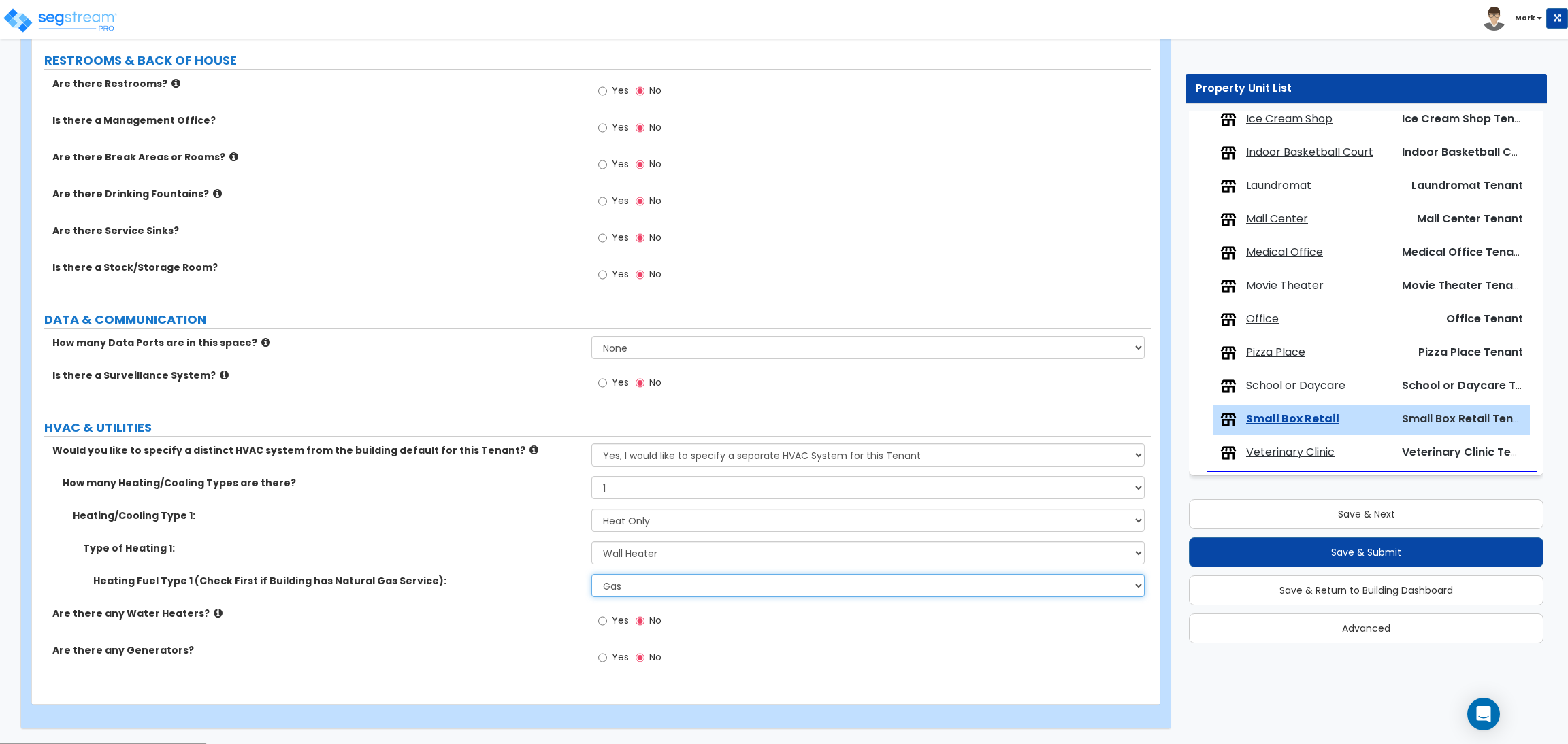
click at [666, 582] on select "Please Choose One Gas Electric" at bounding box center [867, 585] width 552 height 23
select select "2"
click at [591, 575] on select "Please Choose One Gas Electric" at bounding box center [867, 585] width 552 height 23
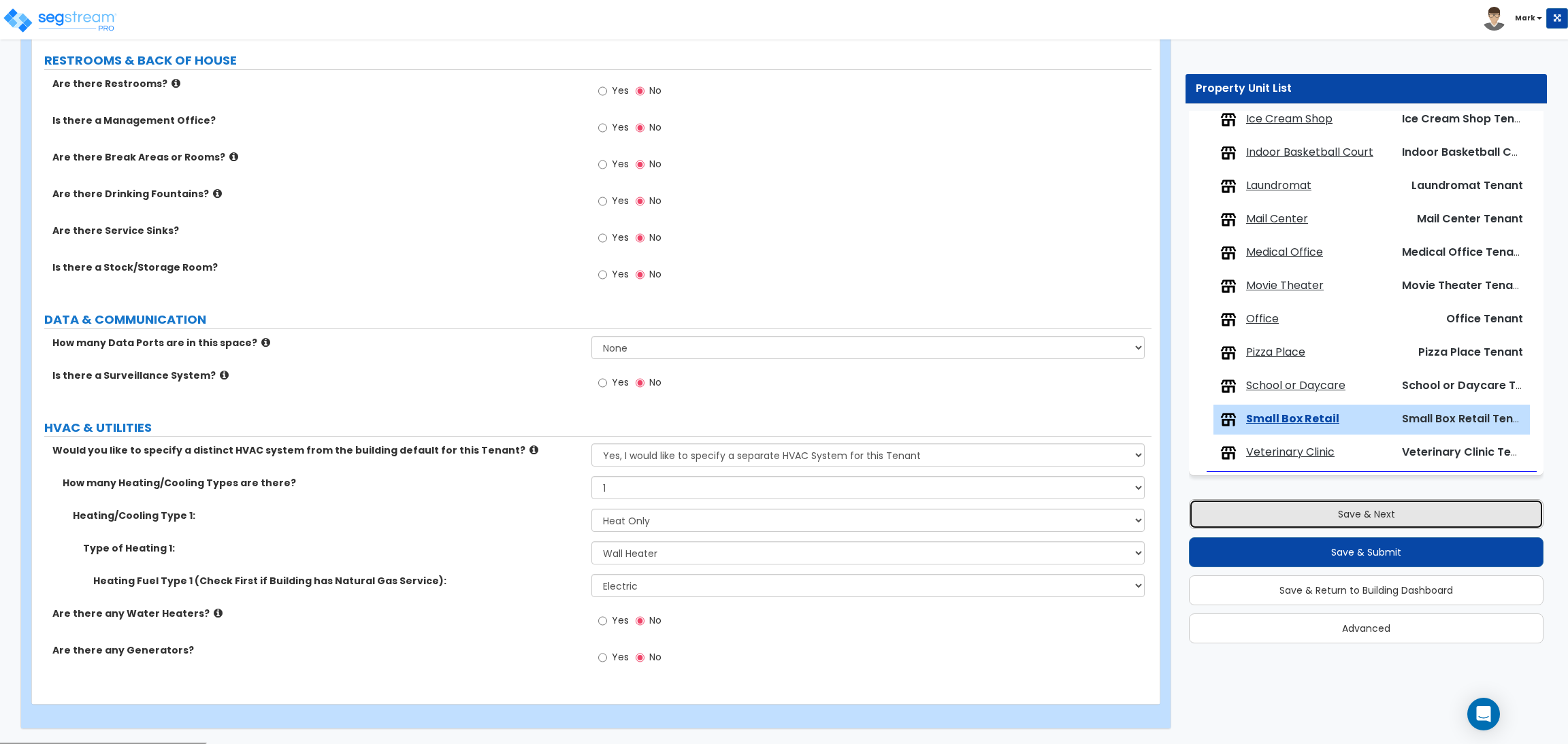
click at [1408, 502] on button "Save & Next" at bounding box center [1366, 513] width 355 height 30
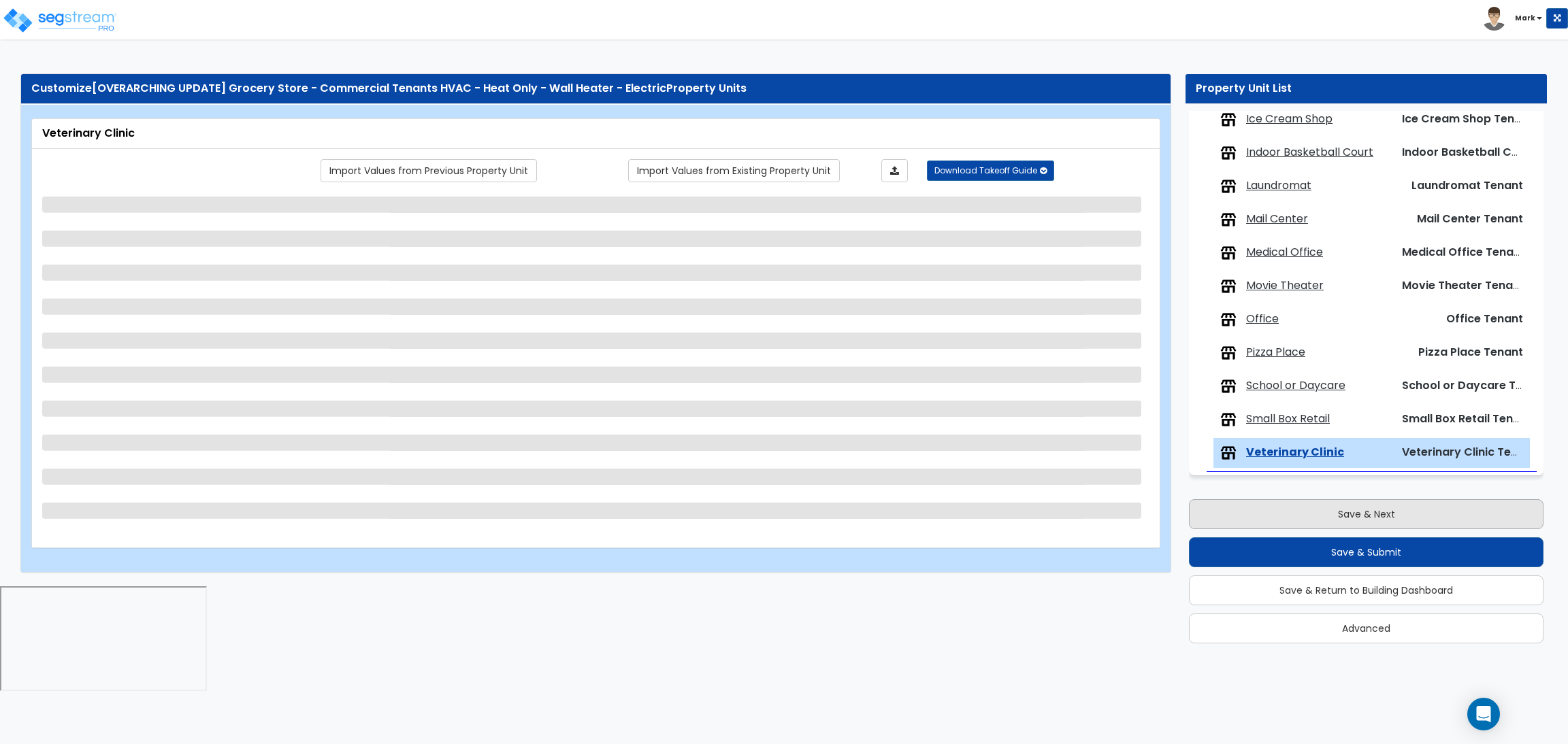
scroll to position [0, 0]
select select "1"
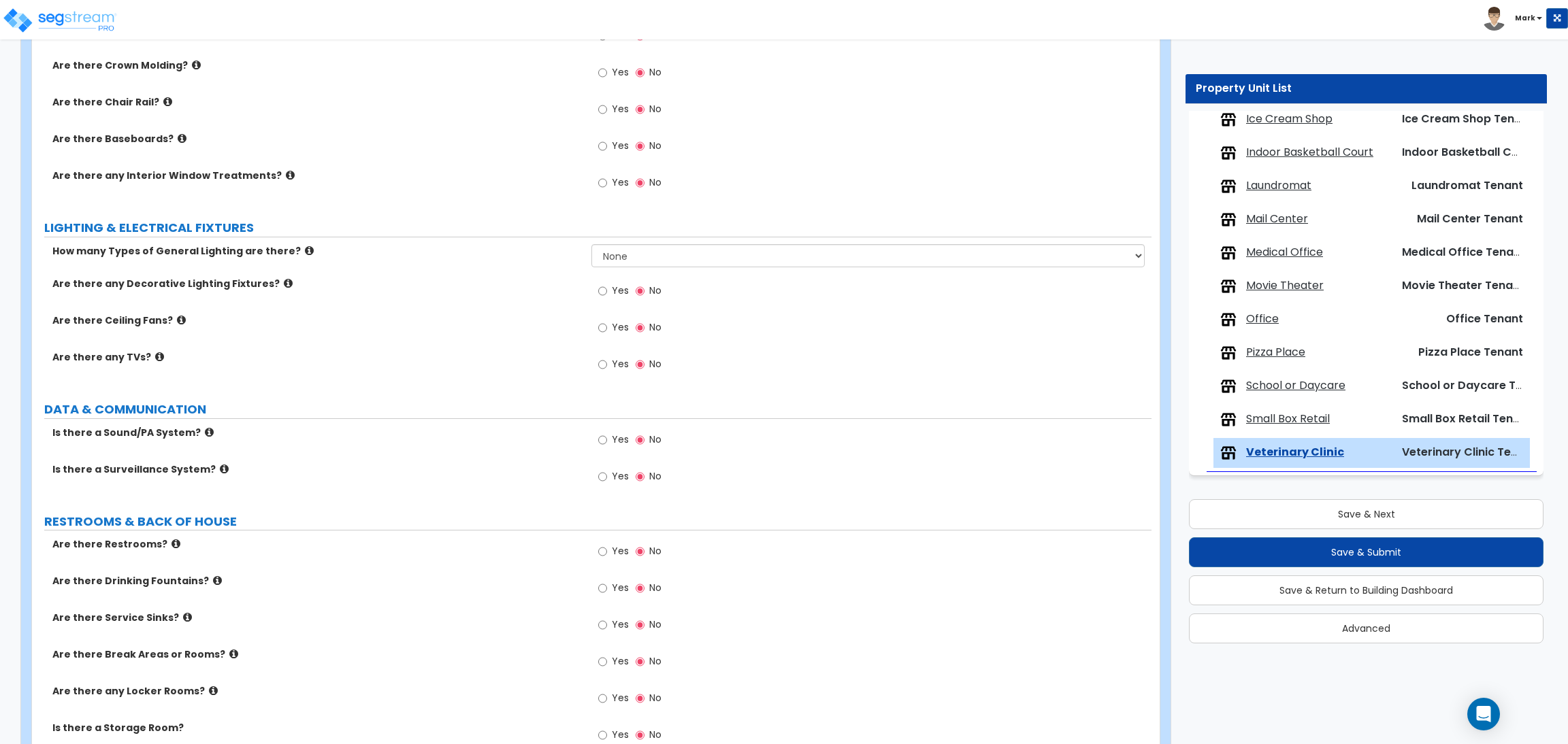
scroll to position [1957, 0]
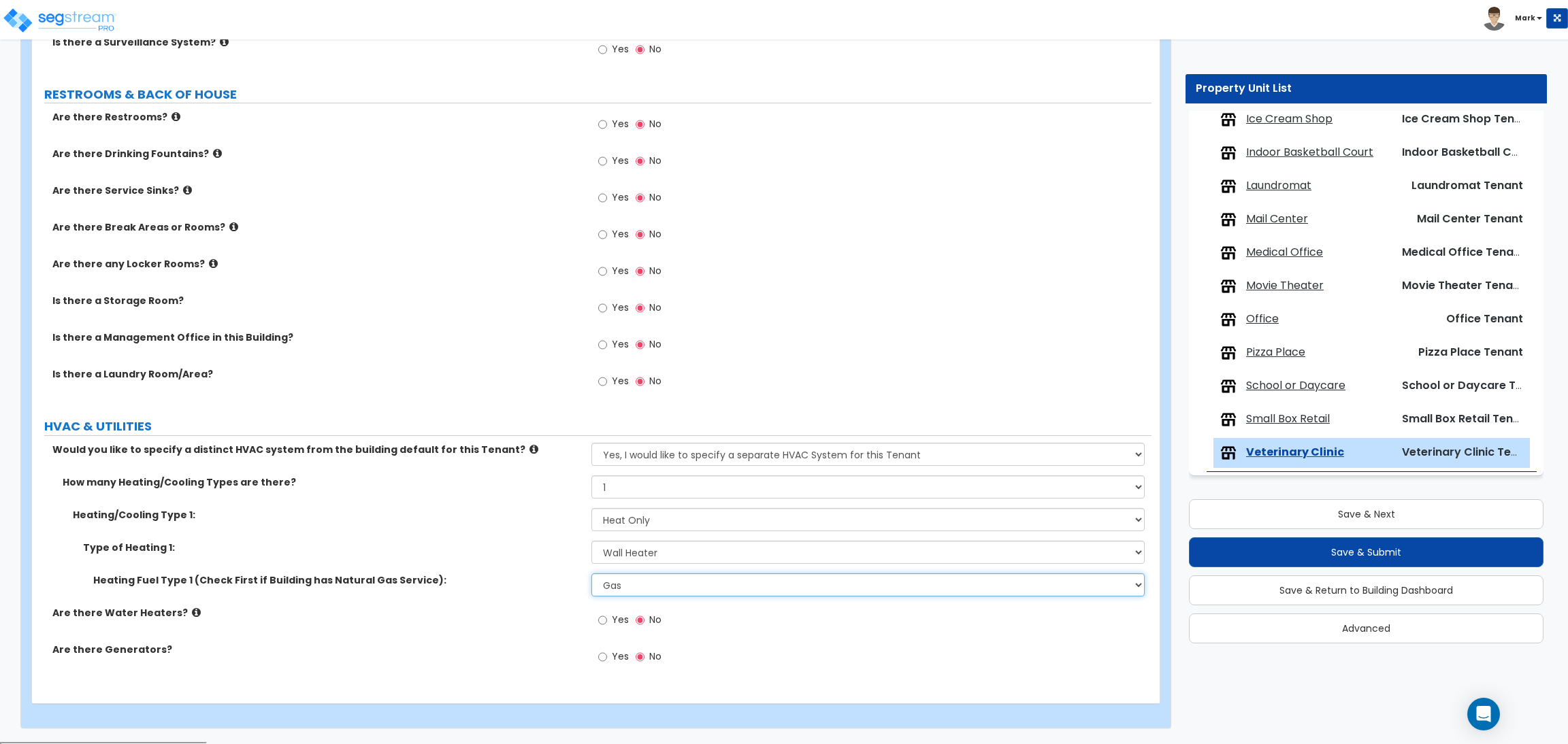
drag, startPoint x: 623, startPoint y: 580, endPoint x: 612, endPoint y: 596, distance: 19.4
click at [619, 584] on select "Please Choose One Gas Electric" at bounding box center [867, 584] width 552 height 23
select select "2"
click at [591, 575] on select "Please Choose One Gas Electric" at bounding box center [867, 584] width 552 height 23
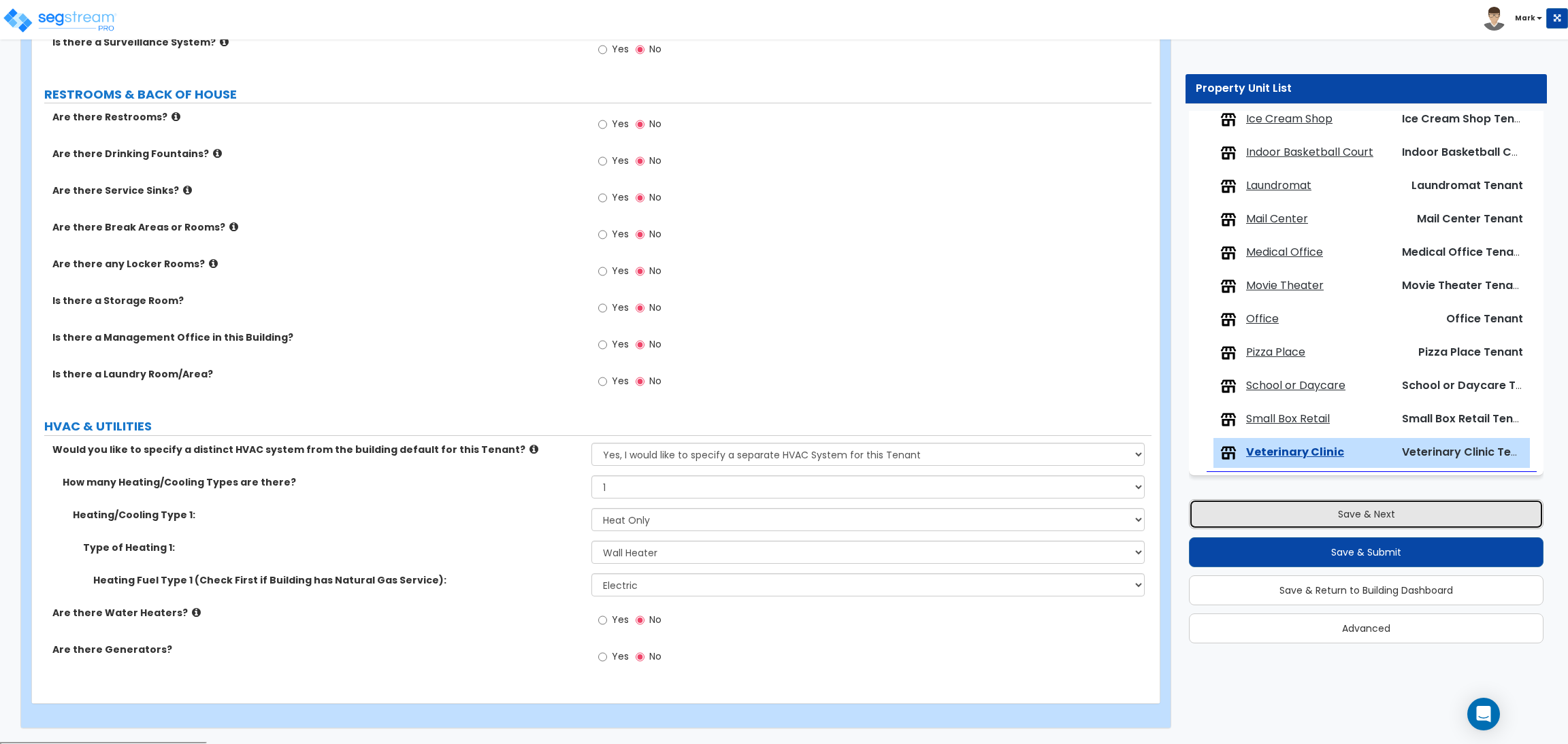
click at [1250, 508] on button "Save & Next" at bounding box center [1366, 513] width 355 height 30
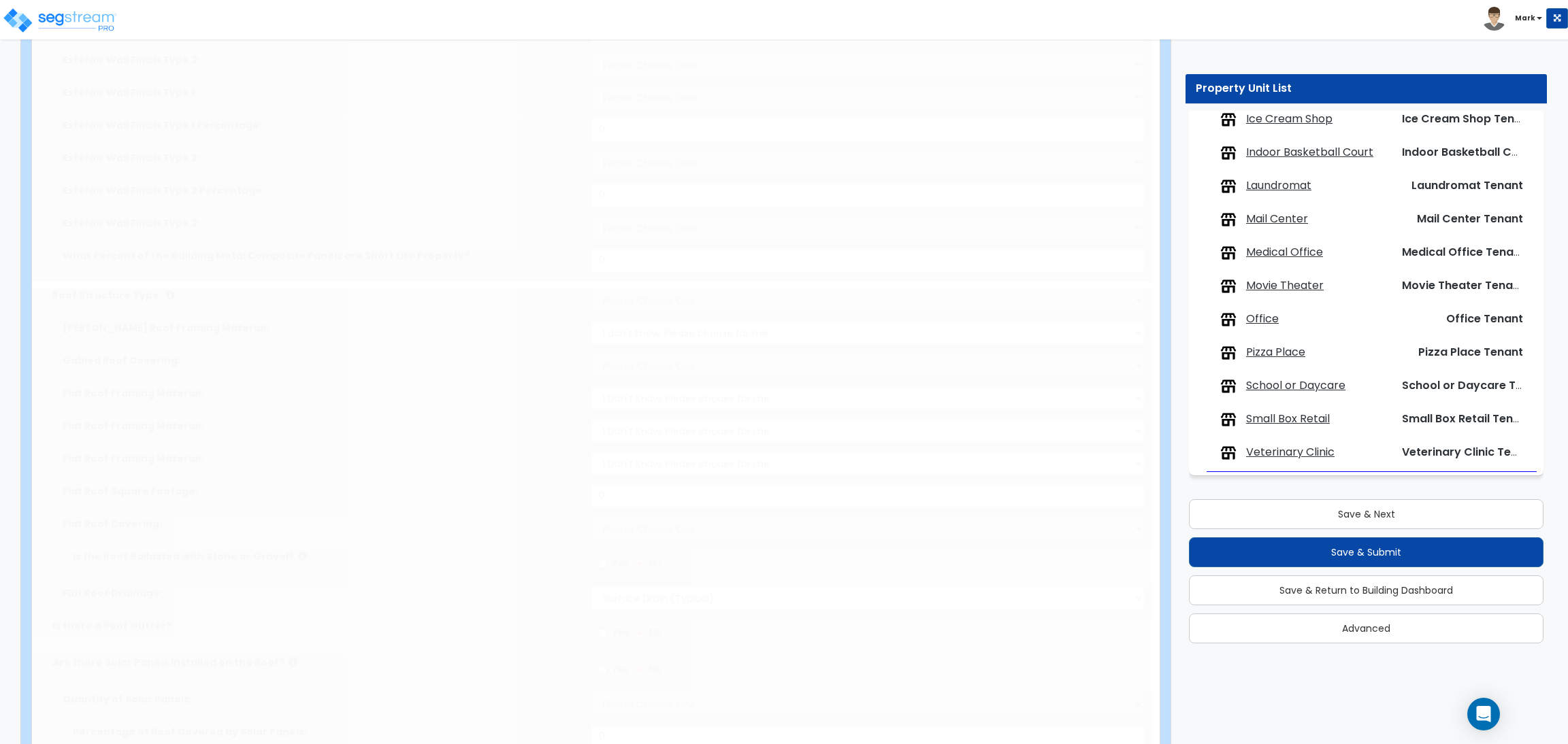
type input "25"
type input "200"
type input "30000"
select select "3"
select select "1"
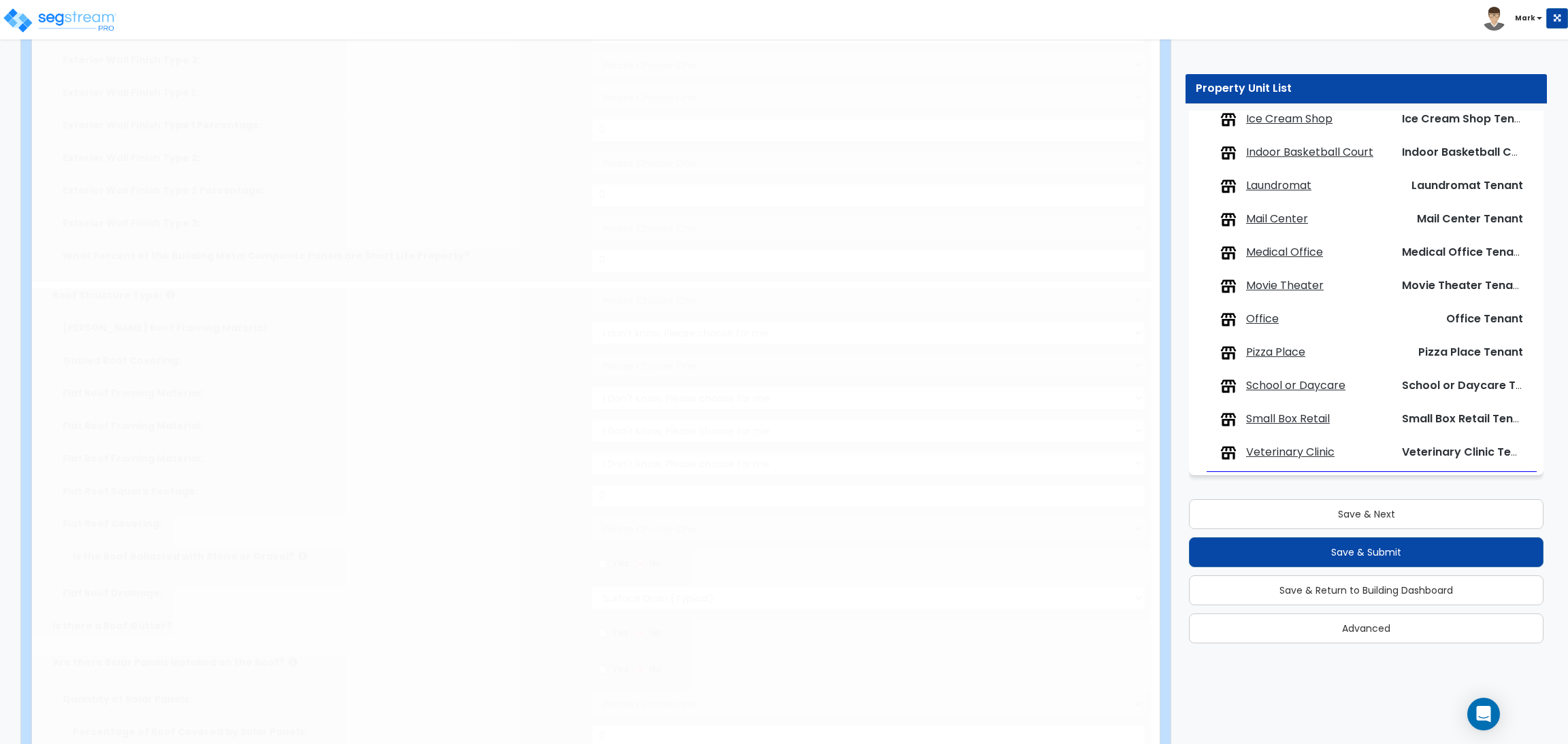
select select "1"
select select "10"
select select "2"
select select "1"
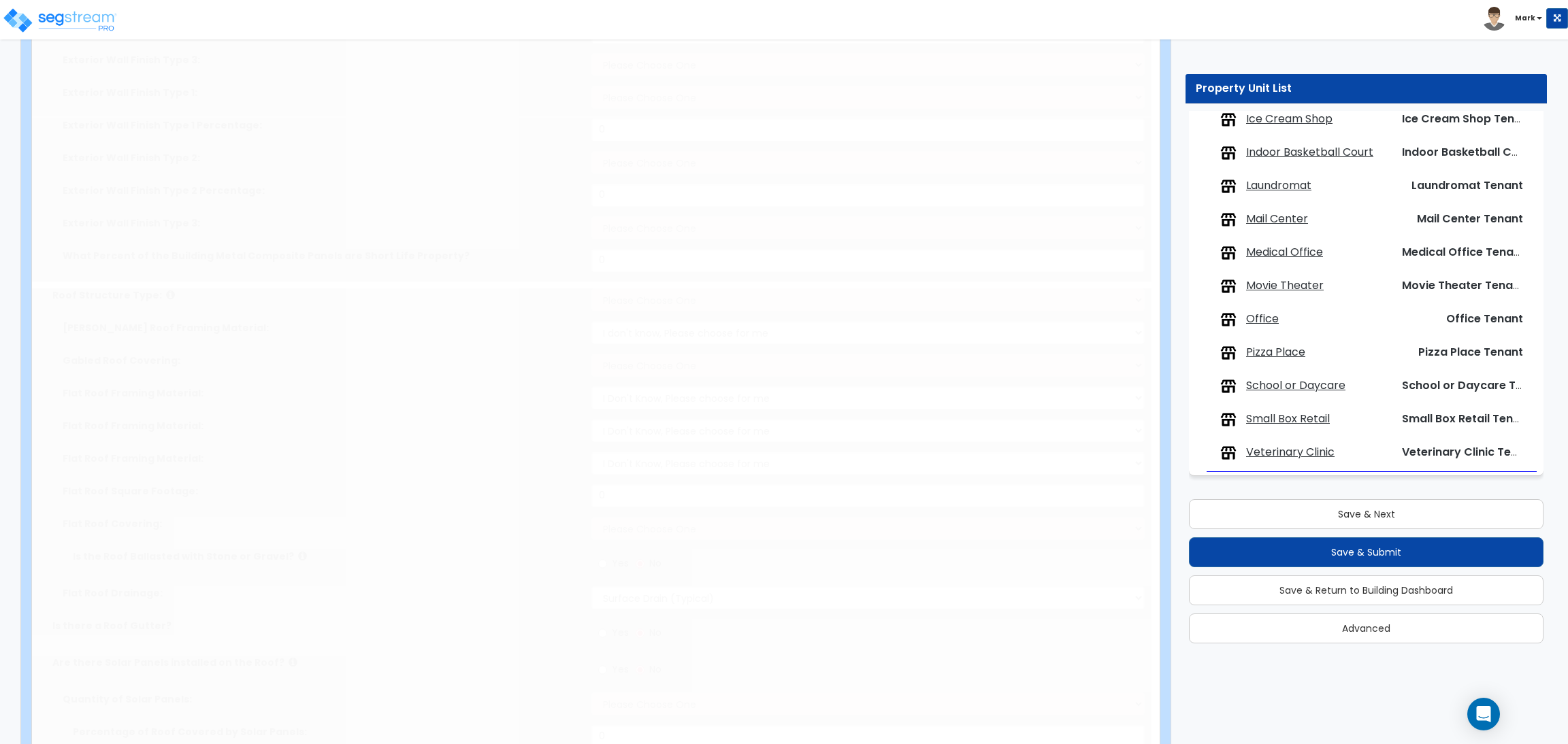
select select "1"
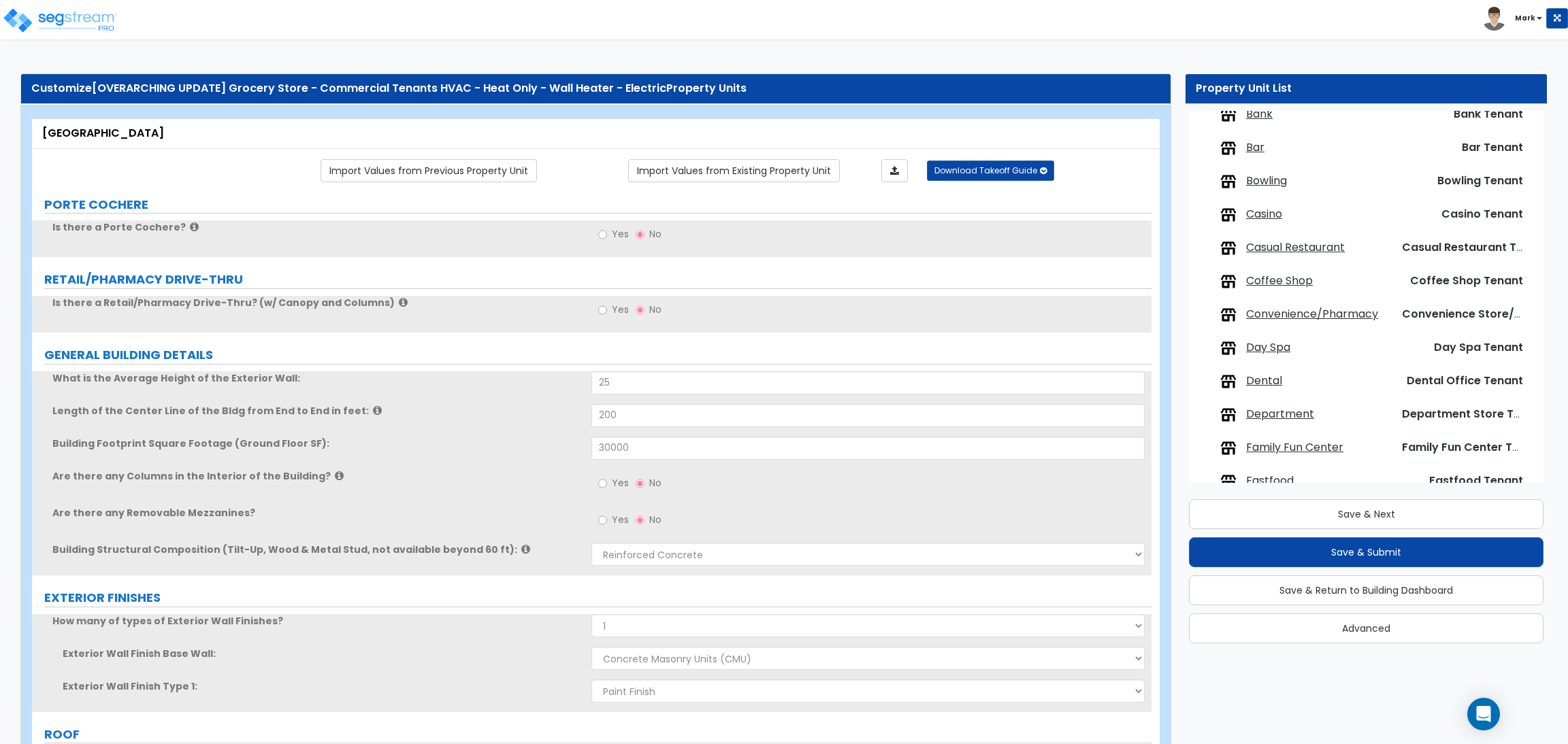
scroll to position [55, 0]
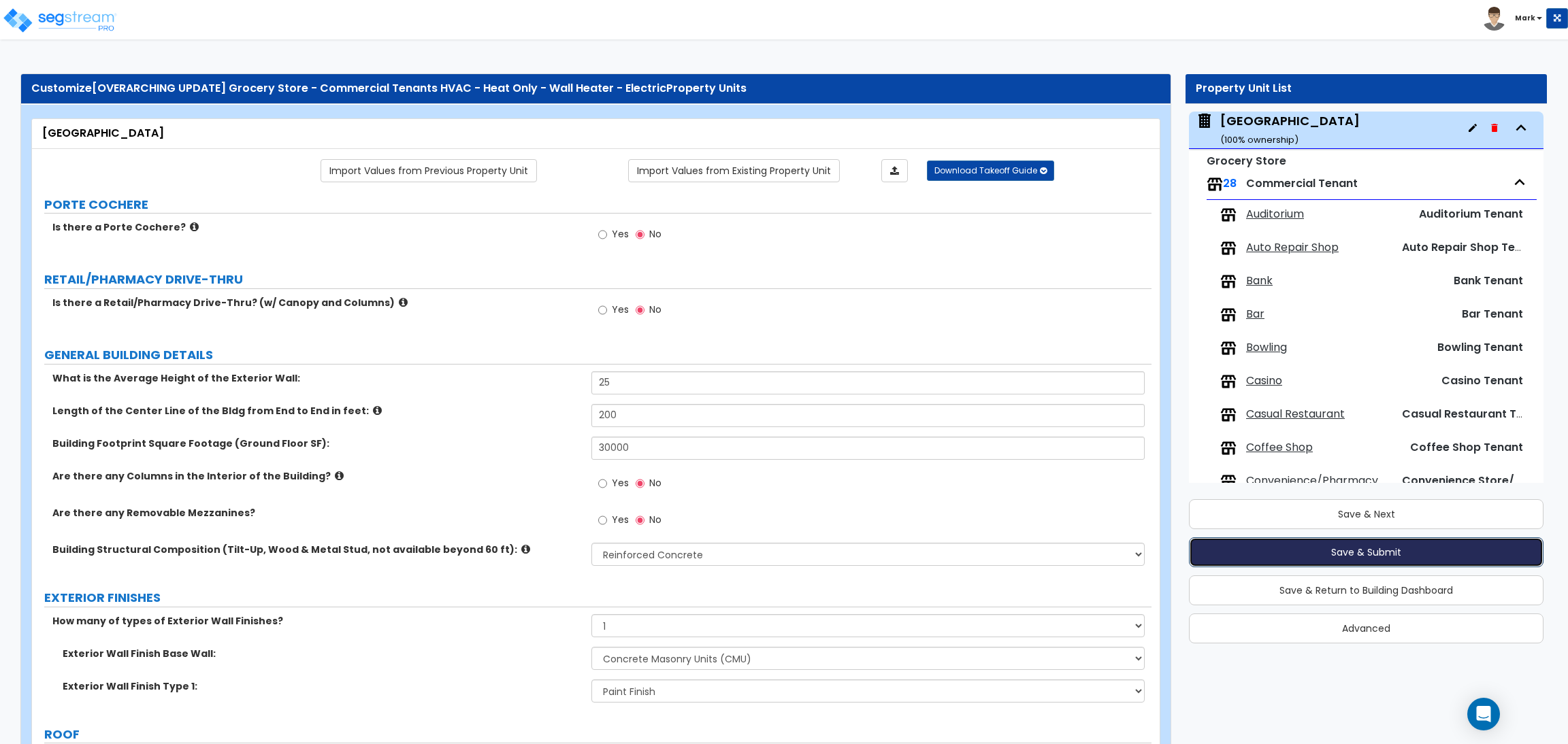
click at [1367, 557] on button "Save & Submit" at bounding box center [1366, 552] width 355 height 30
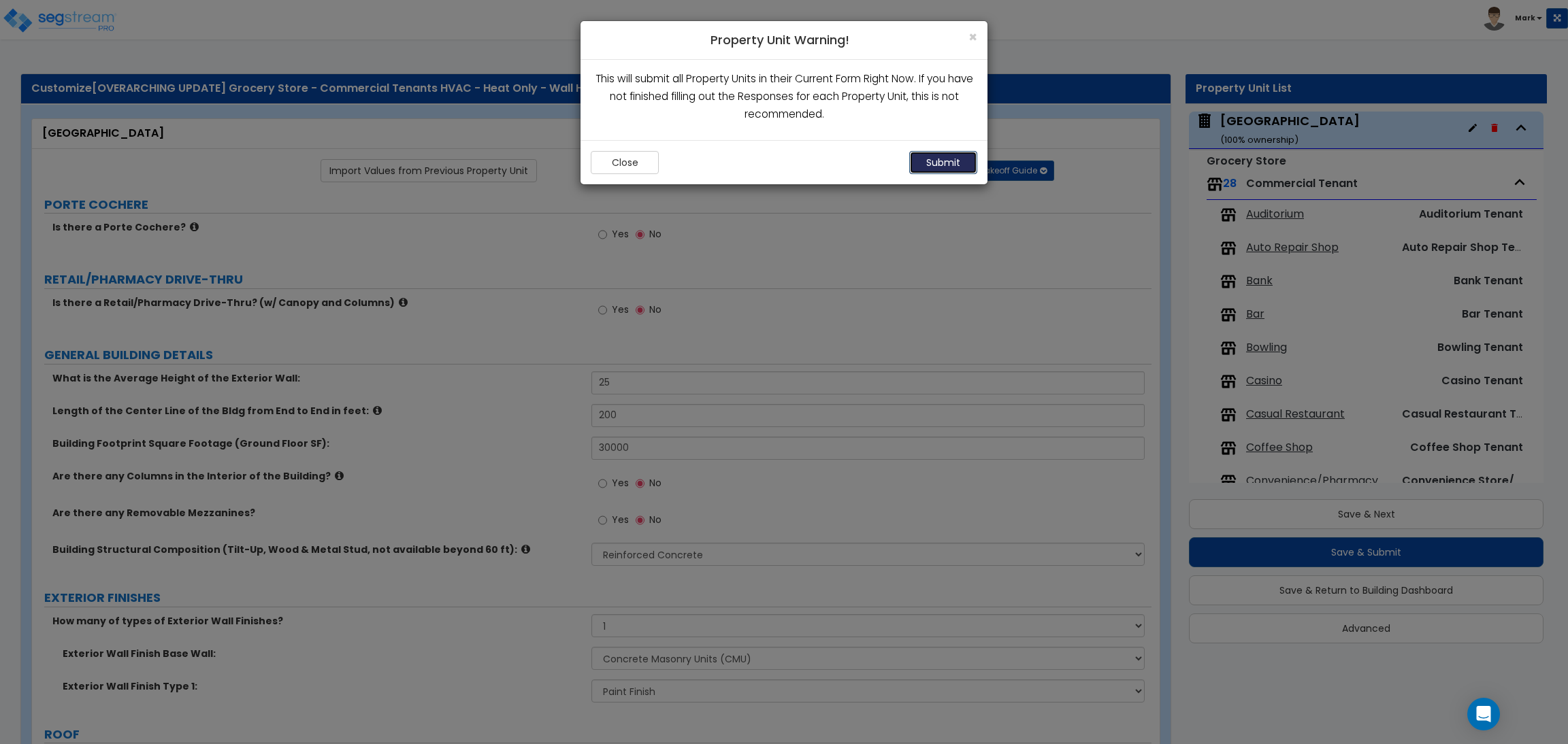
click at [938, 163] on button "Submit" at bounding box center [943, 162] width 68 height 23
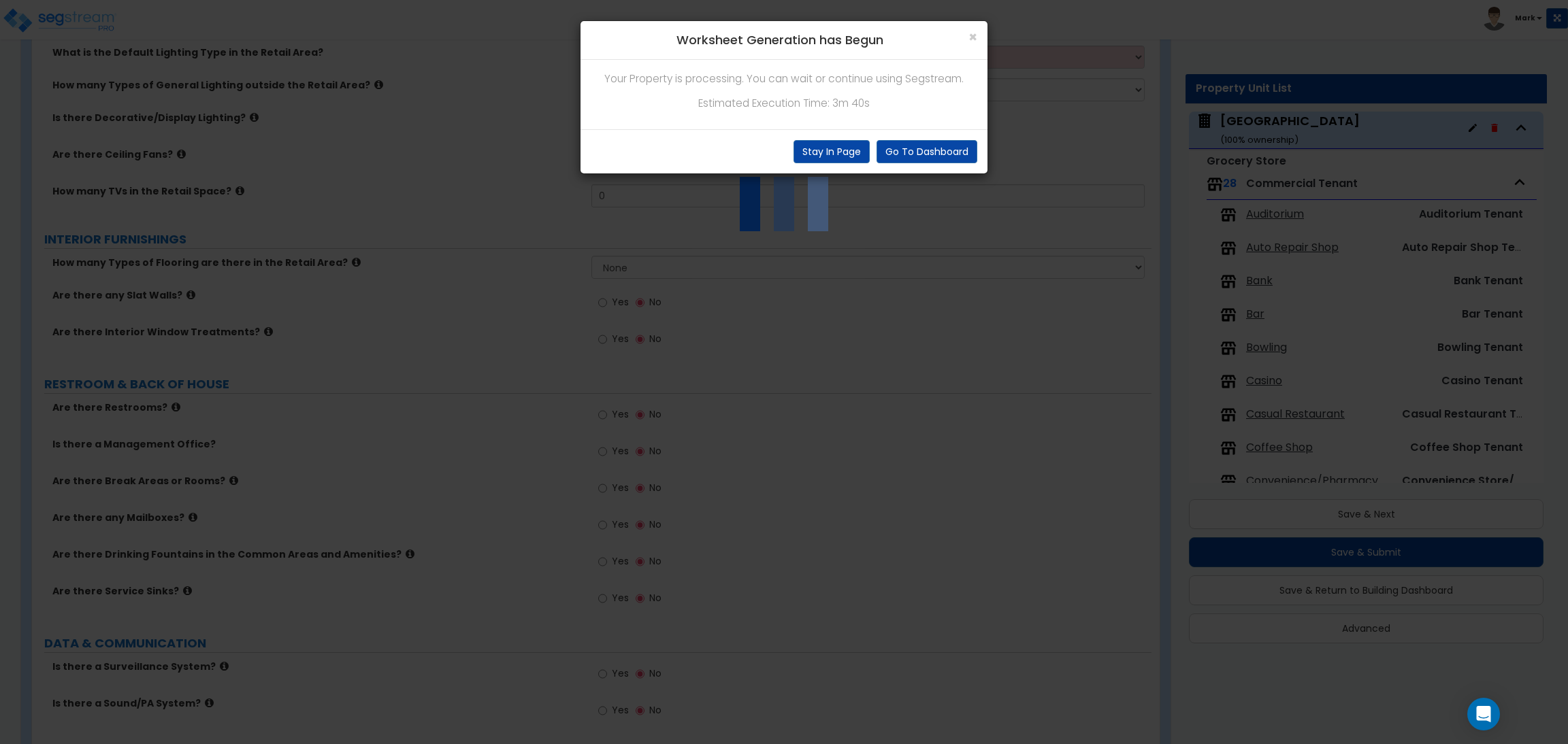
scroll to position [2754, 0]
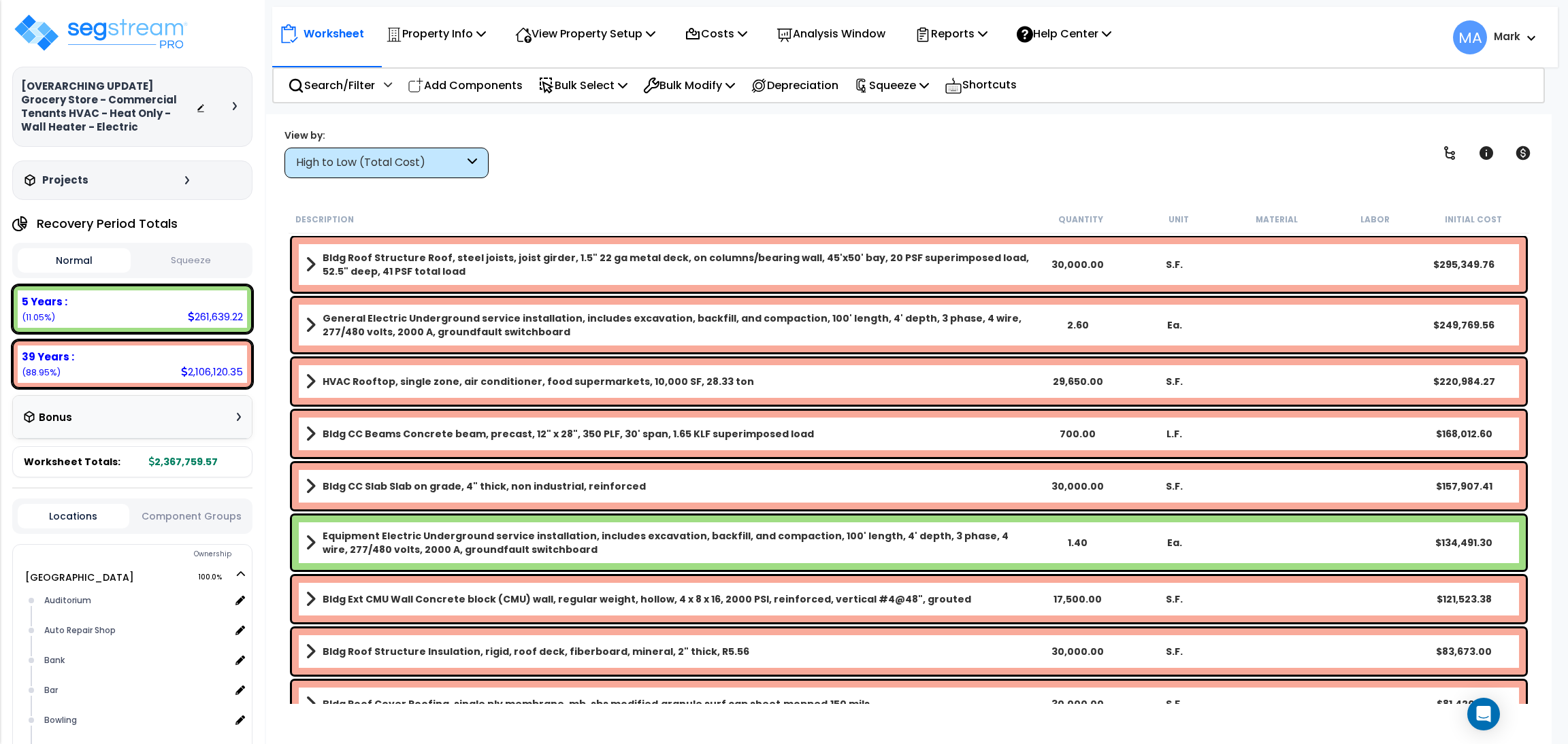
click at [415, 173] on div "High to Low (Total Cost)" at bounding box center [386, 163] width 204 height 30
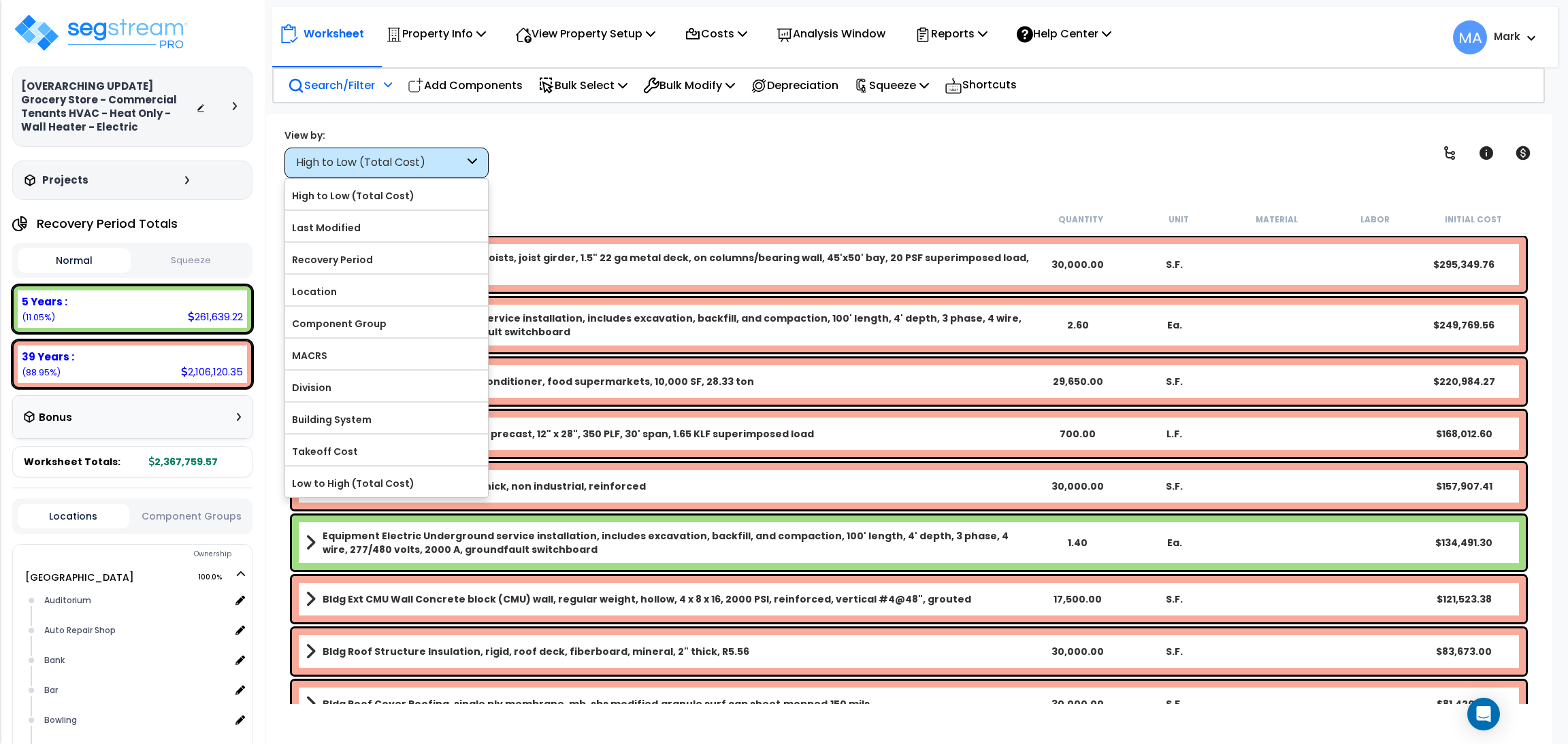
click at [344, 87] on p "Search/Filter" at bounding box center [331, 85] width 87 height 18
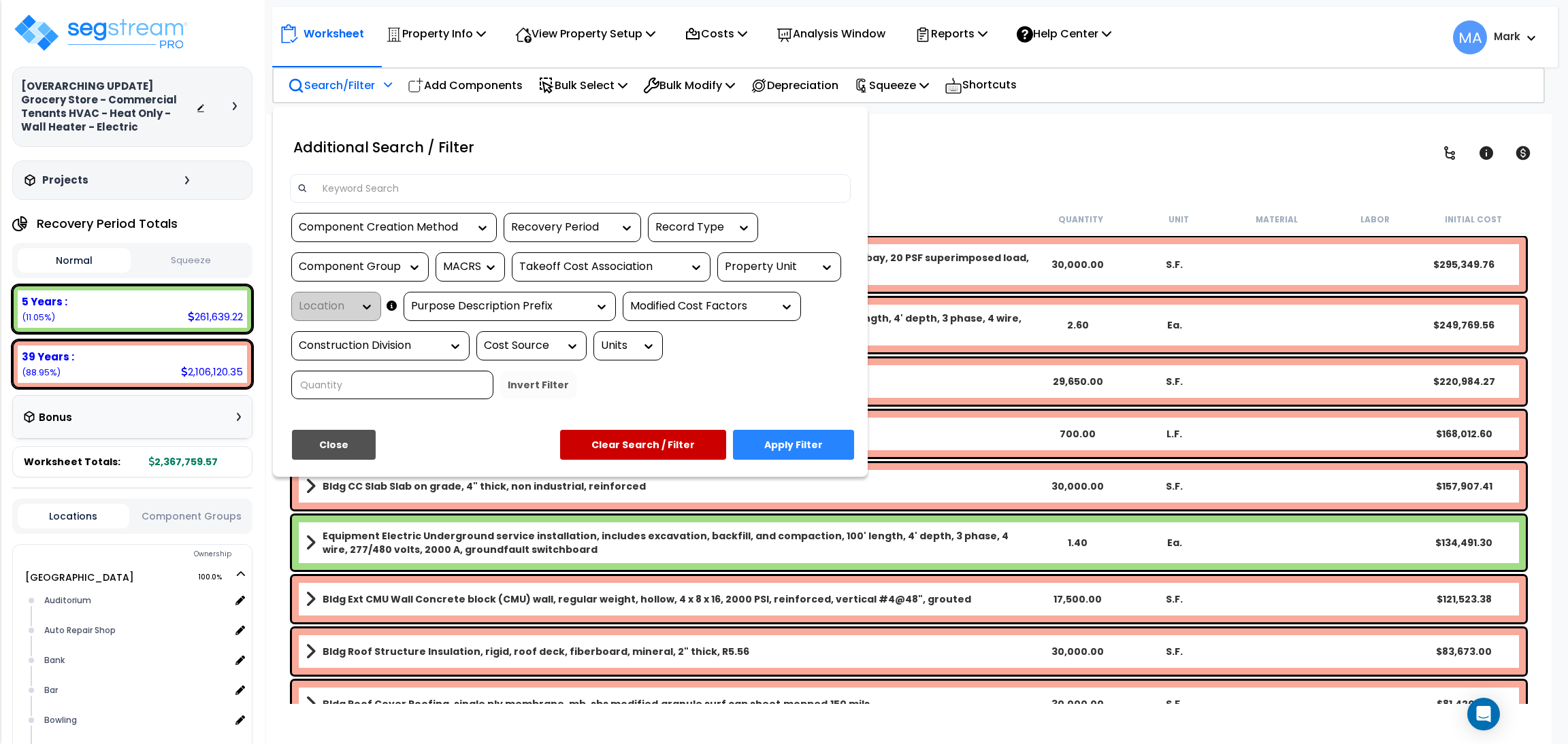
click at [382, 183] on input at bounding box center [578, 188] width 528 height 20
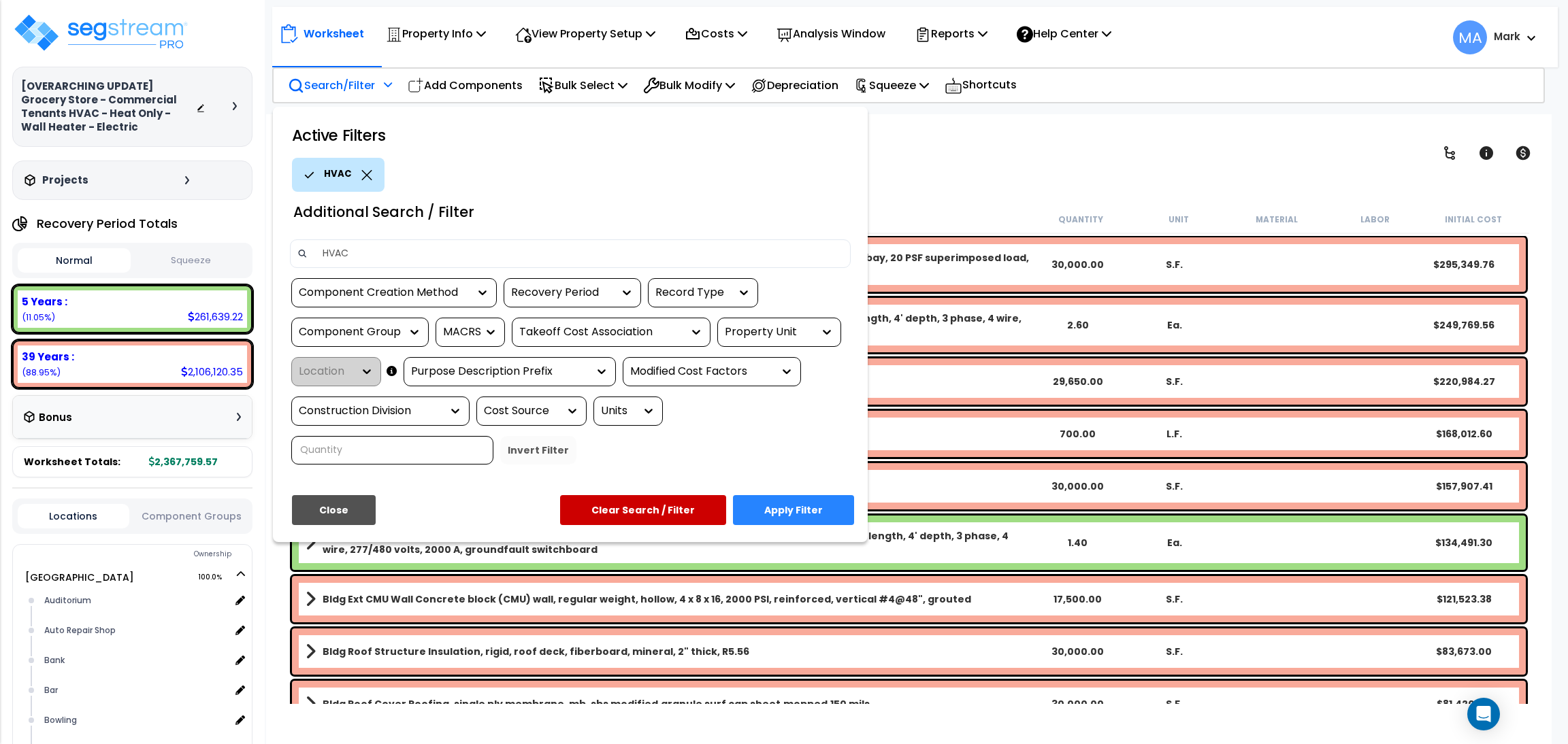
type input "HVAC"
click at [801, 503] on button "Apply Filter" at bounding box center [793, 510] width 121 height 30
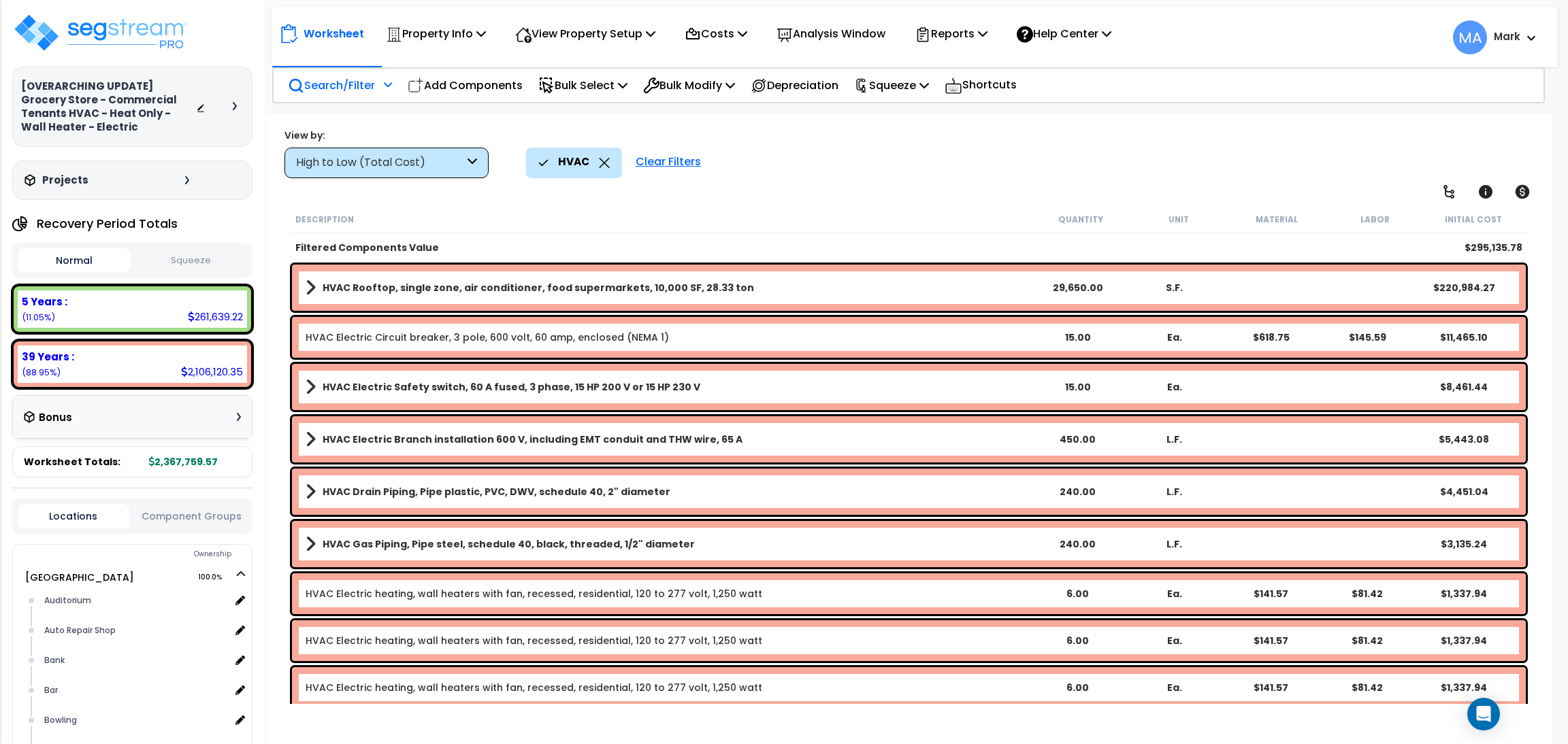
drag, startPoint x: 477, startPoint y: 149, endPoint x: 459, endPoint y: 145, distance: 18.4
click at [474, 149] on div "High to Low (Total Cost)" at bounding box center [386, 163] width 204 height 30
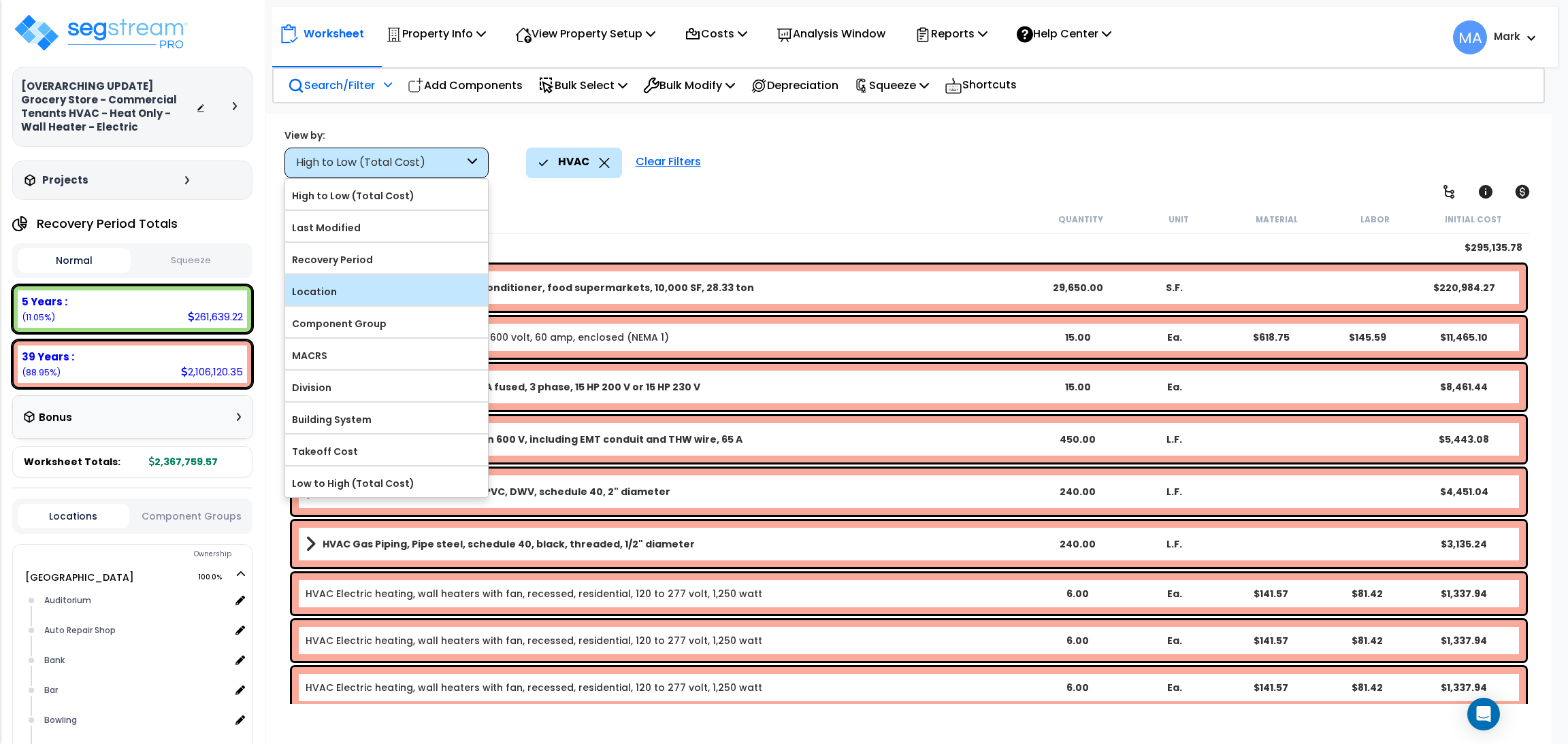
click at [358, 294] on label "Location" at bounding box center [386, 291] width 203 height 20
click at [0, 0] on input "Location" at bounding box center [0, 0] width 0 height 0
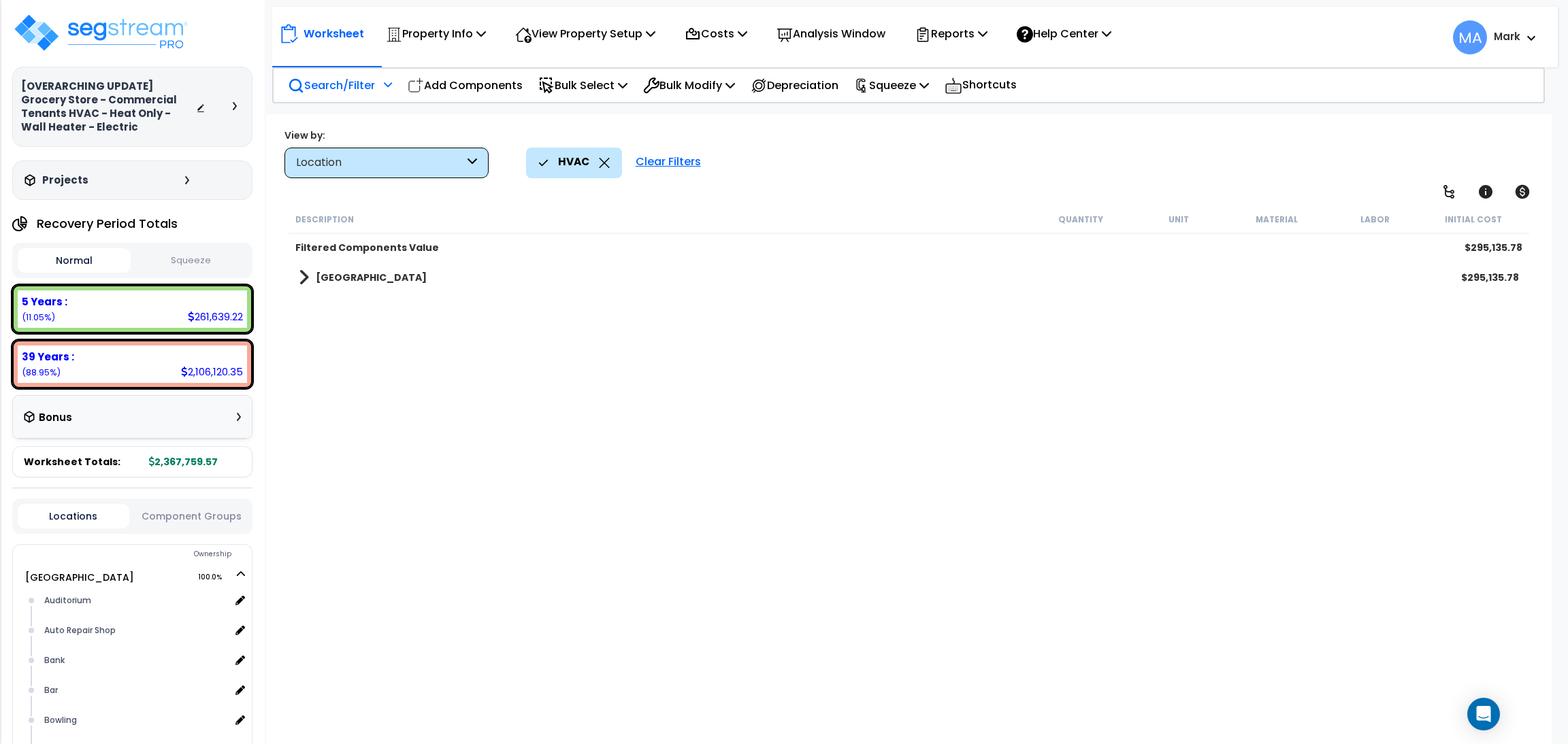
click at [360, 276] on b "[GEOGRAPHIC_DATA]" at bounding box center [371, 277] width 111 height 14
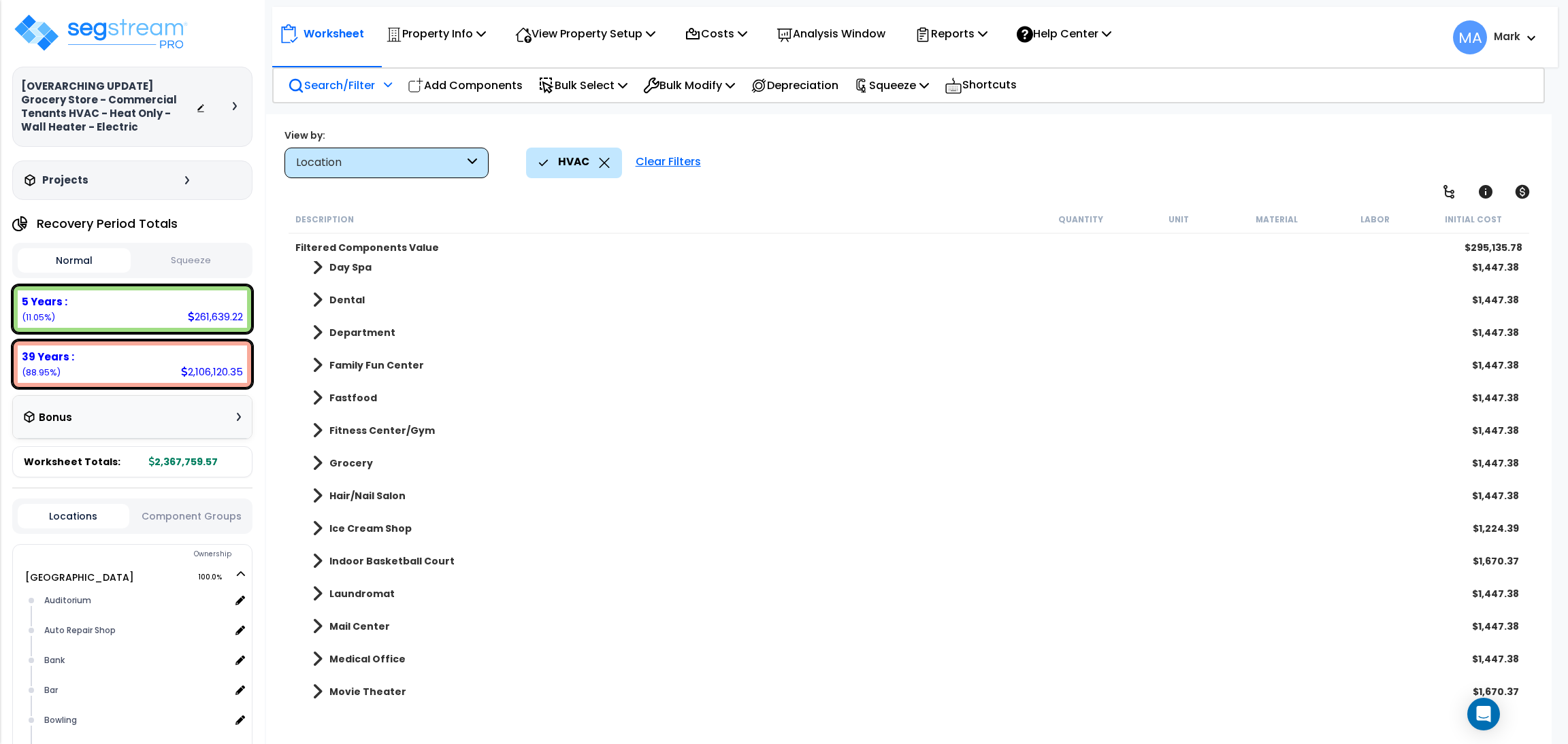
scroll to position [816, 0]
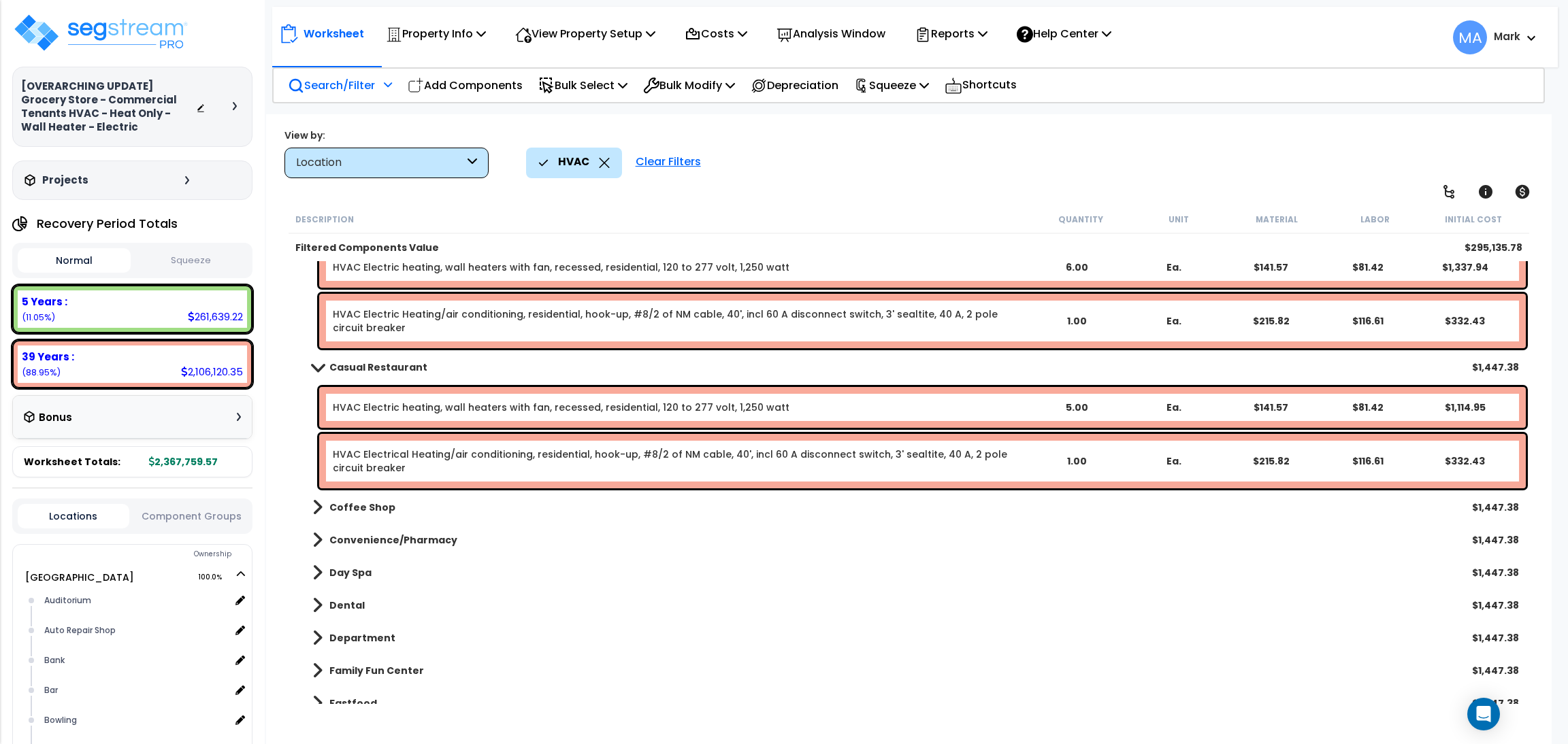
click at [358, 512] on b "Coffee Shop" at bounding box center [362, 507] width 66 height 14
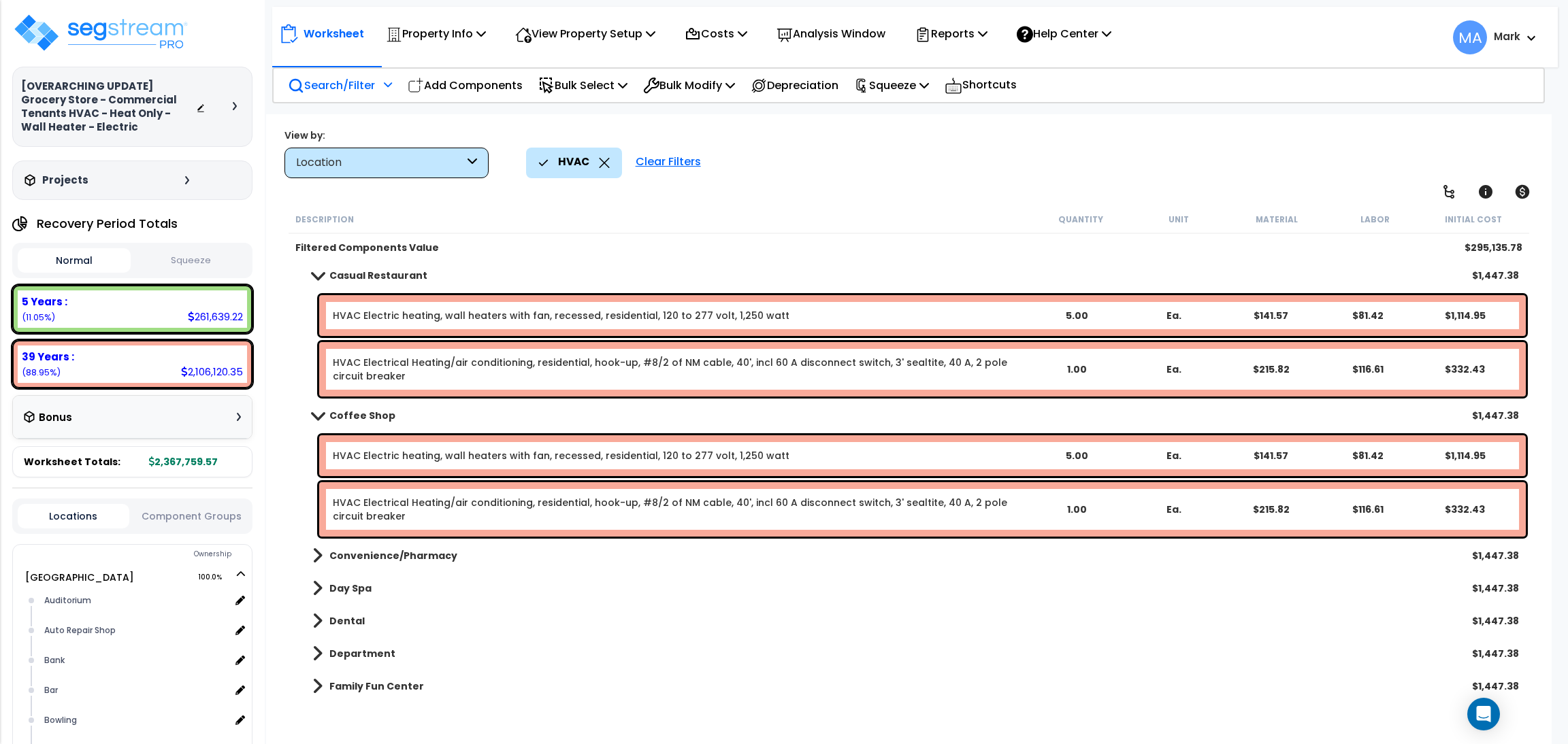
scroll to position [1020, 0]
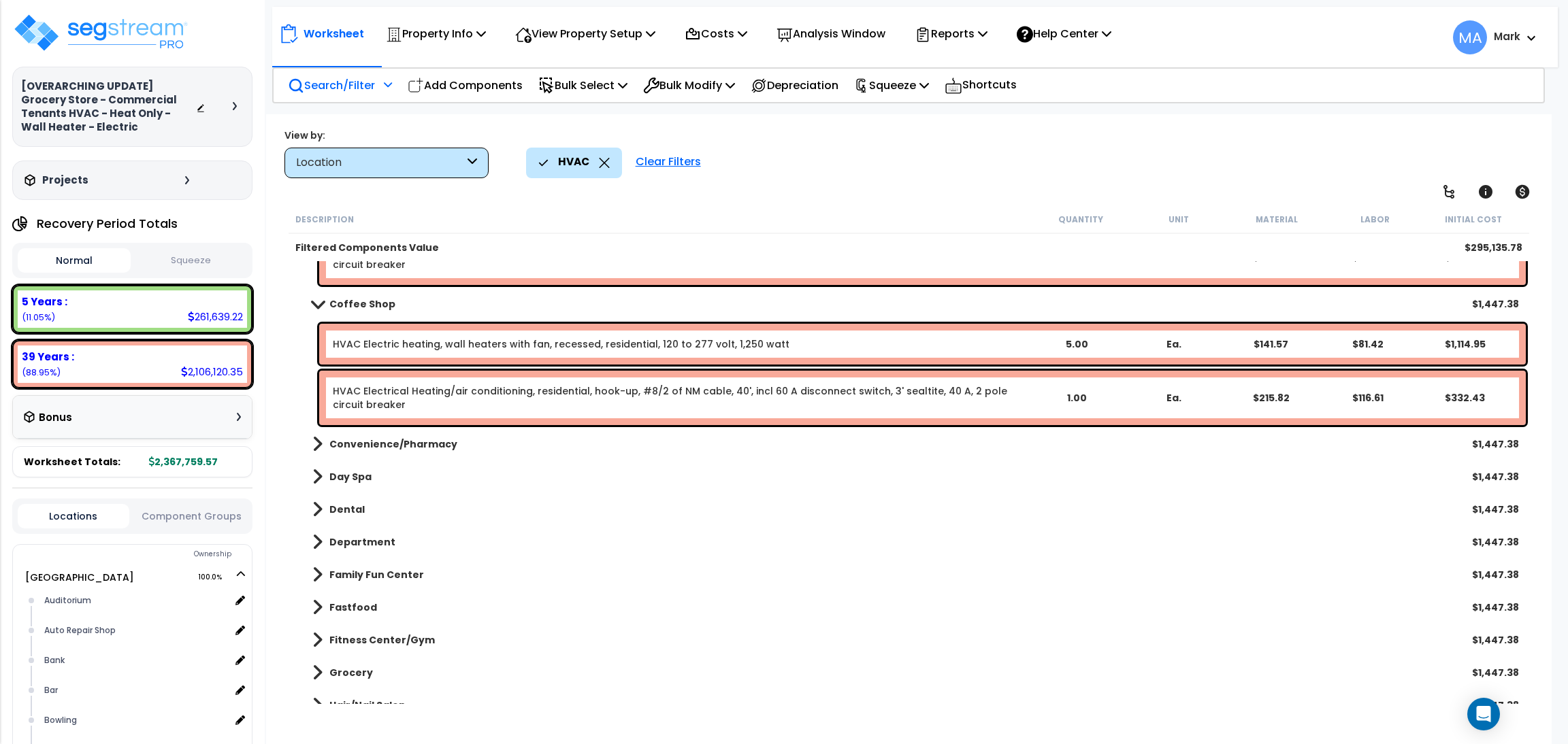
click at [385, 441] on b "Convenience/Pharmacy" at bounding box center [392, 444] width 128 height 14
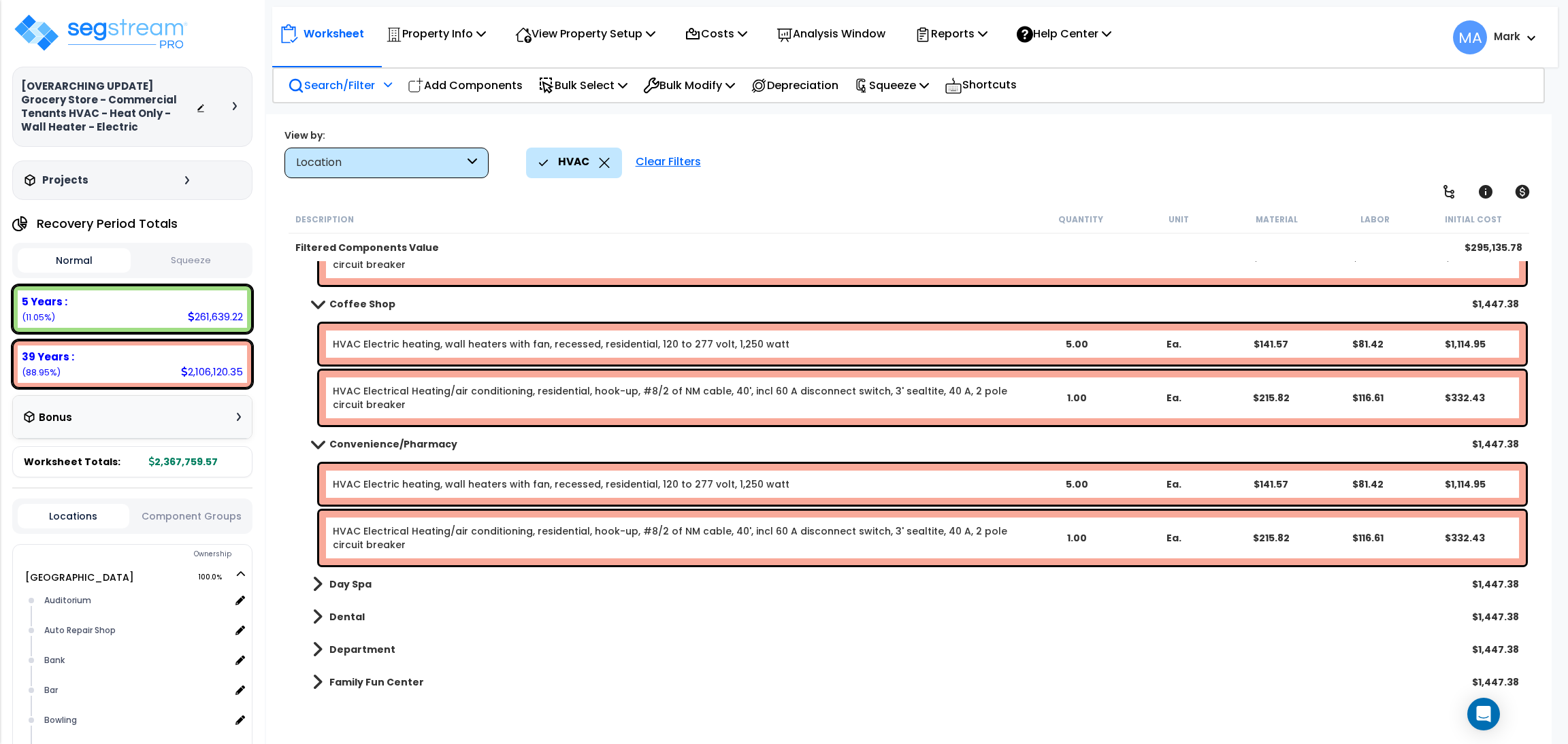
click at [354, 583] on b "Day Spa" at bounding box center [350, 584] width 42 height 14
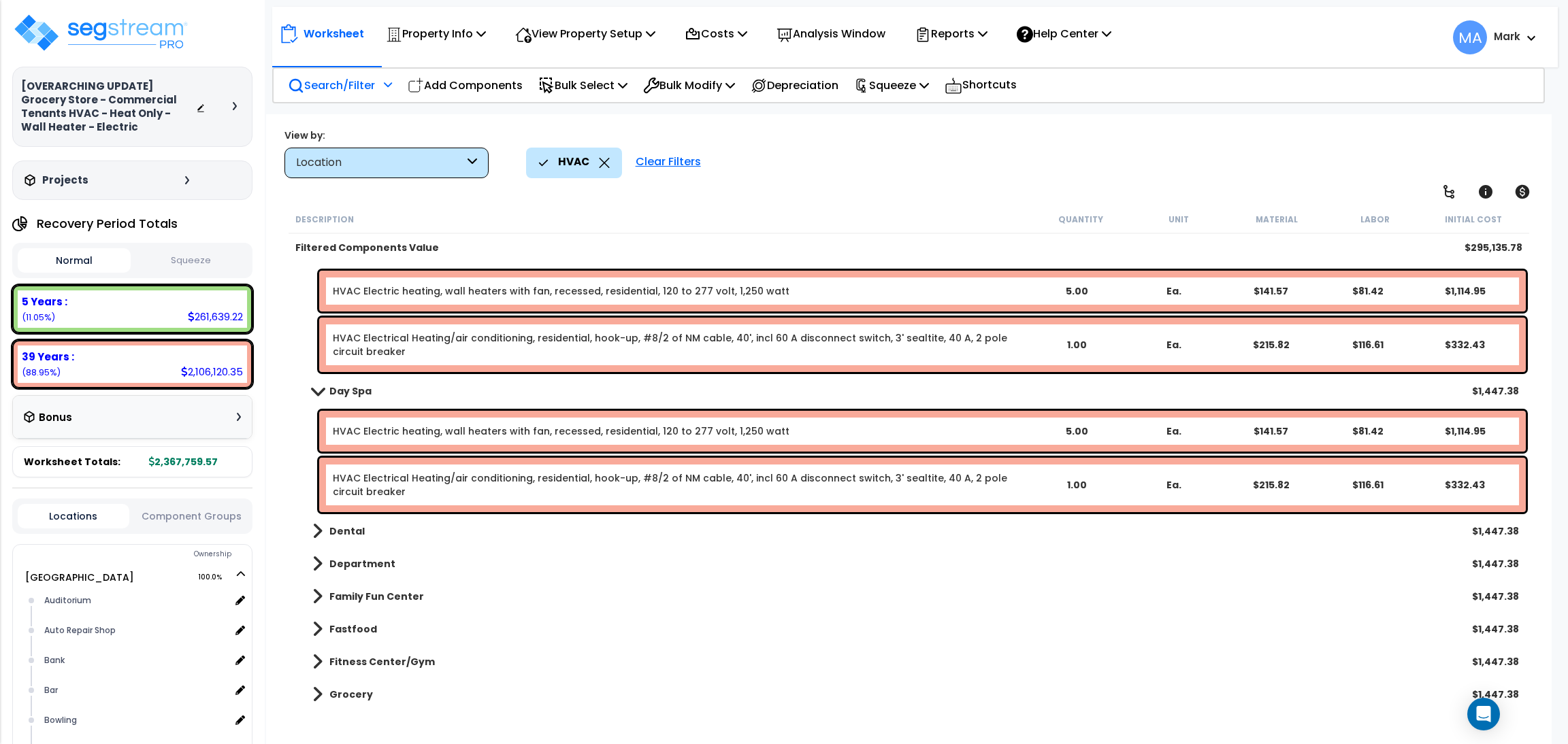
scroll to position [1223, 0]
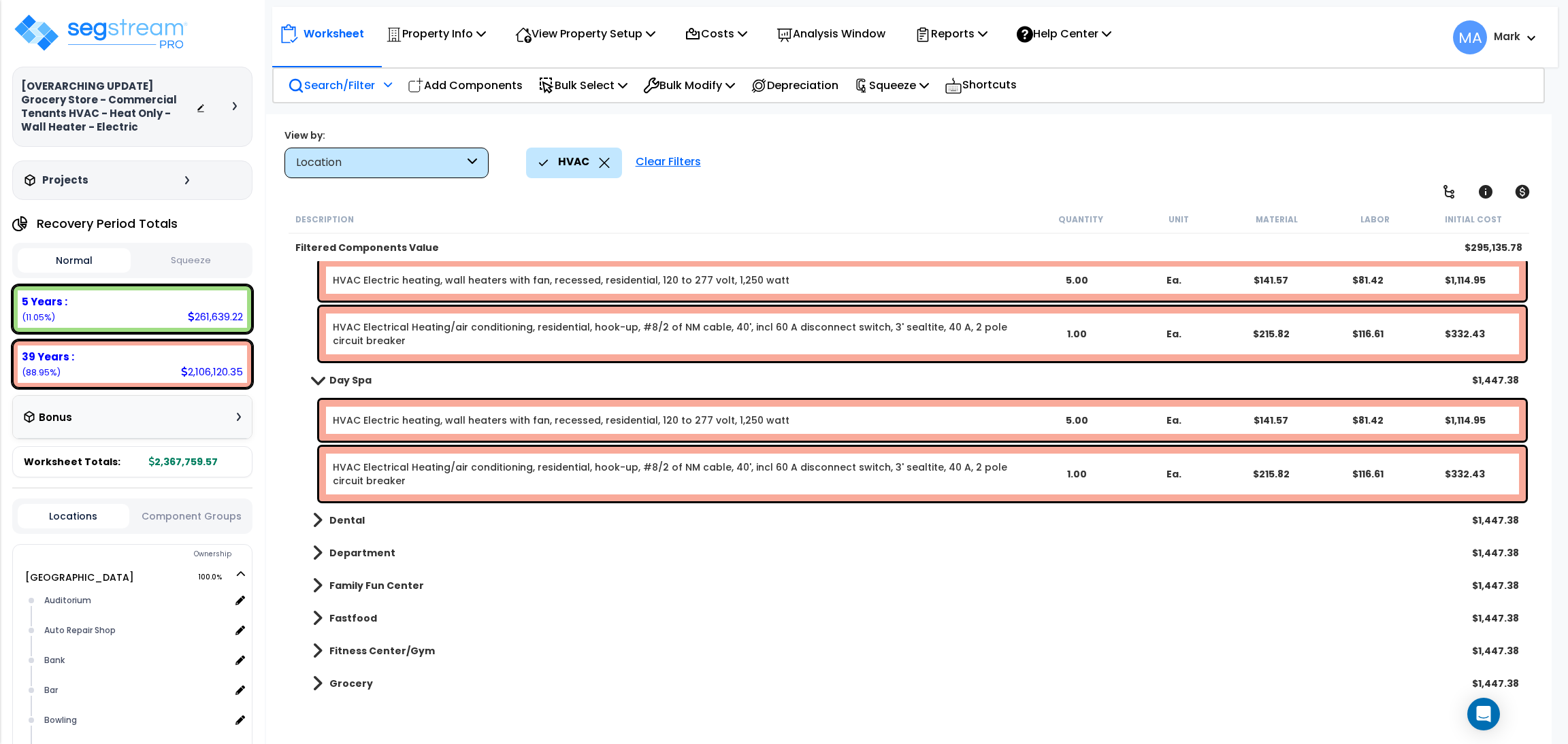
click at [361, 520] on div "Dental $1,447.38" at bounding box center [909, 521] width 1233 height 33
click at [353, 520] on b "Dental" at bounding box center [347, 520] width 35 height 14
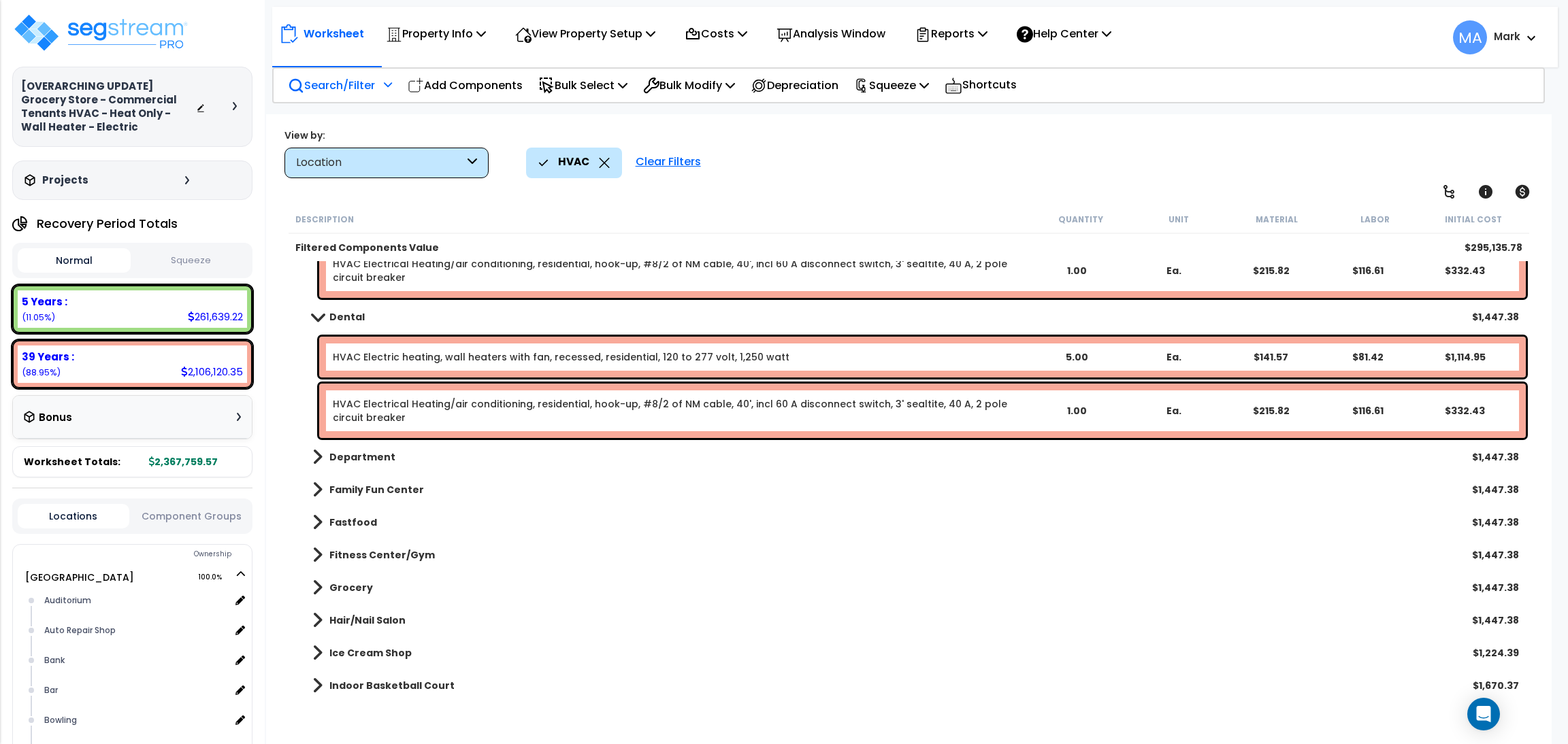
scroll to position [1428, 0]
click at [366, 457] on b "Department" at bounding box center [362, 456] width 66 height 14
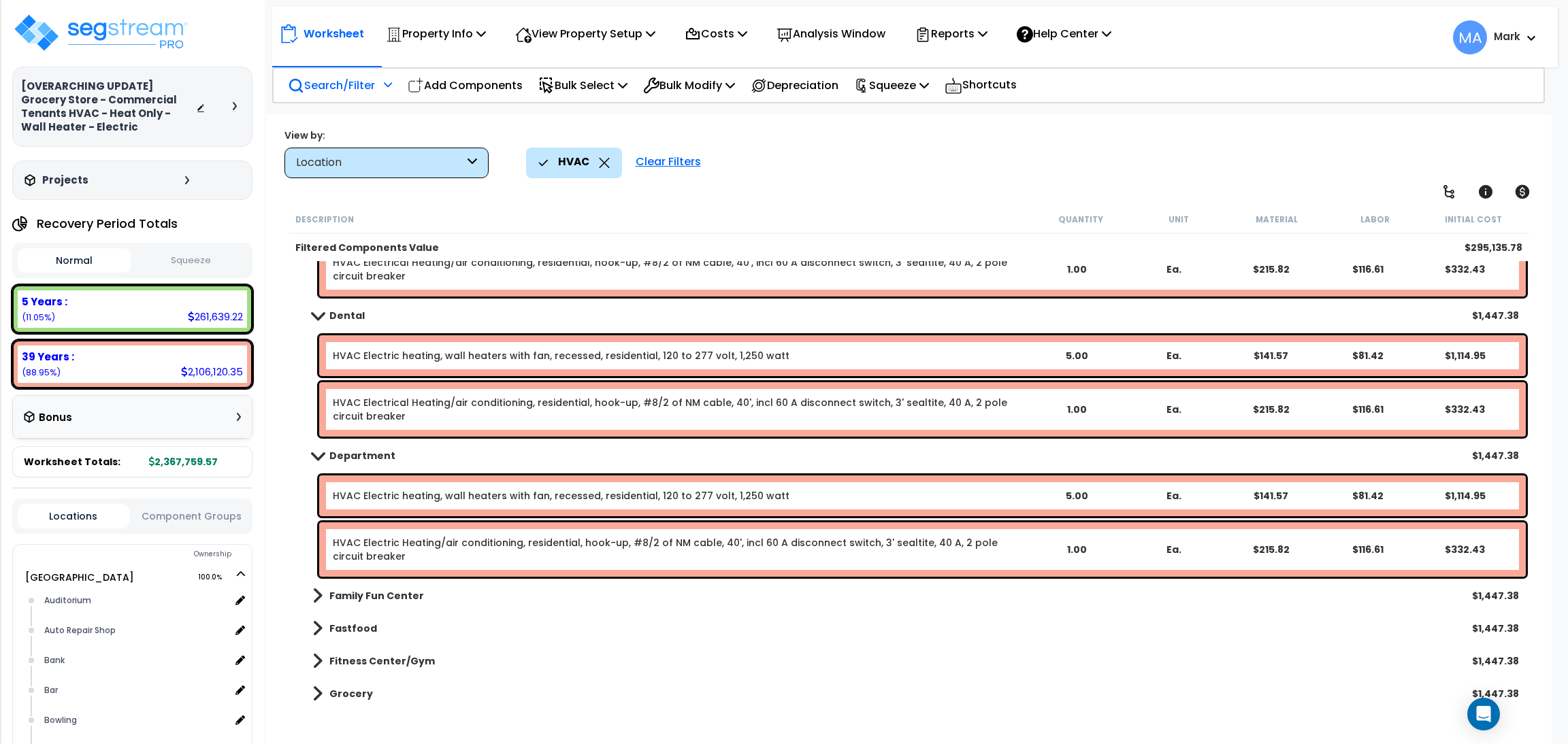
click at [369, 590] on b "Family Fun Center" at bounding box center [376, 595] width 95 height 14
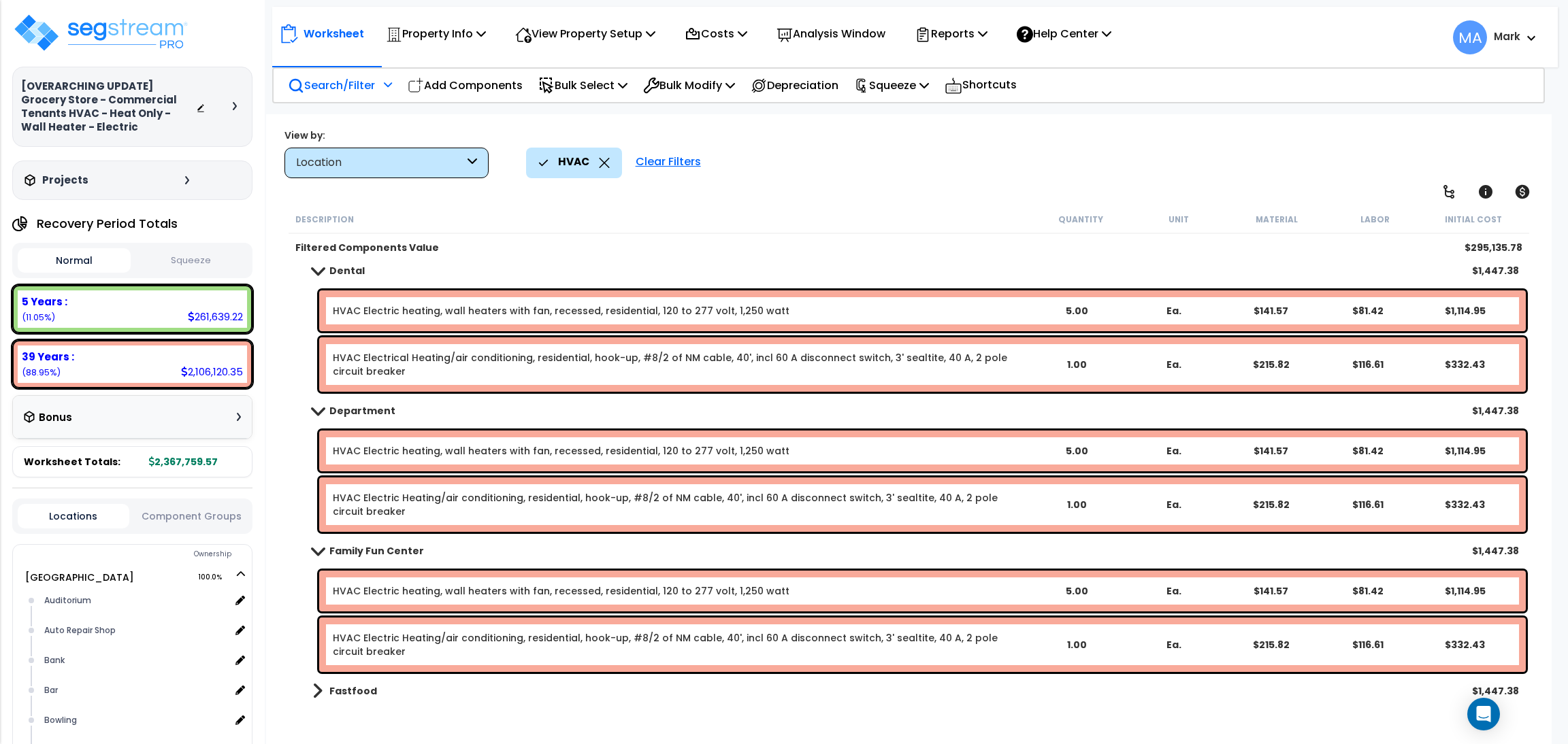
scroll to position [1632, 0]
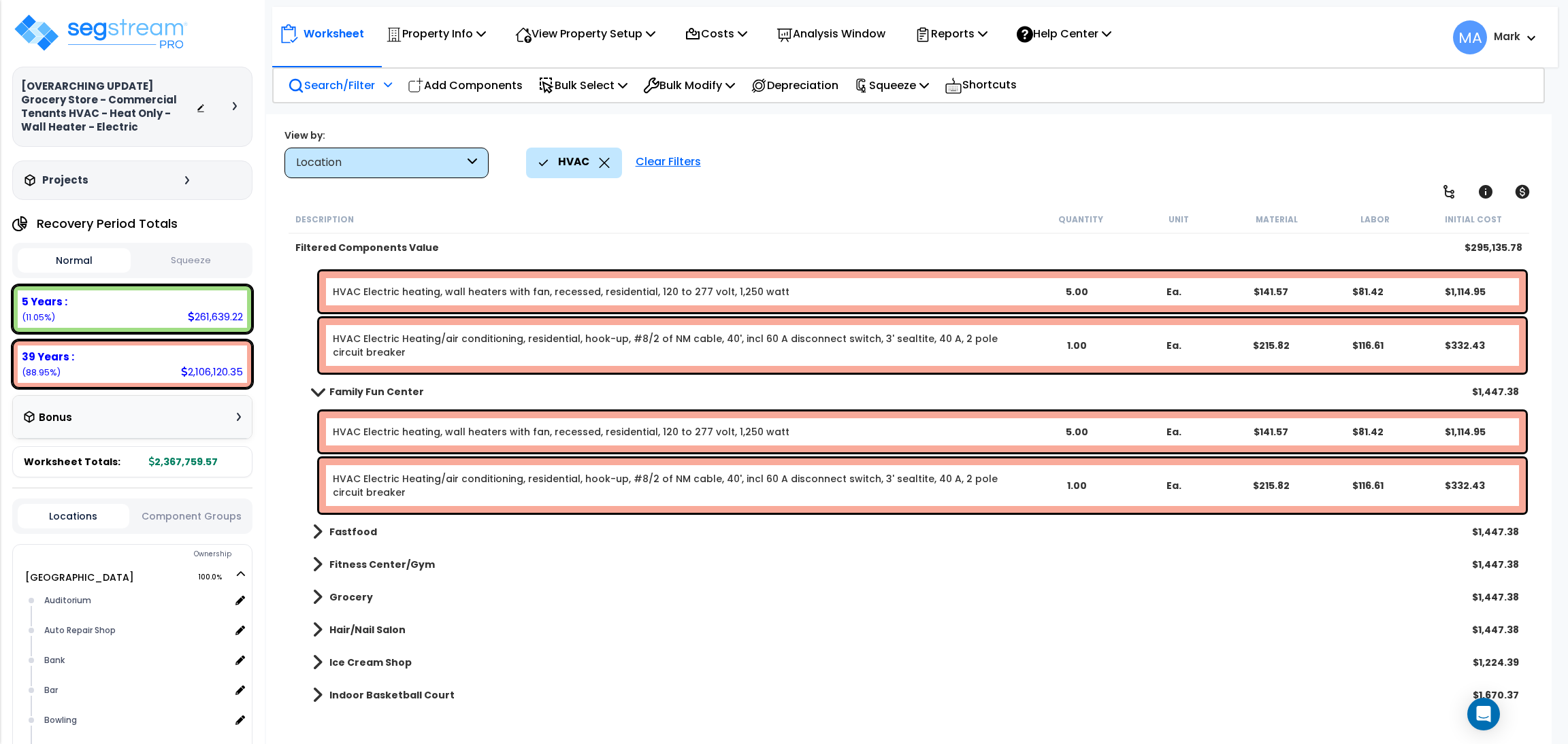
click at [356, 535] on b "Fastfood" at bounding box center [353, 532] width 48 height 14
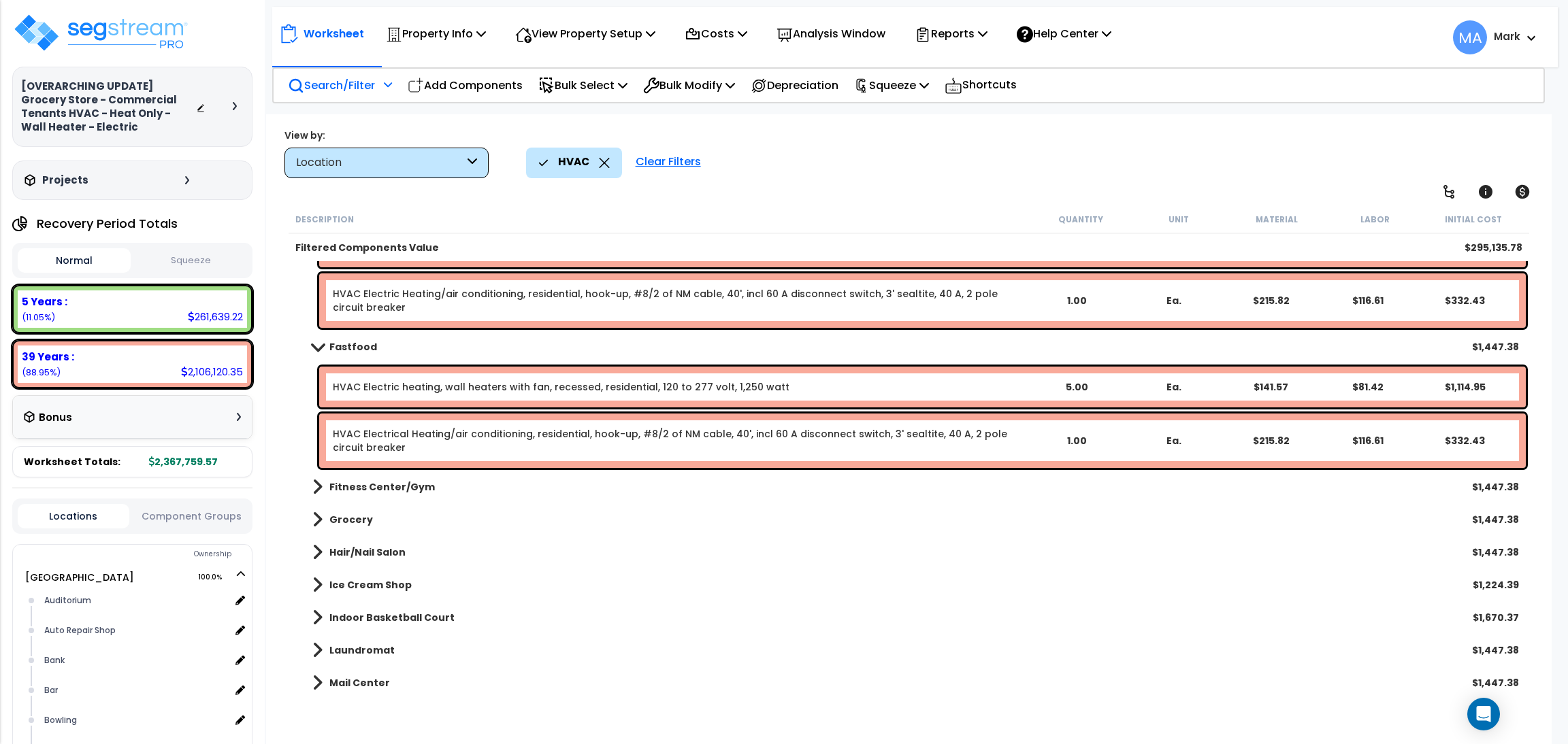
scroll to position [1835, 0]
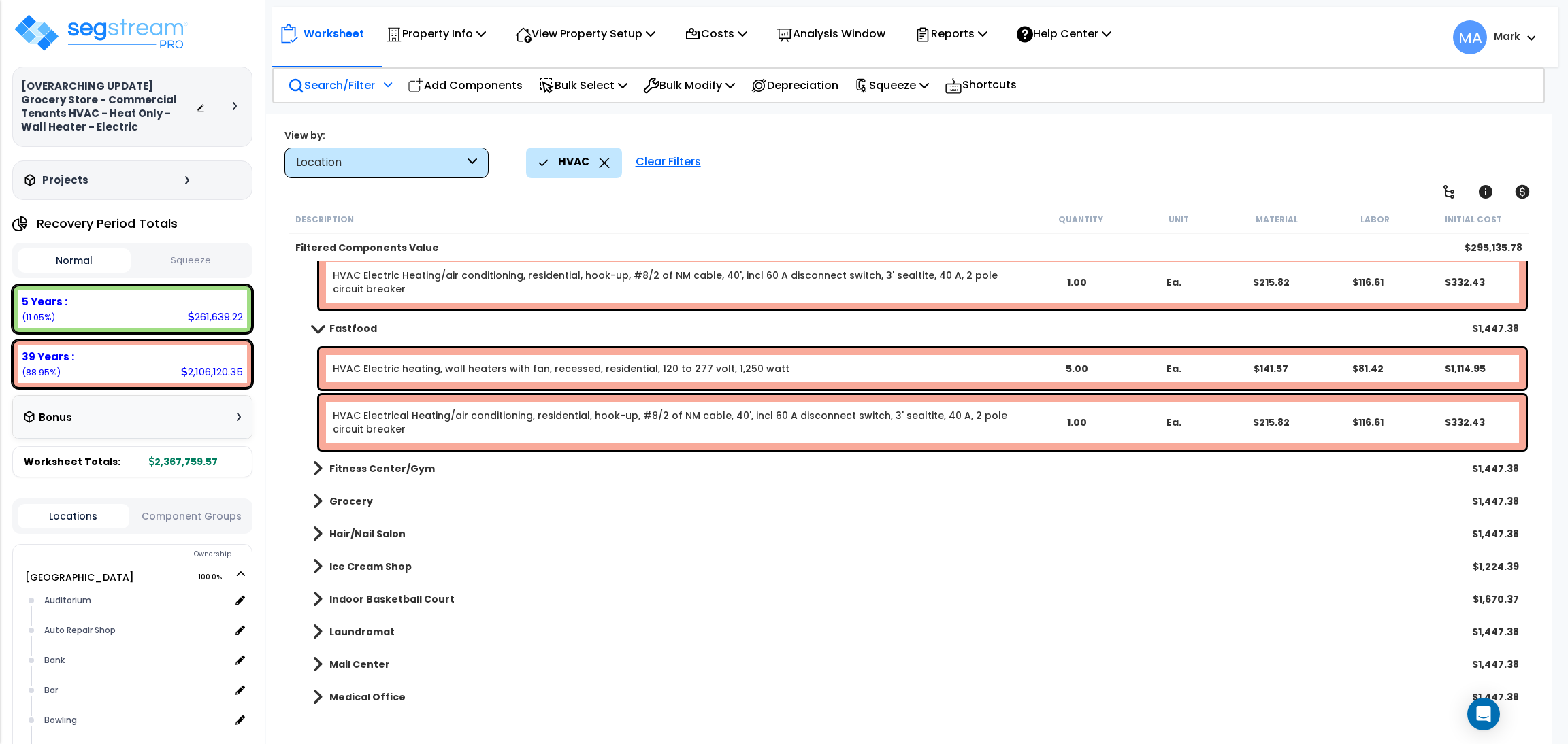
click at [377, 465] on b "Fitness Center/Gym" at bounding box center [381, 468] width 106 height 14
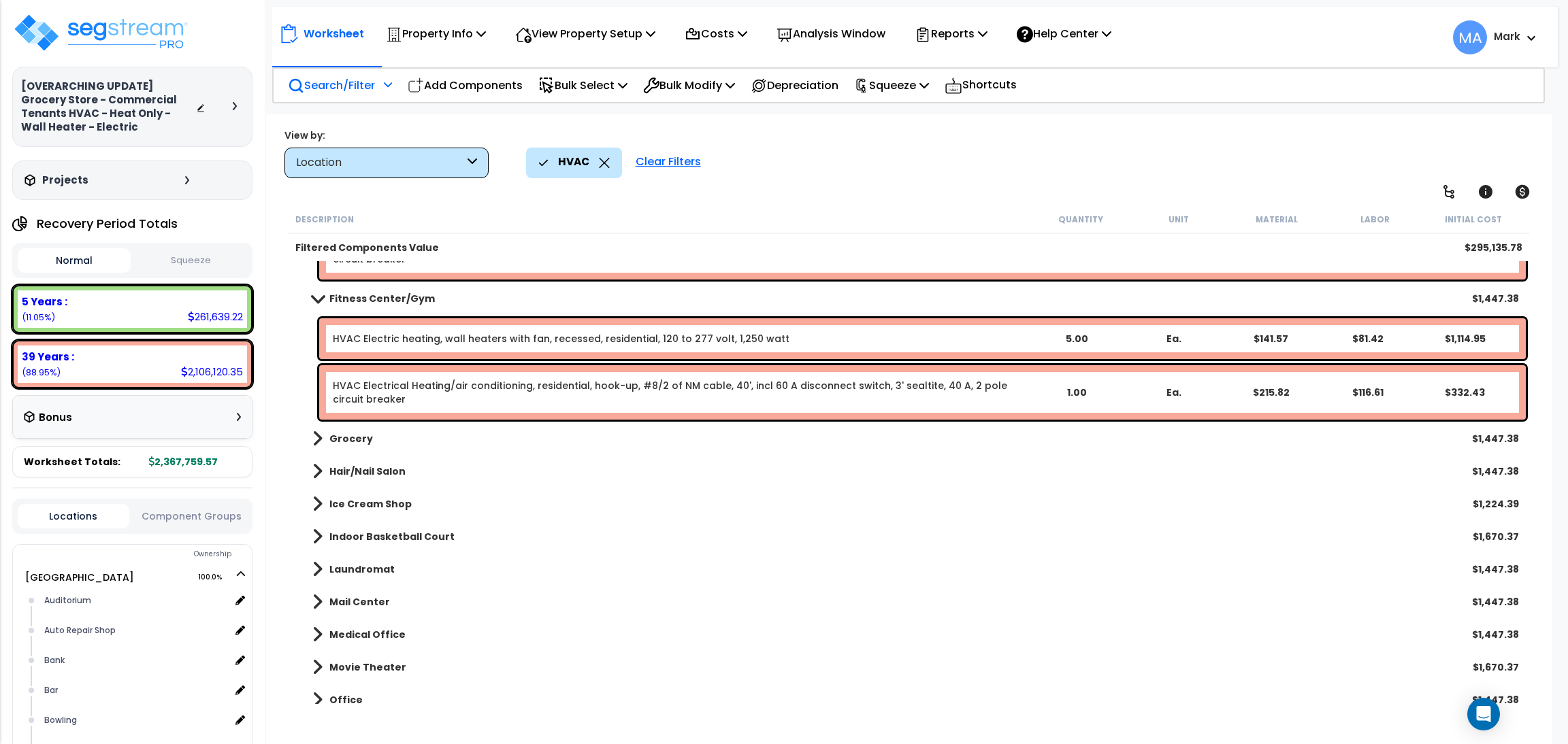
scroll to position [2039, 0]
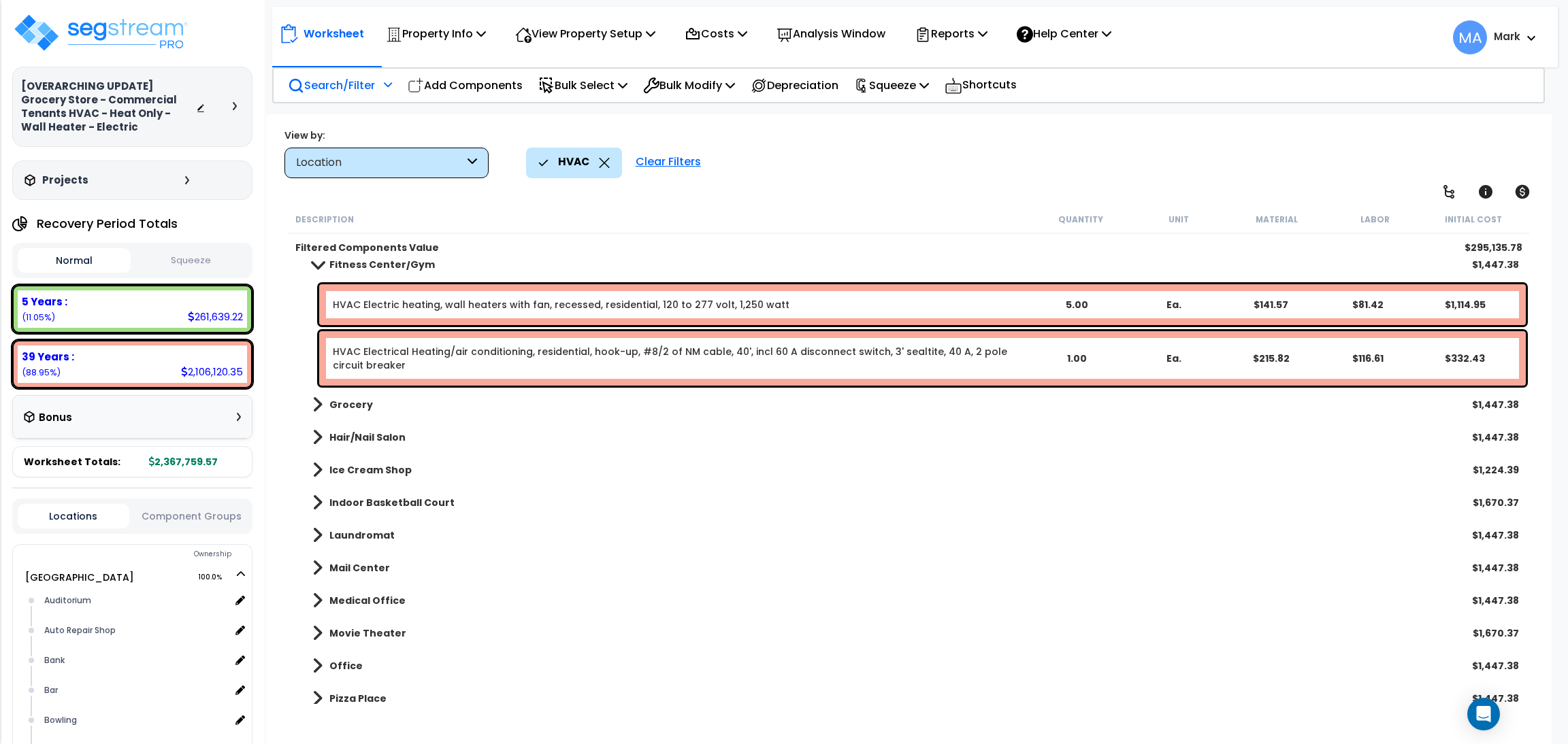
click at [353, 407] on b "Grocery" at bounding box center [350, 404] width 43 height 14
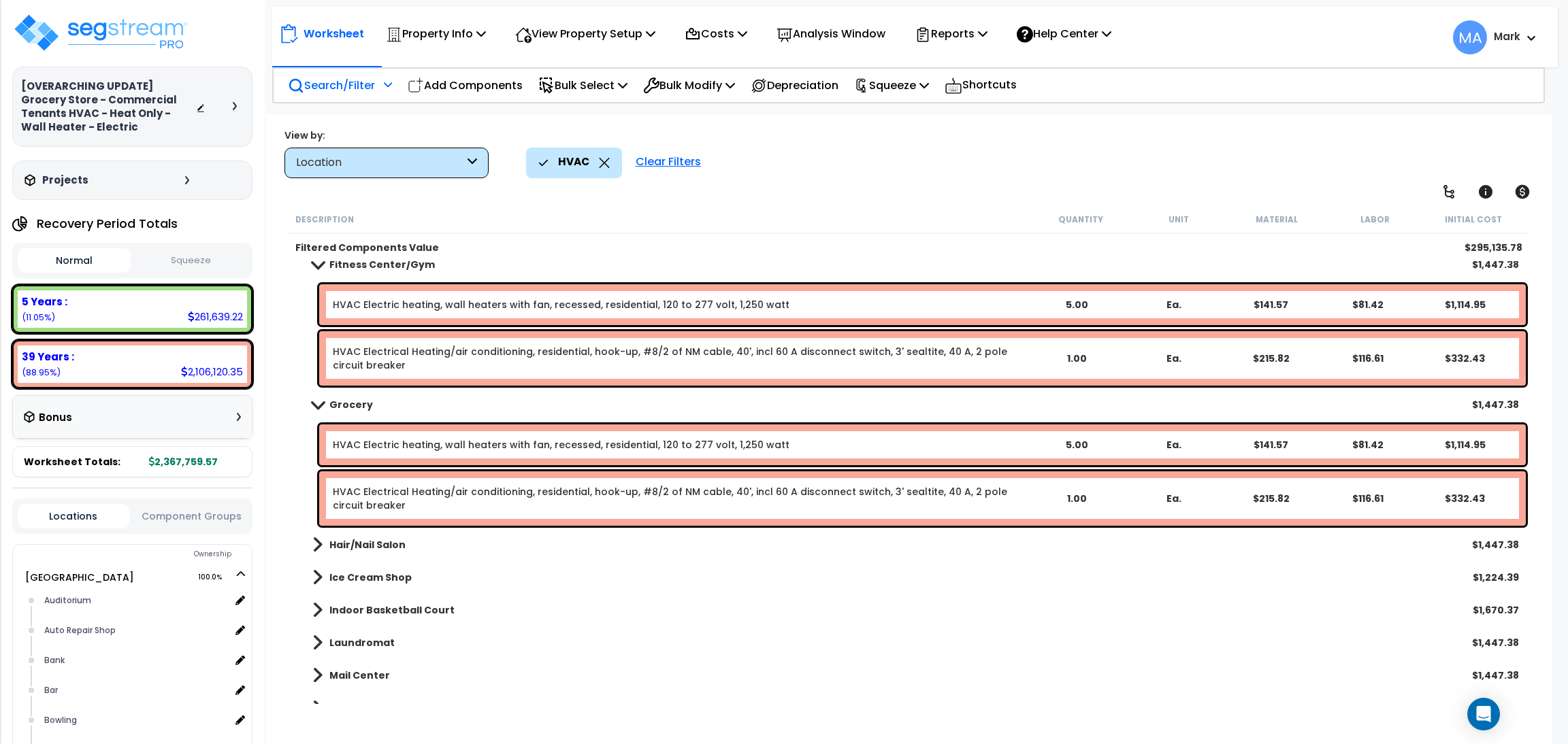
click at [370, 547] on b "Hair/Nail Salon" at bounding box center [367, 545] width 76 height 14
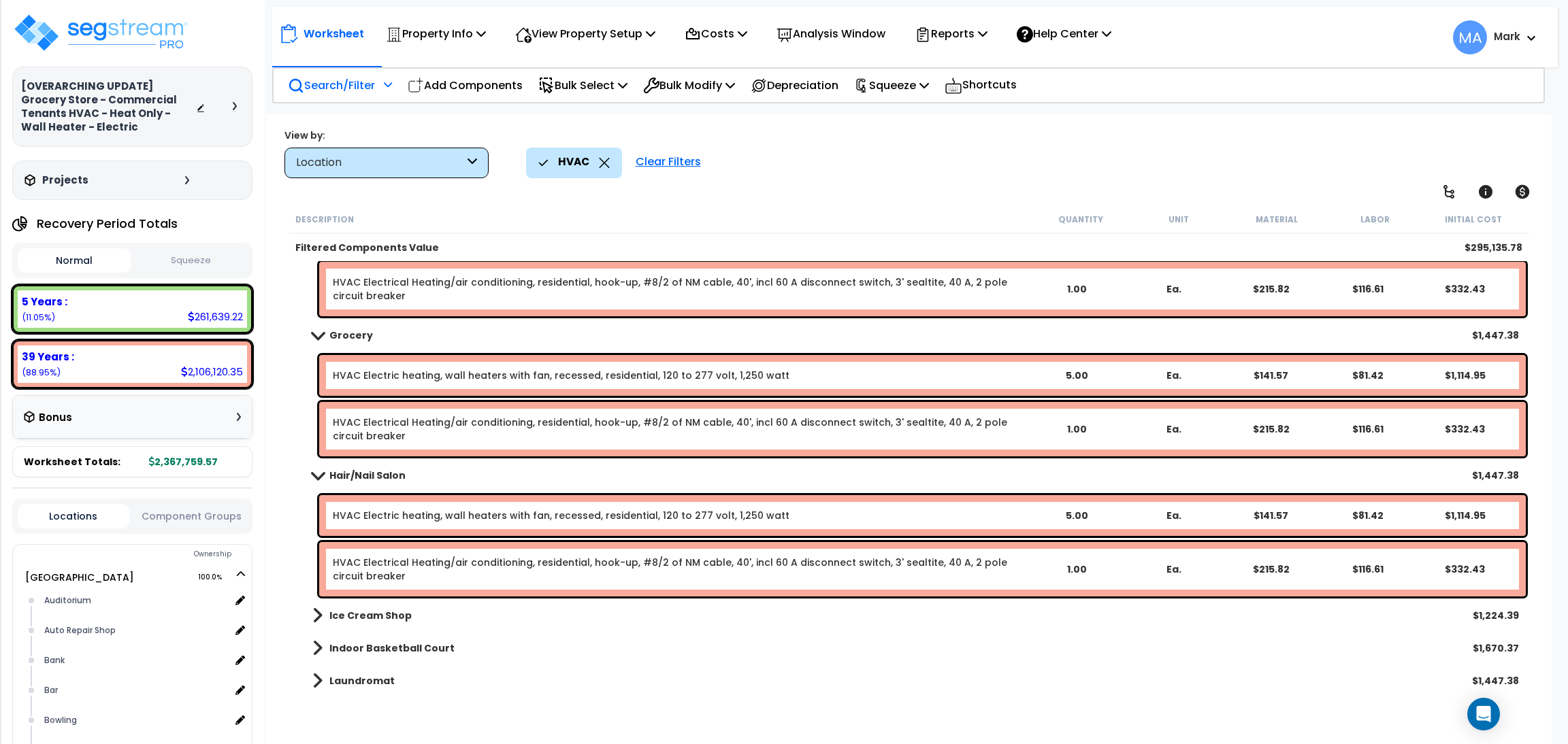
scroll to position [2243, 0]
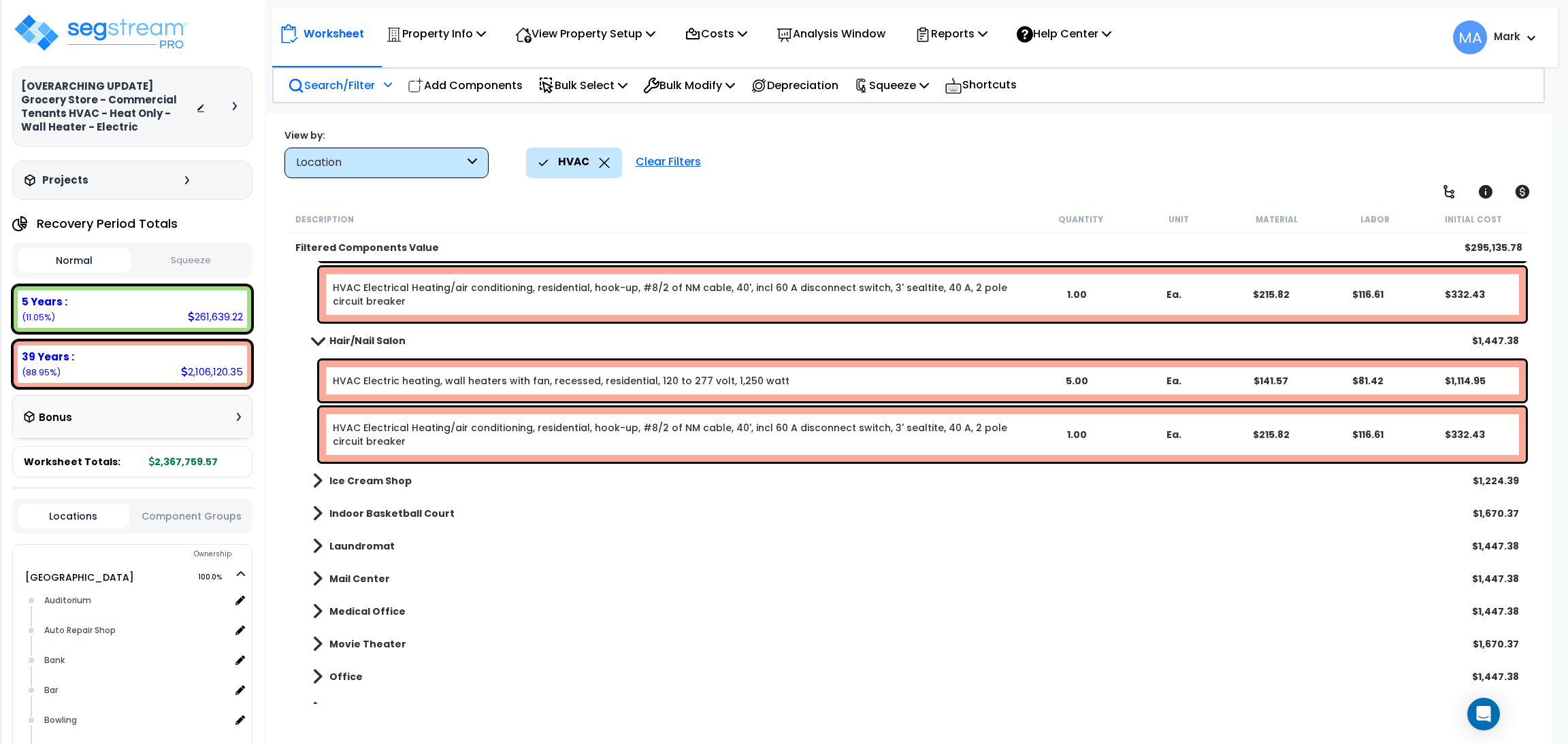
click at [353, 479] on b "Ice Cream Shop" at bounding box center [370, 480] width 83 height 14
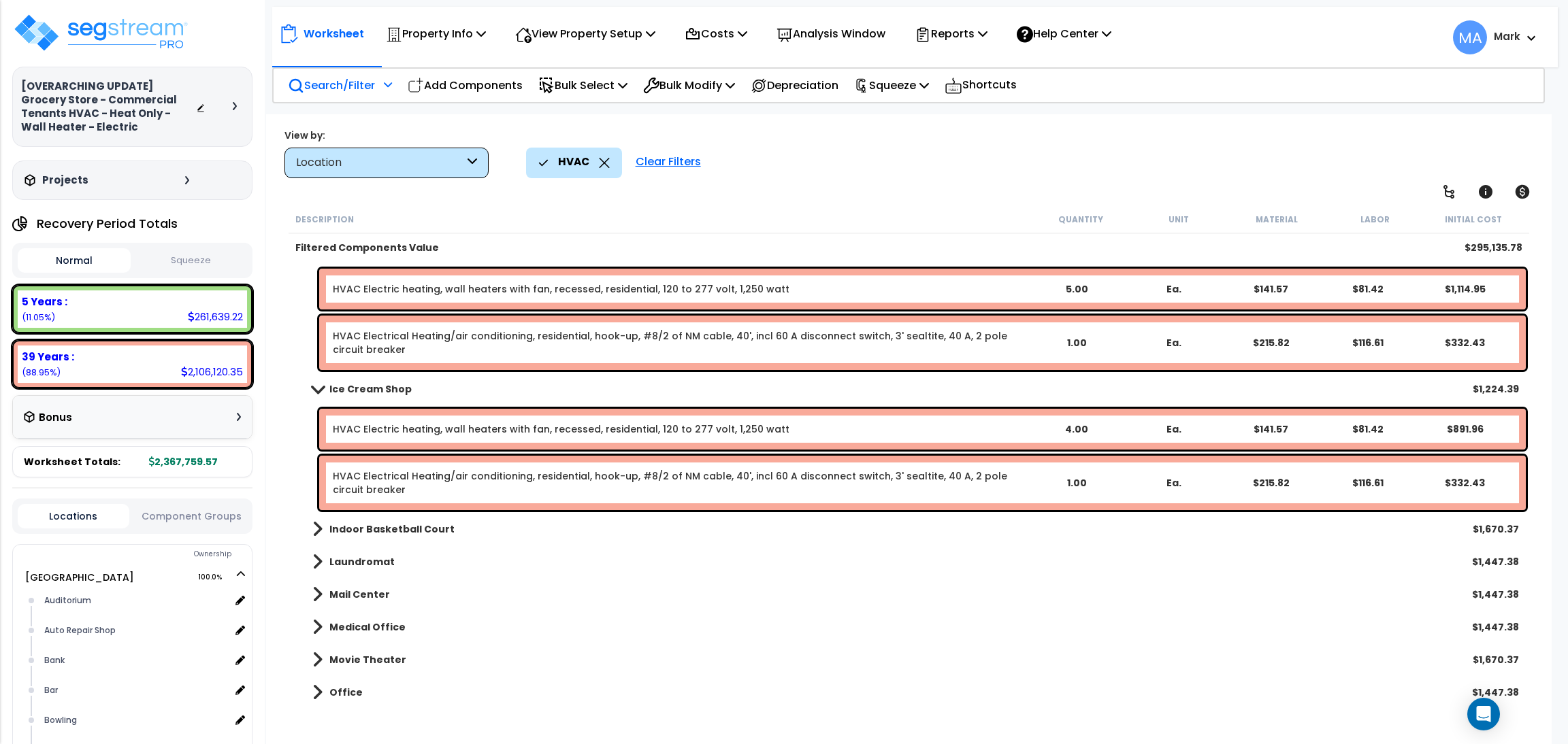
scroll to position [2345, 0]
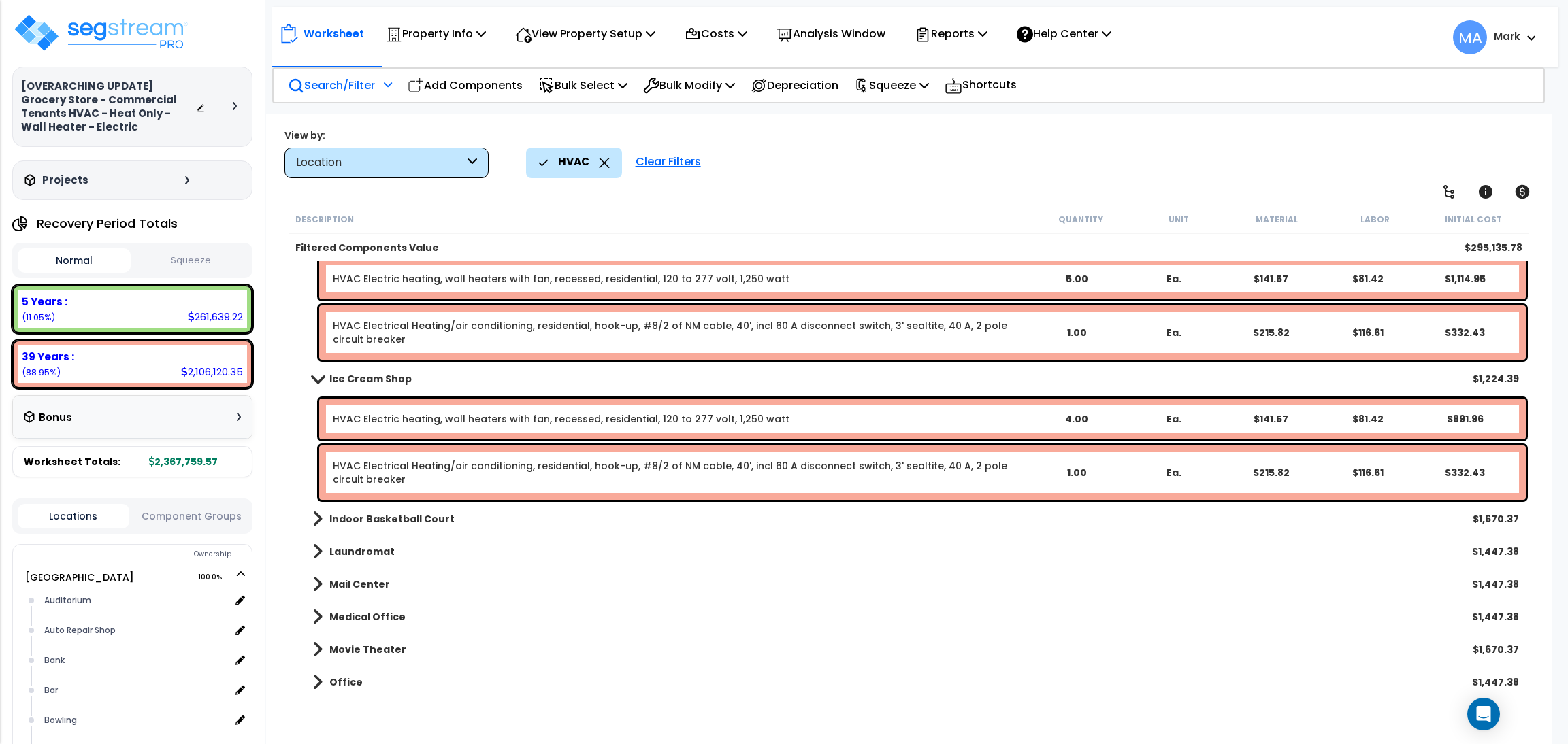
click at [375, 520] on b "Indoor Basketball Court" at bounding box center [392, 518] width 125 height 14
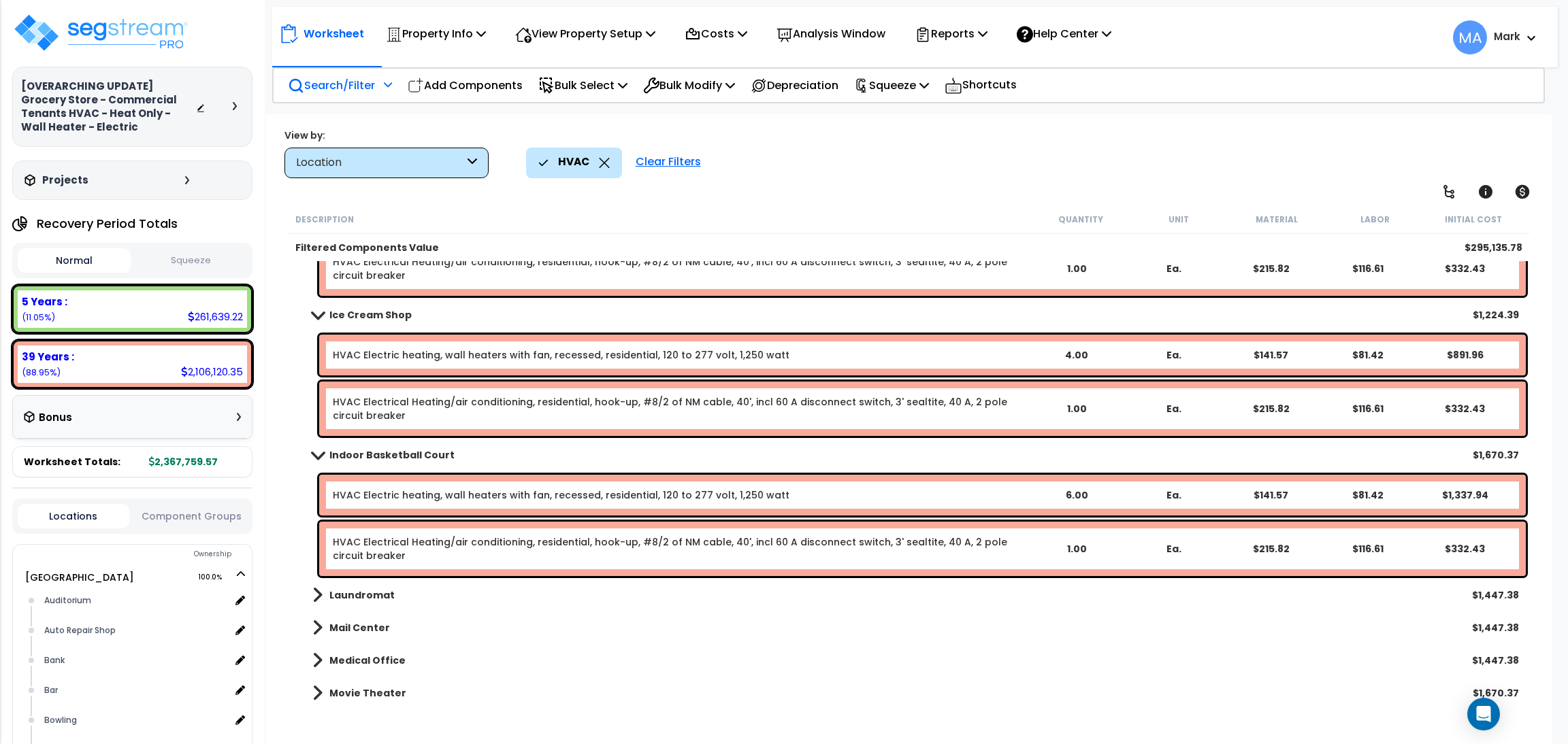
scroll to position [2550, 0]
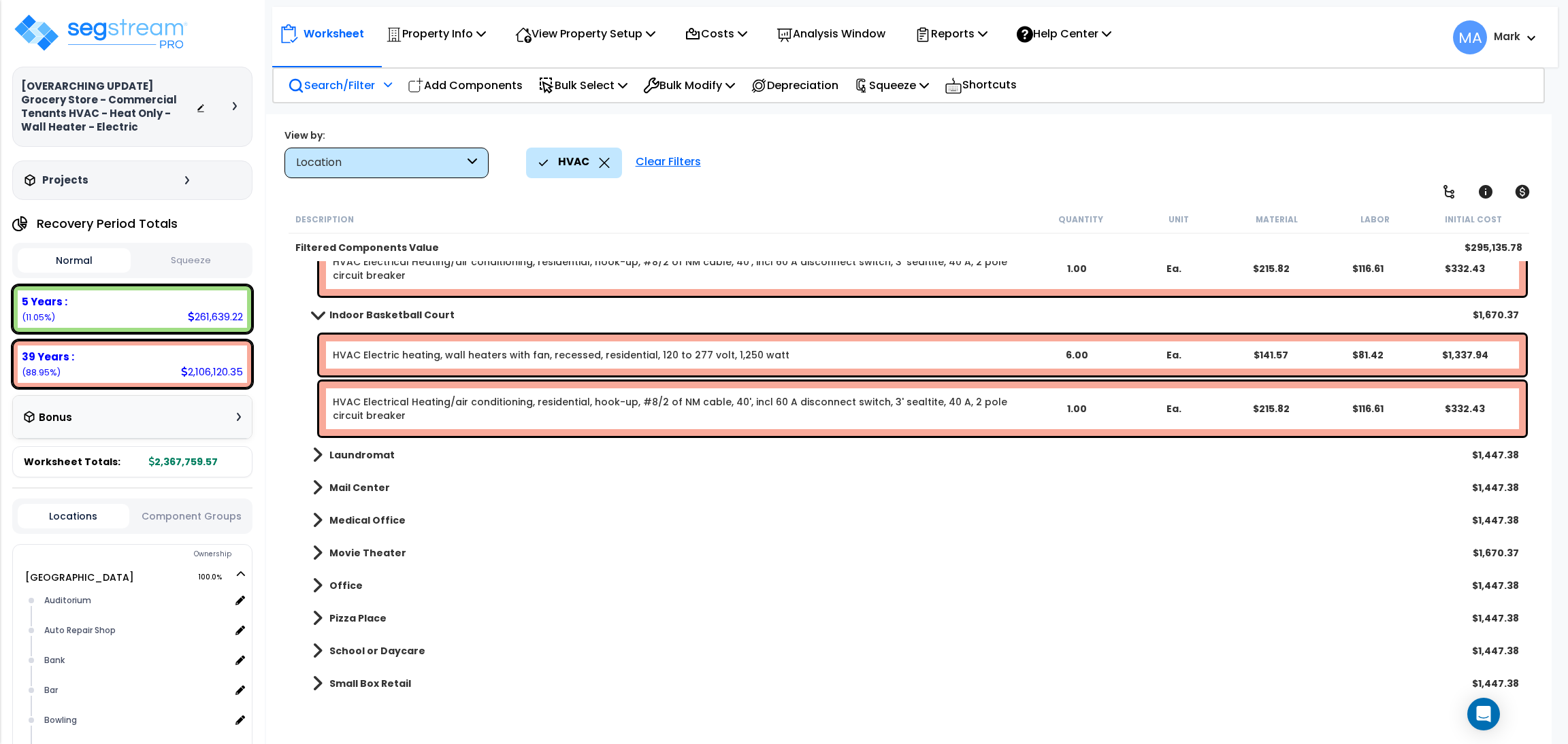
click at [366, 445] on link "Laundromat" at bounding box center [347, 455] width 96 height 19
click at [369, 463] on div "Laundromat $1,447.38" at bounding box center [909, 456] width 1233 height 33
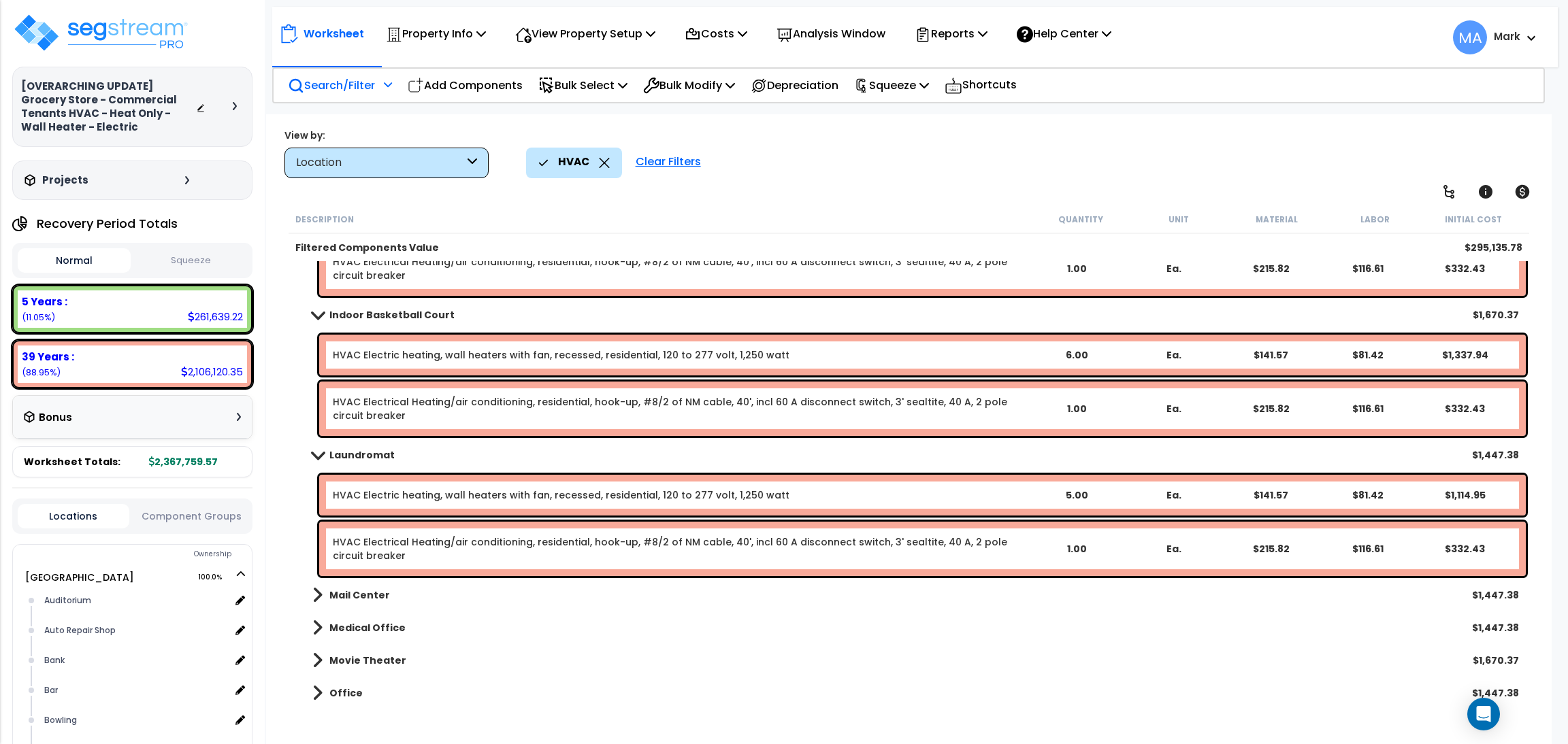
click at [354, 588] on b "Mail Center" at bounding box center [359, 594] width 61 height 14
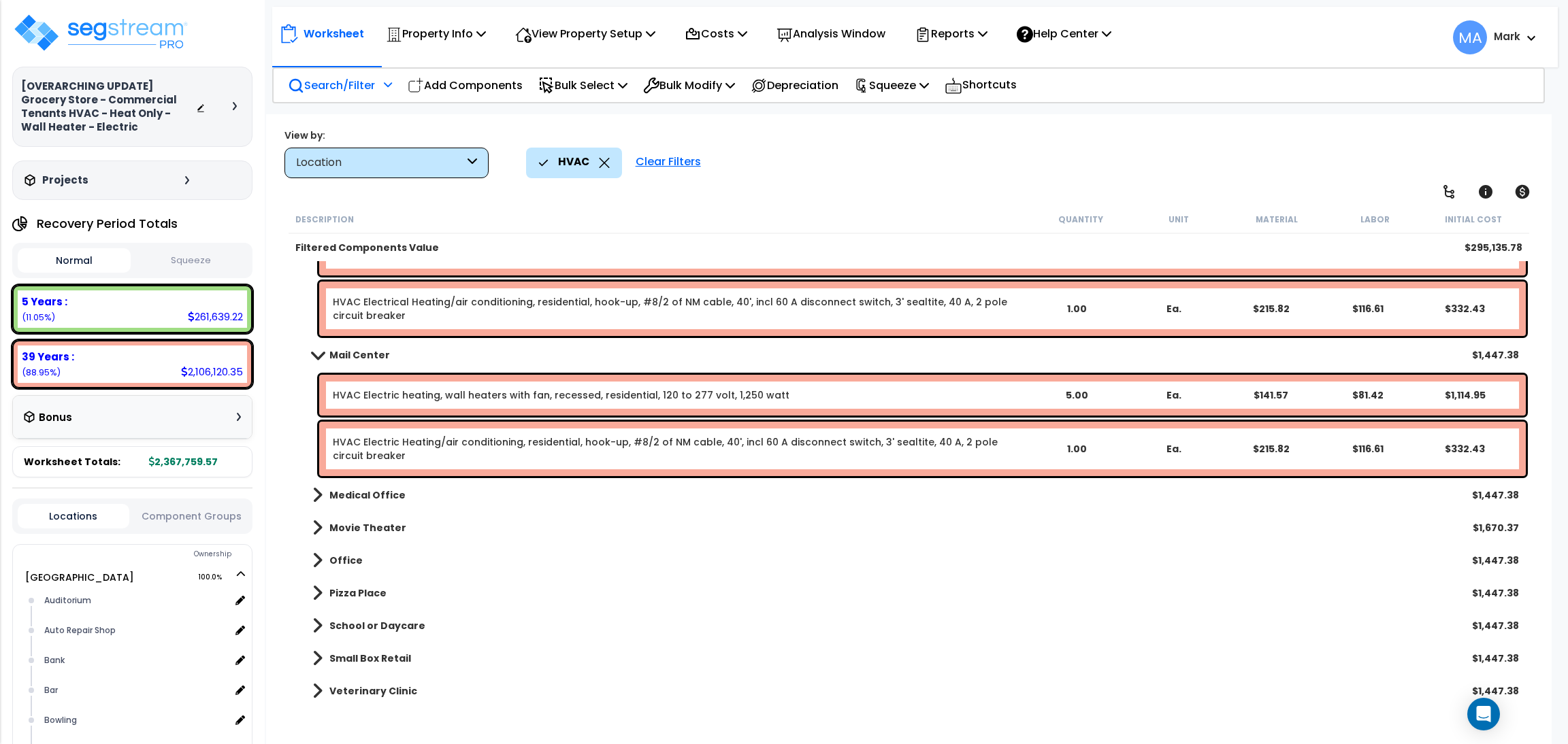
scroll to position [2792, 0]
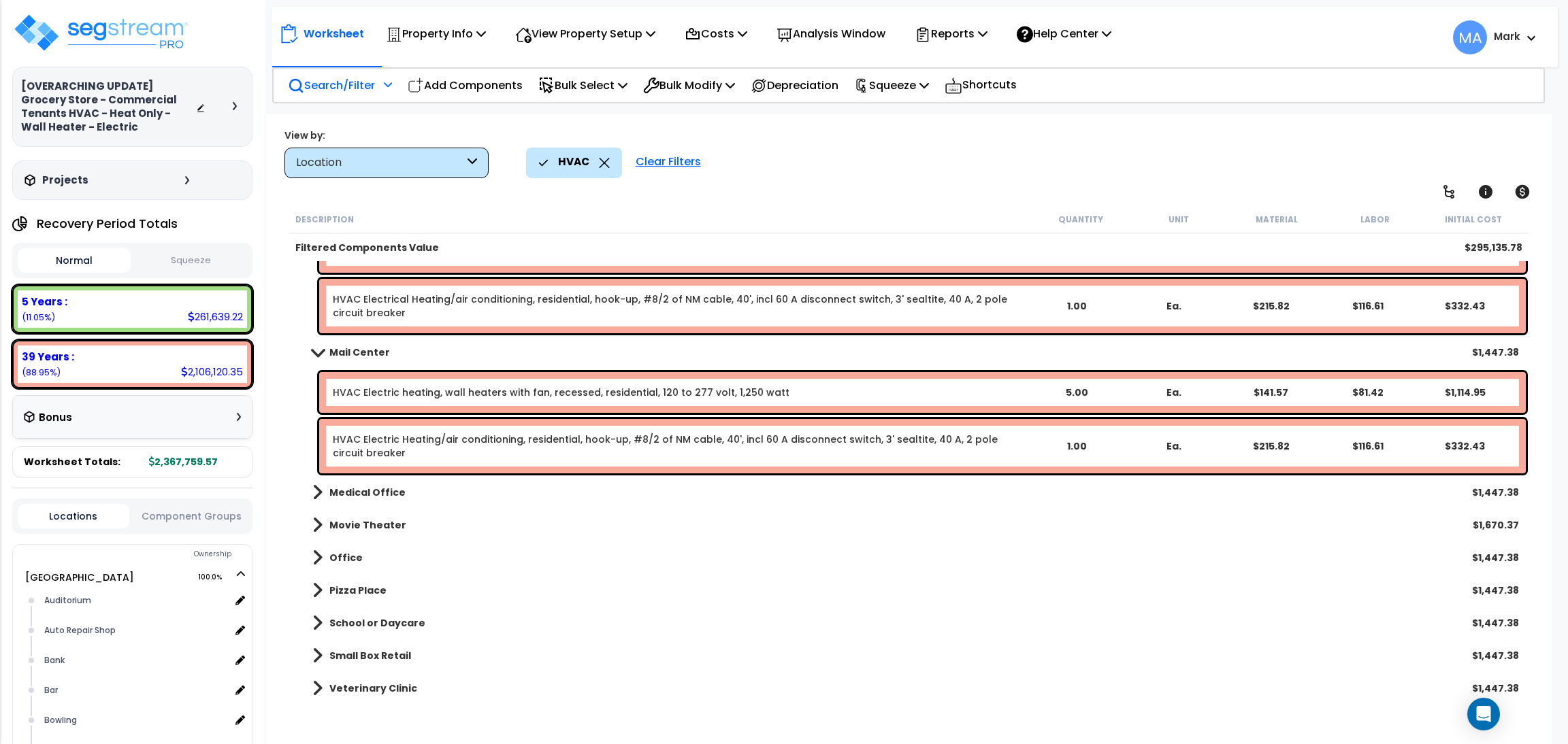
click at [369, 495] on b "Medical Office" at bounding box center [367, 492] width 76 height 14
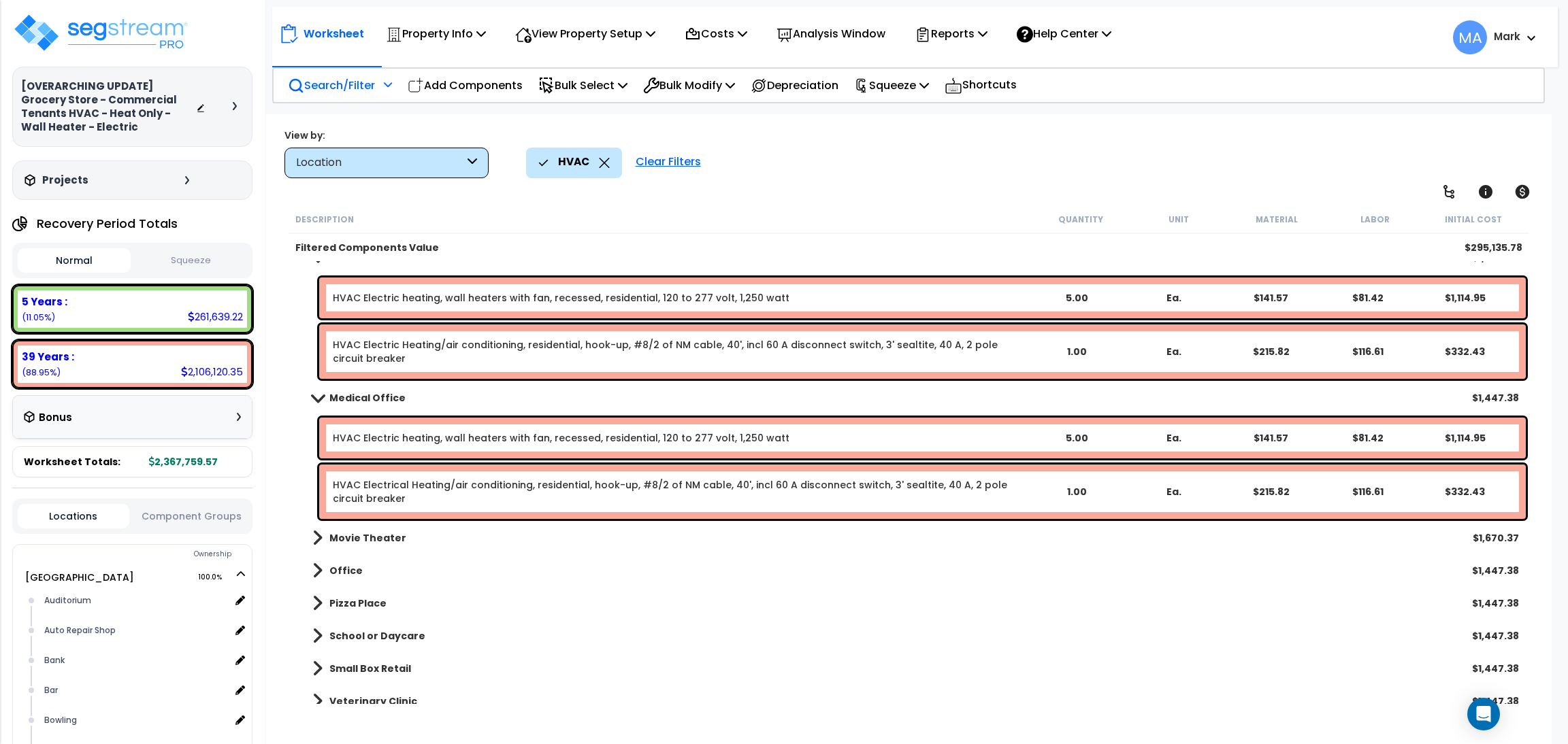
scroll to position [2894, 0]
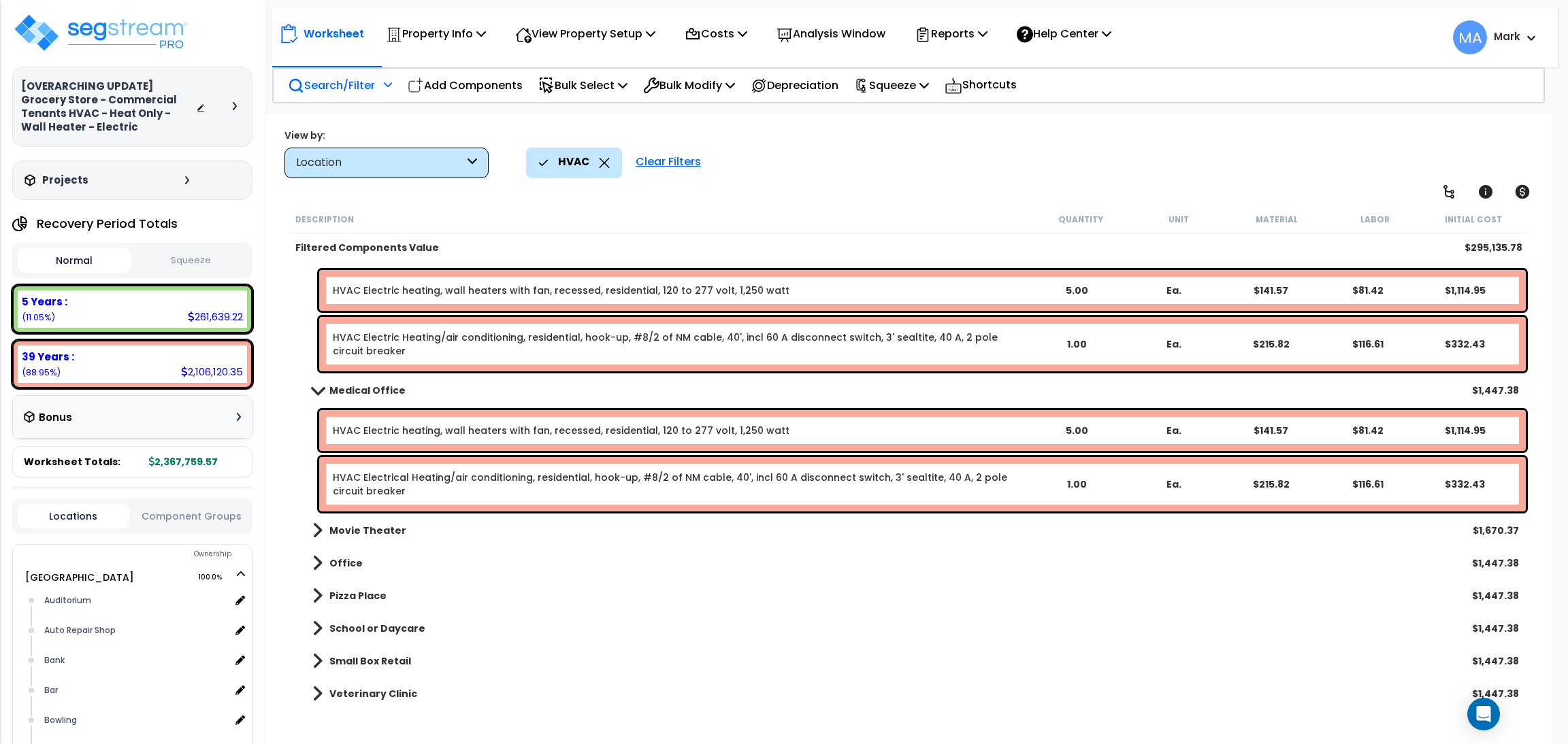
click at [381, 527] on b "Movie Theater" at bounding box center [368, 530] width 77 height 14
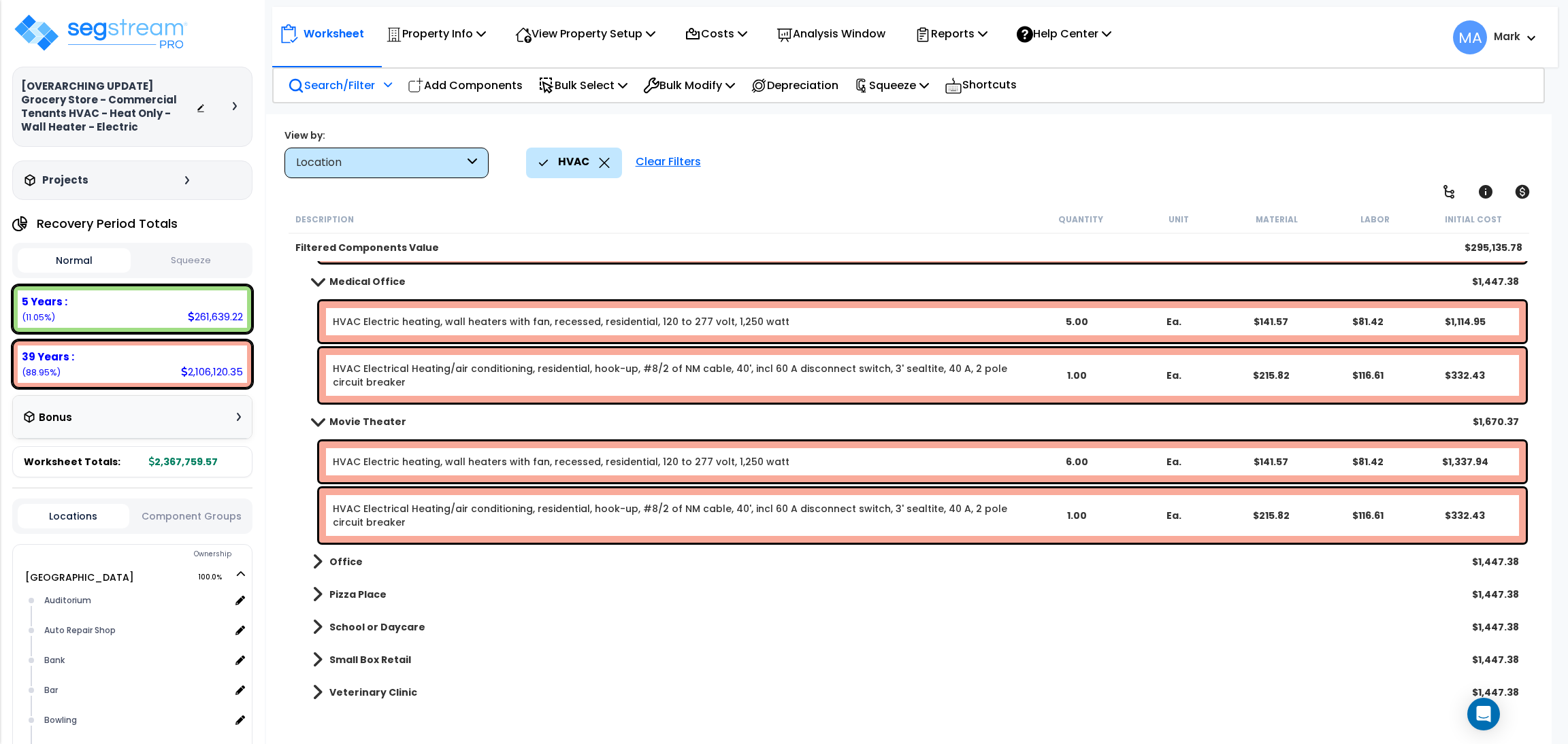
scroll to position [3007, 0]
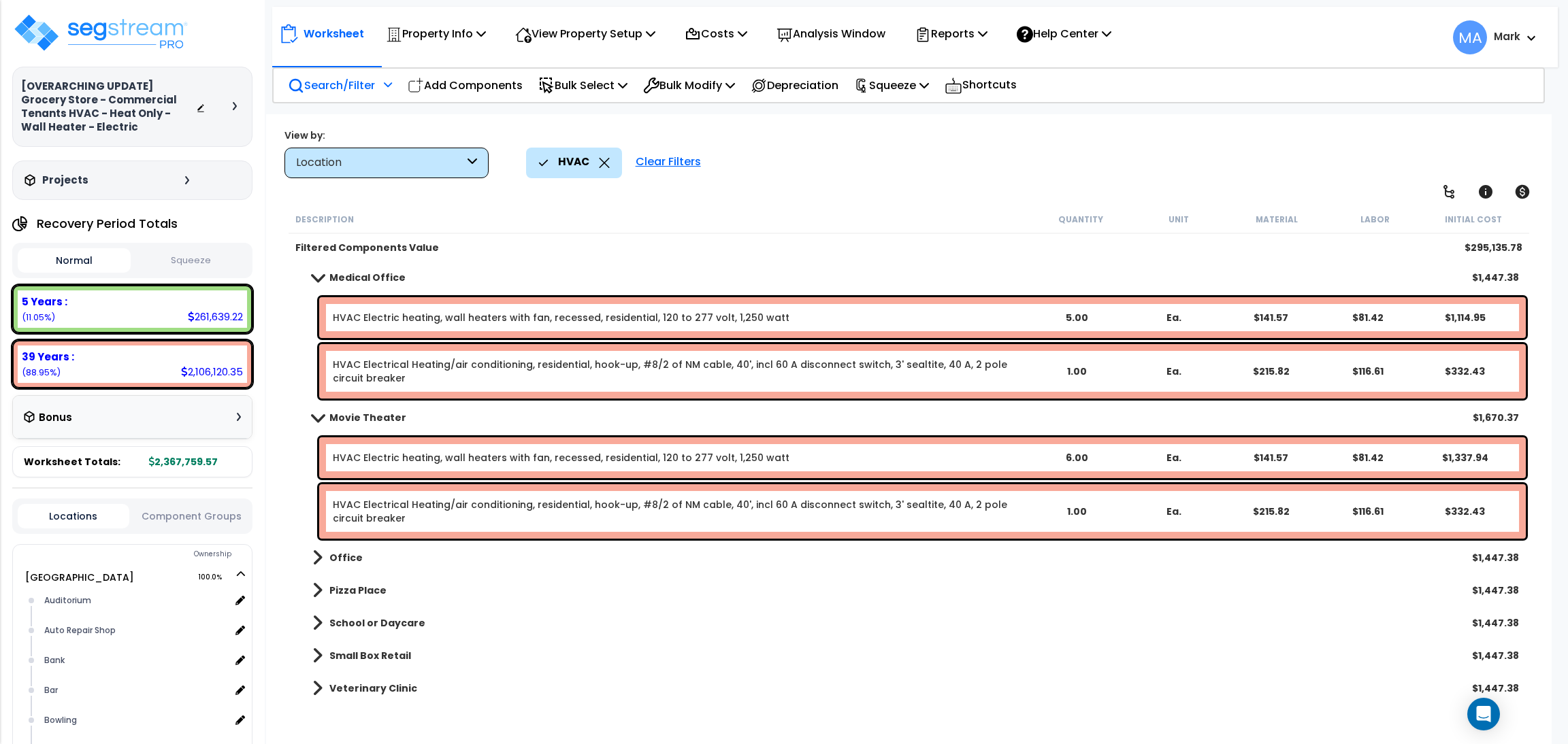
click at [338, 559] on b "Office" at bounding box center [346, 558] width 33 height 14
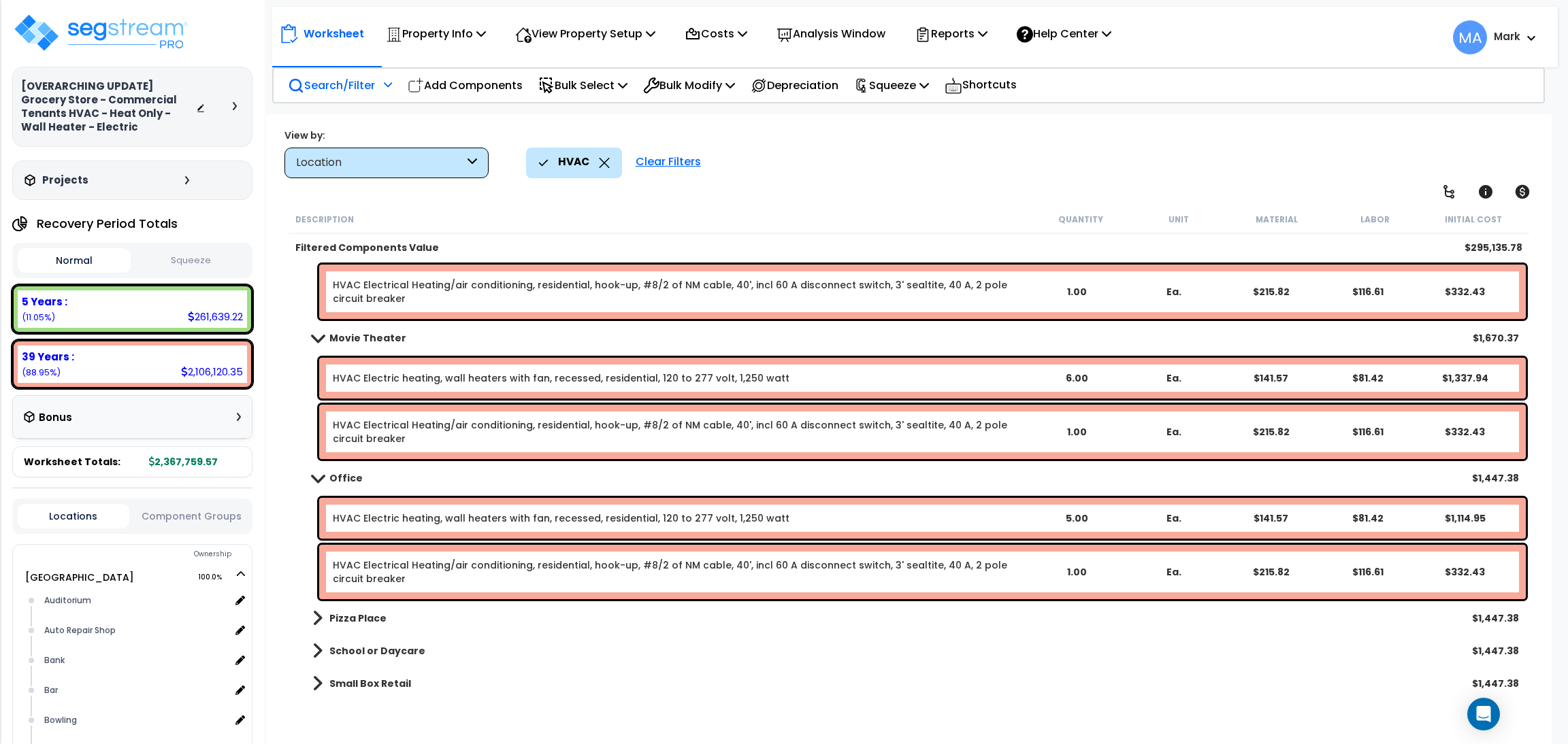
scroll to position [3115, 0]
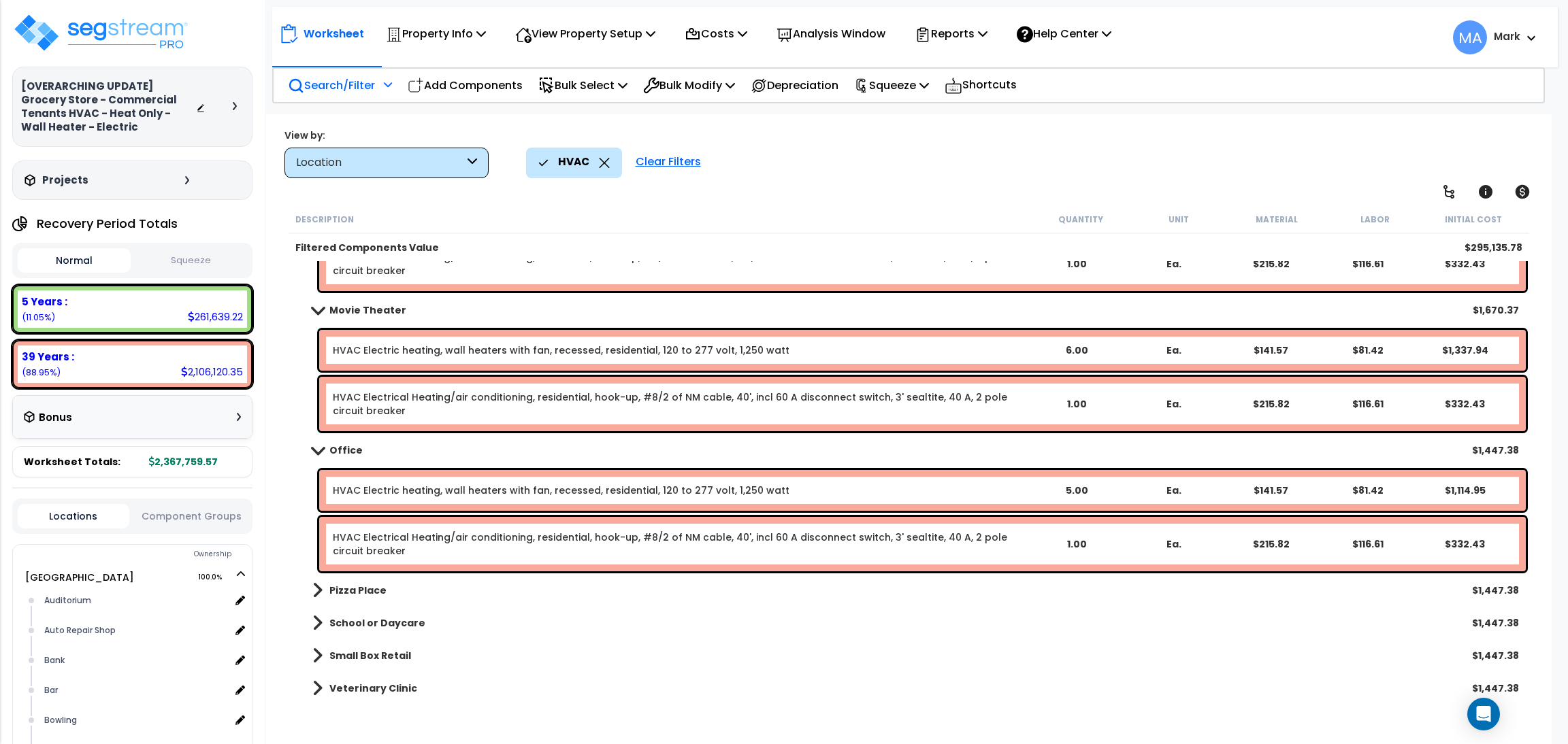
click at [327, 588] on link "Pizza Place" at bounding box center [343, 590] width 88 height 19
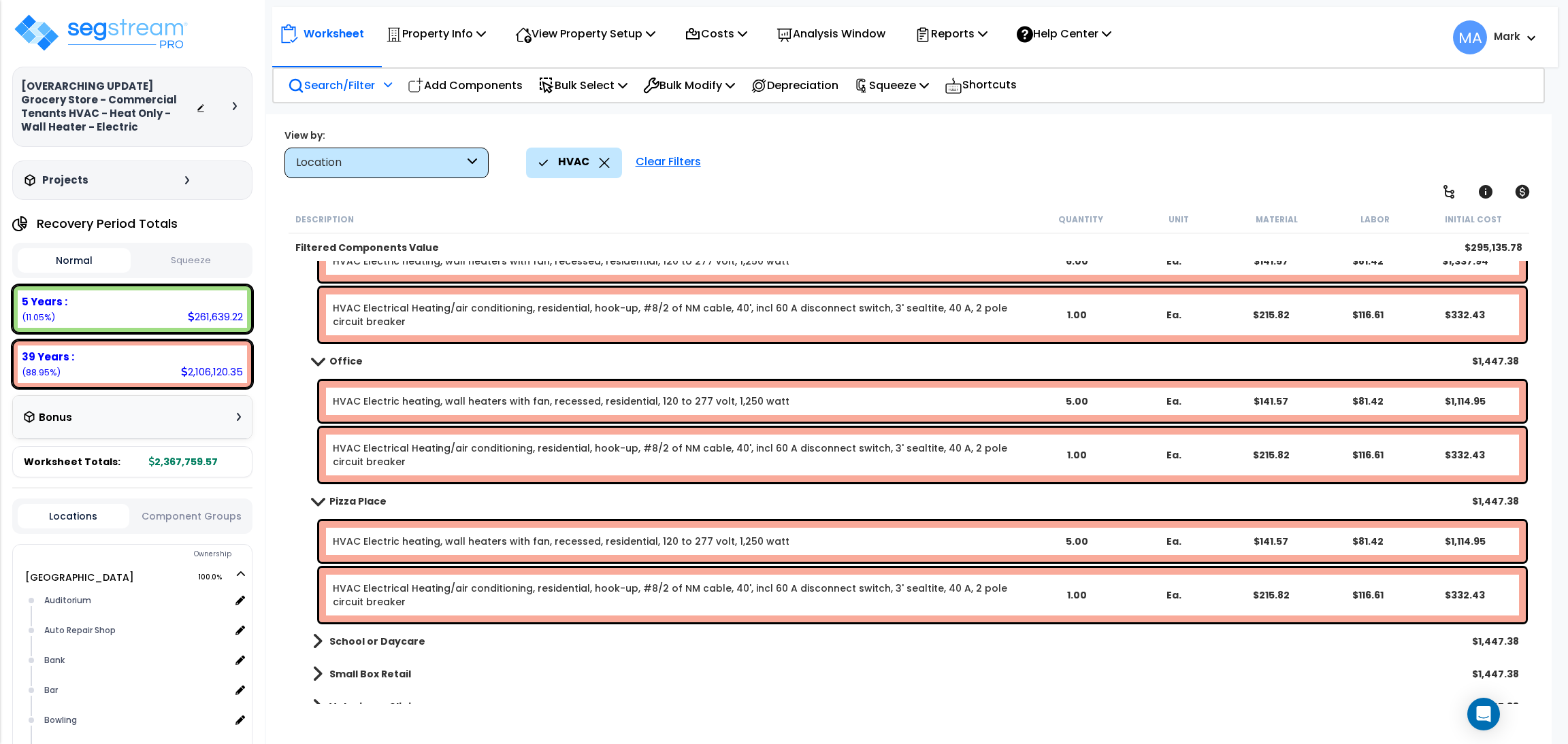
scroll to position [3222, 0]
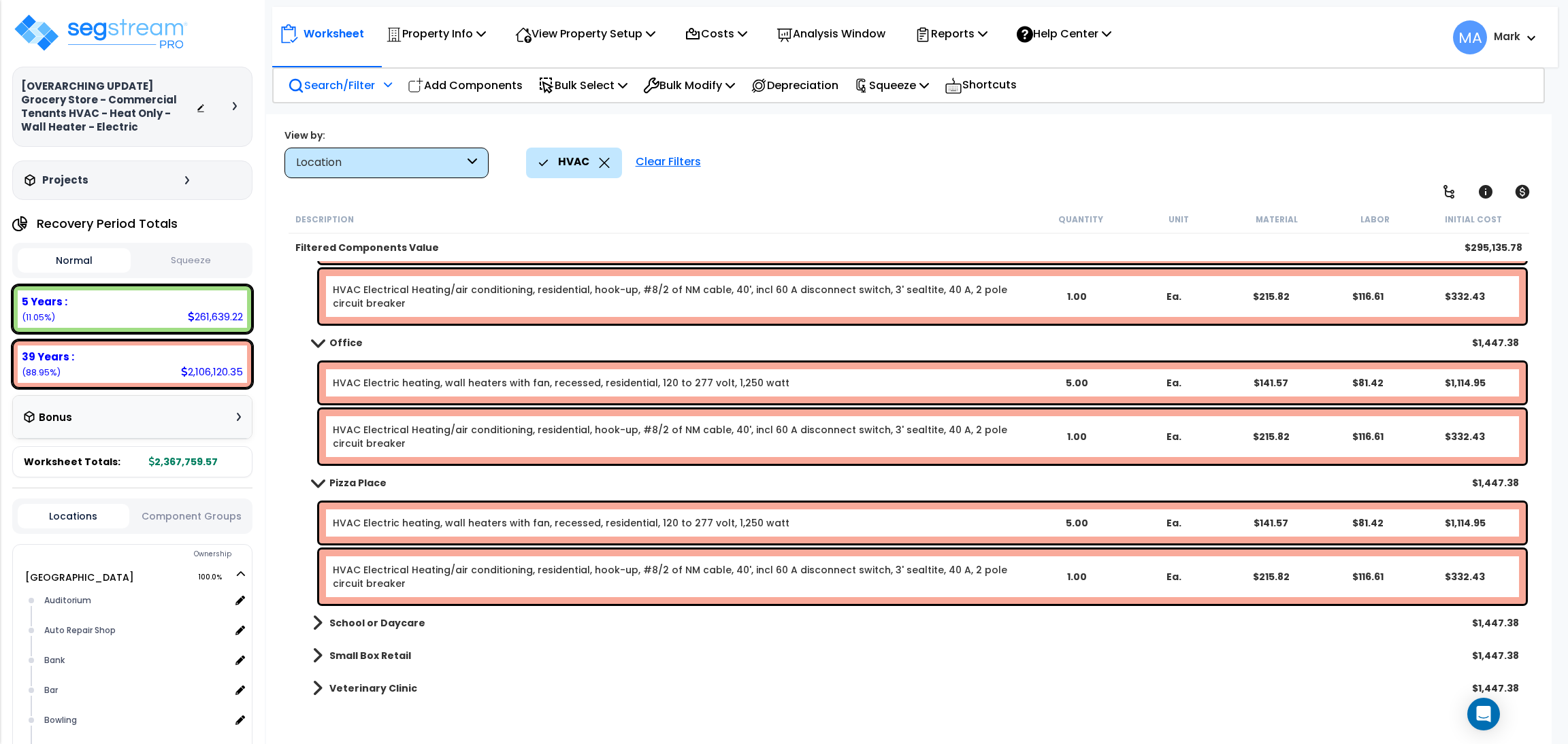
click at [366, 617] on b "School or Daycare" at bounding box center [377, 623] width 96 height 14
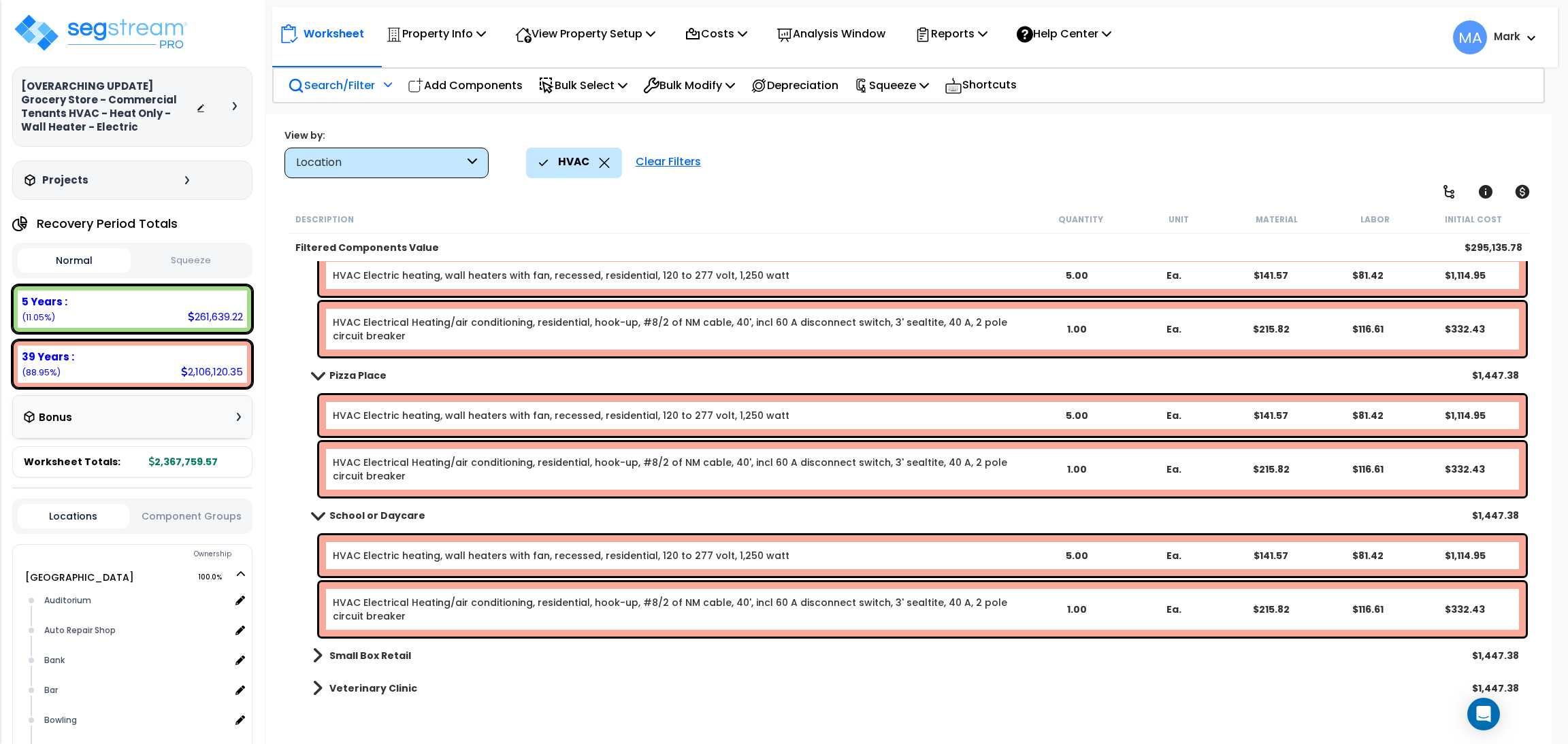
scroll to position [59, 0]
click at [370, 646] on link "Small Box Retail" at bounding box center [355, 655] width 112 height 19
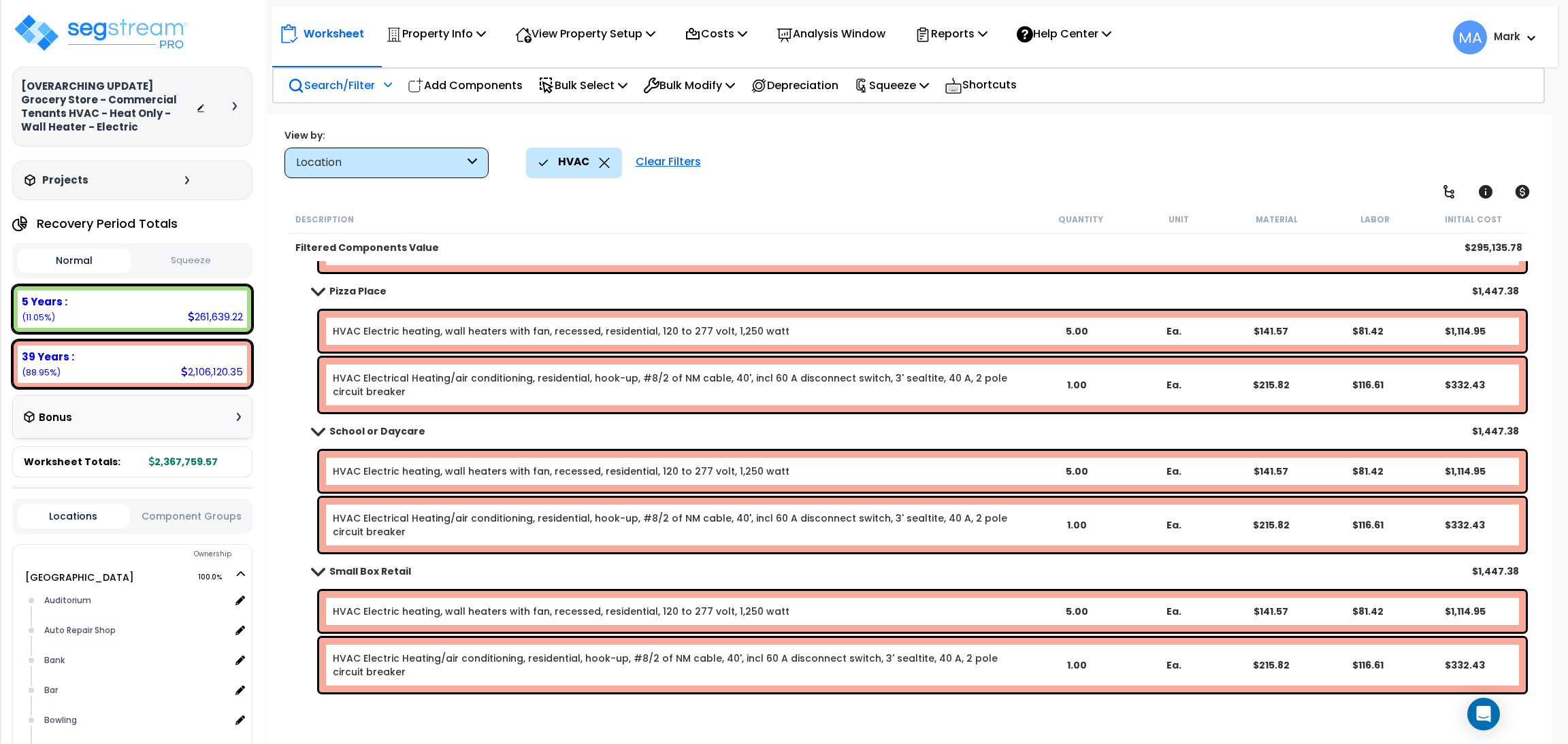
scroll to position [3437, 0]
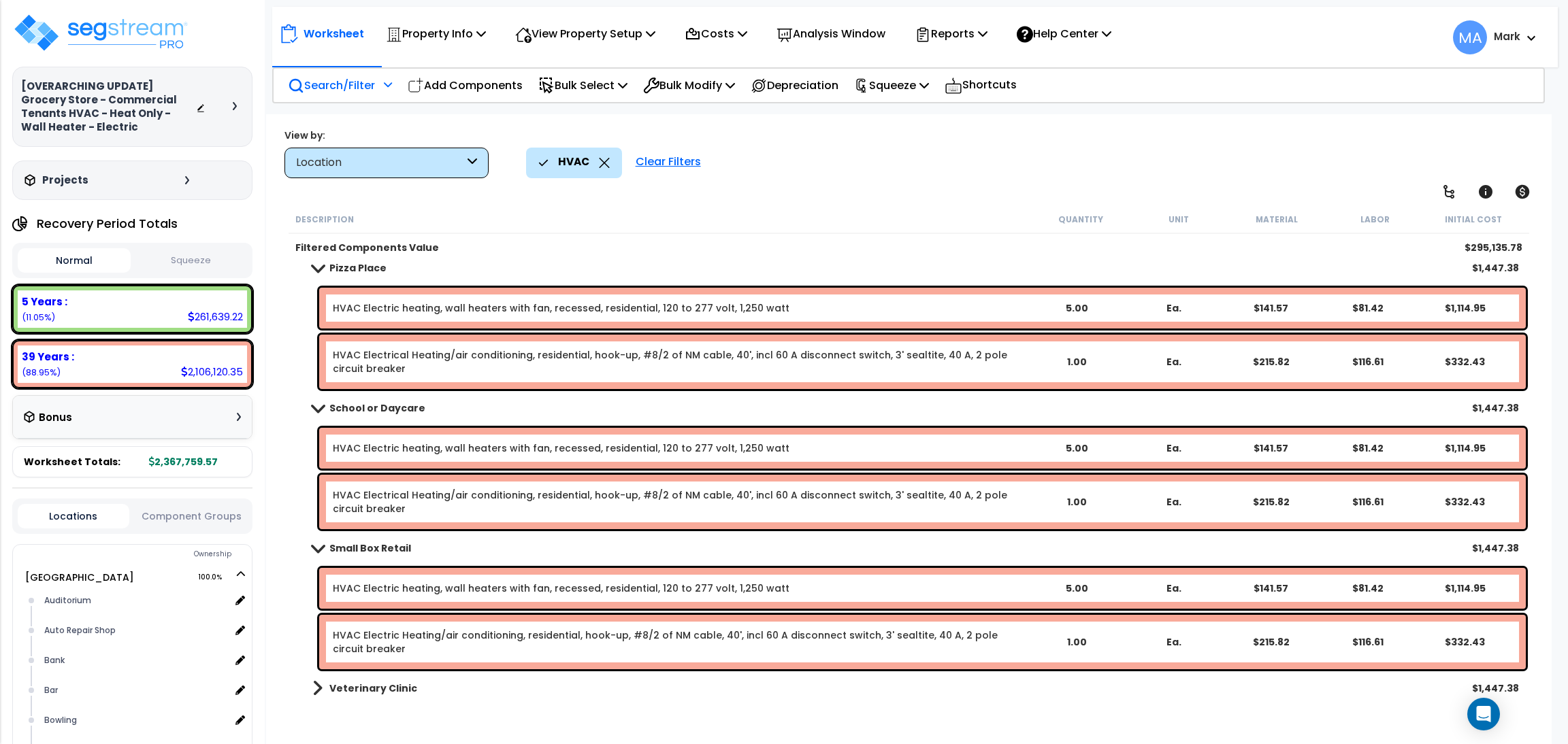
click at [374, 685] on b "Veterinary Clinic" at bounding box center [373, 688] width 88 height 14
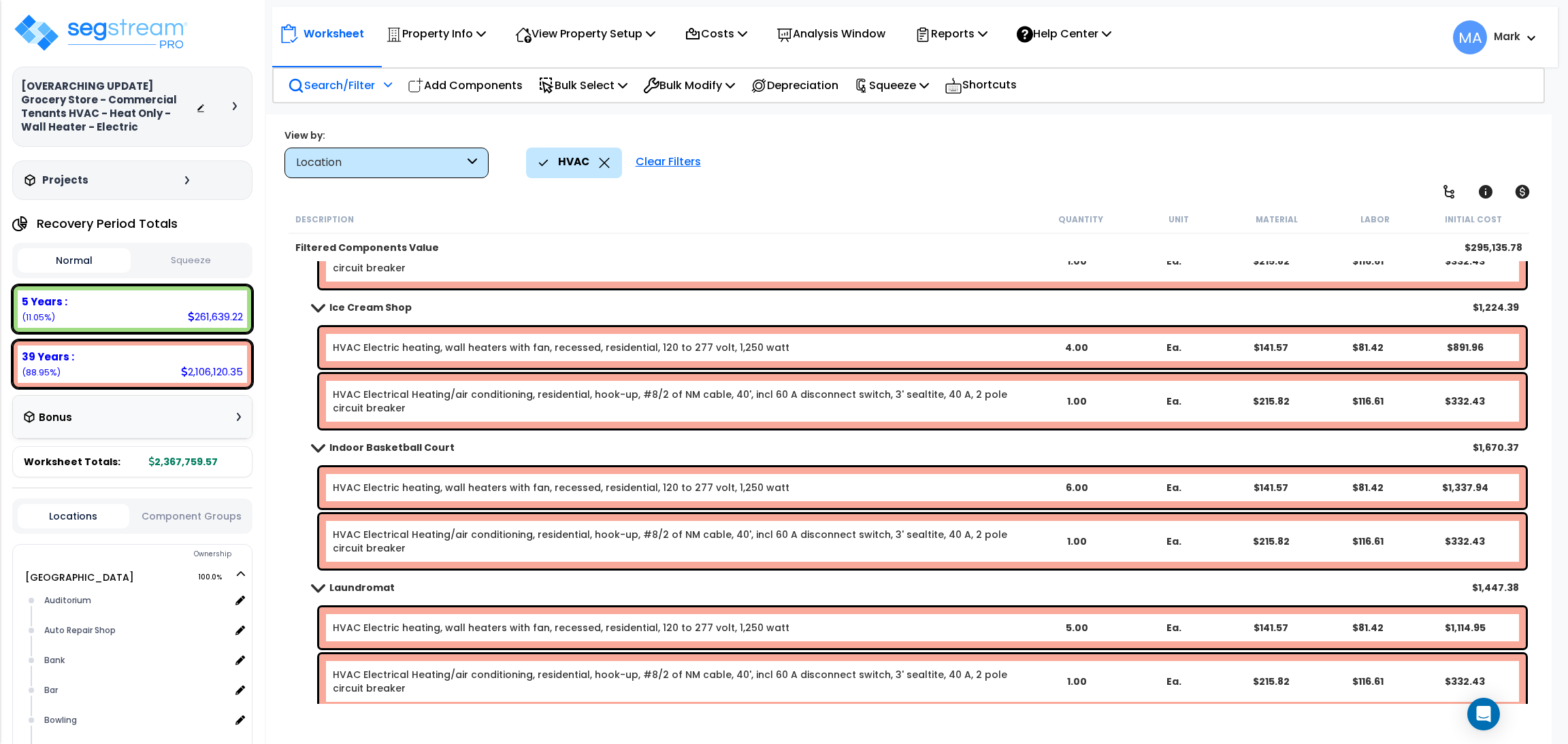
scroll to position [1907, 0]
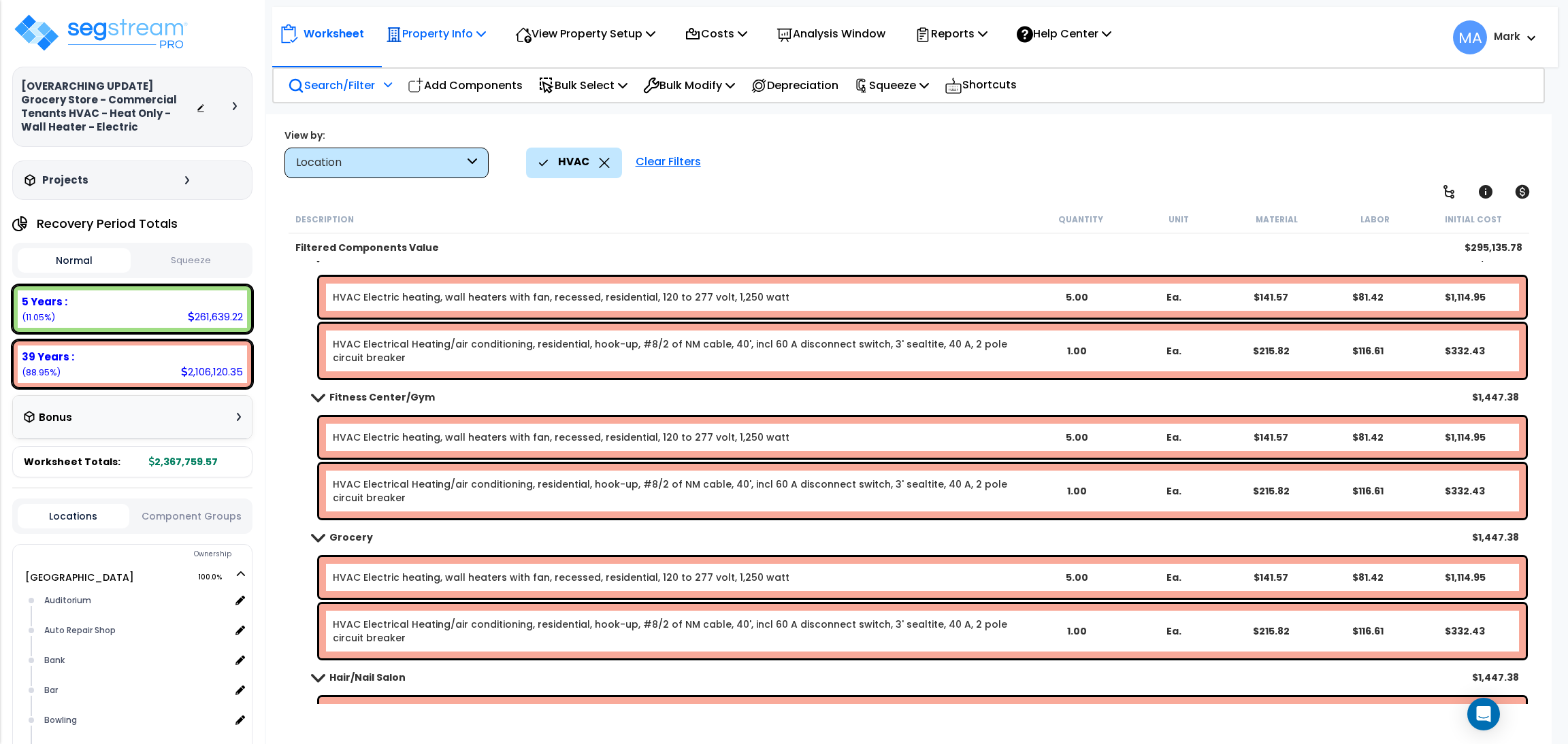
click at [462, 34] on p "Property Info" at bounding box center [436, 34] width 100 height 18
click at [469, 123] on link "Template property" at bounding box center [446, 122] width 135 height 28
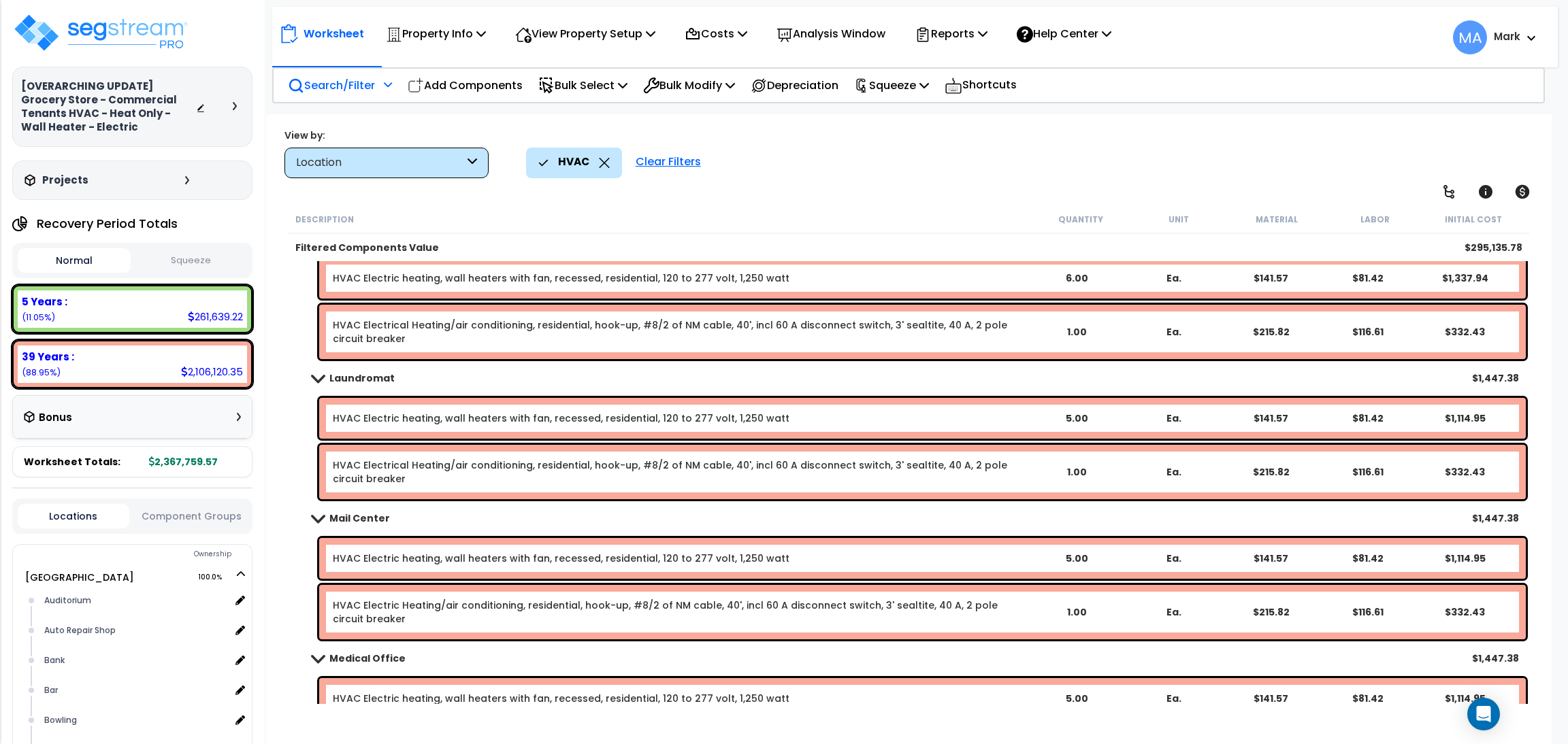
scroll to position [3034, 0]
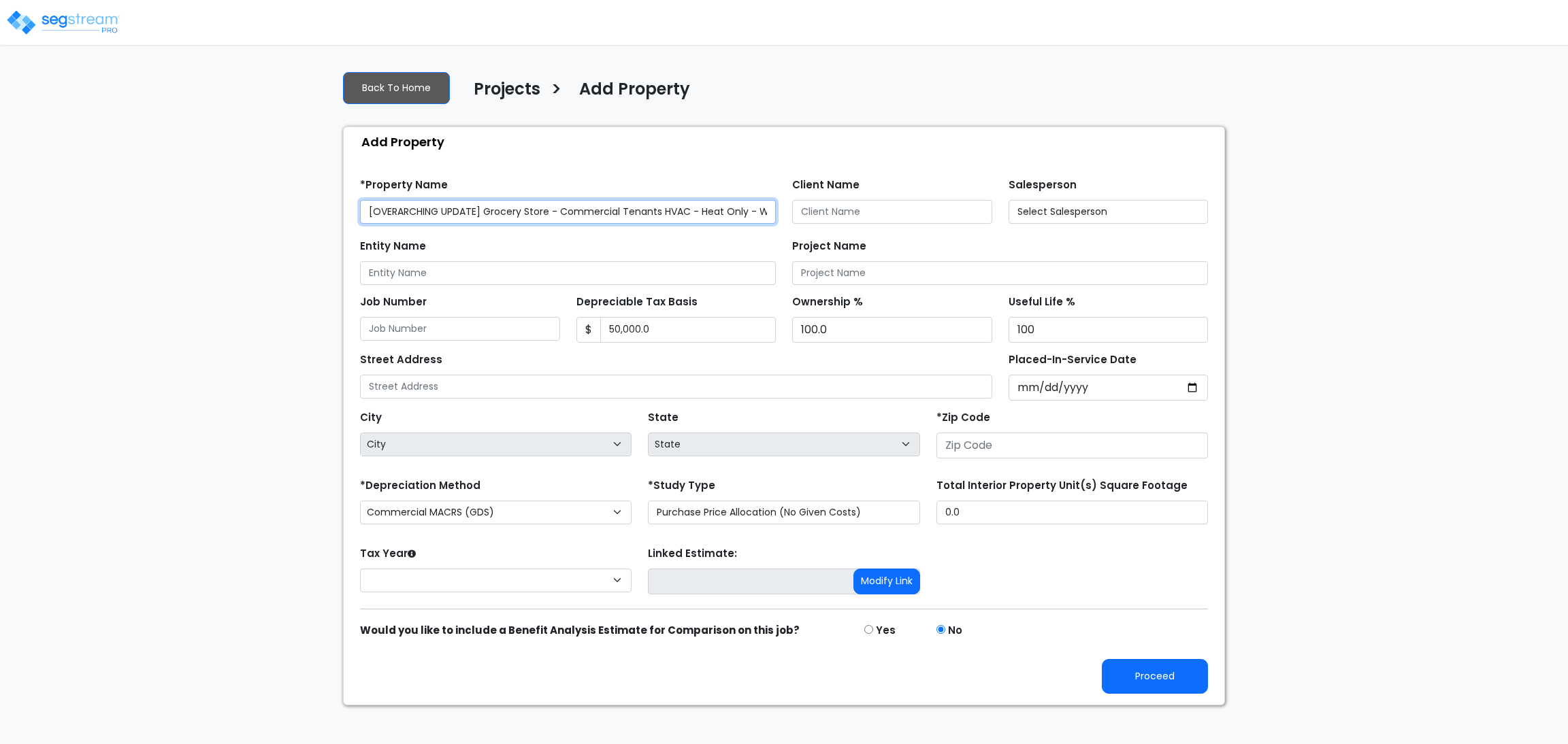
type input "None"
type input "28602"
select select "2025"
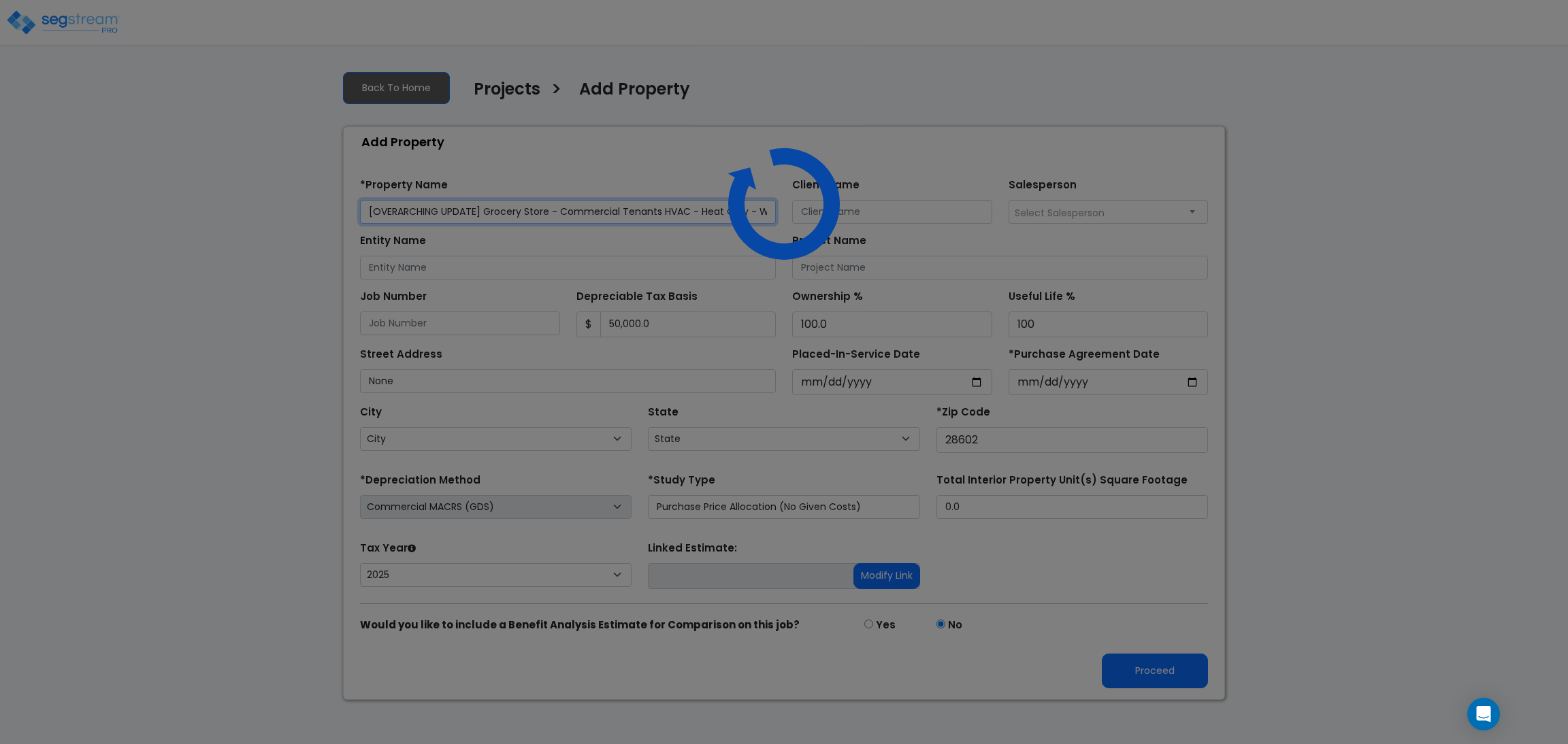
select select "NC"
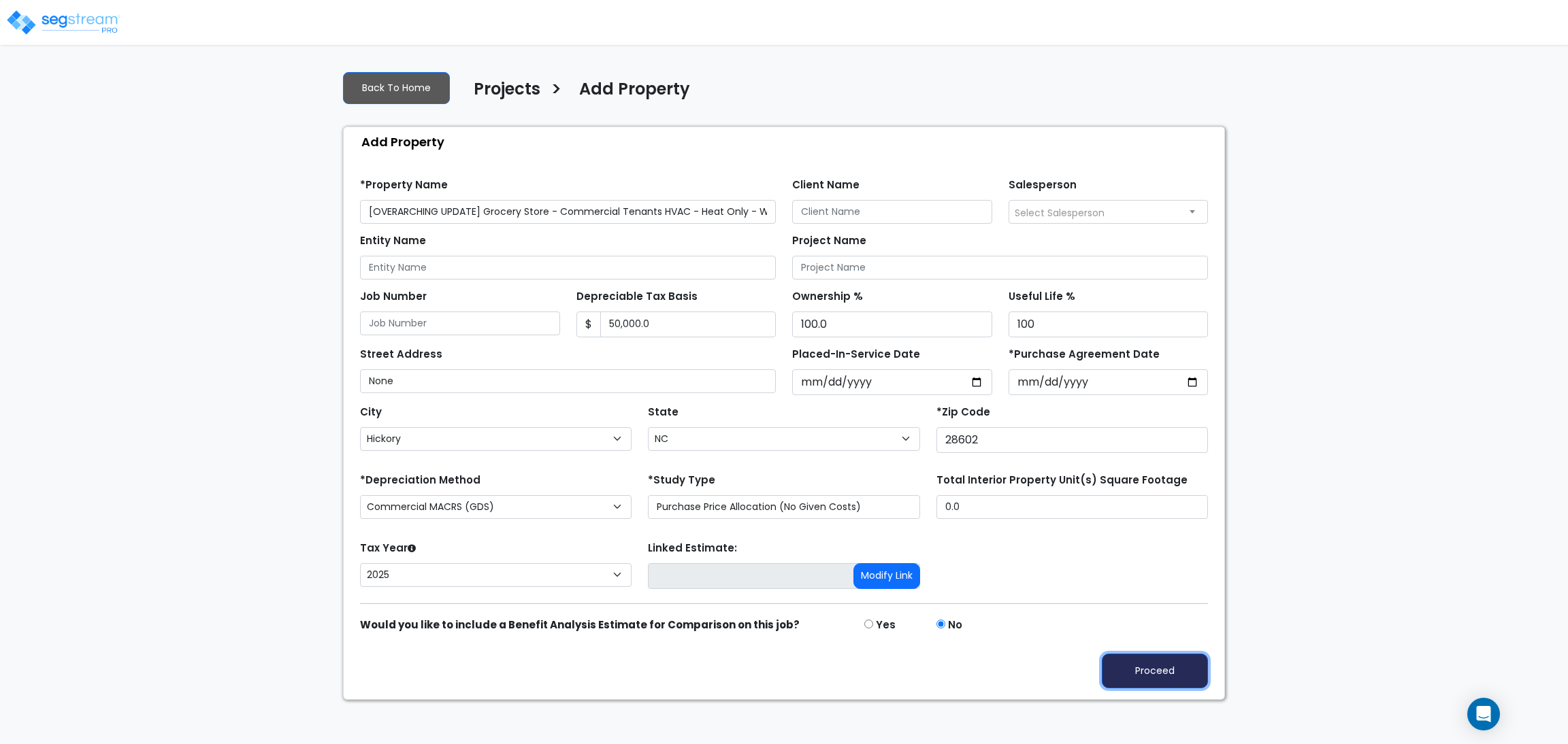
click at [1142, 681] on button "Proceed" at bounding box center [1154, 671] width 106 height 35
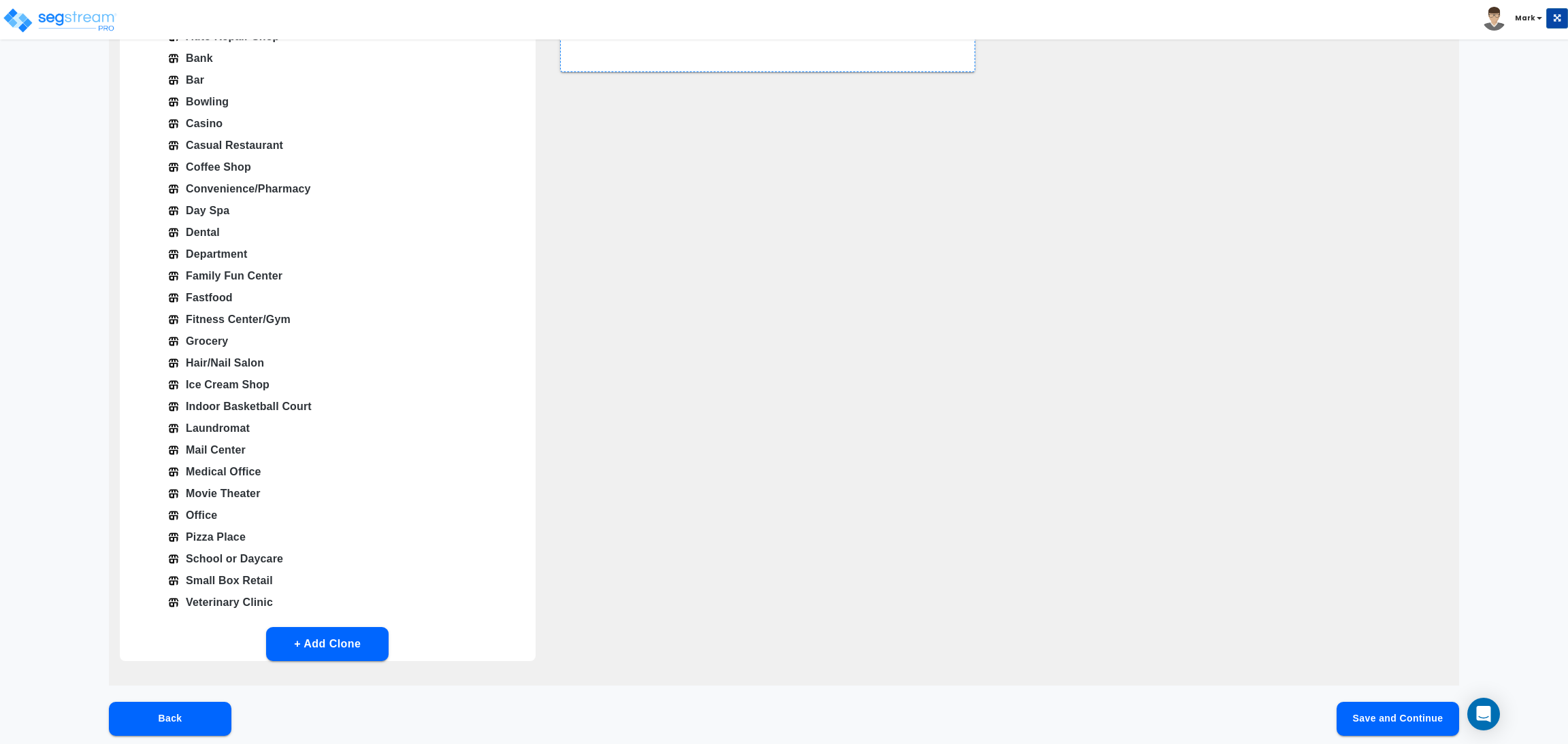
scroll to position [284, 0]
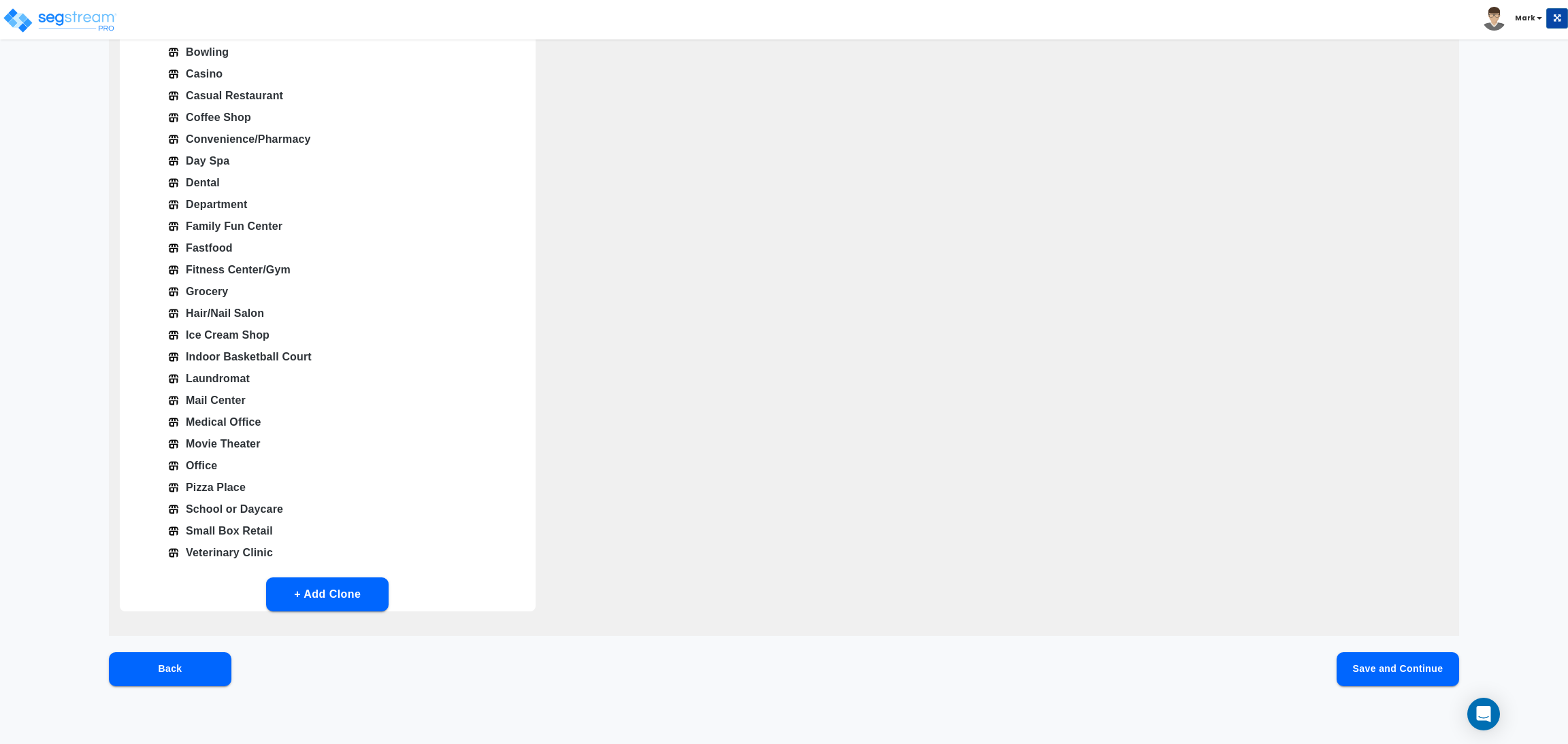
click at [1385, 667] on button "Save and Continue" at bounding box center [1397, 669] width 122 height 34
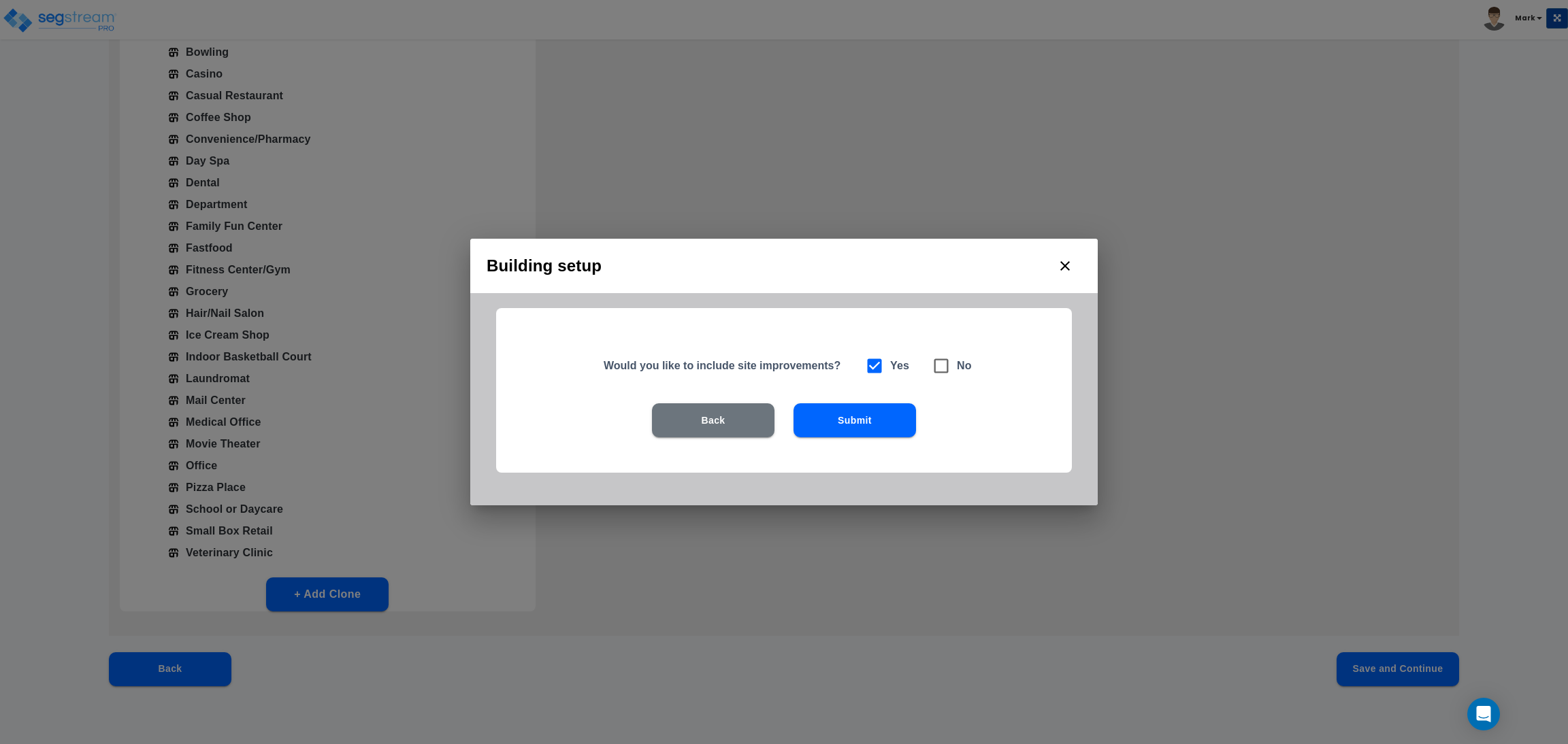
click at [965, 366] on h6 "No" at bounding box center [964, 366] width 15 height 19
click at [944, 365] on icon at bounding box center [941, 366] width 19 height 19
checkbox input "false"
checkbox input "true"
click at [899, 421] on button "Submit" at bounding box center [854, 420] width 122 height 34
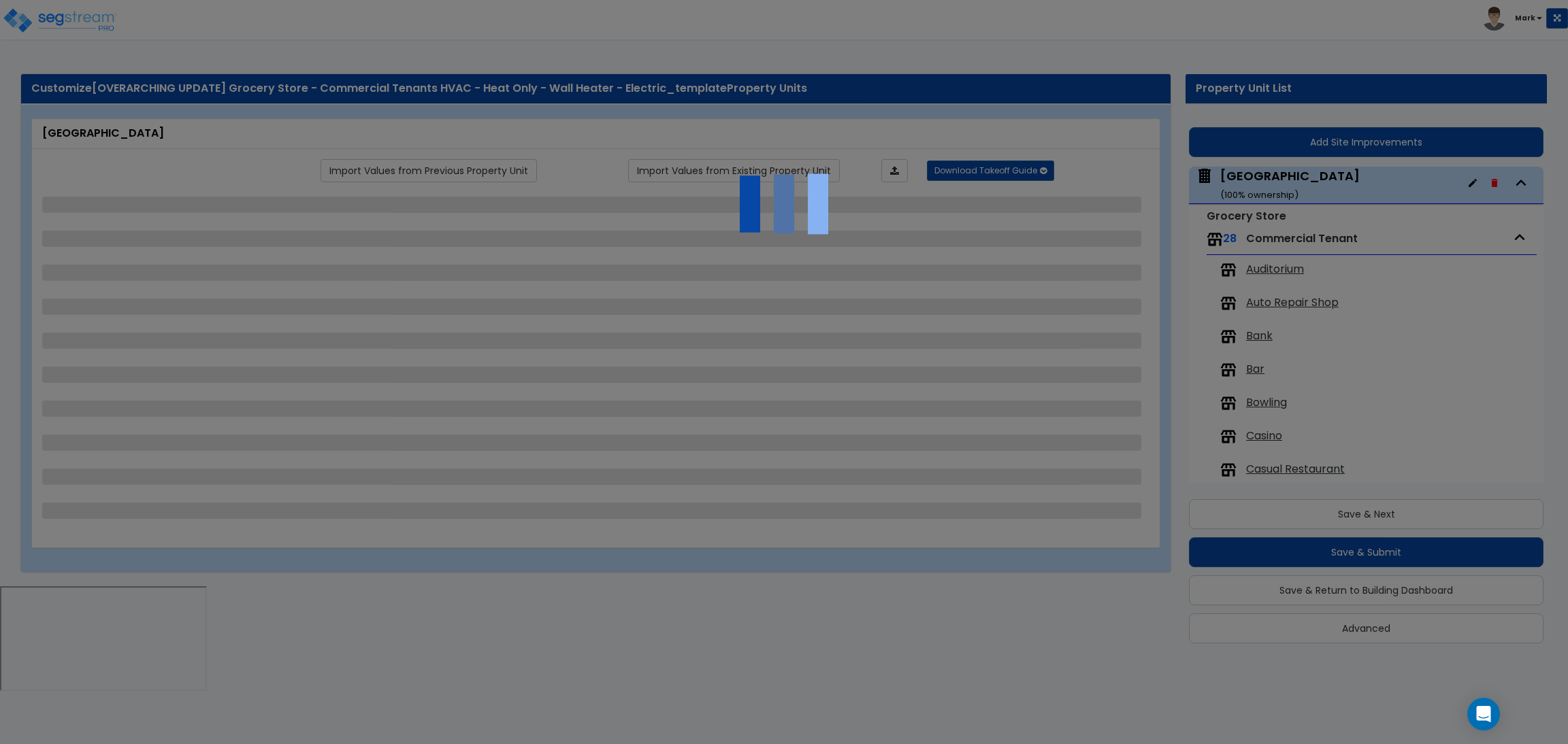
scroll to position [55, 0]
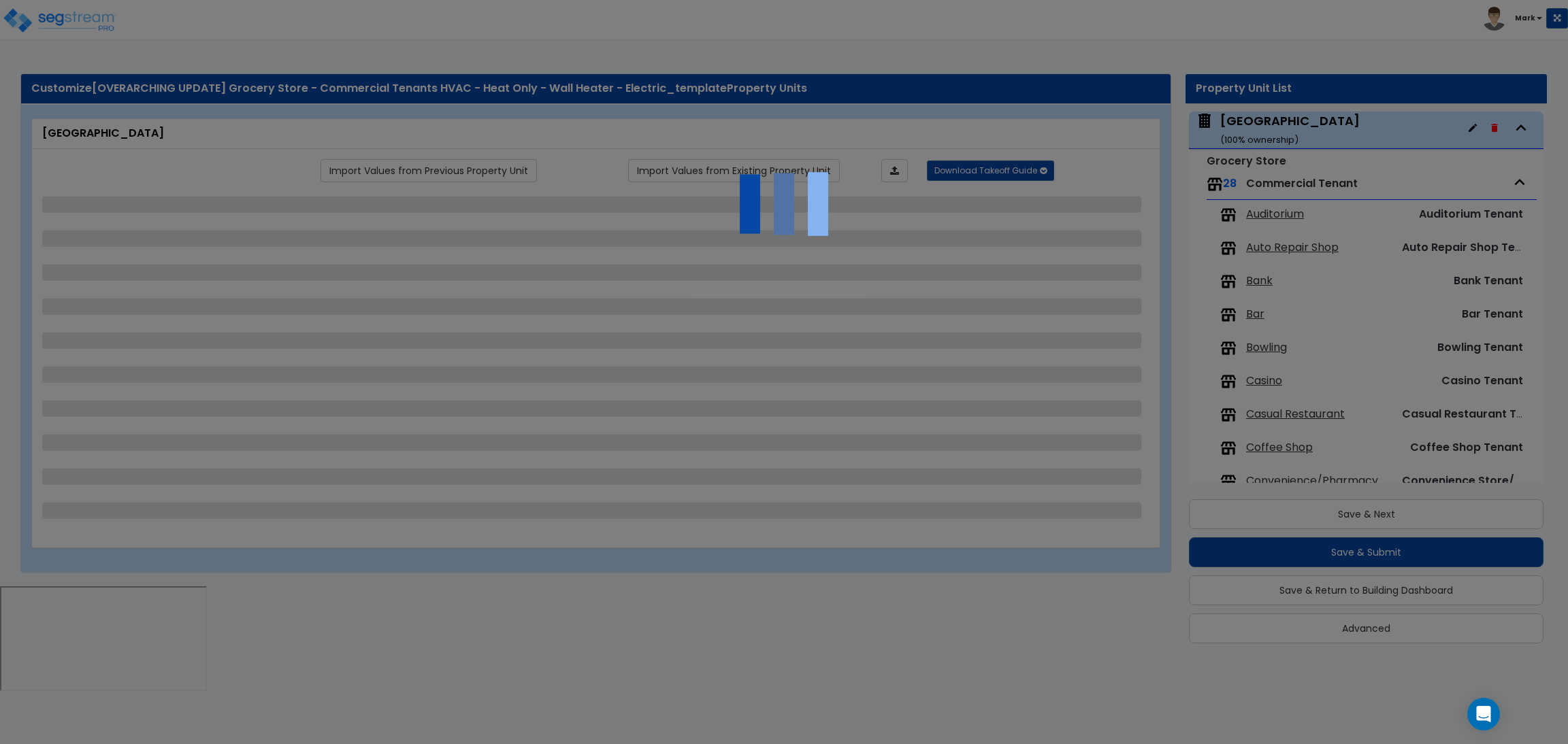
select select "3"
select select "1"
select select "10"
select select "2"
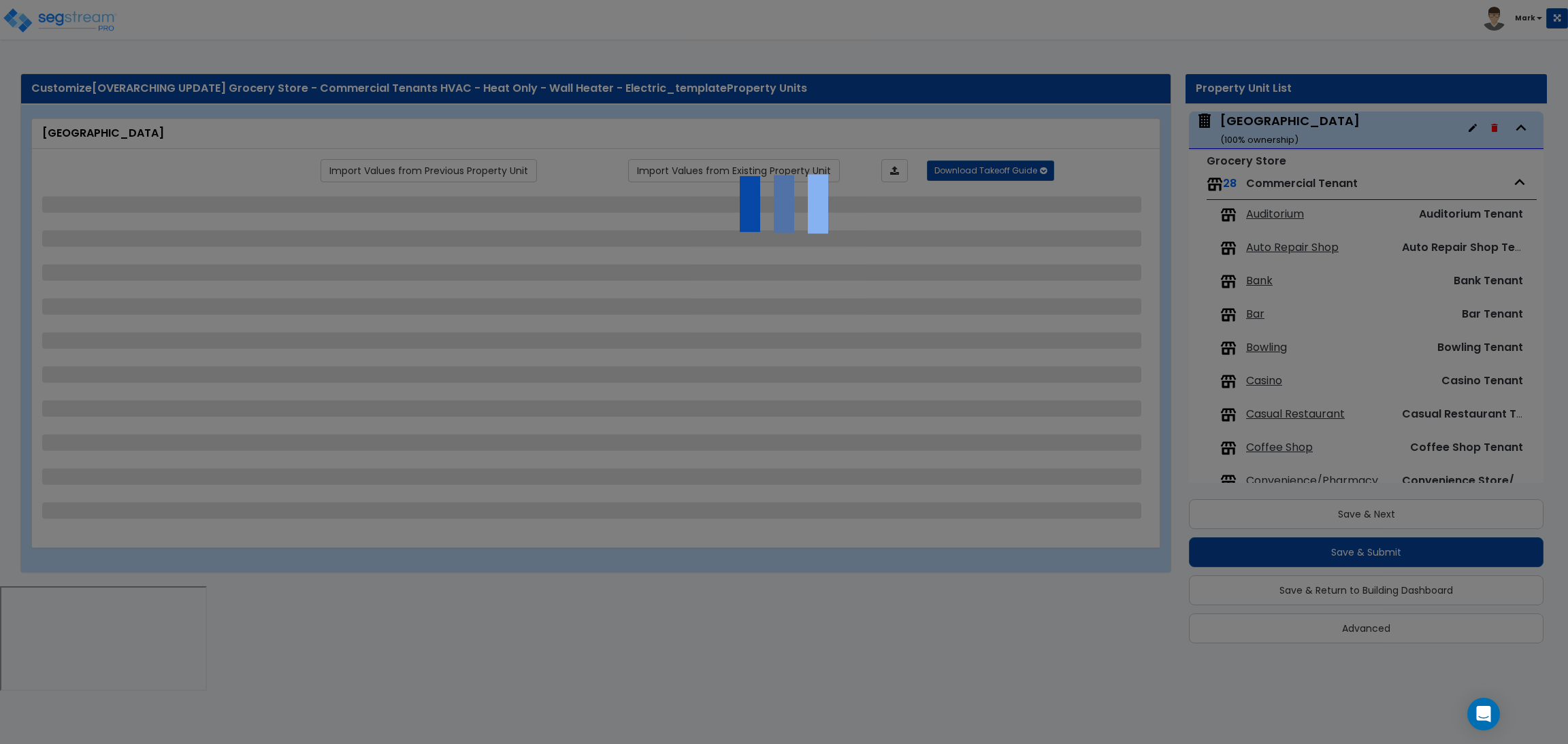
select select "1"
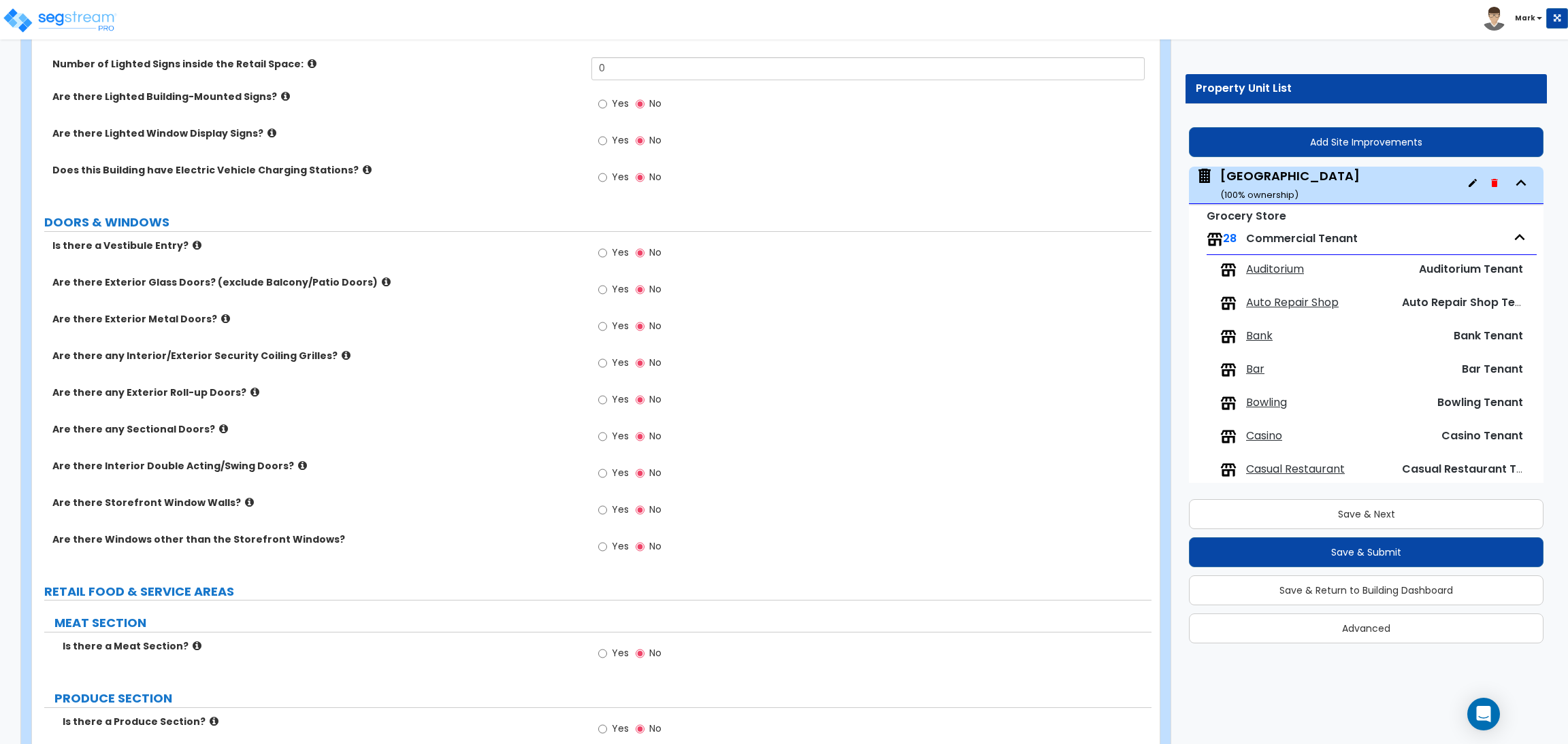
scroll to position [714, 0]
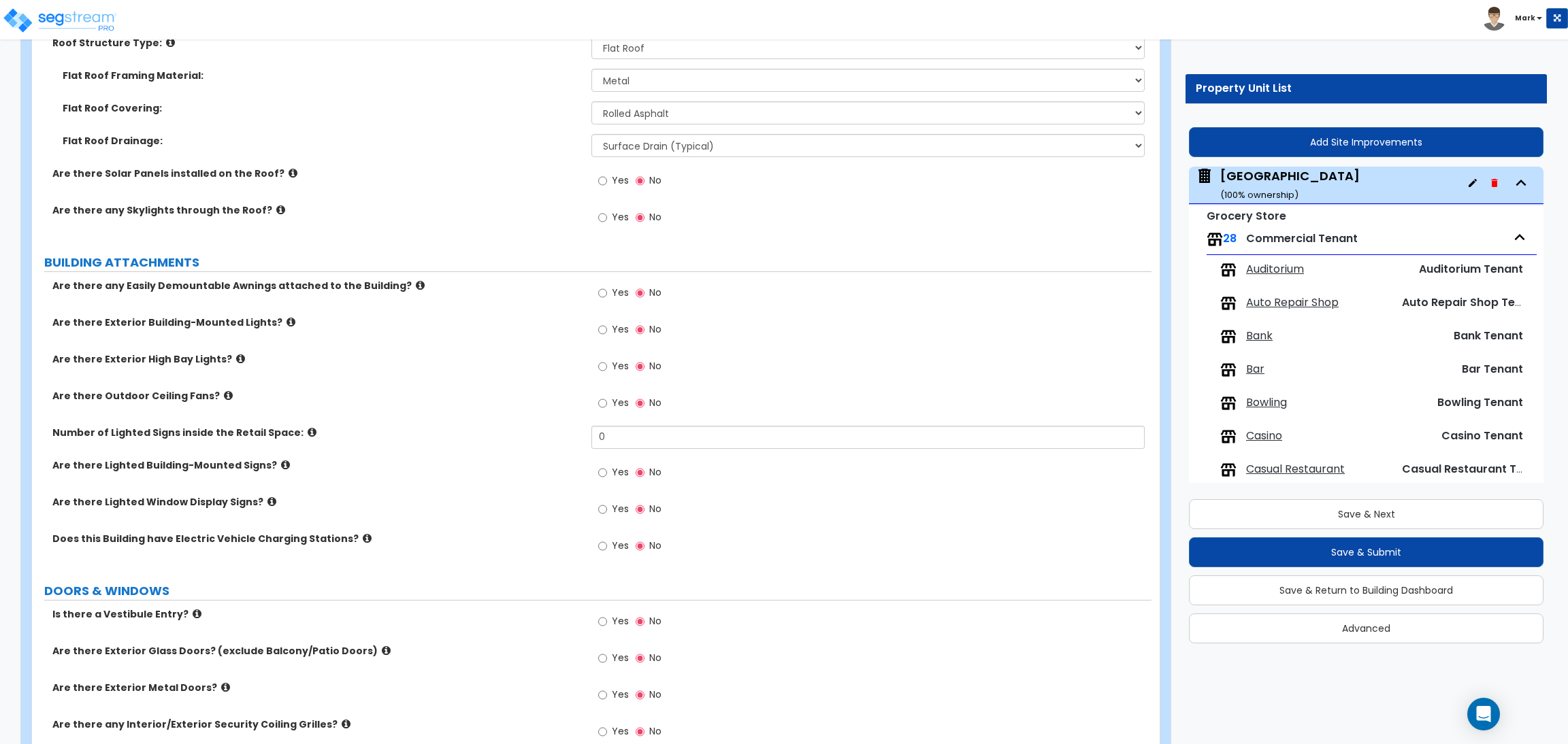
click at [1264, 265] on span "Auditorium" at bounding box center [1275, 269] width 58 height 16
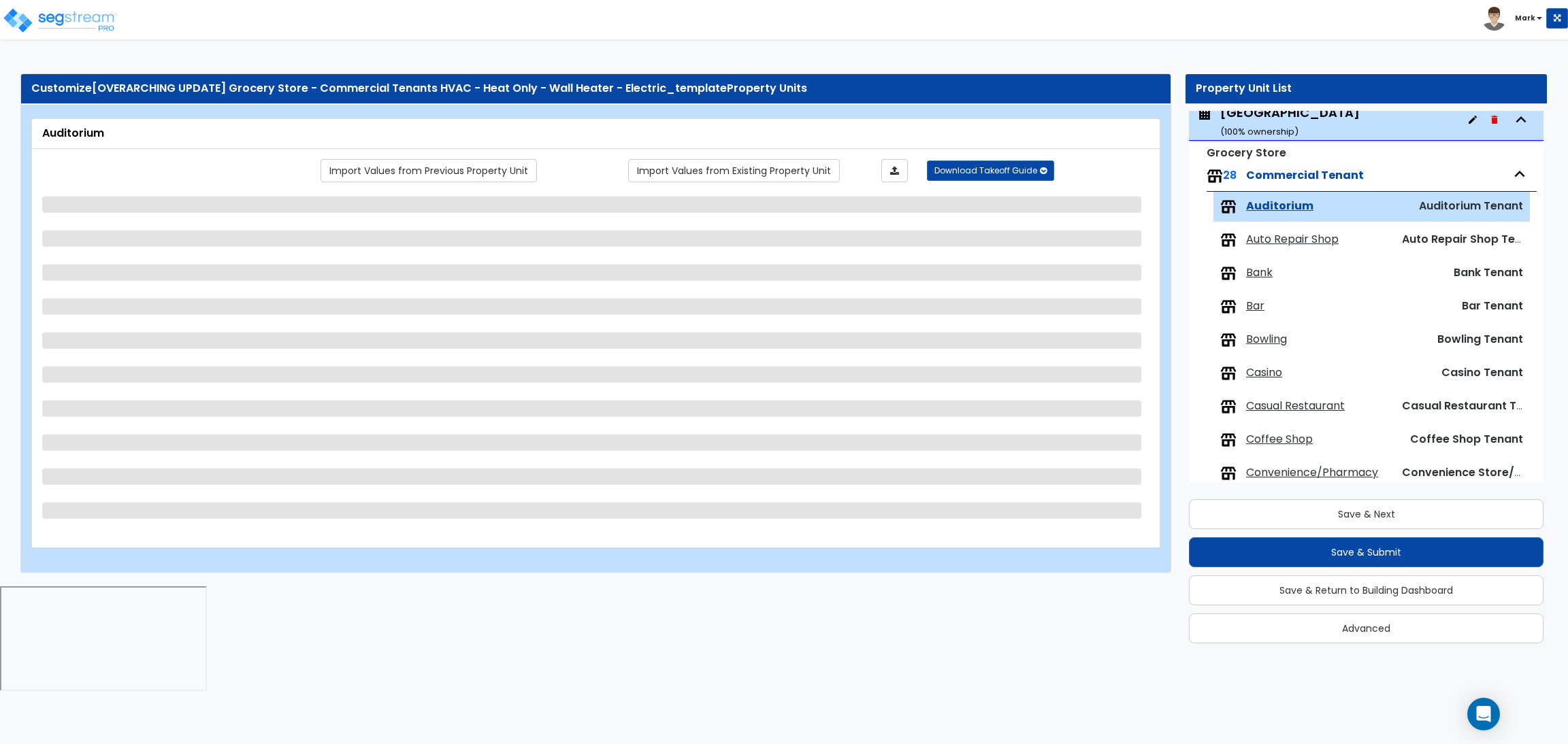
scroll to position [144, 0]
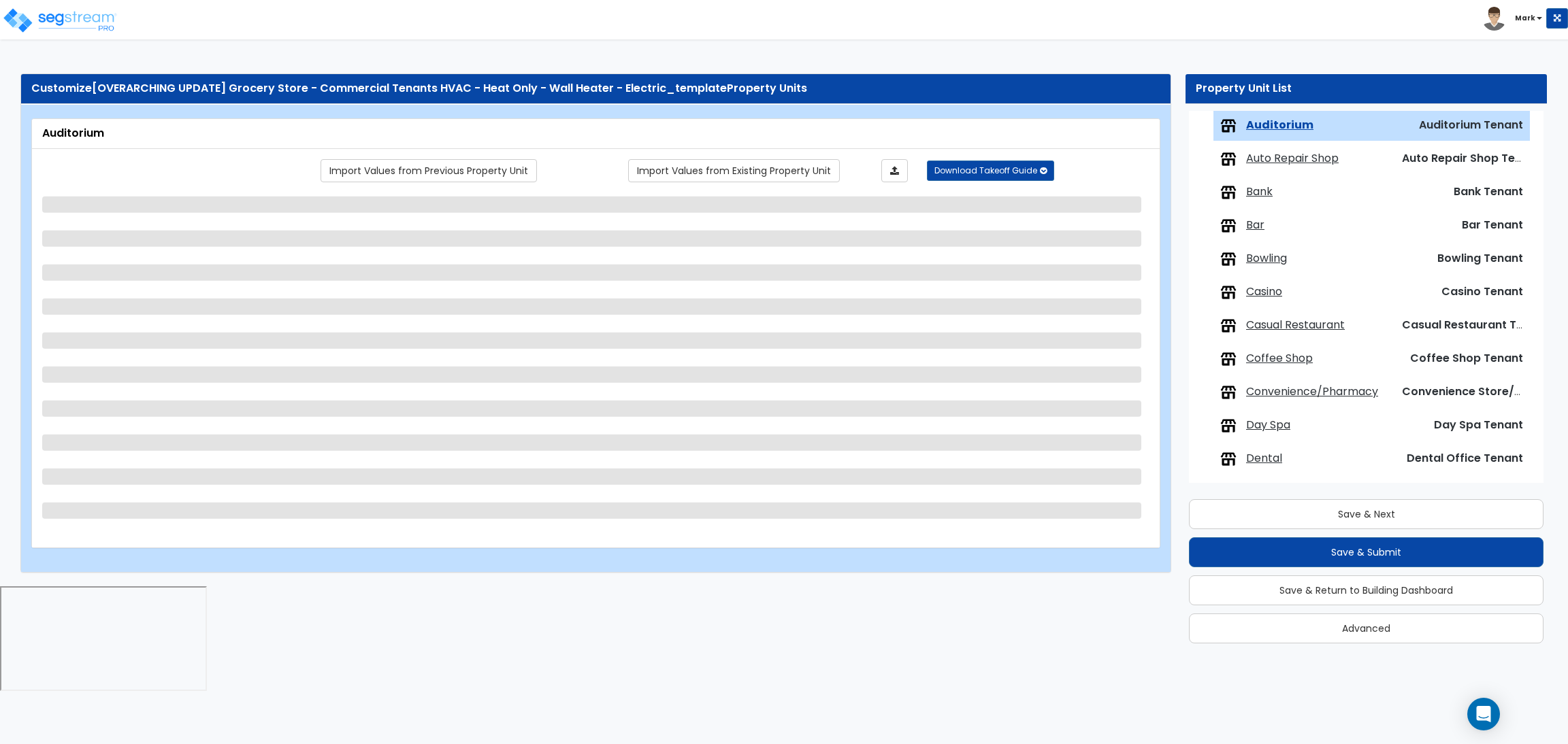
select select "1"
select select "2"
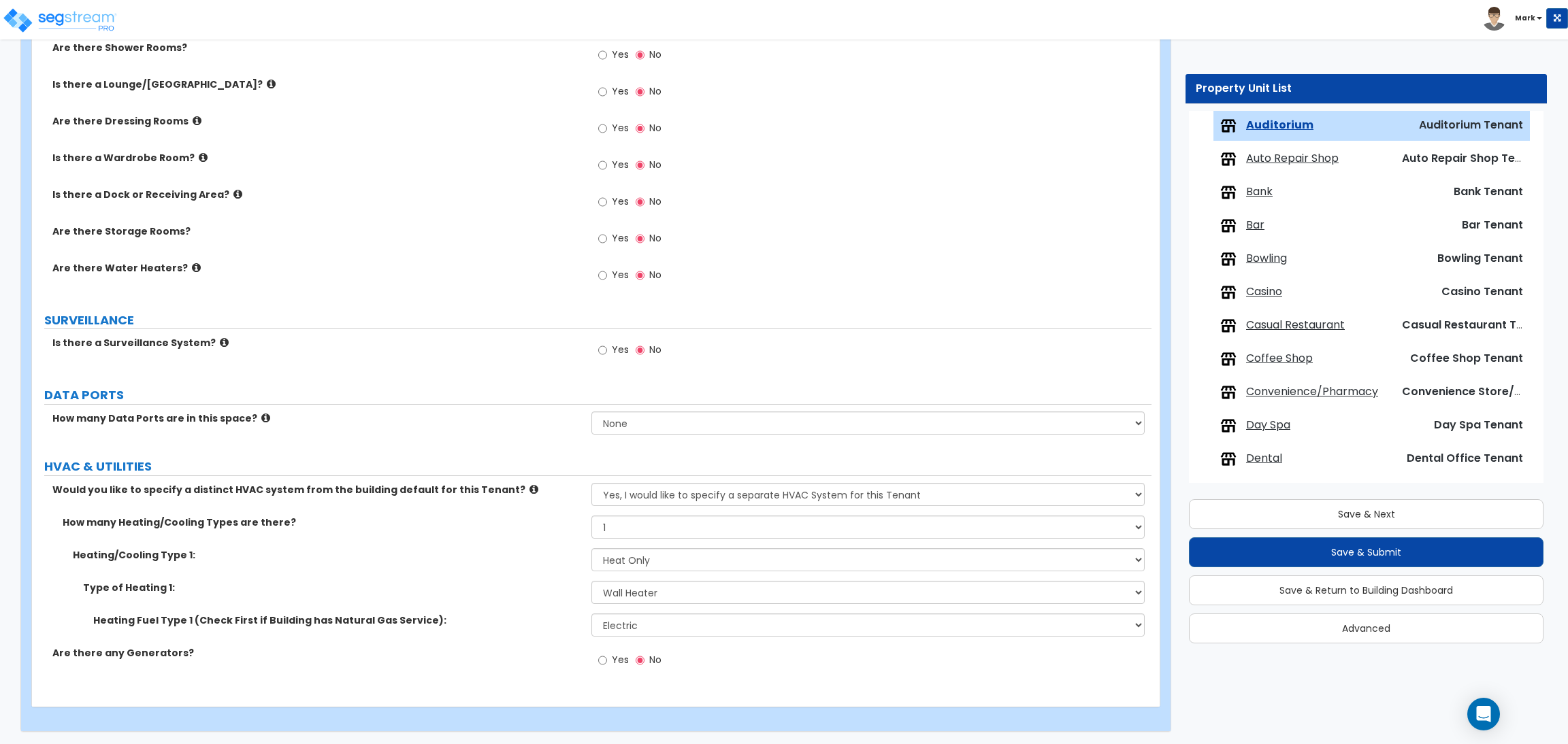
scroll to position [1787, 0]
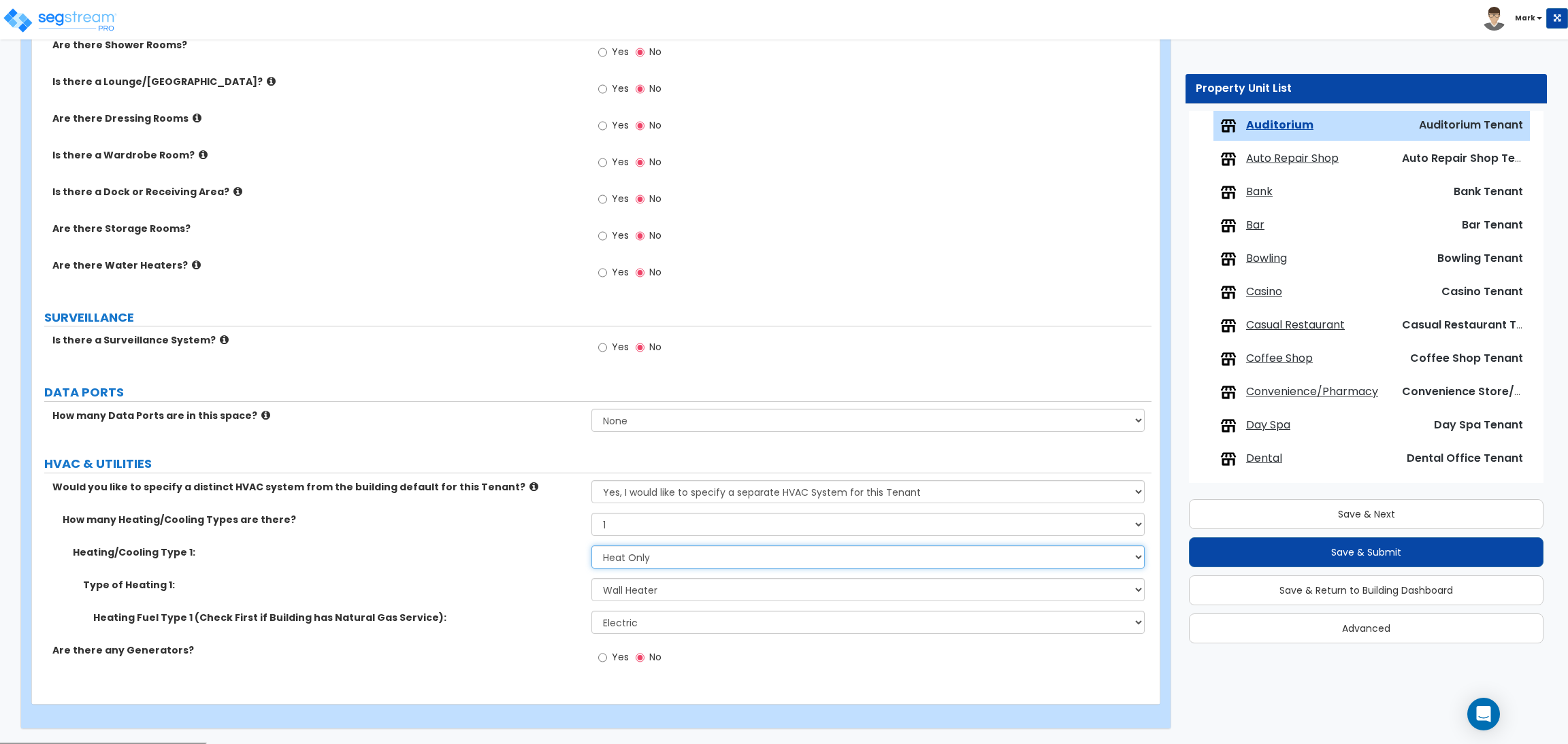
click at [676, 557] on select "None Heat Only Centralized Heating & Cooling Thru Wall Air Conditioners Mini Sp…" at bounding box center [867, 557] width 552 height 23
click at [591, 546] on select "None Heat Only Centralized Heating & Cooling Thru Wall Air Conditioners Mini Sp…" at bounding box center [867, 557] width 552 height 23
click at [653, 588] on select "Please Choose One Wall Heater Electric Baseboard Heater Hydronic Heating Radian…" at bounding box center [867, 589] width 552 height 23
click at [591, 579] on select "Please Choose One Wall Heater Electric Baseboard Heater Hydronic Heating Radian…" at bounding box center [867, 589] width 552 height 23
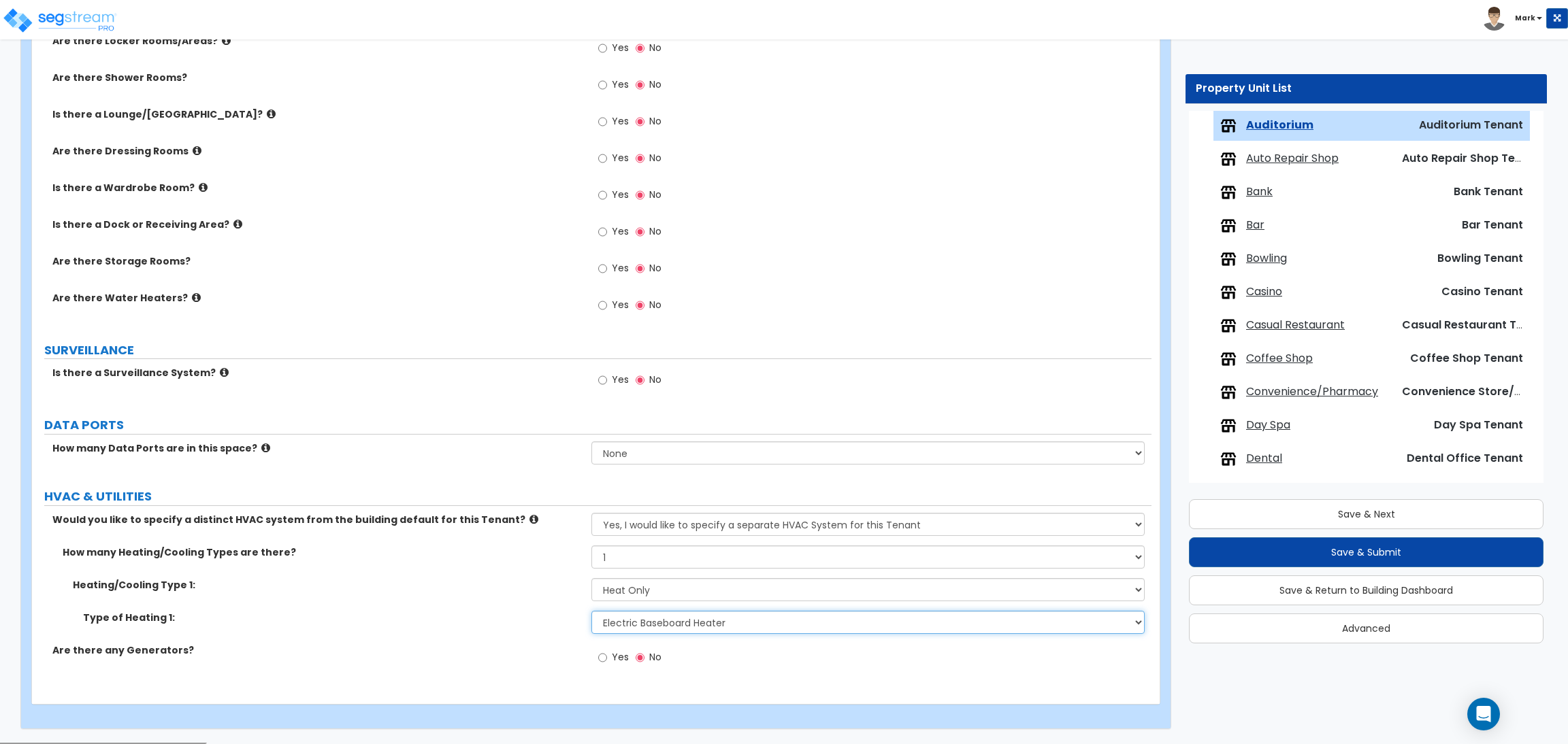
click at [710, 627] on select "Please Choose One Wall Heater Electric Baseboard Heater Hydronic Heating Radian…" at bounding box center [867, 622] width 552 height 23
select select "3"
click at [591, 612] on select "Please Choose One Wall Heater Electric Baseboard Heater Hydronic Heating Radian…" at bounding box center [867, 622] width 552 height 23
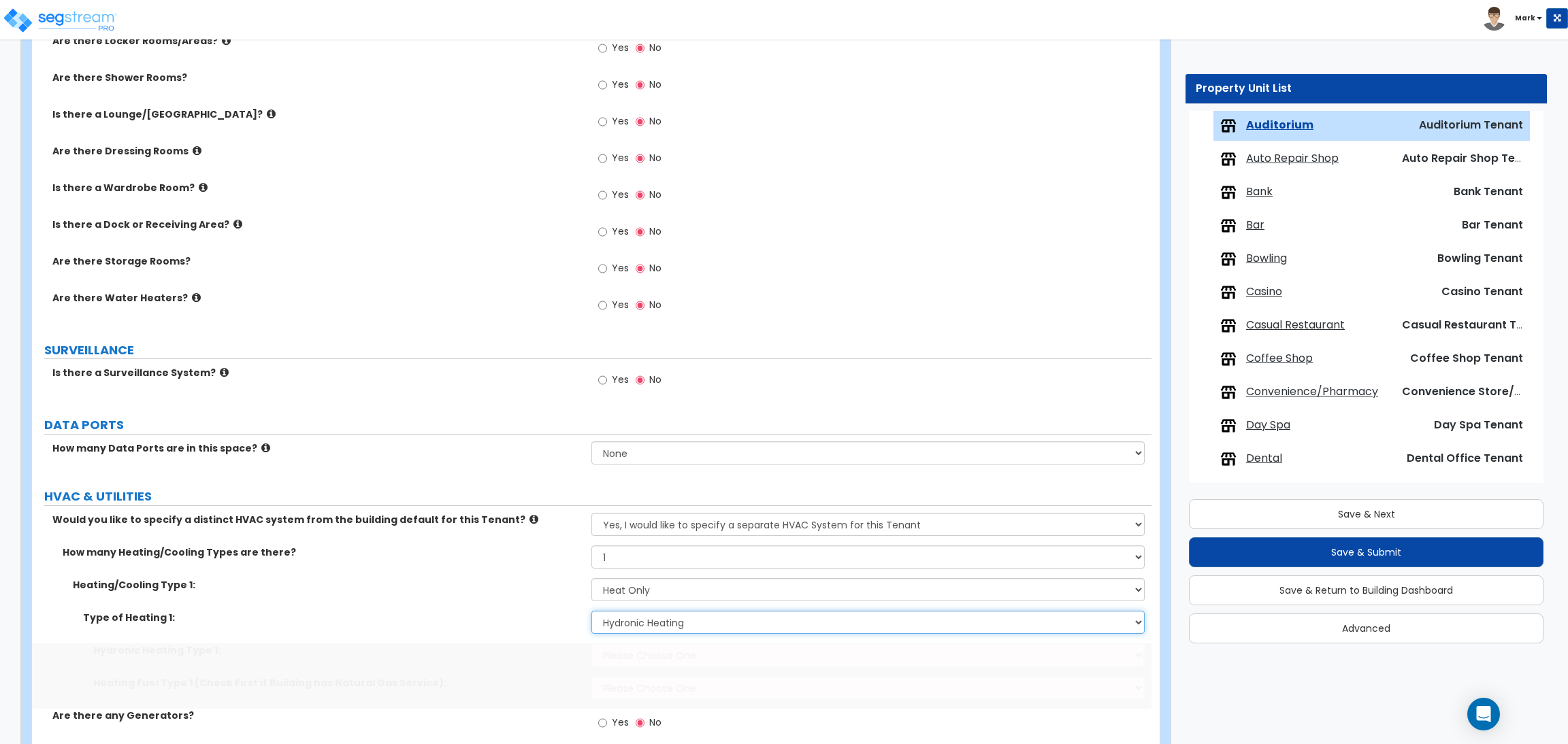
scroll to position [1787, 0]
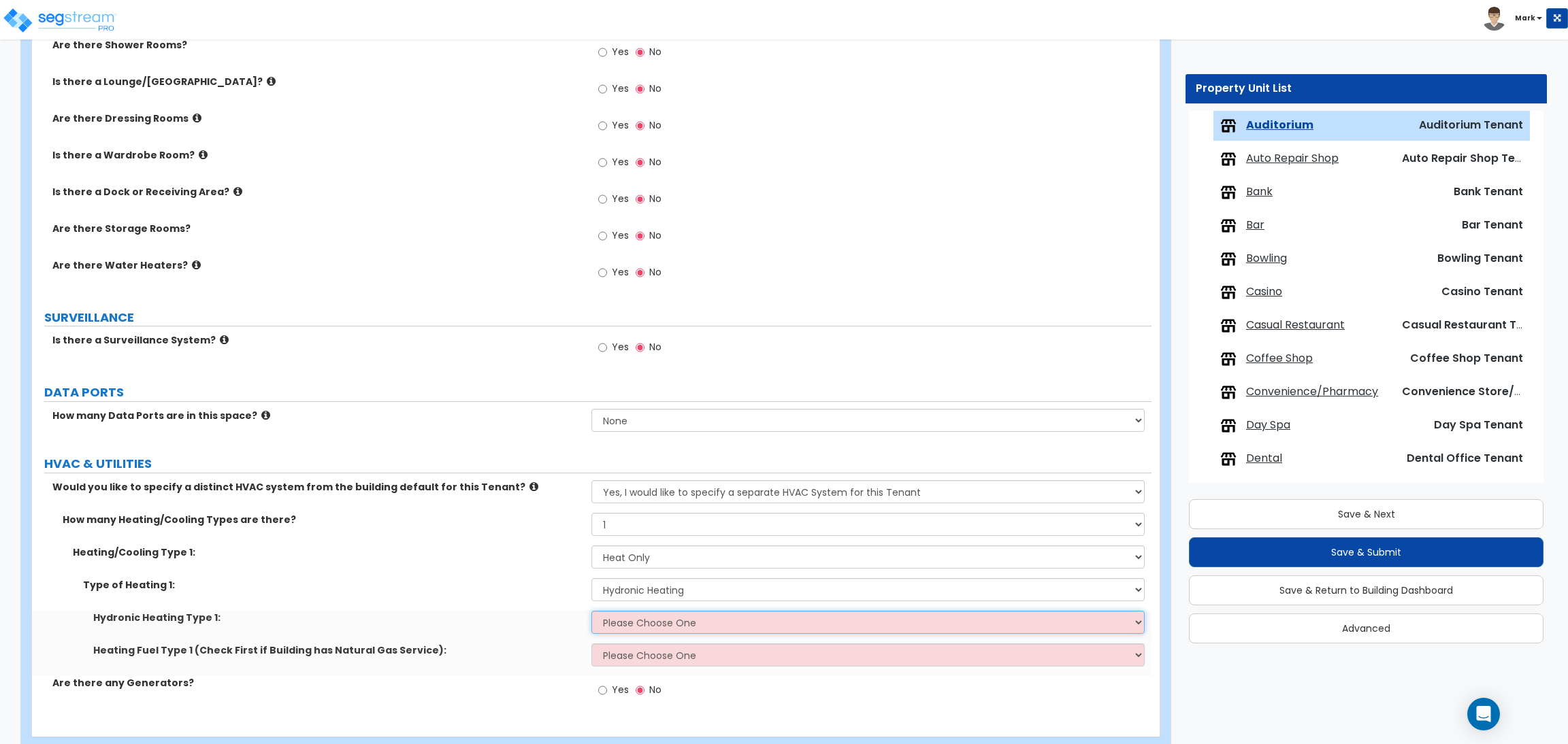
click at [669, 622] on select "Please Choose One Hydronic Radiator Hydronic Baseboard Hydronic Fin Tube Radiat…" at bounding box center [867, 622] width 552 height 23
click at [540, 615] on label "Hydronic Heating Type 1:" at bounding box center [336, 617] width 488 height 14
click at [663, 592] on select "Please Choose One Wall Heater Electric Baseboard Heater Hydronic Heating Radian…" at bounding box center [867, 589] width 552 height 23
click at [591, 579] on select "Please Choose One Wall Heater Electric Baseboard Heater Hydronic Heating Radian…" at bounding box center [867, 589] width 552 height 23
click at [652, 625] on select "Please Choose One Hydronic Radiator Hydronic Baseboard Hydronic Fin Tube Radiat…" at bounding box center [867, 622] width 552 height 23
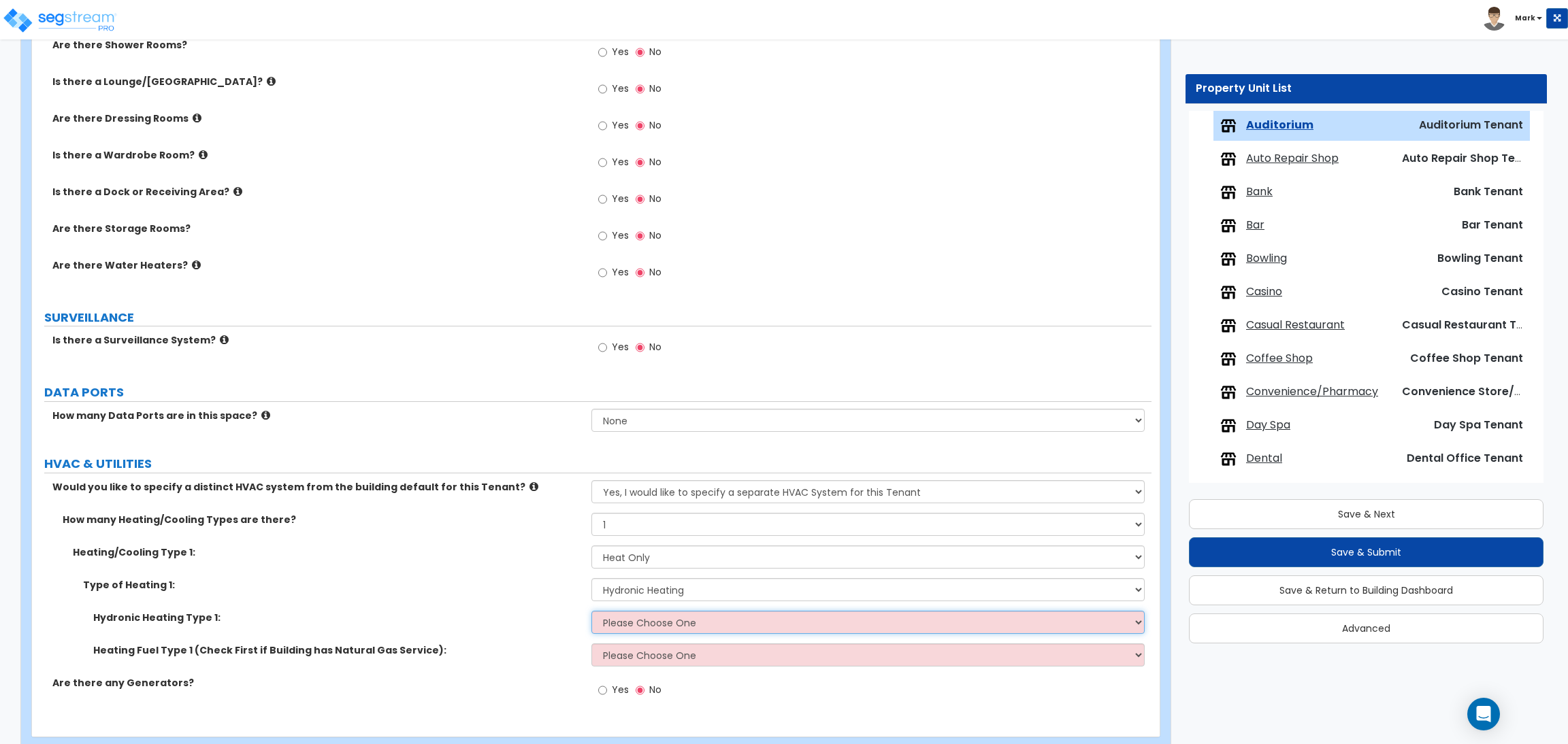
select select "1"
click at [591, 612] on select "Please Choose One Hydronic Radiator Hydronic Baseboard Hydronic Fin Tube Radiat…" at bounding box center [867, 622] width 552 height 23
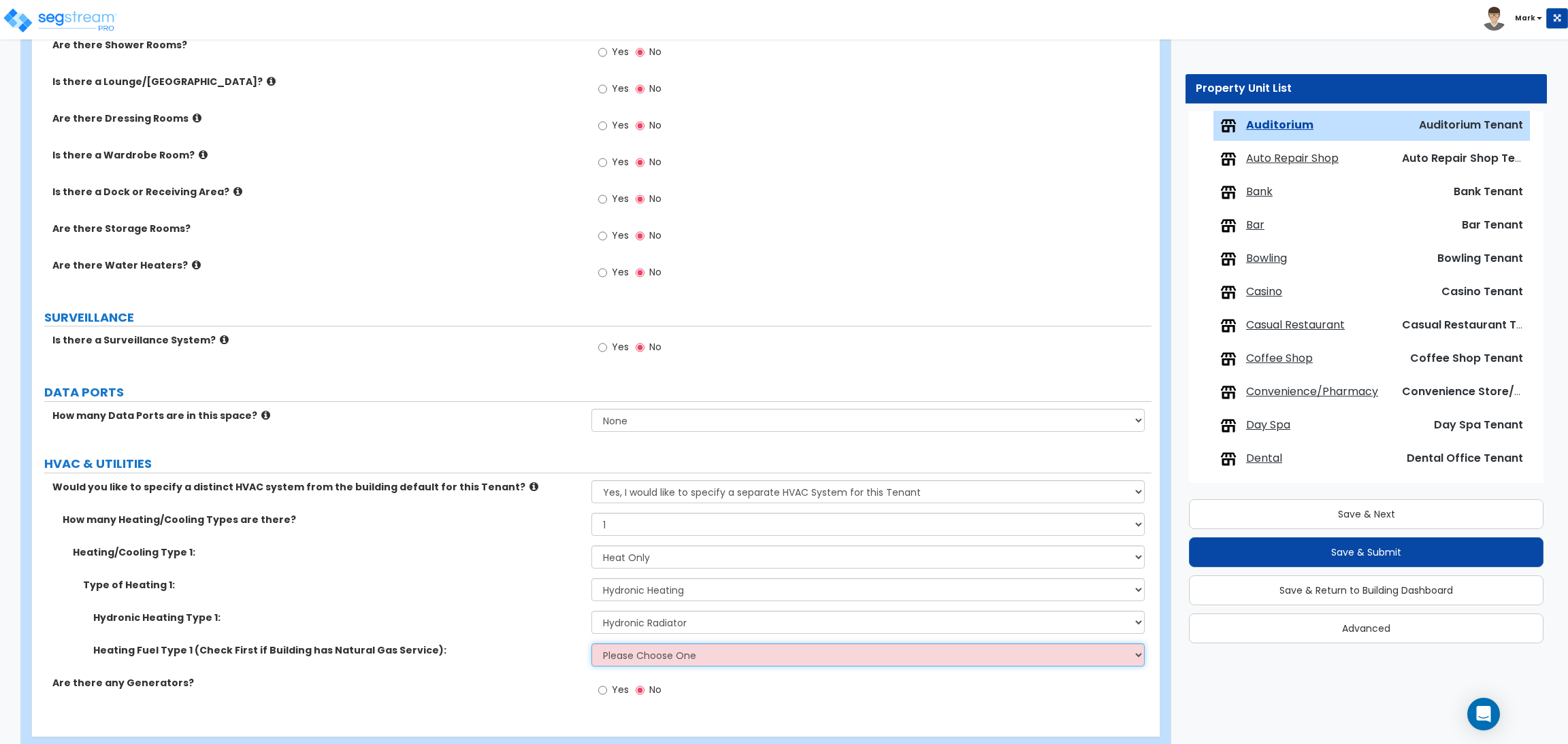
click at [648, 648] on select "Please Choose One Gas Electric" at bounding box center [867, 654] width 552 height 23
select select "1"
click at [591, 644] on select "Please Choose One Gas Electric" at bounding box center [867, 654] width 552 height 23
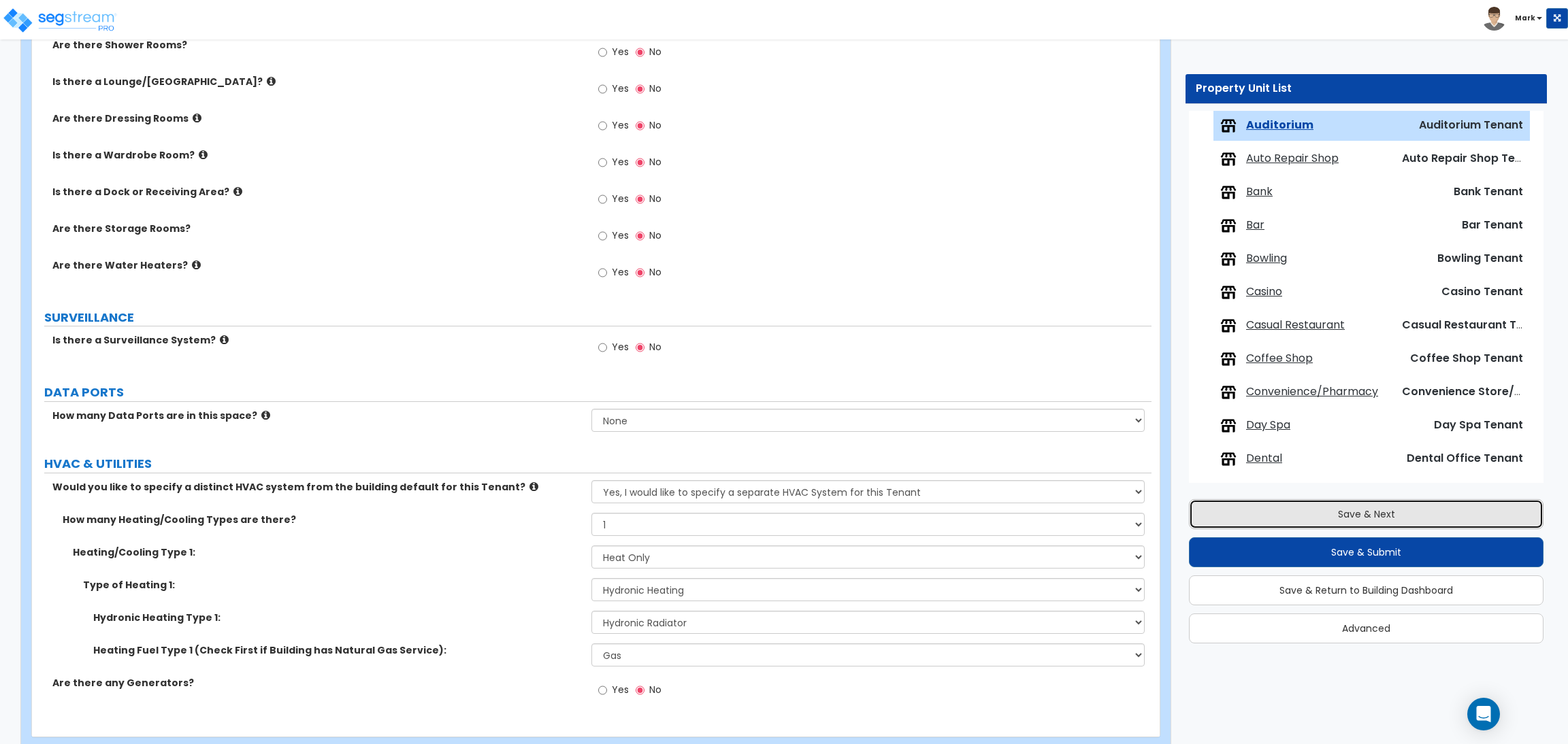
click at [1358, 512] on button "Save & Next" at bounding box center [1366, 513] width 355 height 30
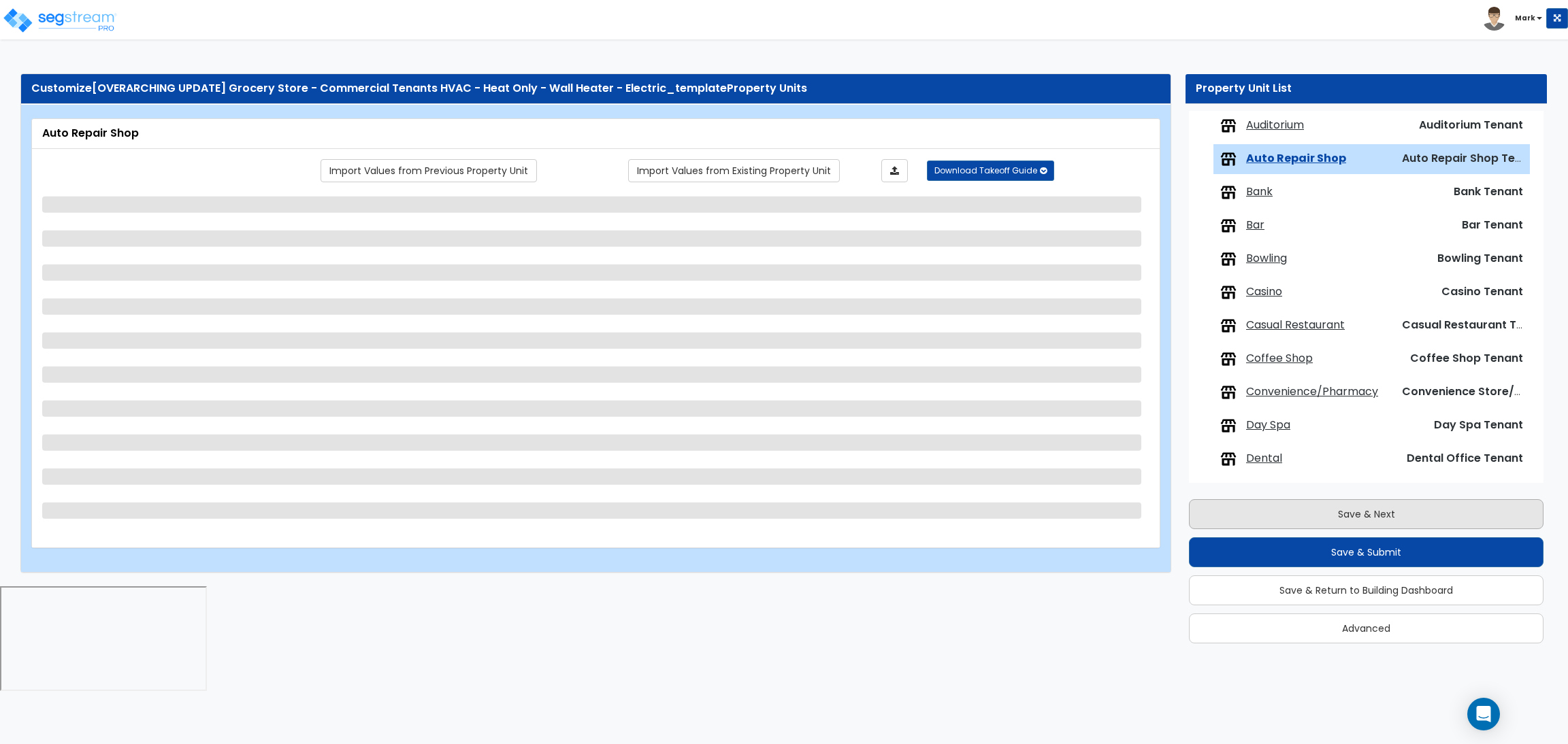
scroll to position [177, 0]
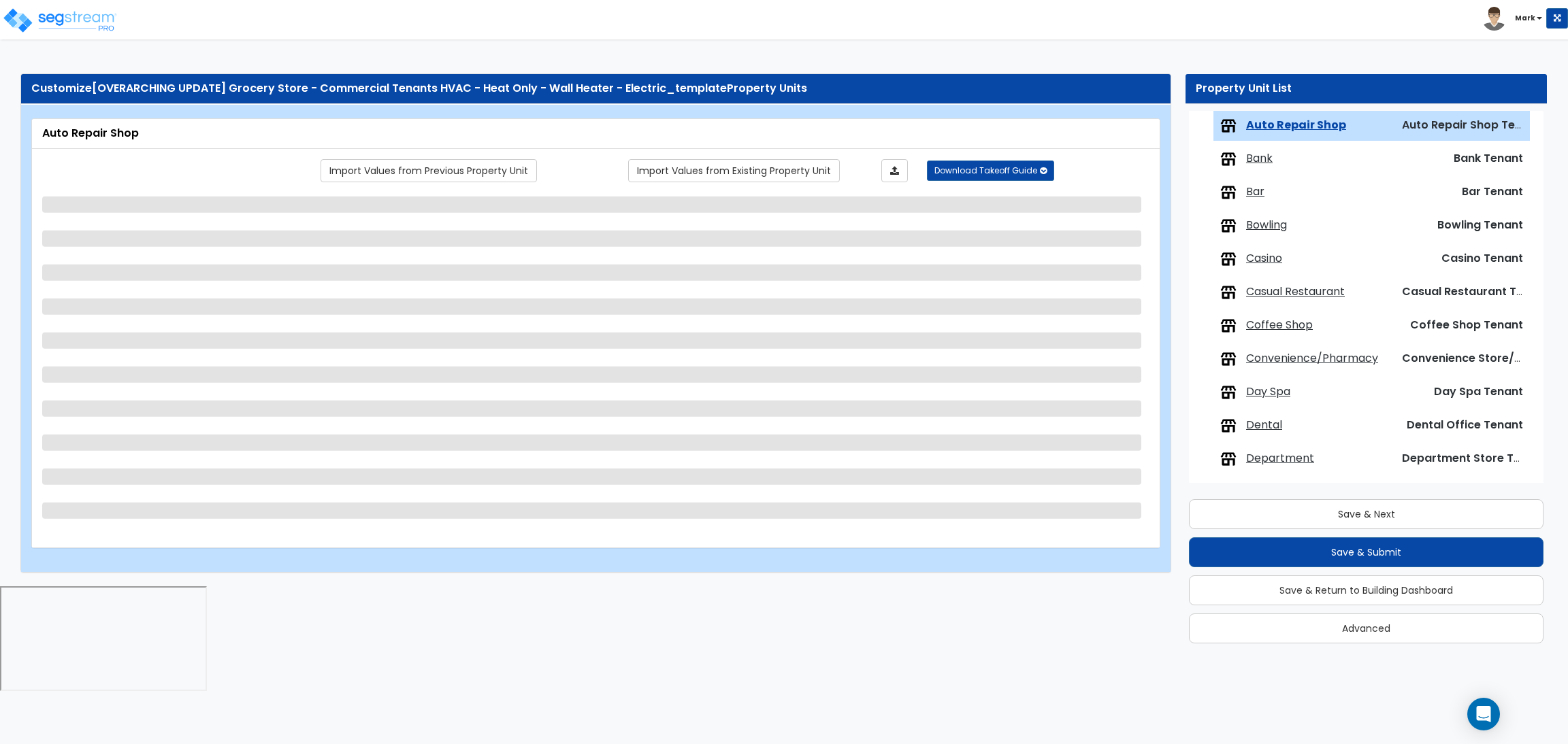
select select "1"
select select "2"
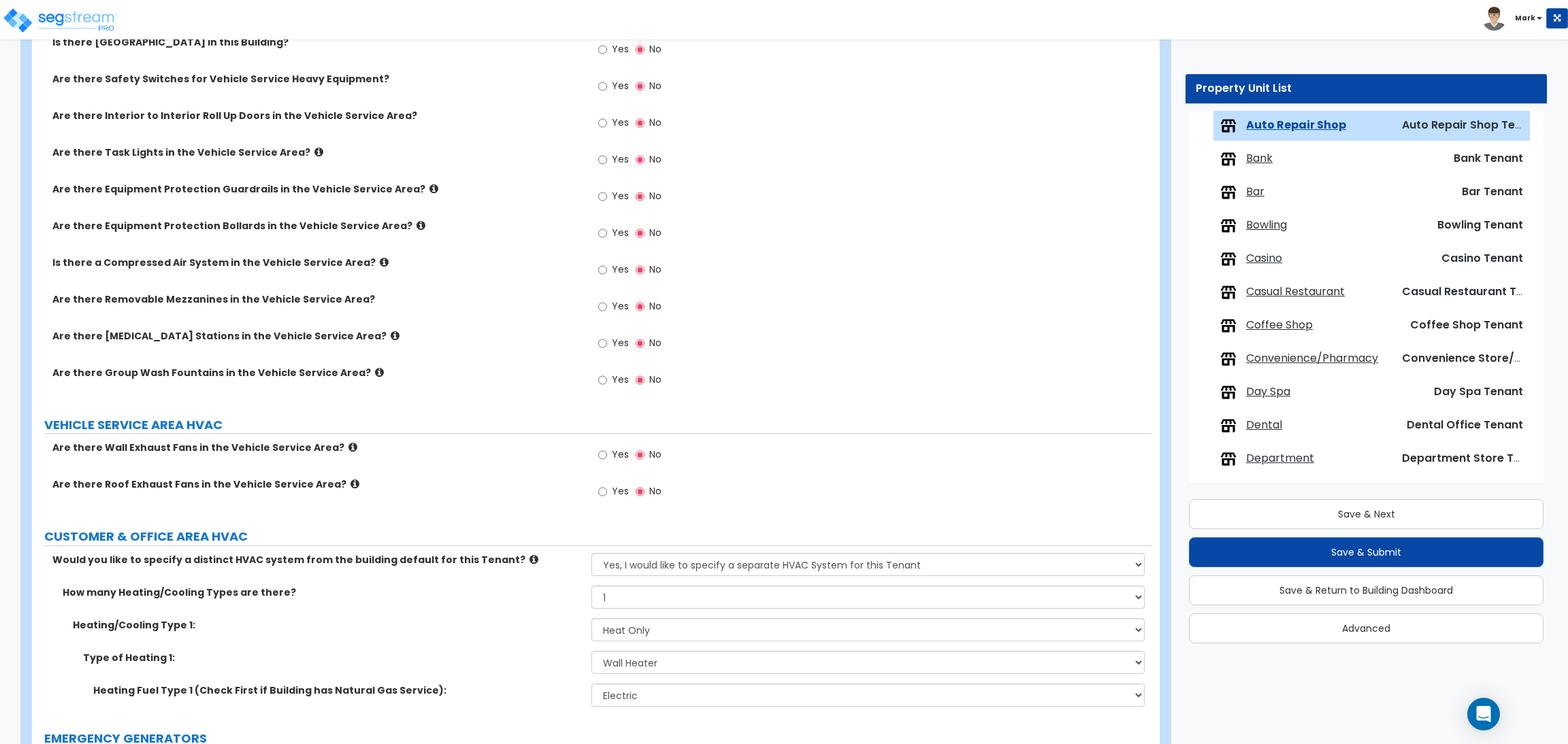
scroll to position [1905, 0]
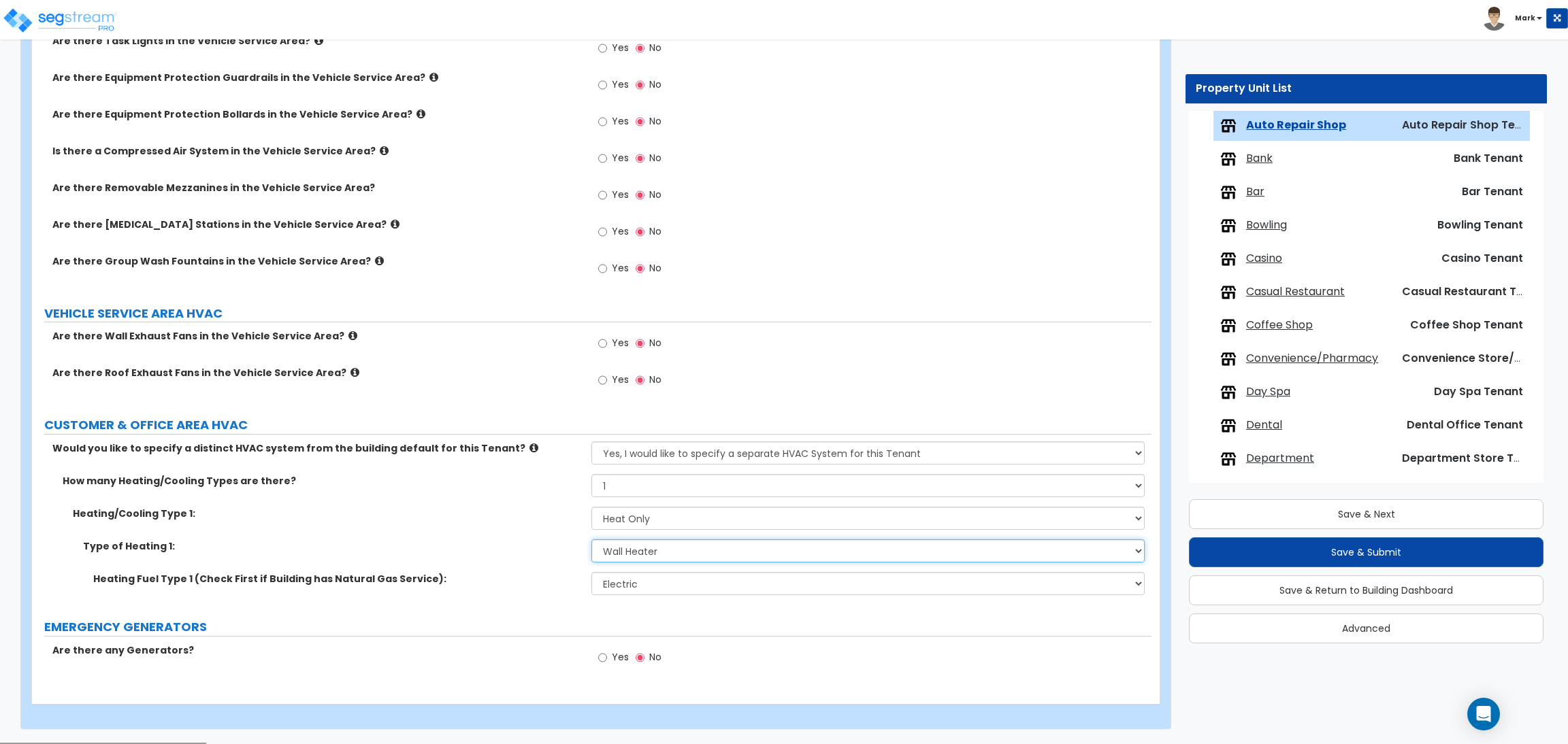
click at [665, 547] on select "Please Choose One Wall Heater Electric Baseboard Heater Hydronic Heating Radian…" at bounding box center [867, 550] width 552 height 23
select select "3"
click at [591, 540] on select "Please Choose One Wall Heater Electric Baseboard Heater Hydronic Heating Radian…" at bounding box center [867, 550] width 552 height 23
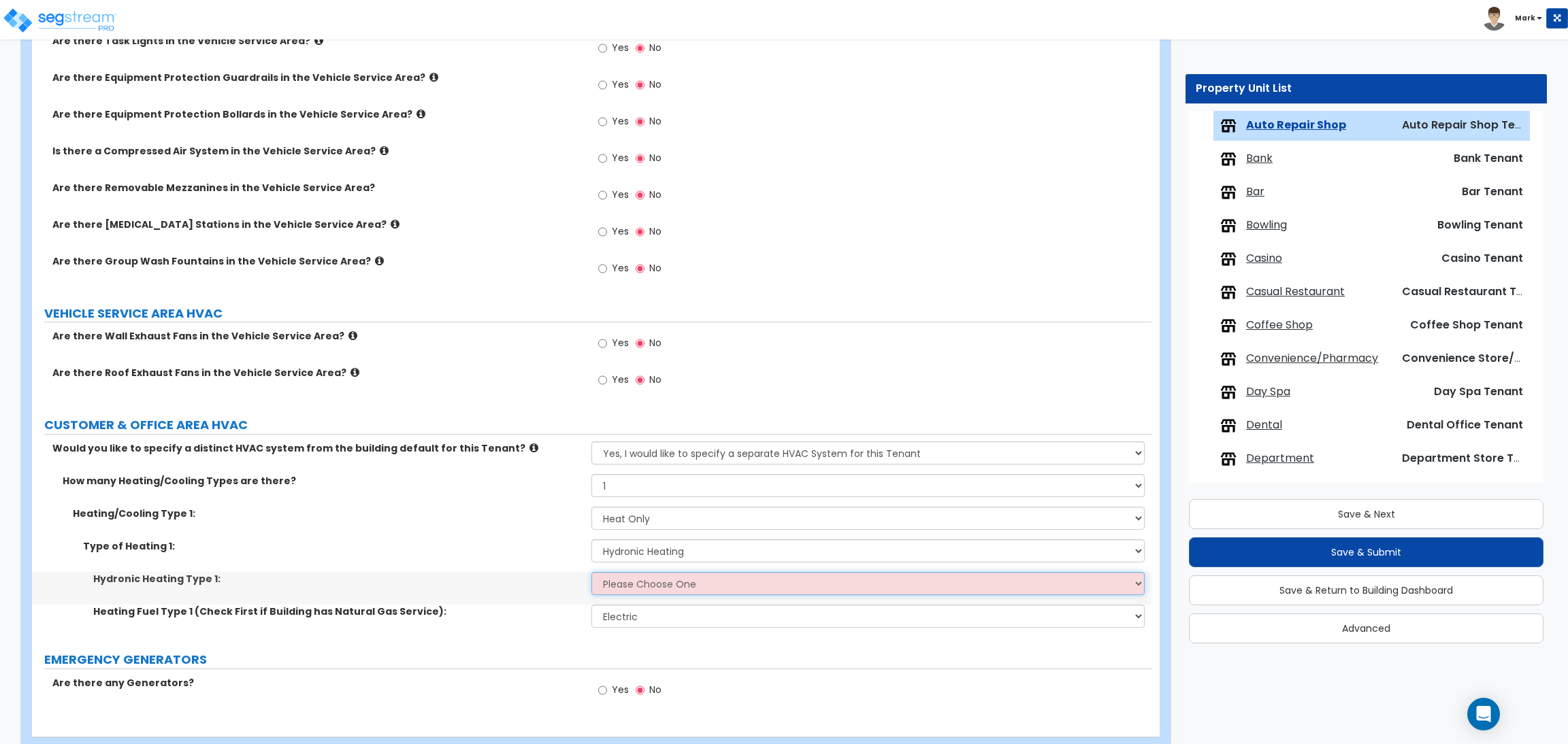
click at [635, 583] on select "Please Choose One Hydronic Radiator Hydronic Baseboard Hydronic Fin Tube Radiat…" at bounding box center [867, 583] width 552 height 23
select select "1"
click at [591, 572] on select "Please Choose One Hydronic Radiator Hydronic Baseboard Hydronic Fin Tube Radiat…" at bounding box center [867, 583] width 552 height 23
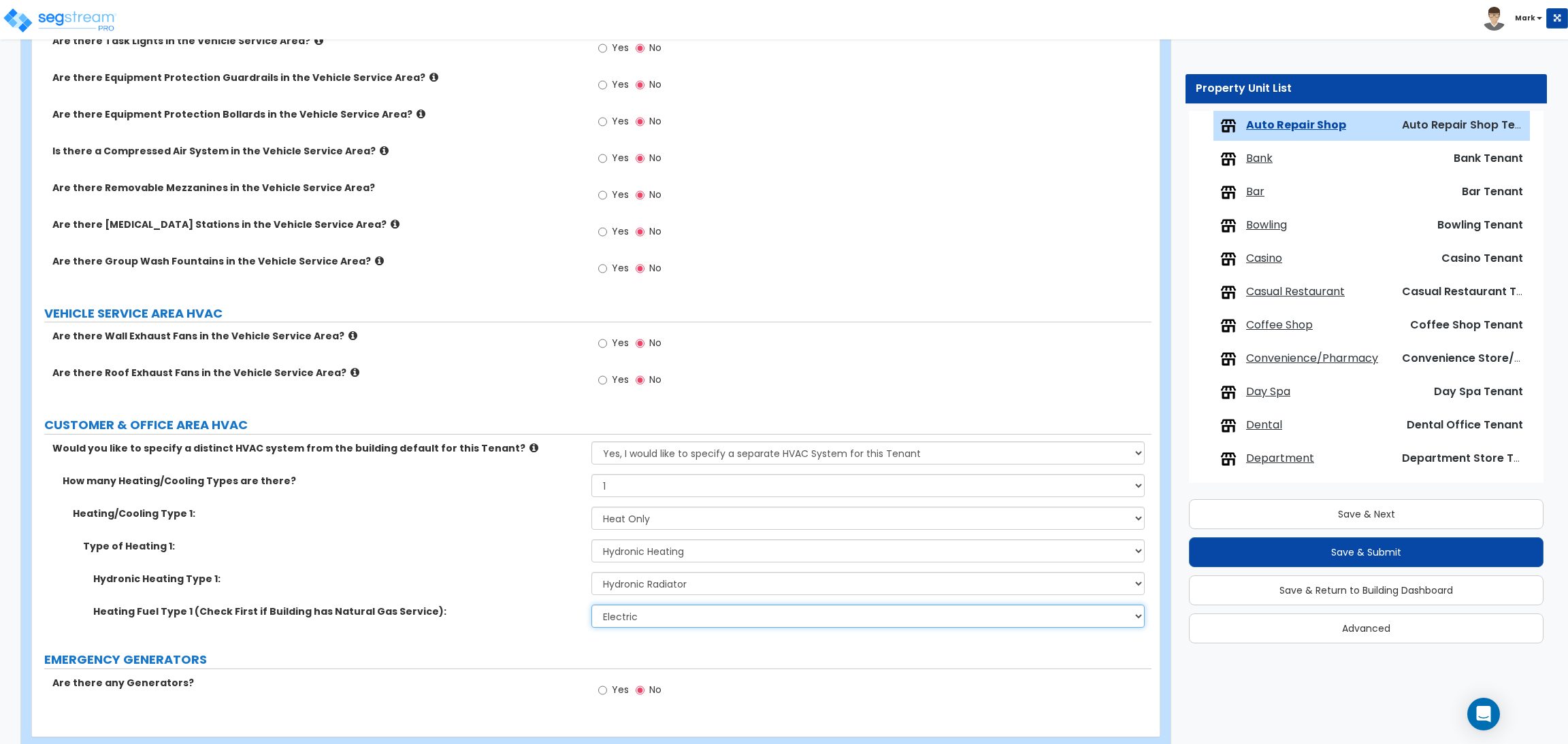
click at [652, 612] on select "Please Choose One Gas Electric" at bounding box center [867, 615] width 552 height 23
select select "1"
click at [591, 605] on select "Please Choose One Gas Electric" at bounding box center [867, 615] width 552 height 23
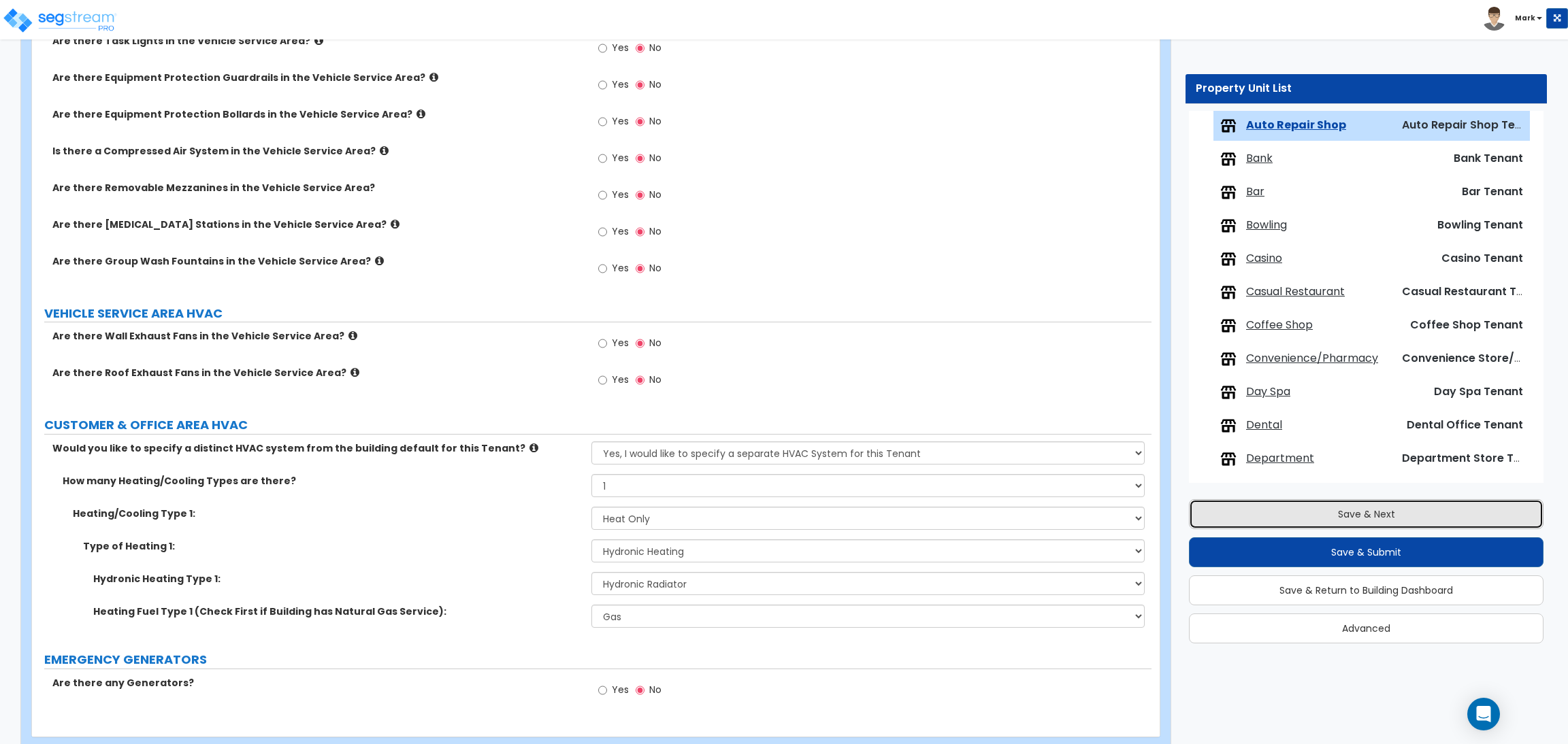
click at [1309, 504] on button "Save & Next" at bounding box center [1366, 513] width 355 height 30
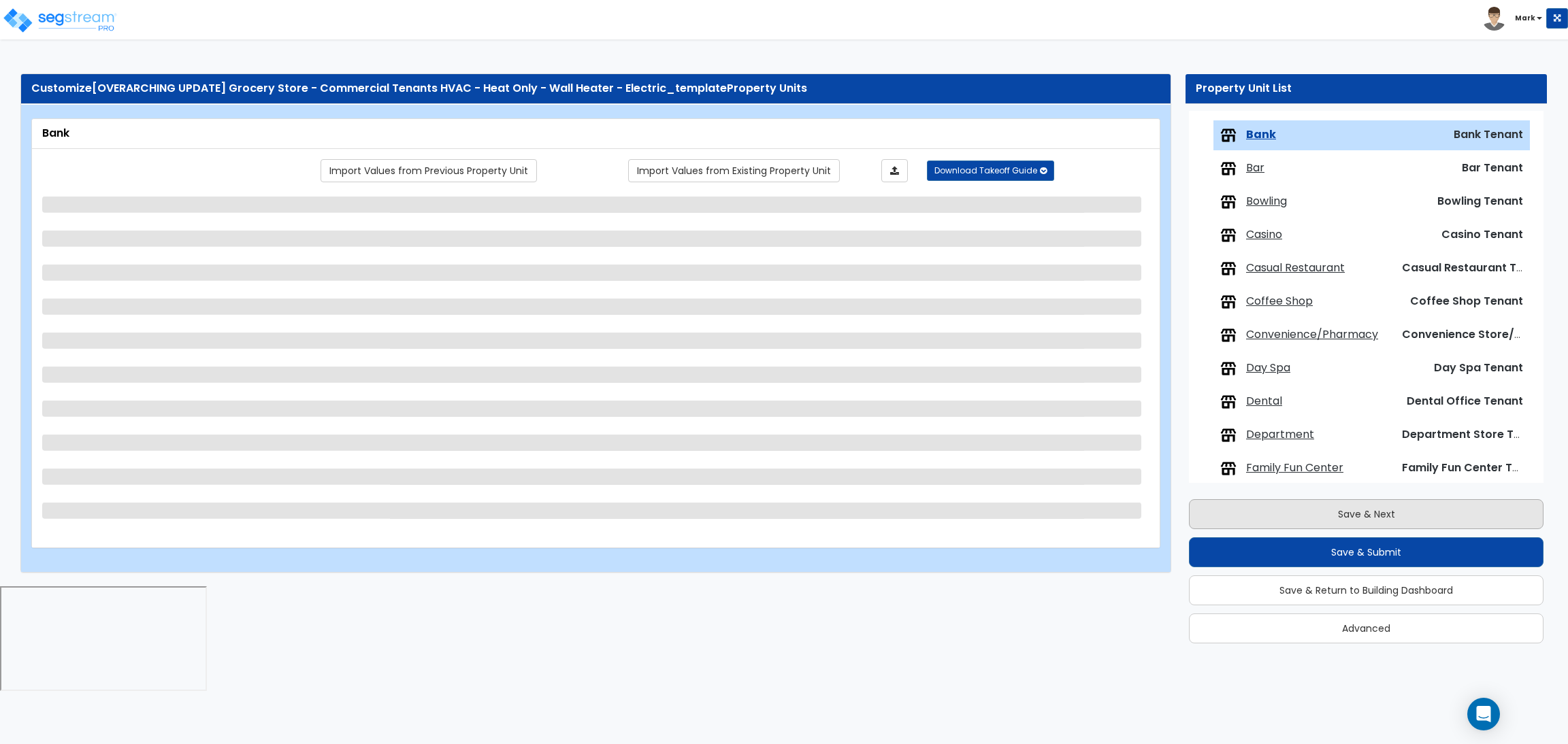
scroll to position [211, 0]
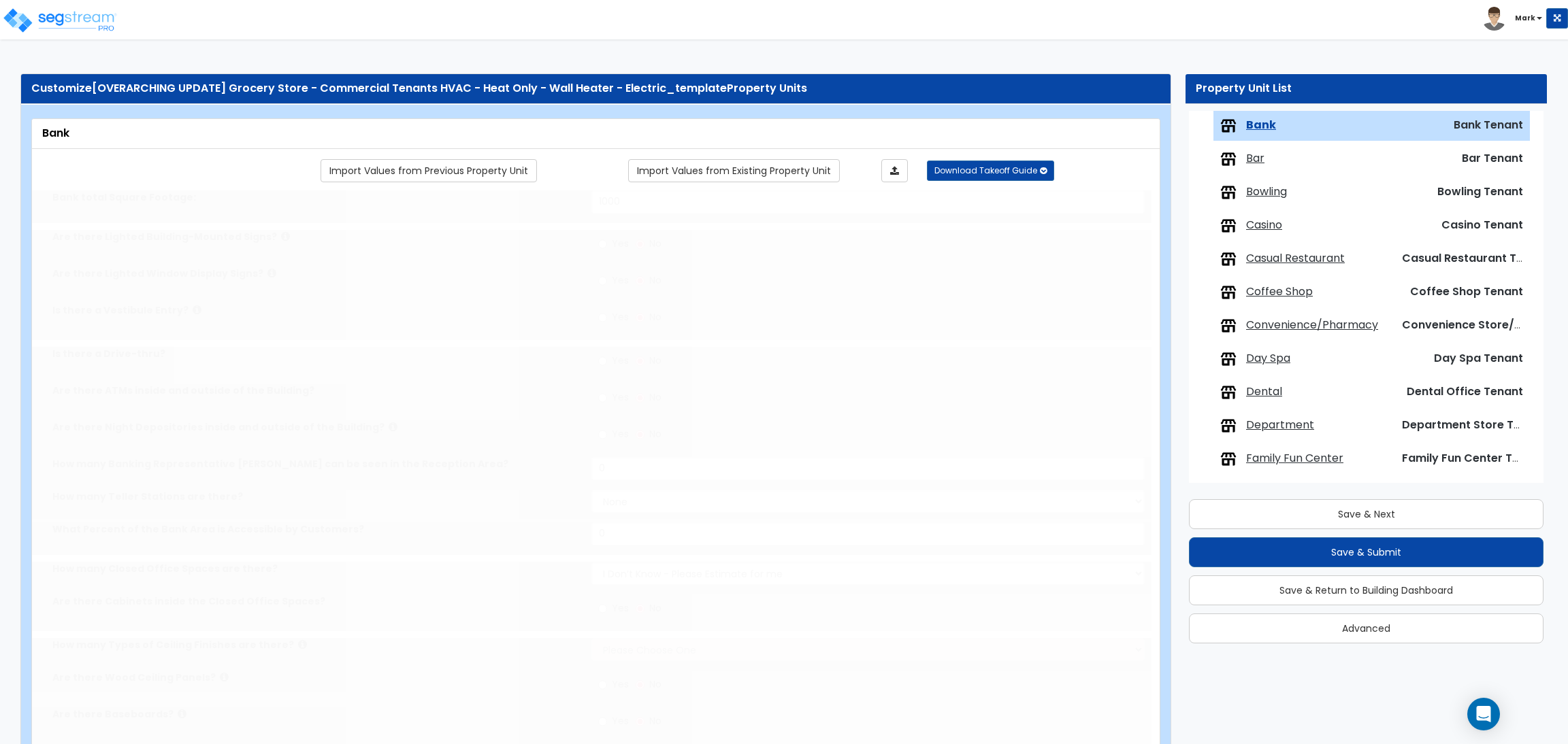
type input "1000"
select select "1"
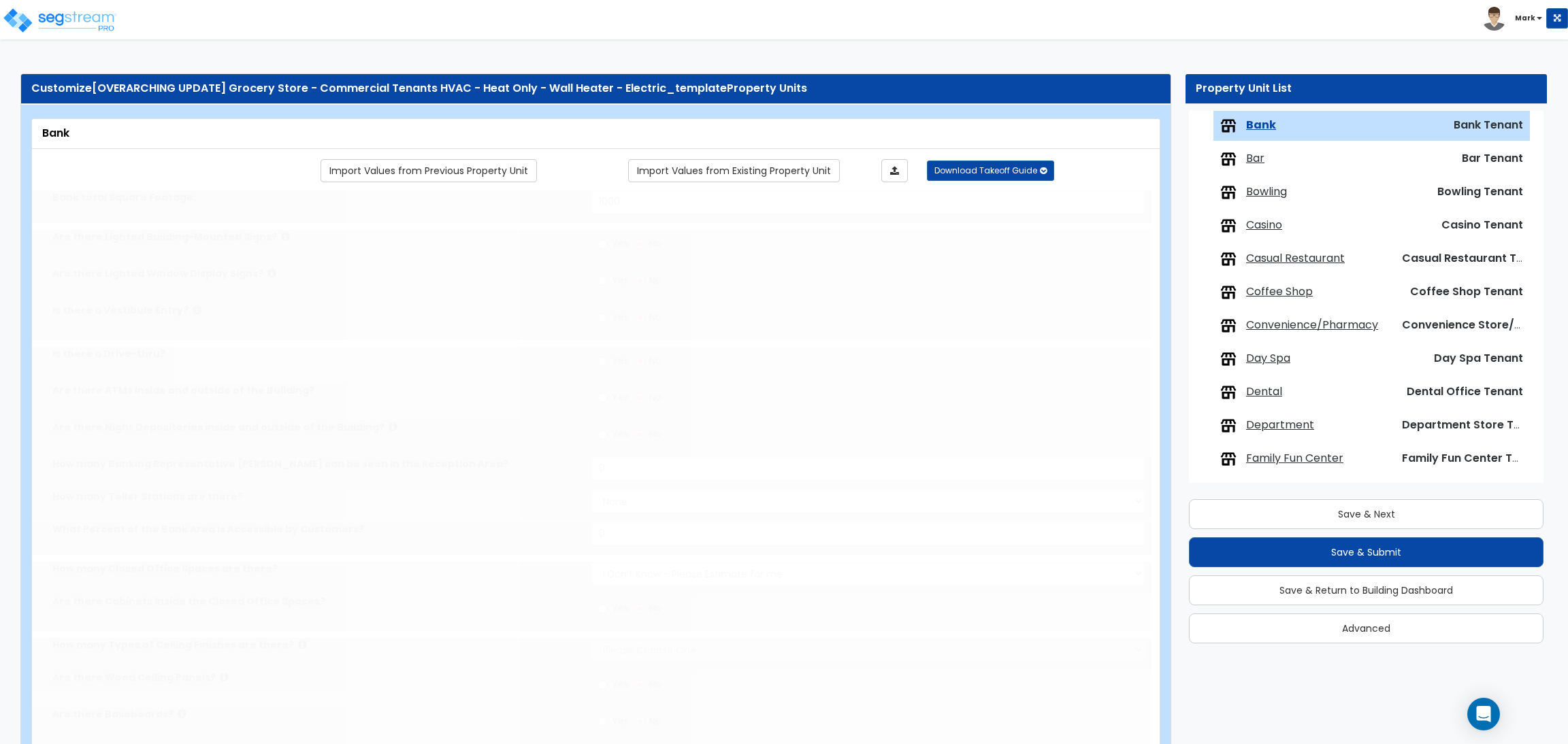
select select "2"
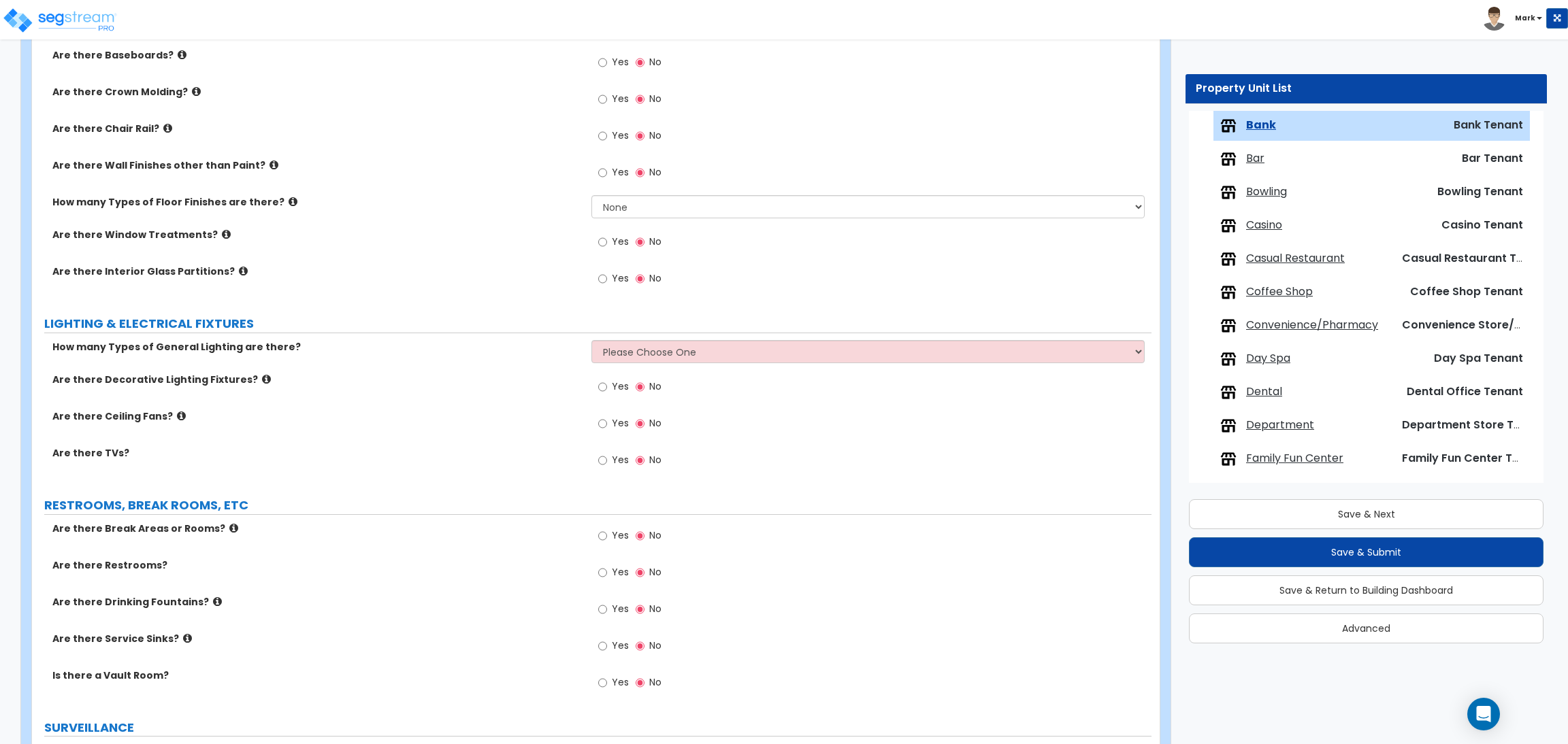
scroll to position [1300, 0]
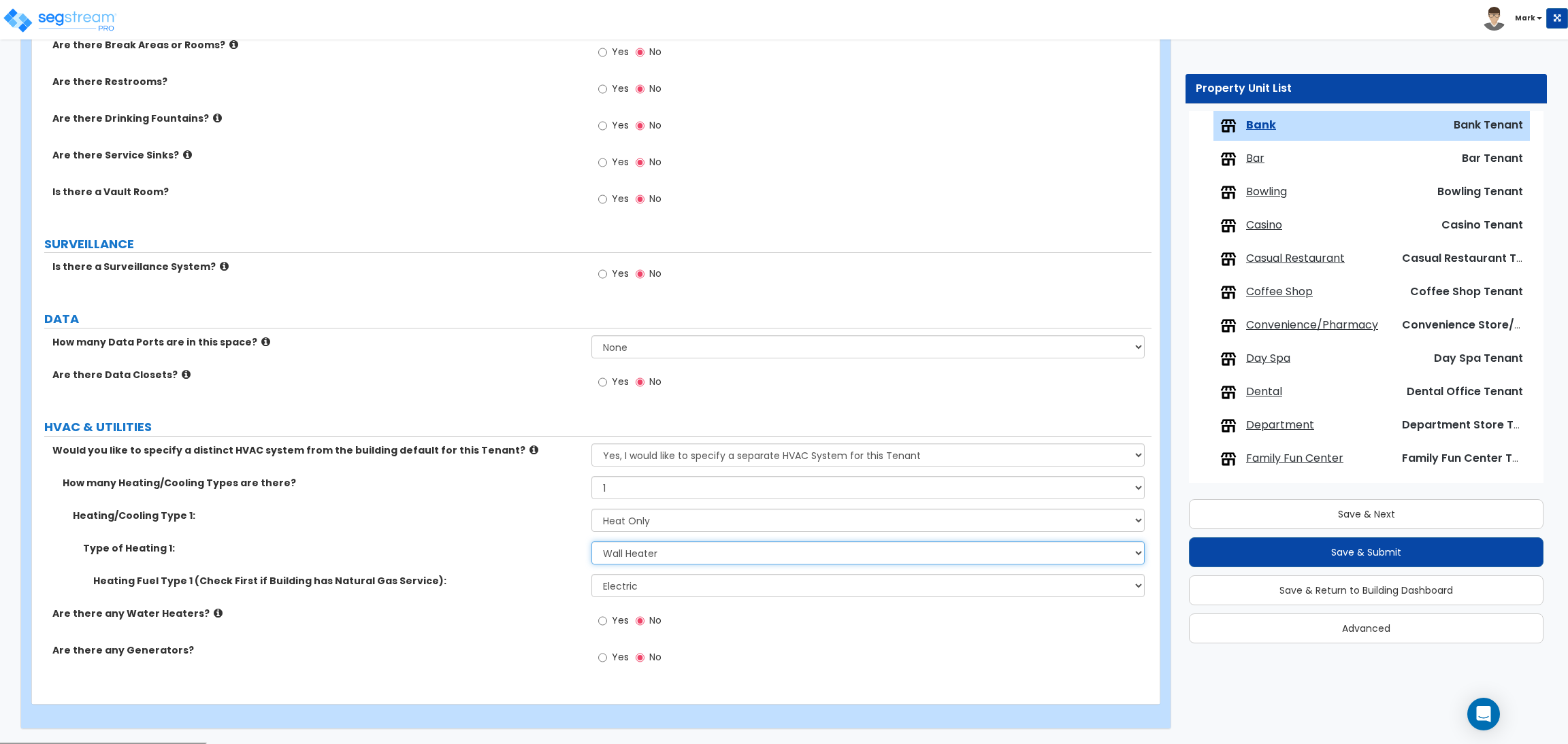
click at [654, 558] on select "Please Choose One Wall Heater Electric Baseboard Heater Hydronic Heating Radian…" at bounding box center [867, 552] width 552 height 23
select select "3"
click at [591, 542] on select "Please Choose One Wall Heater Electric Baseboard Heater Hydronic Heating Radian…" at bounding box center [867, 552] width 552 height 23
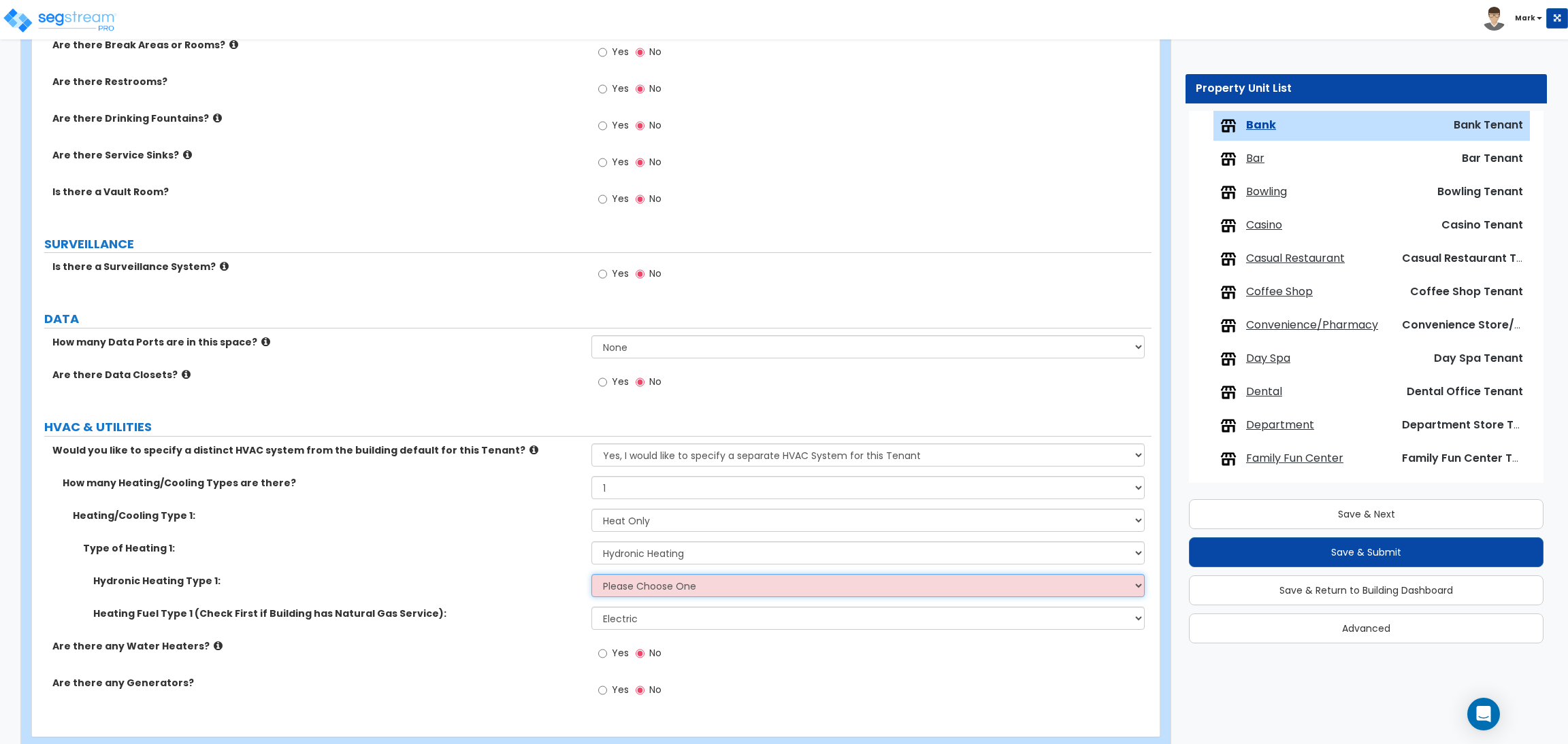
click at [644, 585] on select "Please Choose One Hydronic Radiator Hydronic Baseboard Hydronic Fin Tube Radiat…" at bounding box center [867, 585] width 552 height 23
select select "1"
click at [591, 575] on select "Please Choose One Hydronic Radiator Hydronic Baseboard Hydronic Fin Tube Radiat…" at bounding box center [867, 585] width 552 height 23
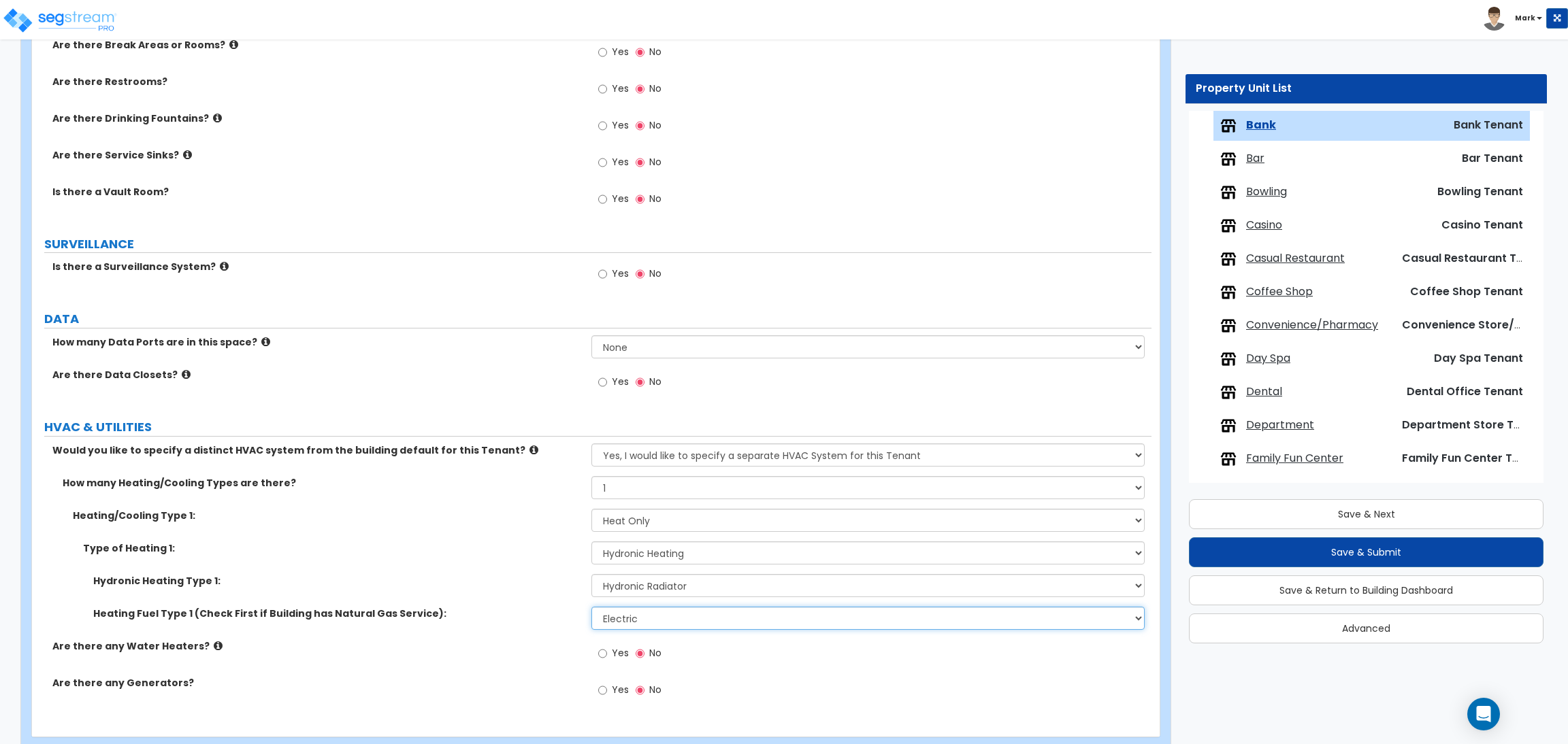
click at [695, 612] on select "Please Choose One Gas Electric" at bounding box center [867, 617] width 552 height 23
select select "1"
click at [591, 607] on select "Please Choose One Gas Electric" at bounding box center [867, 617] width 552 height 23
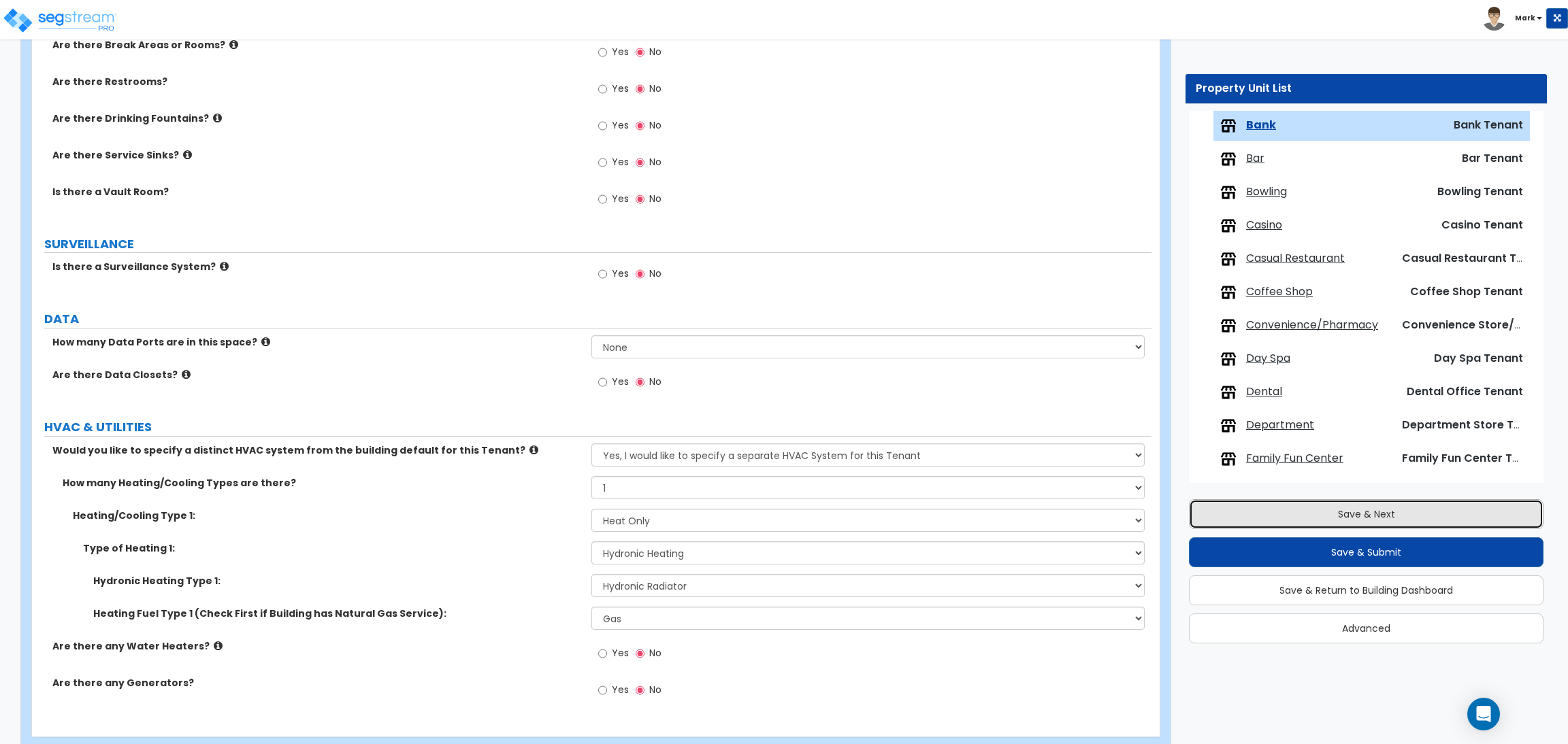
click at [1426, 510] on button "Save & Next" at bounding box center [1366, 513] width 355 height 30
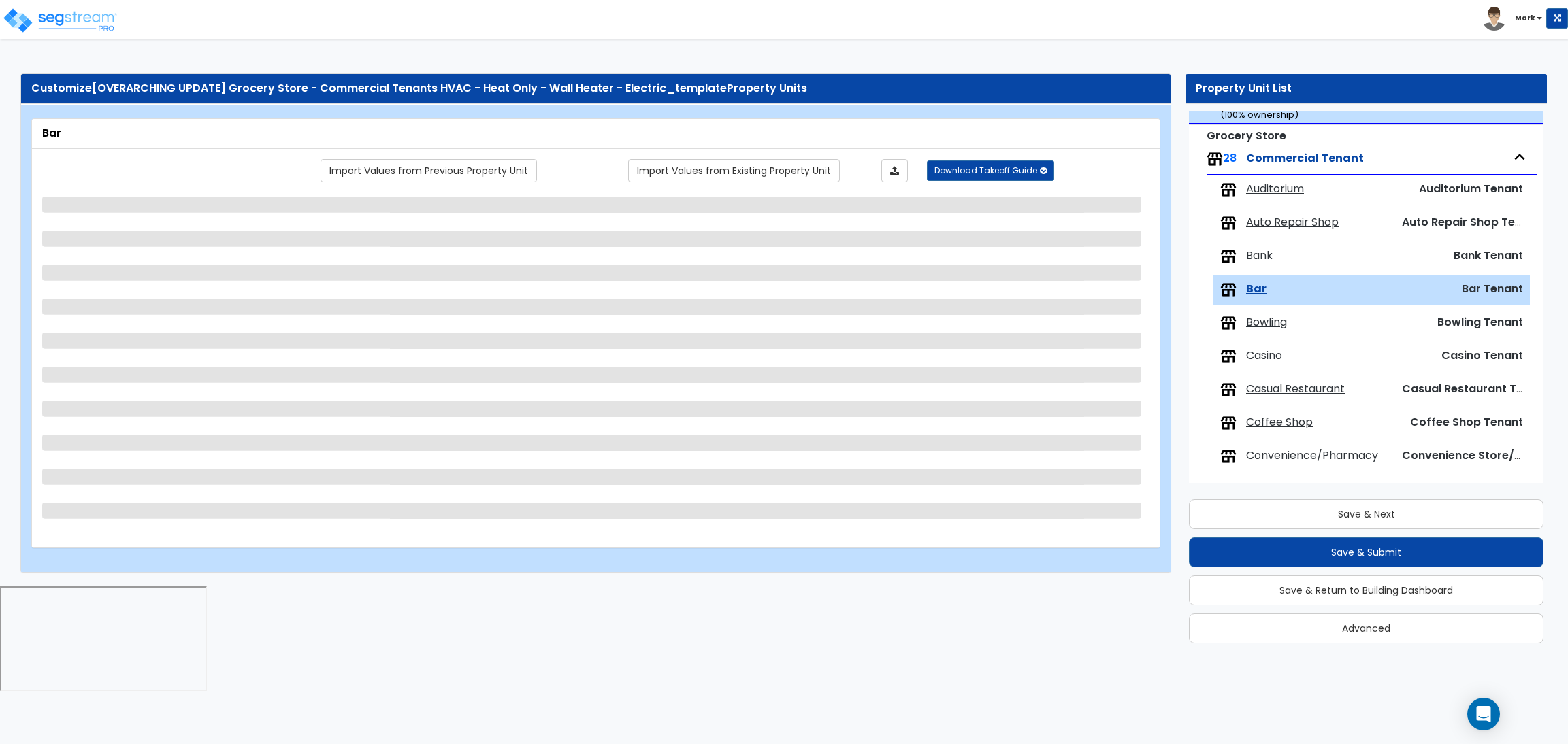
scroll to position [40, 0]
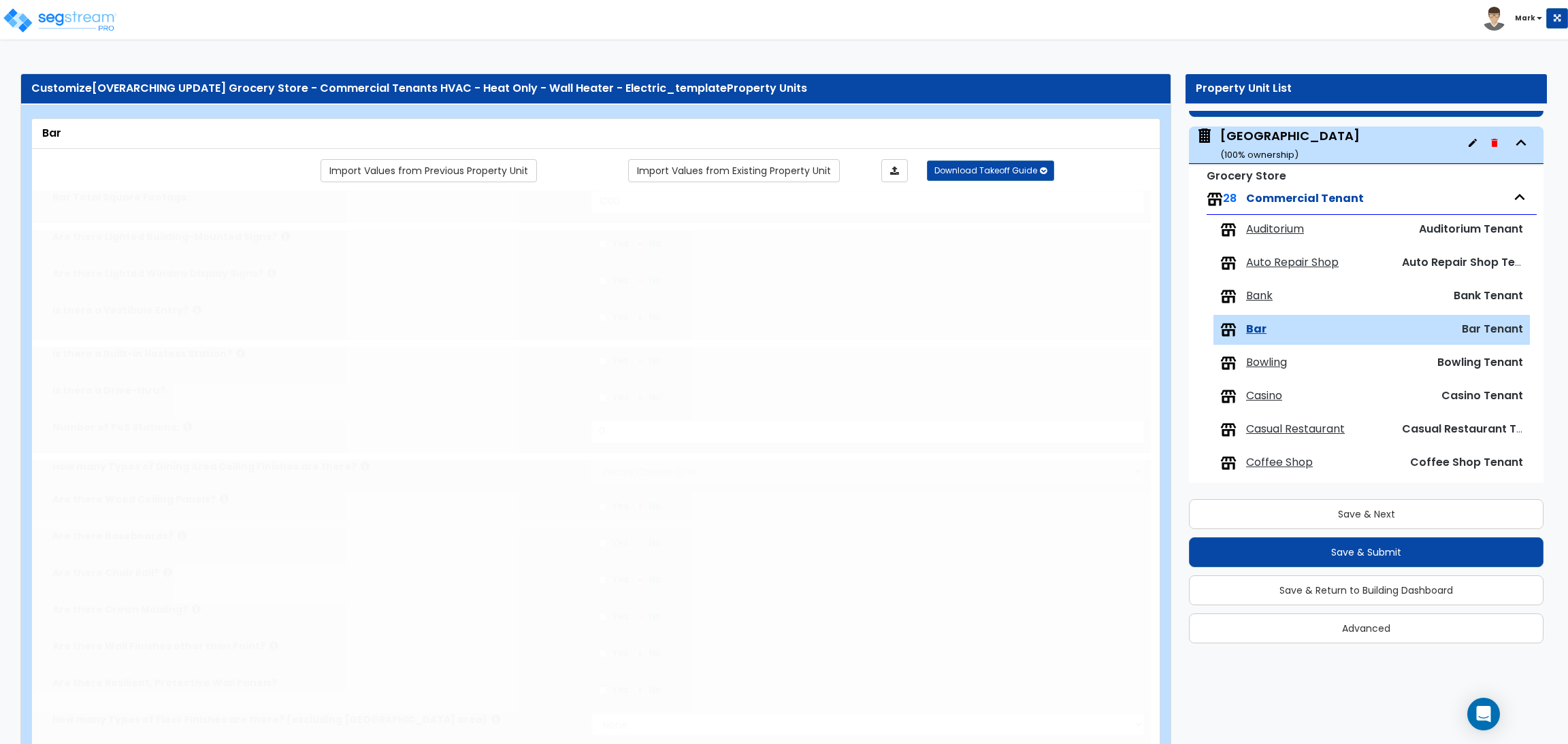
type input "1000"
select select "1"
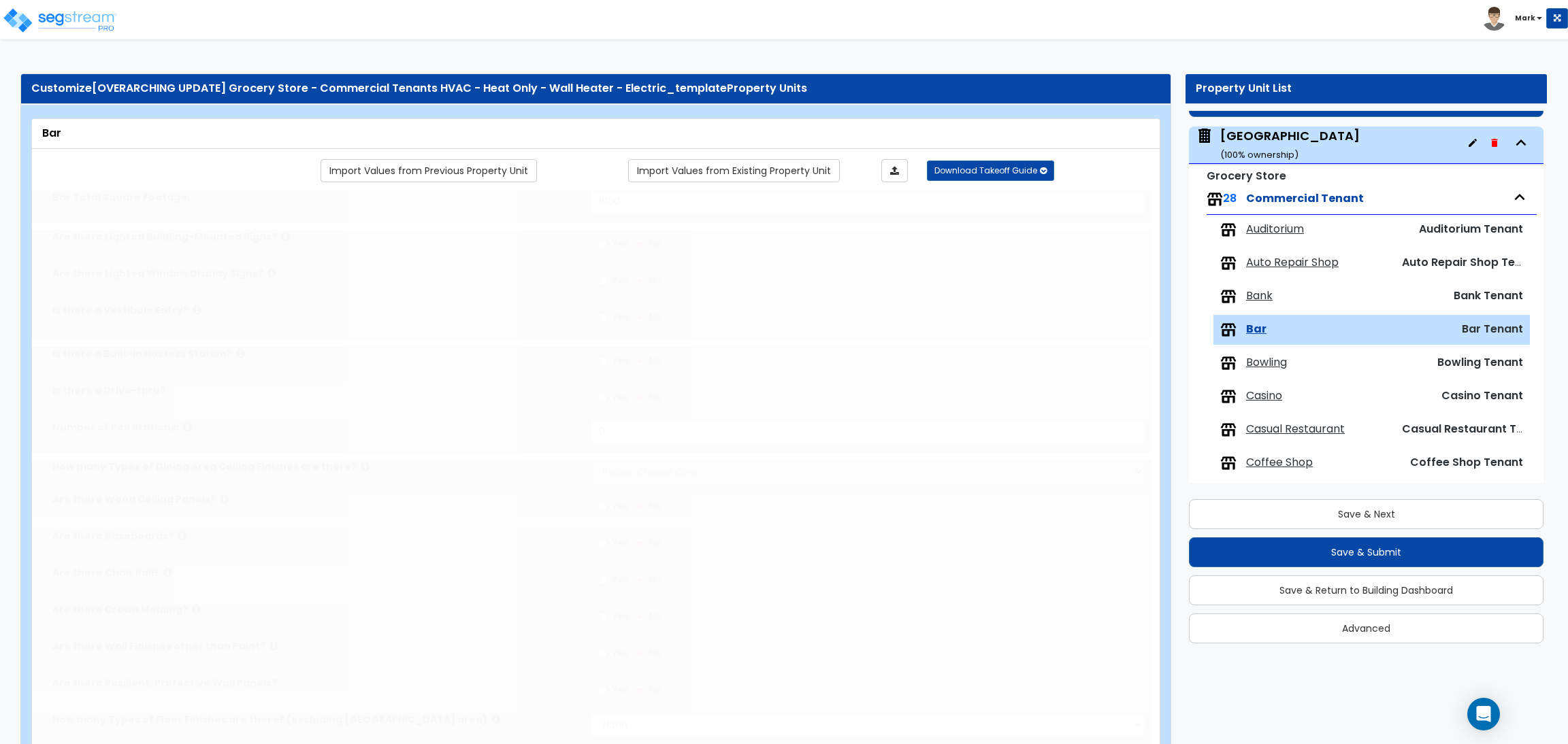
select select "2"
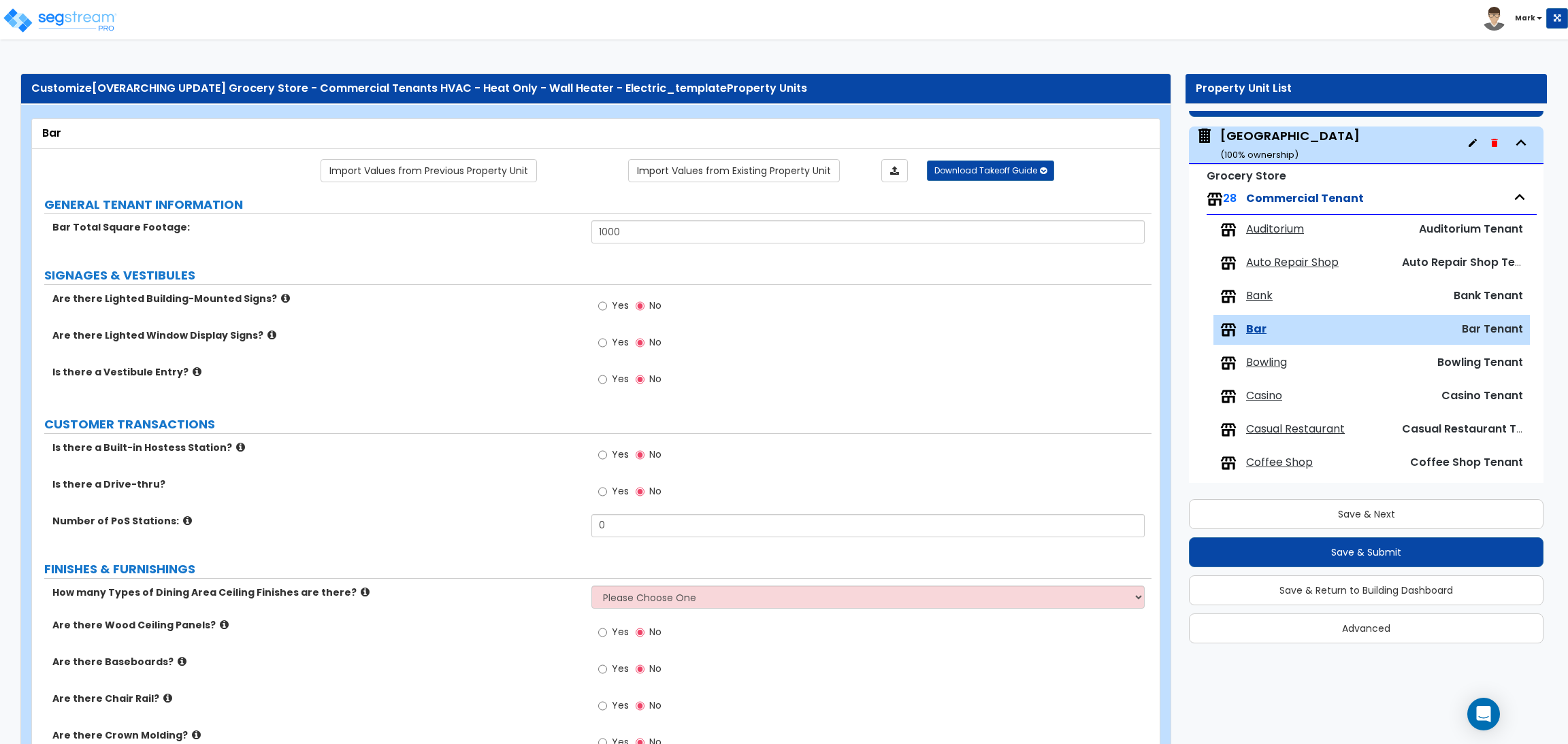
click at [1261, 299] on span "Bank" at bounding box center [1259, 296] width 27 height 16
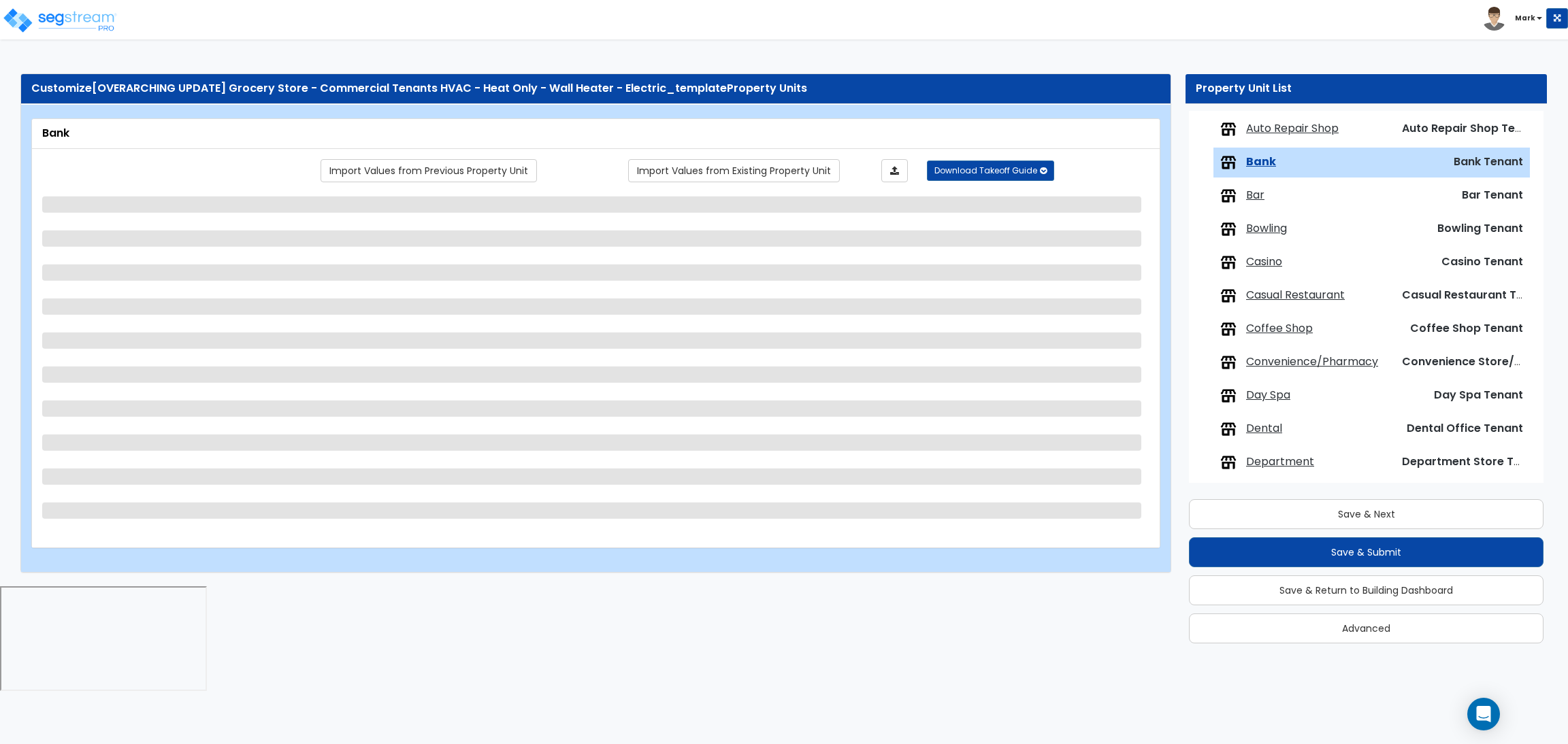
scroll to position [211, 0]
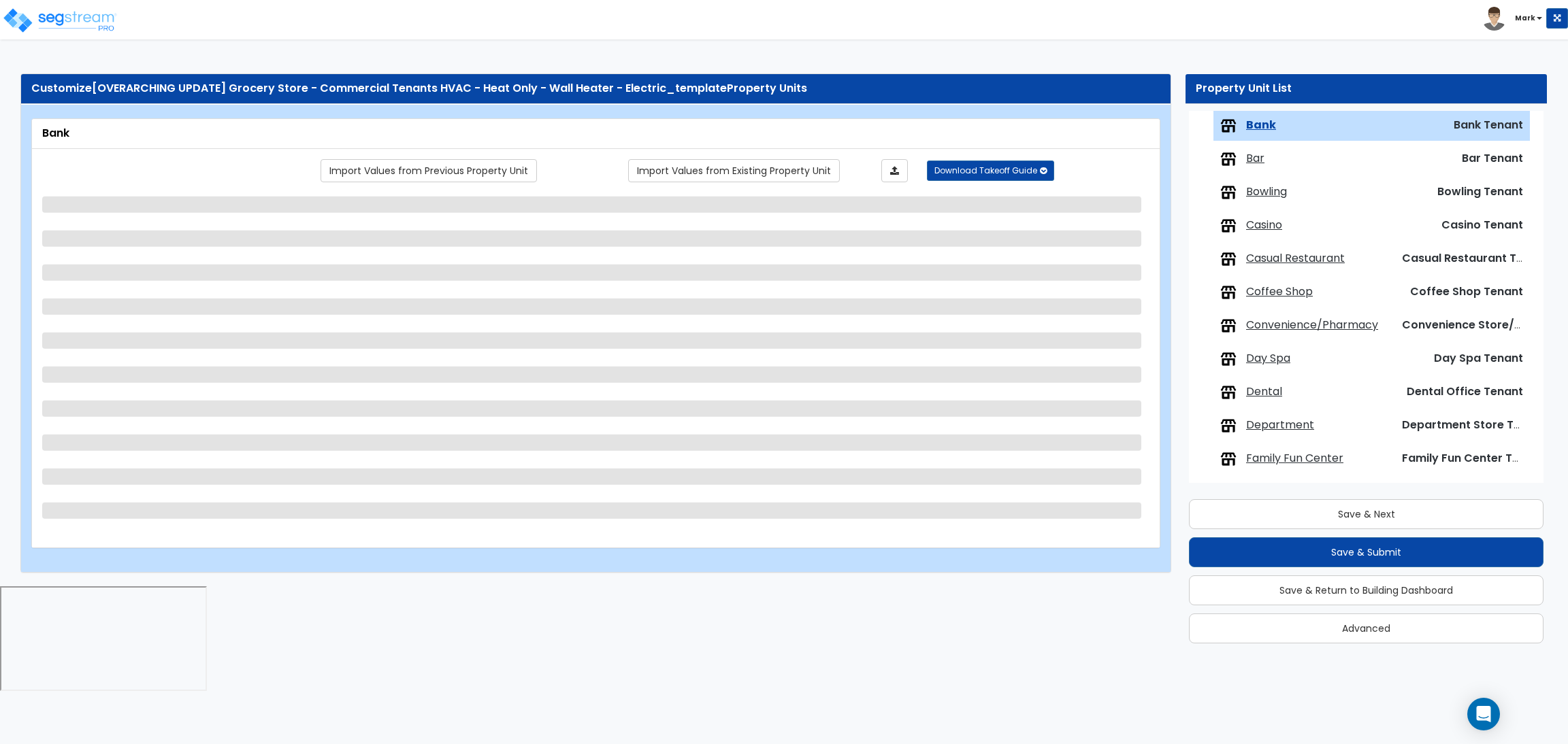
select select "1"
select select "3"
select select "1"
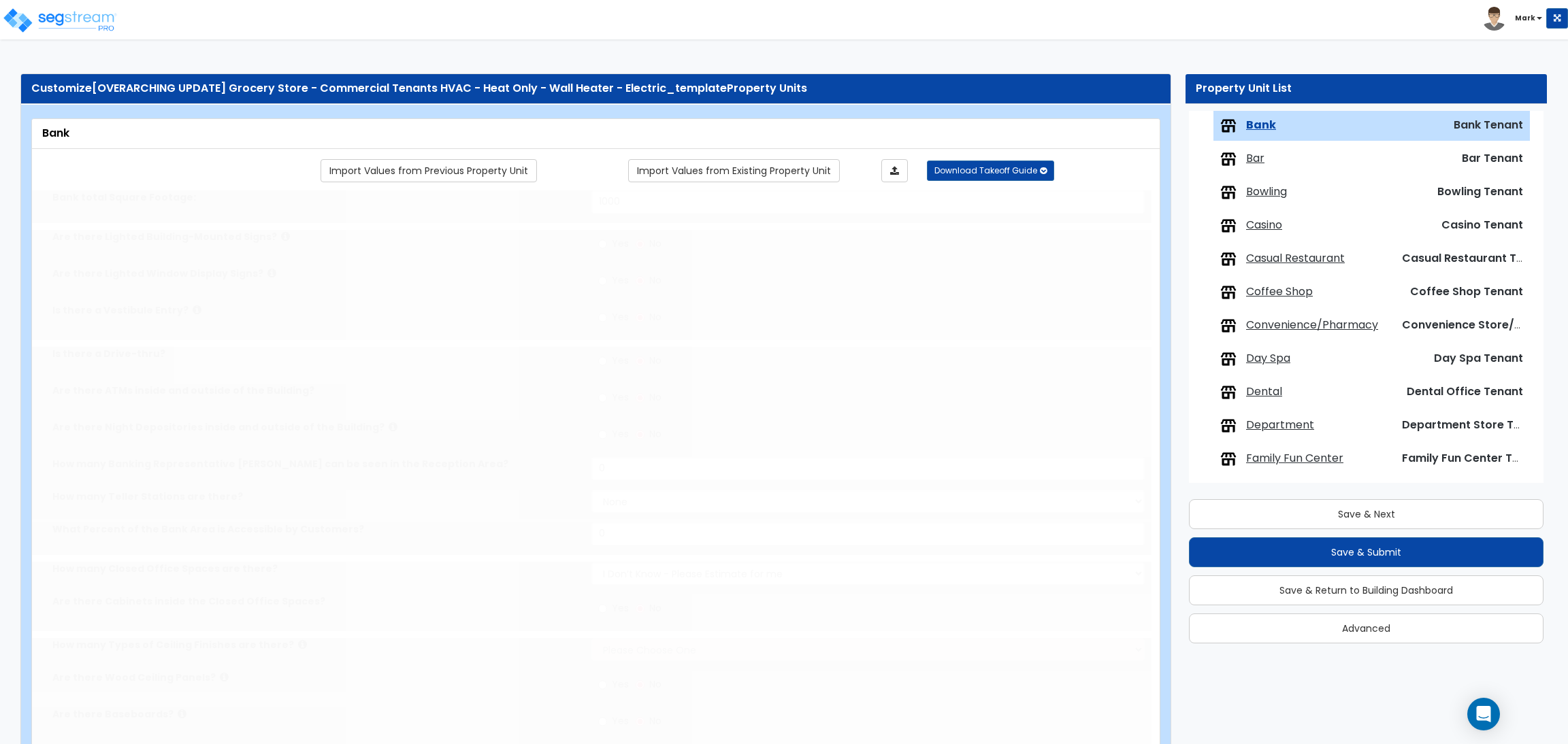
select select "1"
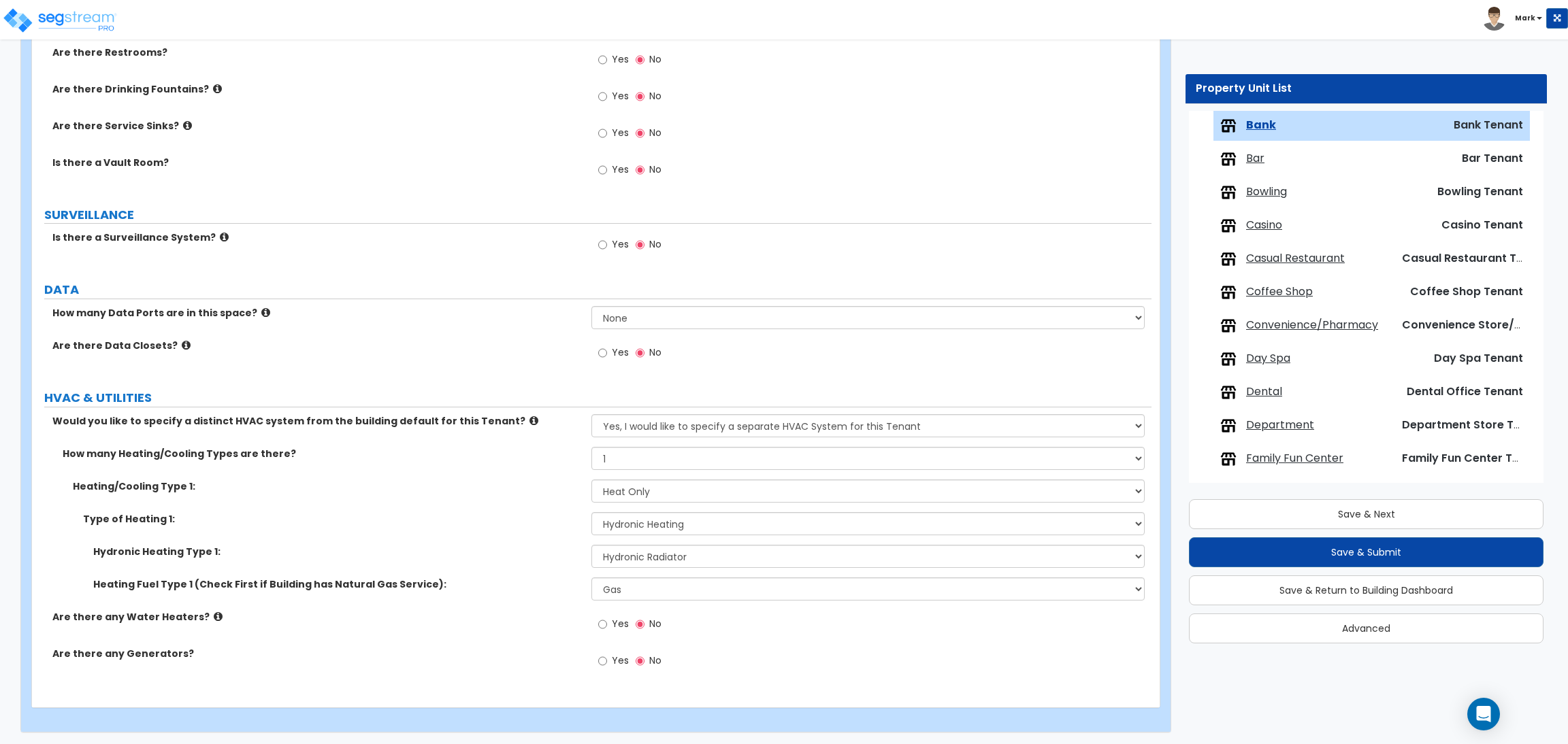
scroll to position [1332, 0]
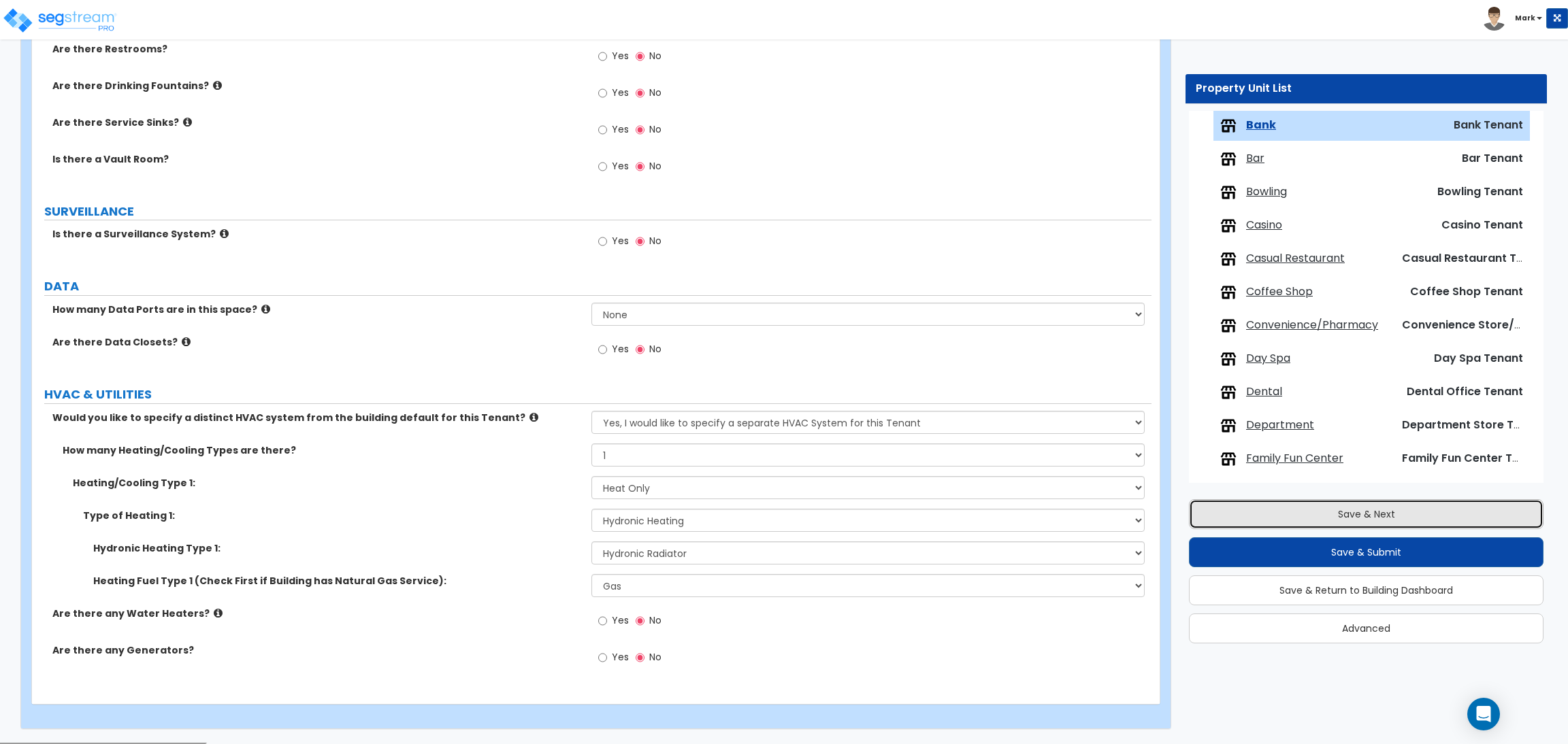
click at [1354, 523] on button "Save & Next" at bounding box center [1366, 513] width 355 height 30
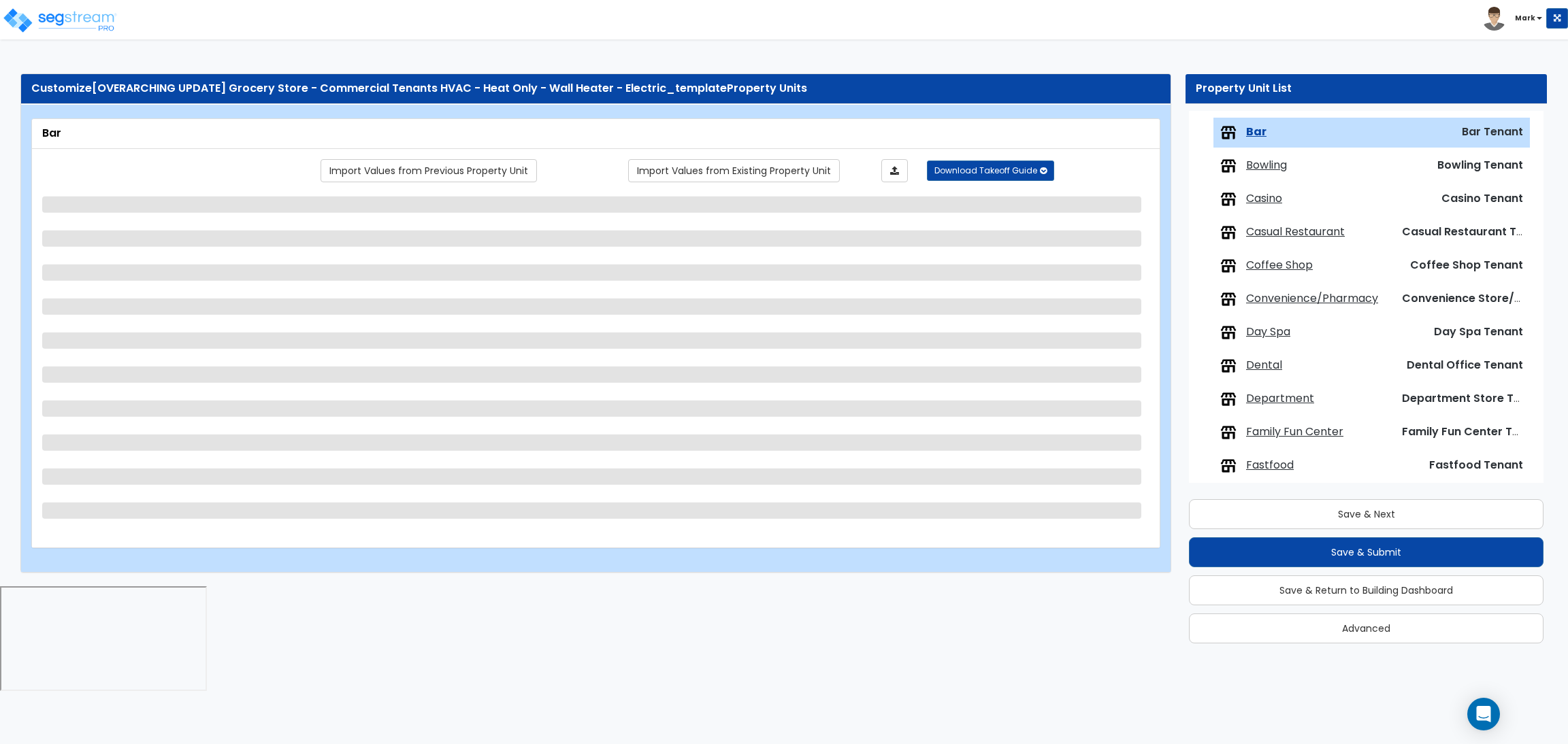
scroll to position [244, 0]
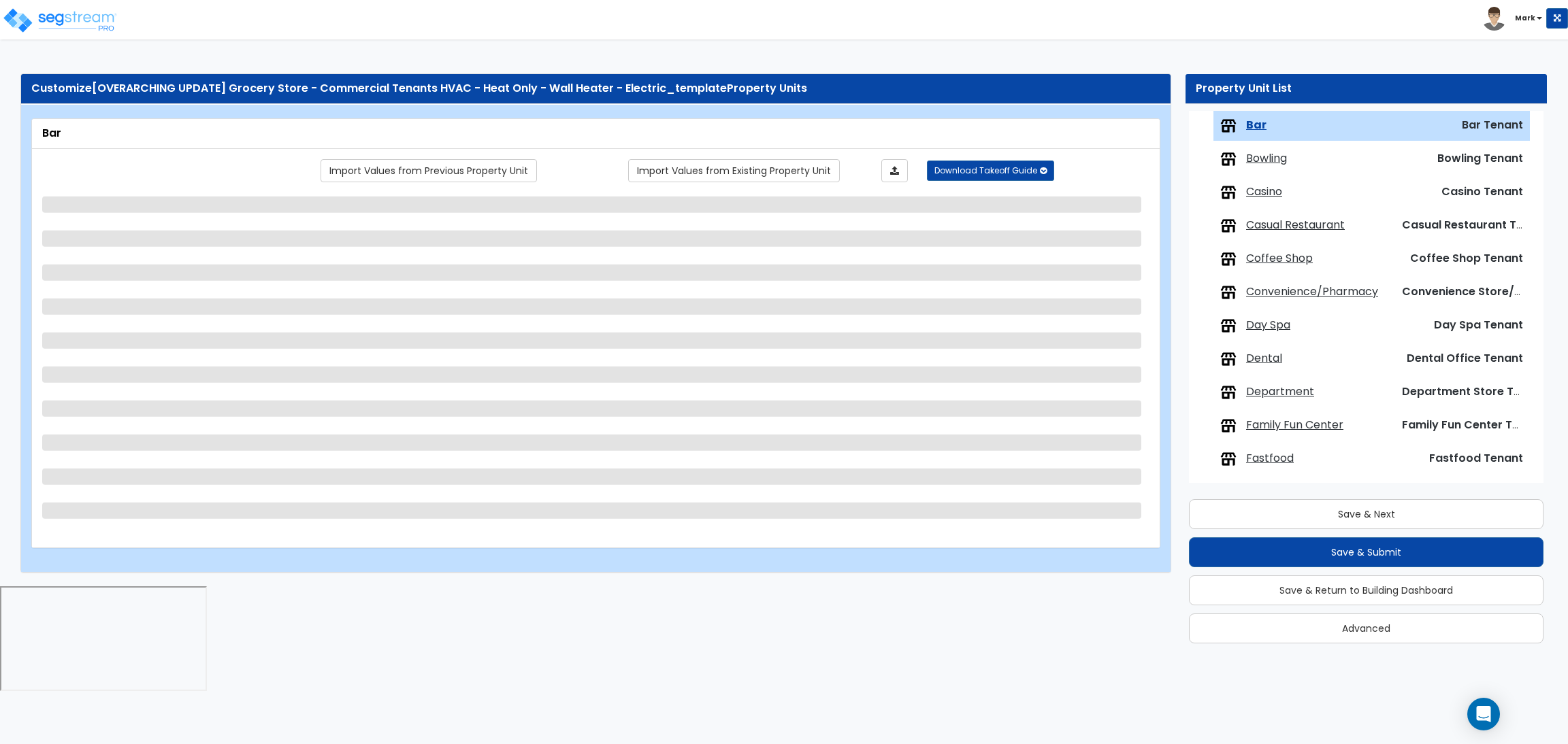
select select "1"
select select "2"
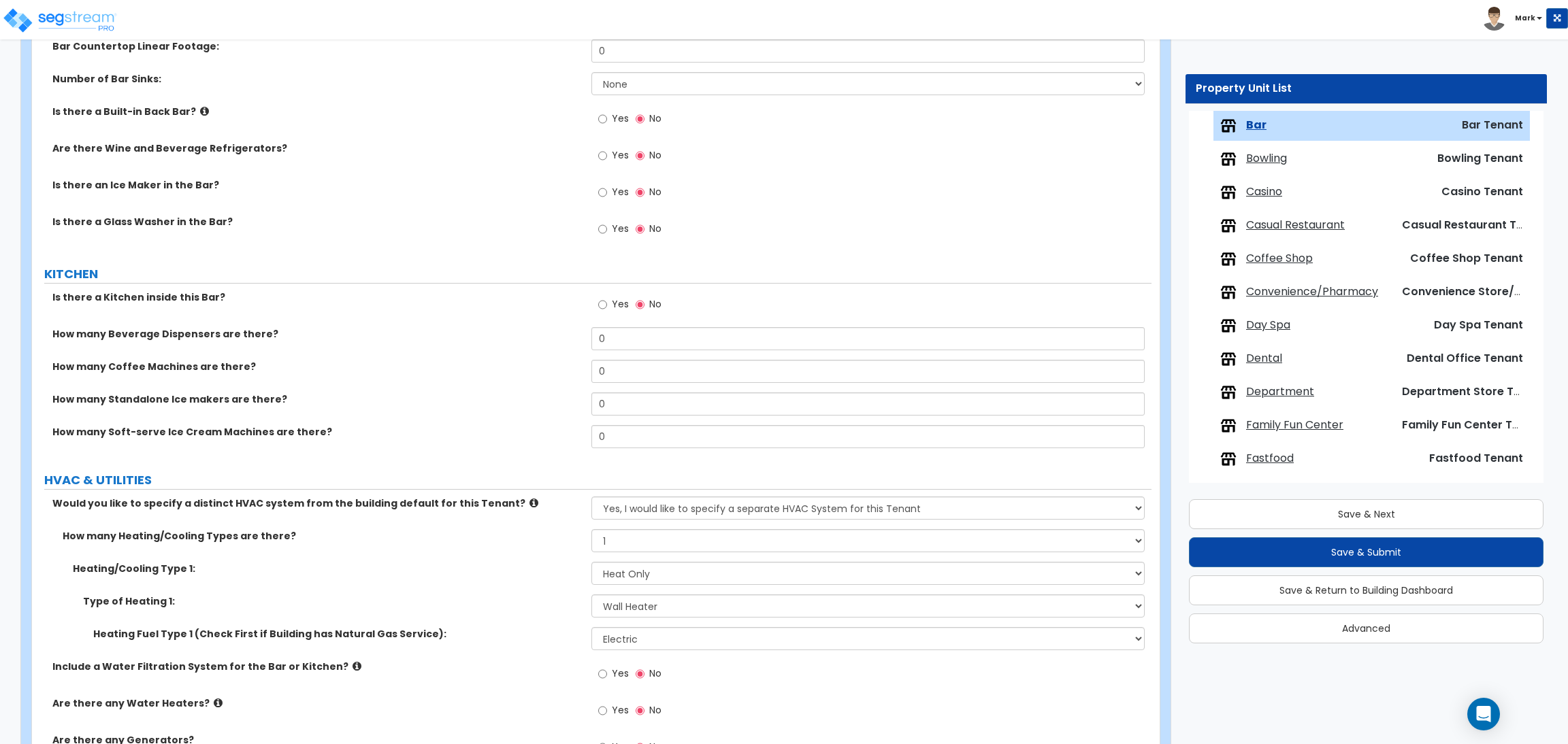
scroll to position [1573, 0]
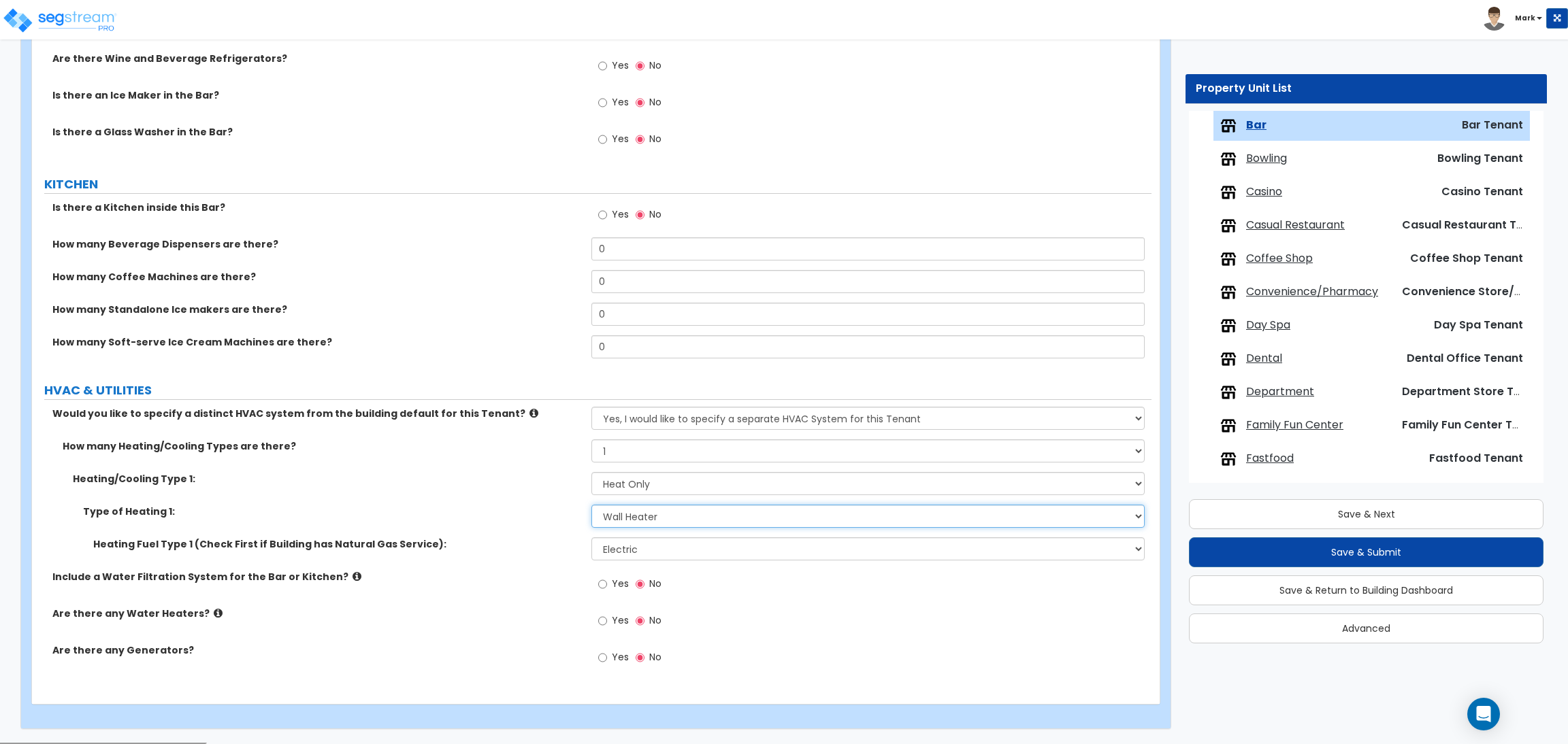
click at [656, 508] on select "Please Choose One Wall Heater Electric Baseboard Heater Hydronic Heating Radian…" at bounding box center [867, 515] width 552 height 23
select select "3"
click at [591, 505] on select "Please Choose One Wall Heater Electric Baseboard Heater Hydronic Heating Radian…" at bounding box center [867, 515] width 552 height 23
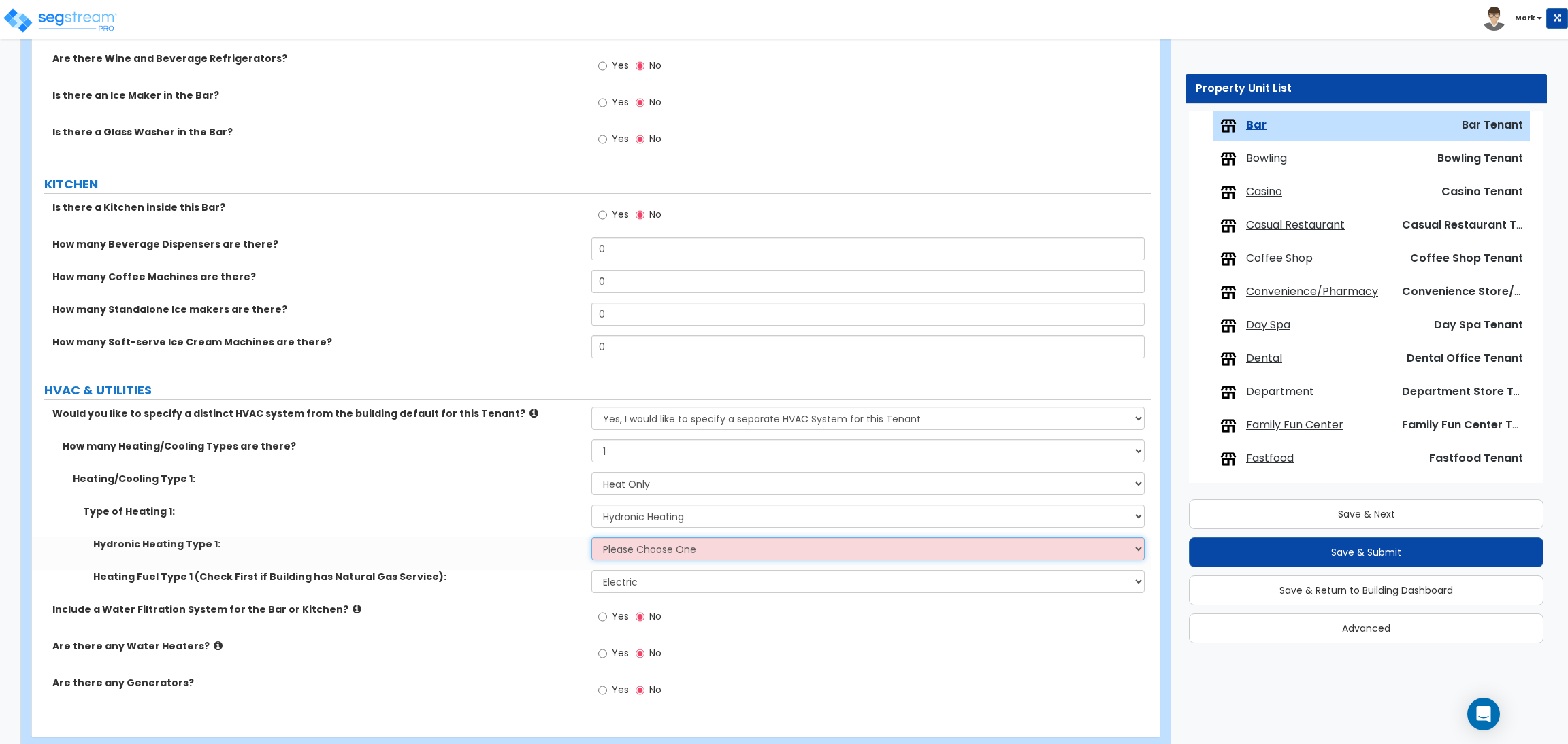
click at [666, 554] on select "Please Choose One Hydronic Radiator Hydronic Baseboard Hydronic Fin Tube Radiat…" at bounding box center [867, 548] width 552 height 23
select select "1"
click at [591, 538] on select "Please Choose One Hydronic Radiator Hydronic Baseboard Hydronic Fin Tube Radiat…" at bounding box center [867, 548] width 552 height 23
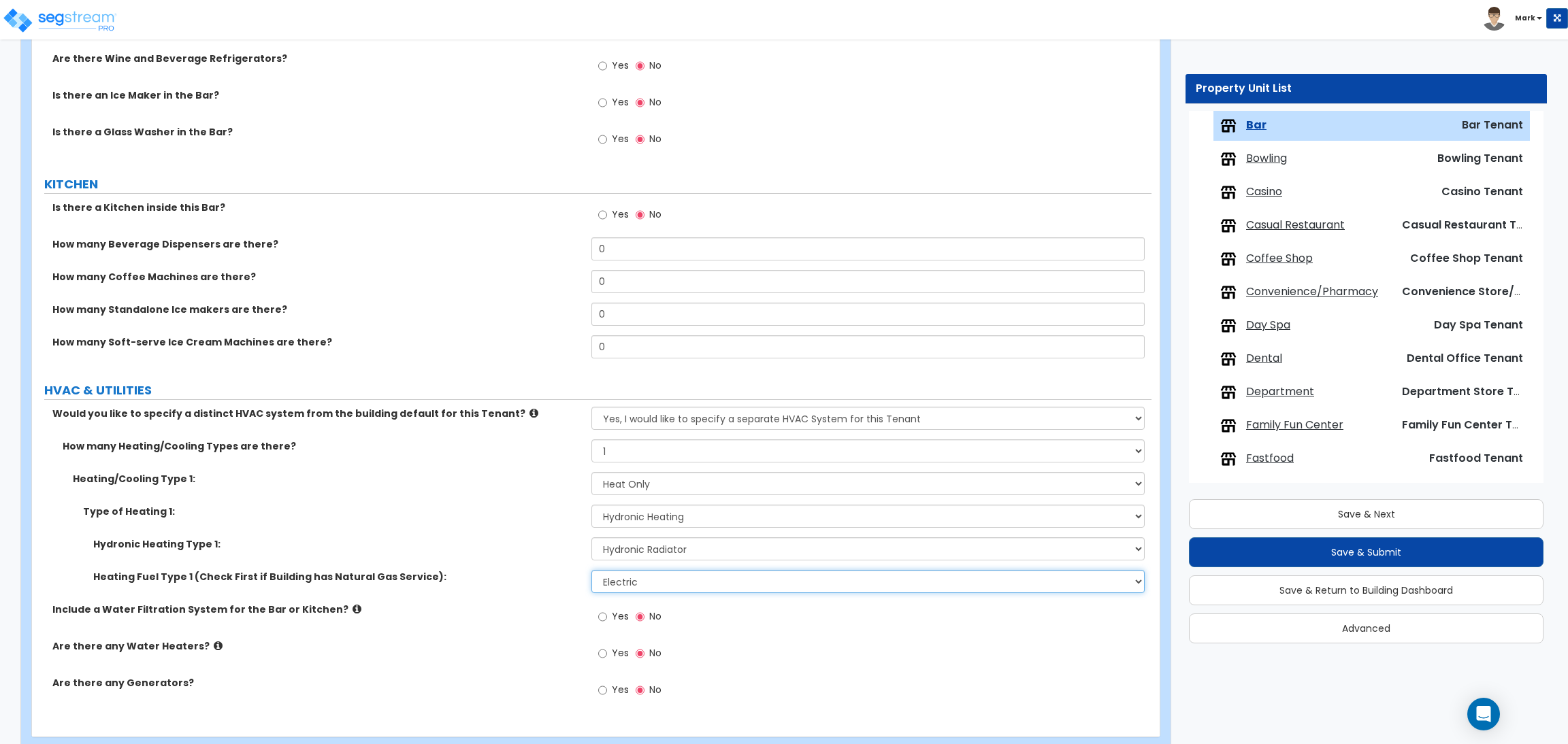
drag, startPoint x: 650, startPoint y: 582, endPoint x: 651, endPoint y: 591, distance: 9.1
click at [650, 582] on select "Please Choose One Gas Electric" at bounding box center [867, 581] width 552 height 23
select select "1"
click at [591, 570] on select "Please Choose One Gas Electric" at bounding box center [867, 581] width 552 height 23
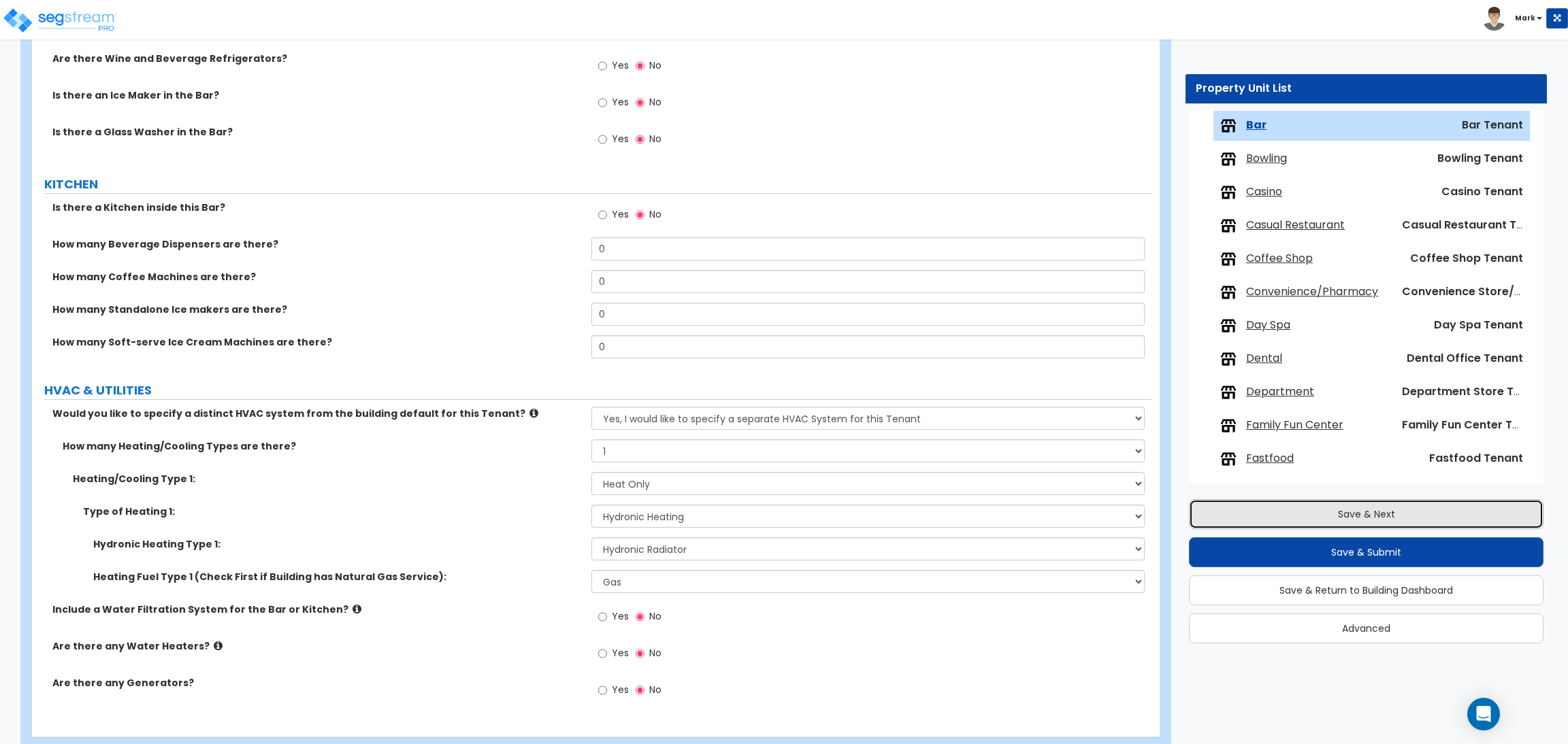
click at [1383, 516] on button "Save & Next" at bounding box center [1366, 513] width 355 height 30
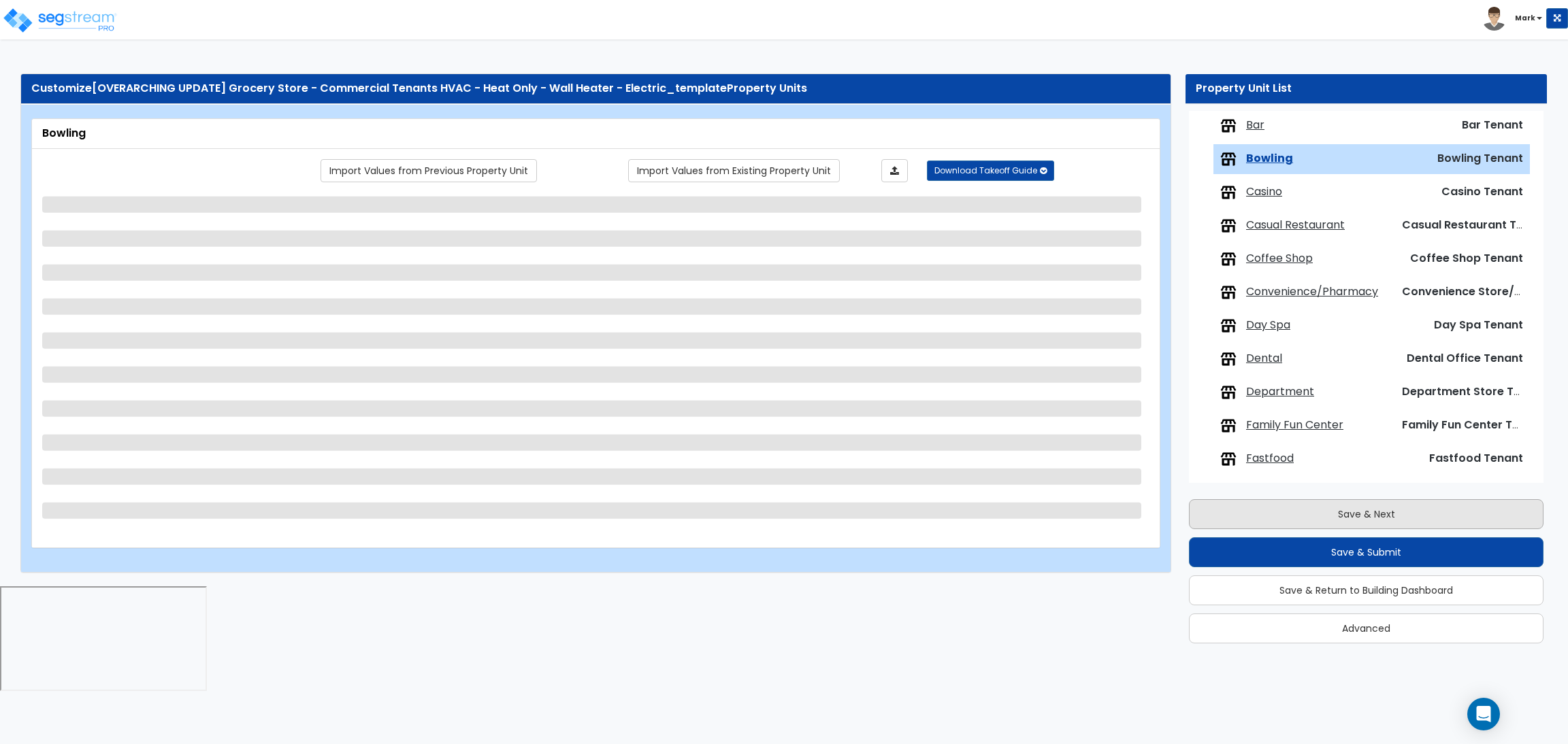
scroll to position [278, 0]
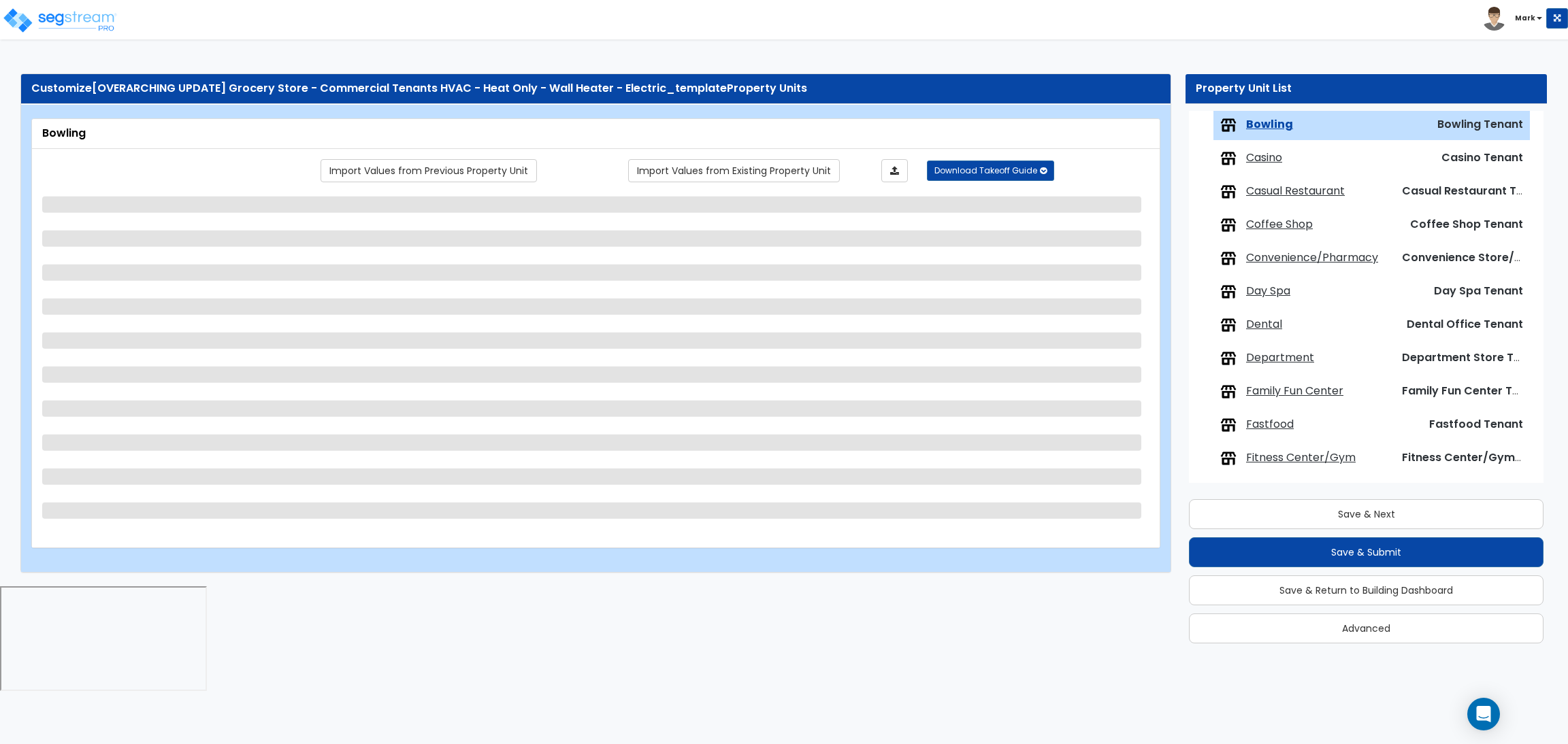
select select "1"
select select "2"
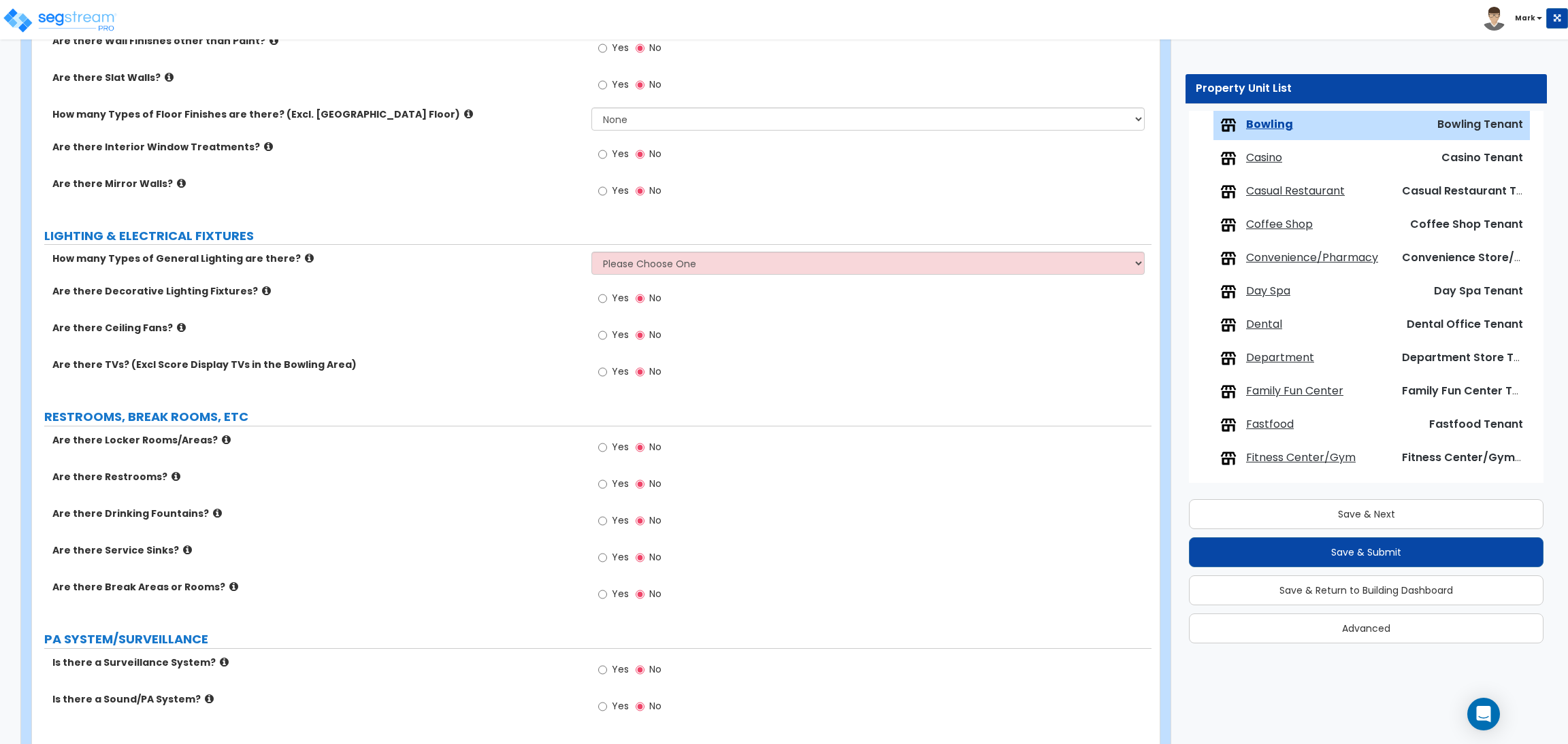
scroll to position [1511, 0]
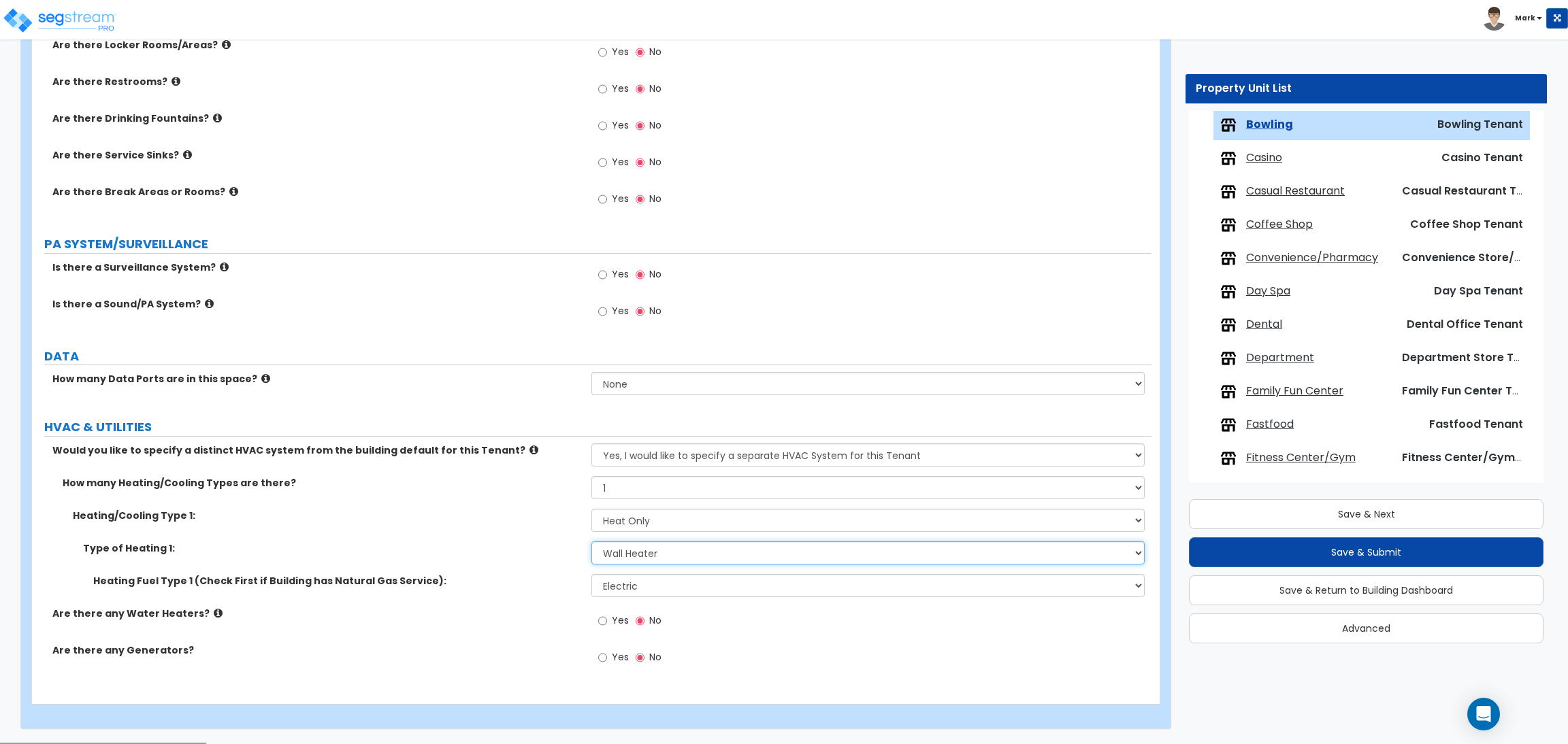
click at [642, 559] on select "Please Choose One Wall Heater Electric Baseboard Heater Hydronic Heating Radian…" at bounding box center [867, 552] width 552 height 23
select select "3"
click at [591, 543] on select "Please Choose One Wall Heater Electric Baseboard Heater Hydronic Heating Radian…" at bounding box center [867, 552] width 552 height 23
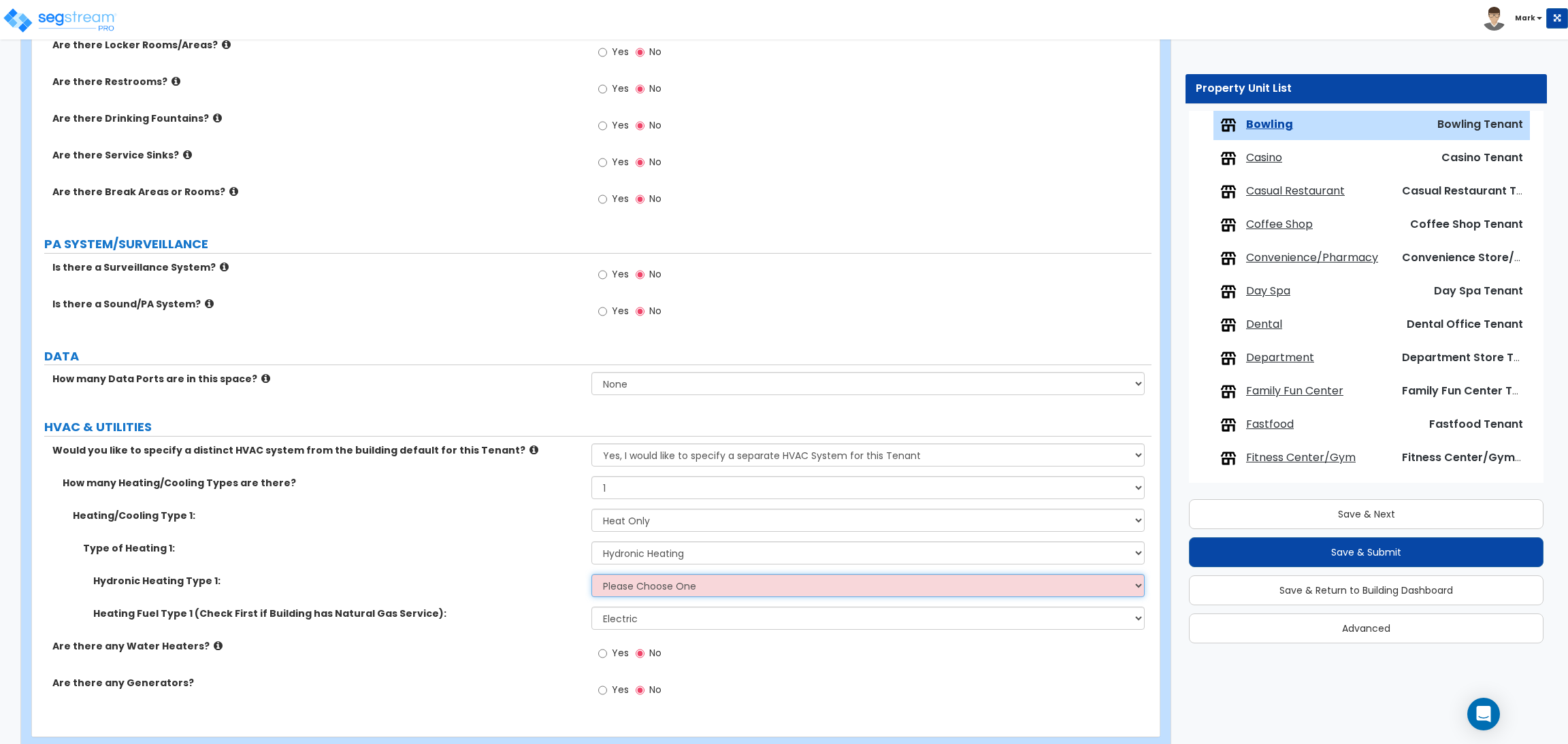
click at [631, 592] on select "Please Choose One Hydronic Radiator Hydronic Baseboard Hydronic Fin Tube Radiat…" at bounding box center [867, 585] width 552 height 23
drag, startPoint x: 545, startPoint y: 624, endPoint x: 551, endPoint y: 617, distance: 9.2
click at [548, 622] on div "Heating Fuel Type 1 (Check First if Building has Natural Gas Service): Please C…" at bounding box center [592, 623] width 1119 height 33
click at [618, 590] on select "Please Choose One Hydronic Radiator Hydronic Baseboard Hydronic Fin Tube Radiat…" at bounding box center [867, 585] width 552 height 23
select select "1"
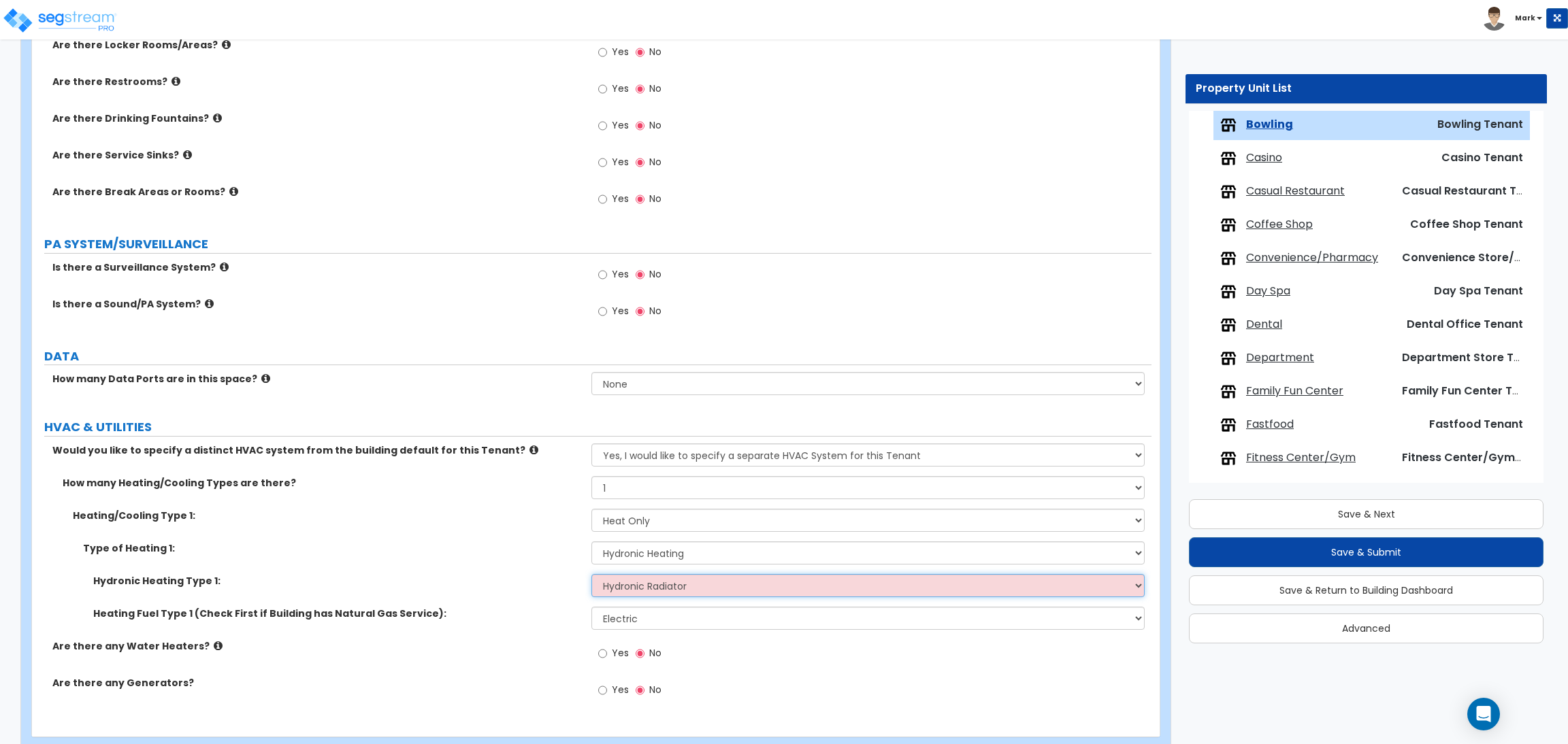
click at [591, 575] on select "Please Choose One Hydronic Radiator Hydronic Baseboard Hydronic Fin Tube Radiat…" at bounding box center [867, 585] width 552 height 23
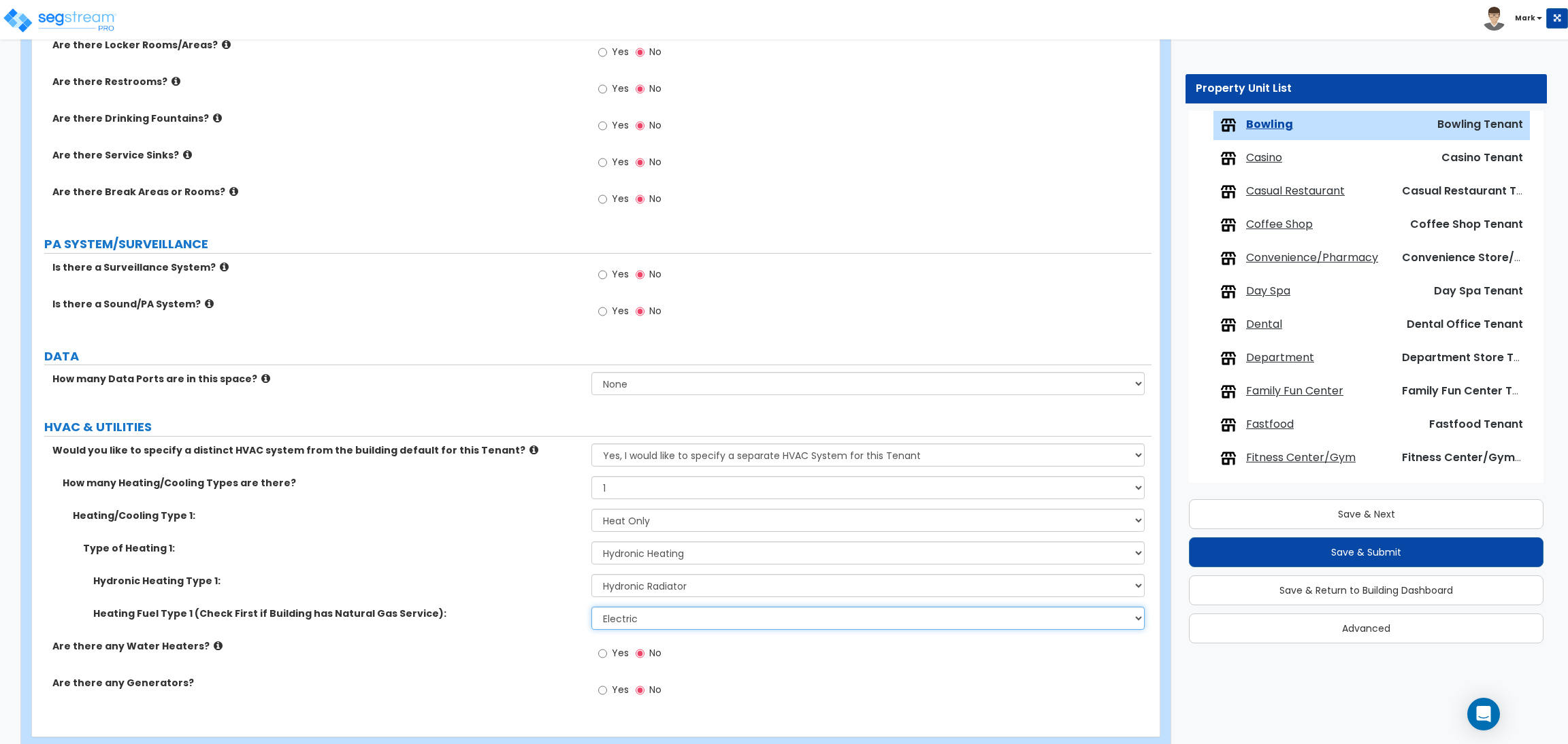
click at [676, 625] on select "Please Choose One Gas Electric" at bounding box center [867, 617] width 552 height 23
select select "1"
click at [591, 608] on select "Please Choose One Gas Electric" at bounding box center [867, 617] width 552 height 23
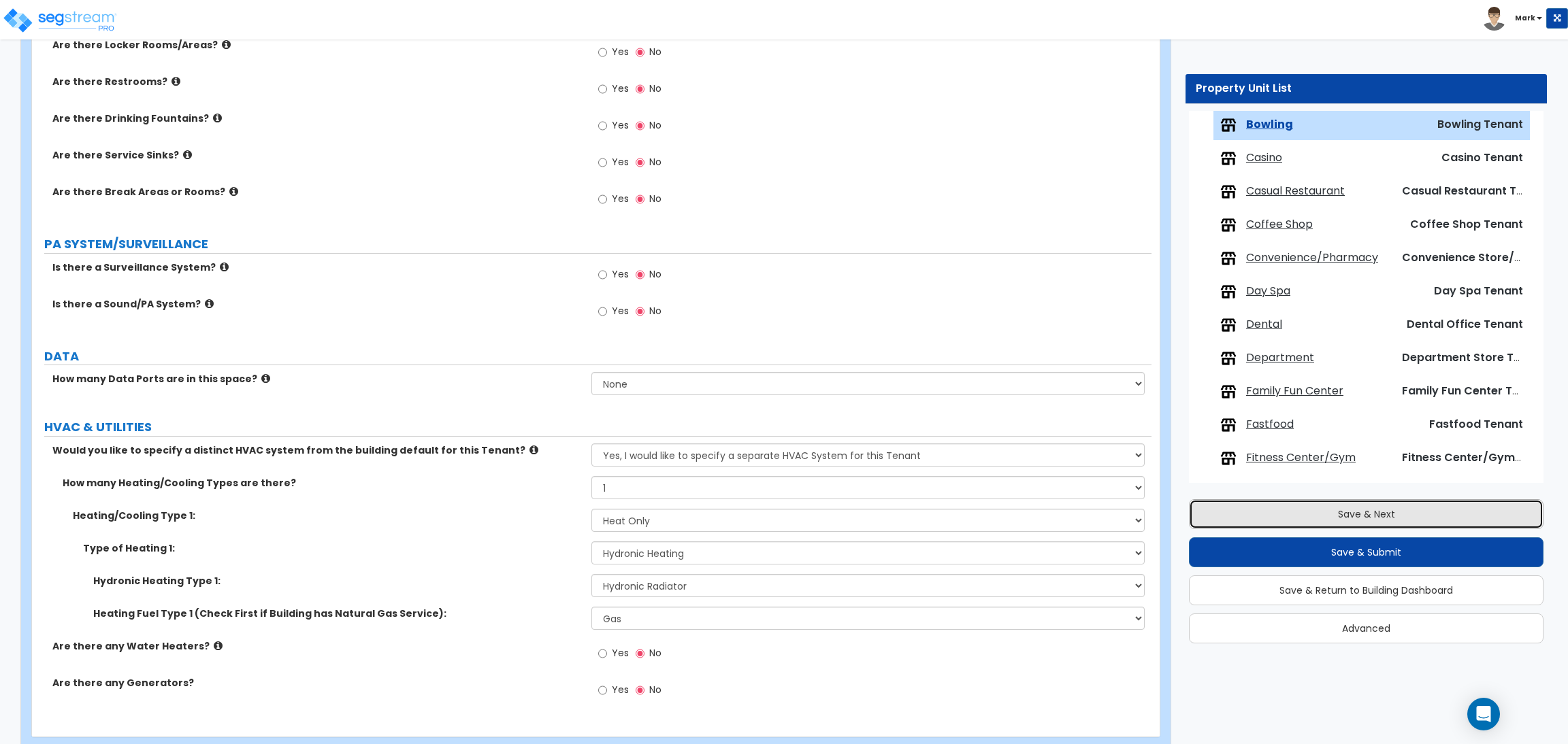
click at [1290, 508] on button "Save & Next" at bounding box center [1366, 513] width 355 height 30
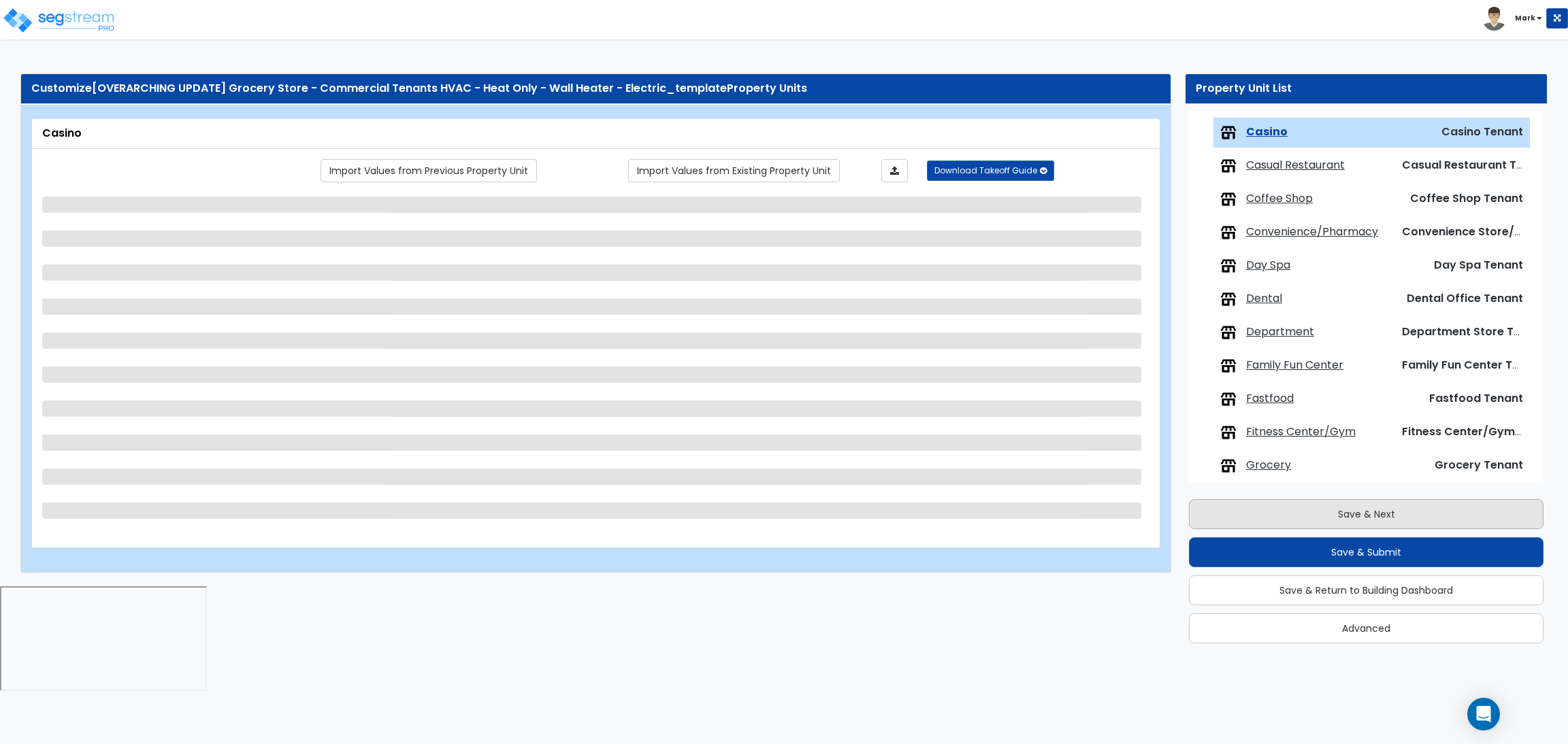
scroll to position [311, 0]
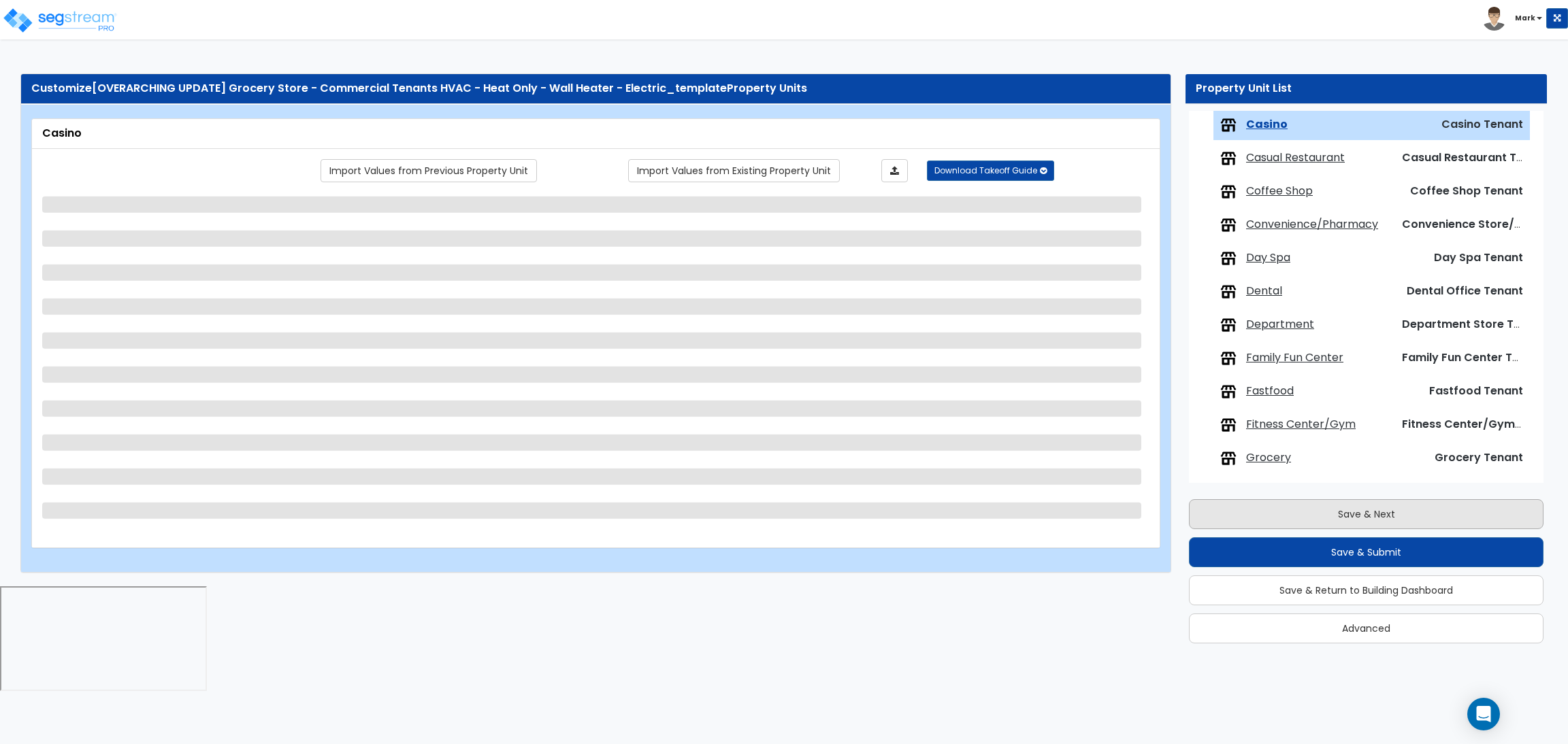
select select "1"
select select "2"
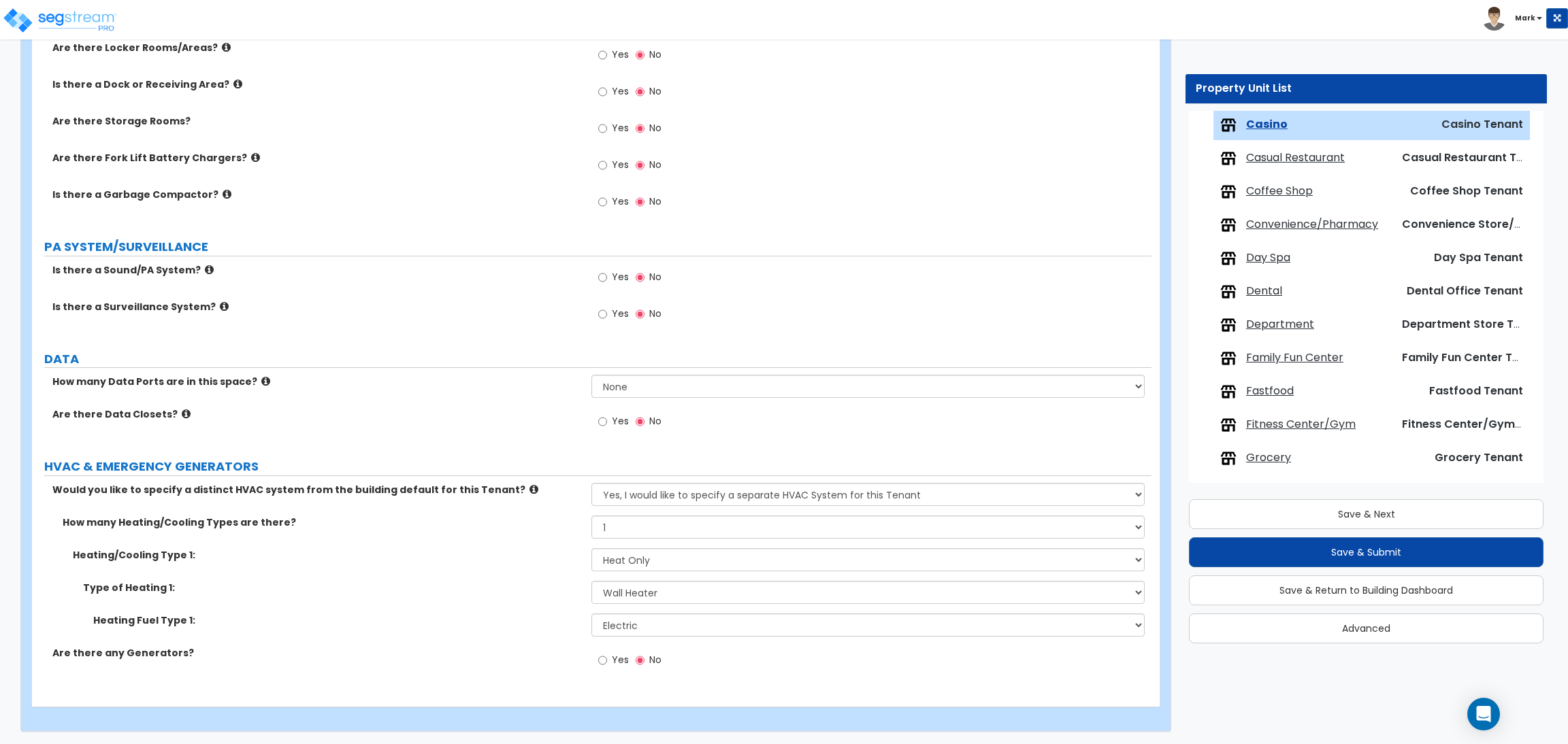
scroll to position [1976, 0]
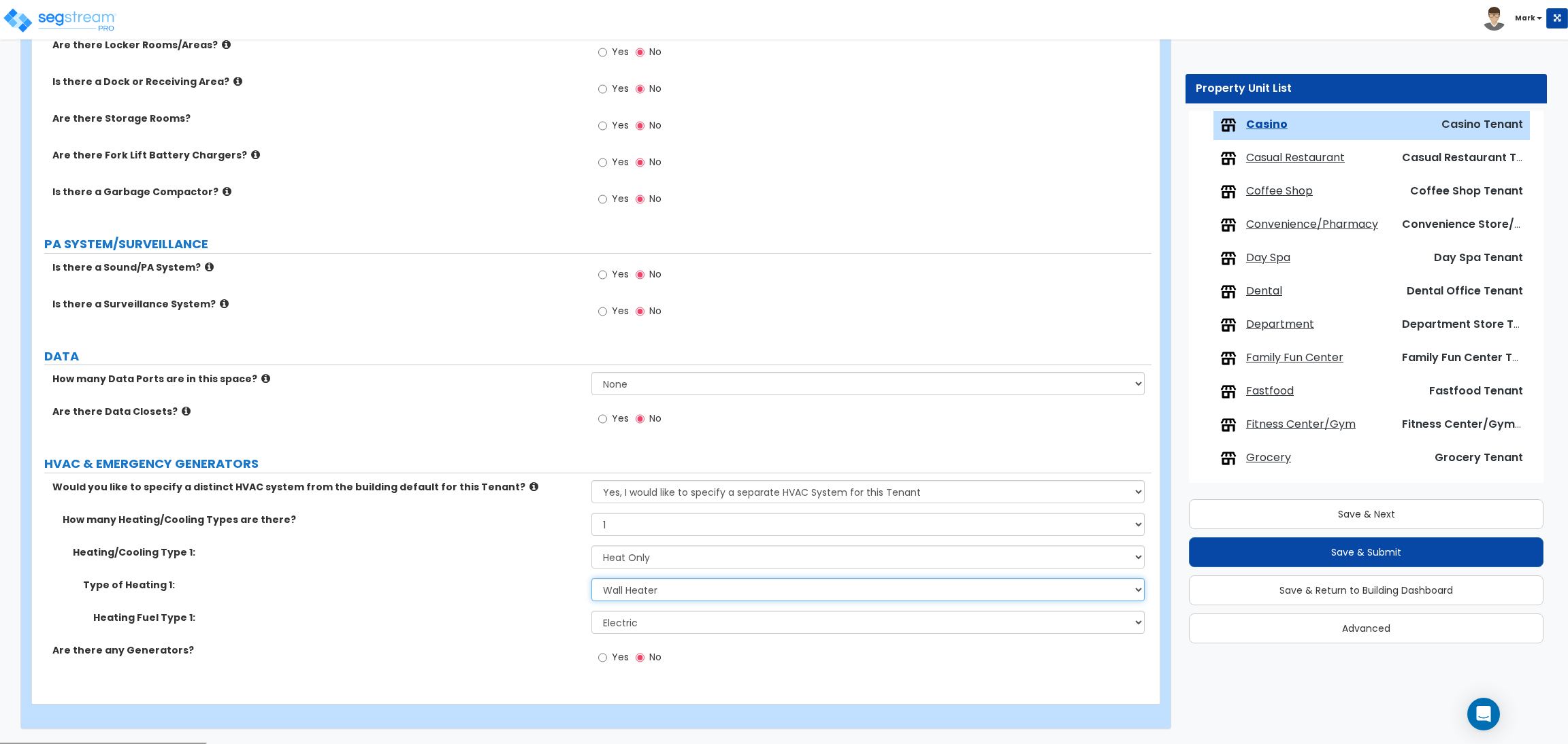
click at [653, 588] on select "Please Choose One Wall Heater Electric Baseboard Heater Hydronic Heating Radian…" at bounding box center [867, 589] width 552 height 23
select select "3"
click at [591, 580] on select "Please Choose One Wall Heater Electric Baseboard Heater Hydronic Heating Radian…" at bounding box center [867, 589] width 552 height 23
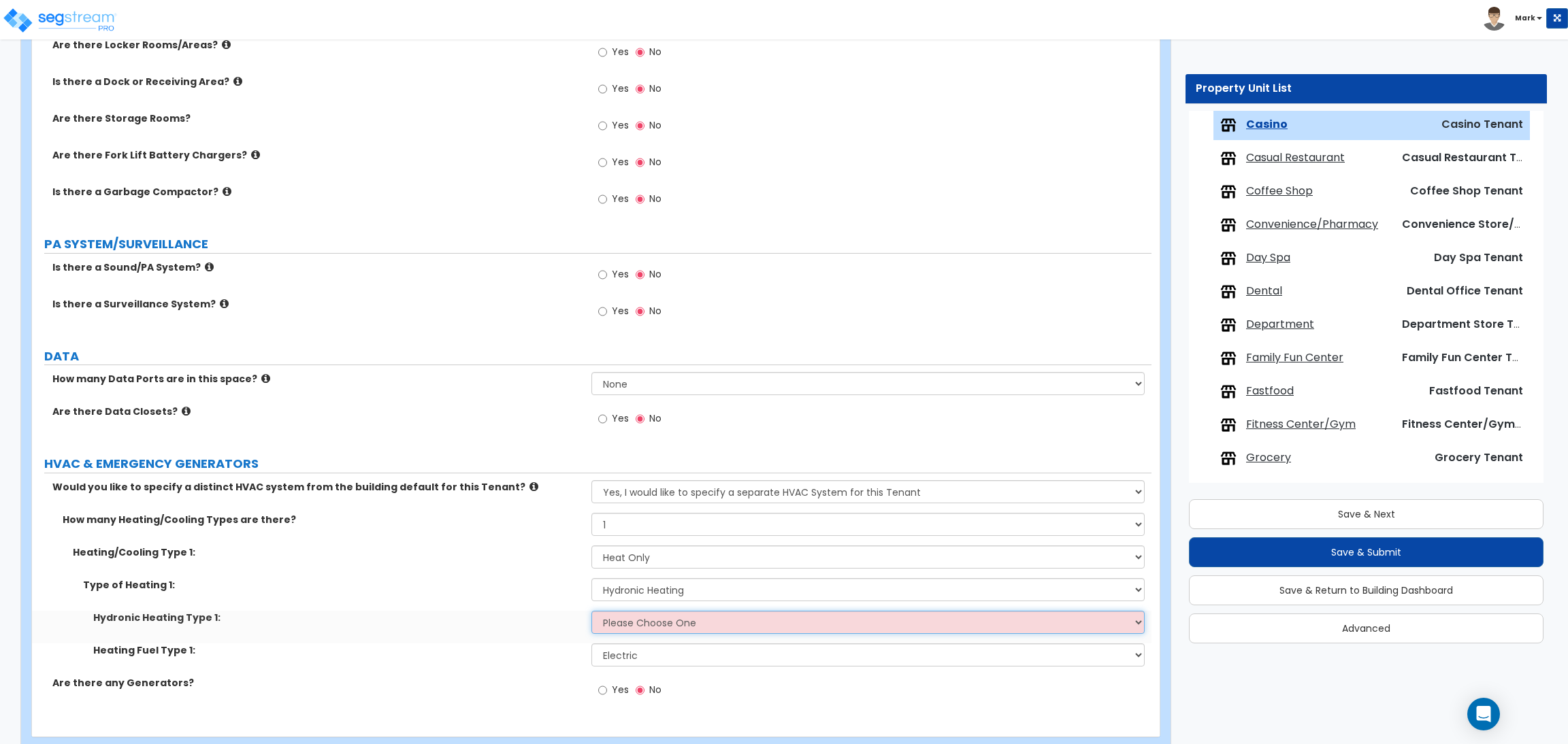
click at [646, 628] on select "Please Choose One Hydronic Radiator Hydronic Baseboard Hydronic Fin Tube Radiat…" at bounding box center [867, 622] width 552 height 23
select select "1"
click at [591, 612] on select "Please Choose One Hydronic Radiator Hydronic Baseboard Hydronic Fin Tube Radiat…" at bounding box center [867, 622] width 552 height 23
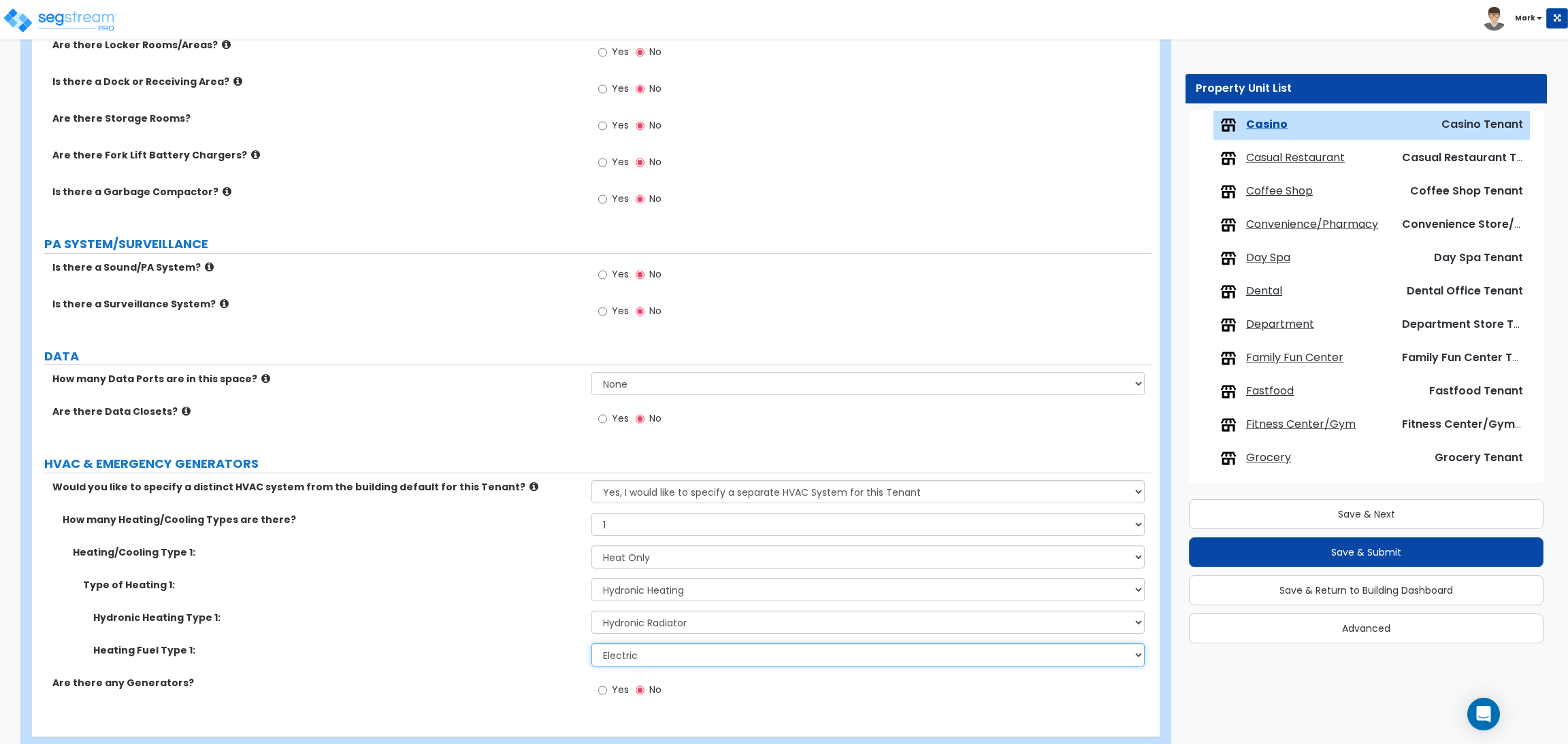
drag, startPoint x: 677, startPoint y: 652, endPoint x: 676, endPoint y: 659, distance: 7.1
click at [677, 652] on select "Please Choose One Gas Electric" at bounding box center [867, 654] width 552 height 23
select select "1"
click at [591, 645] on select "Please Choose One Gas Electric" at bounding box center [867, 654] width 552 height 23
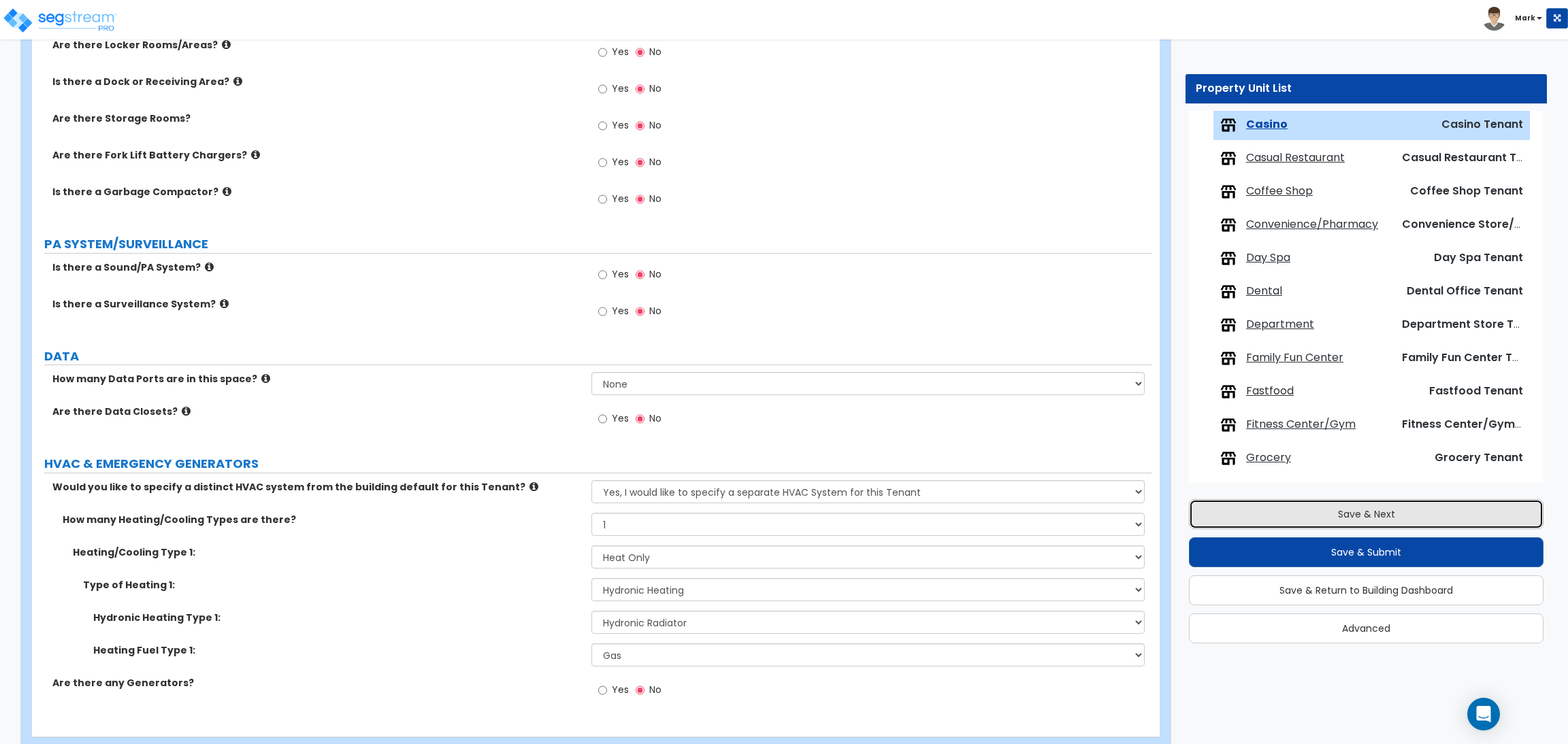
click at [1435, 510] on button "Save & Next" at bounding box center [1366, 513] width 355 height 30
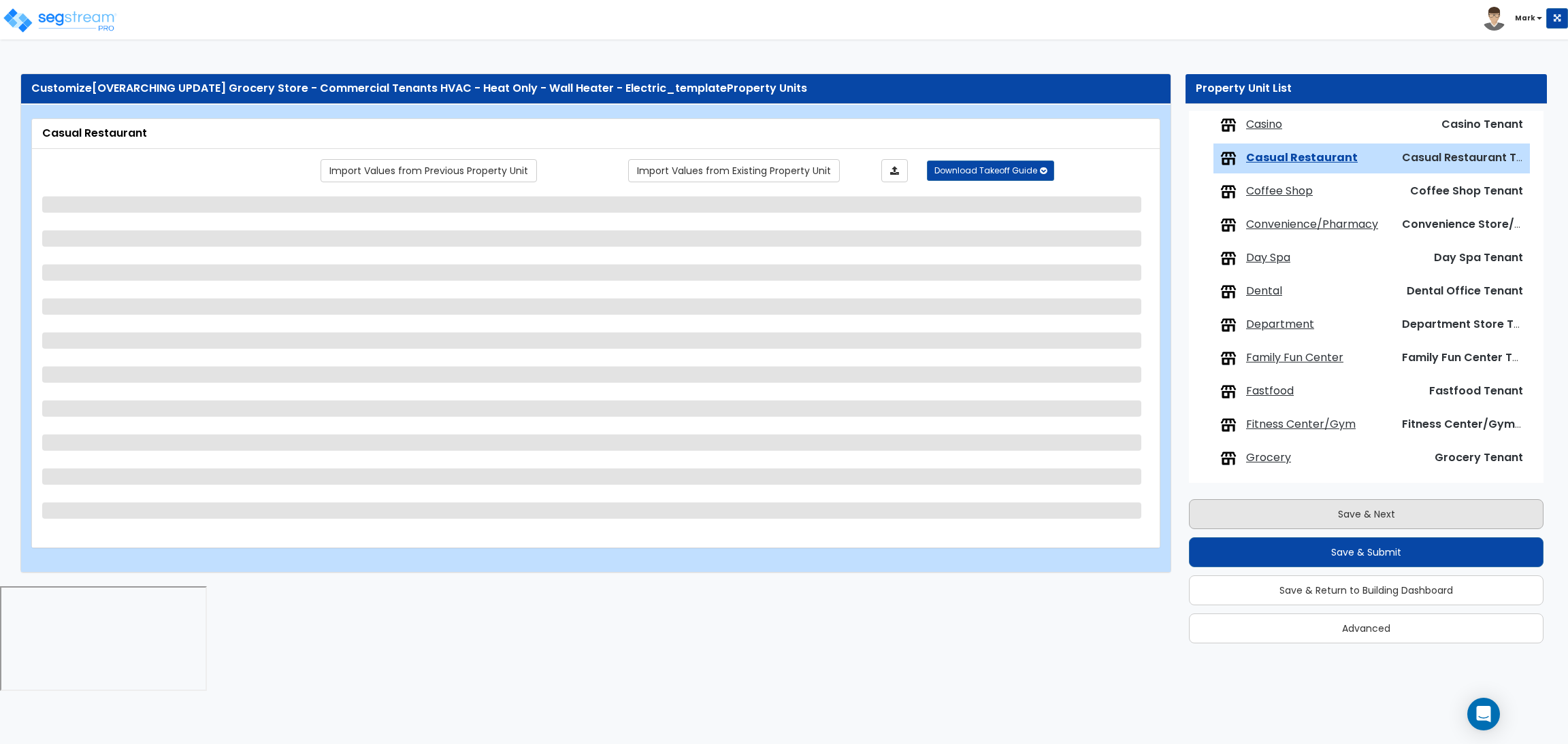
scroll to position [344, 0]
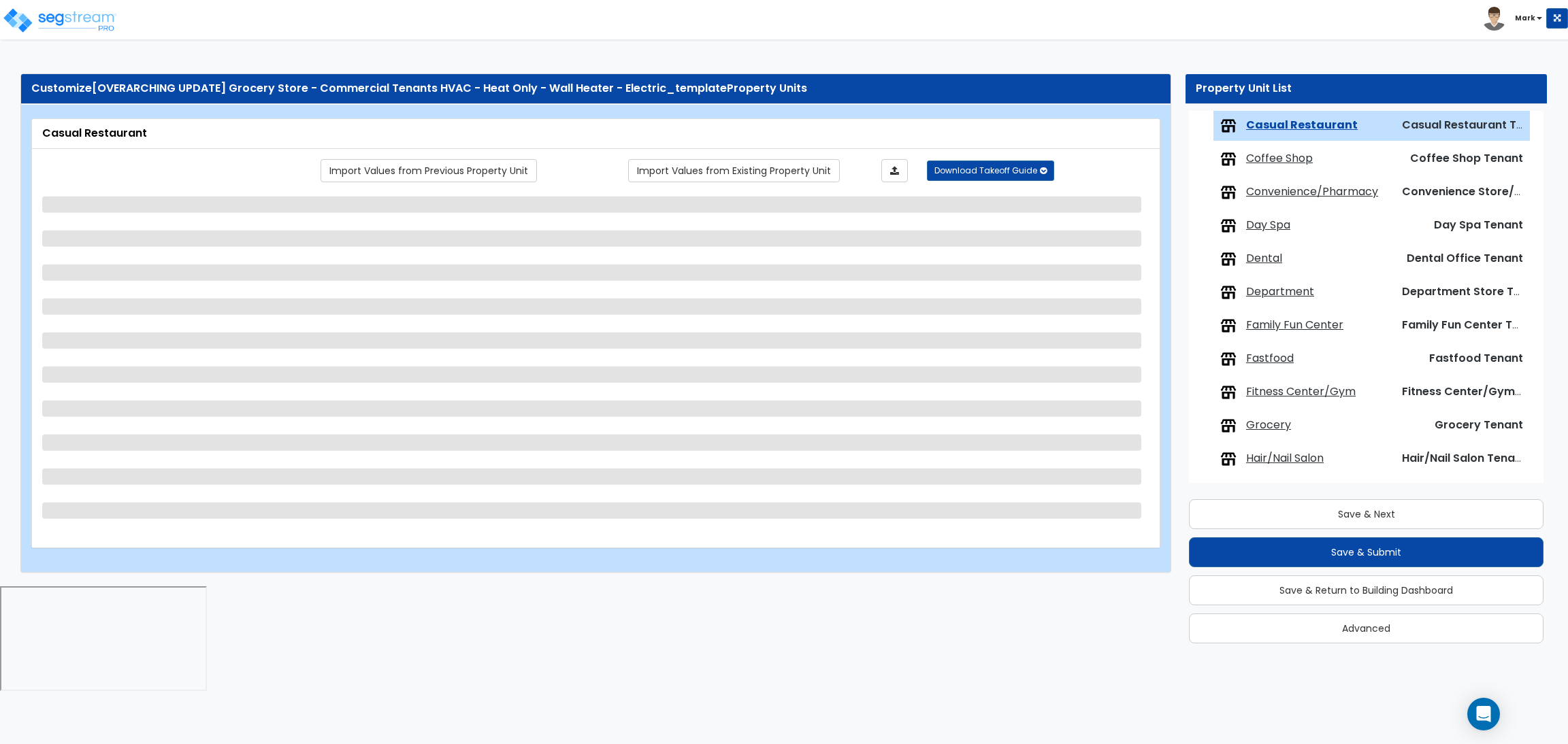
select select "1"
select select "2"
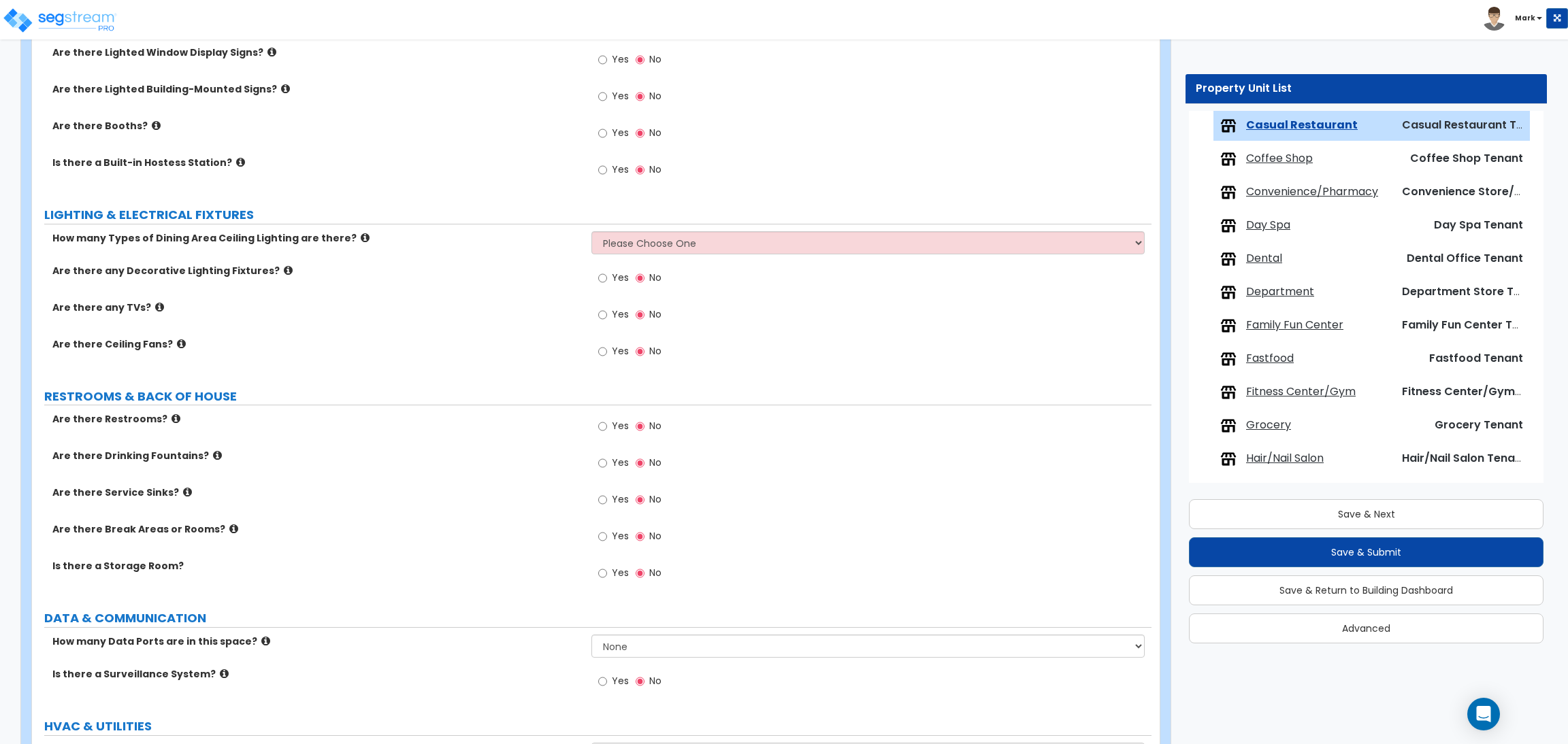
scroll to position [1479, 0]
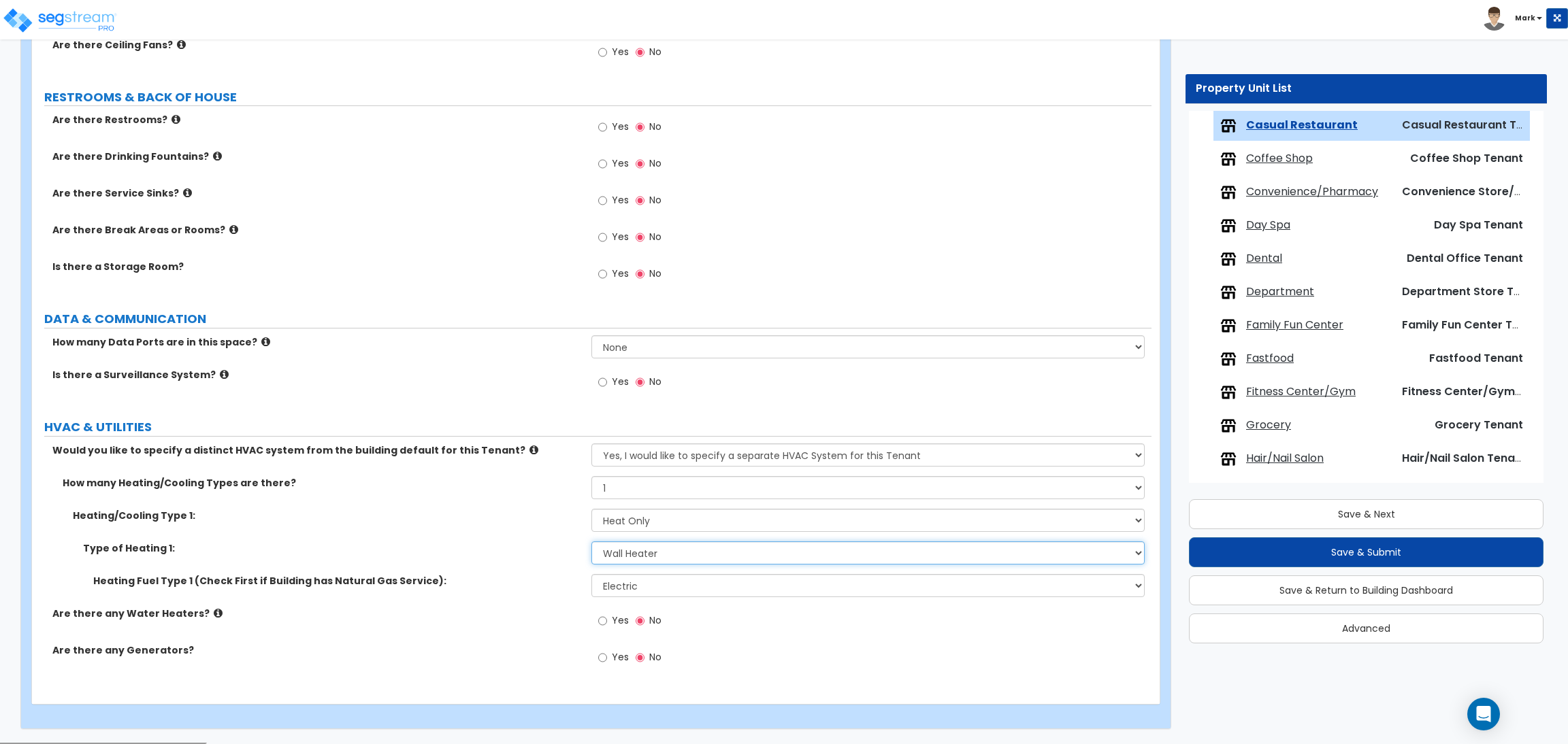
click at [679, 552] on select "Please Choose One Wall Heater Electric Baseboard Heater Hydronic Heating Radian…" at bounding box center [867, 552] width 552 height 23
select select "3"
click at [591, 542] on select "Please Choose One Wall Heater Electric Baseboard Heater Hydronic Heating Radian…" at bounding box center [867, 552] width 552 height 23
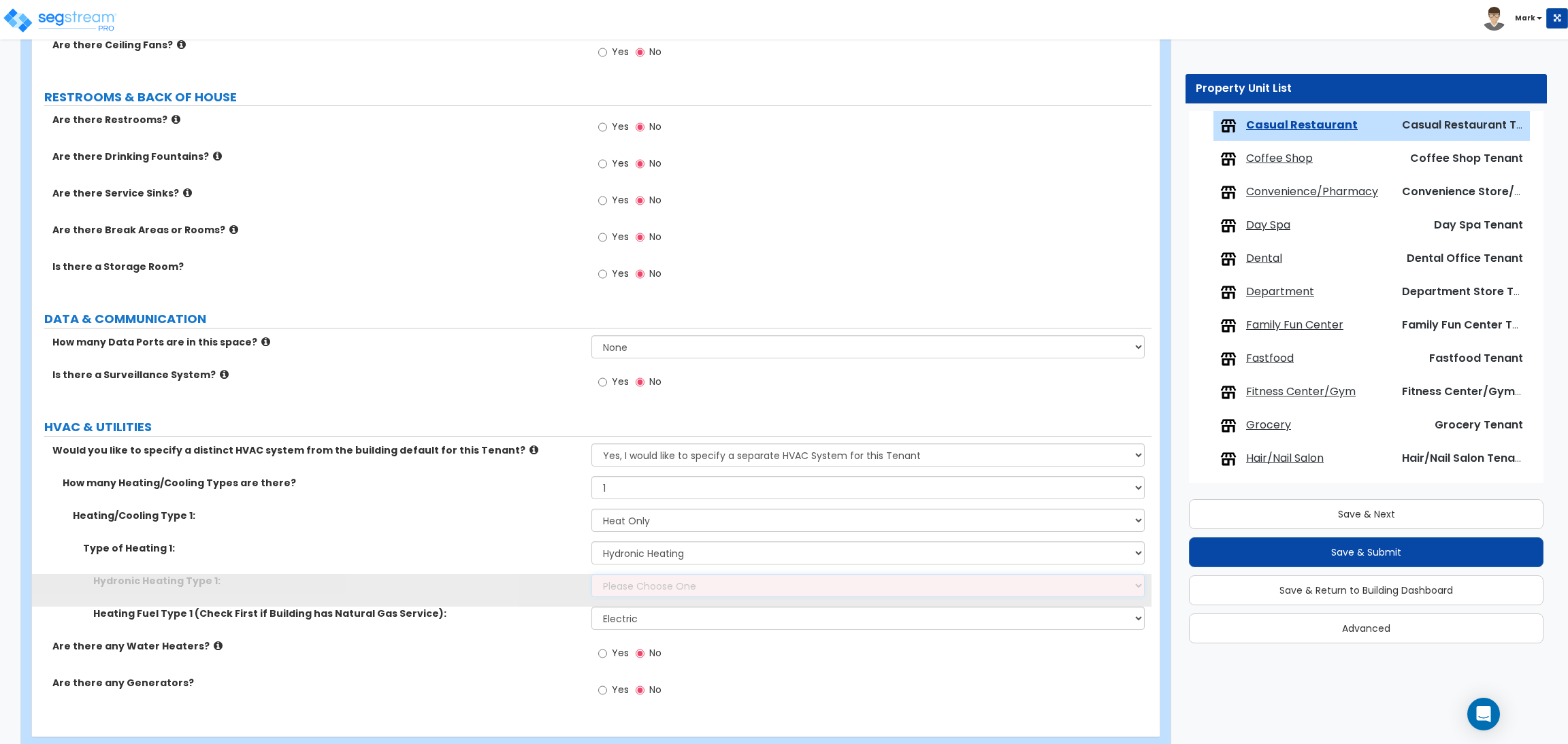
click at [635, 581] on select "Please Choose One Hydronic Radiator Hydronic Baseboard Hydronic Fin Tube Radiat…" at bounding box center [867, 585] width 552 height 23
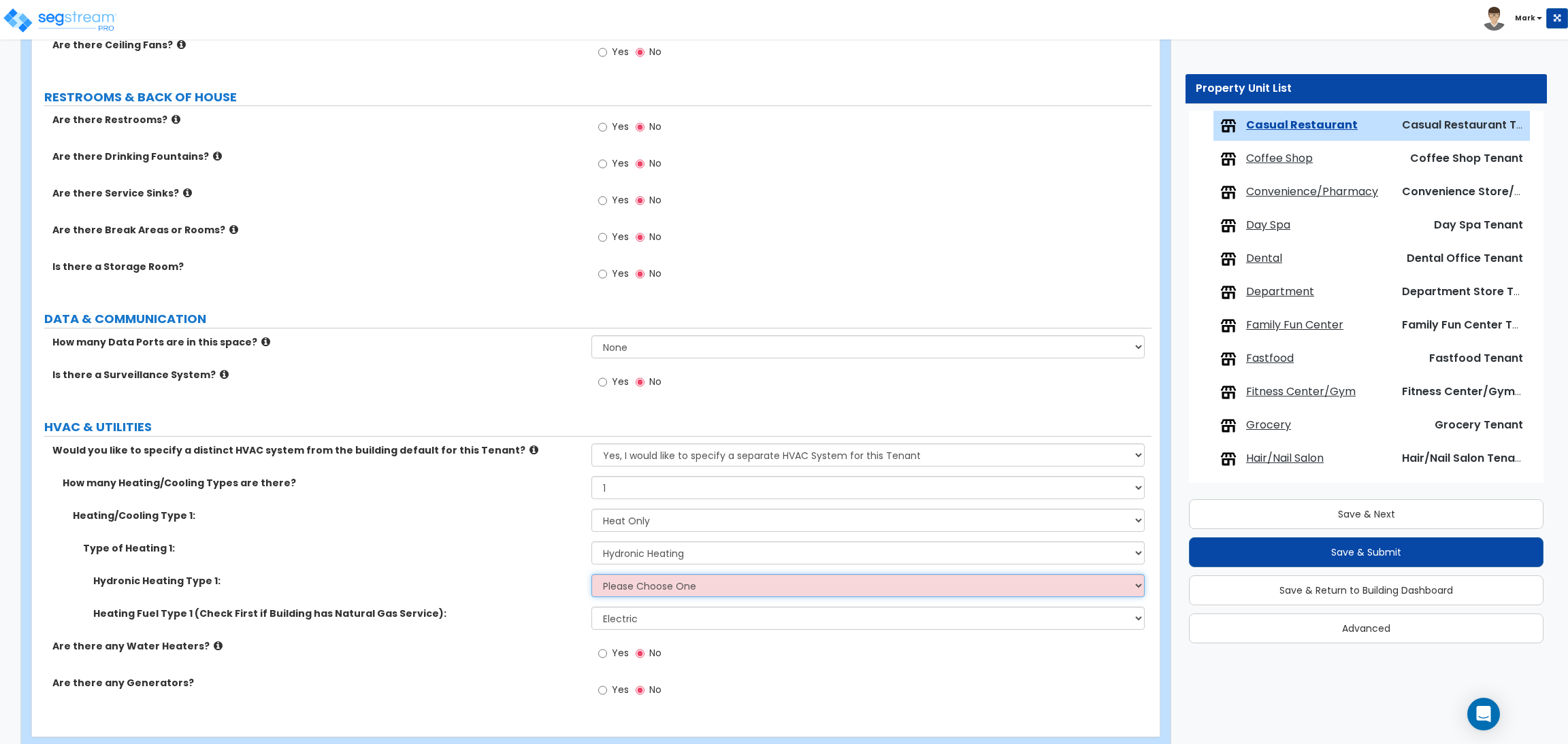
select select "1"
click at [591, 575] on select "Please Choose One Hydronic Radiator Hydronic Baseboard Hydronic Fin Tube Radiat…" at bounding box center [867, 585] width 552 height 23
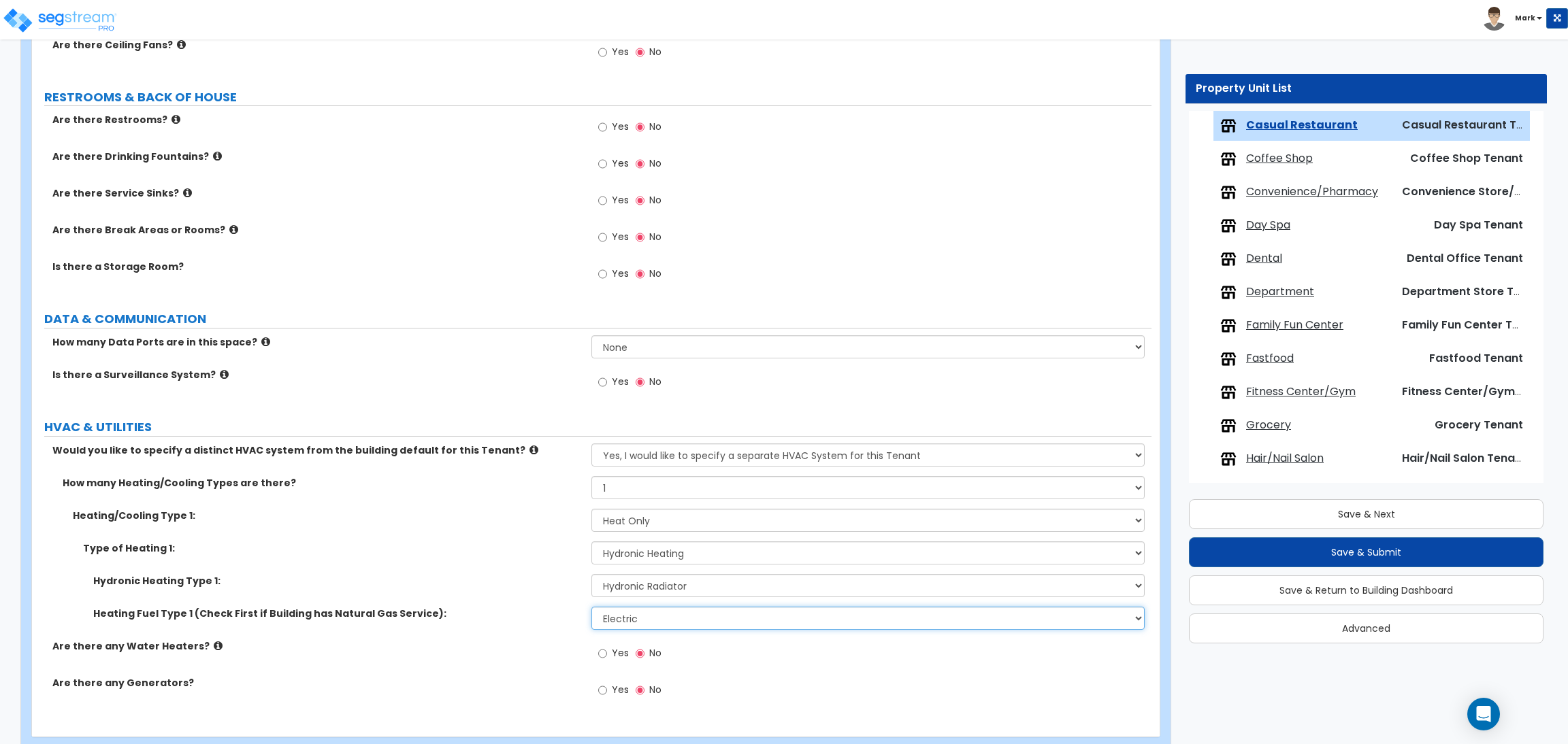
click at [653, 620] on select "Please Choose One Gas Electric" at bounding box center [867, 617] width 552 height 23
select select "1"
click at [591, 607] on select "Please Choose One Gas Electric" at bounding box center [867, 617] width 552 height 23
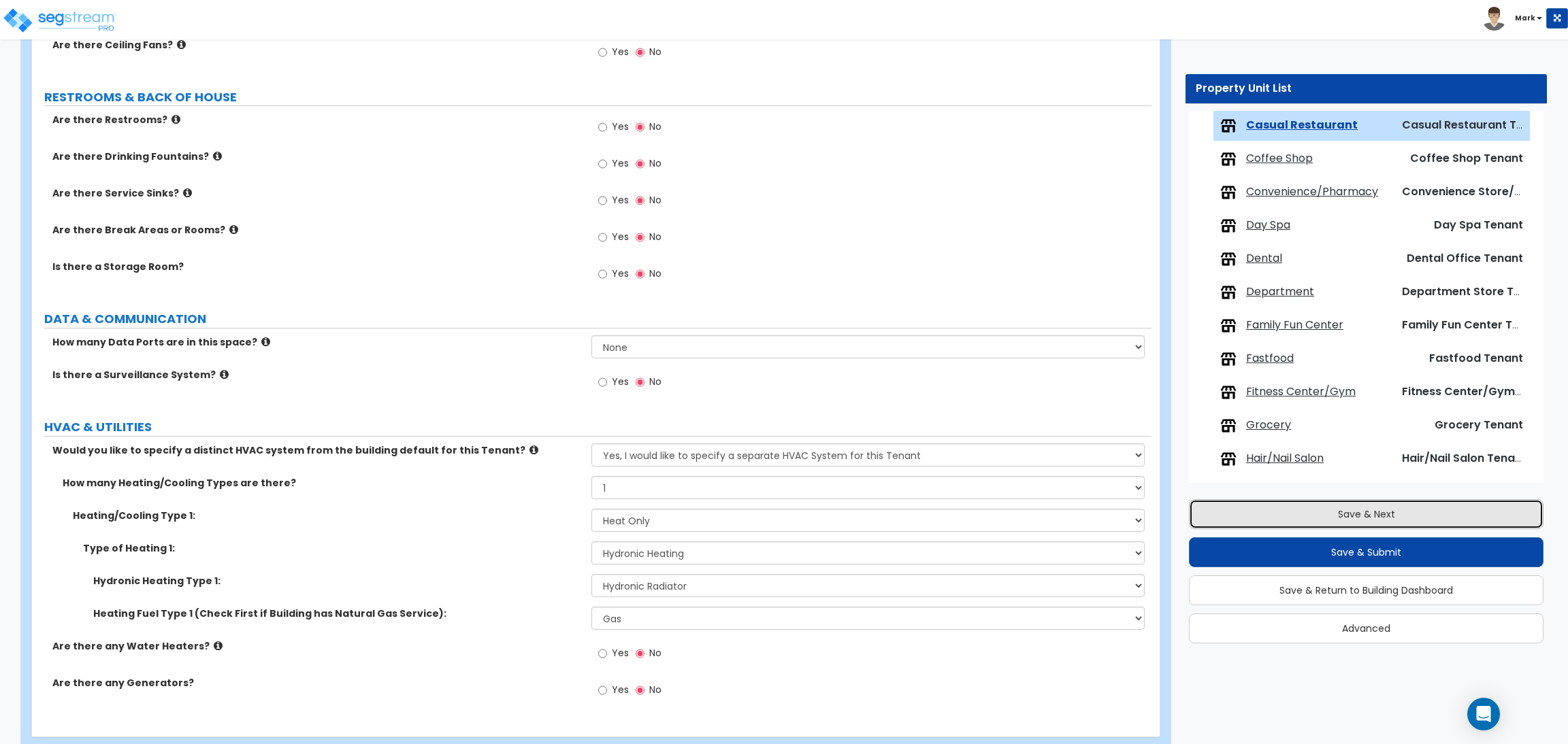
click at [1251, 505] on button "Save & Next" at bounding box center [1366, 513] width 355 height 30
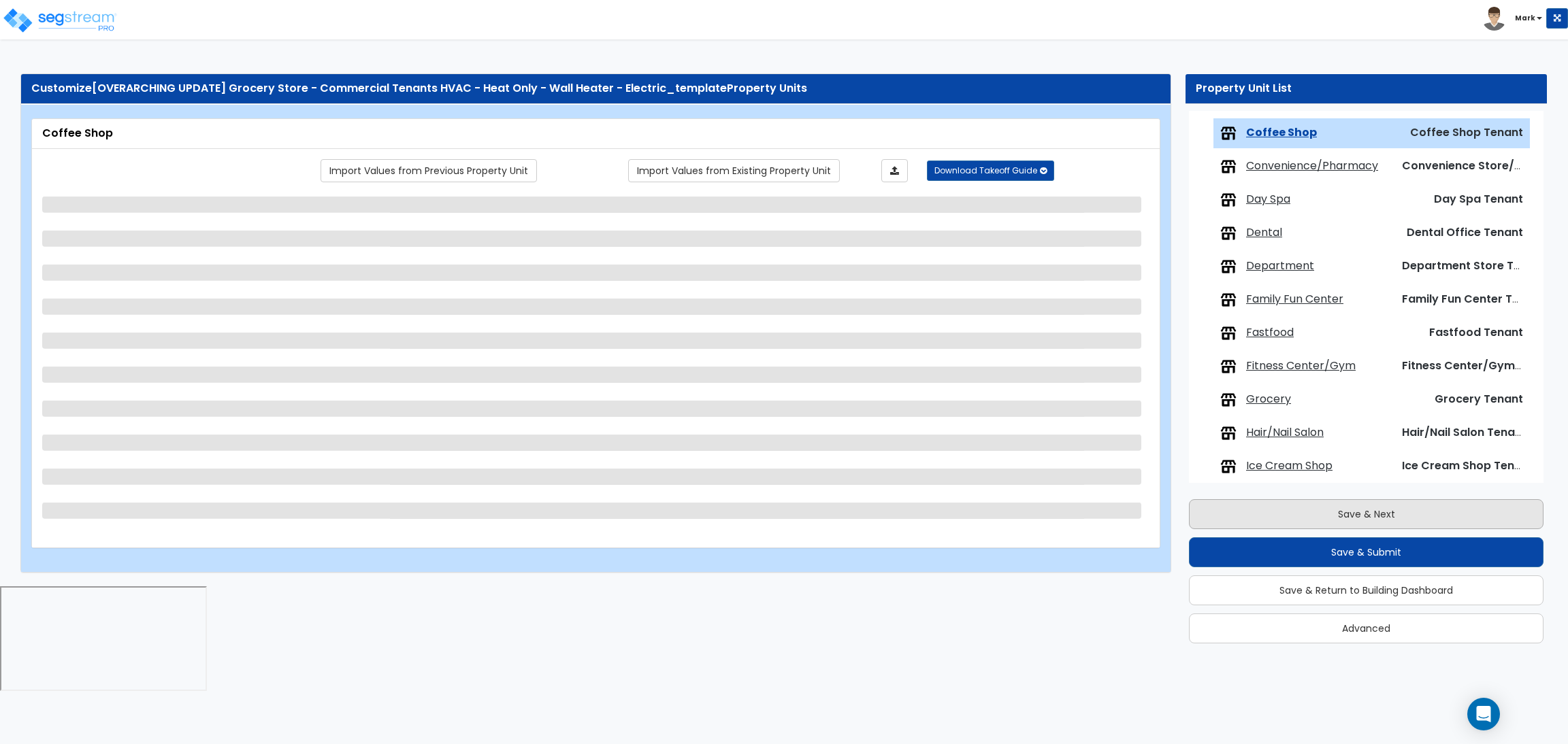
scroll to position [378, 0]
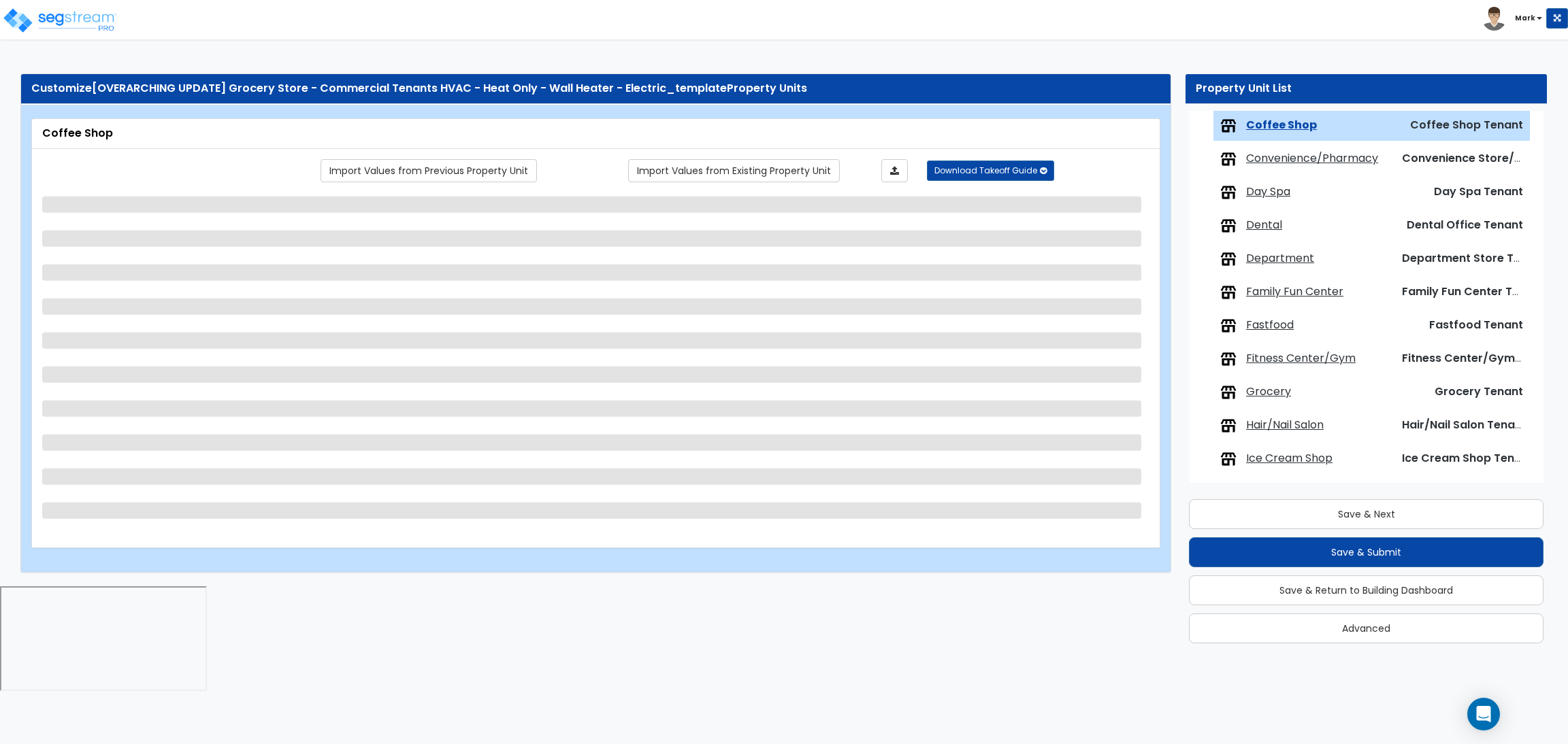
select select "1"
select select "2"
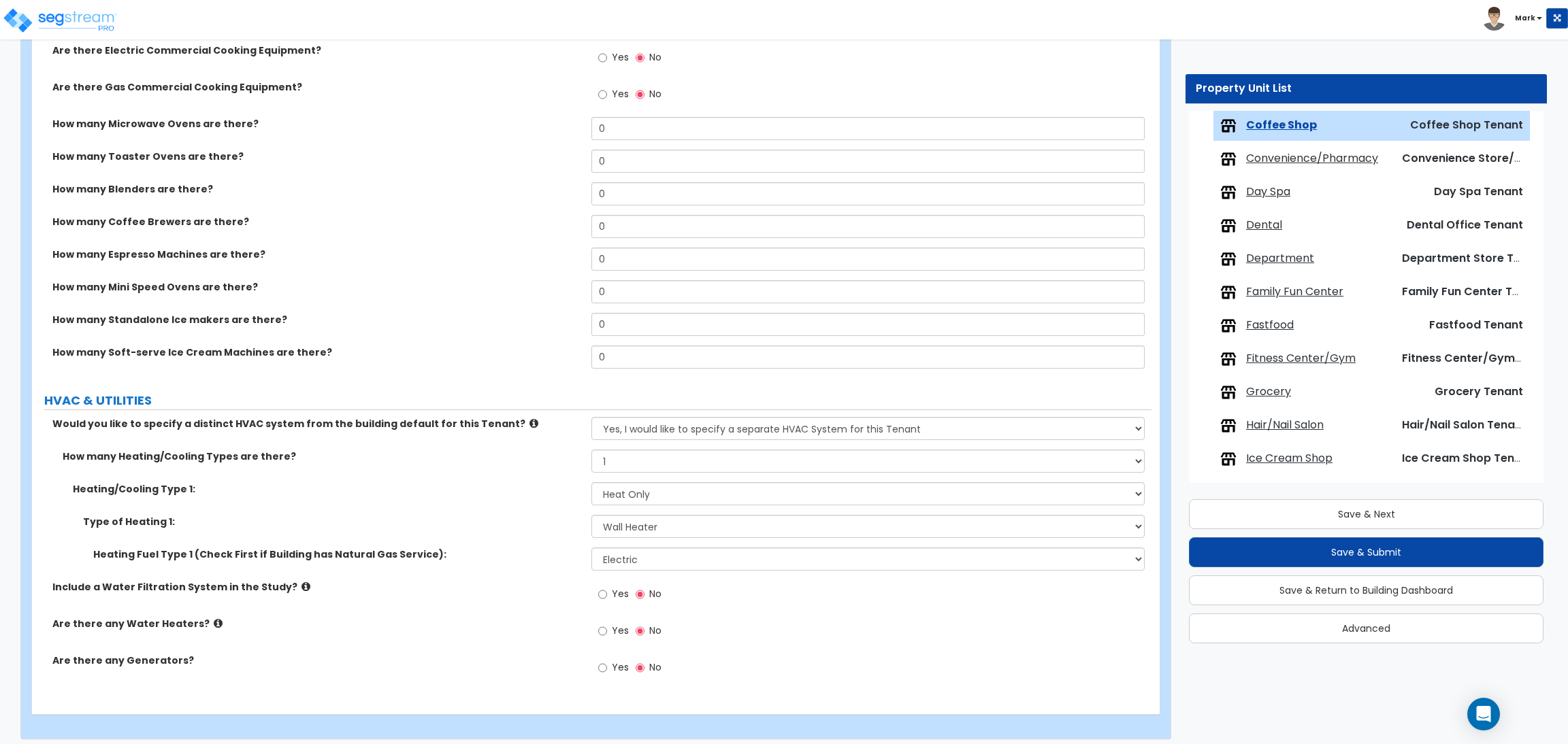
scroll to position [1860, 0]
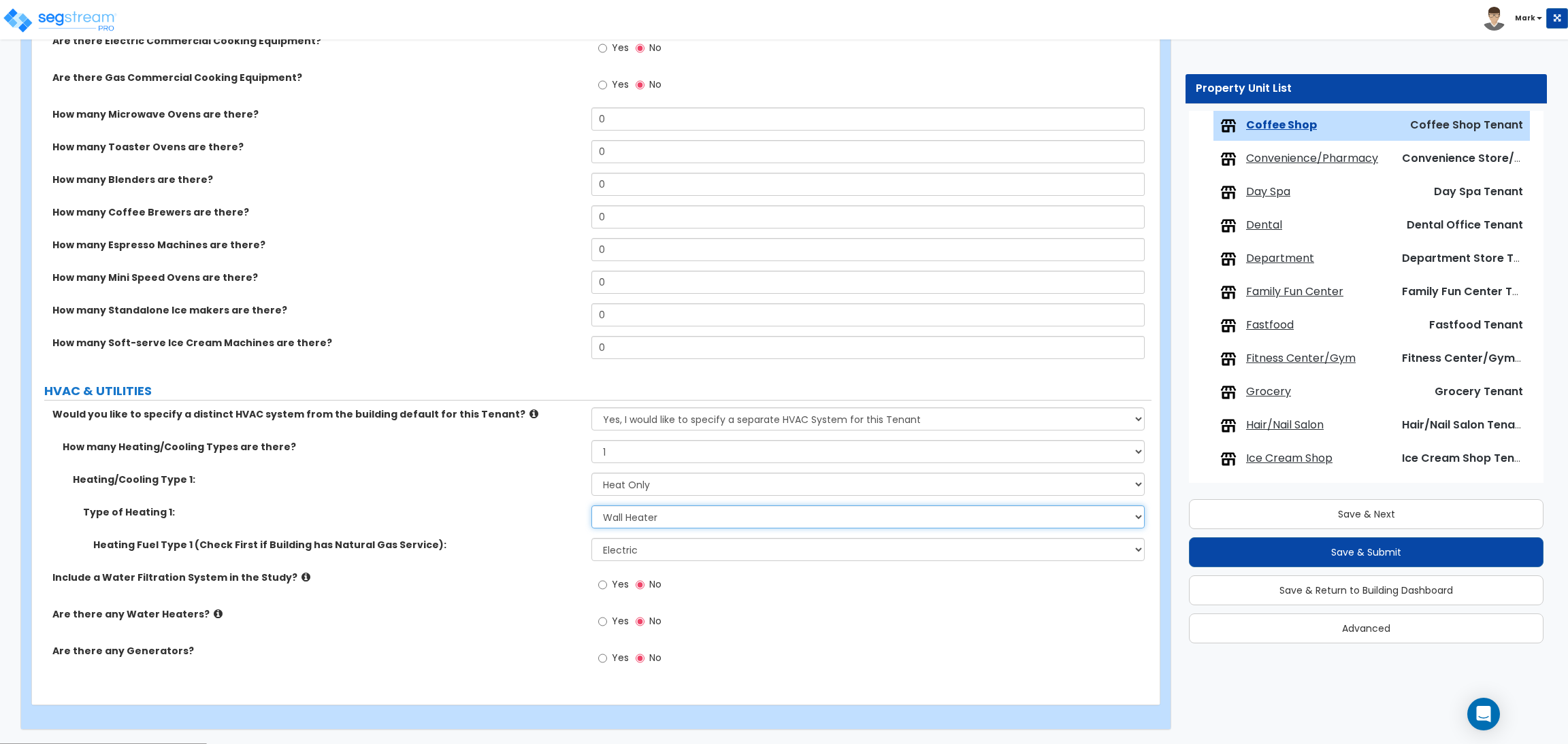
click at [628, 518] on select "Please Choose One Wall Heater Electric Baseboard Heater Hydronic Heating Radian…" at bounding box center [867, 516] width 552 height 23
select select "3"
click at [591, 506] on select "Please Choose One Wall Heater Electric Baseboard Heater Hydronic Heating Radian…" at bounding box center [867, 516] width 552 height 23
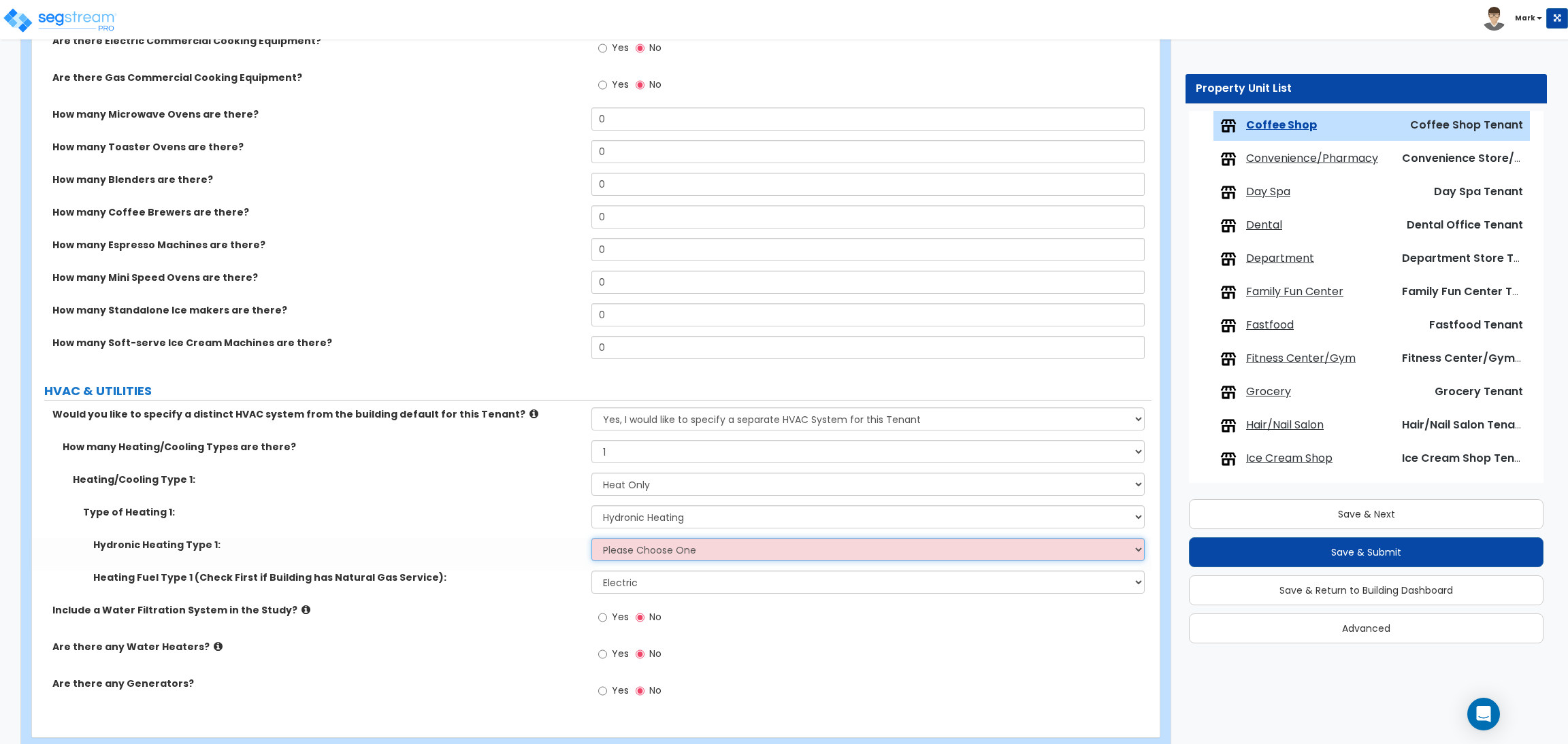
click at [626, 552] on select "Please Choose One Hydronic Radiator Hydronic Baseboard Hydronic Fin Tube Radiat…" at bounding box center [867, 549] width 552 height 23
select select "1"
click at [591, 538] on select "Please Choose One Hydronic Radiator Hydronic Baseboard Hydronic Fin Tube Radiat…" at bounding box center [867, 549] width 552 height 23
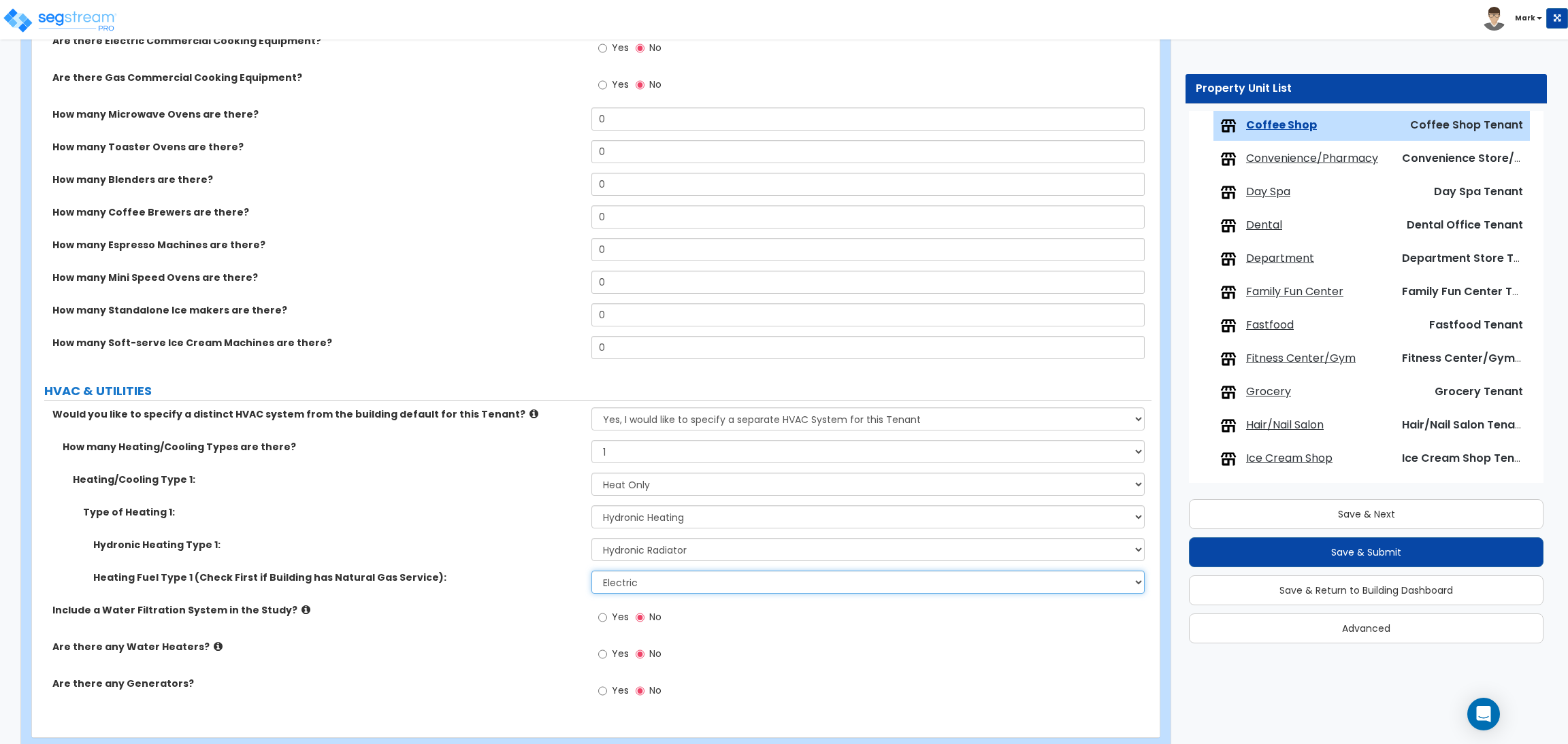
click at [647, 584] on select "Please Choose One Gas Electric" at bounding box center [867, 581] width 552 height 23
select select "1"
click at [591, 571] on select "Please Choose One Gas Electric" at bounding box center [867, 581] width 552 height 23
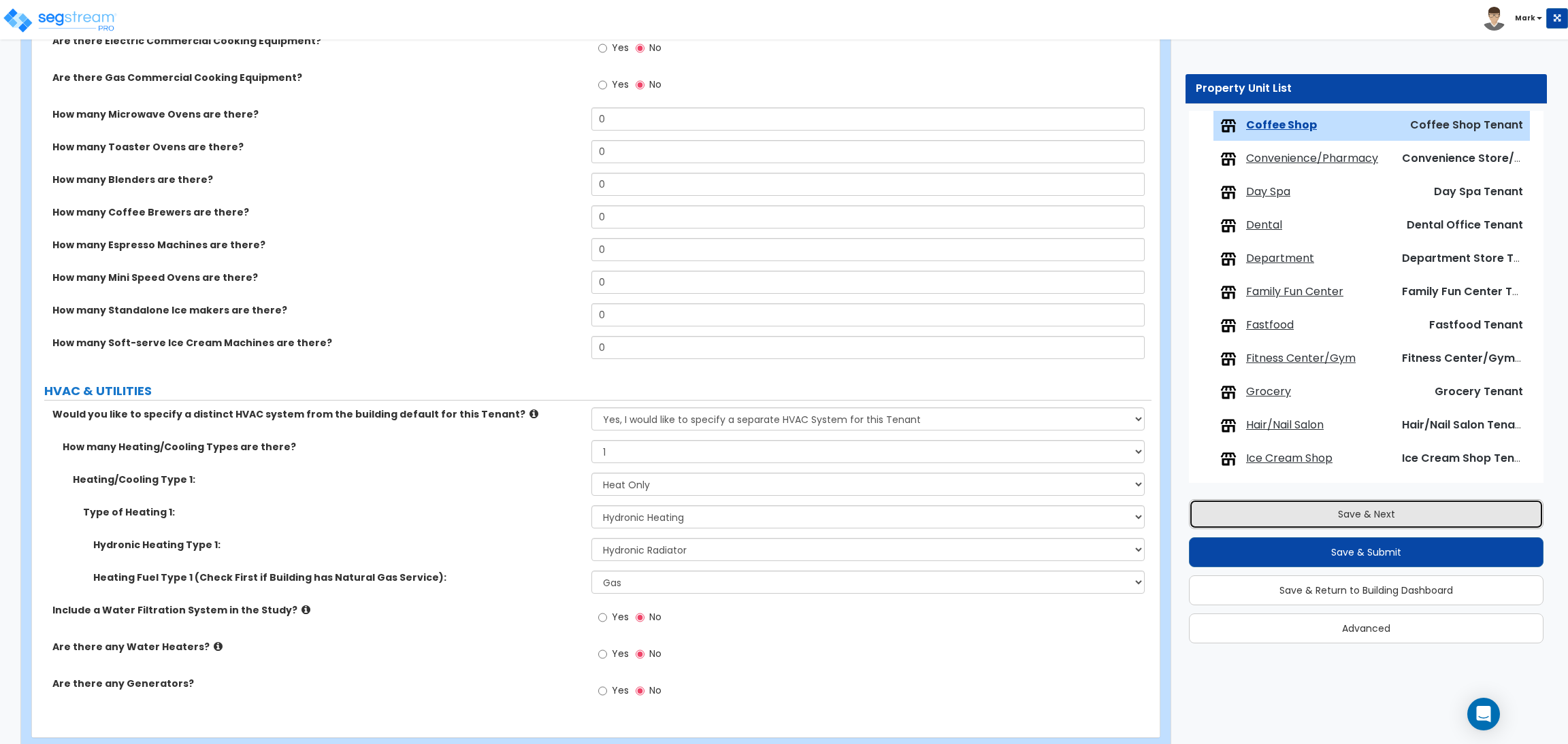
click at [1289, 518] on button "Save & Next" at bounding box center [1366, 513] width 355 height 30
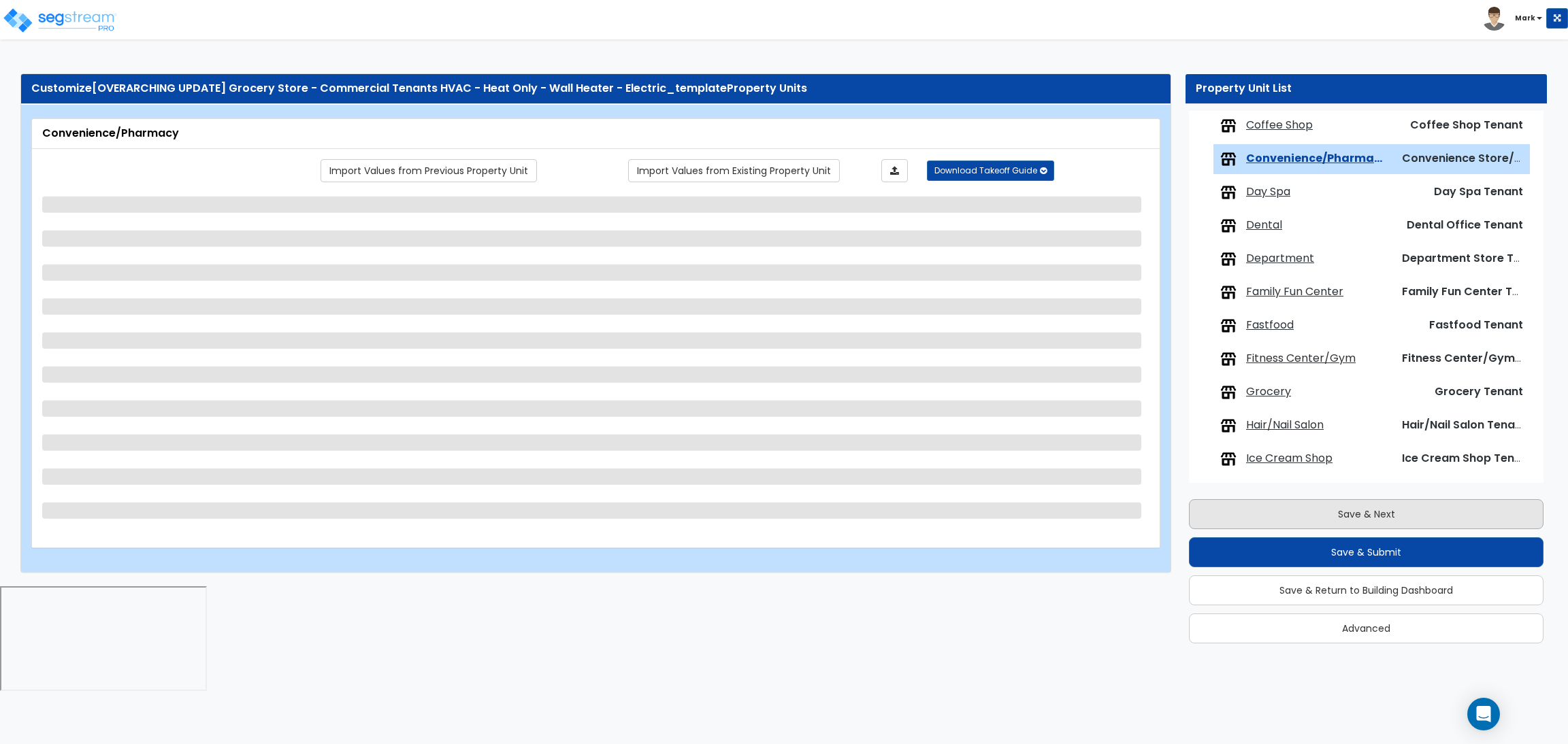
scroll to position [411, 0]
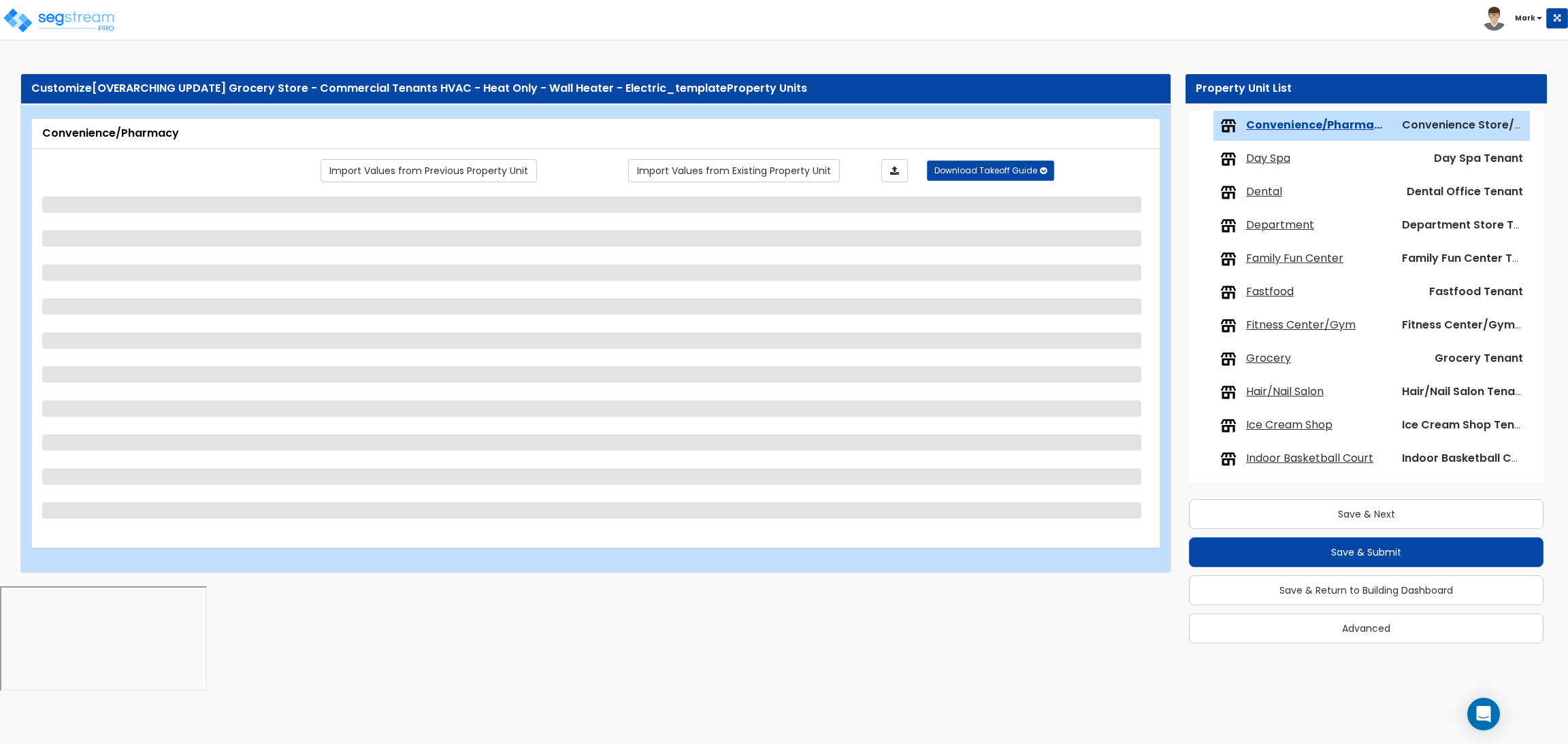
select select "1"
select select "2"
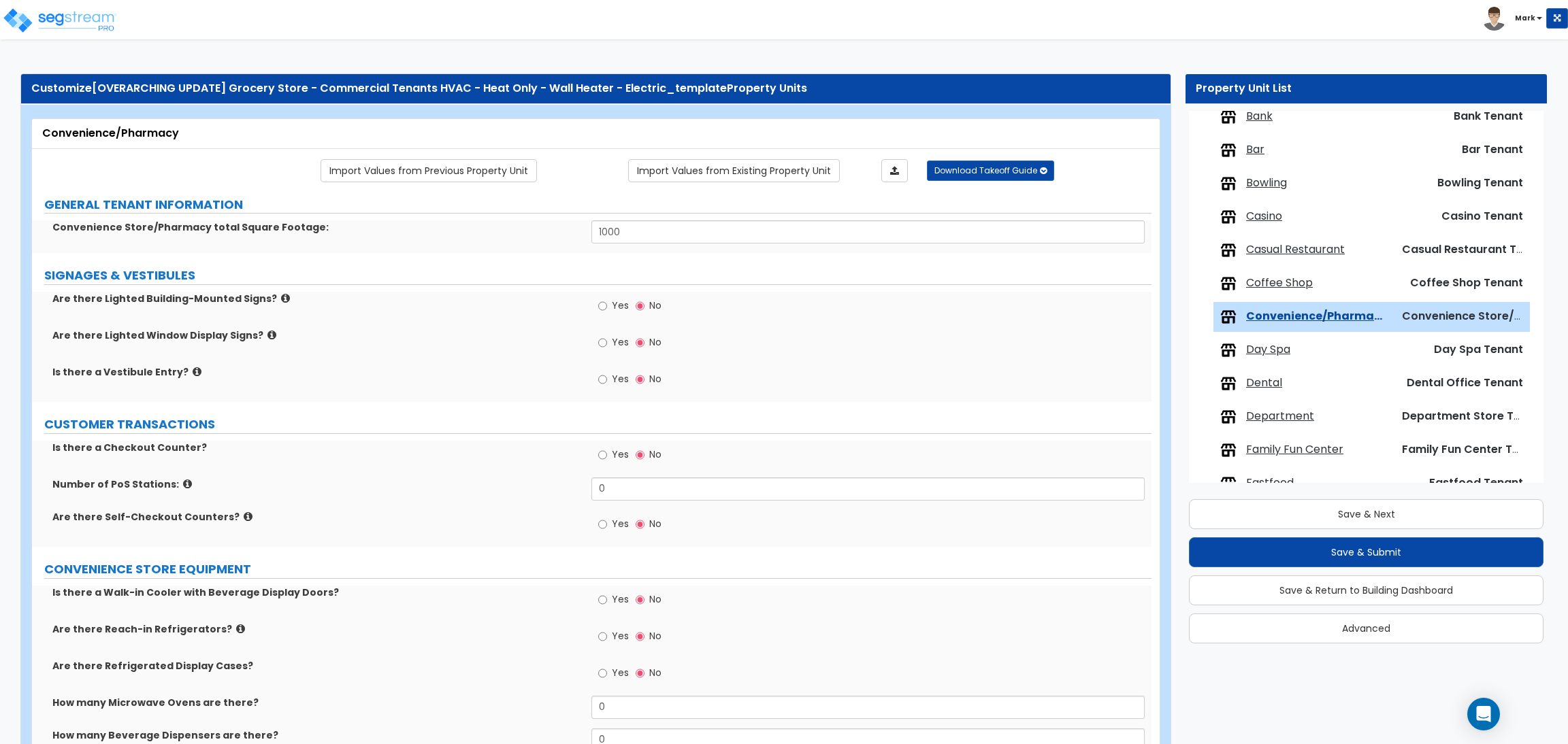
scroll to position [207, 0]
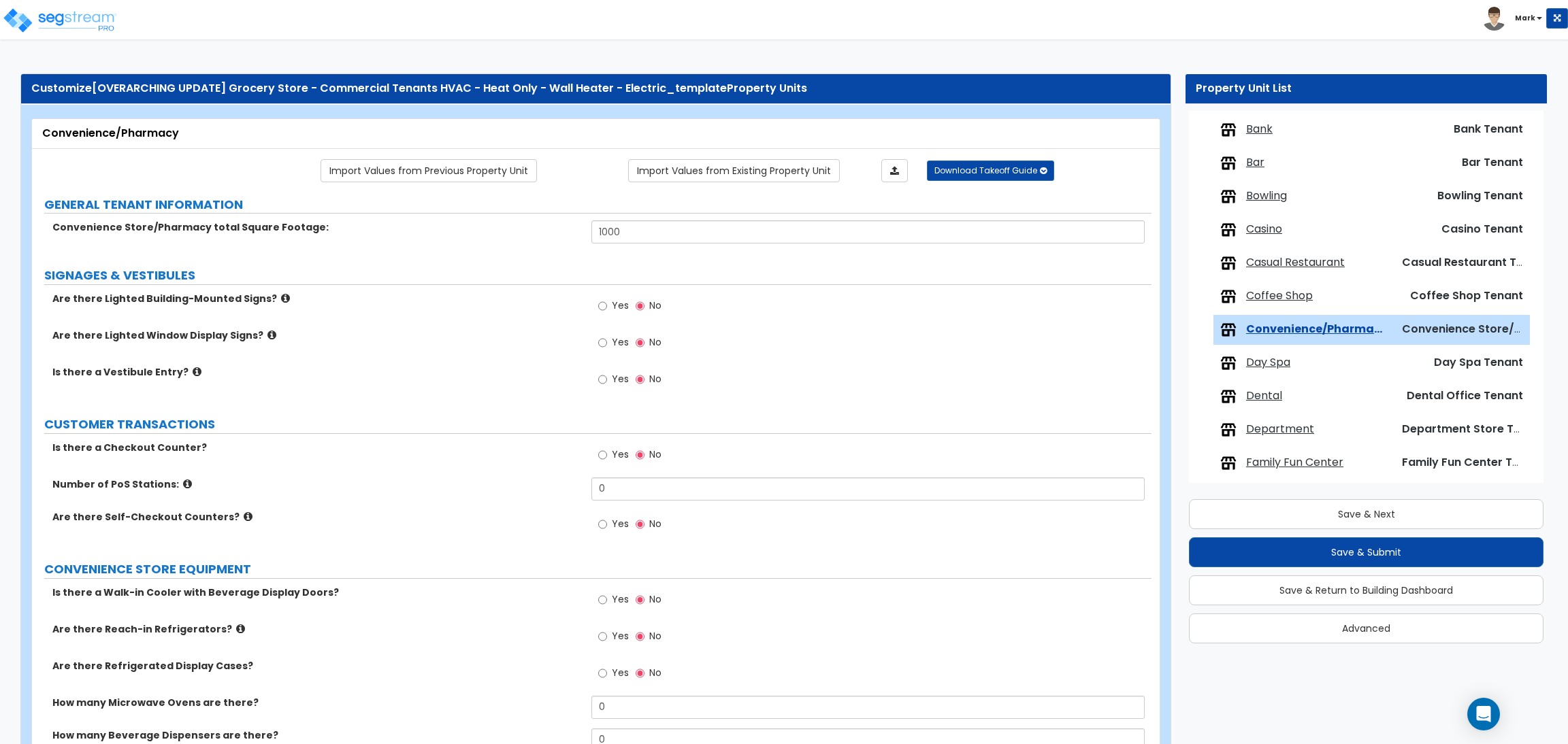
click at [1275, 265] on span "Casual Restaurant" at bounding box center [1295, 263] width 98 height 16
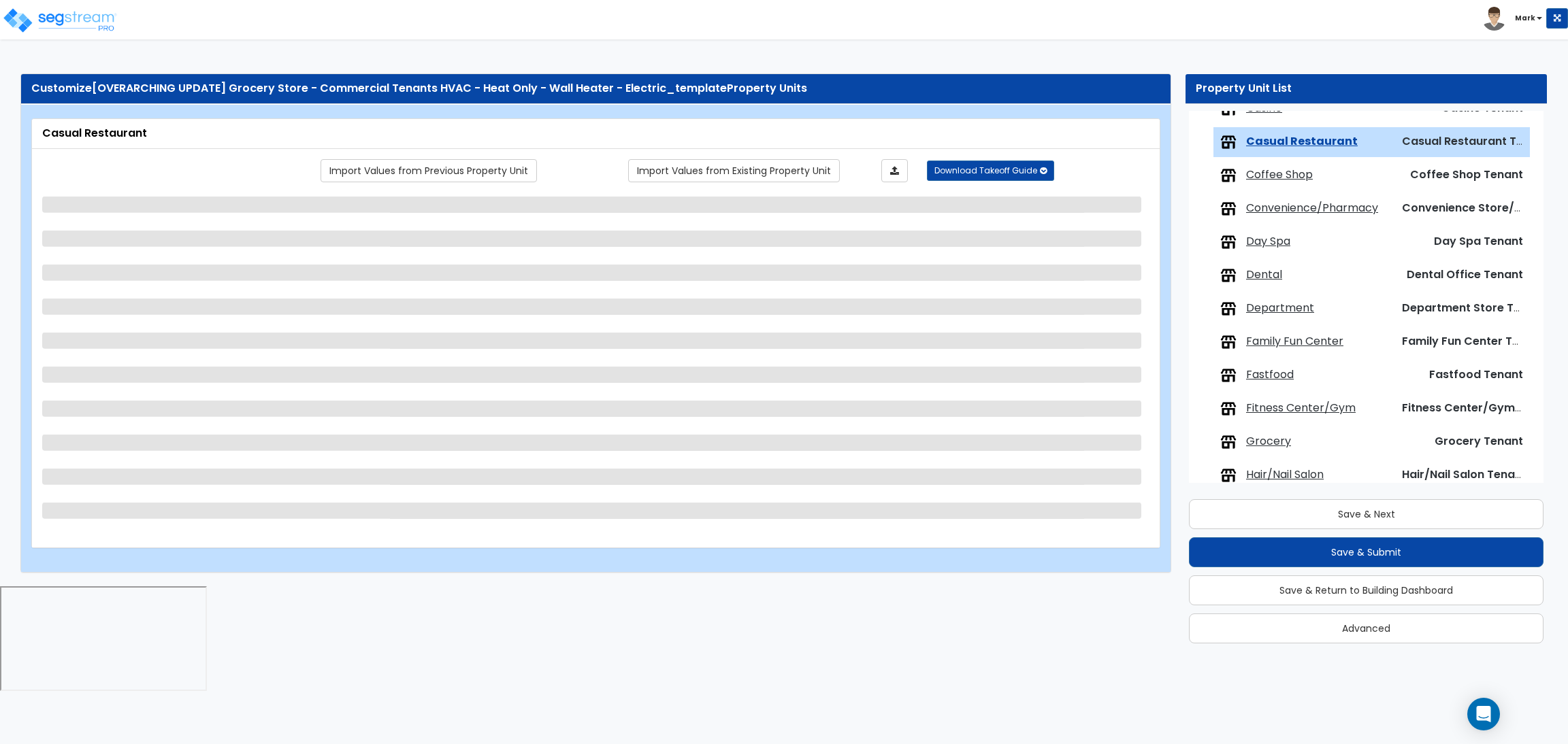
scroll to position [344, 0]
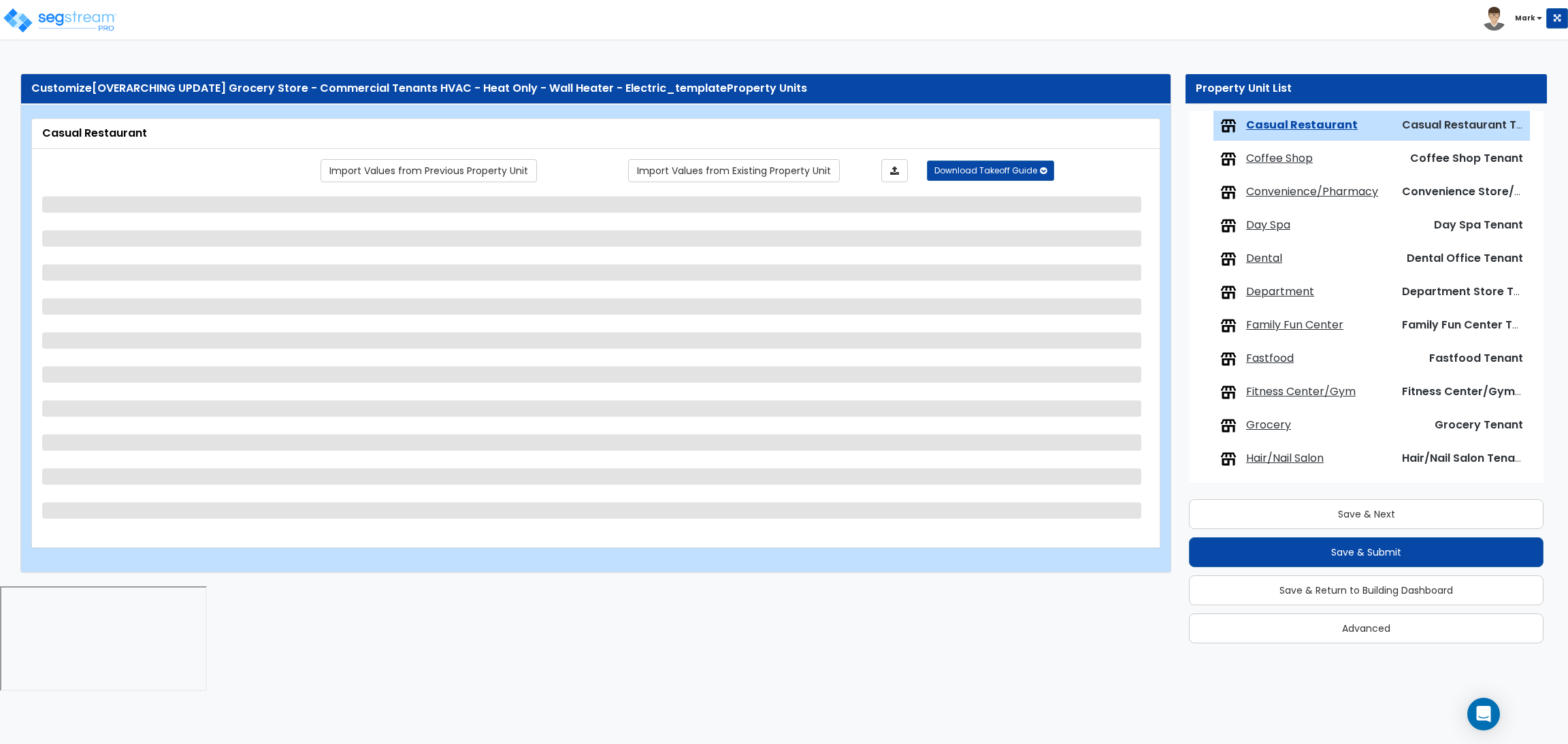
select select "1"
select select "3"
select select "1"
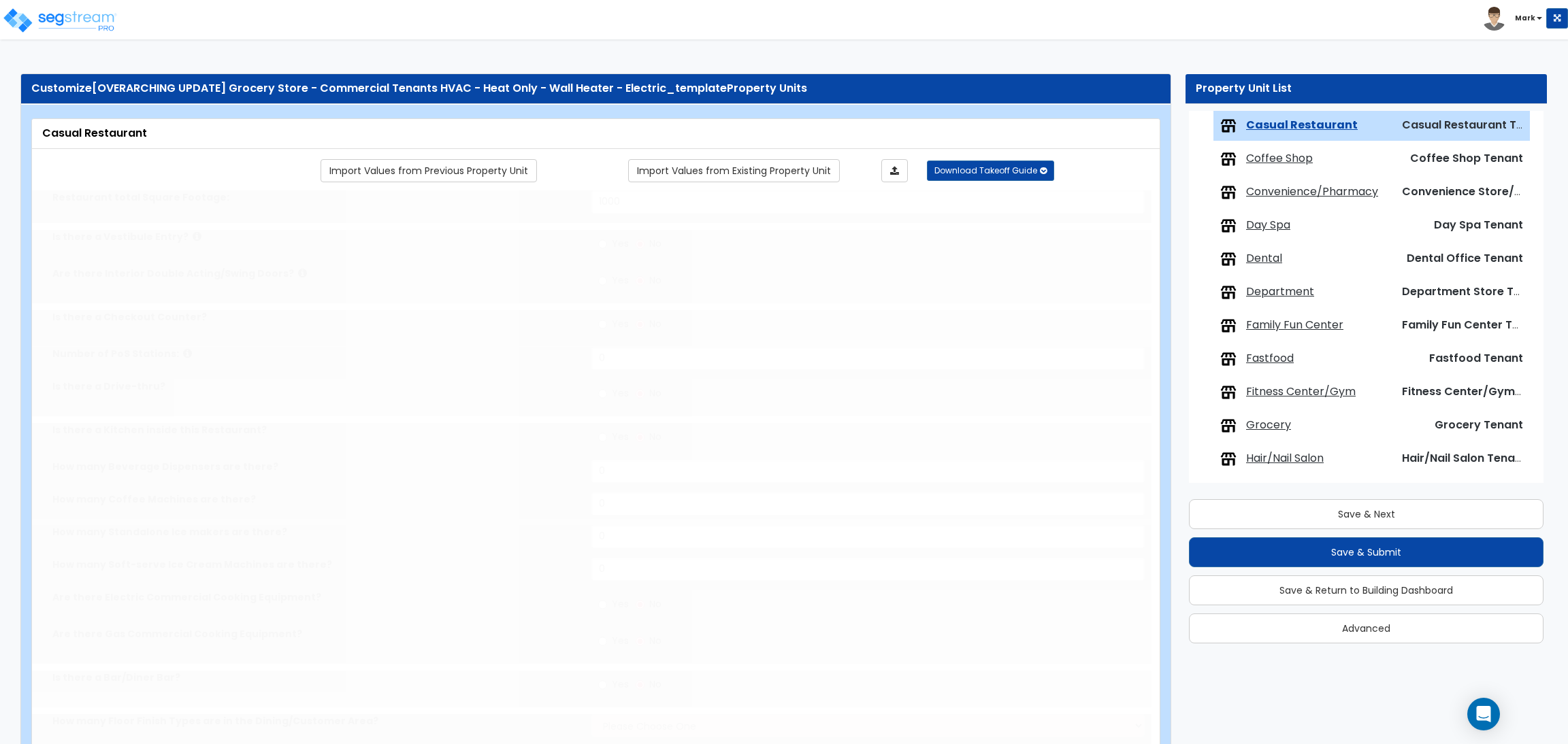
select select "1"
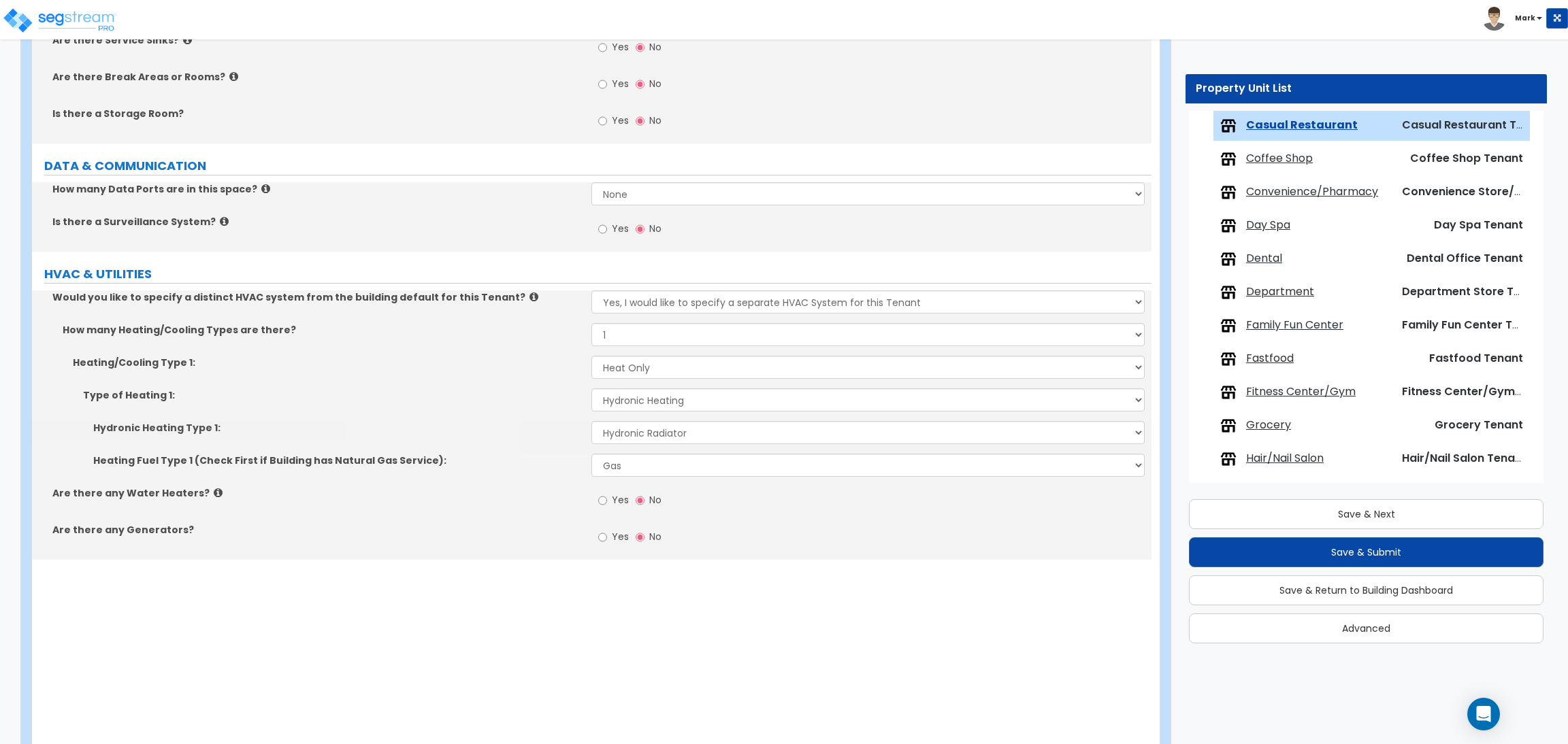
scroll to position [1512, 0]
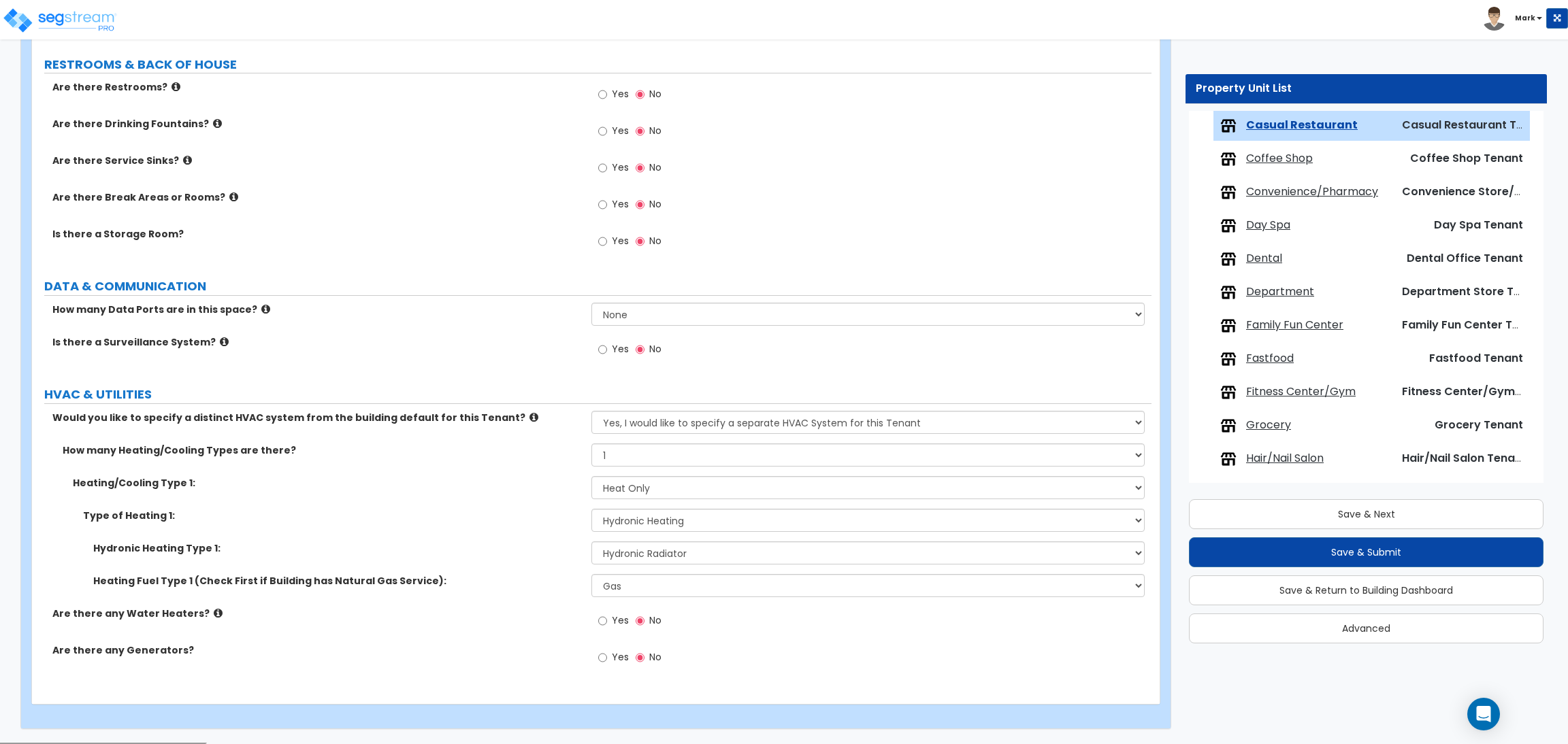
click at [1283, 151] on span "Coffee Shop" at bounding box center [1279, 158] width 67 height 16
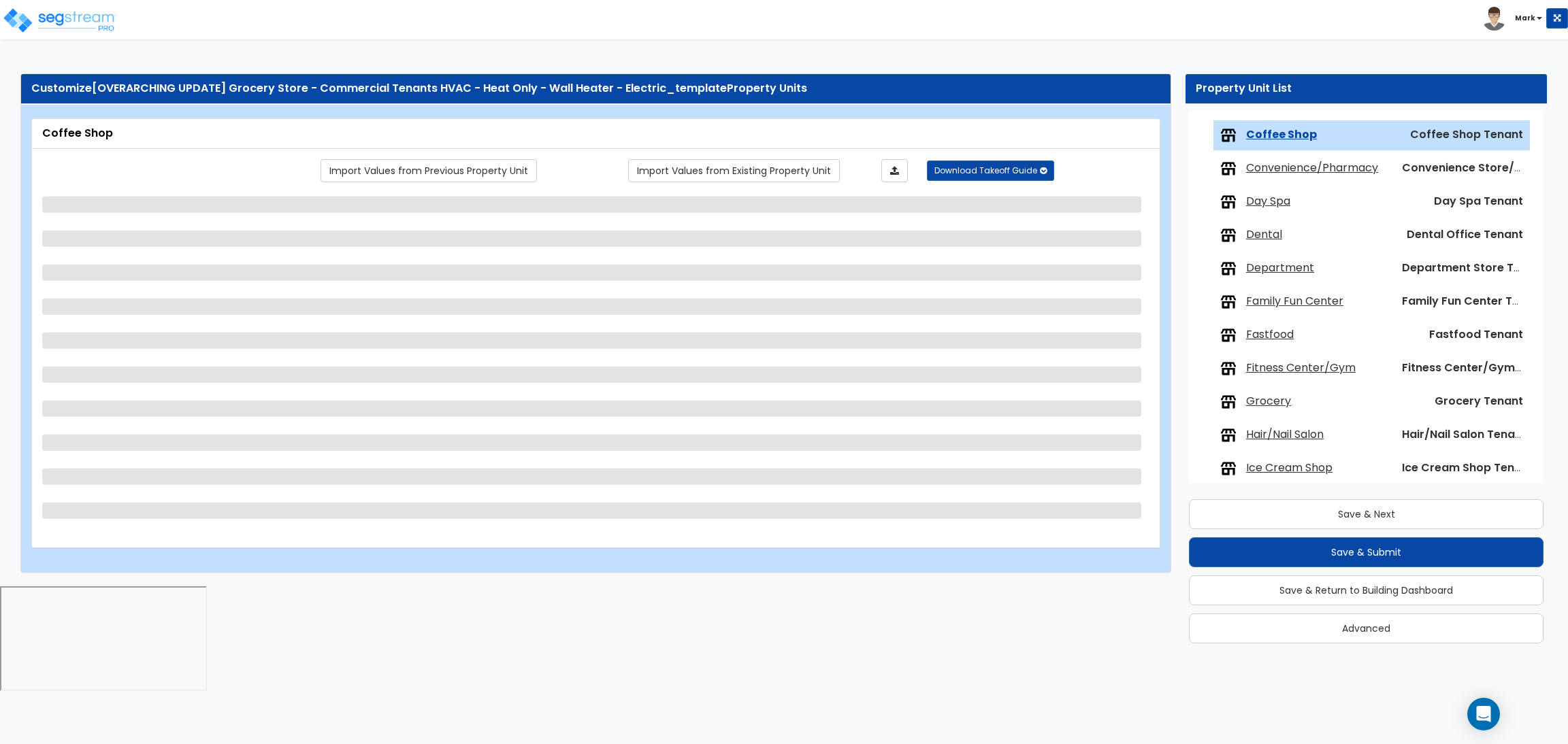
scroll to position [378, 0]
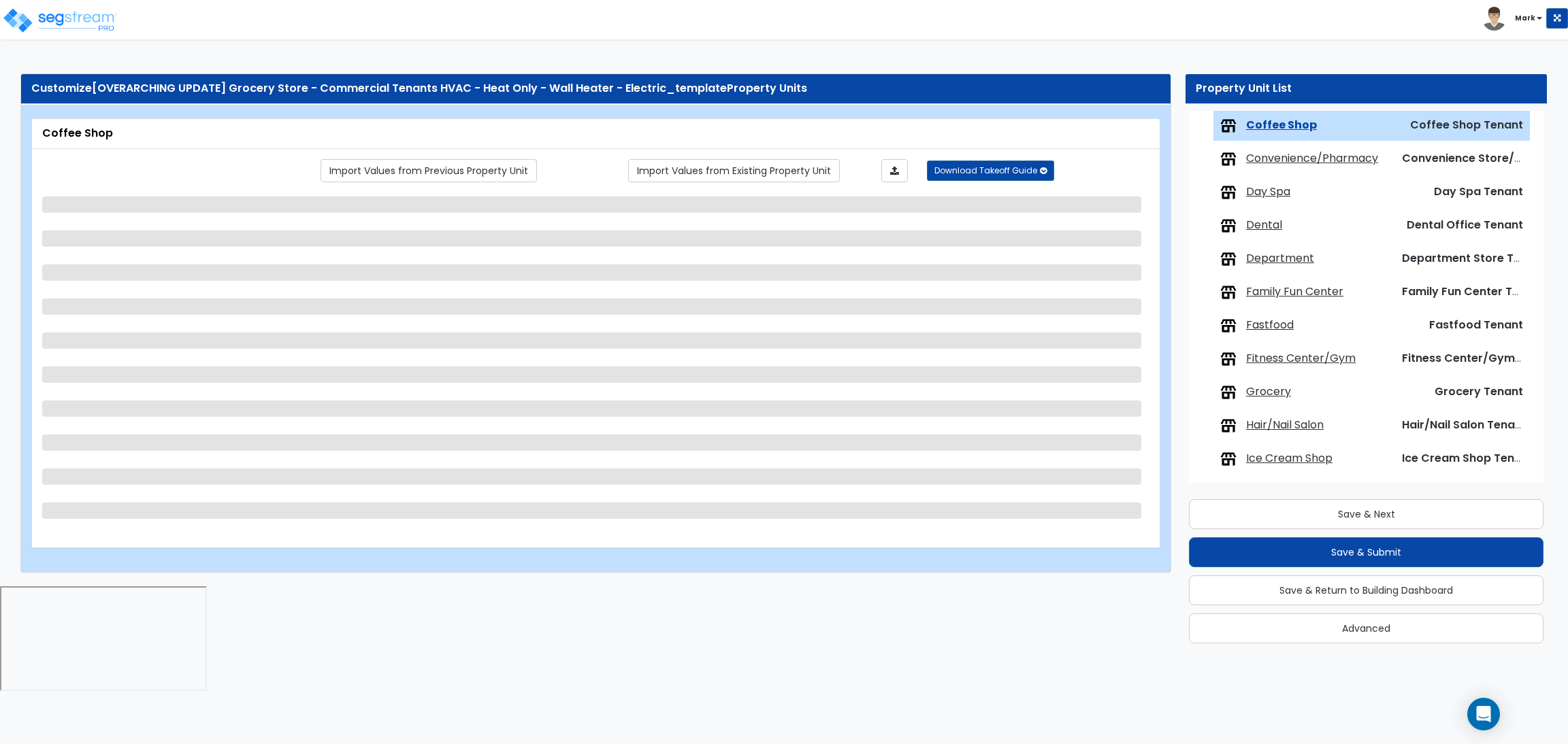
select select "1"
select select "3"
select select "1"
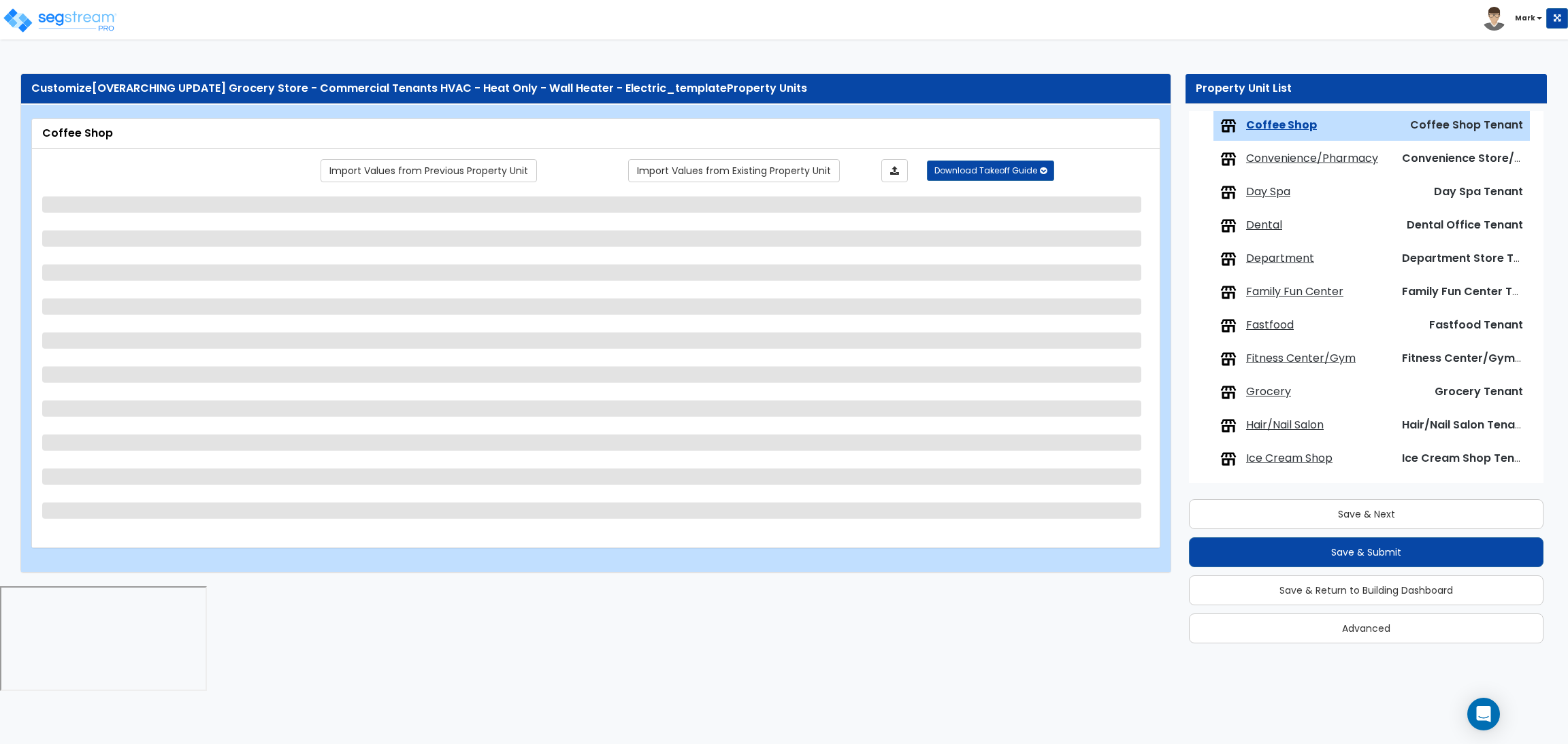
select select "1"
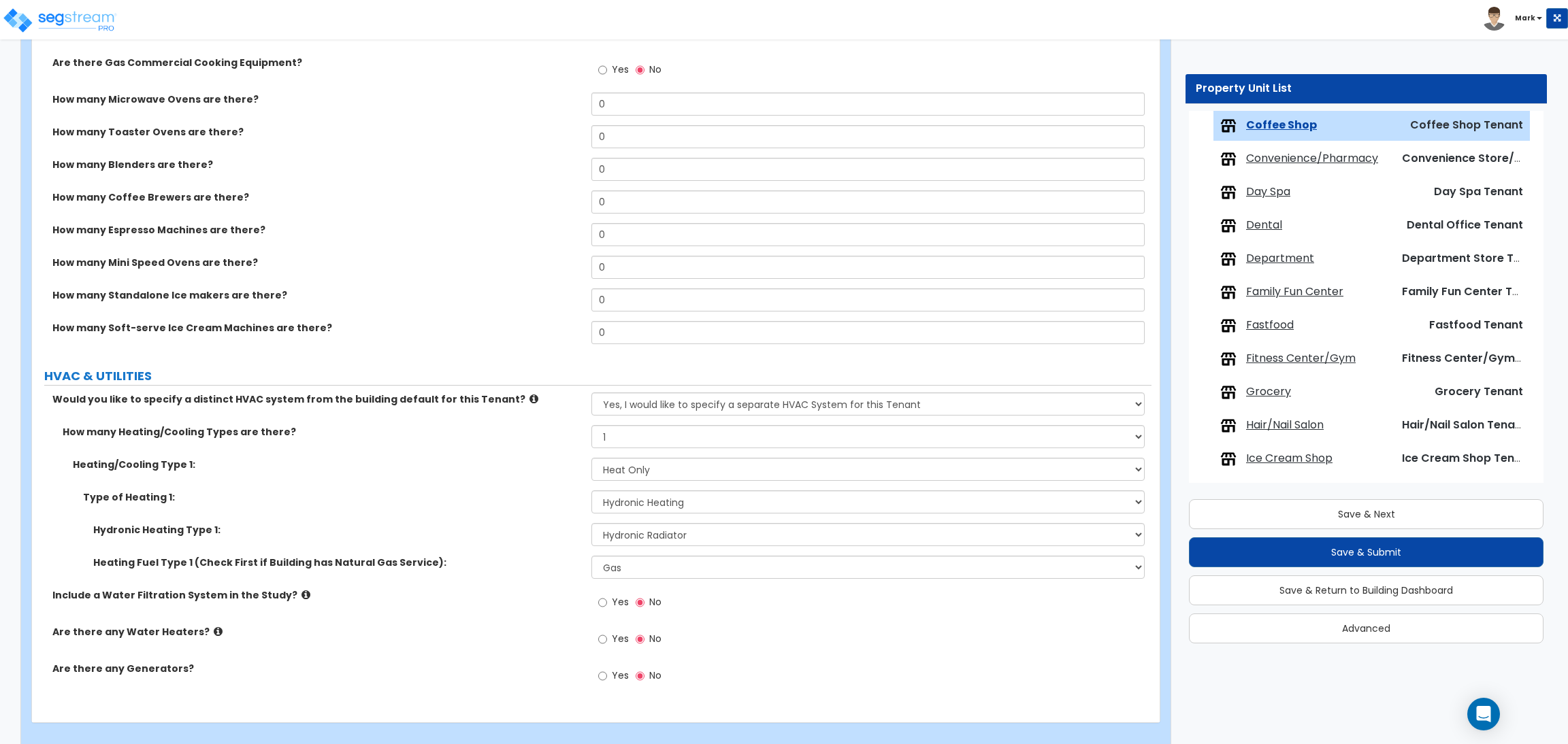
scroll to position [1892, 0]
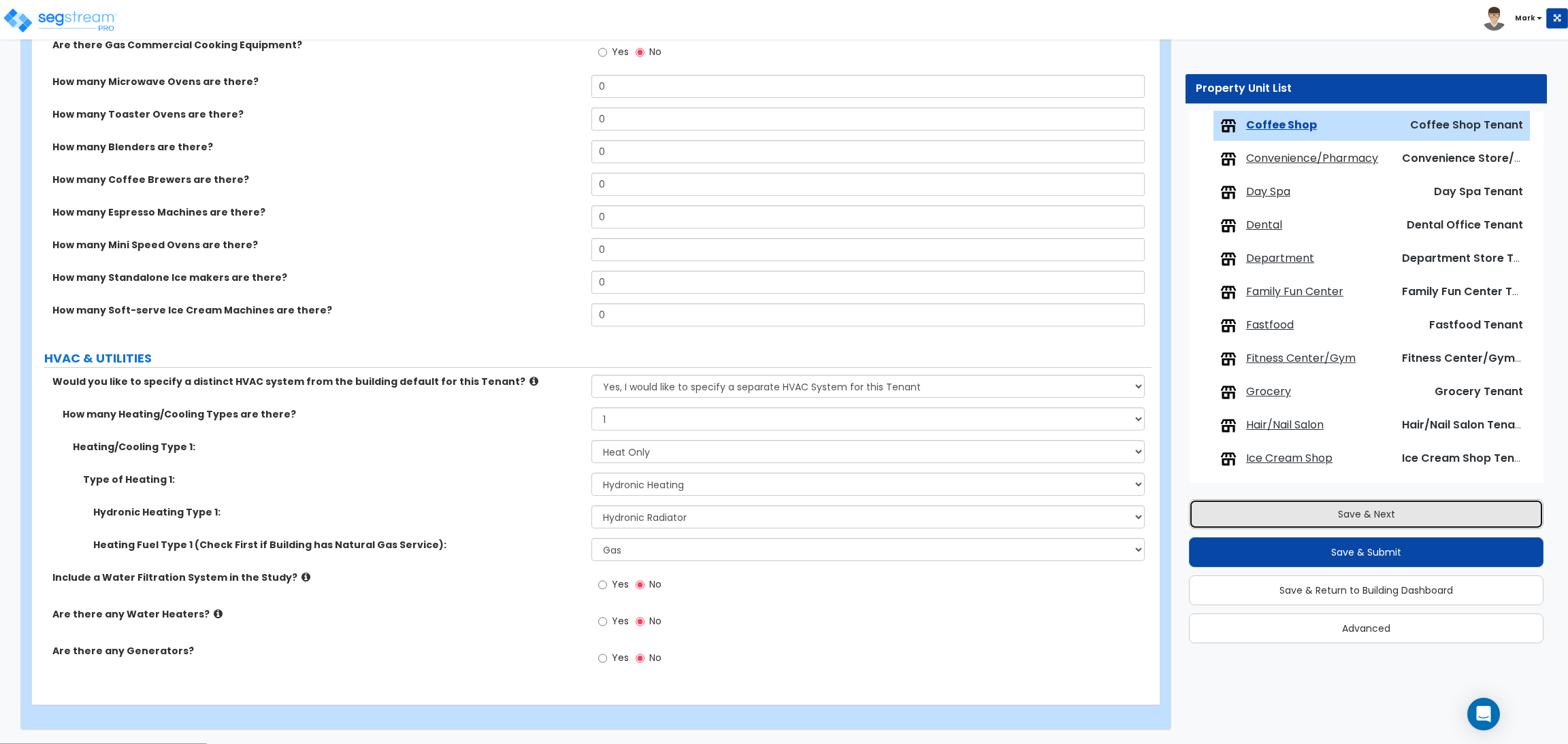
click at [1379, 514] on button "Save & Next" at bounding box center [1366, 513] width 355 height 30
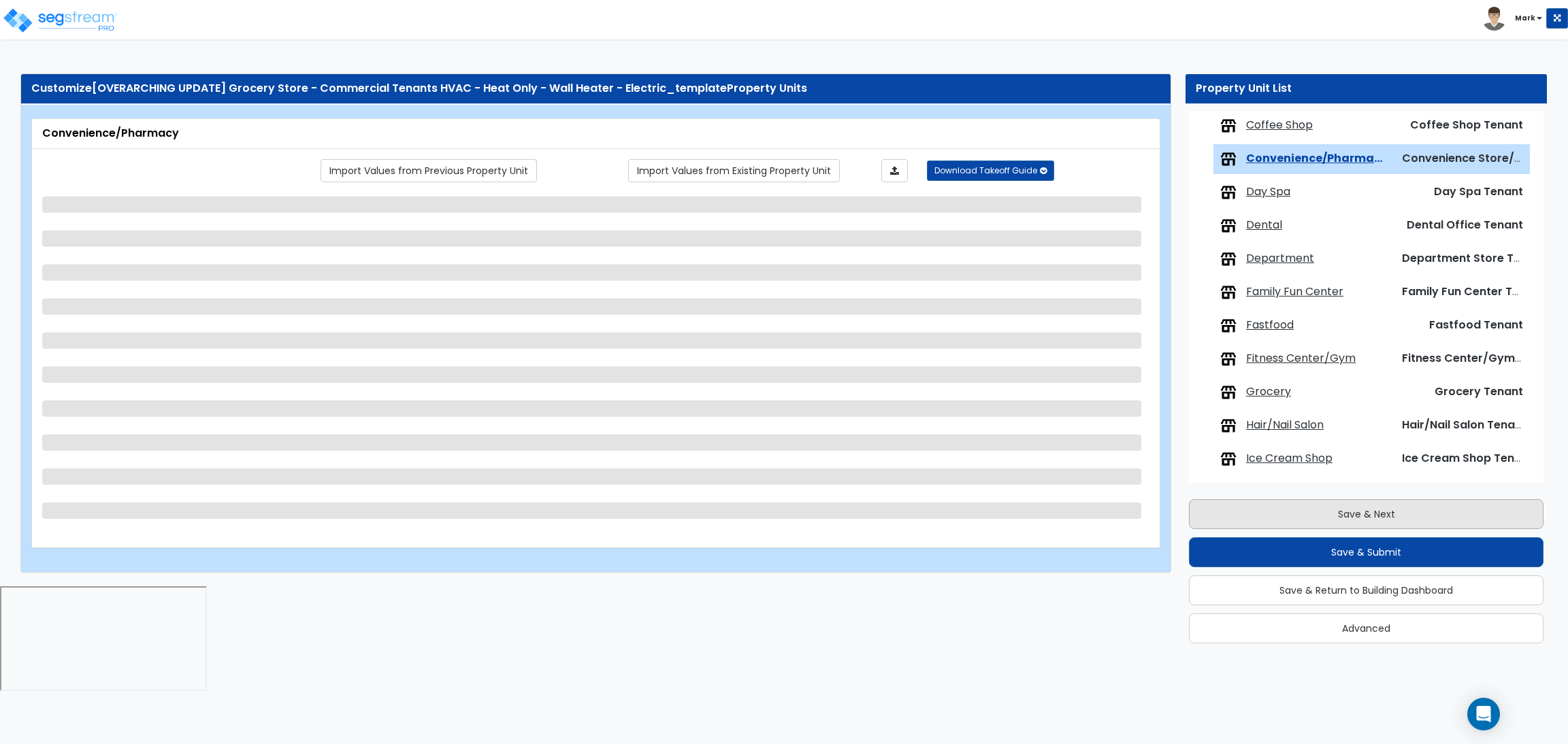
scroll to position [411, 0]
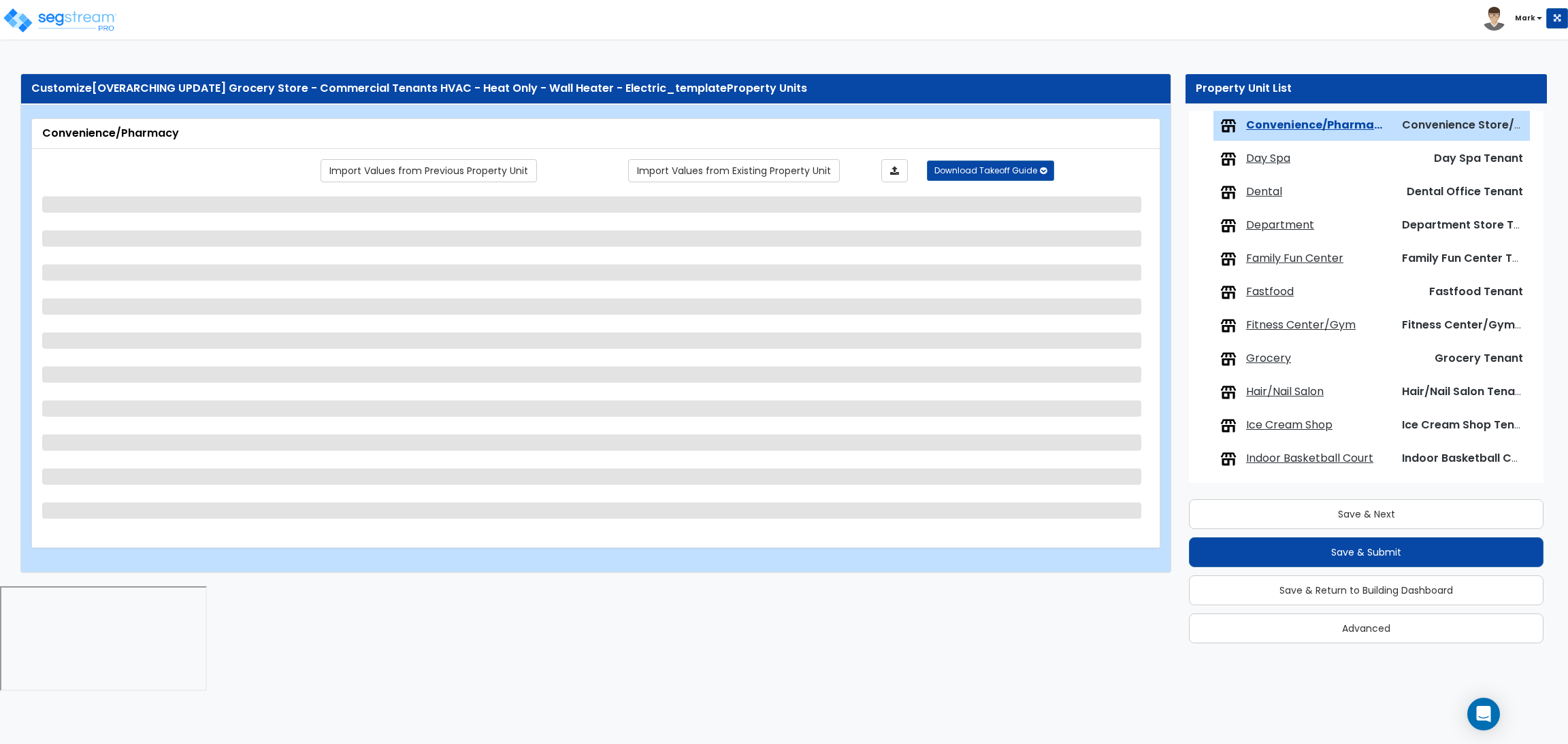
select select "1"
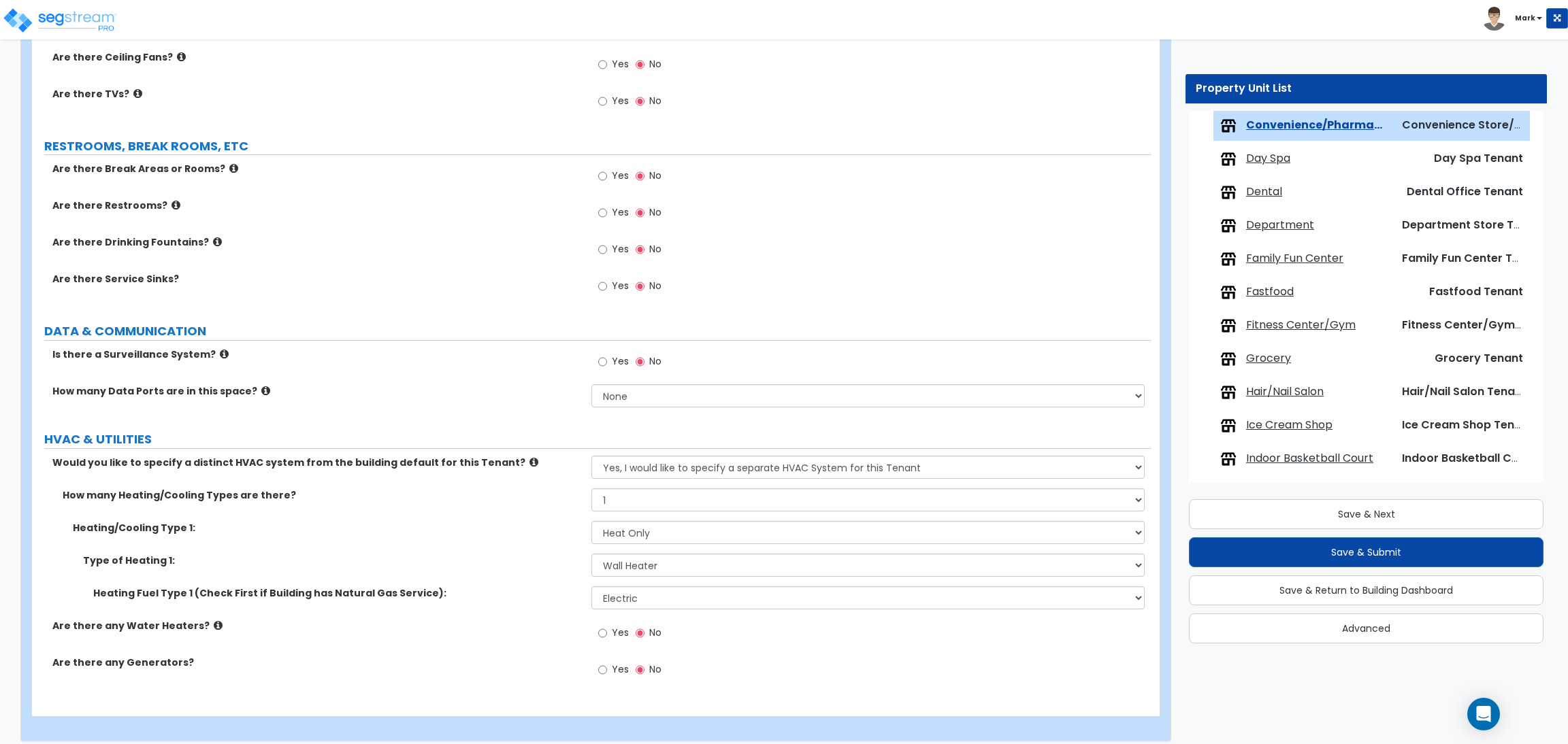
scroll to position [1405, 0]
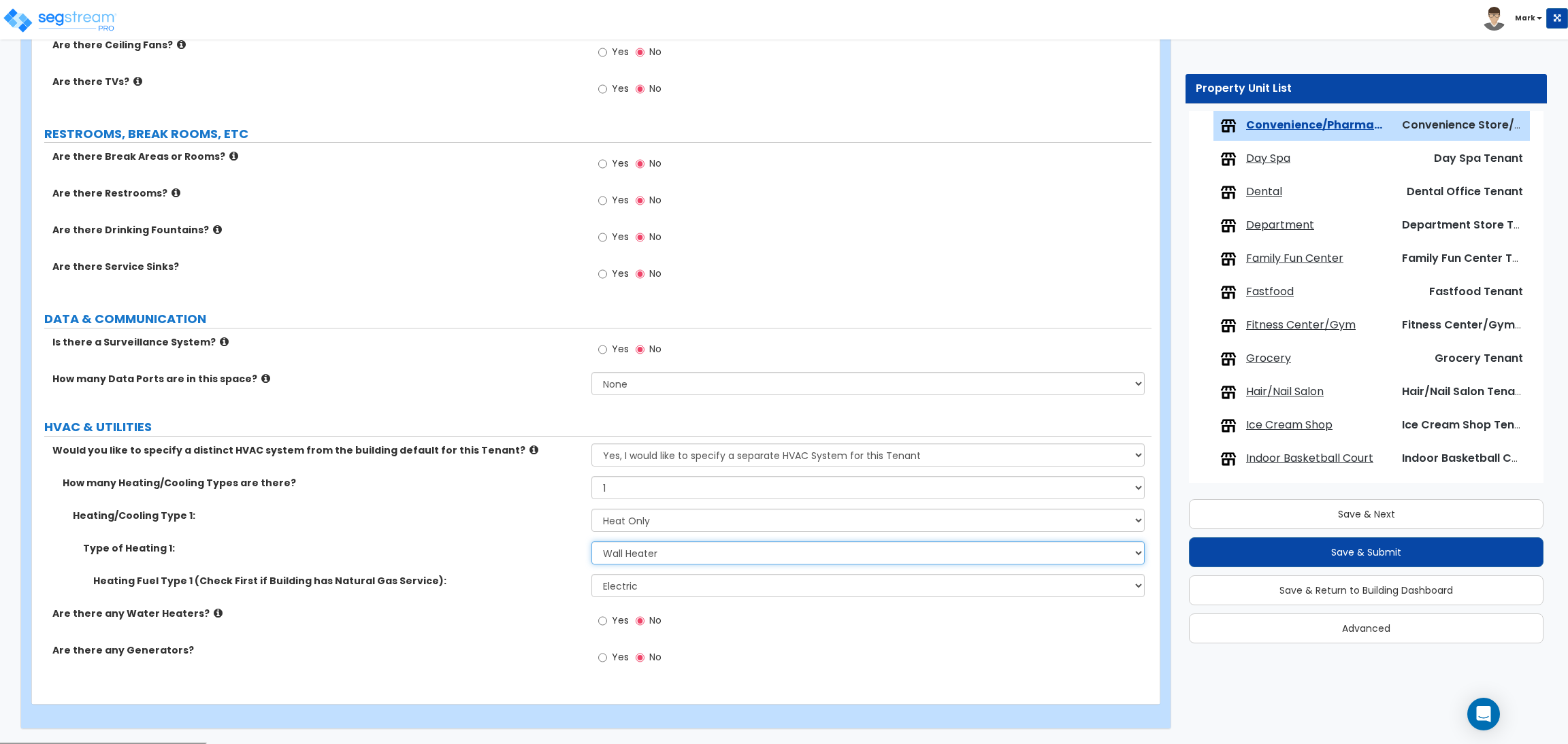
click at [656, 552] on select "Please Choose One Wall Heater Electric Baseboard Heater Hydronic Heating Radian…" at bounding box center [867, 552] width 552 height 23
click at [632, 590] on select "Please Choose One Gas Electric" at bounding box center [867, 585] width 552 height 23
select select "1"
click at [591, 575] on select "Please Choose One Gas Electric" at bounding box center [867, 585] width 552 height 23
click at [632, 564] on select "Please Choose One Wall Heater Electric Baseboard Heater Hydronic Heating Radian…" at bounding box center [867, 552] width 552 height 23
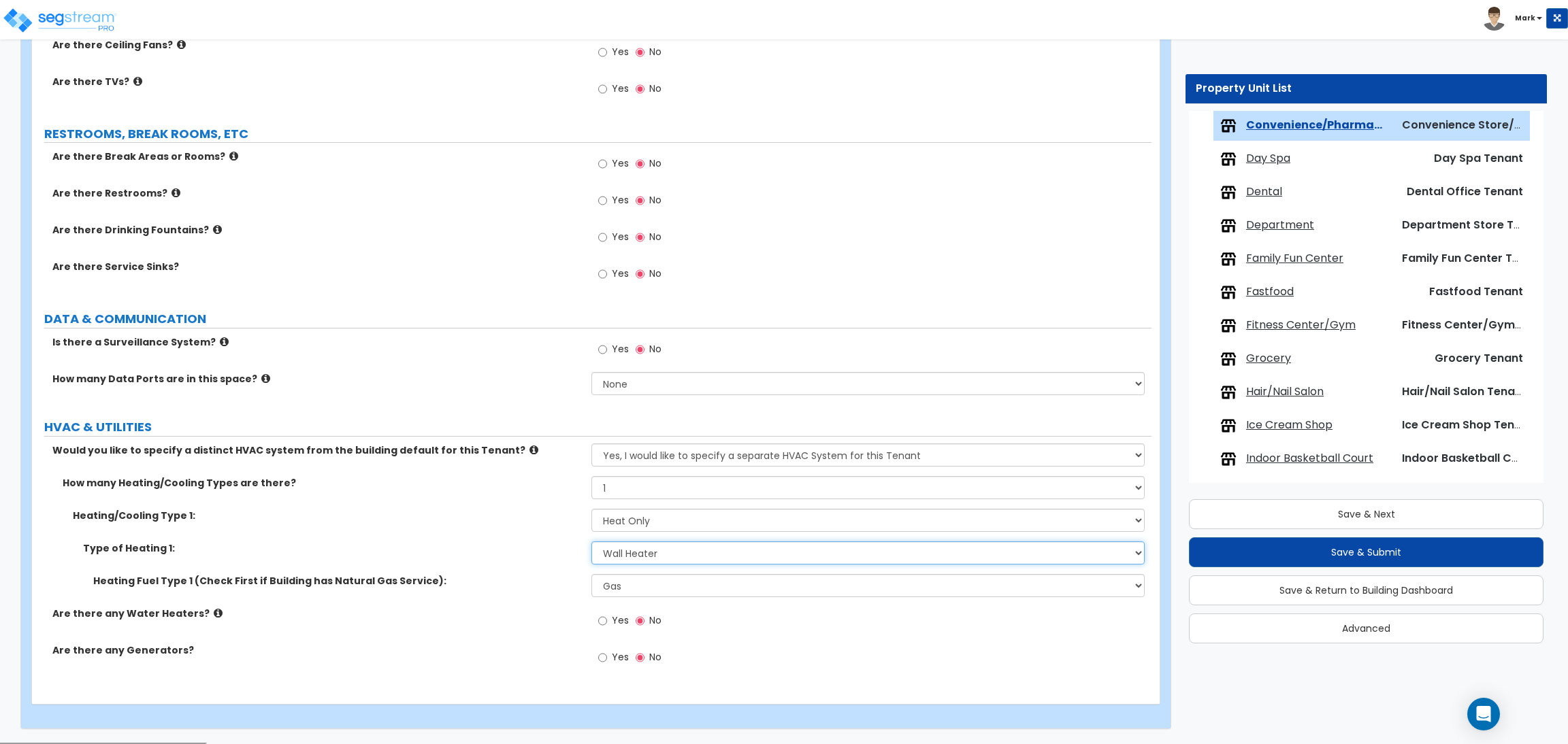
select select "3"
click at [591, 542] on select "Please Choose One Wall Heater Electric Baseboard Heater Hydronic Heating Radian…" at bounding box center [867, 552] width 552 height 23
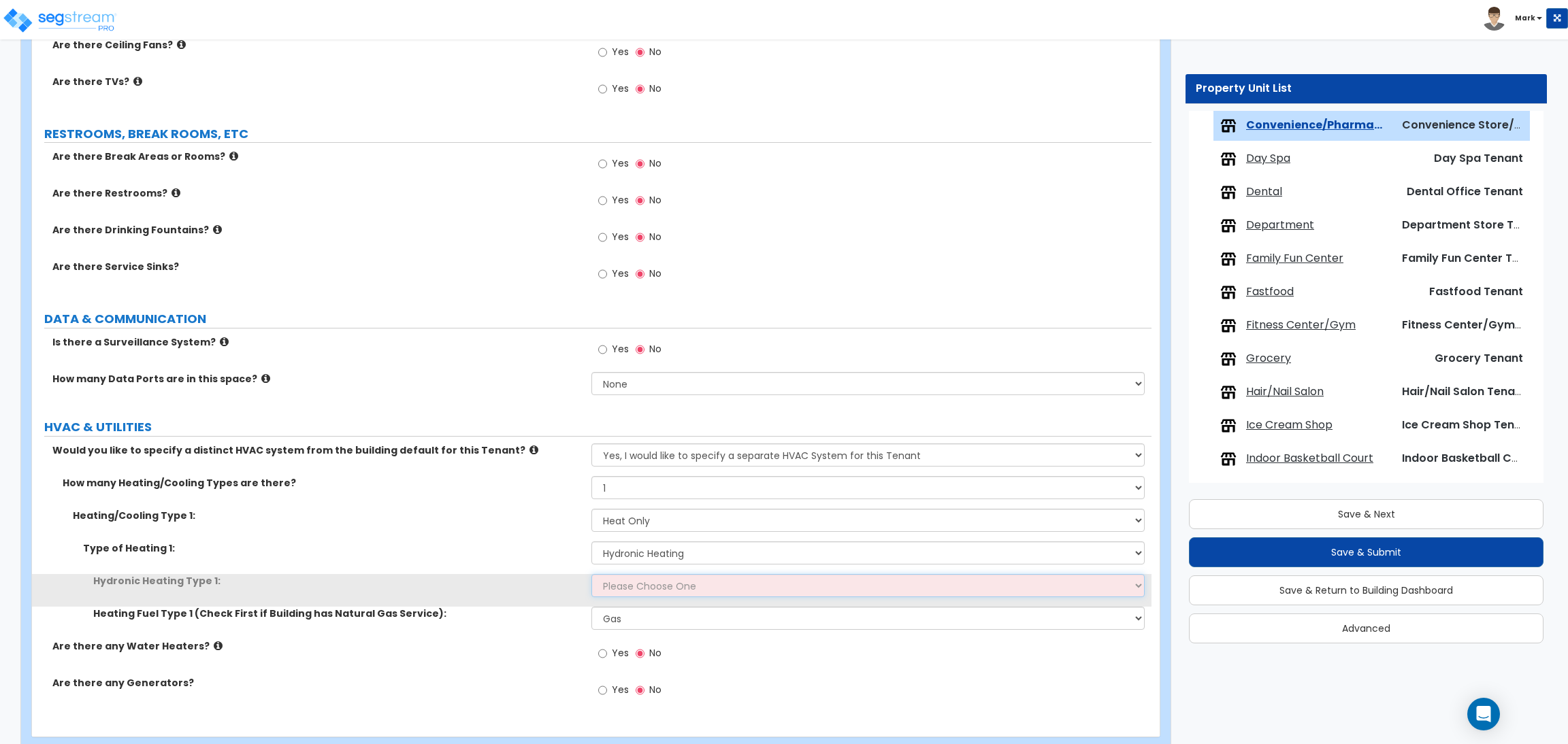
click at [649, 585] on select "Please Choose One Hydronic Radiator Hydronic Baseboard Hydronic Fin Tube Radiat…" at bounding box center [867, 585] width 552 height 23
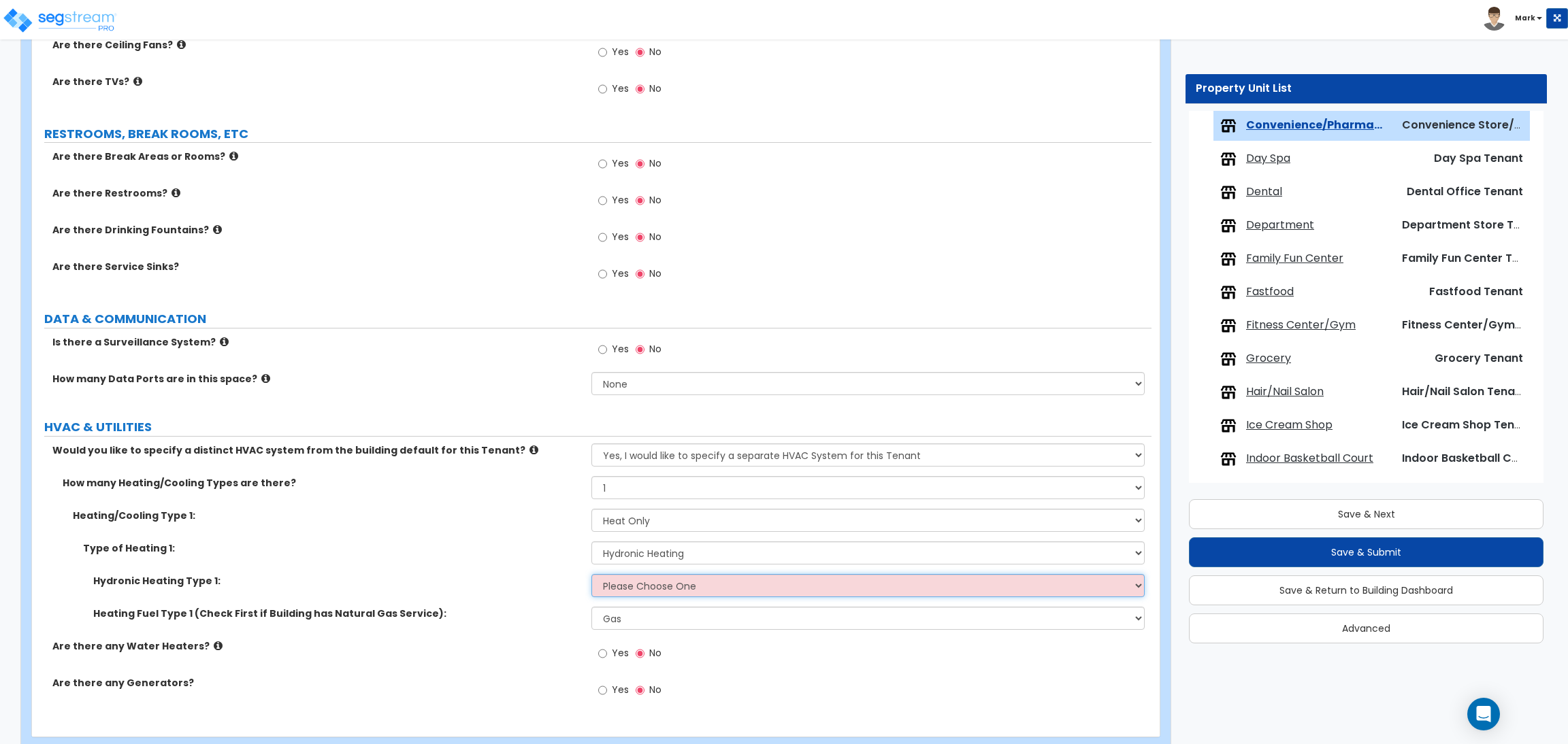
select select "1"
click at [591, 575] on select "Please Choose One Hydronic Radiator Hydronic Baseboard Hydronic Fin Tube Radiat…" at bounding box center [867, 585] width 552 height 23
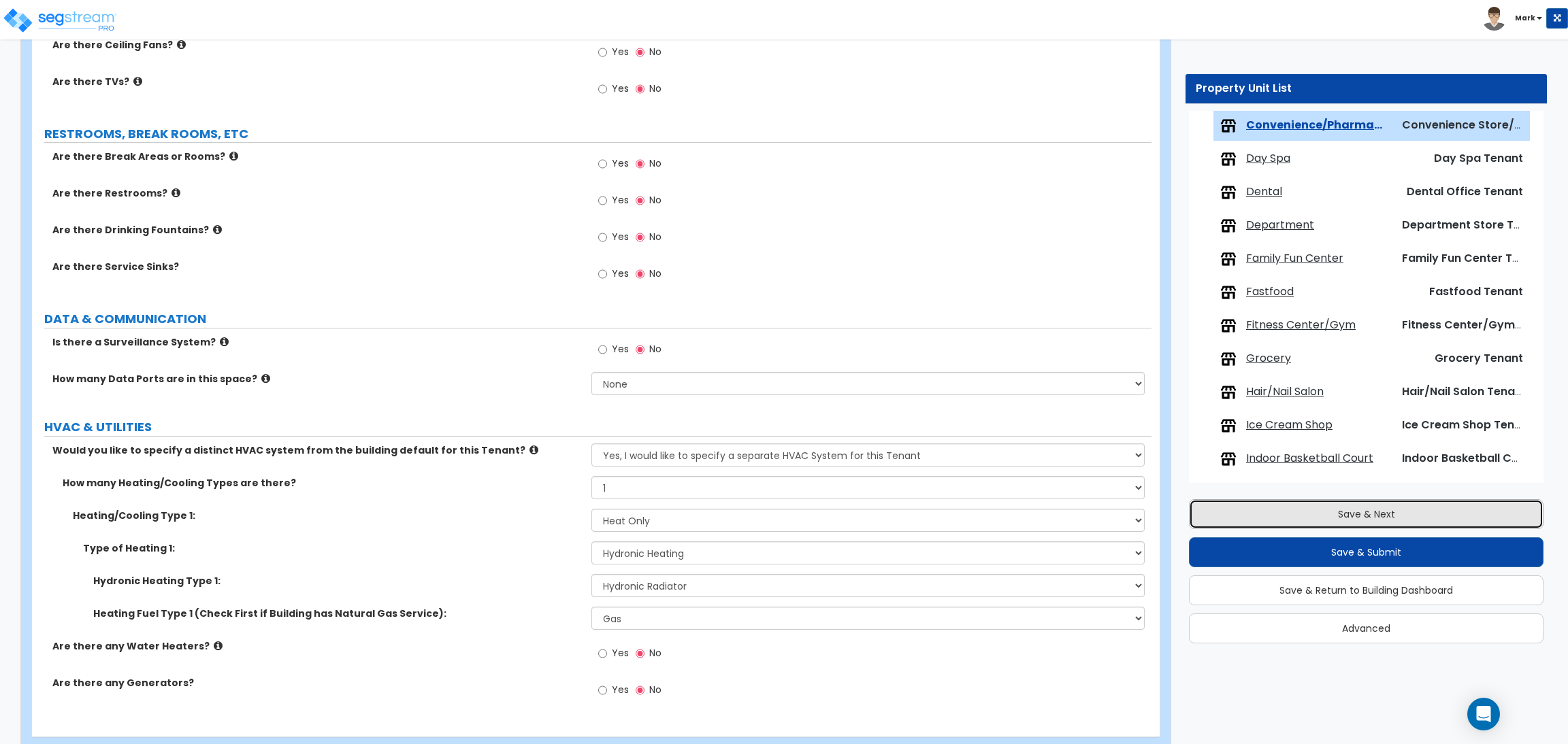
click at [1251, 513] on button "Save & Next" at bounding box center [1366, 513] width 355 height 30
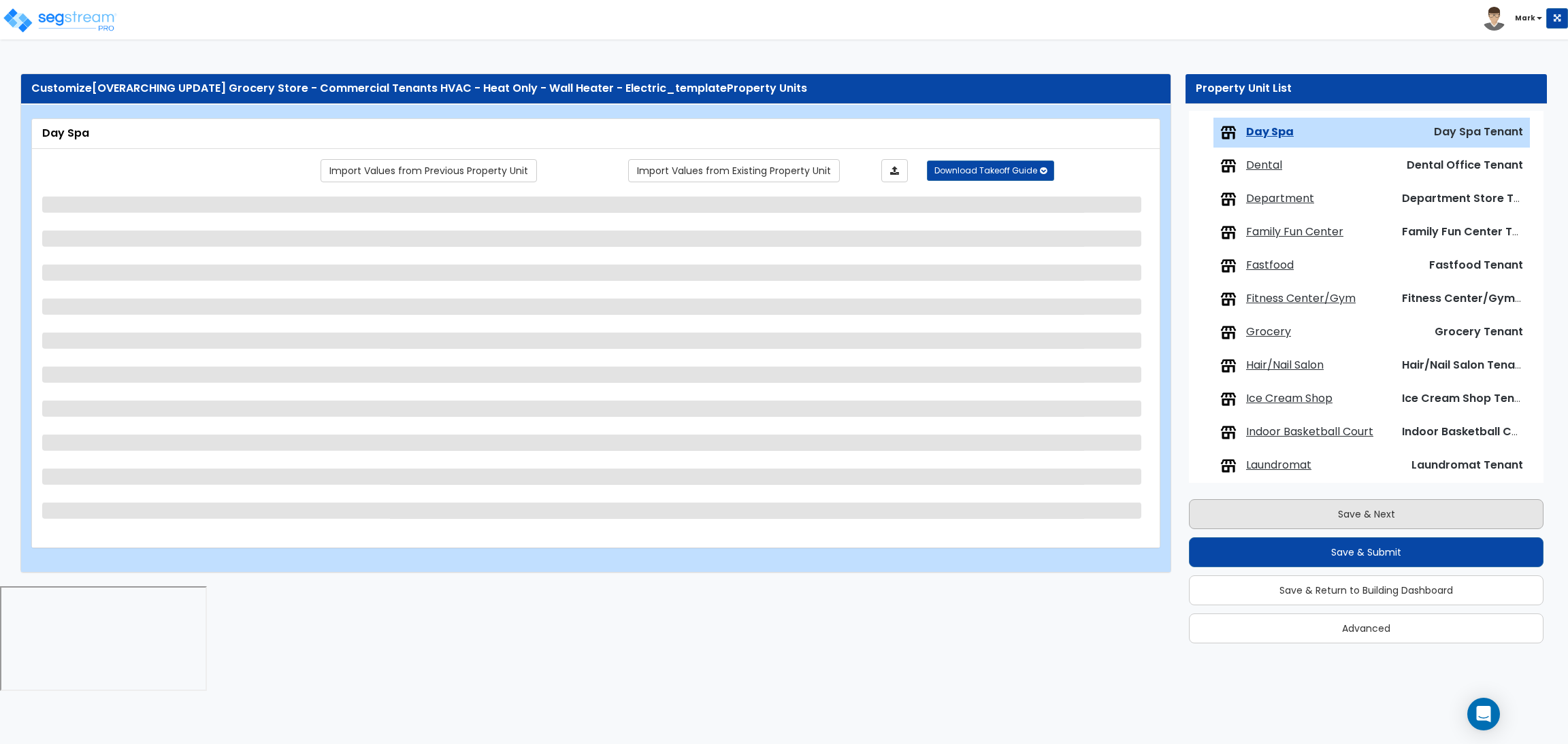
scroll to position [444, 0]
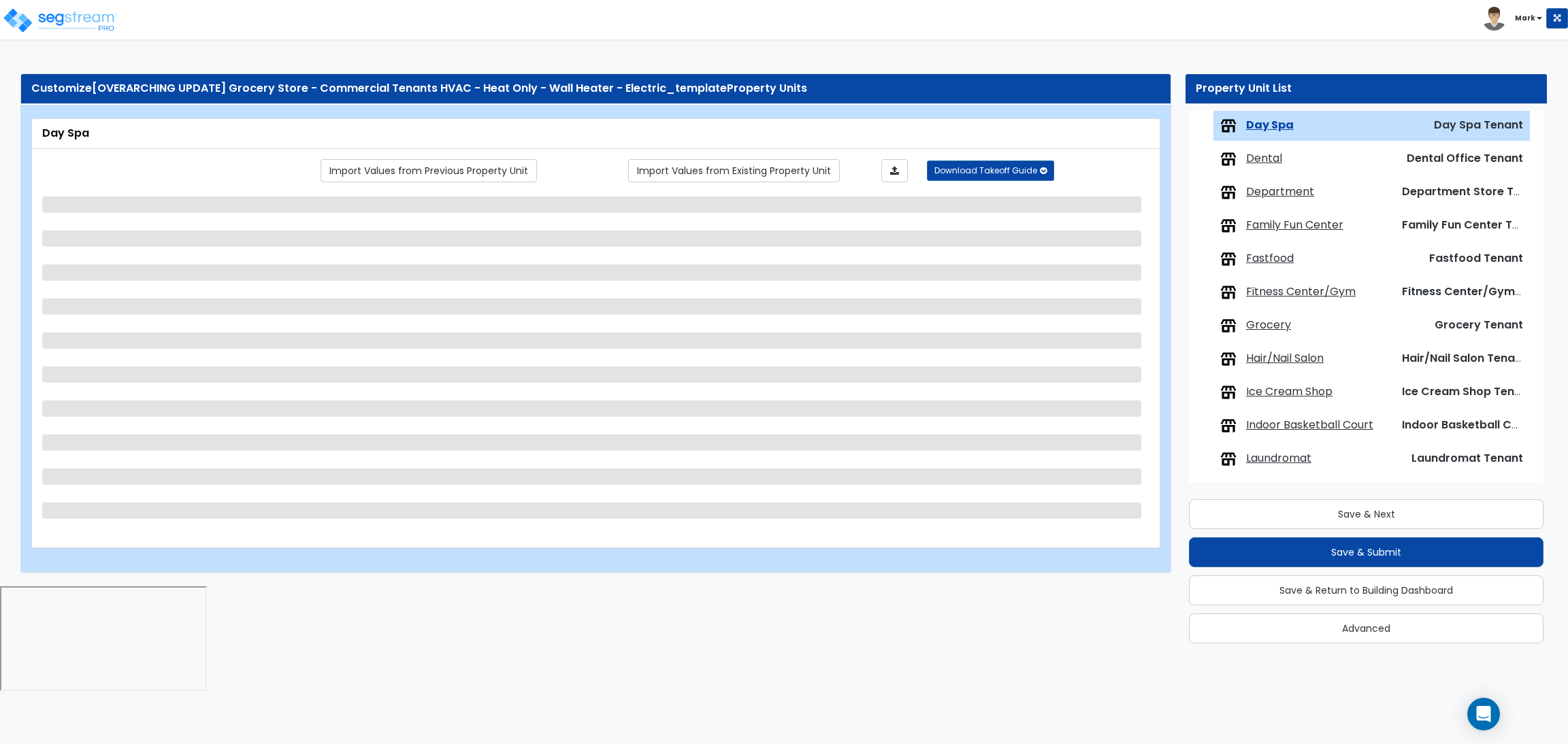
select select "1"
select select "2"
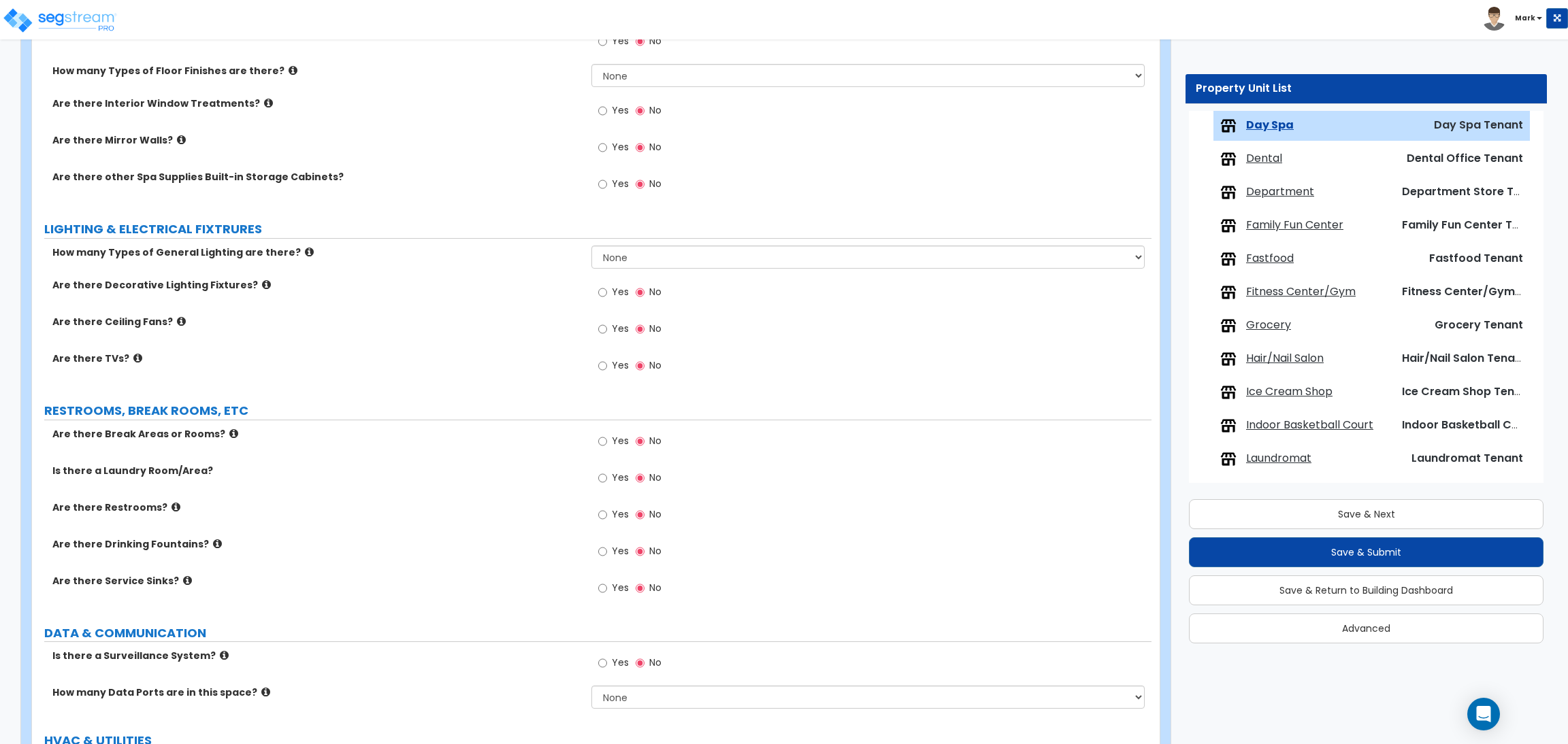
scroll to position [1374, 0]
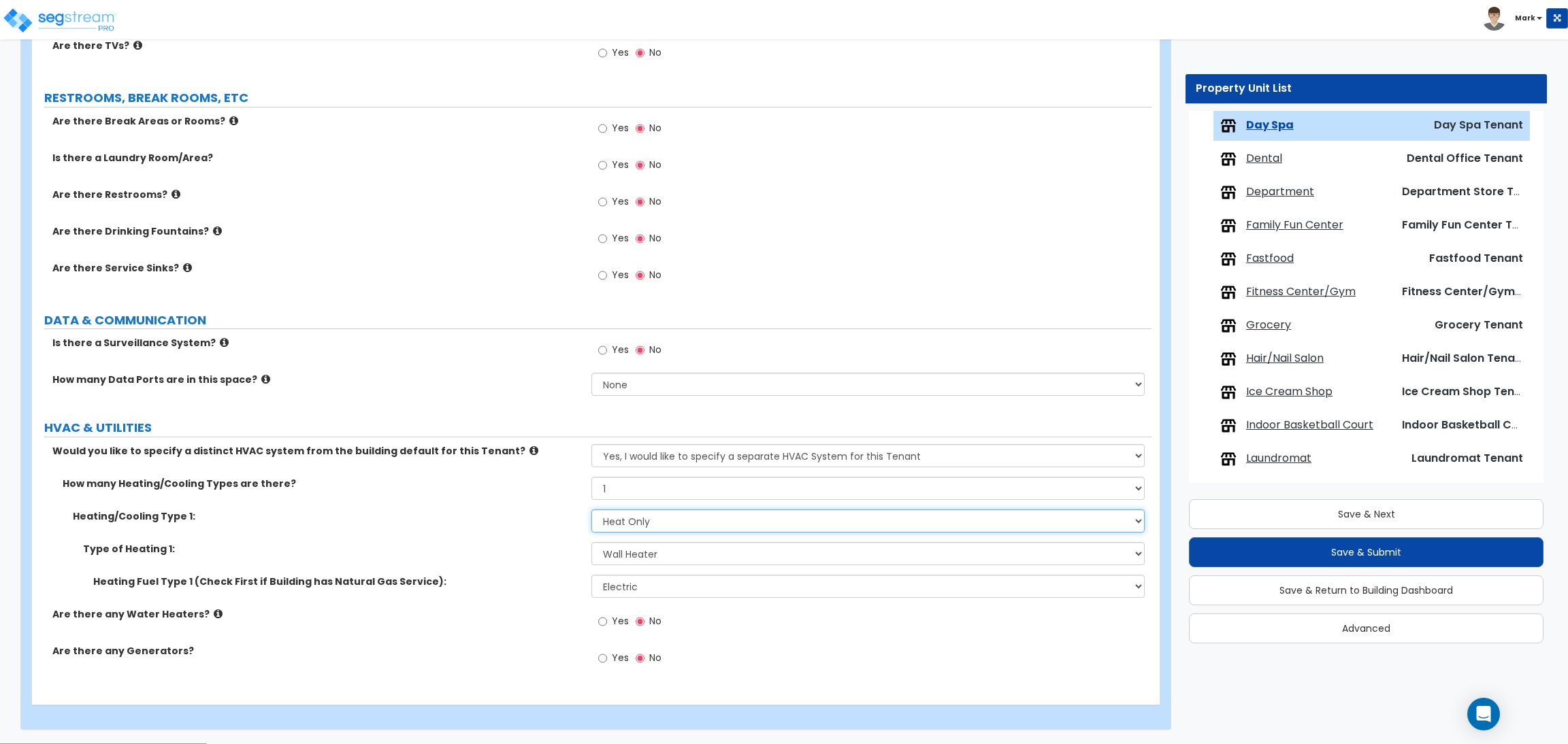
click at [646, 524] on select "None Heat Only Centralized Heating & Cooling Thru Wall Air Conditioners Mini Sp…" at bounding box center [867, 521] width 552 height 23
drag, startPoint x: 546, startPoint y: 524, endPoint x: 553, endPoint y: 524, distance: 7.0
click at [546, 524] on div "Heating/Cooling Type 1: None Heat Only Centralized Heating & Cooling Thru Wall …" at bounding box center [592, 526] width 1119 height 33
click at [638, 554] on select "Please Choose One Wall Heater Electric Baseboard Heater Hydronic Heating Radian…" at bounding box center [867, 553] width 552 height 23
select select "3"
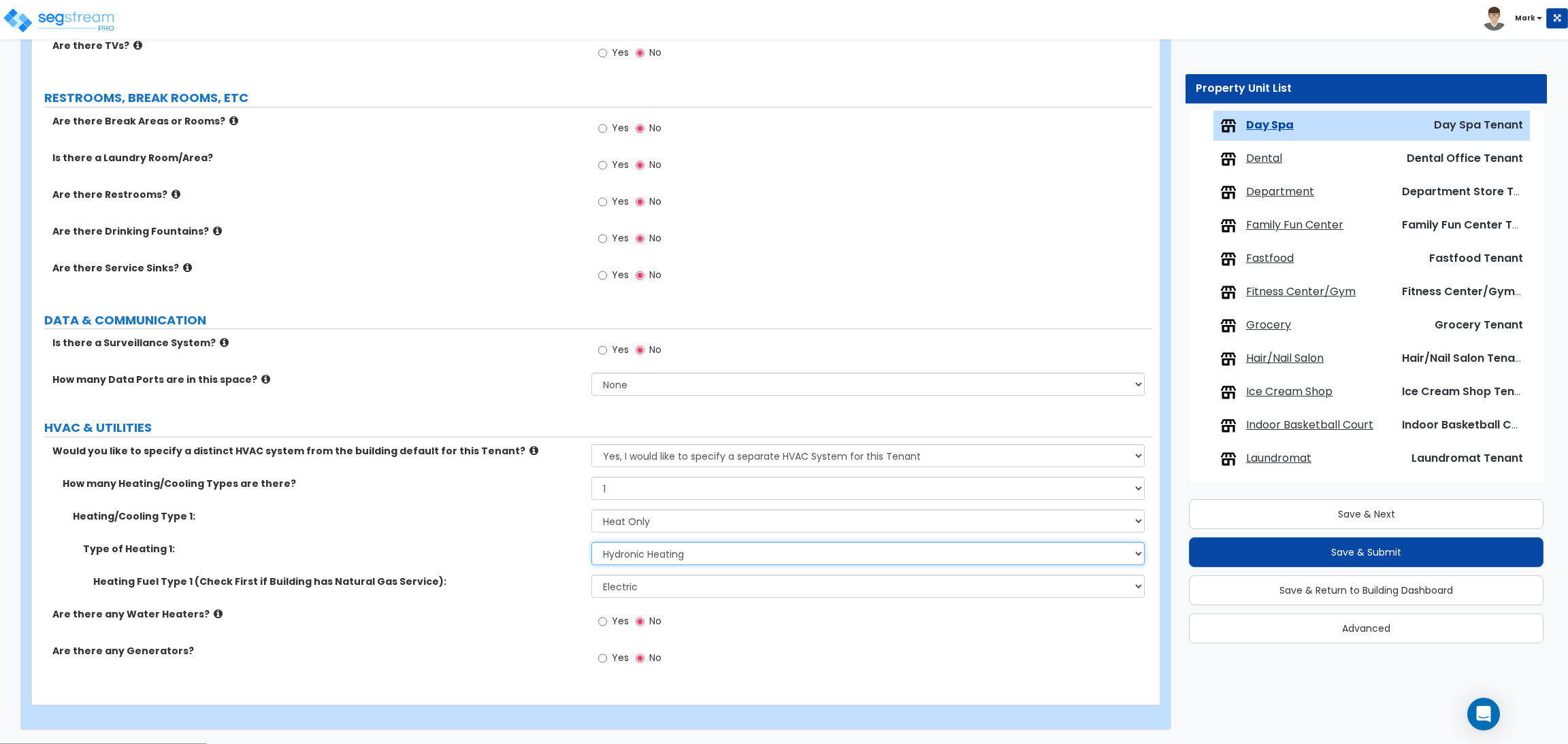
click at [591, 543] on select "Please Choose One Wall Heater Electric Baseboard Heater Hydronic Heating Radian…" at bounding box center [867, 553] width 552 height 23
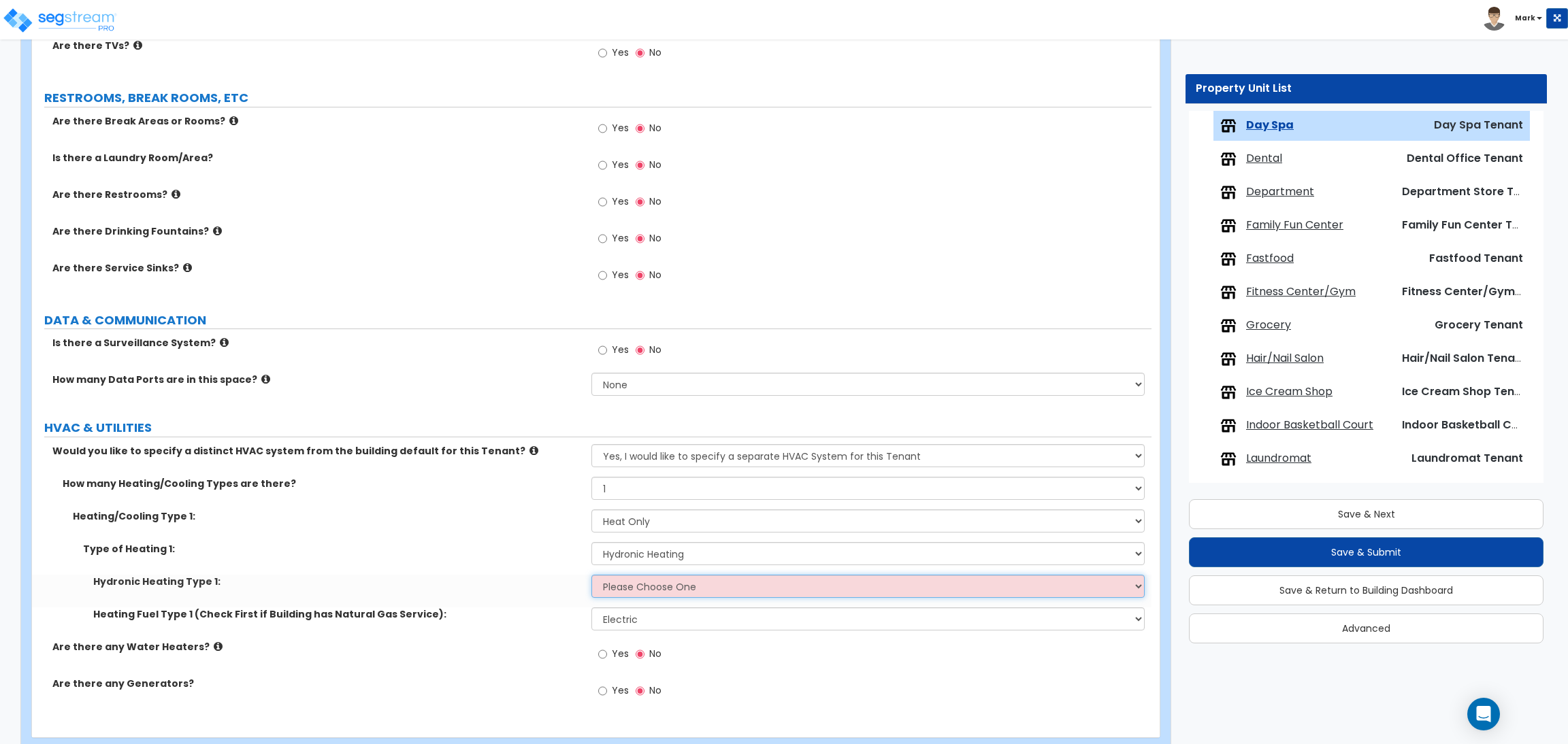
click at [644, 589] on select "Please Choose One Hydronic Radiator Hydronic Baseboard Hydronic Fin Tube Radiat…" at bounding box center [867, 586] width 552 height 23
select select "1"
click at [591, 575] on select "Please Choose One Hydronic Radiator Hydronic Baseboard Hydronic Fin Tube Radiat…" at bounding box center [867, 586] width 552 height 23
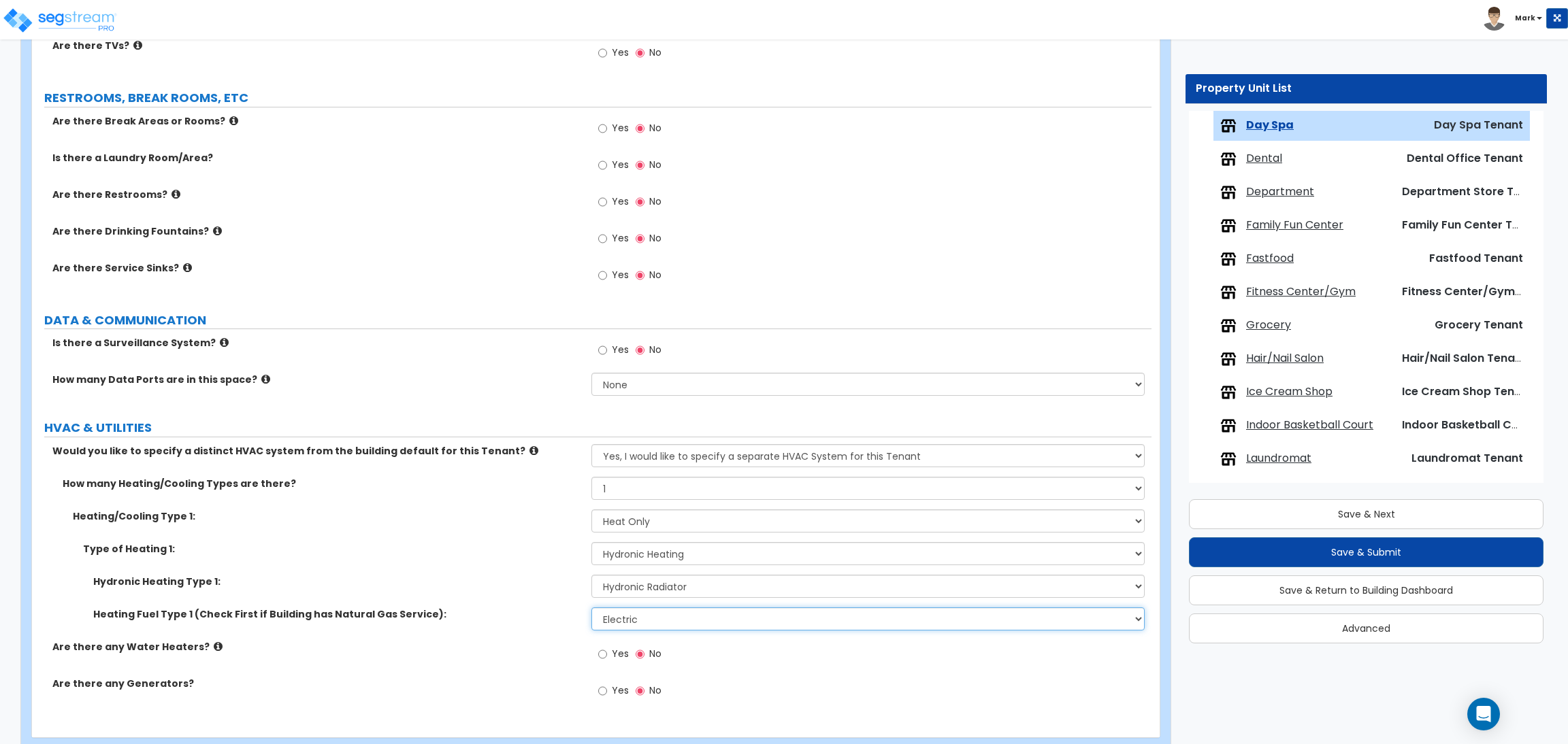
click at [653, 621] on select "Please Choose One Gas Electric" at bounding box center [867, 618] width 552 height 23
select select "1"
click at [591, 608] on select "Please Choose One Gas Electric" at bounding box center [867, 618] width 552 height 23
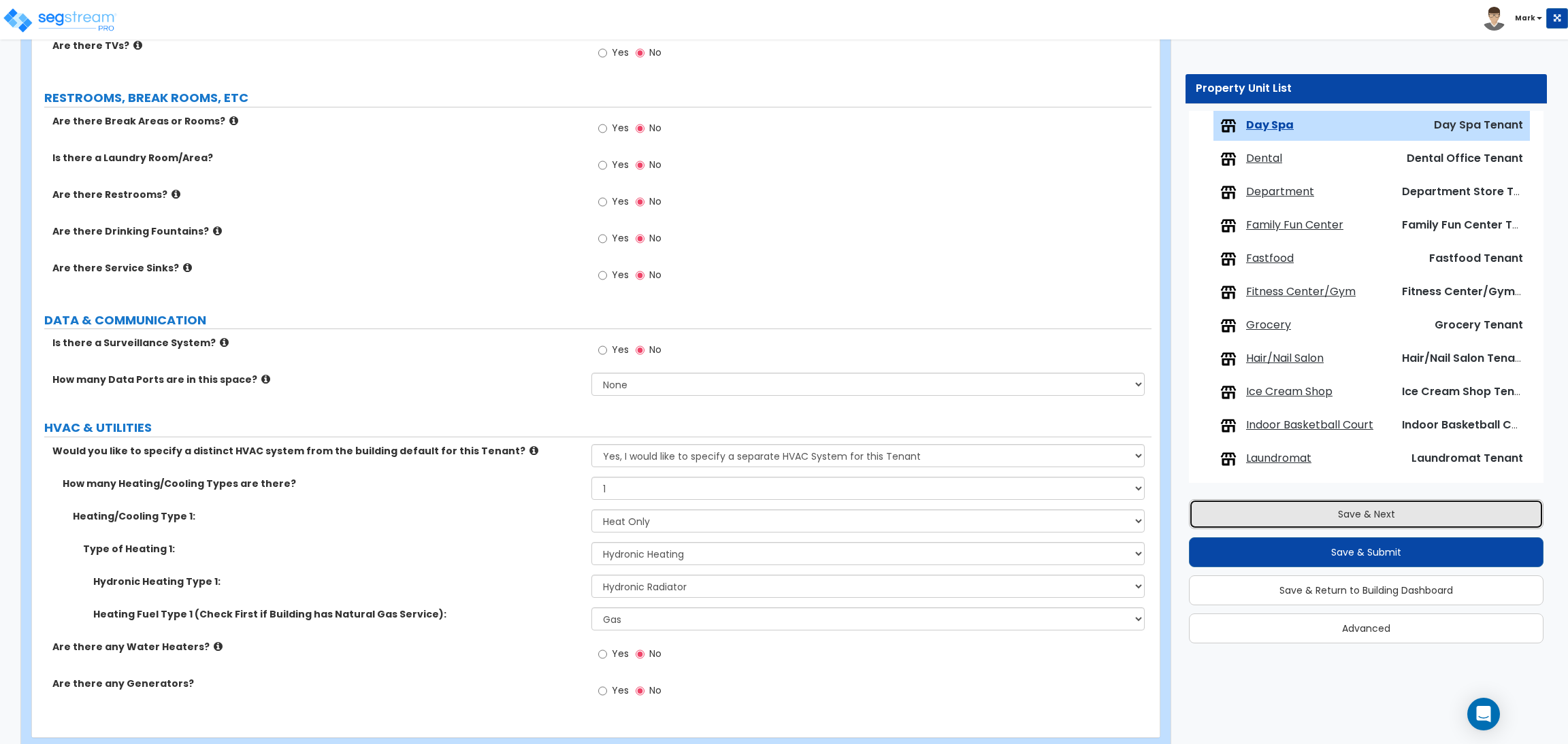
click at [1350, 523] on button "Save & Next" at bounding box center [1366, 513] width 355 height 30
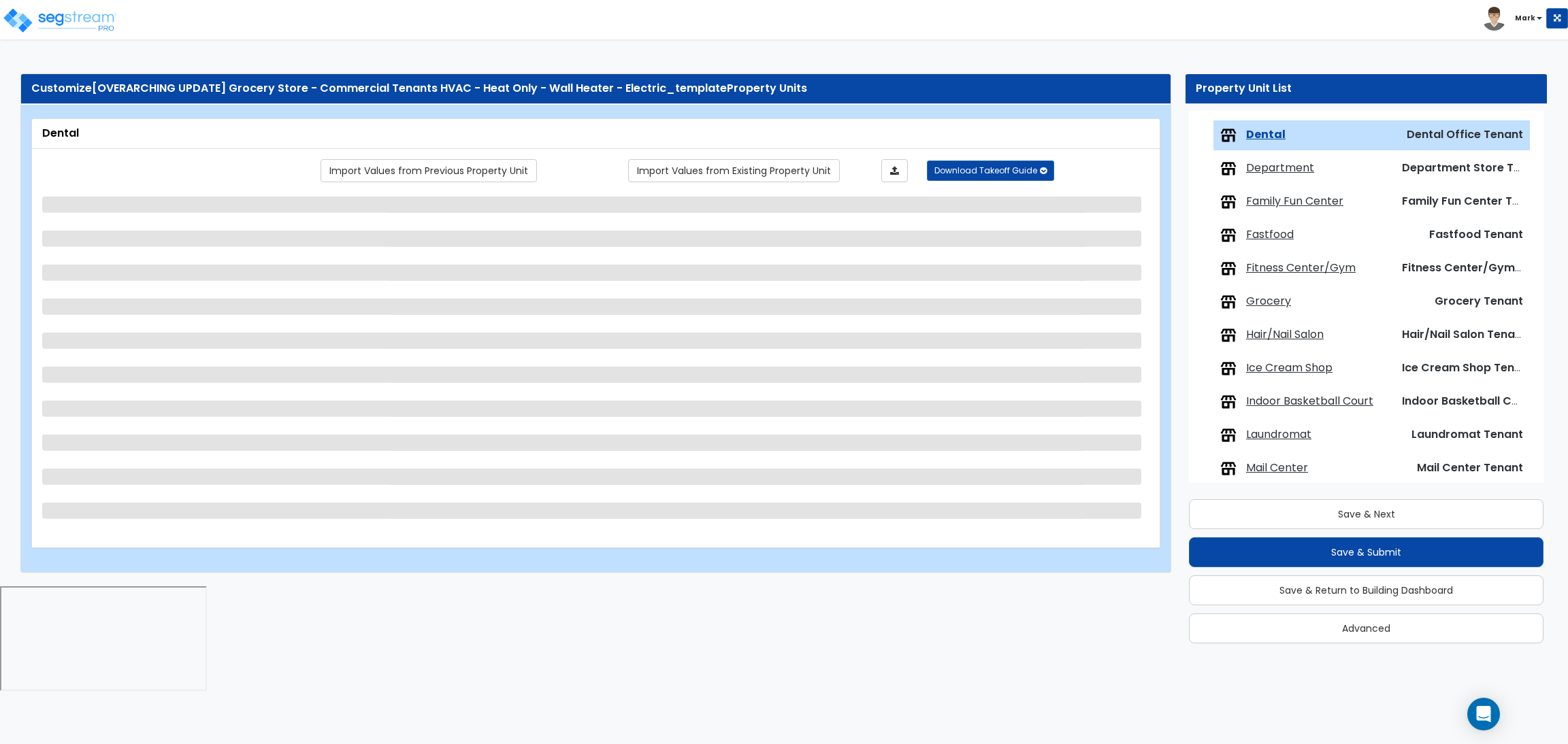
scroll to position [478, 0]
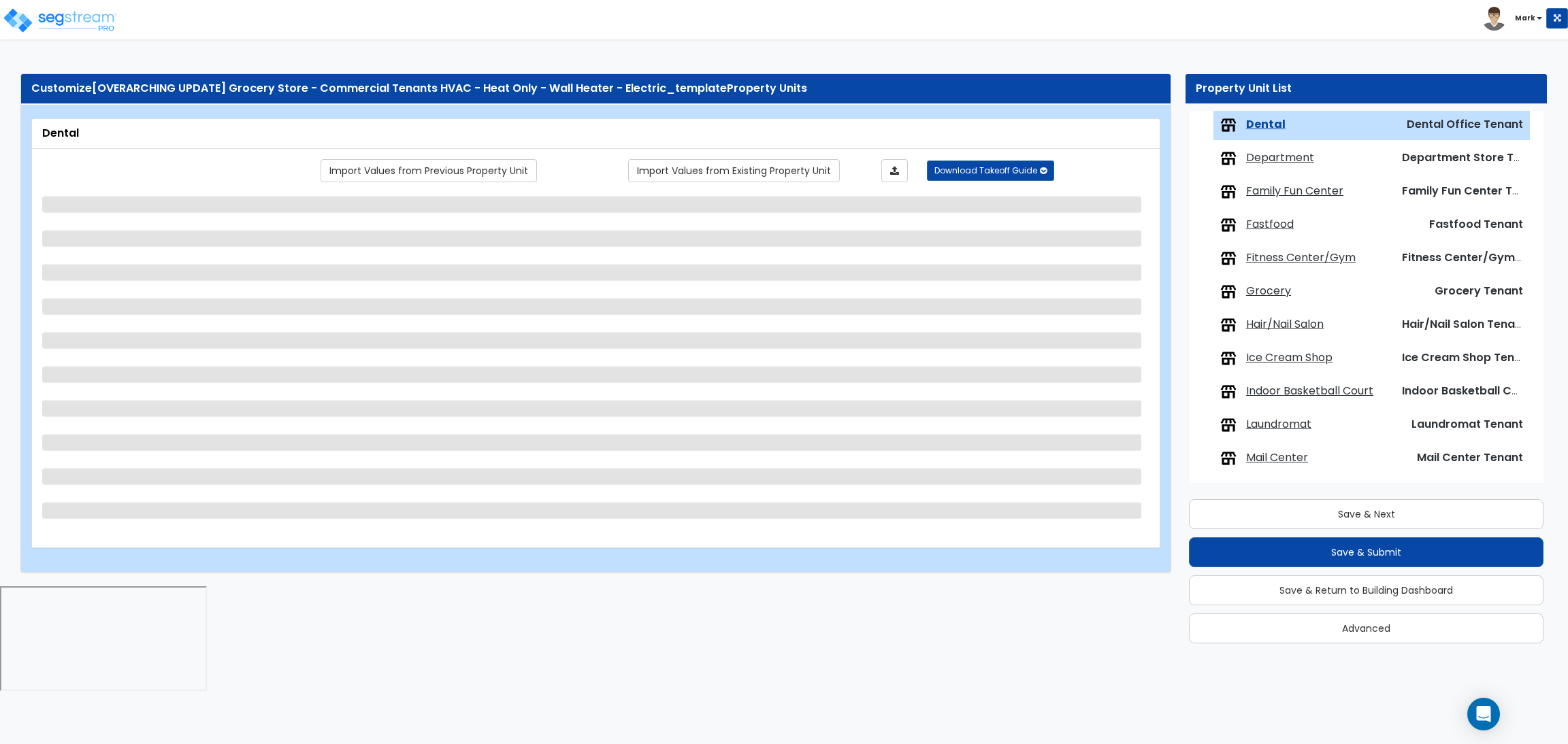
select select "1"
select select "2"
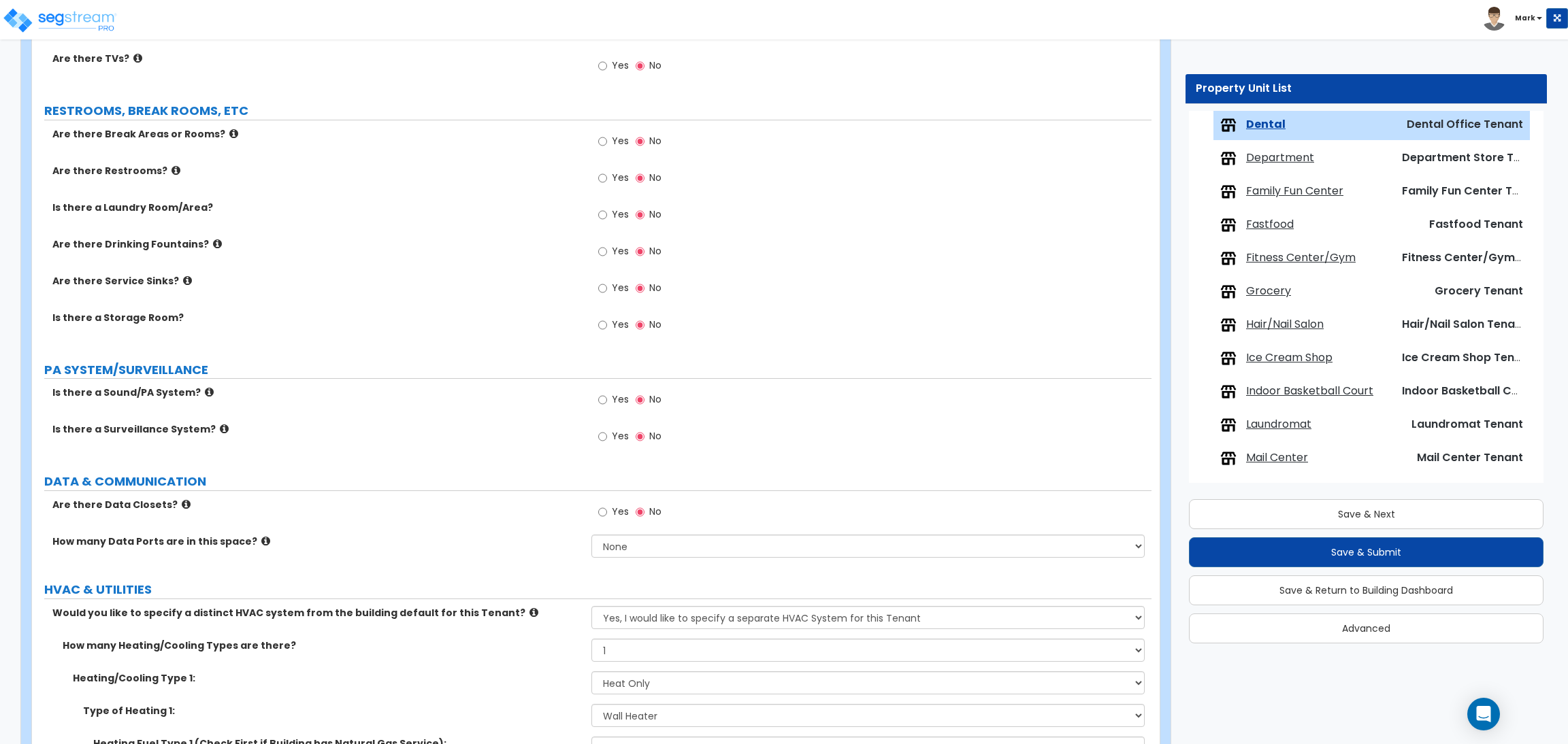
scroll to position [1348, 0]
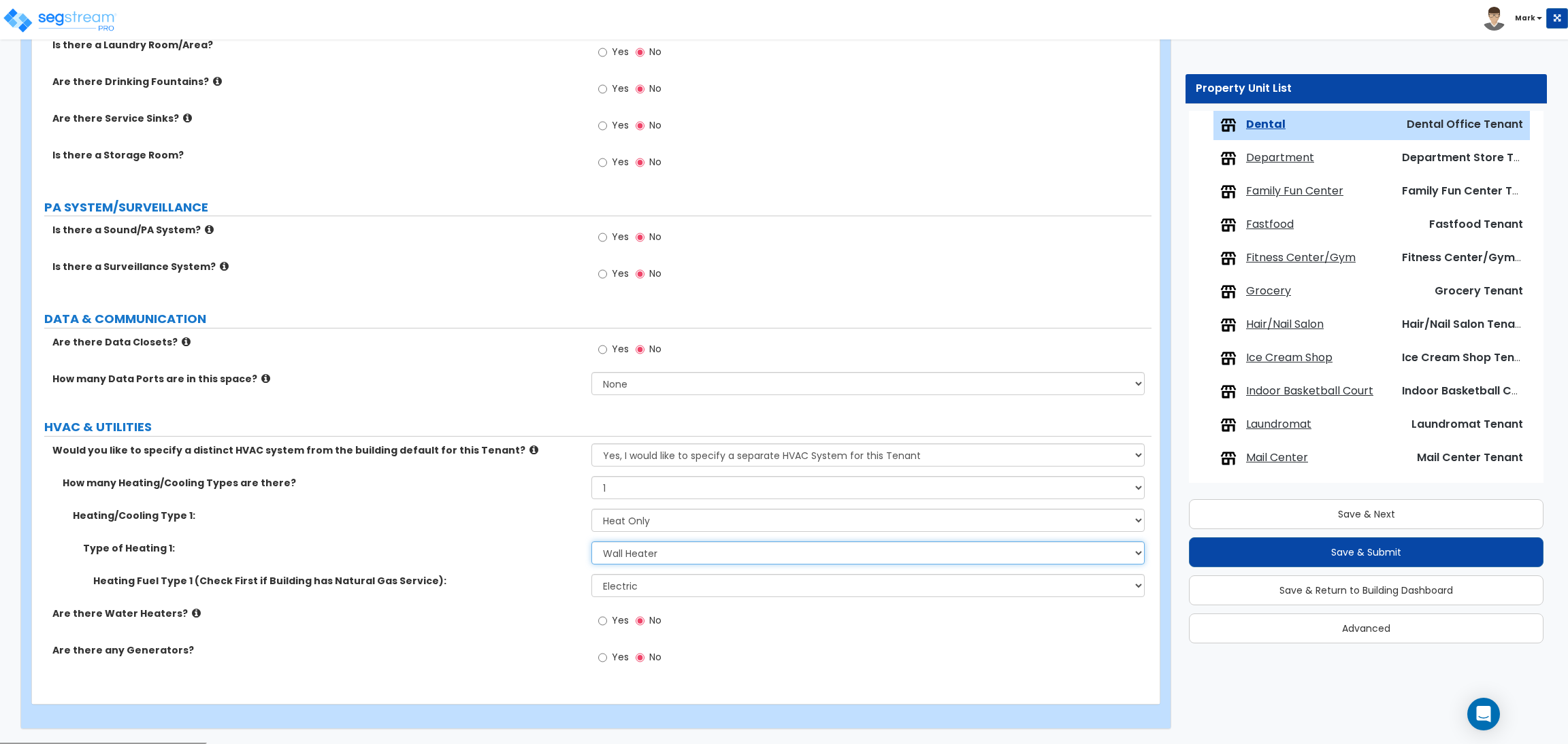
click at [653, 560] on select "Please Choose One Wall Heater Electric Baseboard Heater Hydronic Heating Radian…" at bounding box center [867, 552] width 552 height 23
select select "3"
click at [591, 542] on select "Please Choose One Wall Heater Electric Baseboard Heater Hydronic Heating Radian…" at bounding box center [867, 552] width 552 height 23
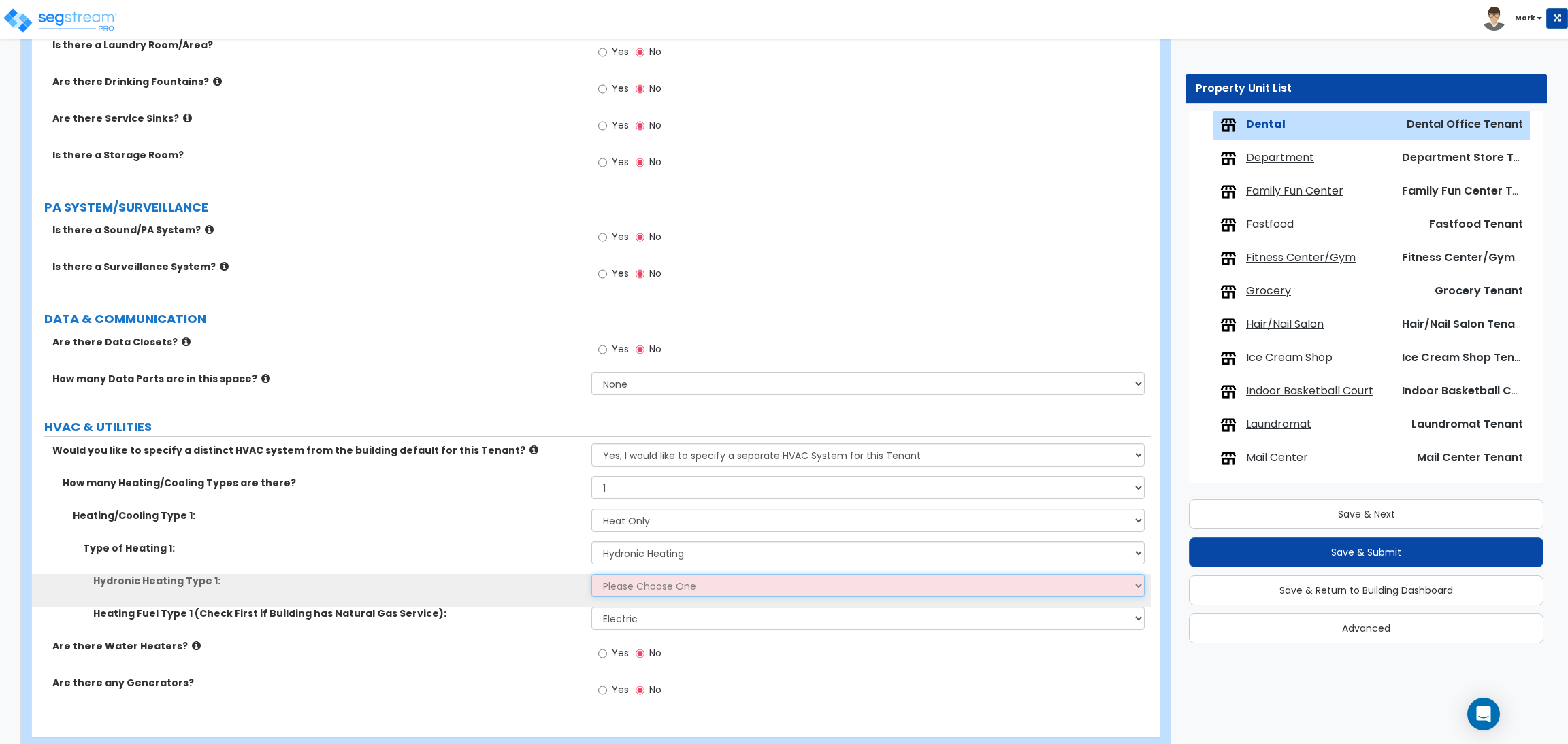
click at [646, 587] on select "Please Choose One Hydronic Radiator Hydronic Baseboard Hydronic Fin Tube Radiat…" at bounding box center [867, 585] width 552 height 23
select select "1"
click at [591, 575] on select "Please Choose One Hydronic Radiator Hydronic Baseboard Hydronic Fin Tube Radiat…" at bounding box center [867, 585] width 552 height 23
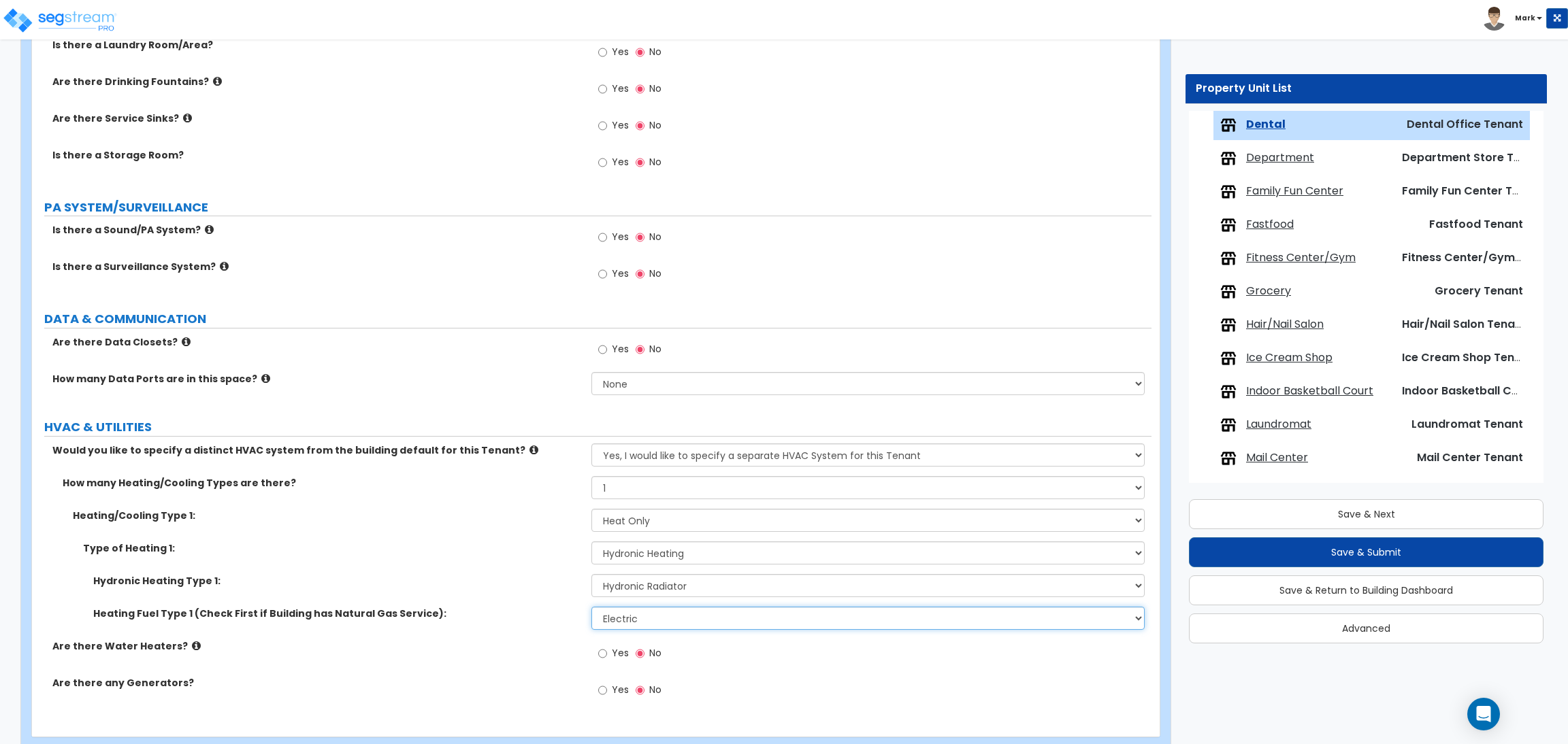
click at [668, 615] on select "Please Choose One Gas Electric" at bounding box center [867, 617] width 552 height 23
select select "1"
click at [591, 607] on select "Please Choose One Gas Electric" at bounding box center [867, 617] width 552 height 23
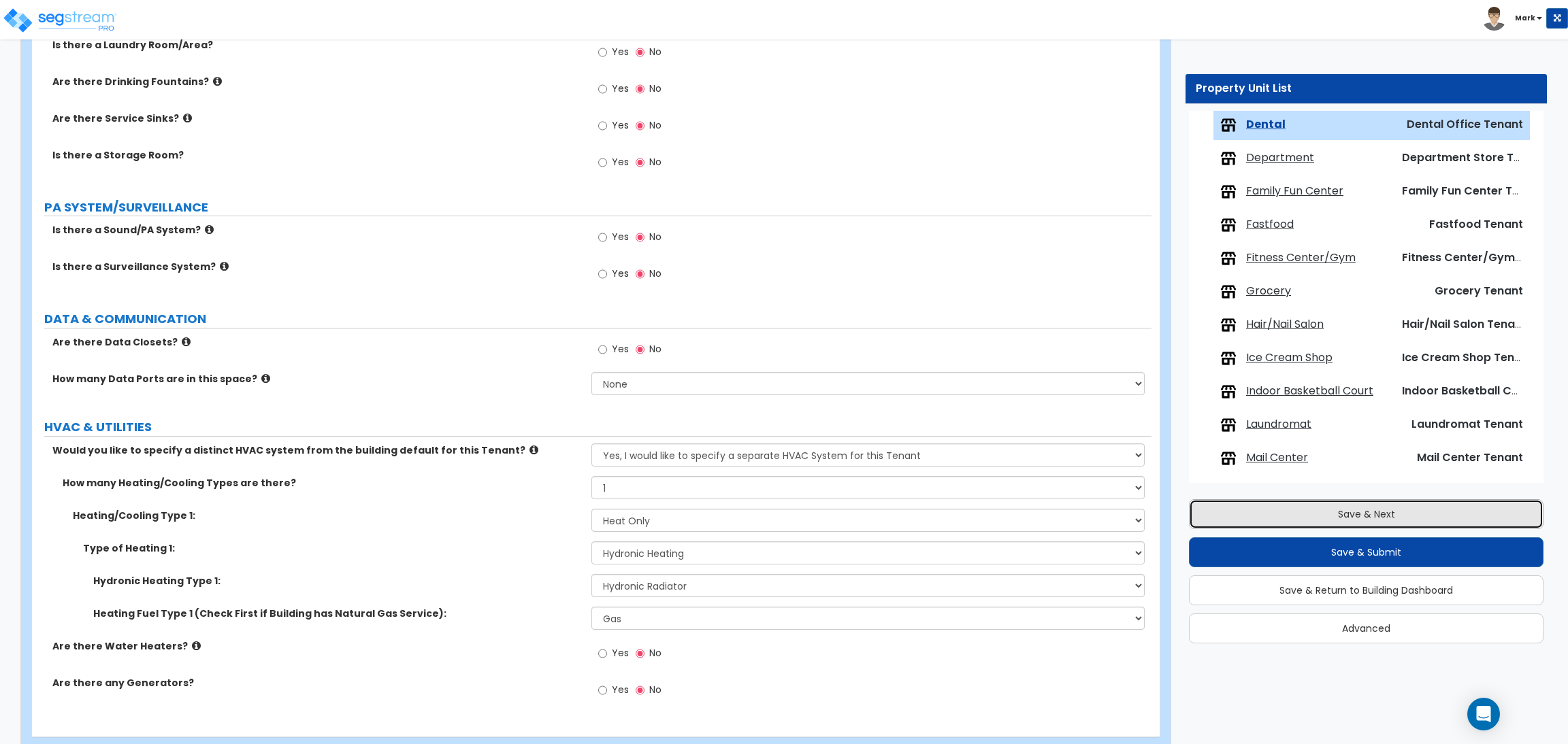
click at [1369, 519] on button "Save & Next" at bounding box center [1366, 513] width 355 height 30
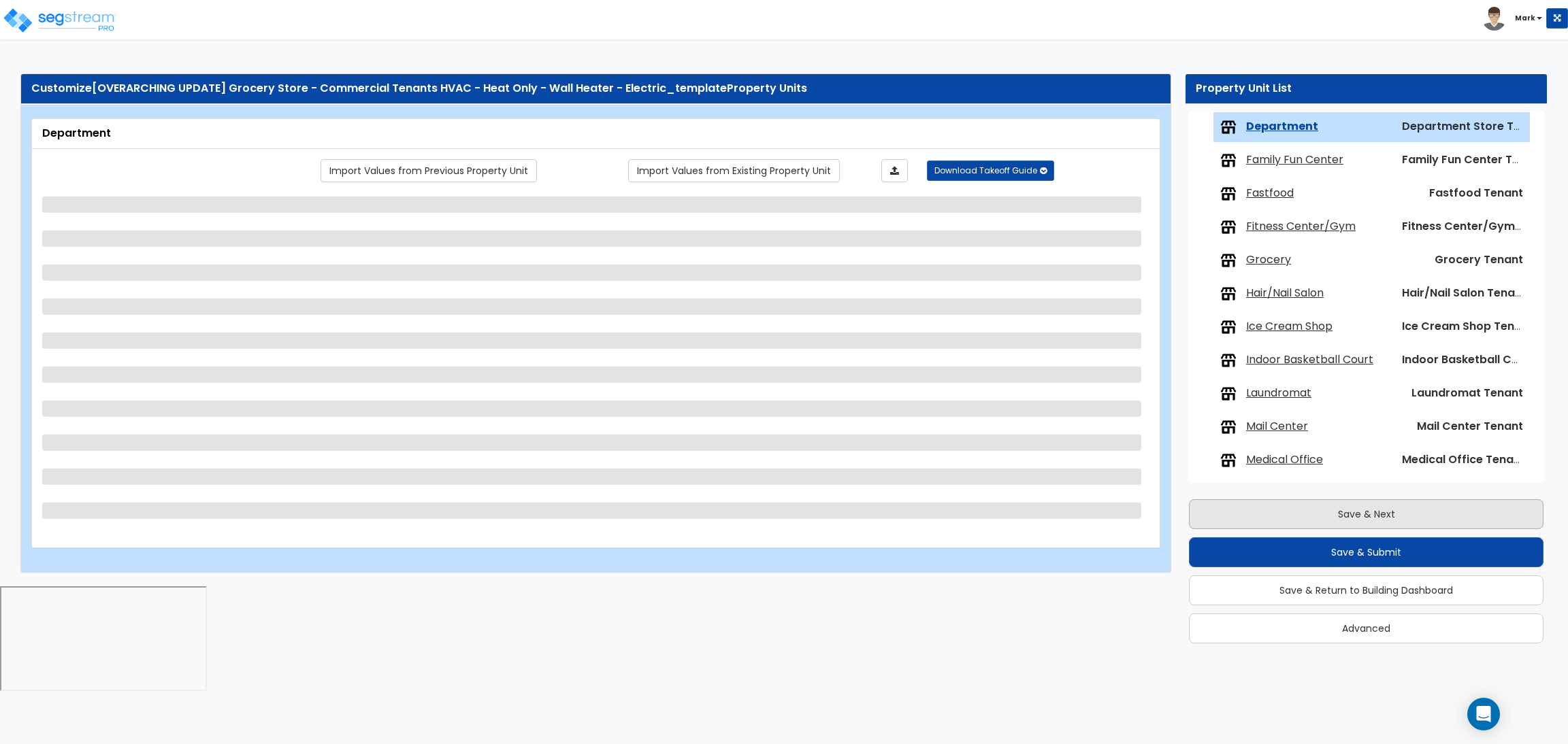
scroll to position [511, 0]
select select "1"
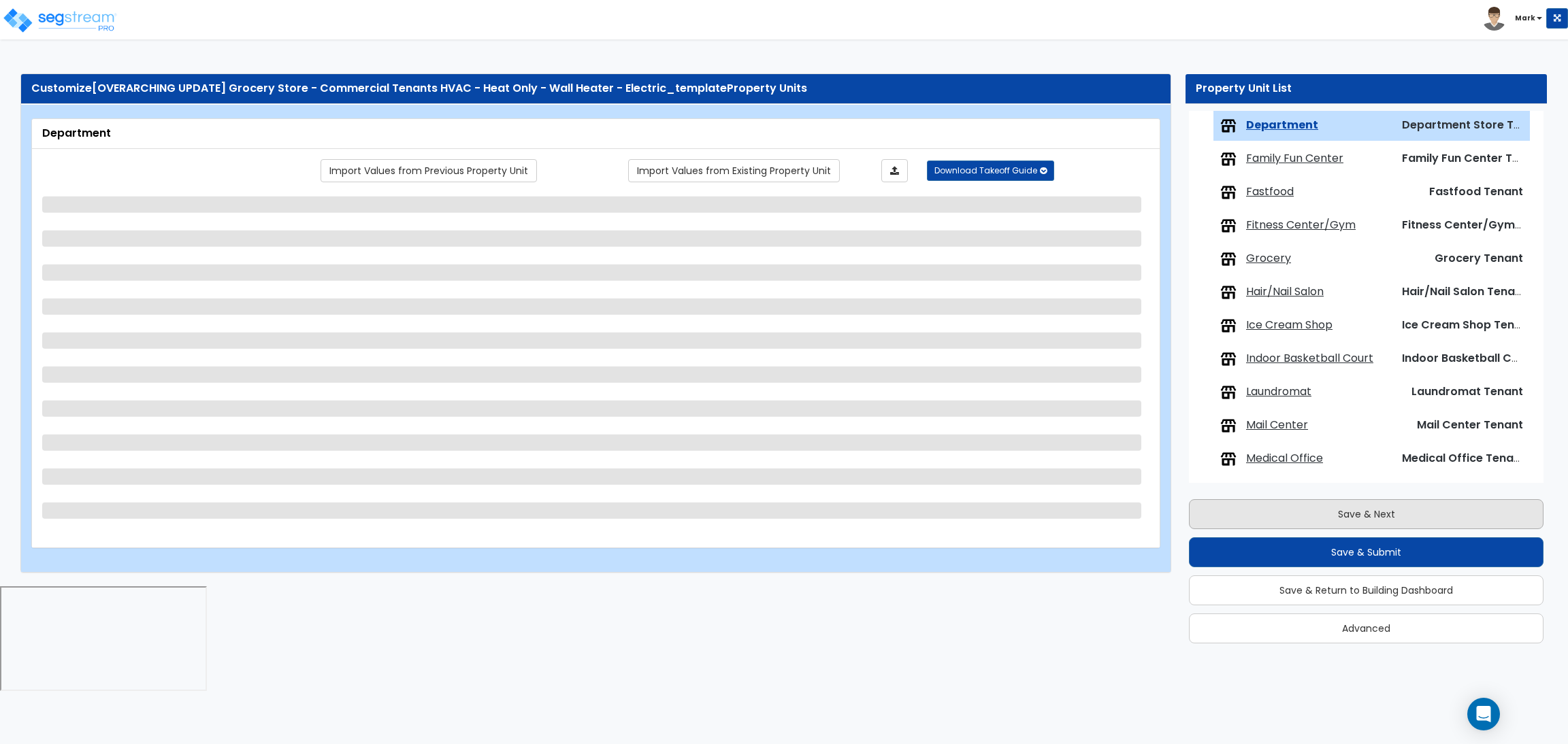
select select "2"
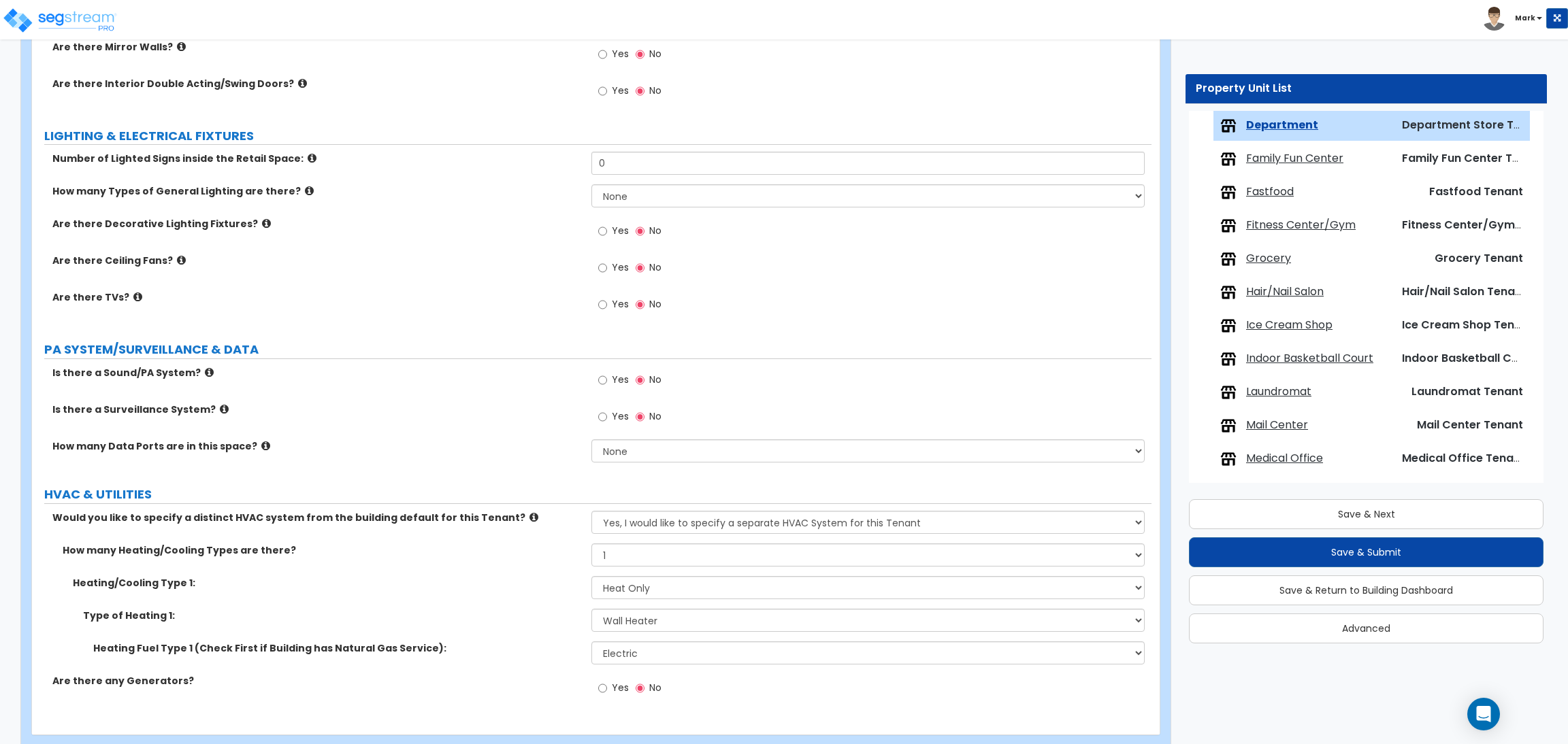
scroll to position [1568, 0]
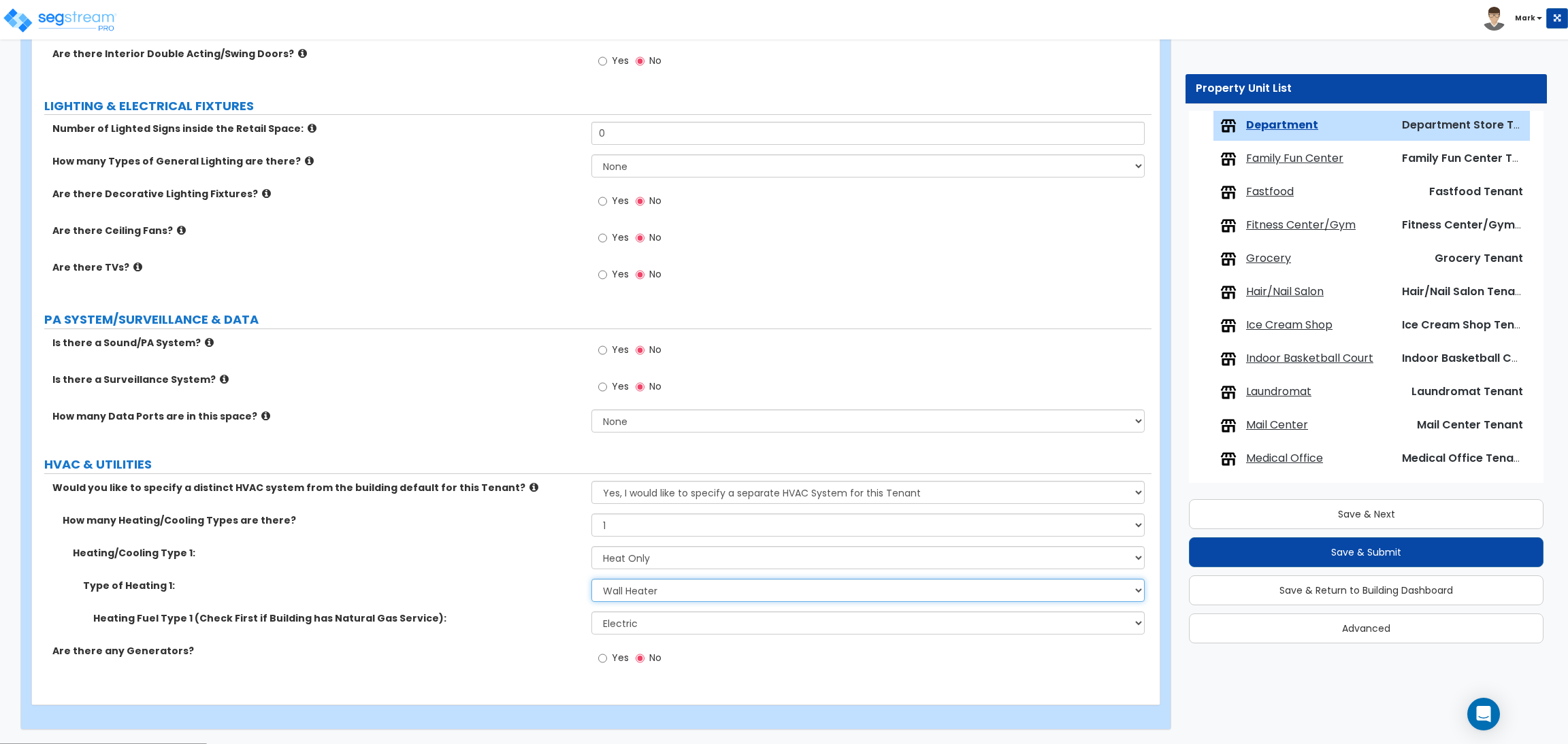
click at [679, 588] on select "Please Choose One Wall Heater Electric Baseboard Heater Hydronic Heating Radian…" at bounding box center [867, 590] width 552 height 23
select select "3"
click at [591, 580] on select "Please Choose One Wall Heater Electric Baseboard Heater Hydronic Heating Radian…" at bounding box center [867, 590] width 552 height 23
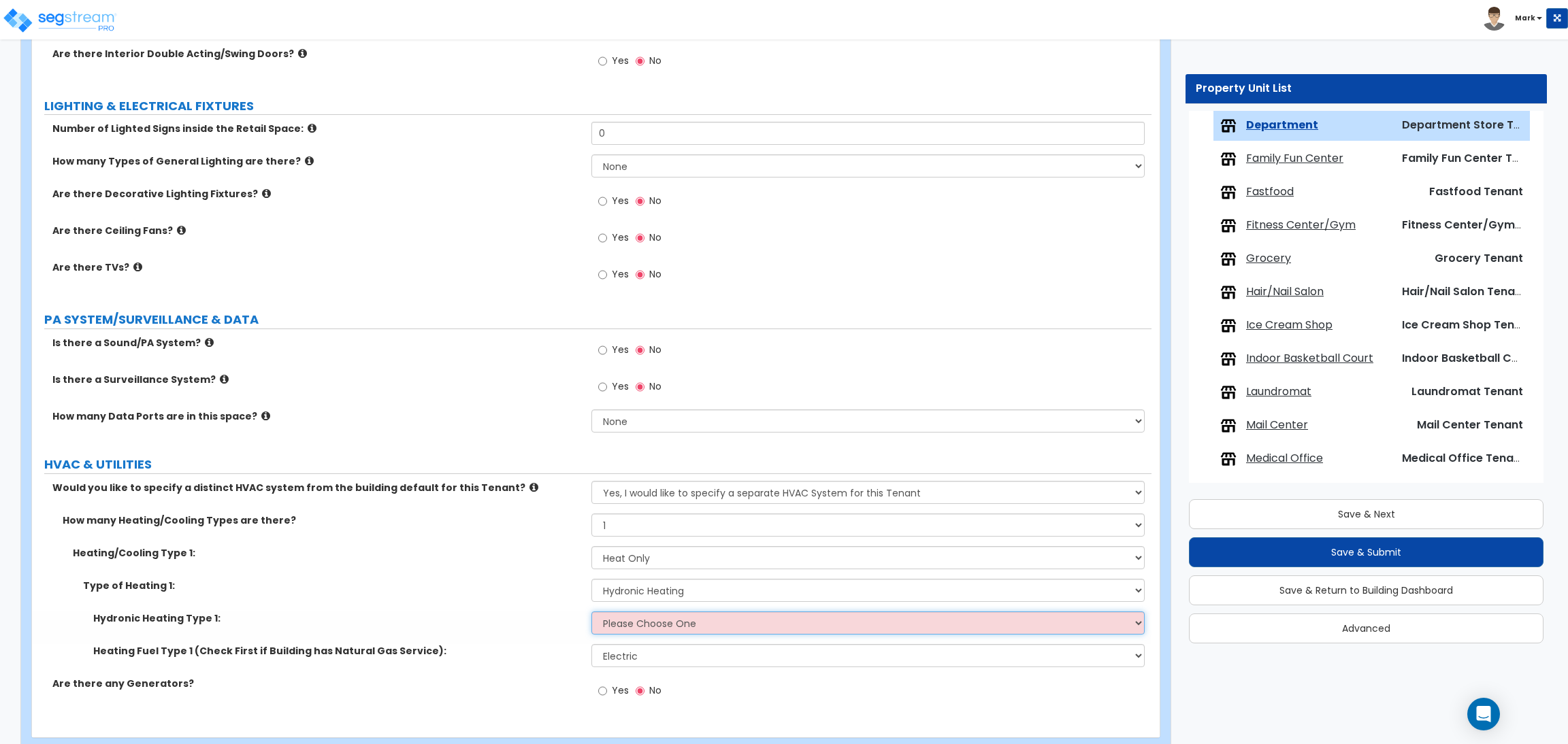
click at [656, 624] on select "Please Choose One Hydronic Radiator Hydronic Baseboard Hydronic Fin Tube Radiat…" at bounding box center [867, 623] width 552 height 23
select select "1"
click at [591, 612] on select "Please Choose One Hydronic Radiator Hydronic Baseboard Hydronic Fin Tube Radiat…" at bounding box center [867, 623] width 552 height 23
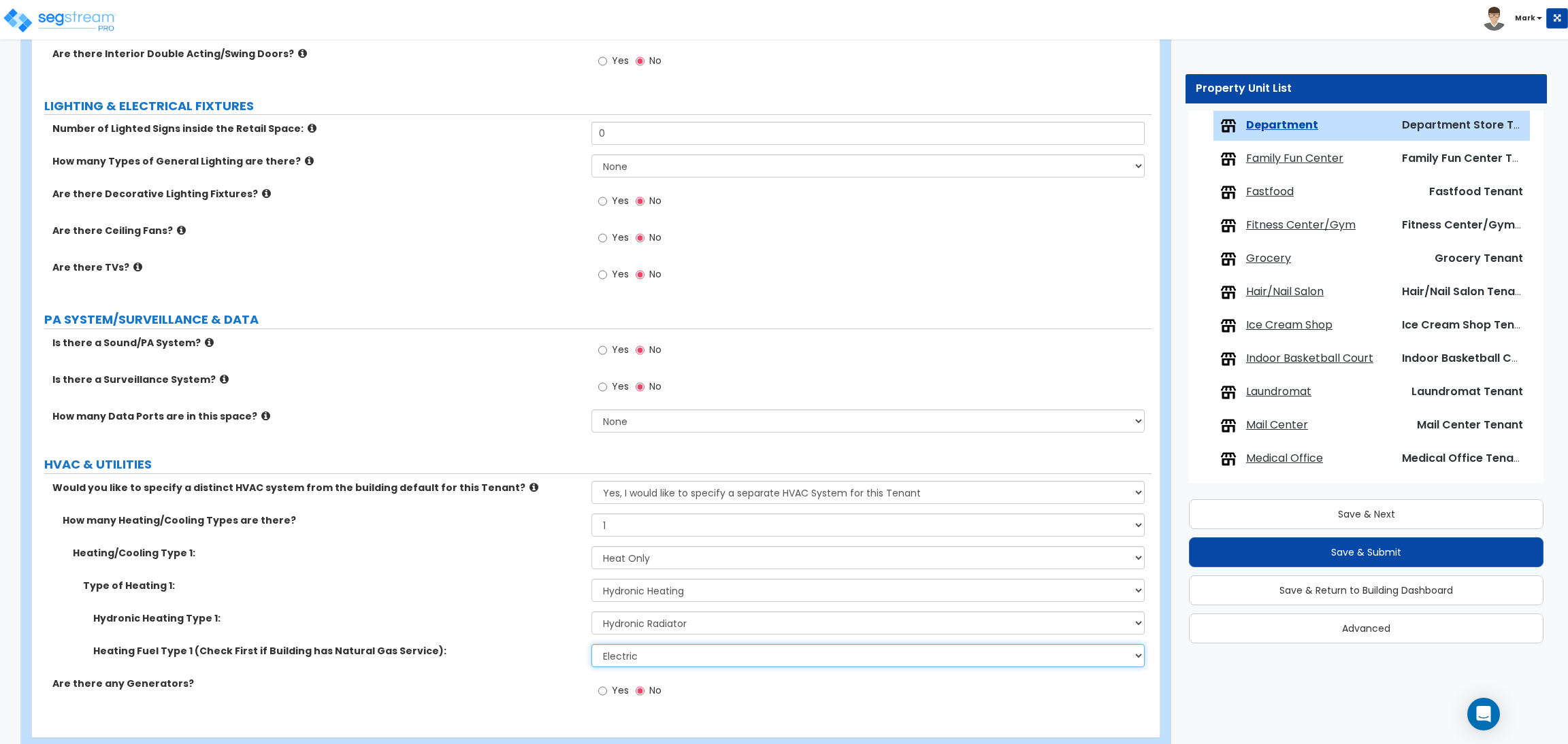
click at [649, 655] on select "Please Choose One Gas Electric" at bounding box center [867, 655] width 552 height 23
select select "1"
click at [591, 645] on select "Please Choose One Gas Electric" at bounding box center [867, 655] width 552 height 23
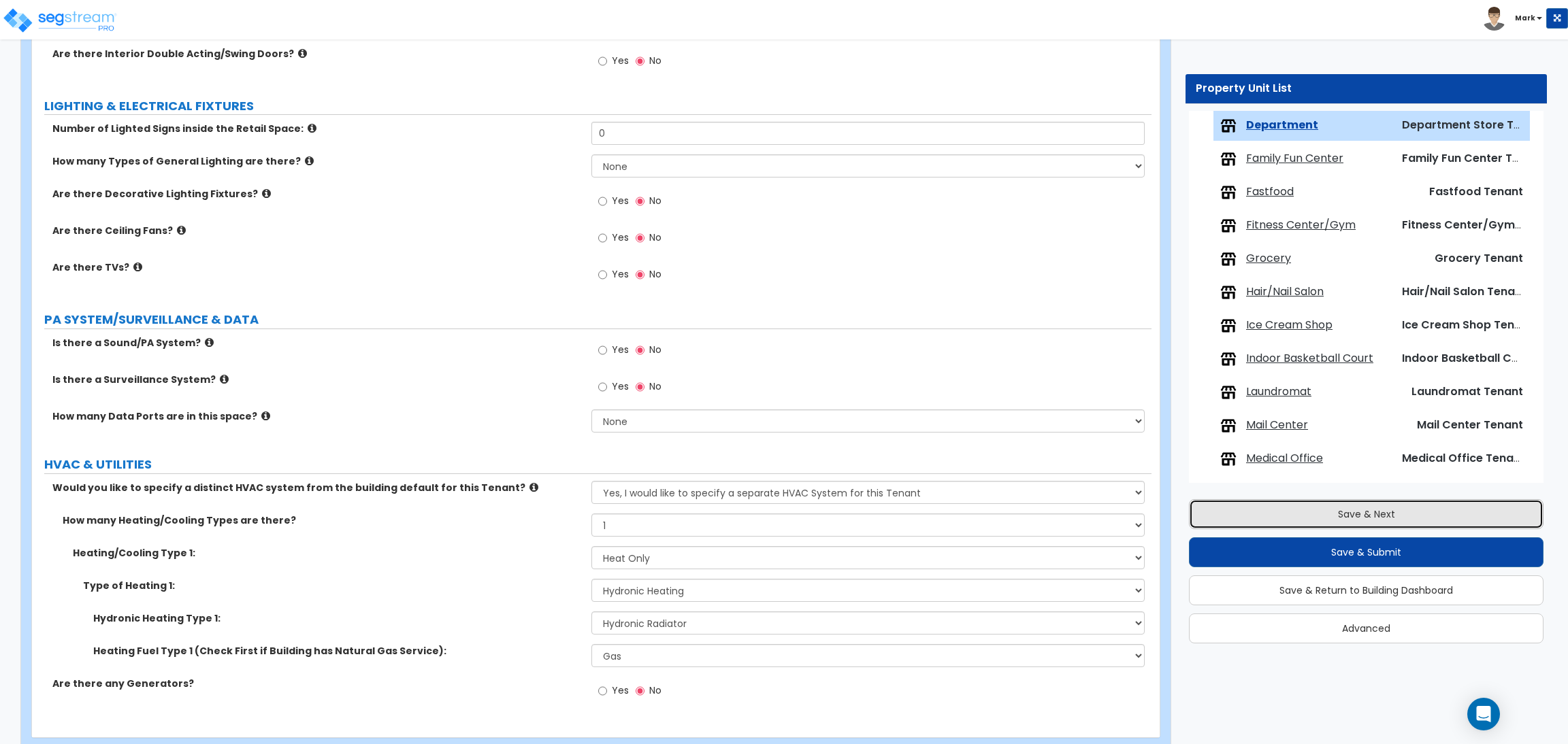
click at [1289, 519] on button "Save & Next" at bounding box center [1366, 513] width 355 height 30
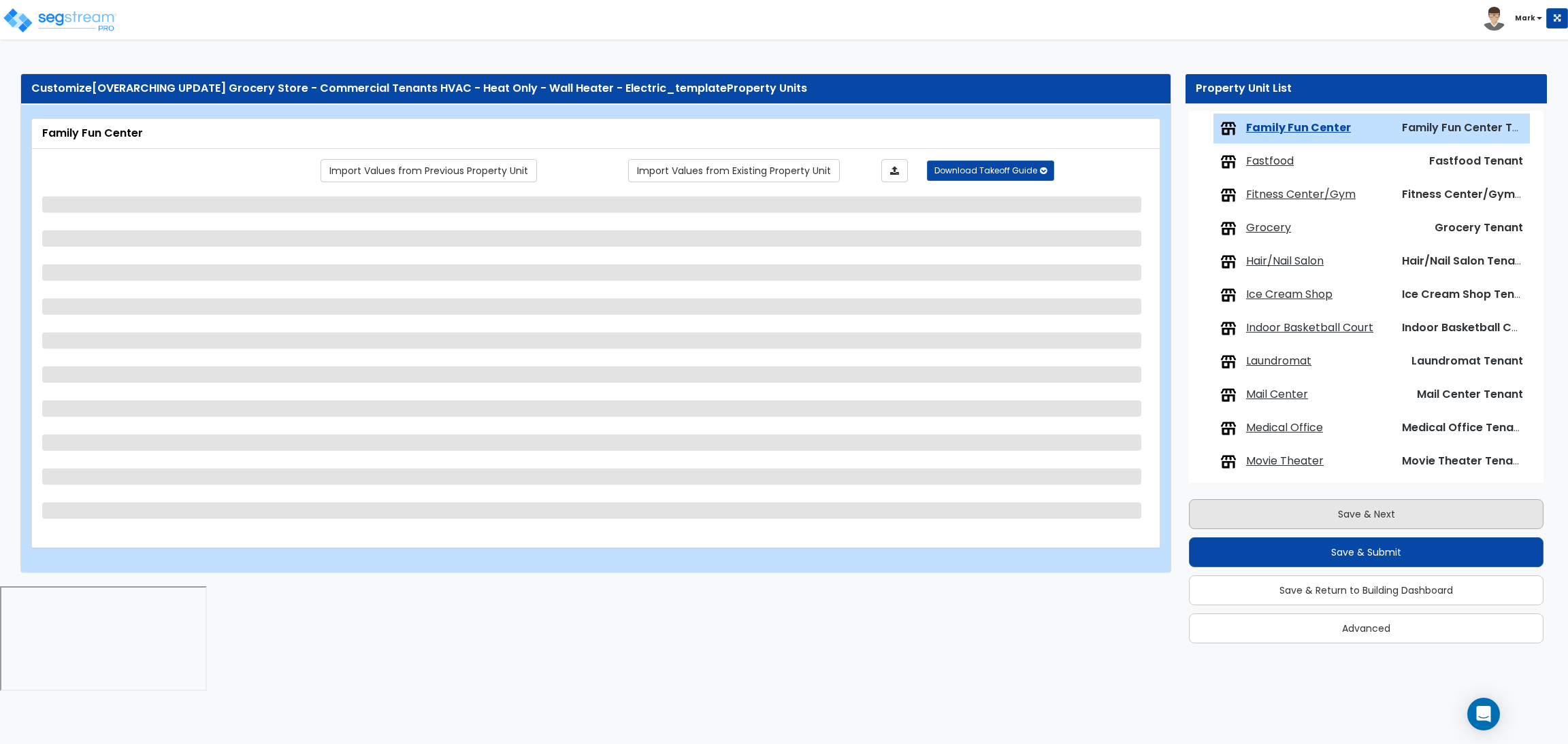
scroll to position [544, 0]
select select "1"
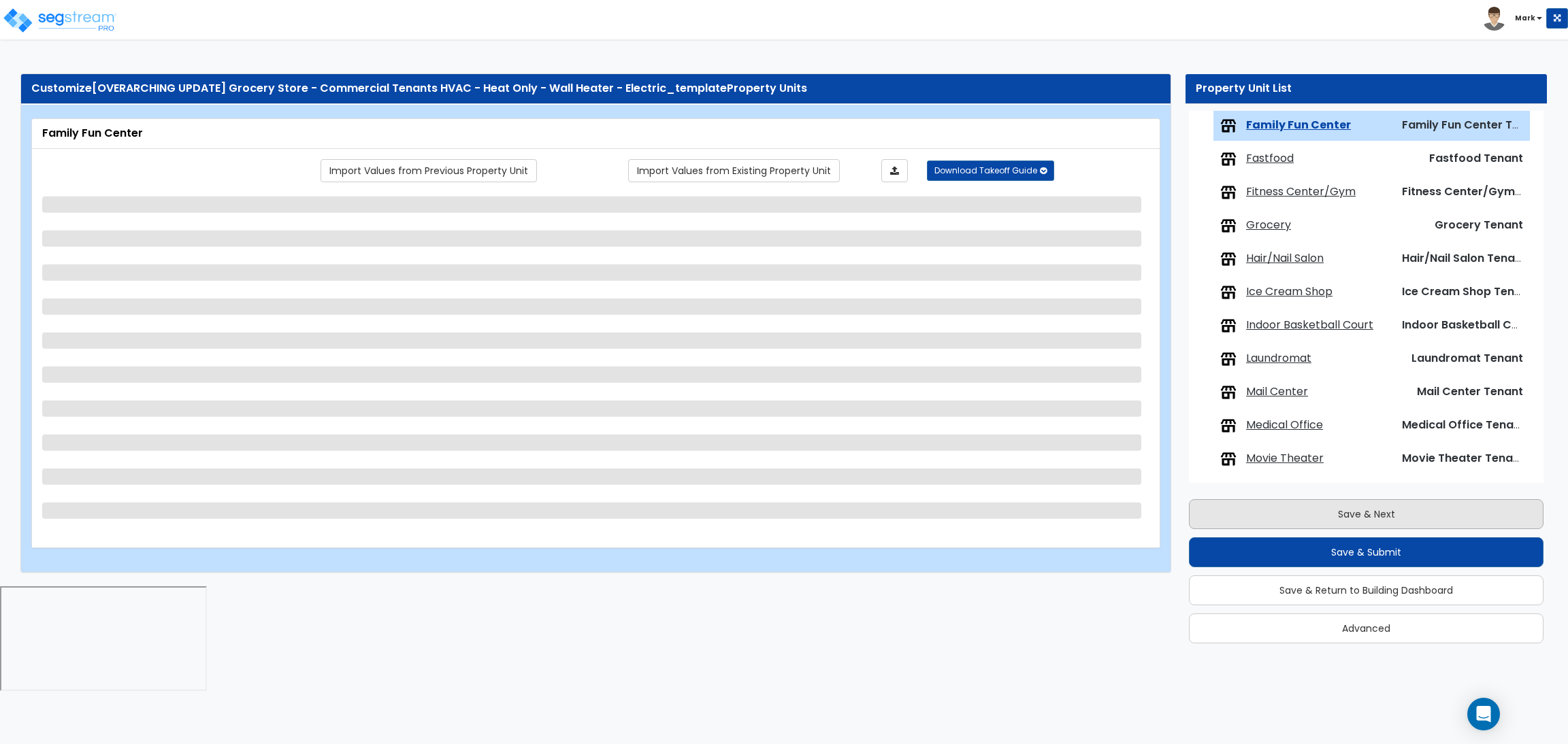
select select "2"
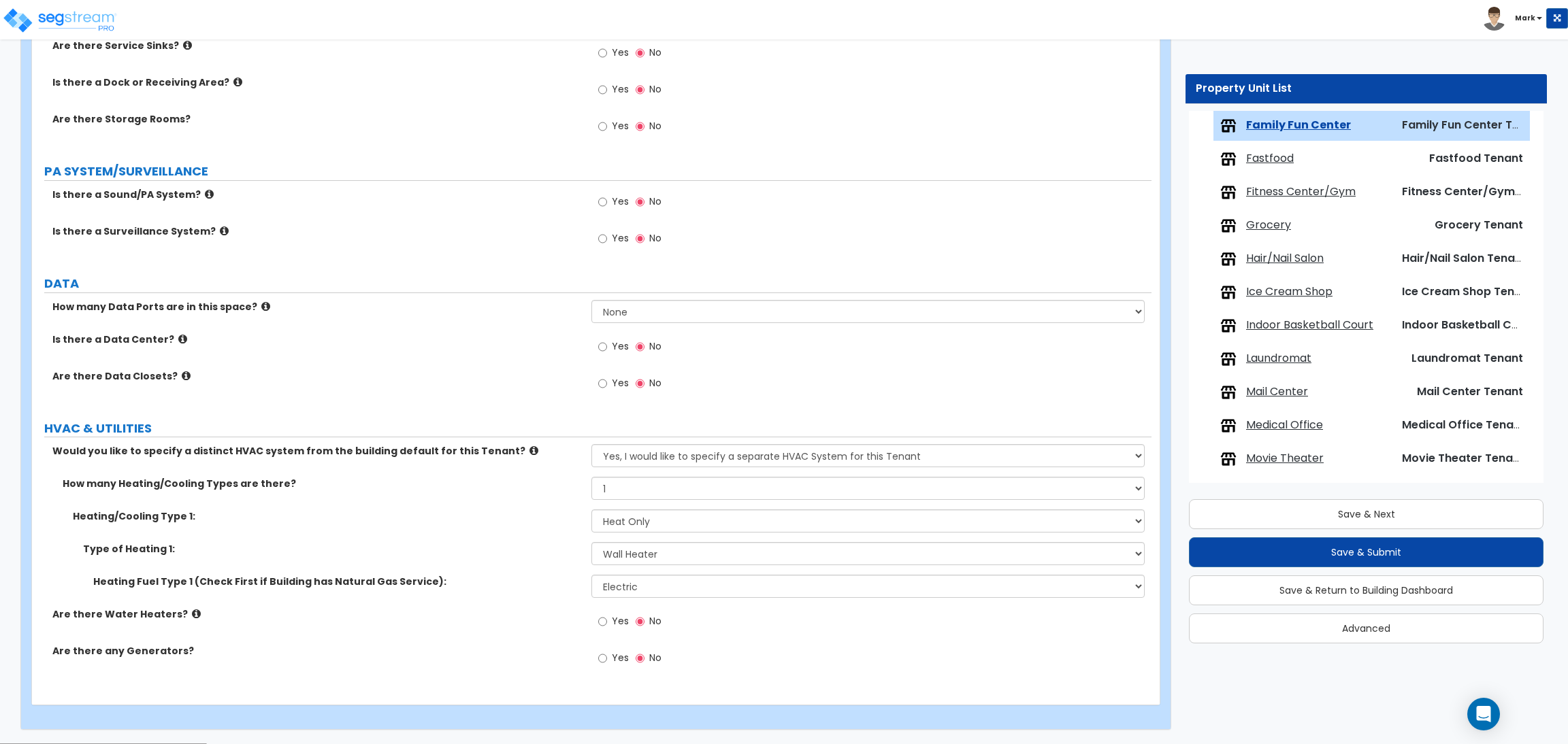
scroll to position [1649, 0]
click at [672, 527] on select "None Heat Only Centralized Heating & Cooling Thru Wall Air Conditioners Mini Sp…" at bounding box center [867, 519] width 552 height 23
click at [525, 643] on div "Are there Water Heaters? Yes No" at bounding box center [592, 625] width 1119 height 37
click at [638, 553] on select "Please Choose One Wall Heater Electric Baseboard Heater Hydronic Heating Radian…" at bounding box center [867, 552] width 552 height 23
select select "3"
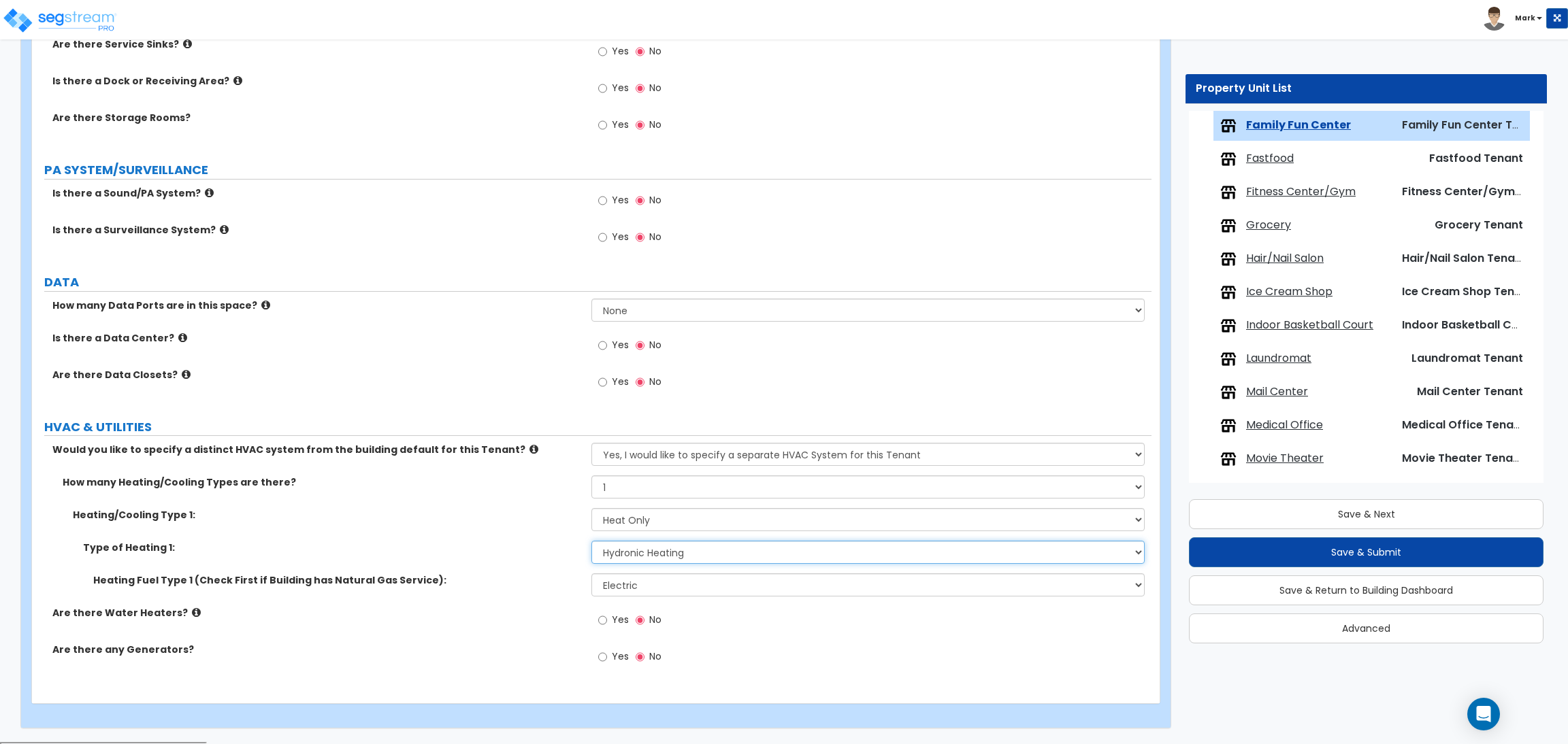
click at [591, 542] on select "Please Choose One Wall Heater Electric Baseboard Heater Hydronic Heating Radian…" at bounding box center [867, 552] width 552 height 23
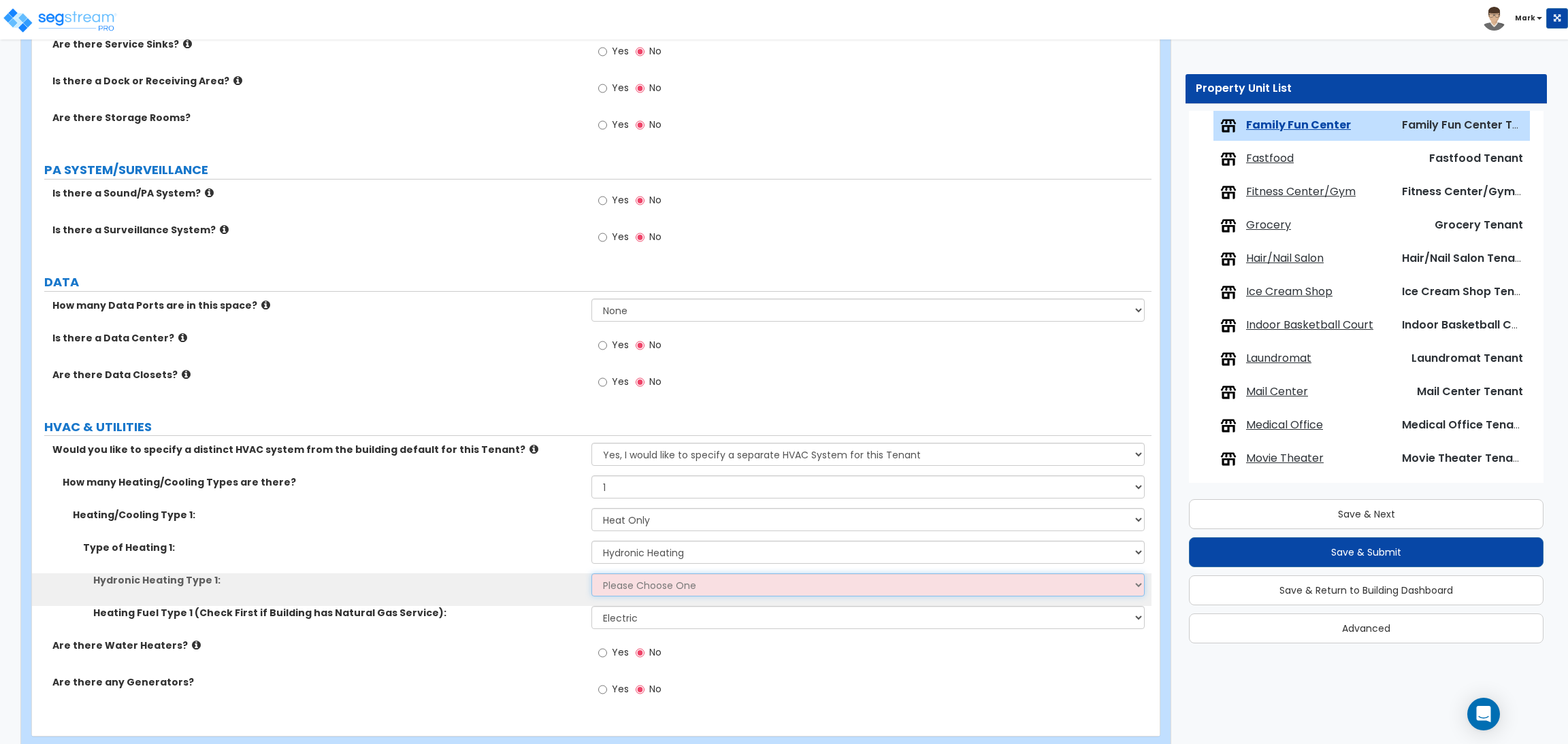
click at [656, 593] on select "Please Choose One Hydronic Radiator Hydronic Baseboard Hydronic Fin Tube Radiat…" at bounding box center [867, 584] width 552 height 23
select select "1"
click at [591, 575] on select "Please Choose One Hydronic Radiator Hydronic Baseboard Hydronic Fin Tube Radiat…" at bounding box center [867, 584] width 552 height 23
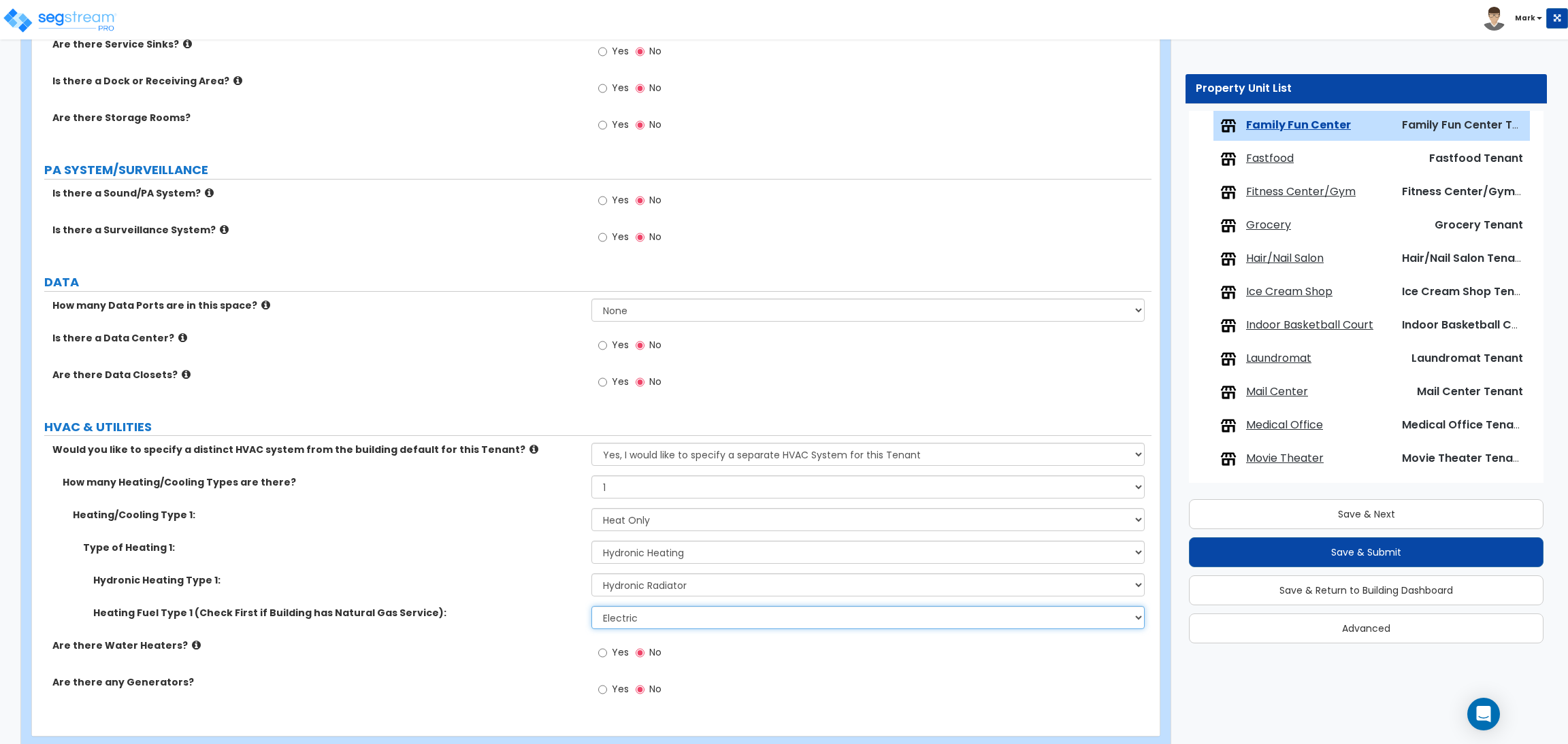
click at [628, 628] on select "Please Choose One Gas Electric" at bounding box center [867, 617] width 552 height 23
click at [591, 607] on select "Please Choose One Gas Electric" at bounding box center [867, 617] width 552 height 23
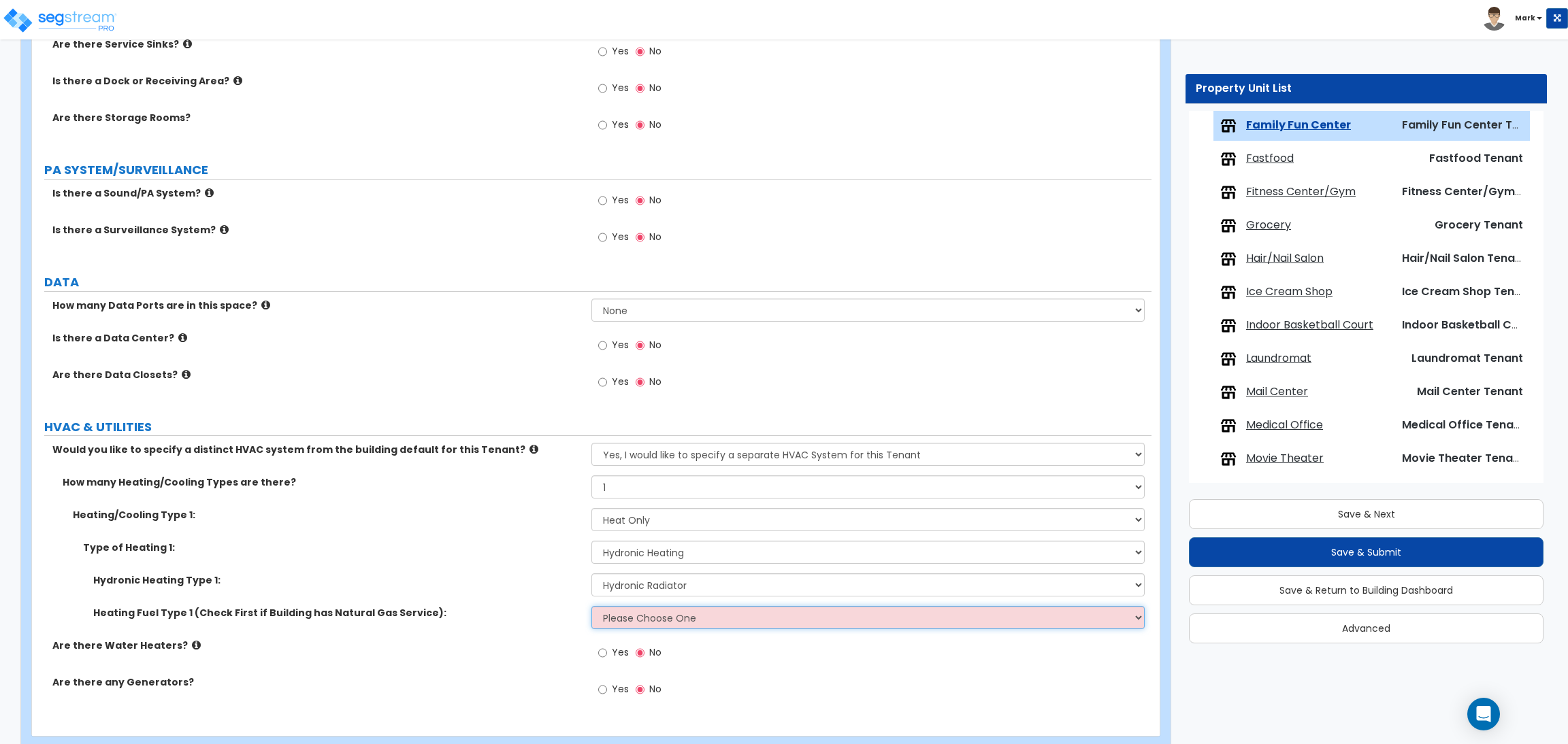
click at [717, 625] on select "Please Choose One Gas Electric" at bounding box center [867, 617] width 552 height 23
select select "1"
click at [591, 607] on select "Please Choose One Gas Electric" at bounding box center [867, 617] width 552 height 23
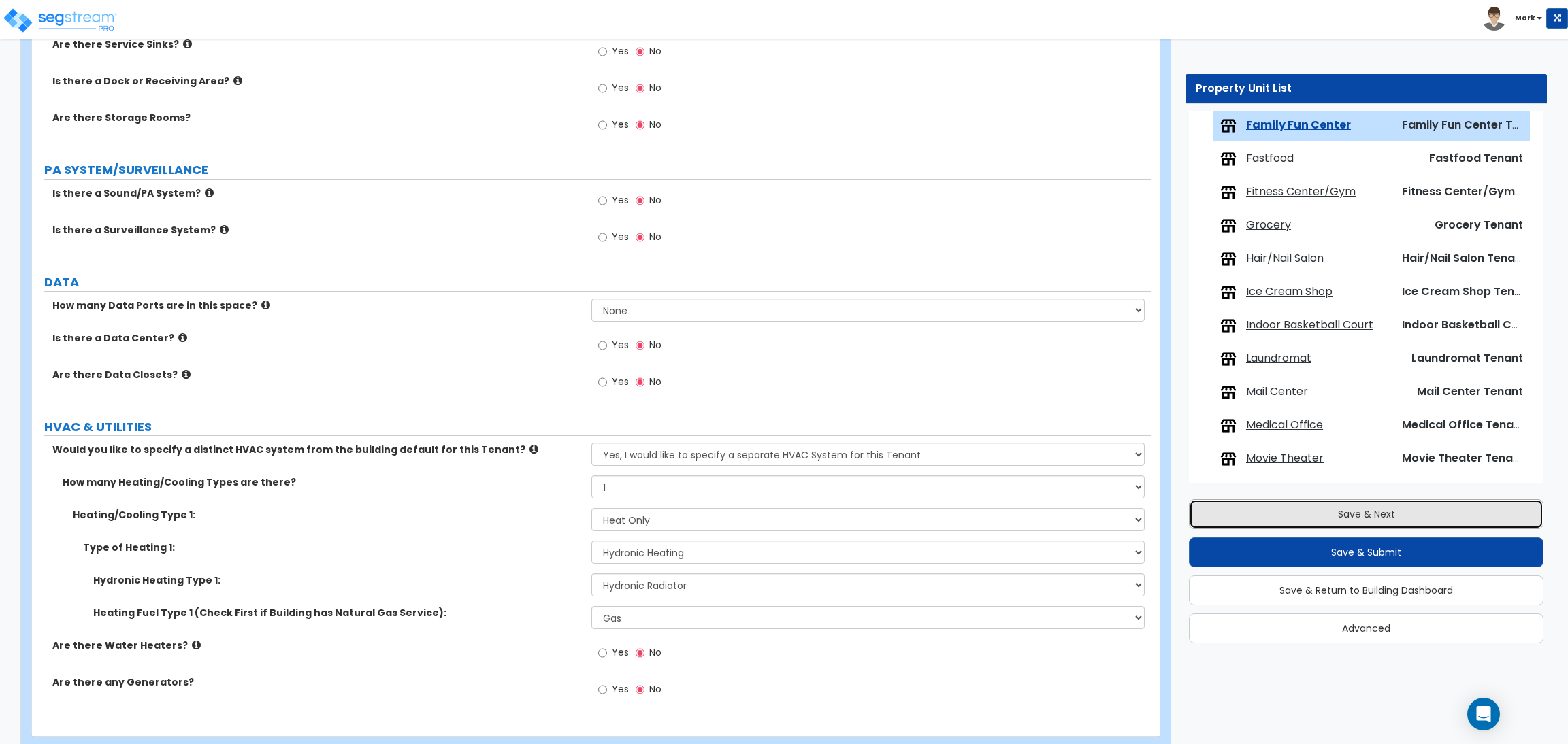
click at [1283, 518] on button "Save & Next" at bounding box center [1366, 513] width 355 height 30
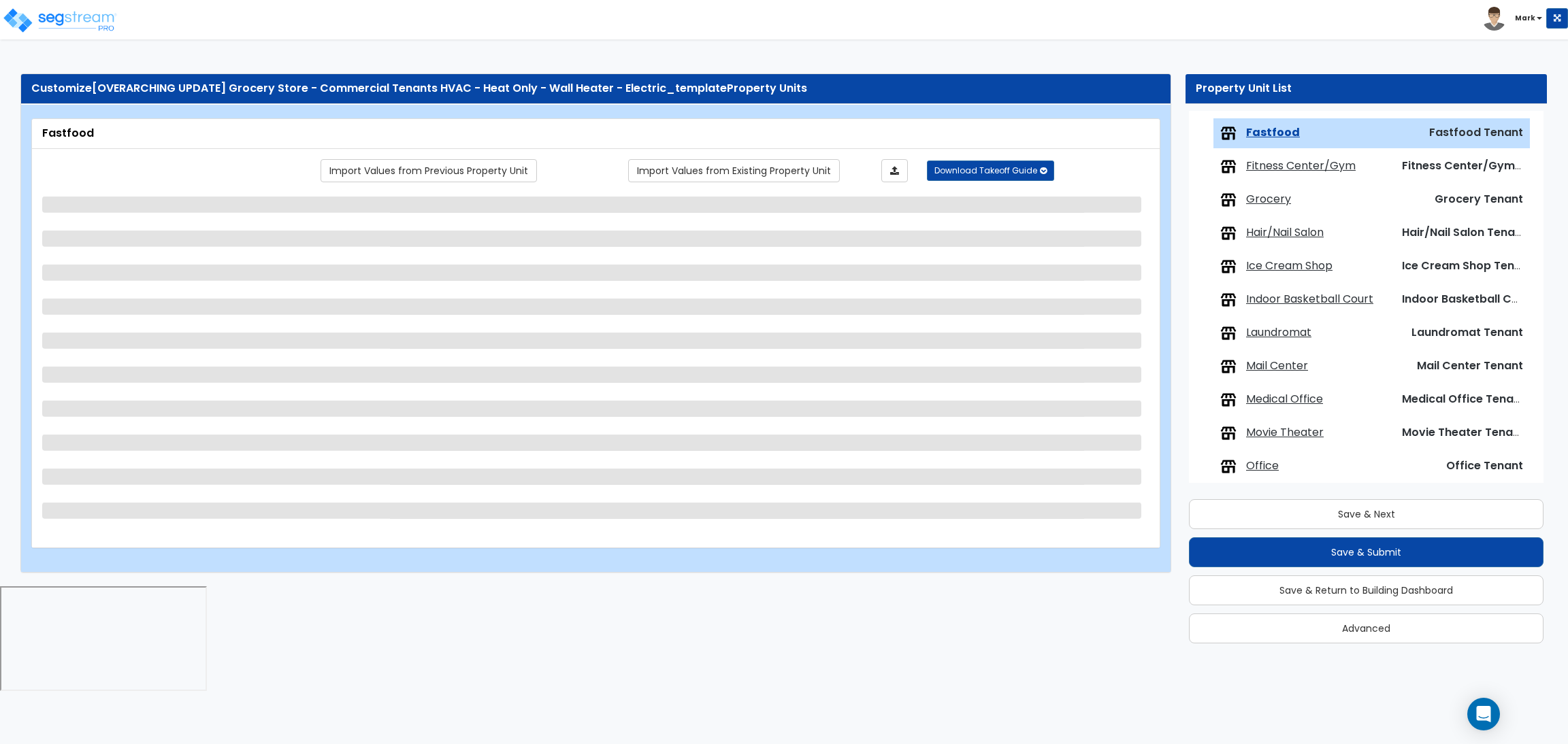
scroll to position [578, 0]
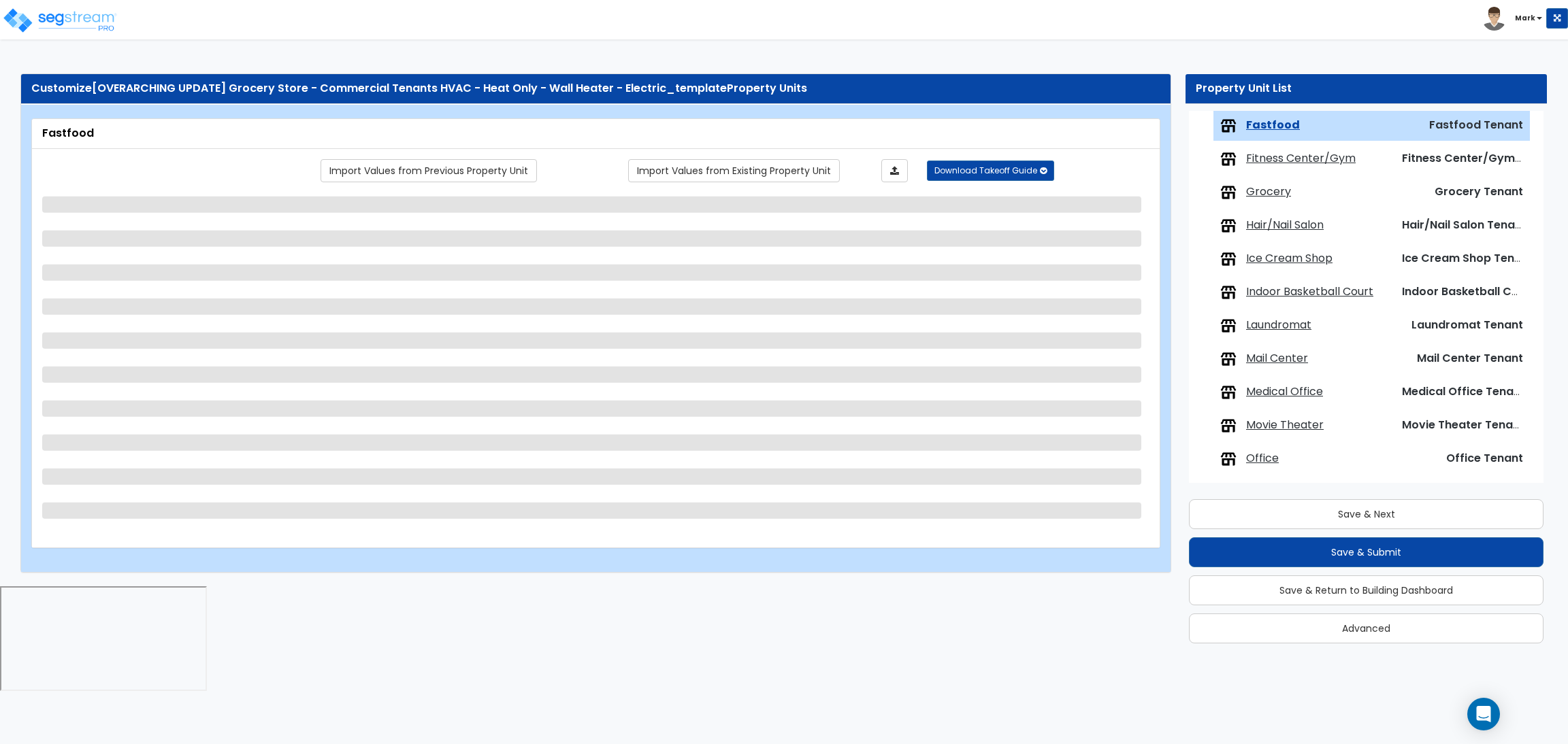
select select "1"
select select "2"
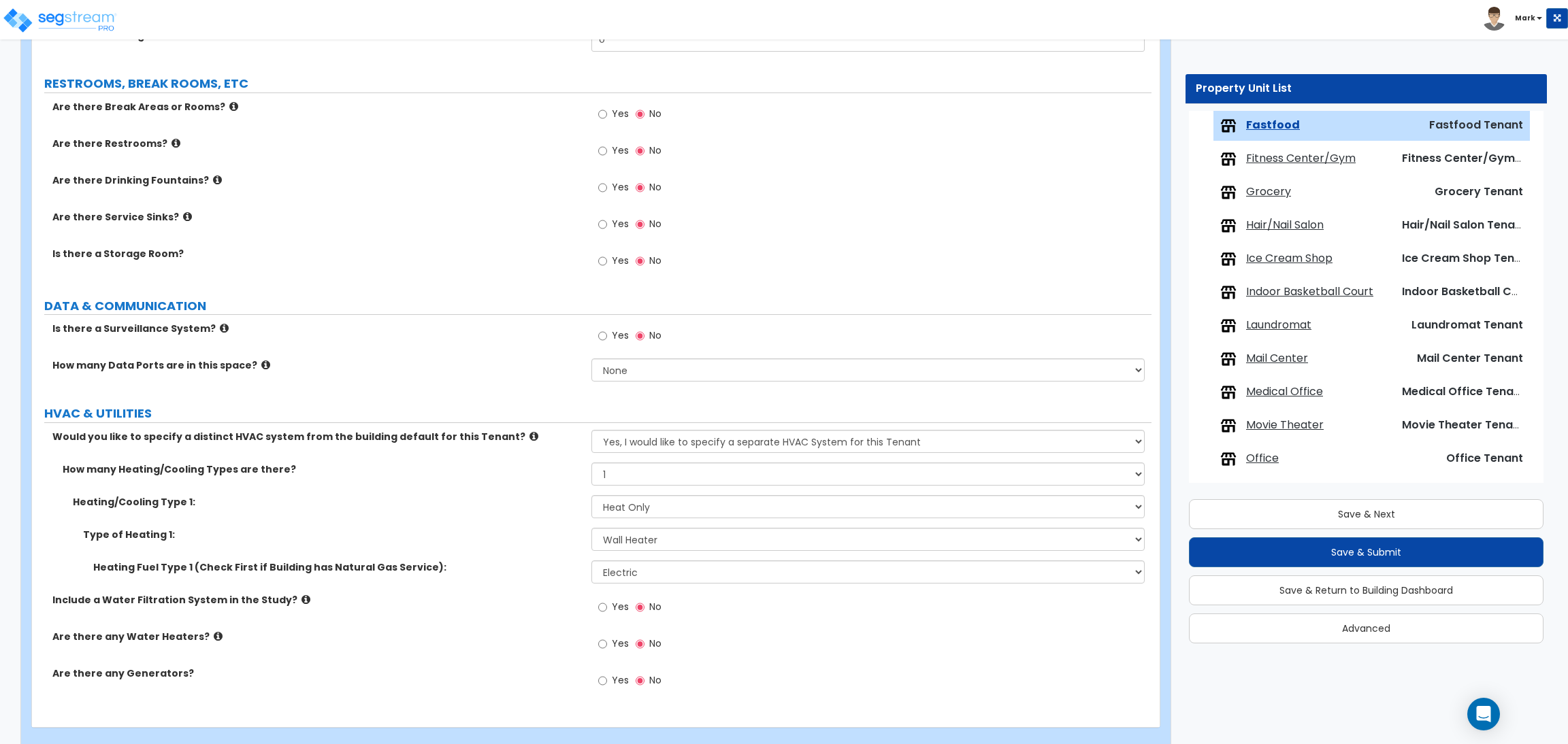
scroll to position [1872, 0]
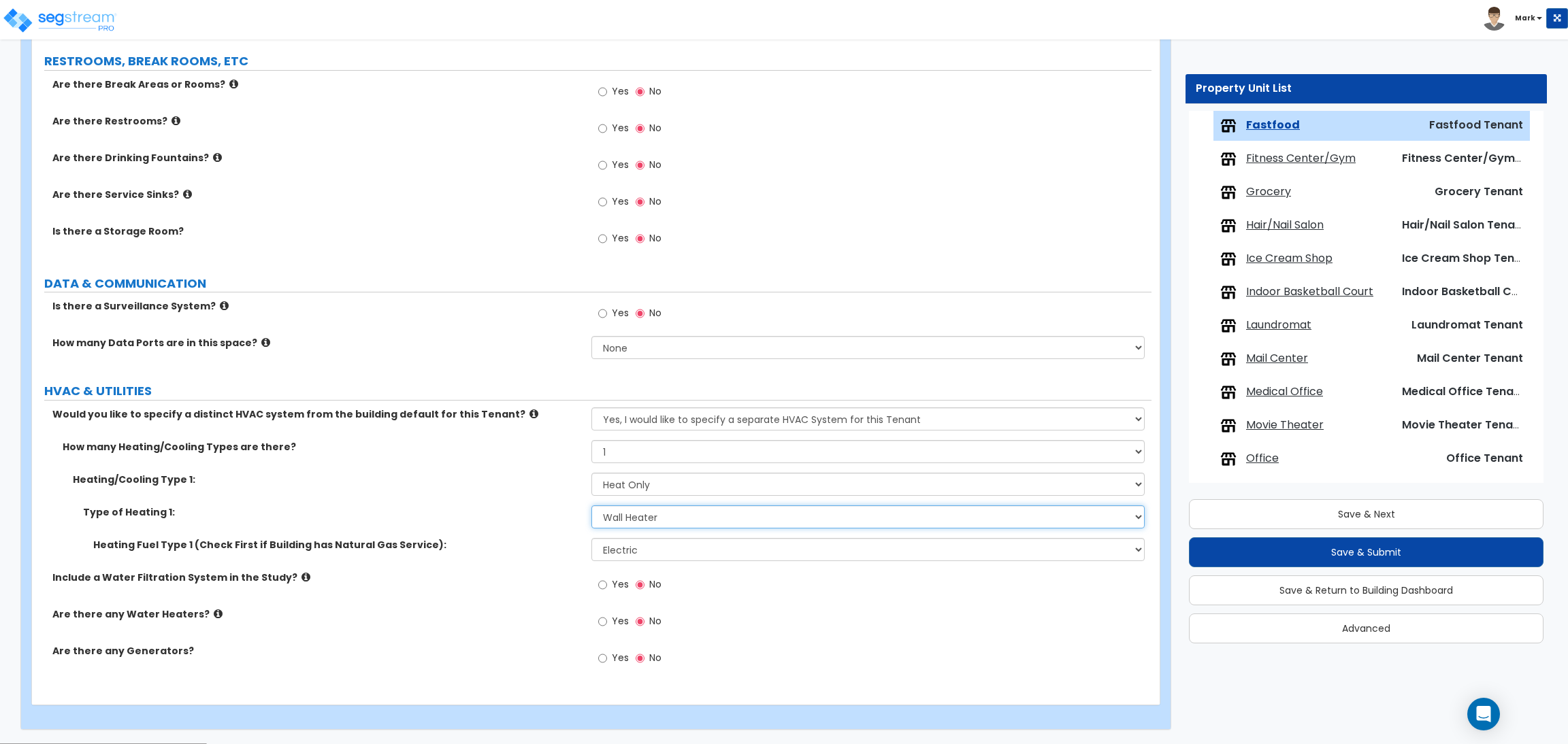
click at [627, 514] on select "Please Choose One Wall Heater Electric Baseboard Heater Hydronic Heating Radian…" at bounding box center [867, 516] width 552 height 23
select select "3"
click at [591, 506] on select "Please Choose One Wall Heater Electric Baseboard Heater Hydronic Heating Radian…" at bounding box center [867, 516] width 552 height 23
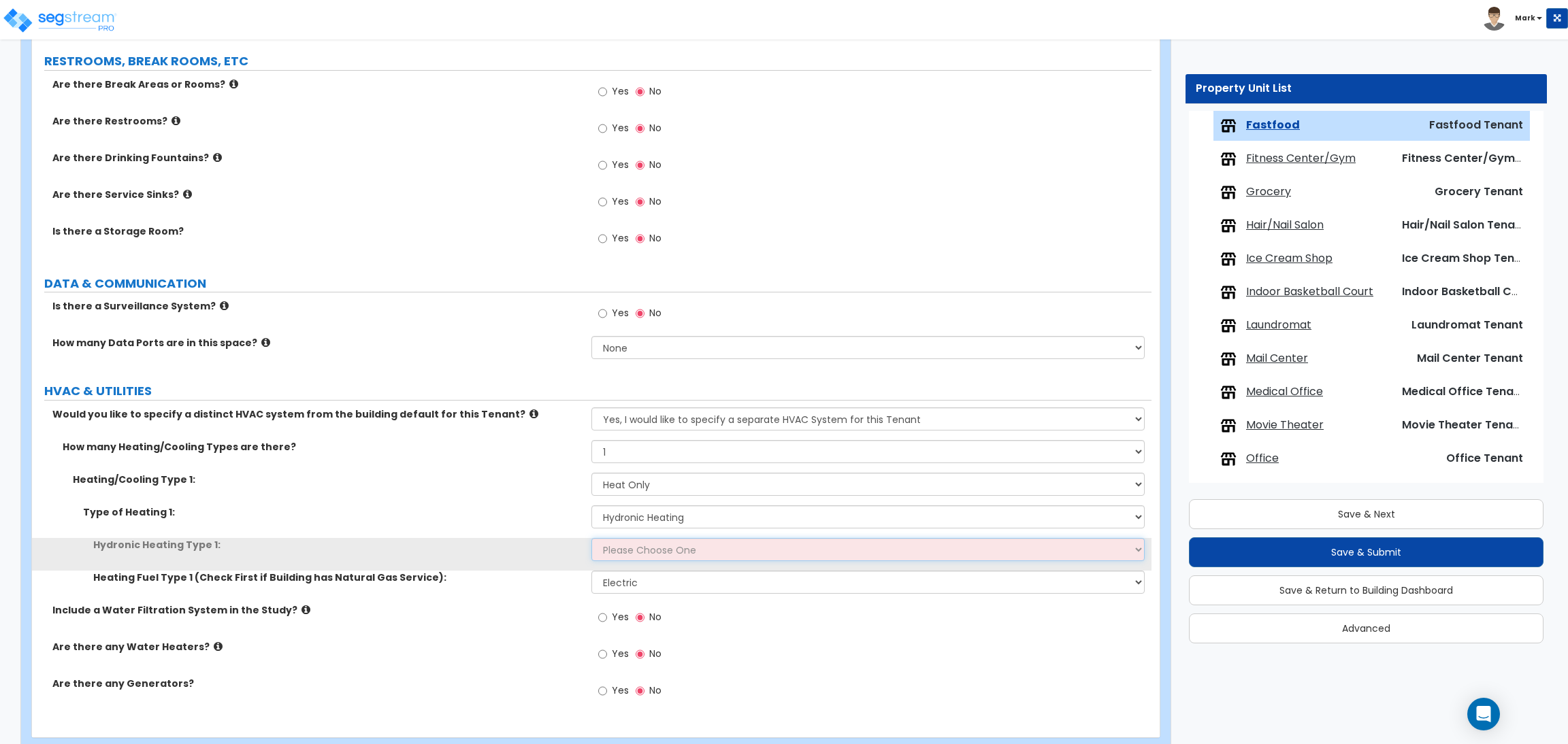
click at [654, 553] on select "Please Choose One Hydronic Radiator Hydronic Baseboard Hydronic Fin Tube Radiat…" at bounding box center [867, 549] width 552 height 23
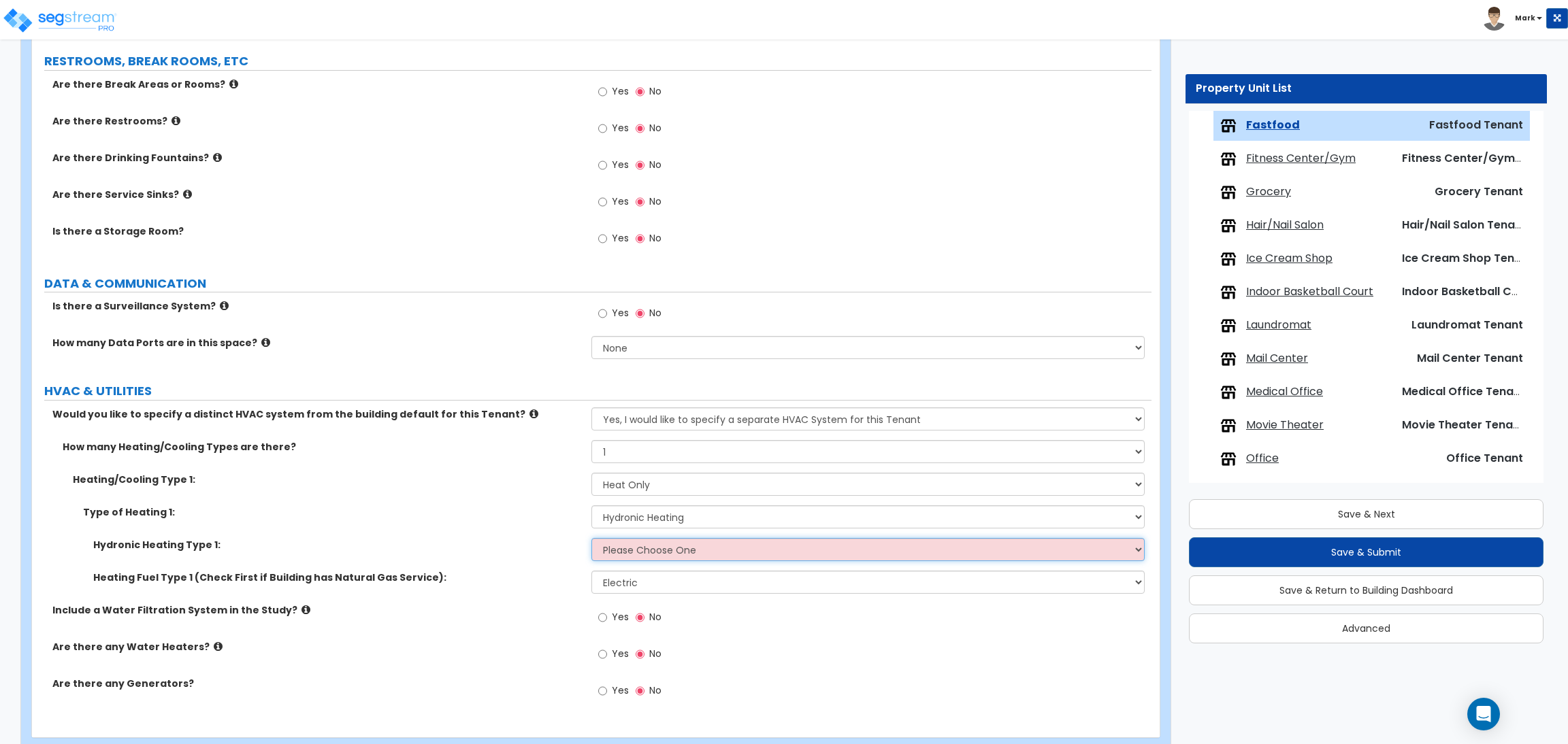
select select "1"
click at [591, 538] on select "Please Choose One Hydronic Radiator Hydronic Baseboard Hydronic Fin Tube Radiat…" at bounding box center [867, 549] width 552 height 23
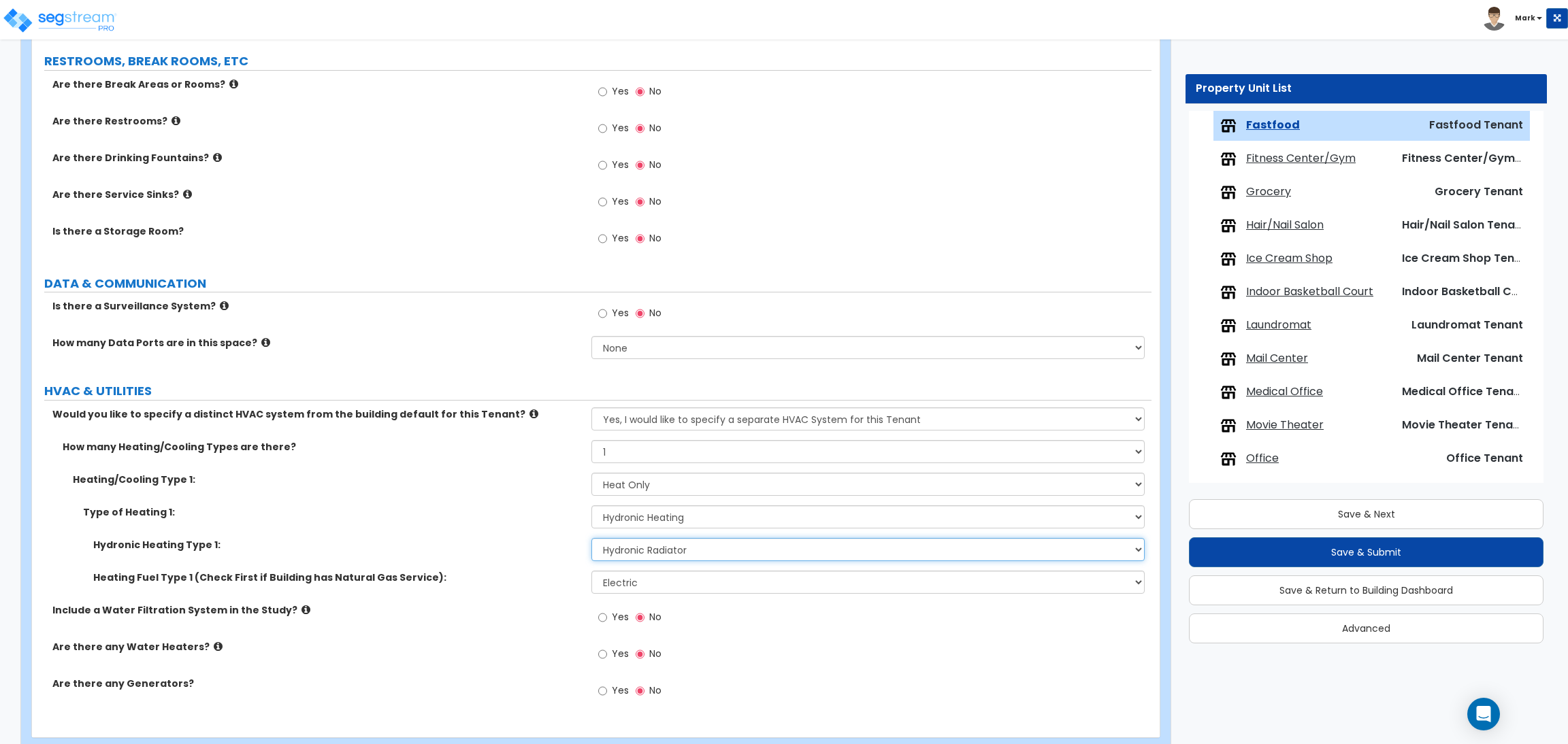
click at [659, 548] on select "Please Choose One Hydronic Radiator Hydronic Baseboard Hydronic Fin Tube Radiat…" at bounding box center [867, 549] width 552 height 23
click at [444, 682] on label "Are there any Generators?" at bounding box center [316, 683] width 528 height 14
click at [616, 588] on select "Please Choose One Gas Electric" at bounding box center [867, 581] width 552 height 23
select select "1"
click at [591, 571] on select "Please Choose One Gas Electric" at bounding box center [867, 581] width 552 height 23
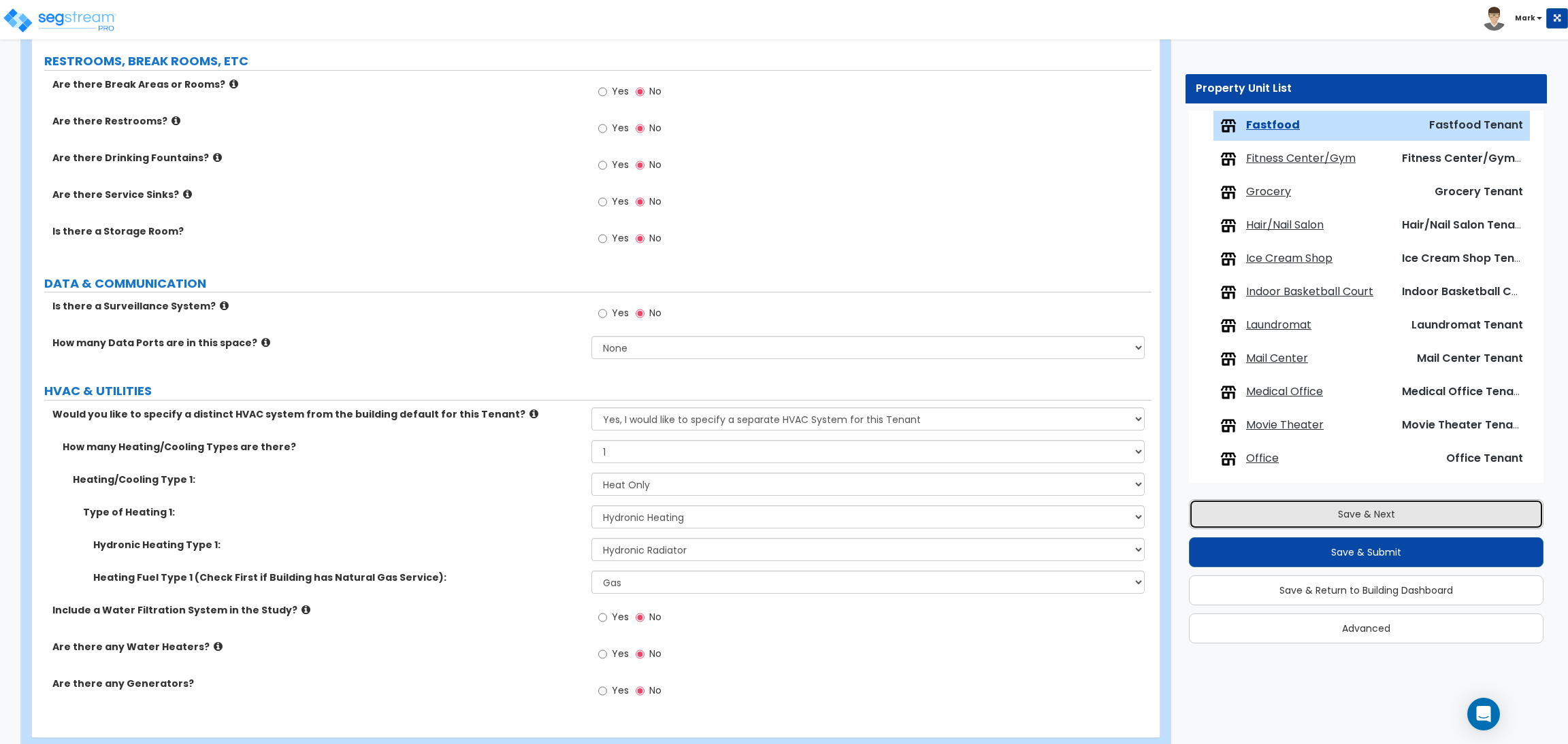
click at [1258, 513] on button "Save & Next" at bounding box center [1366, 513] width 355 height 30
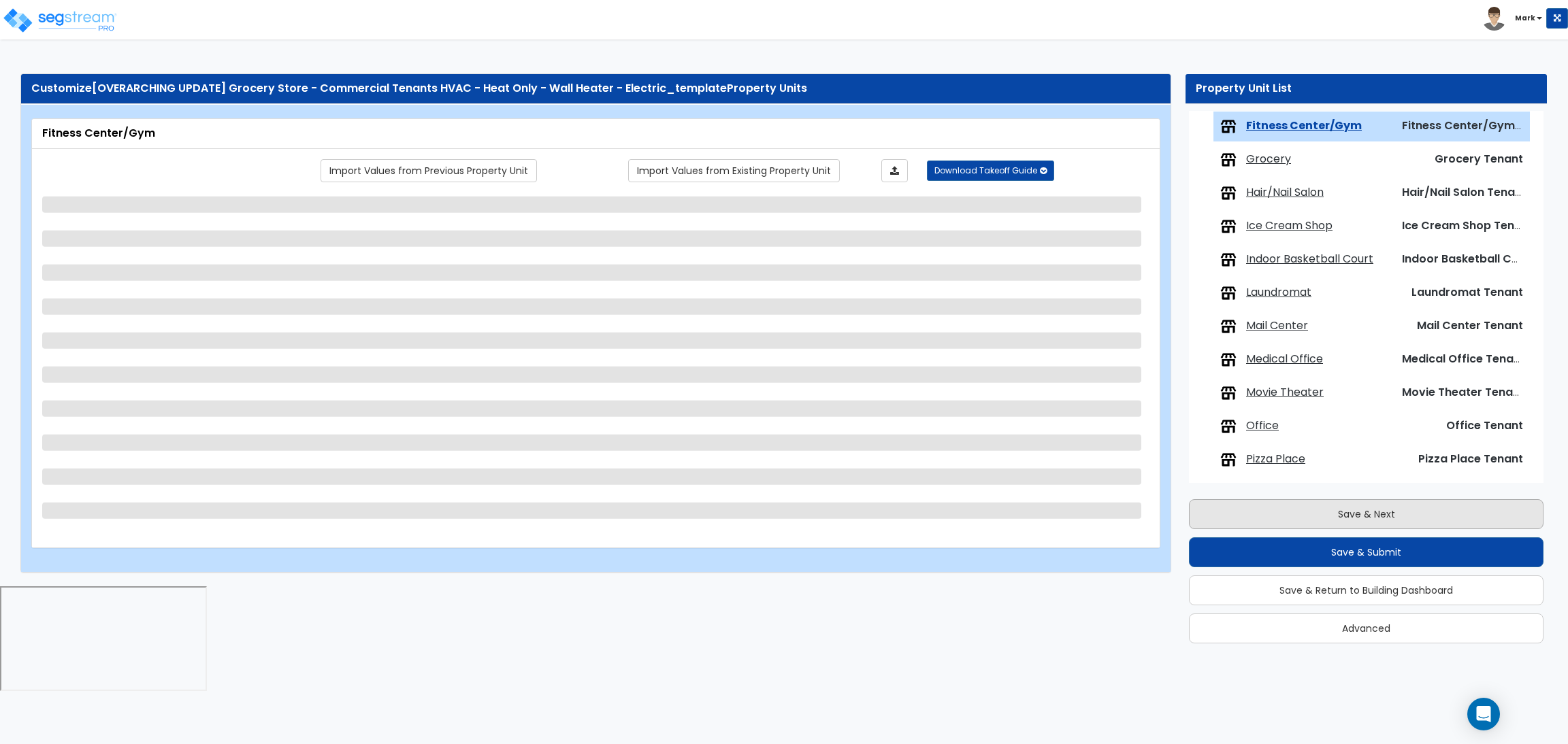
scroll to position [611, 0]
select select "1"
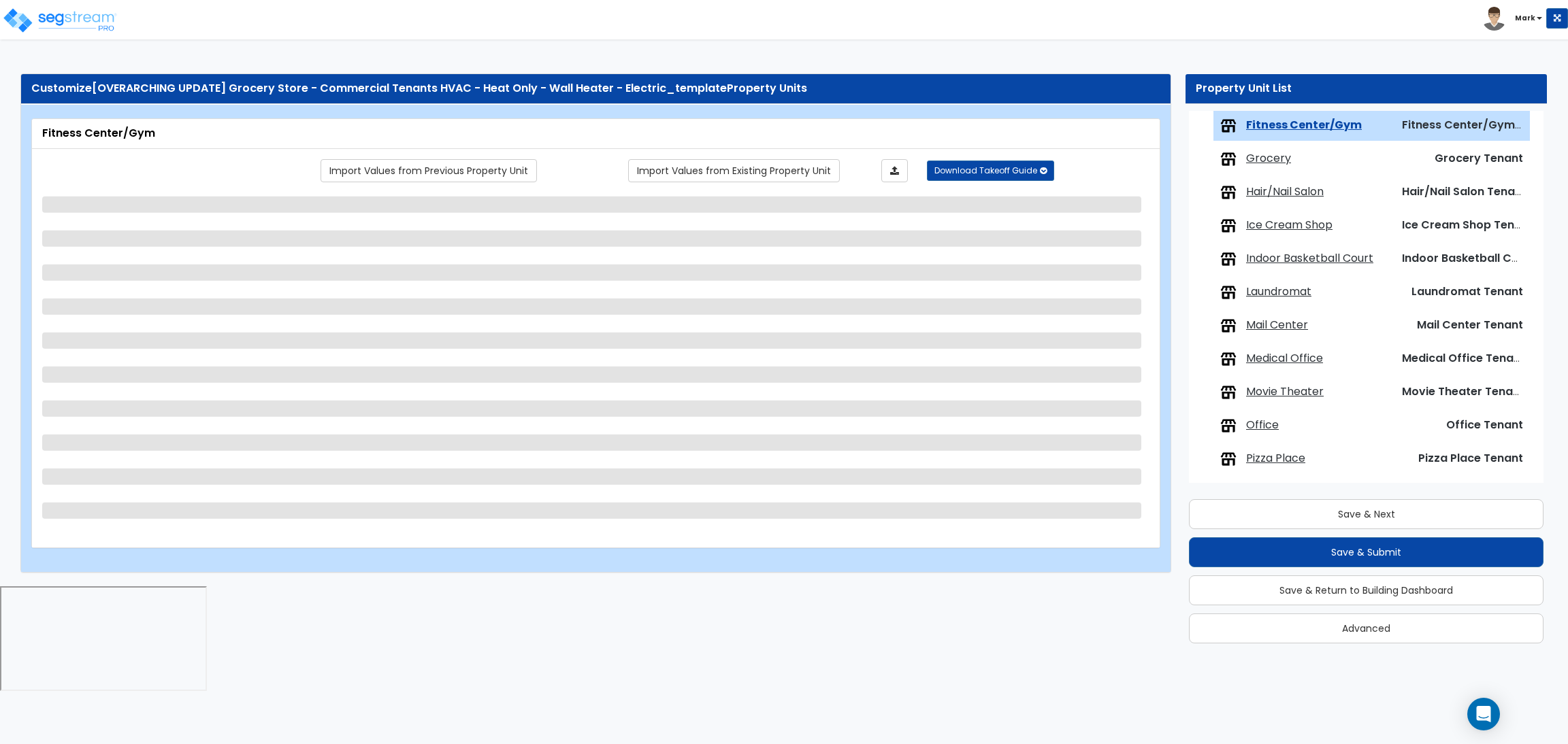
select select "2"
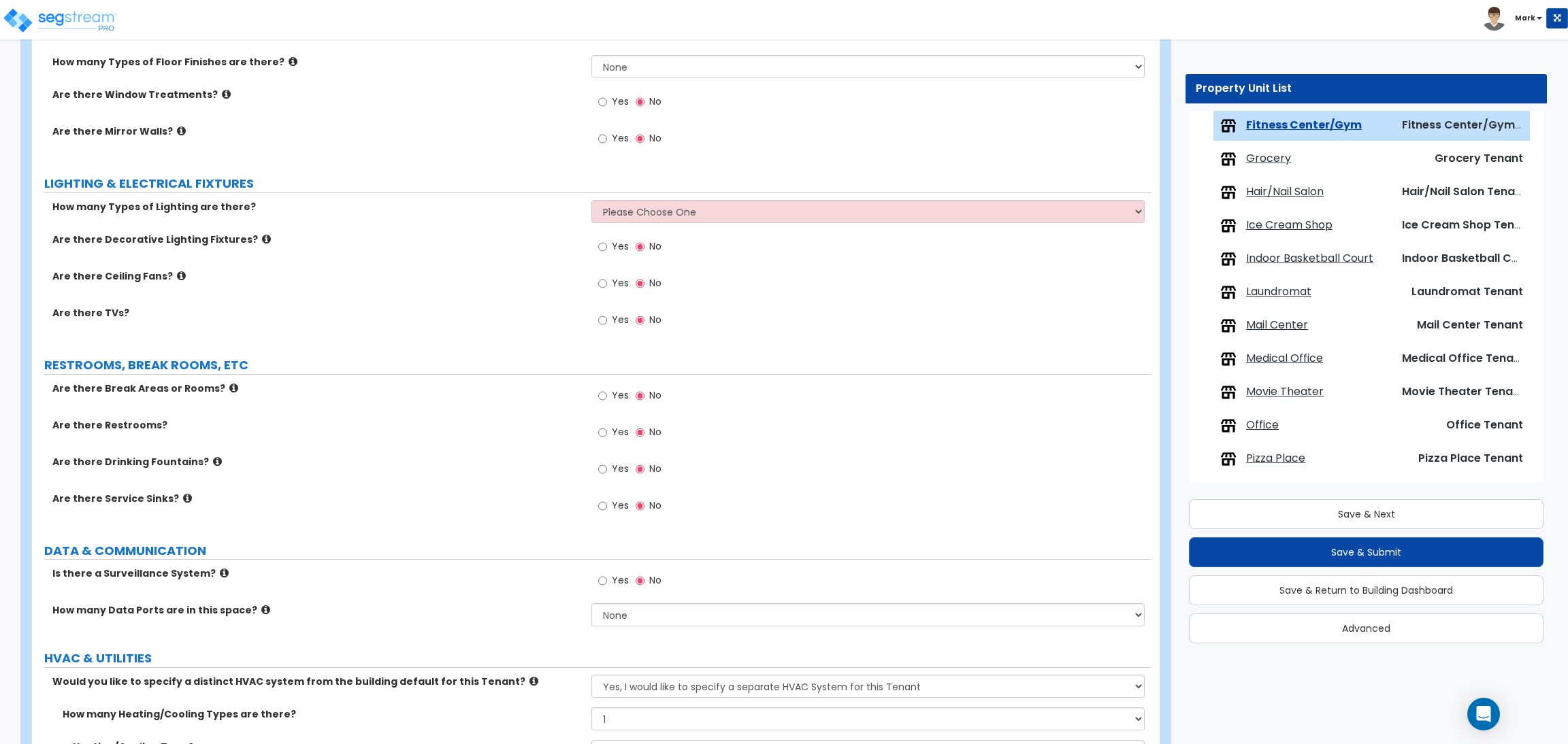
scroll to position [1162, 0]
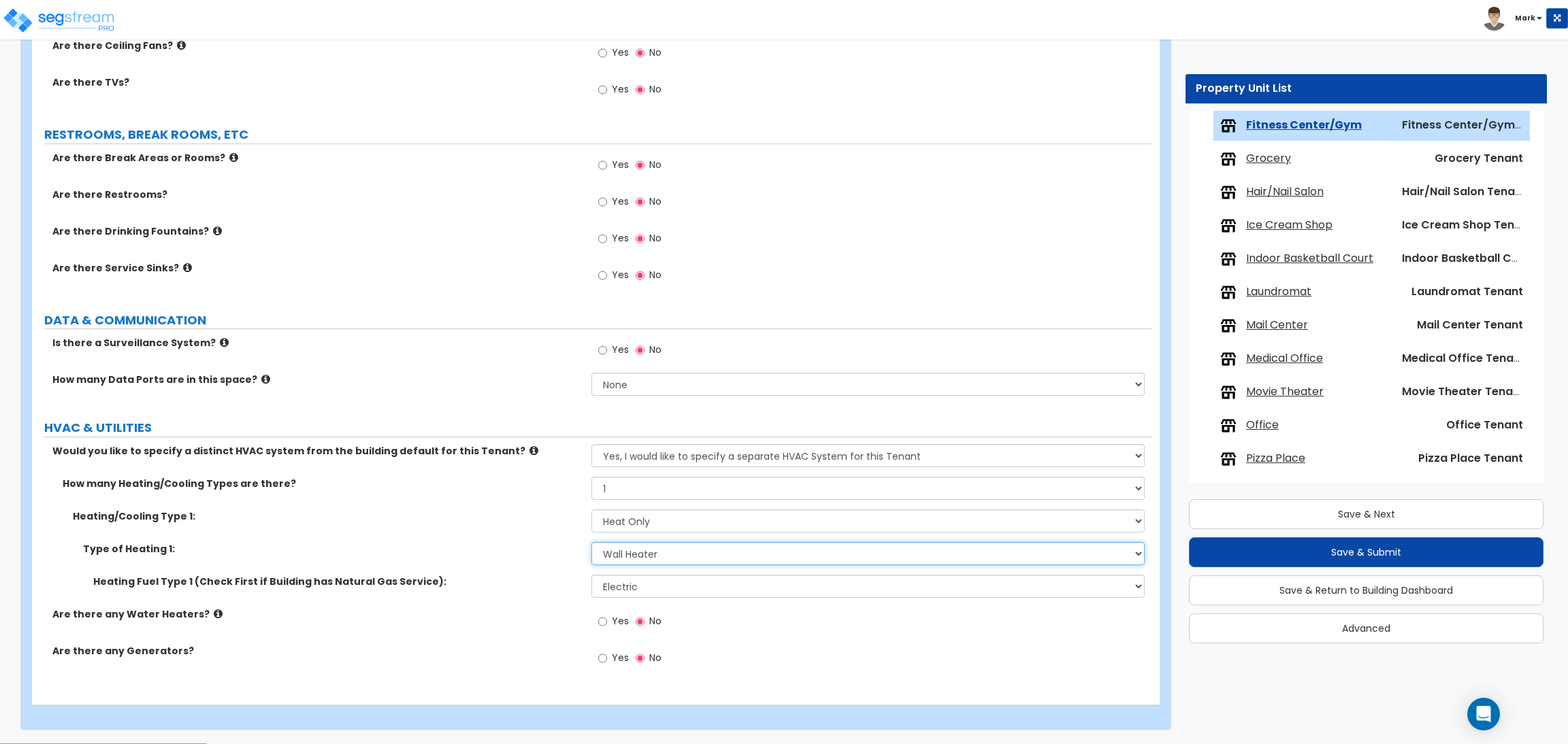
click at [678, 559] on select "Please Choose One Wall Heater Electric Baseboard Heater Hydronic Heating Radian…" at bounding box center [867, 553] width 552 height 23
select select "3"
click at [591, 543] on select "Please Choose One Wall Heater Electric Baseboard Heater Hydronic Heating Radian…" at bounding box center [867, 553] width 552 height 23
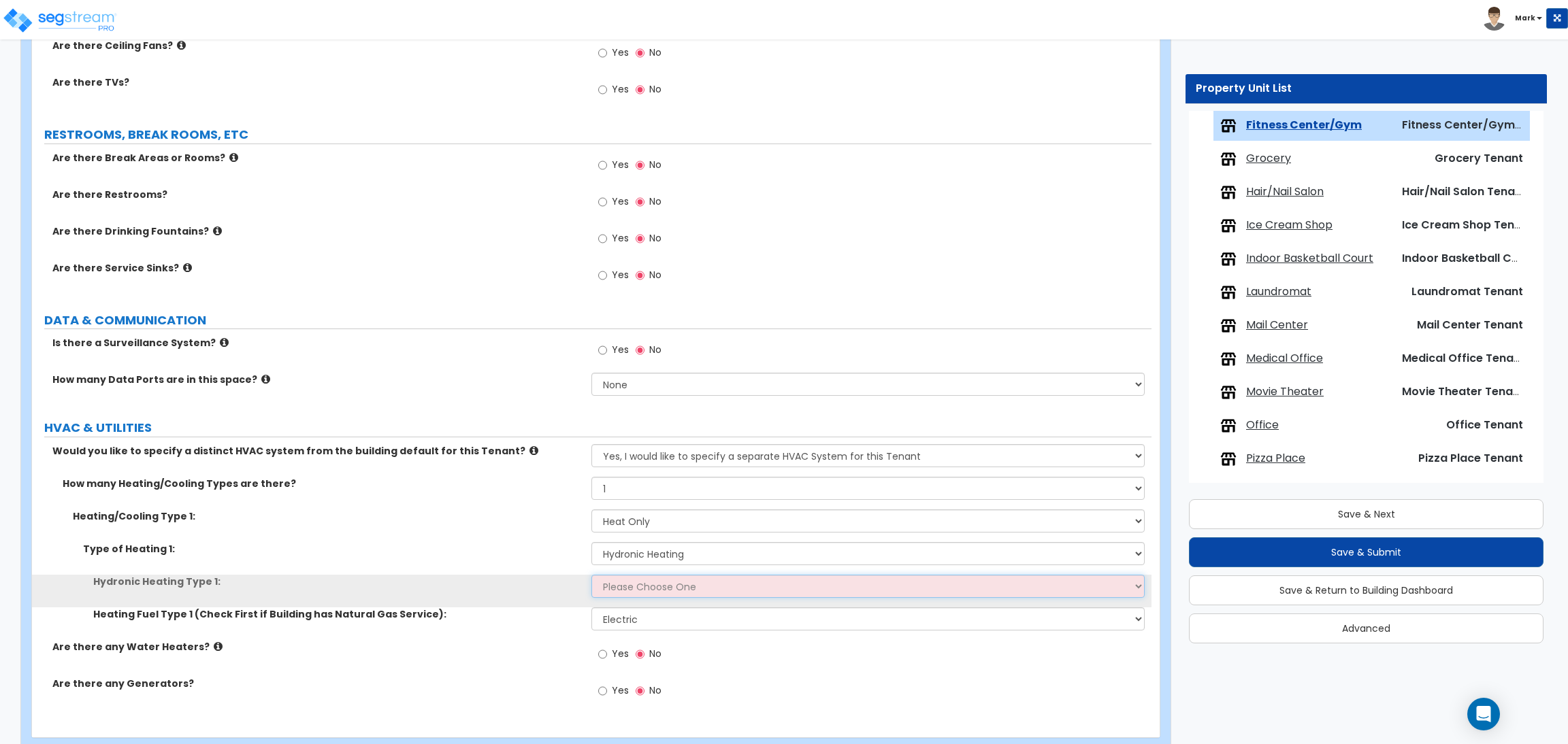
drag, startPoint x: 640, startPoint y: 584, endPoint x: 640, endPoint y: 612, distance: 28.0
click at [640, 584] on select "Please Choose One Hydronic Radiator Hydronic Baseboard Hydronic Fin Tube Radiat…" at bounding box center [867, 586] width 552 height 23
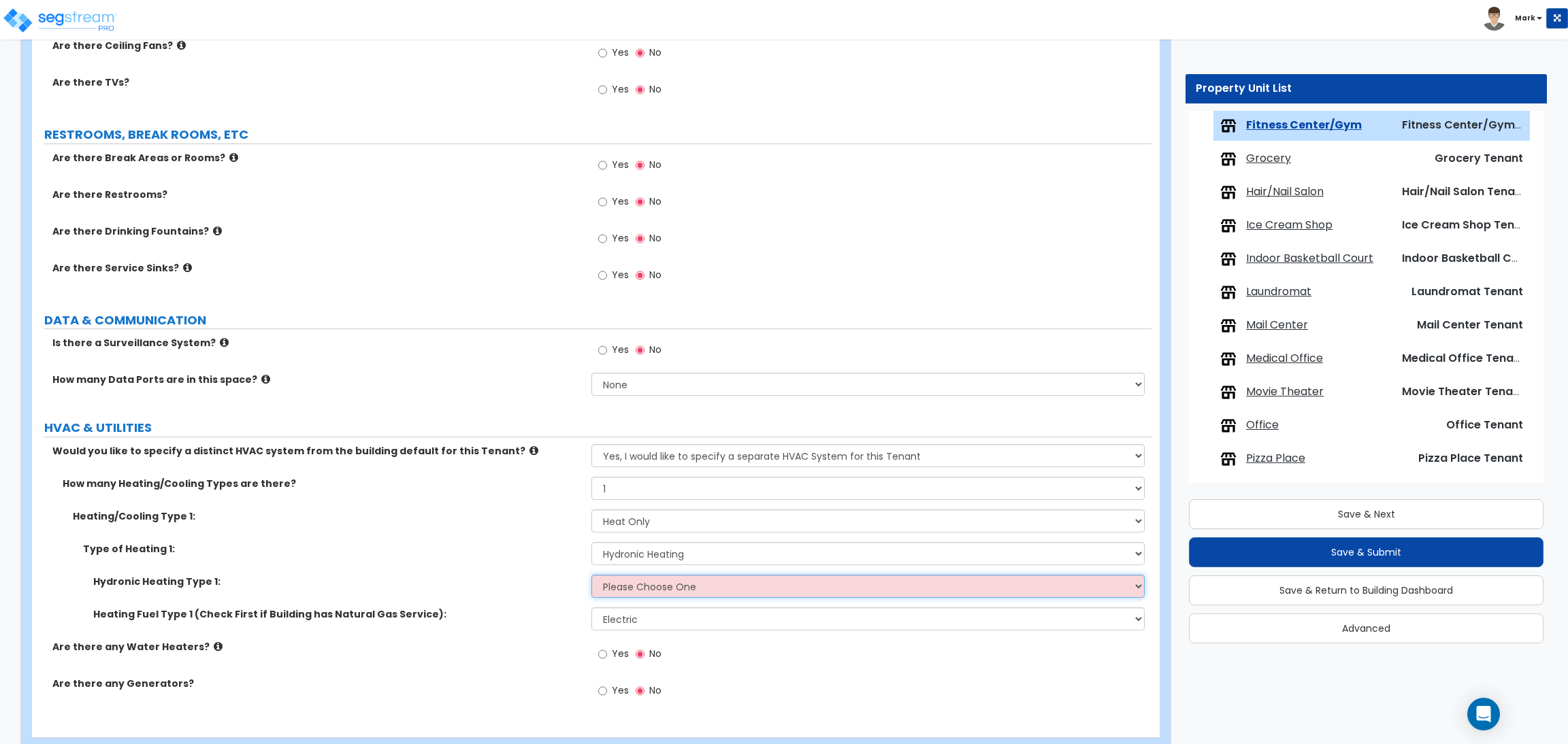
select select "1"
click at [591, 575] on select "Please Choose One Hydronic Radiator Hydronic Baseboard Hydronic Fin Tube Radiat…" at bounding box center [867, 586] width 552 height 23
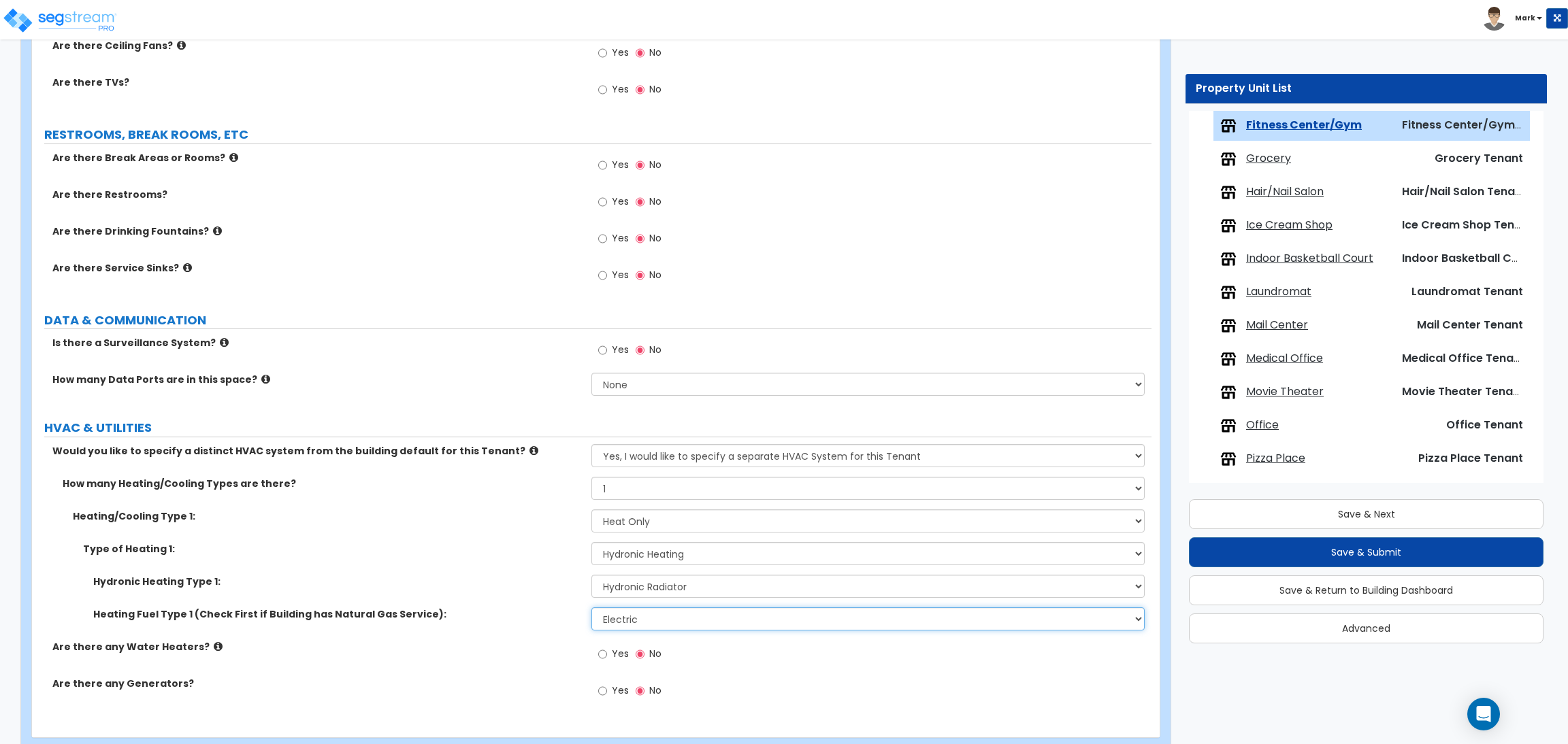
click at [610, 626] on select "Please Choose One Gas Electric" at bounding box center [867, 618] width 552 height 23
select select "1"
click at [591, 608] on select "Please Choose One Gas Electric" at bounding box center [867, 618] width 552 height 23
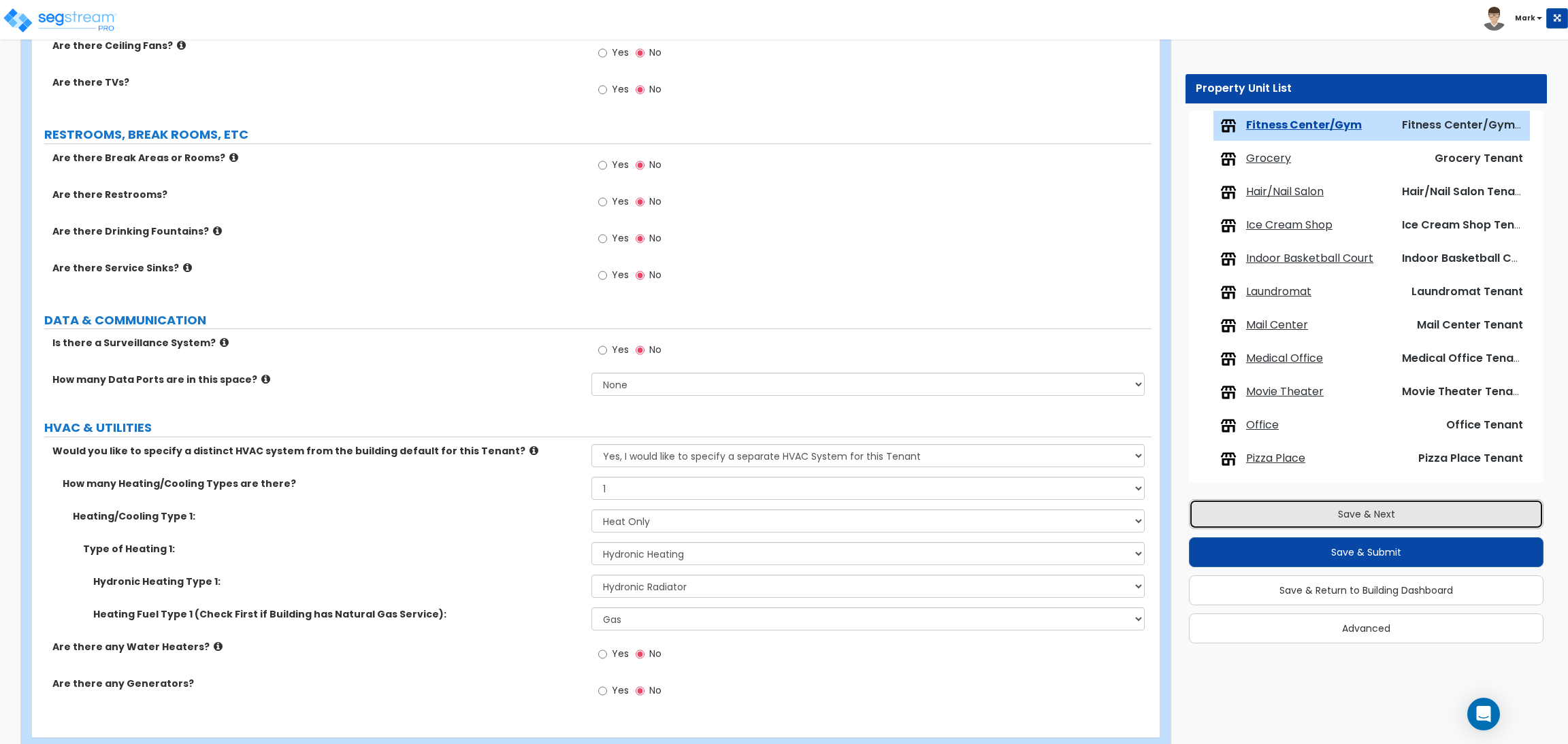
click at [1394, 514] on button "Save & Next" at bounding box center [1366, 513] width 355 height 30
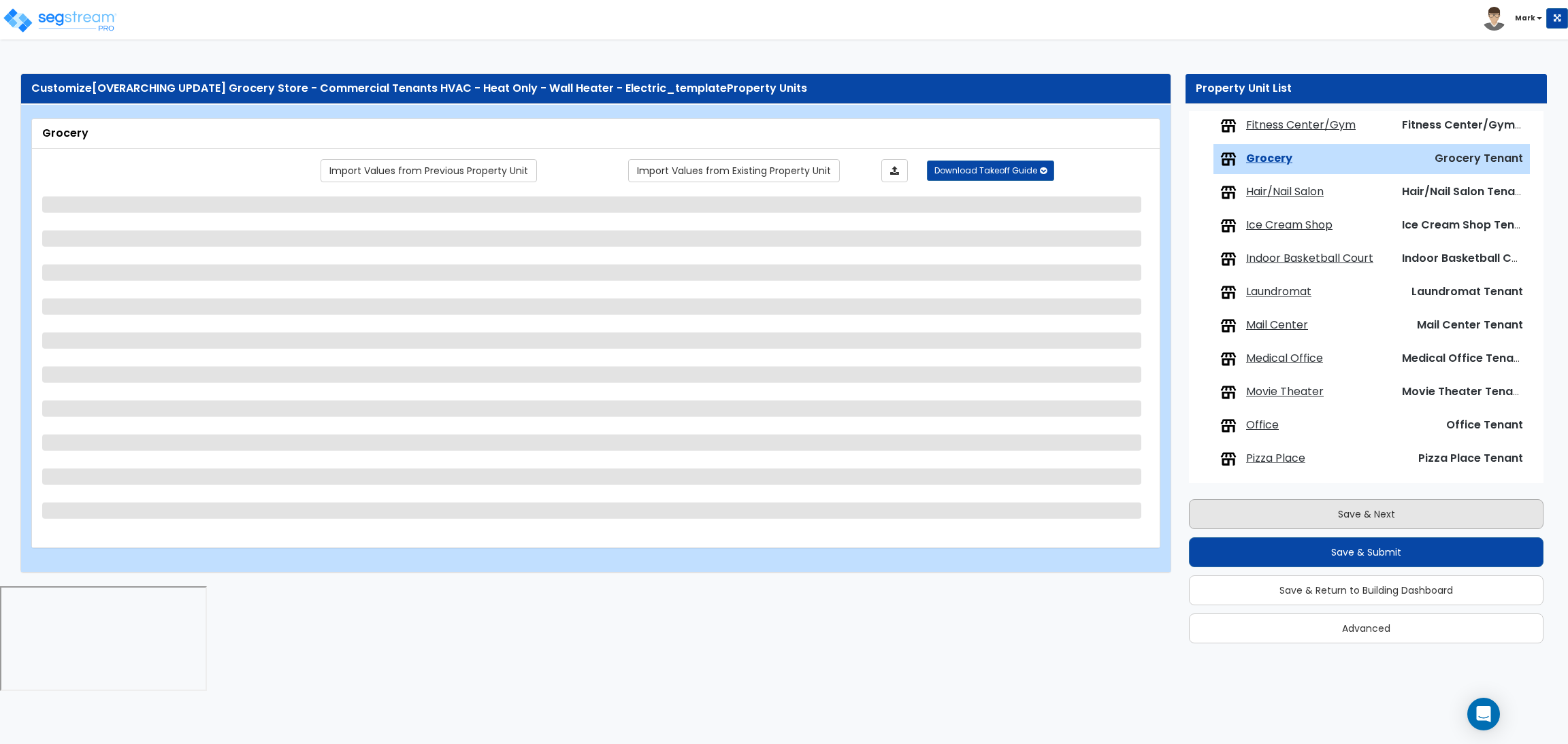
scroll to position [644, 0]
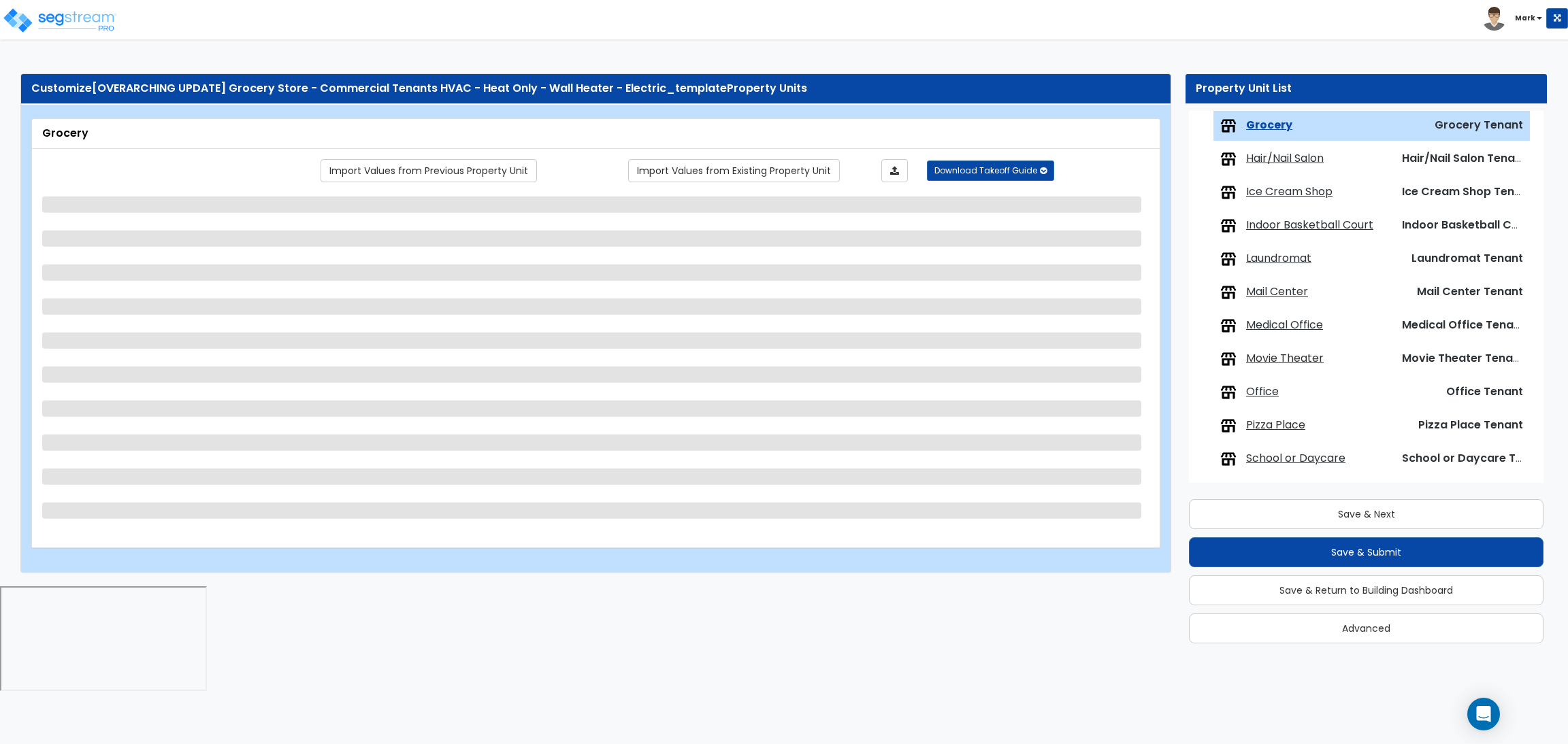
select select "1"
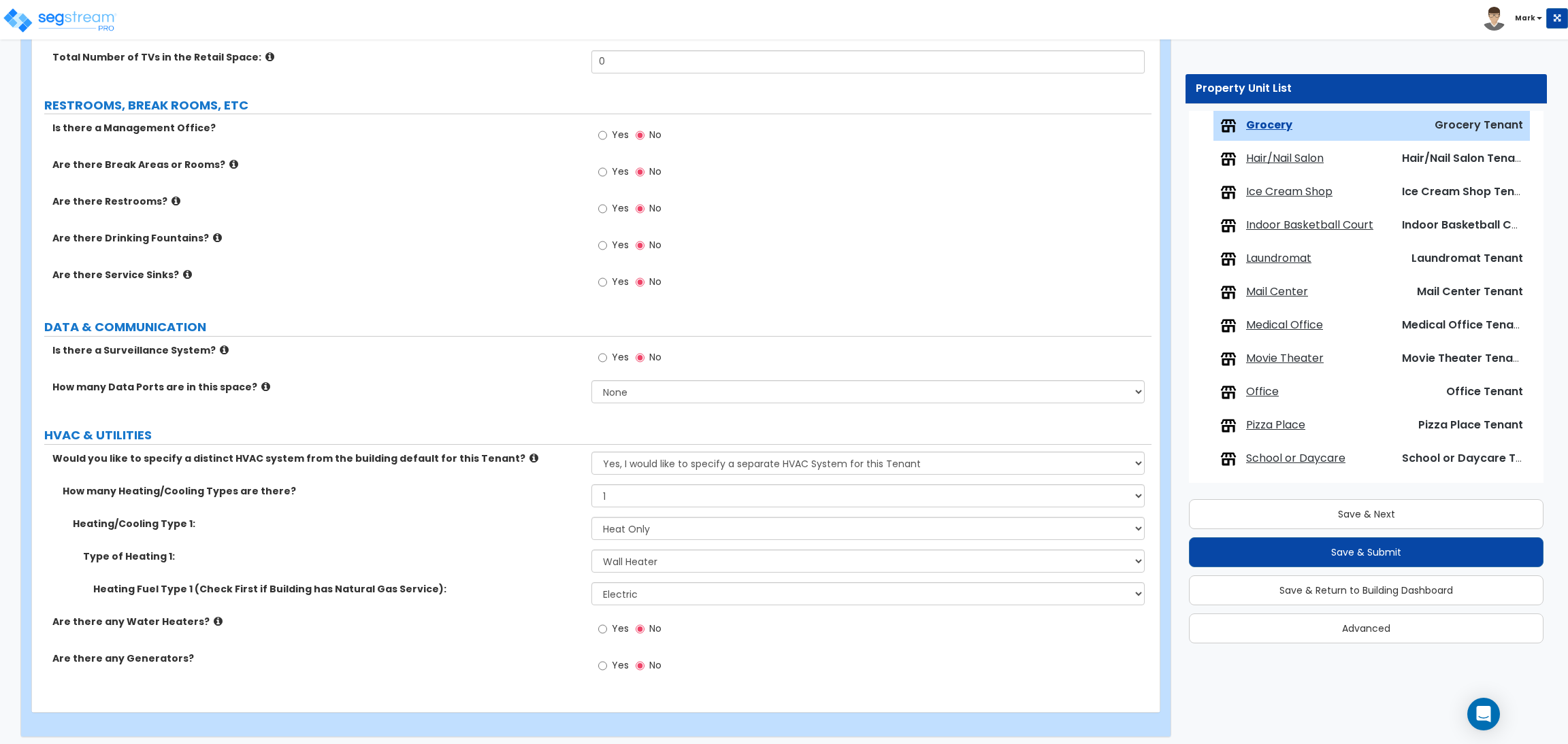
scroll to position [1630, 0]
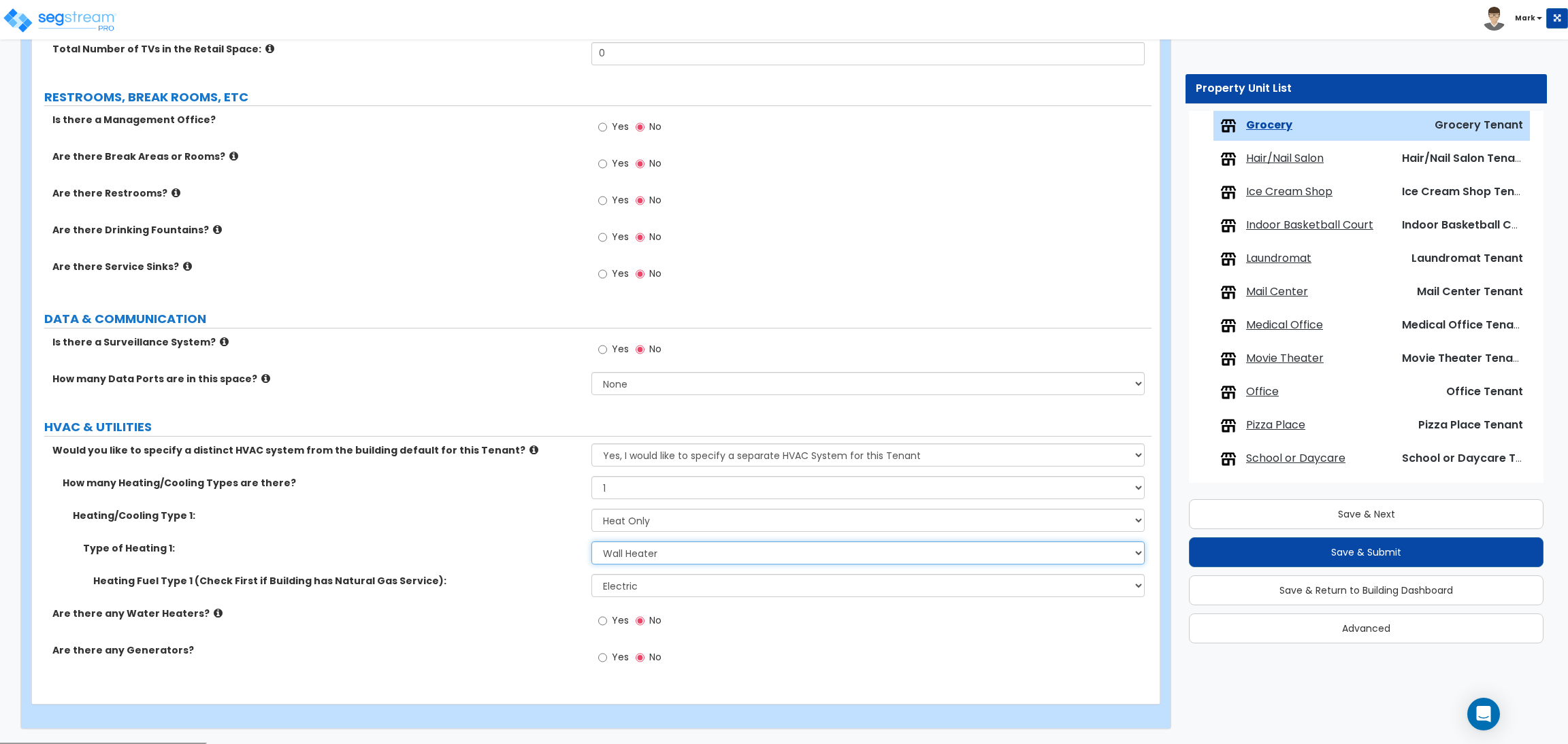
click at [670, 554] on select "Please Choose One Wall Heater Electric Baseboard Heater Hydronic Heating Radian…" at bounding box center [867, 552] width 552 height 23
drag, startPoint x: 520, startPoint y: 606, endPoint x: 549, endPoint y: 600, distance: 29.6
click at [520, 606] on div "Heating Fuel Type 1 (Check First if Building has Natural Gas Service): Please C…" at bounding box center [592, 591] width 1119 height 33
click at [632, 582] on select "Please Choose One Gas Electric" at bounding box center [867, 585] width 552 height 23
select select "1"
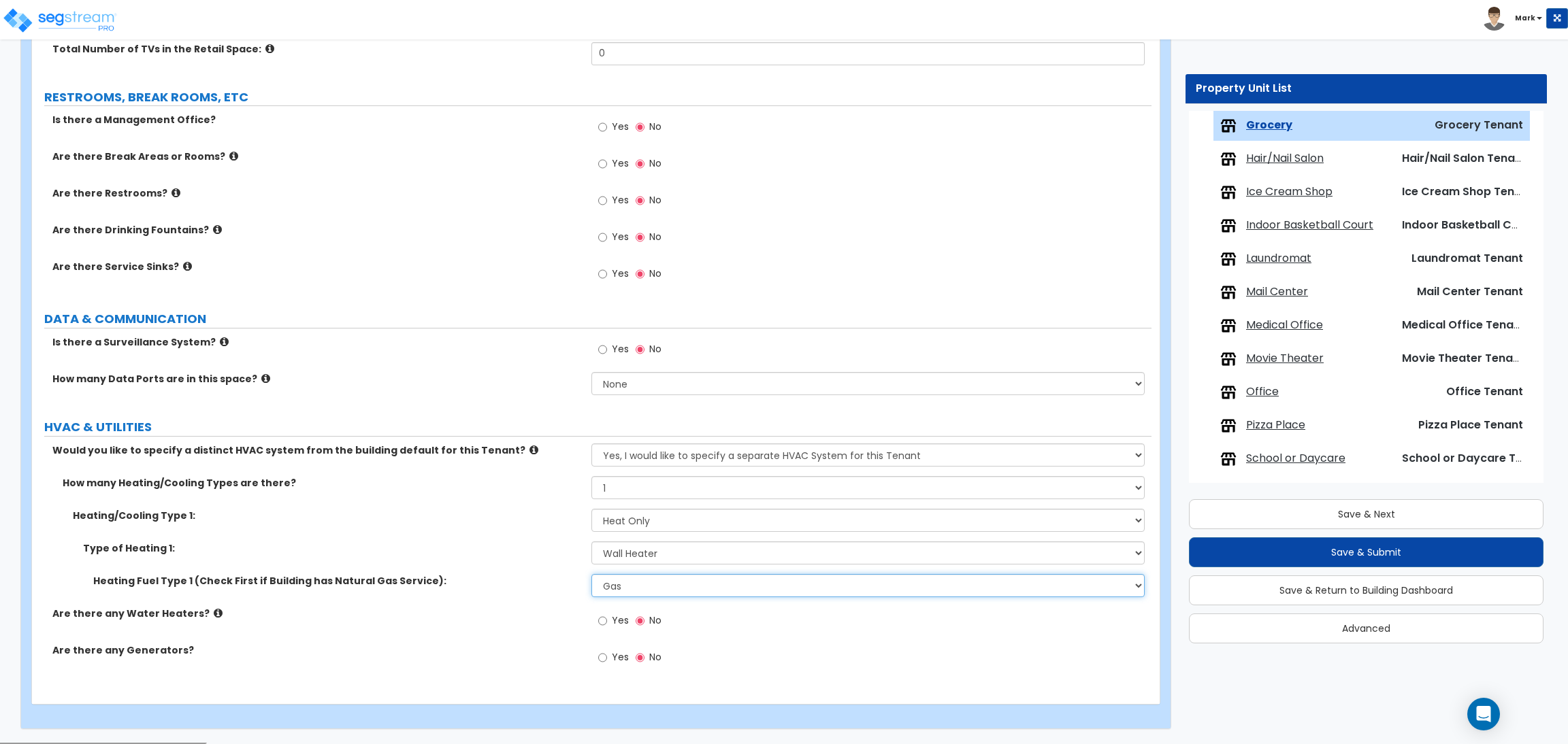
click at [591, 575] on select "Please Choose One Gas Electric" at bounding box center [867, 585] width 552 height 23
click at [667, 560] on select "Please Choose One Wall Heater Electric Baseboard Heater Hydronic Heating Radian…" at bounding box center [867, 552] width 552 height 23
select select "3"
click at [591, 542] on select "Please Choose One Wall Heater Electric Baseboard Heater Hydronic Heating Radian…" at bounding box center [867, 552] width 552 height 23
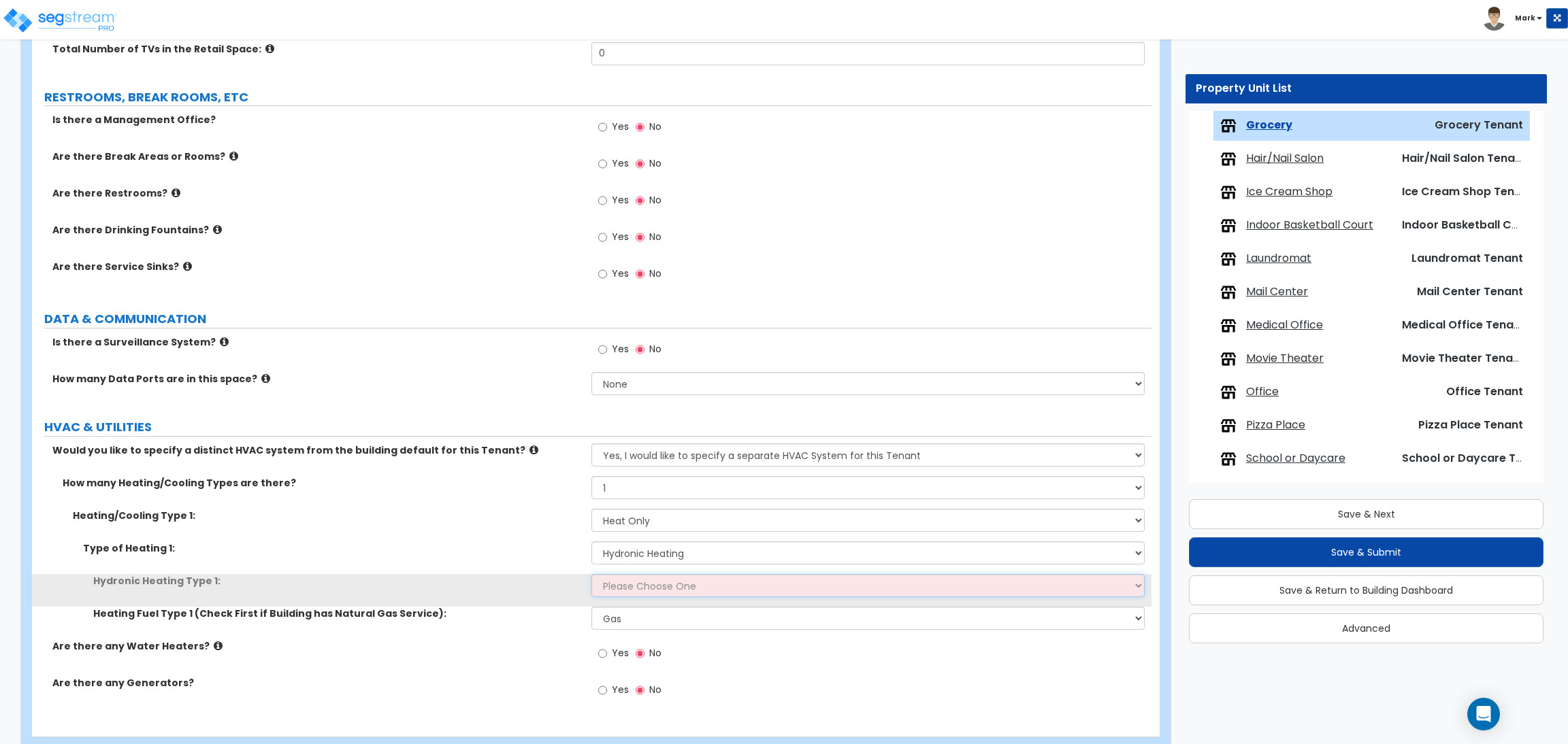
click at [653, 584] on select "Please Choose One Hydronic Radiator Hydronic Baseboard Hydronic Fin Tube Radiat…" at bounding box center [867, 585] width 552 height 23
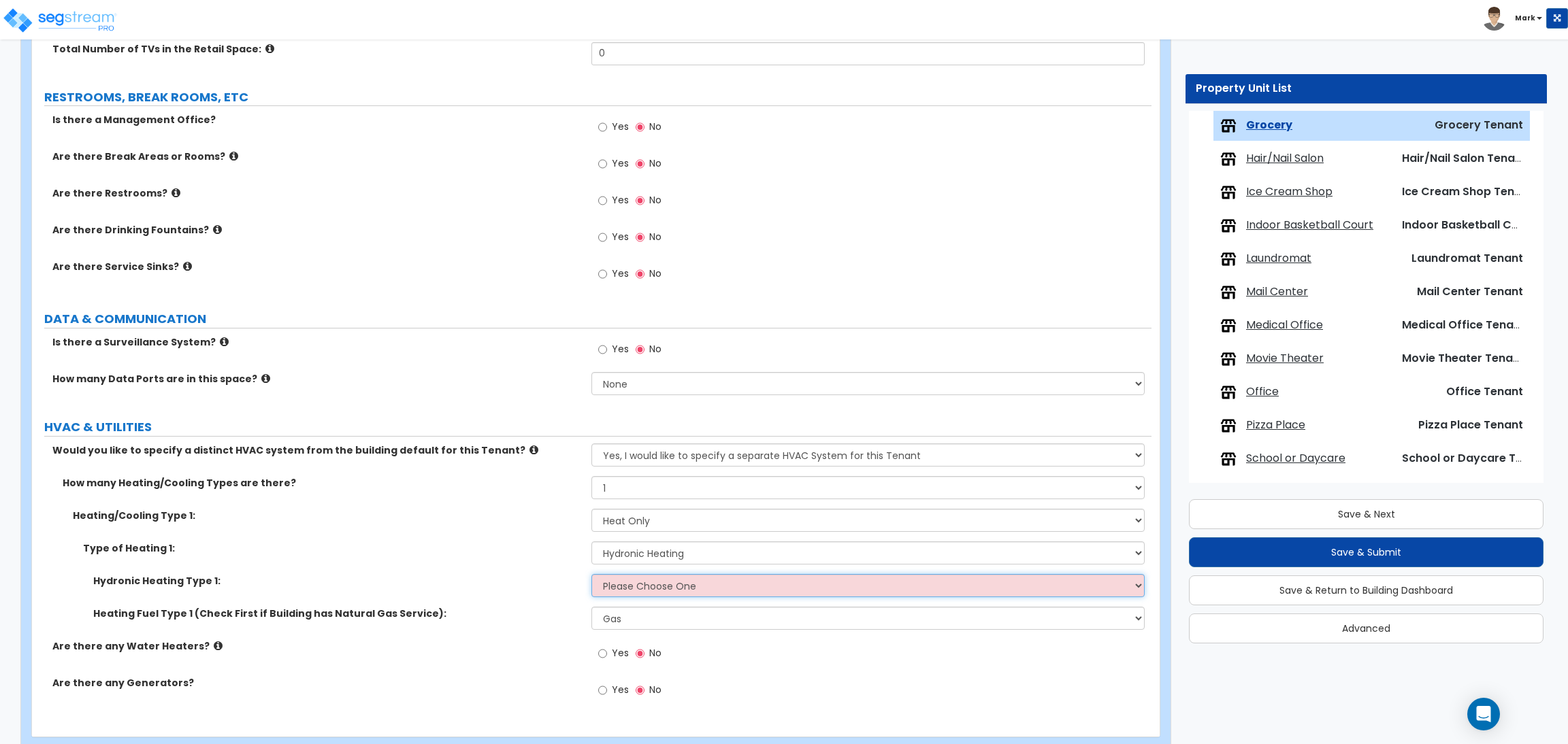
select select "1"
click at [591, 575] on select "Please Choose One Hydronic Radiator Hydronic Baseboard Hydronic Fin Tube Radiat…" at bounding box center [867, 585] width 552 height 23
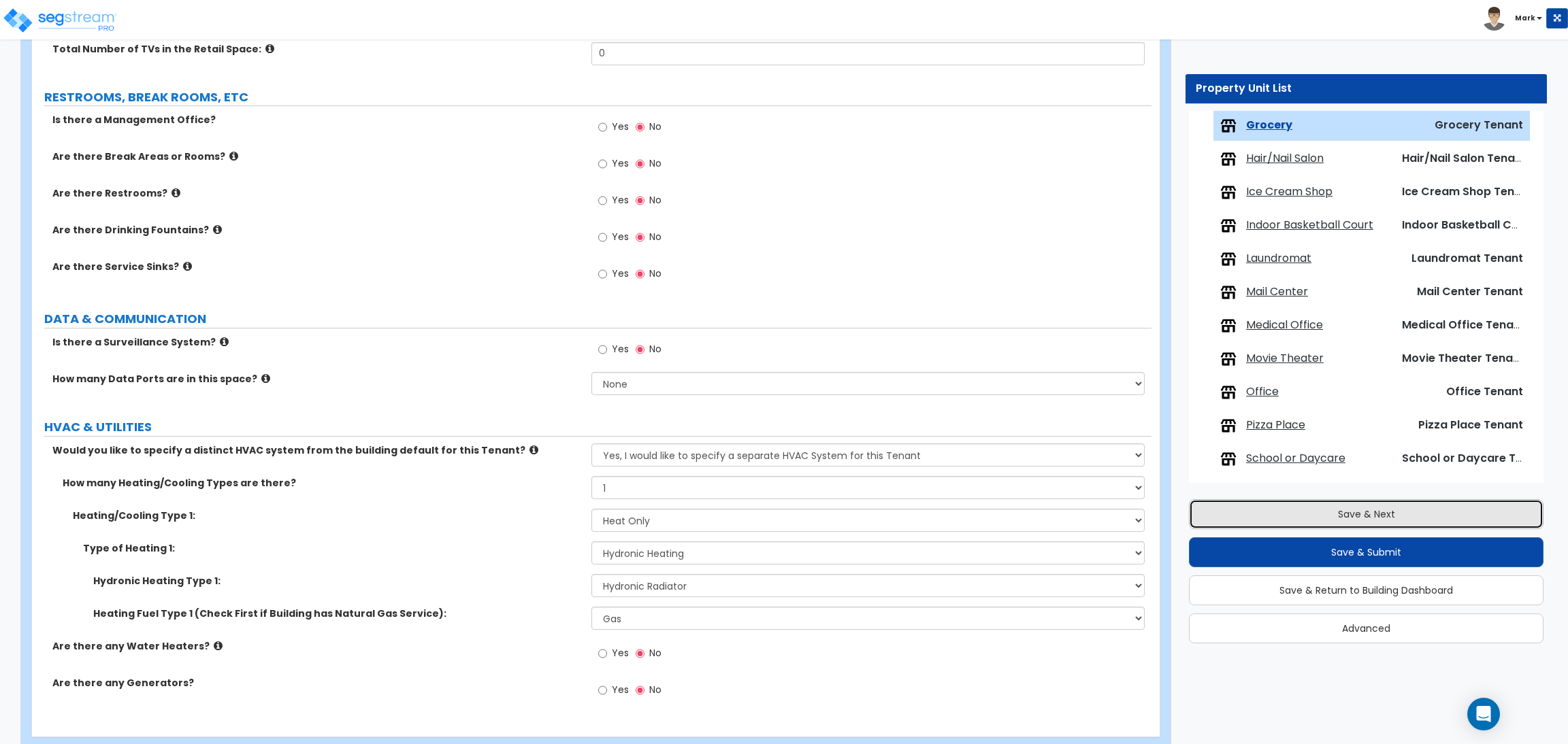
click at [1358, 510] on button "Save & Next" at bounding box center [1366, 513] width 355 height 30
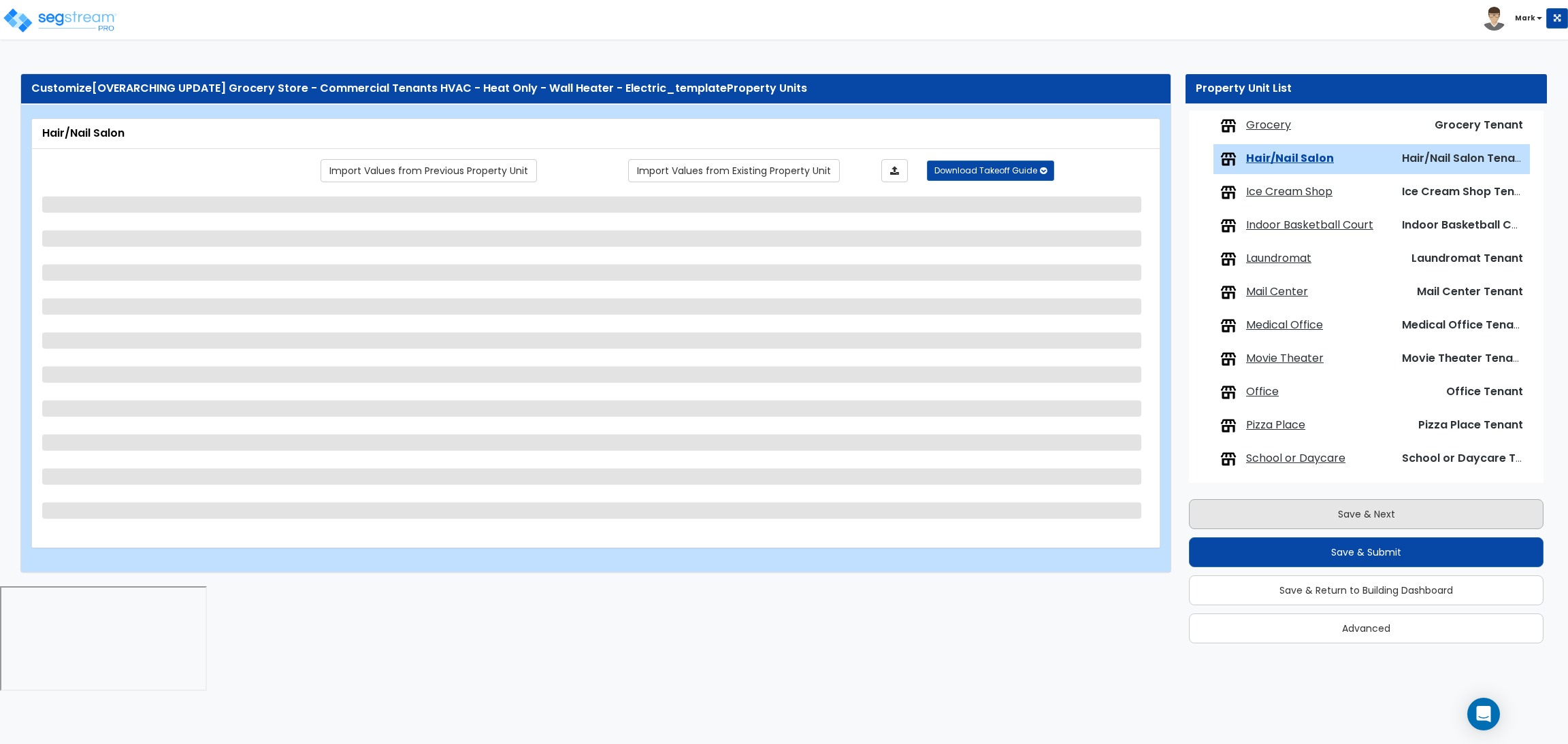
scroll to position [677, 0]
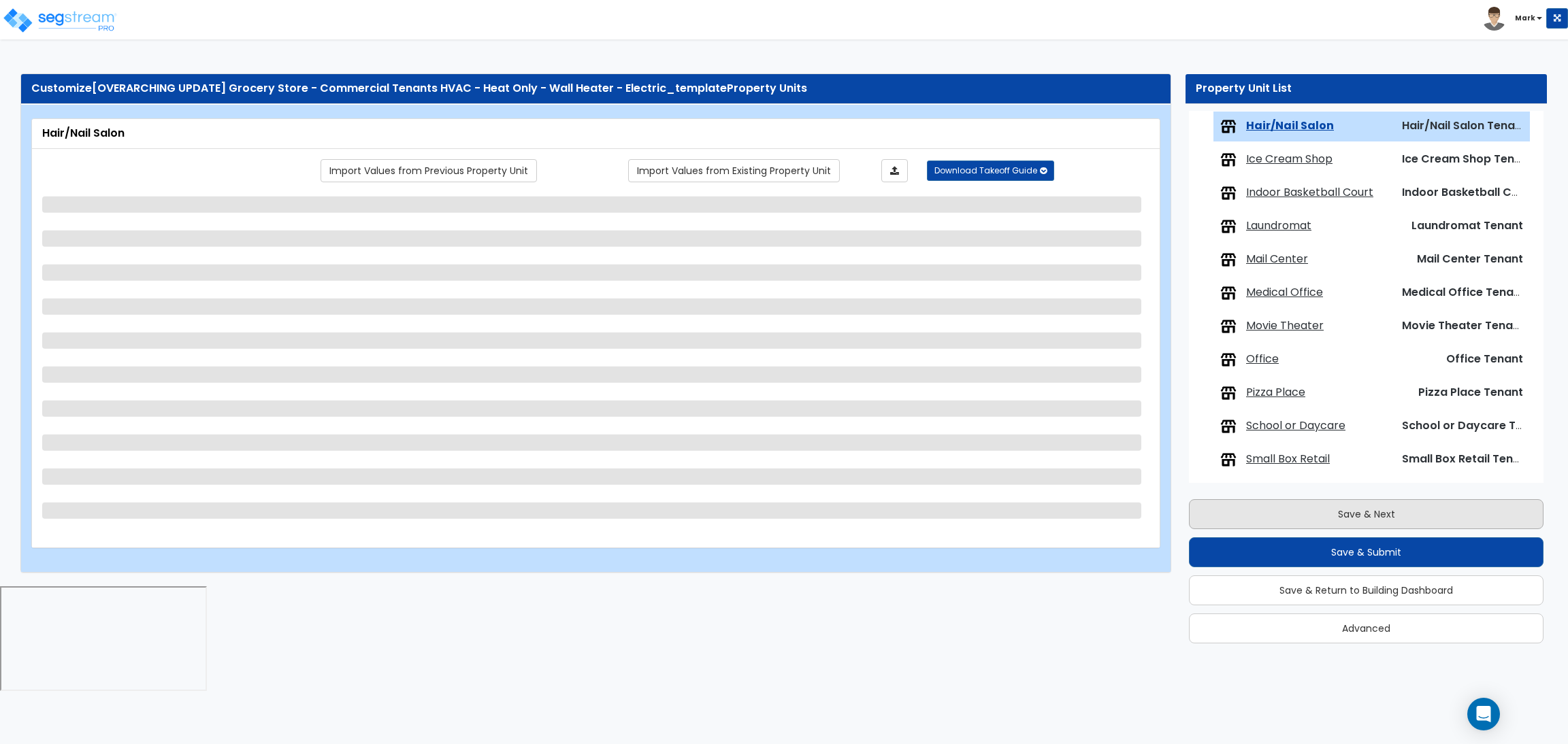
select select "1"
select select "2"
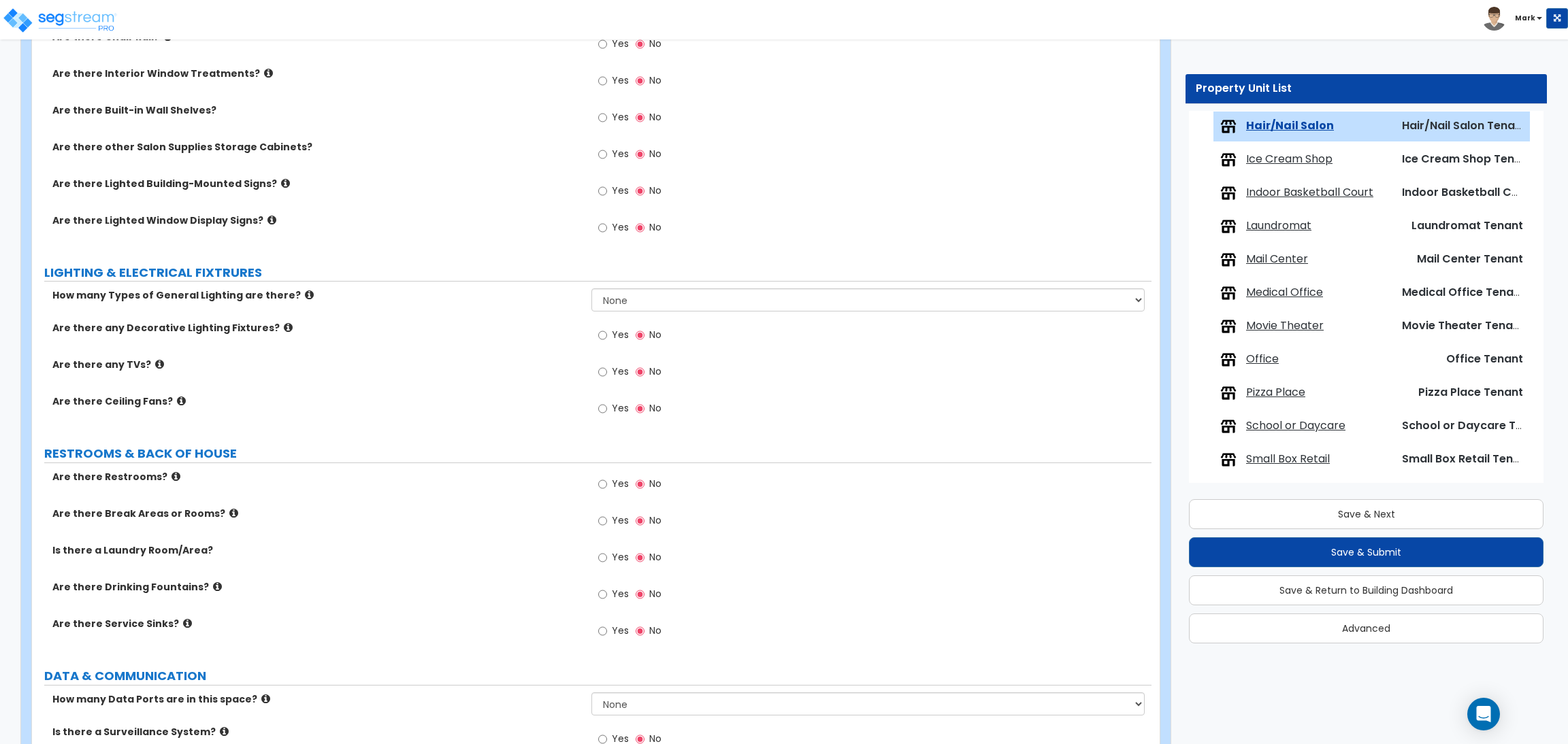
scroll to position [1226, 0]
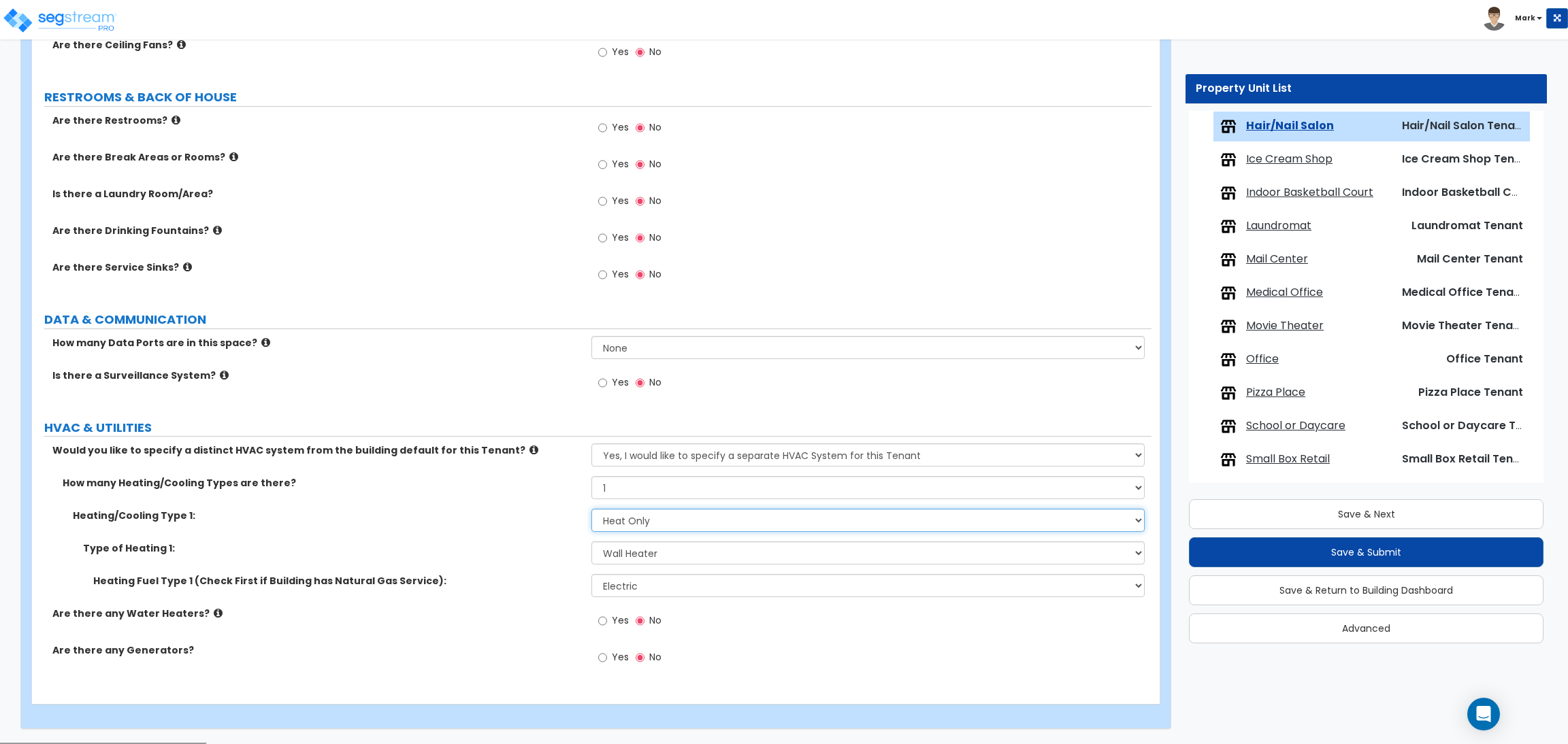
click at [630, 523] on select "None Heat Only Centralized Heating & Cooling Thru Wall Air Conditioners Mini Sp…" at bounding box center [867, 520] width 552 height 23
drag, startPoint x: 520, startPoint y: 541, endPoint x: 594, endPoint y: 550, distance: 74.5
click at [520, 540] on div "Heating/Cooling Type 1: None Heat Only Centralized Heating & Cooling Thru Wall …" at bounding box center [592, 525] width 1119 height 33
click at [630, 551] on select "Please Choose One Wall Heater Electric Baseboard Heater Hydronic Heating Radian…" at bounding box center [867, 552] width 552 height 23
select select "3"
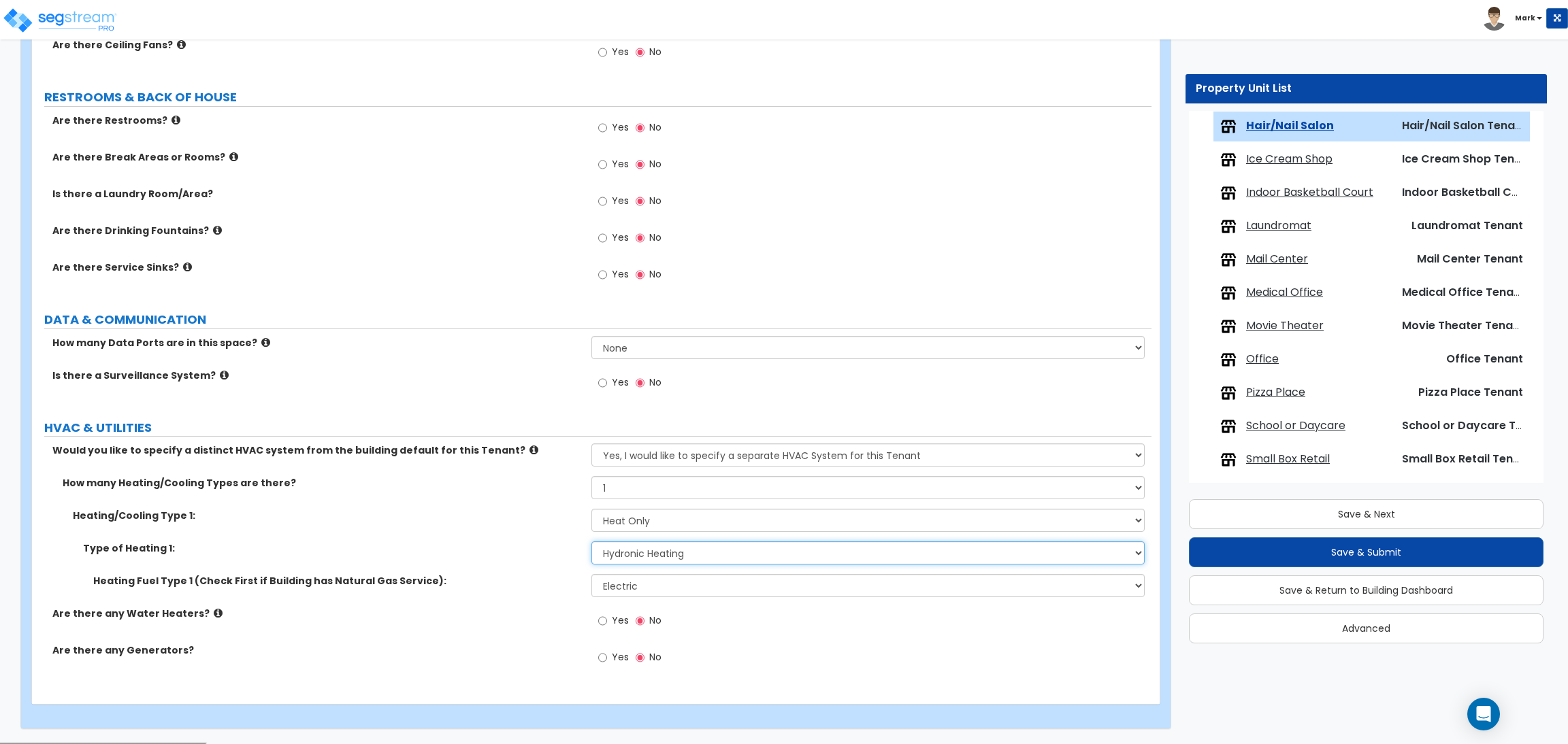
click at [591, 542] on select "Please Choose One Wall Heater Electric Baseboard Heater Hydronic Heating Radian…" at bounding box center [867, 552] width 552 height 23
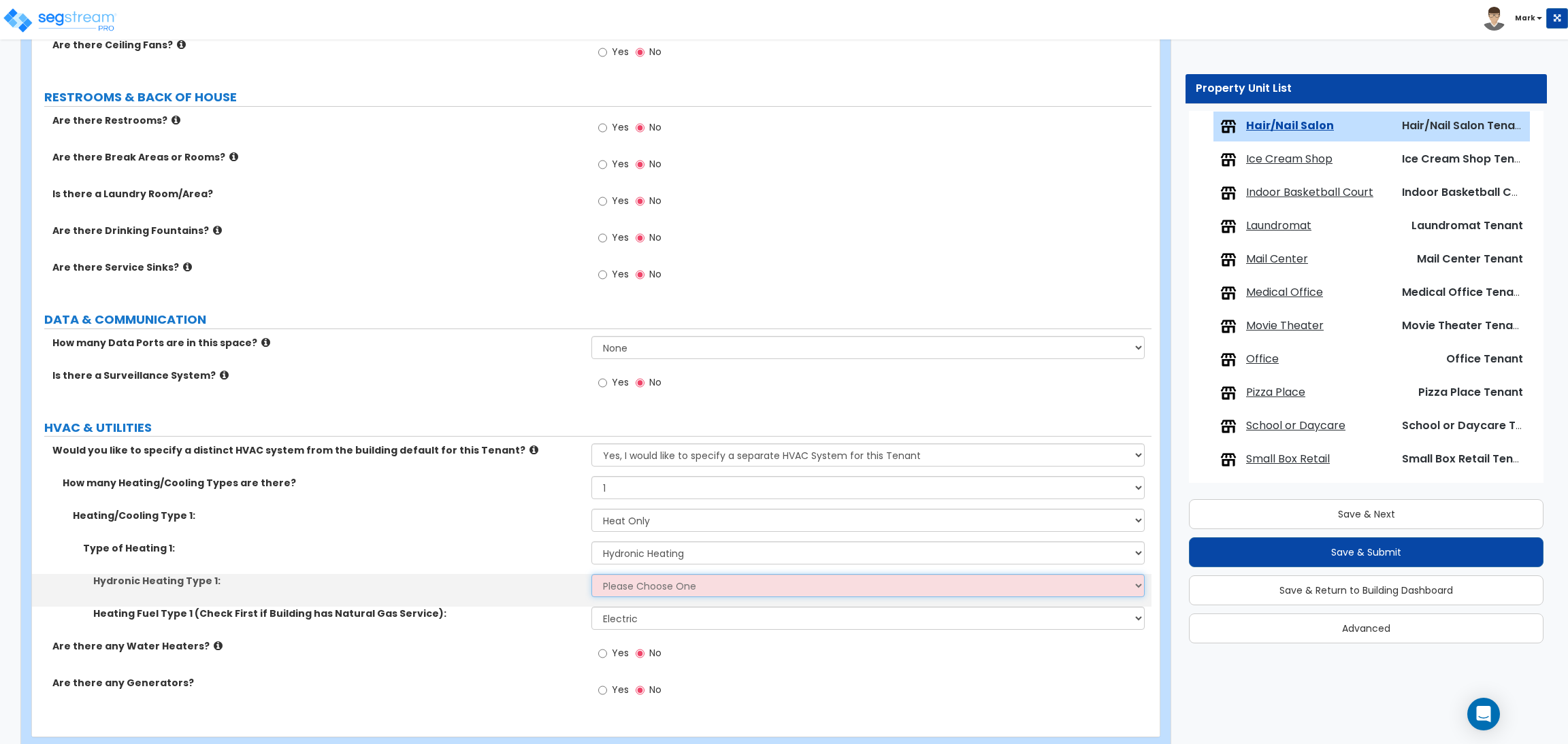
click at [631, 585] on select "Please Choose One Hydronic Radiator Hydronic Baseboard Hydronic Fin Tube Radiat…" at bounding box center [867, 585] width 552 height 23
select select "1"
click at [591, 575] on select "Please Choose One Hydronic Radiator Hydronic Baseboard Hydronic Fin Tube Radiat…" at bounding box center [867, 585] width 552 height 23
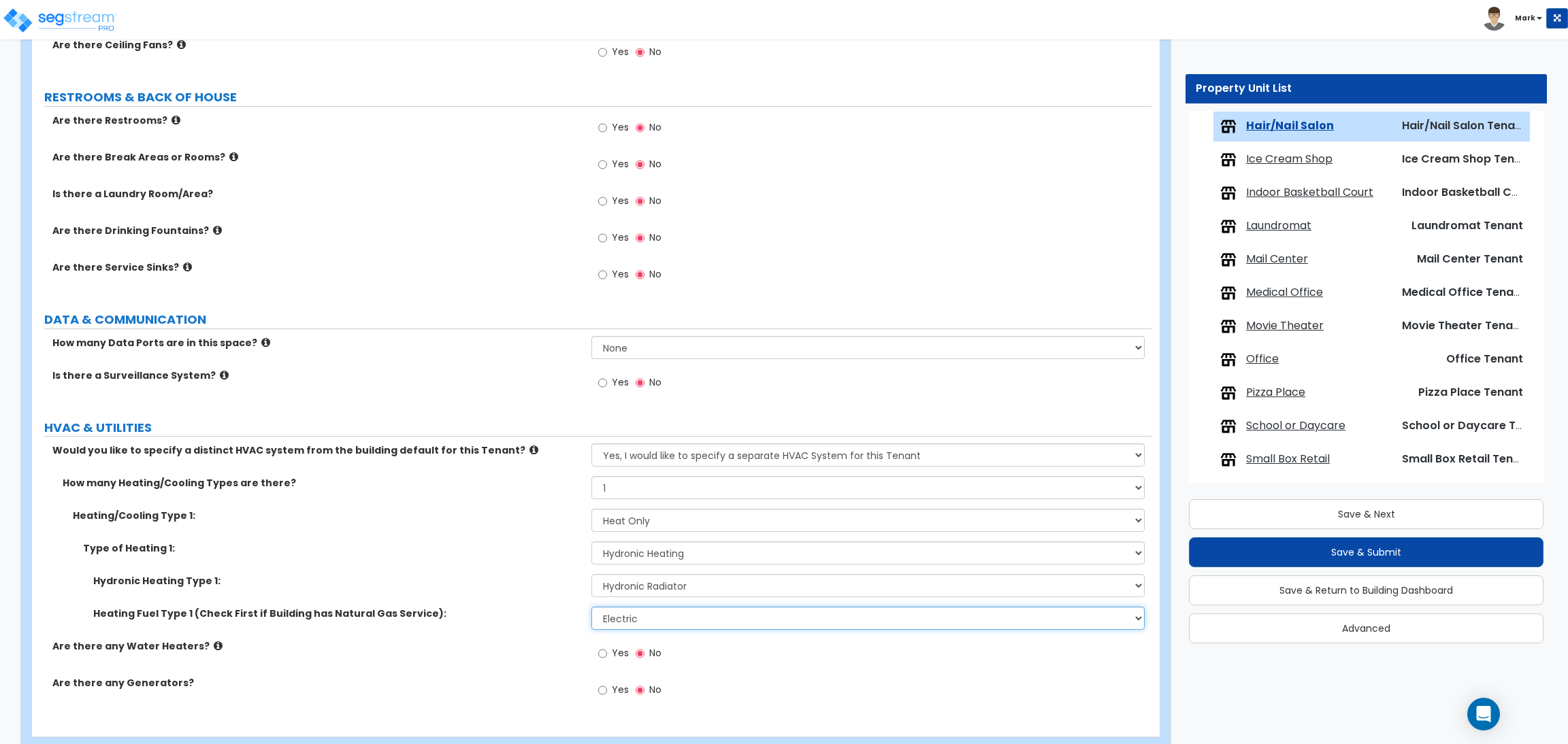
click at [798, 615] on select "Please Choose One Gas Electric" at bounding box center [867, 617] width 552 height 23
select select "1"
click at [591, 607] on select "Please Choose One Gas Electric" at bounding box center [867, 617] width 552 height 23
click at [1330, 497] on div "Save & Next Save & Submit Save & Return to Building Dashboard Advanced" at bounding box center [1366, 566] width 355 height 153
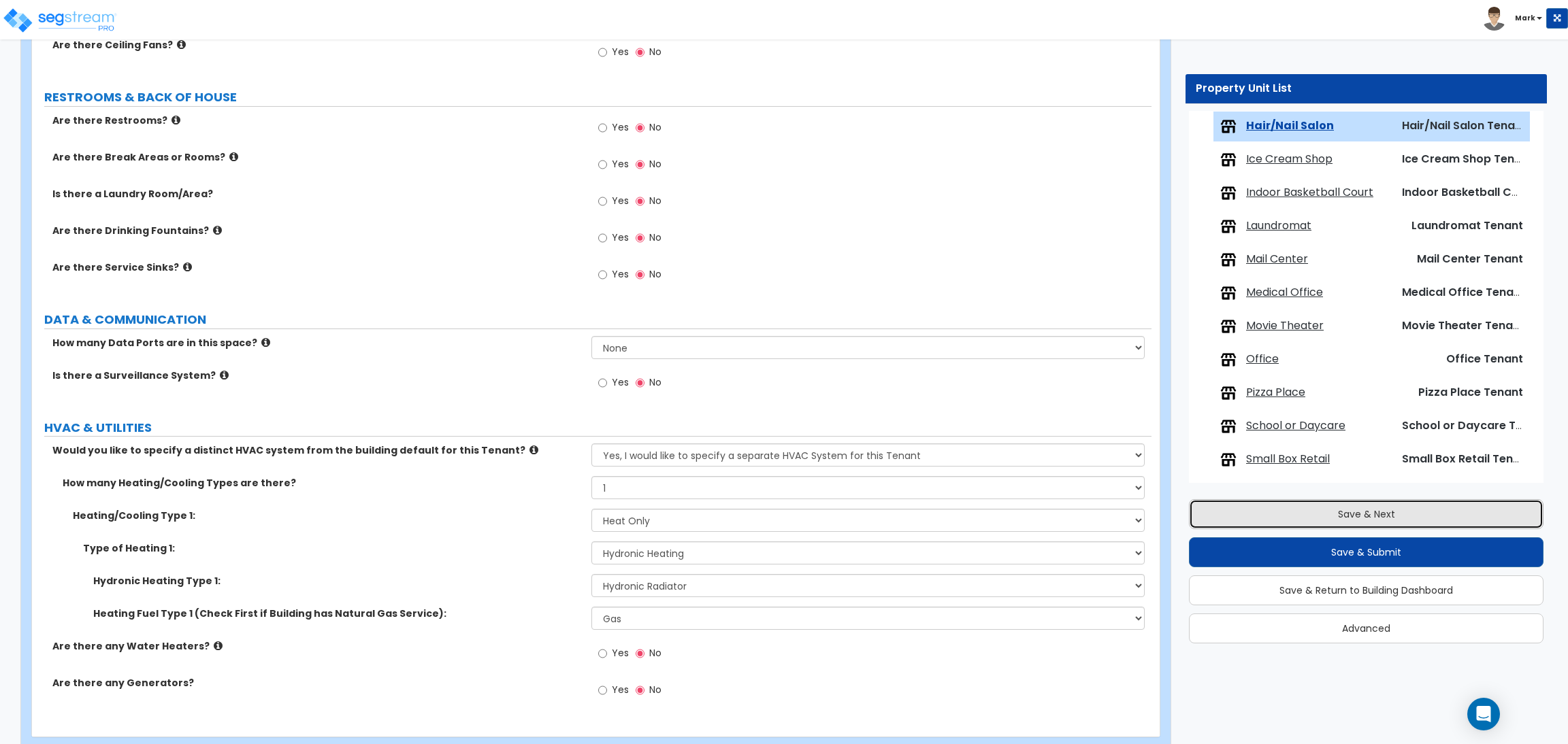
click at [1337, 512] on button "Save & Next" at bounding box center [1366, 513] width 355 height 30
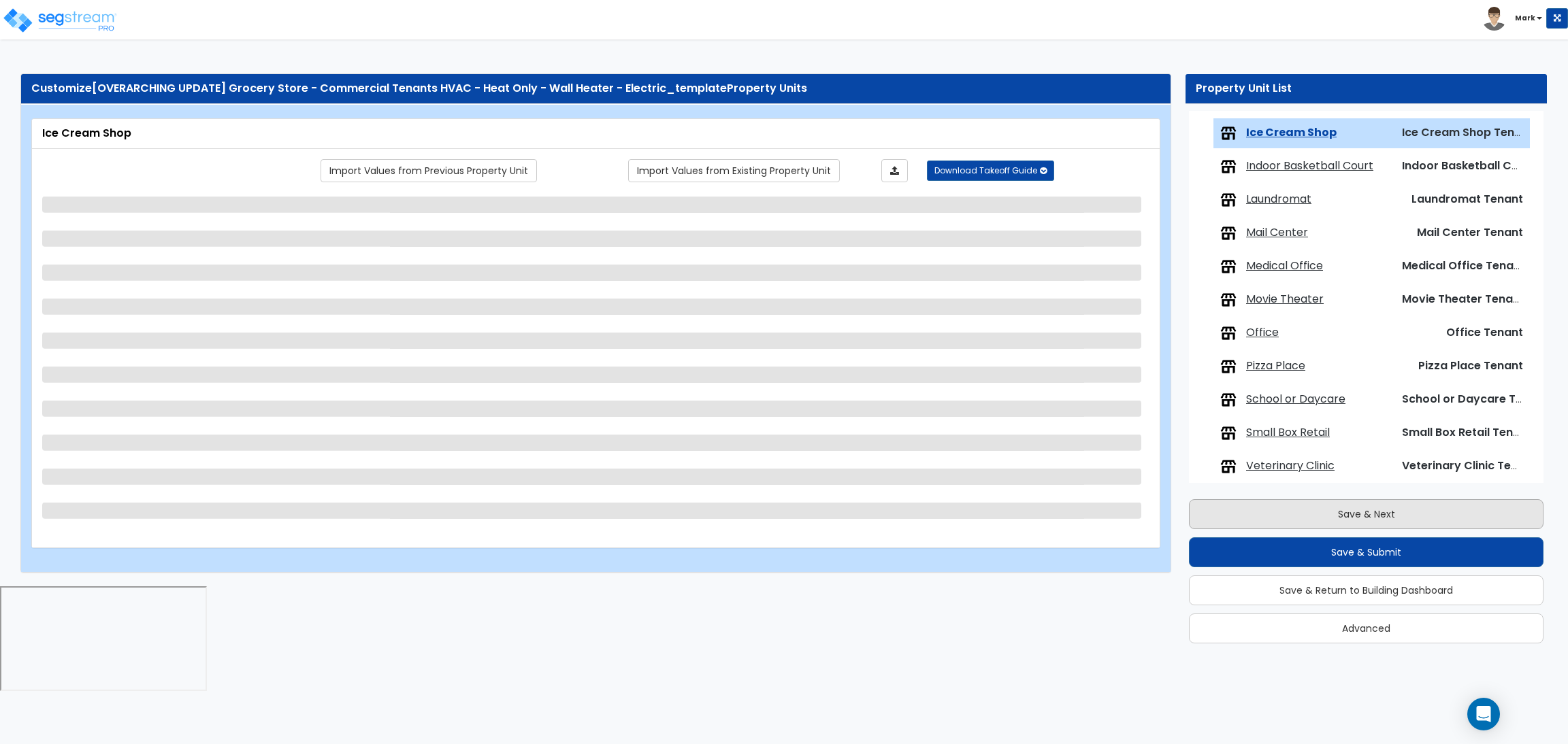
scroll to position [711, 0]
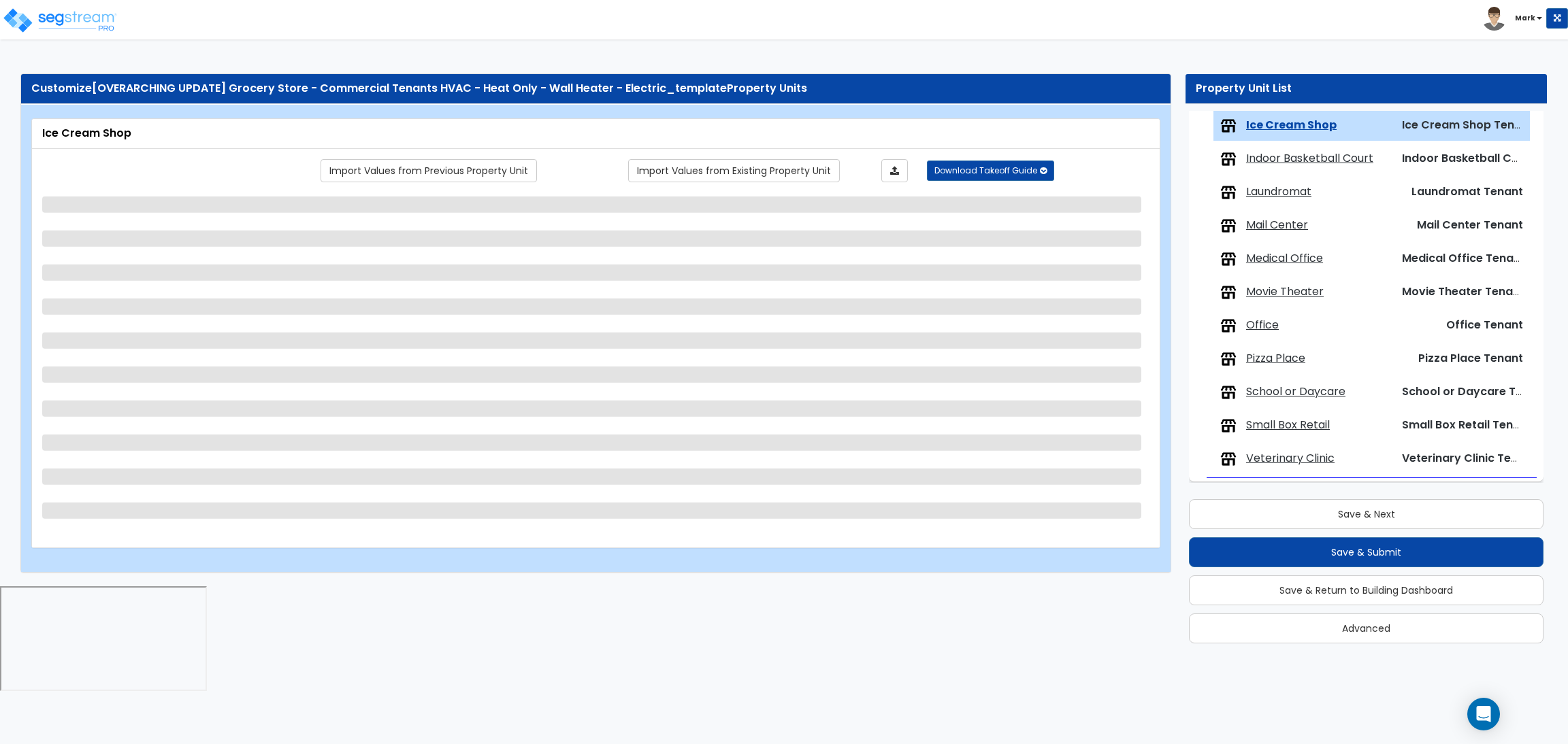
select select "1"
select select "2"
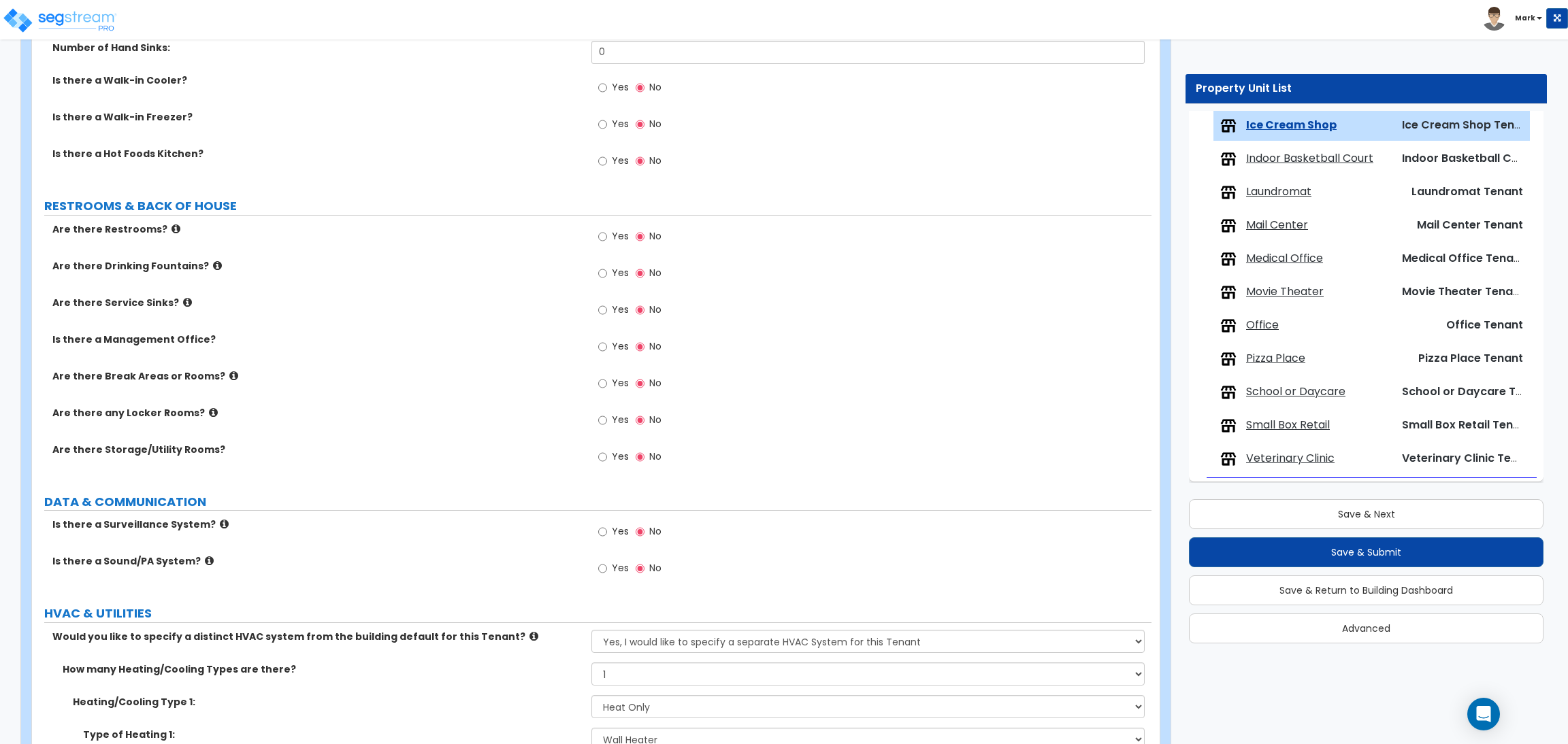
scroll to position [1787, 0]
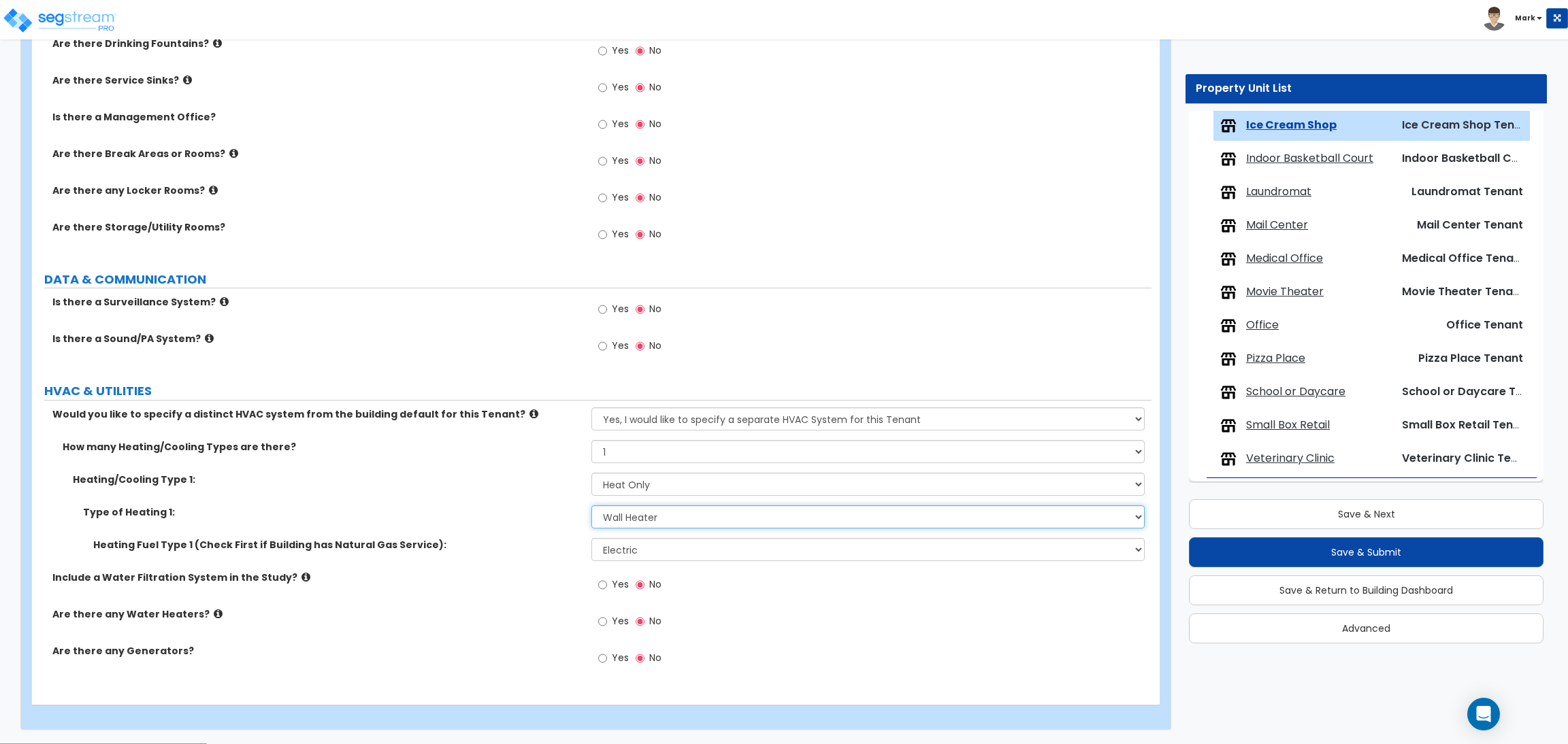
click at [646, 518] on select "Please Choose One Wall Heater Electric Baseboard Heater Hydronic Heating Radian…" at bounding box center [867, 516] width 552 height 23
select select "3"
click at [591, 506] on select "Please Choose One Wall Heater Electric Baseboard Heater Hydronic Heating Radian…" at bounding box center [867, 516] width 552 height 23
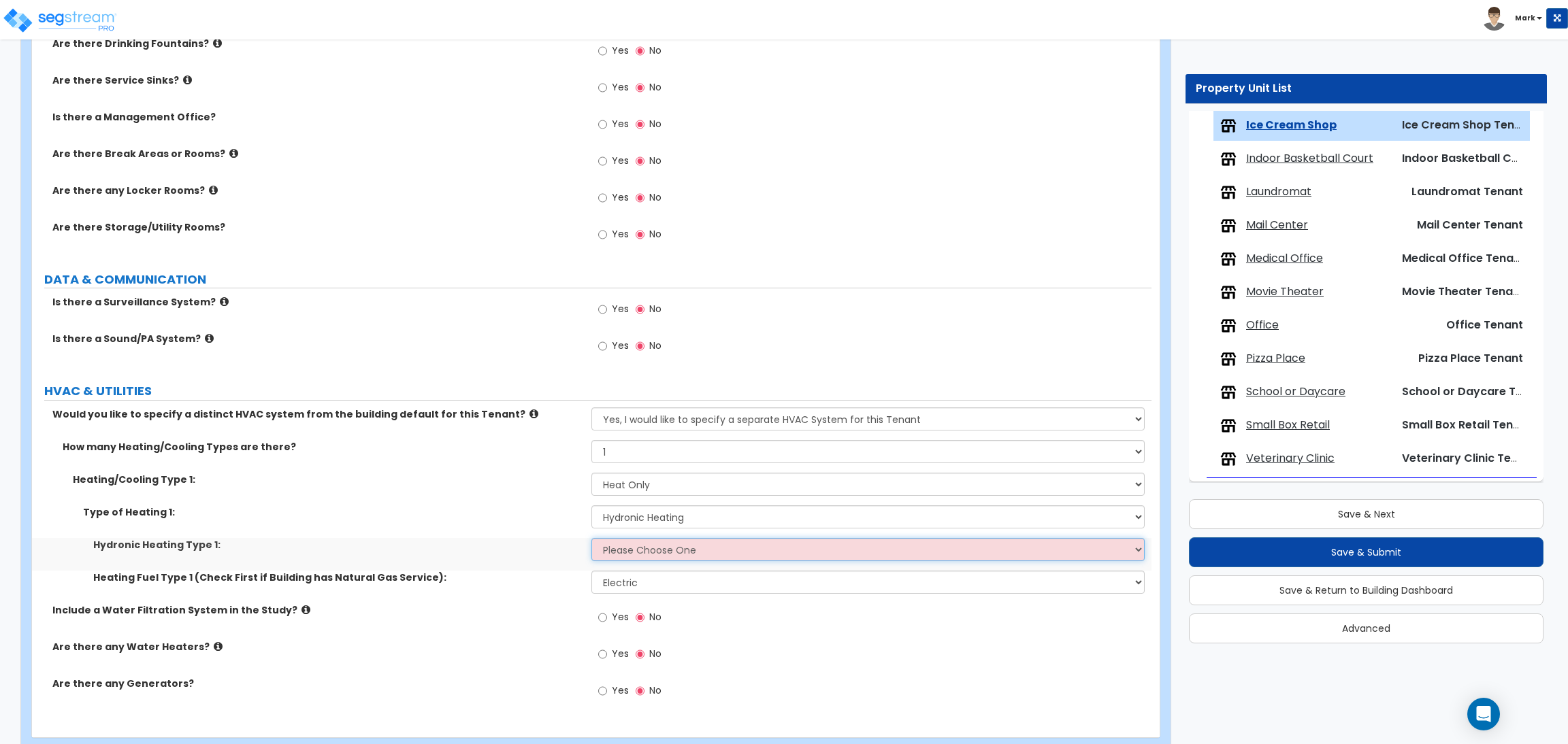
click at [642, 544] on select "Please Choose One Hydronic Radiator Hydronic Baseboard Hydronic Fin Tube Radiat…" at bounding box center [867, 549] width 552 height 23
select select "1"
click at [591, 538] on select "Please Choose One Hydronic Radiator Hydronic Baseboard Hydronic Fin Tube Radiat…" at bounding box center [867, 549] width 552 height 23
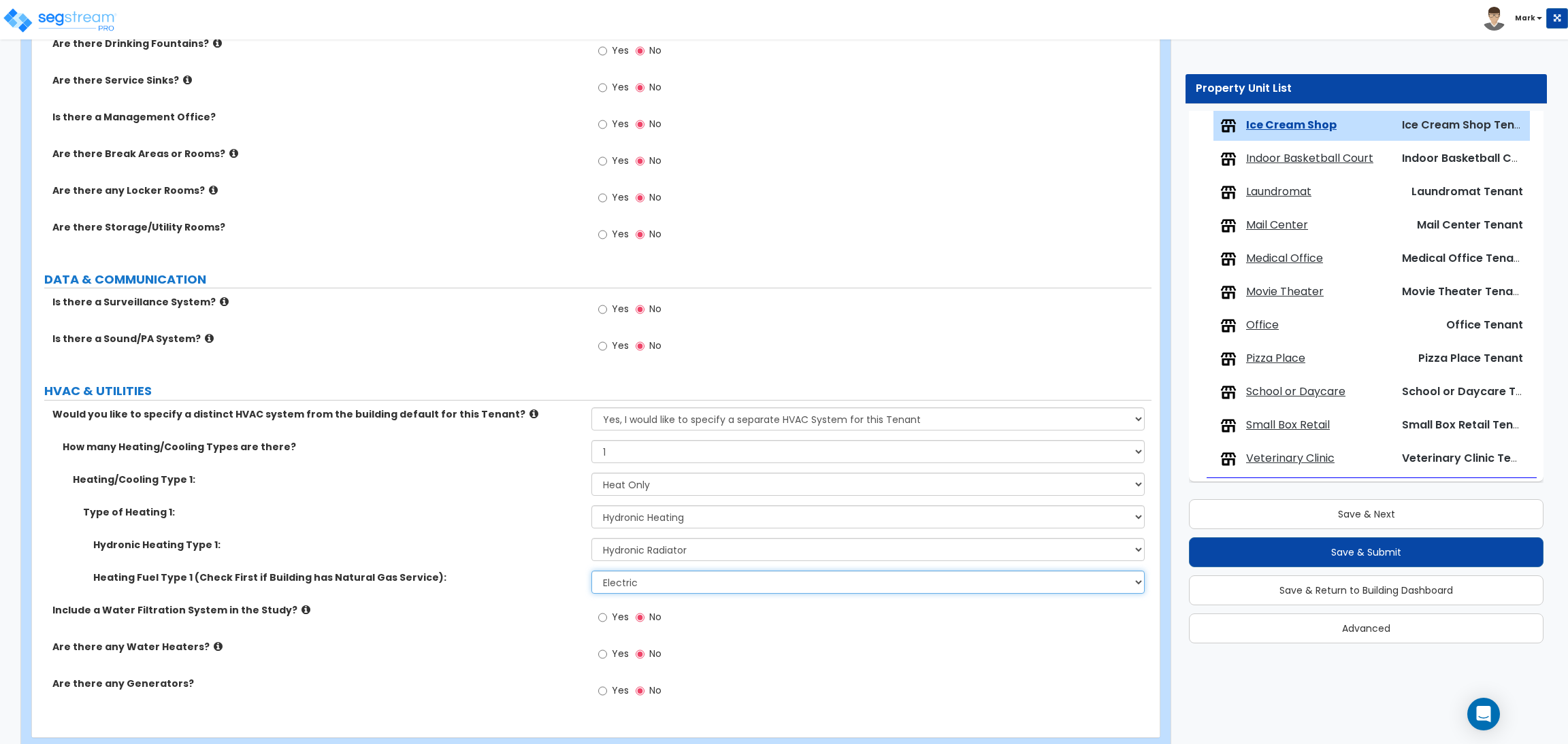
click at [680, 585] on select "Please Choose One Gas Electric" at bounding box center [867, 581] width 552 height 23
select select "1"
click at [591, 571] on select "Please Choose One Gas Electric" at bounding box center [867, 581] width 552 height 23
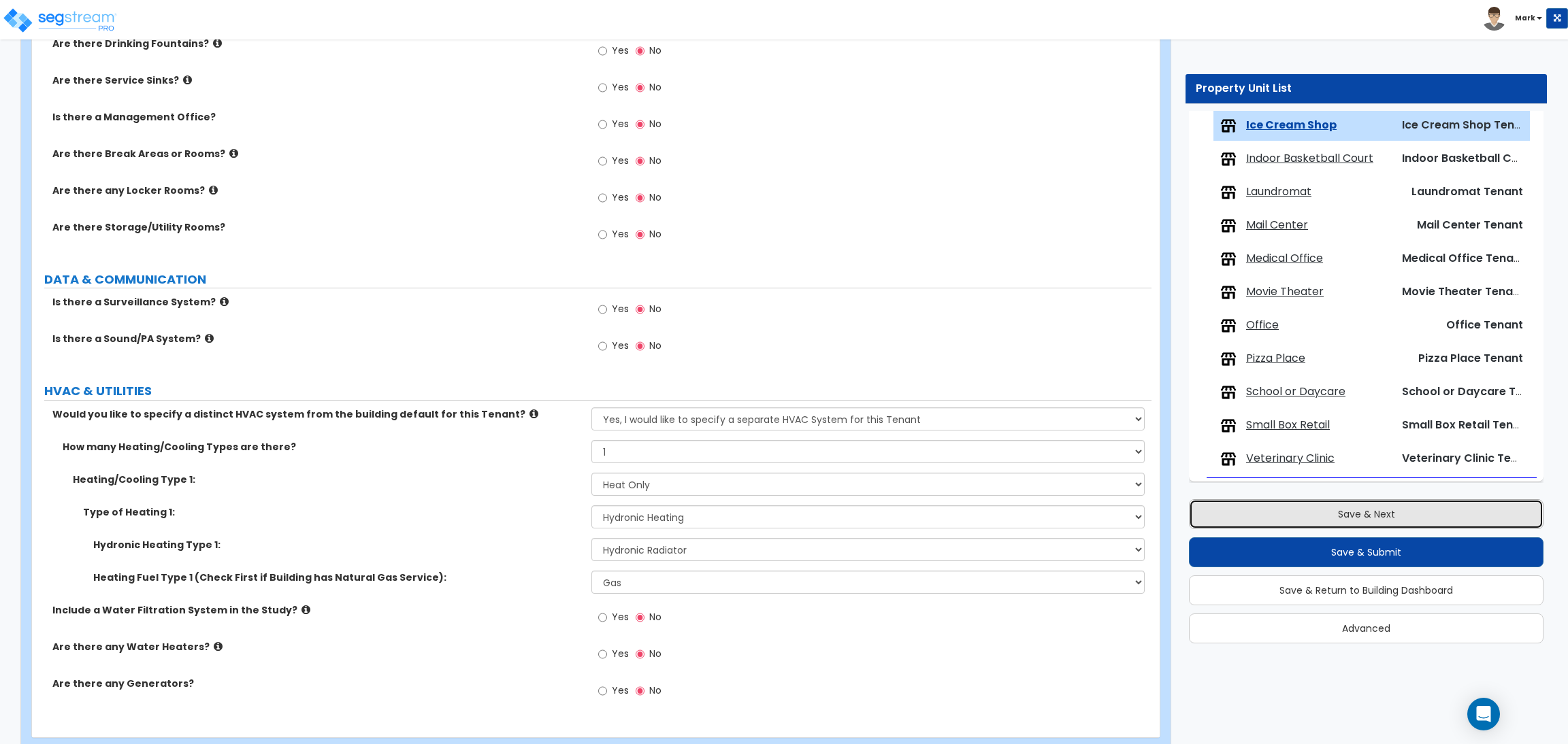
click at [1258, 507] on button "Save & Next" at bounding box center [1366, 513] width 355 height 30
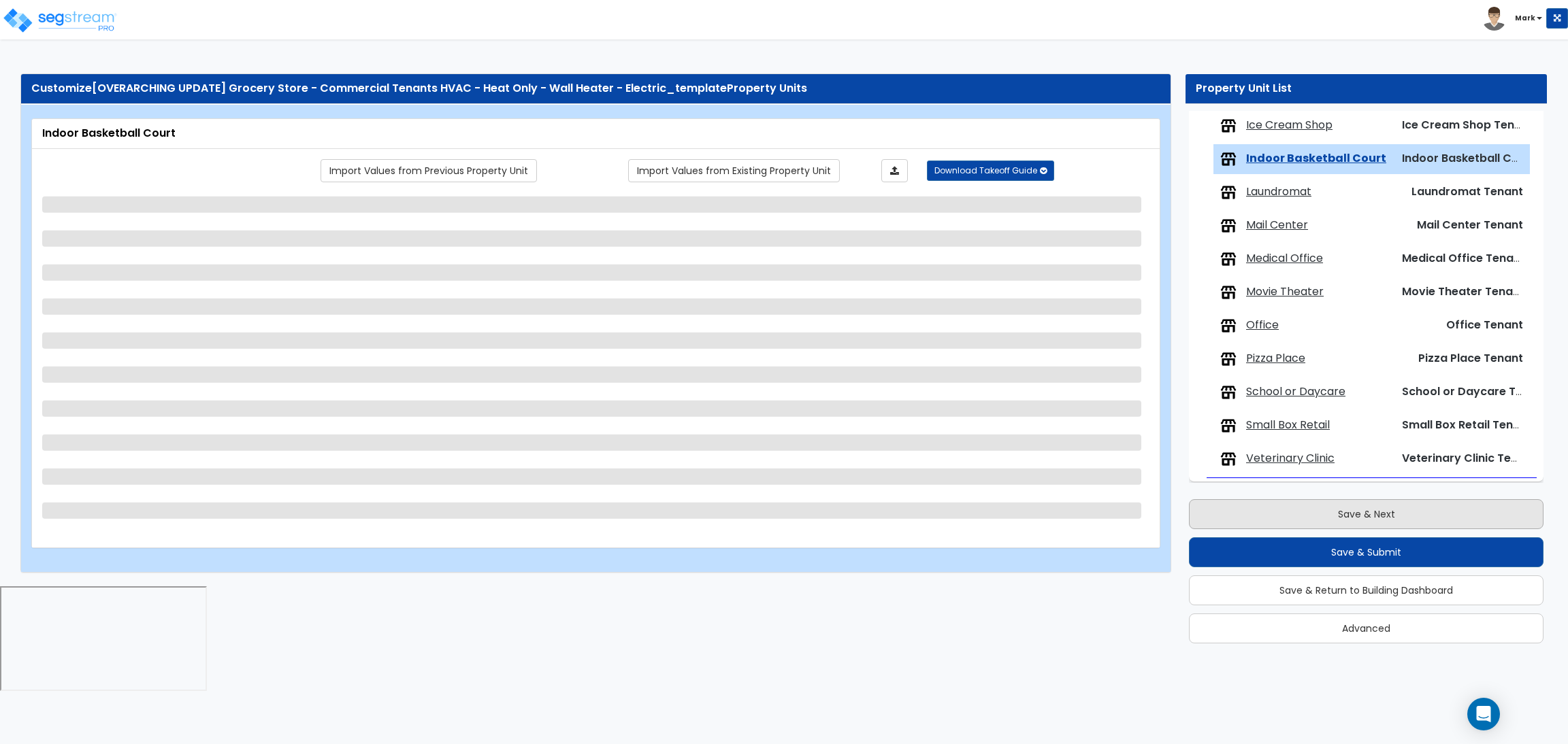
scroll to position [716, 0]
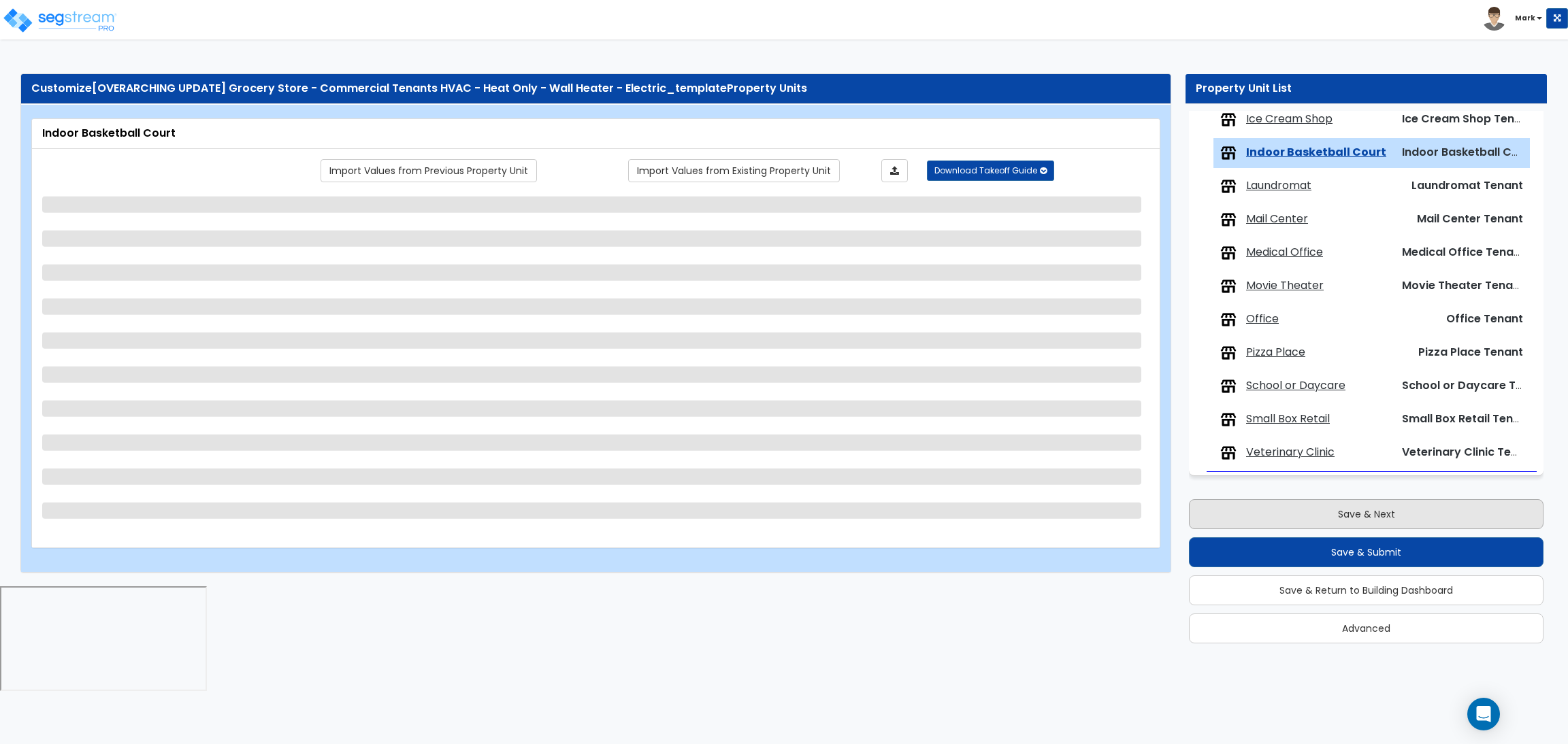
select select "1"
select select "2"
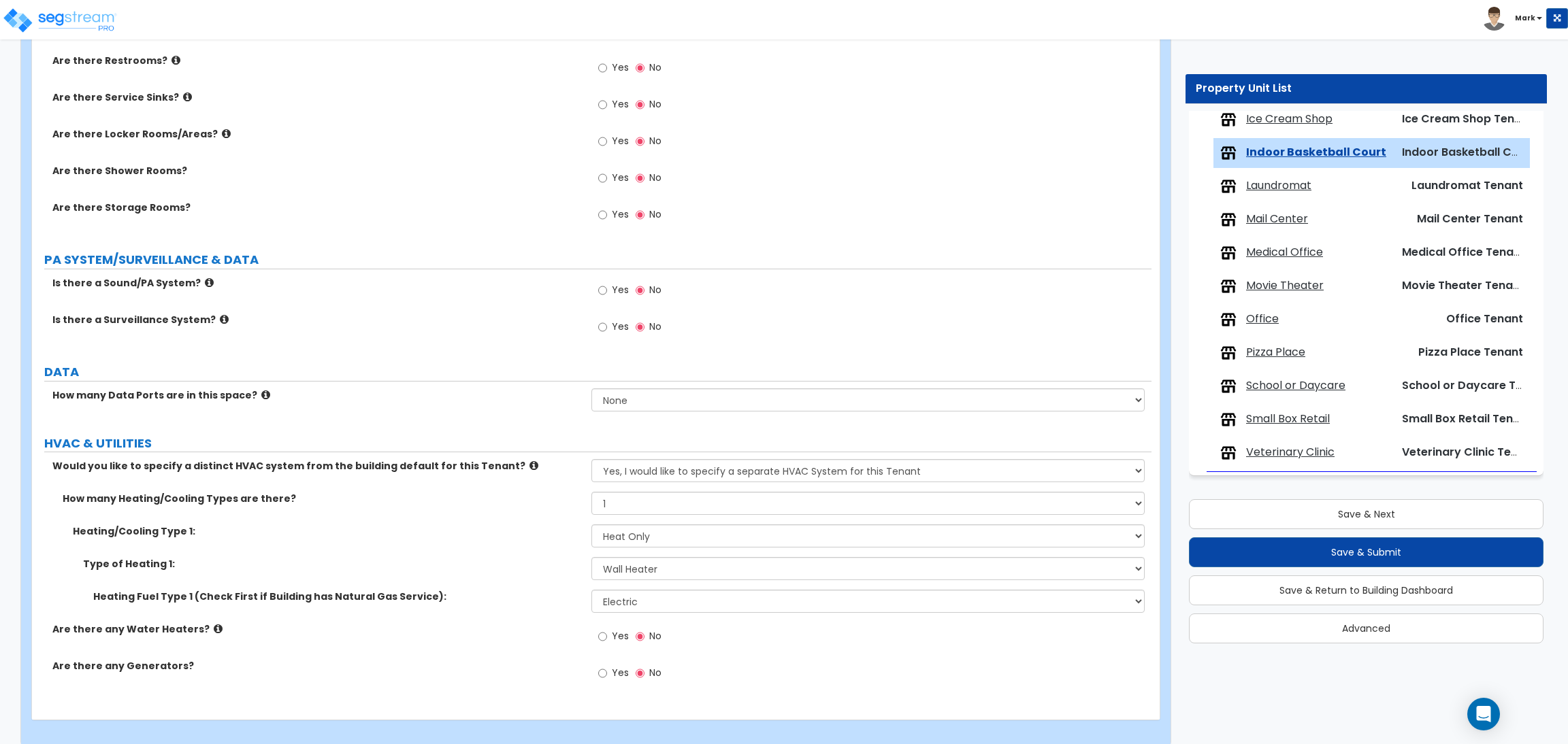
scroll to position [1701, 0]
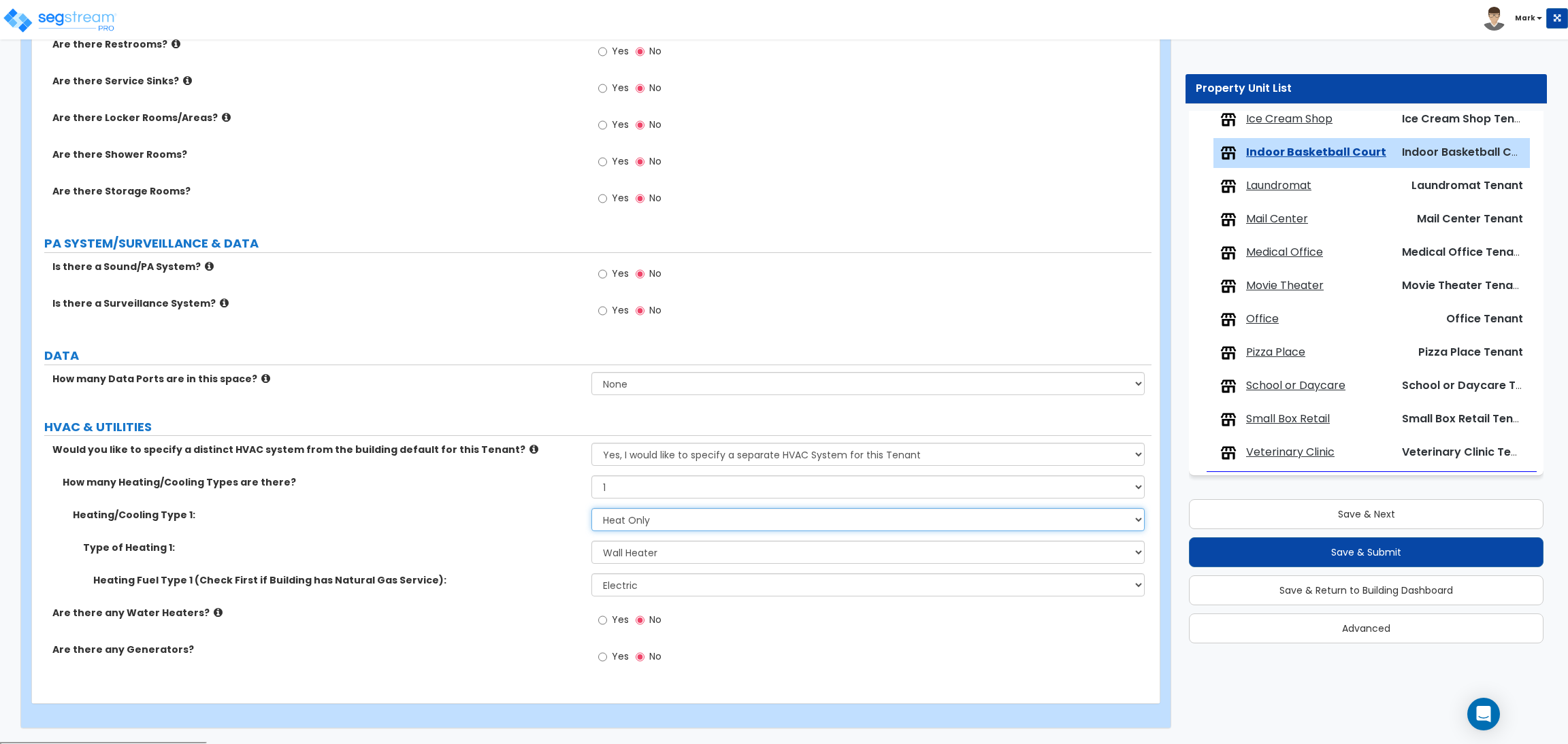
click at [661, 520] on select "None Heat Only Centralized Heating & Cooling Thru Wall Air Conditioners Mini Sp…" at bounding box center [867, 519] width 552 height 23
click at [553, 589] on div "Heating Fuel Type 1 (Check First if Building has Natural Gas Service): Please C…" at bounding box center [592, 590] width 1119 height 33
click at [628, 554] on select "Please Choose One Wall Heater Electric Baseboard Heater Hydronic Heating Radian…" at bounding box center [867, 552] width 552 height 23
select select "3"
click at [591, 542] on select "Please Choose One Wall Heater Electric Baseboard Heater Hydronic Heating Radian…" at bounding box center [867, 552] width 552 height 23
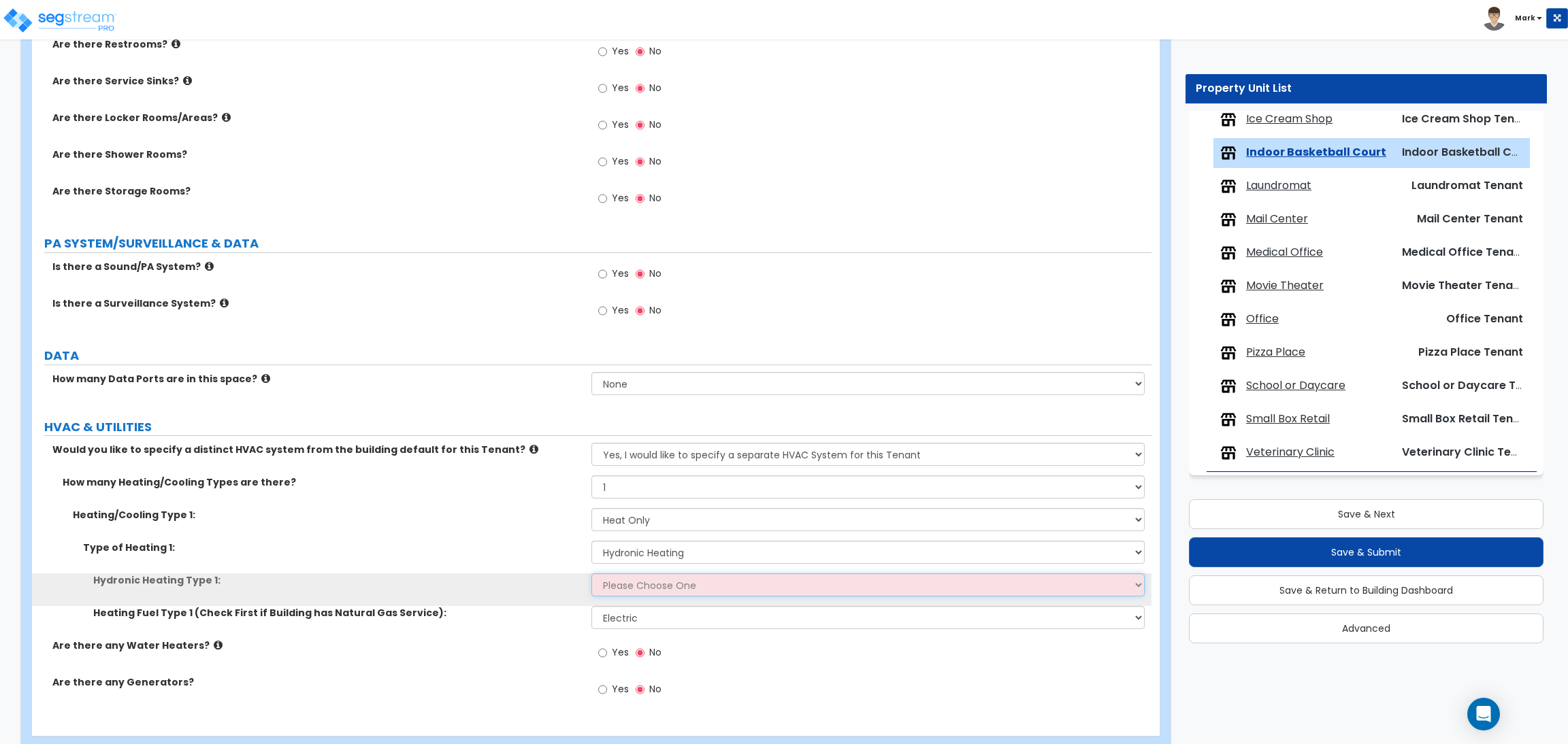
click at [631, 595] on select "Please Choose One Hydronic Radiator Hydronic Baseboard Hydronic Fin Tube Radiat…" at bounding box center [867, 584] width 552 height 23
select select "1"
click at [591, 575] on select "Please Choose One Hydronic Radiator Hydronic Baseboard Hydronic Fin Tube Radiat…" at bounding box center [867, 584] width 552 height 23
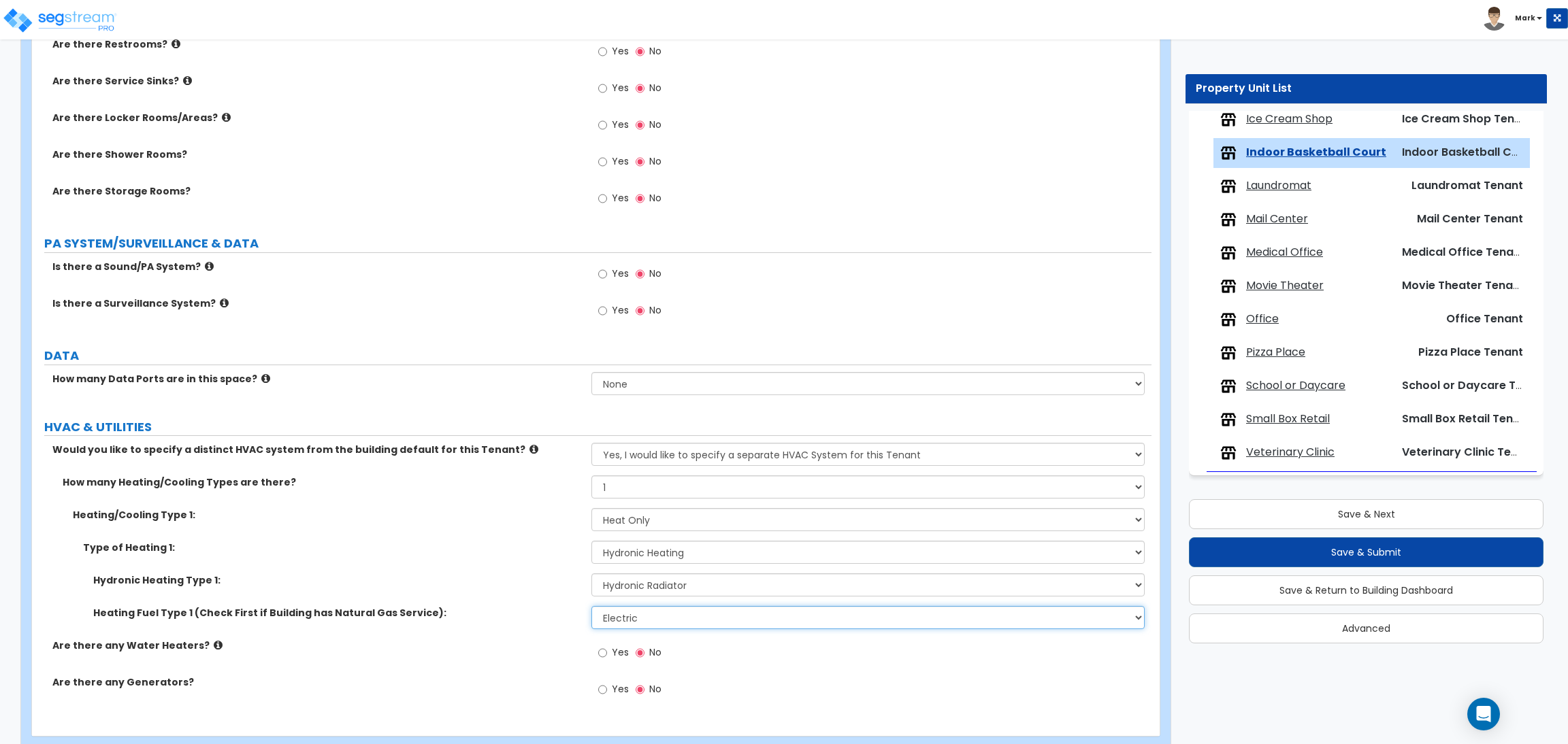
click at [643, 617] on select "Please Choose One Gas Electric" at bounding box center [867, 617] width 552 height 23
select select "1"
click at [591, 607] on select "Please Choose One Gas Electric" at bounding box center [867, 617] width 552 height 23
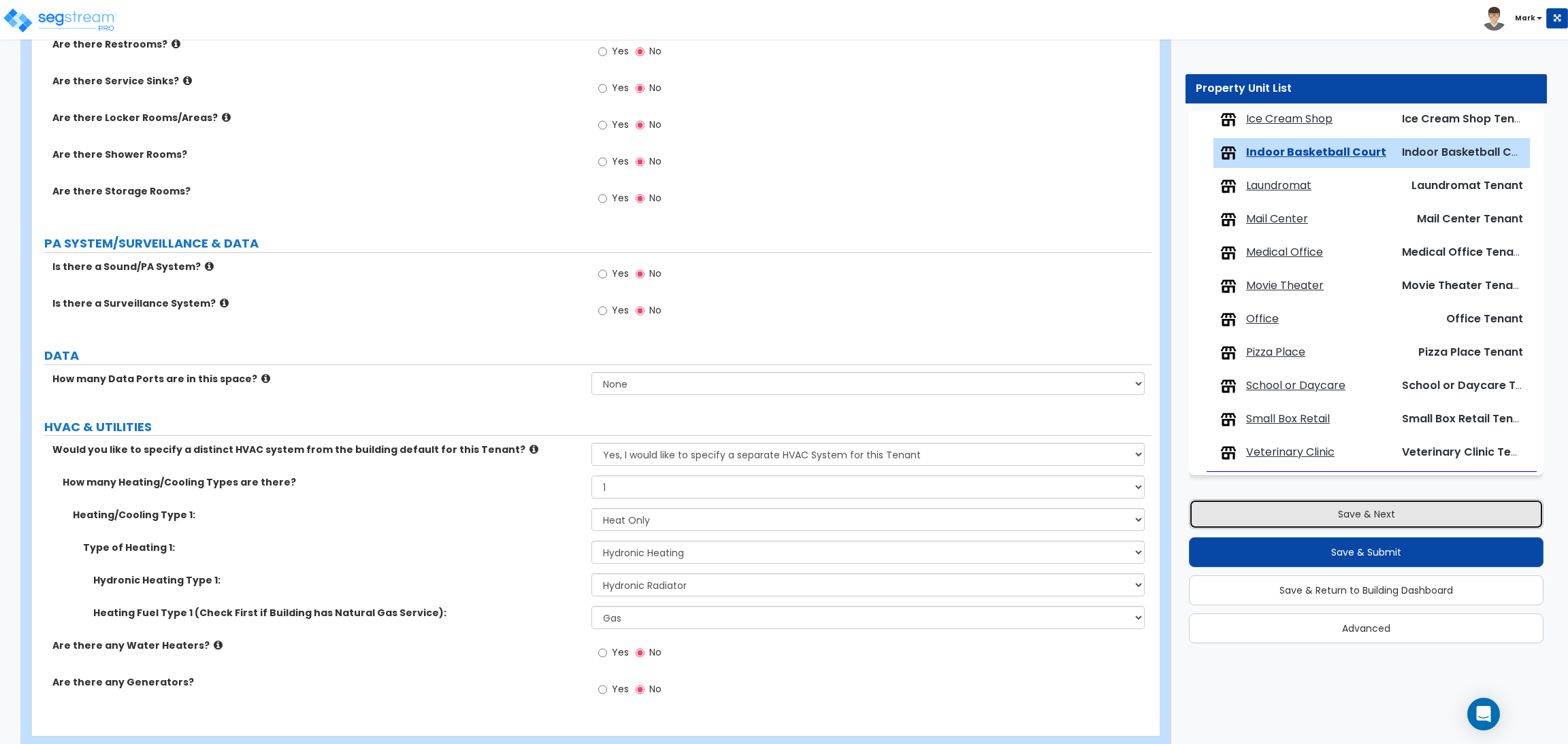
click at [1309, 523] on button "Save & Next" at bounding box center [1366, 513] width 355 height 30
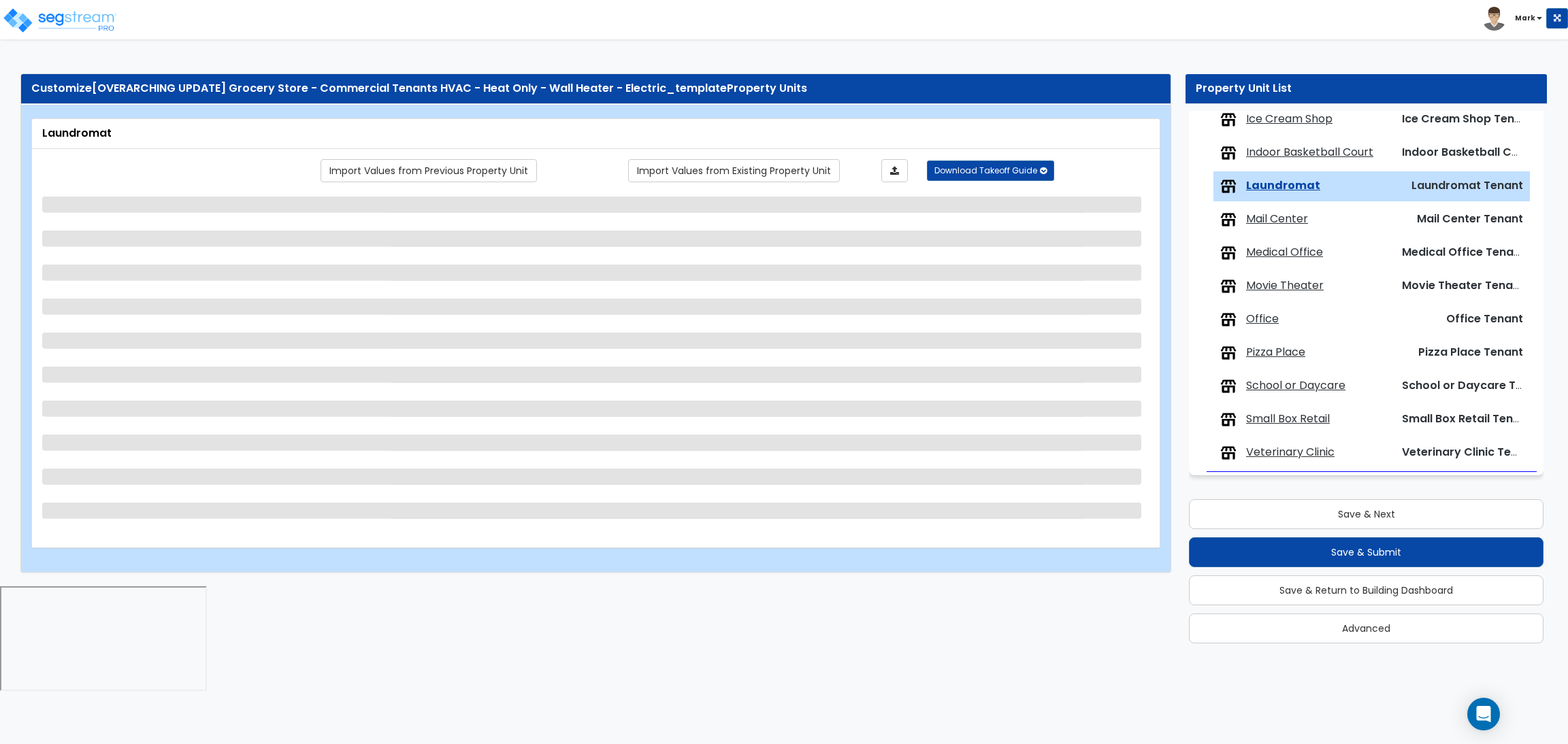
select select "1"
select select "2"
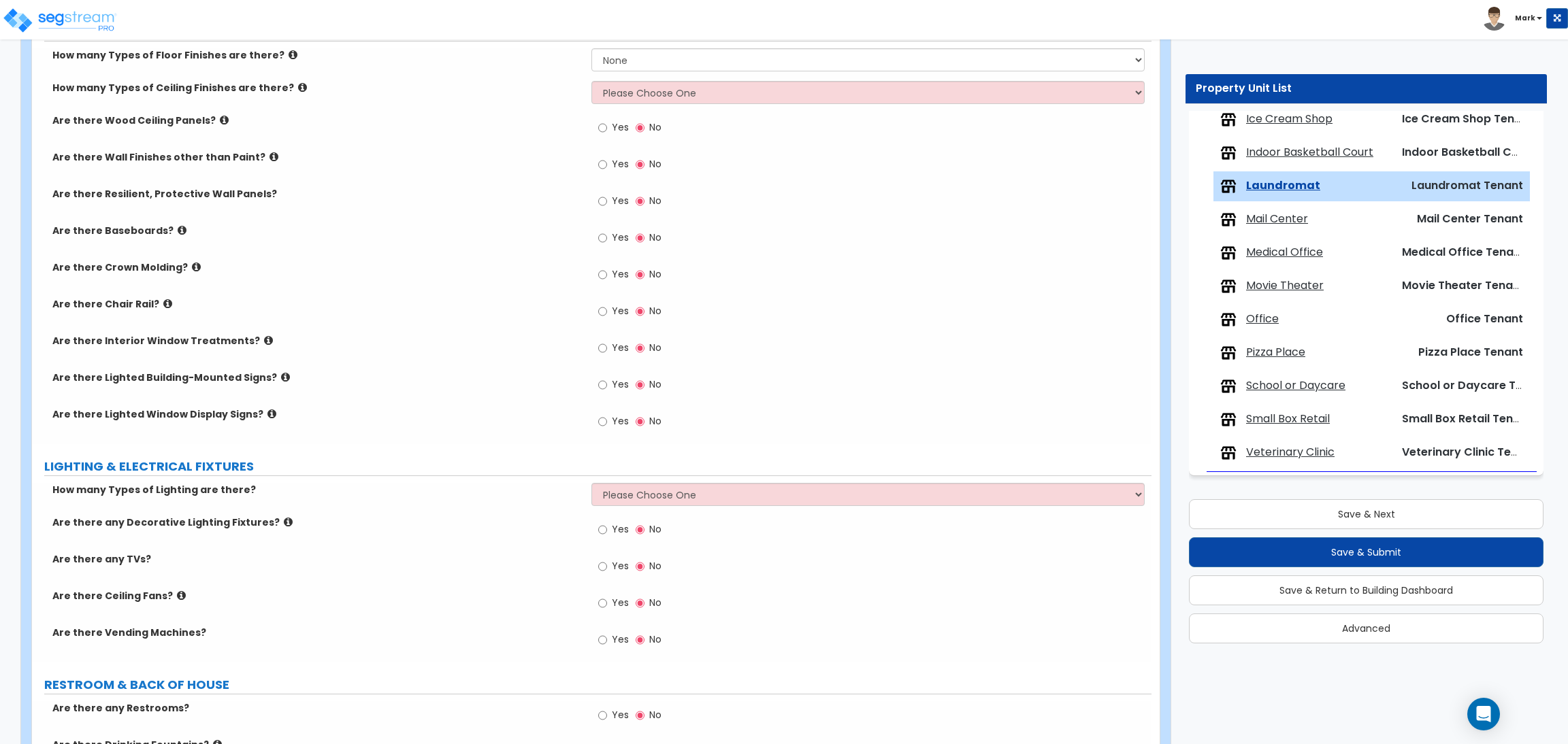
scroll to position [1268, 0]
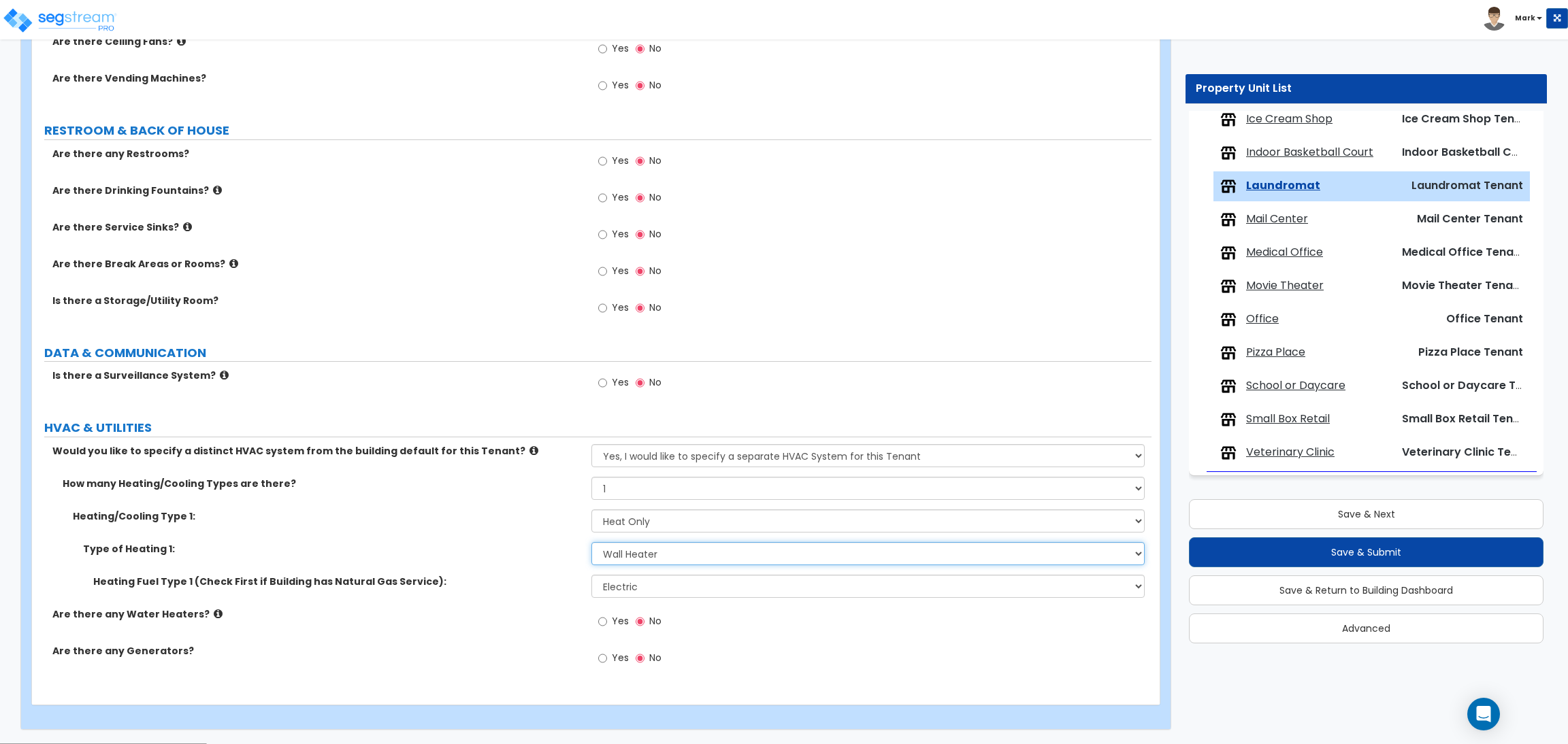
click at [638, 557] on select "Please Choose One Wall Heater Electric Baseboard Heater Hydronic Heating Radian…" at bounding box center [867, 553] width 552 height 23
select select "3"
click at [591, 543] on select "Please Choose One Wall Heater Electric Baseboard Heater Hydronic Heating Radian…" at bounding box center [867, 553] width 552 height 23
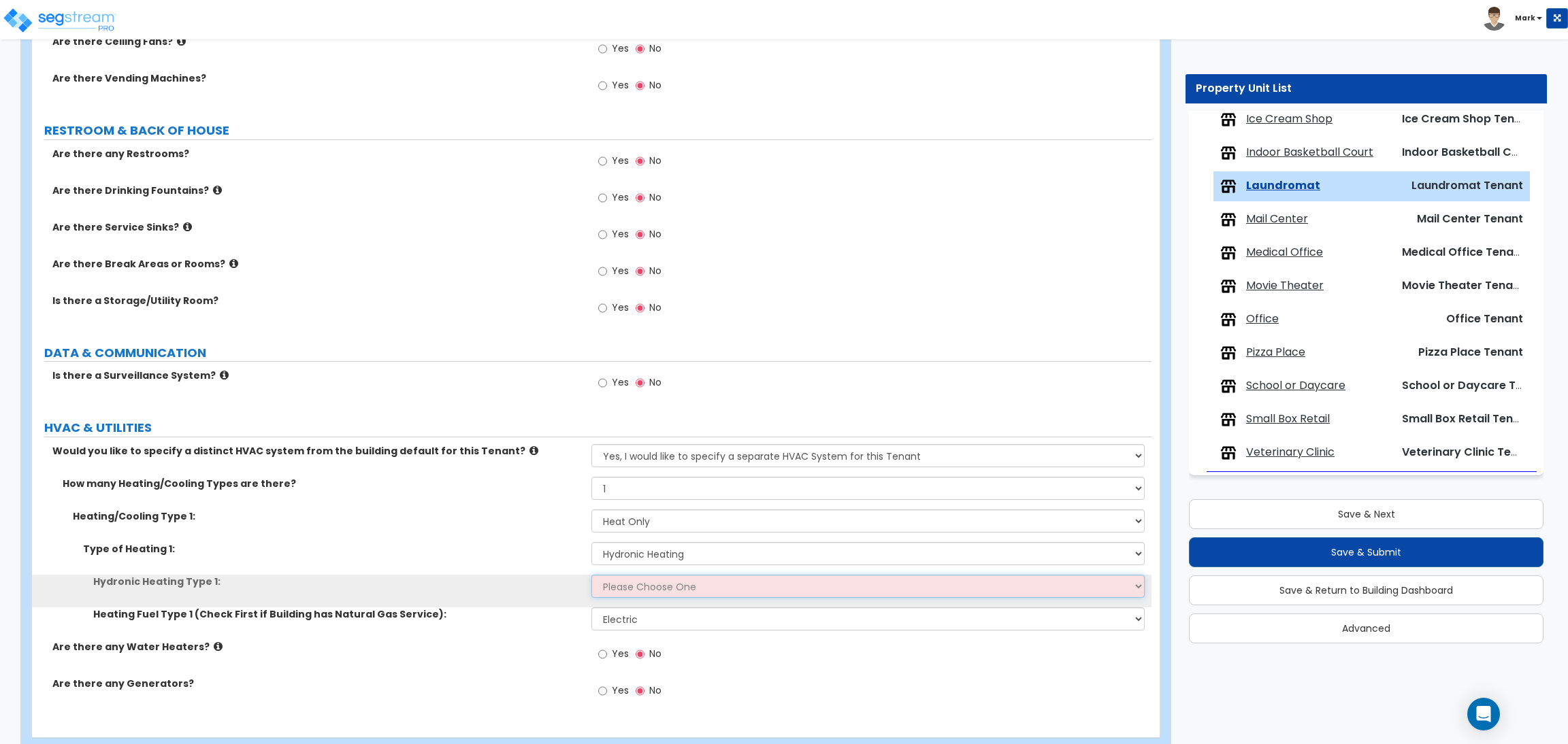
click at [656, 581] on select "Please Choose One Hydronic Radiator Hydronic Baseboard Hydronic Fin Tube Radiat…" at bounding box center [867, 586] width 552 height 23
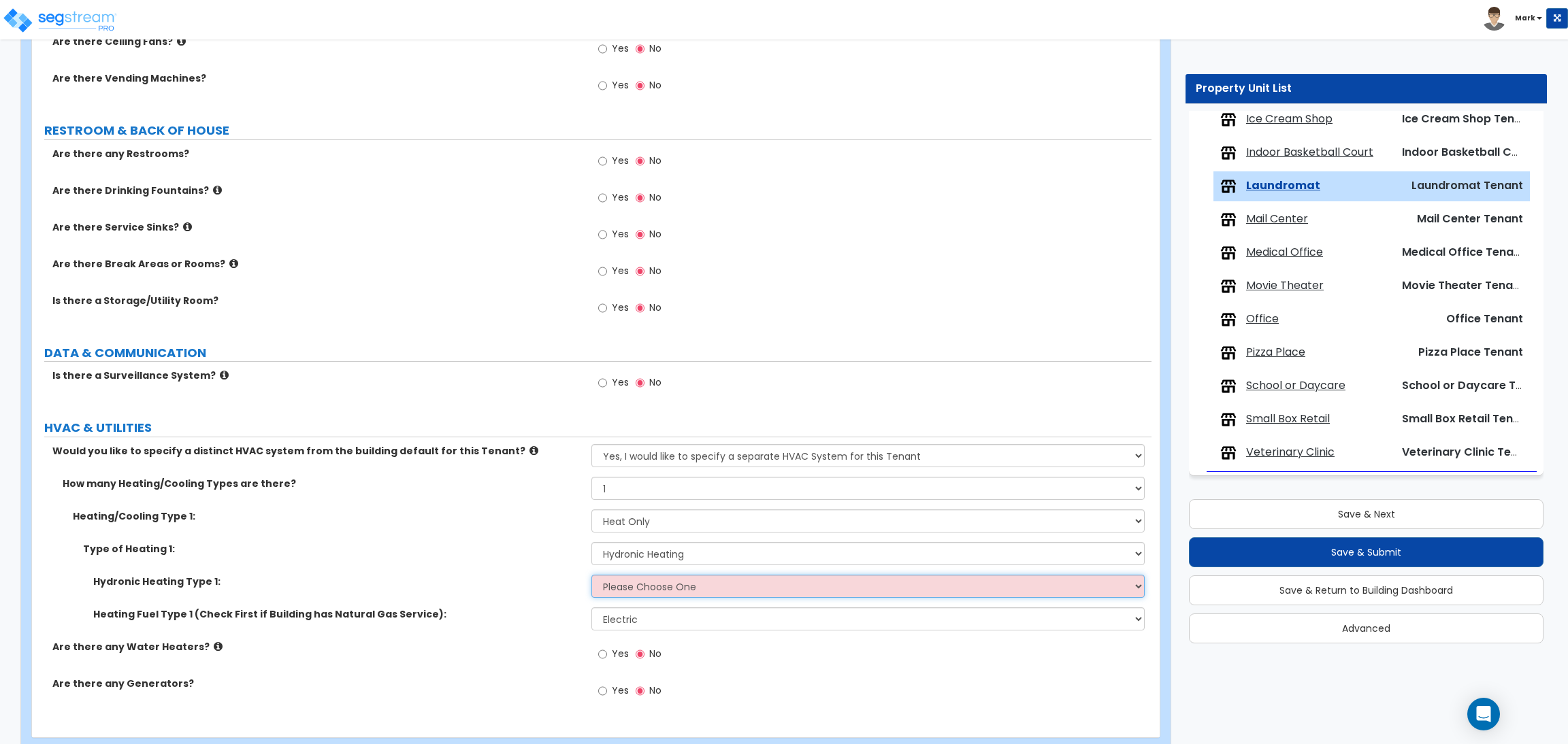
select select "1"
click at [591, 575] on select "Please Choose One Hydronic Radiator Hydronic Baseboard Hydronic Fin Tube Radiat…" at bounding box center [867, 586] width 552 height 23
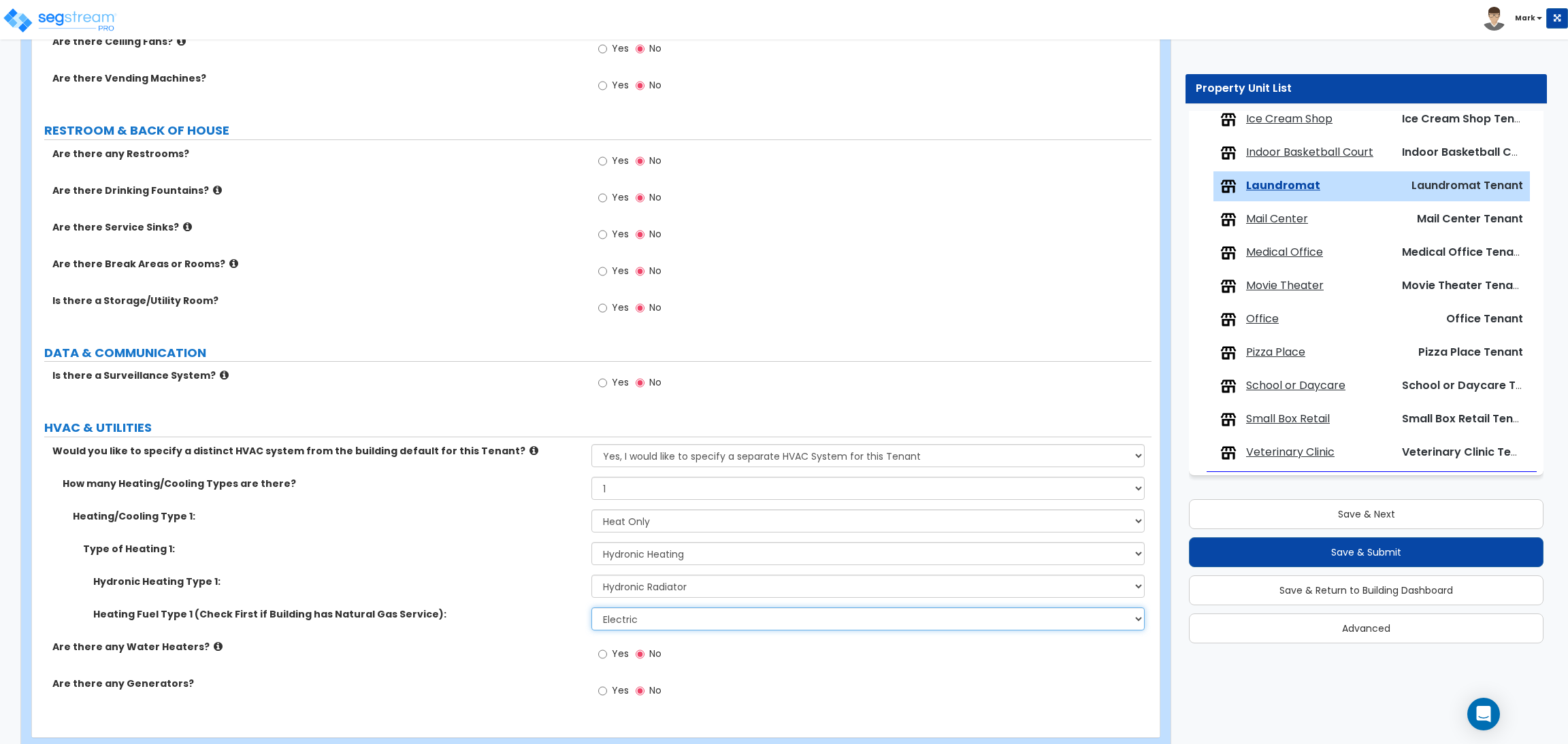
click at [649, 612] on select "Please Choose One Gas Electric" at bounding box center [867, 618] width 552 height 23
select select "1"
click at [591, 608] on select "Please Choose One Gas Electric" at bounding box center [867, 618] width 552 height 23
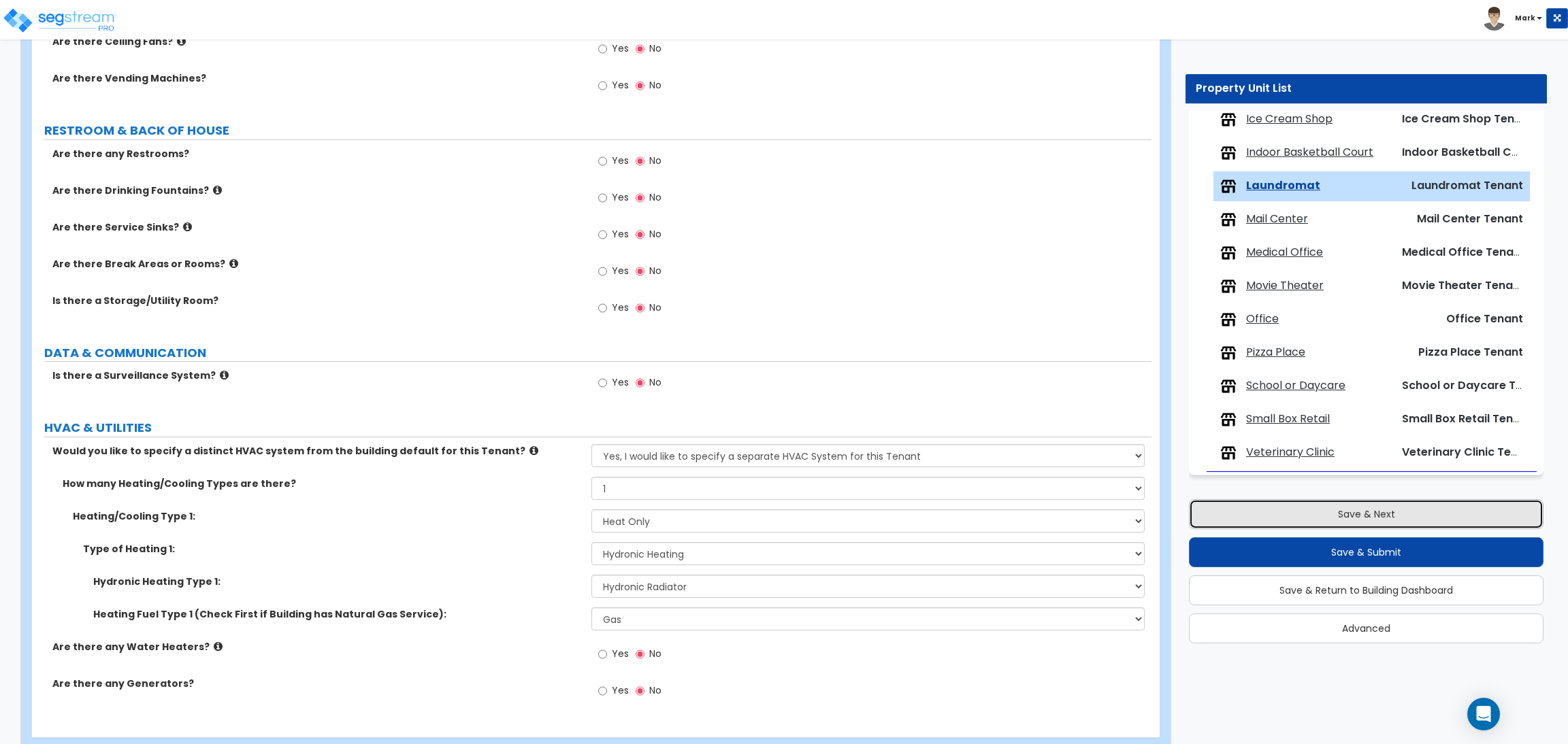
click at [1275, 511] on button "Save & Next" at bounding box center [1366, 513] width 355 height 30
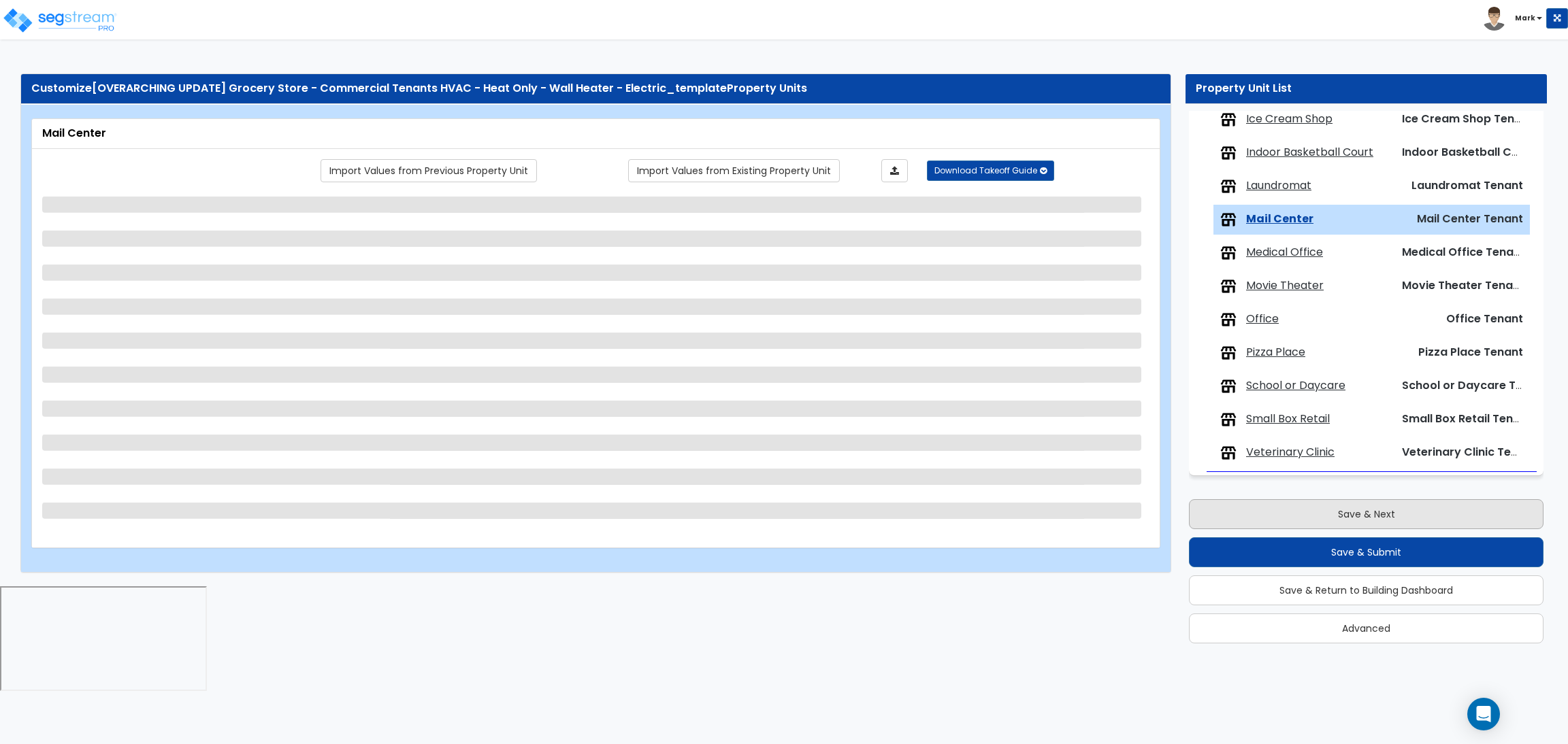
scroll to position [0, 0]
select select "1"
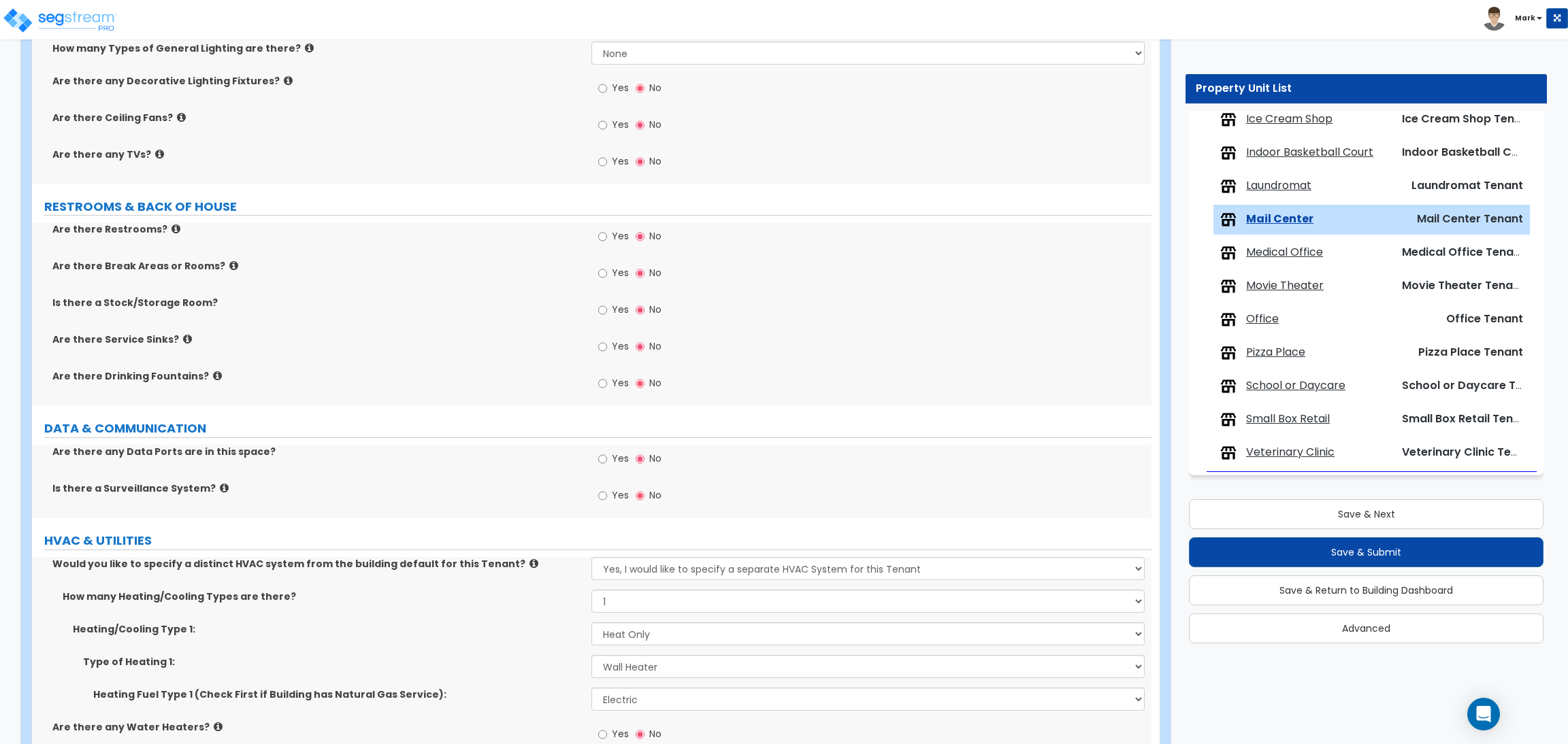
scroll to position [1393, 0]
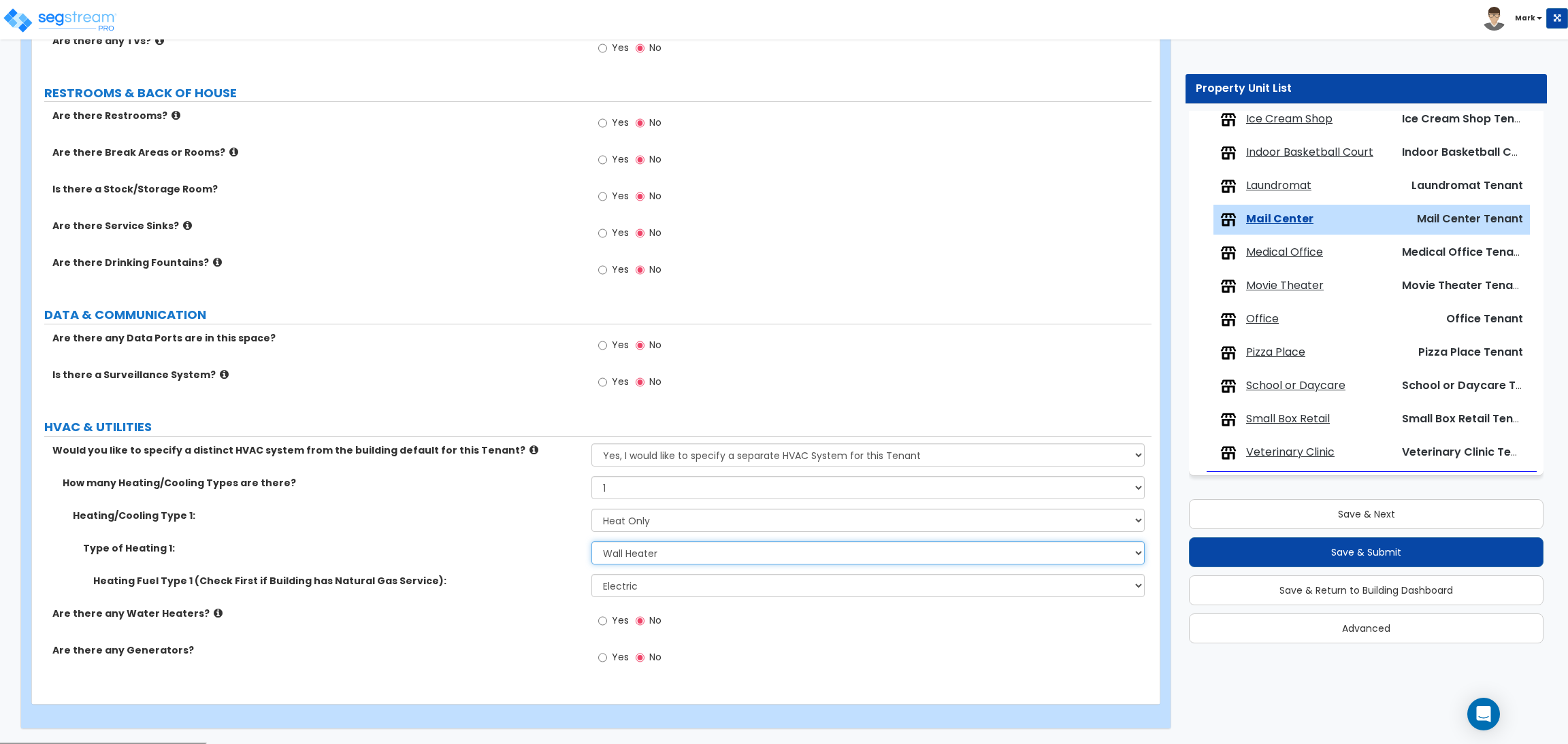
click at [631, 550] on select "Please Choose One Wall Heater Electric Baseboard Heater Hydronic Heating Radian…" at bounding box center [867, 552] width 552 height 23
click at [591, 542] on select "Please Choose One Wall Heater Electric Baseboard Heater Hydronic Heating Radian…" at bounding box center [867, 552] width 552 height 23
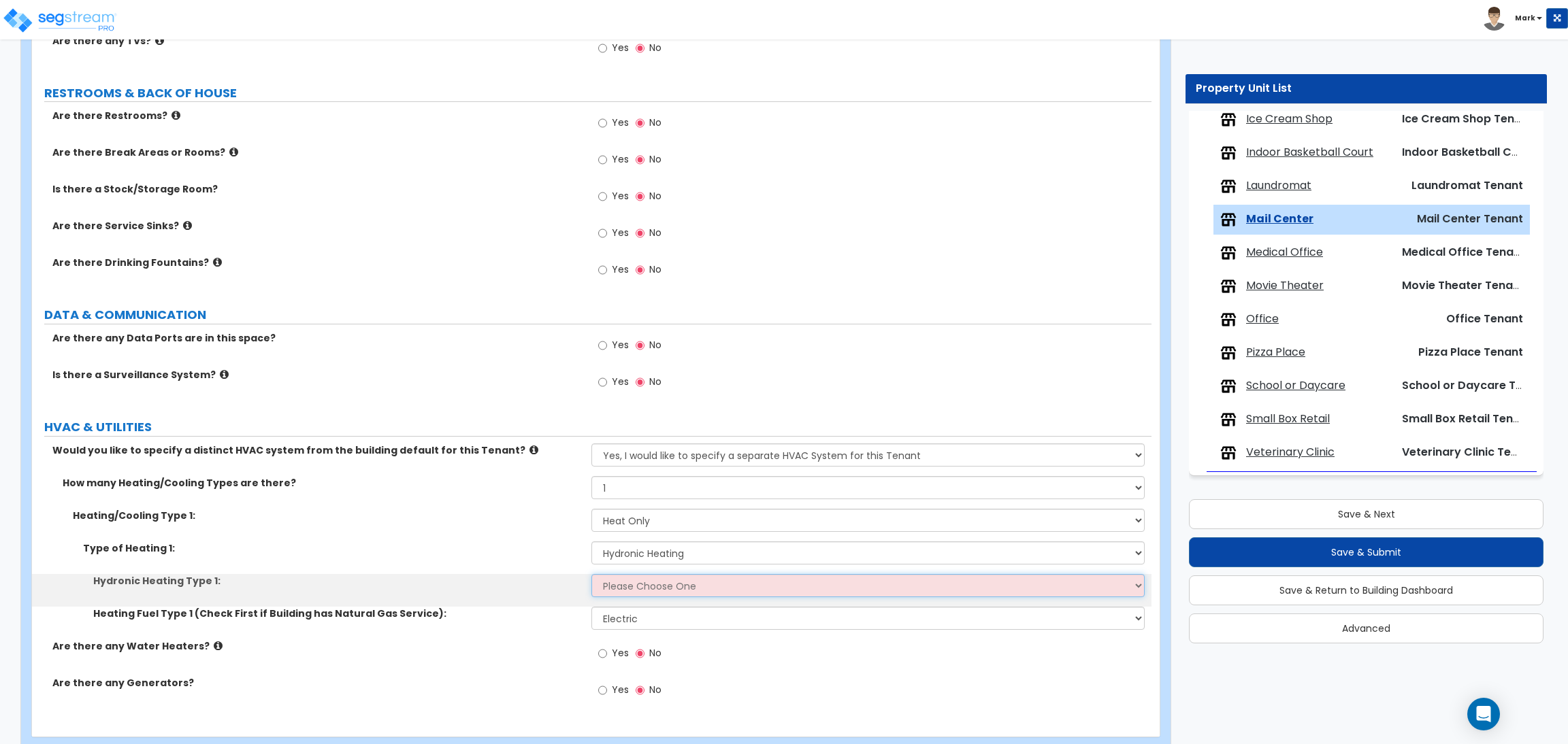
click at [656, 588] on select "Please Choose One Hydronic Radiator Hydronic Baseboard Hydronic Fin Tube Radiat…" at bounding box center [867, 585] width 552 height 23
click at [591, 575] on select "Please Choose One Hydronic Radiator Hydronic Baseboard Hydronic Fin Tube Radiat…" at bounding box center [867, 585] width 552 height 23
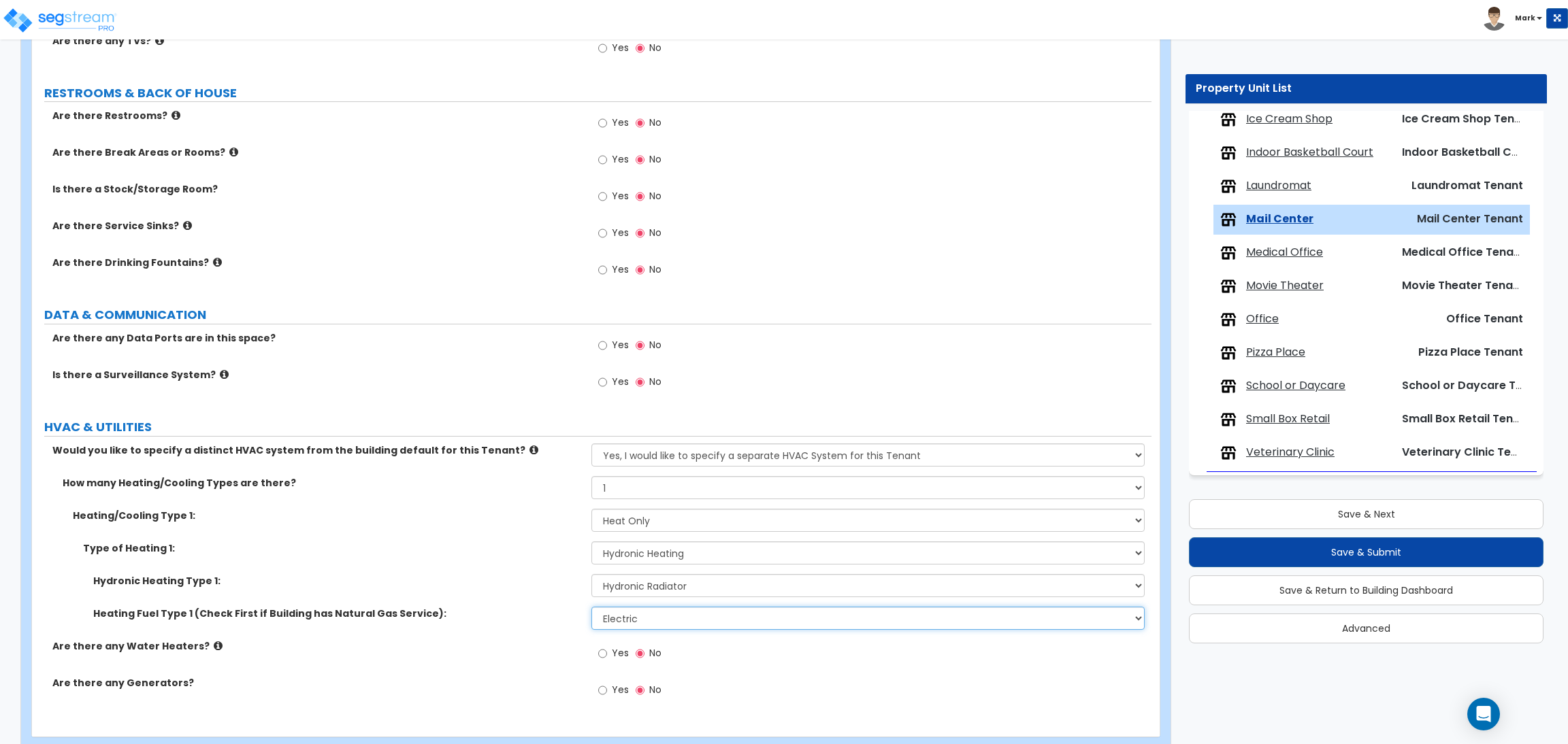
click at [662, 614] on select "Please Choose One Gas Electric" at bounding box center [867, 617] width 552 height 23
click at [591, 607] on select "Please Choose One Gas Electric" at bounding box center [867, 617] width 552 height 23
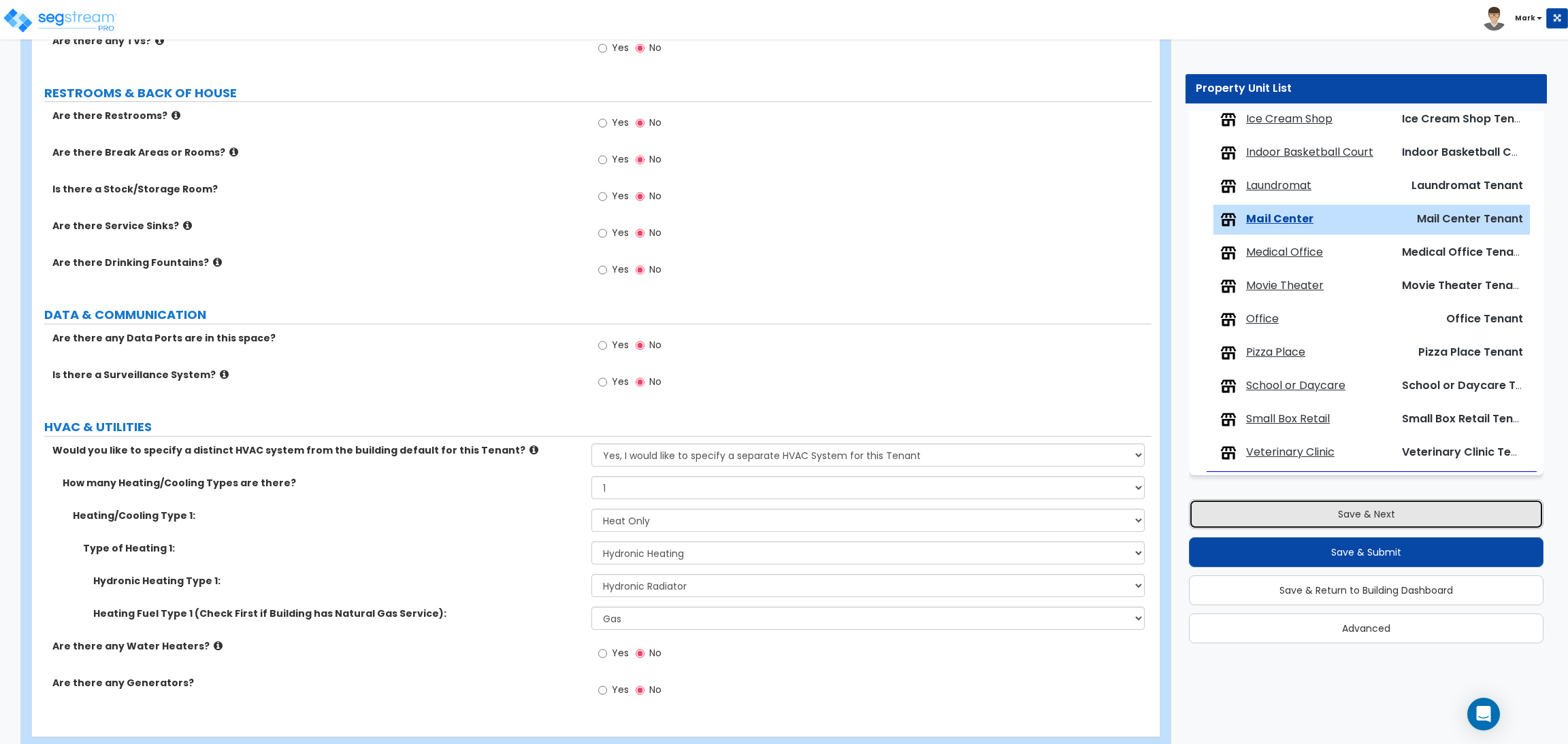
click at [1403, 520] on button "Save & Next" at bounding box center [1366, 513] width 355 height 30
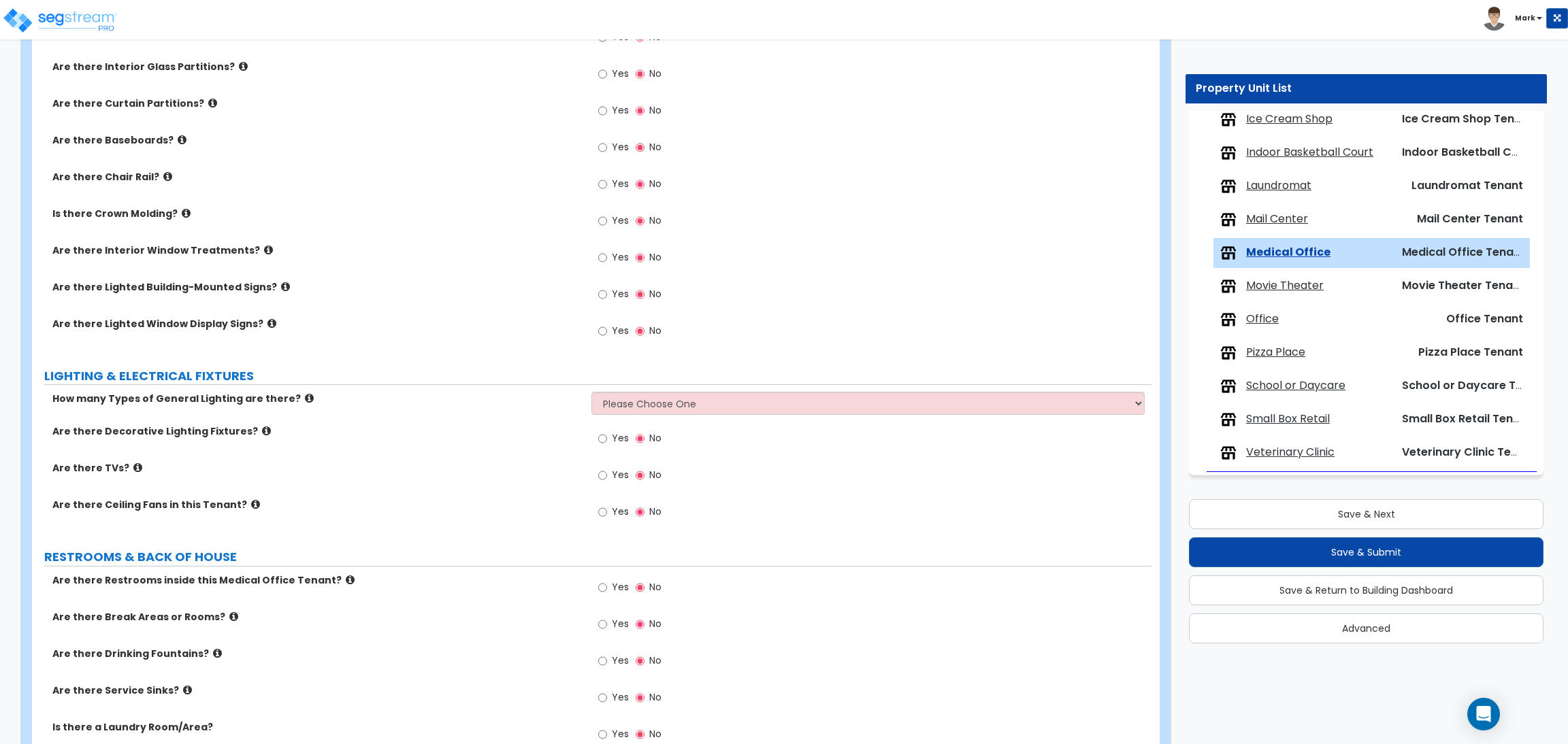
scroll to position [1697, 0]
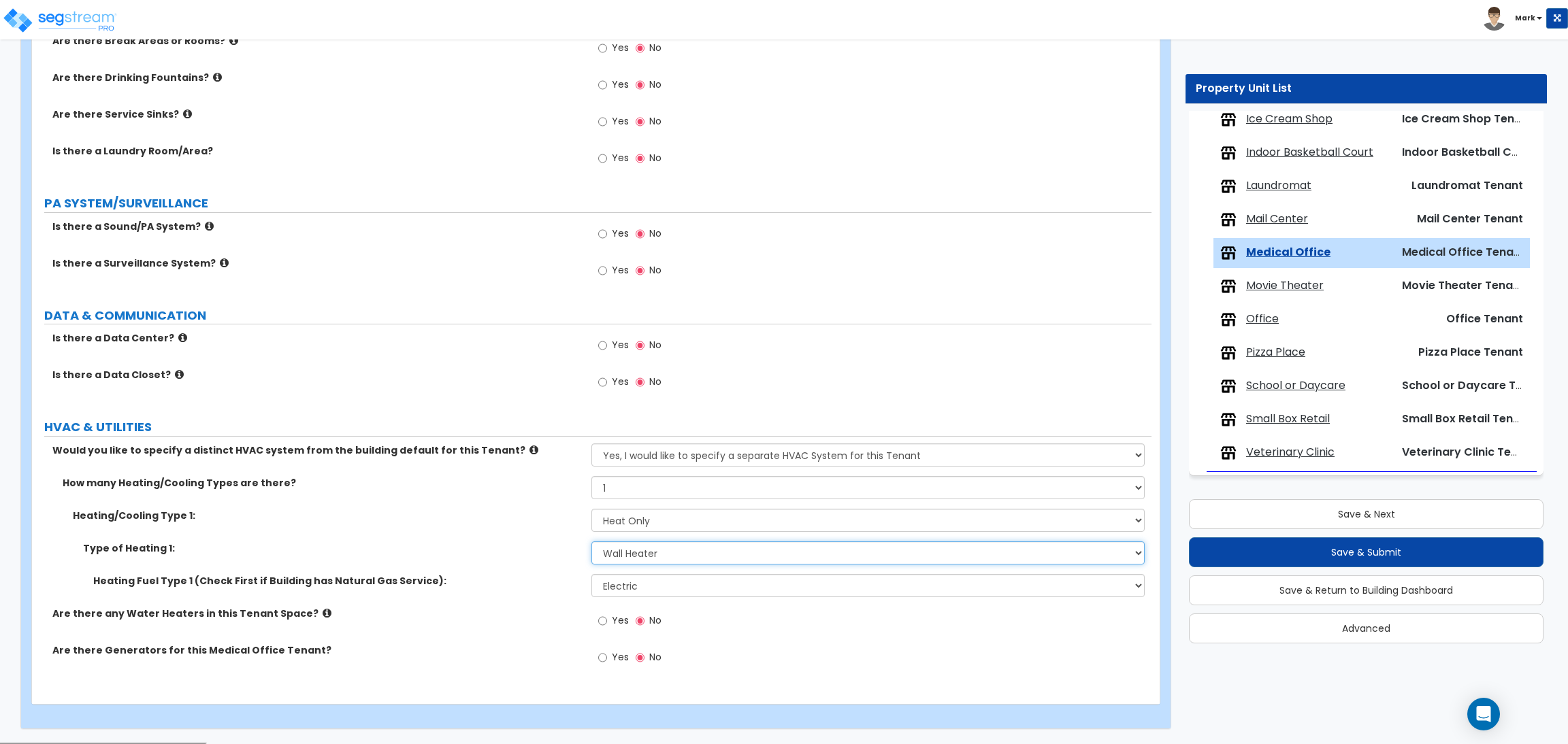
click at [651, 551] on select "Please Choose One Wall Heater Electric Baseboard Heater Hydronic Heating Radian…" at bounding box center [867, 552] width 552 height 23
click at [591, 543] on select "Please Choose One Wall Heater Electric Baseboard Heater Hydronic Heating Radian…" at bounding box center [867, 552] width 552 height 23
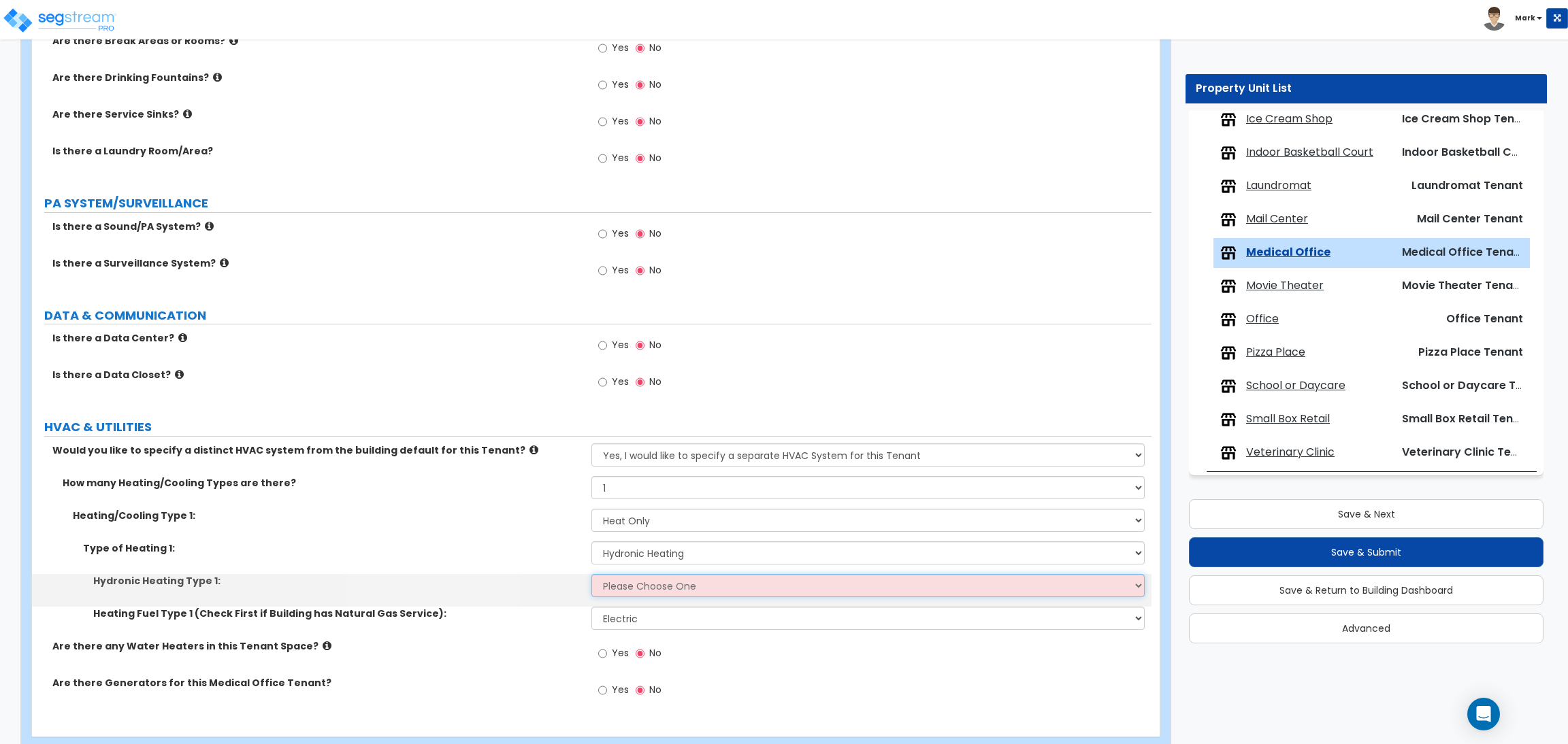
click at [640, 592] on select "Please Choose One Hydronic Radiator Hydronic Baseboard Hydronic Fin Tube Radiat…" at bounding box center [867, 585] width 552 height 23
click at [591, 575] on select "Please Choose One Hydronic Radiator Hydronic Baseboard Hydronic Fin Tube Radiat…" at bounding box center [867, 585] width 552 height 23
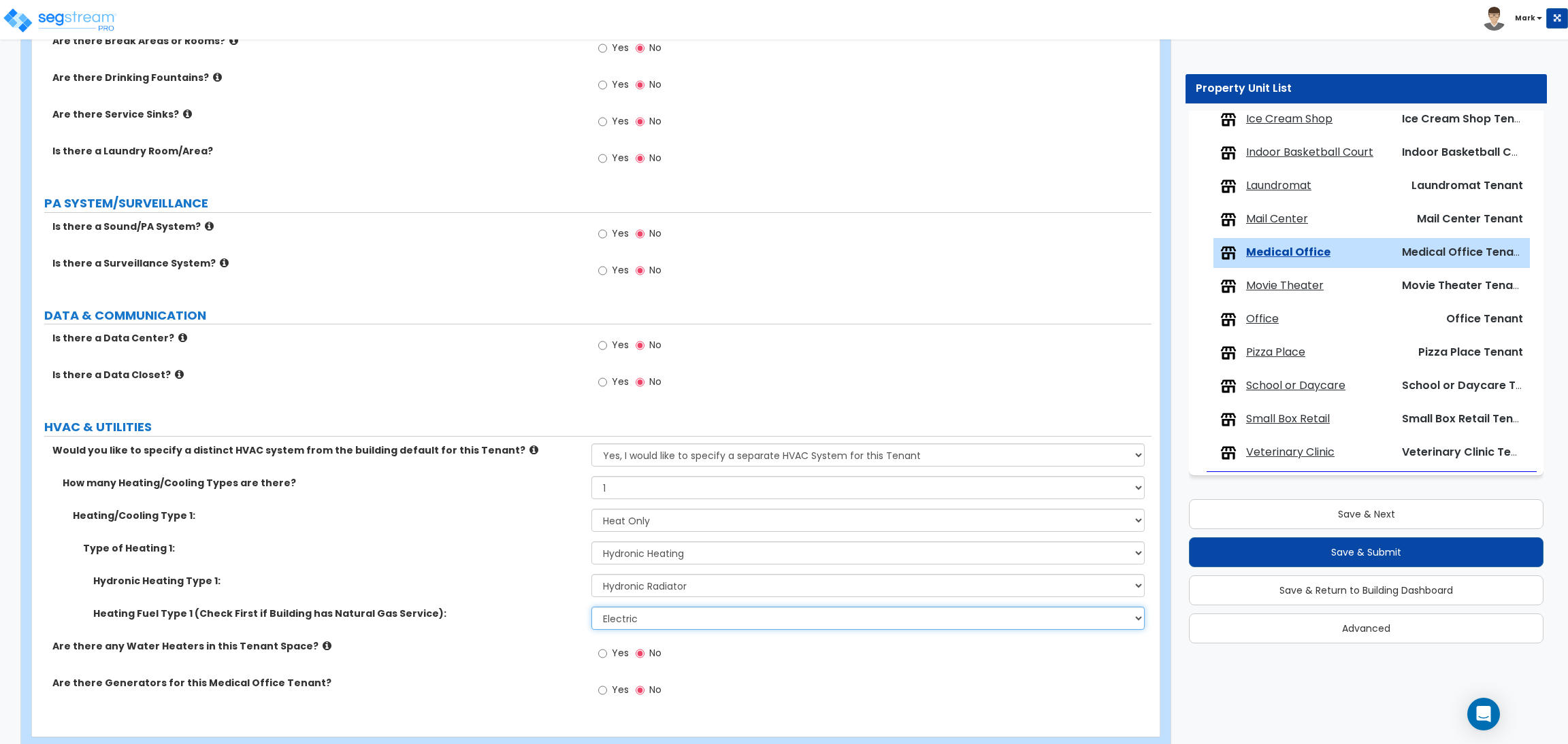
click at [655, 617] on select "Please Choose One Gas Electric" at bounding box center [867, 617] width 552 height 23
click at [591, 608] on select "Please Choose One Gas Electric" at bounding box center [867, 617] width 552 height 23
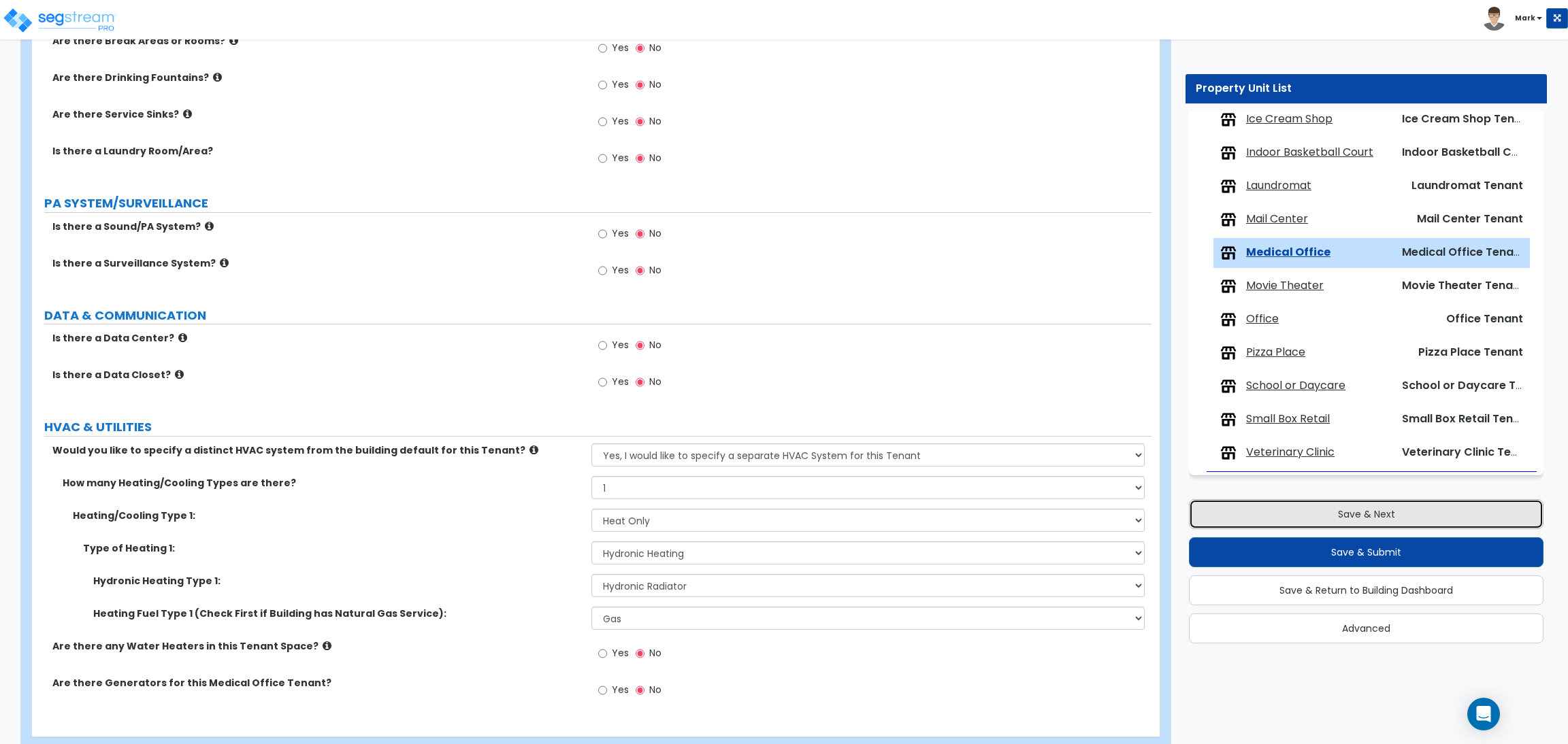
click at [1411, 507] on button "Save & Next" at bounding box center [1366, 513] width 355 height 30
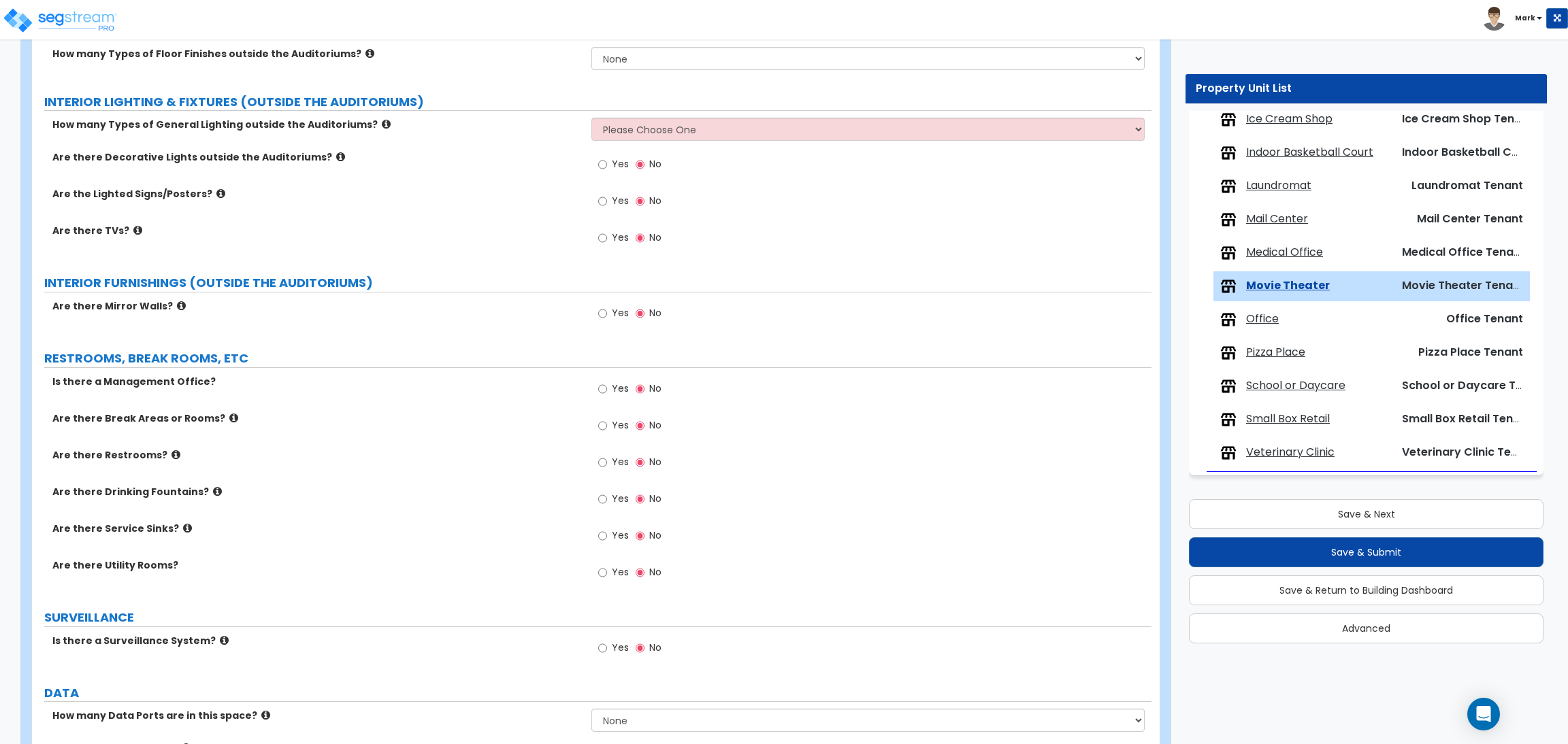
scroll to position [1911, 0]
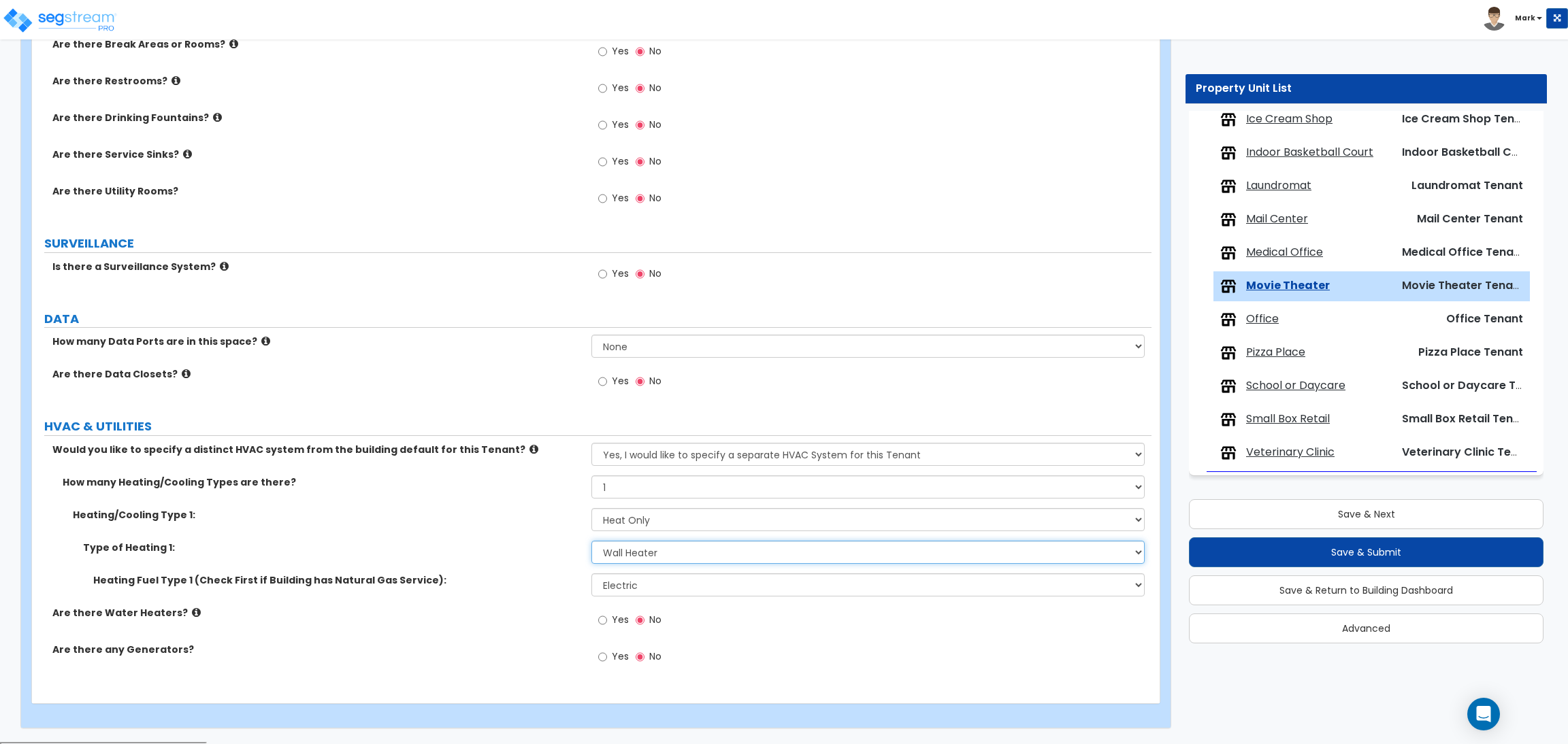
click at [667, 551] on select "Please Choose One Wall Heater Electric Baseboard Heater Hydronic Heating Radian…" at bounding box center [867, 552] width 552 height 23
click at [591, 543] on select "Please Choose One Wall Heater Electric Baseboard Heater Hydronic Heating Radian…" at bounding box center [867, 552] width 552 height 23
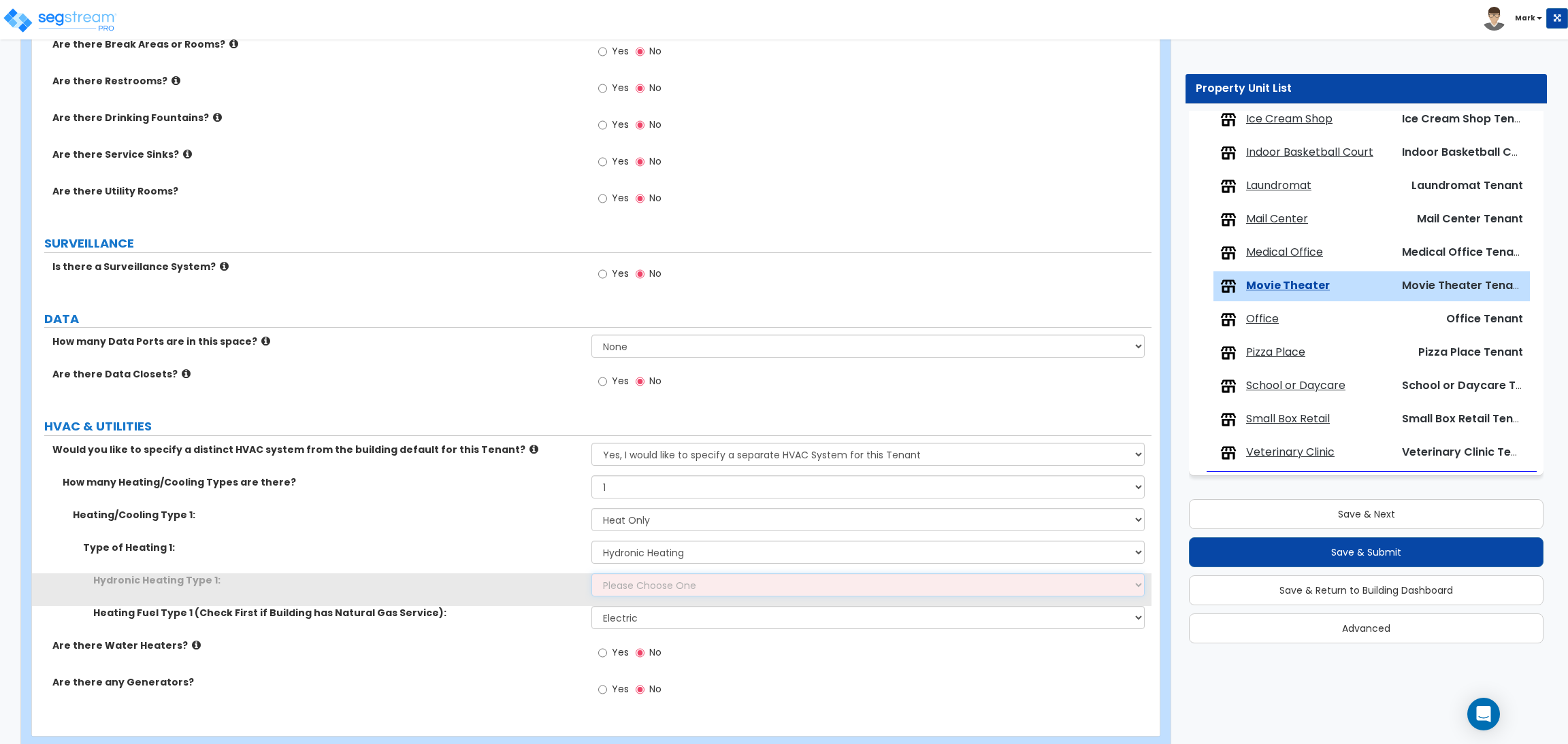
click at [644, 584] on select "Please Choose One Hydronic Radiator Hydronic Baseboard Hydronic Fin Tube Radiat…" at bounding box center [867, 584] width 552 height 23
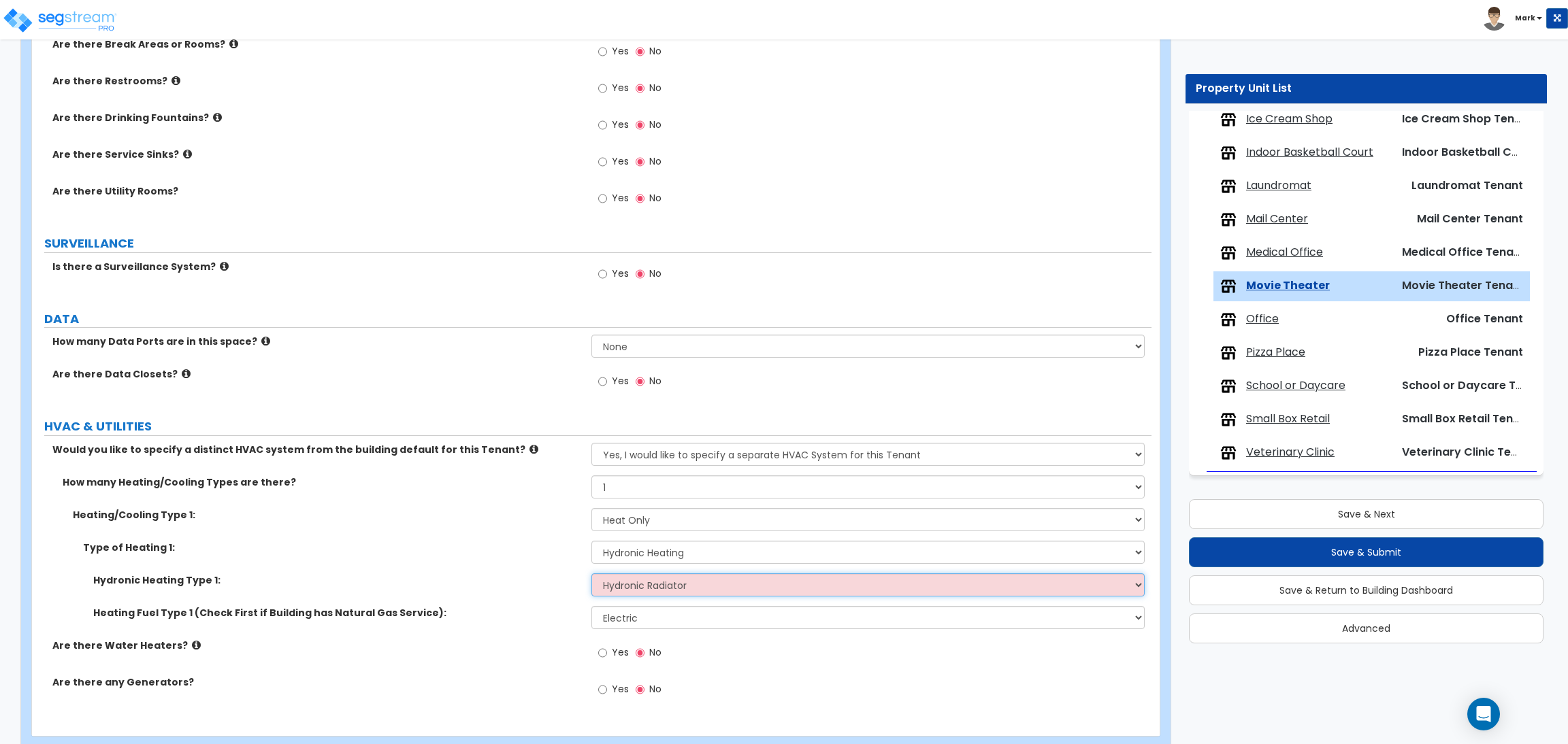
click at [591, 575] on select "Please Choose One Hydronic Radiator Hydronic Baseboard Hydronic Fin Tube Radiat…" at bounding box center [867, 584] width 552 height 23
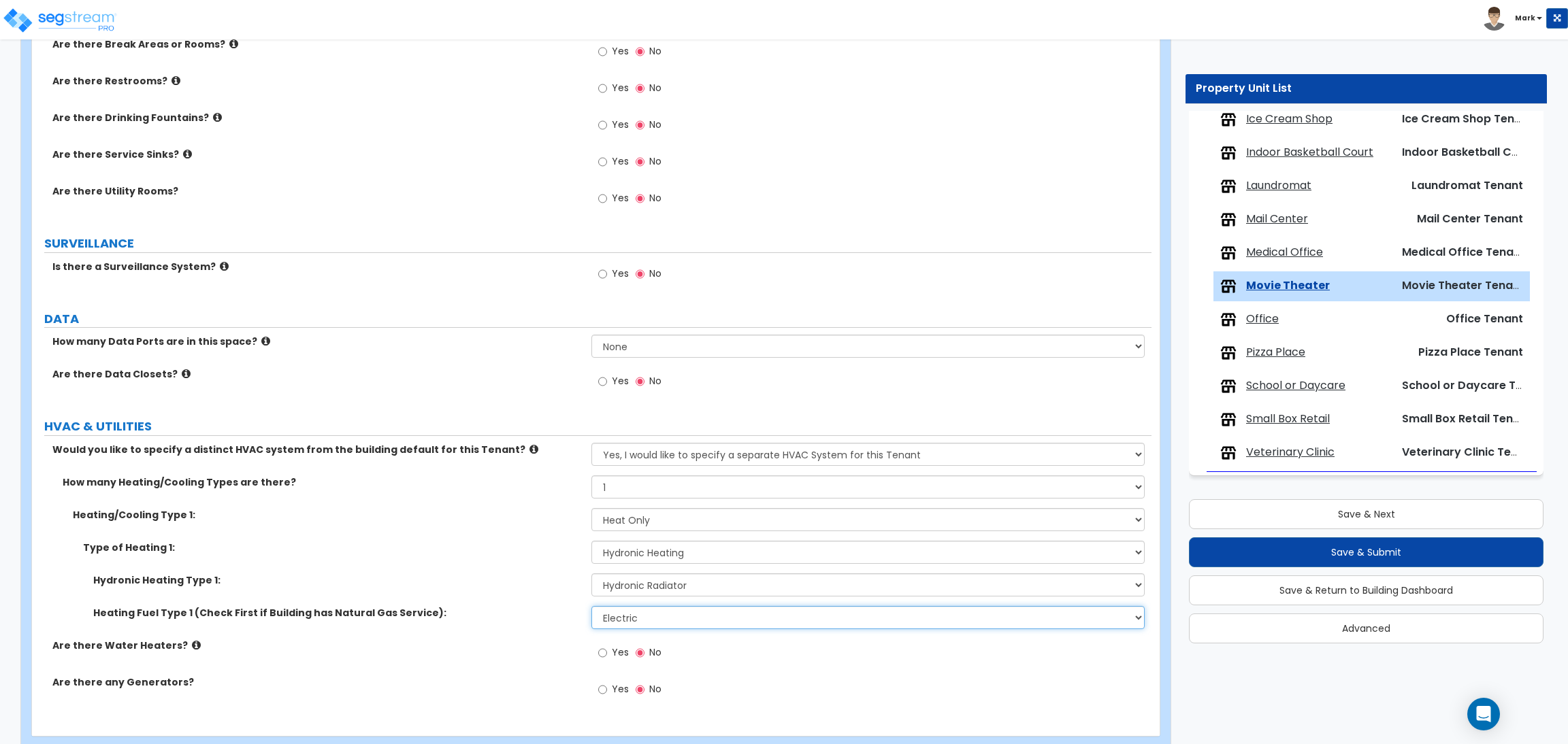
click at [672, 626] on select "Please Choose One Gas Electric" at bounding box center [867, 617] width 552 height 23
click at [591, 608] on select "Please Choose One Gas Electric" at bounding box center [867, 617] width 552 height 23
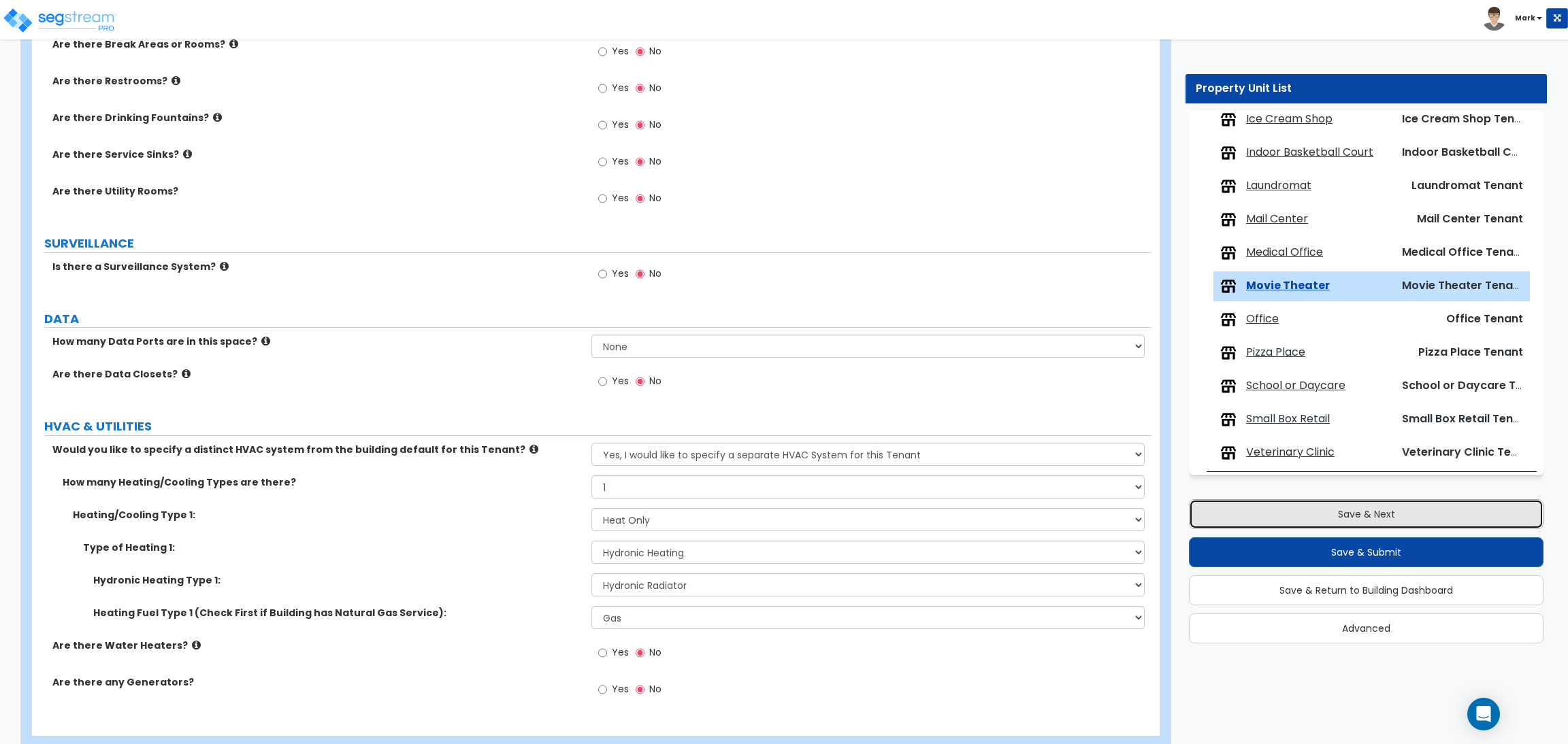
click at [1375, 508] on button "Save & Next" at bounding box center [1366, 513] width 355 height 30
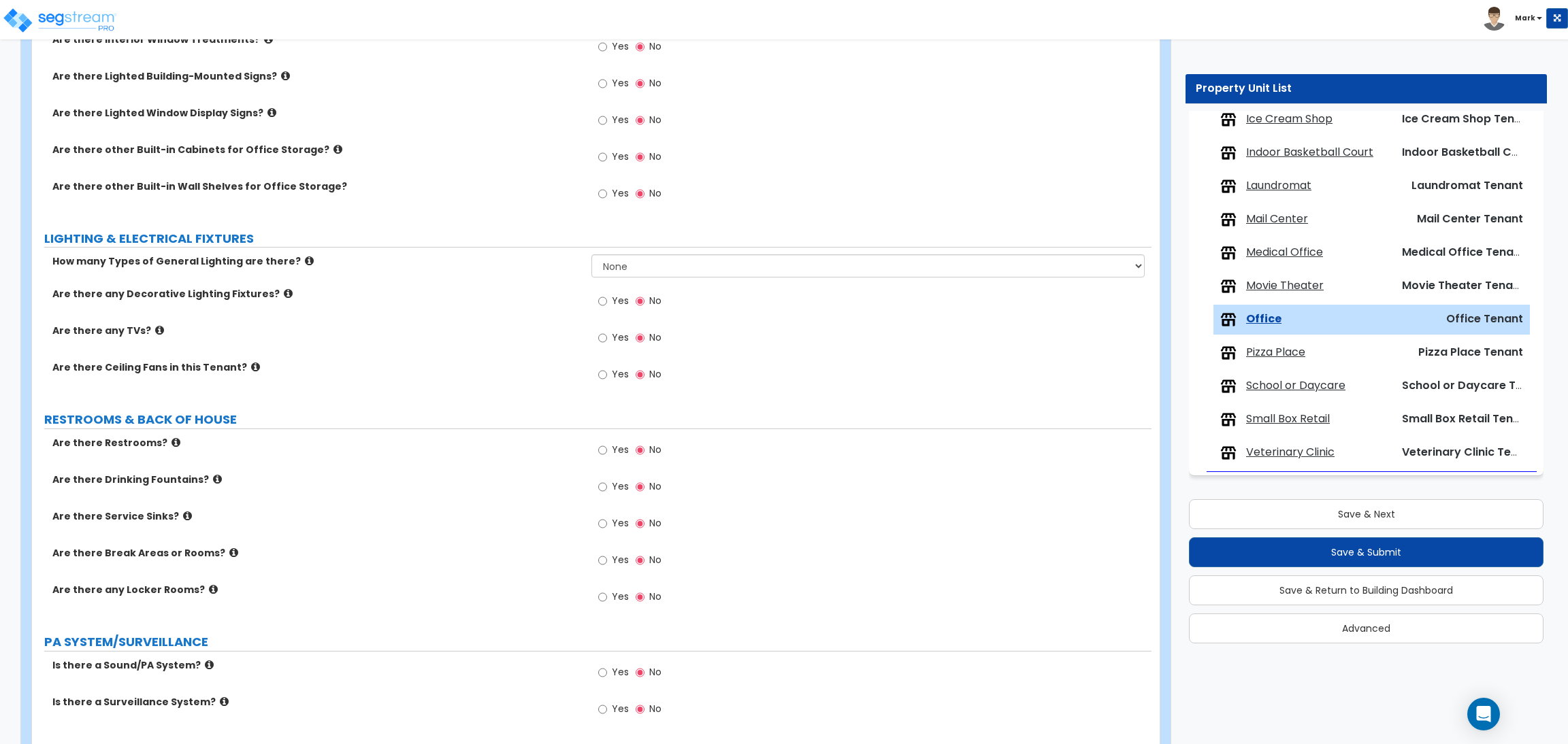
scroll to position [1354, 0]
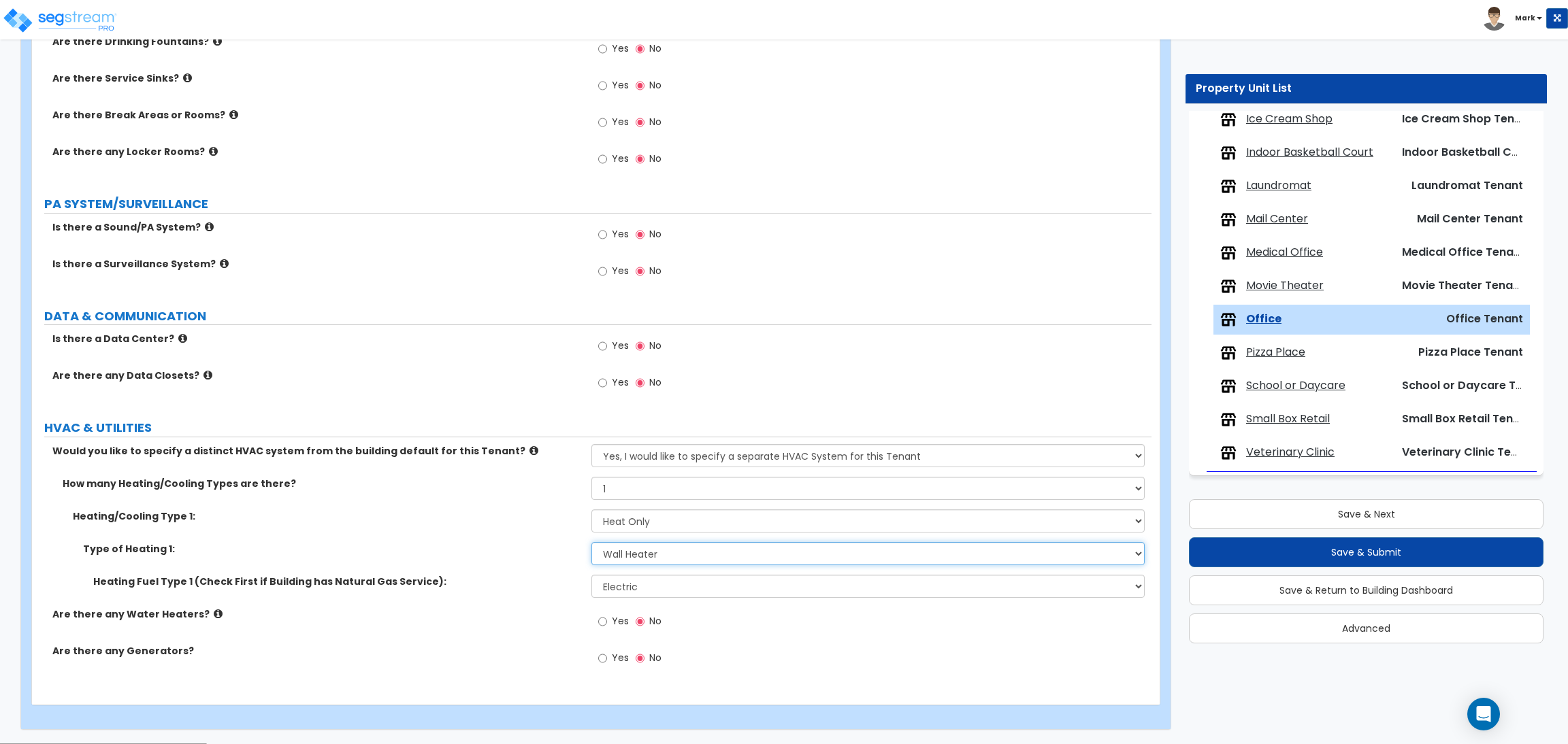
click at [656, 548] on select "Please Choose One Wall Heater Electric Baseboard Heater Hydronic Heating Radian…" at bounding box center [867, 553] width 552 height 23
click at [591, 543] on select "Please Choose One Wall Heater Electric Baseboard Heater Hydronic Heating Radian…" at bounding box center [867, 553] width 552 height 23
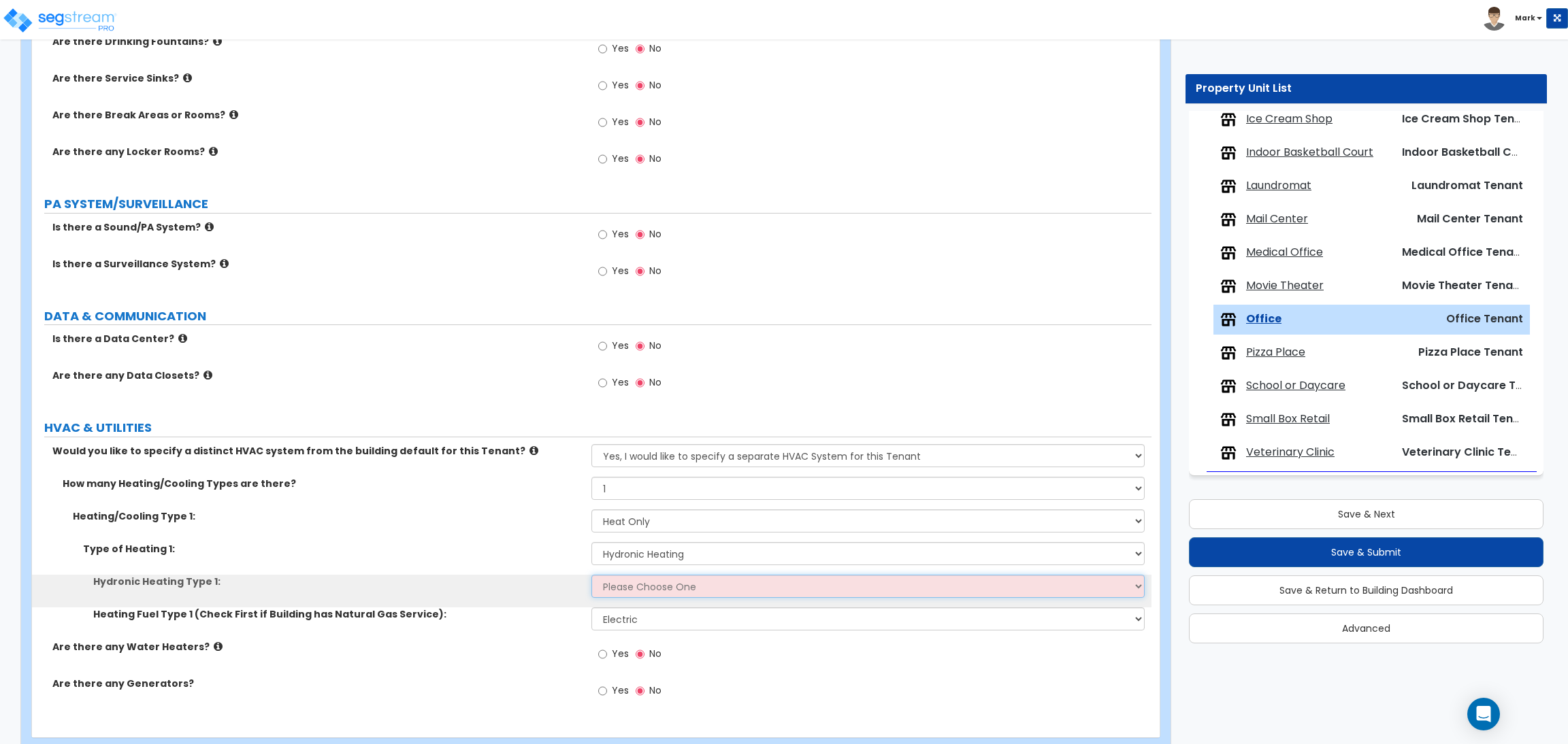
click at [653, 588] on select "Please Choose One Hydronic Radiator Hydronic Baseboard Hydronic Fin Tube Radiat…" at bounding box center [867, 586] width 552 height 23
click at [591, 575] on select "Please Choose One Hydronic Radiator Hydronic Baseboard Hydronic Fin Tube Radiat…" at bounding box center [867, 586] width 552 height 23
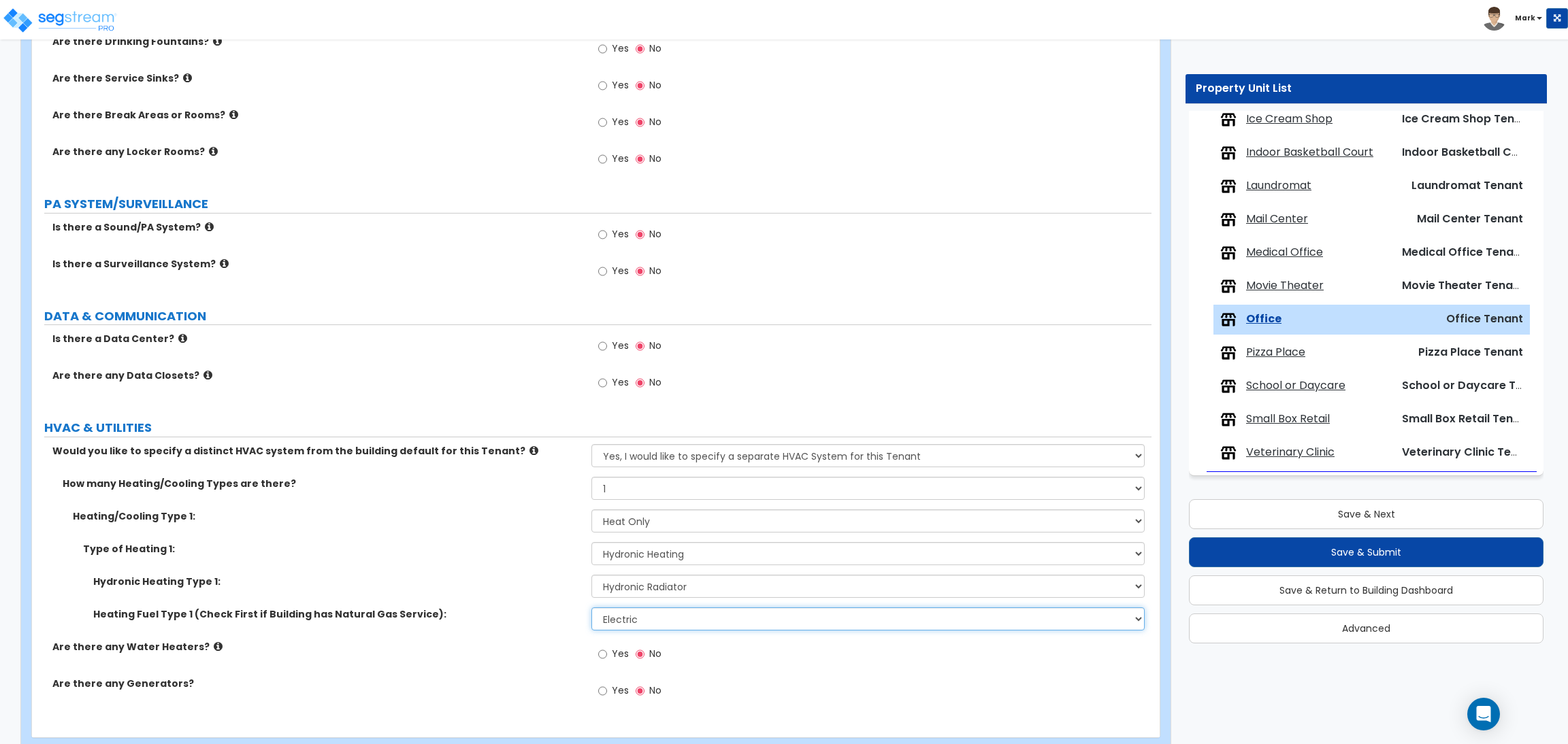
click at [661, 620] on select "Please Choose One Gas Electric" at bounding box center [867, 618] width 552 height 23
click at [591, 608] on select "Please Choose One Gas Electric" at bounding box center [867, 618] width 552 height 23
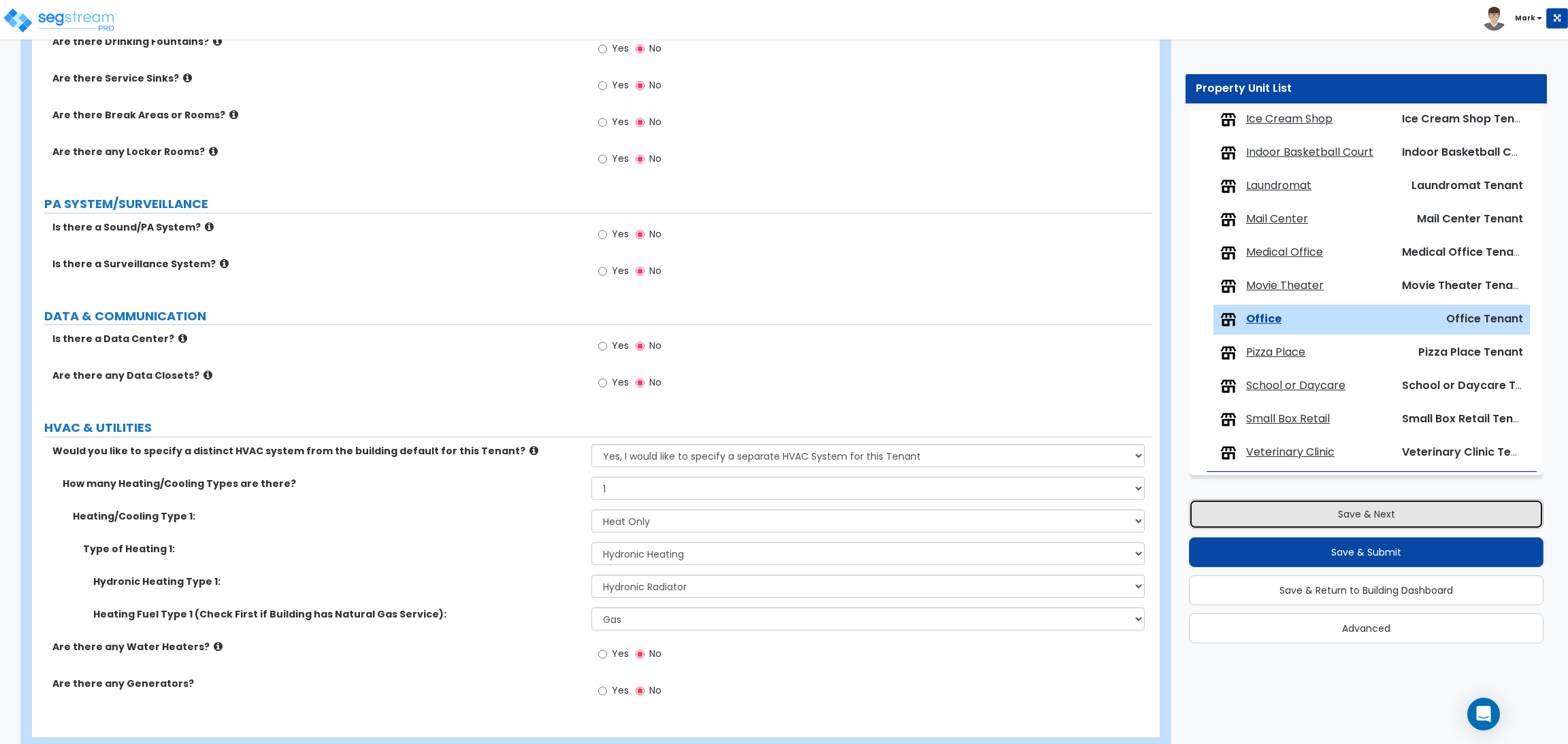
click at [1342, 523] on button "Save & Next" at bounding box center [1366, 513] width 355 height 30
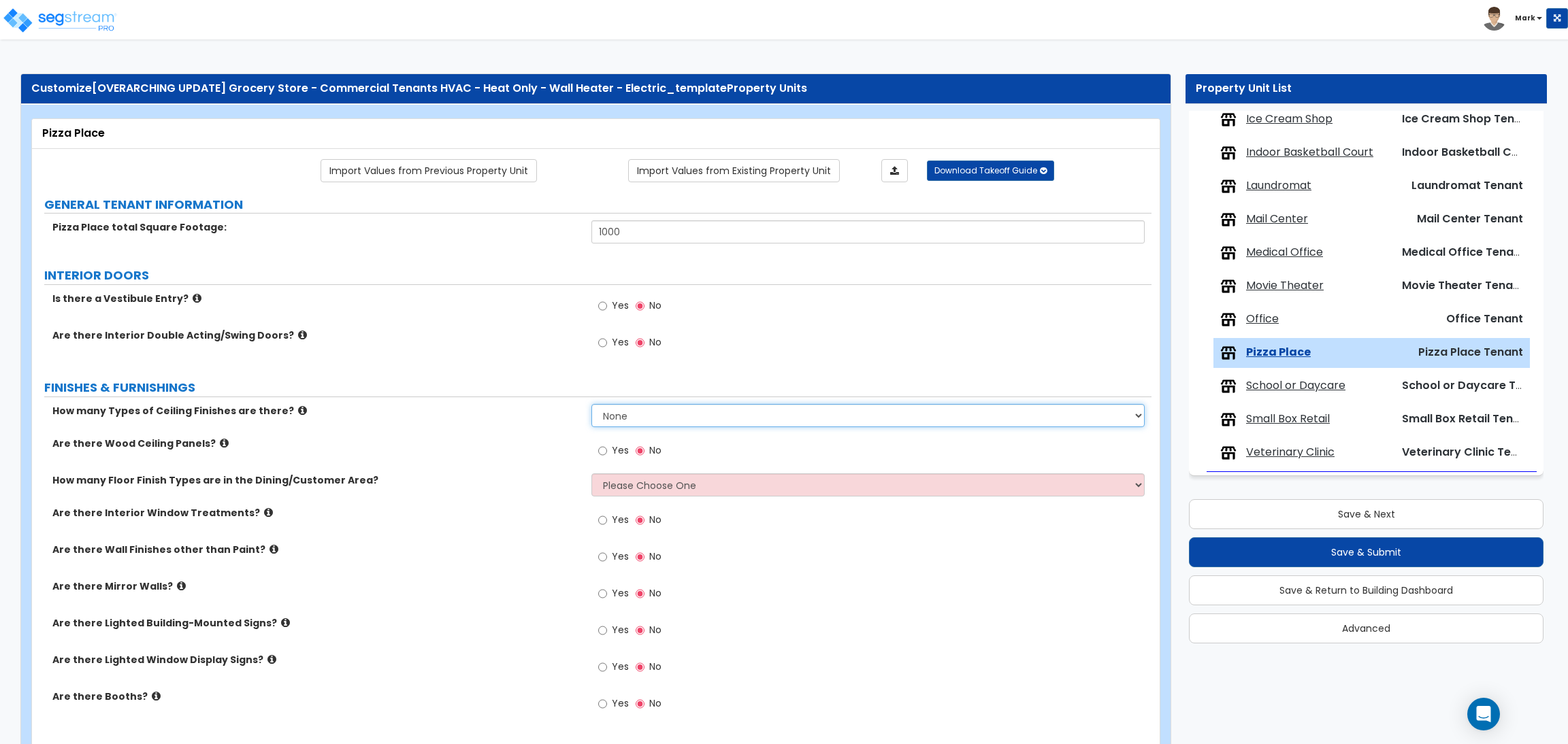
click at [633, 411] on select "None 1 2 3" at bounding box center [867, 415] width 552 height 23
click at [549, 426] on div "How many Types of Ceiling Finishes are there? None 1 2 3" at bounding box center [592, 421] width 1119 height 33
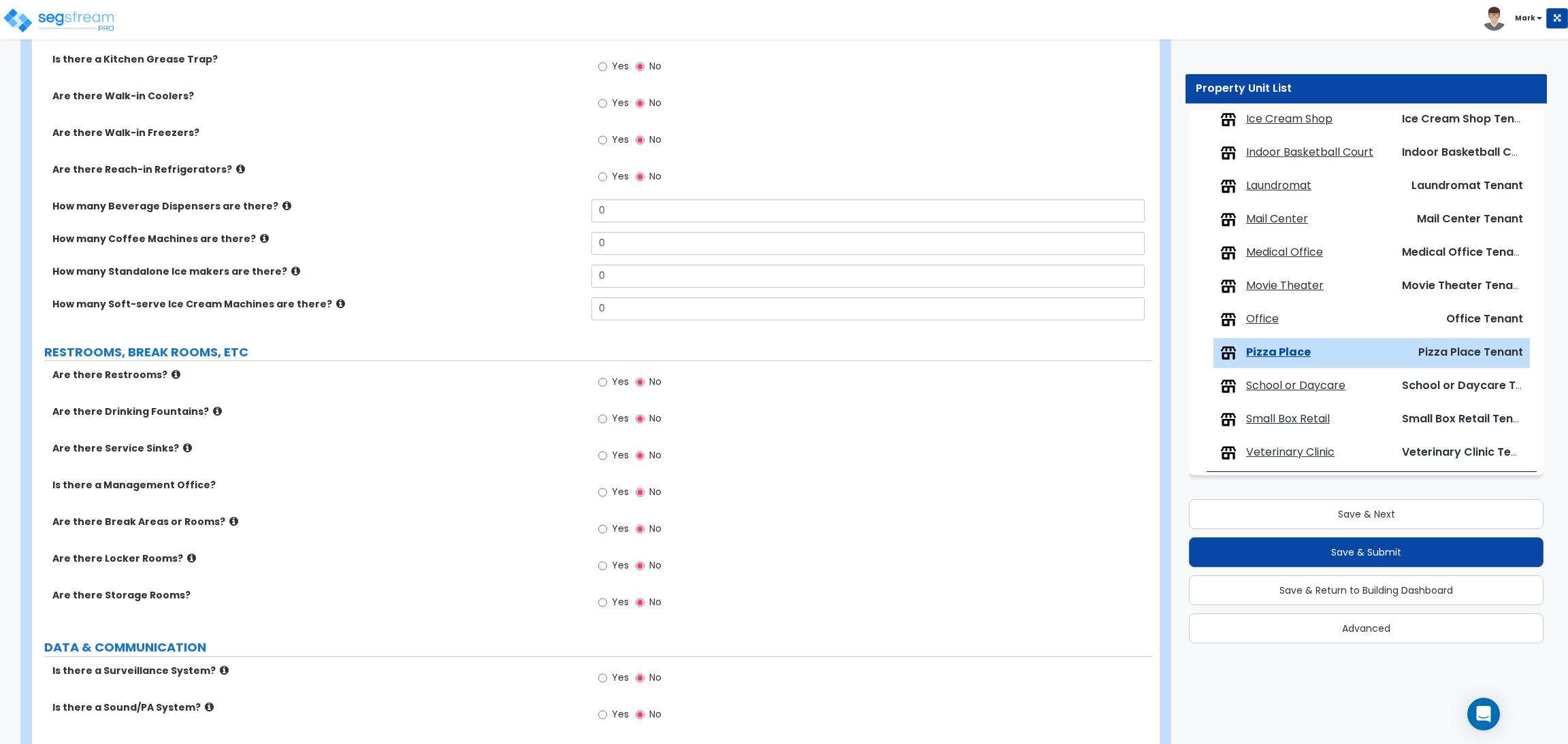
scroll to position [1899, 0]
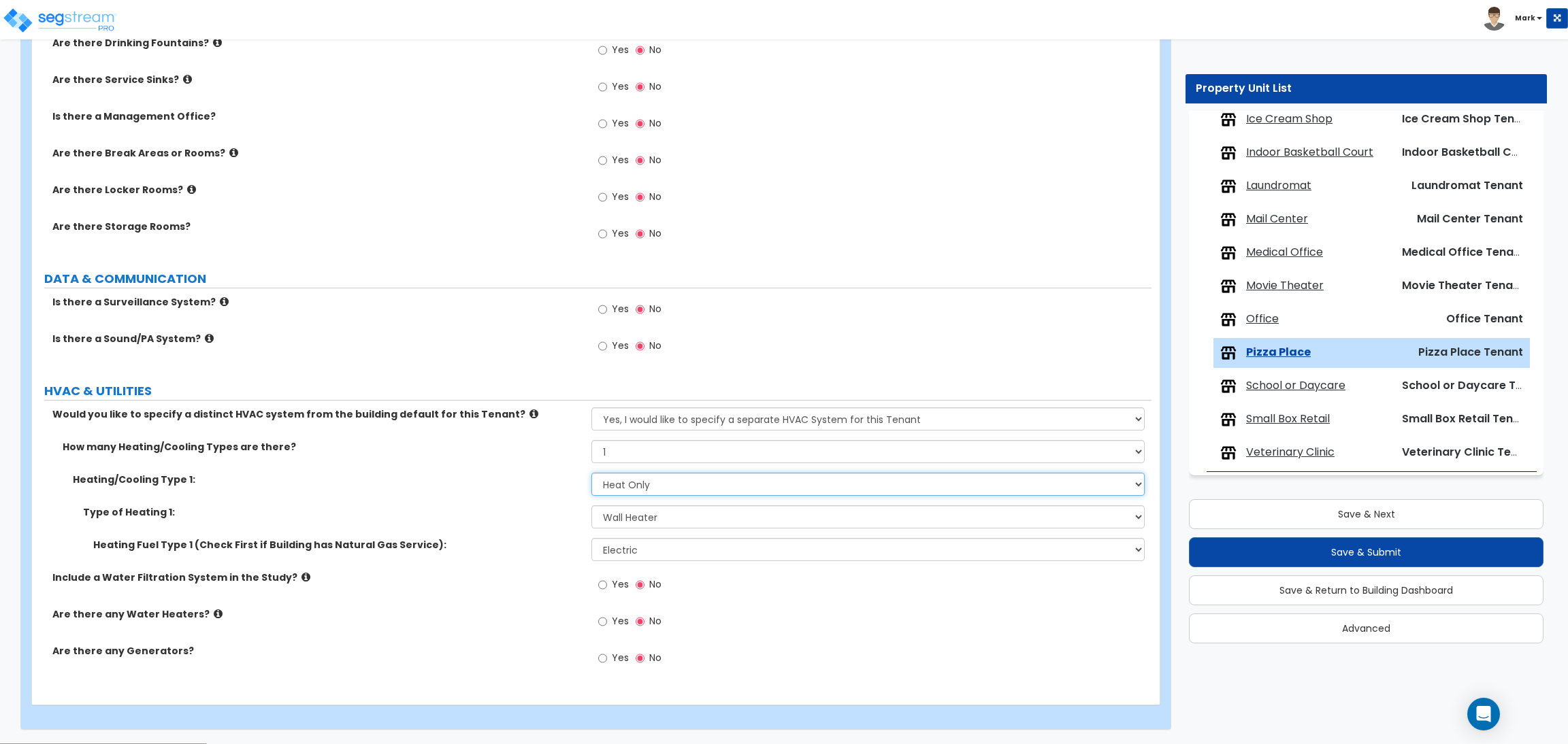
click at [653, 480] on select "None Heat Only Centralized Heating & Cooling Thru Wall Air Conditioners Mini Sp…" at bounding box center [867, 484] width 552 height 23
click at [520, 539] on label "Heating Fuel Type 1 (Check First if Building has Natural Gas Service):" at bounding box center [336, 545] width 488 height 14
click at [663, 506] on select "Please Choose One Wall Heater Electric Baseboard Heater Hydronic Heating Radian…" at bounding box center [867, 516] width 552 height 23
drag, startPoint x: 505, startPoint y: 556, endPoint x: 597, endPoint y: 527, distance: 96.5
click at [507, 557] on div "Heating Fuel Type 1 (Check First if Building has Natural Gas Service): Please C…" at bounding box center [592, 555] width 1119 height 33
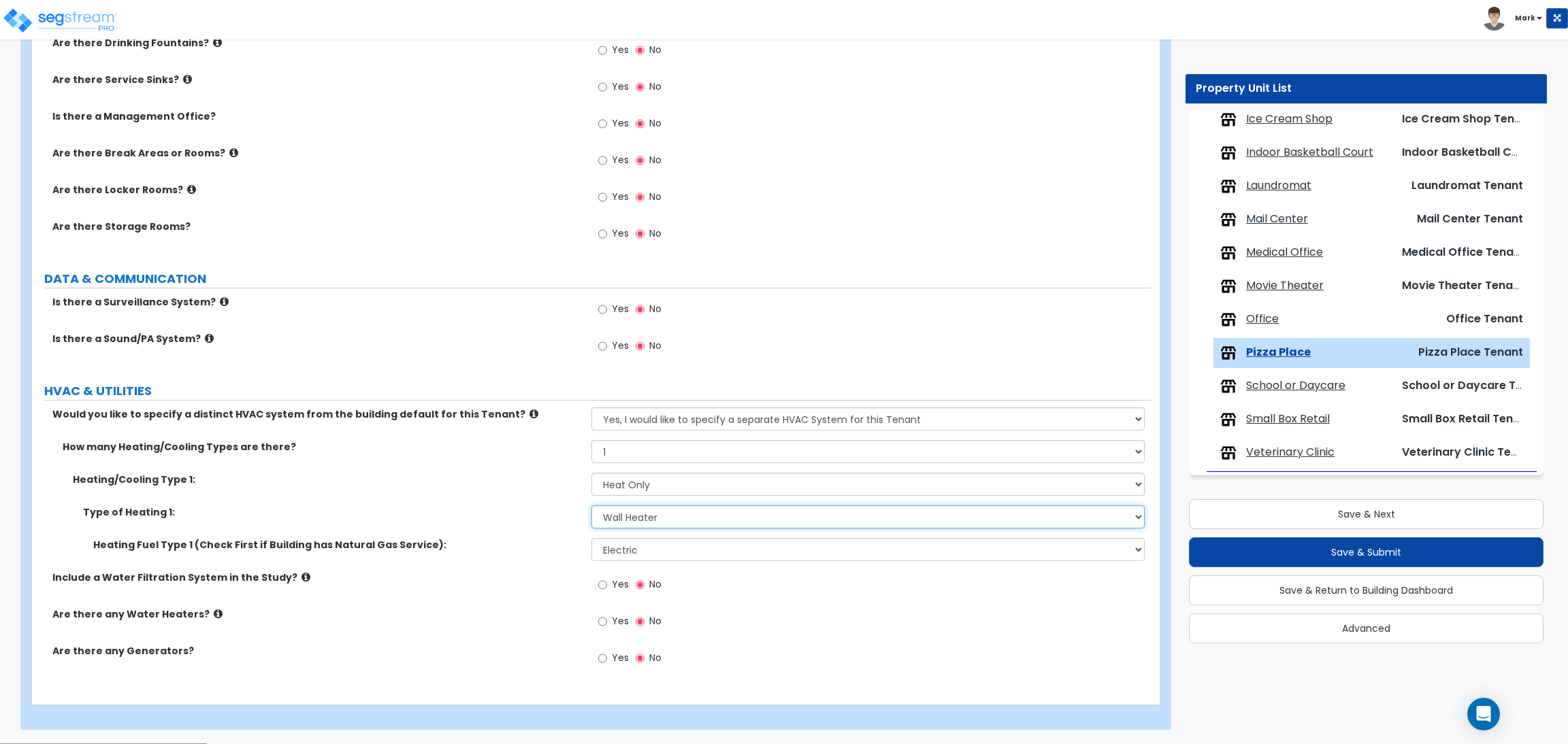
click at [631, 520] on select "Please Choose One Wall Heater Electric Baseboard Heater Hydronic Heating Radian…" at bounding box center [867, 516] width 552 height 23
click at [660, 520] on select "Please Choose One Wall Heater Electric Baseboard Heater Hydronic Heating Radian…" at bounding box center [867, 516] width 552 height 23
click at [591, 506] on select "Please Choose One Wall Heater Electric Baseboard Heater Hydronic Heating Radian…" at bounding box center [867, 516] width 552 height 23
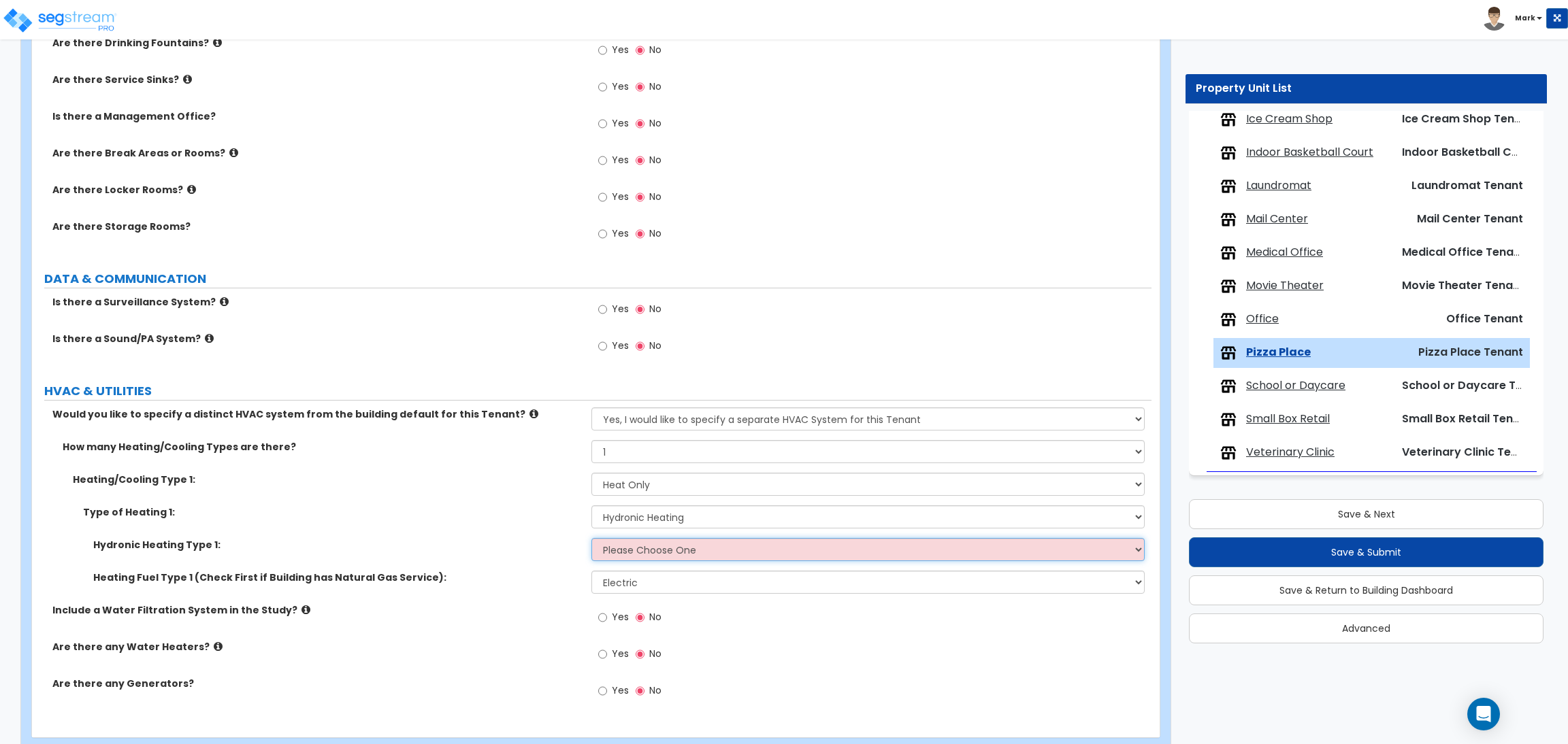
click at [644, 547] on select "Please Choose One Hydronic Radiator Hydronic Baseboard Hydronic Fin Tube Radiat…" at bounding box center [867, 549] width 552 height 23
click at [591, 538] on select "Please Choose One Hydronic Radiator Hydronic Baseboard Hydronic Fin Tube Radiat…" at bounding box center [867, 549] width 552 height 23
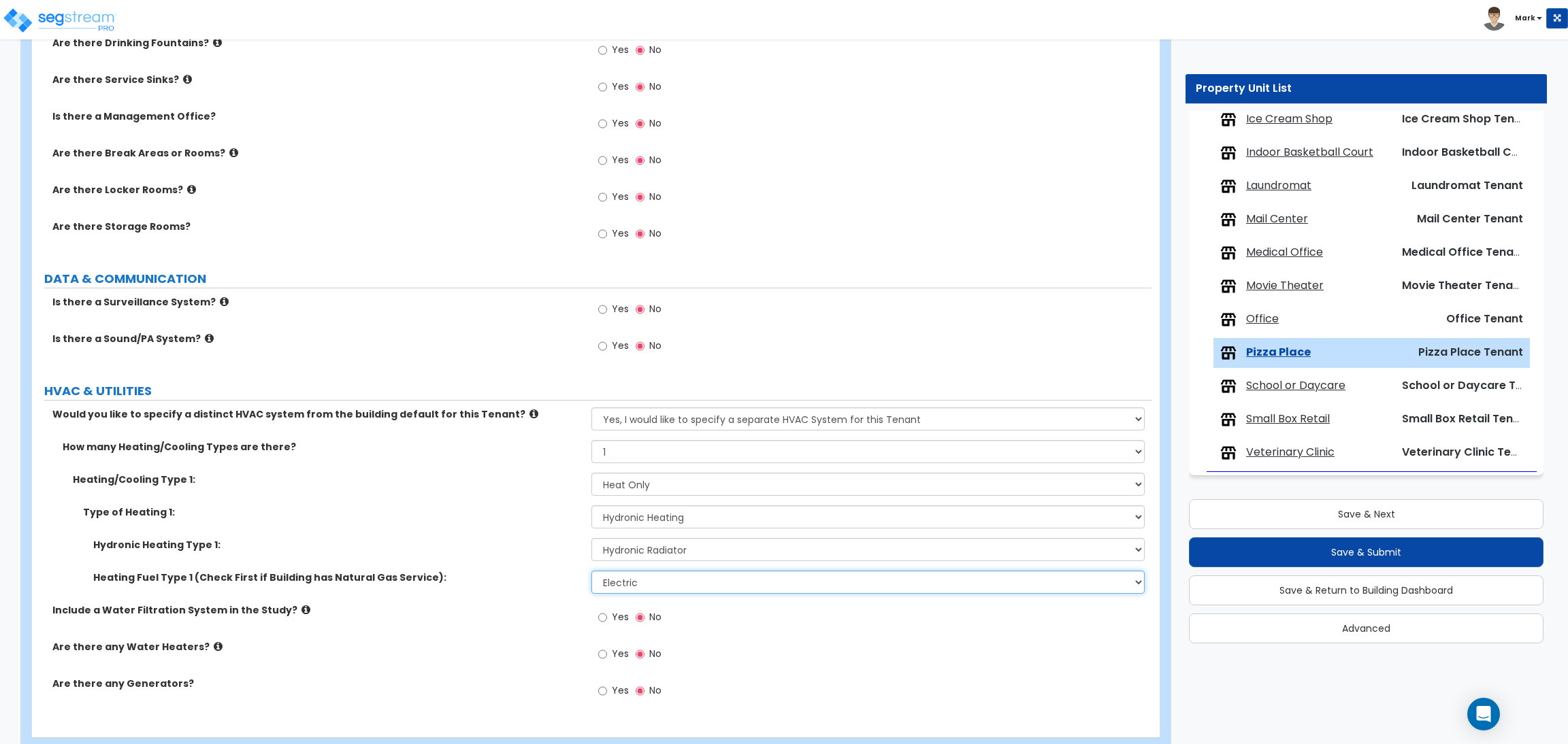
click at [638, 581] on select "Please Choose One Gas Electric" at bounding box center [867, 581] width 552 height 23
click at [591, 571] on select "Please Choose One Gas Electric" at bounding box center [867, 581] width 552 height 23
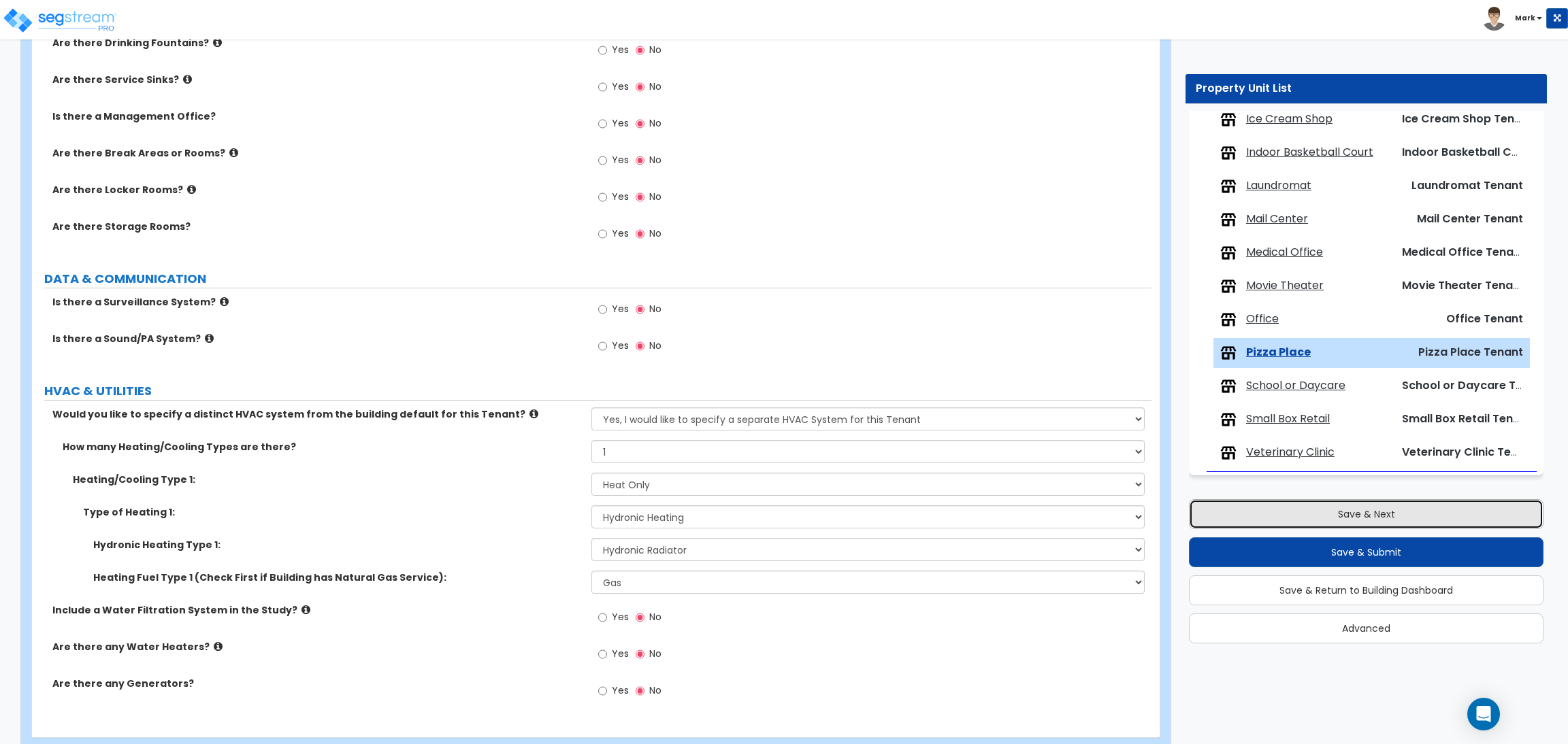
click at [1324, 512] on button "Save & Next" at bounding box center [1366, 513] width 355 height 30
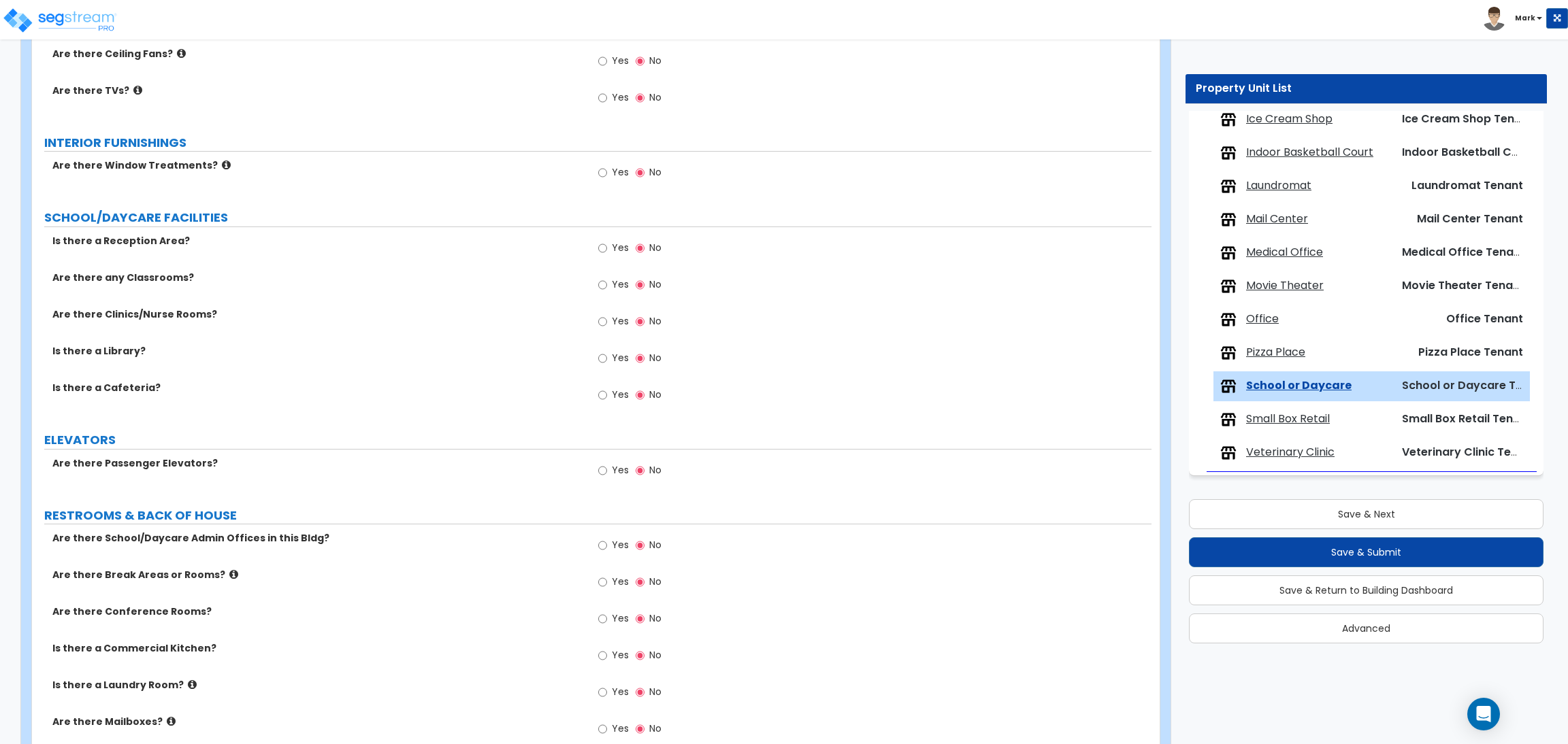
scroll to position [1430, 0]
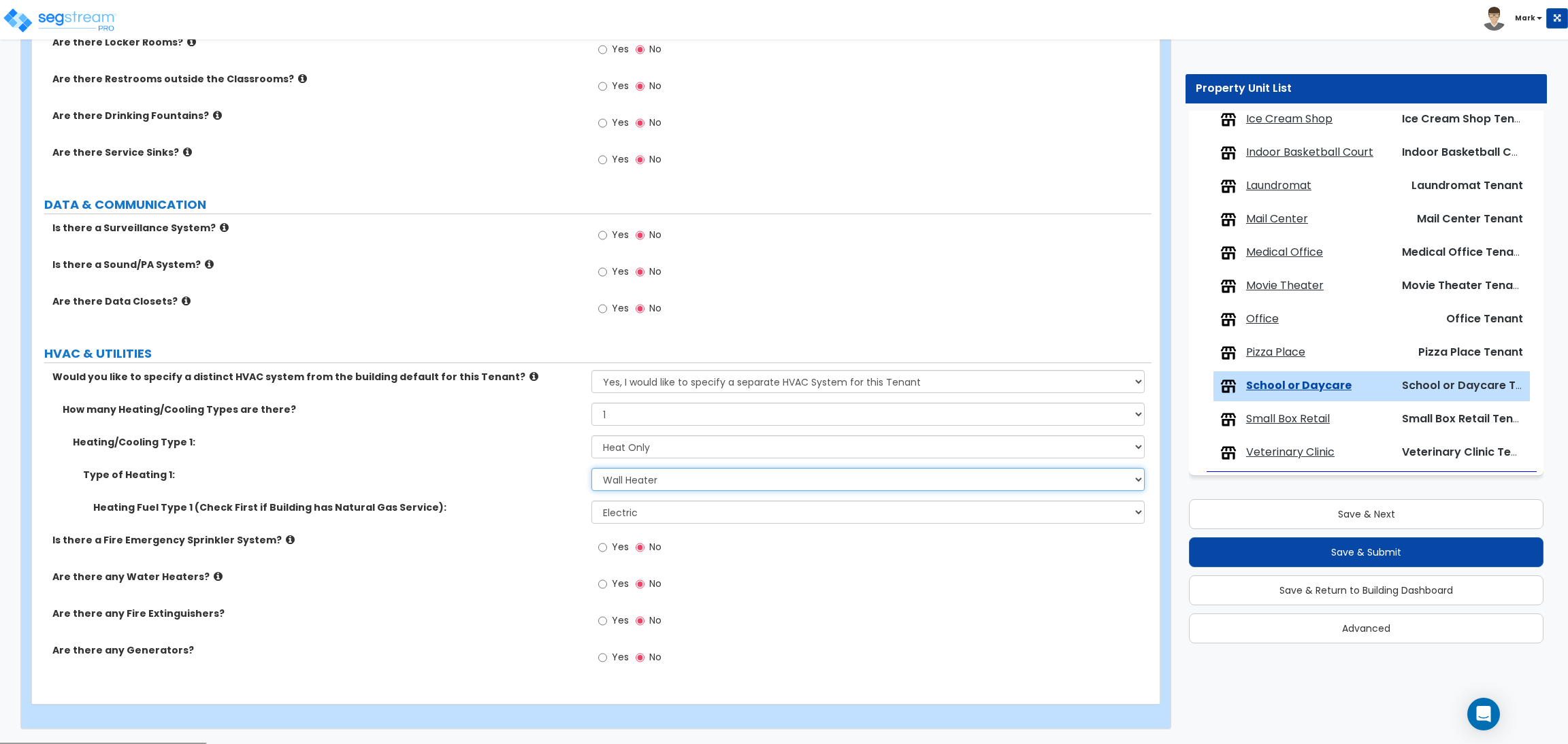
click at [636, 477] on select "Please Choose One Wall Heater Electric Baseboard Heater Hydronic Heating Radian…" at bounding box center [867, 479] width 552 height 23
click at [591, 468] on select "Please Choose One Wall Heater Electric Baseboard Heater Hydronic Heating Radian…" at bounding box center [867, 479] width 552 height 23
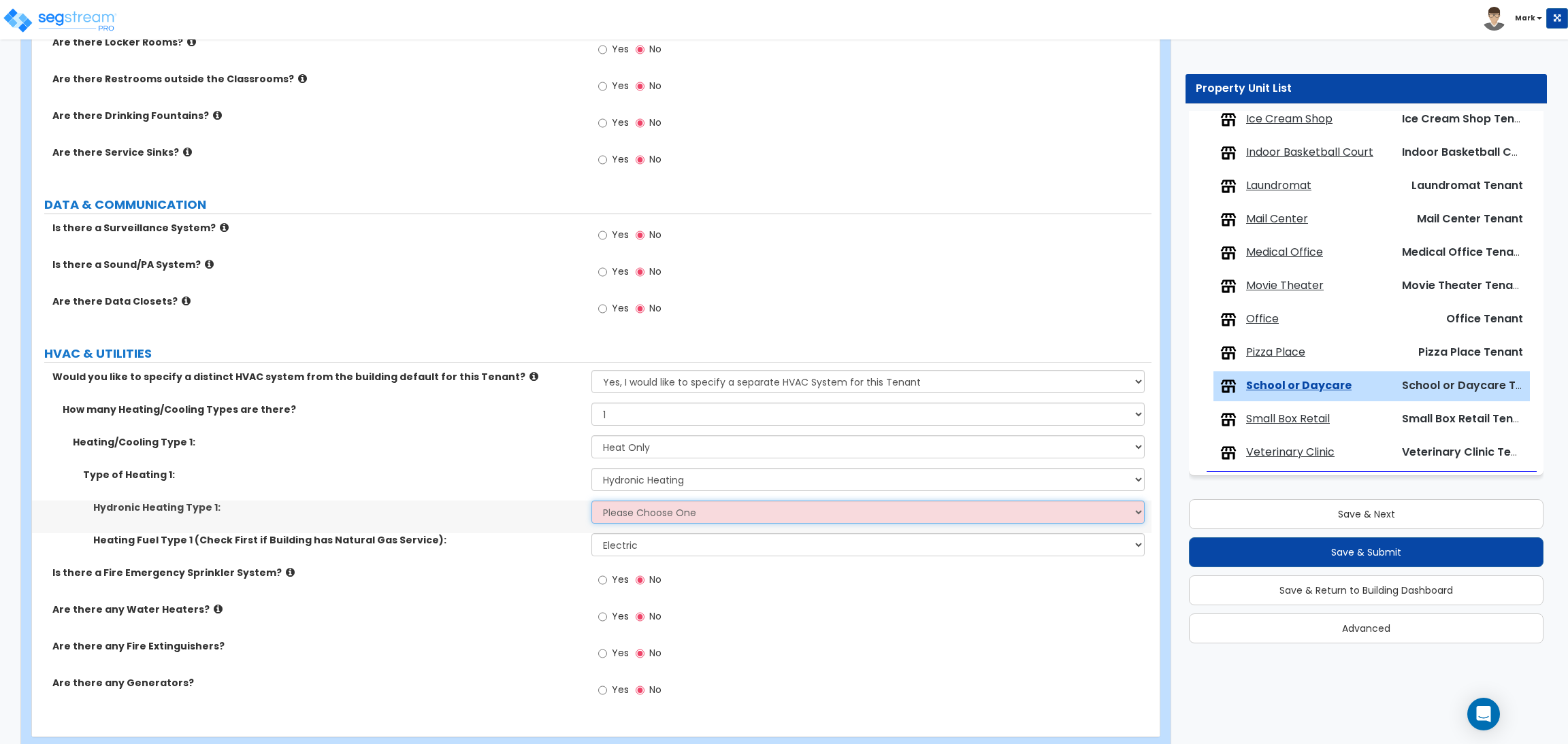
click at [643, 511] on select "Please Choose One Hydronic Radiator Hydronic Baseboard Hydronic Fin Tube Radiat…" at bounding box center [867, 512] width 552 height 23
click at [591, 502] on select "Please Choose One Hydronic Radiator Hydronic Baseboard Hydronic Fin Tube Radiat…" at bounding box center [867, 512] width 552 height 23
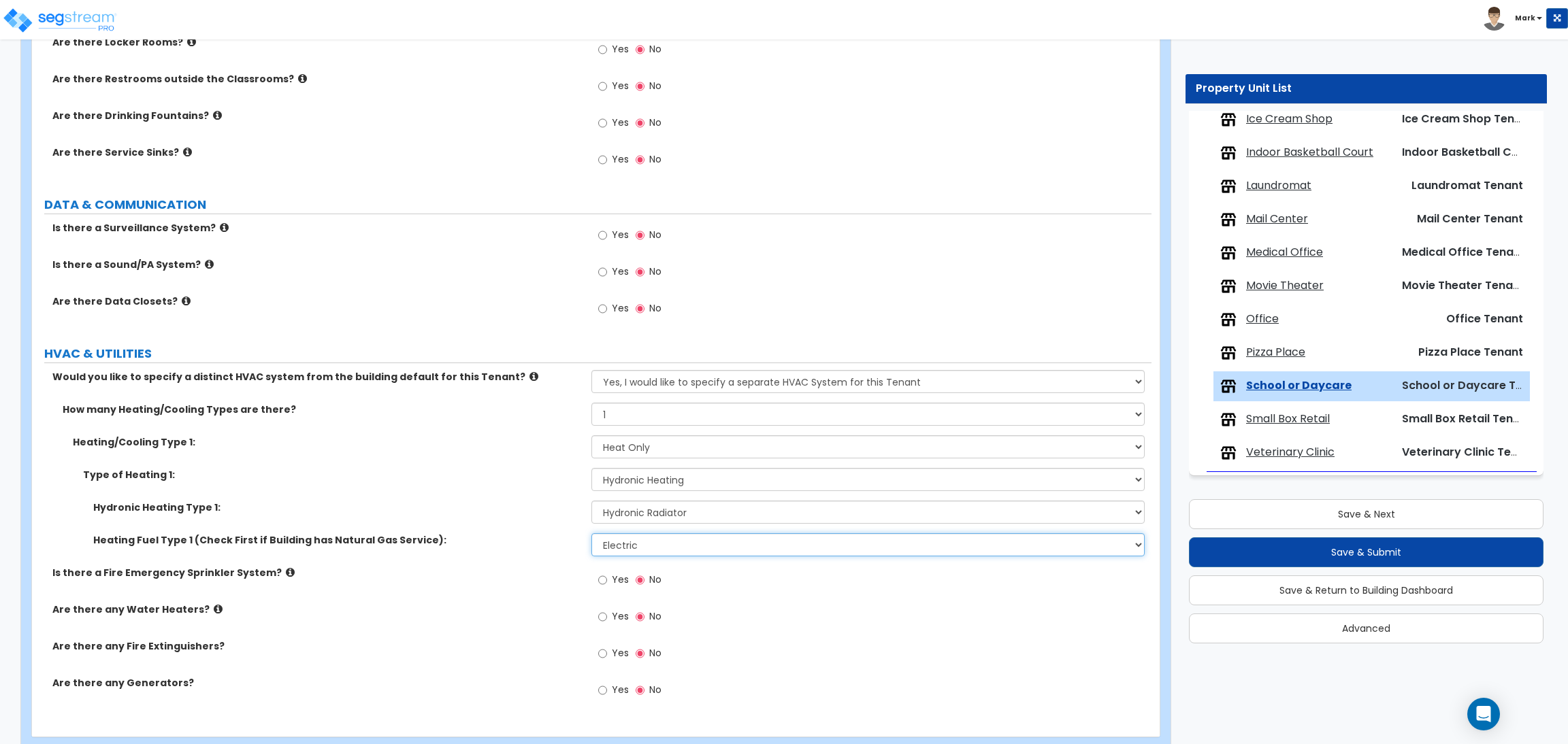
click at [738, 548] on select "Please Choose One Gas Electric" at bounding box center [867, 544] width 552 height 23
click at [591, 534] on select "Please Choose One Gas Electric" at bounding box center [867, 544] width 552 height 23
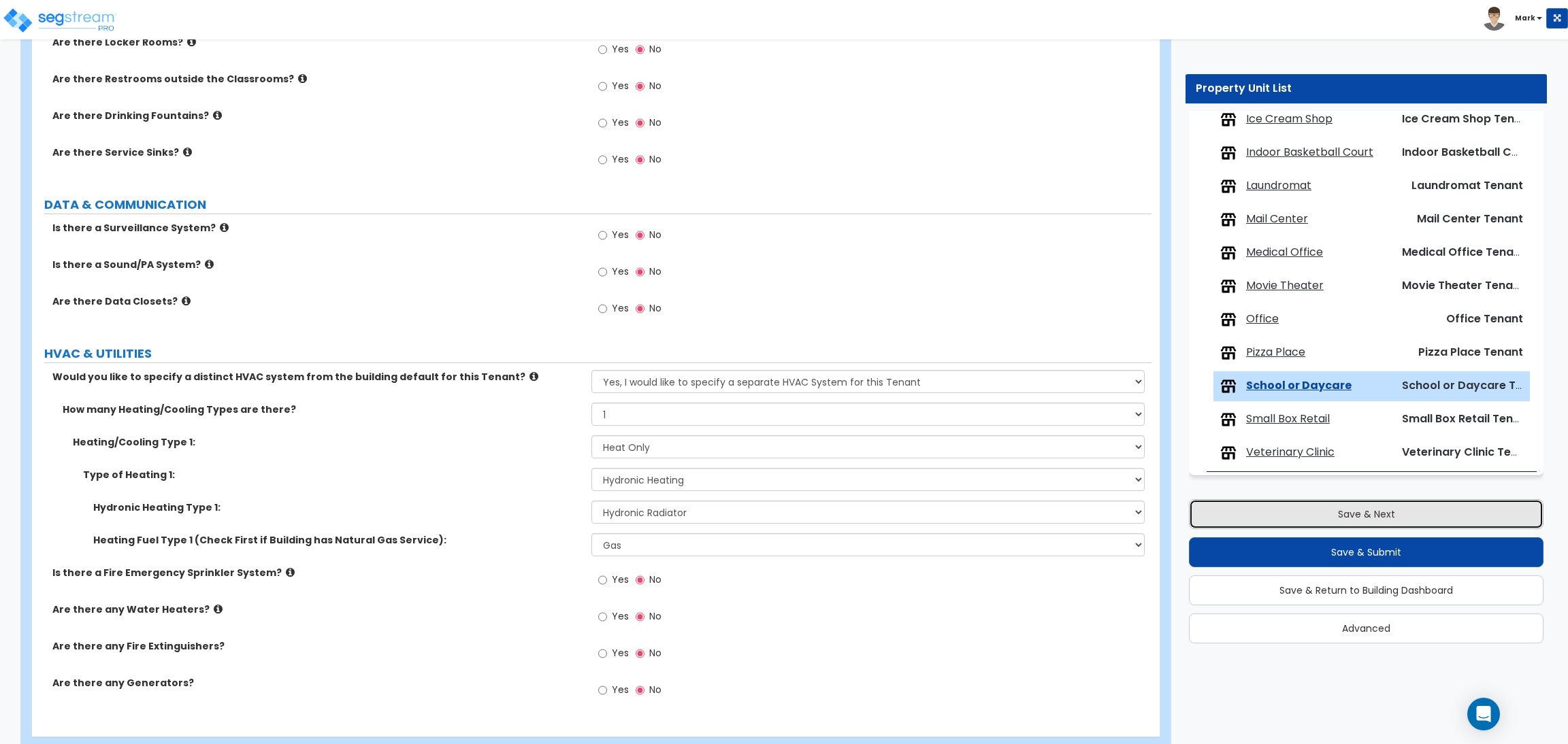
click at [1300, 510] on button "Save & Next" at bounding box center [1366, 513] width 355 height 30
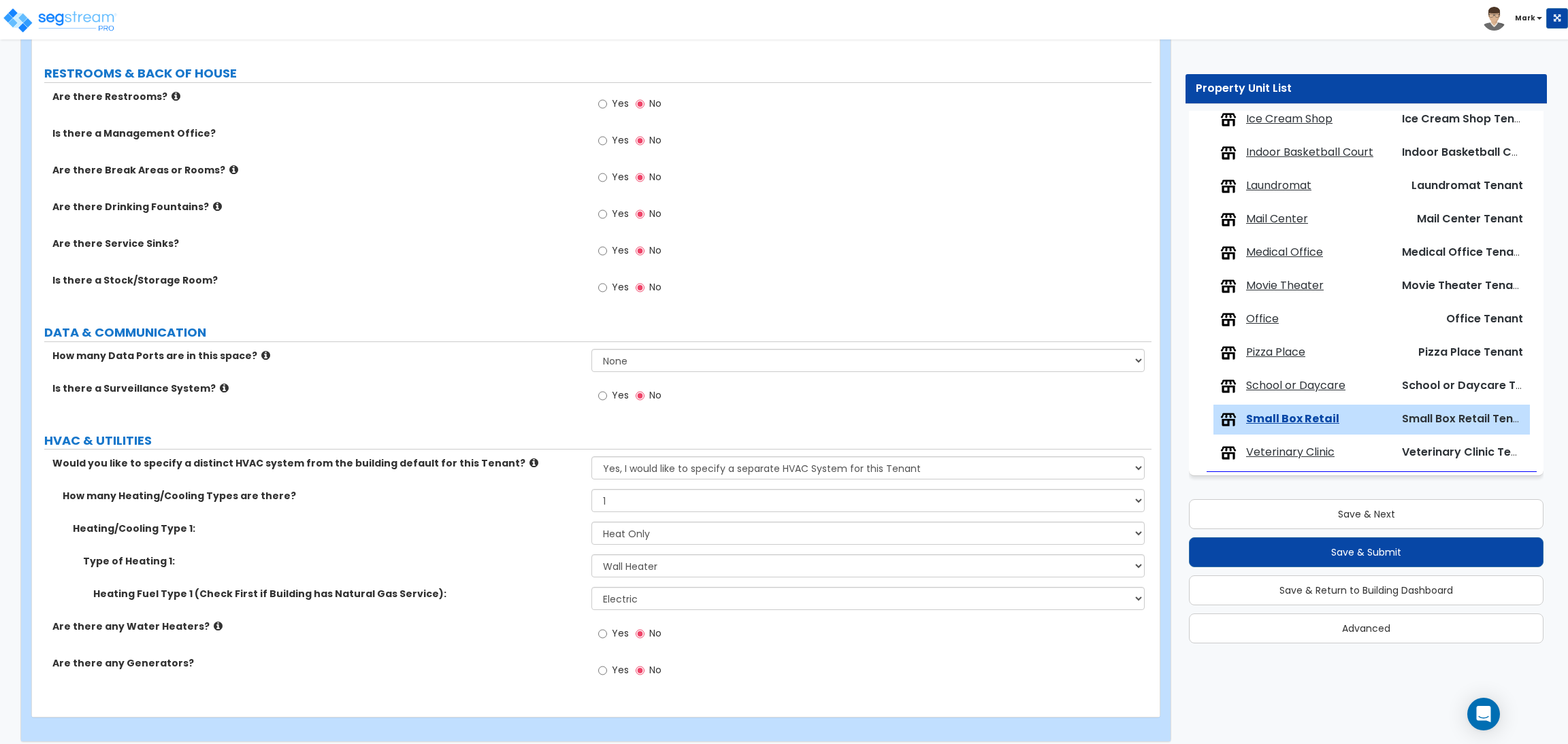
scroll to position [1128, 0]
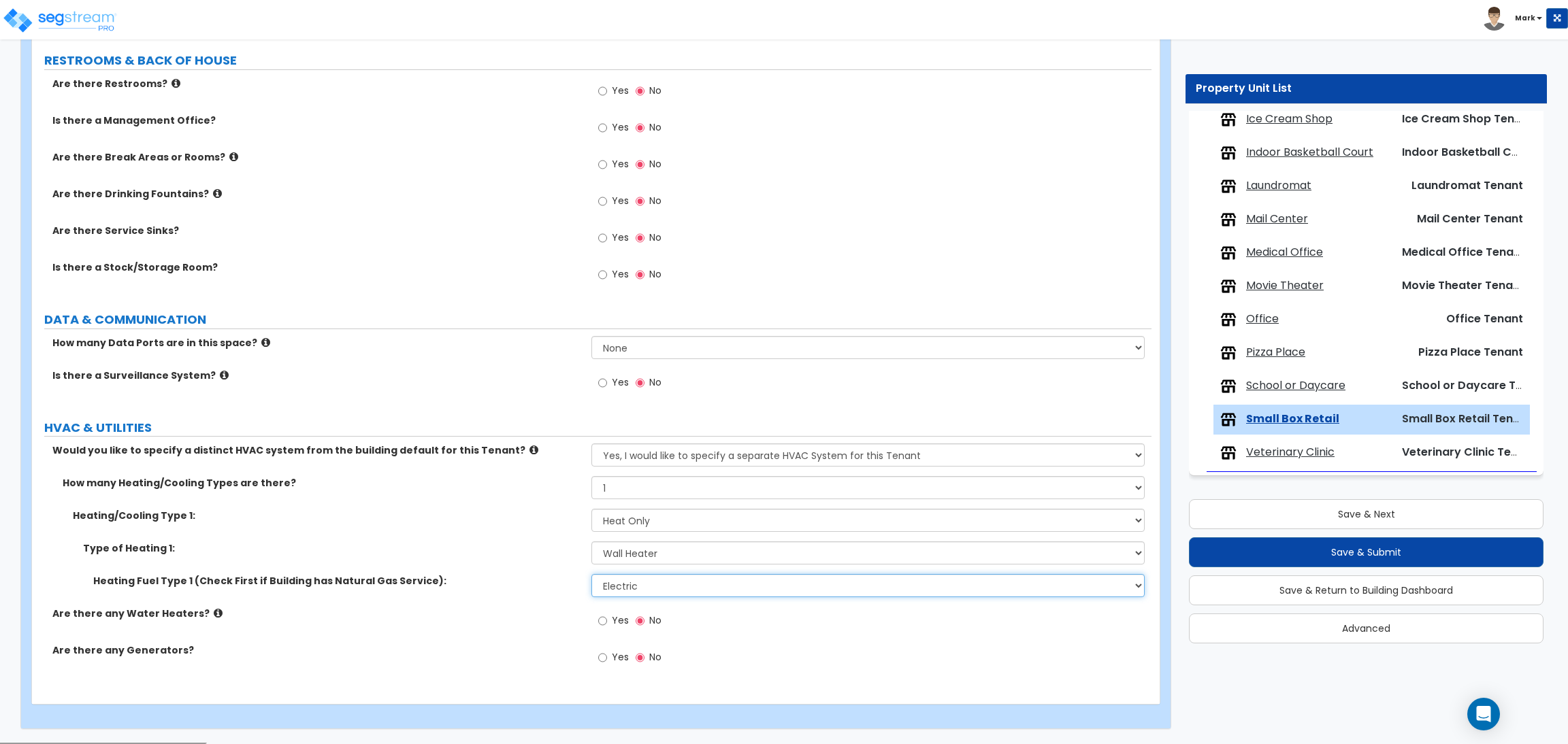
click at [631, 580] on select "Please Choose One Gas Electric" at bounding box center [867, 585] width 552 height 23
click at [591, 575] on select "Please Choose One Gas Electric" at bounding box center [867, 585] width 552 height 23
click at [634, 557] on select "Please Choose One Wall Heater Electric Baseboard Heater Hydronic Heating Radian…" at bounding box center [867, 552] width 552 height 23
click at [591, 542] on select "Please Choose One Wall Heater Electric Baseboard Heater Hydronic Heating Radian…" at bounding box center [867, 552] width 552 height 23
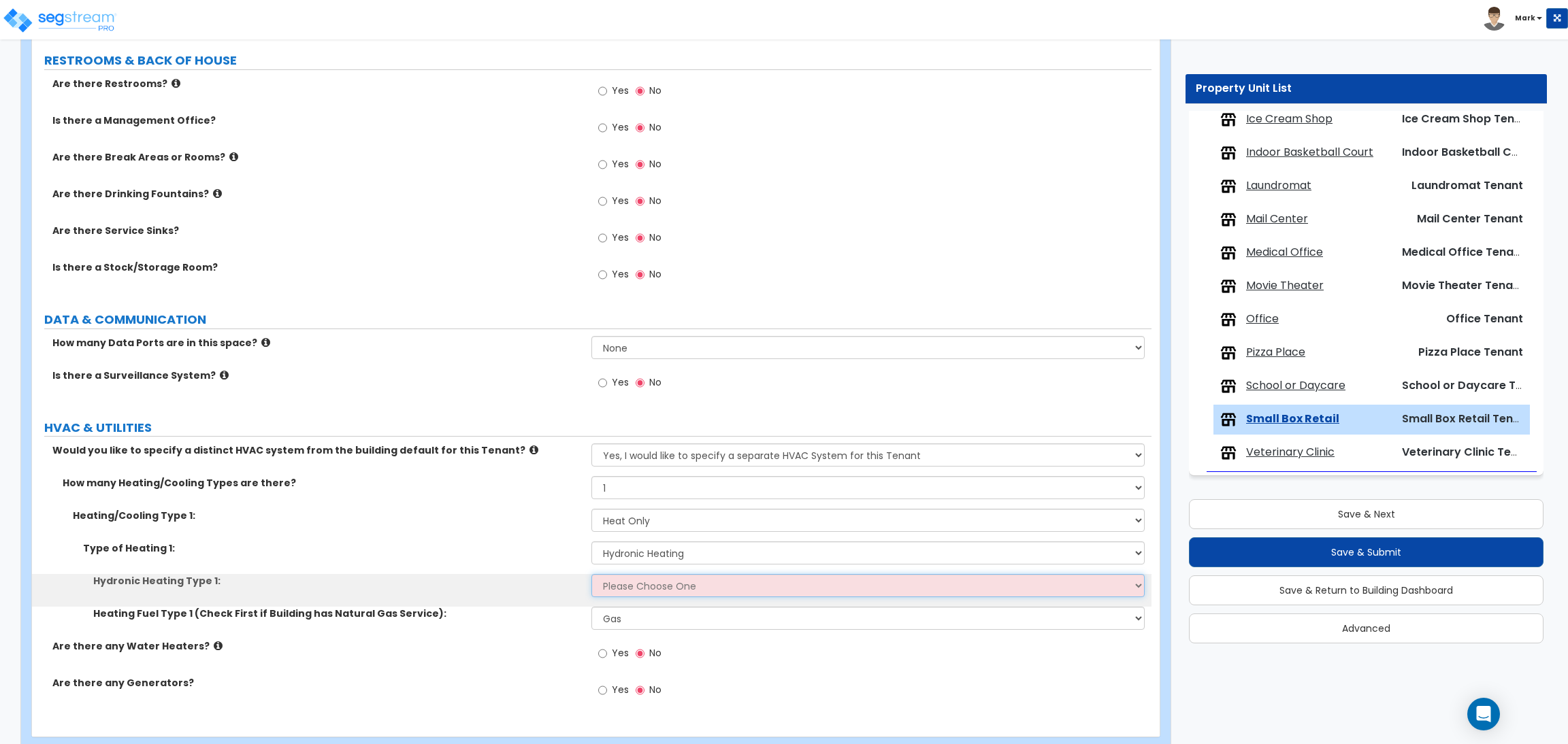
click at [631, 591] on select "Please Choose One Hydronic Radiator Hydronic Baseboard Hydronic Fin Tube Radiat…" at bounding box center [867, 585] width 552 height 23
click at [591, 575] on select "Please Choose One Hydronic Radiator Hydronic Baseboard Hydronic Fin Tube Radiat…" at bounding box center [867, 585] width 552 height 23
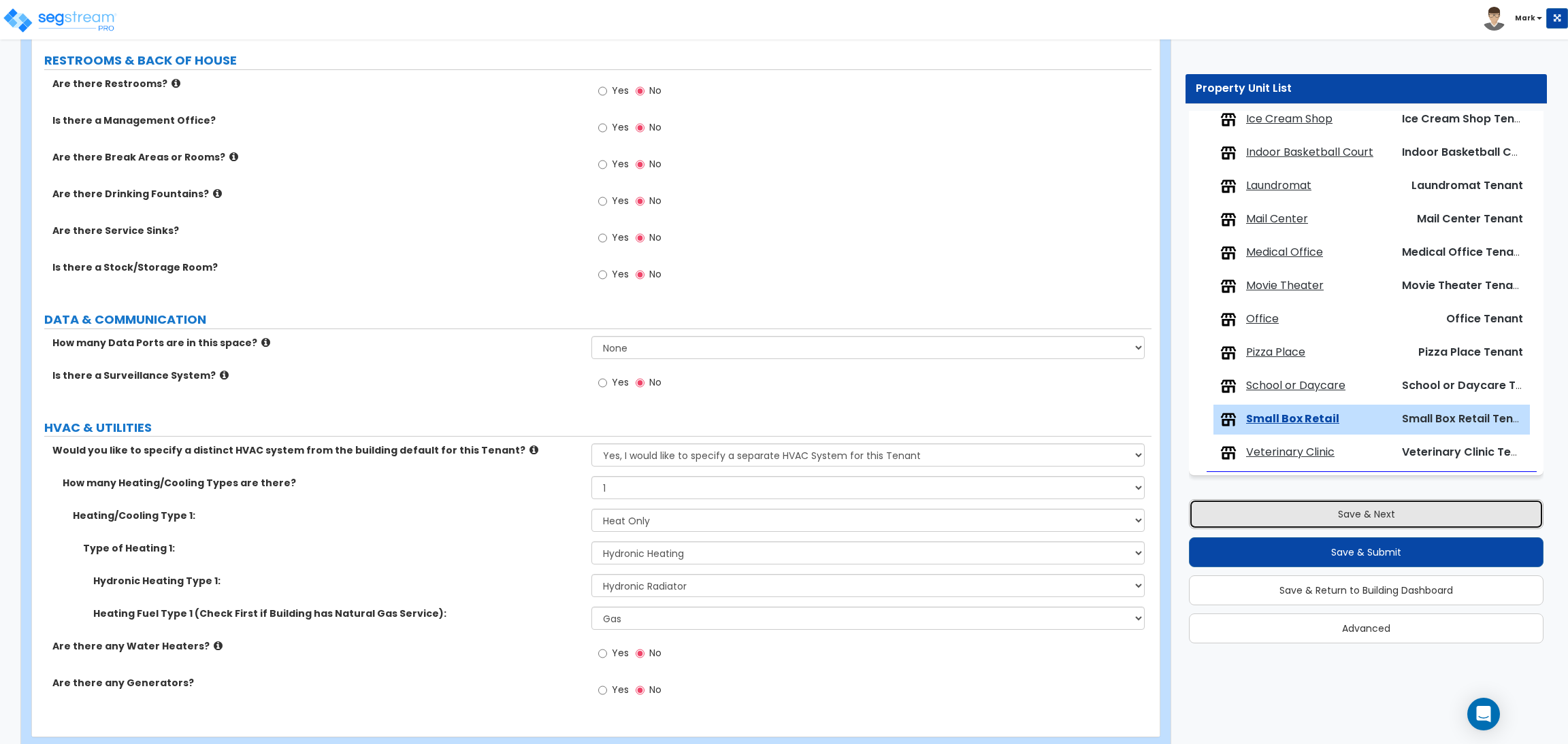
click at [1325, 523] on button "Save & Next" at bounding box center [1366, 513] width 355 height 30
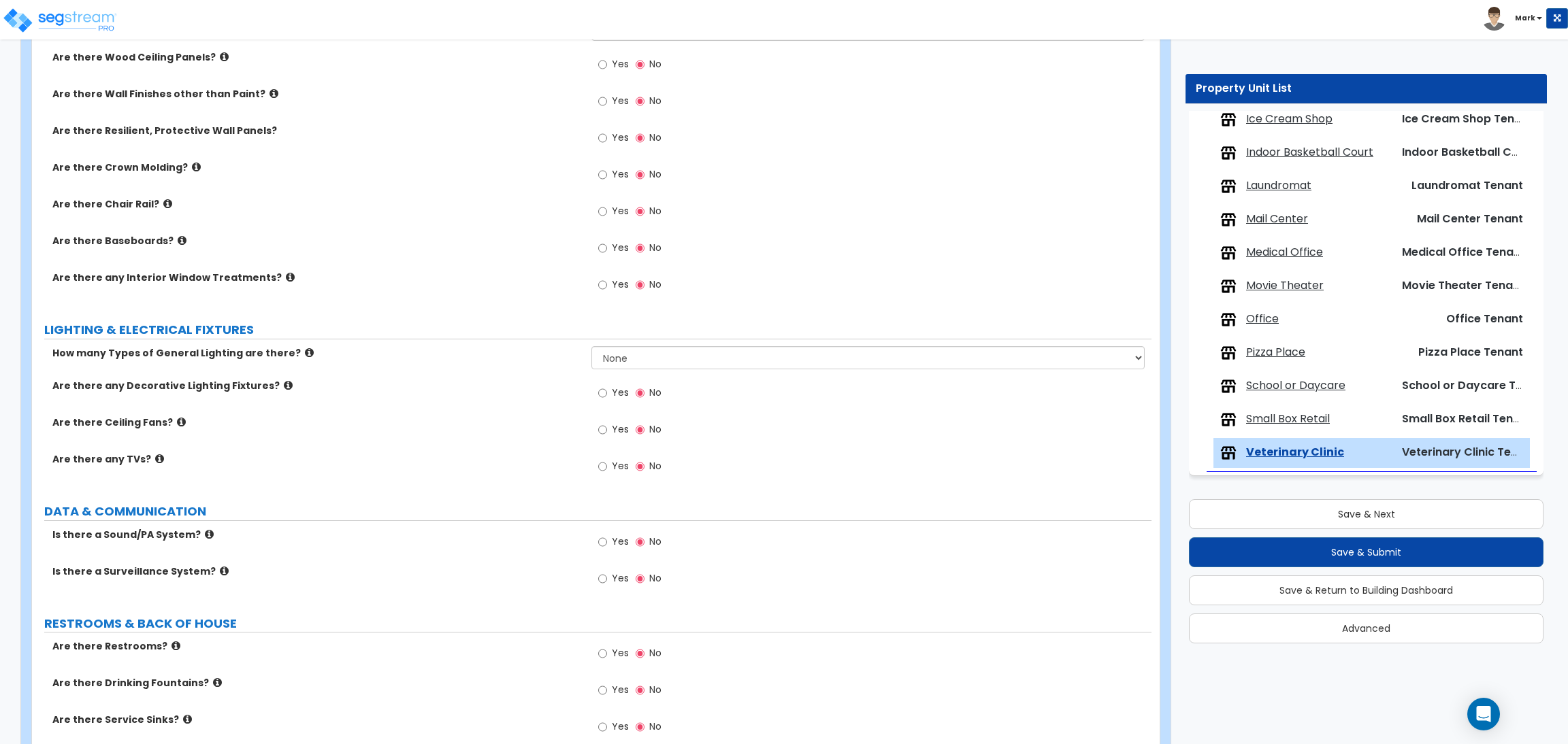
scroll to position [1957, 0]
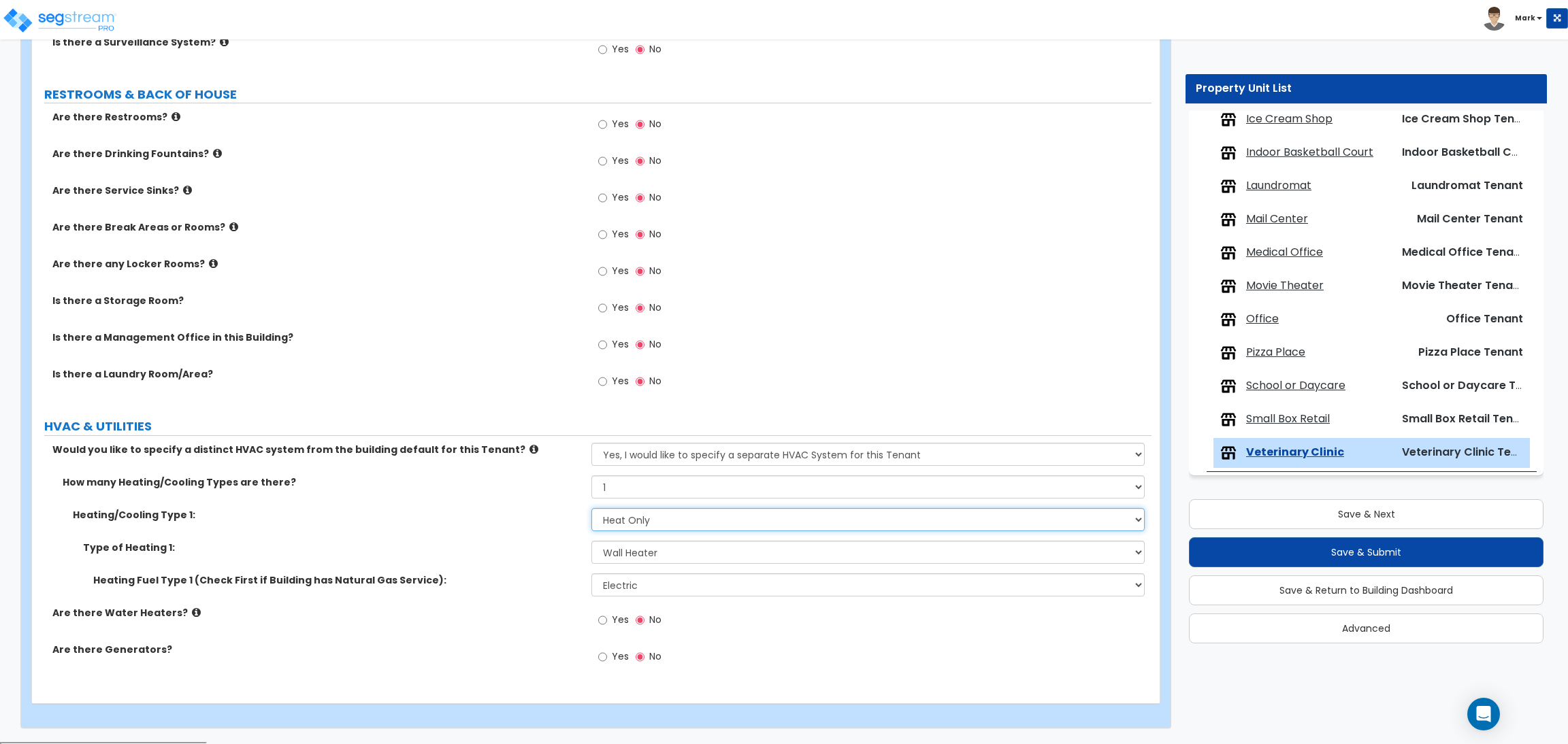
click at [640, 514] on select "None Heat Only Centralized Heating & Cooling Thru Wall Air Conditioners Mini Sp…" at bounding box center [867, 519] width 552 height 23
click at [562, 570] on div "Type of Heating 1: Please Choose One Wall Heater Electric Baseboard Heater Hydr…" at bounding box center [592, 558] width 1119 height 33
click at [630, 552] on select "Please Choose One Wall Heater Electric Baseboard Heater Hydronic Heating Radian…" at bounding box center [867, 552] width 552 height 23
click at [591, 543] on select "Please Choose One Wall Heater Electric Baseboard Heater Hydronic Heating Radian…" at bounding box center [867, 552] width 552 height 23
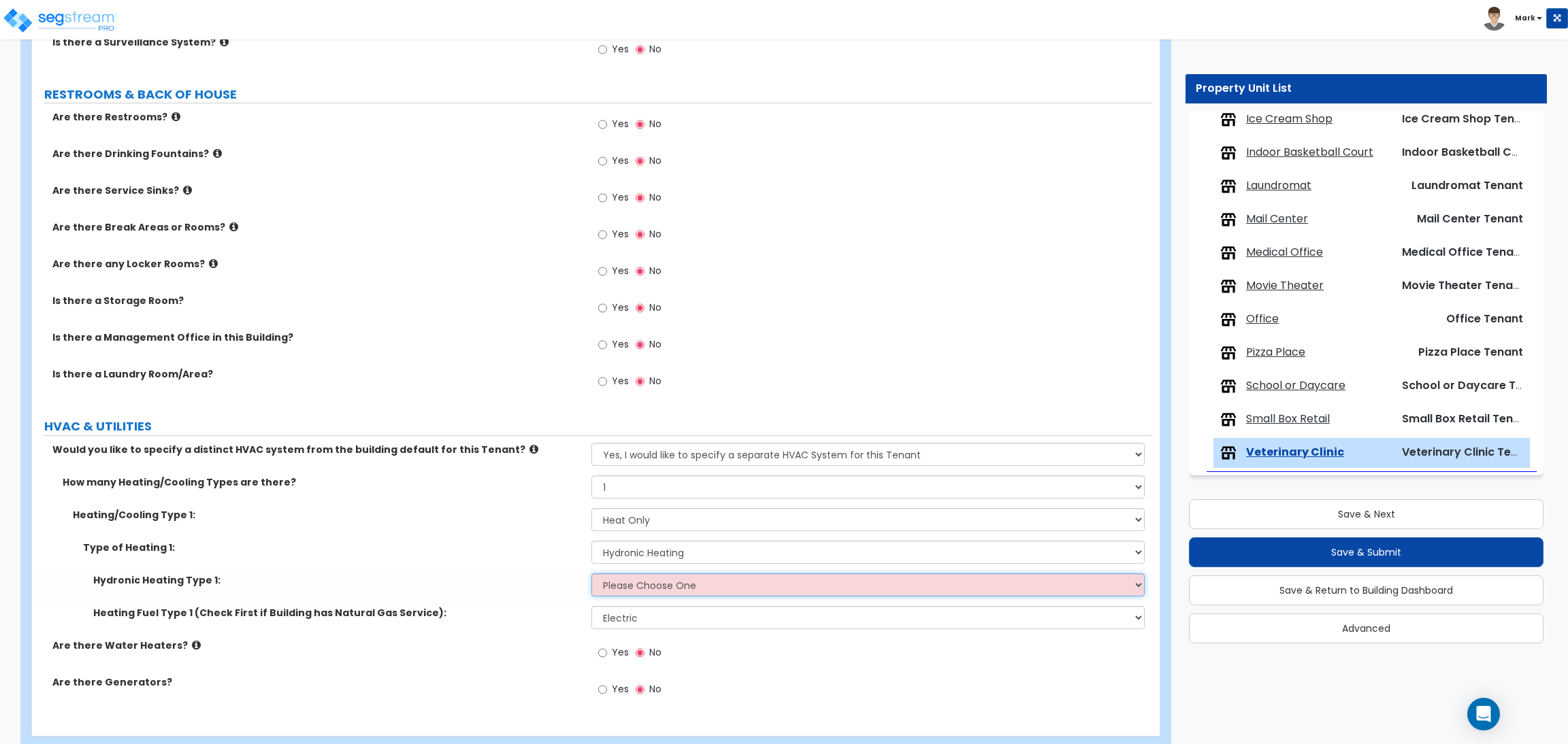
click at [644, 588] on select "Please Choose One Hydronic Radiator Hydronic Baseboard Hydronic Fin Tube Radiat…" at bounding box center [867, 584] width 552 height 23
click at [591, 575] on select "Please Choose One Hydronic Radiator Hydronic Baseboard Hydronic Fin Tube Radiat…" at bounding box center [867, 584] width 552 height 23
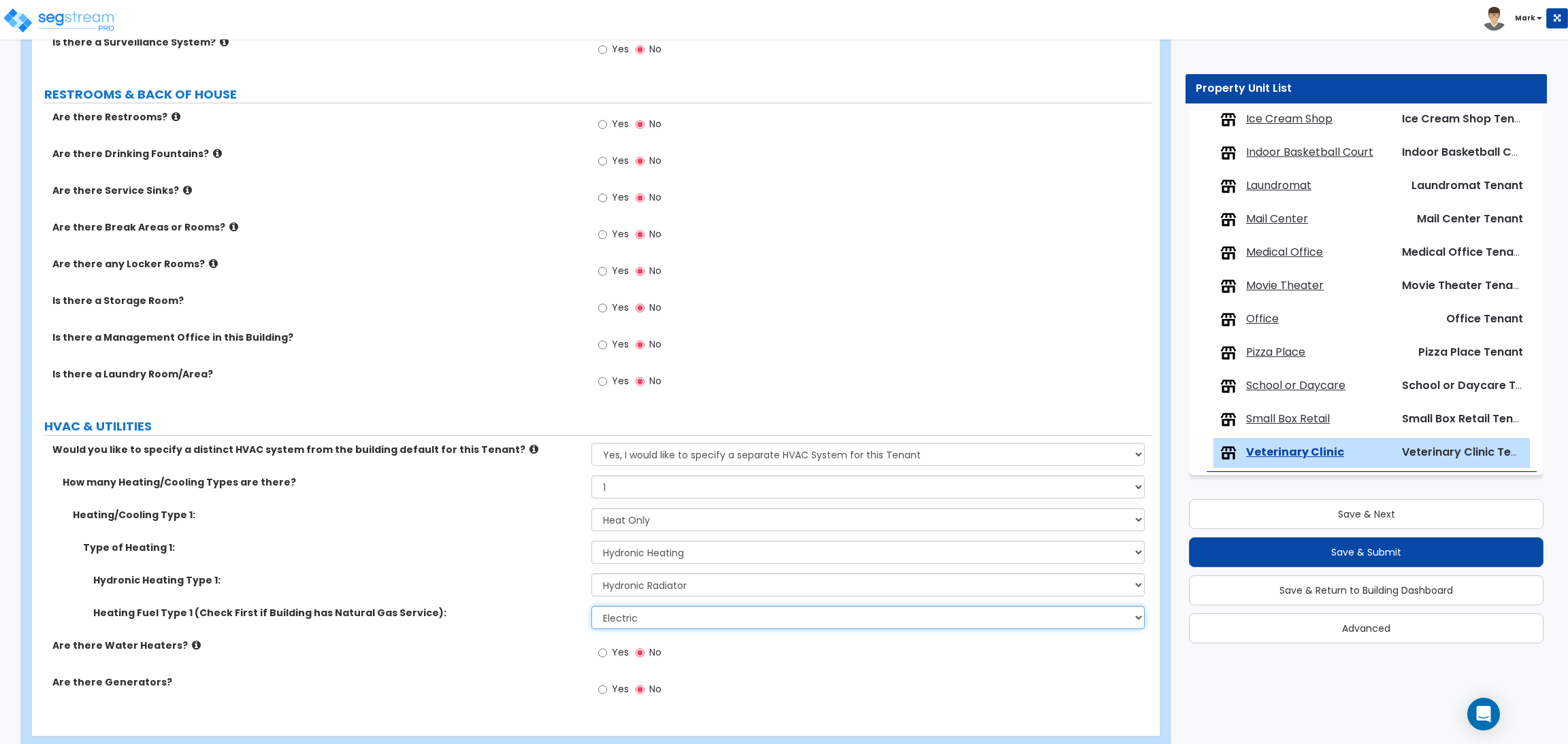
click at [649, 619] on select "Please Choose One Gas Electric" at bounding box center [867, 617] width 552 height 23
click at [591, 608] on select "Please Choose One Gas Electric" at bounding box center [867, 617] width 552 height 23
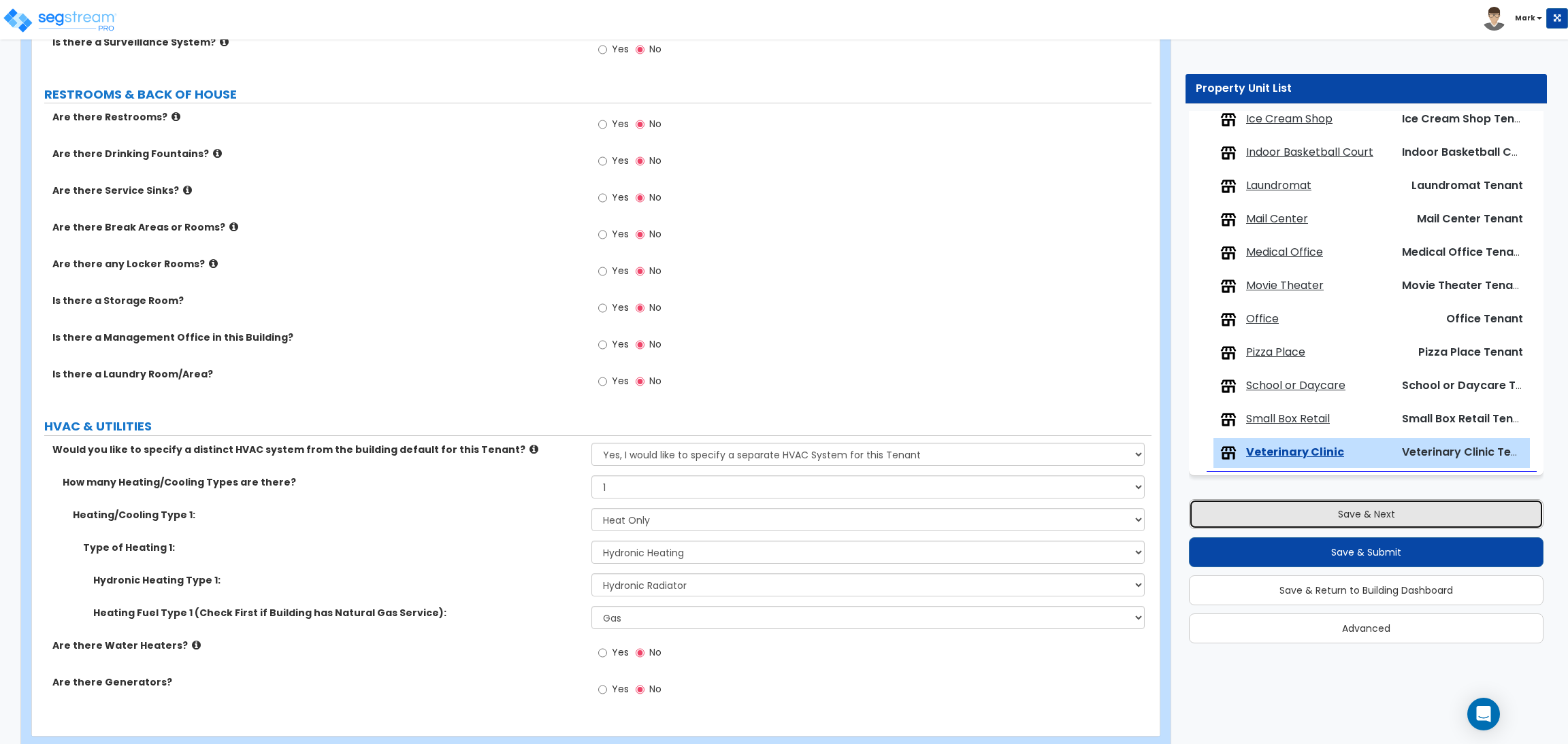
click at [1318, 518] on button "Save & Next" at bounding box center [1366, 513] width 355 height 30
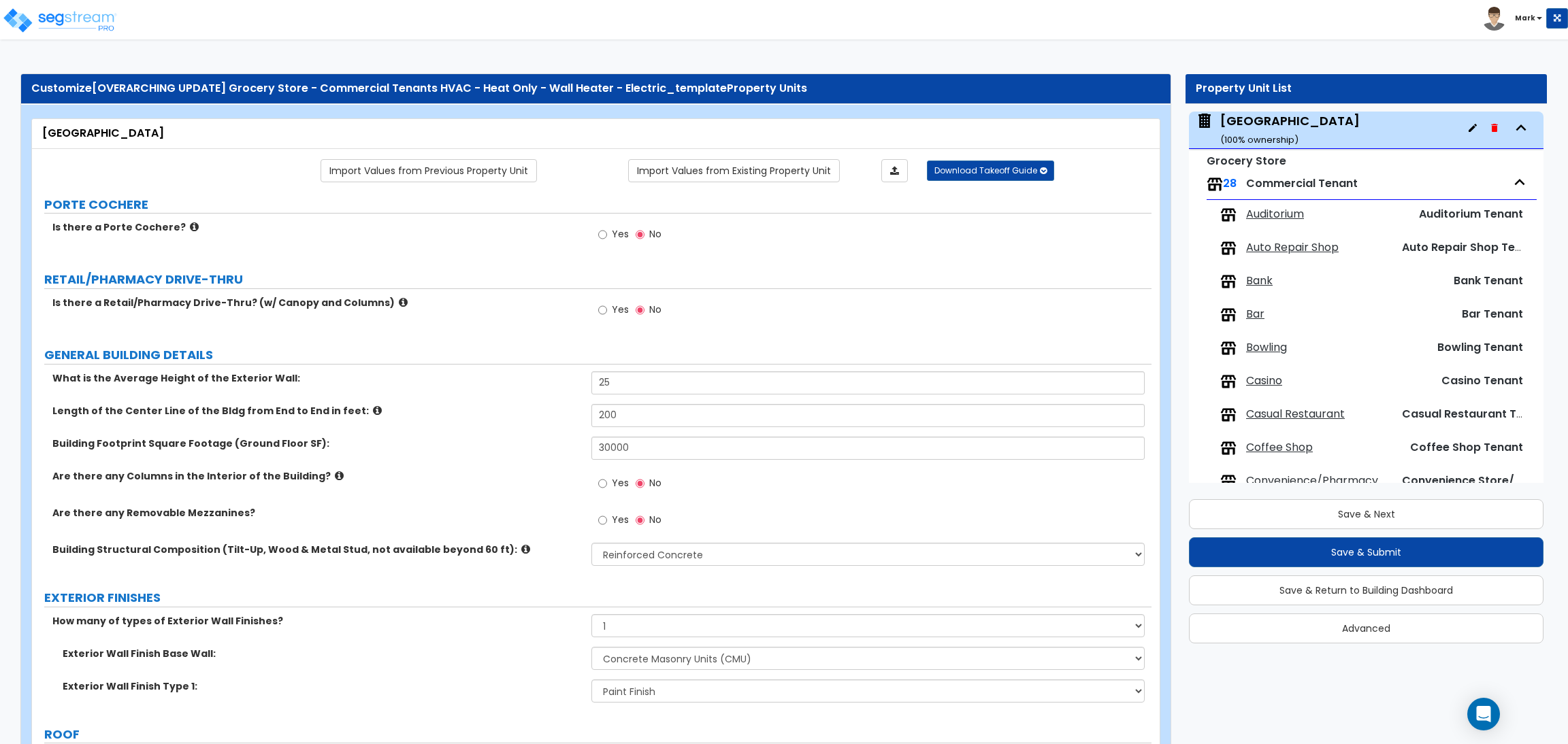
scroll to position [204, 0]
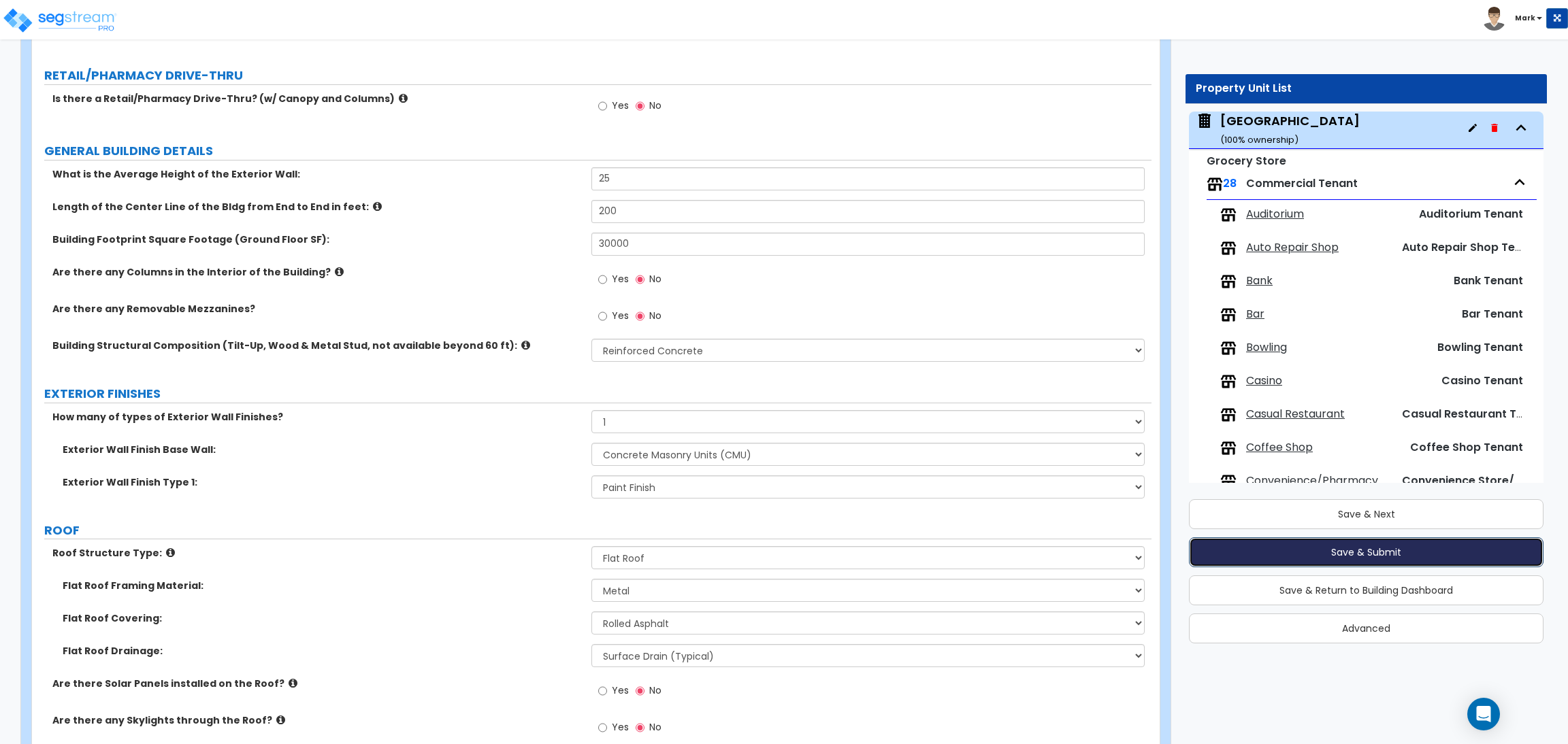
click at [1369, 551] on button "Save & Submit" at bounding box center [1366, 552] width 355 height 30
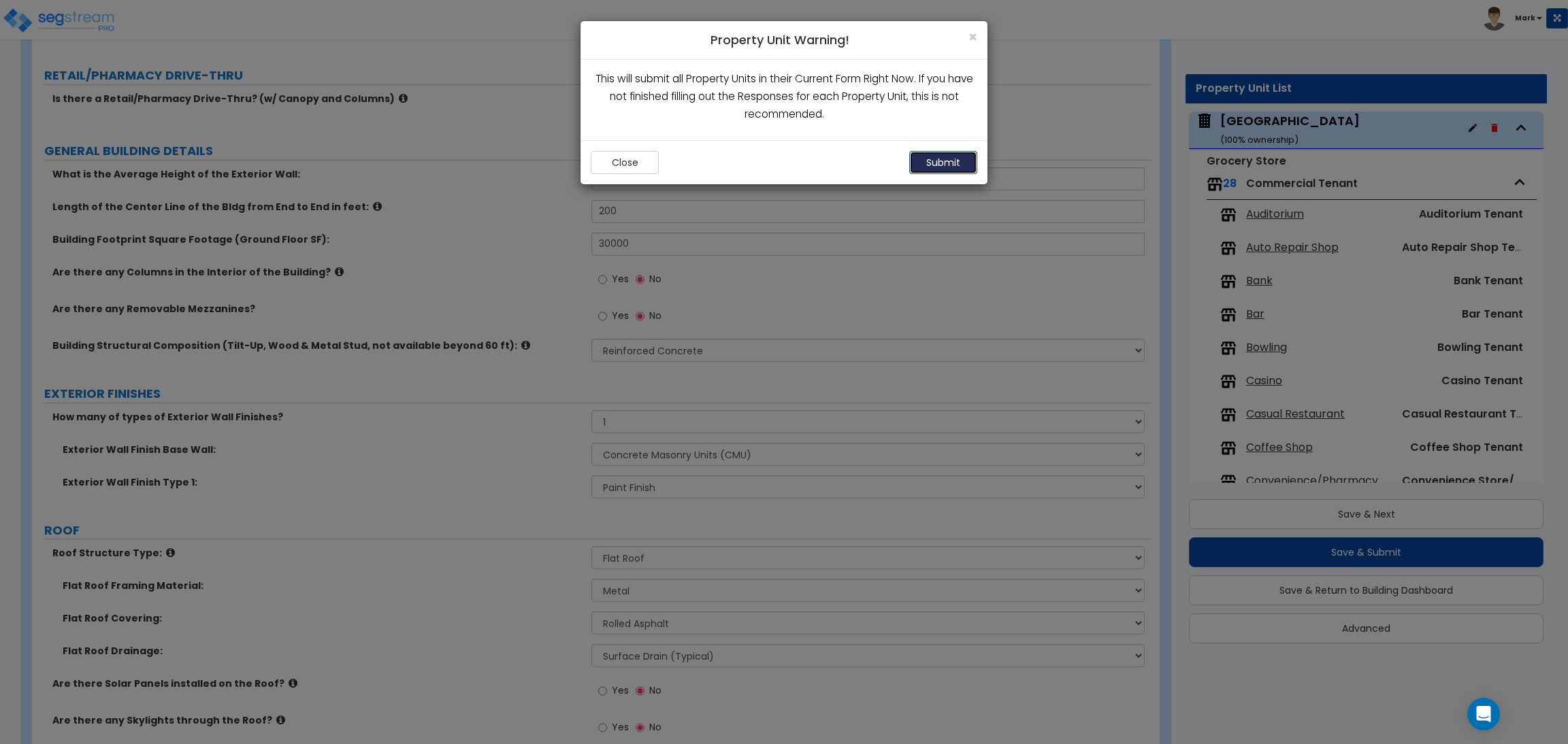
click at [947, 169] on button "Submit" at bounding box center [943, 162] width 68 height 23
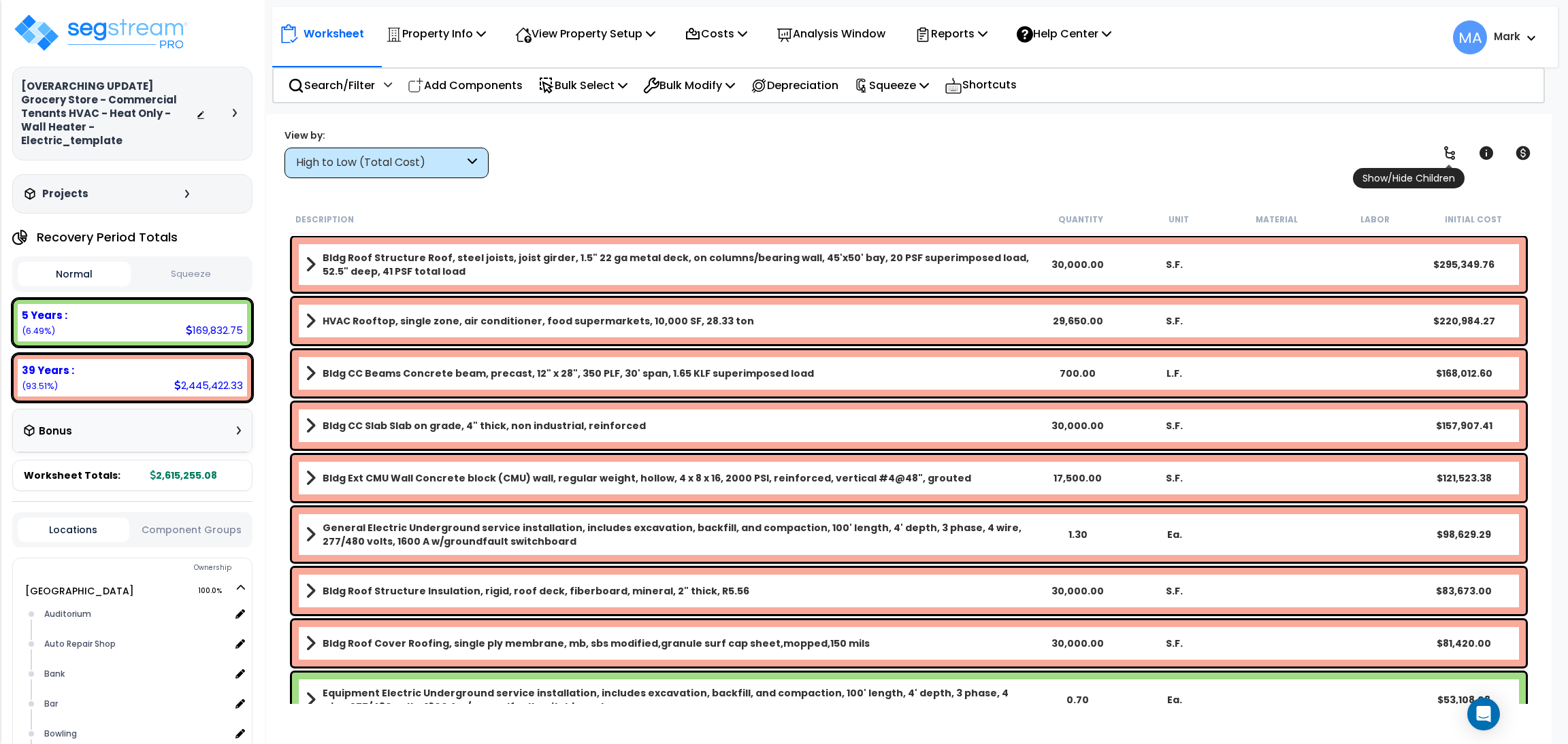
click at [1448, 156] on icon at bounding box center [1449, 153] width 17 height 17
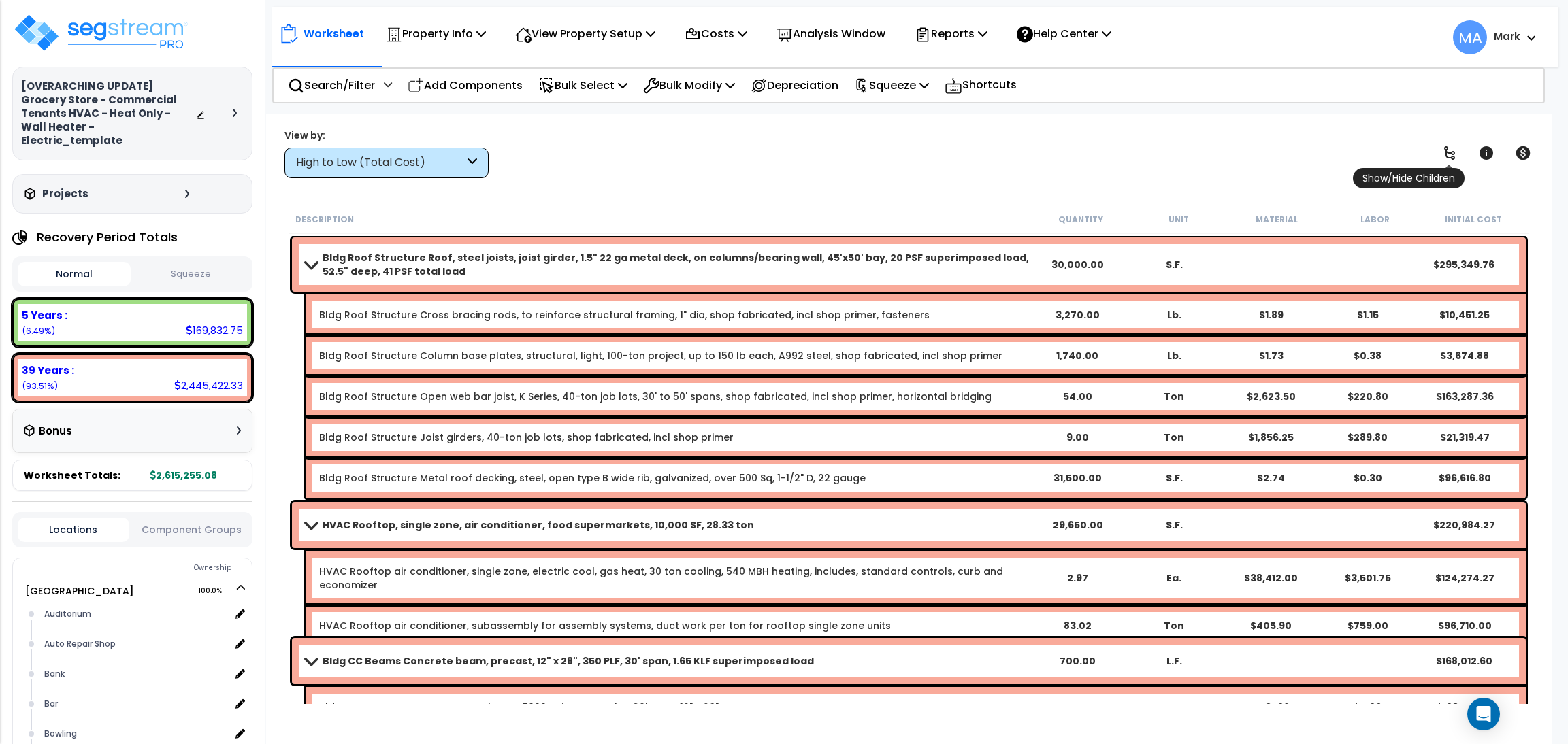
click at [1448, 156] on icon at bounding box center [1449, 153] width 17 height 17
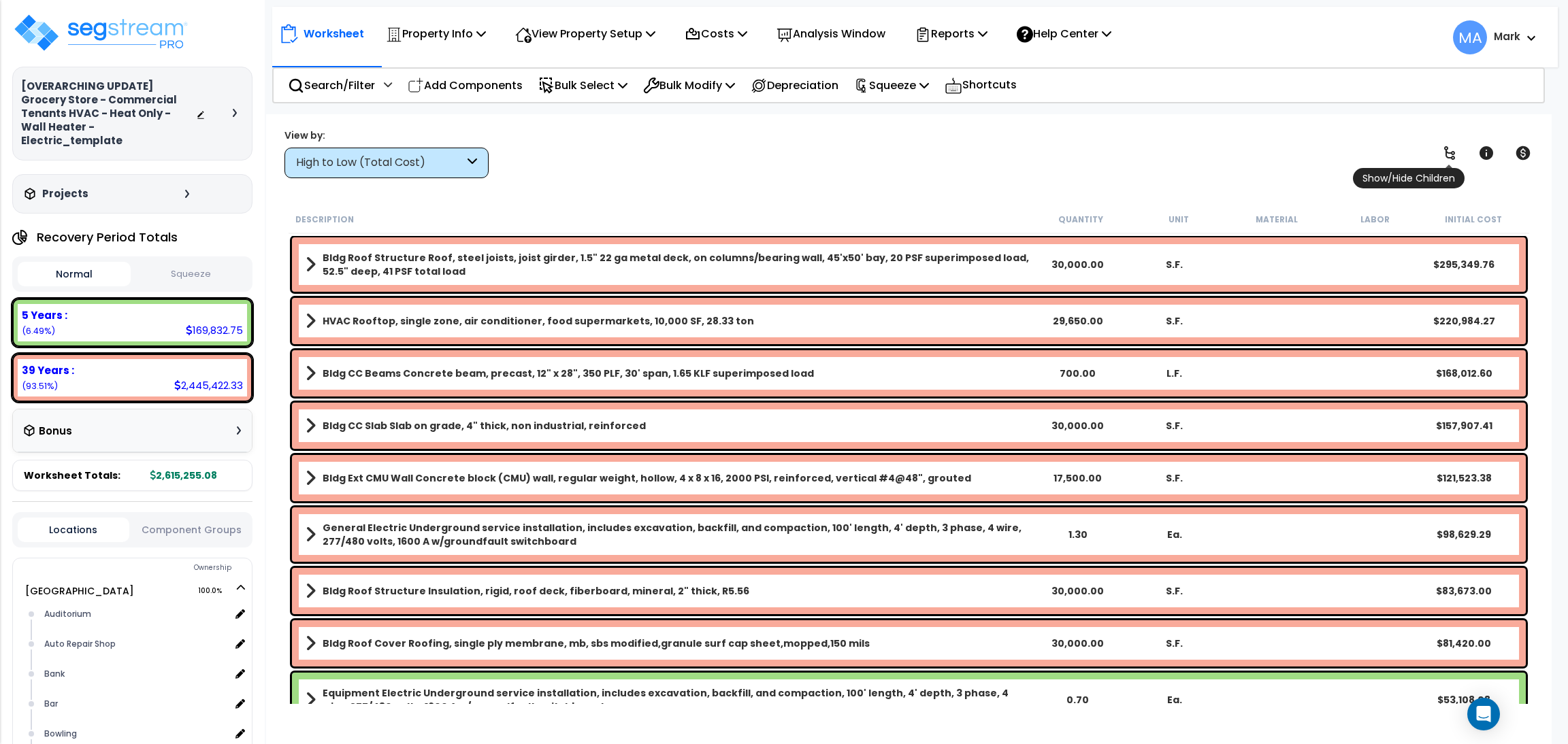
click at [1444, 151] on icon at bounding box center [1449, 153] width 17 height 17
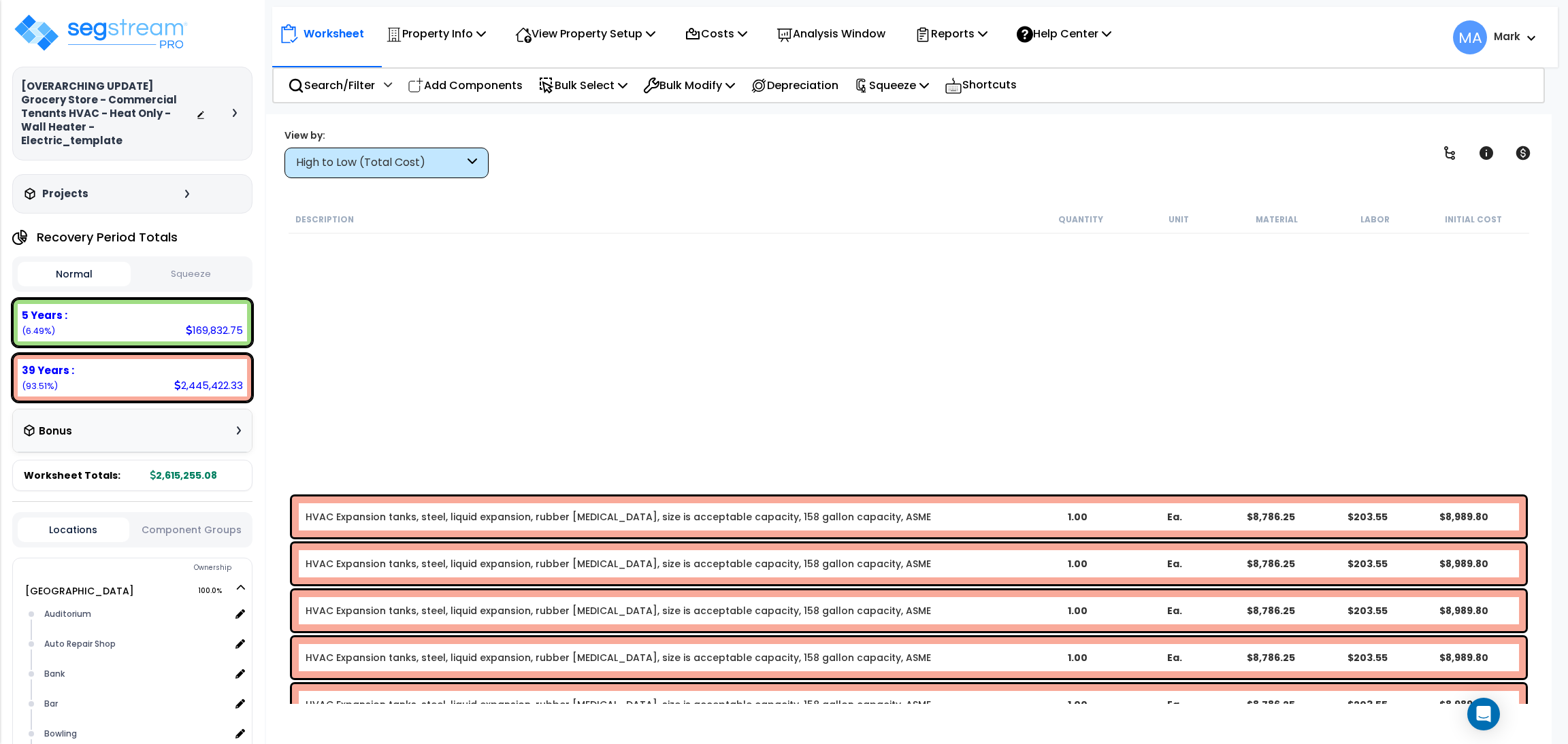
scroll to position [5507, 0]
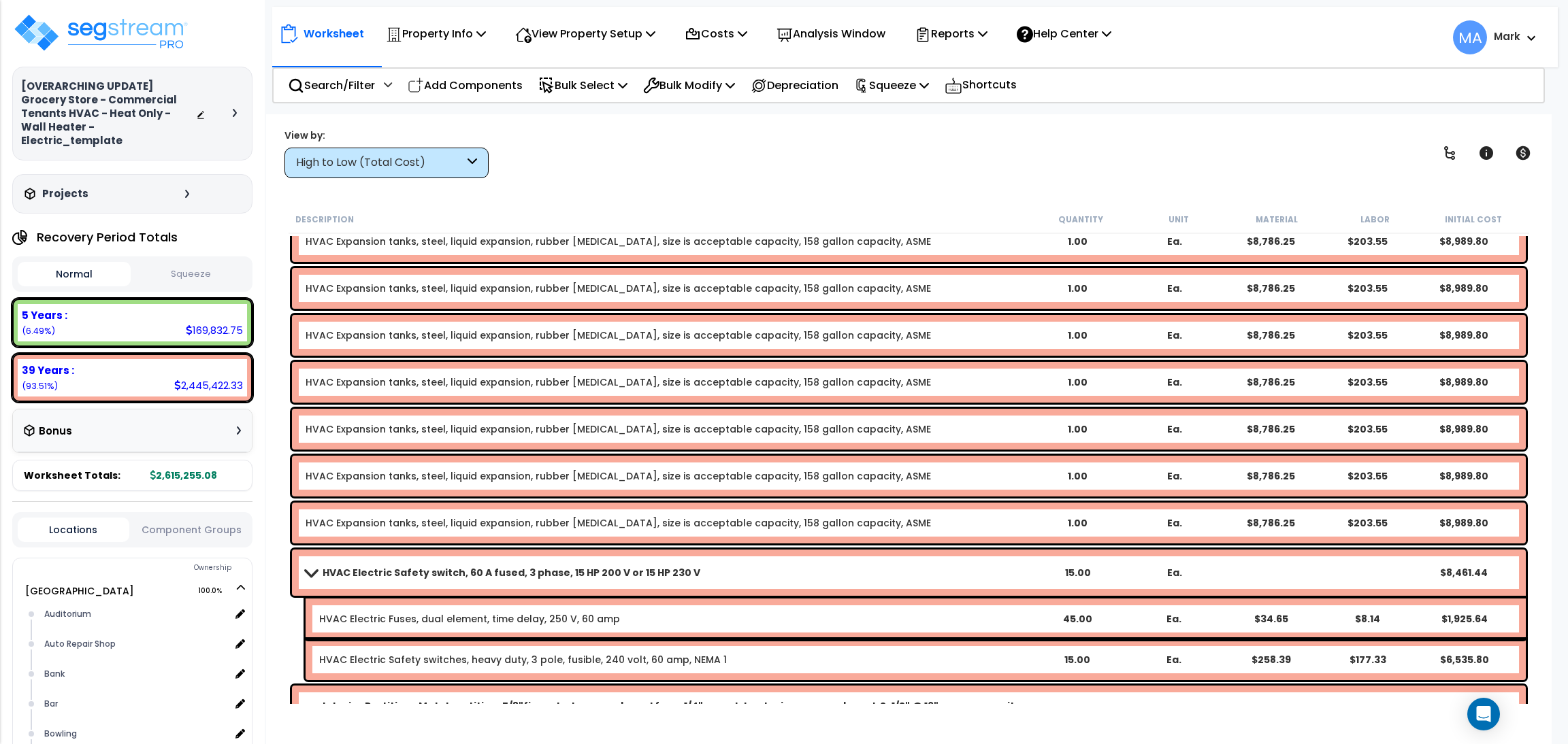
click at [414, 156] on div "High to Low (Total Cost)" at bounding box center [380, 163] width 168 height 16
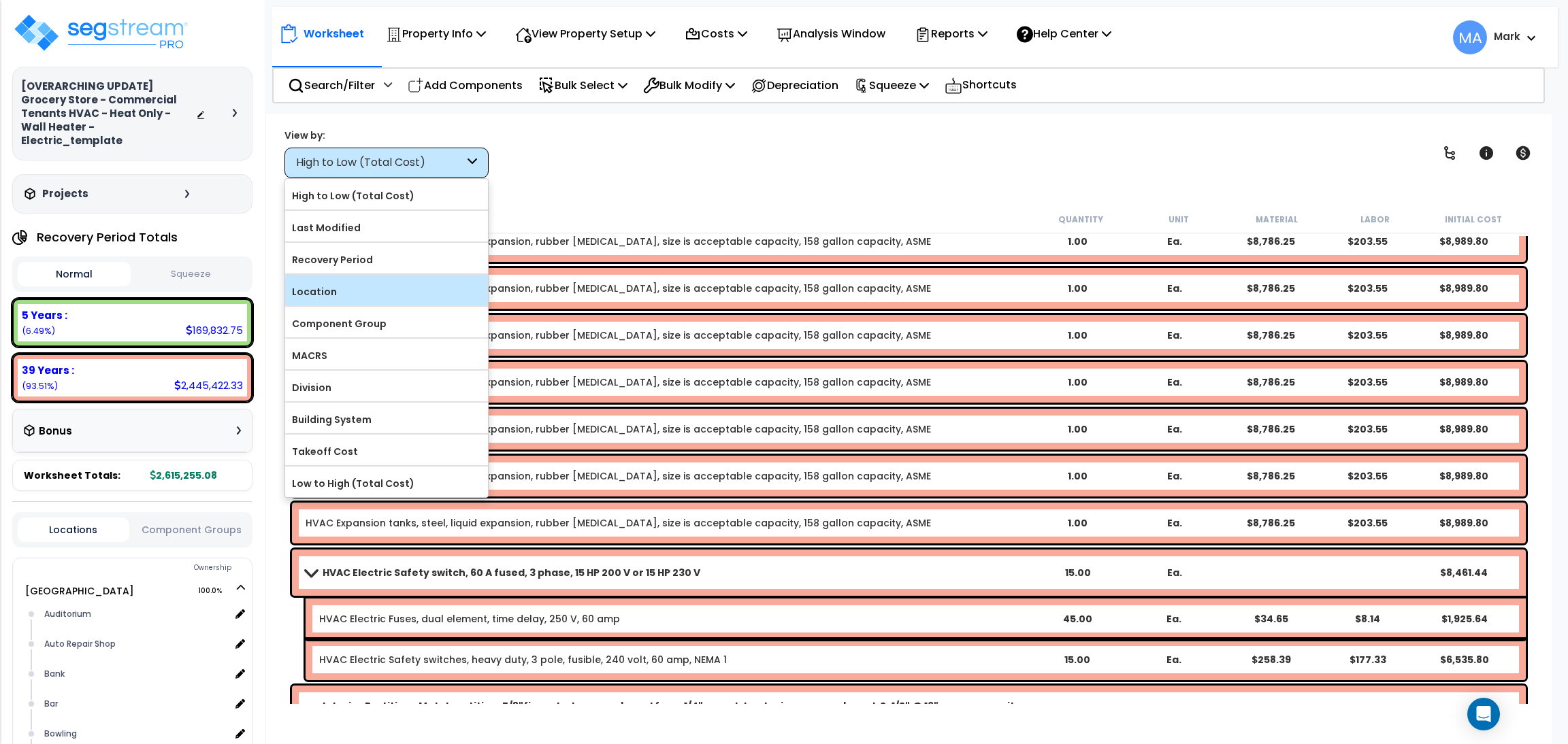
click at [389, 287] on label "Location" at bounding box center [386, 291] width 203 height 20
click at [0, 0] on input "Location" at bounding box center [0, 0] width 0 height 0
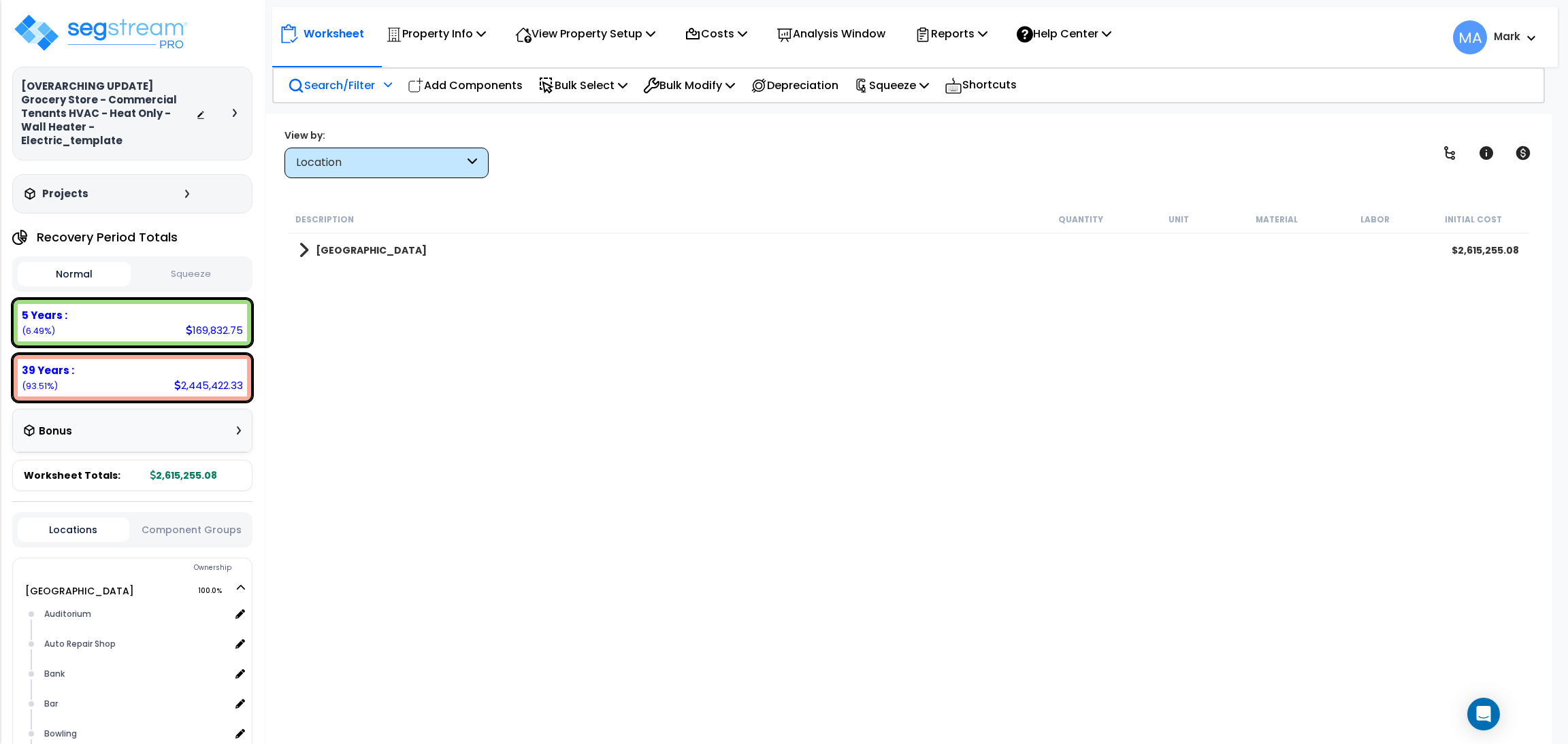
click at [345, 86] on p "Search/Filter" at bounding box center [331, 85] width 87 height 18
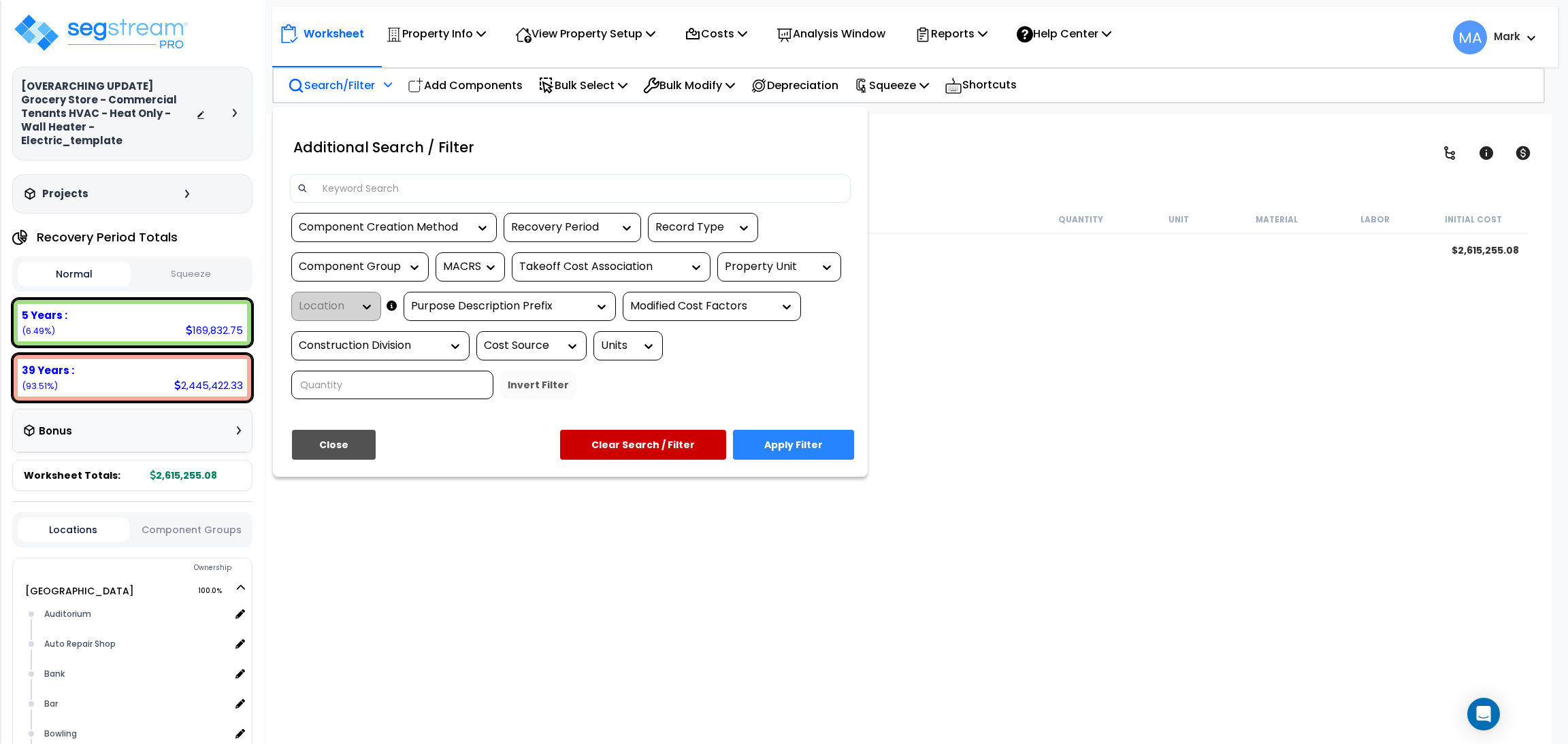
click at [370, 175] on div at bounding box center [570, 188] width 561 height 28
click at [379, 183] on input at bounding box center [578, 188] width 528 height 20
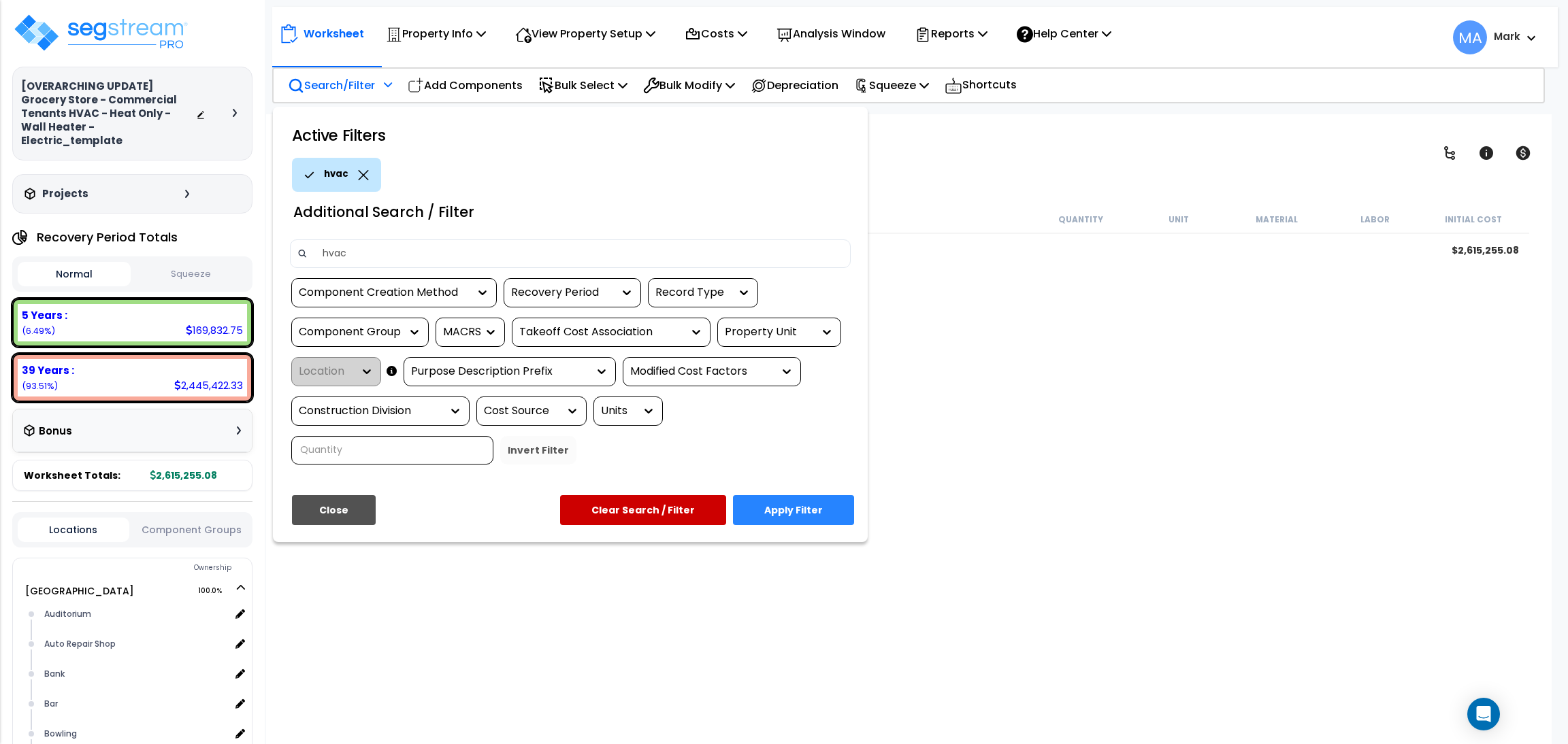
type input "hvac"
click at [830, 505] on button "Apply Filter" at bounding box center [793, 510] width 121 height 30
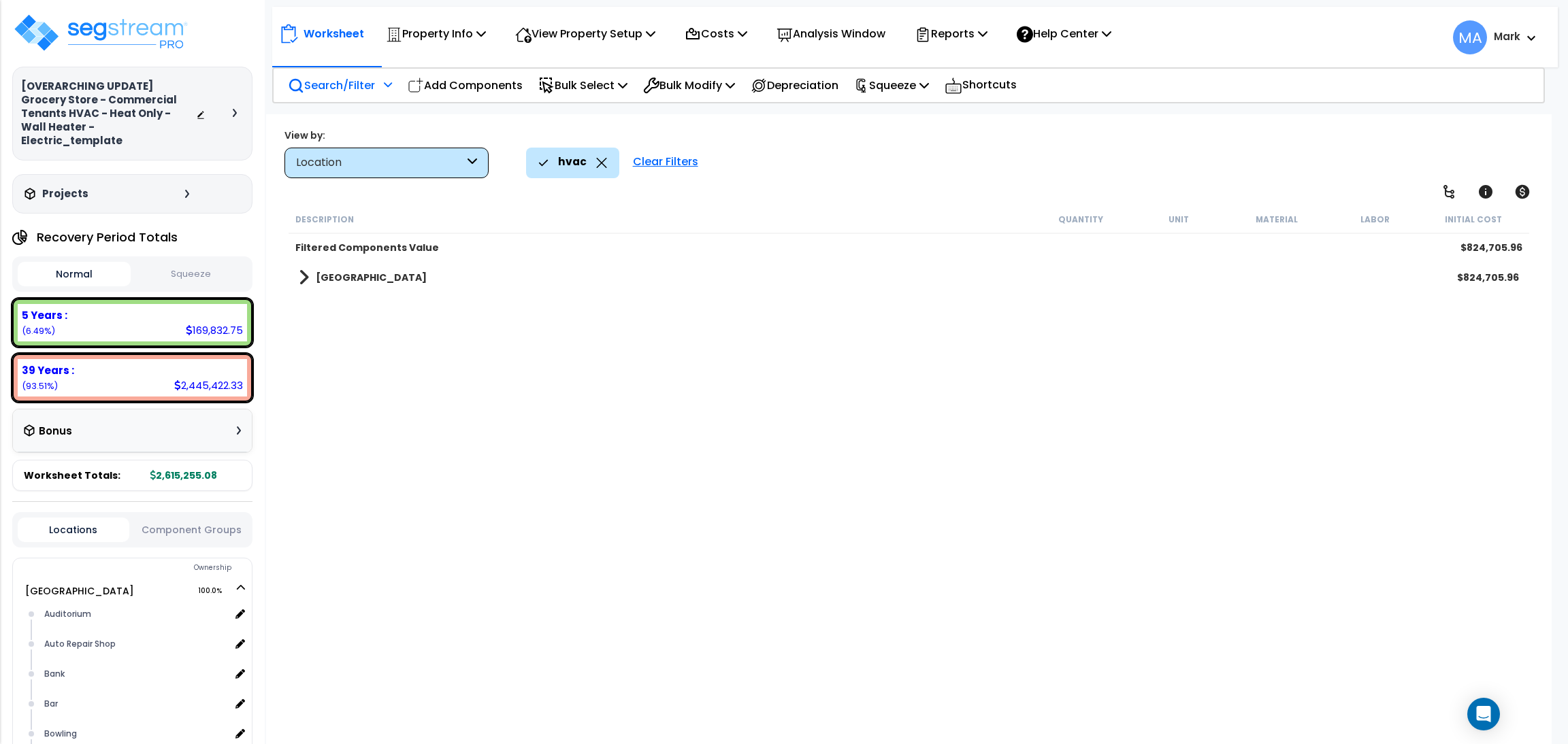
click at [378, 284] on link "[GEOGRAPHIC_DATA]" at bounding box center [362, 277] width 128 height 19
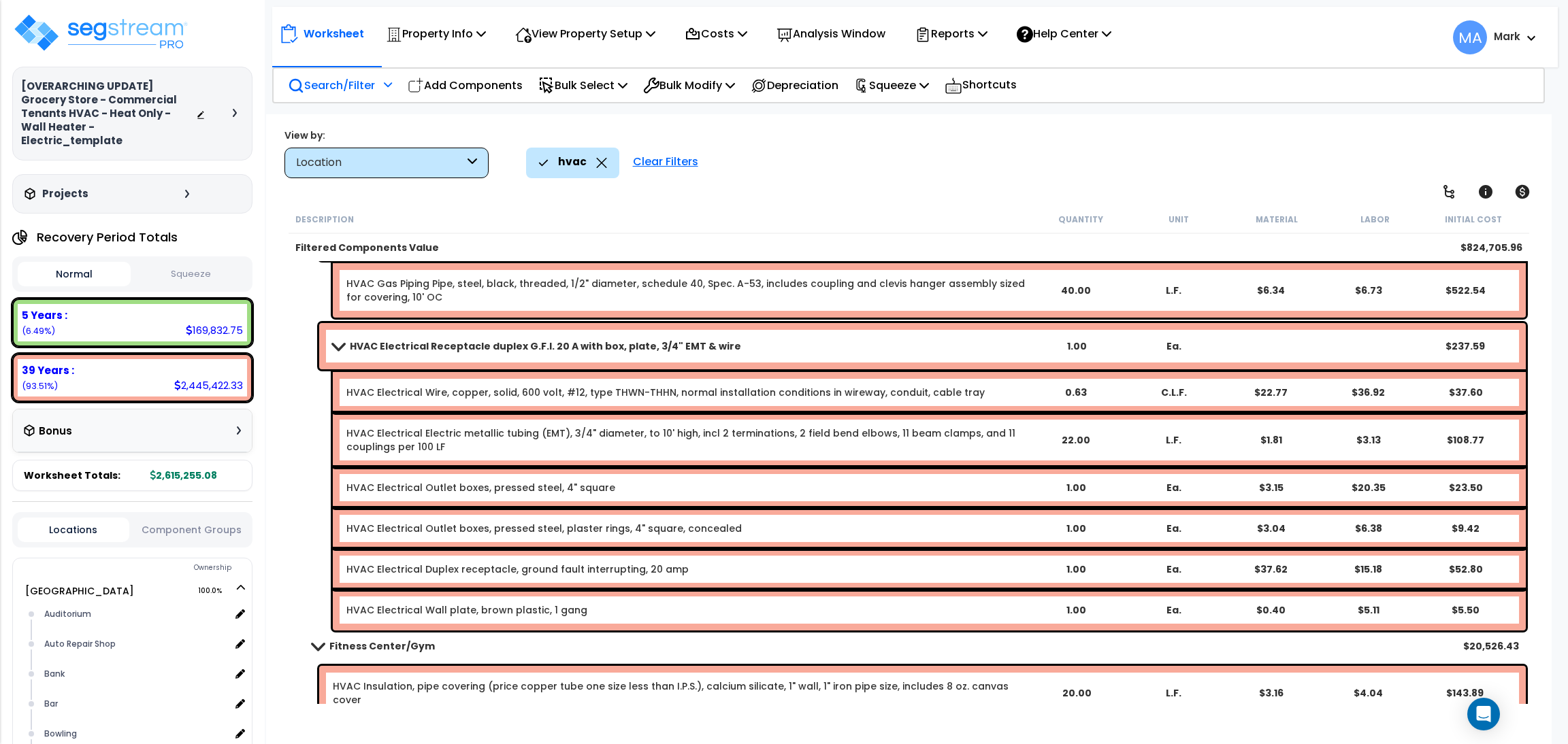
scroll to position [11323, 0]
